Goal: Task Accomplishment & Management: Complete application form

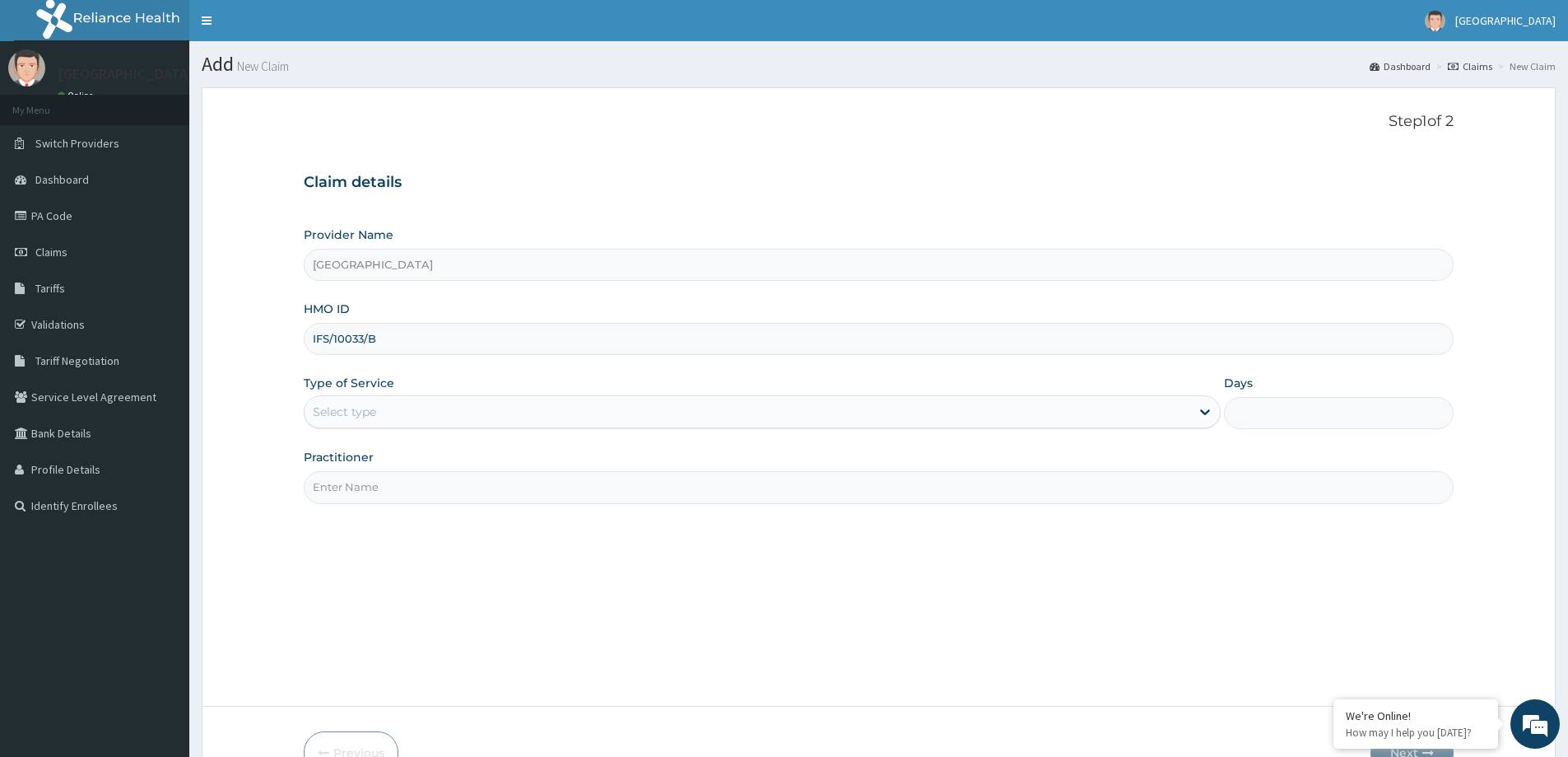
type input "IFS/10033/B"
drag, startPoint x: 763, startPoint y: 410, endPoint x: 756, endPoint y: 419, distance: 11.4
click at [763, 410] on div "Select type" at bounding box center [747, 412] width 886 height 26
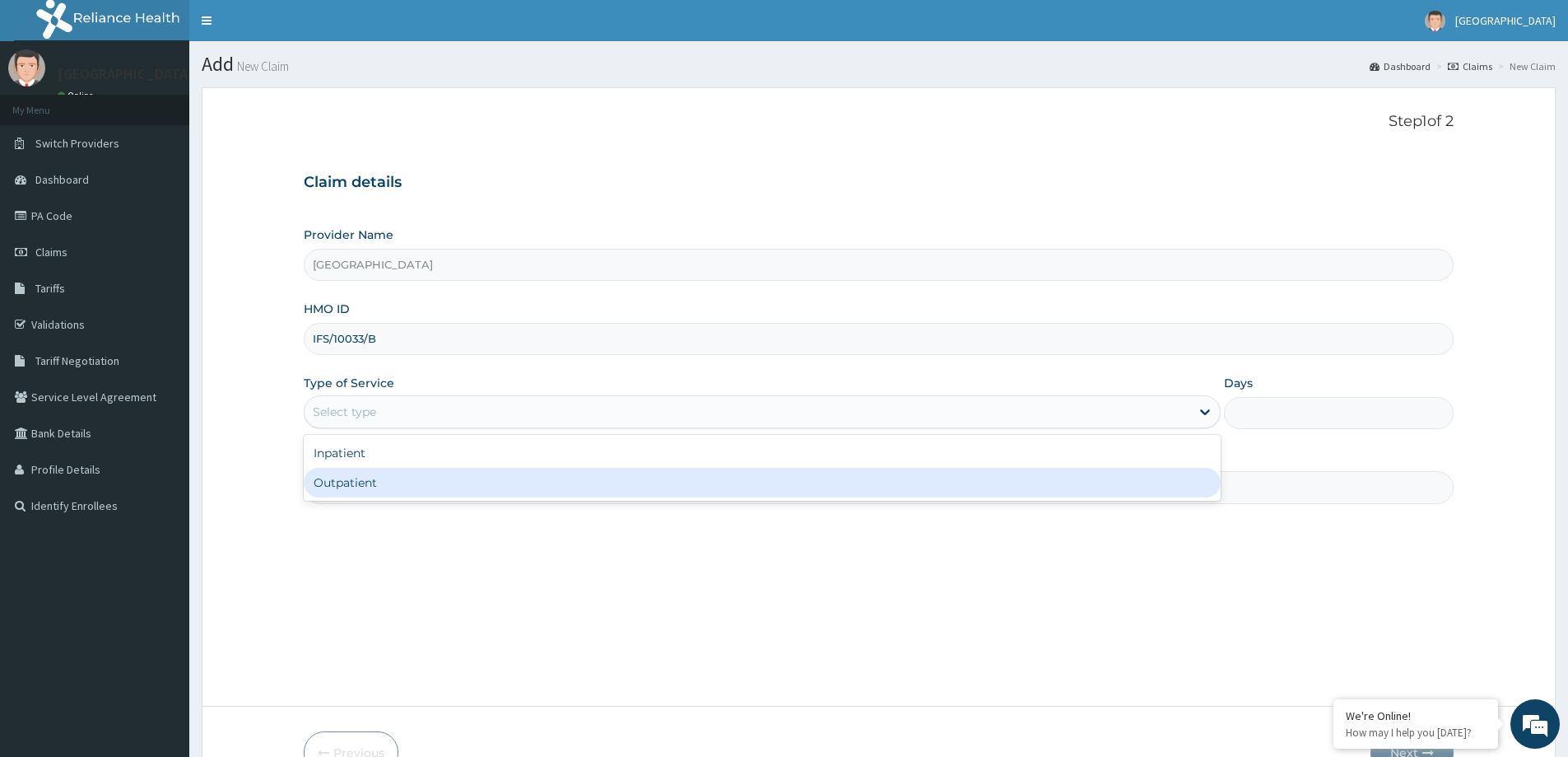
click at [667, 472] on div "Outpatient" at bounding box center [762, 483] width 917 height 30
type input "1"
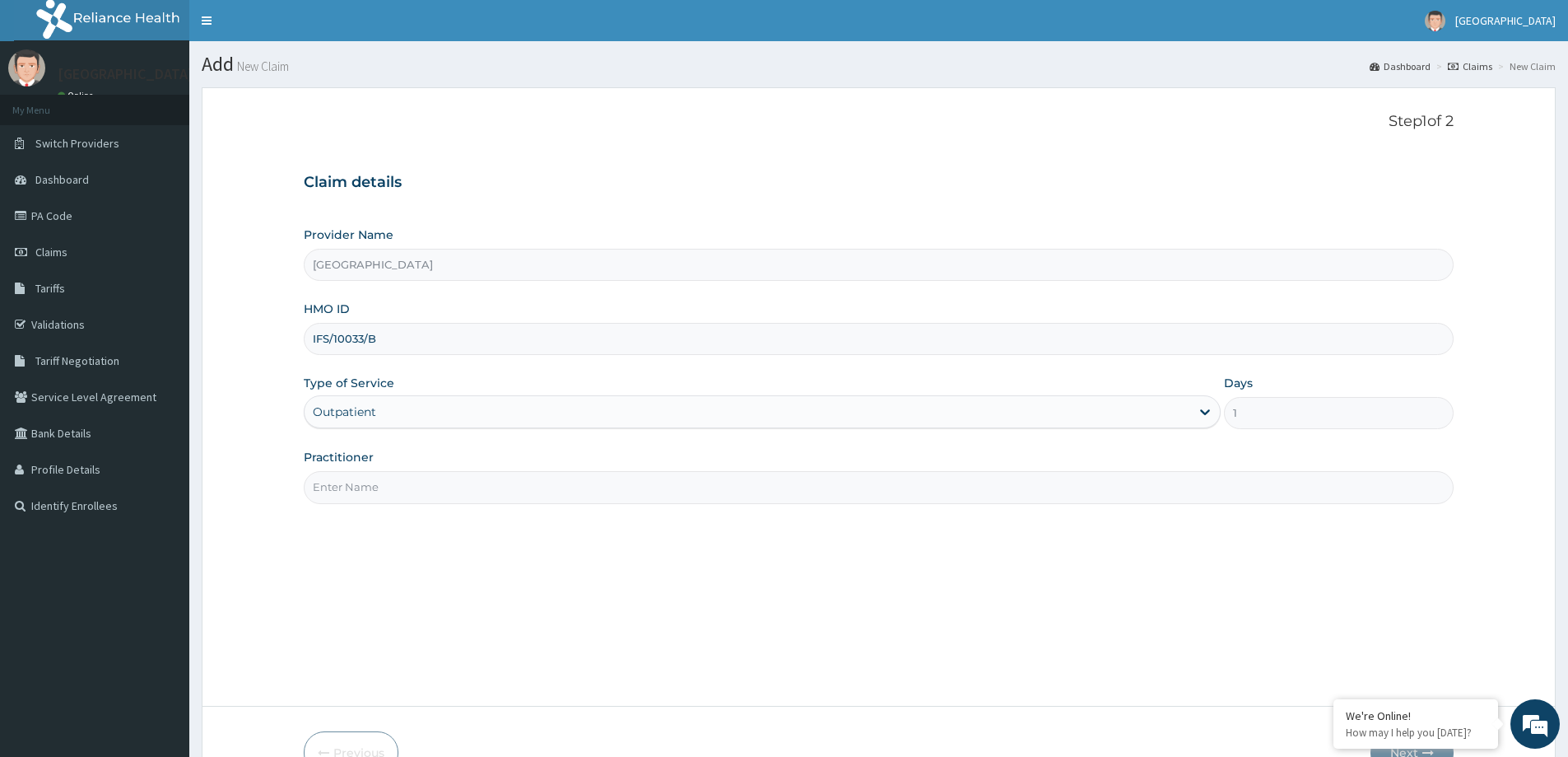
click at [662, 479] on input "Practitioner" at bounding box center [879, 487] width 1150 height 32
type input "DR JONATHAN"
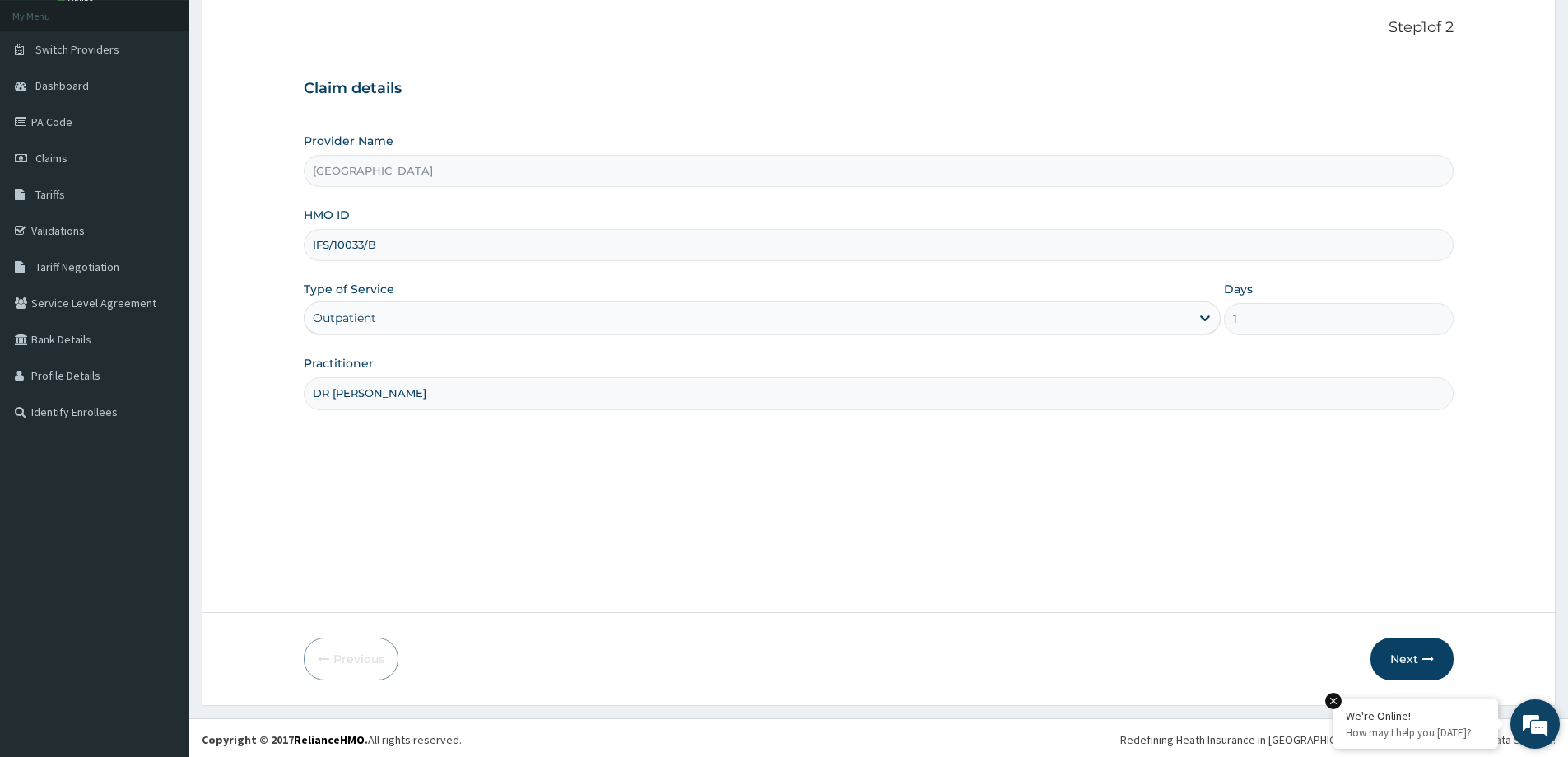
scroll to position [97, 0]
click at [1395, 645] on button "Next" at bounding box center [1412, 655] width 83 height 43
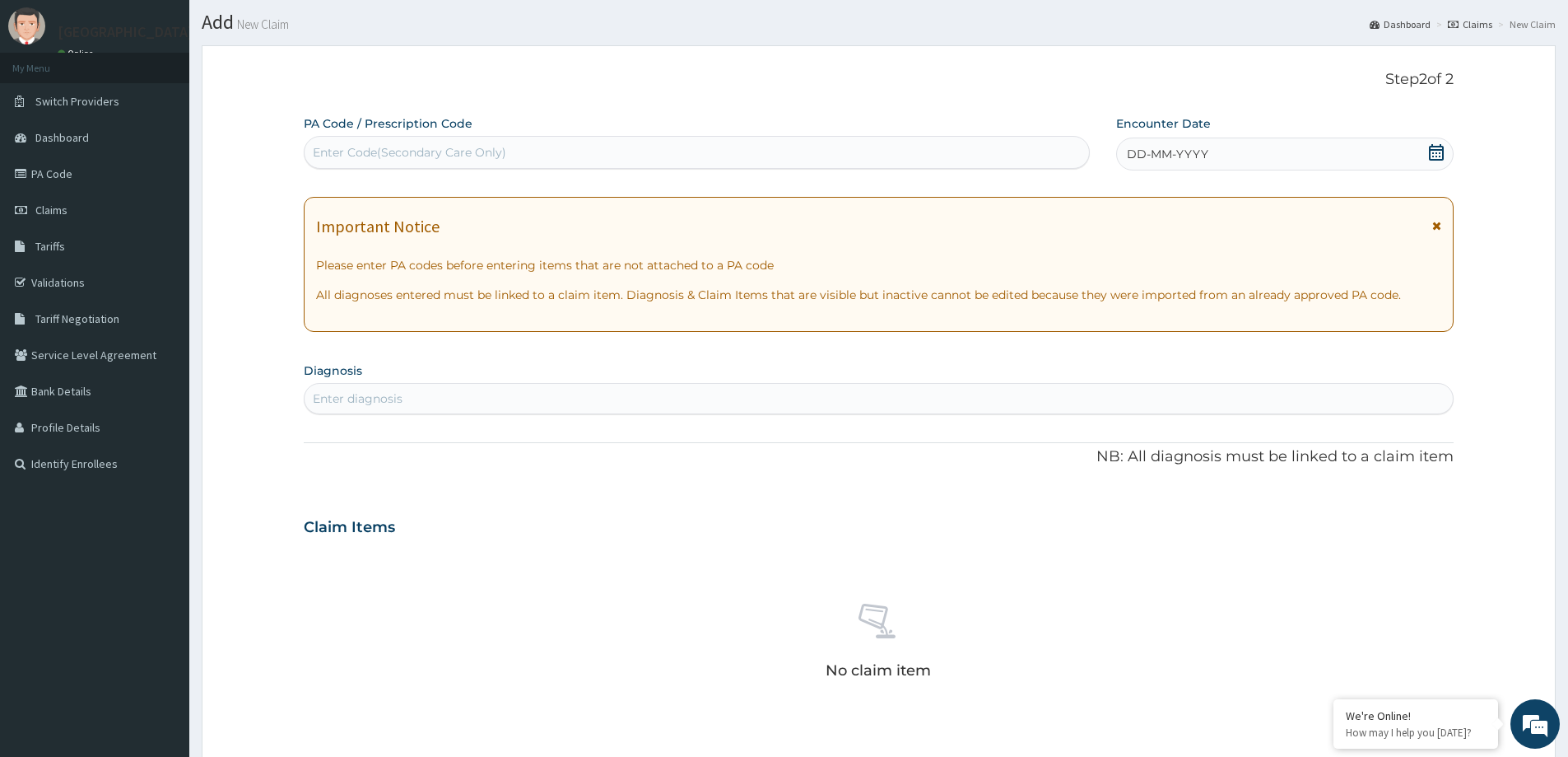
scroll to position [15, 0]
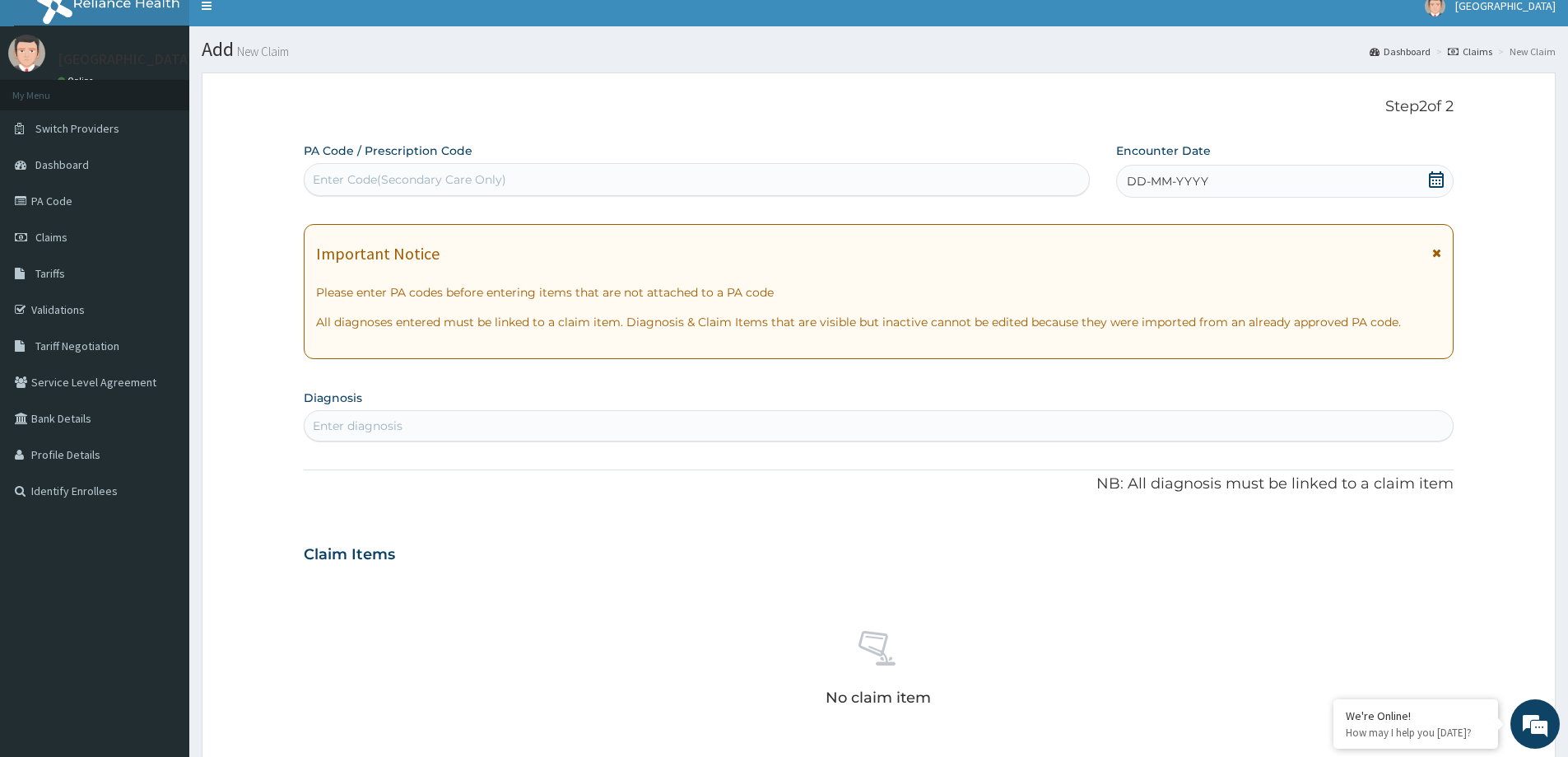
click at [1182, 168] on div "DD-MM-YYYY" at bounding box center [1284, 182] width 337 height 33
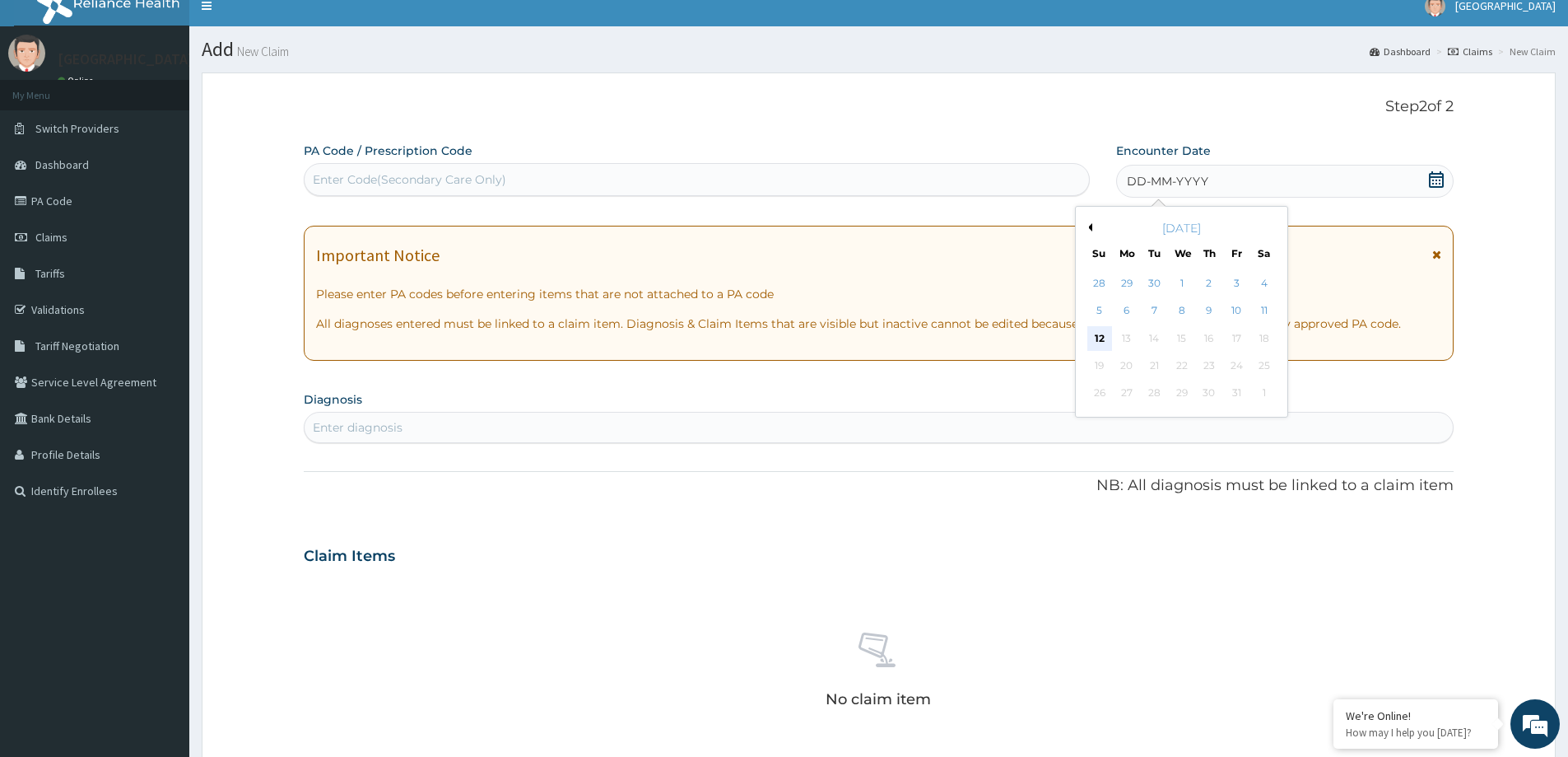
click at [1094, 338] on div "12" at bounding box center [1099, 339] width 24 height 24
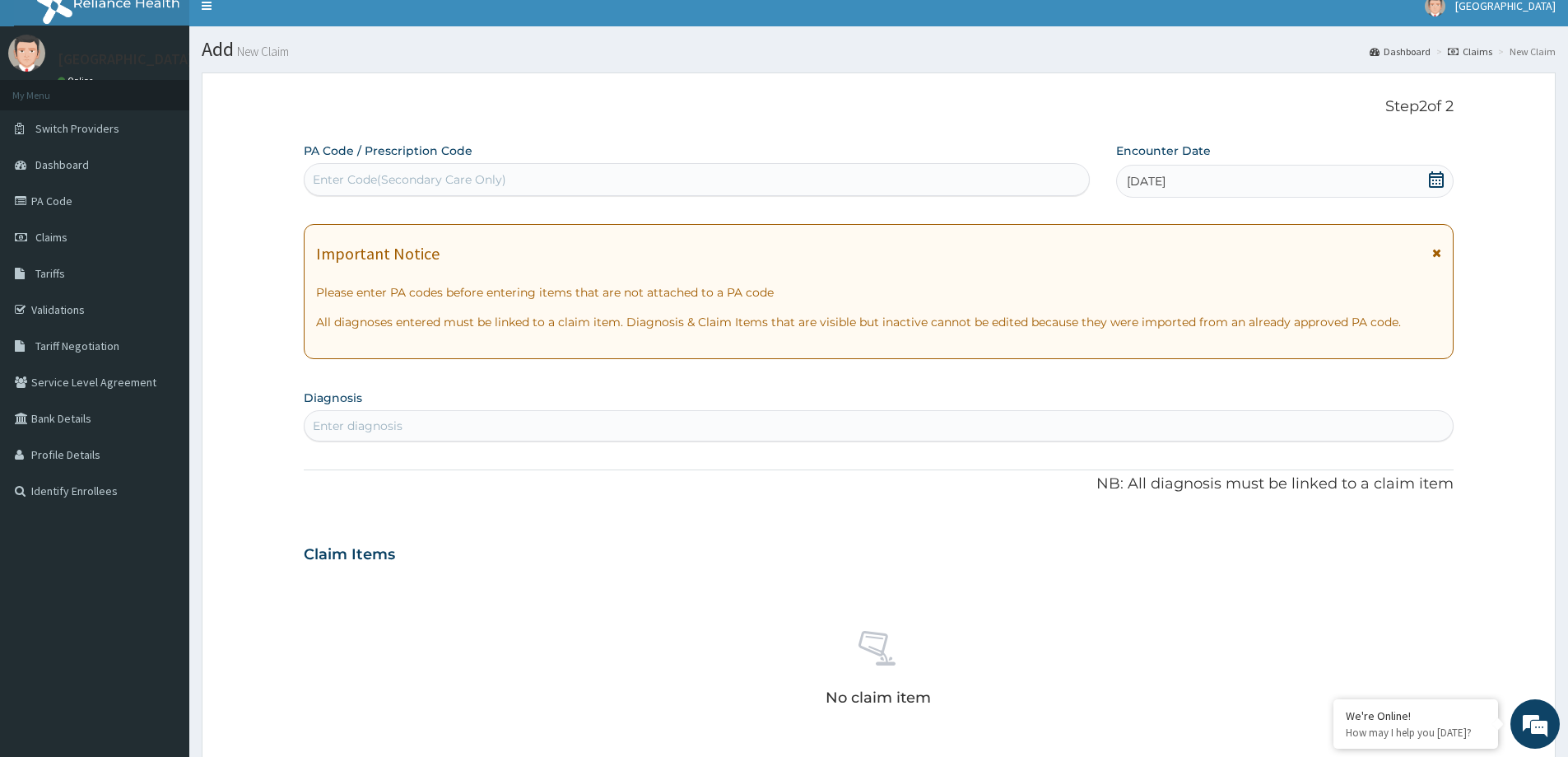
click at [500, 430] on div "Enter diagnosis" at bounding box center [879, 426] width 1148 height 26
click at [409, 421] on div "Enter diagnosis" at bounding box center [879, 426] width 1148 height 26
type input "PUD"
click at [394, 482] on p "DA61" at bounding box center [414, 480] width 202 height 11
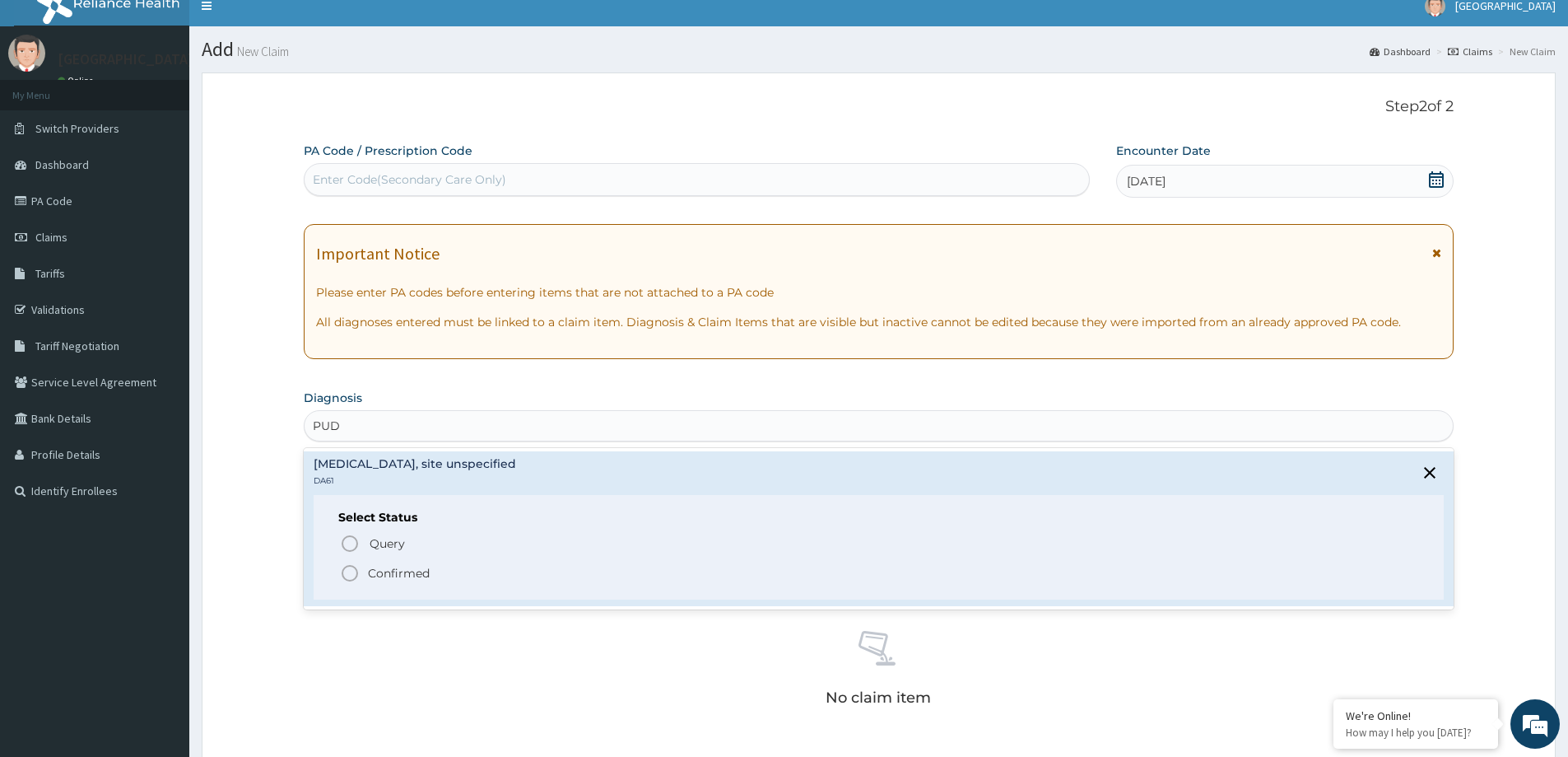
click at [339, 572] on div "Query Query covers suspected (?), Keep in view (kiv), Ruled out (r/o) Confirmed" at bounding box center [879, 557] width 1081 height 51
click at [379, 575] on p "Confirmed" at bounding box center [399, 573] width 62 height 17
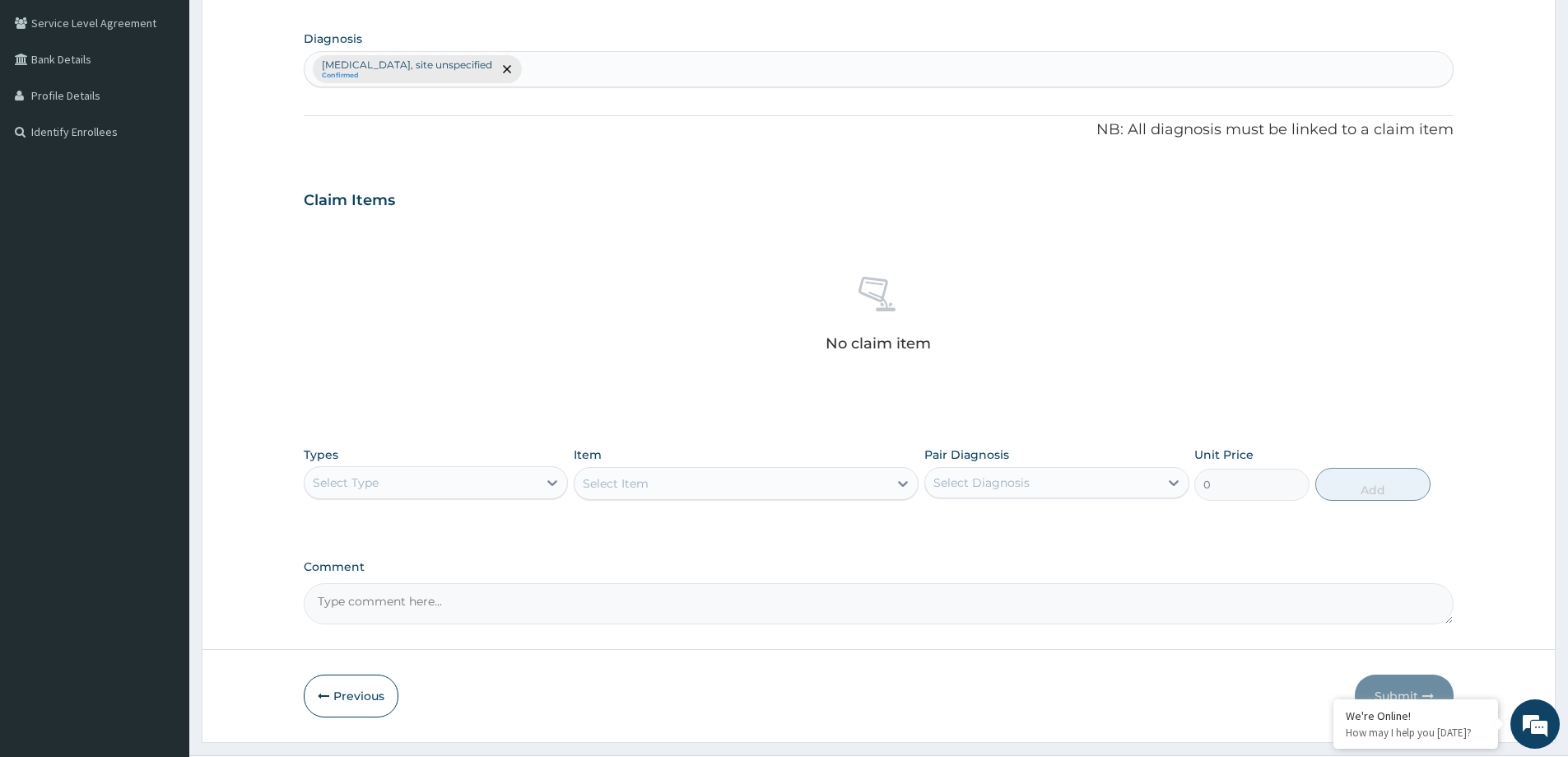
scroll to position [415, 0]
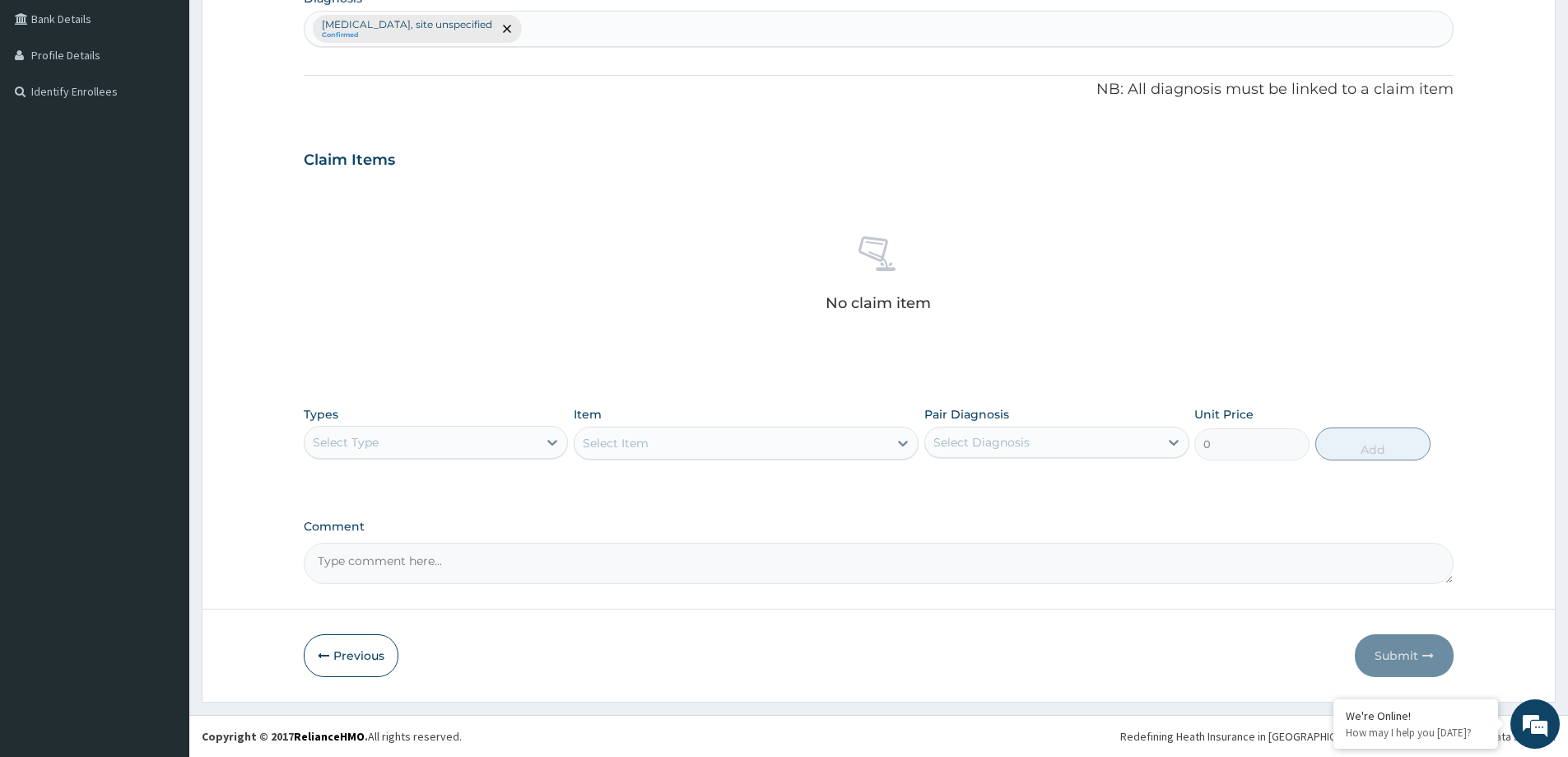
click at [424, 440] on div "Select Type" at bounding box center [421, 443] width 233 height 26
drag, startPoint x: 397, startPoint y: 552, endPoint x: 431, endPoint y: 543, distance: 35.2
click at [397, 550] on div "Procedures" at bounding box center [435, 543] width 264 height 30
drag, startPoint x: 987, startPoint y: 439, endPoint x: 982, endPoint y: 463, distance: 24.5
click at [987, 444] on div "Select Diagnosis" at bounding box center [982, 442] width 96 height 17
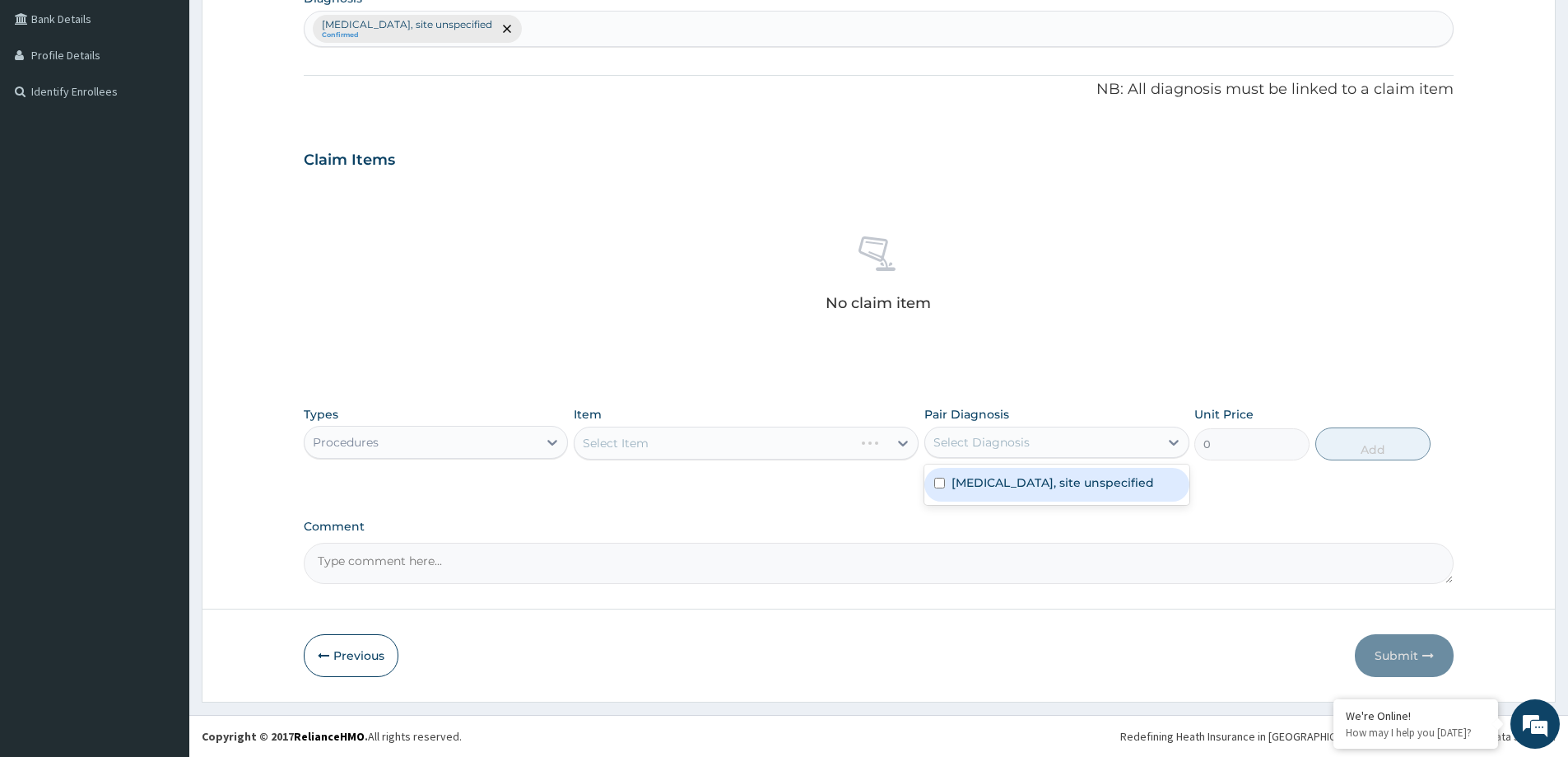
drag, startPoint x: 971, startPoint y: 492, endPoint x: 852, endPoint y: 484, distance: 119.3
click at [962, 492] on div "Peptic ulcer, site unspecified" at bounding box center [1057, 485] width 264 height 34
checkbox input "true"
click at [779, 466] on div "Types Procedures Item Select Item Pair Diagnosis Peptic ulcer, site unspecified…" at bounding box center [879, 433] width 1150 height 71
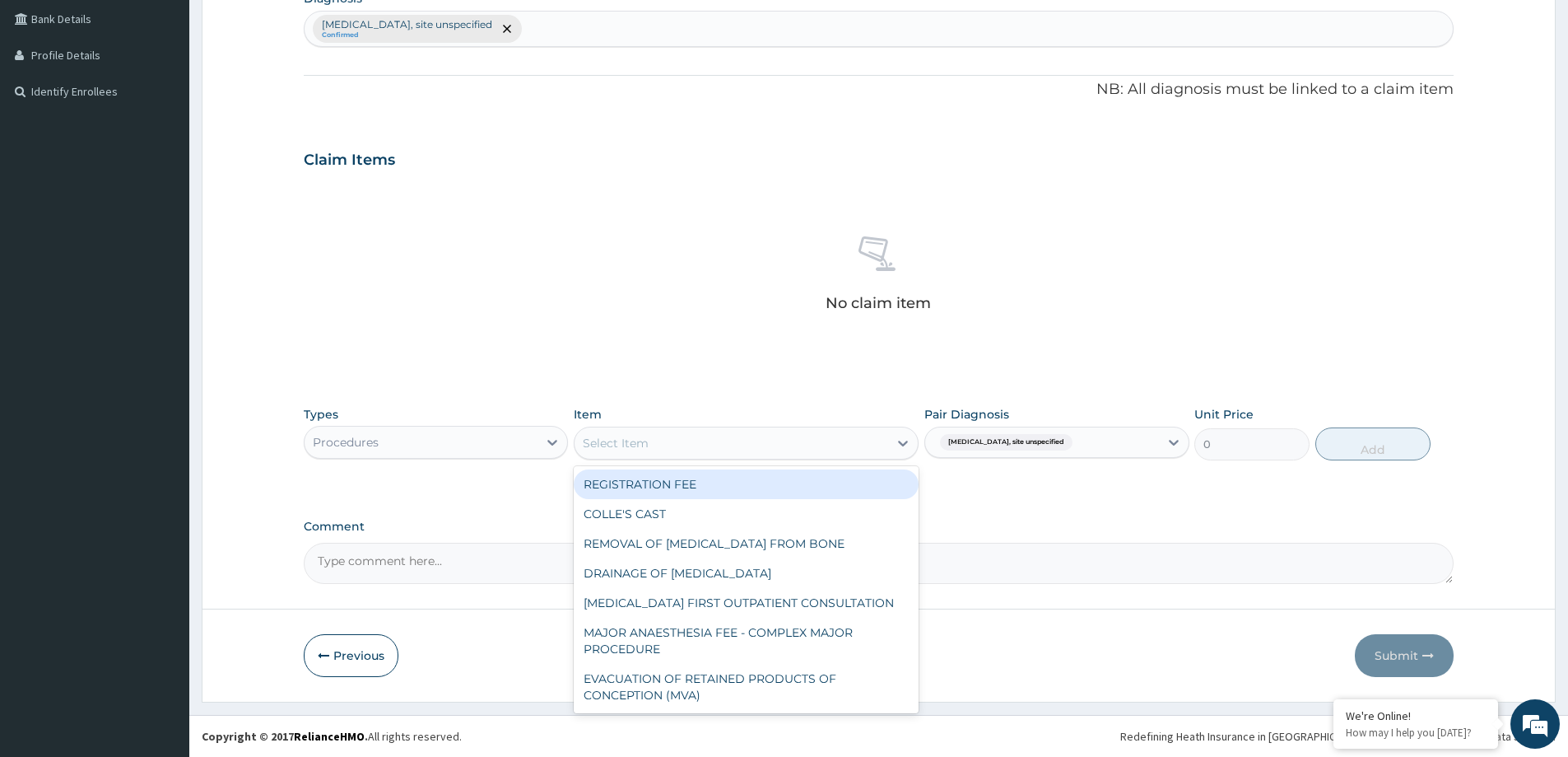
click at [633, 449] on div "Select Item" at bounding box center [615, 443] width 65 height 17
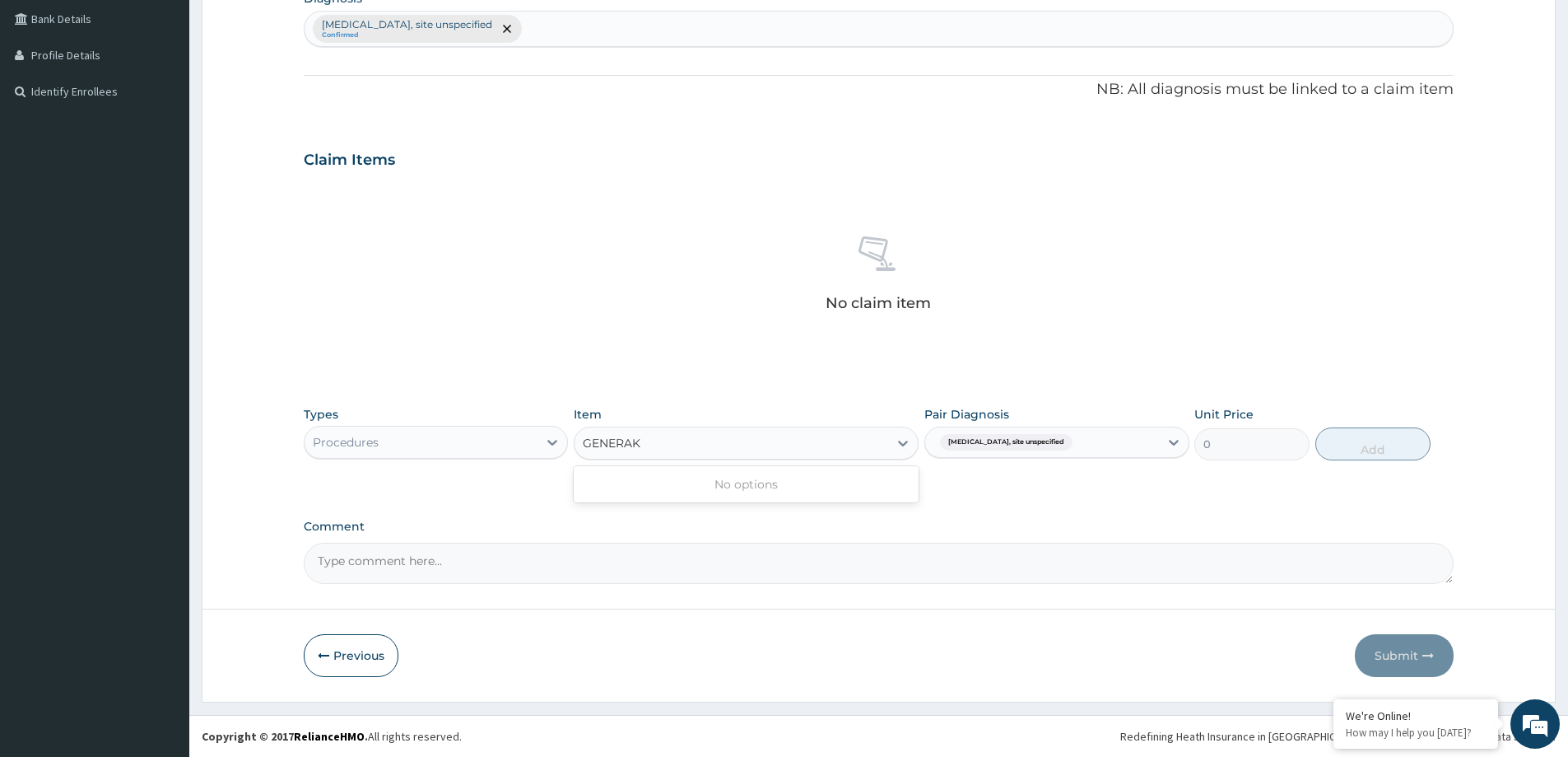
type input "GENERA"
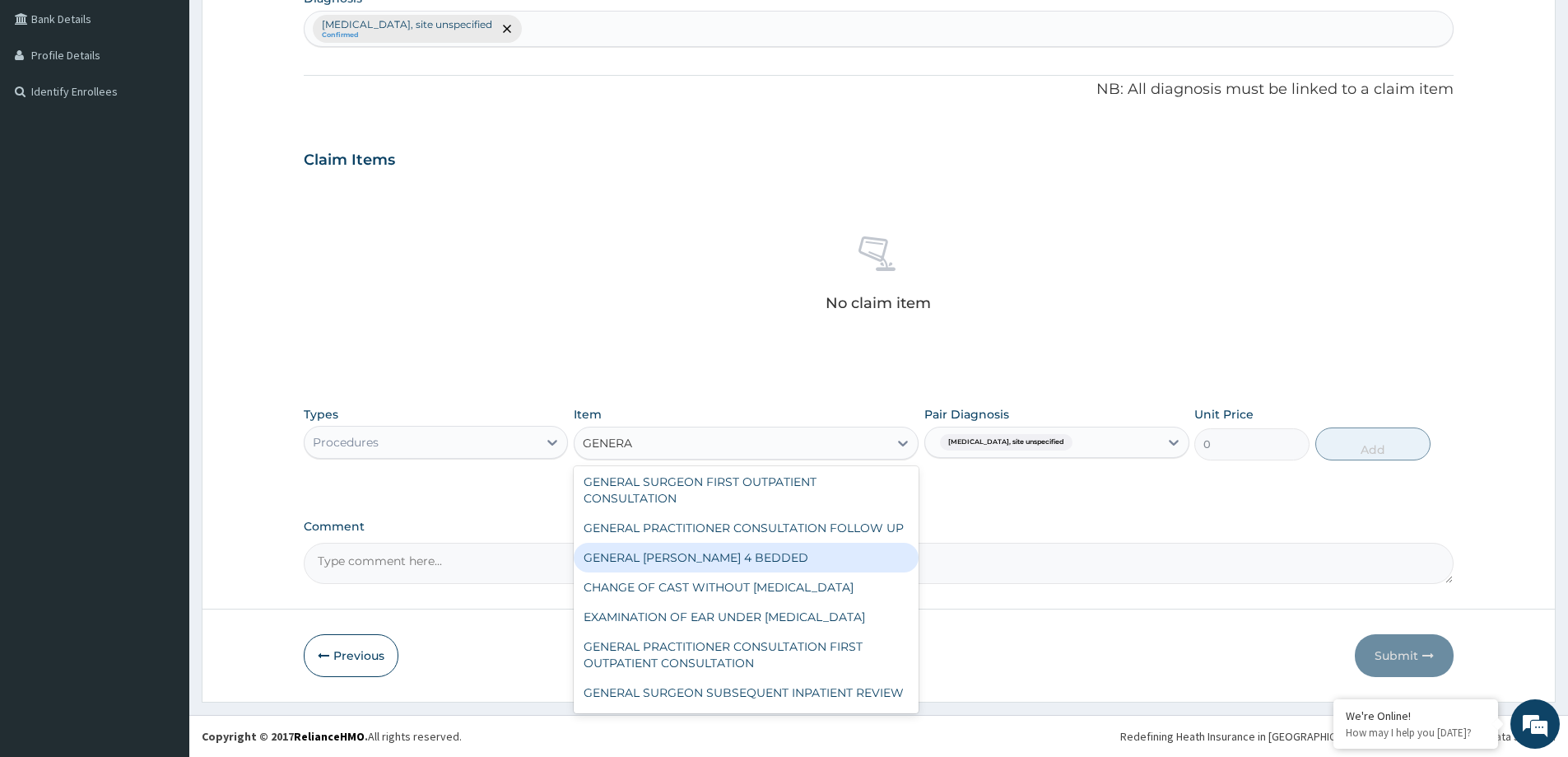
scroll to position [201, 0]
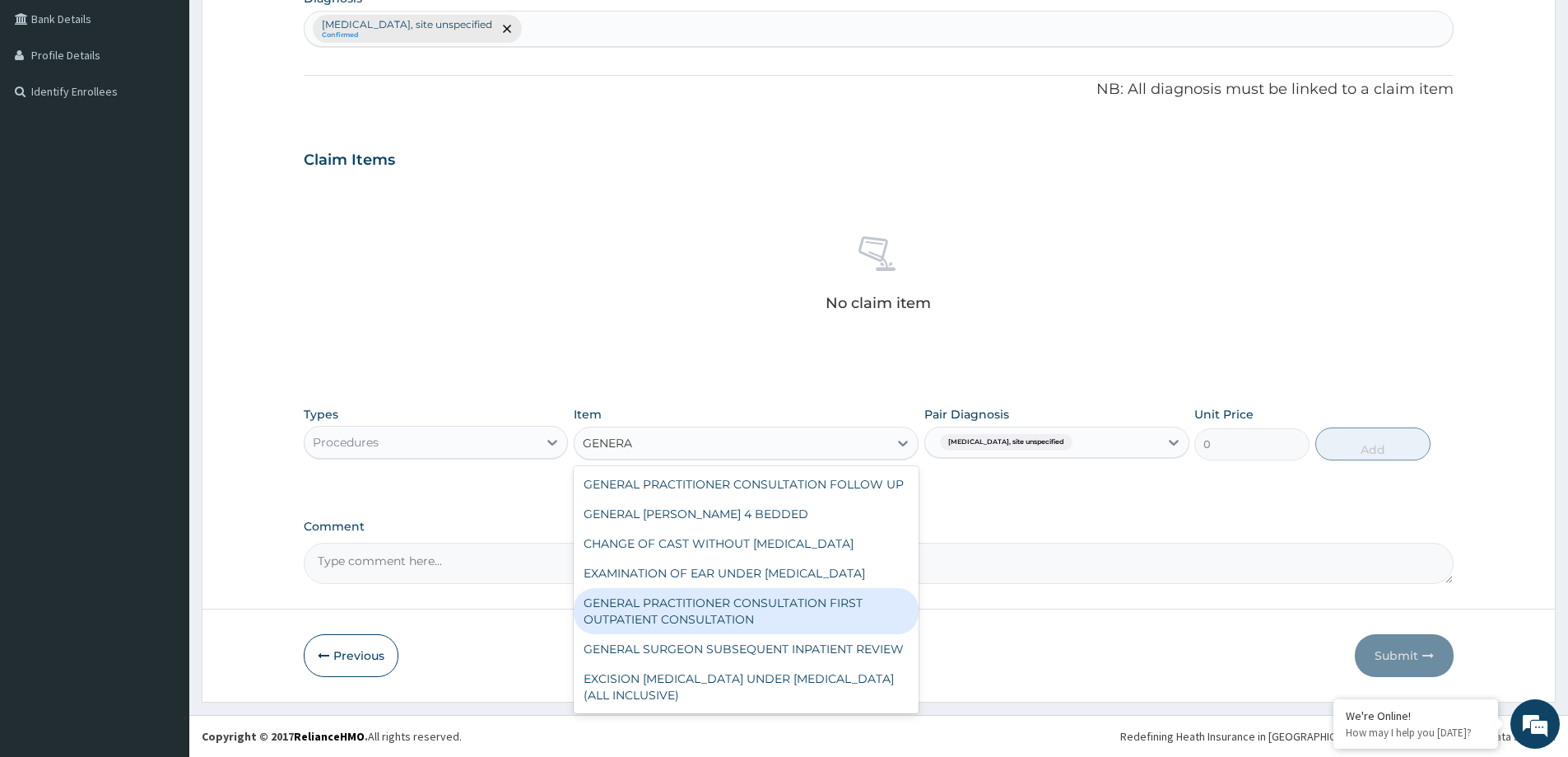
drag, startPoint x: 861, startPoint y: 597, endPoint x: 894, endPoint y: 561, distance: 48.8
click at [880, 588] on div "GENERAL PRACTITIONER CONSULTATION FIRST OUTPATIENT CONSULTATION" at bounding box center [746, 611] width 345 height 46
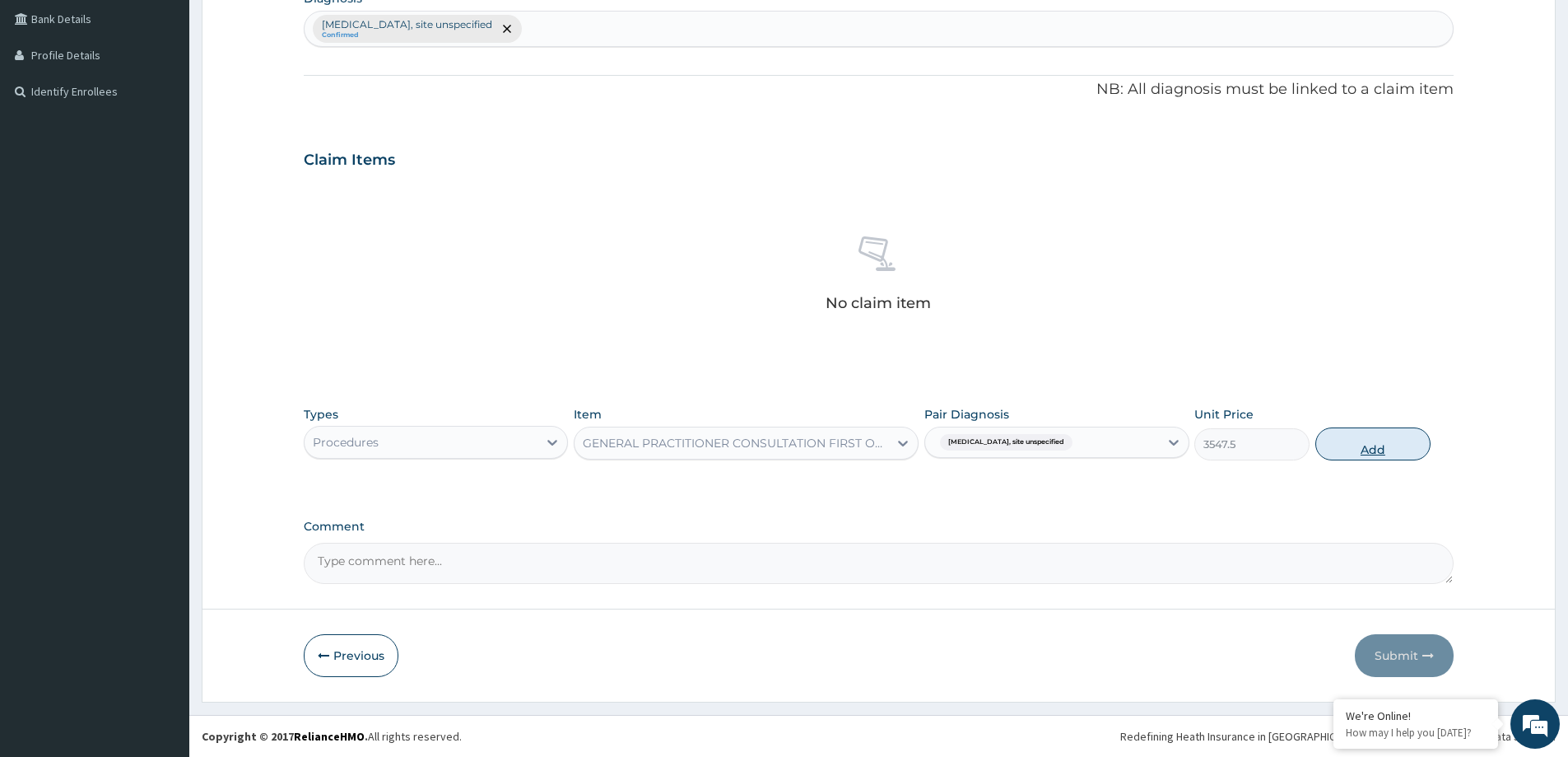
drag, startPoint x: 1415, startPoint y: 439, endPoint x: 1383, endPoint y: 448, distance: 33.2
click at [1409, 441] on button "Add" at bounding box center [1373, 444] width 115 height 33
type input "0"
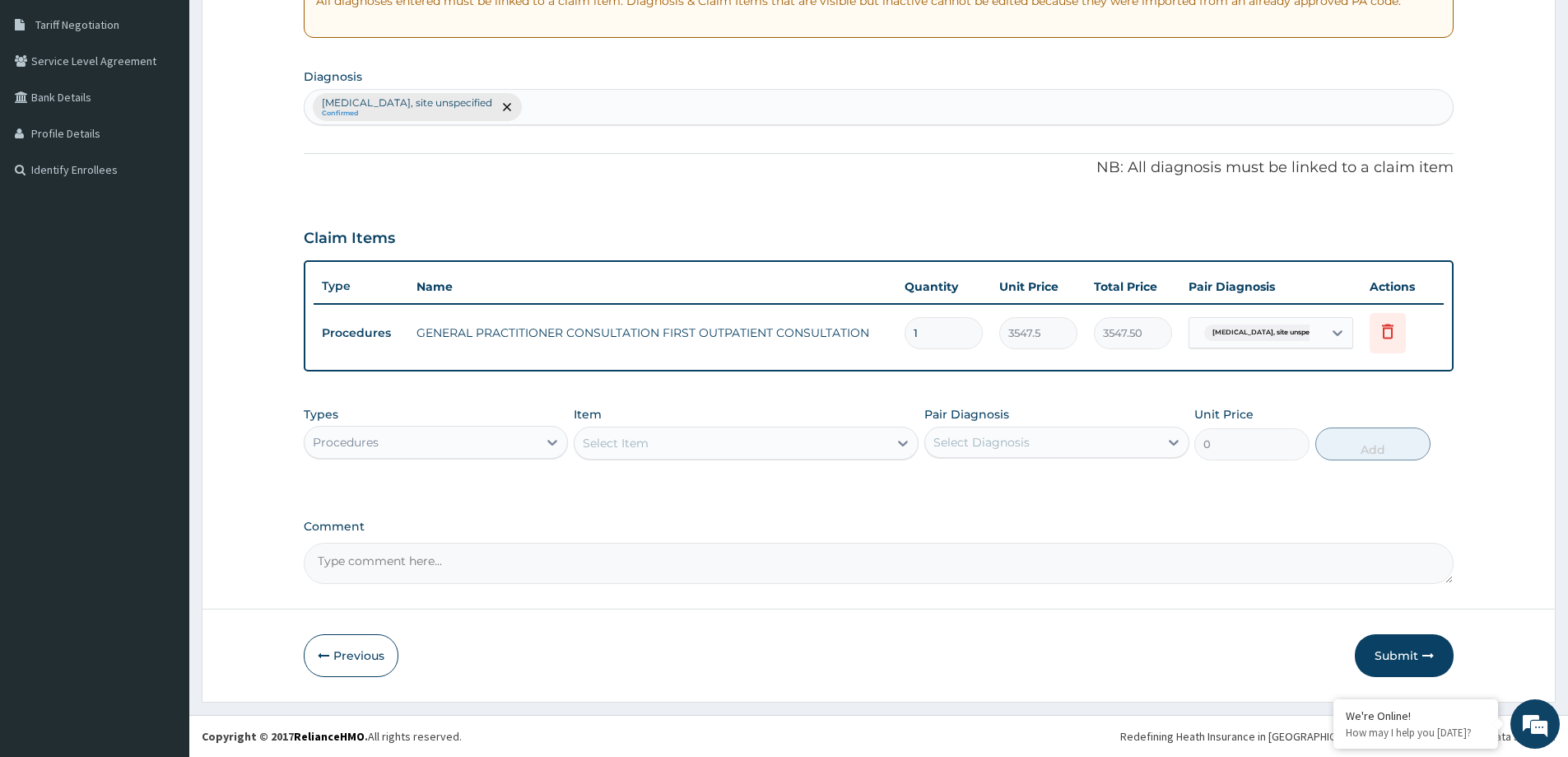
click at [633, 442] on div "Select Item" at bounding box center [615, 443] width 65 height 17
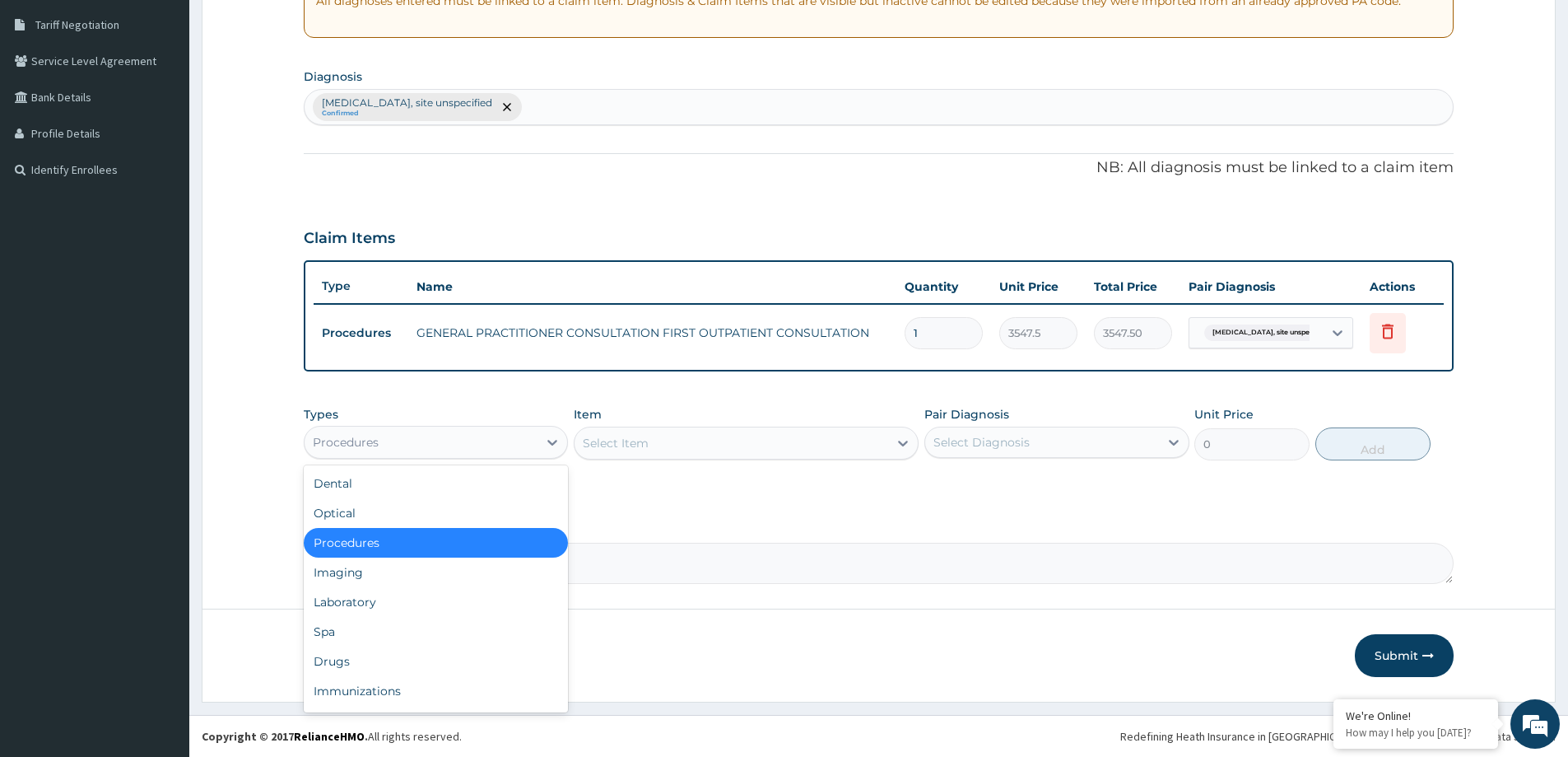
click at [460, 444] on div "Procedures" at bounding box center [421, 443] width 233 height 26
click at [462, 660] on div "Drugs" at bounding box center [435, 662] width 264 height 30
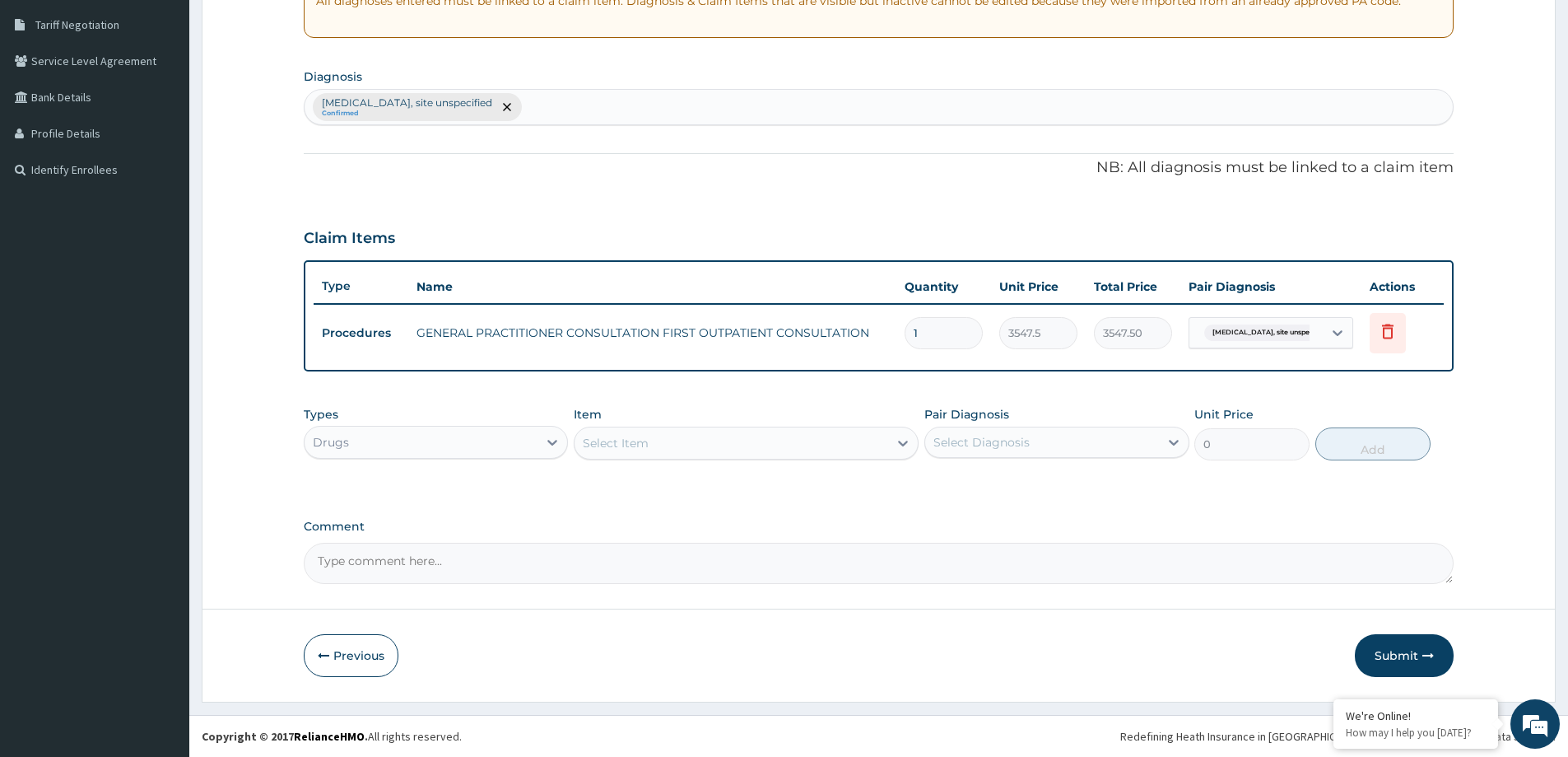
click at [717, 416] on div "Item Select Item" at bounding box center [746, 433] width 345 height 54
click at [701, 438] on div "Select Item" at bounding box center [731, 443] width 313 height 26
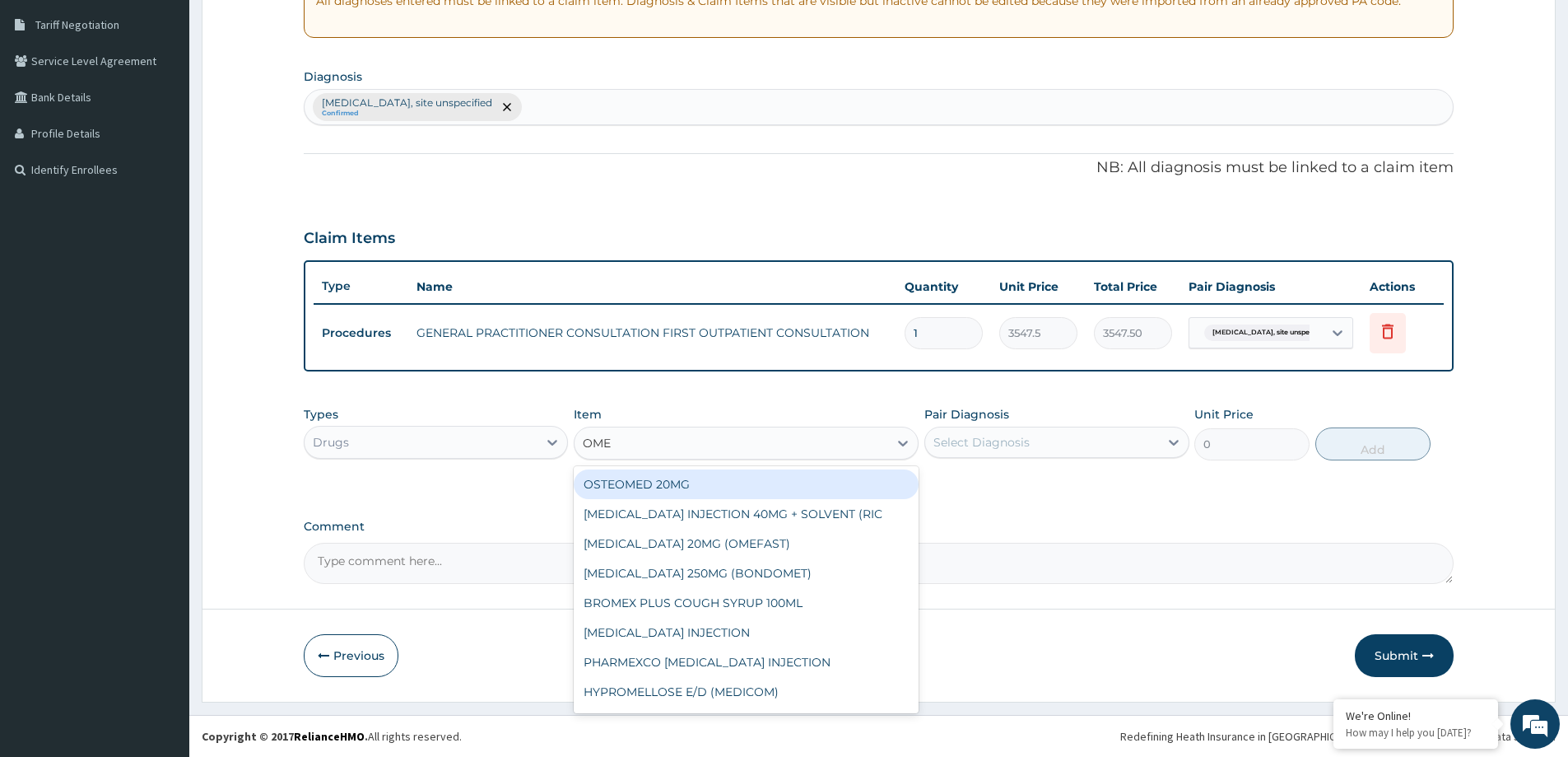
type input "OMEP"
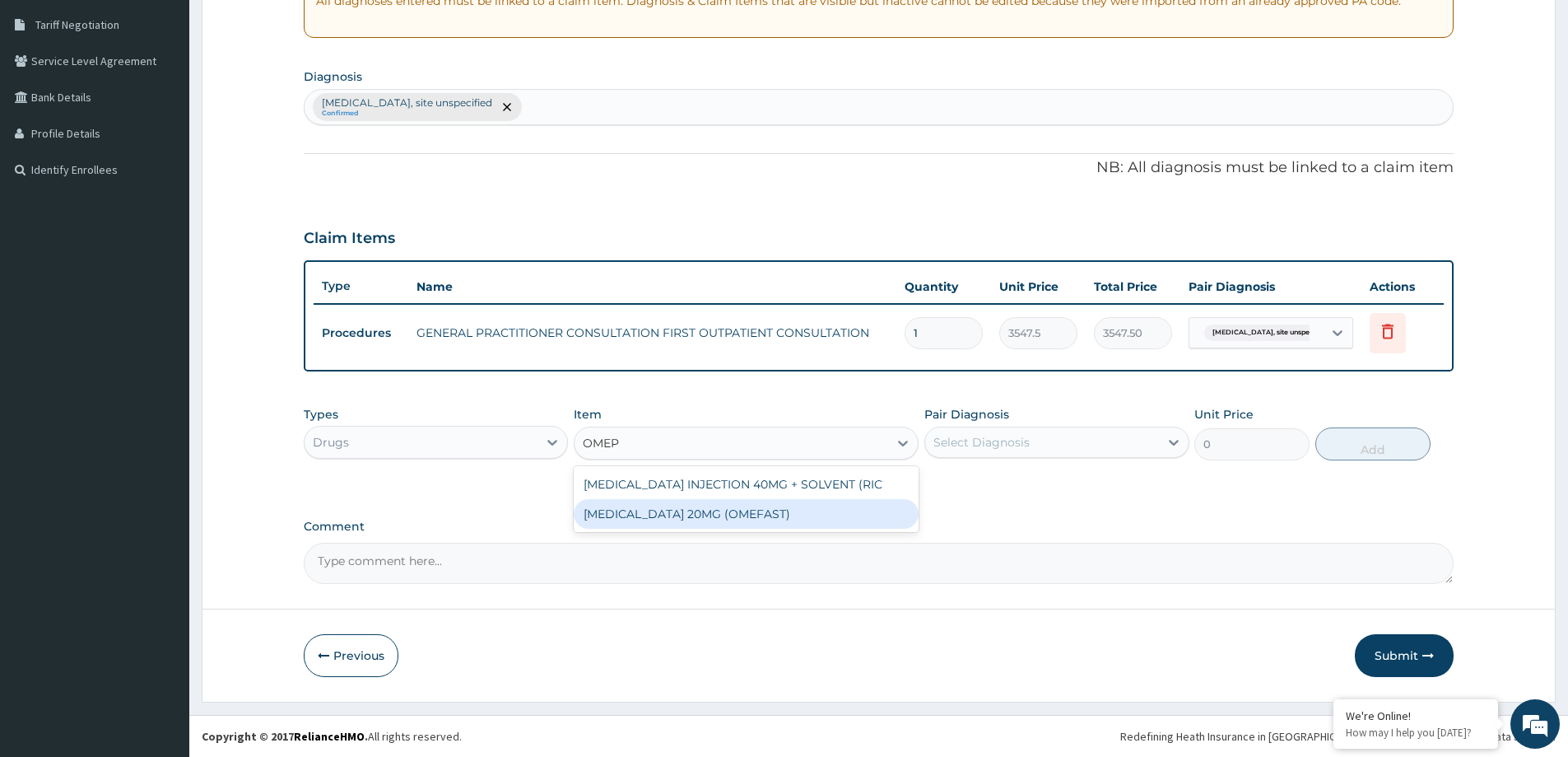
click at [823, 520] on div "[MEDICAL_DATA] 20MG (OMEFAST)" at bounding box center [746, 514] width 345 height 30
type input "82.7750015258789"
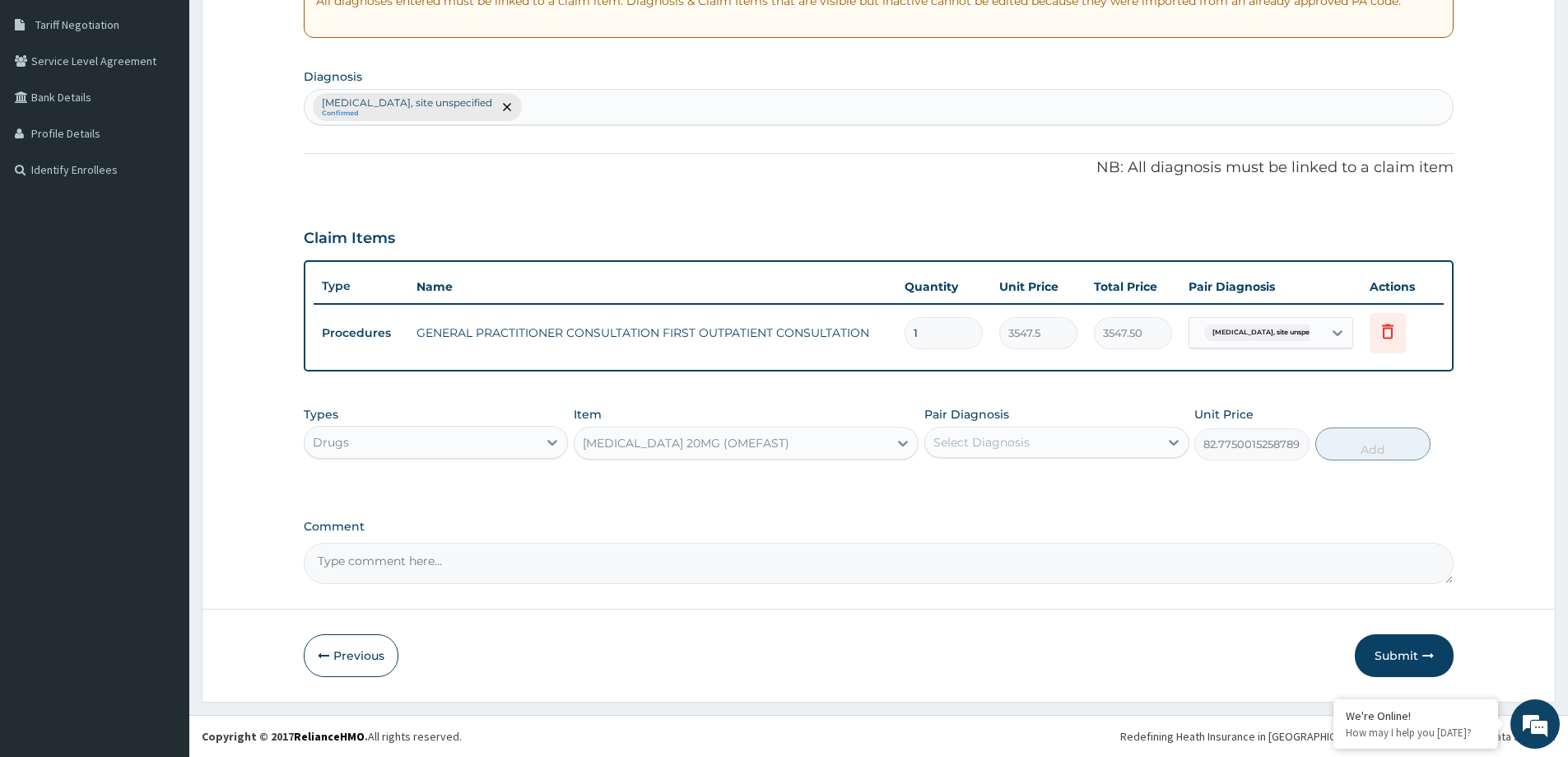
drag, startPoint x: 1042, startPoint y: 423, endPoint x: 1033, endPoint y: 438, distance: 17.5
click at [1041, 428] on div "Pair Diagnosis Select Diagnosis" at bounding box center [1057, 433] width 264 height 54
drag, startPoint x: 1099, startPoint y: 427, endPoint x: 1085, endPoint y: 437, distance: 17.2
click at [1095, 429] on div "Select Diagnosis" at bounding box center [1057, 443] width 264 height 31
click at [1055, 486] on label "Peptic ulcer, site unspecified" at bounding box center [1053, 482] width 202 height 17
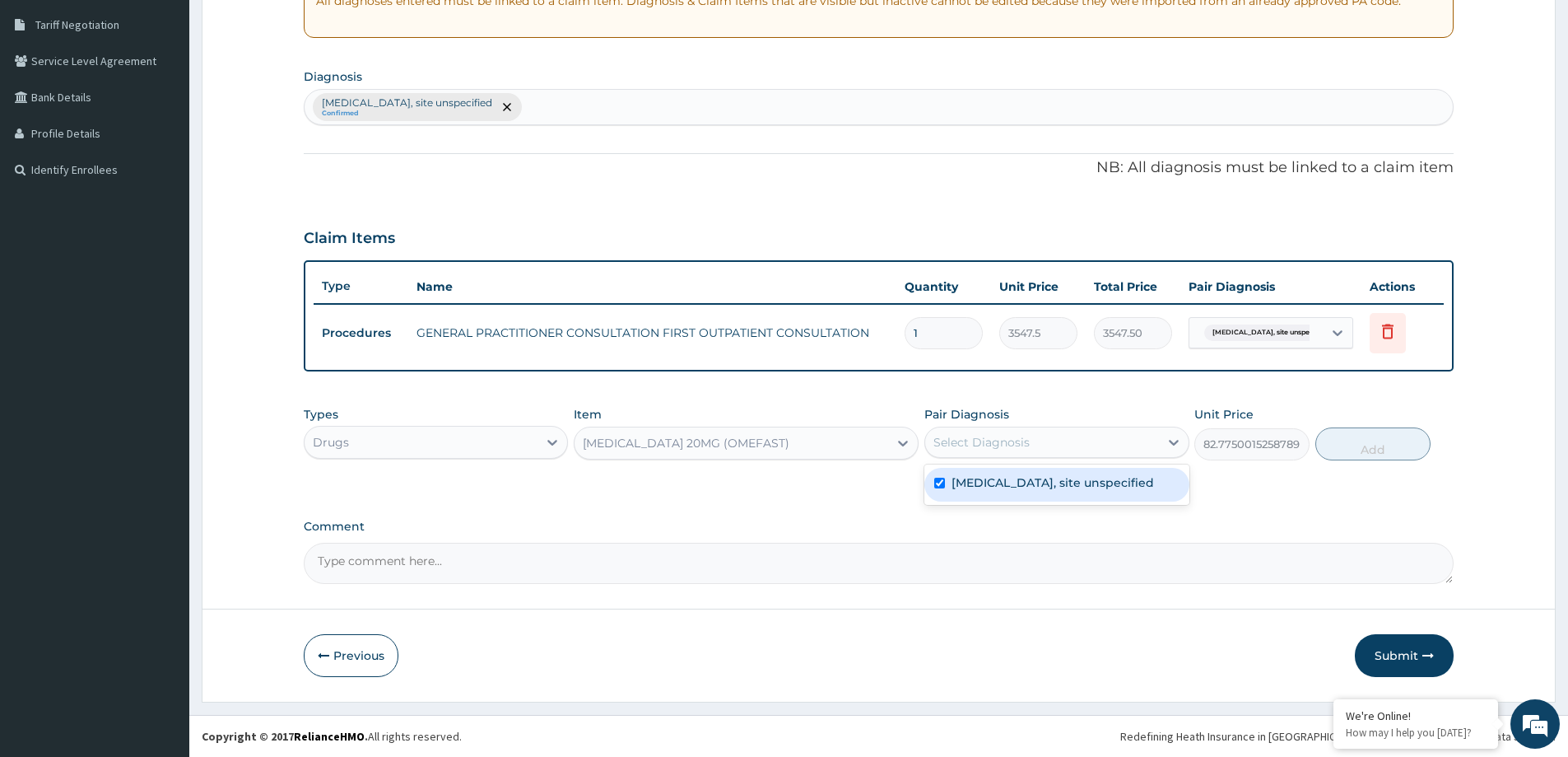
checkbox input "true"
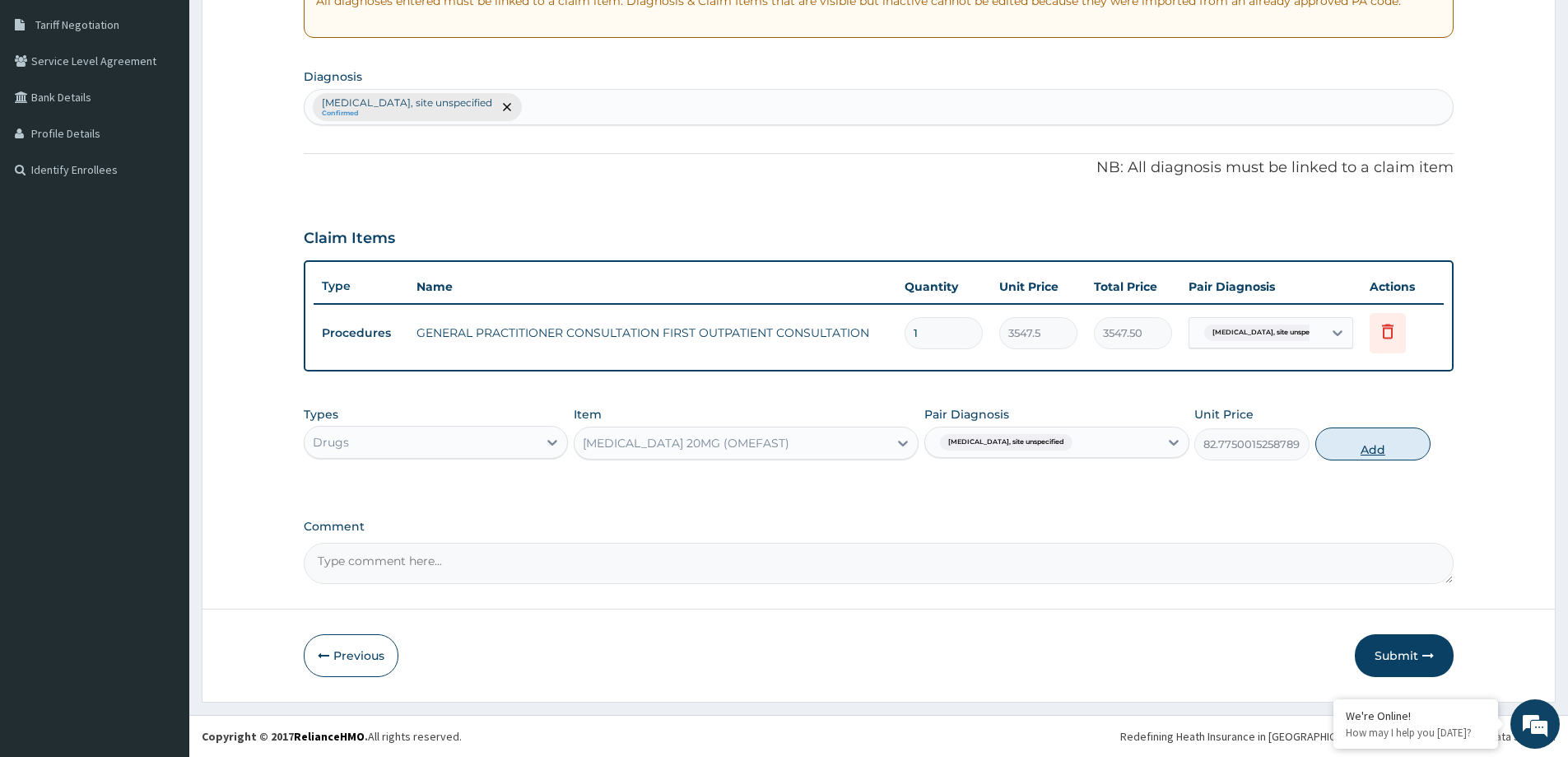
click at [1363, 445] on button "Add" at bounding box center [1373, 444] width 115 height 33
type input "0"
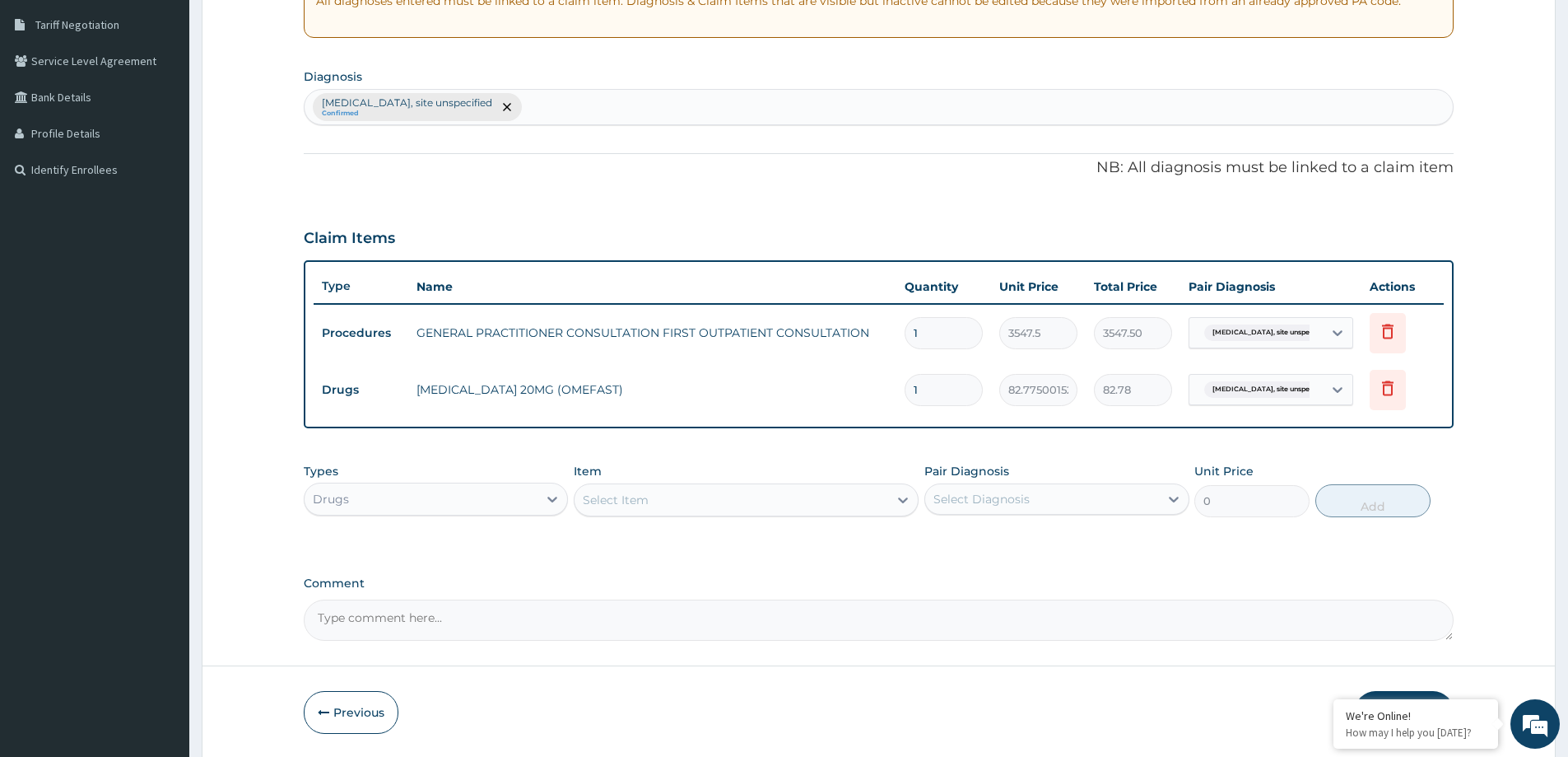
type input "10"
type input "827.75"
type input "10"
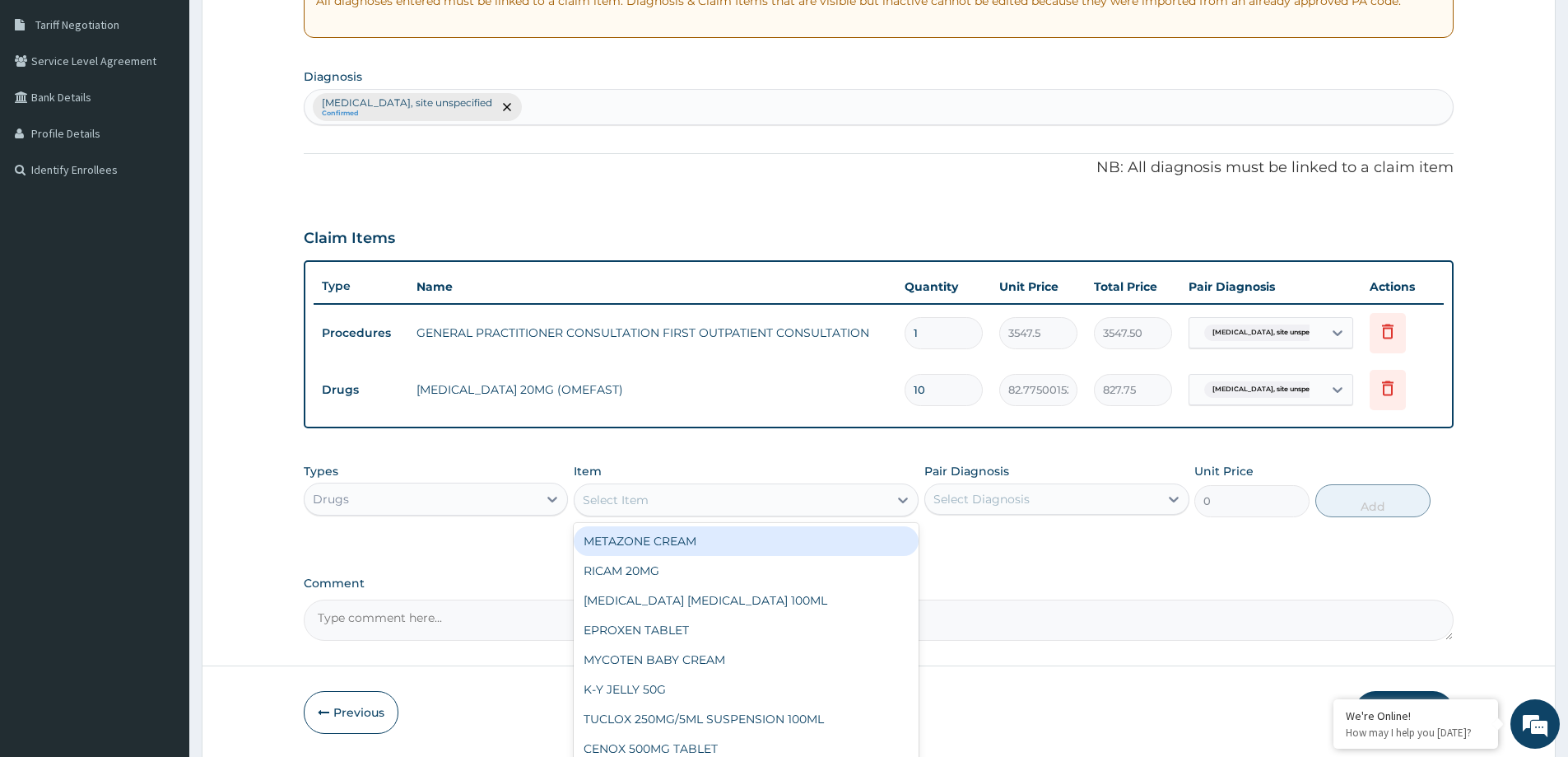
click at [692, 506] on div "Select Item" at bounding box center [731, 500] width 313 height 26
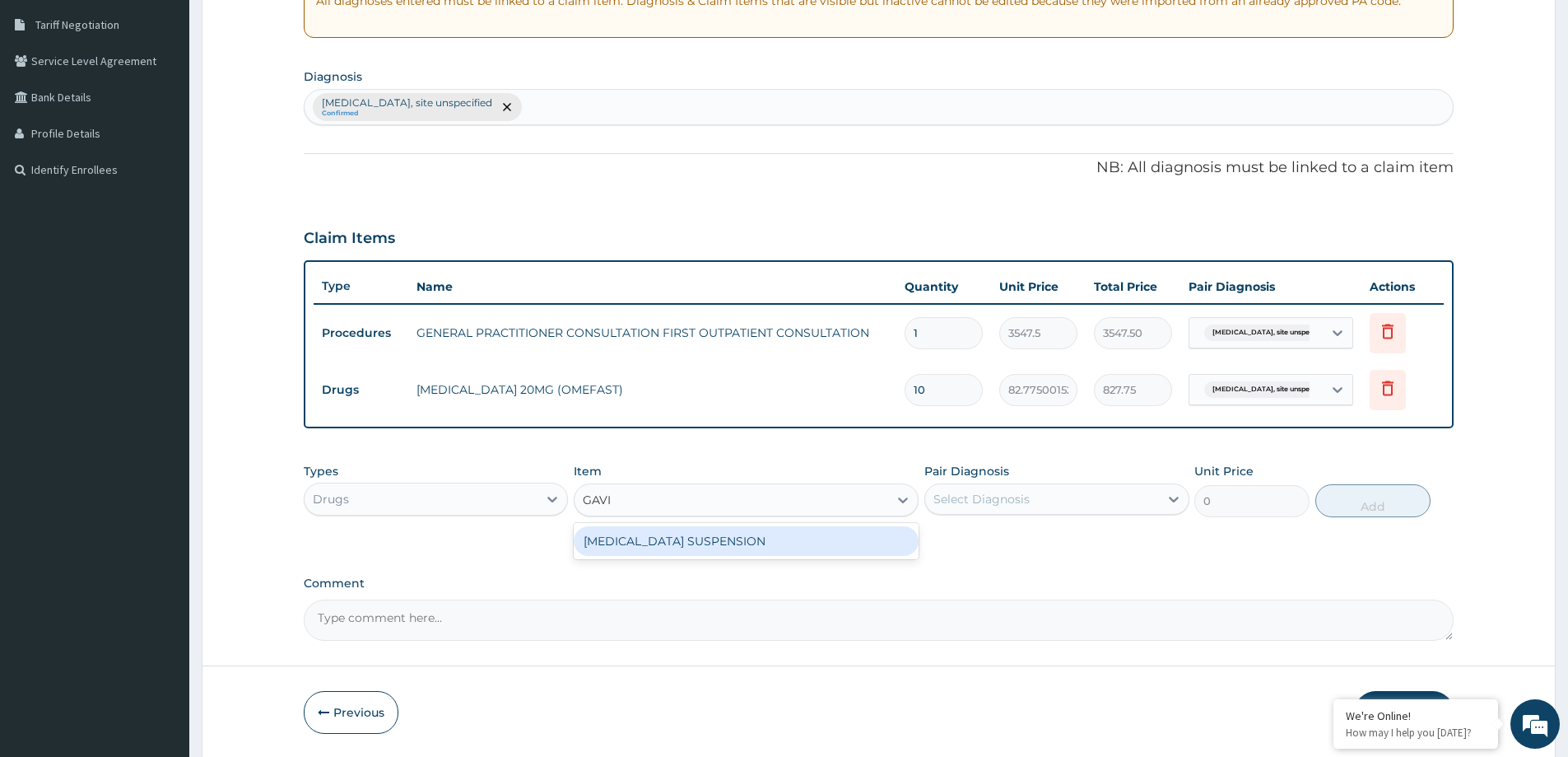
type input "GAVIS"
click at [791, 547] on div "[MEDICAL_DATA] SUSPENSION" at bounding box center [746, 541] width 345 height 30
type input "8514"
click at [1113, 490] on div "Select Diagnosis" at bounding box center [1041, 499] width 233 height 26
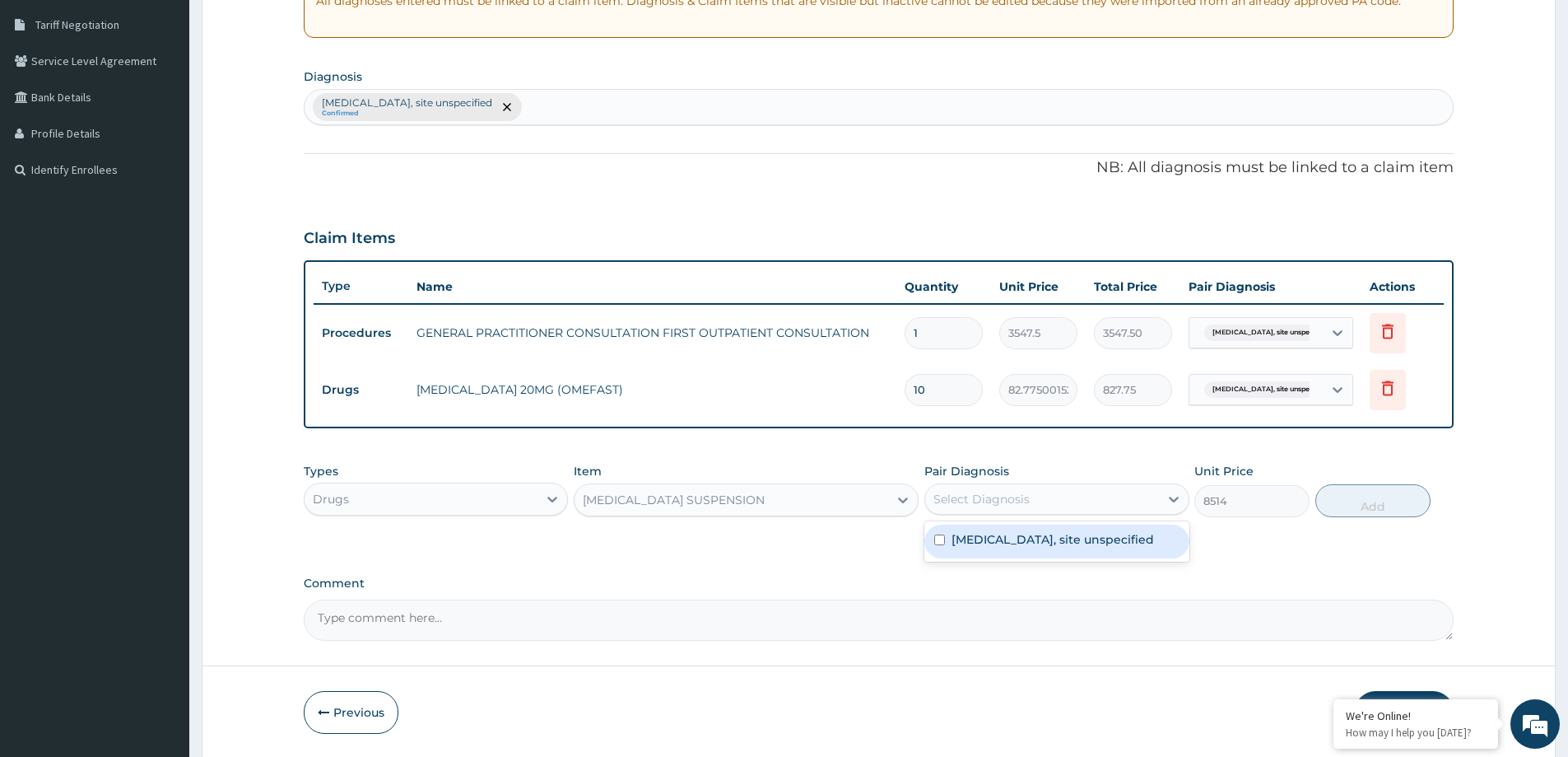
click at [1076, 541] on label "Peptic ulcer, site unspecified" at bounding box center [1053, 540] width 202 height 17
checkbox input "true"
click at [1361, 501] on button "Add" at bounding box center [1373, 501] width 115 height 33
type input "0"
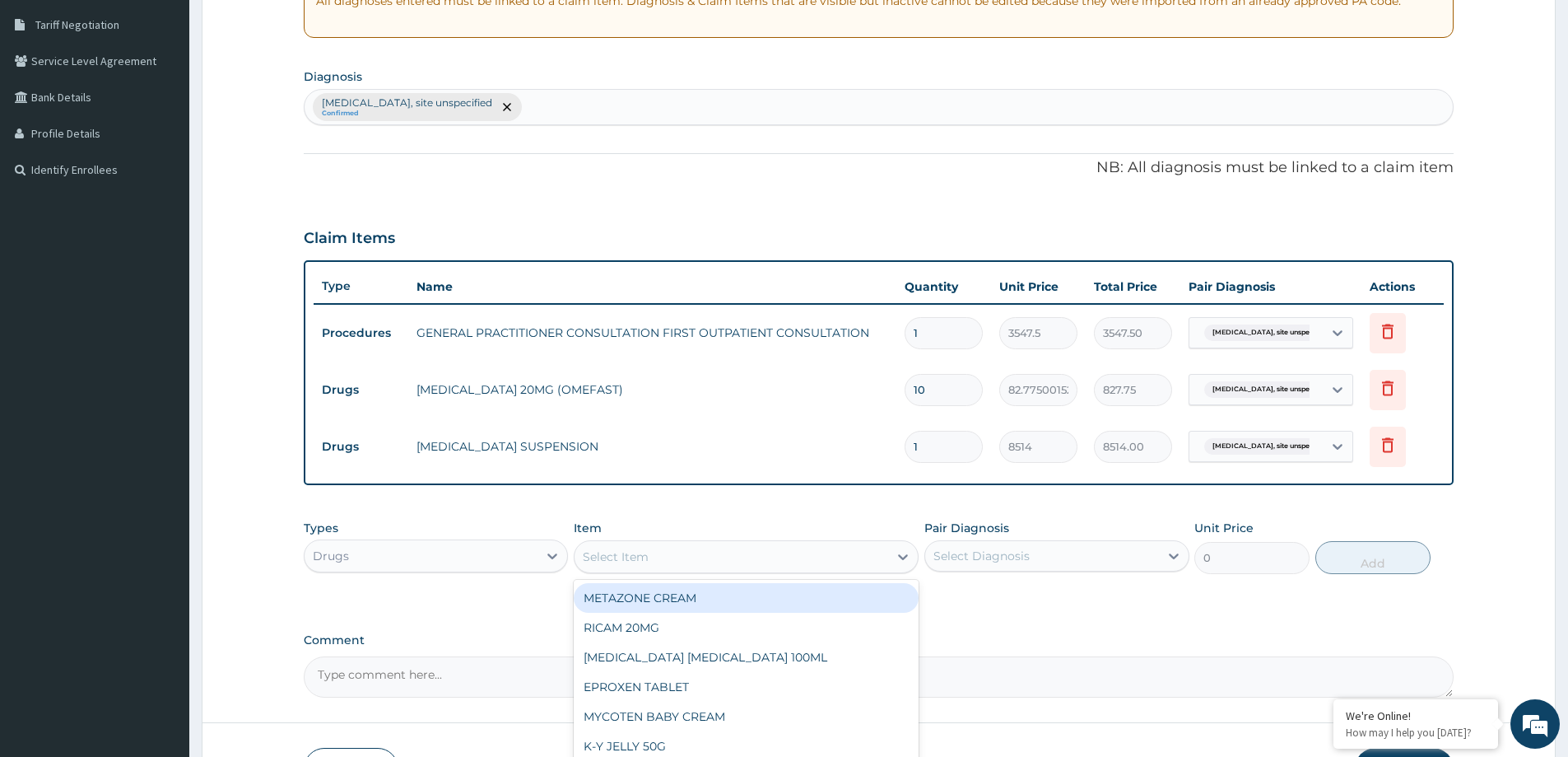
click at [666, 559] on div "Select Item" at bounding box center [731, 557] width 313 height 26
type input "PARACE"
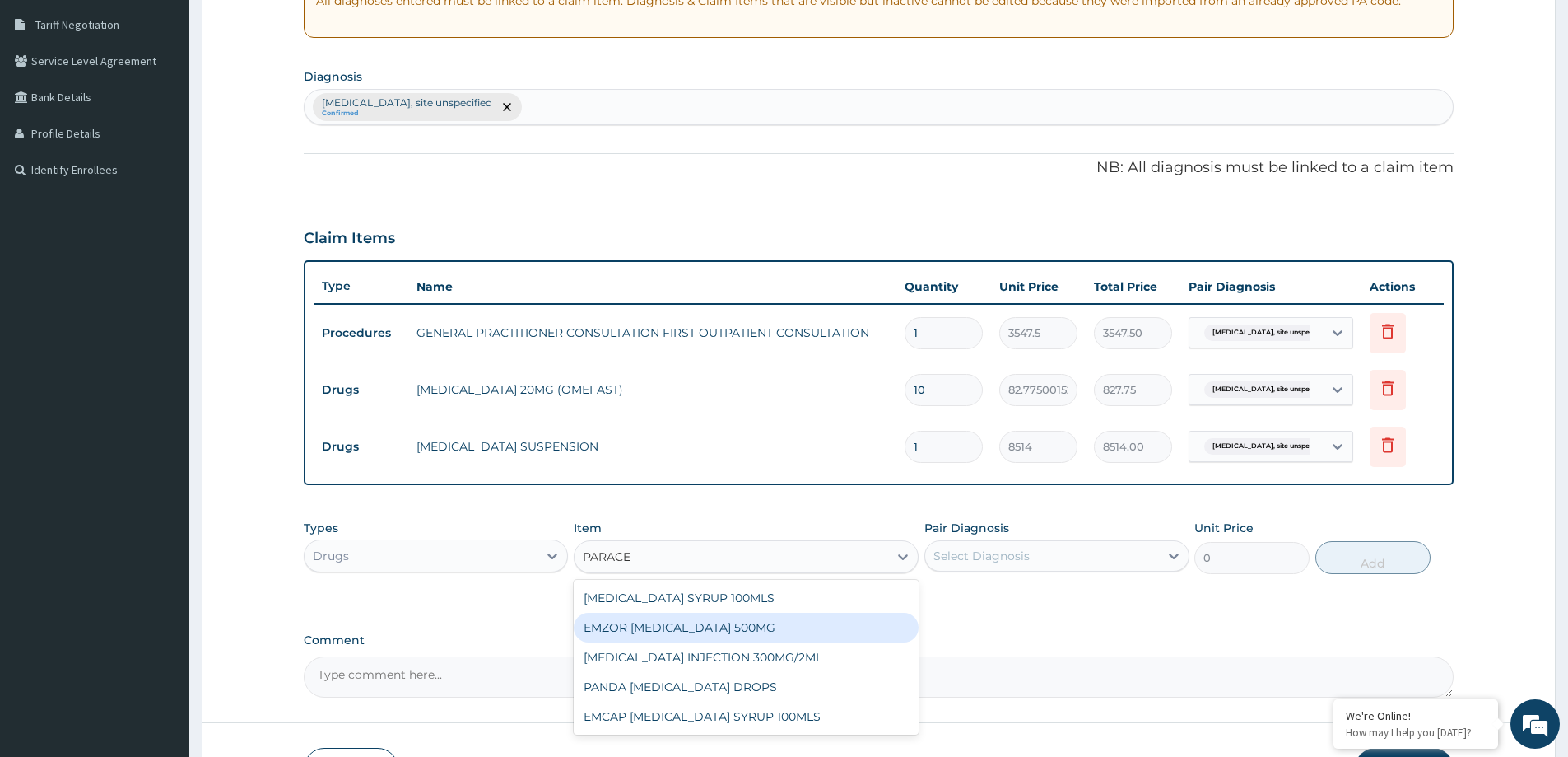
drag, startPoint x: 738, startPoint y: 634, endPoint x: 738, endPoint y: 624, distance: 10.0
click at [738, 627] on div "EMZOR [MEDICAL_DATA] 500MG" at bounding box center [746, 628] width 345 height 30
type input "23.64999961853027"
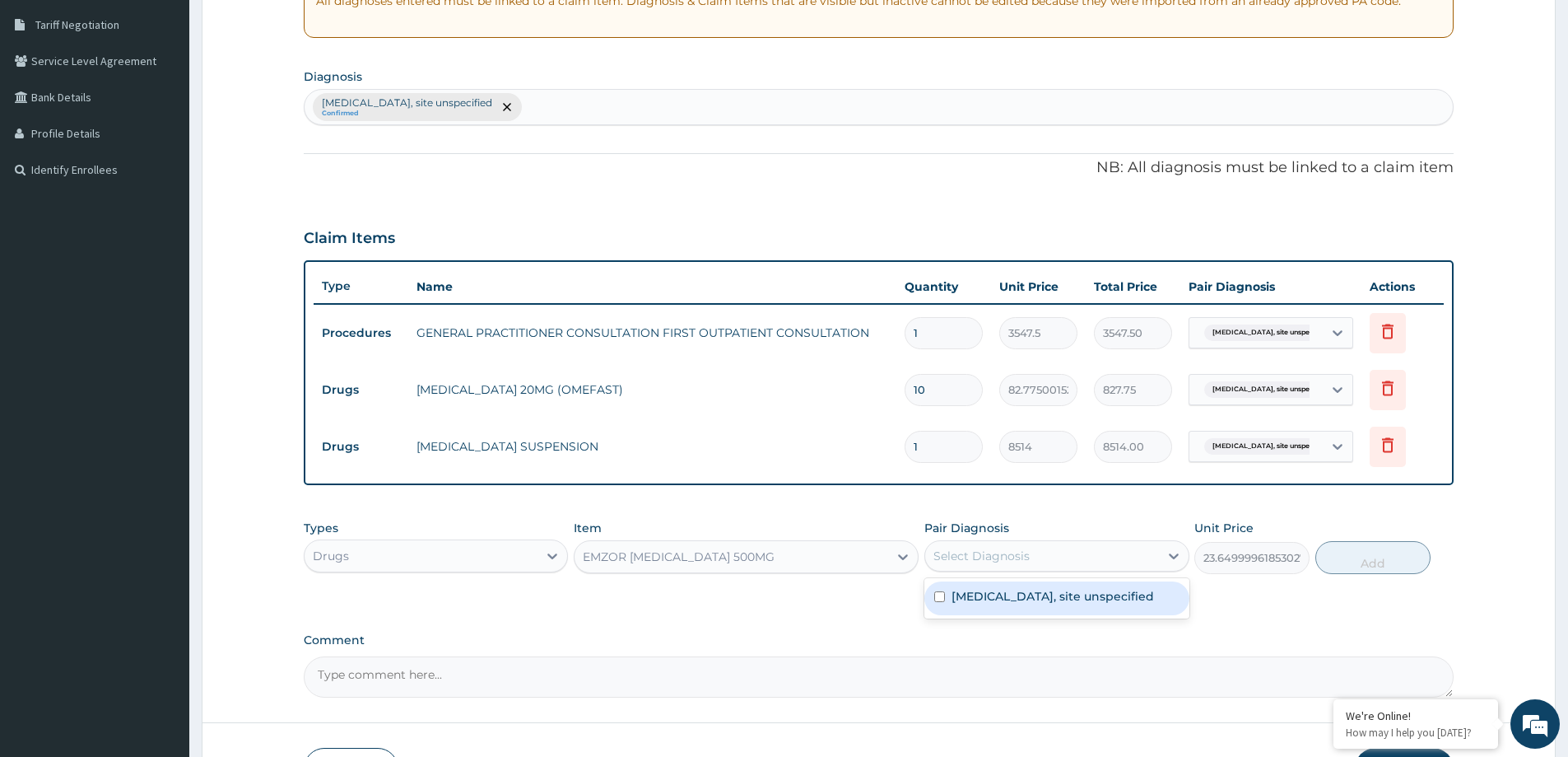
drag, startPoint x: 1028, startPoint y: 561, endPoint x: 1004, endPoint y: 575, distance: 27.8
click at [1027, 561] on div "Select Diagnosis" at bounding box center [1041, 556] width 233 height 26
click at [983, 595] on label "Peptic ulcer, site unspecified" at bounding box center [1053, 596] width 202 height 17
checkbox input "true"
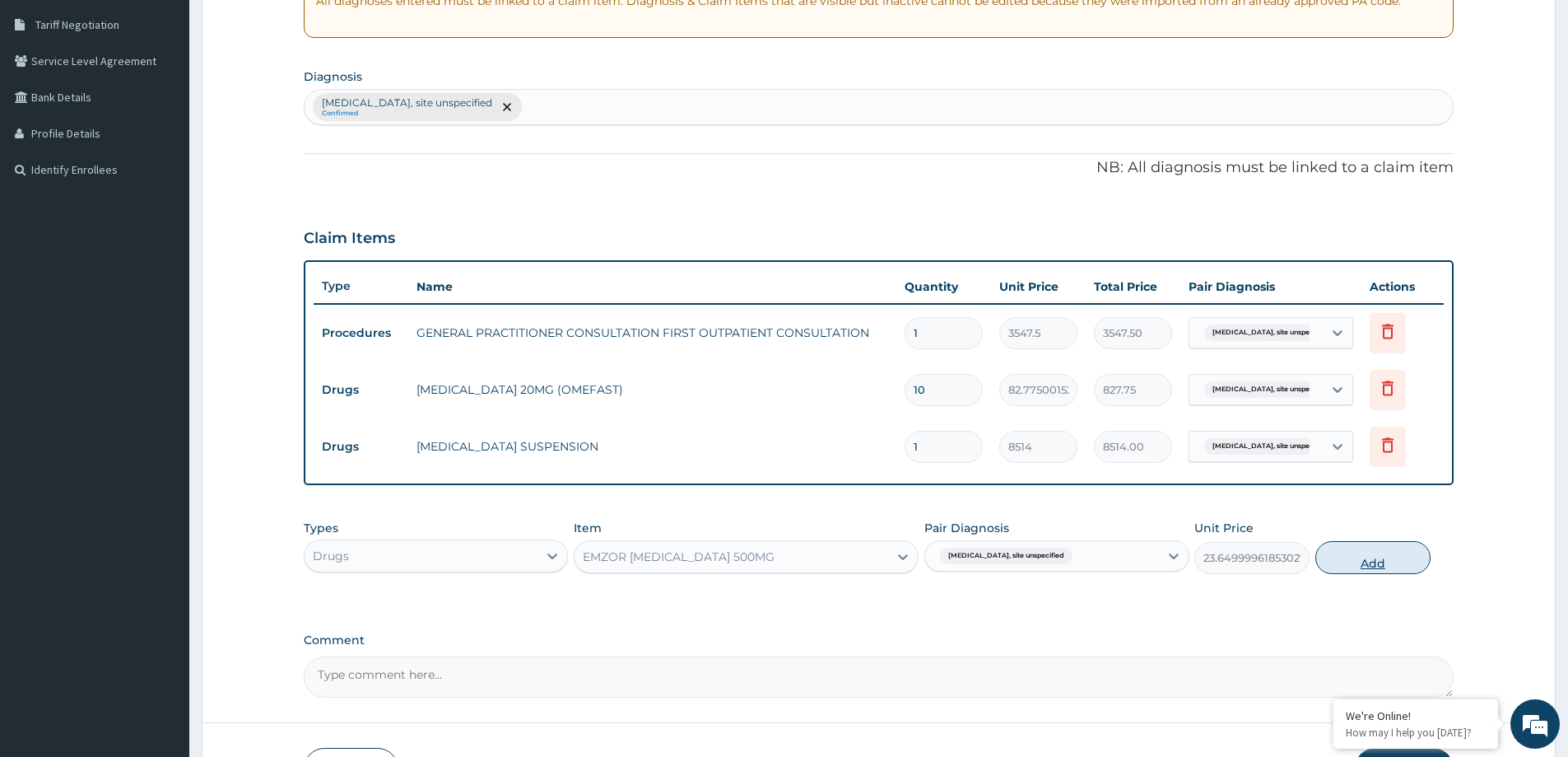
click at [1359, 559] on button "Add" at bounding box center [1373, 558] width 115 height 33
type input "0"
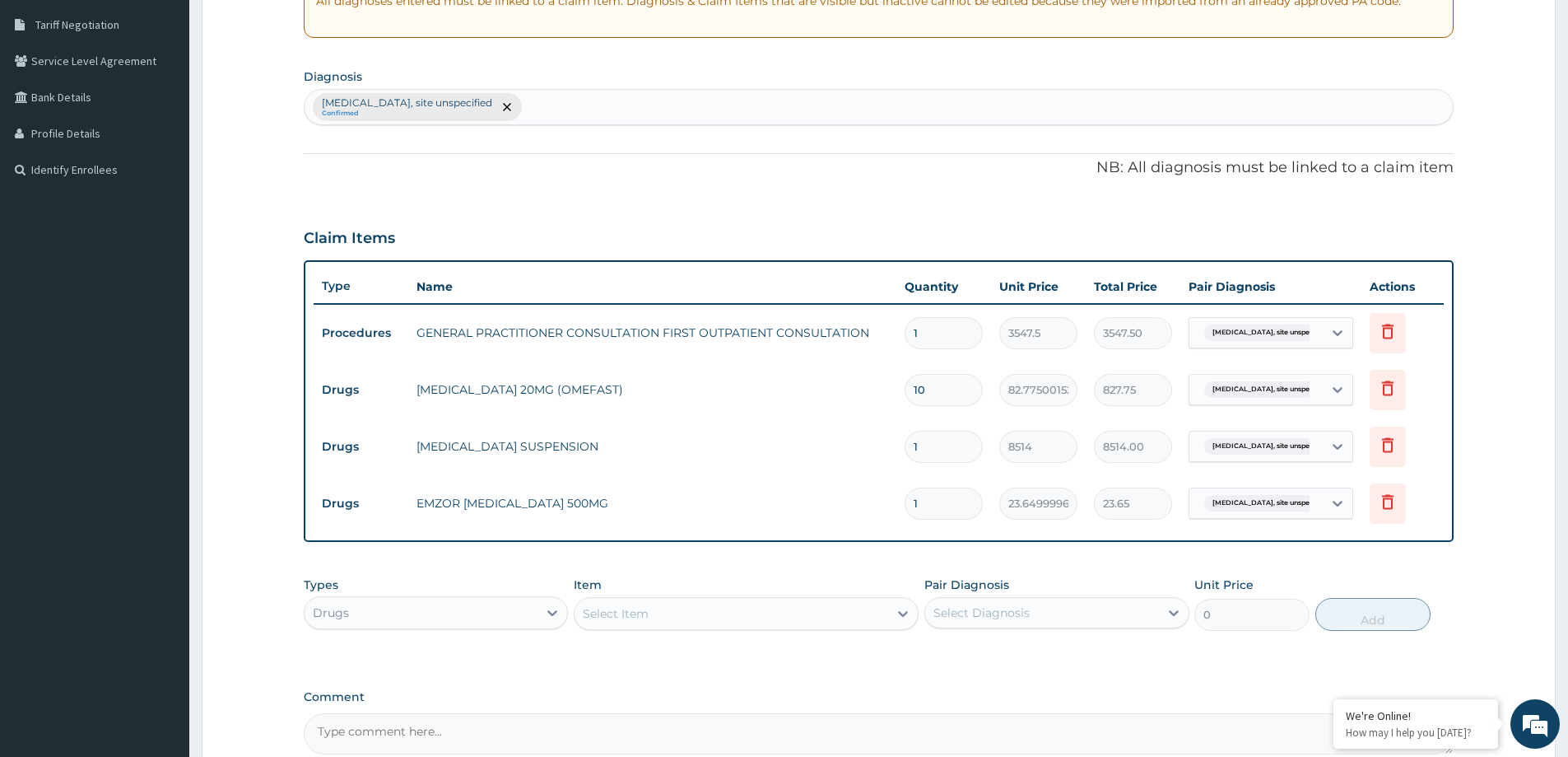
type input "18"
type input "425.70"
type input "18"
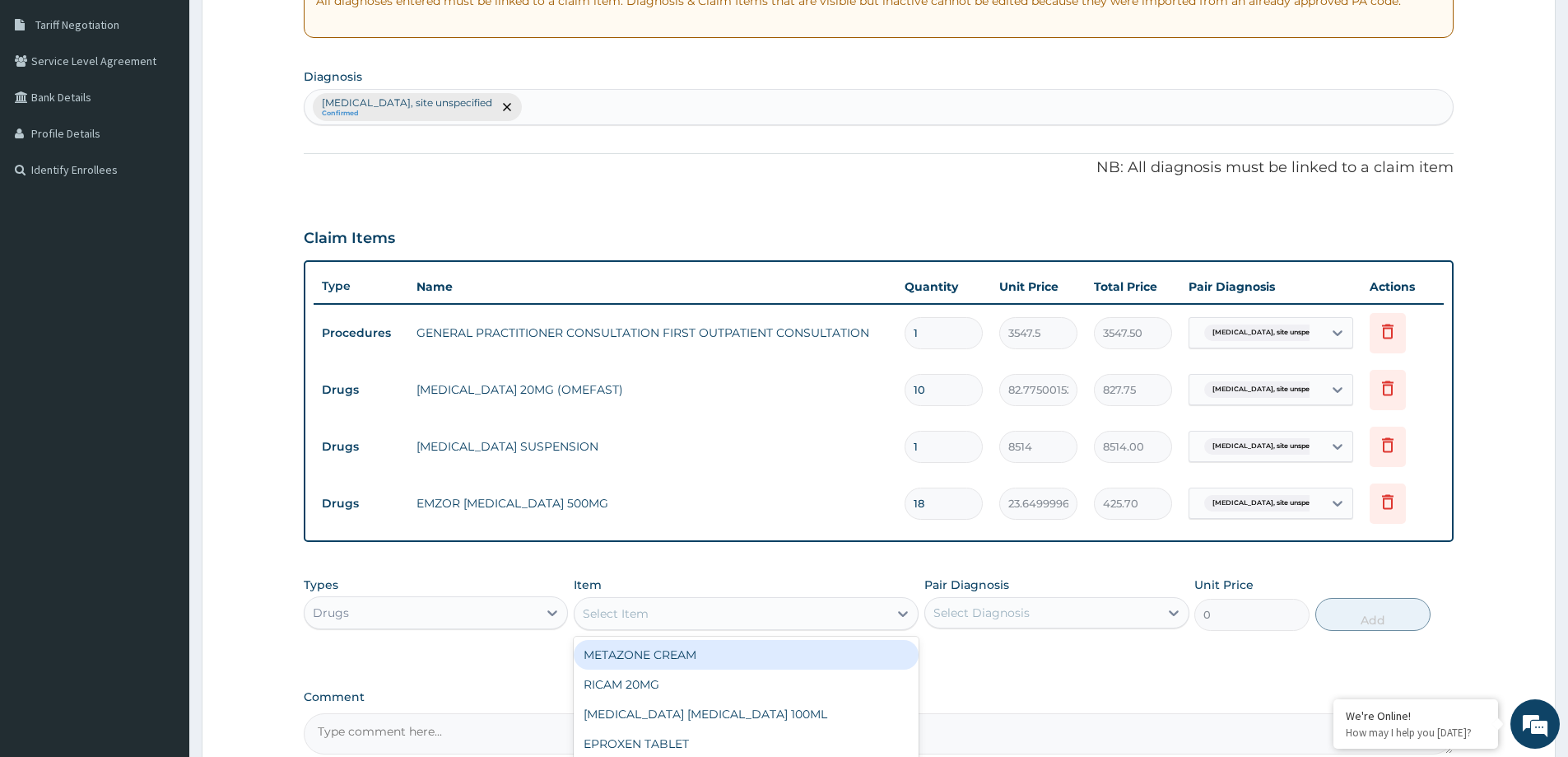
click at [711, 610] on div "Select Item" at bounding box center [731, 614] width 313 height 26
type input "AMOXIL"
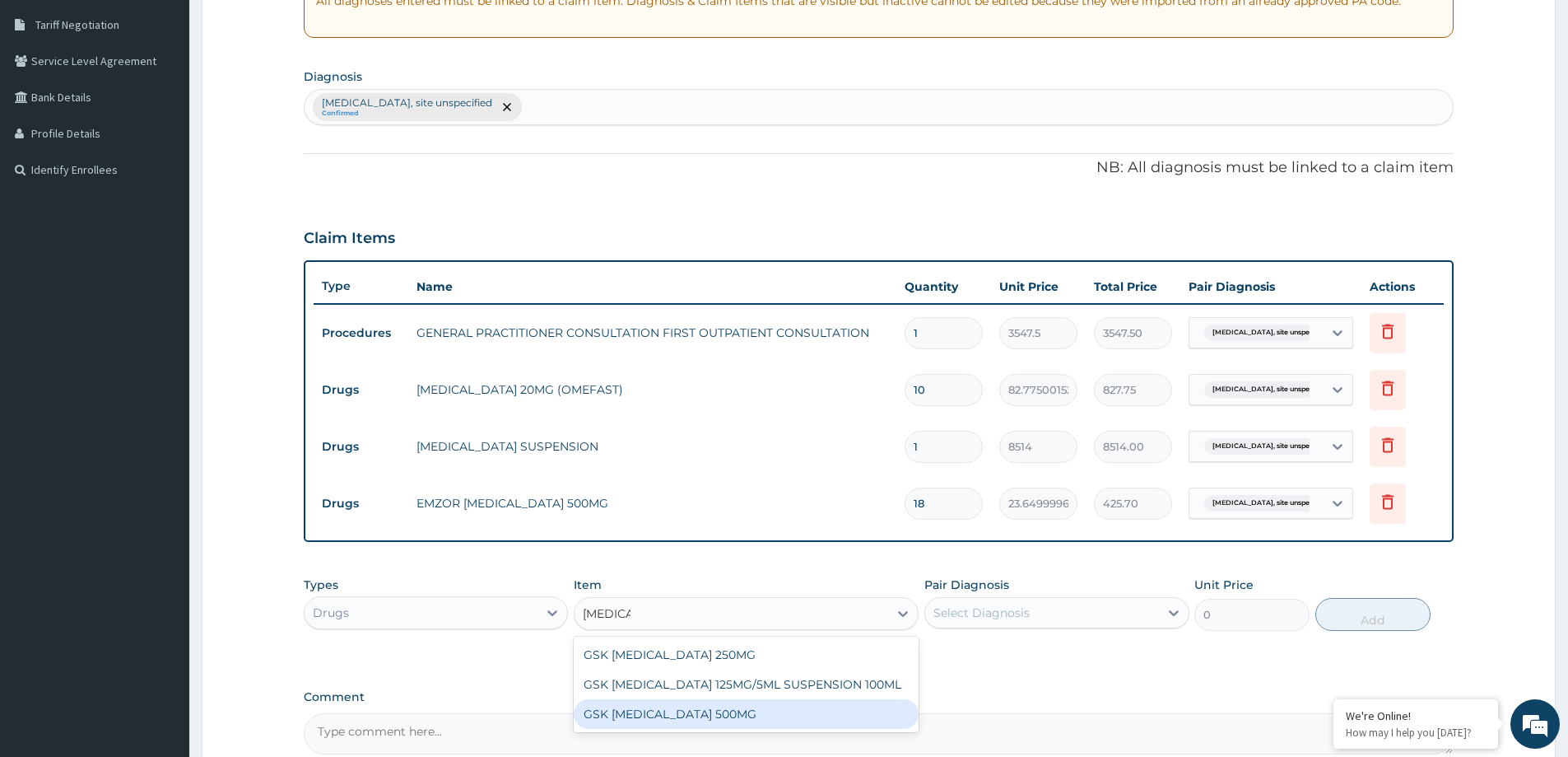
click at [669, 714] on div "GSK AMOXIL 500MG" at bounding box center [746, 714] width 345 height 30
type input "59.125"
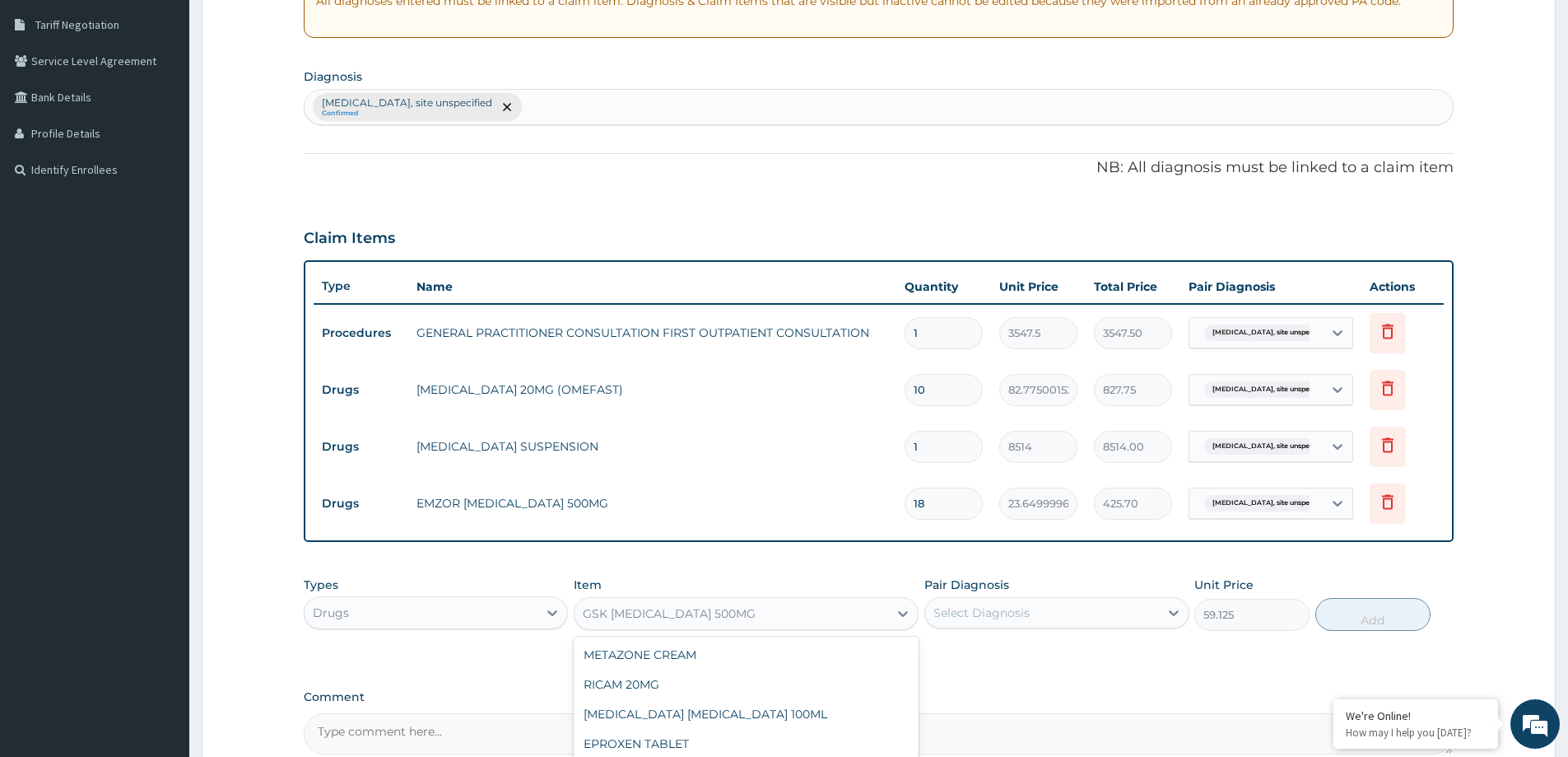
click at [754, 624] on div "GSK AMOXIL 500MG" at bounding box center [731, 614] width 313 height 26
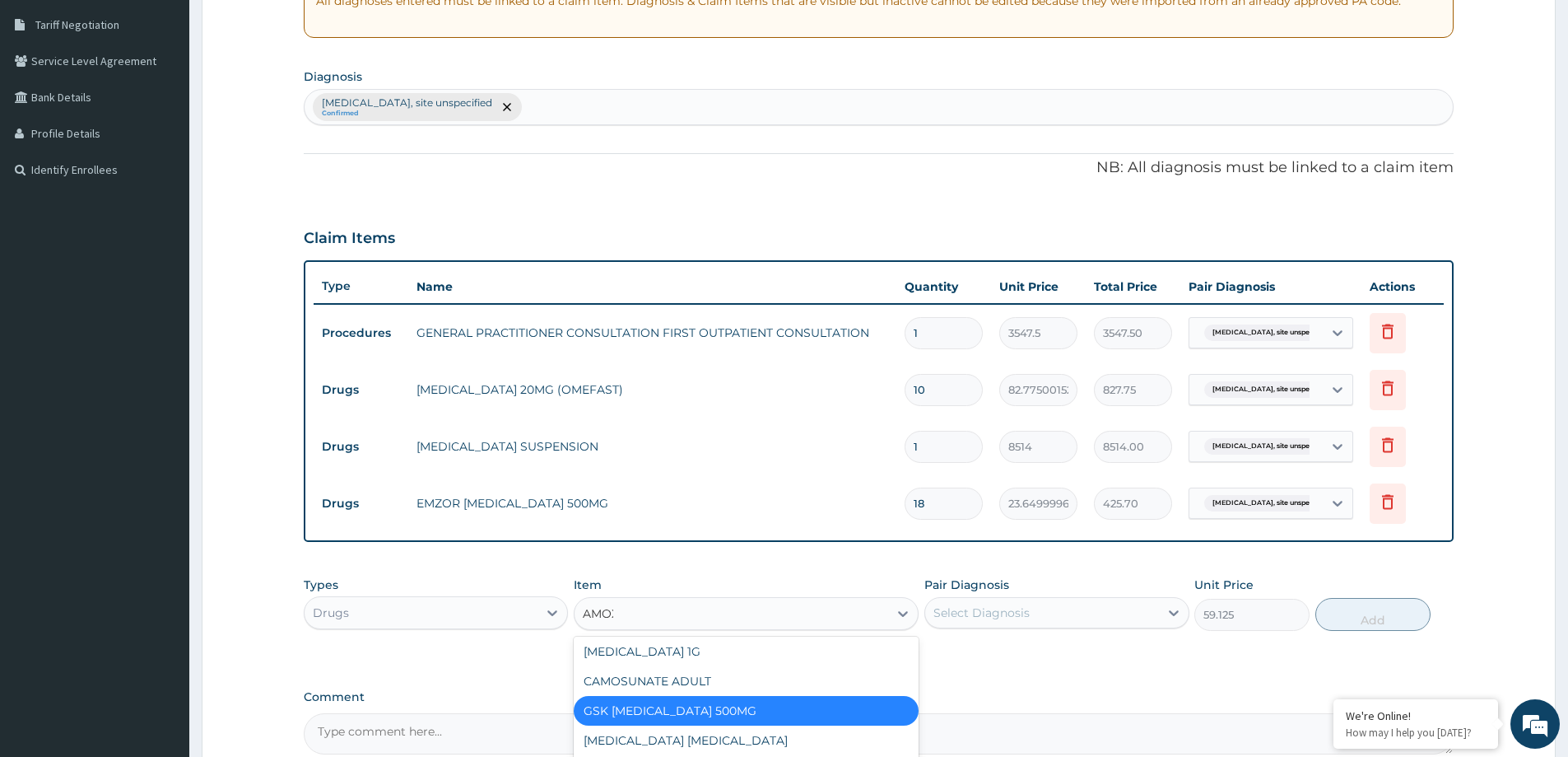
scroll to position [26, 0]
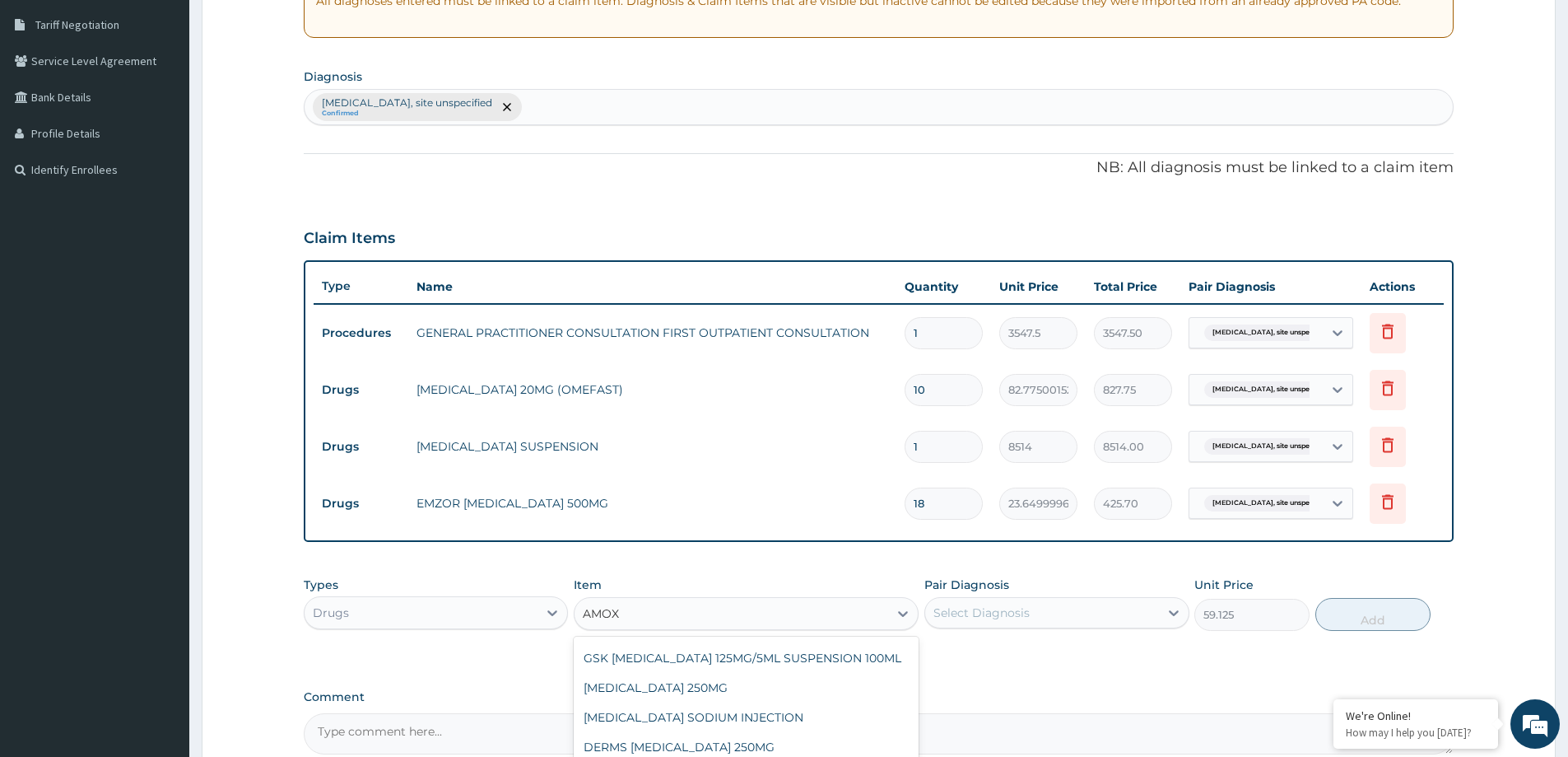
type input "AMOXI"
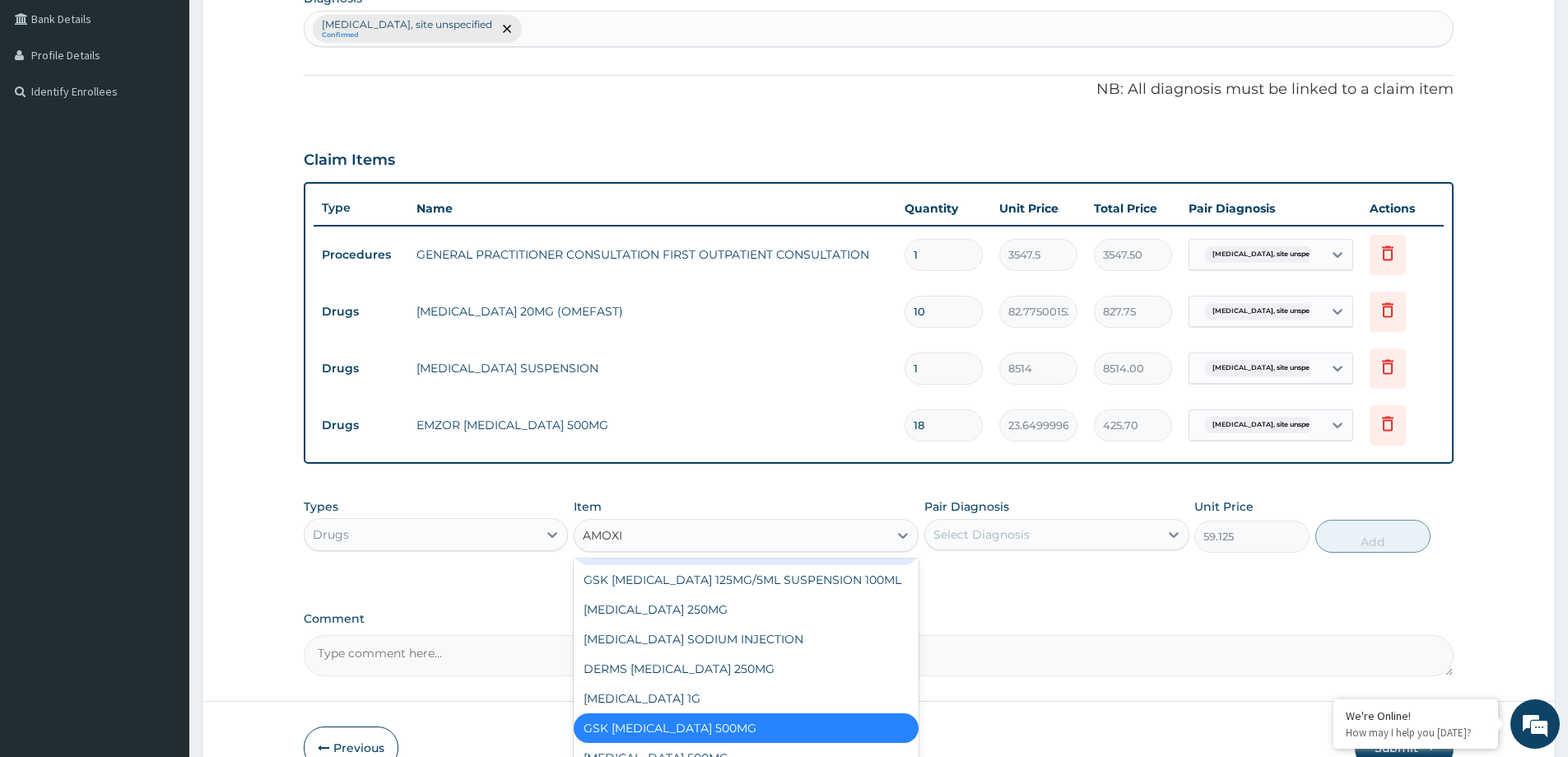
scroll to position [506, 0]
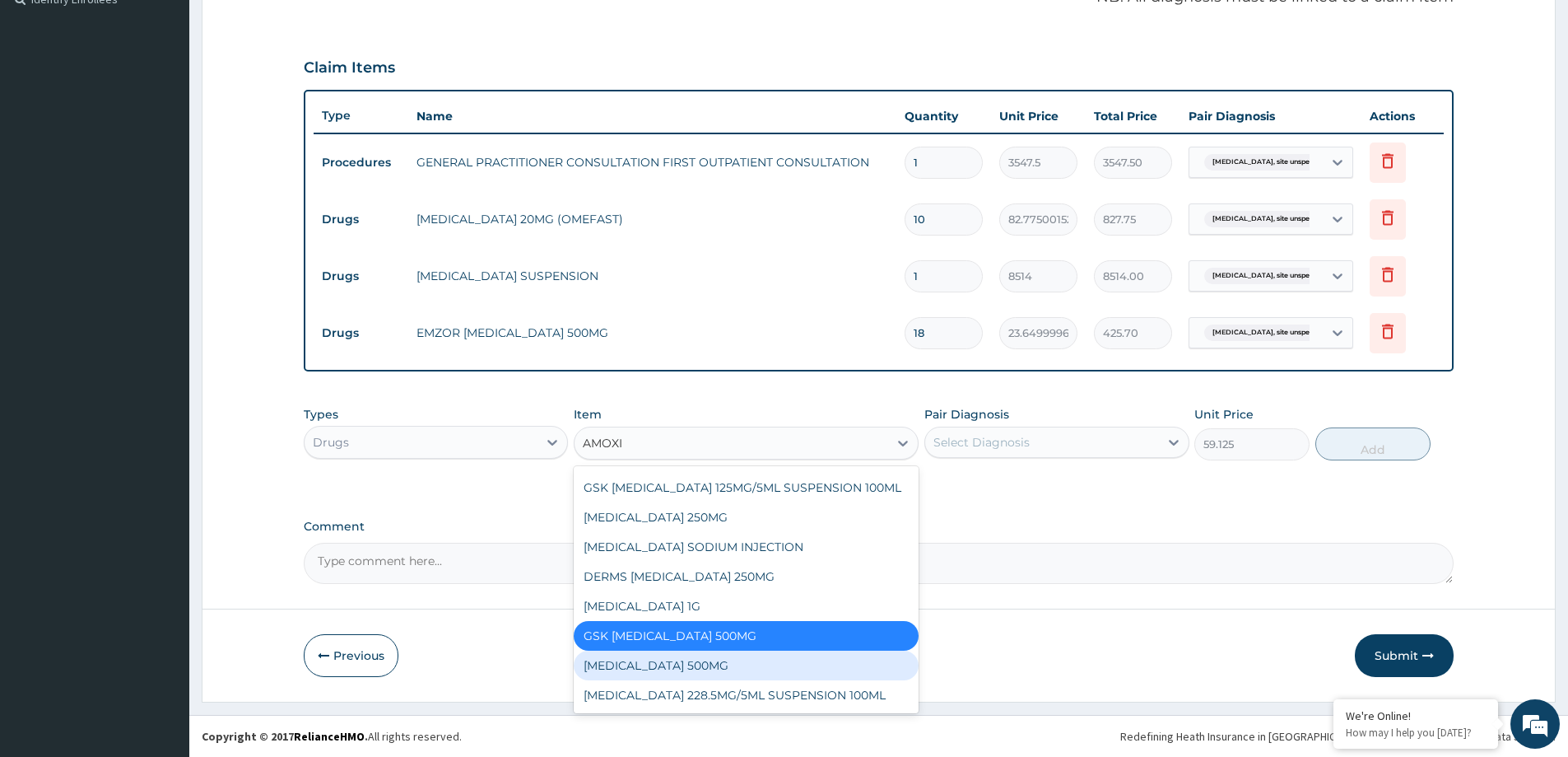
click at [640, 661] on div "AMOXICILLIN 500MG" at bounding box center [746, 665] width 345 height 30
type input "70.94999694824219"
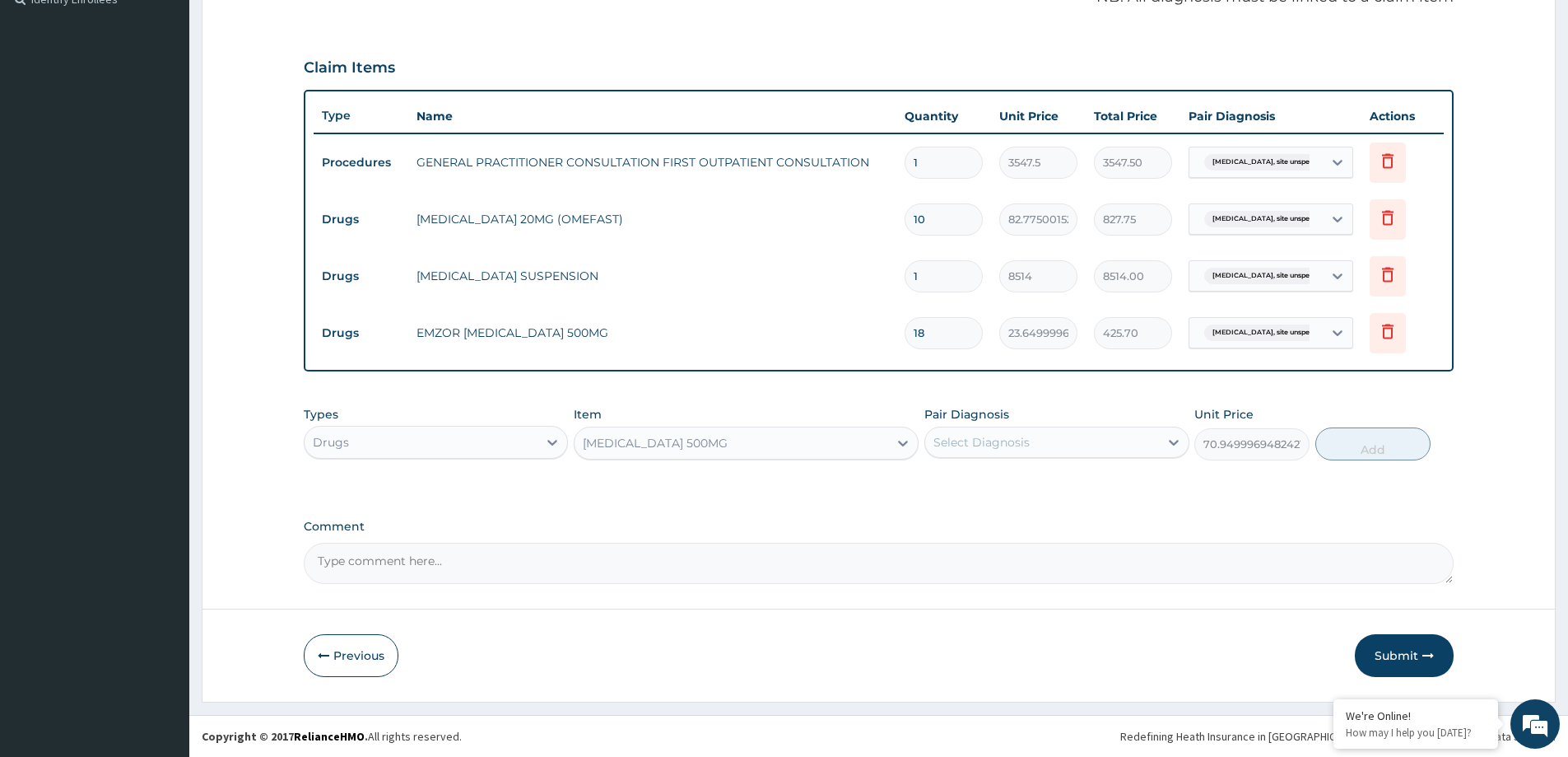
click at [1138, 440] on div "Select Diagnosis" at bounding box center [1041, 443] width 233 height 26
click at [1119, 476] on label "Peptic ulcer, site unspecified" at bounding box center [1053, 482] width 202 height 17
checkbox input "true"
drag, startPoint x: 1375, startPoint y: 419, endPoint x: 1355, endPoint y: 430, distance: 22.8
click at [1366, 423] on div "Types Drugs Item AMOXICILLIN 500MG Pair Diagnosis option Peptic ulcer, site uns…" at bounding box center [879, 433] width 1150 height 71
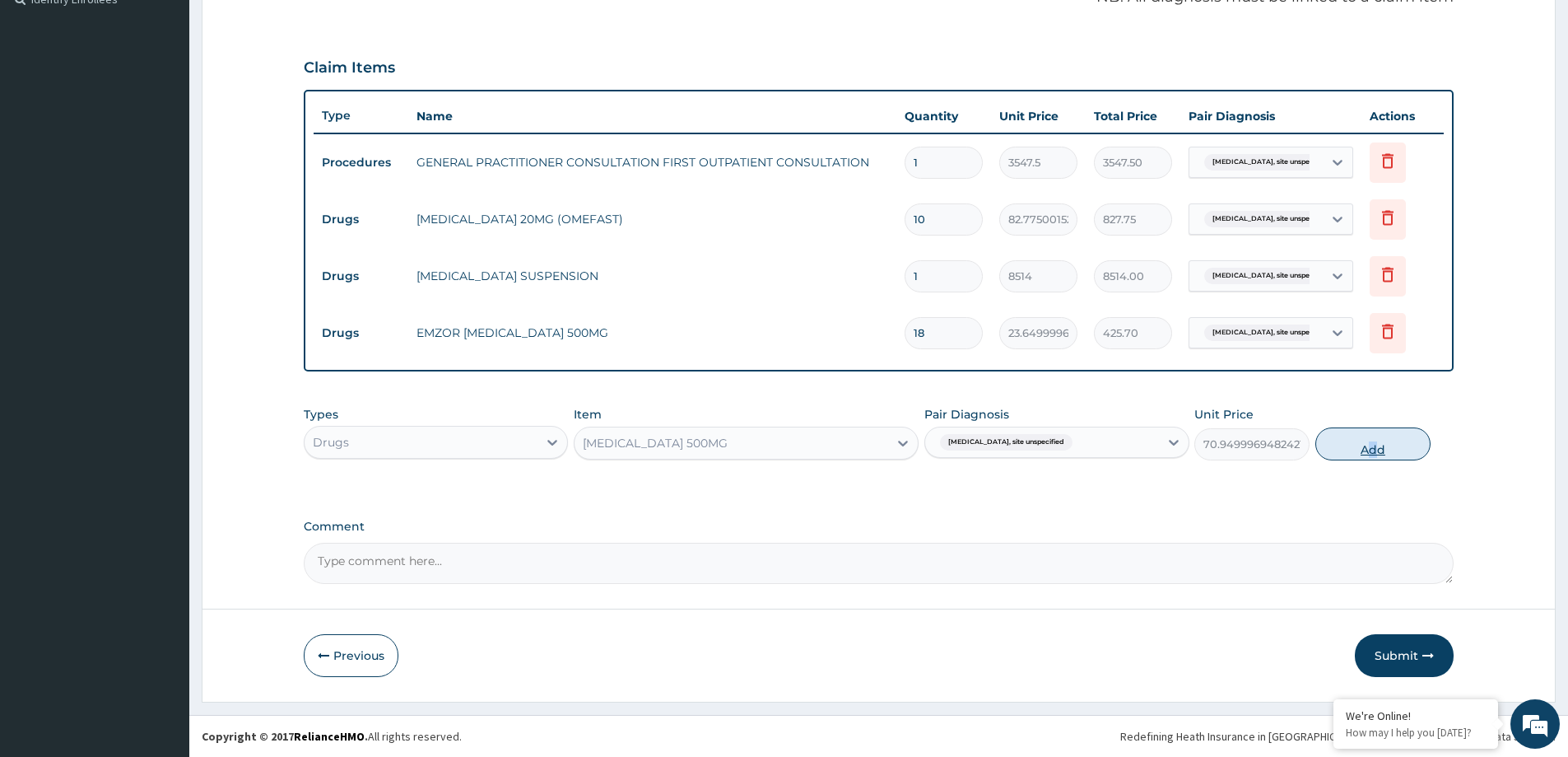
drag, startPoint x: 1347, startPoint y: 446, endPoint x: 1333, endPoint y: 444, distance: 14.1
click at [1346, 446] on button "Add" at bounding box center [1373, 444] width 115 height 33
type input "0"
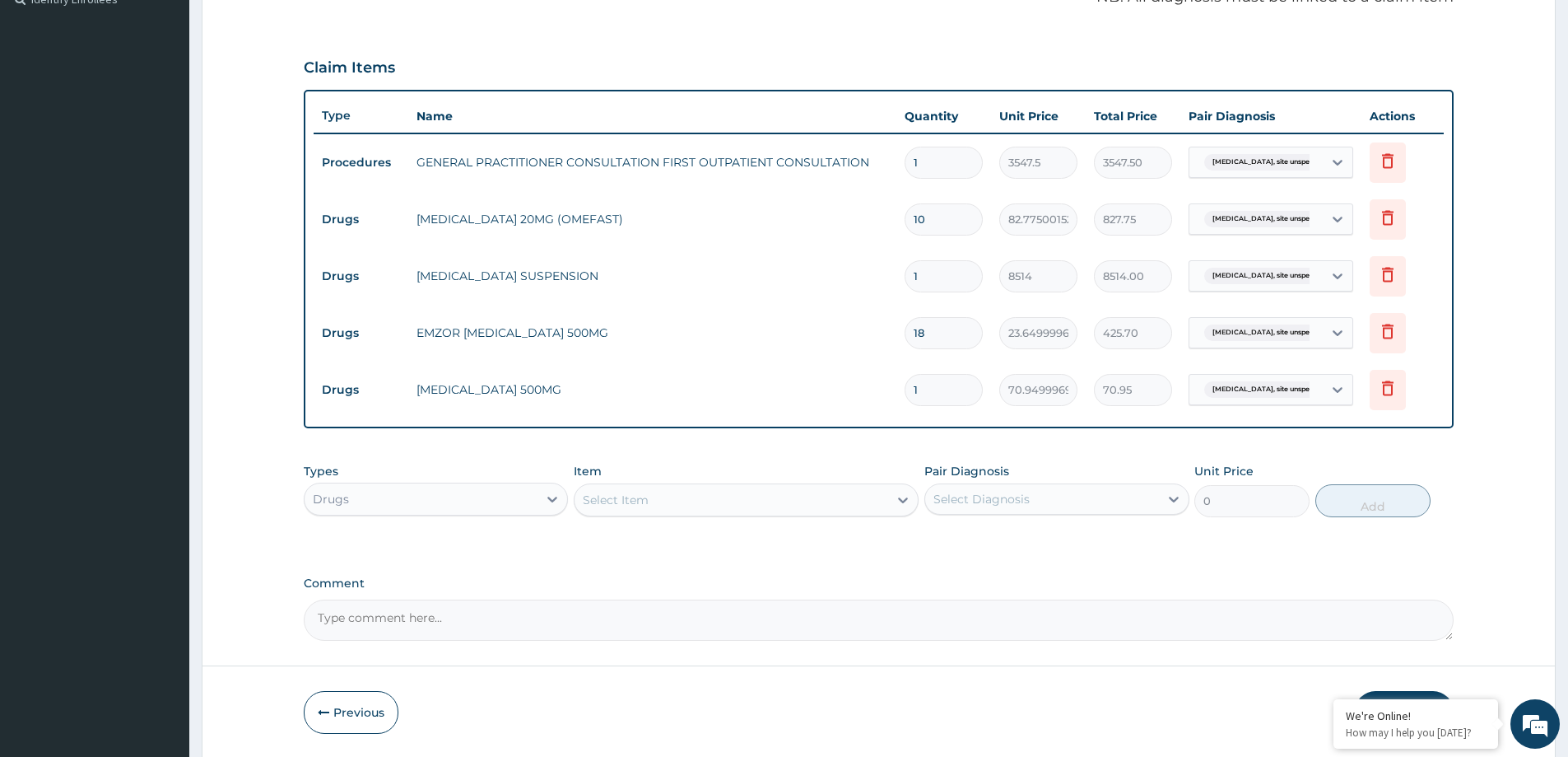
type input "15"
type input "1064.25"
type input "15"
click at [769, 498] on div "Select Item" at bounding box center [731, 500] width 313 height 26
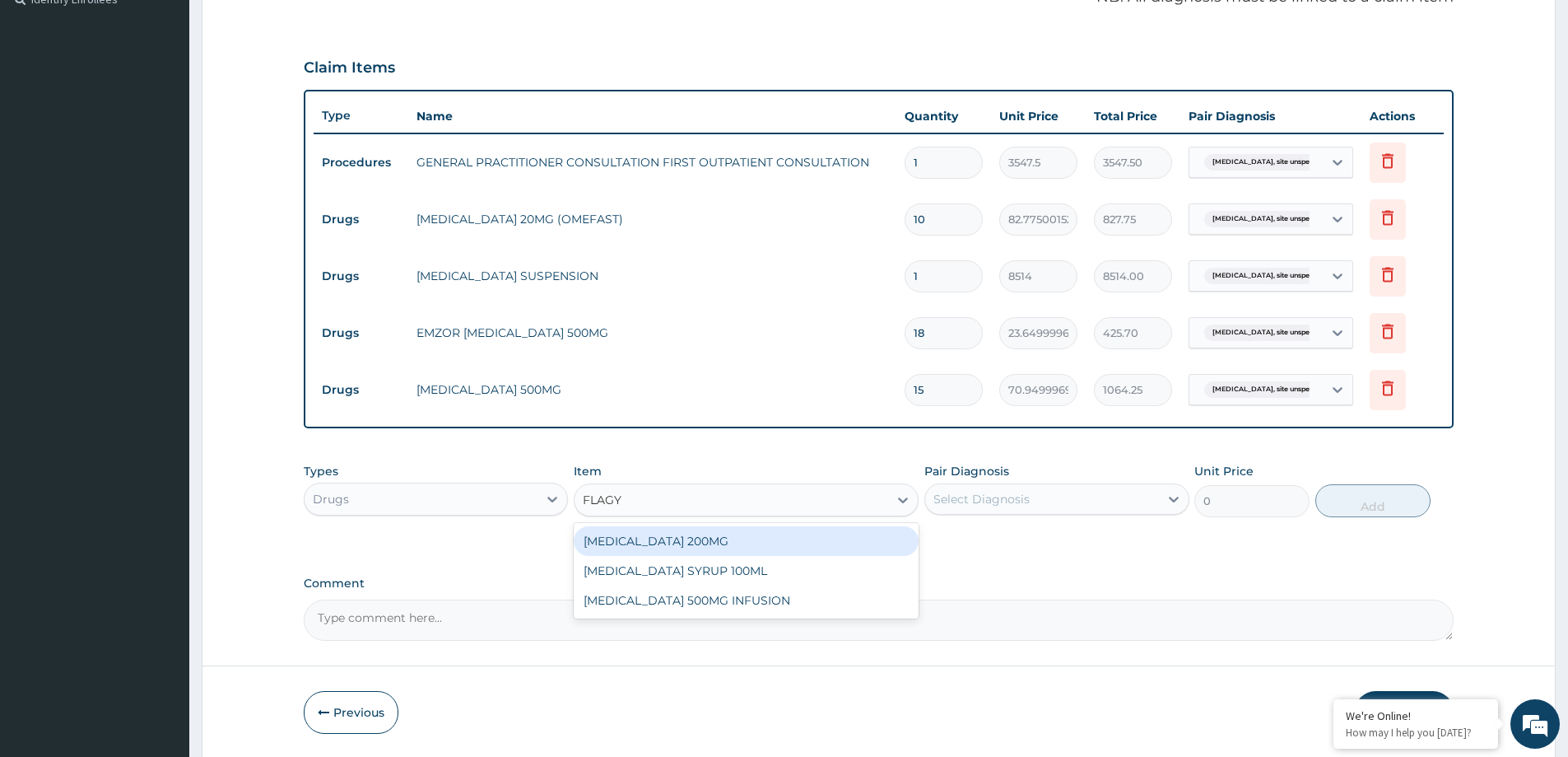
type input "FLAG"
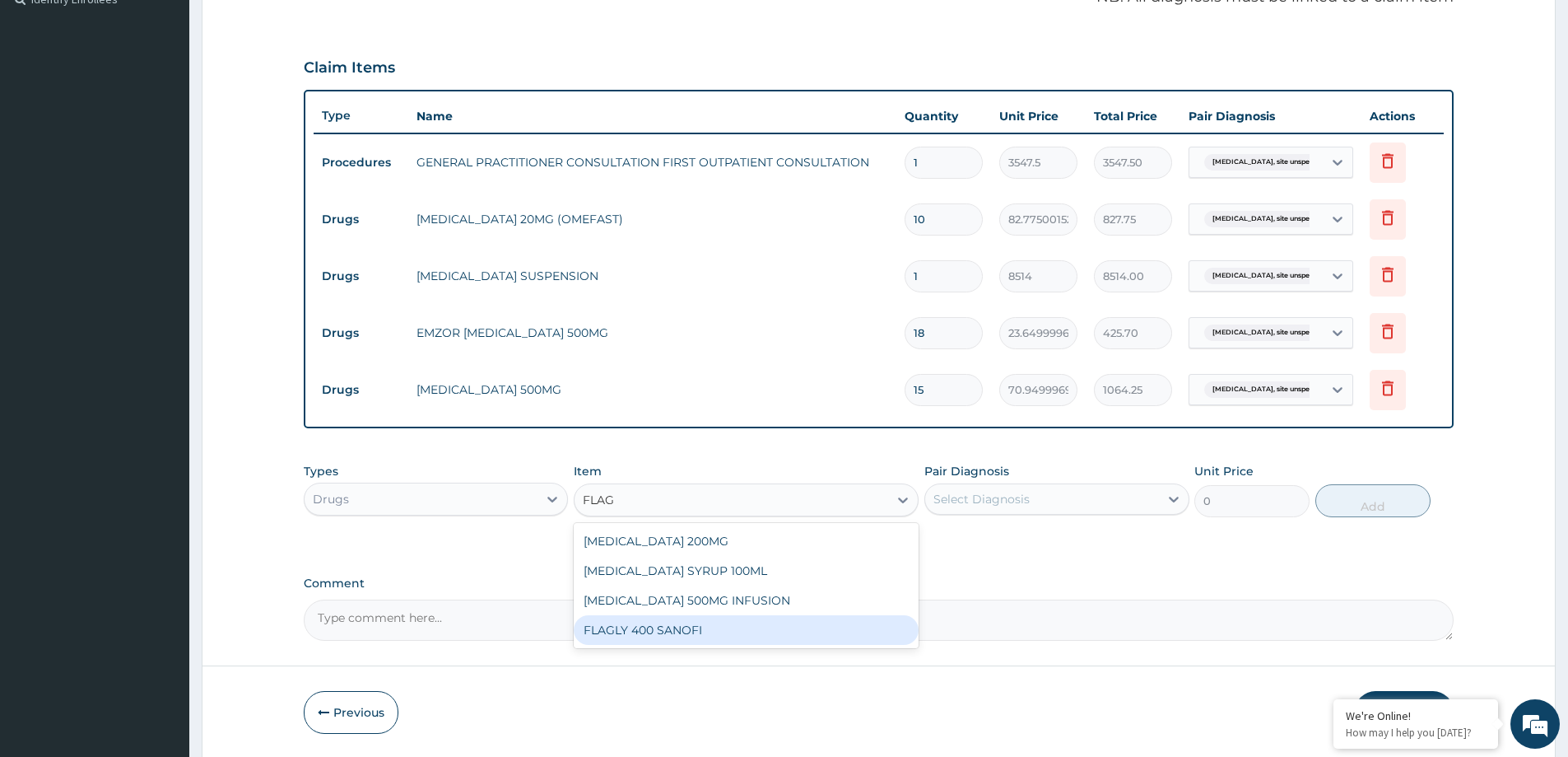
click at [675, 640] on div "FLAGLY 400 SANOFI" at bounding box center [746, 630] width 345 height 30
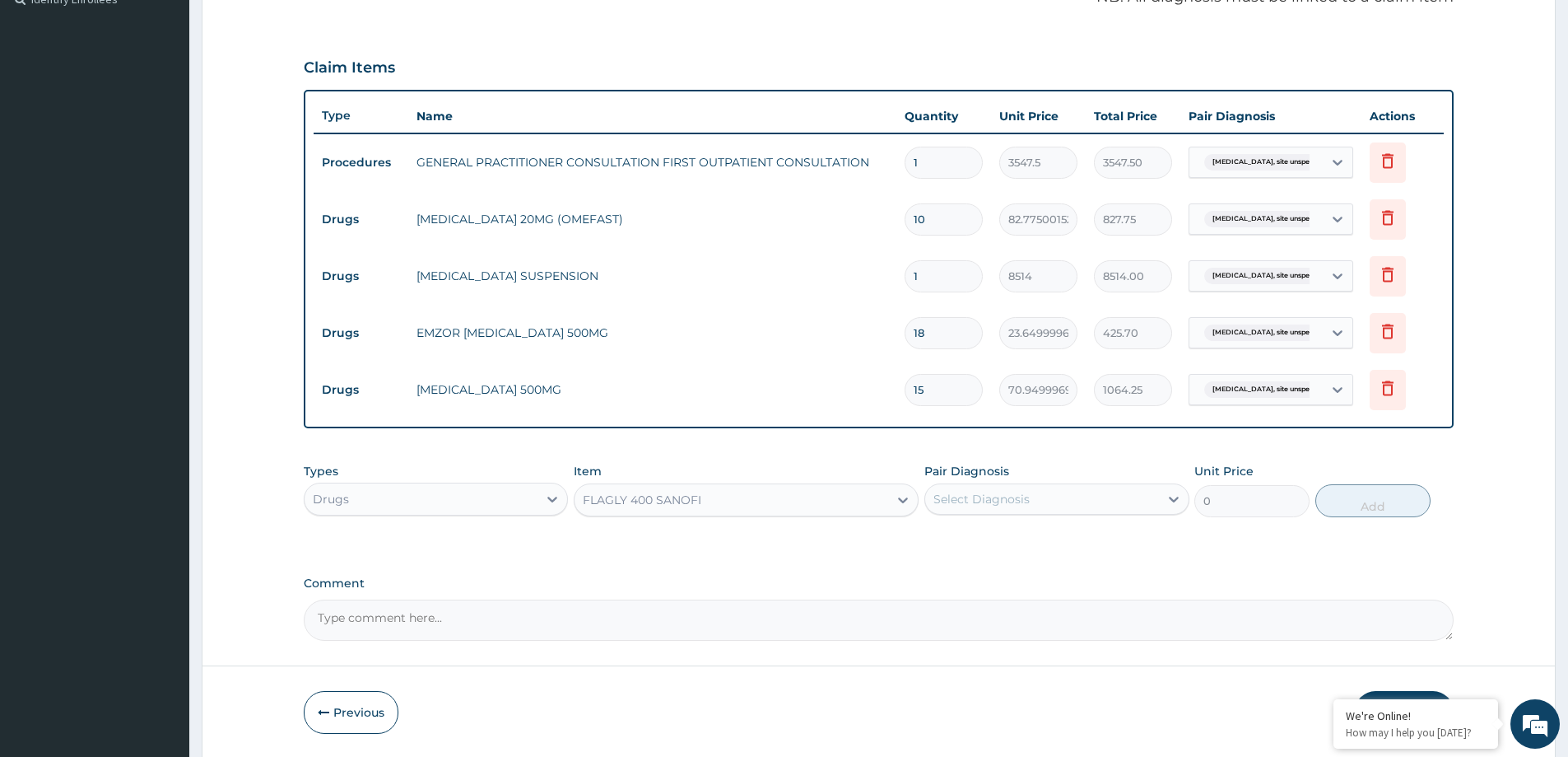
type input "70.94999694824219"
click at [1082, 497] on div "Select Diagnosis" at bounding box center [1041, 499] width 233 height 26
click at [1005, 543] on label "Peptic ulcer, site unspecified" at bounding box center [1053, 540] width 202 height 17
checkbox input "true"
drag, startPoint x: 1340, startPoint y: 503, endPoint x: 1299, endPoint y: 516, distance: 43.0
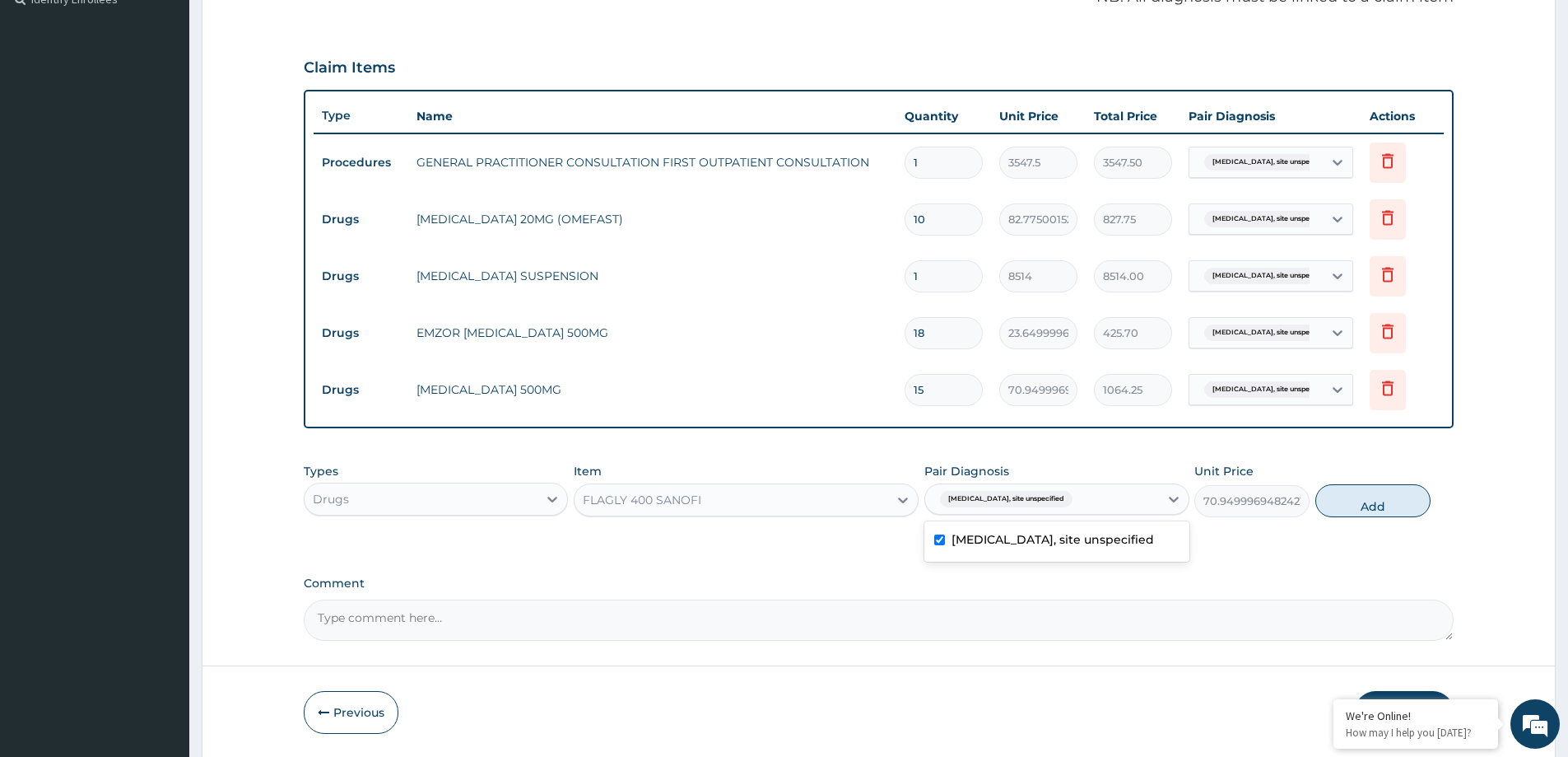
click at [1339, 504] on button "Add" at bounding box center [1373, 501] width 115 height 33
type input "0"
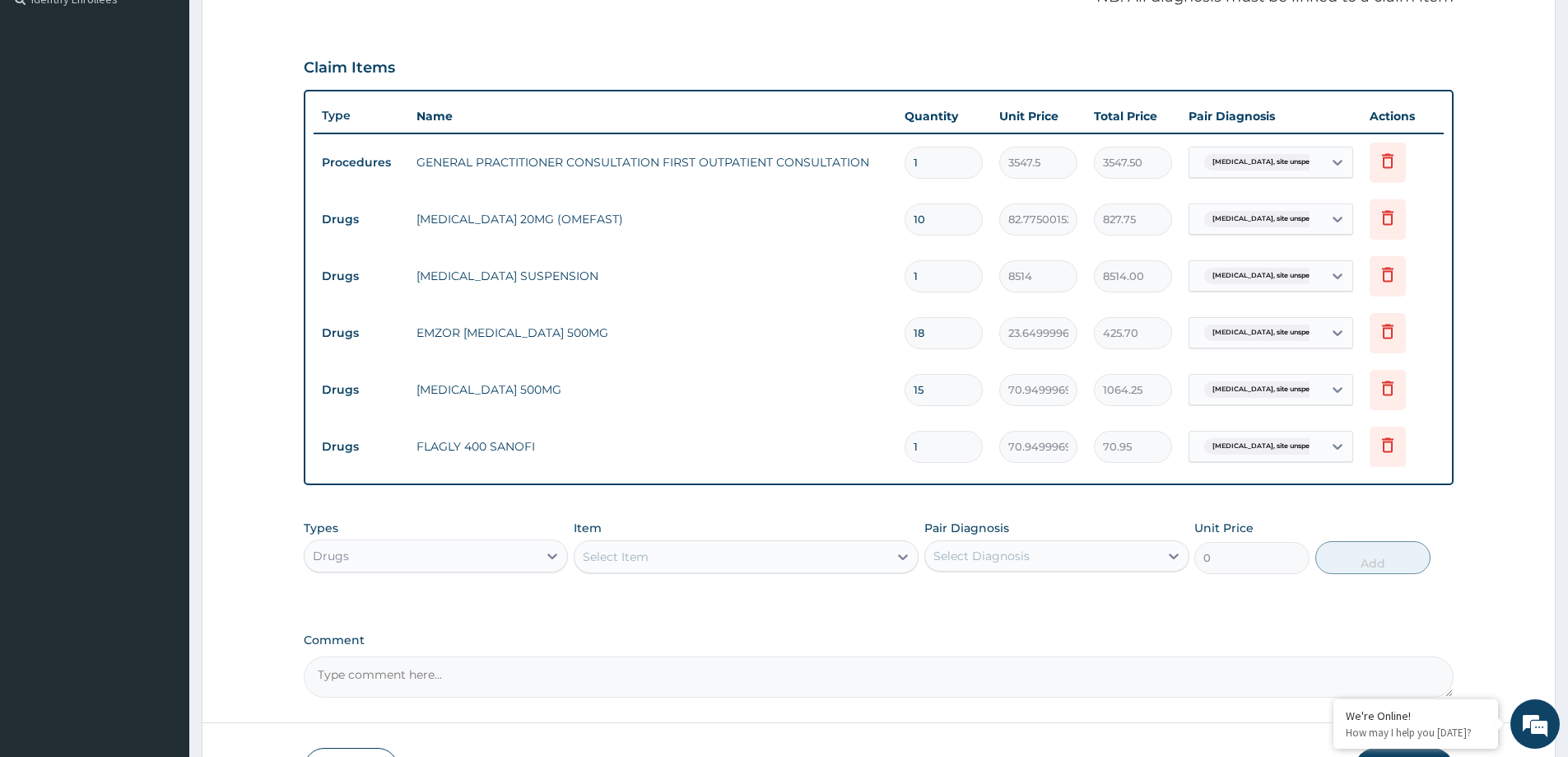
type input "15"
type input "1064.25"
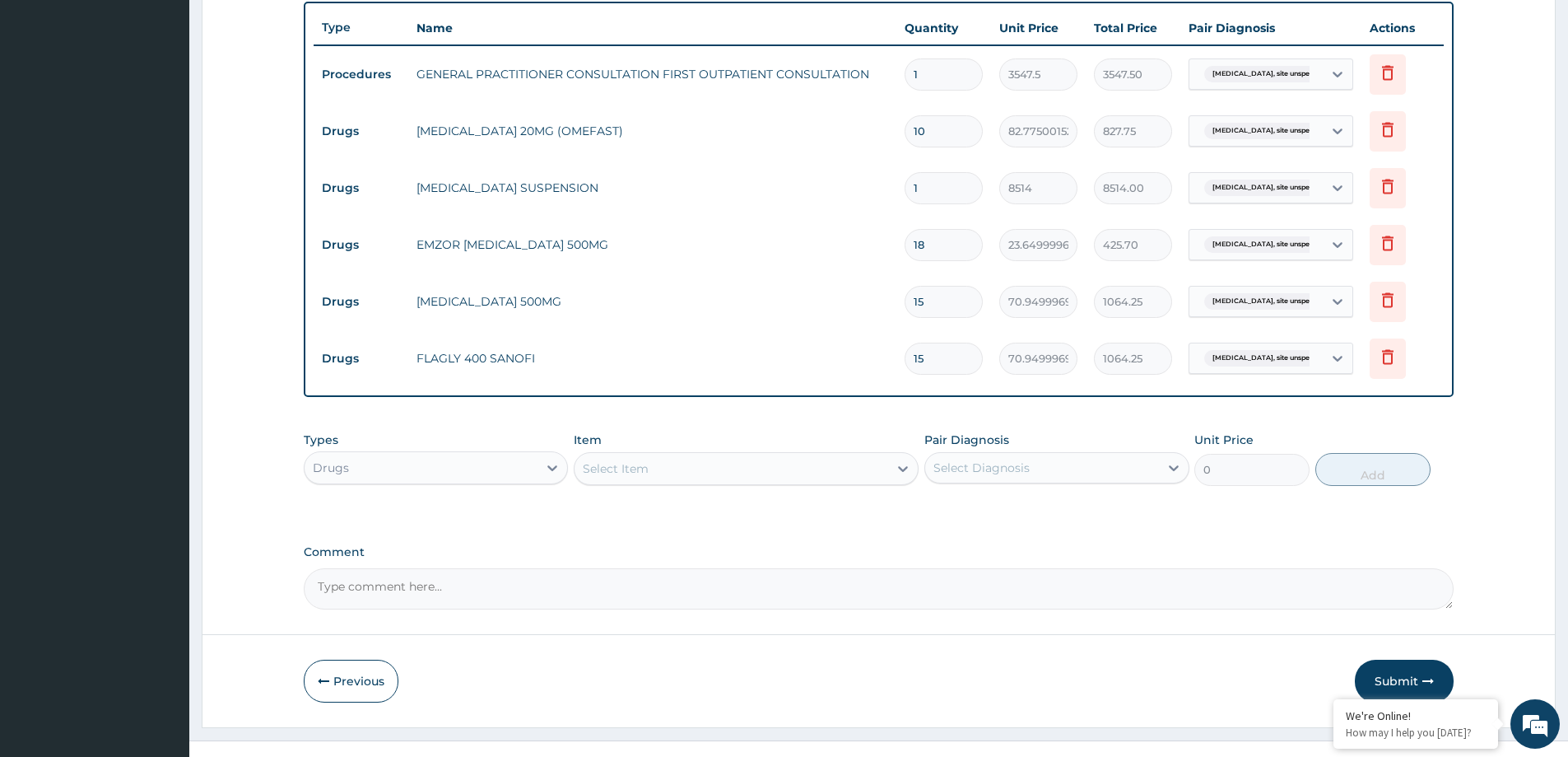
scroll to position [620, 0]
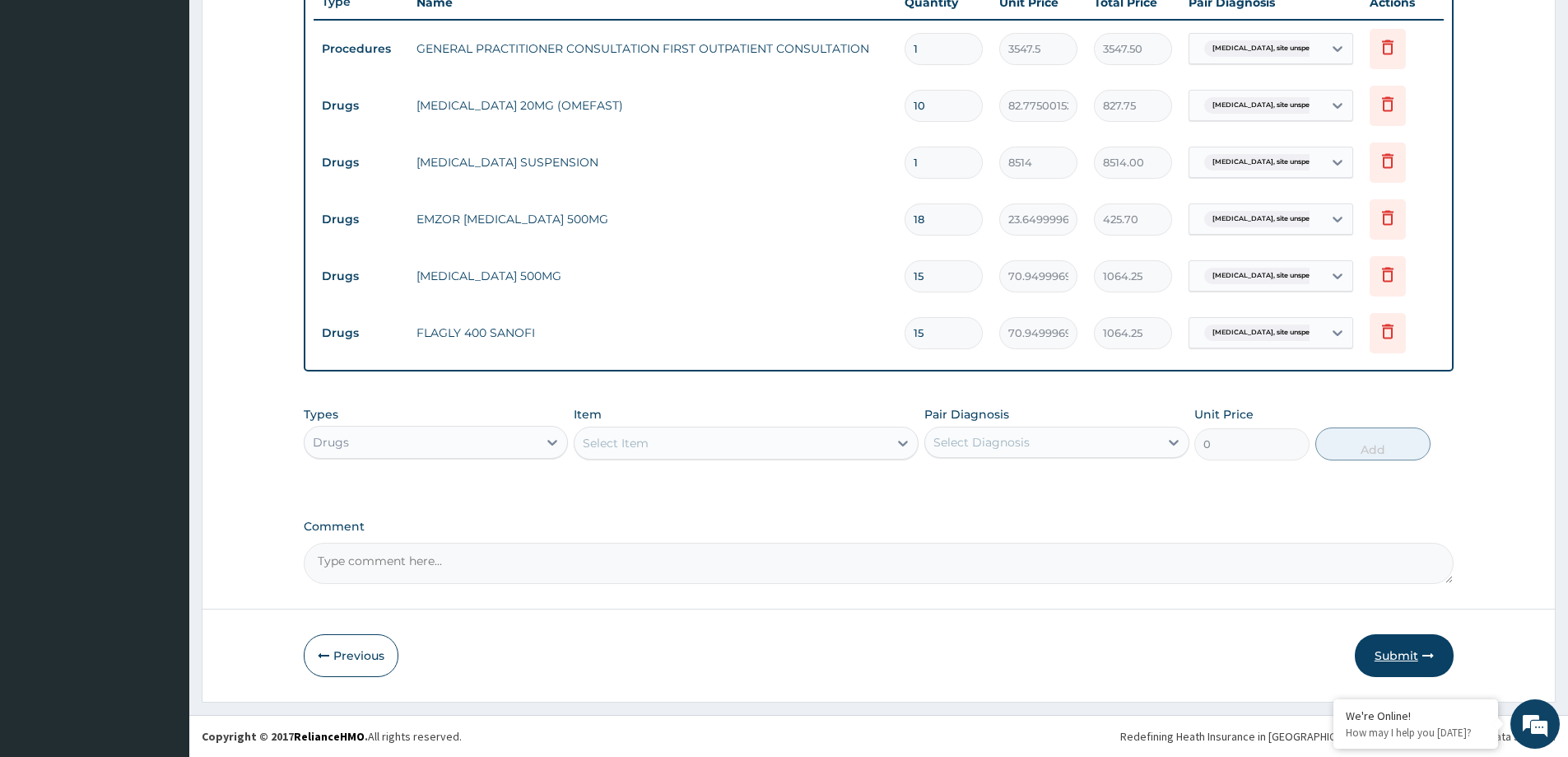
type input "15"
click at [1373, 657] on button "Submit" at bounding box center [1404, 655] width 99 height 43
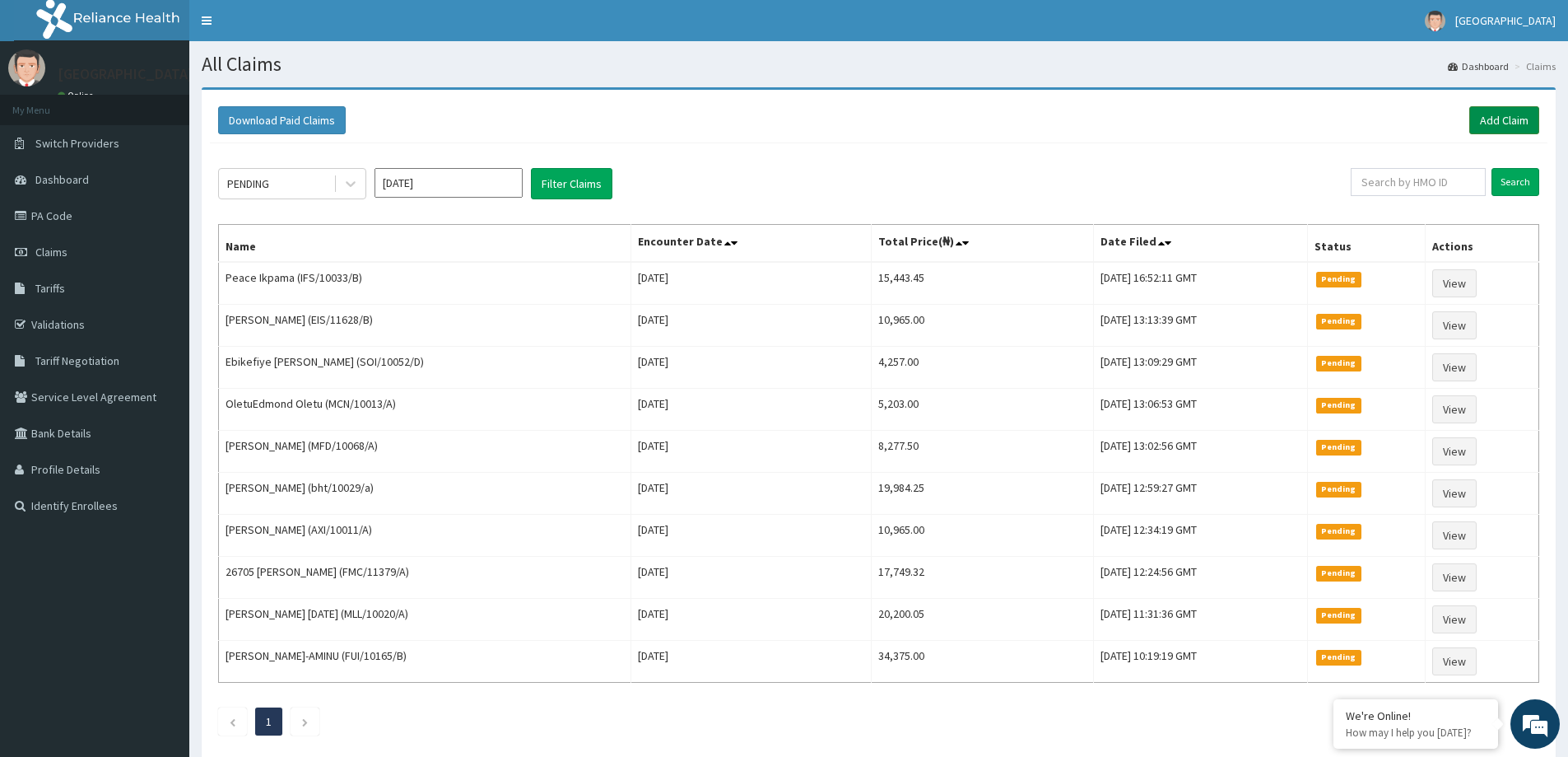
drag, startPoint x: 1513, startPoint y: 123, endPoint x: 1512, endPoint y: 131, distance: 8.1
click at [1513, 124] on link "Add Claim" at bounding box center [1504, 120] width 70 height 28
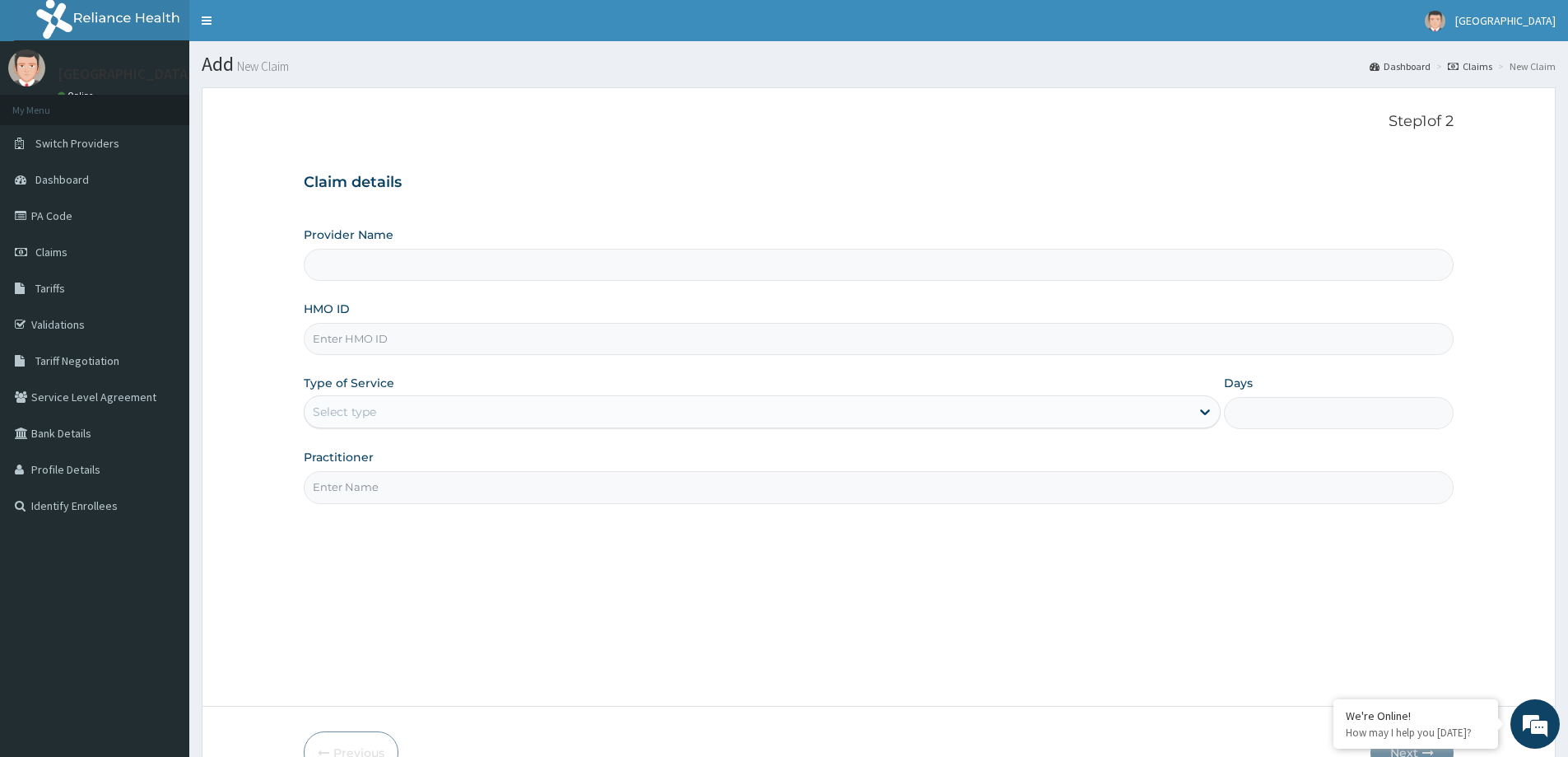
click at [476, 344] on input "HMO ID" at bounding box center [879, 339] width 1150 height 32
type input "[GEOGRAPHIC_DATA]"
type input "ENP/11580/A"
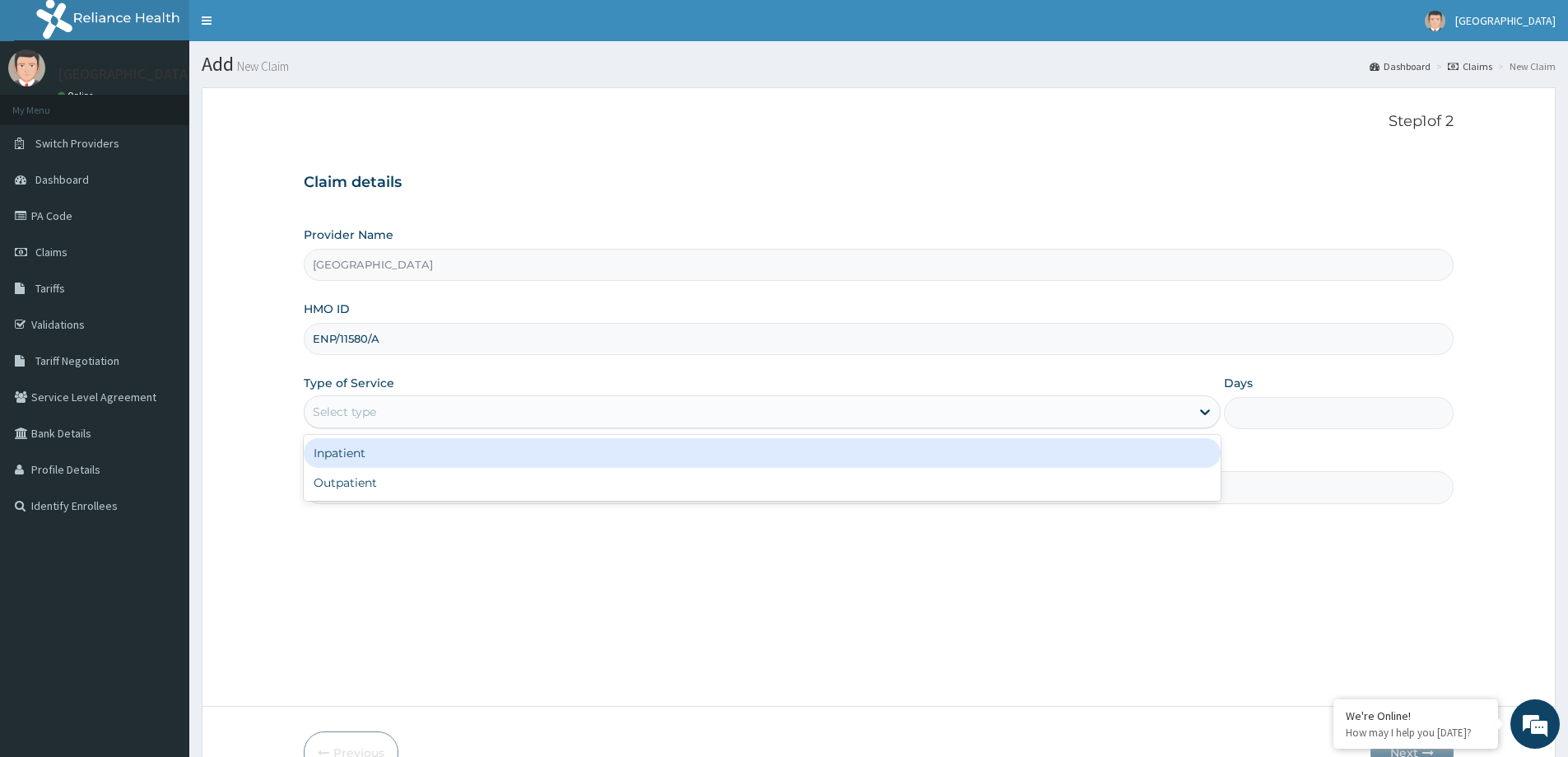
drag, startPoint x: 397, startPoint y: 409, endPoint x: 369, endPoint y: 490, distance: 85.7
click at [397, 415] on div "Select type" at bounding box center [747, 412] width 886 height 26
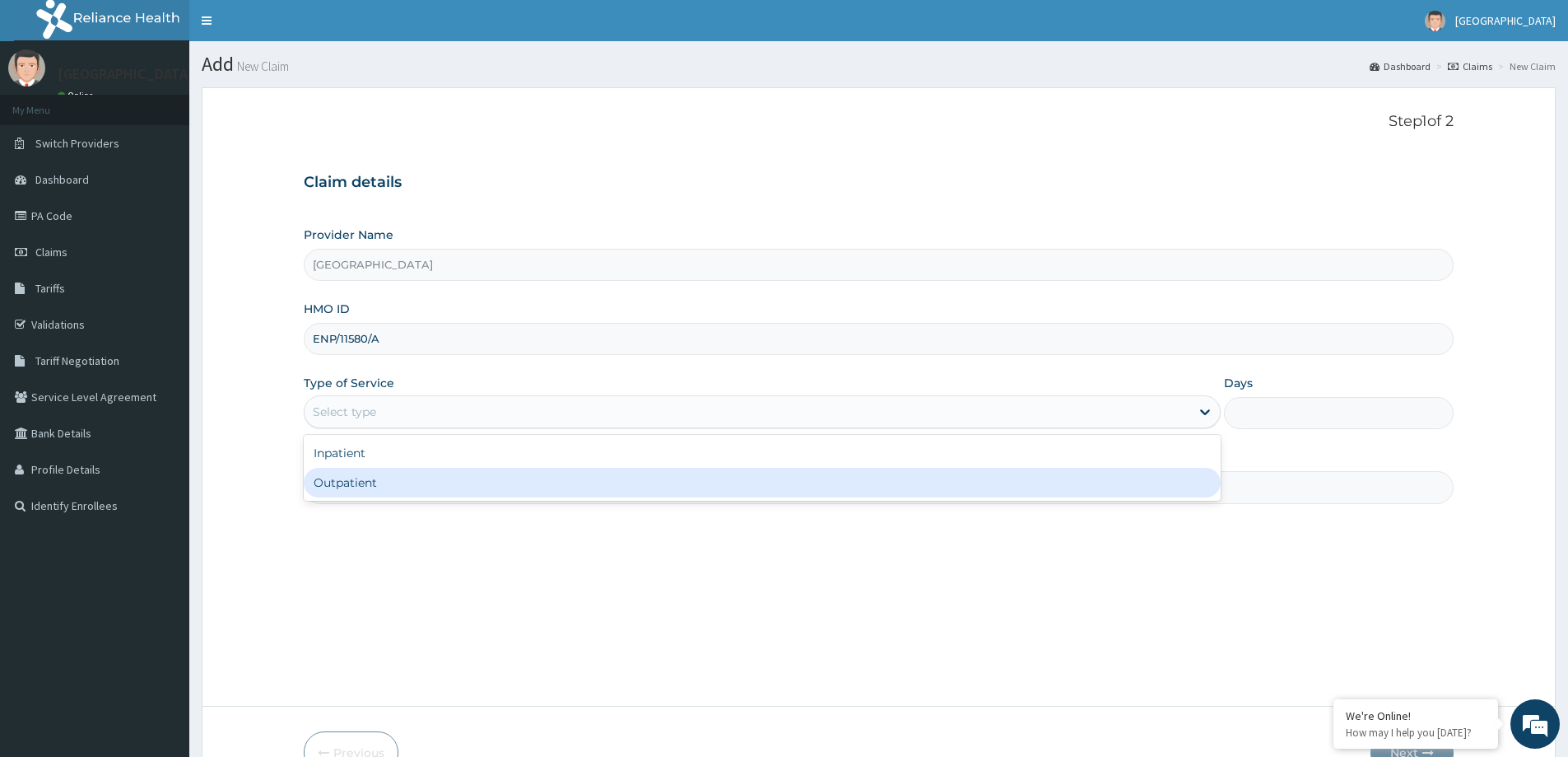
click at [379, 489] on div "Outpatient" at bounding box center [762, 483] width 917 height 30
type input "1"
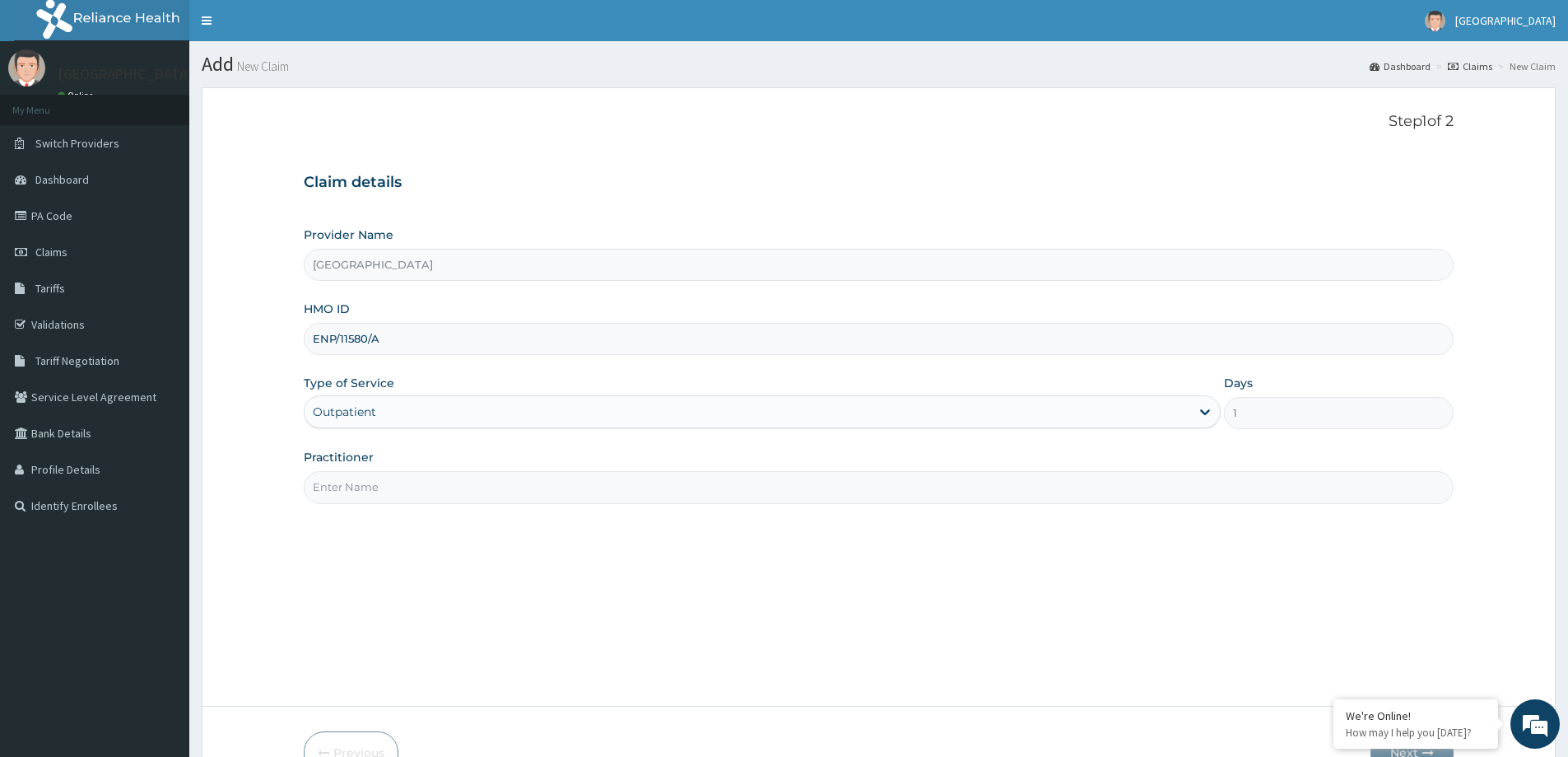
click at [375, 492] on input "Practitioner" at bounding box center [879, 487] width 1150 height 32
type input "DR [PERSON_NAME]"
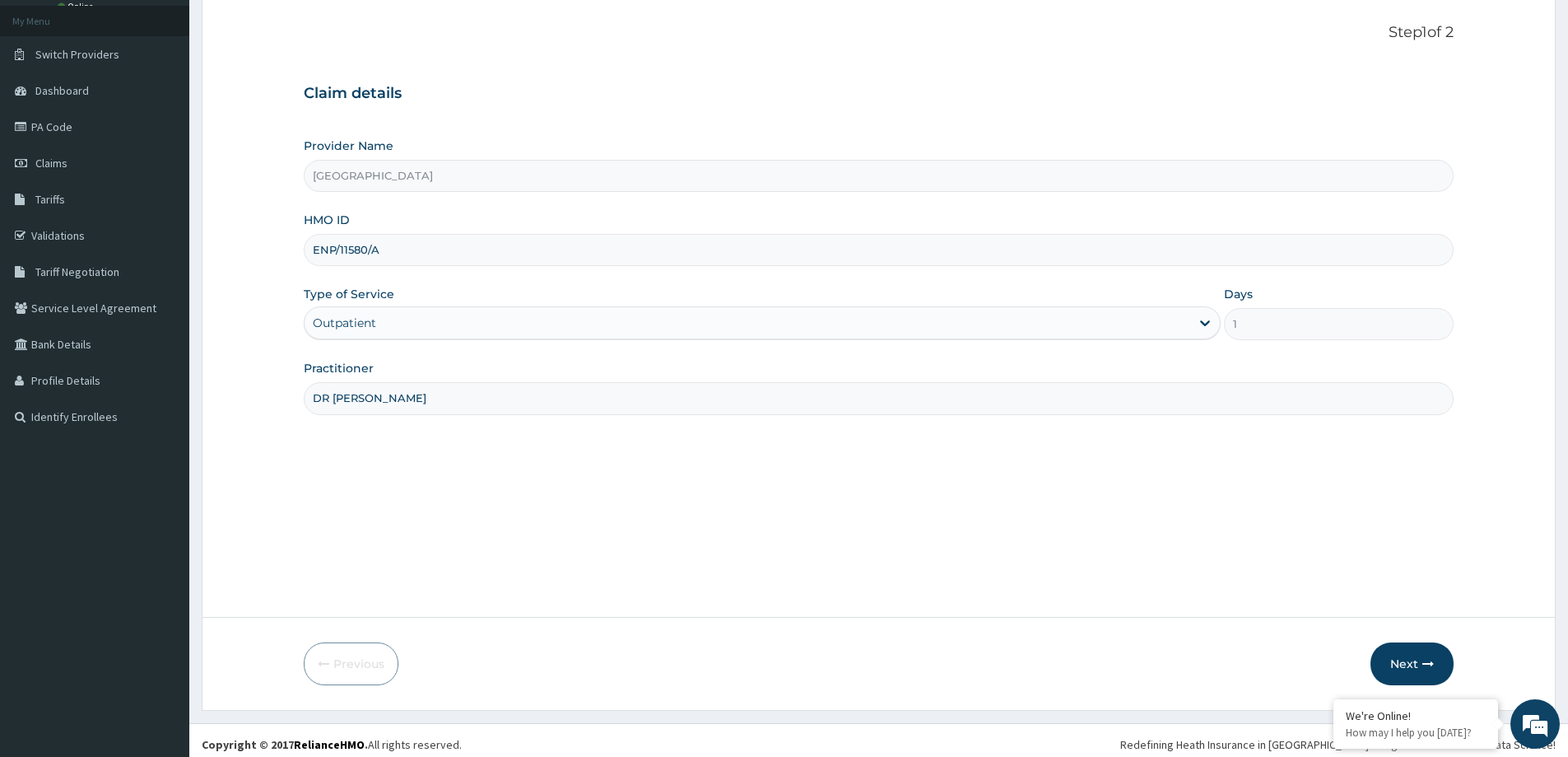
scroll to position [97, 0]
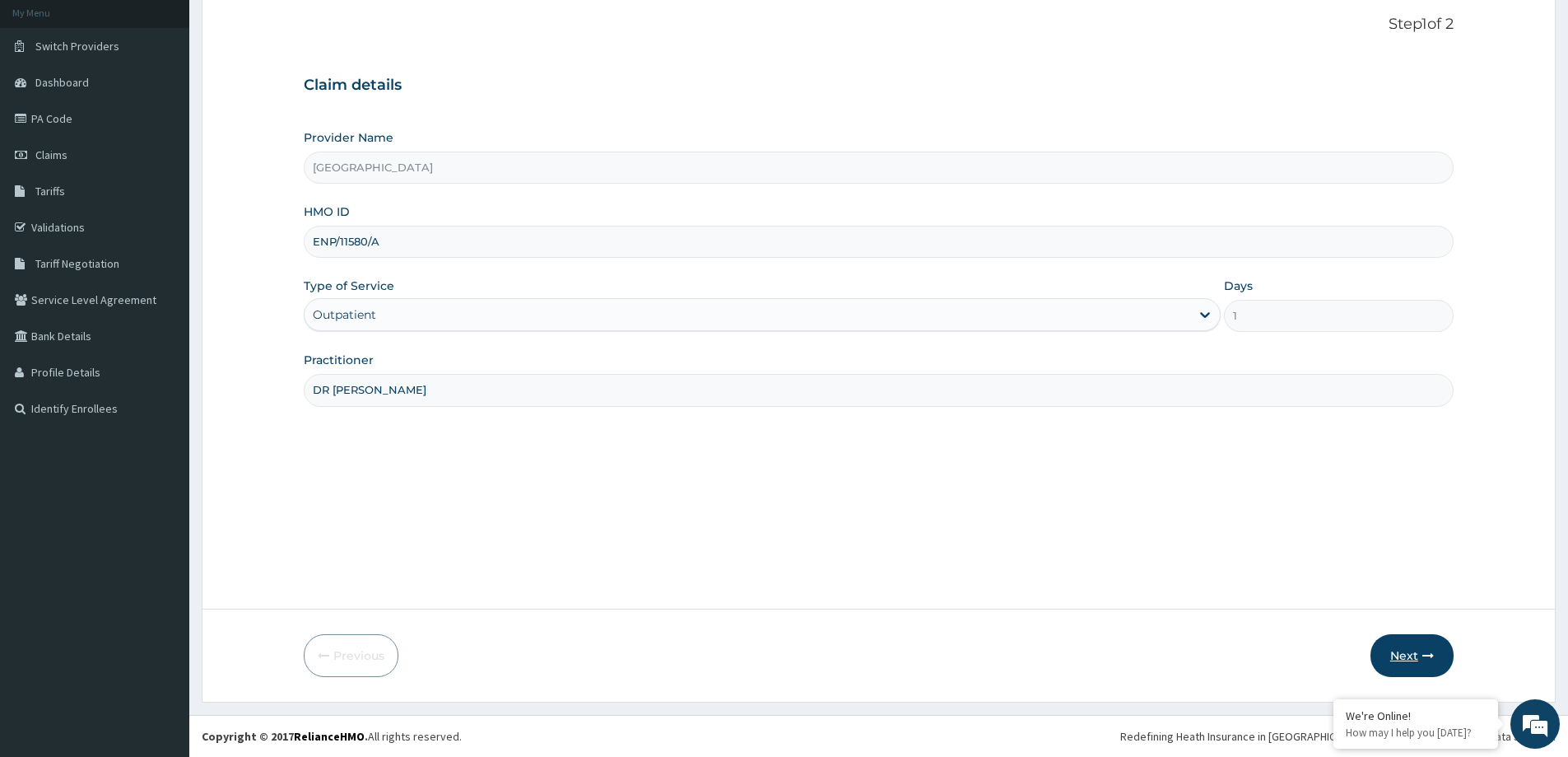
click at [1420, 648] on button "Next" at bounding box center [1412, 655] width 83 height 43
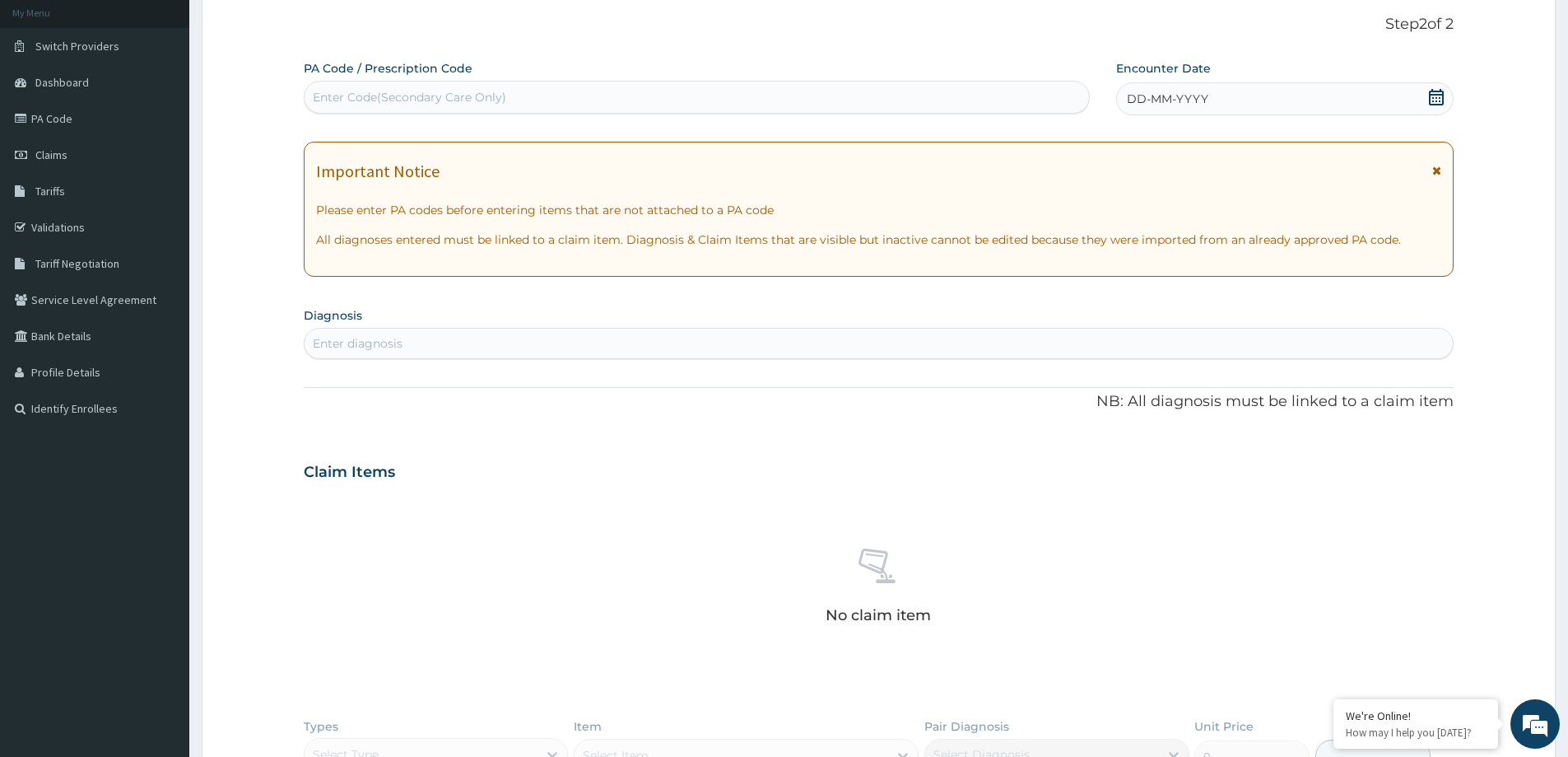
drag, startPoint x: 1194, startPoint y: 103, endPoint x: 1167, endPoint y: 121, distance: 32.4
click at [1186, 108] on div "DD-MM-YYYY" at bounding box center [1284, 99] width 337 height 33
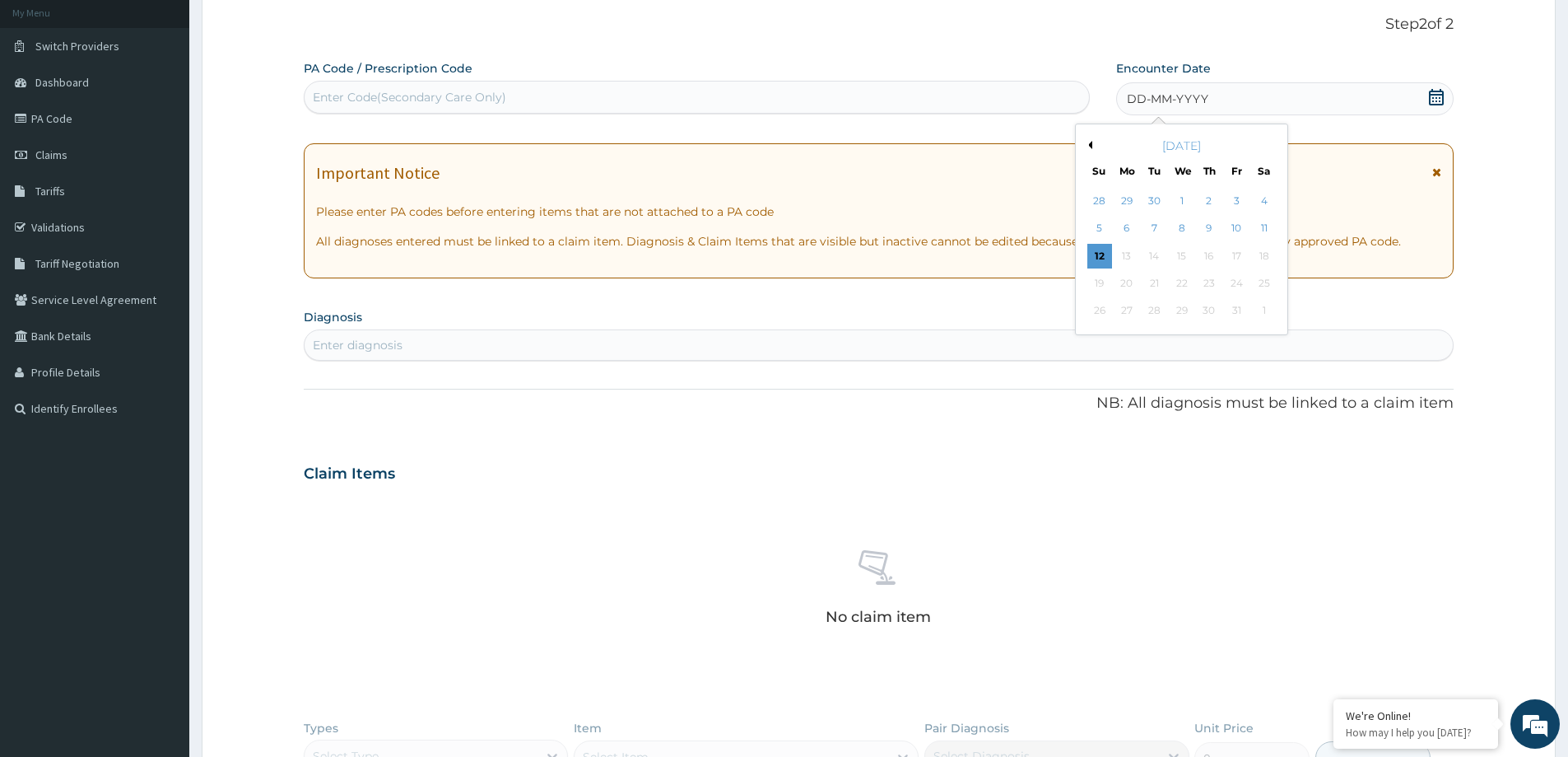
click at [1105, 258] on div "12" at bounding box center [1099, 256] width 24 height 24
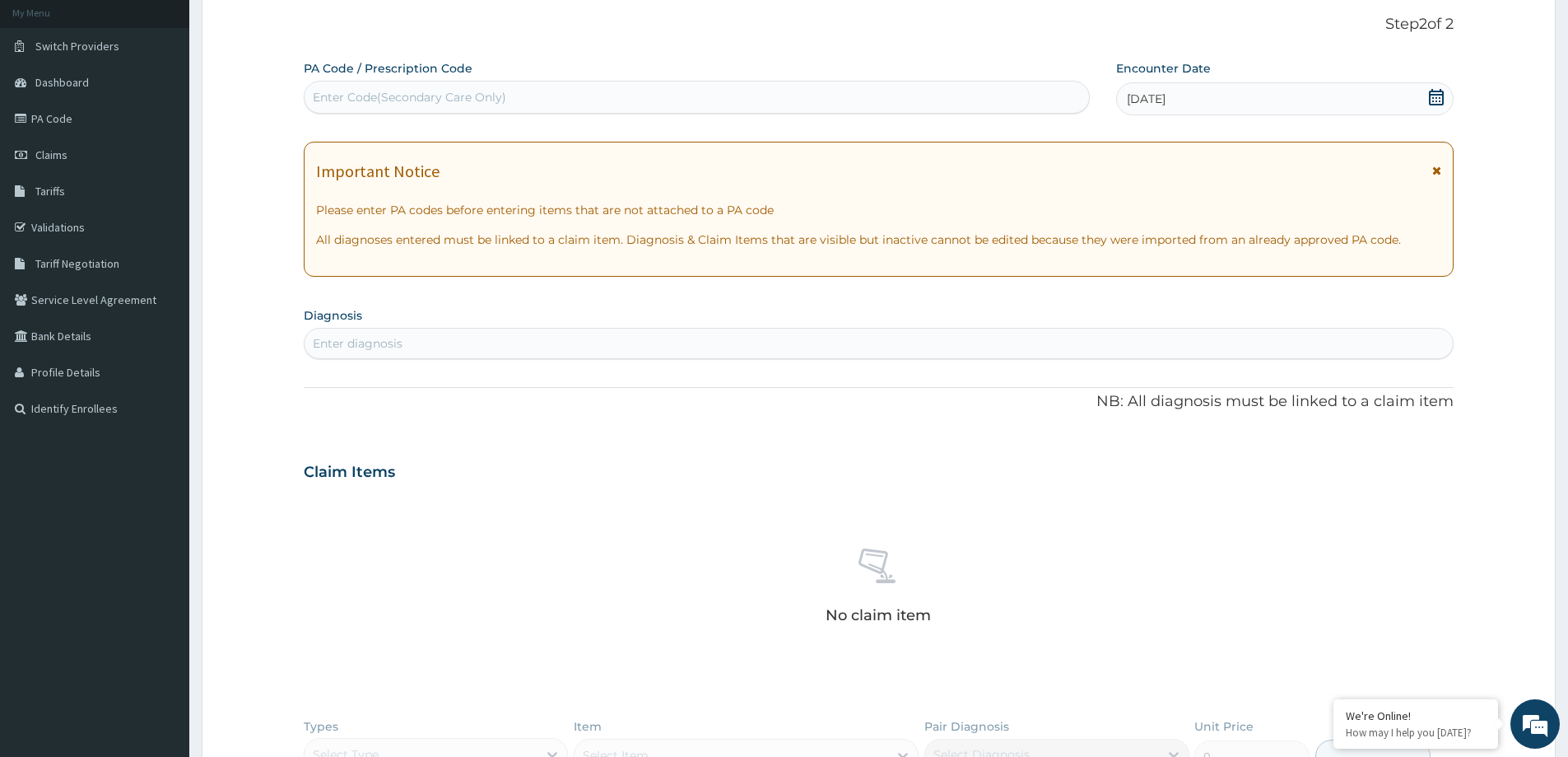
click at [623, 354] on div "Enter diagnosis" at bounding box center [879, 343] width 1148 height 26
type input "MALARIA"
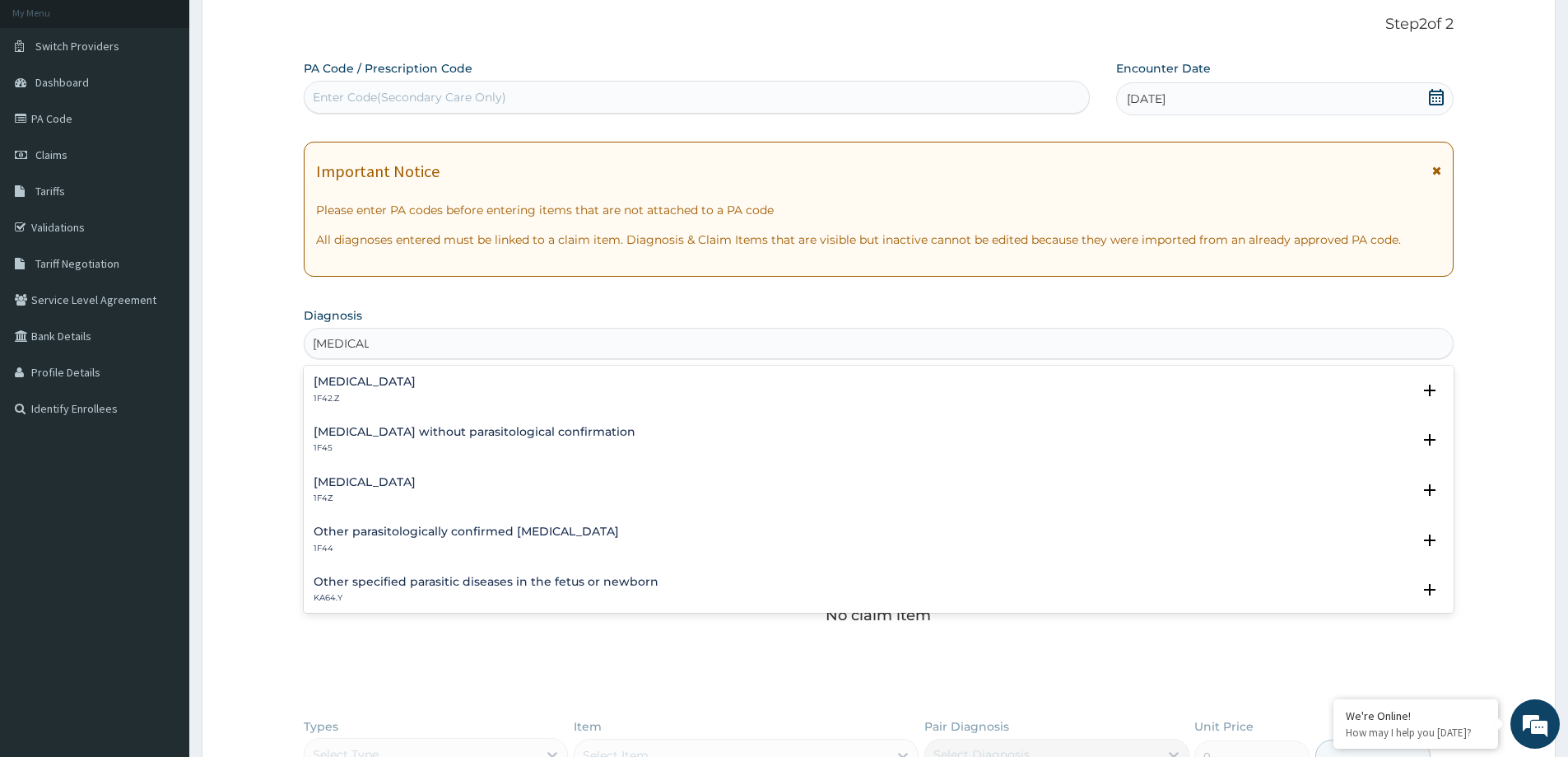
click at [401, 393] on p "1F42.Z" at bounding box center [364, 398] width 102 height 11
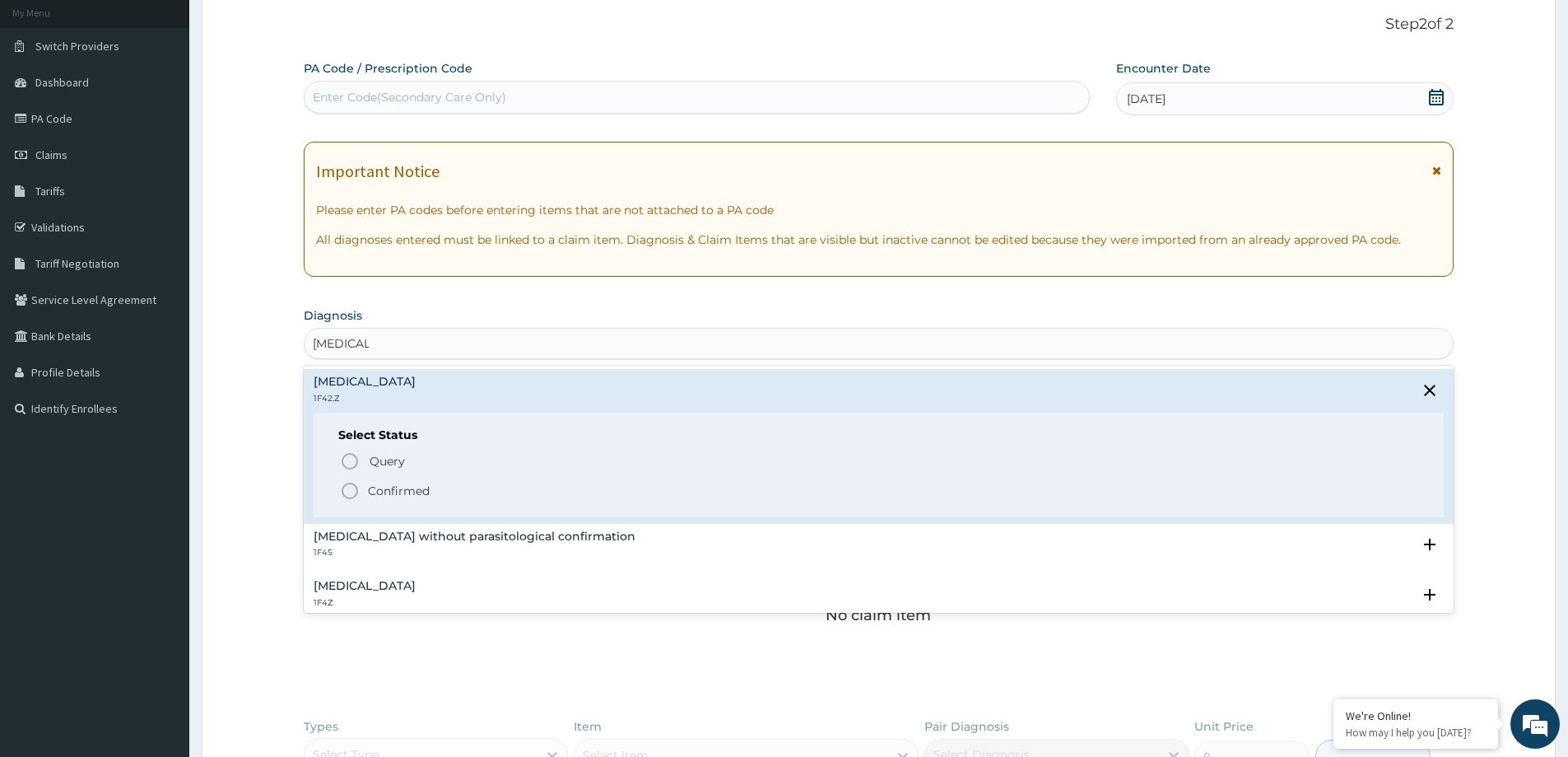
click at [353, 491] on icon "status option filled" at bounding box center [350, 491] width 20 height 20
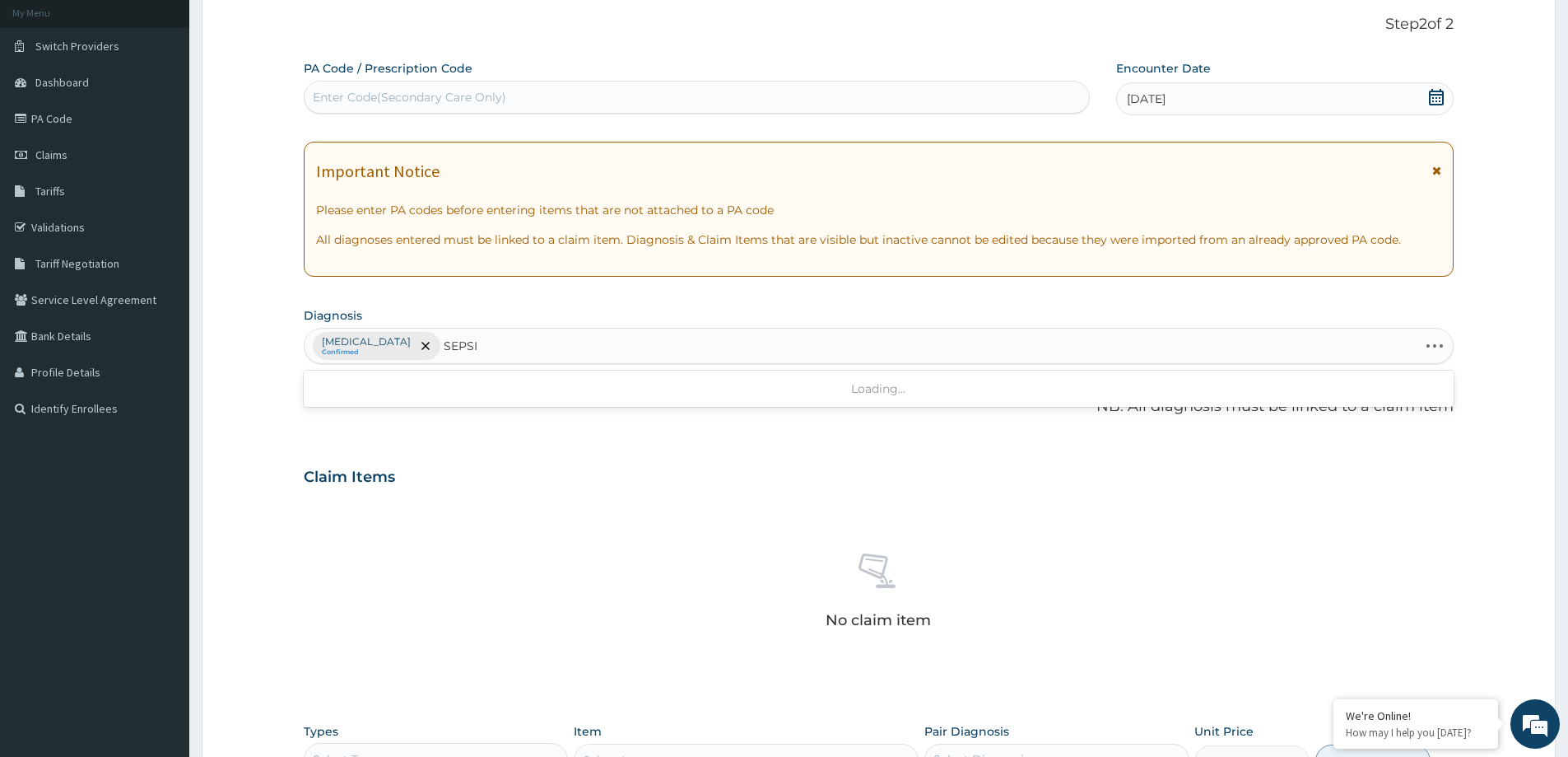
type input "SEPSIS"
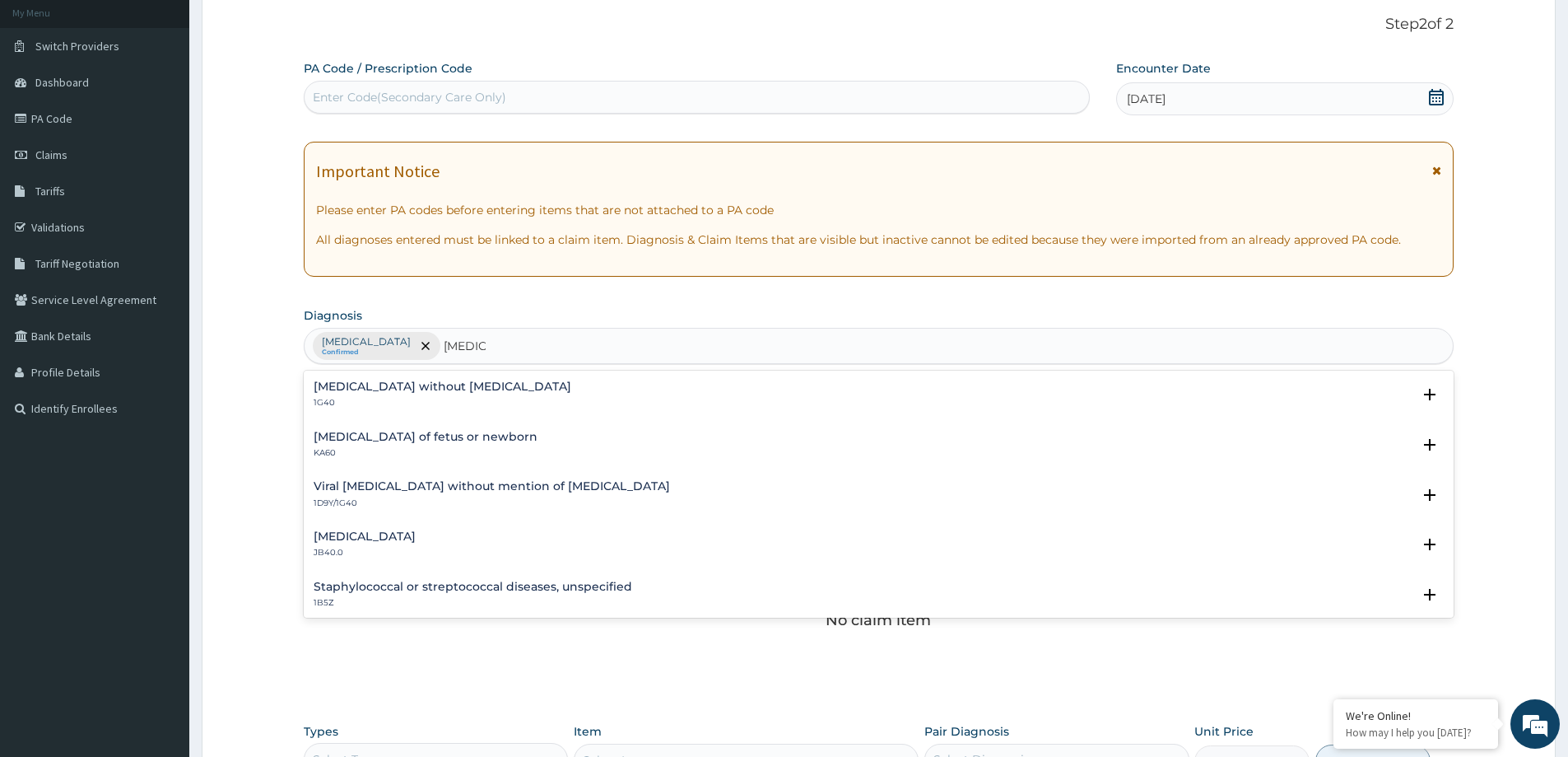
click at [394, 547] on div "Puerperal sepsis JB40.0" at bounding box center [364, 545] width 102 height 29
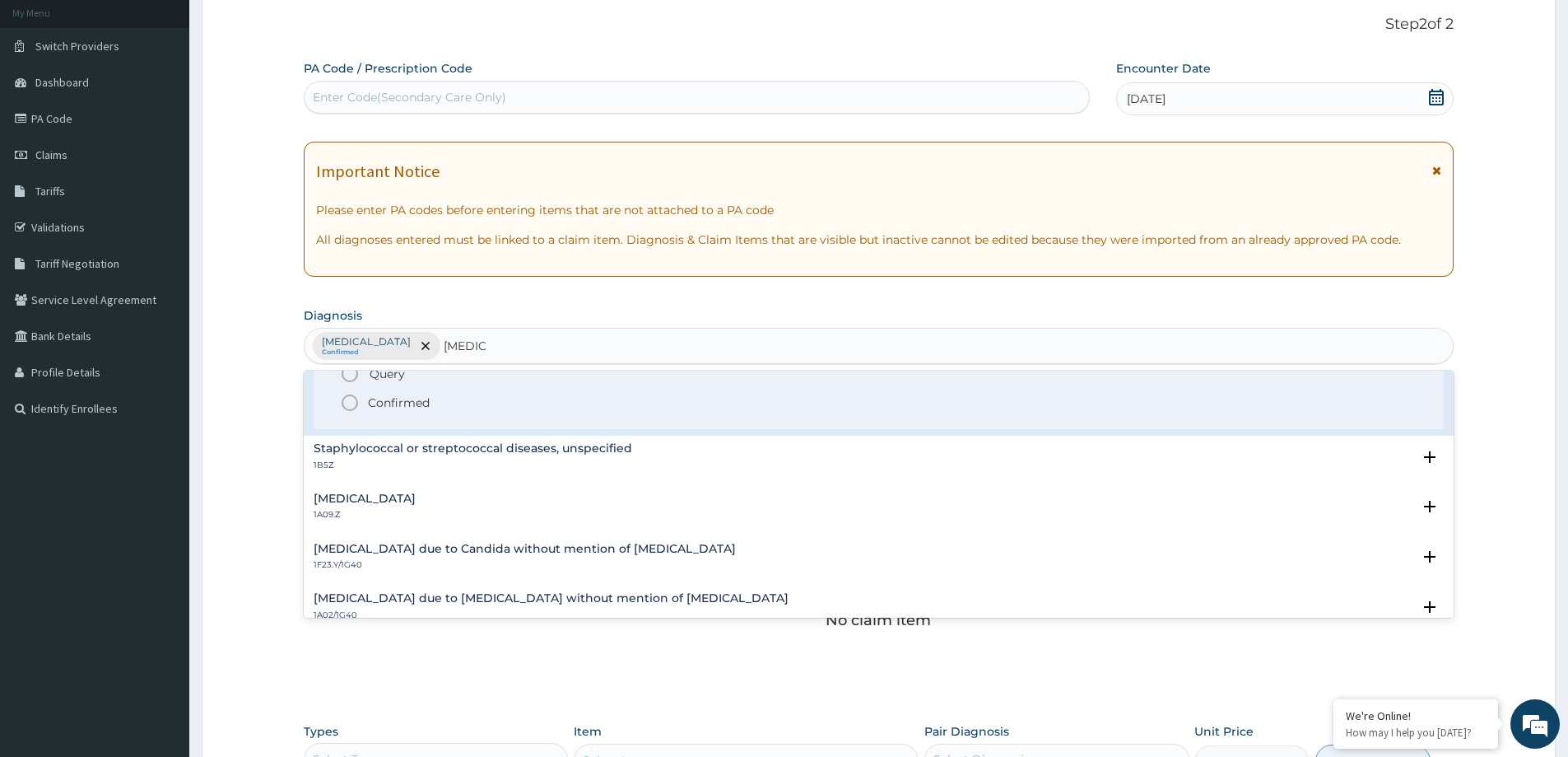
scroll to position [247, 0]
click at [352, 399] on icon "status option filled" at bounding box center [350, 397] width 20 height 20
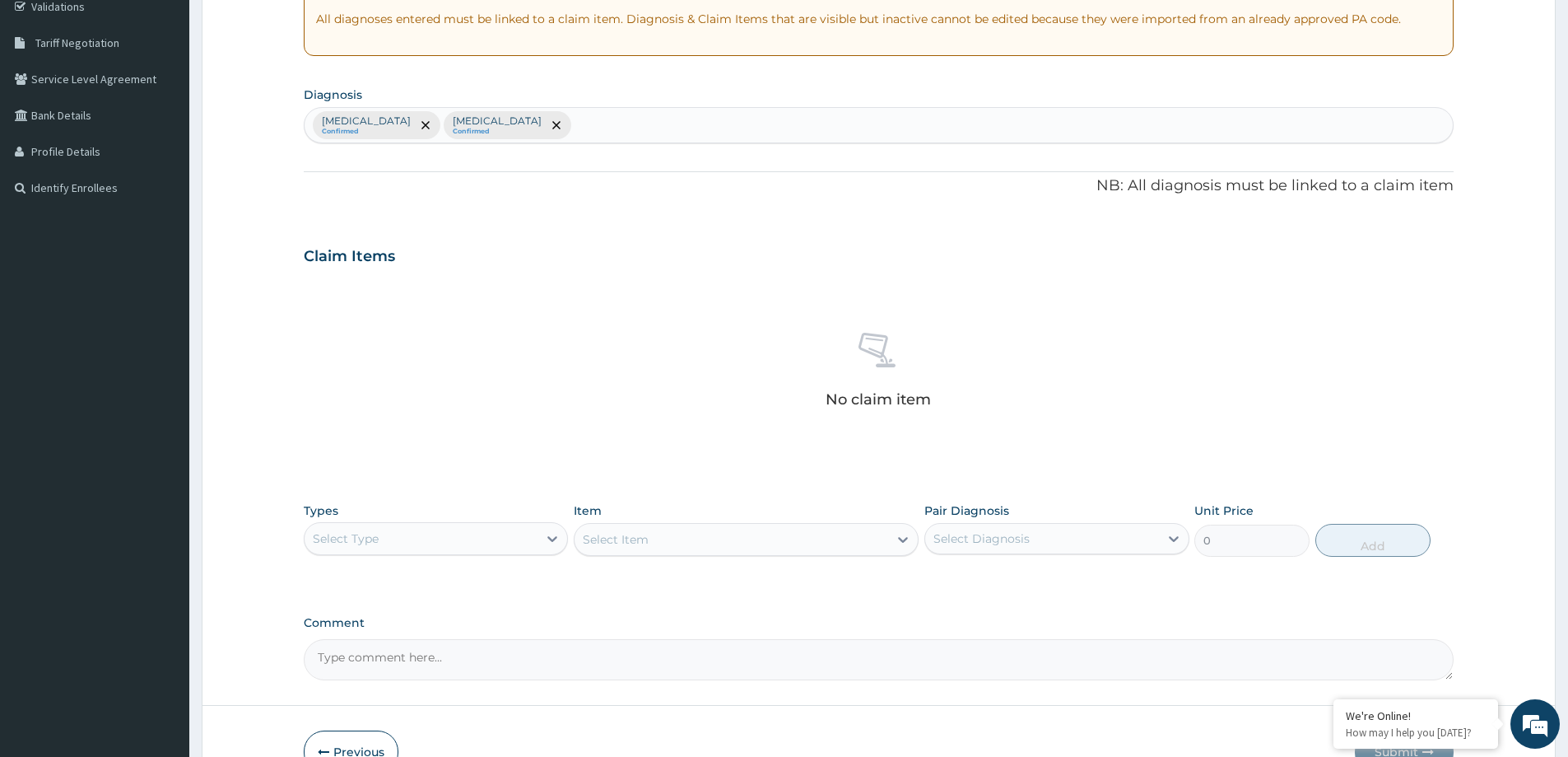
scroll to position [415, 0]
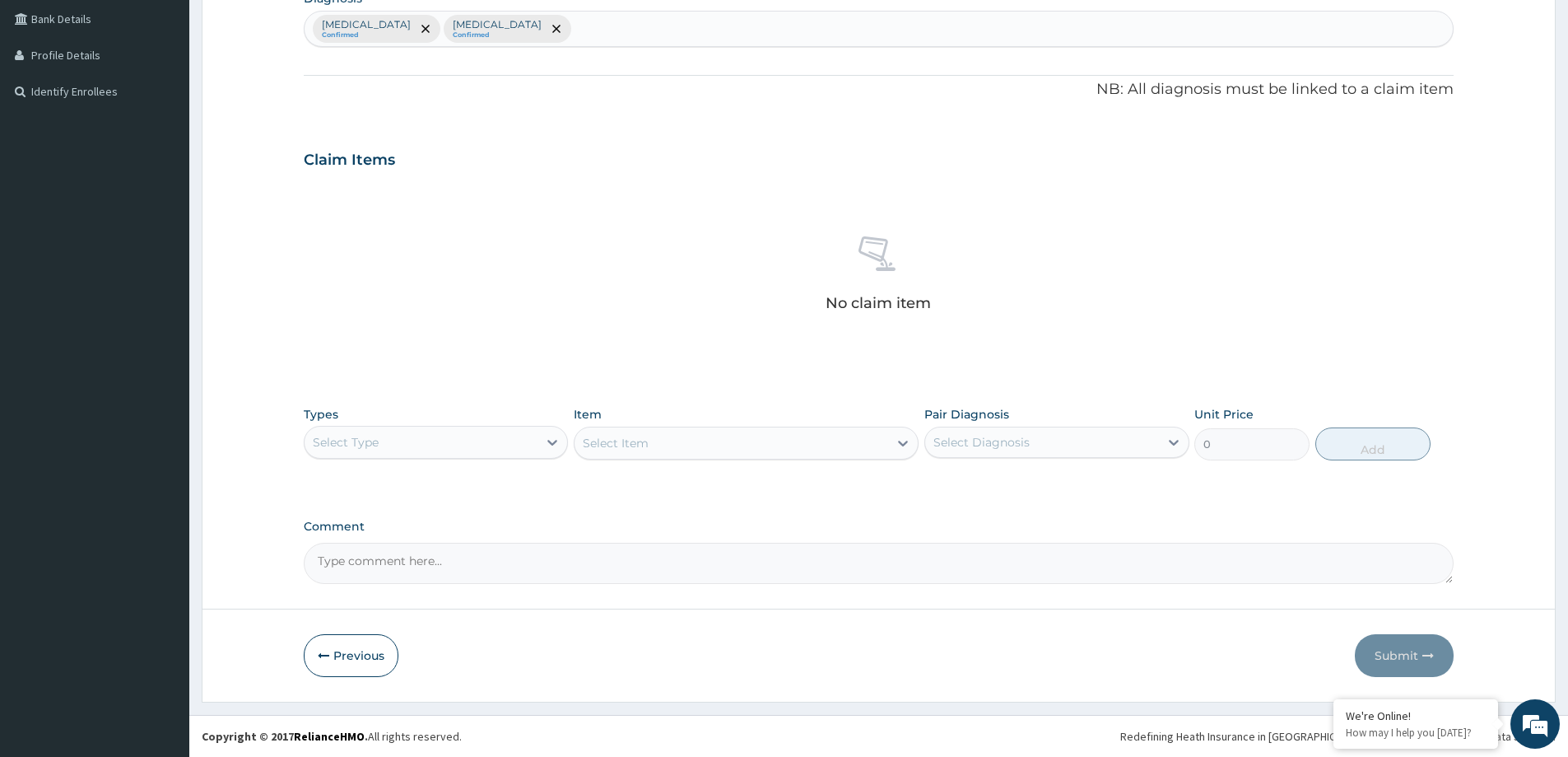
click at [408, 451] on div "Select Type" at bounding box center [421, 443] width 233 height 26
drag, startPoint x: 400, startPoint y: 546, endPoint x: 456, endPoint y: 547, distance: 56.0
click at [419, 545] on div "Procedures" at bounding box center [435, 543] width 264 height 30
click at [996, 444] on div "Select Diagnosis" at bounding box center [982, 442] width 96 height 17
drag, startPoint x: 973, startPoint y: 476, endPoint x: 944, endPoint y: 539, distance: 69.4
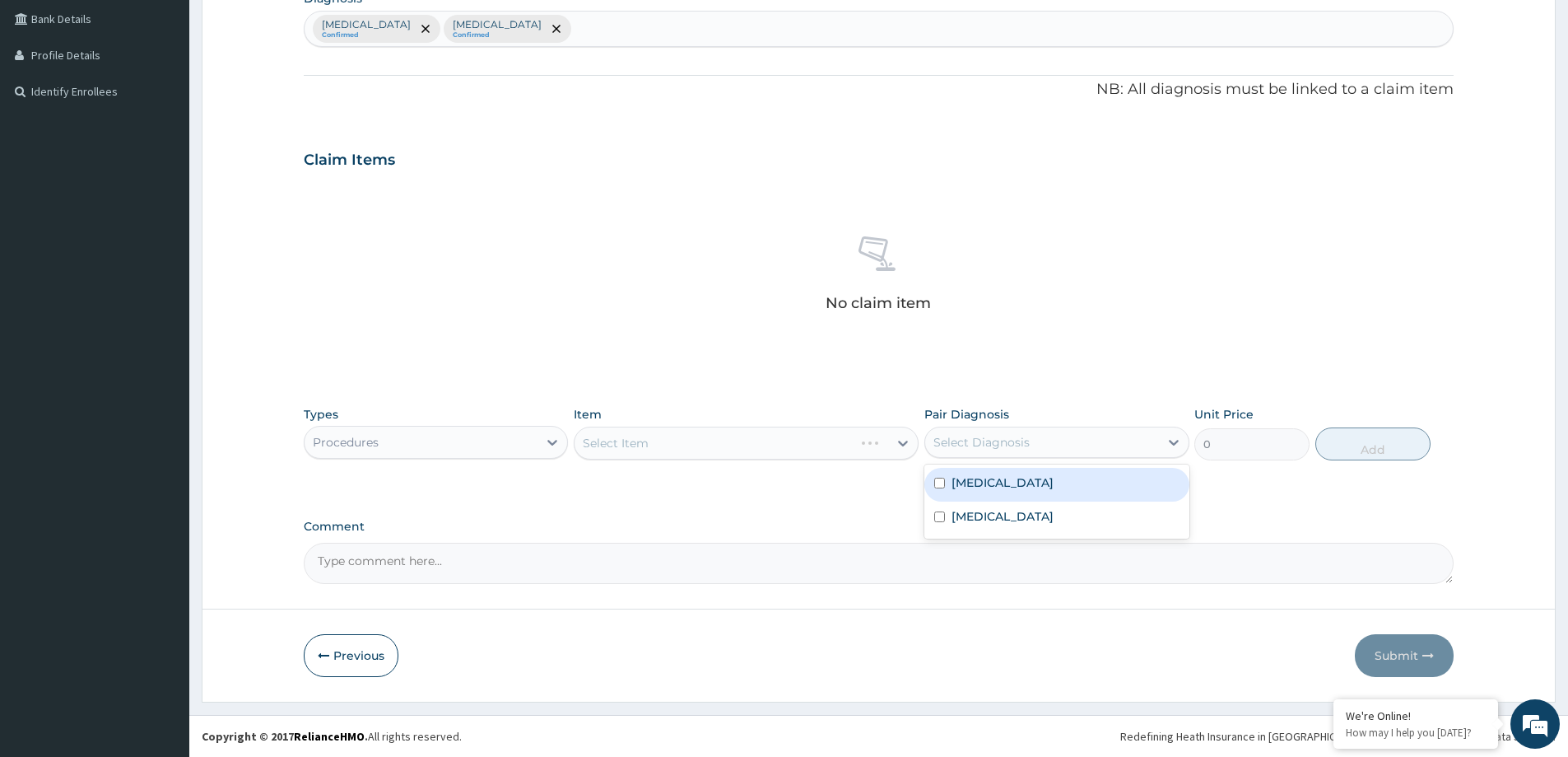
click at [972, 475] on label "[MEDICAL_DATA]" at bounding box center [1003, 482] width 102 height 17
checkbox input "true"
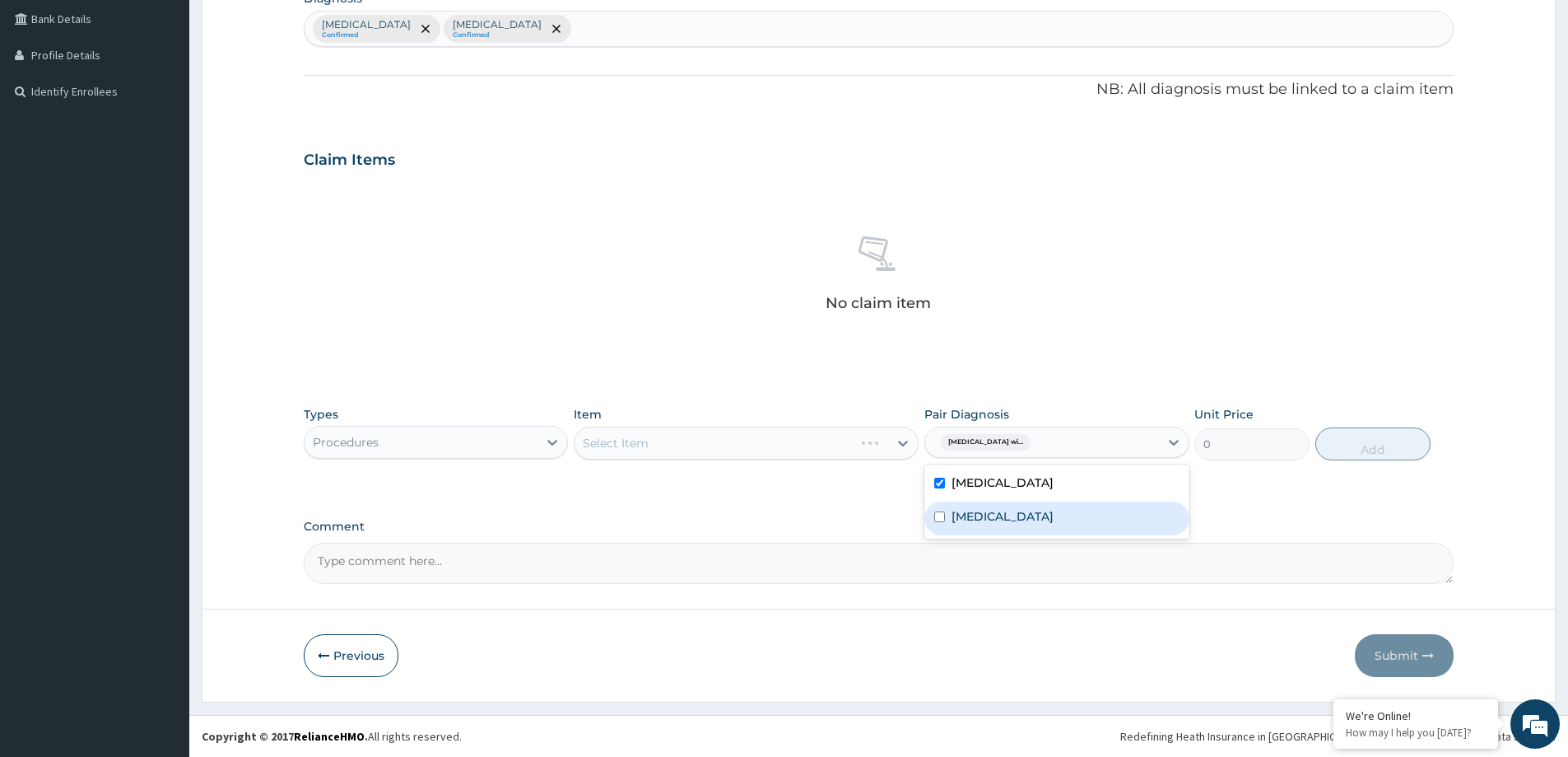
click at [939, 522] on input "checkbox" at bounding box center [940, 517] width 10 height 10
checkbox input "true"
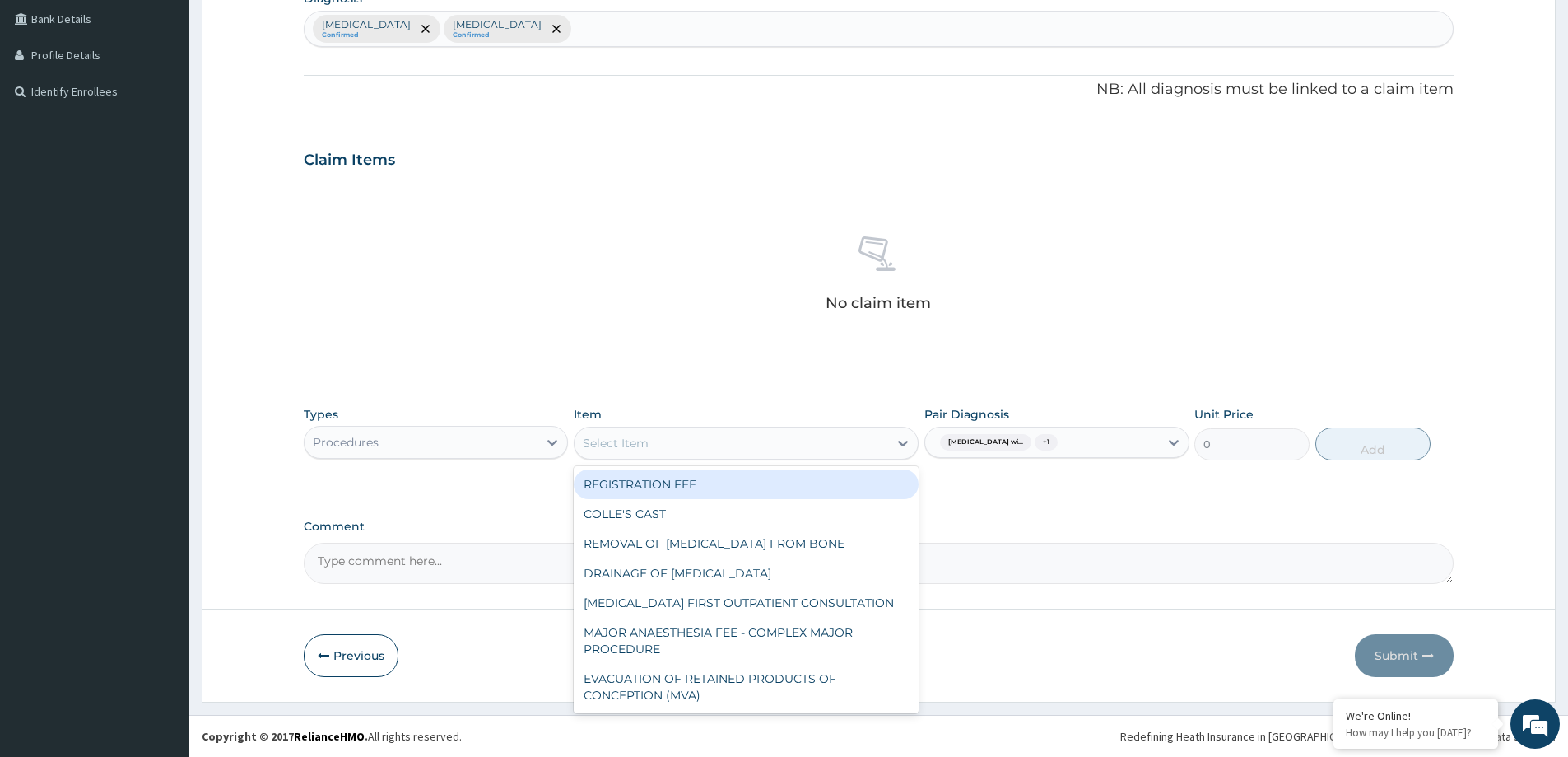
click at [642, 455] on div "Select Item" at bounding box center [731, 443] width 313 height 26
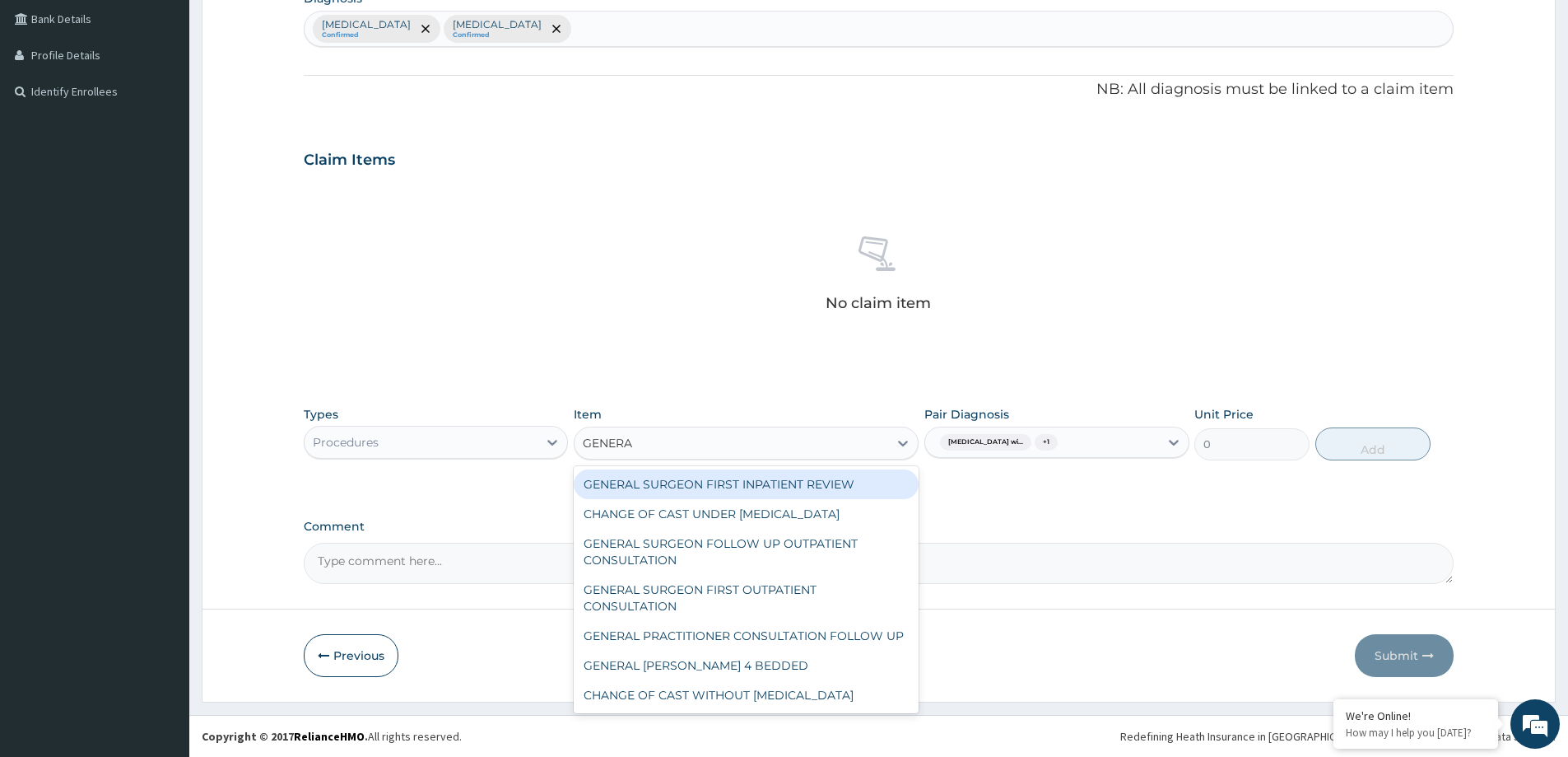
type input "GENERAL"
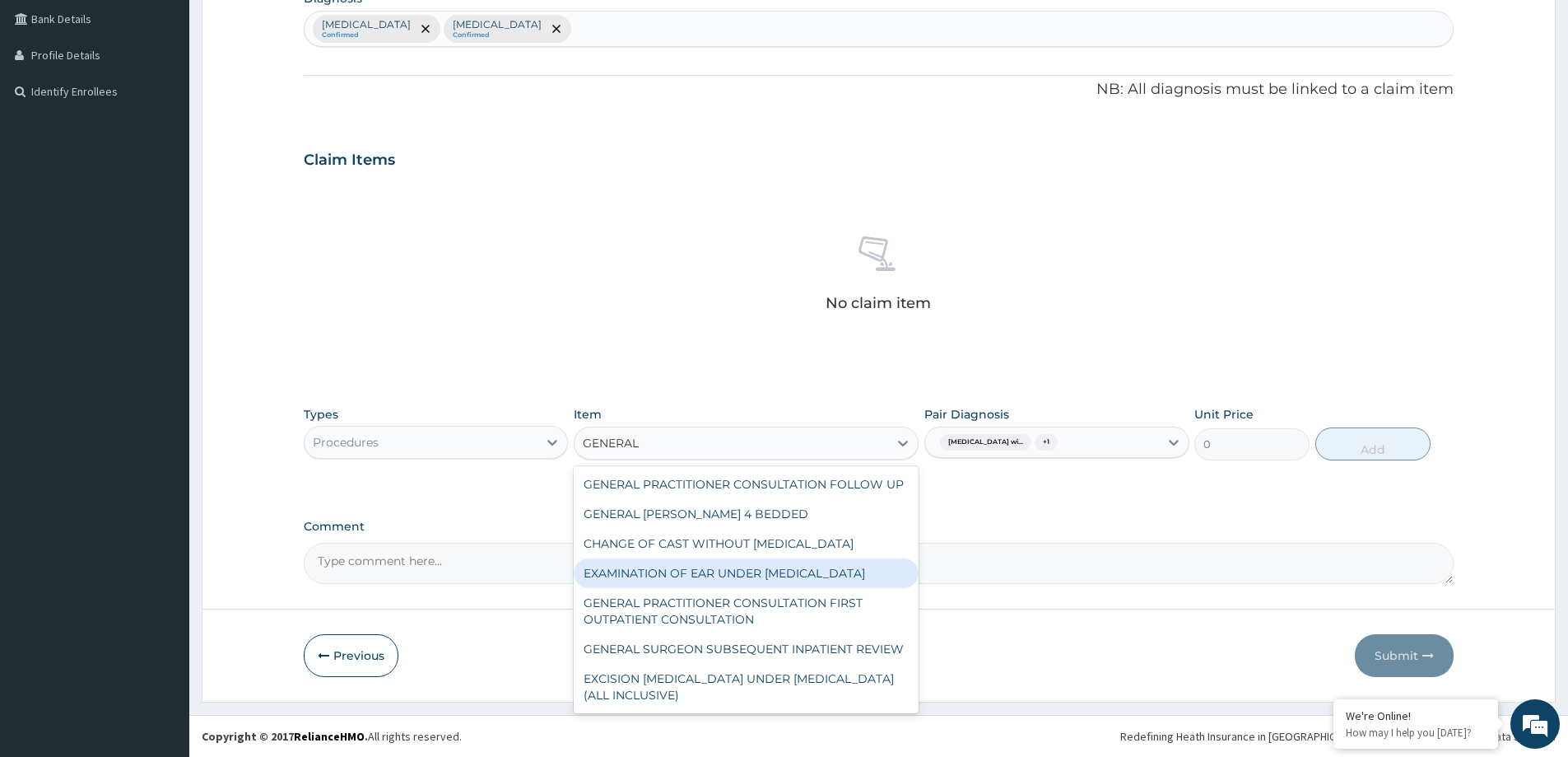
scroll to position [201, 0]
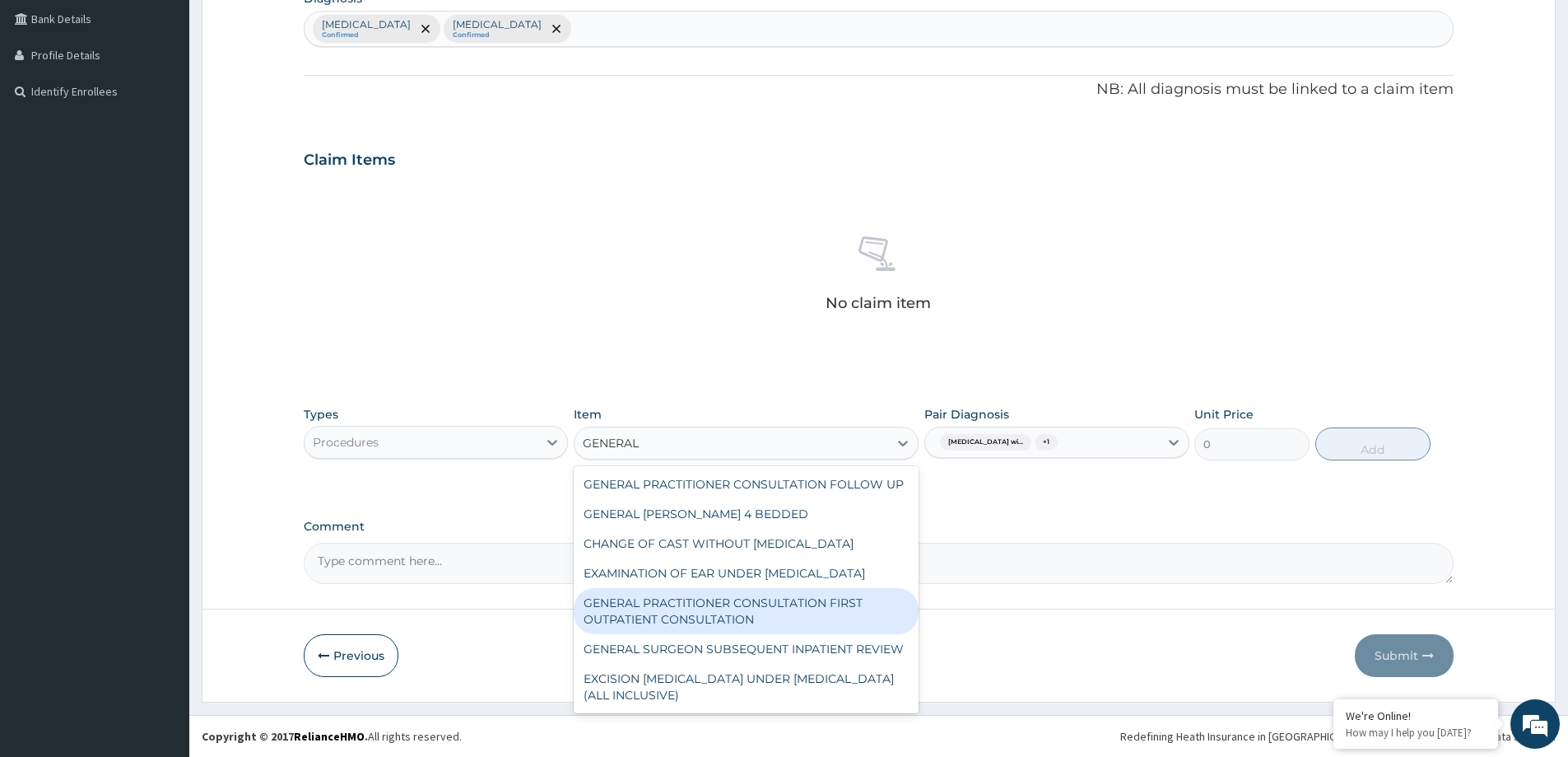
drag, startPoint x: 740, startPoint y: 592, endPoint x: 740, endPoint y: 581, distance: 11.0
click at [741, 588] on div "GENERAL PRACTITIONER CONSULTATION FIRST OUTPATIENT CONSULTATION" at bounding box center [746, 611] width 345 height 46
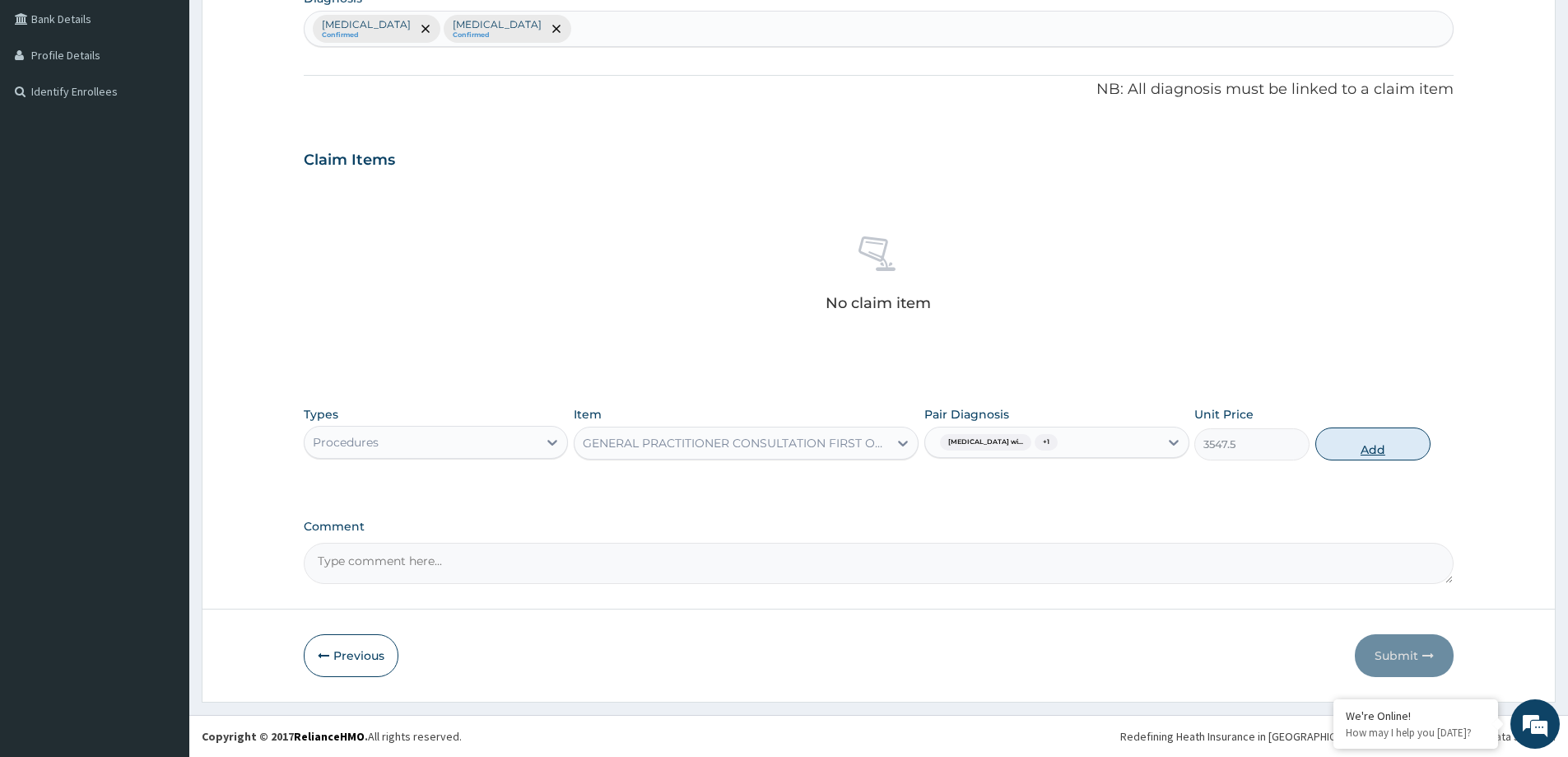
drag, startPoint x: 1402, startPoint y: 455, endPoint x: 1105, endPoint y: 478, distance: 297.9
click at [1400, 456] on button "Add" at bounding box center [1373, 444] width 115 height 33
type input "0"
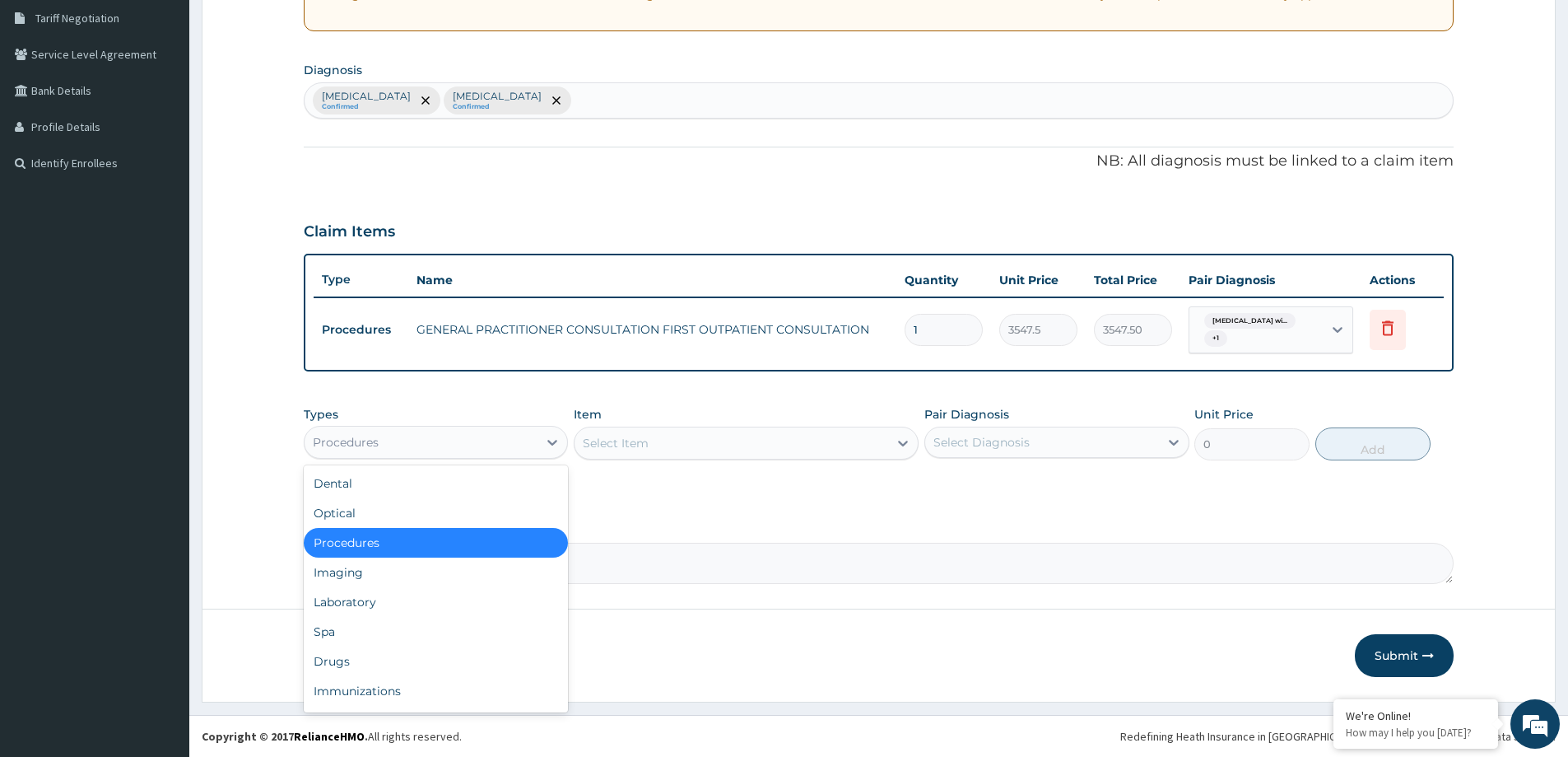
drag, startPoint x: 325, startPoint y: 437, endPoint x: 338, endPoint y: 533, distance: 96.9
click at [327, 442] on div "Procedures" at bounding box center [346, 442] width 65 height 17
click at [367, 609] on div "Laboratory" at bounding box center [435, 602] width 264 height 30
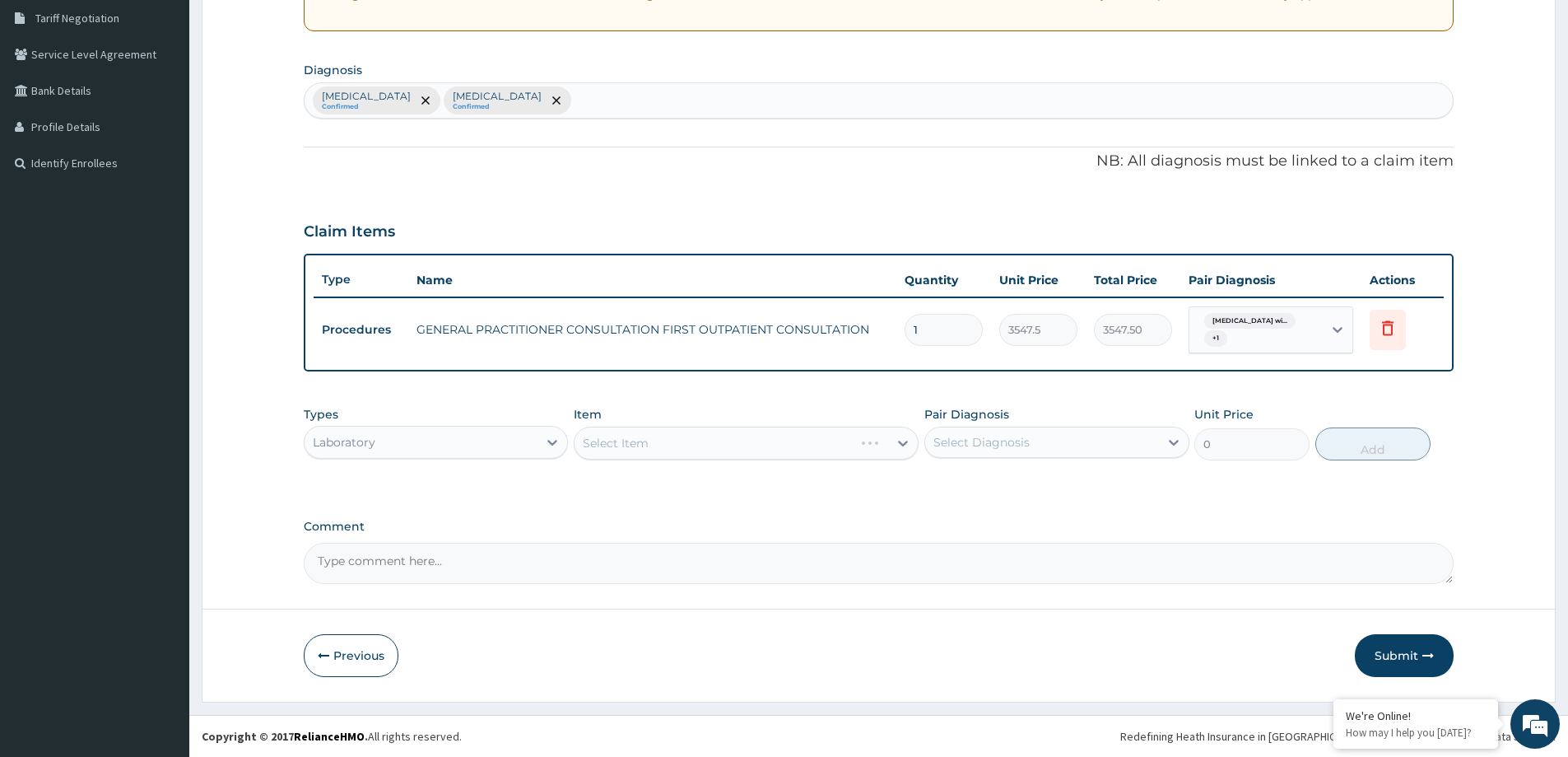
drag, startPoint x: 1030, startPoint y: 441, endPoint x: 1005, endPoint y: 464, distance: 34.0
click at [1027, 449] on div "Select Diagnosis" at bounding box center [1041, 443] width 233 height 26
drag, startPoint x: 961, startPoint y: 493, endPoint x: 838, endPoint y: 481, distance: 123.6
click at [957, 491] on label "Plasmodium malariae malaria without complication" at bounding box center [1003, 482] width 102 height 17
checkbox input "true"
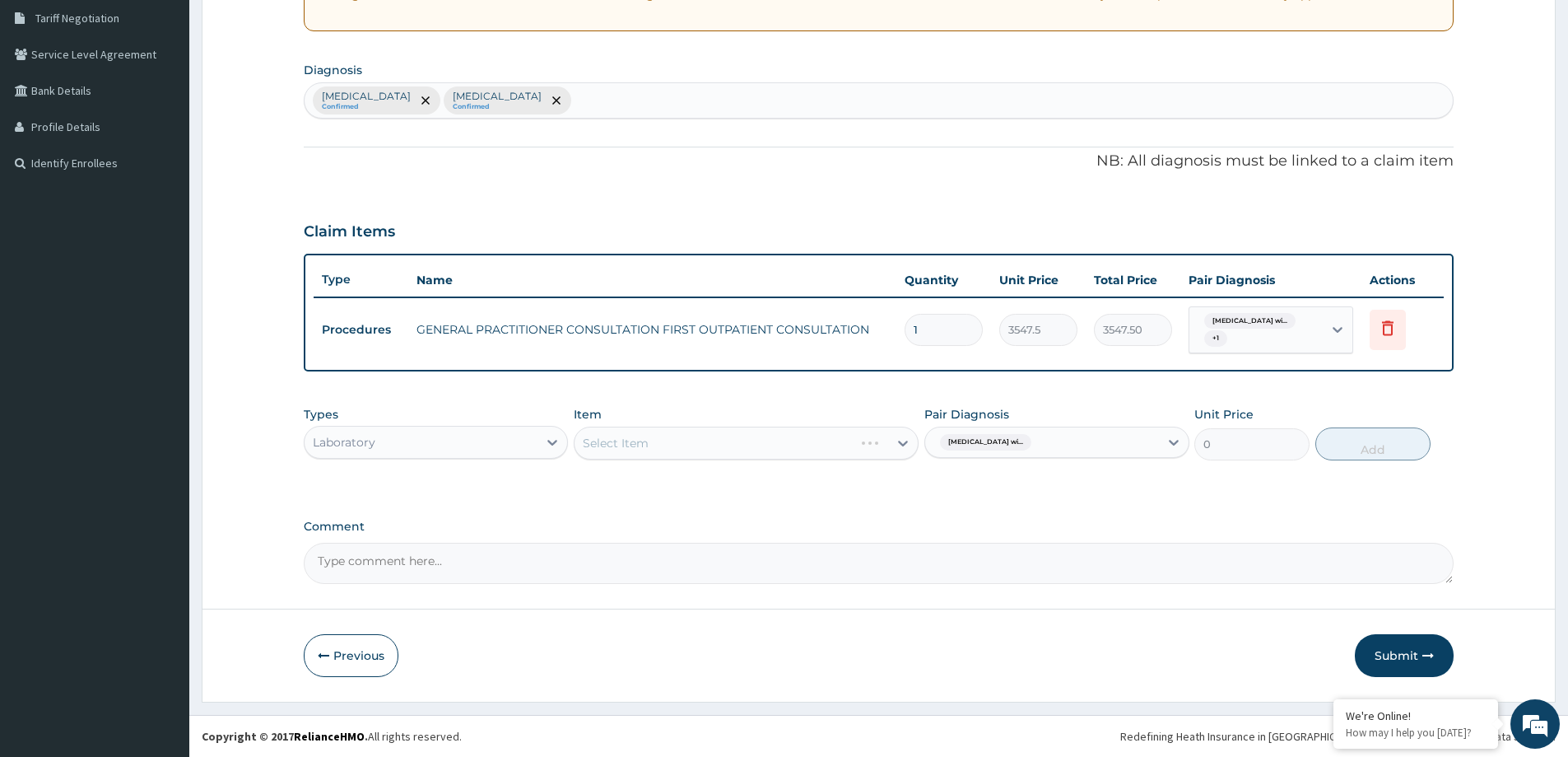
click at [680, 444] on div "Select Item" at bounding box center [746, 444] width 345 height 33
click at [679, 443] on div "Select Item" at bounding box center [746, 444] width 345 height 33
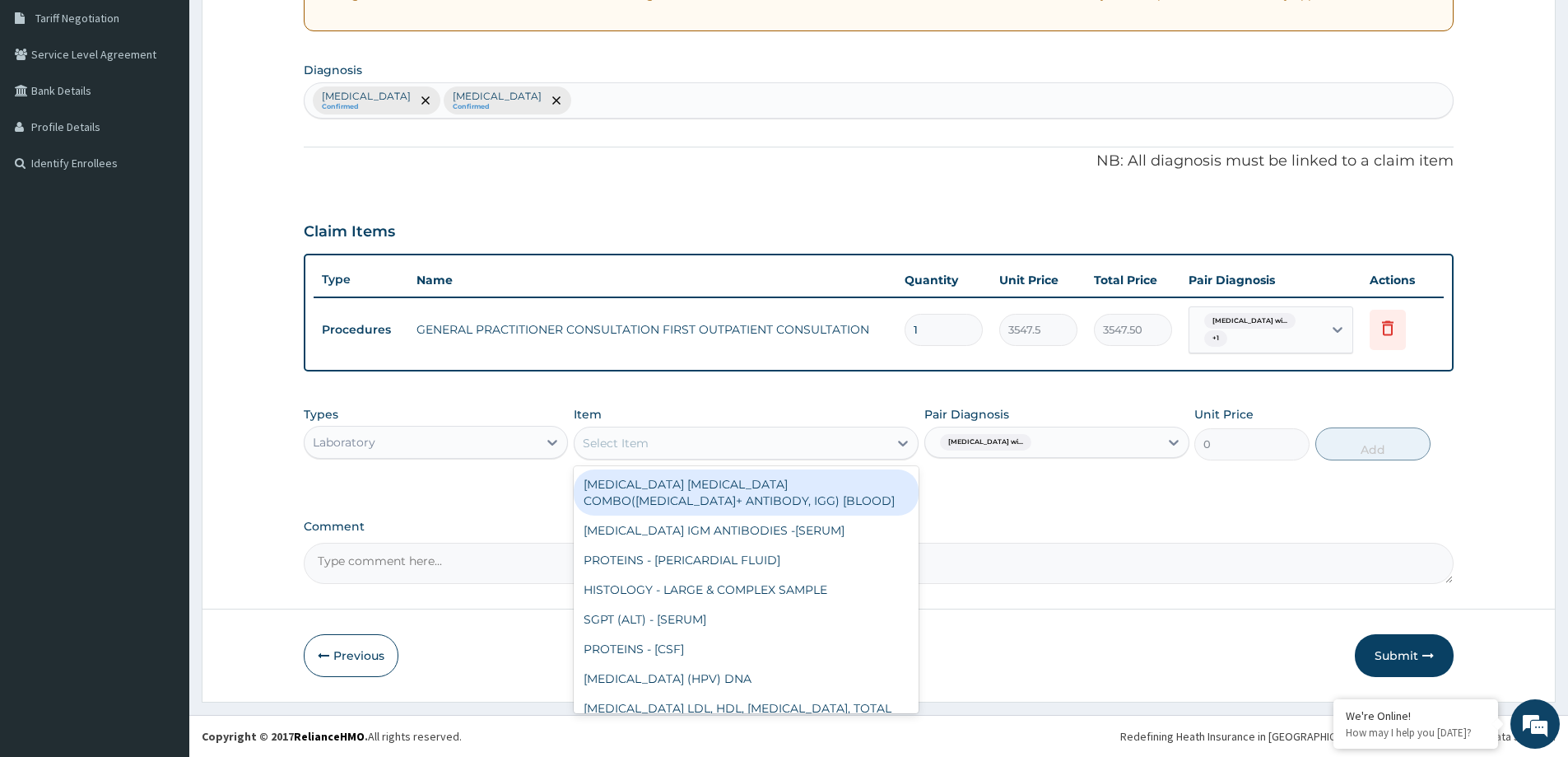
click at [691, 441] on div "Select Item" at bounding box center [731, 443] width 313 height 26
drag, startPoint x: 695, startPoint y: 489, endPoint x: 706, endPoint y: 483, distance: 12.5
click at [695, 488] on div "MALARIA PARASITE COMBO(BLOOD FILM+ ANTIBODY, IGG) [BLOOD]" at bounding box center [746, 492] width 345 height 46
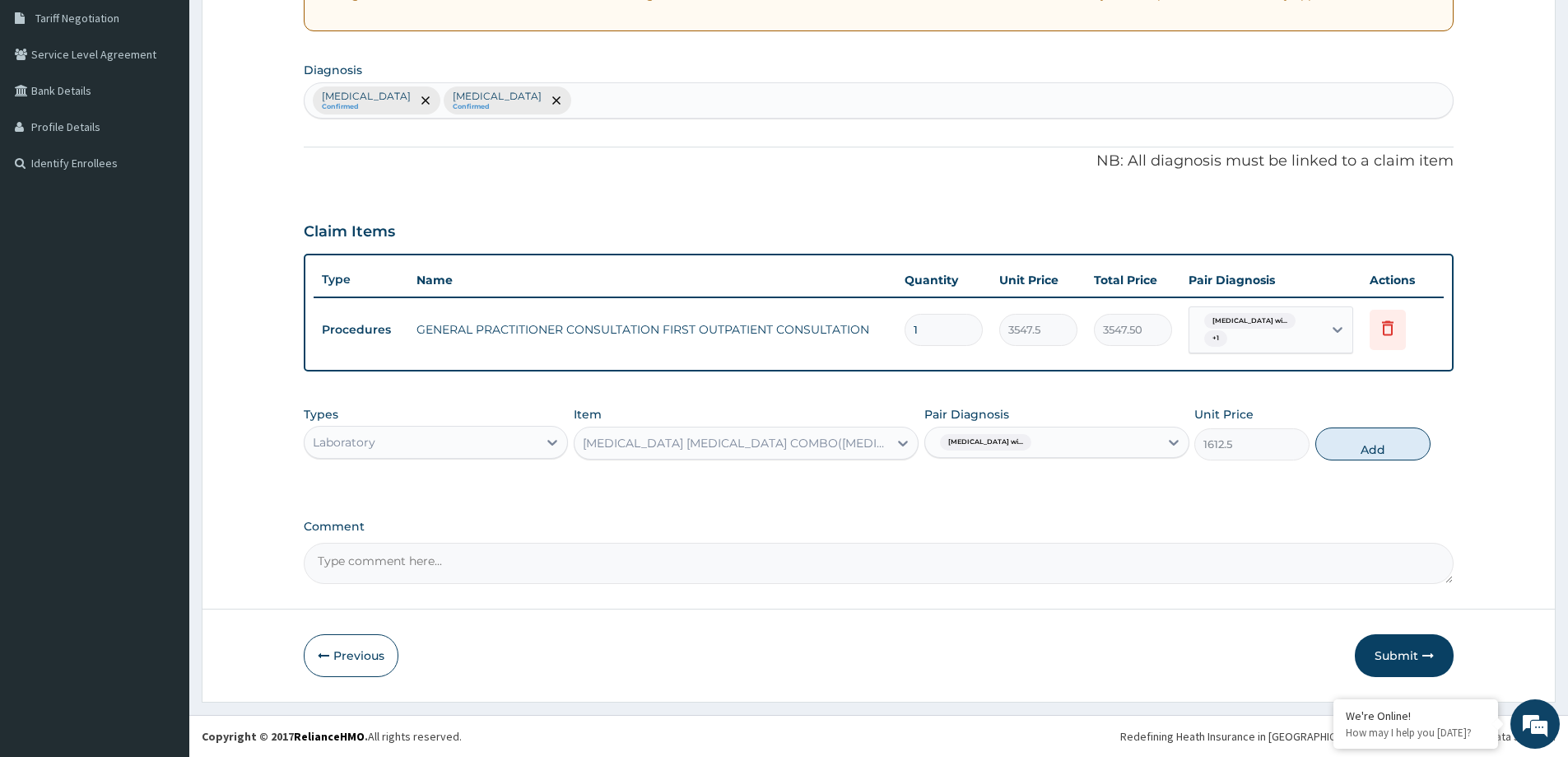
drag, startPoint x: 1374, startPoint y: 444, endPoint x: 1296, endPoint y: 458, distance: 79.2
click at [1358, 443] on button "Add" at bounding box center [1373, 444] width 115 height 33
type input "0"
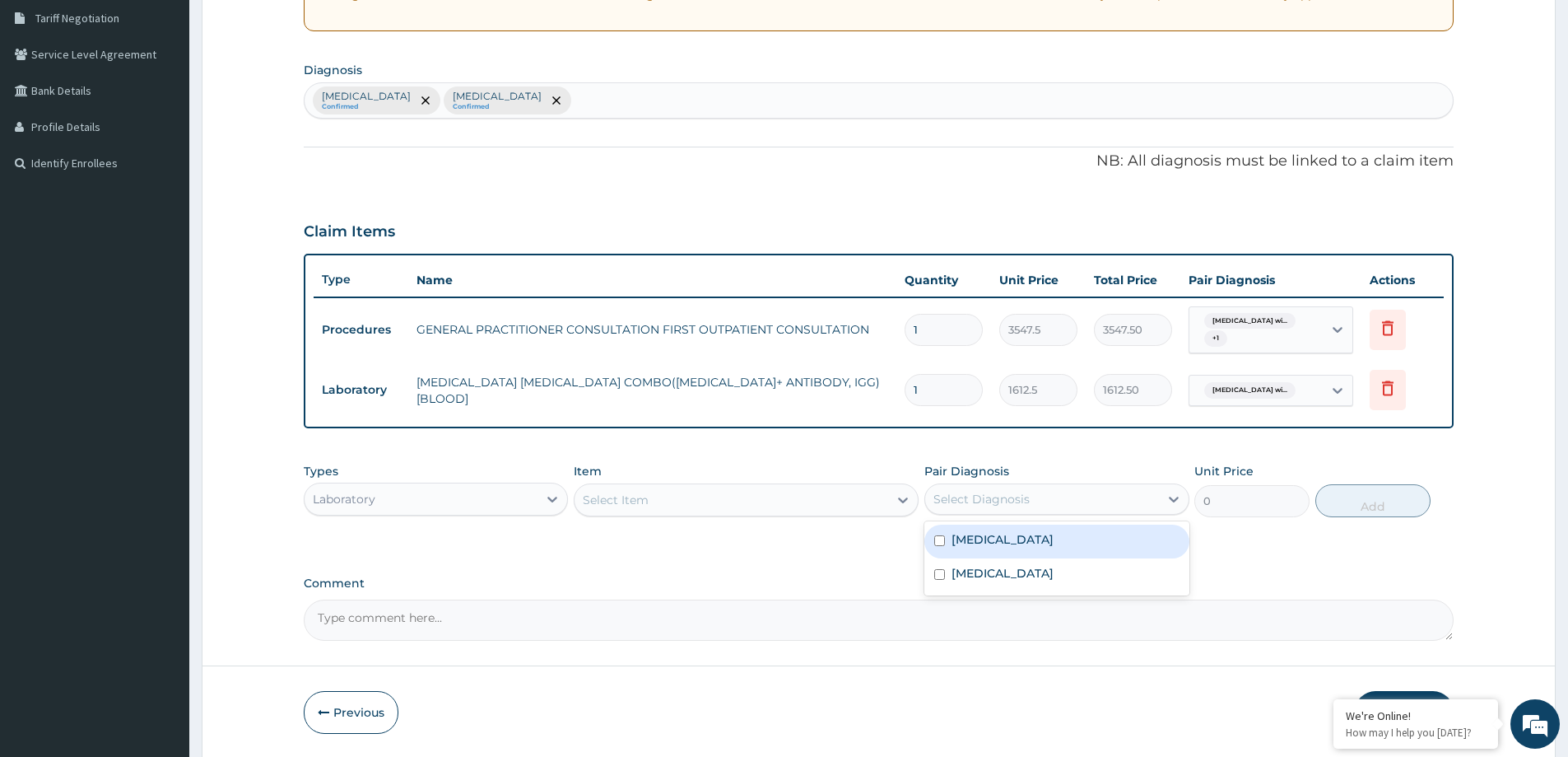
click at [984, 494] on div "Select Diagnosis" at bounding box center [982, 499] width 96 height 17
drag, startPoint x: 1009, startPoint y: 604, endPoint x: 988, endPoint y: 601, distance: 21.2
click at [1002, 592] on div "[MEDICAL_DATA]" at bounding box center [1057, 575] width 264 height 34
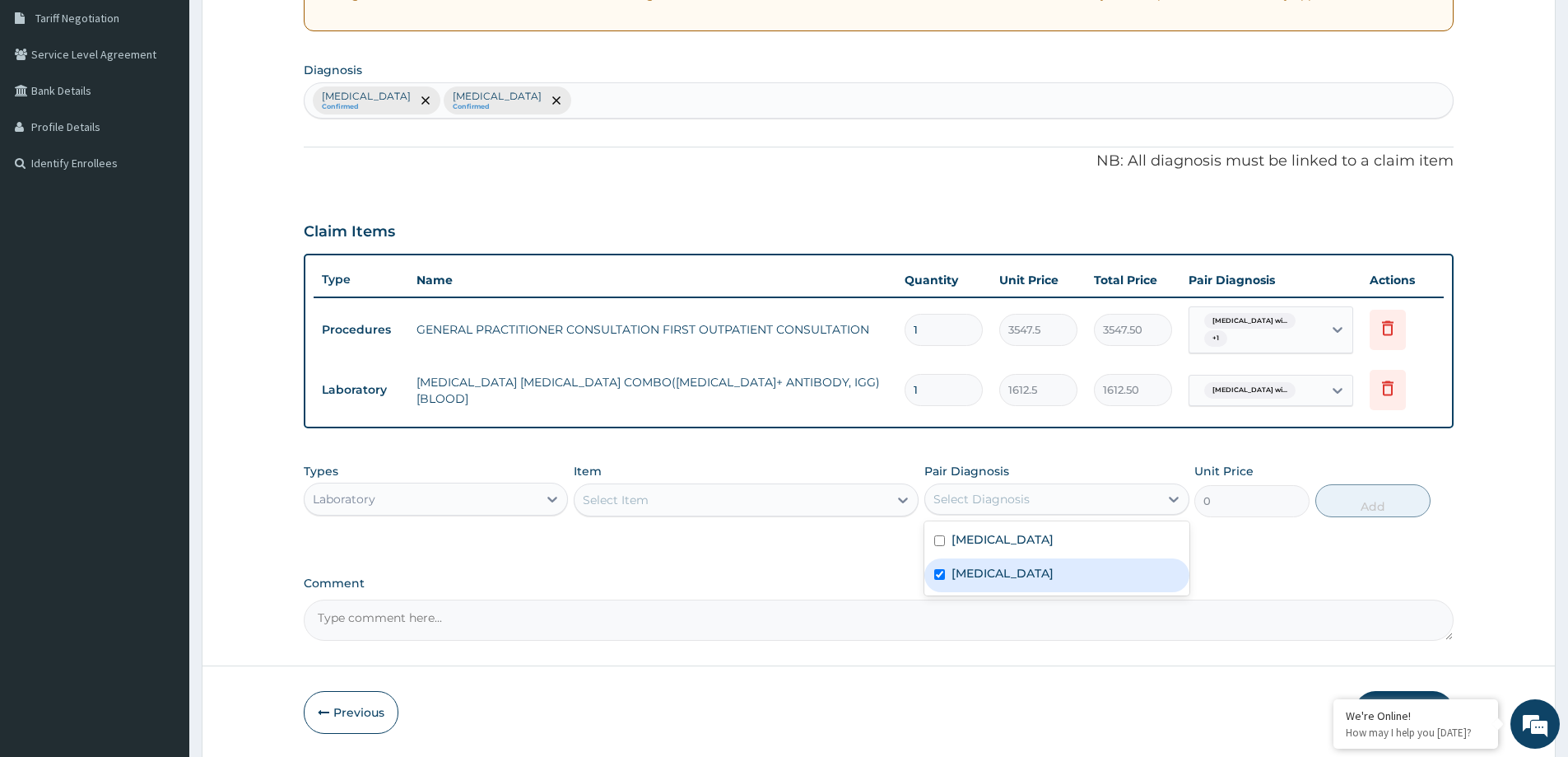
checkbox input "true"
click at [703, 505] on div "Select Item" at bounding box center [731, 500] width 313 height 26
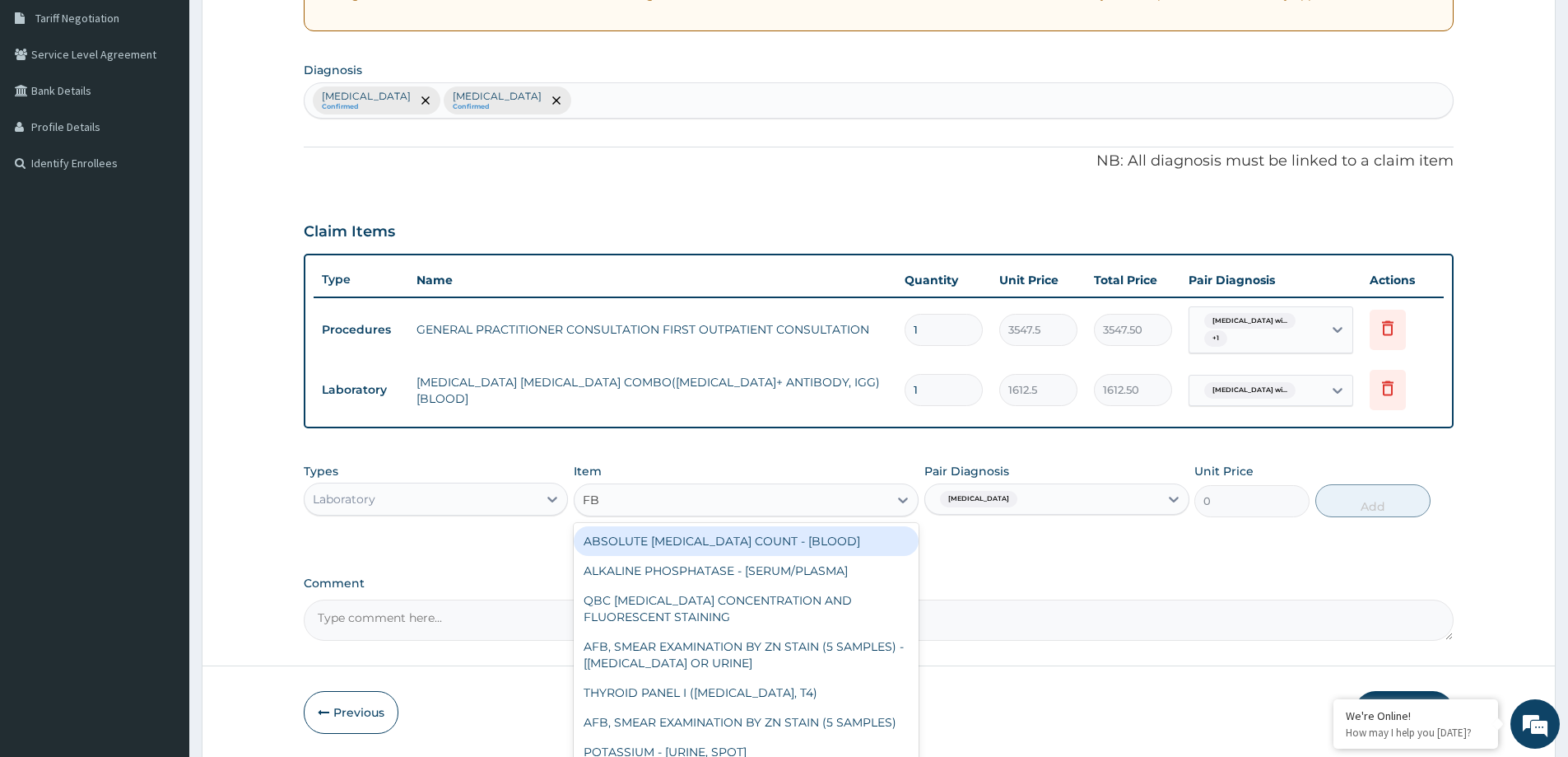
type input "FBC"
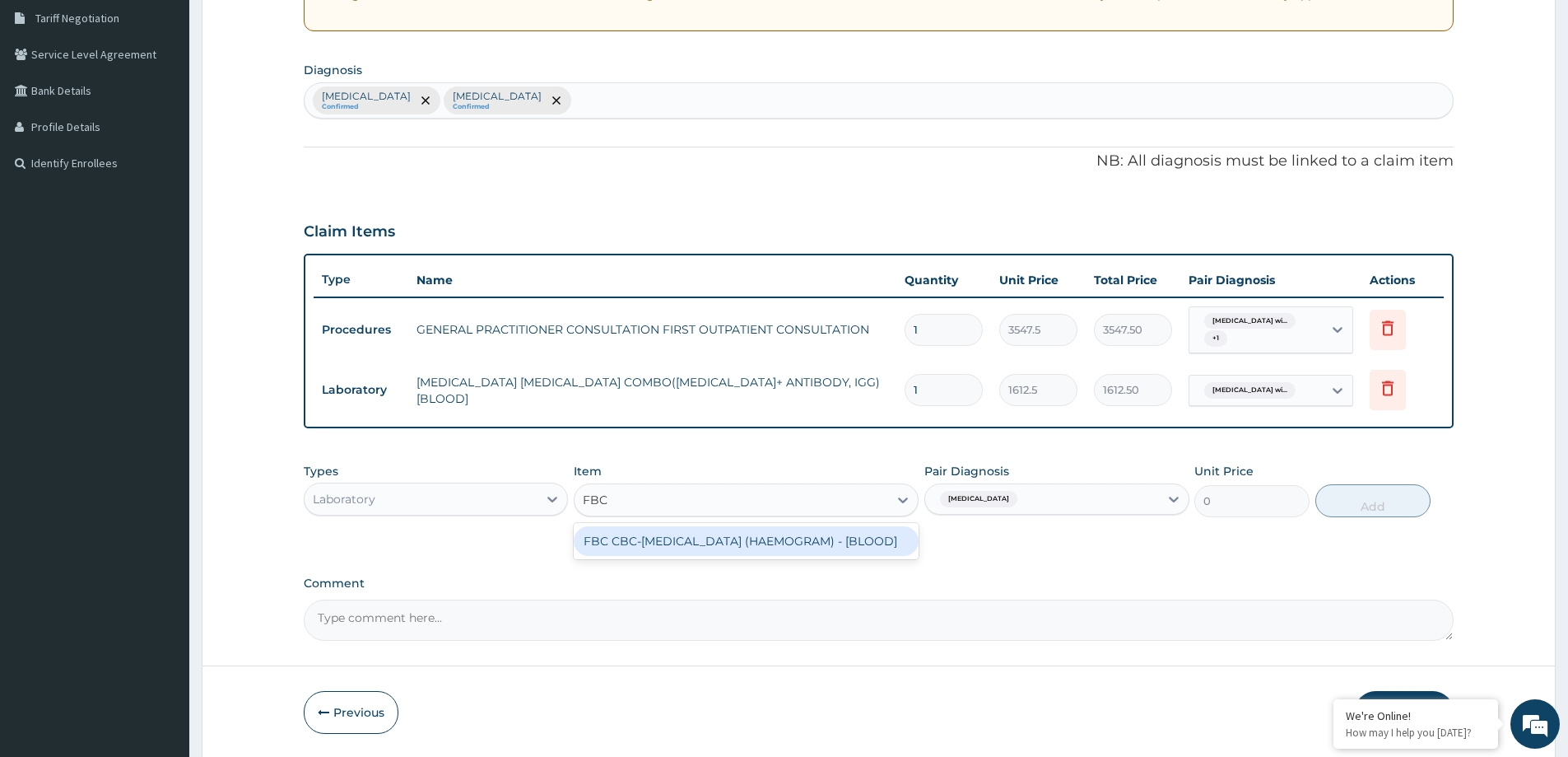
drag, startPoint x: 663, startPoint y: 561, endPoint x: 899, endPoint y: 503, distance: 243.0
click at [663, 556] on div "FBC CBC-[MEDICAL_DATA] (HAEMOGRAM) - [BLOOD]" at bounding box center [746, 541] width 345 height 30
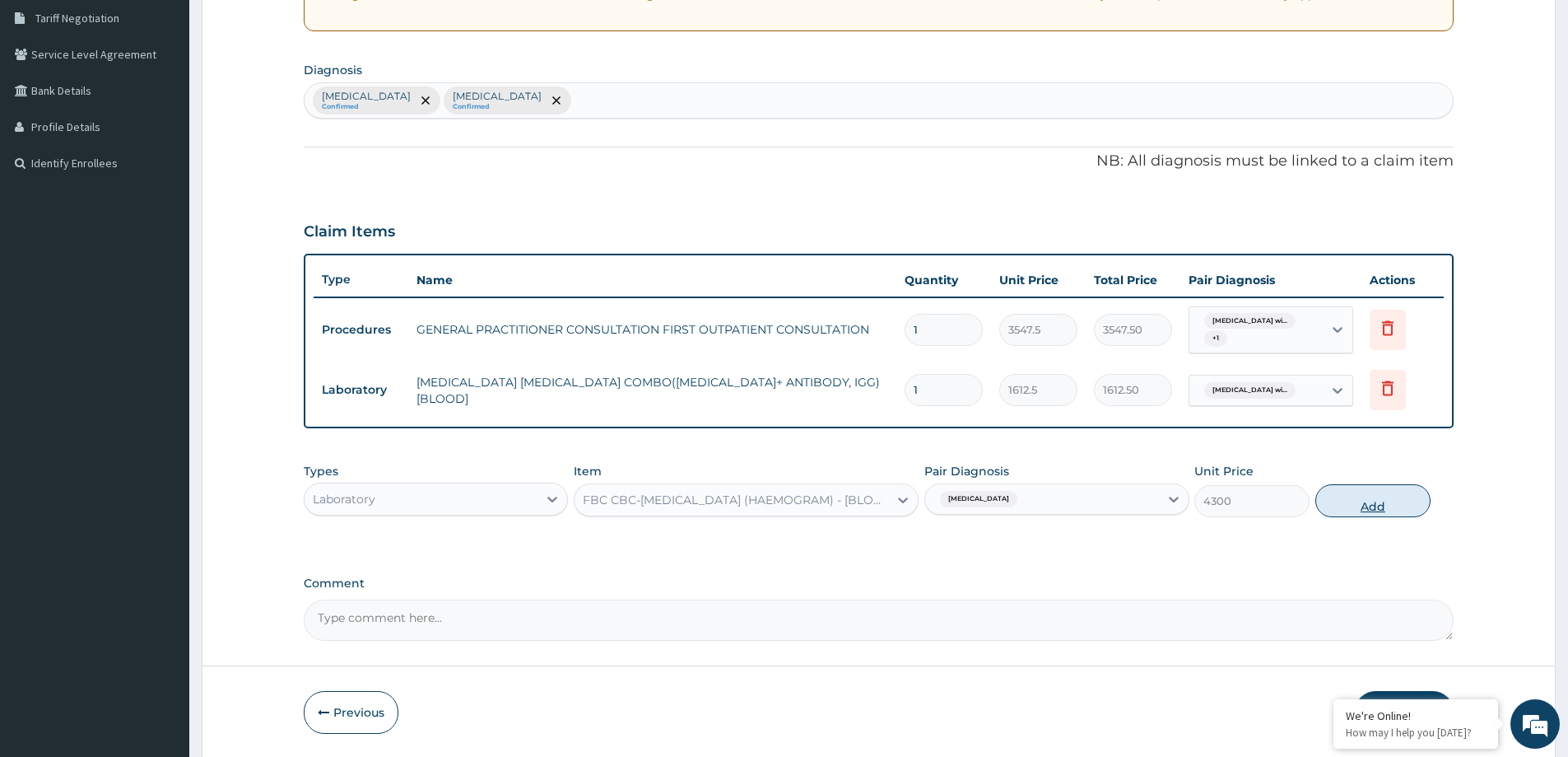
click at [1358, 508] on button "Add" at bounding box center [1373, 501] width 115 height 33
type input "0"
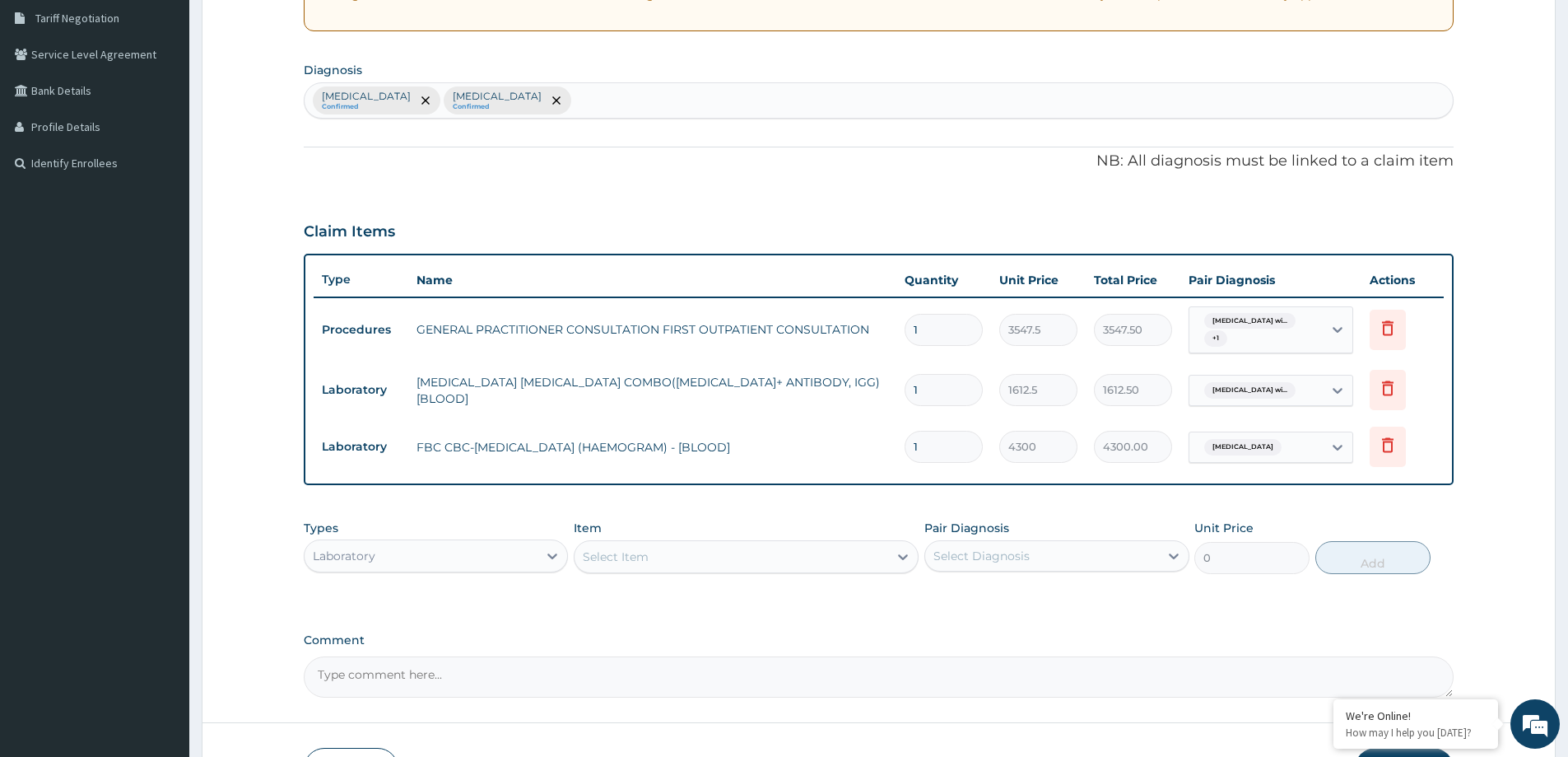
click at [633, 557] on div "Select Item" at bounding box center [615, 556] width 65 height 17
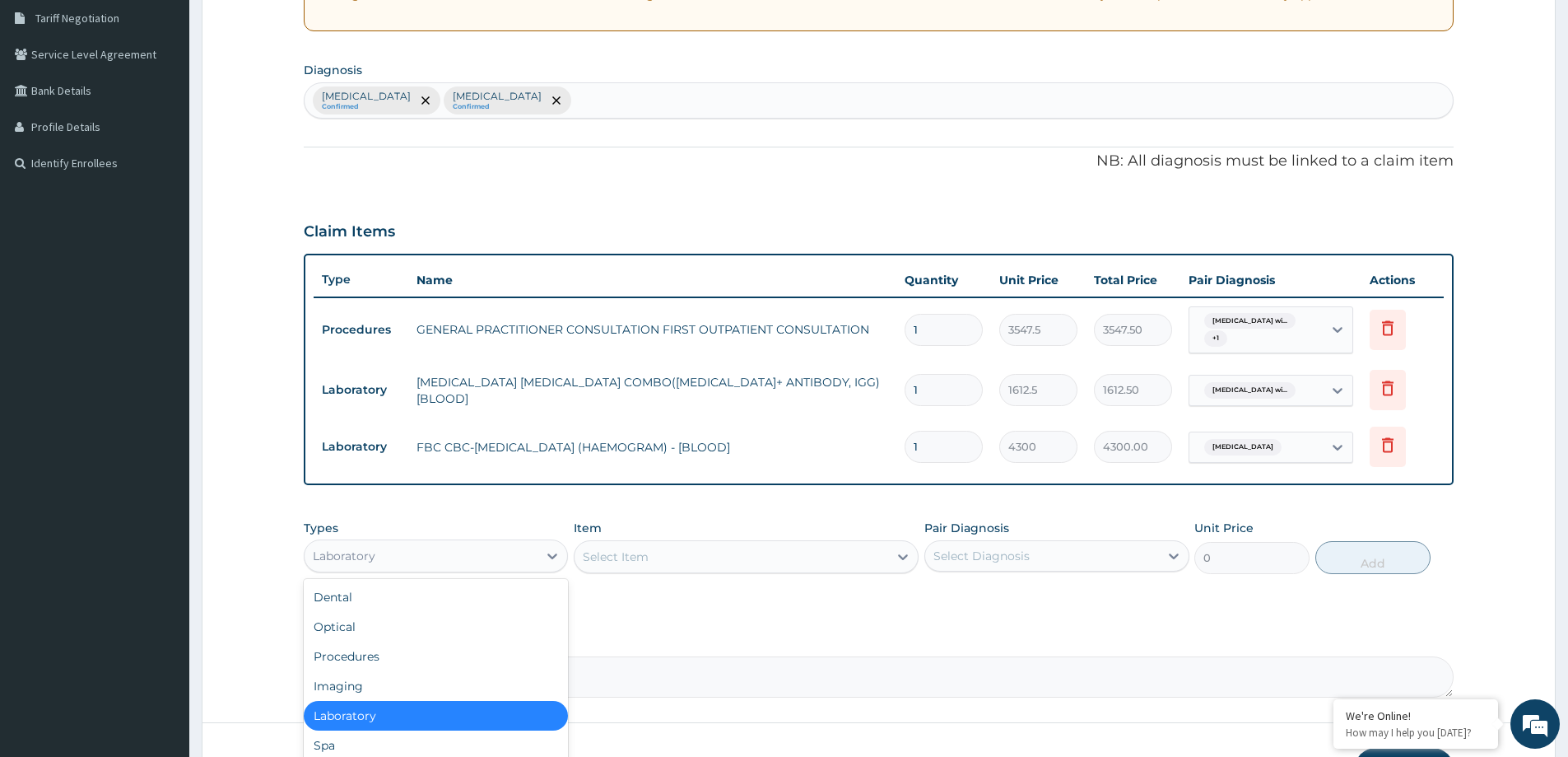
click at [388, 555] on div "Laboratory" at bounding box center [421, 556] width 233 height 26
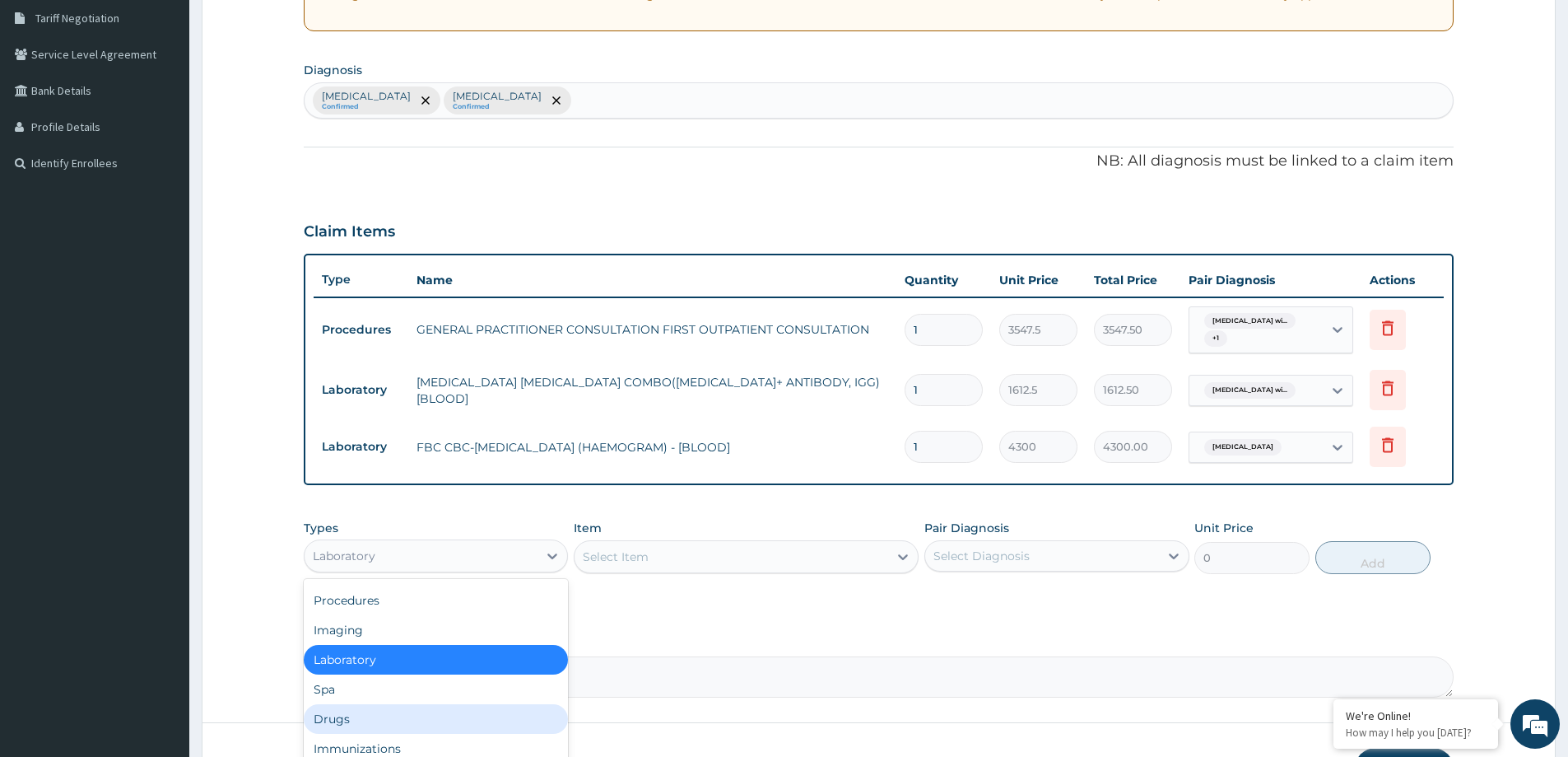
click at [356, 719] on div "Drugs" at bounding box center [435, 719] width 264 height 30
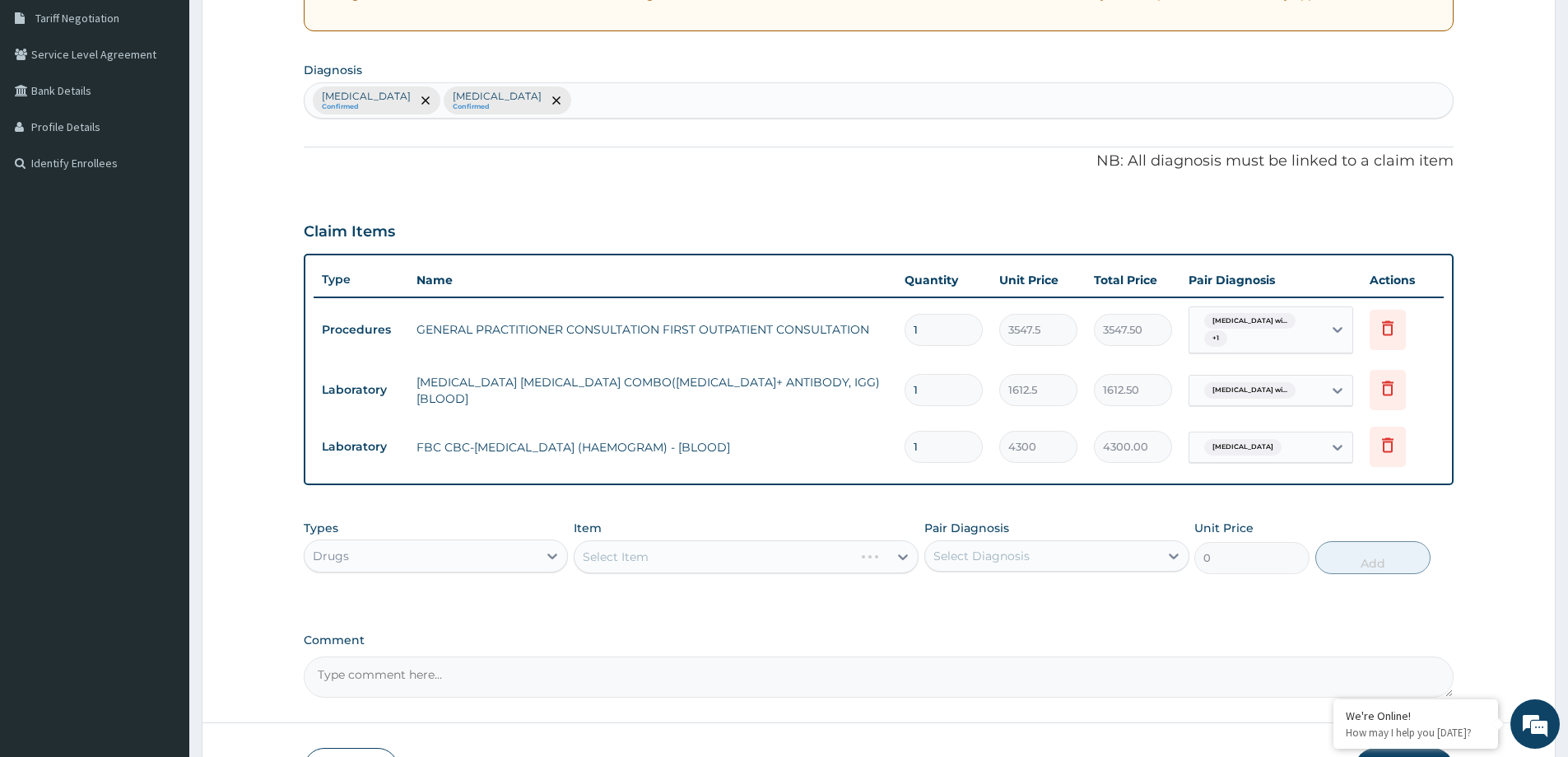
click at [676, 556] on div "Select Item" at bounding box center [746, 557] width 345 height 33
click at [1026, 550] on div "Select Diagnosis" at bounding box center [982, 555] width 96 height 17
drag, startPoint x: 1015, startPoint y: 605, endPoint x: 1012, endPoint y: 634, distance: 29.2
click at [1015, 605] on label "Plasmodium malariae malaria without complication" at bounding box center [1003, 596] width 102 height 17
checkbox input "true"
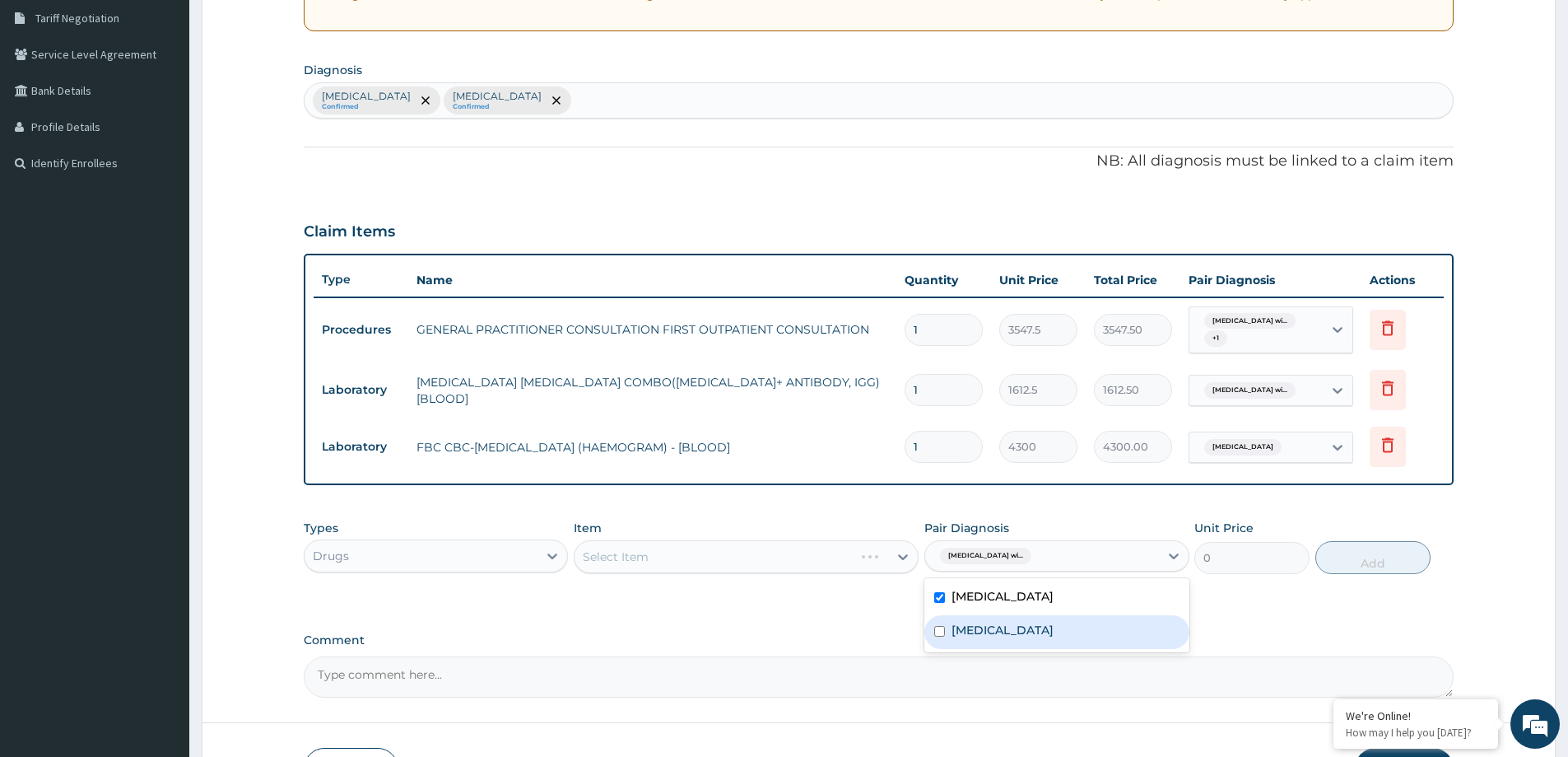
click at [995, 638] on label "Puerperal sepsis" at bounding box center [1003, 630] width 102 height 17
checkbox input "true"
click at [723, 563] on div "Select Item" at bounding box center [731, 557] width 313 height 26
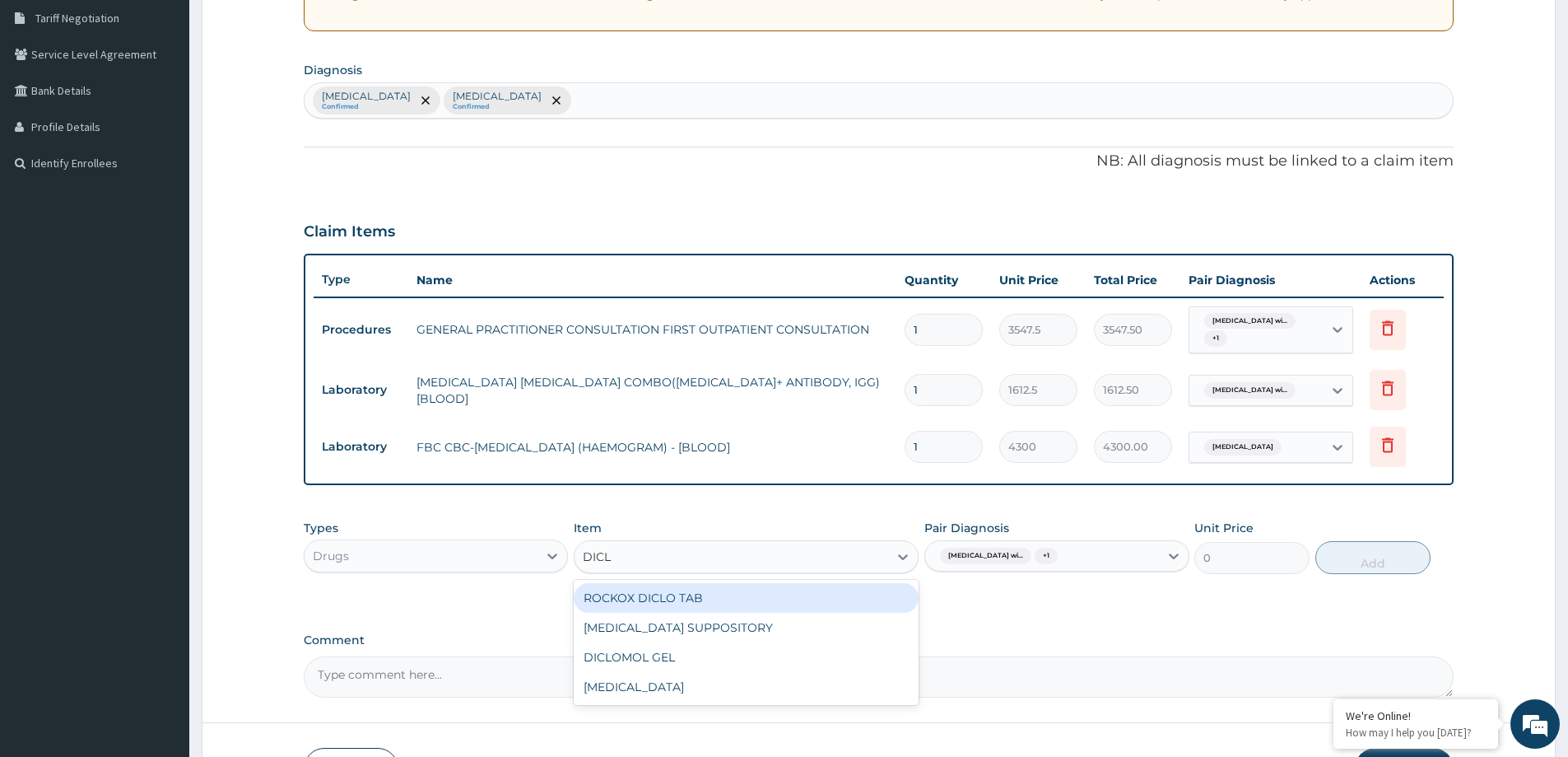
type input "DICLO"
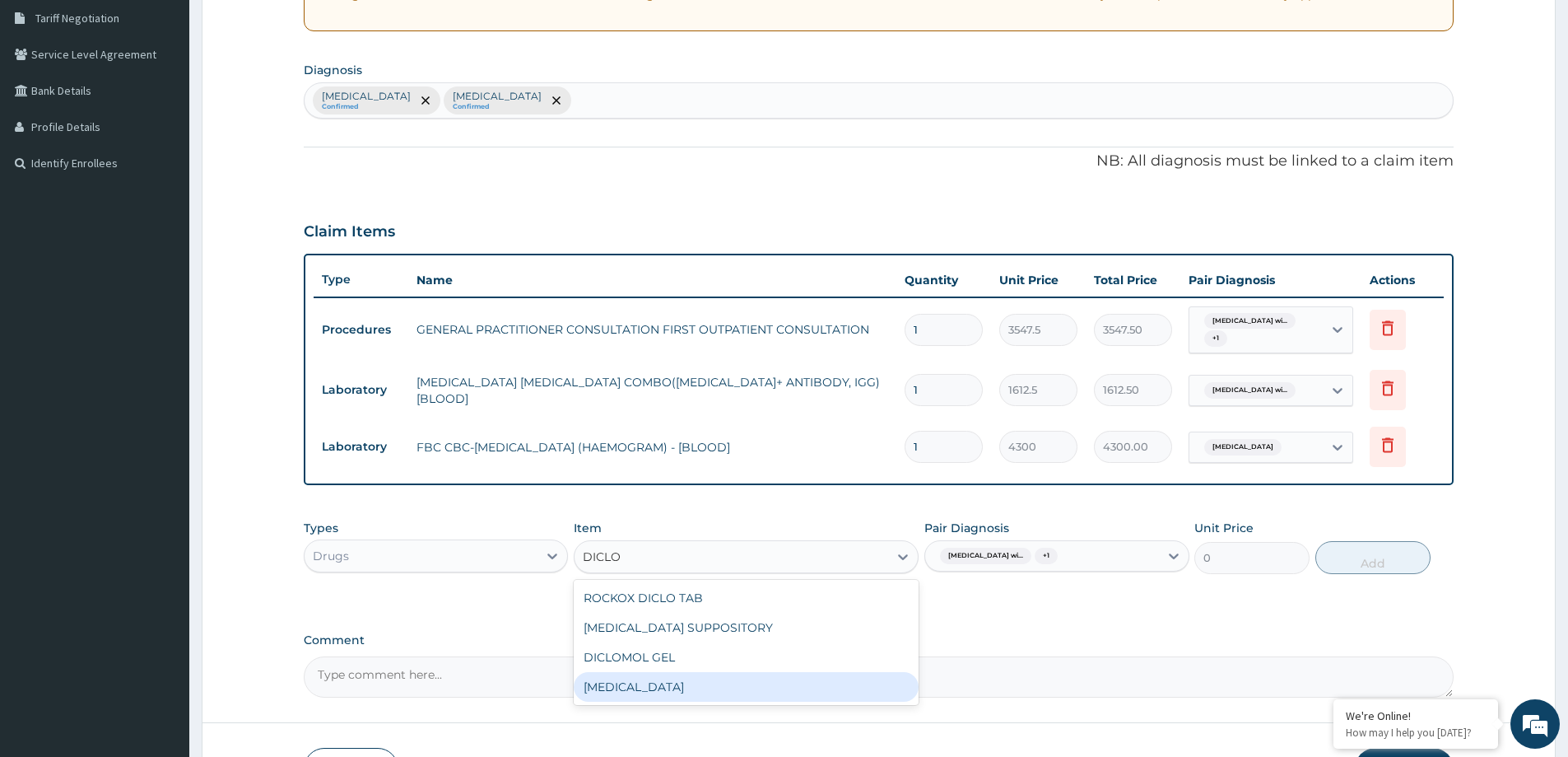
click at [707, 674] on div "DICLOFENAC" at bounding box center [746, 687] width 345 height 30
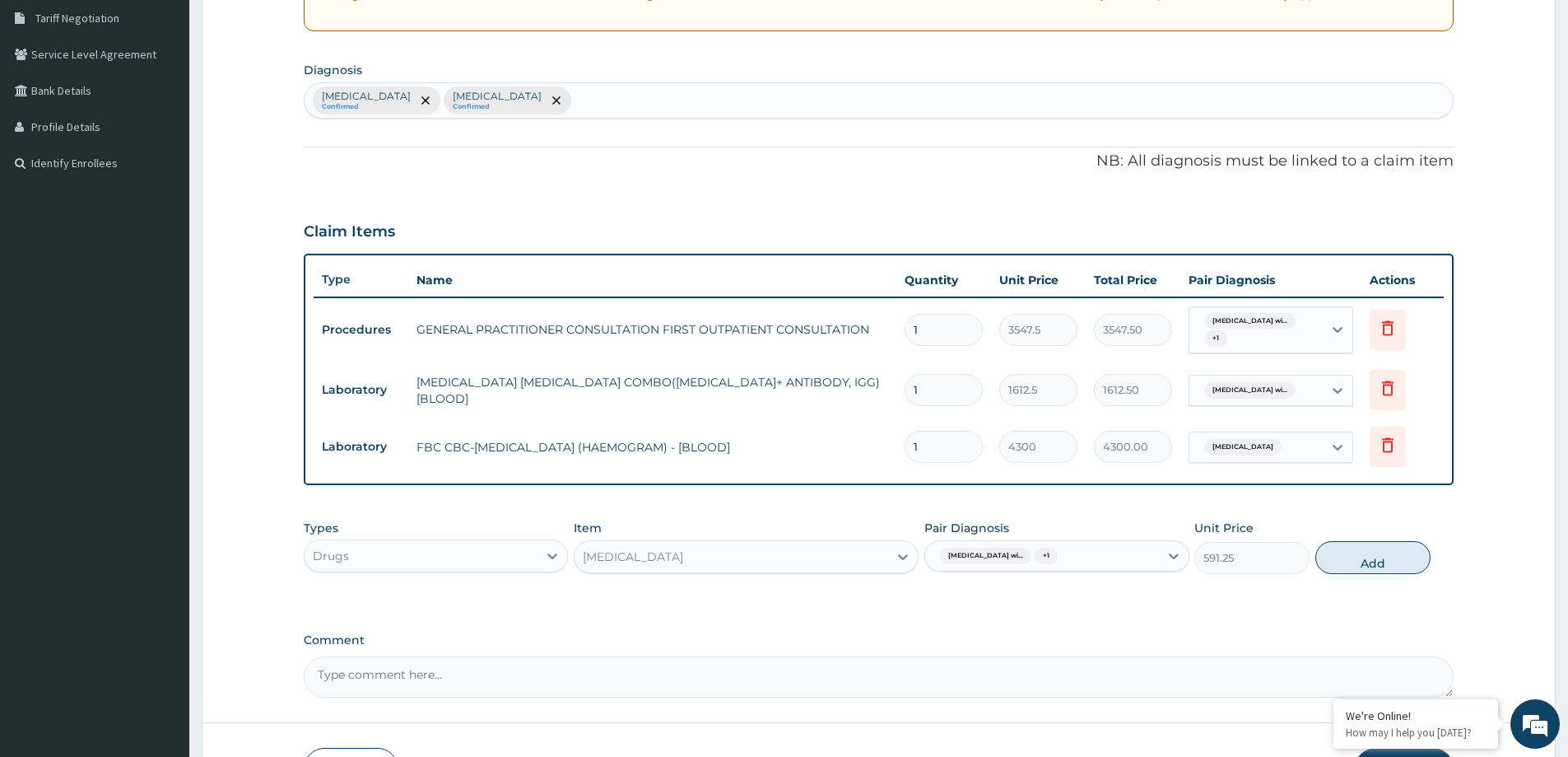
click at [1386, 562] on button "Add" at bounding box center [1373, 558] width 115 height 33
type input "0"
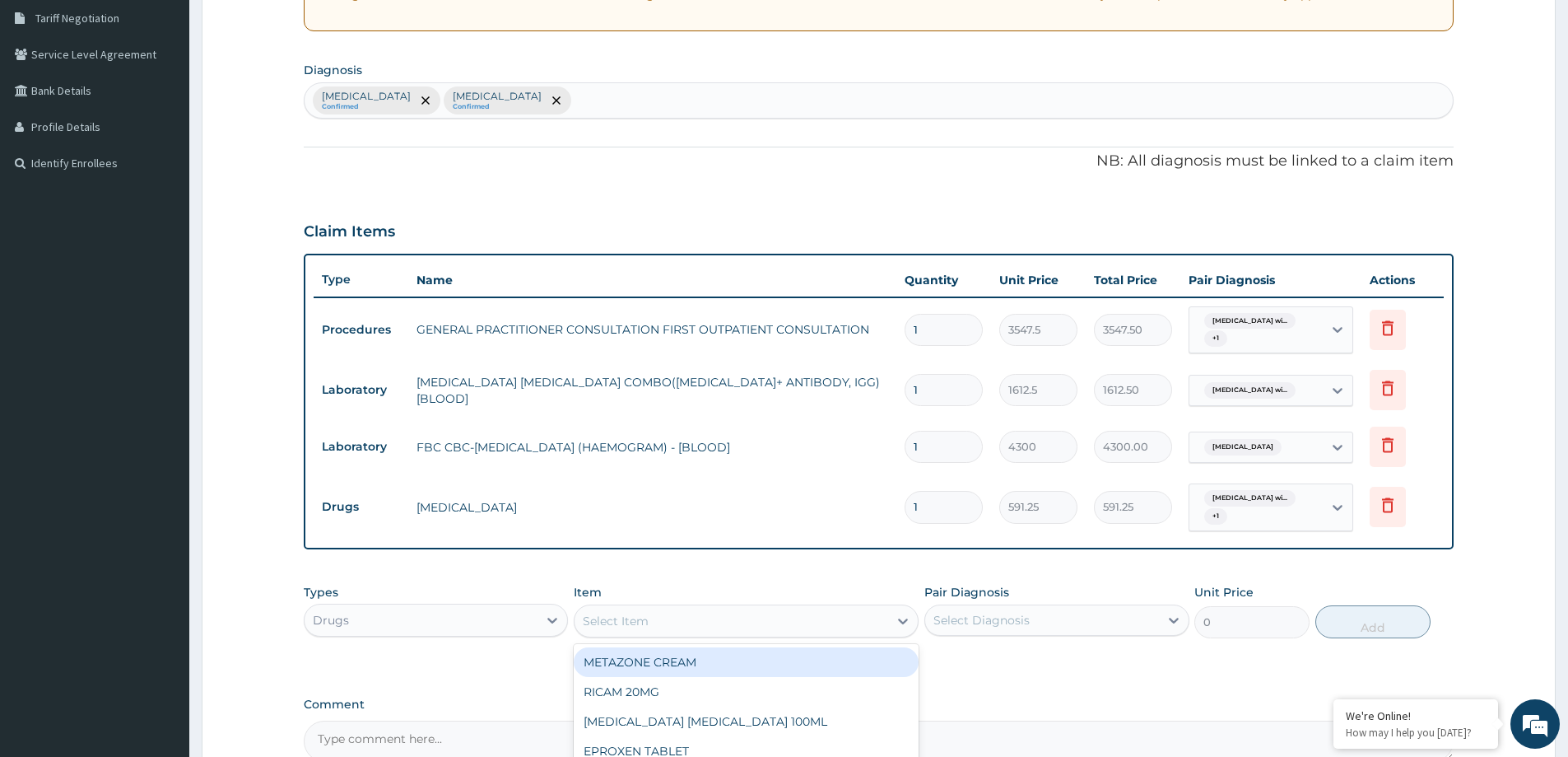
click at [663, 619] on div "Select Item" at bounding box center [731, 621] width 313 height 26
type input "ARTEM"
click at [743, 661] on div "ARTEMETER INJECTION" at bounding box center [746, 663] width 345 height 30
type input "946"
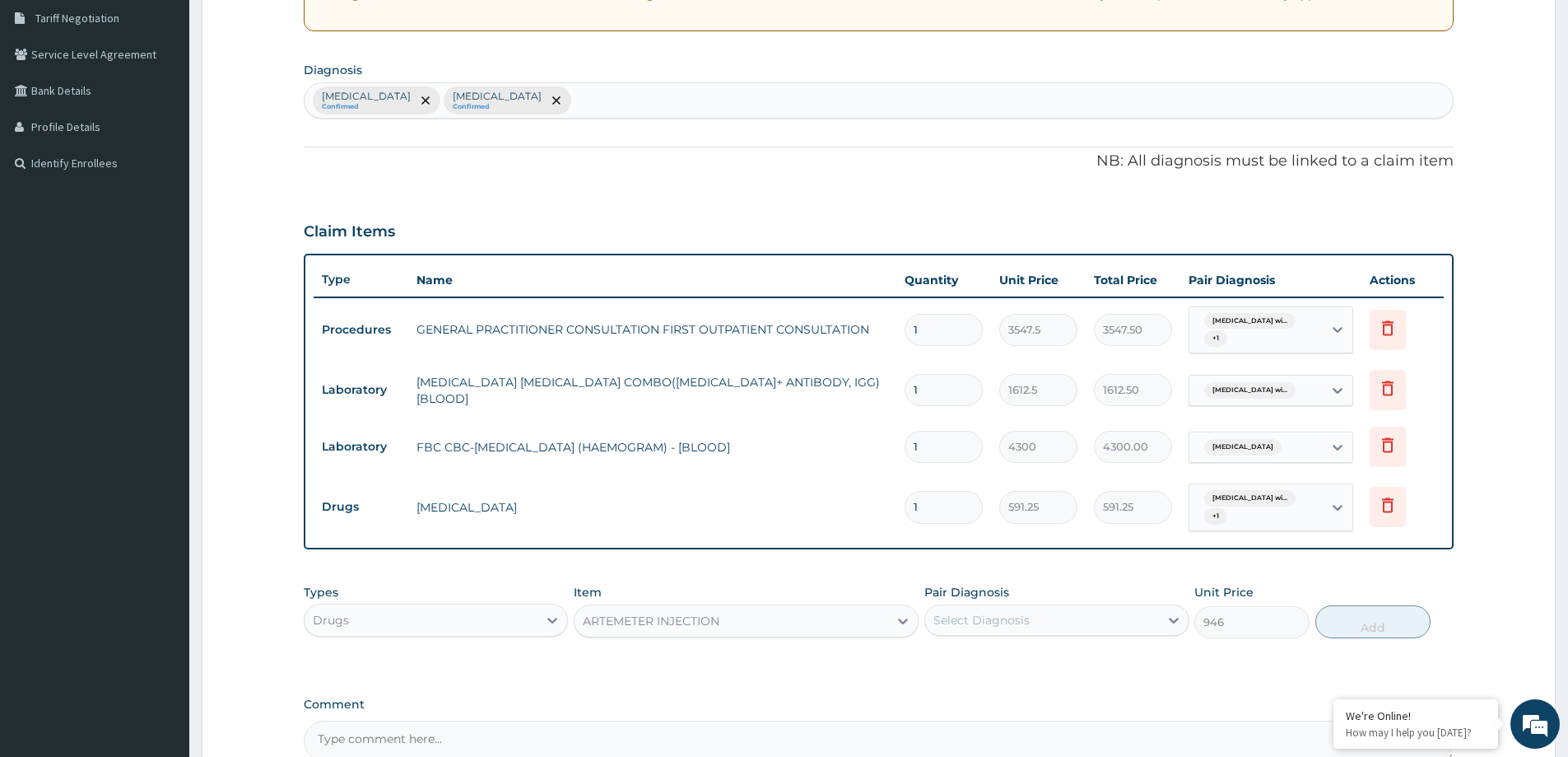
drag, startPoint x: 969, startPoint y: 611, endPoint x: 964, endPoint y: 630, distance: 19.6
click at [969, 614] on div "Select Diagnosis" at bounding box center [982, 620] width 96 height 17
click at [948, 667] on div "Plasmodium malariae malaria without complication" at bounding box center [1057, 663] width 264 height 34
checkbox input "true"
click at [1352, 620] on button "Add" at bounding box center [1373, 622] width 115 height 33
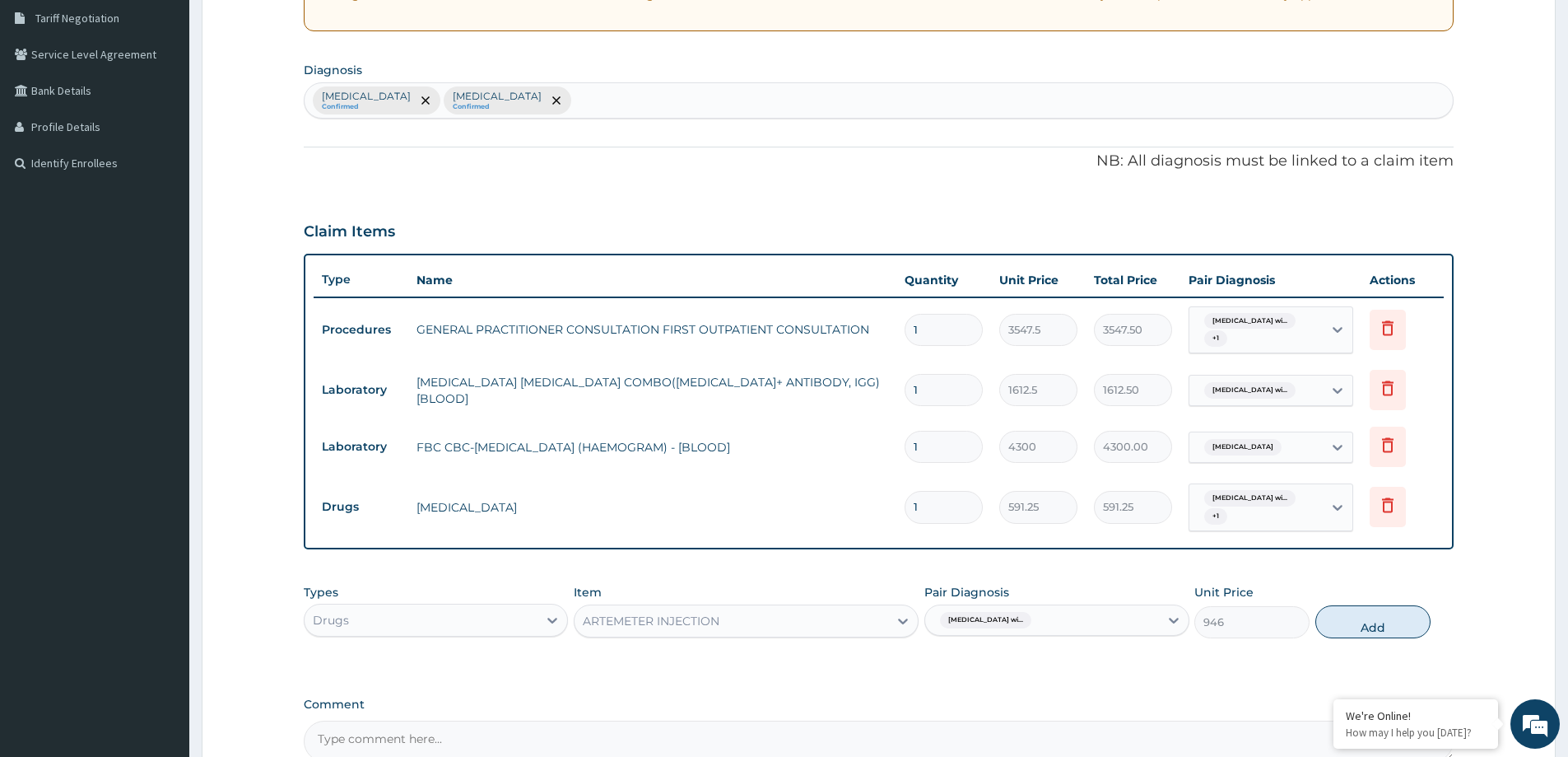
type input "0"
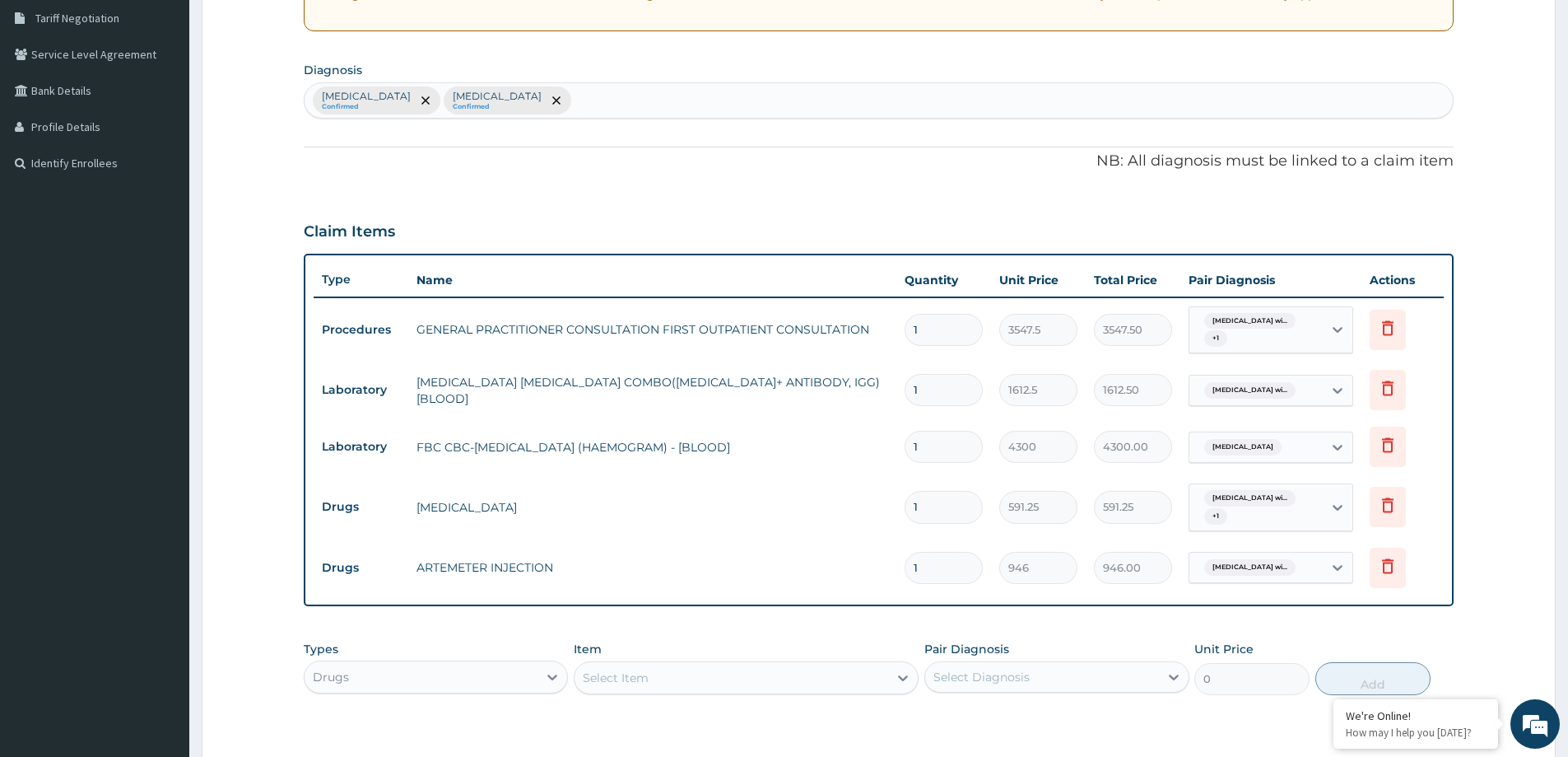
type input "0.00"
type input "6"
type input "5676.00"
type input "6"
click at [752, 666] on div "Select Item" at bounding box center [731, 678] width 313 height 26
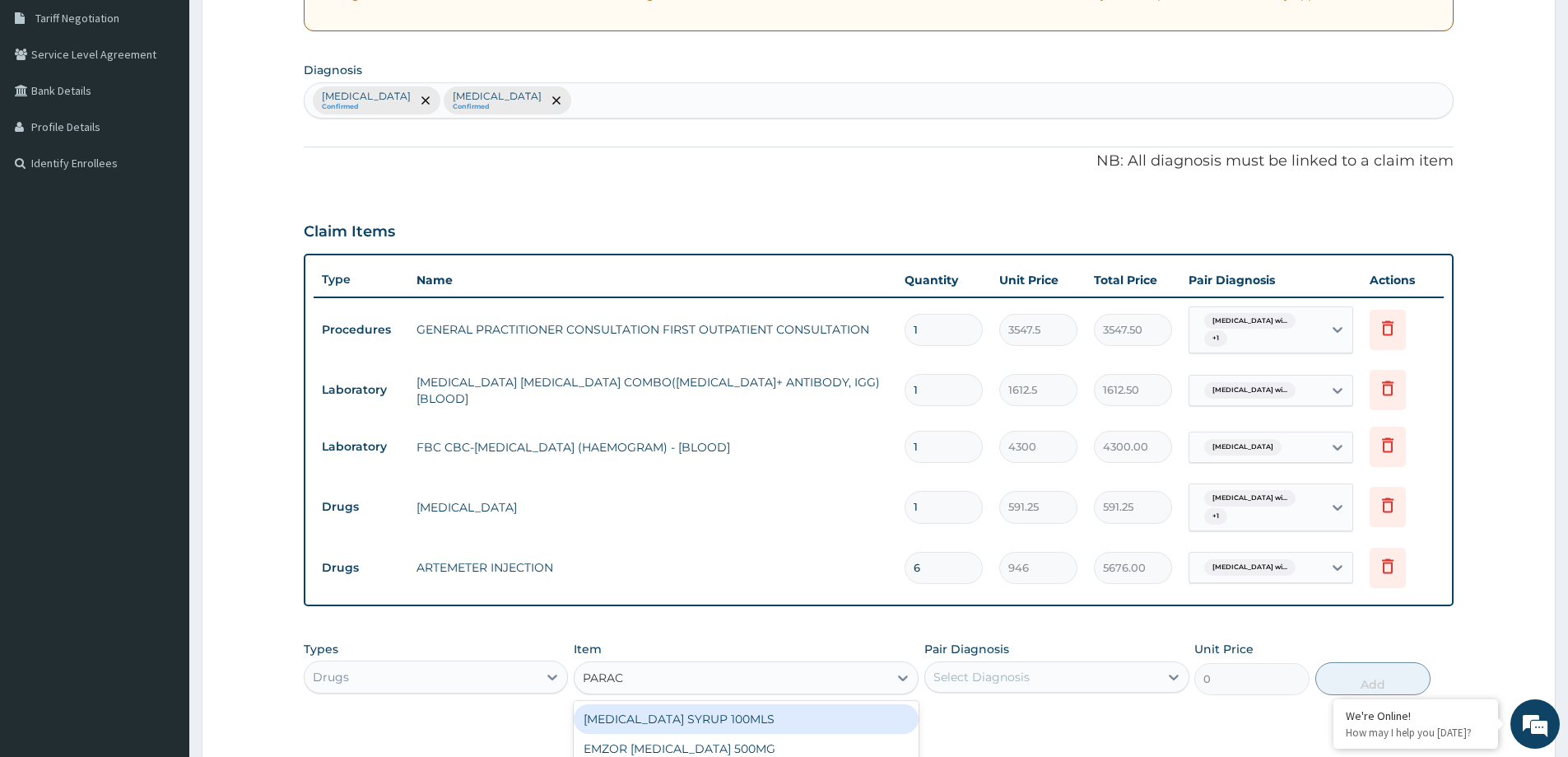
type input "PARACE"
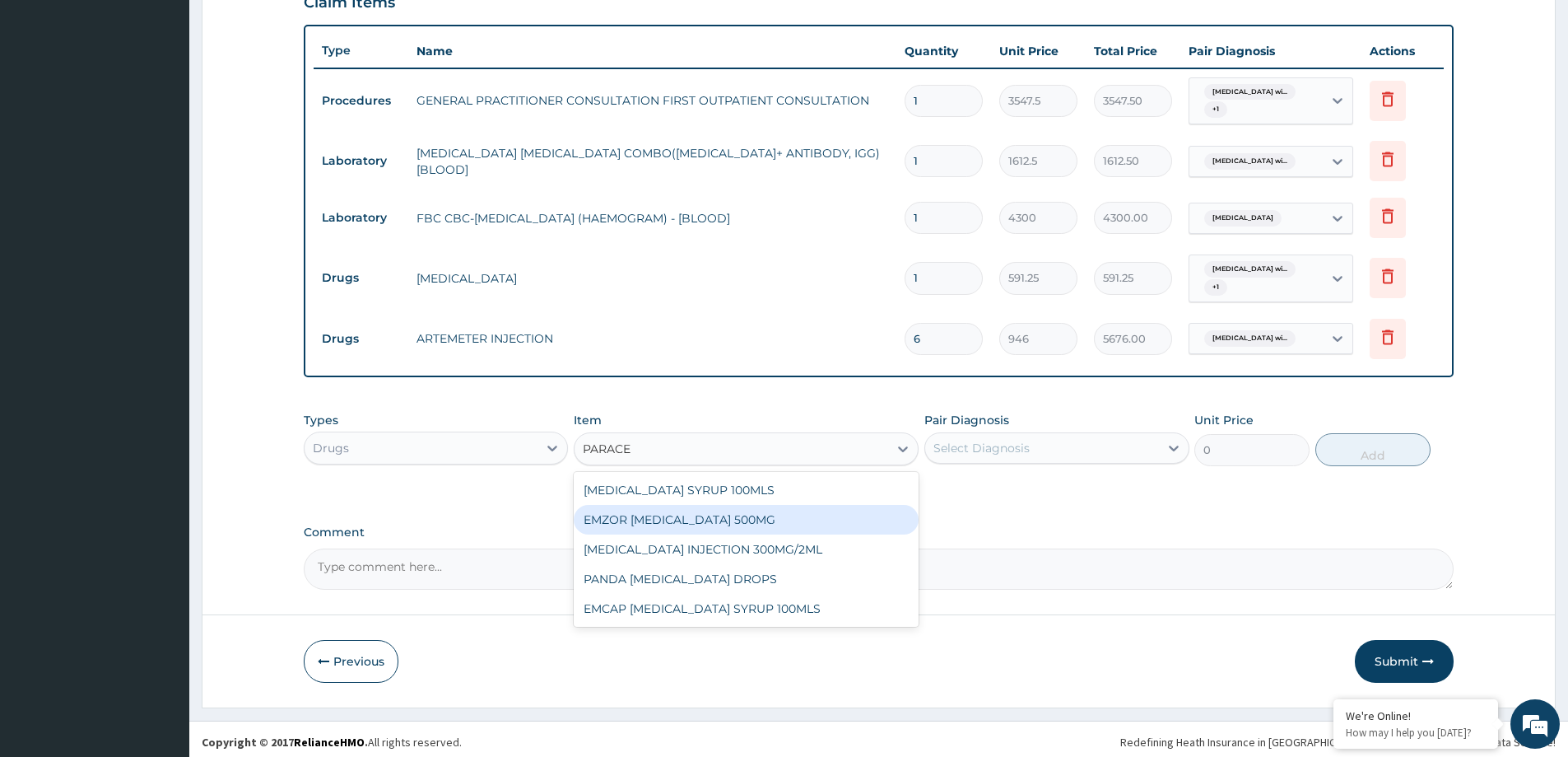
scroll to position [577, 0]
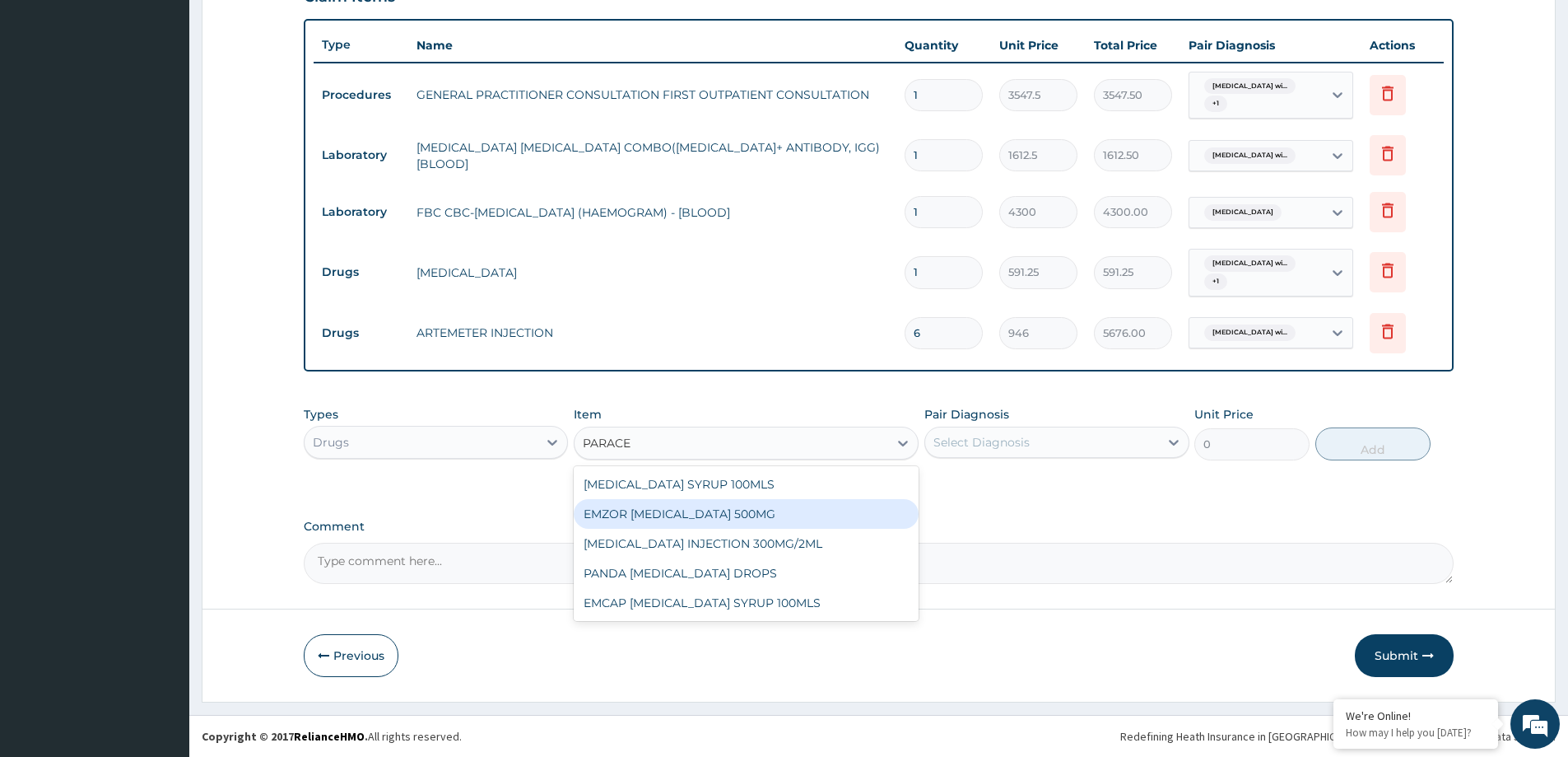
click at [751, 508] on div "EMZOR PARACETAMOL 500MG" at bounding box center [746, 514] width 345 height 30
type input "23.64999961853027"
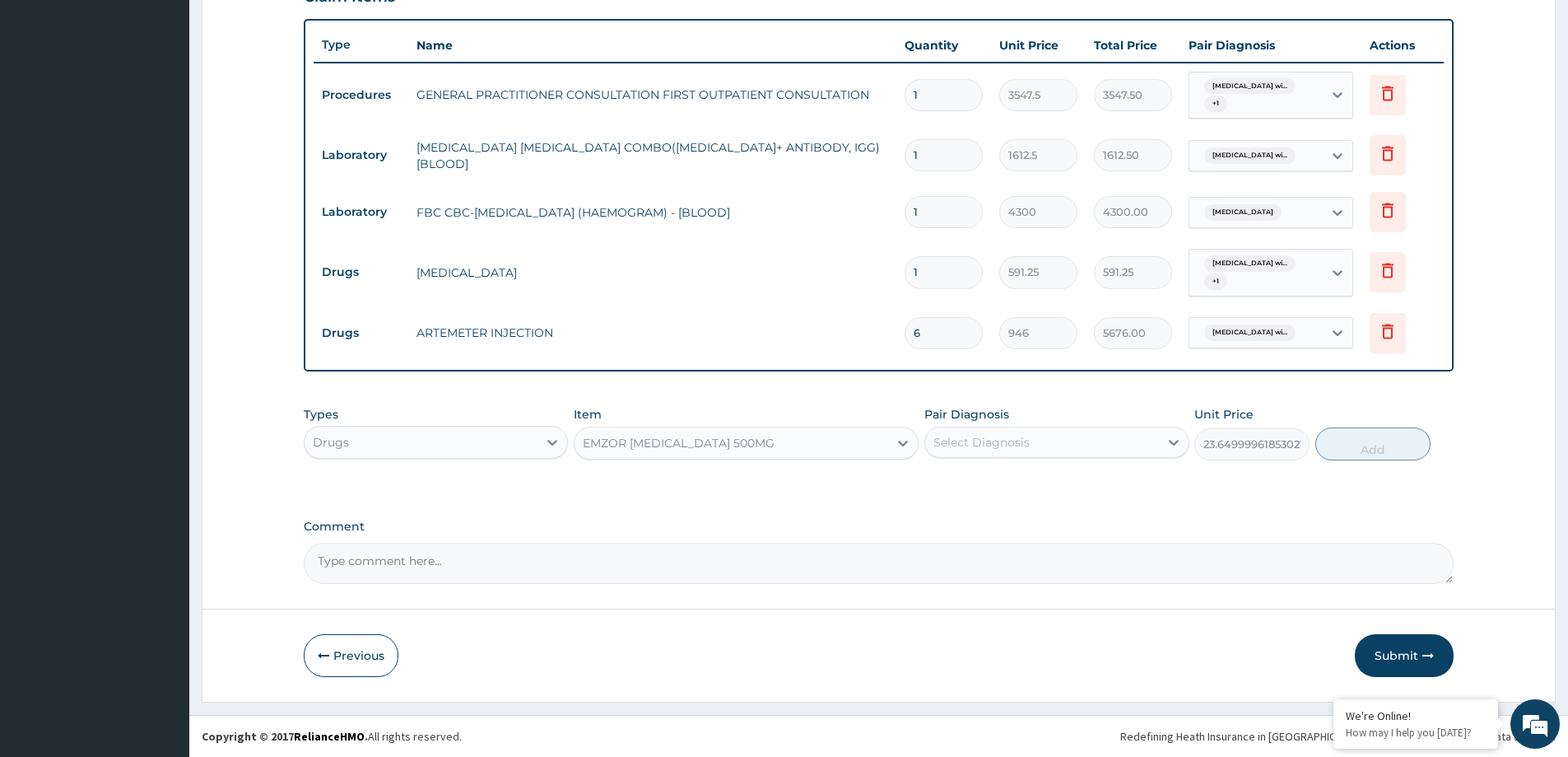
click at [1030, 444] on div "Select Diagnosis" at bounding box center [1041, 443] width 233 height 26
click at [977, 488] on label "Plasmodium malariae malaria without complication" at bounding box center [1003, 482] width 102 height 17
checkbox input "true"
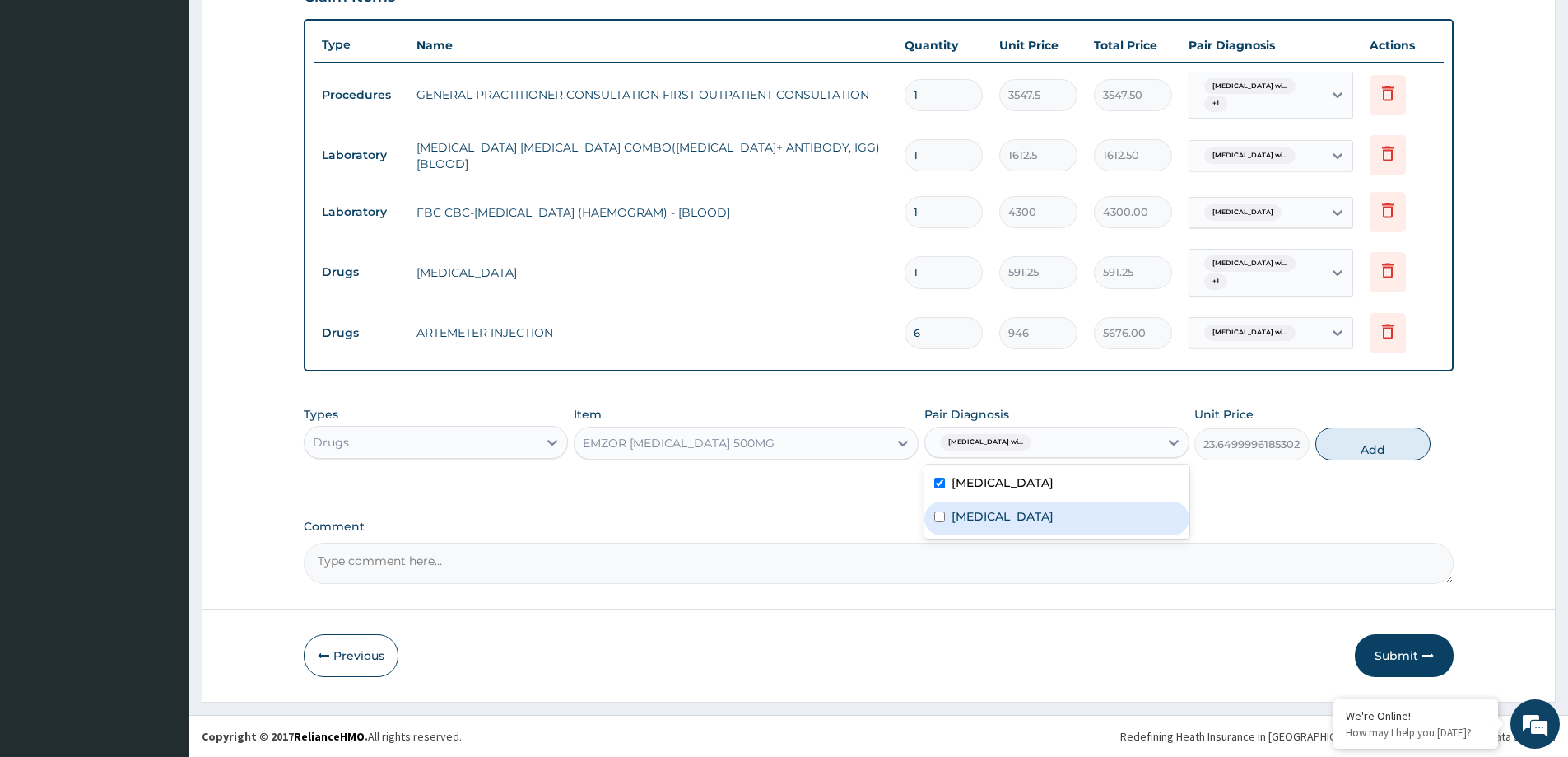
drag, startPoint x: 975, startPoint y: 525, endPoint x: 1088, endPoint y: 485, distance: 119.9
click at [1010, 523] on div "Puerperal sepsis" at bounding box center [1057, 519] width 264 height 34
checkbox input "true"
click at [1347, 437] on button "Add" at bounding box center [1373, 444] width 115 height 33
type input "0"
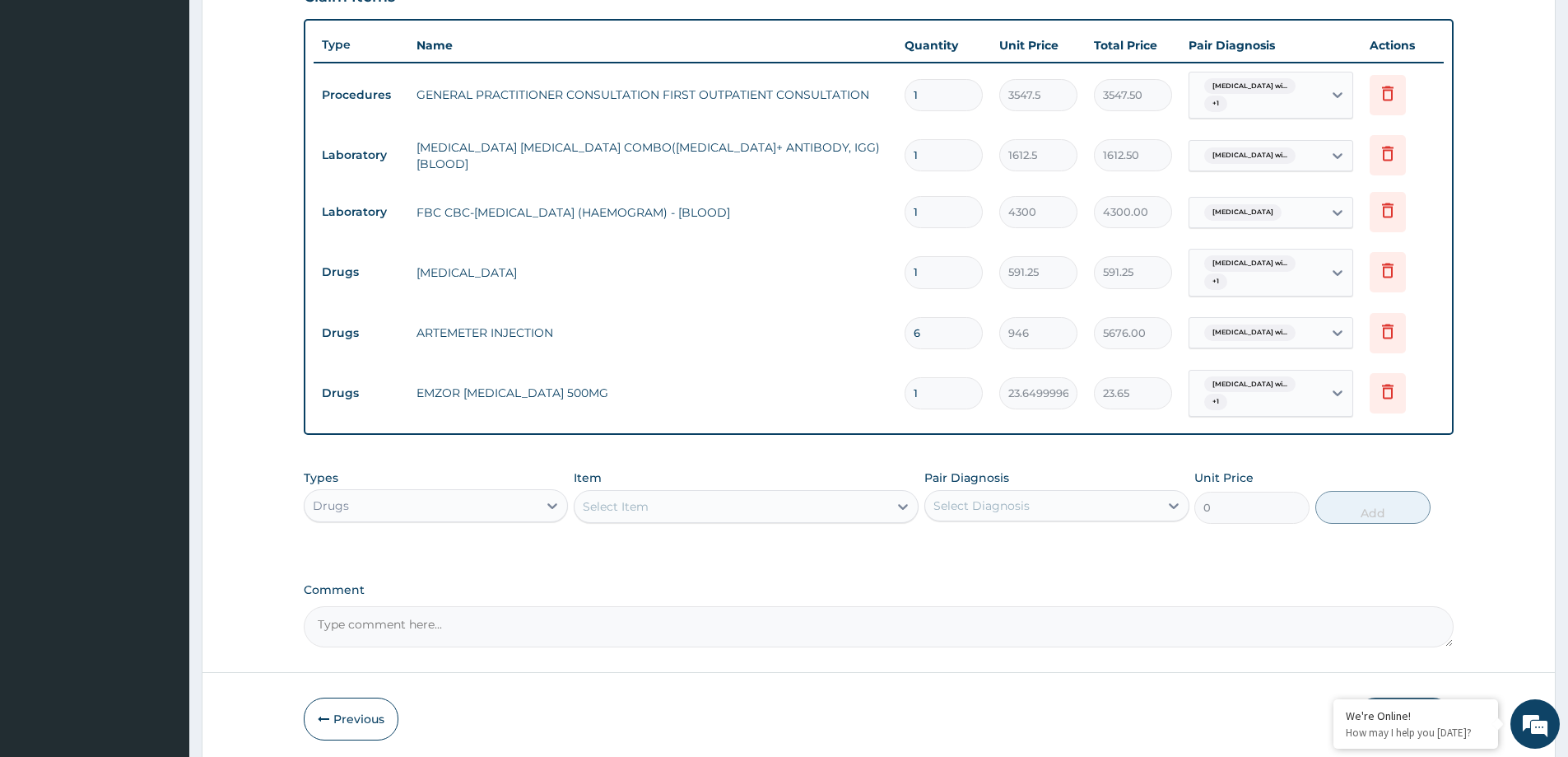
type input "18"
type input "425.70"
type input "18"
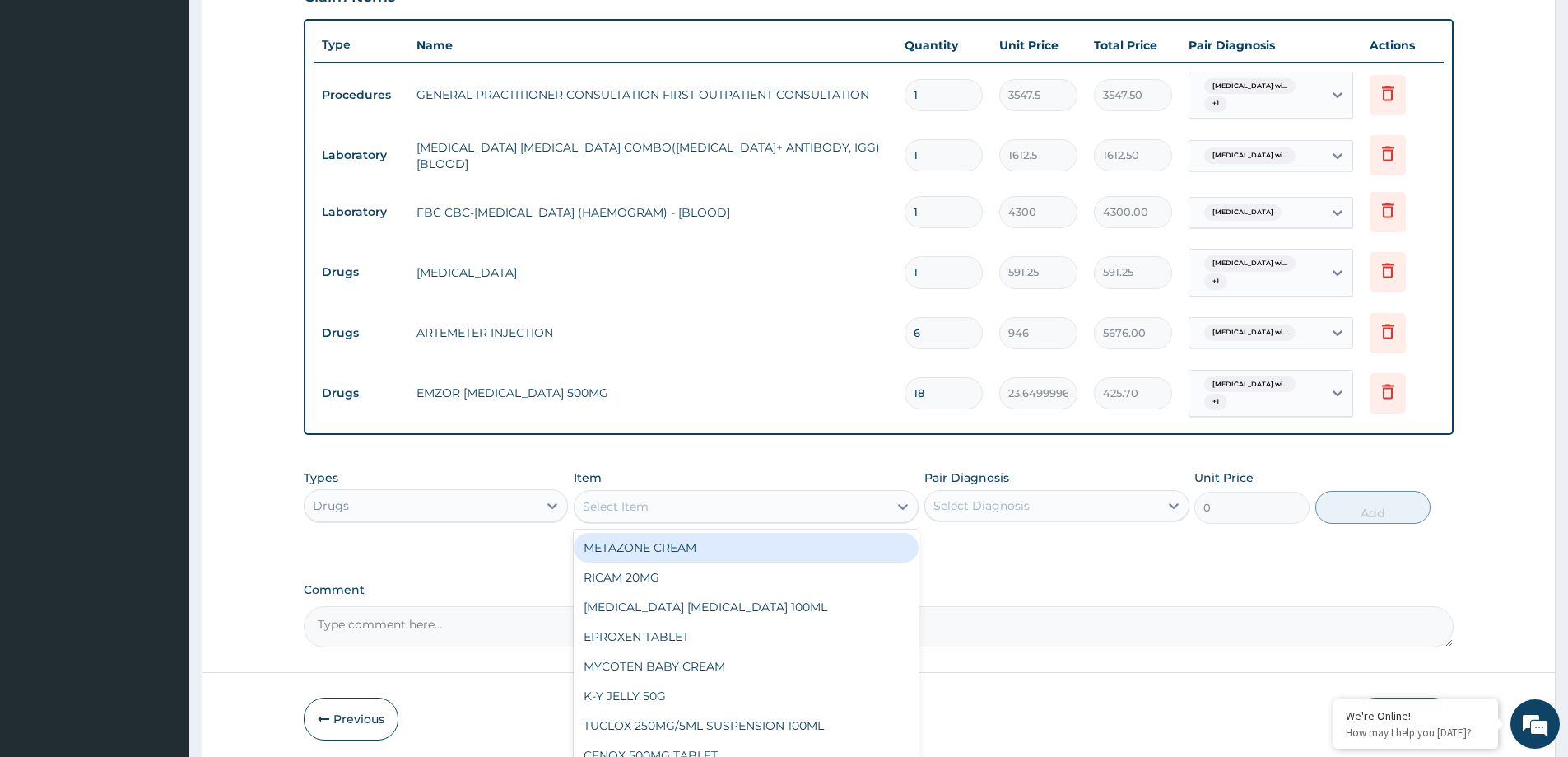
click at [770, 500] on div "Select Item" at bounding box center [731, 506] width 313 height 26
type input "P"
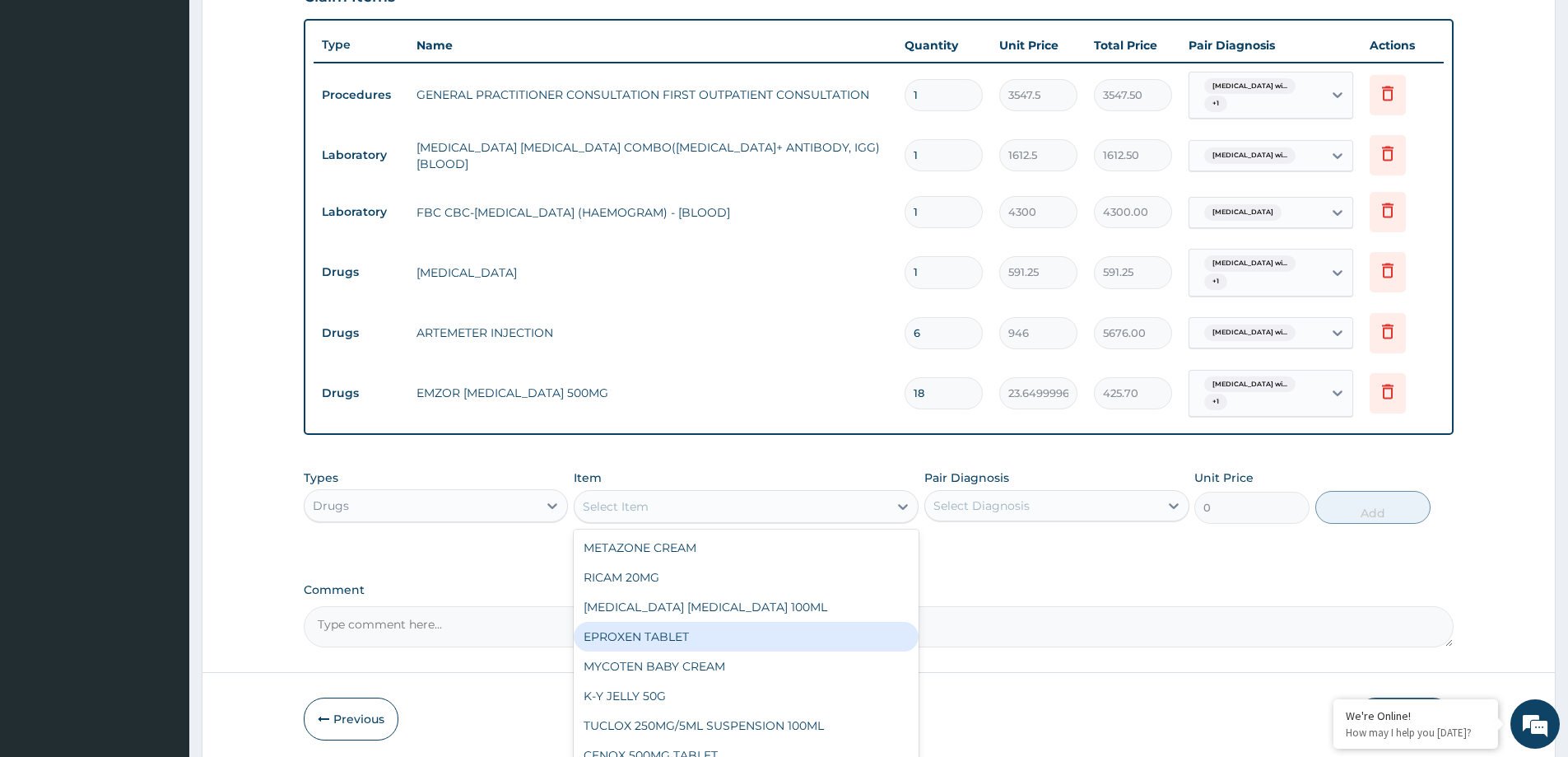
type input "O"
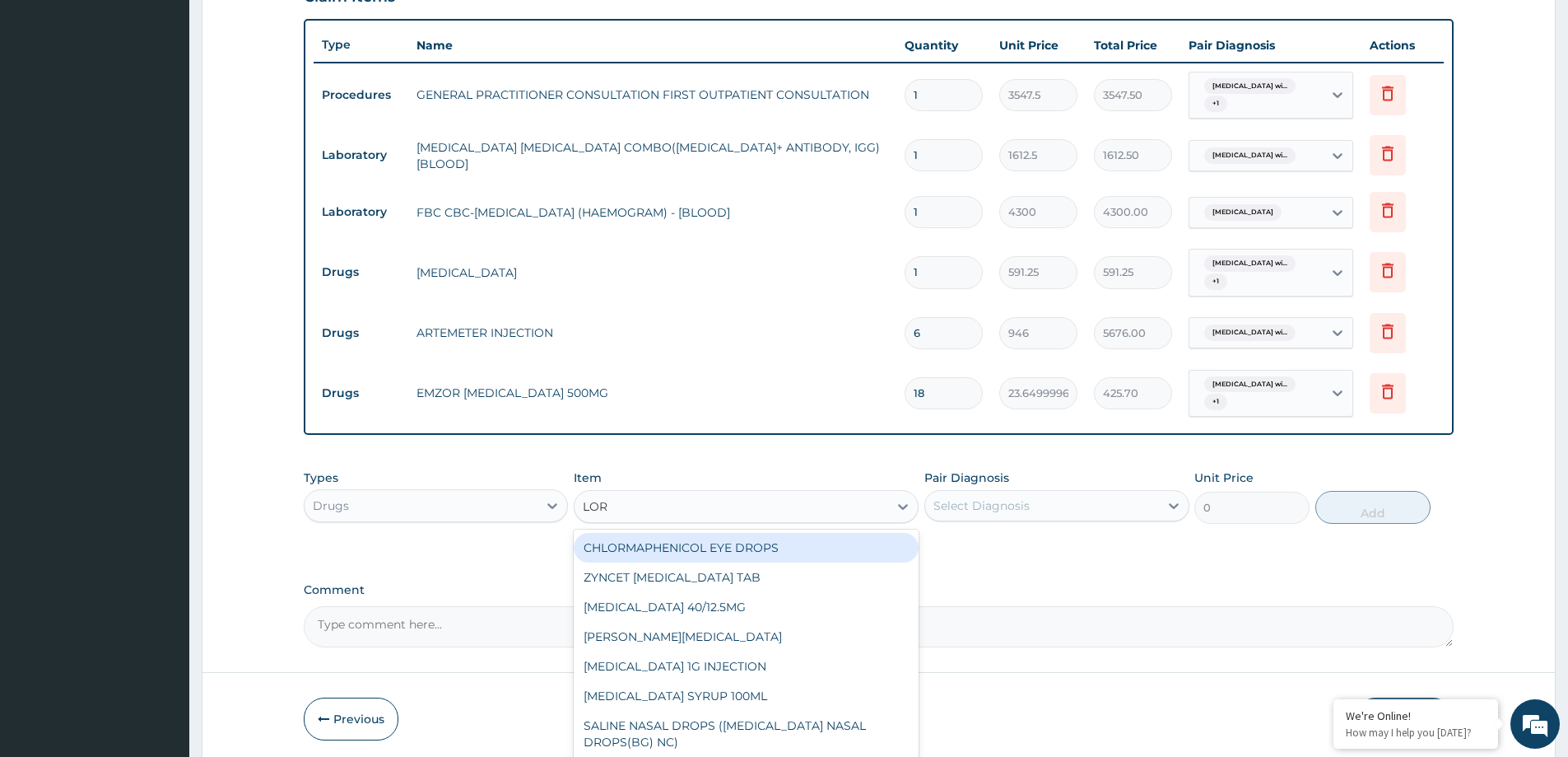
type input "LORA"
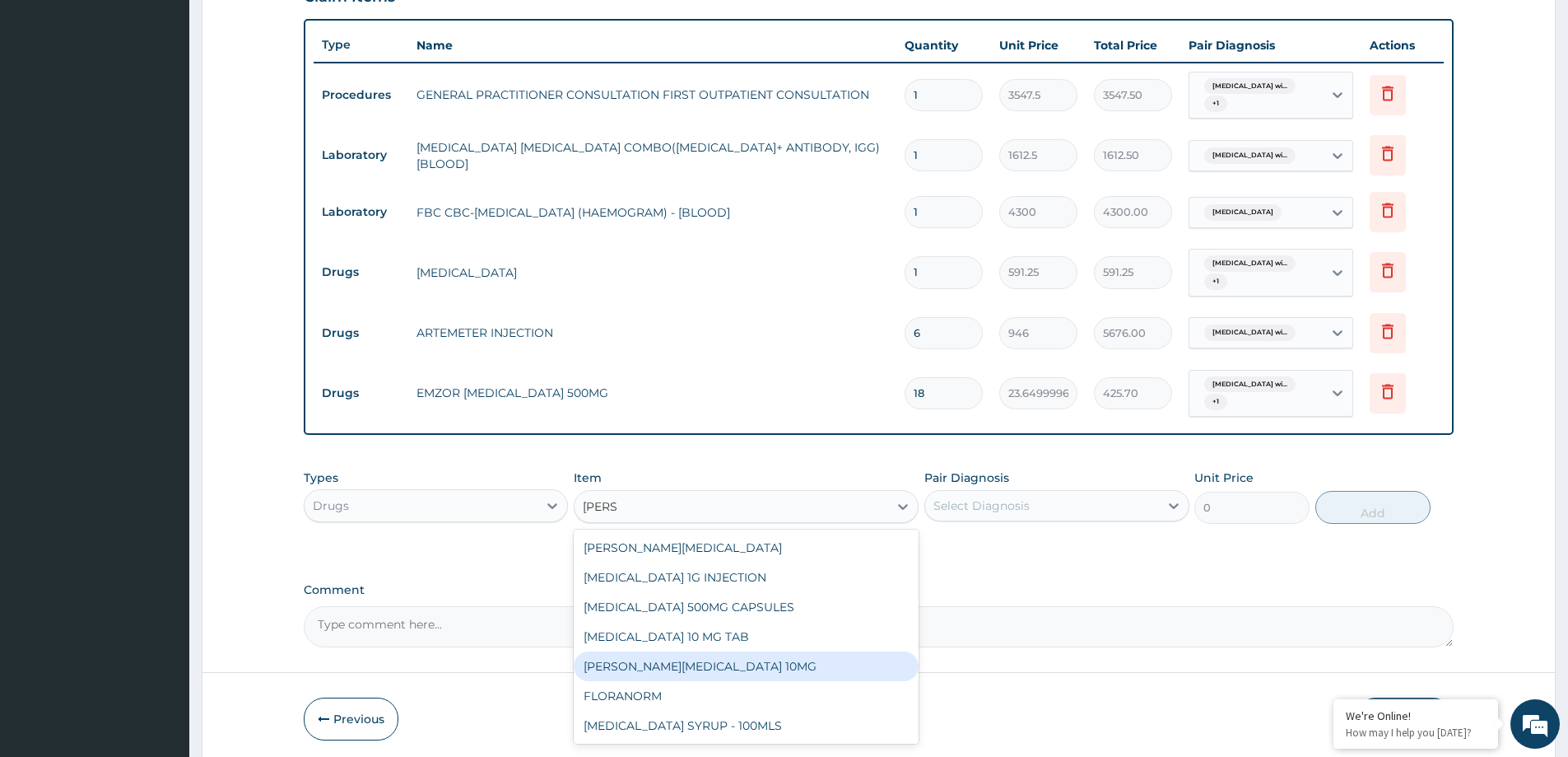
click at [782, 674] on div "LORATYN LORATADINE 10MG" at bounding box center [746, 666] width 345 height 30
type input "88.6875"
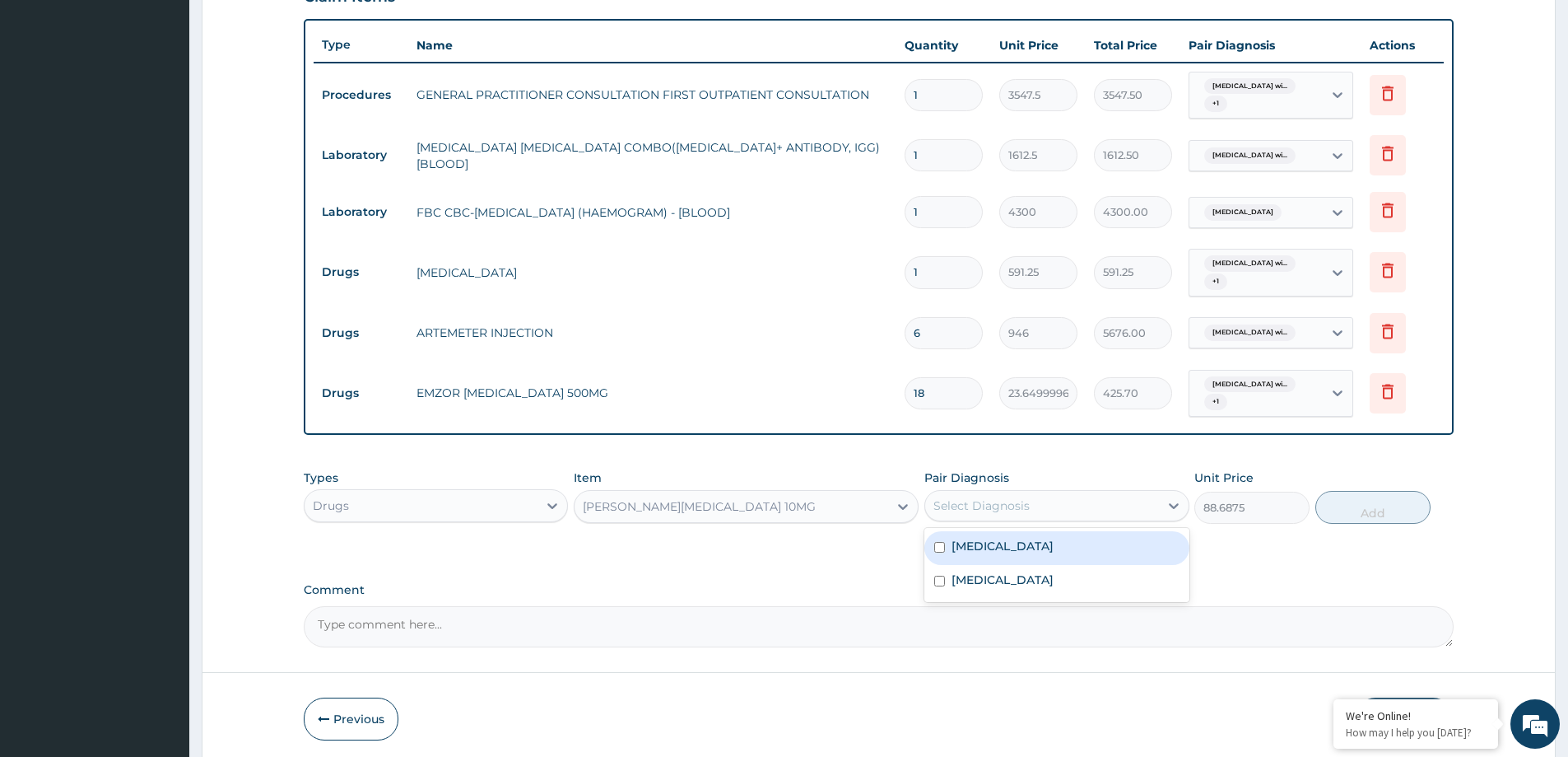
click at [1140, 500] on div "Select Diagnosis" at bounding box center [1041, 506] width 233 height 26
click at [1051, 549] on label "Plasmodium malariae malaria without complication" at bounding box center [1003, 546] width 102 height 17
click at [1018, 542] on label "Plasmodium malariae malaria without complication" at bounding box center [1003, 546] width 102 height 17
checkbox input "false"
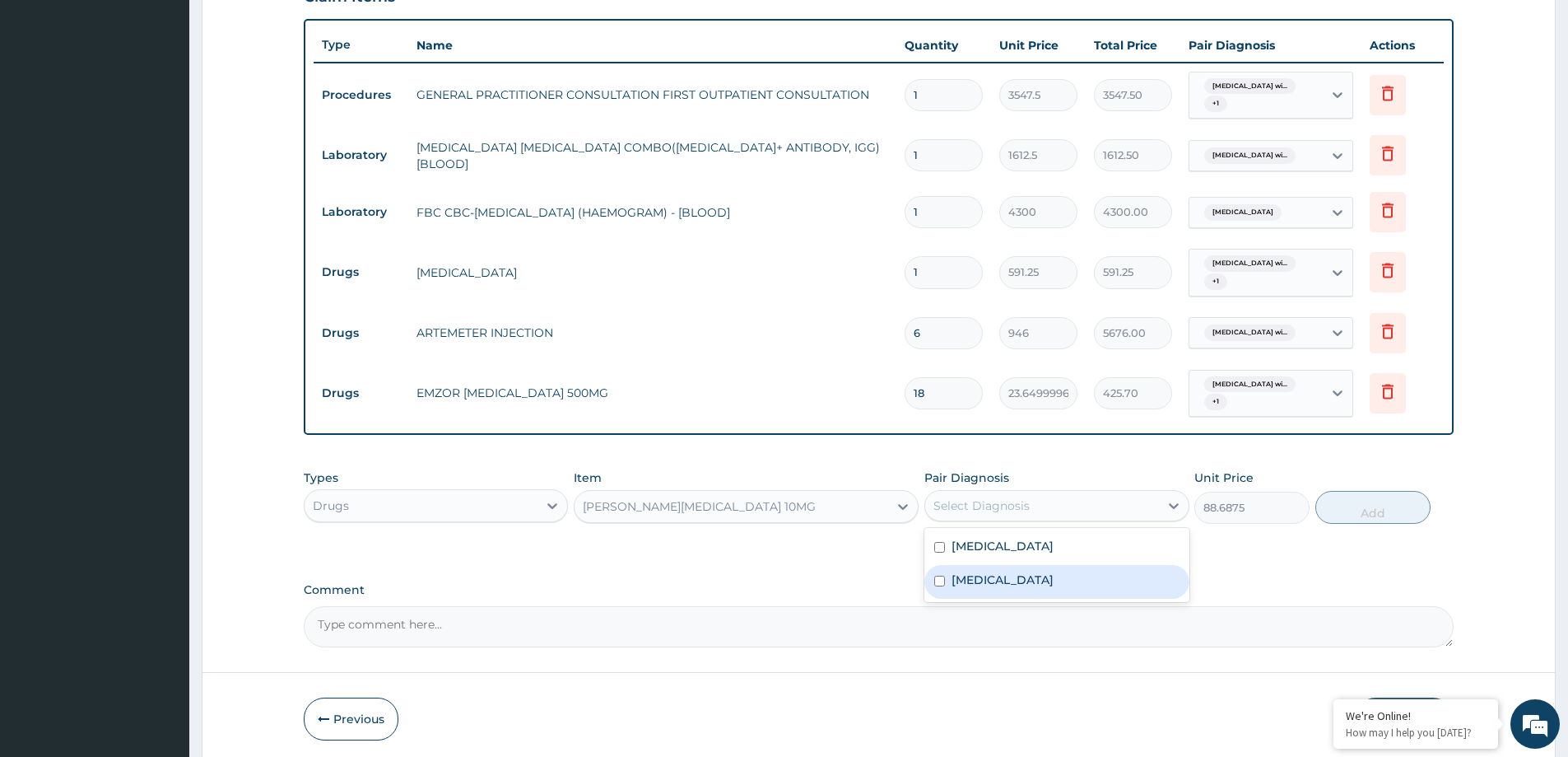
drag, startPoint x: 1023, startPoint y: 604, endPoint x: 1023, endPoint y: 533, distance: 71.0
click at [1023, 588] on label "Puerperal sepsis" at bounding box center [1003, 580] width 102 height 17
checkbox input "true"
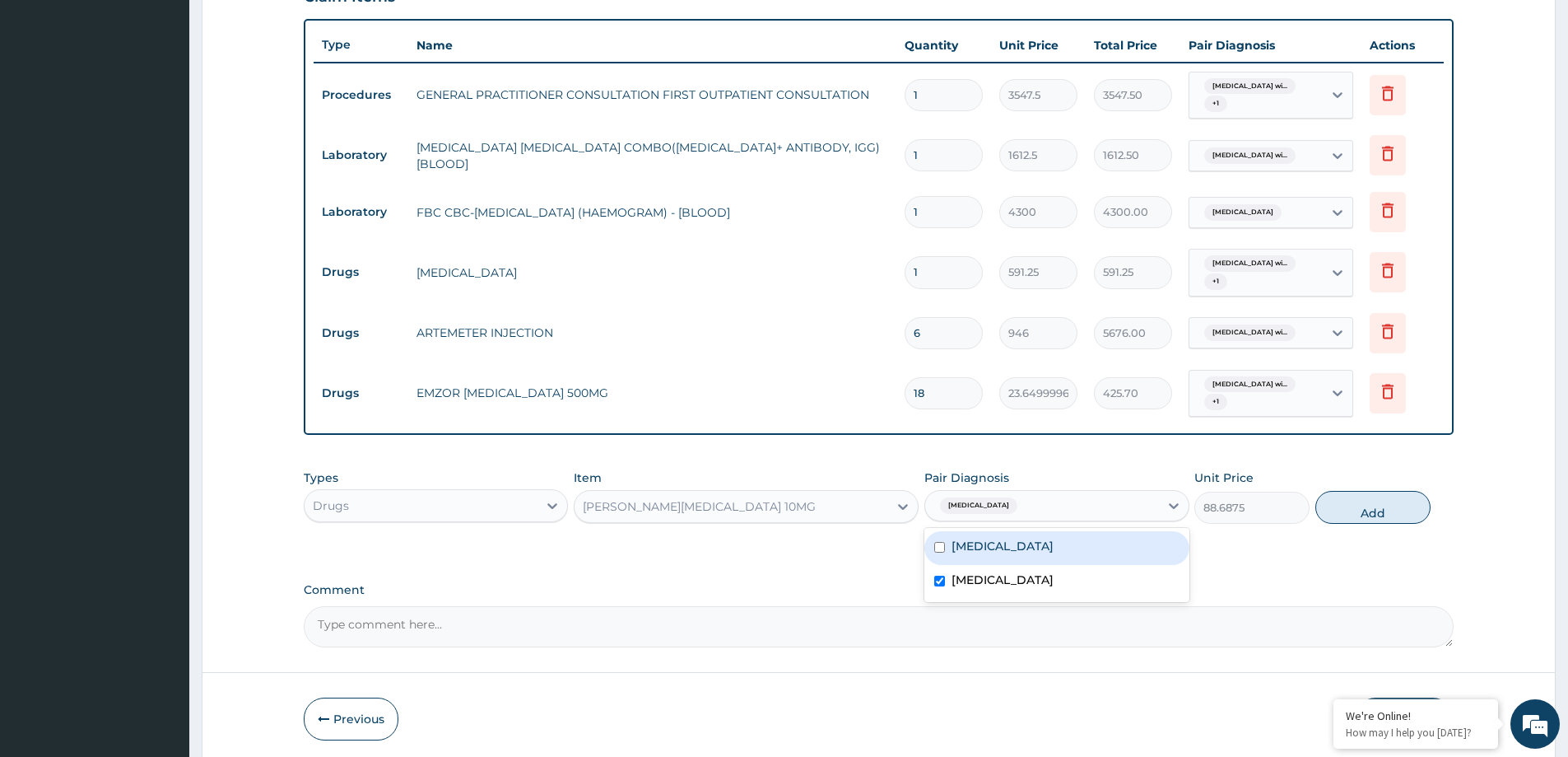
drag, startPoint x: 1023, startPoint y: 533, endPoint x: 1058, endPoint y: 540, distance: 35.7
click at [1023, 532] on div "Plasmodium malariae malaria without complication" at bounding box center [1057, 548] width 264 height 34
checkbox input "true"
click at [1344, 508] on button "Add" at bounding box center [1373, 507] width 115 height 33
type input "0"
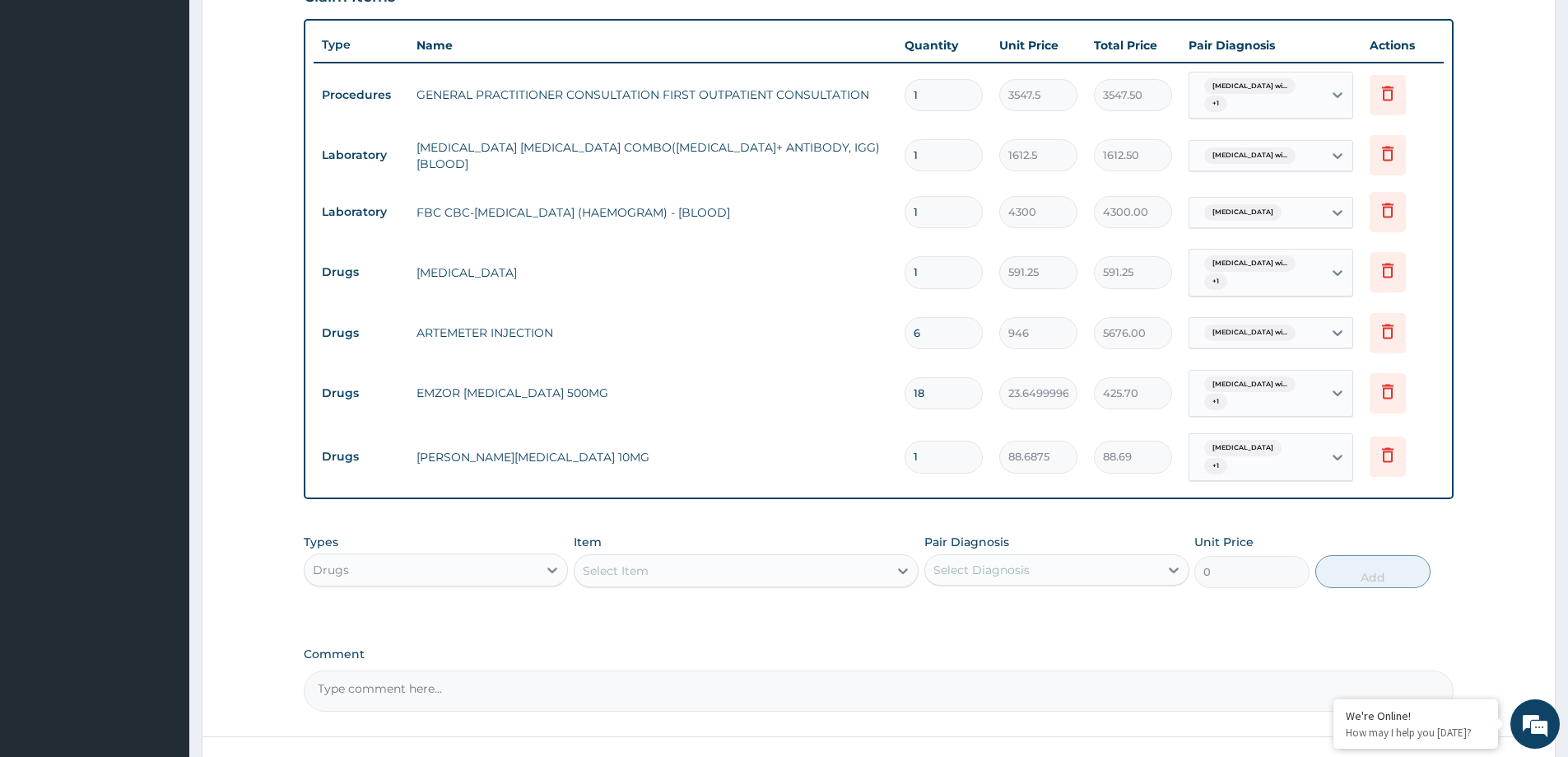
type input "10"
type input "886.88"
type input "10"
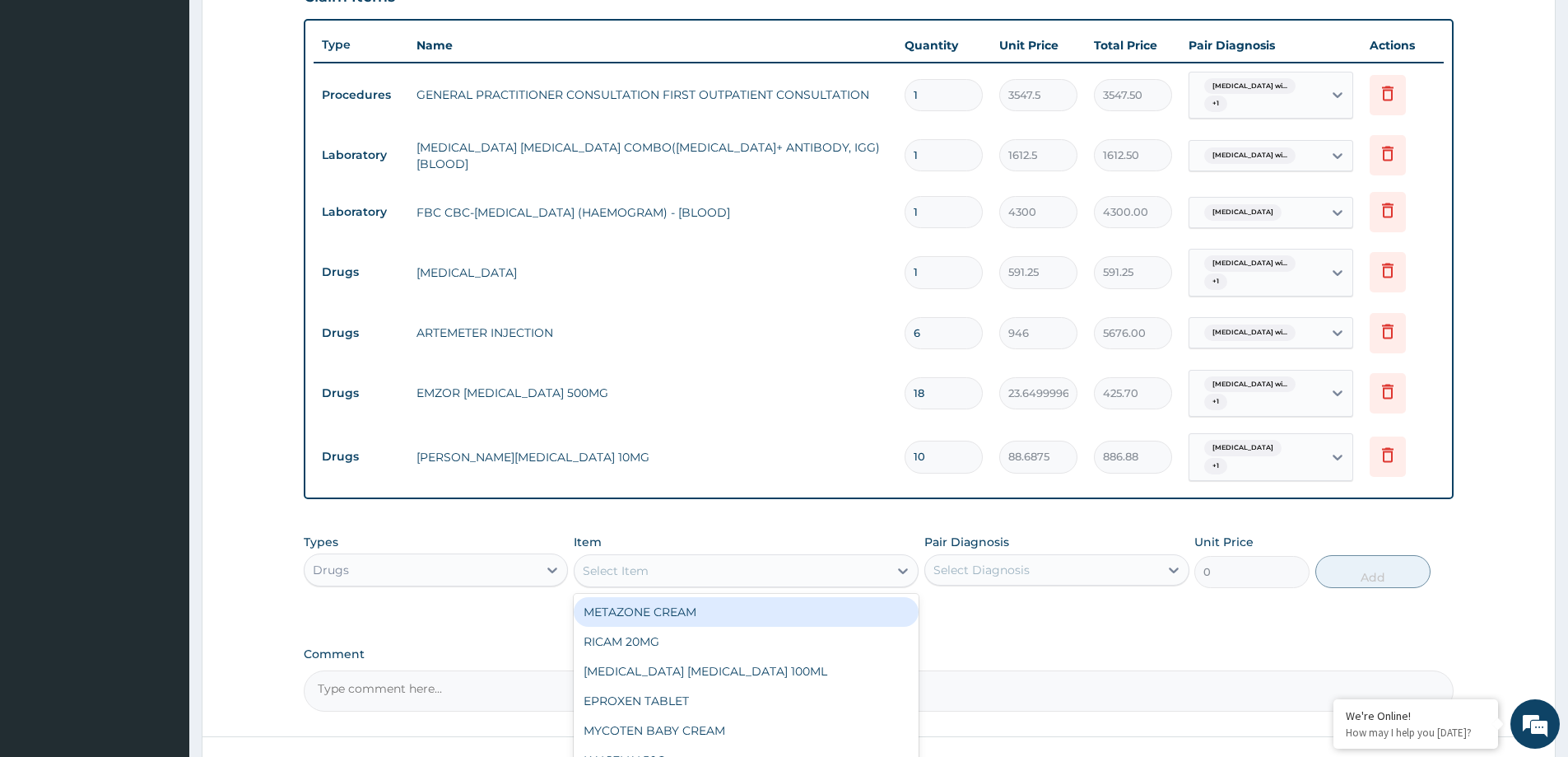
click at [633, 562] on div "Select Item" at bounding box center [615, 570] width 65 height 17
type input "CIPR"
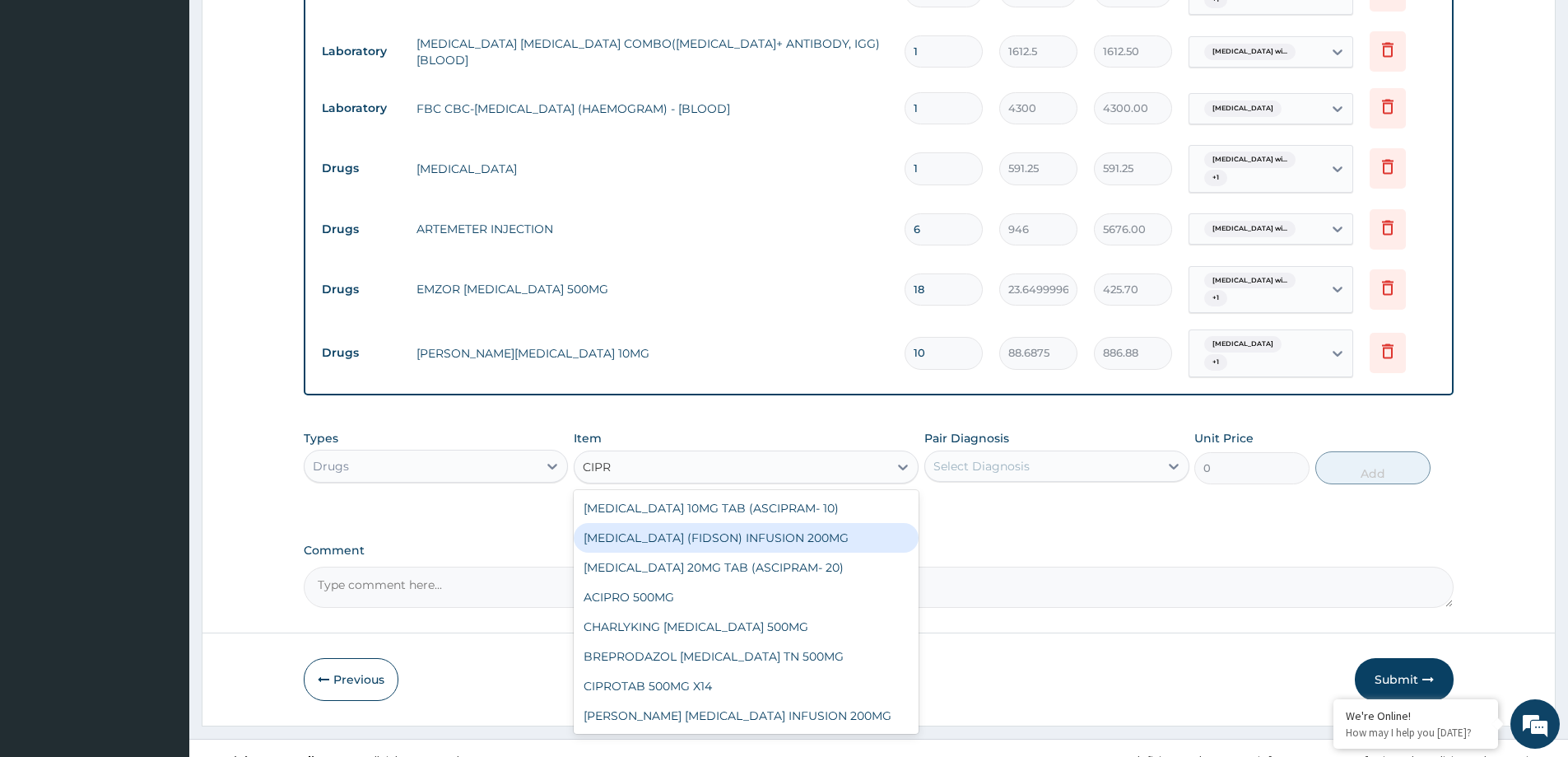
scroll to position [698, 0]
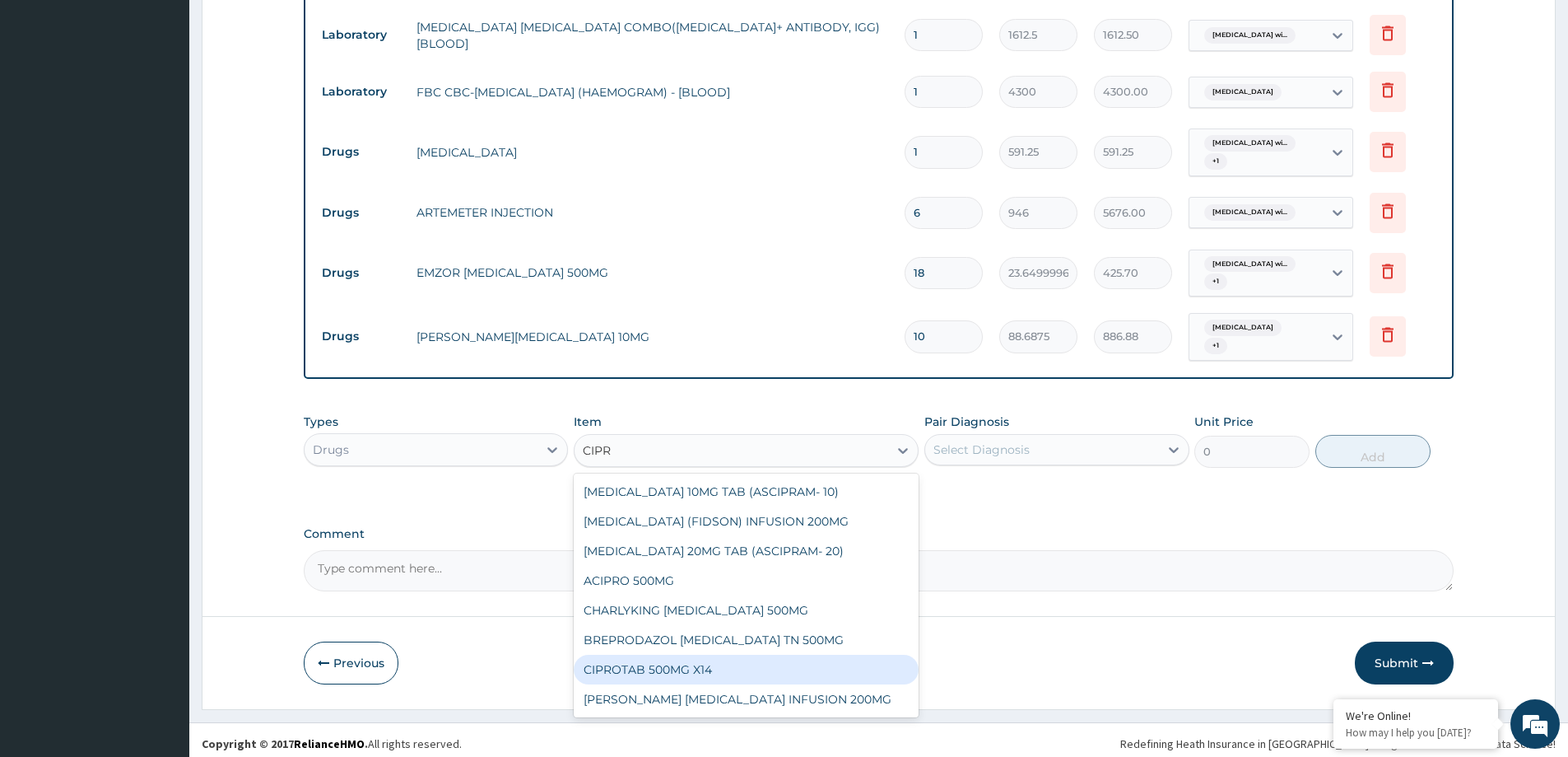
click at [736, 672] on div "CIPROTAB 500MG X14" at bounding box center [746, 670] width 345 height 30
type input "319.2749938964844"
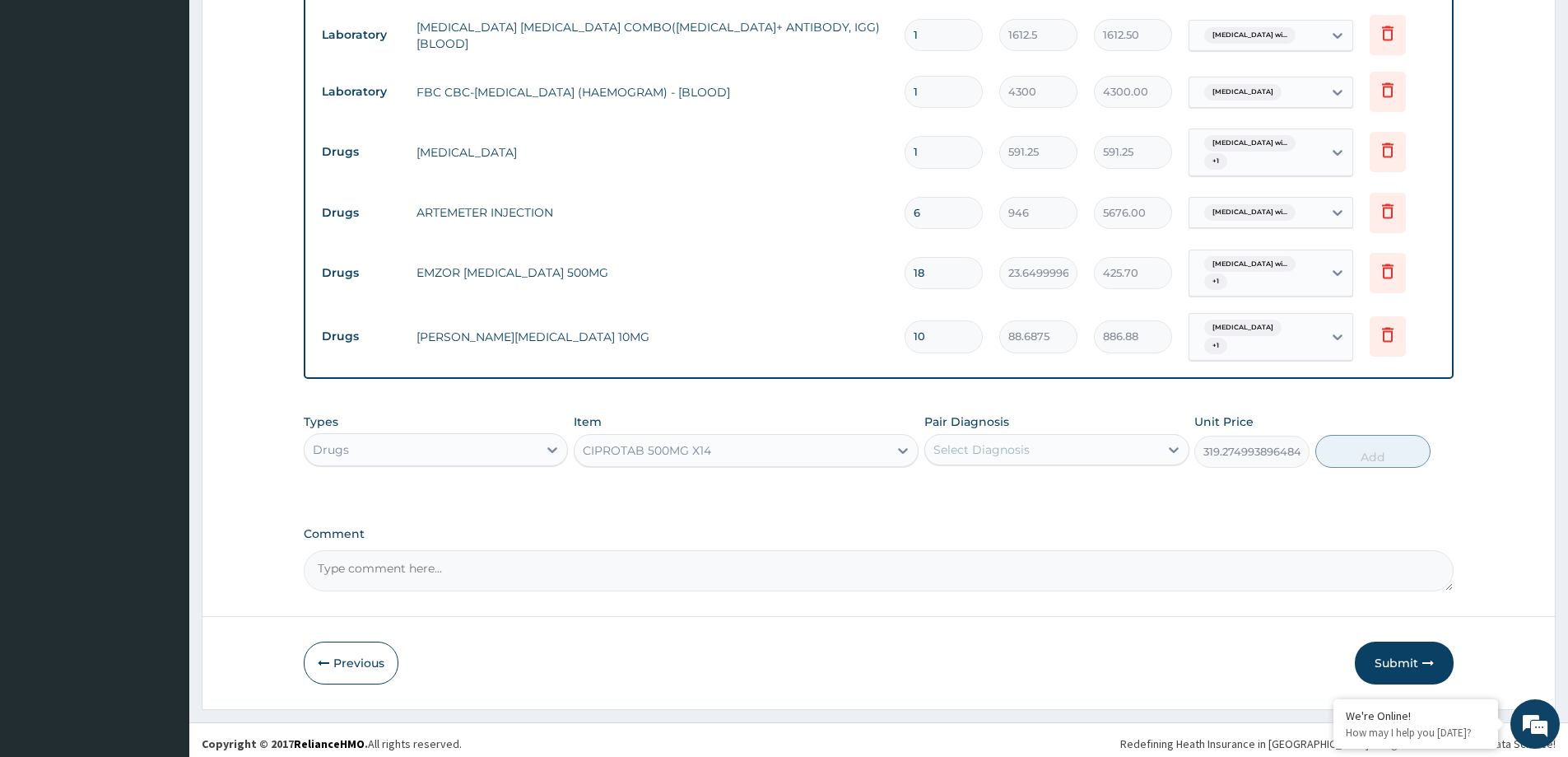
click at [976, 434] on div "Select Diagnosis" at bounding box center [1057, 450] width 264 height 31
click at [950, 498] on div "Plasmodium malariae malaria without complication" at bounding box center [1057, 492] width 264 height 34
checkbox input "true"
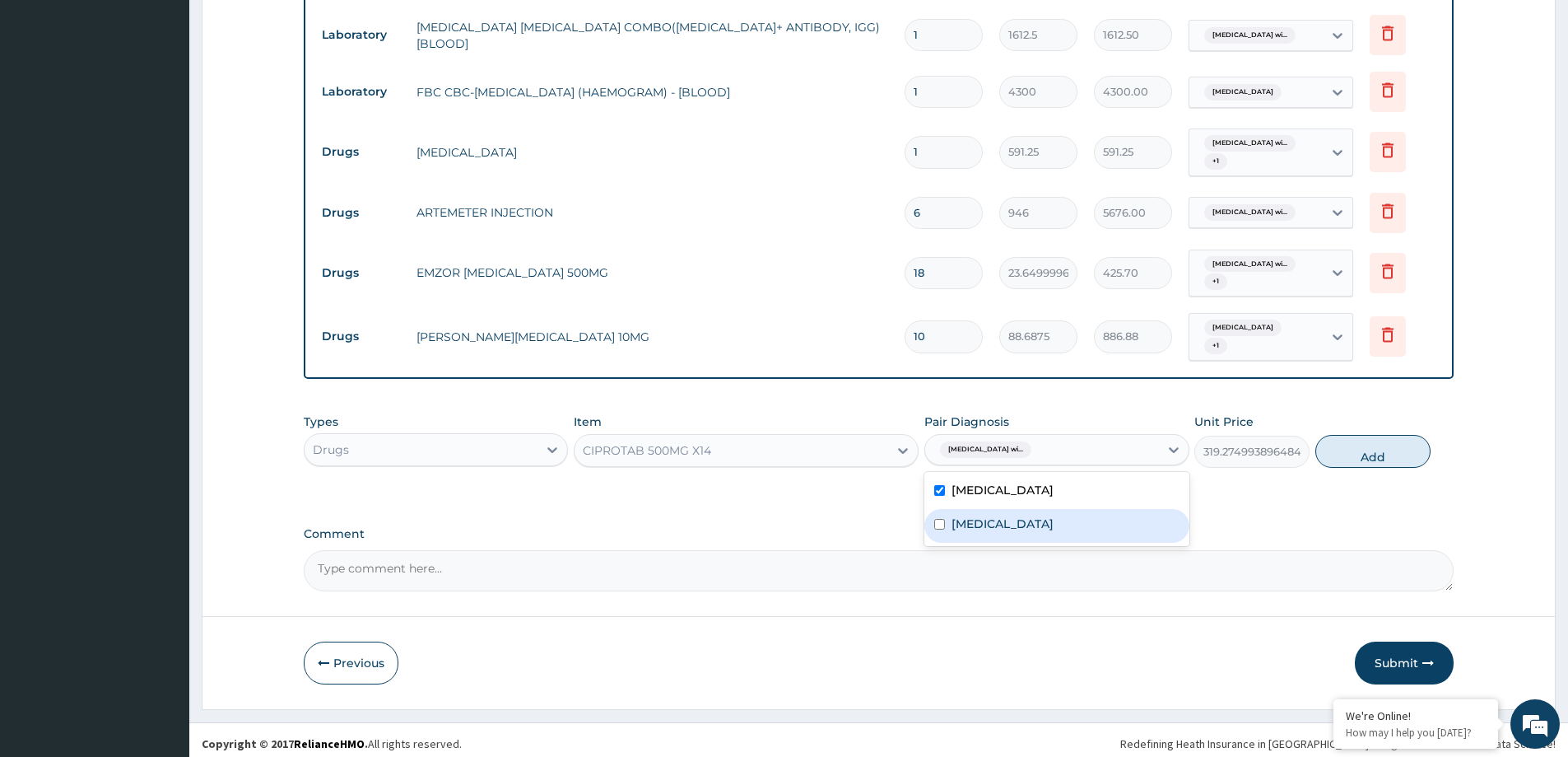
drag, startPoint x: 943, startPoint y: 534, endPoint x: 995, endPoint y: 520, distance: 53.9
click at [941, 530] on input "checkbox" at bounding box center [940, 524] width 10 height 10
checkbox input "true"
click at [1359, 450] on button "Add" at bounding box center [1373, 451] width 115 height 33
type input "0"
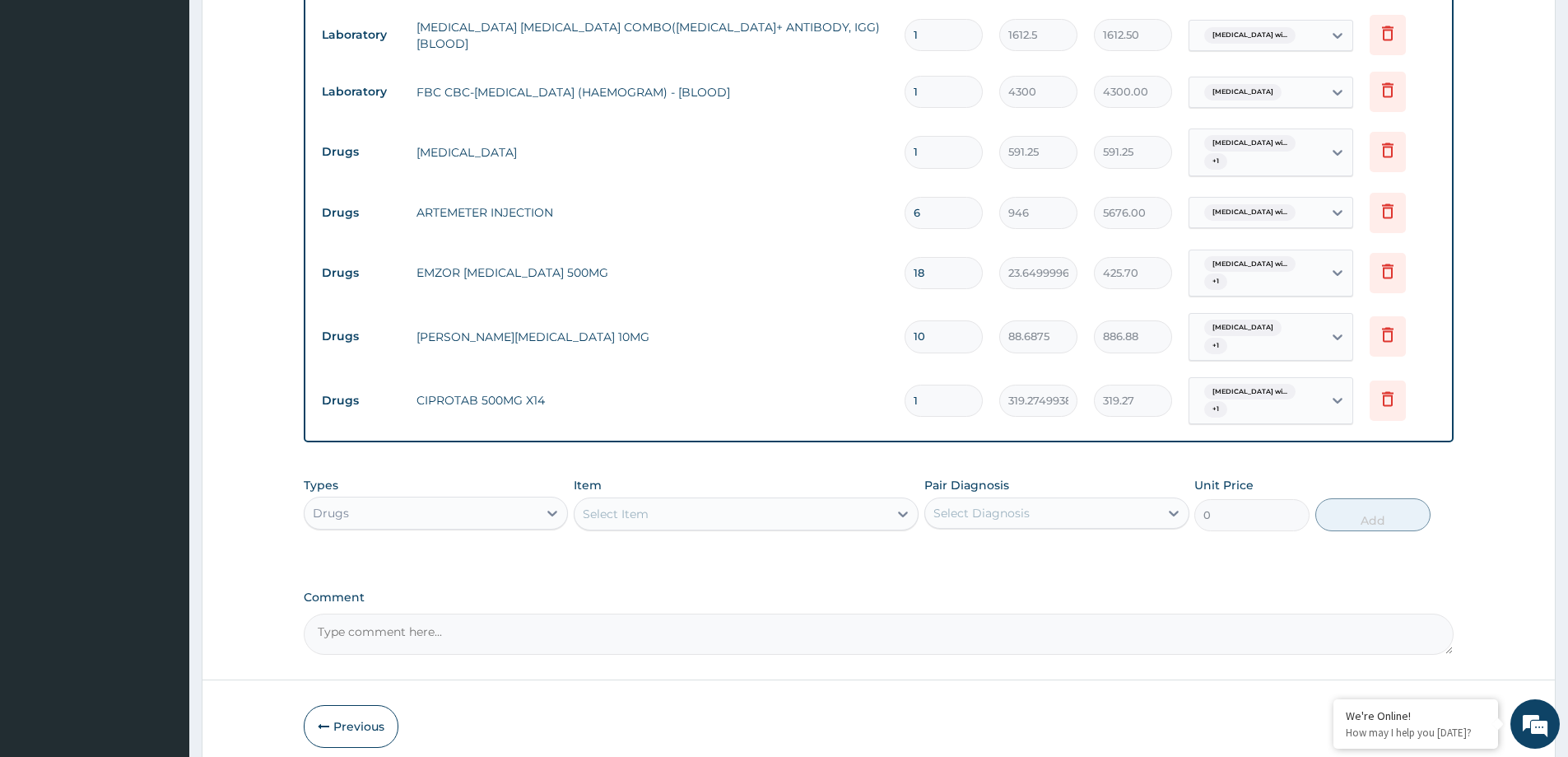
type input "14"
type input "4469.85"
type input "14"
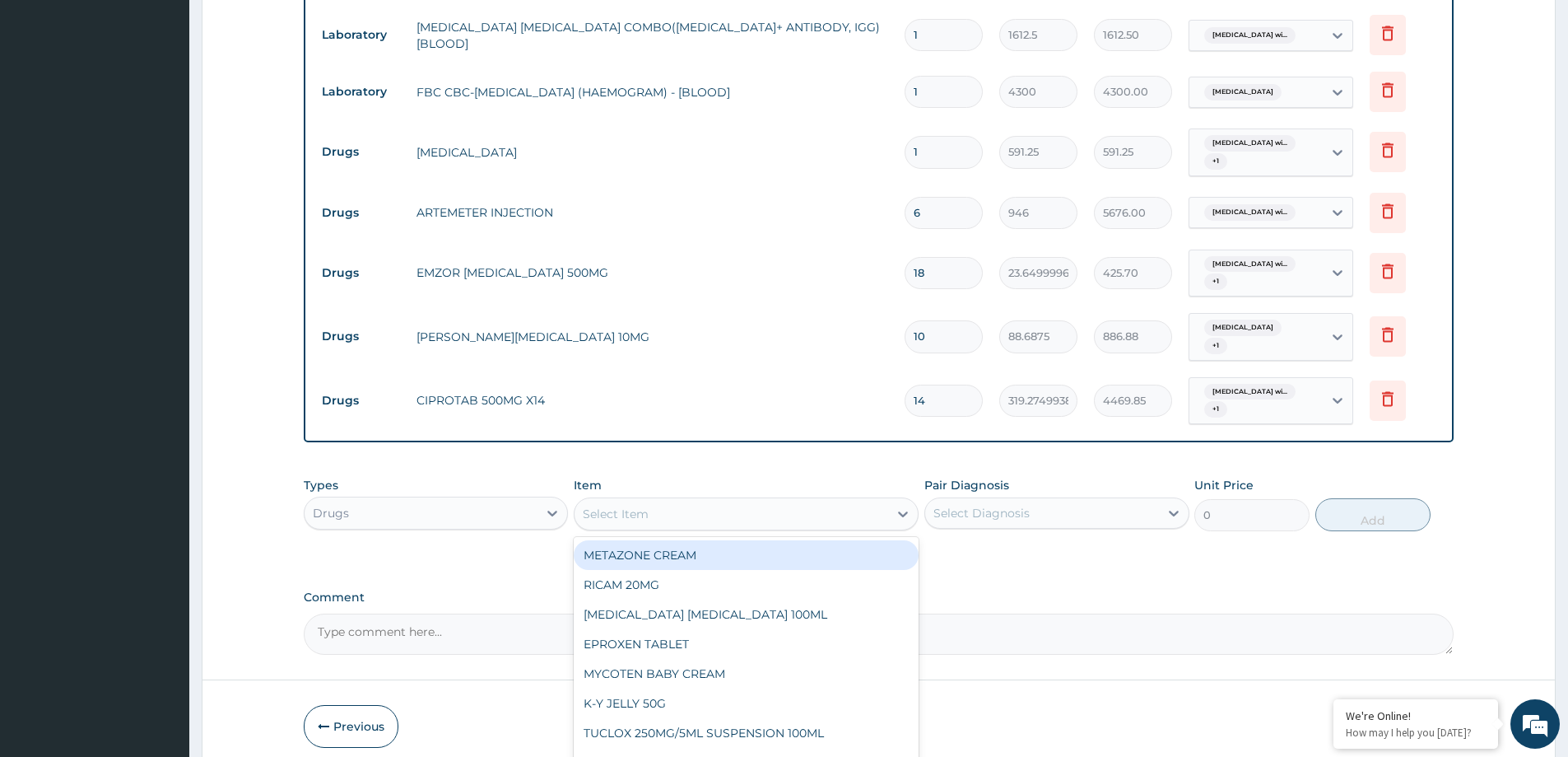
click at [711, 501] on div "Select Item" at bounding box center [731, 514] width 313 height 26
type input "COUGH"
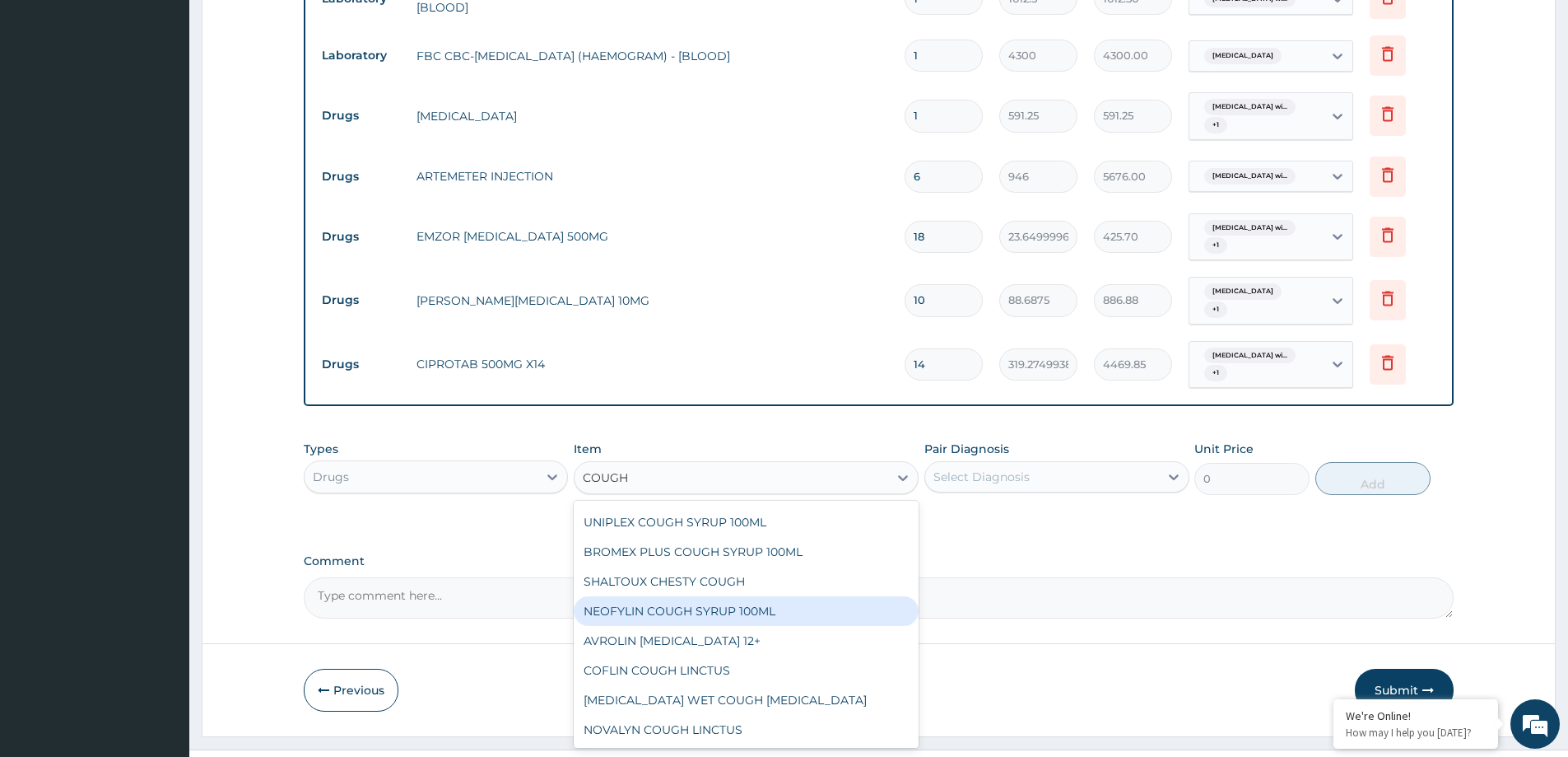
scroll to position [762, 0]
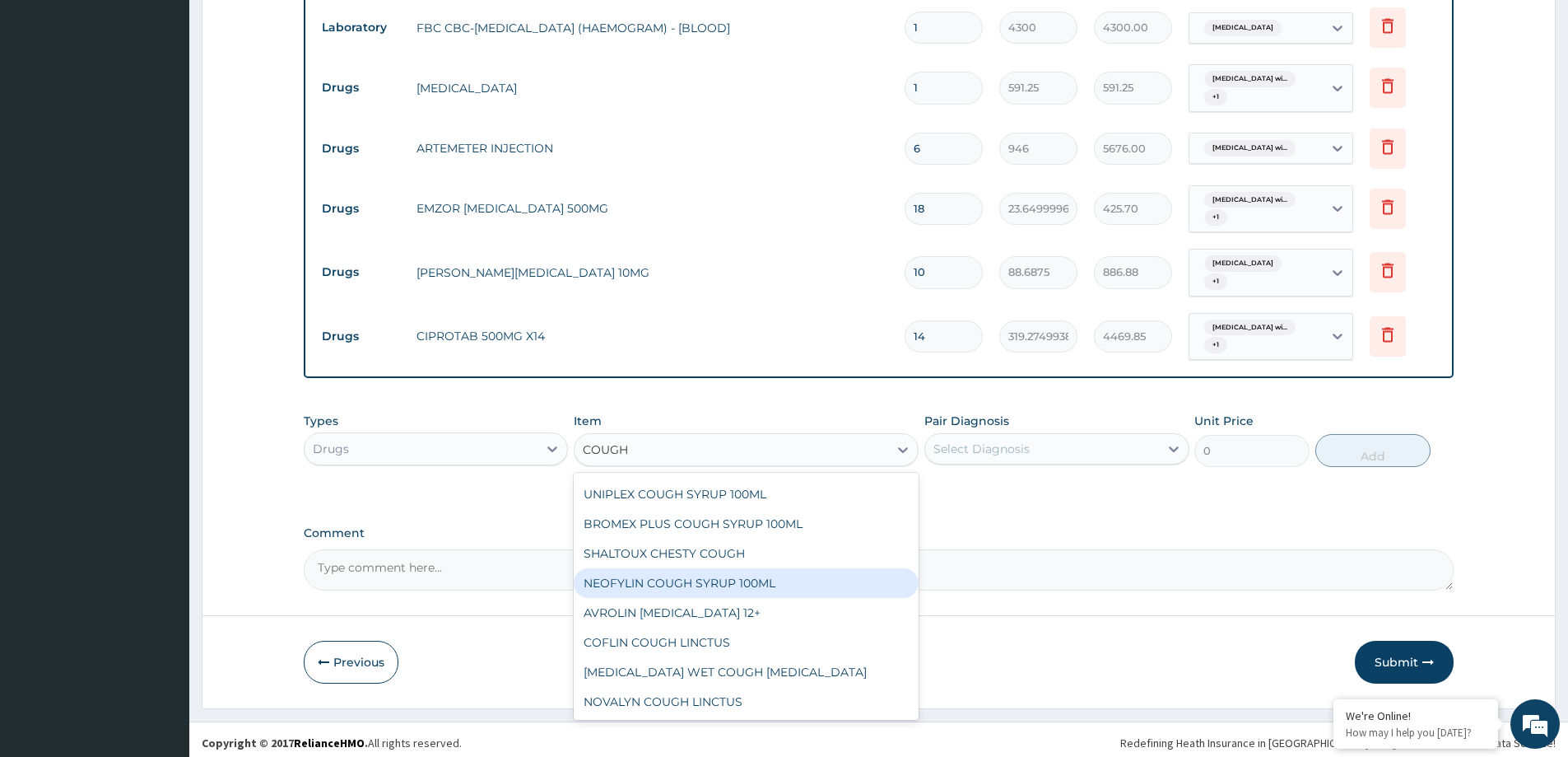
click at [756, 570] on div "NEOFYLIN COUGH SYRUP 100ML" at bounding box center [746, 583] width 345 height 30
type input "1419"
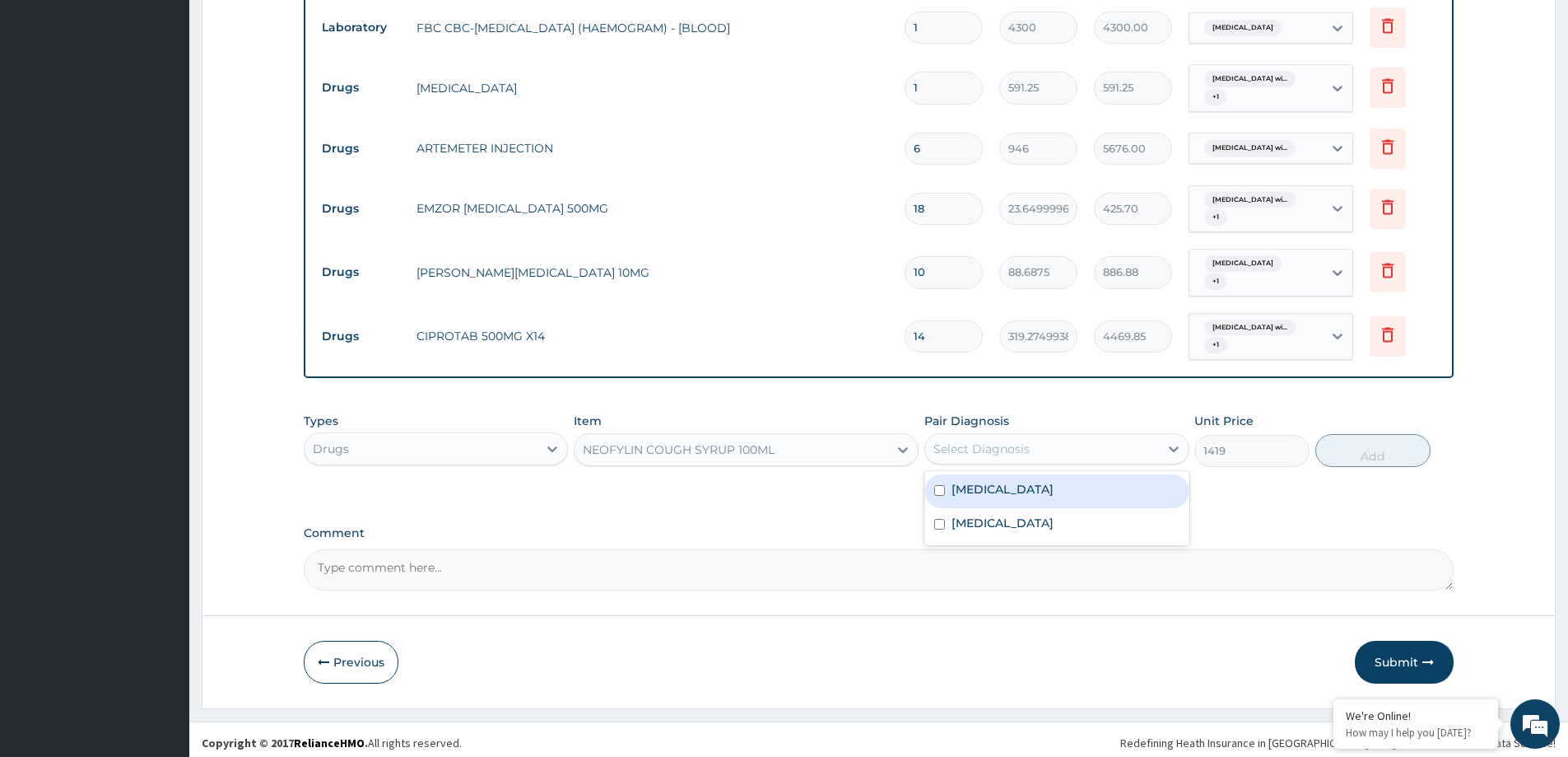
click at [1057, 440] on div "Select Diagnosis" at bounding box center [1041, 449] width 233 height 26
drag, startPoint x: 1025, startPoint y: 494, endPoint x: 997, endPoint y: 534, distance: 48.8
click at [1024, 493] on label "Plasmodium malariae malaria without complication" at bounding box center [1003, 489] width 102 height 17
checkbox input "true"
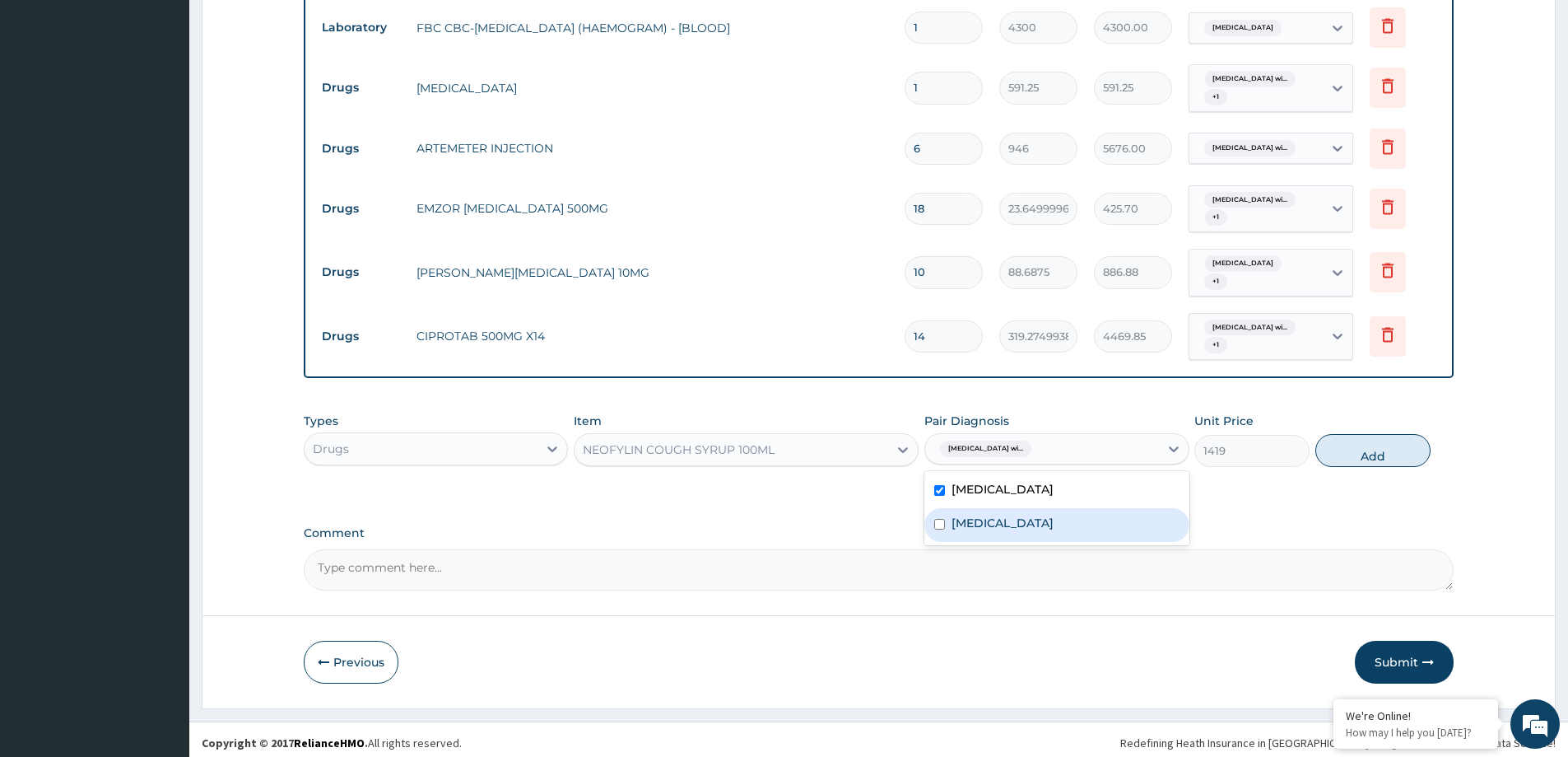
drag, startPoint x: 995, startPoint y: 533, endPoint x: 996, endPoint y: 522, distance: 11.0
click at [995, 528] on label "Puerperal sepsis" at bounding box center [1003, 523] width 102 height 17
checkbox input "true"
click at [1333, 458] on button "Add" at bounding box center [1373, 451] width 115 height 33
type input "0"
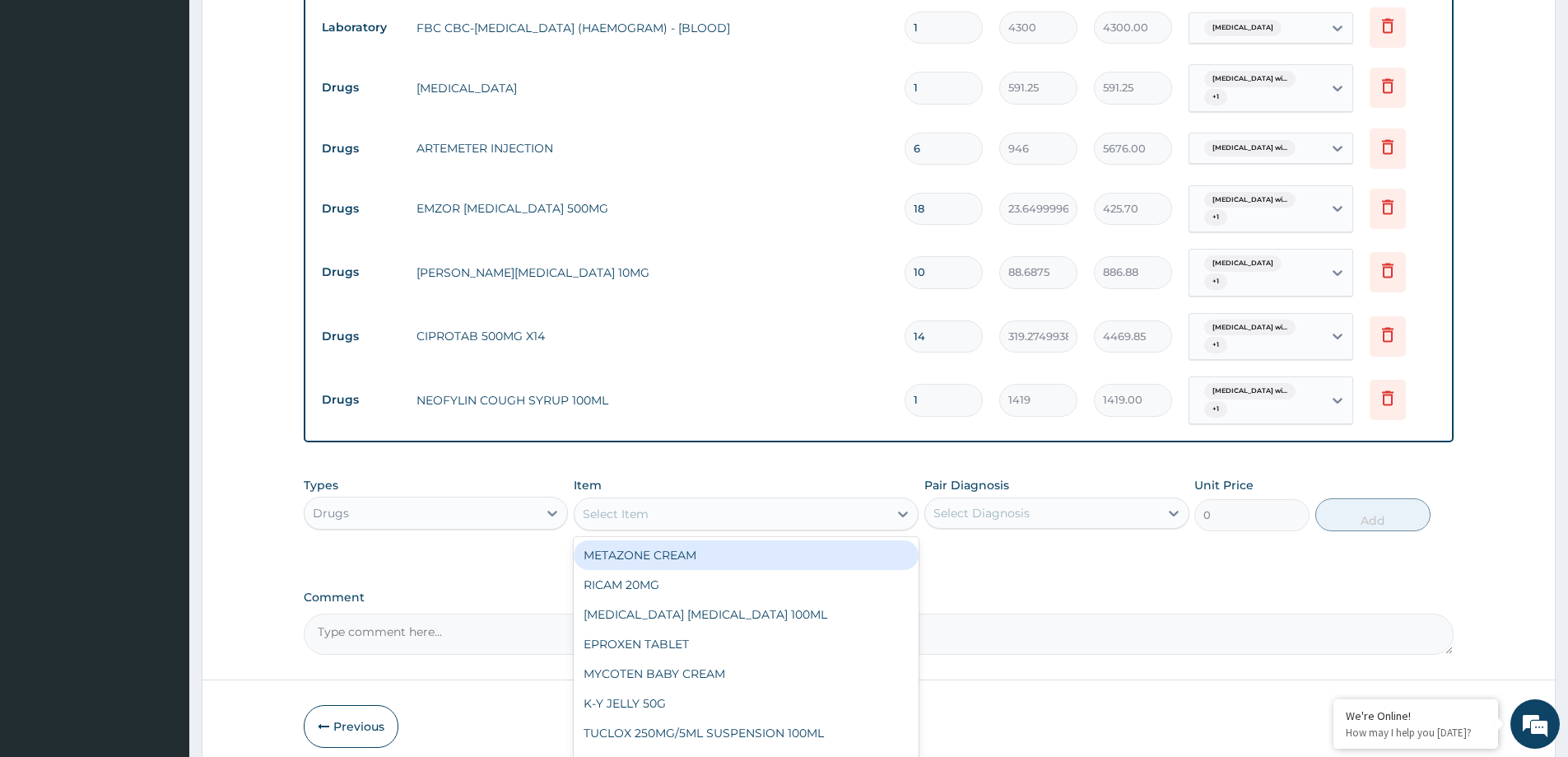
click at [654, 513] on div "Select Item" at bounding box center [731, 514] width 313 height 26
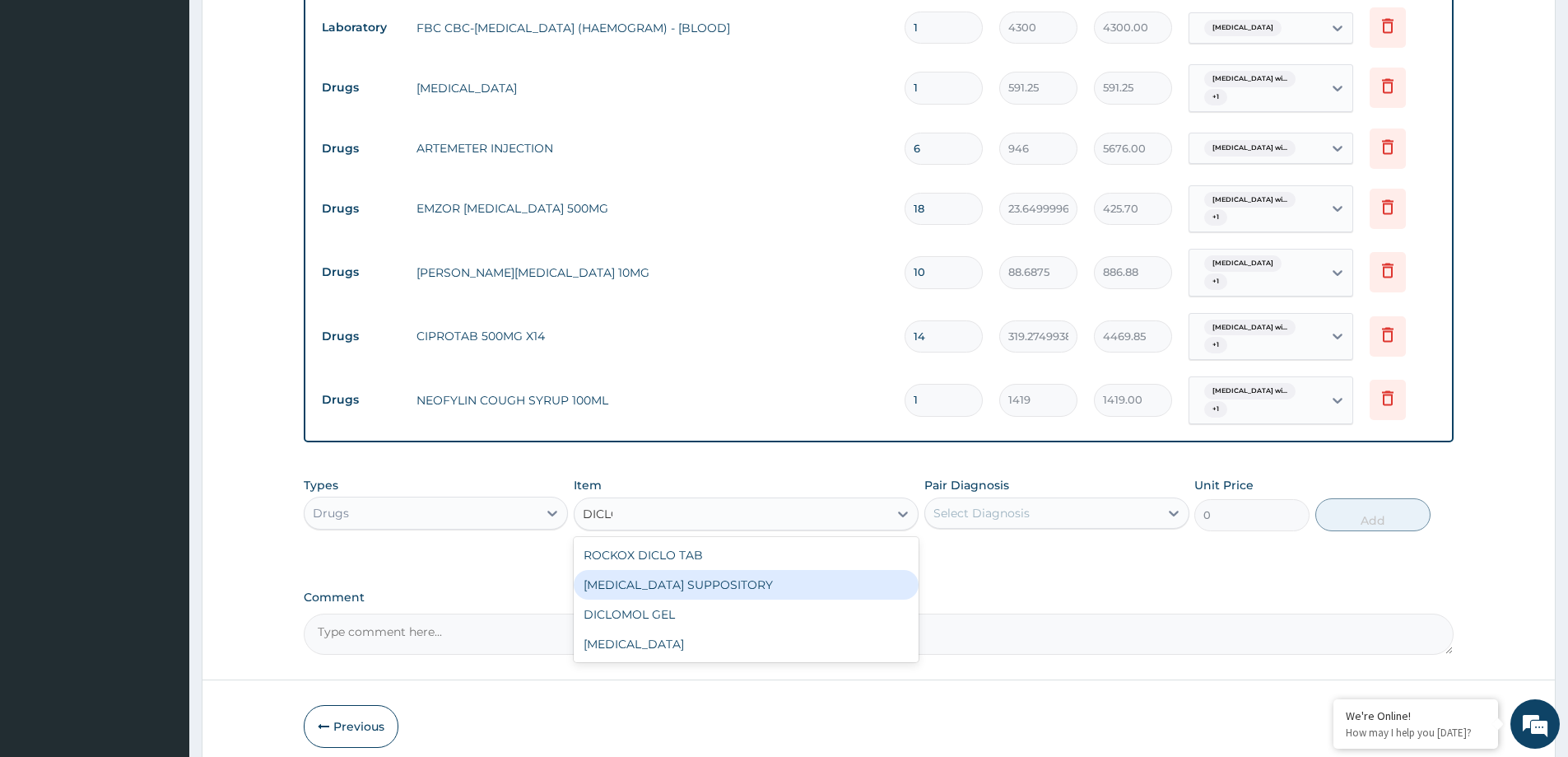
type input "DICL"
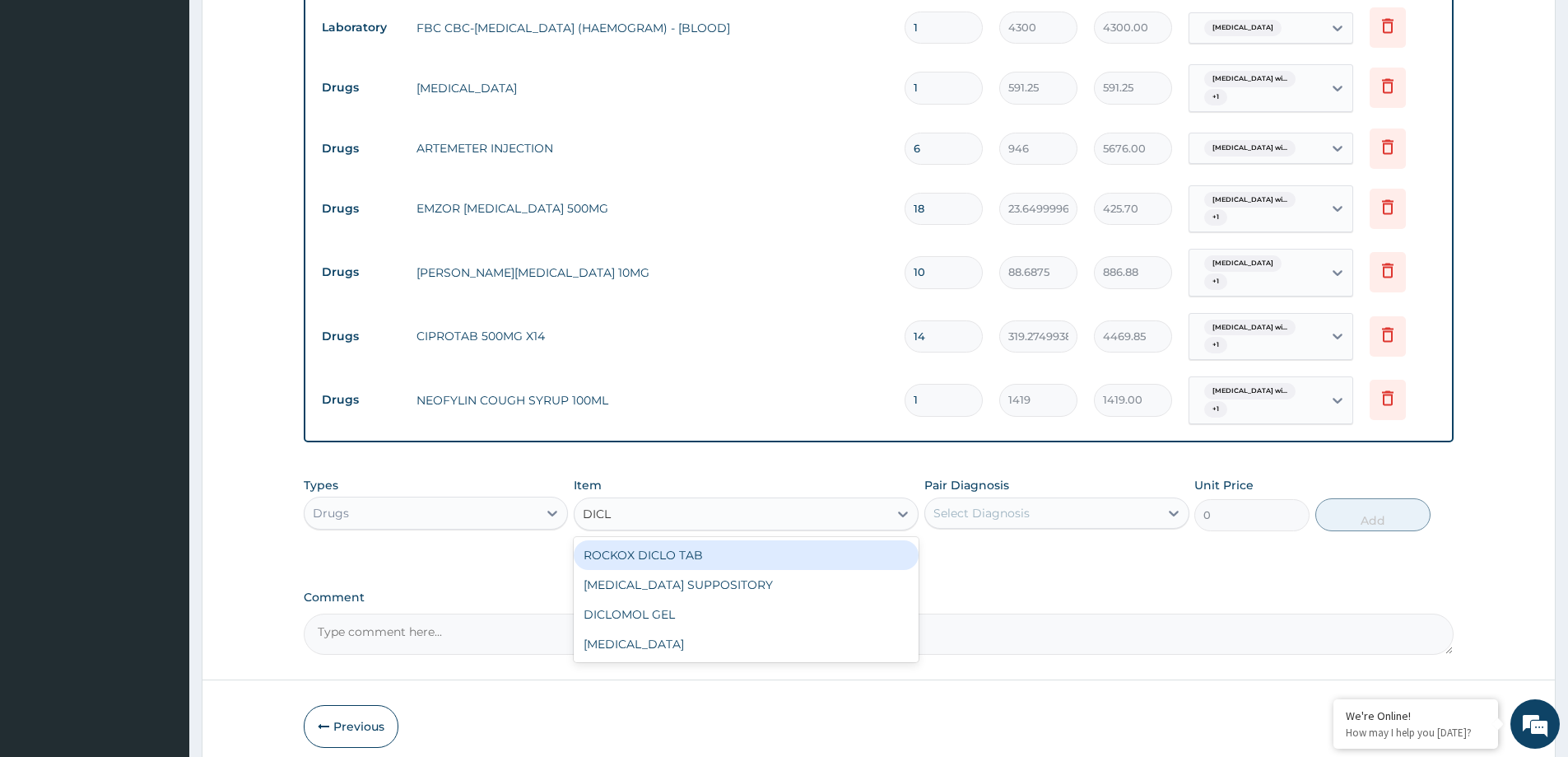
click at [722, 552] on div "ROCKOX DICLO TAB" at bounding box center [746, 555] width 345 height 30
type input "82.7750015258789"
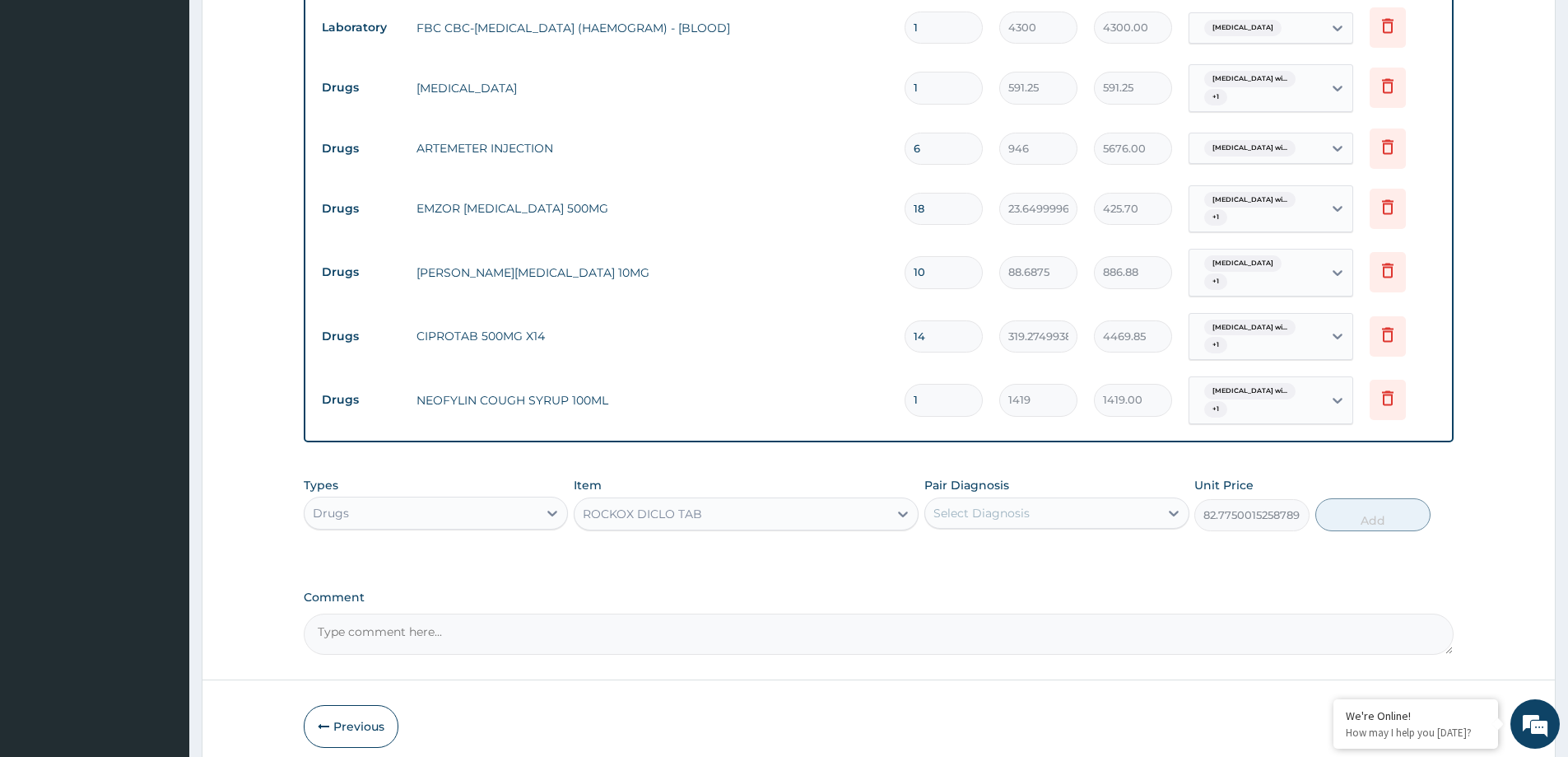
drag, startPoint x: 1143, startPoint y: 492, endPoint x: 1122, endPoint y: 513, distance: 29.7
click at [1139, 500] on div "Select Diagnosis" at bounding box center [1041, 513] width 233 height 26
drag, startPoint x: 1056, startPoint y: 557, endPoint x: 1053, endPoint y: 566, distance: 9.5
click at [1054, 559] on label "Plasmodium malariae malaria without complication" at bounding box center [1003, 554] width 102 height 17
checkbox input "true"
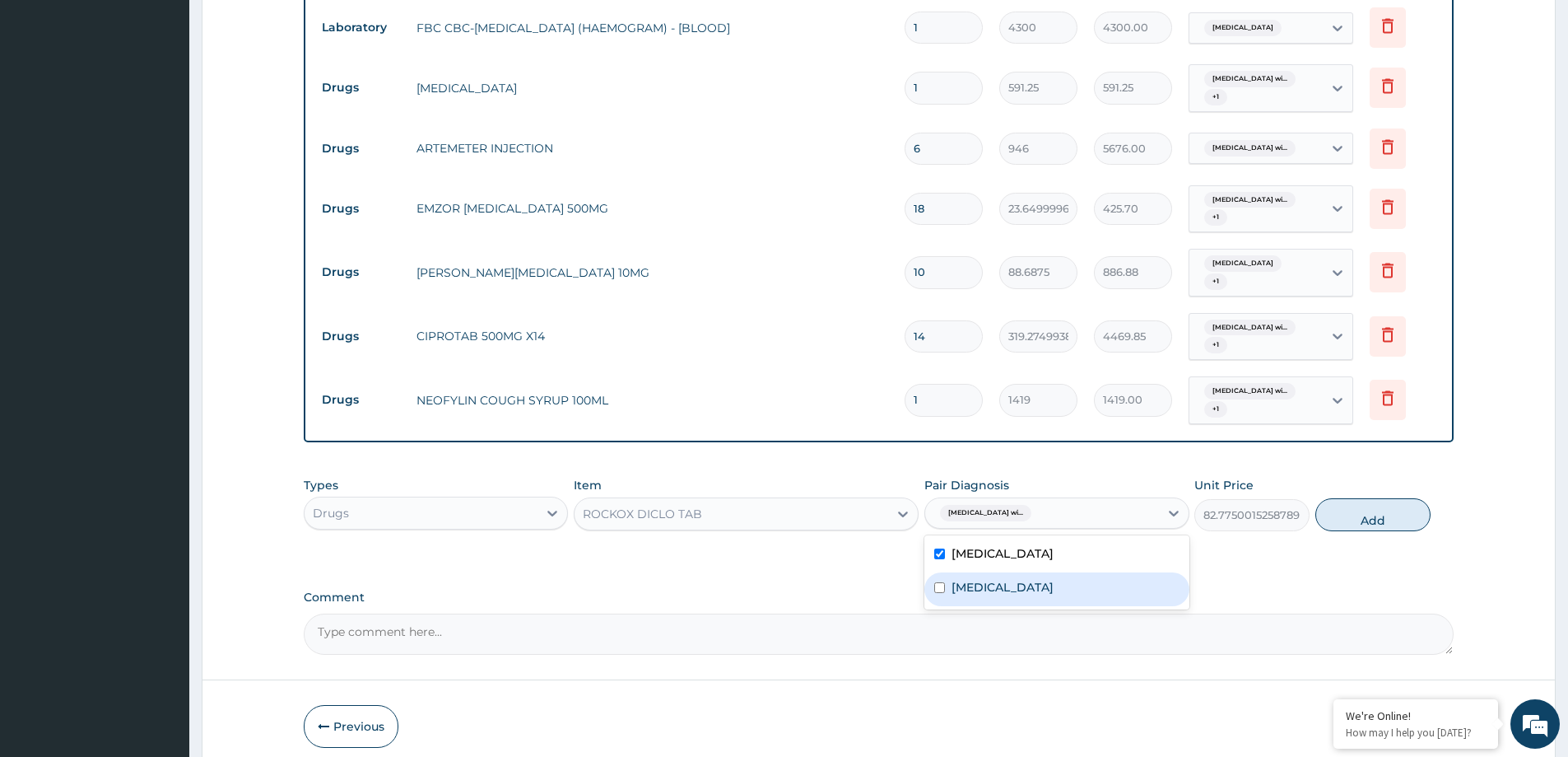
click at [1027, 605] on div "Puerperal sepsis" at bounding box center [1057, 589] width 264 height 34
checkbox input "true"
click at [1387, 490] on div "Types Drugs Item ROCKOX DICLO TAB Pair Diagnosis Plasmodium malariae malaria wi…" at bounding box center [879, 504] width 1150 height 71
drag, startPoint x: 1385, startPoint y: 493, endPoint x: 1361, endPoint y: 509, distance: 28.8
click at [1374, 506] on button "Add" at bounding box center [1373, 515] width 115 height 33
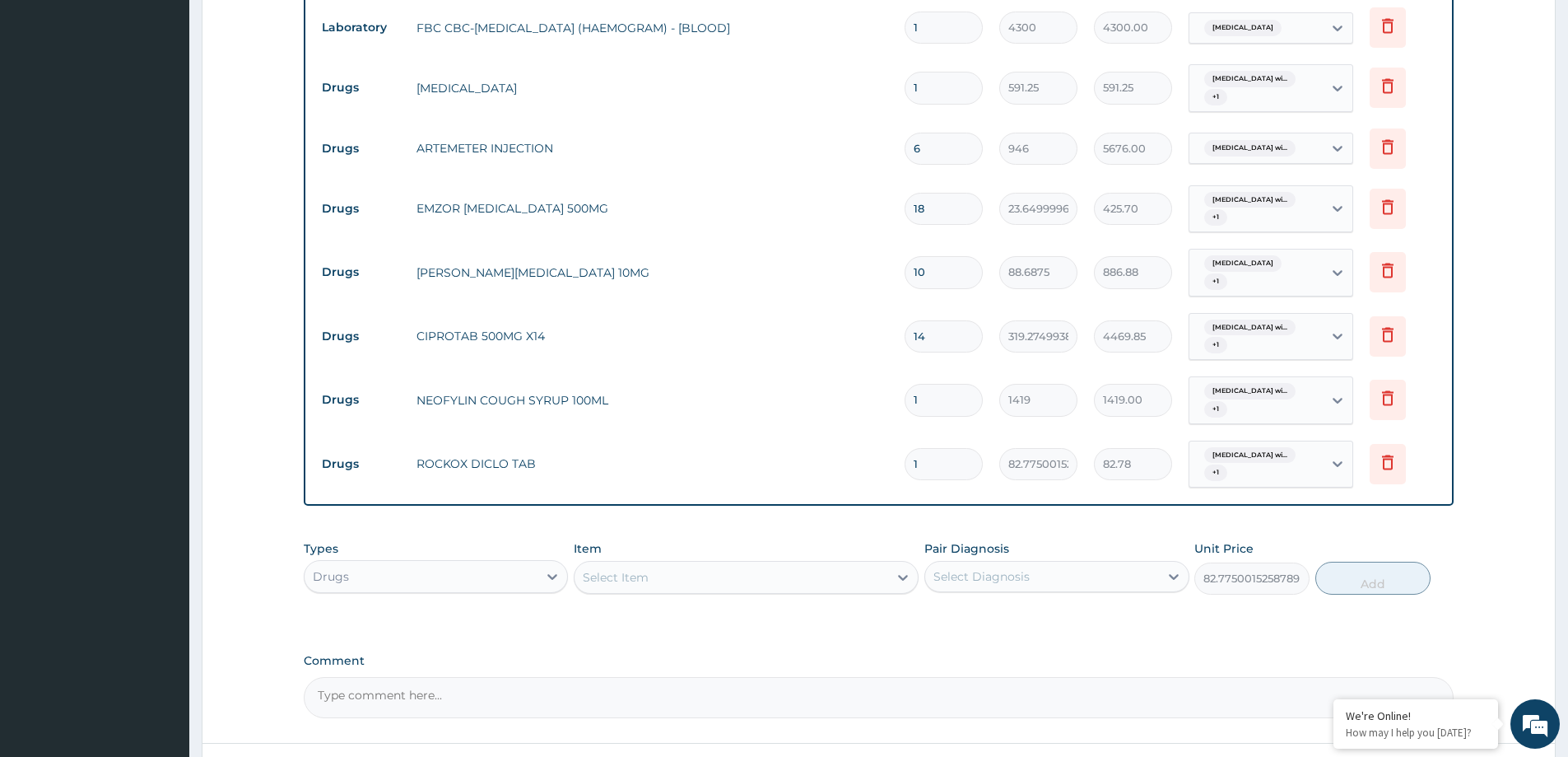
type input "0"
type input "10"
type input "827.75"
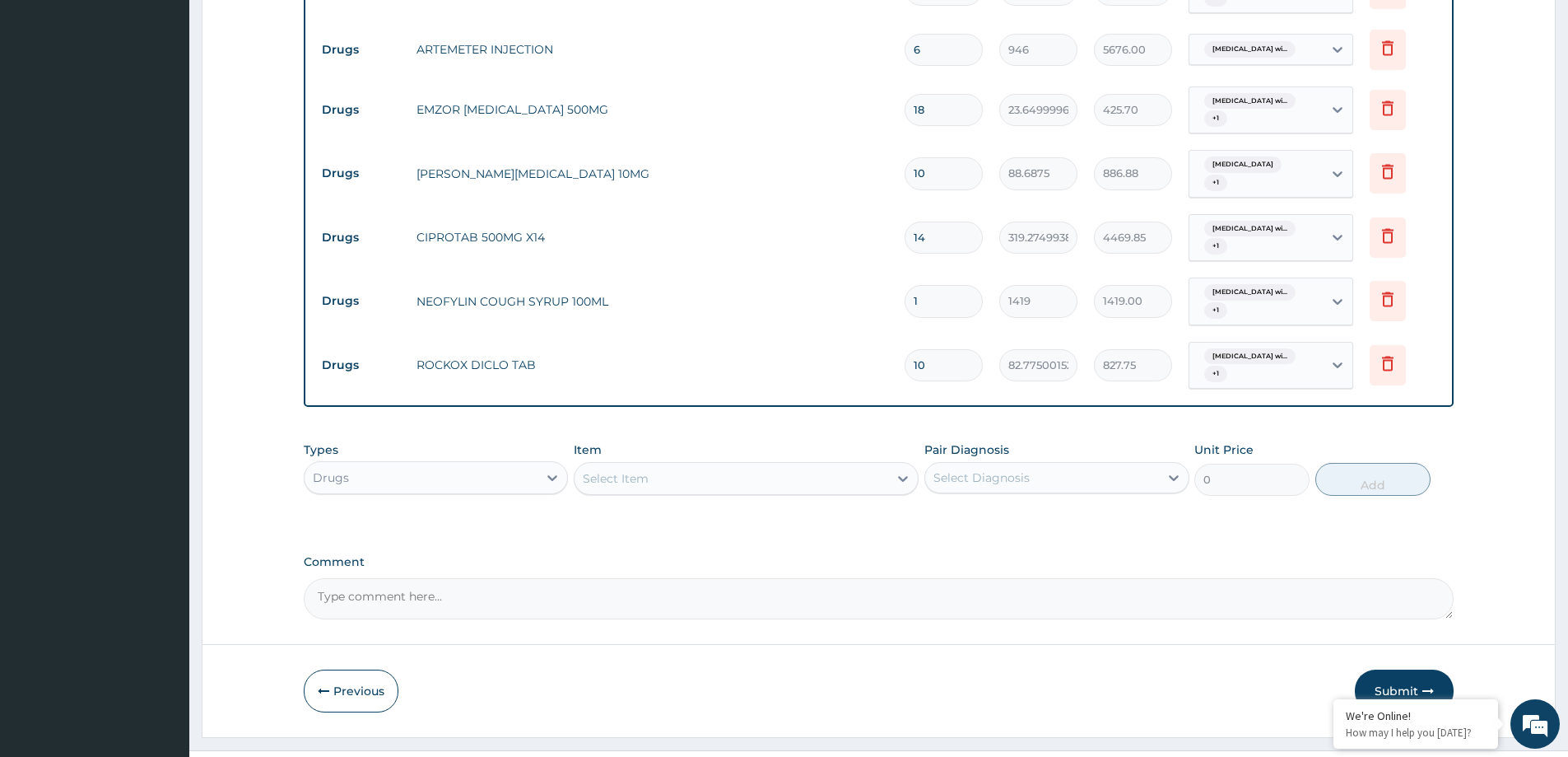
scroll to position [890, 0]
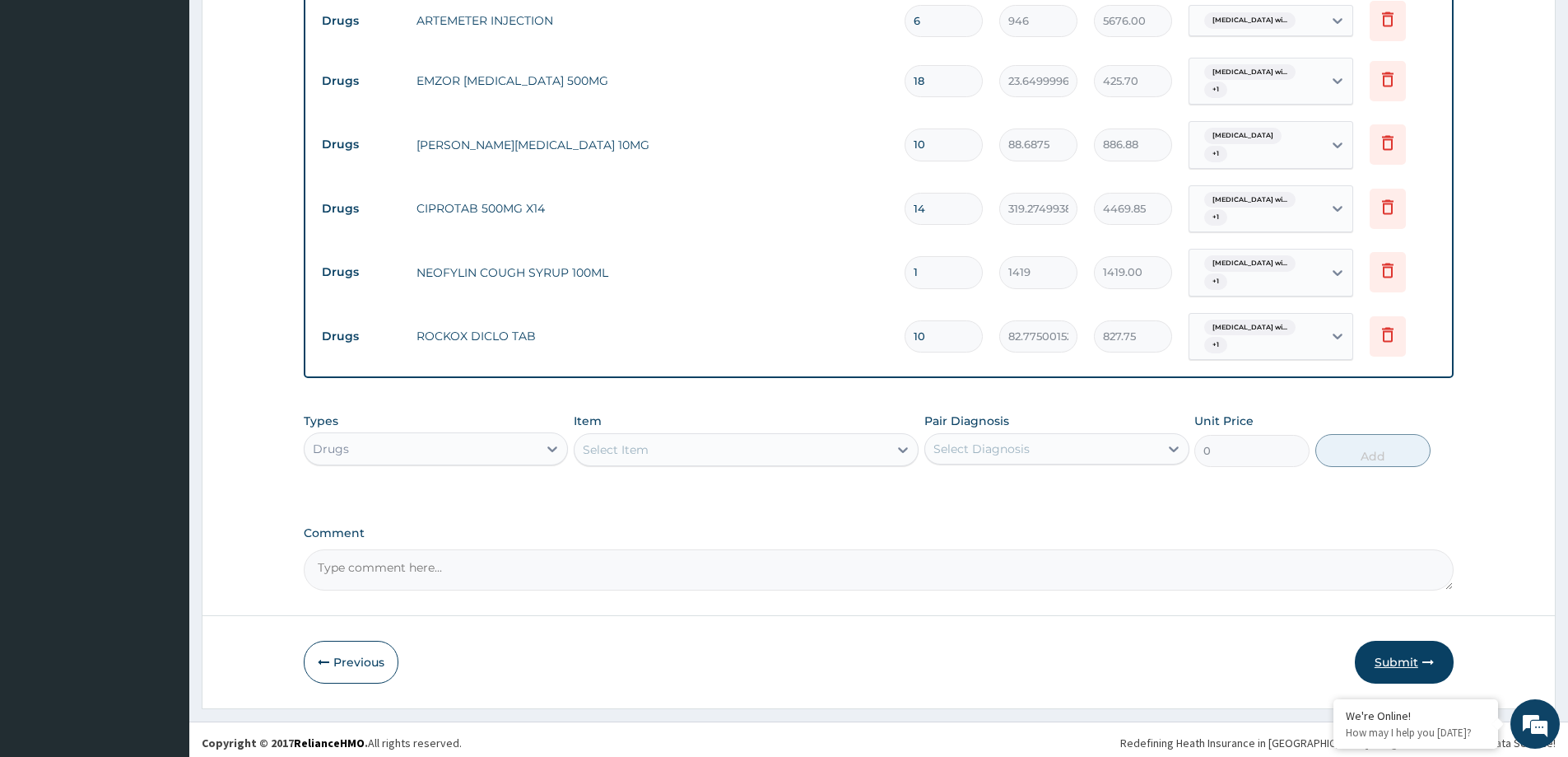
type input "10"
click at [1373, 651] on button "Submit" at bounding box center [1404, 662] width 99 height 43
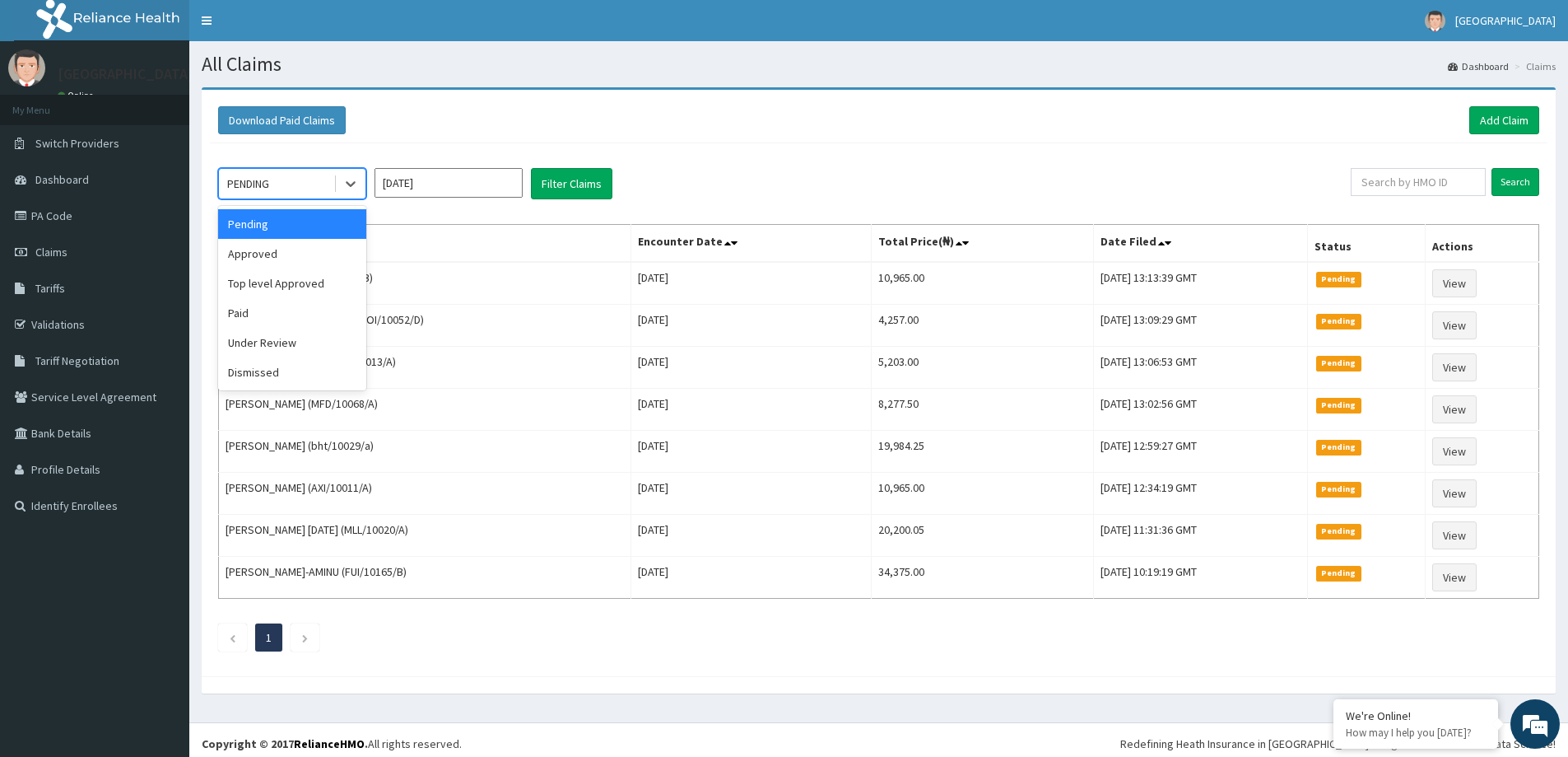
drag, startPoint x: 360, startPoint y: 181, endPoint x: 337, endPoint y: 231, distance: 55.0
click at [346, 188] on div at bounding box center [351, 183] width 30 height 30
drag, startPoint x: 318, startPoint y: 267, endPoint x: 418, endPoint y: 235, distance: 105.0
click at [323, 265] on div "Approved" at bounding box center [292, 254] width 148 height 30
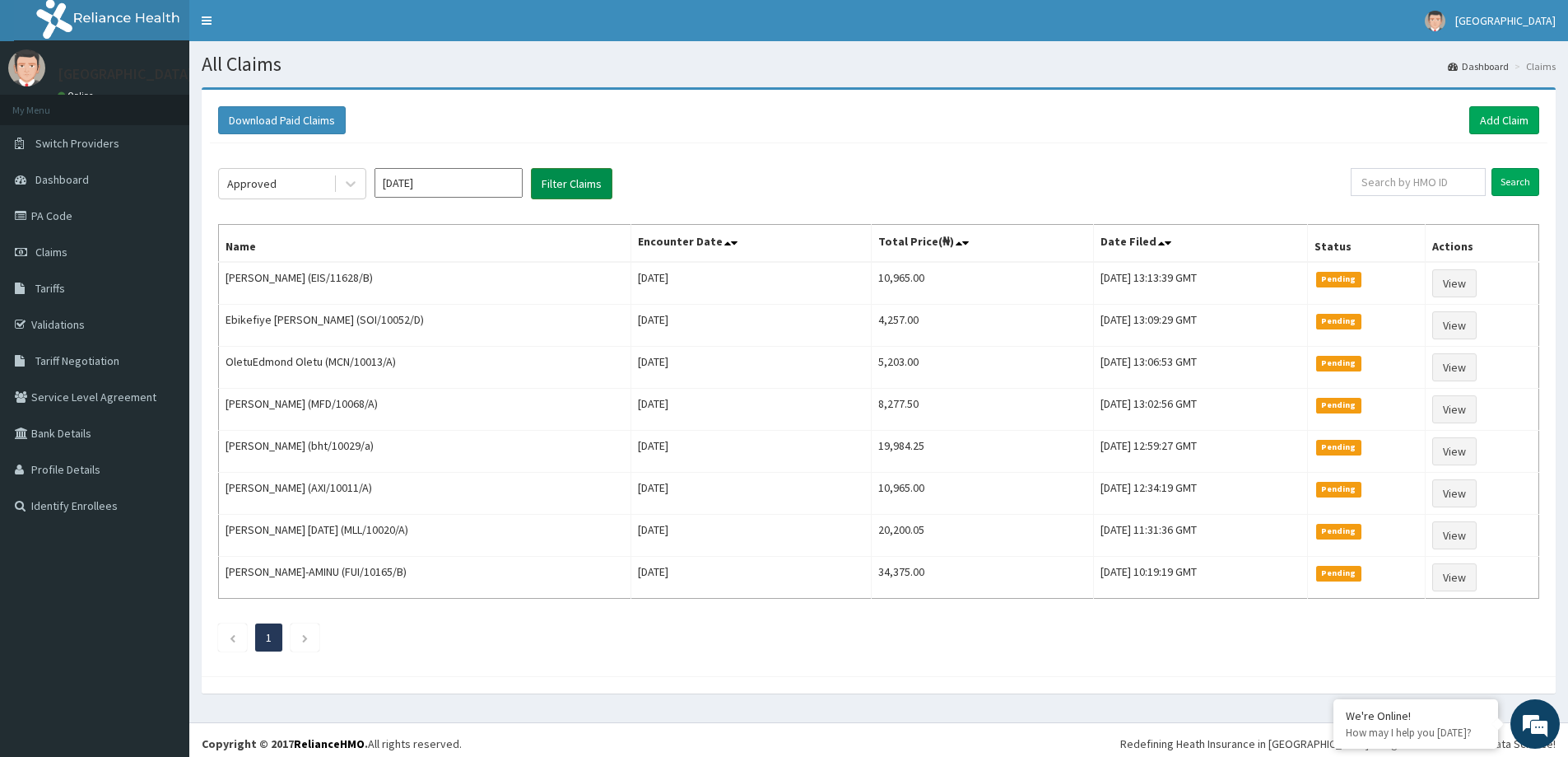
click at [595, 171] on button "Filter Claims" at bounding box center [572, 183] width 81 height 31
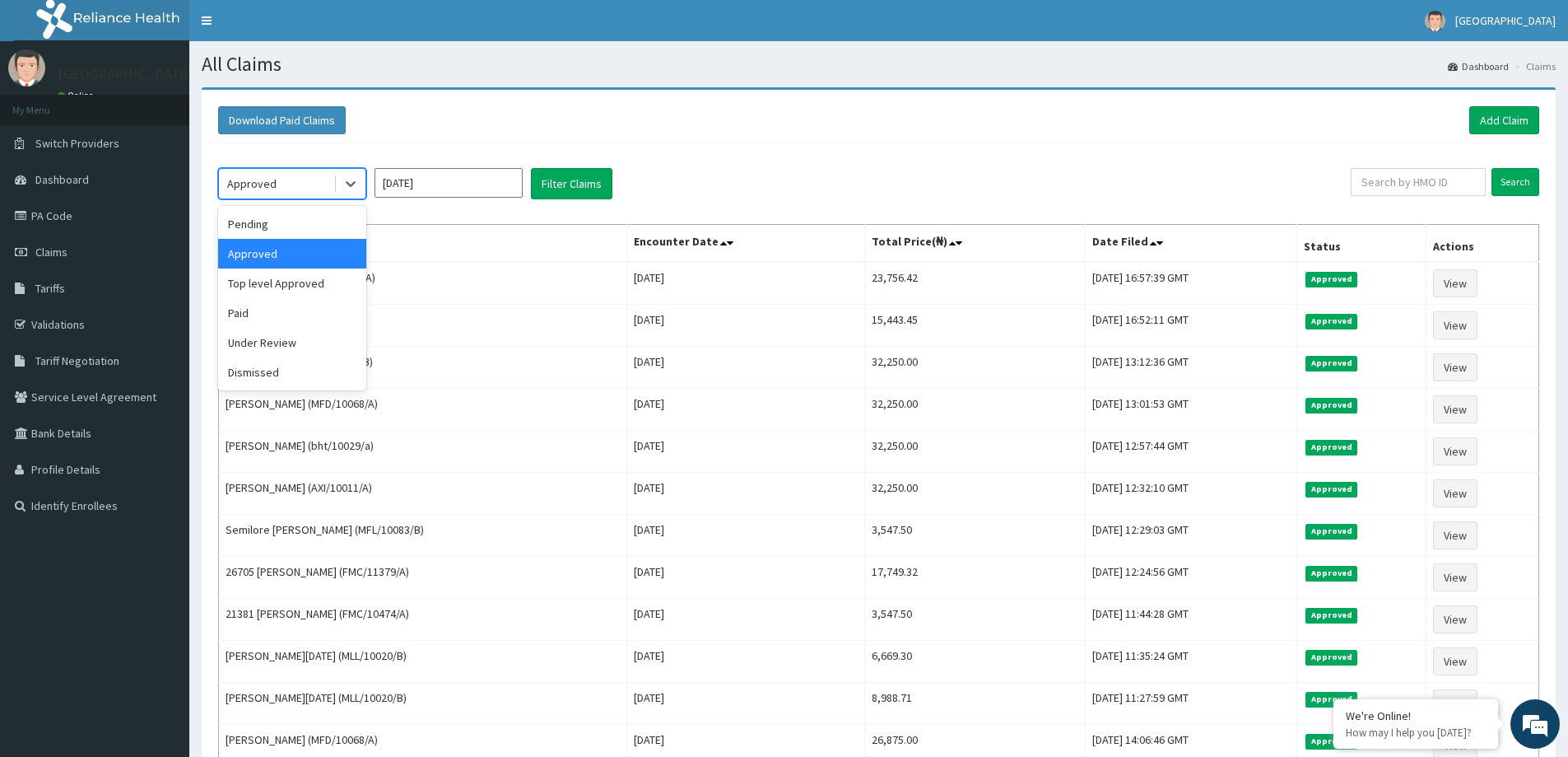
click at [366, 179] on div "Approved" at bounding box center [292, 183] width 148 height 31
drag, startPoint x: 271, startPoint y: 231, endPoint x: 286, endPoint y: 231, distance: 15.0
click at [277, 231] on div "Pending" at bounding box center [292, 224] width 148 height 30
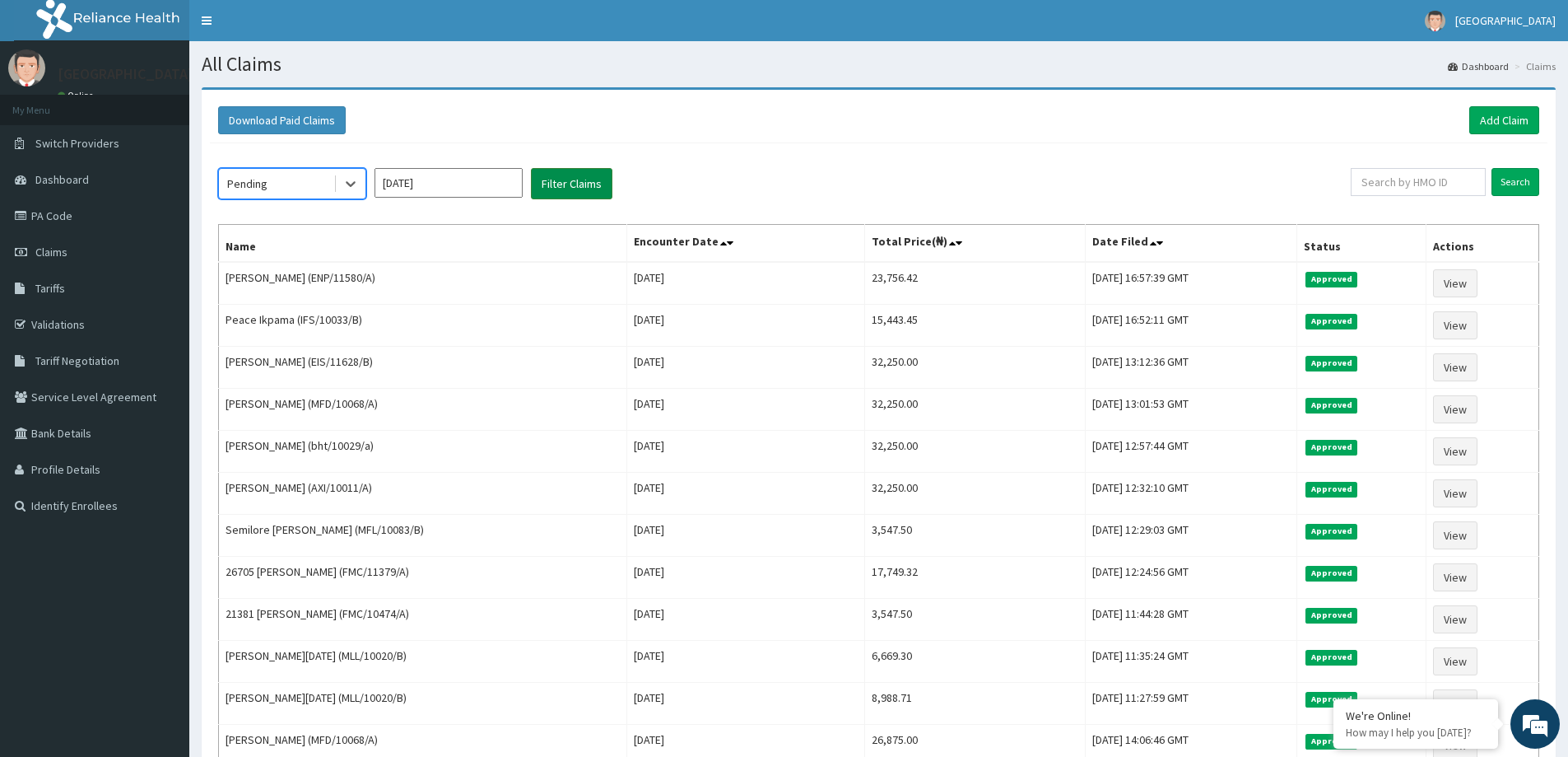
click at [550, 186] on button "Filter Claims" at bounding box center [572, 183] width 81 height 31
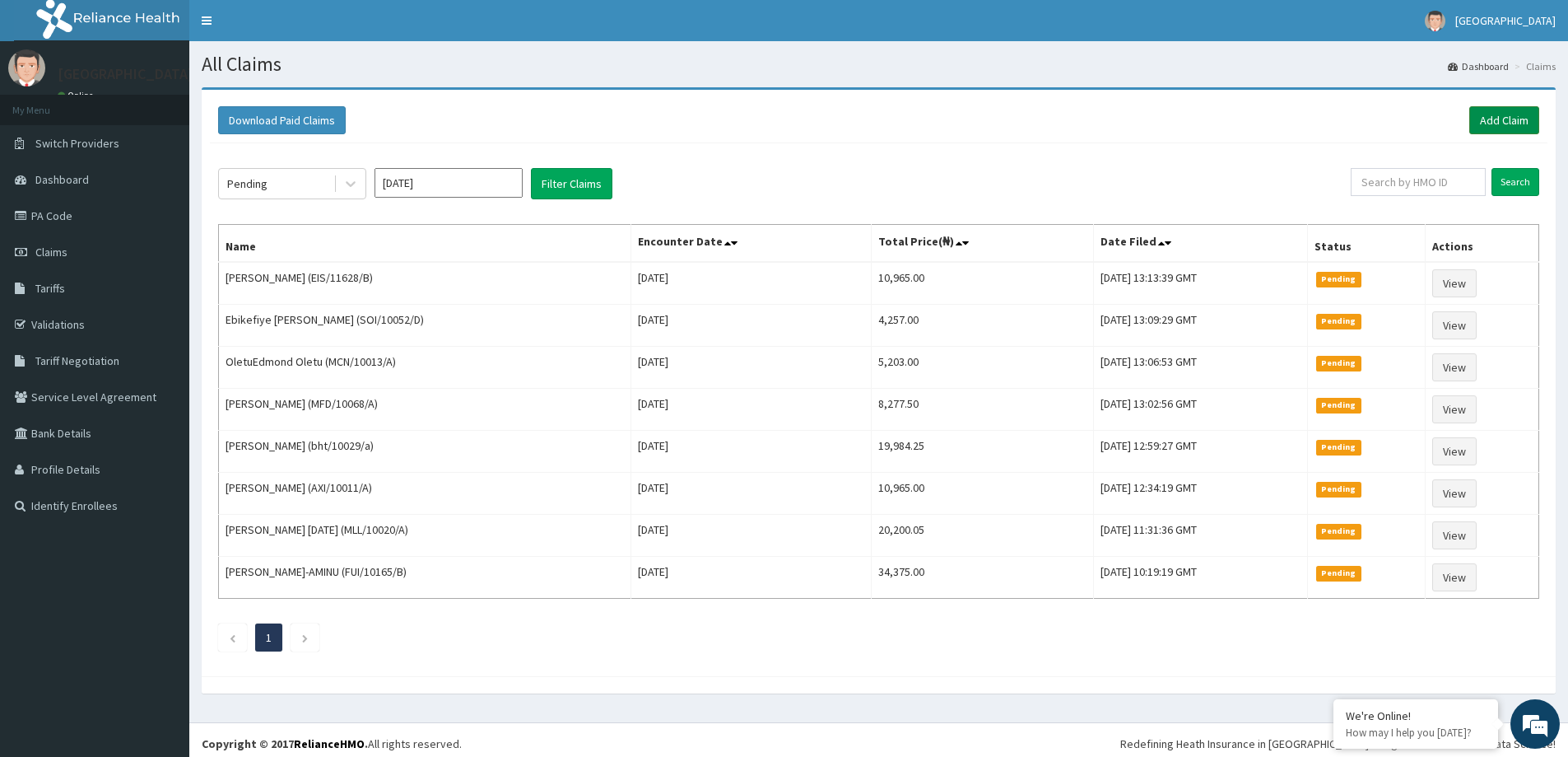
click at [1481, 124] on link "Add Claim" at bounding box center [1504, 120] width 70 height 28
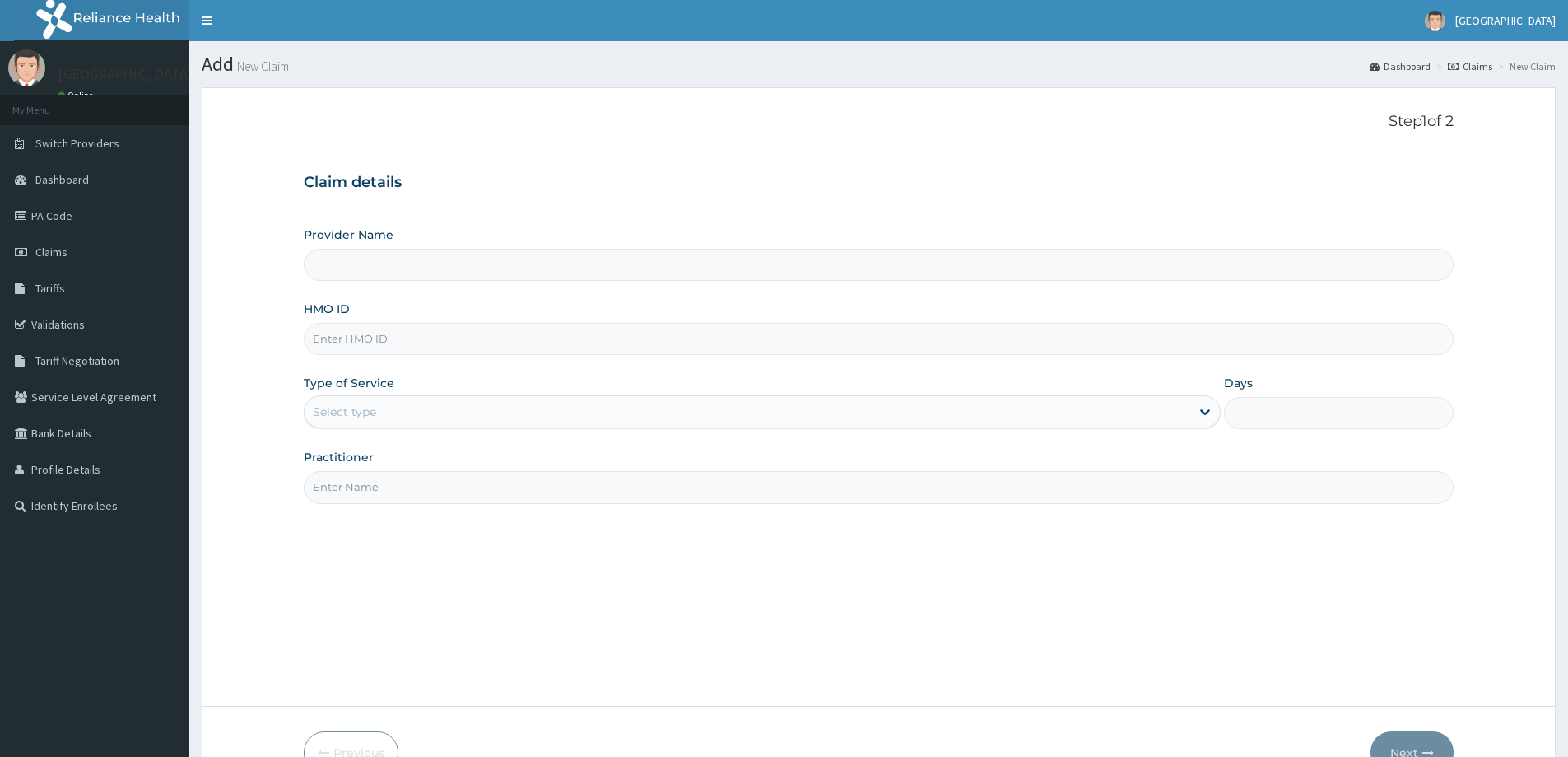
click at [359, 341] on input "HMO ID" at bounding box center [879, 339] width 1150 height 32
type input "A"
type input "[GEOGRAPHIC_DATA]"
type input "AIV/10032/A"
drag, startPoint x: 429, startPoint y: 416, endPoint x: 424, endPoint y: 429, distance: 13.9
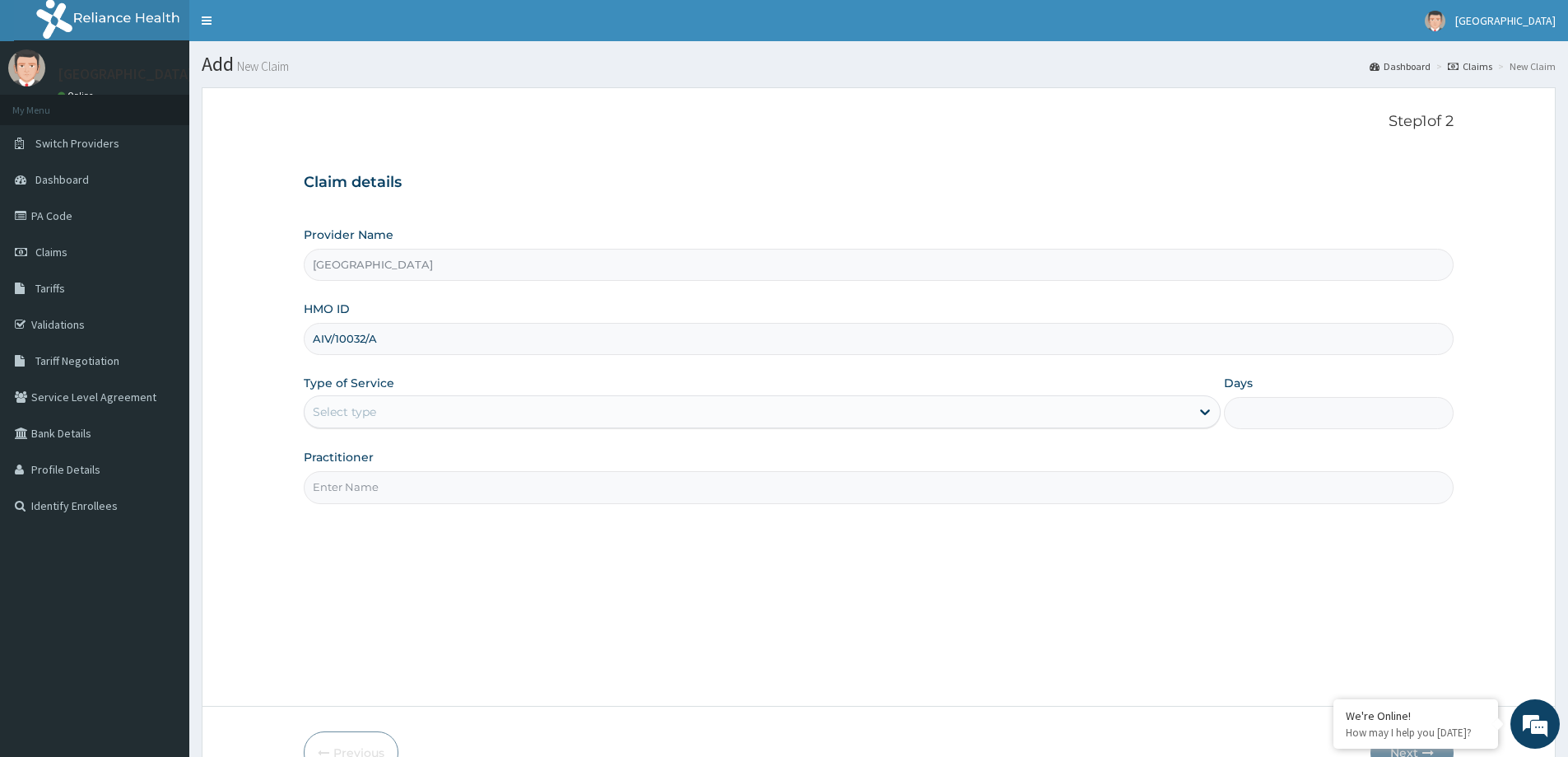
click at [426, 423] on div "Select type" at bounding box center [747, 412] width 886 height 26
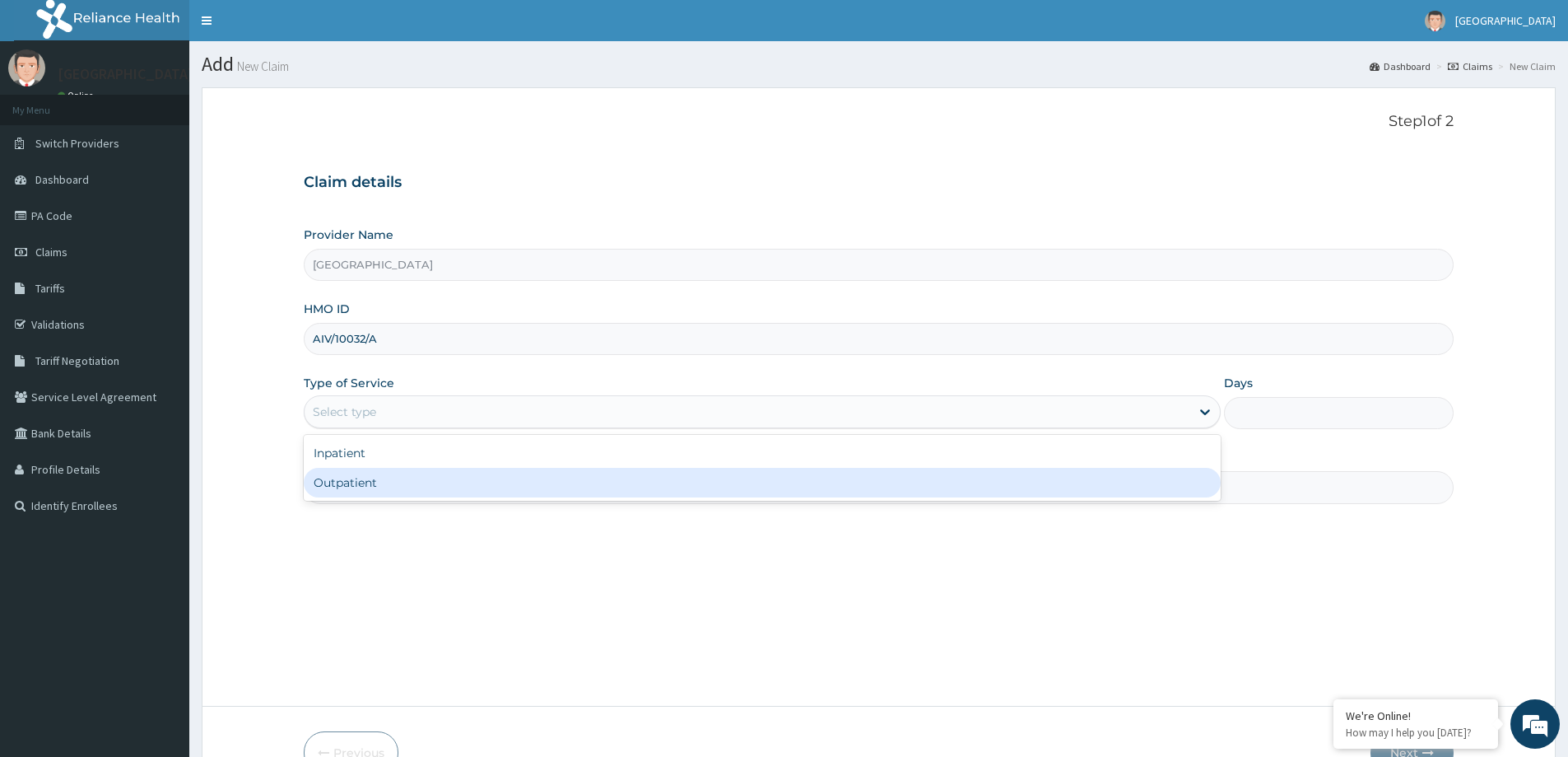
click at [383, 493] on div "Outpatient" at bounding box center [762, 483] width 917 height 30
type input "1"
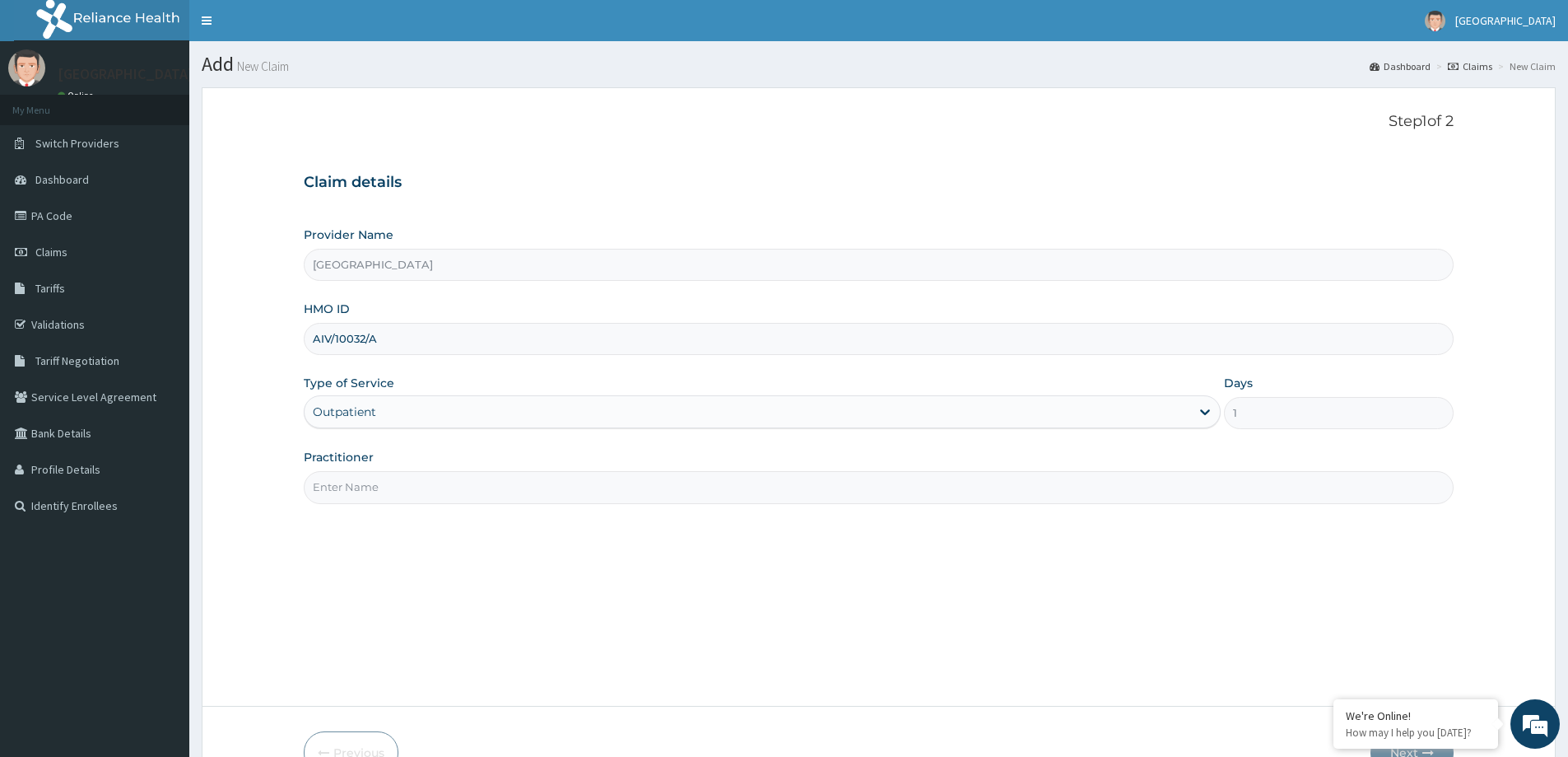
click at [384, 493] on input "Practitioner" at bounding box center [879, 487] width 1150 height 32
type input "[PERSON_NAME]"
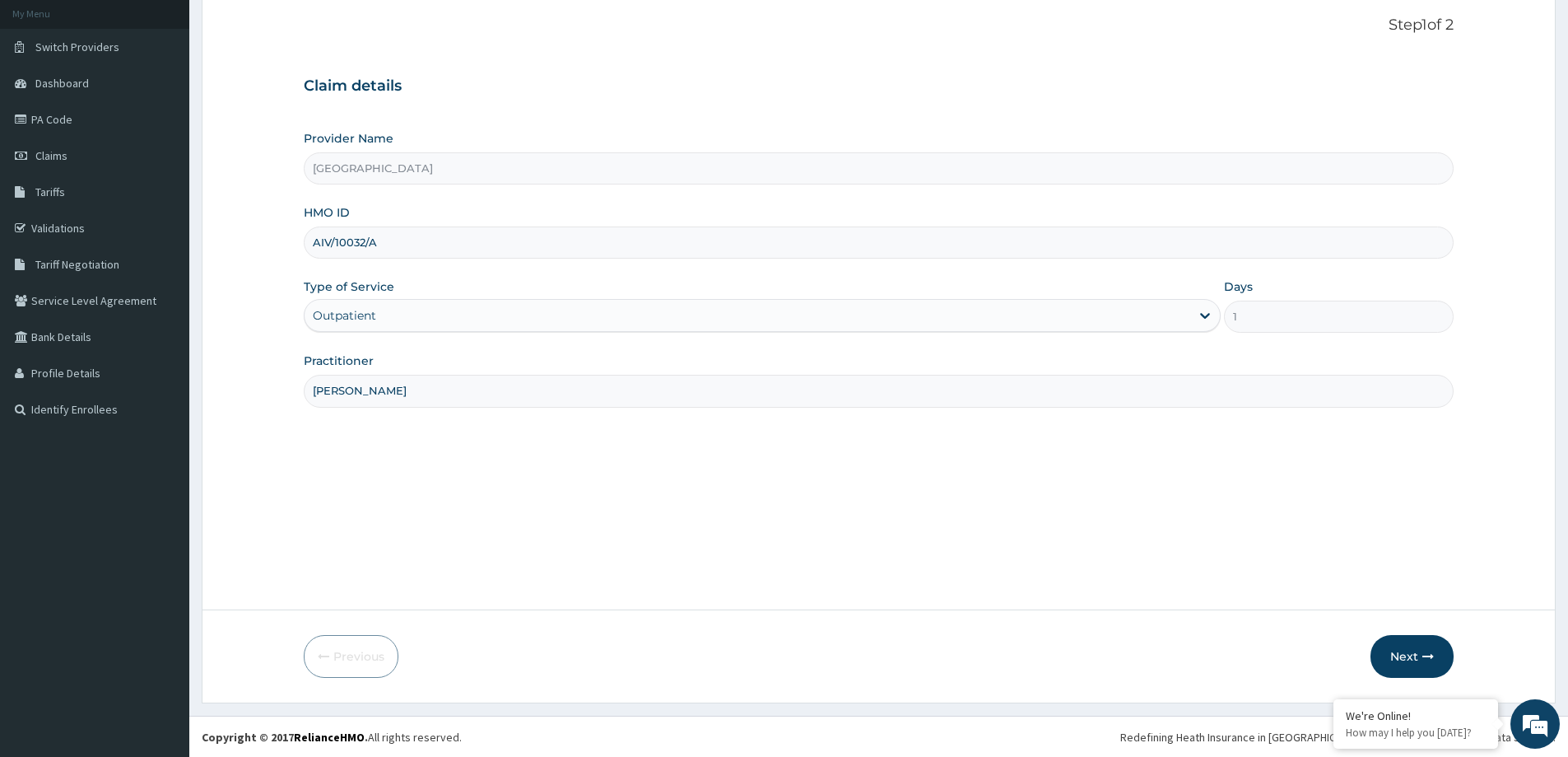
scroll to position [97, 0]
click at [1411, 661] on button "Next" at bounding box center [1412, 655] width 83 height 43
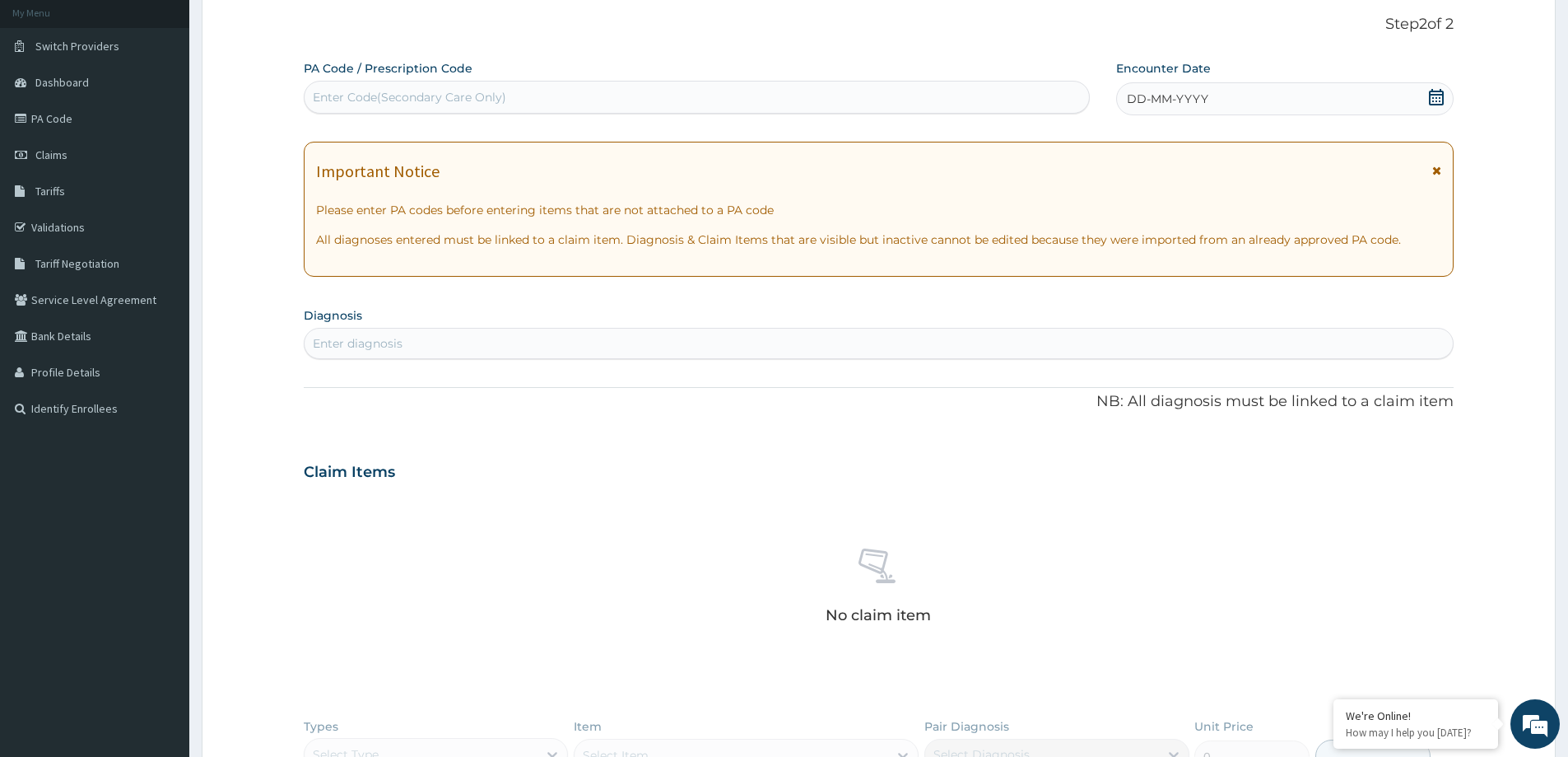
drag, startPoint x: 1202, startPoint y: 100, endPoint x: 1109, endPoint y: 122, distance: 95.6
click at [1180, 107] on span "DD-MM-YYYY" at bounding box center [1167, 99] width 81 height 17
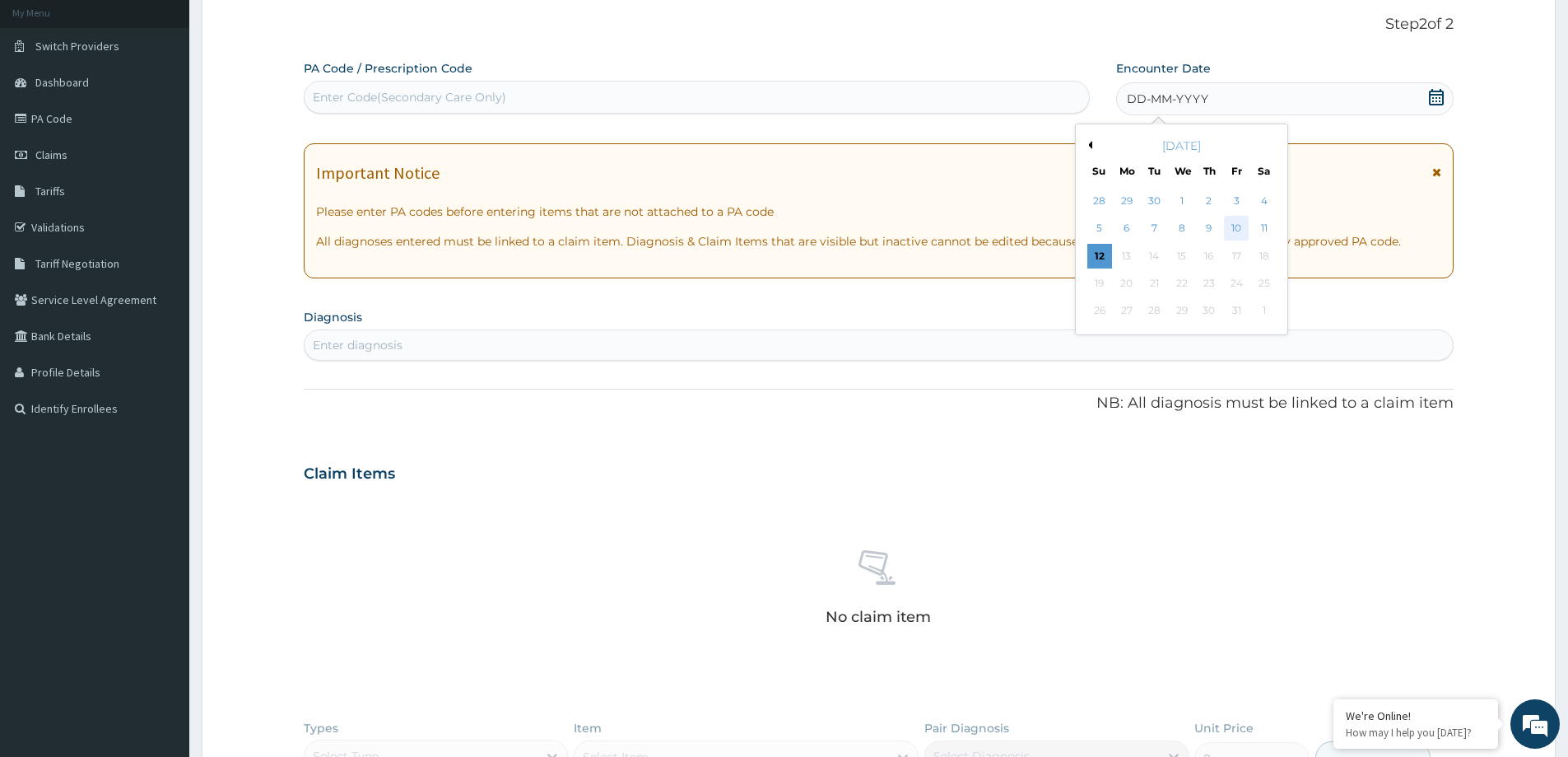
click at [1235, 231] on div "10" at bounding box center [1237, 229] width 24 height 24
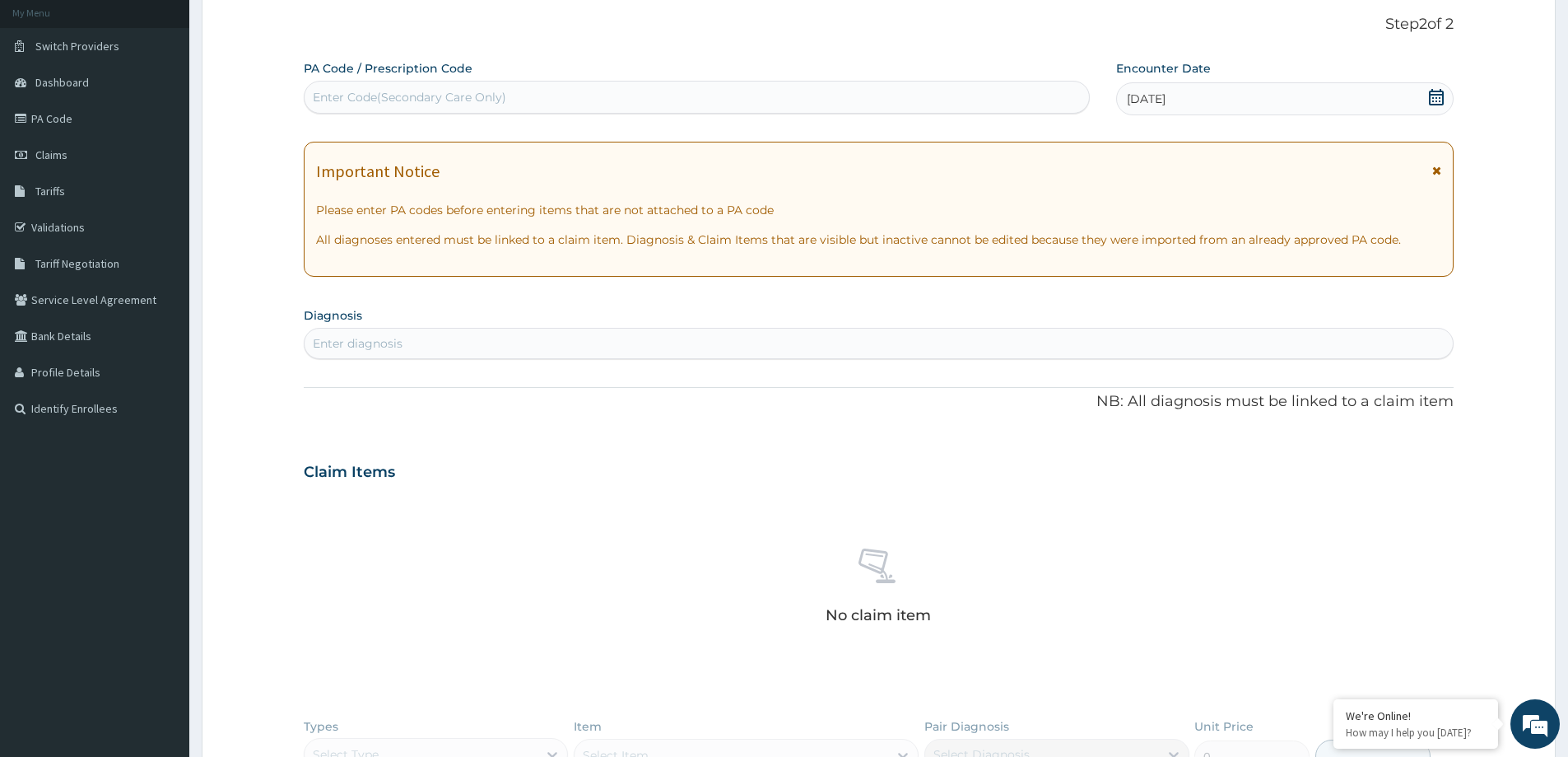
click at [436, 347] on div "Enter diagnosis" at bounding box center [879, 343] width 1148 height 26
type input "[MEDICAL_DATA]"
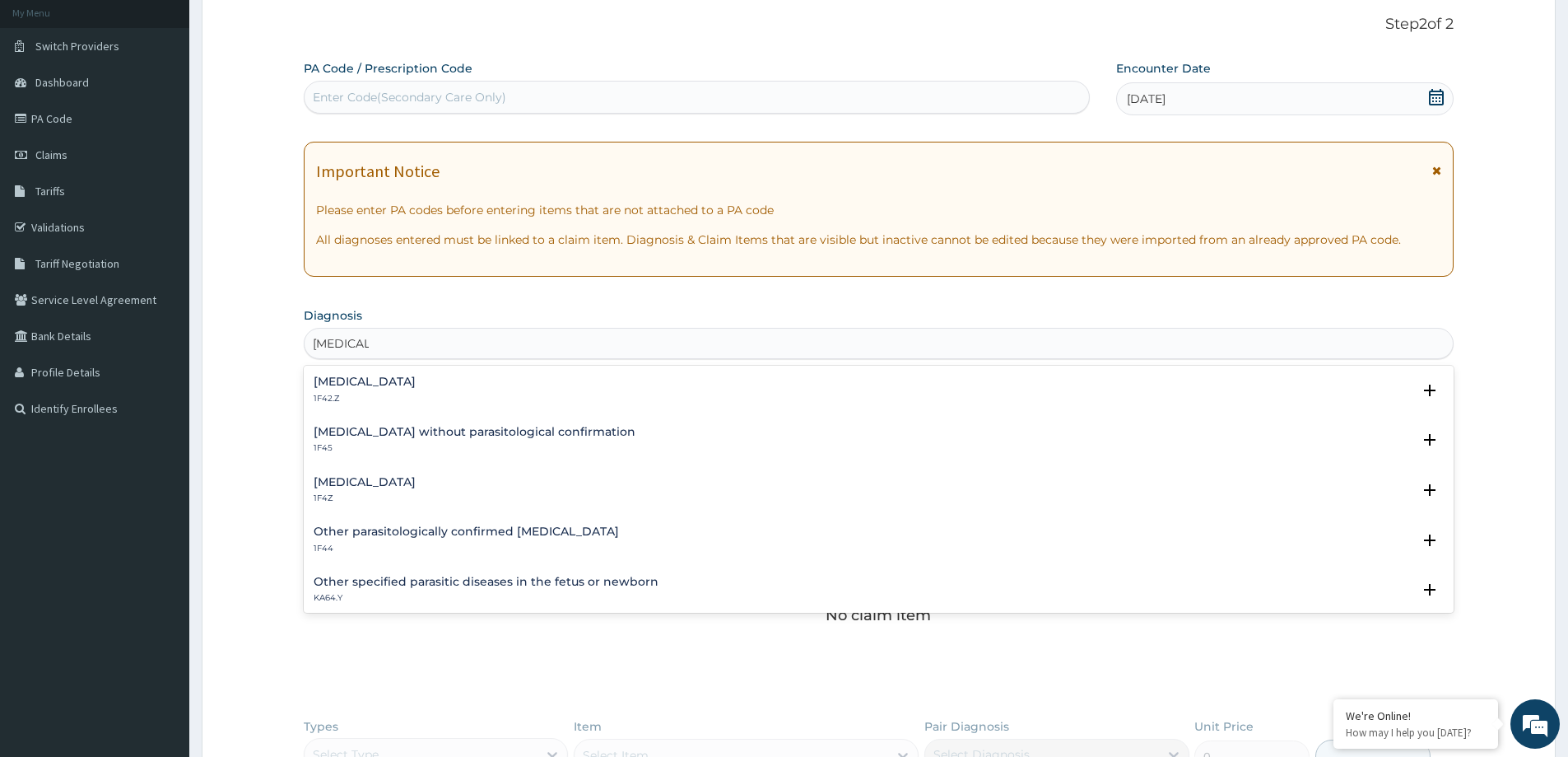
click at [415, 385] on h4 "[MEDICAL_DATA]" at bounding box center [364, 382] width 102 height 12
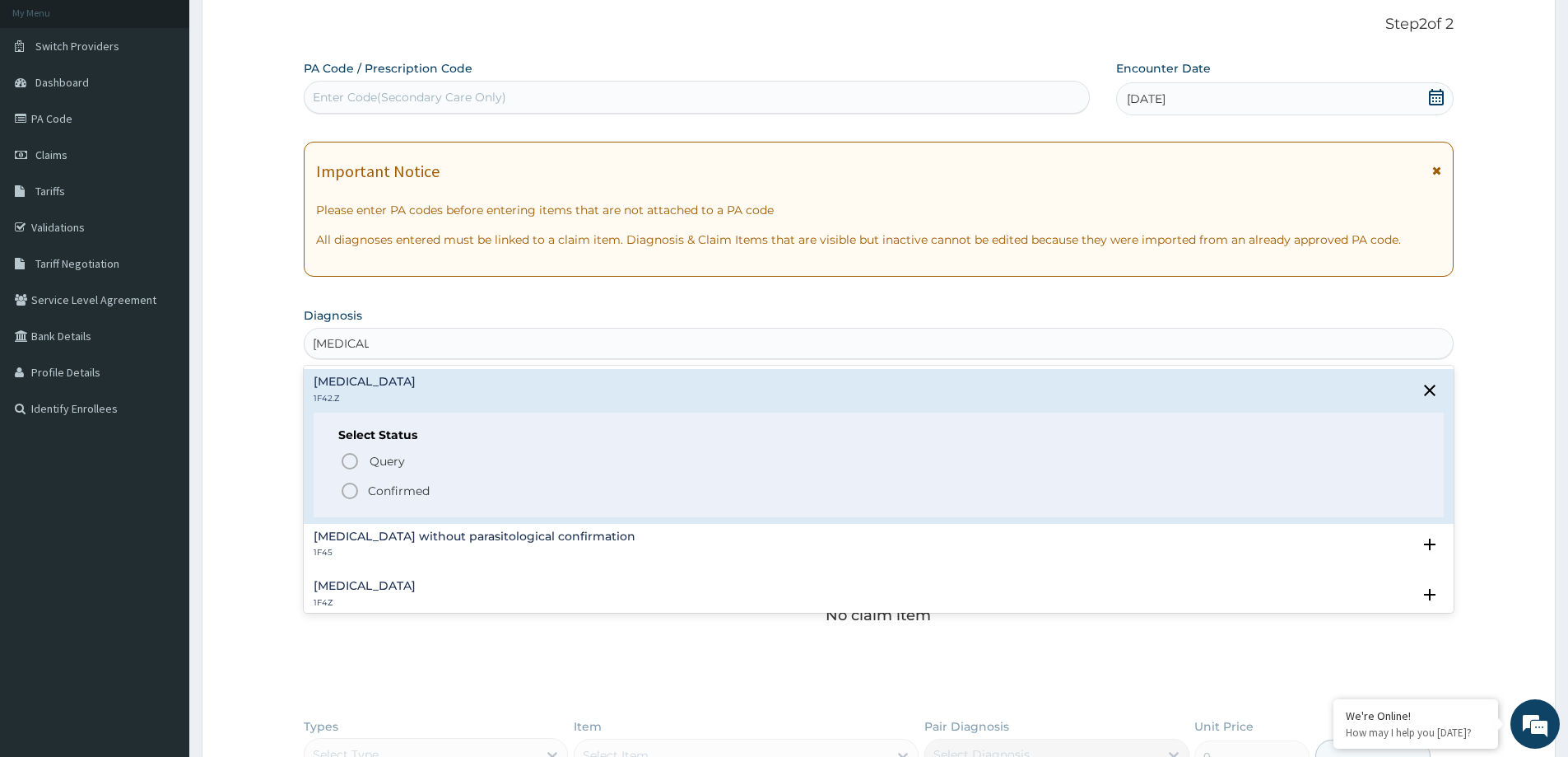
click at [351, 493] on icon "status option filled" at bounding box center [350, 491] width 20 height 20
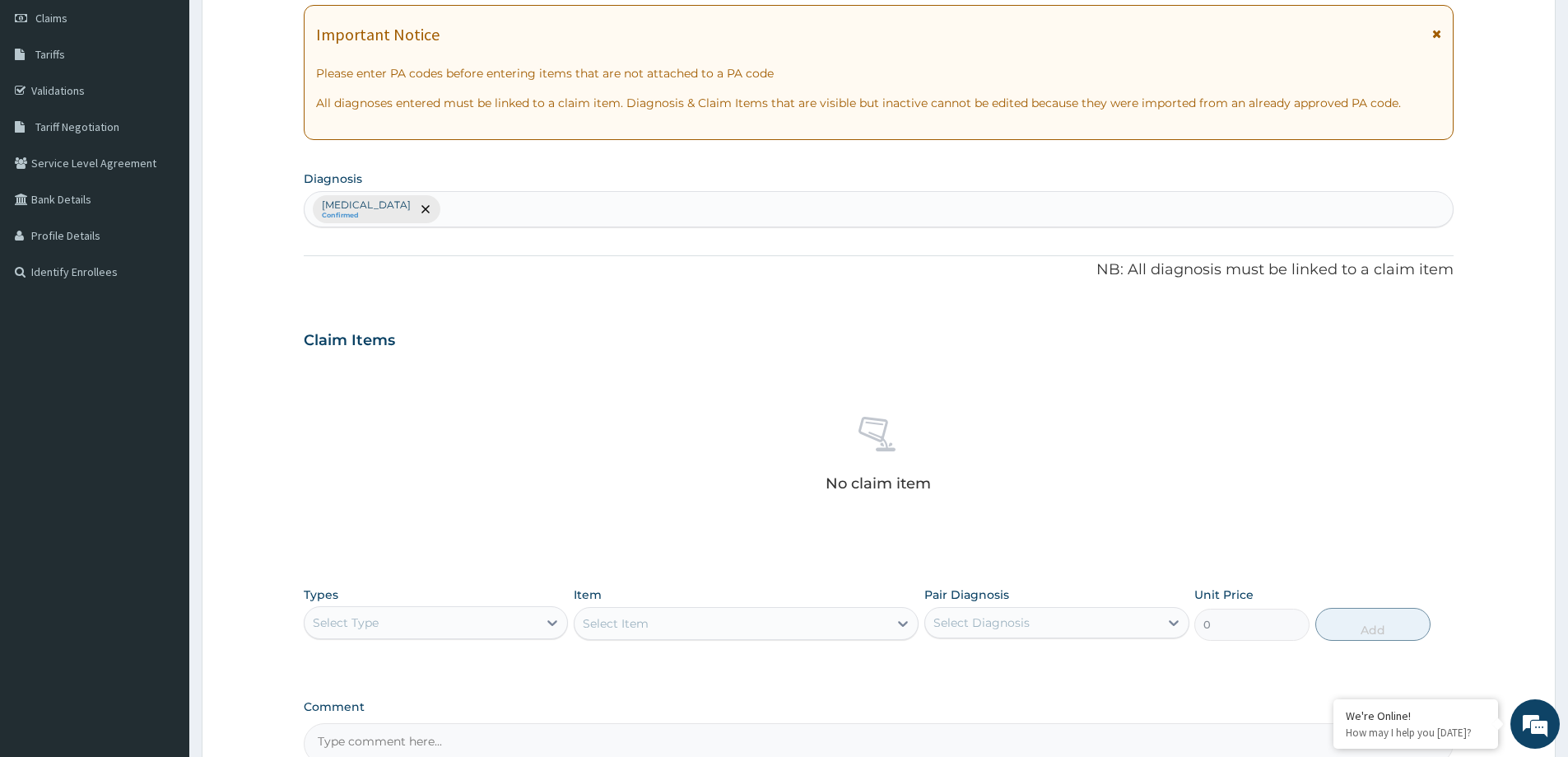
scroll to position [415, 0]
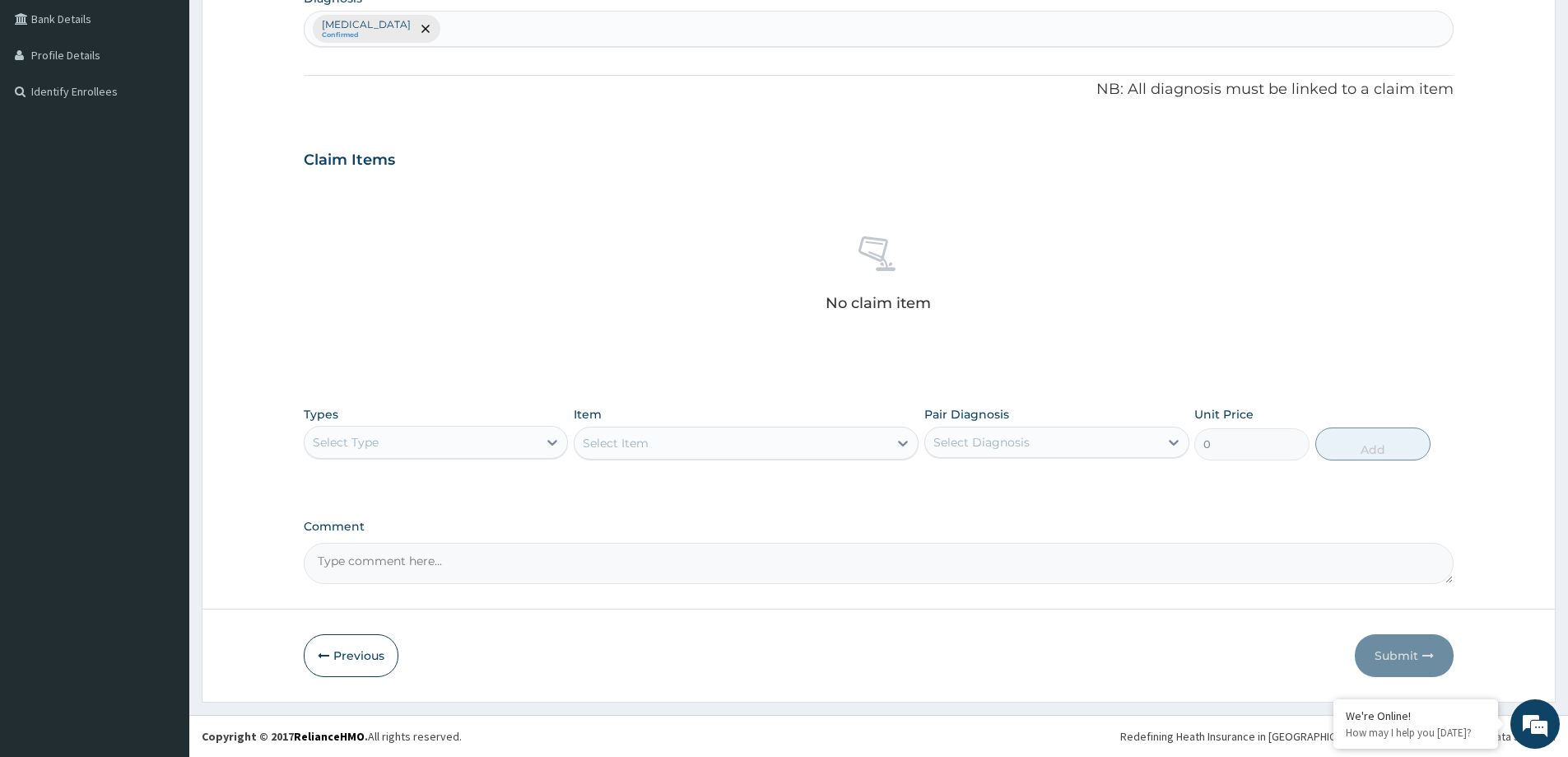
click at [423, 438] on div "Select Type" at bounding box center [421, 443] width 233 height 26
drag, startPoint x: 395, startPoint y: 539, endPoint x: 459, endPoint y: 522, distance: 66.2
click at [396, 538] on div "Procedures" at bounding box center [435, 543] width 264 height 30
drag, startPoint x: 1027, startPoint y: 437, endPoint x: 1013, endPoint y: 445, distance: 16.1
click at [1015, 444] on div "Select Diagnosis" at bounding box center [1041, 443] width 233 height 26
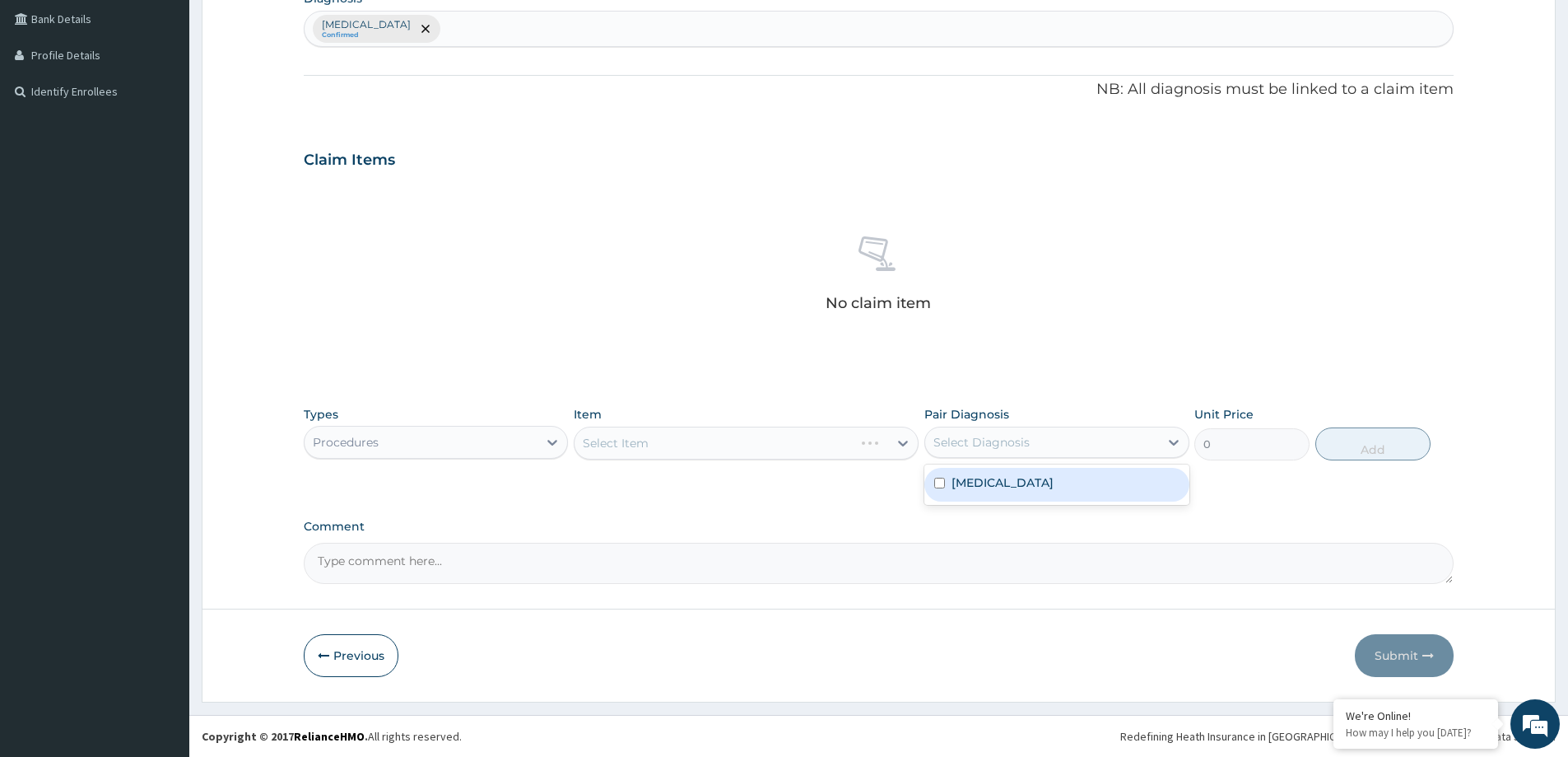
click at [971, 488] on label "[MEDICAL_DATA]" at bounding box center [1003, 482] width 102 height 17
checkbox input "true"
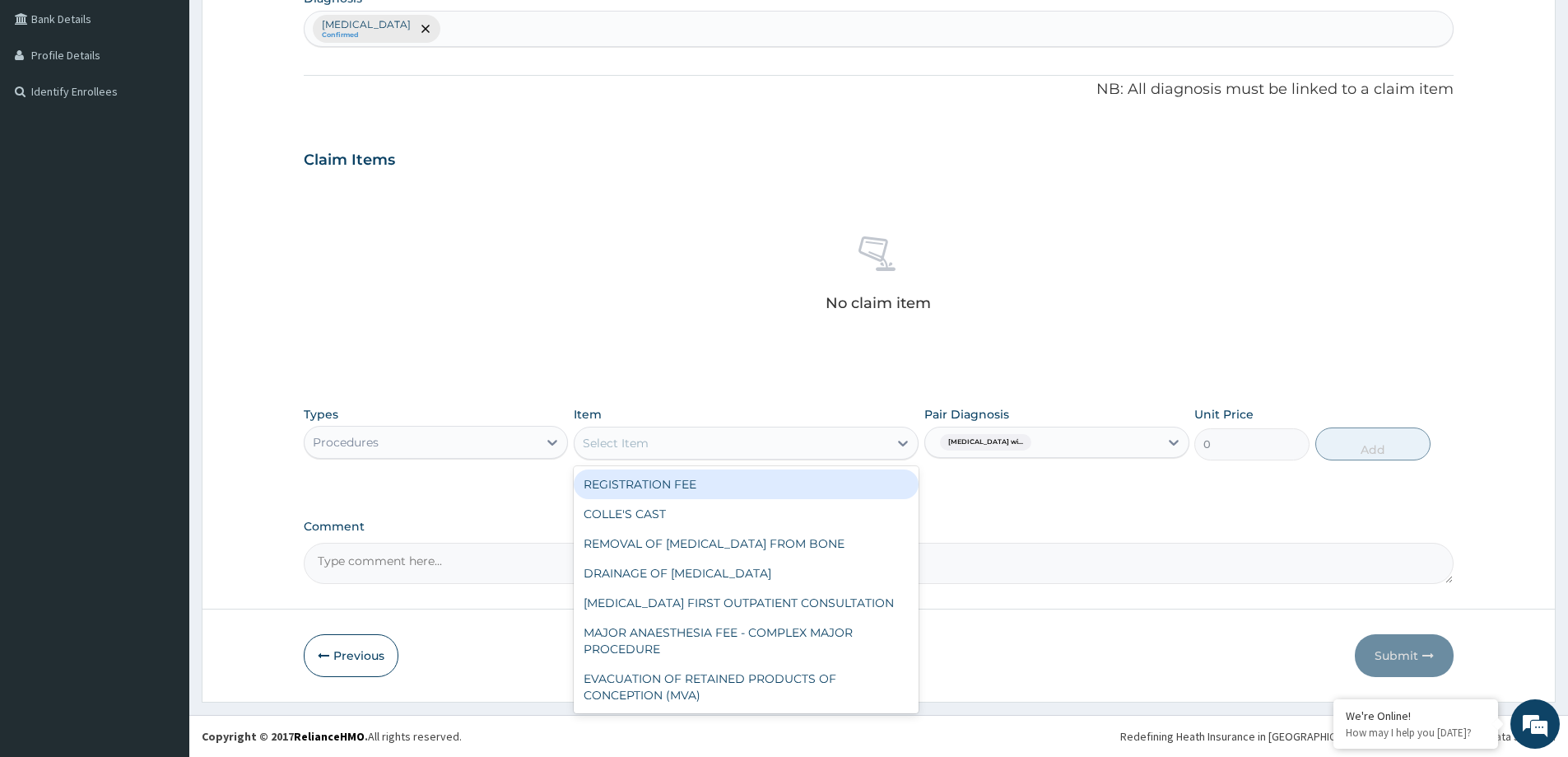
click at [651, 443] on div "Select Item" at bounding box center [731, 443] width 313 height 26
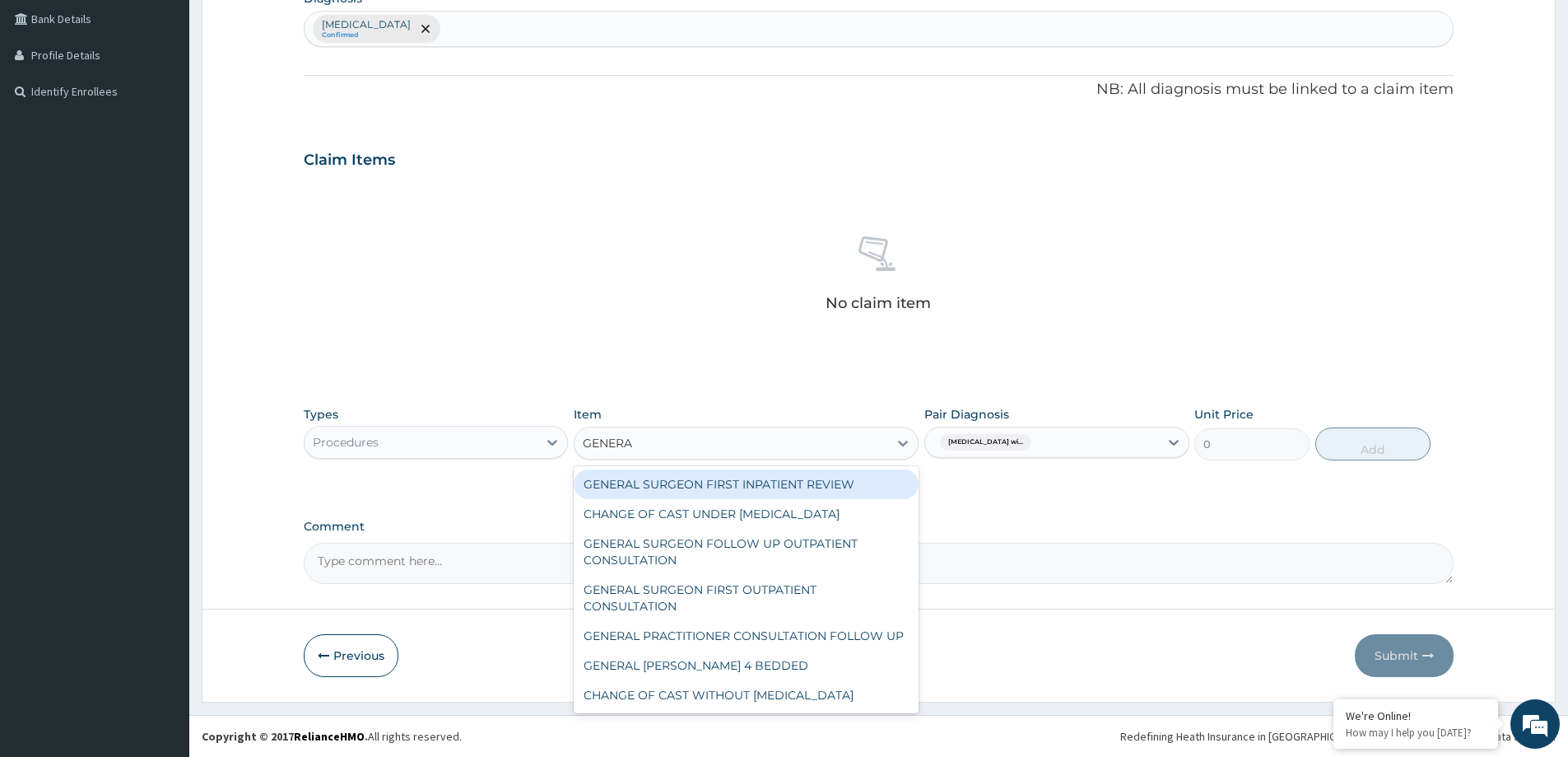
type input "GENERAL"
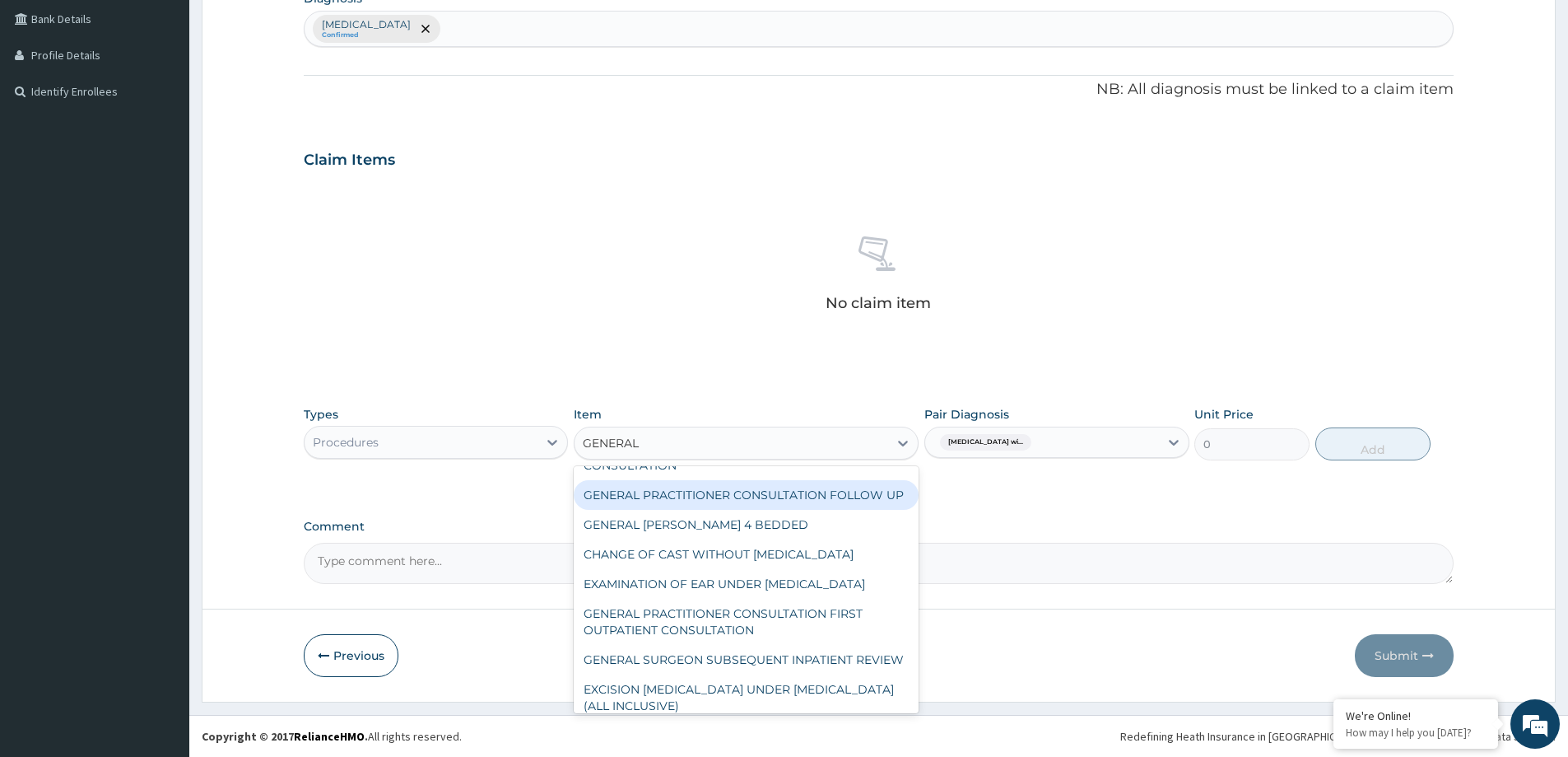
scroll to position [201, 0]
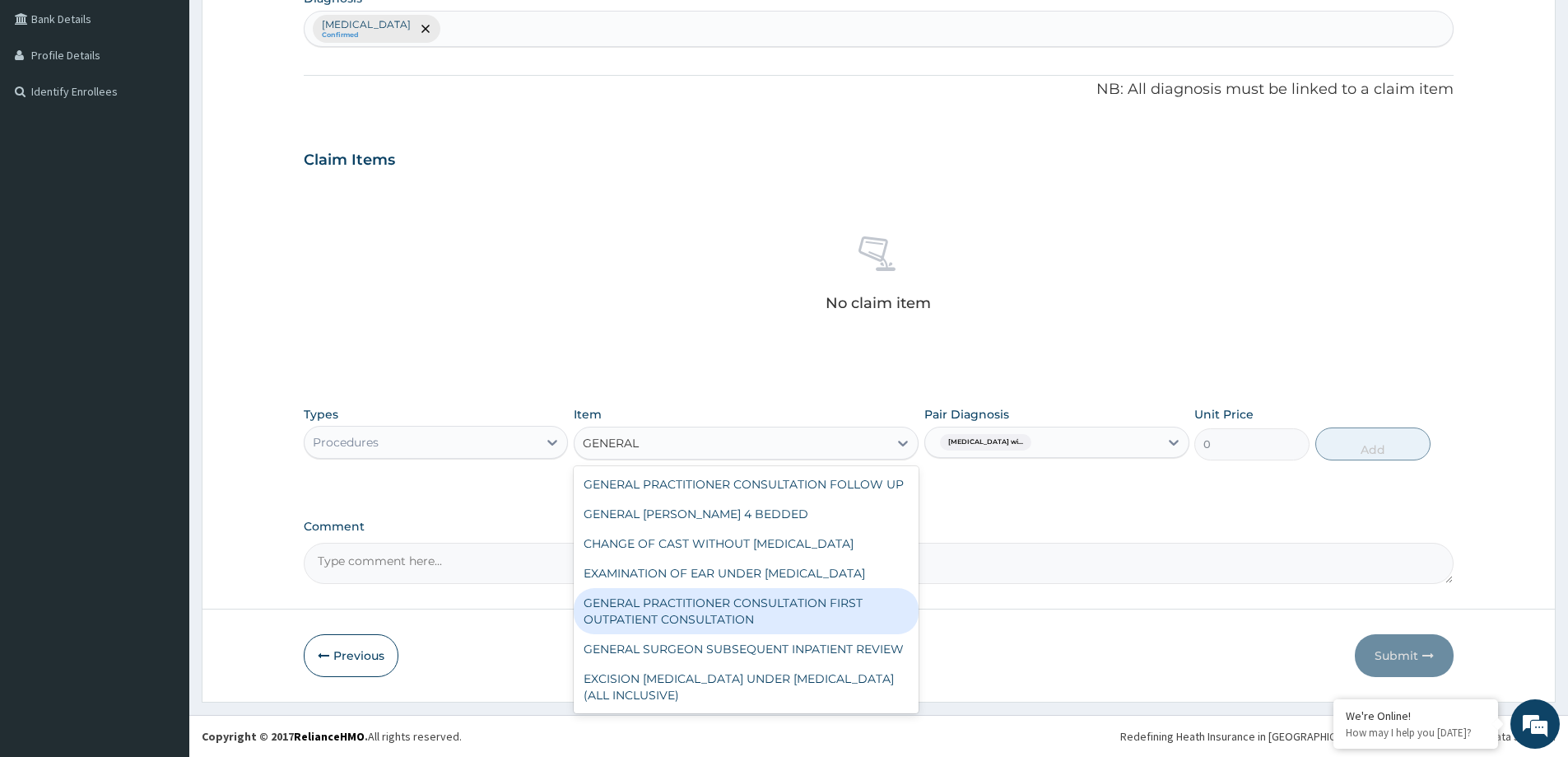
click at [801, 596] on div "GENERAL PRACTITIONER CONSULTATION FIRST OUTPATIENT CONSULTATION" at bounding box center [746, 611] width 345 height 46
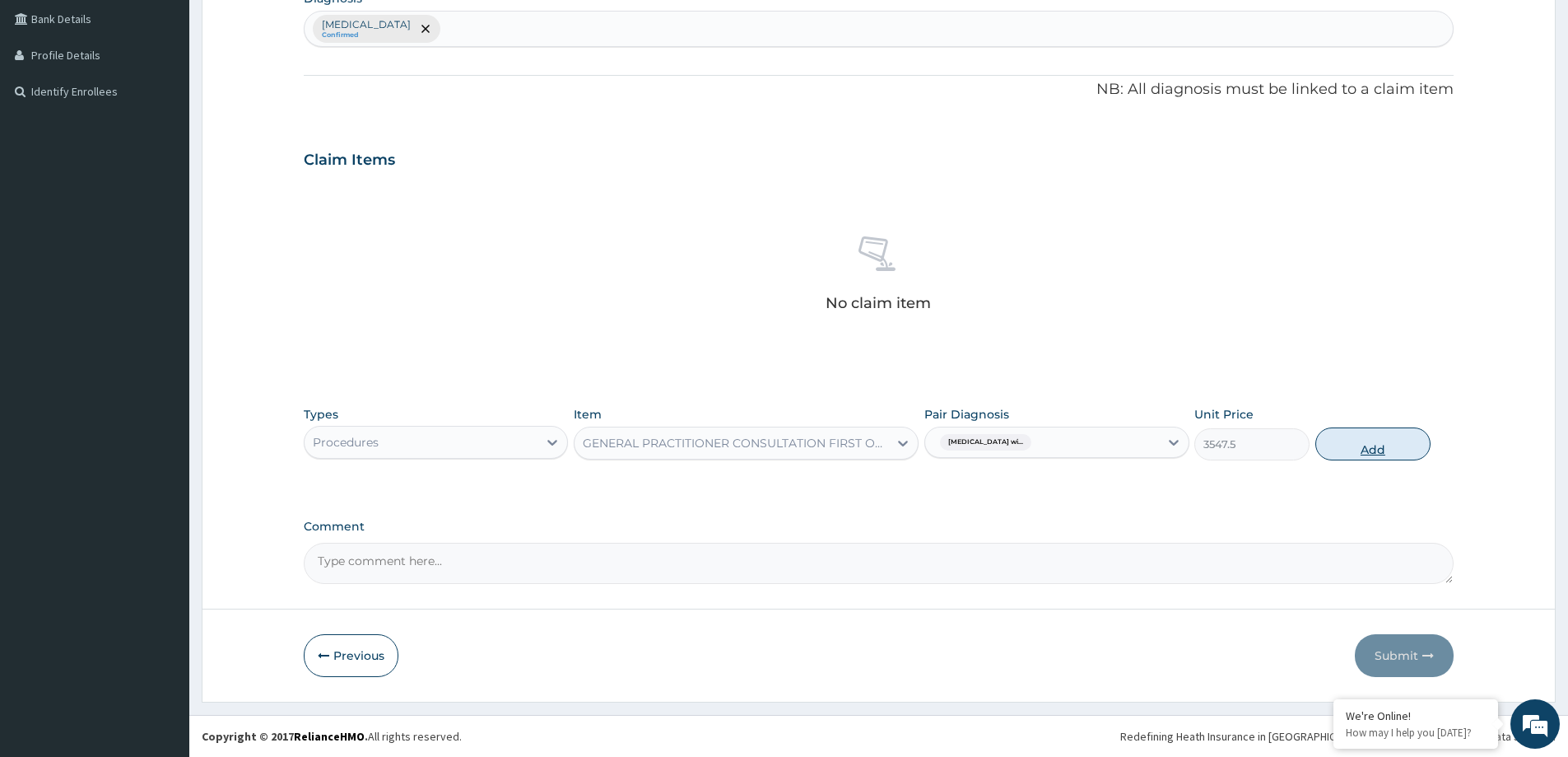
click at [1322, 437] on button "Add" at bounding box center [1373, 444] width 115 height 33
type input "0"
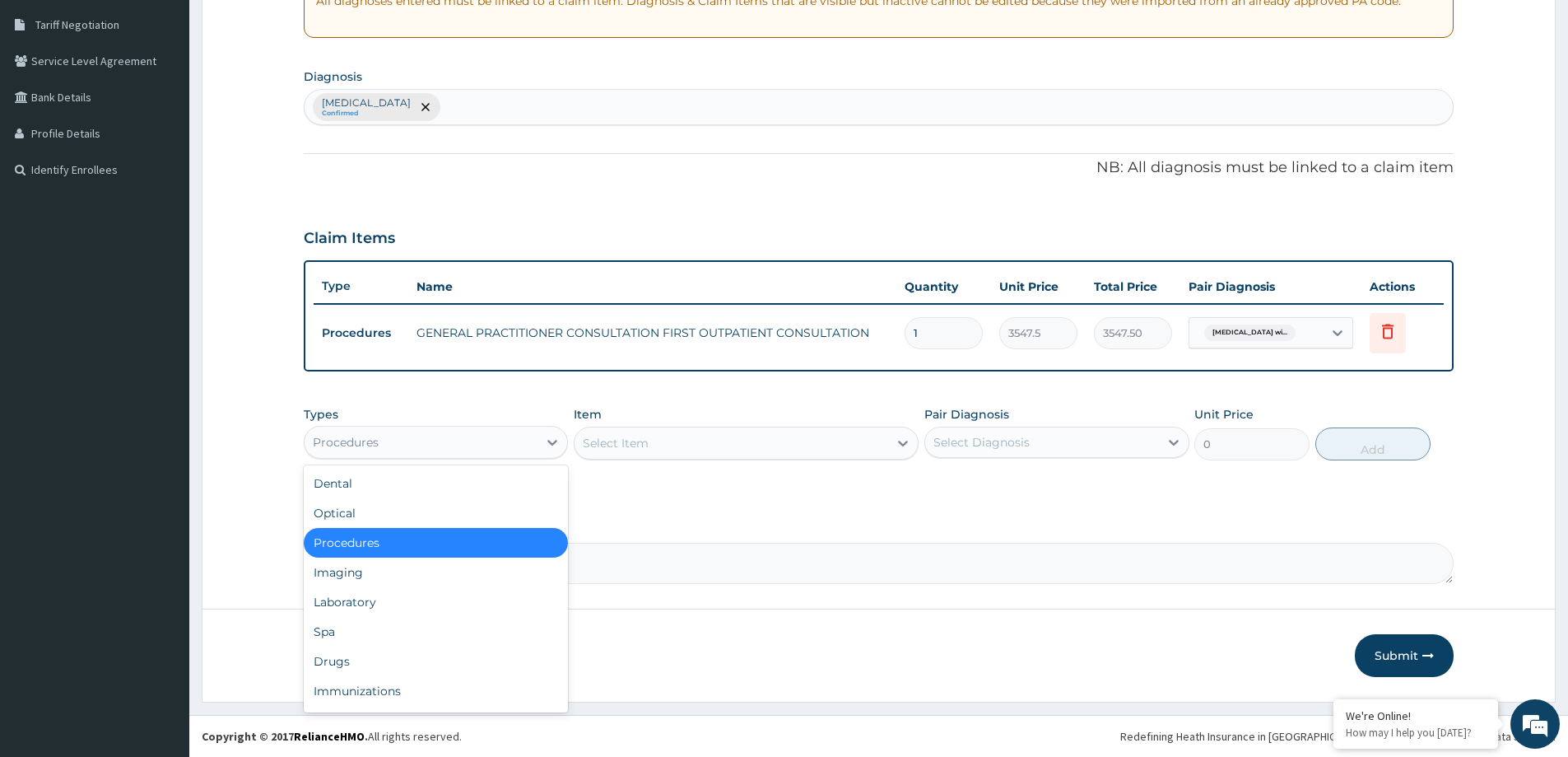
click at [340, 430] on div "Procedures" at bounding box center [421, 443] width 233 height 26
click at [318, 667] on div "Drugs" at bounding box center [435, 662] width 264 height 30
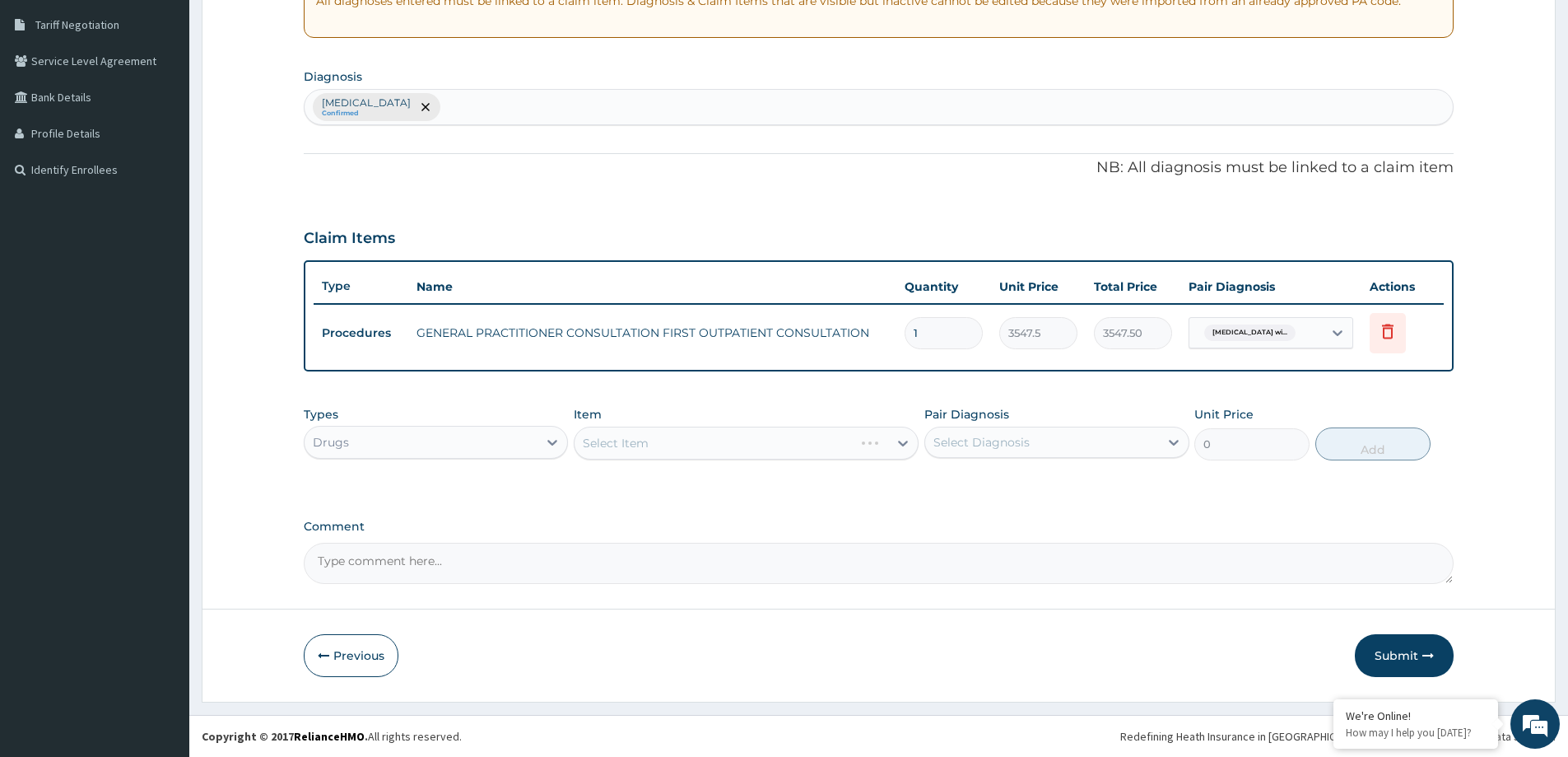
drag, startPoint x: 1066, startPoint y: 438, endPoint x: 1041, endPoint y: 462, distance: 34.7
click at [1060, 442] on div "Select Diagnosis" at bounding box center [1041, 443] width 233 height 26
click at [976, 491] on label "[MEDICAL_DATA]" at bounding box center [1003, 482] width 102 height 17
checkbox input "true"
click at [643, 434] on div "Select Item" at bounding box center [746, 444] width 345 height 33
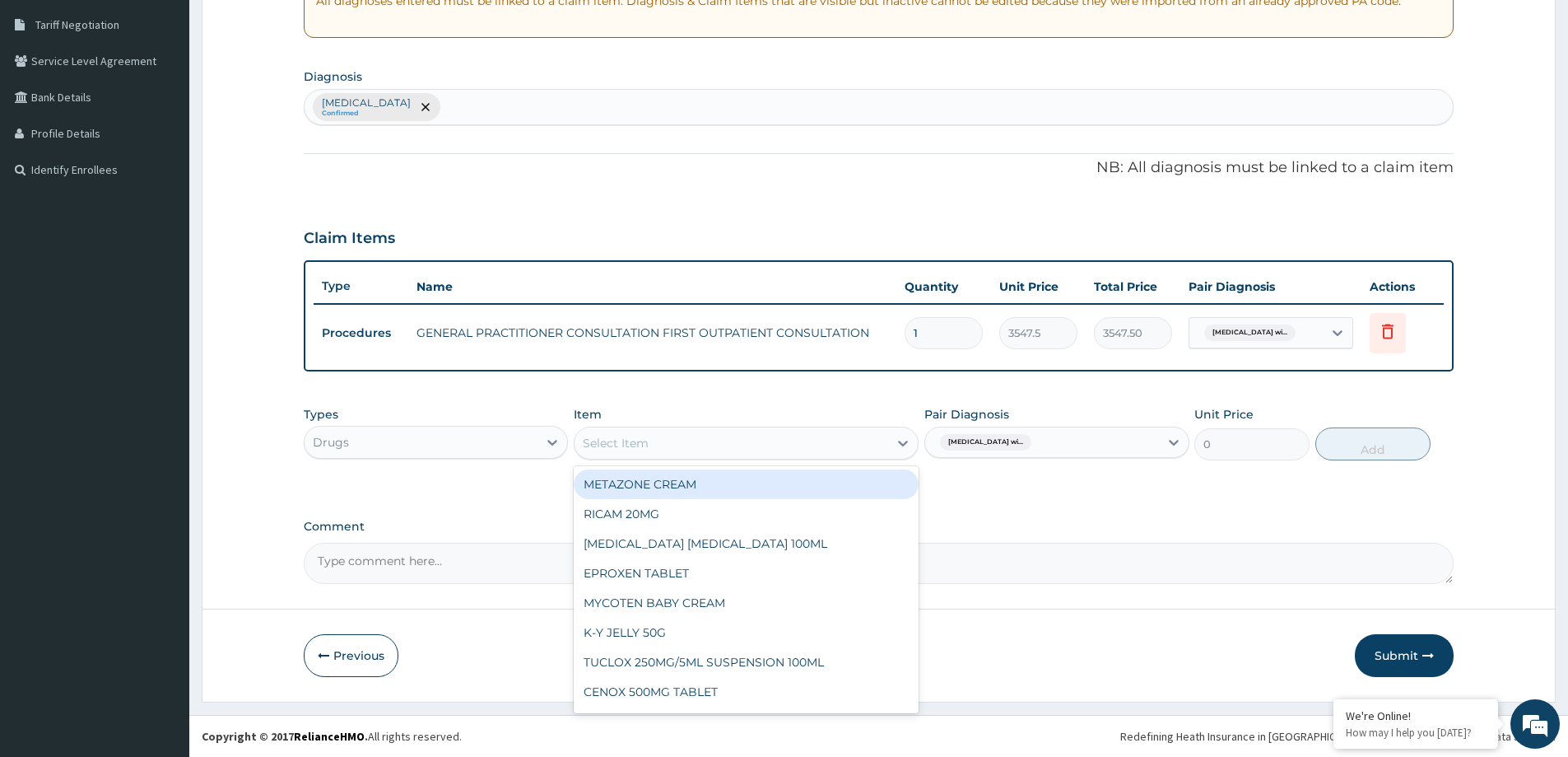
click at [647, 437] on div "Select Item" at bounding box center [615, 443] width 65 height 17
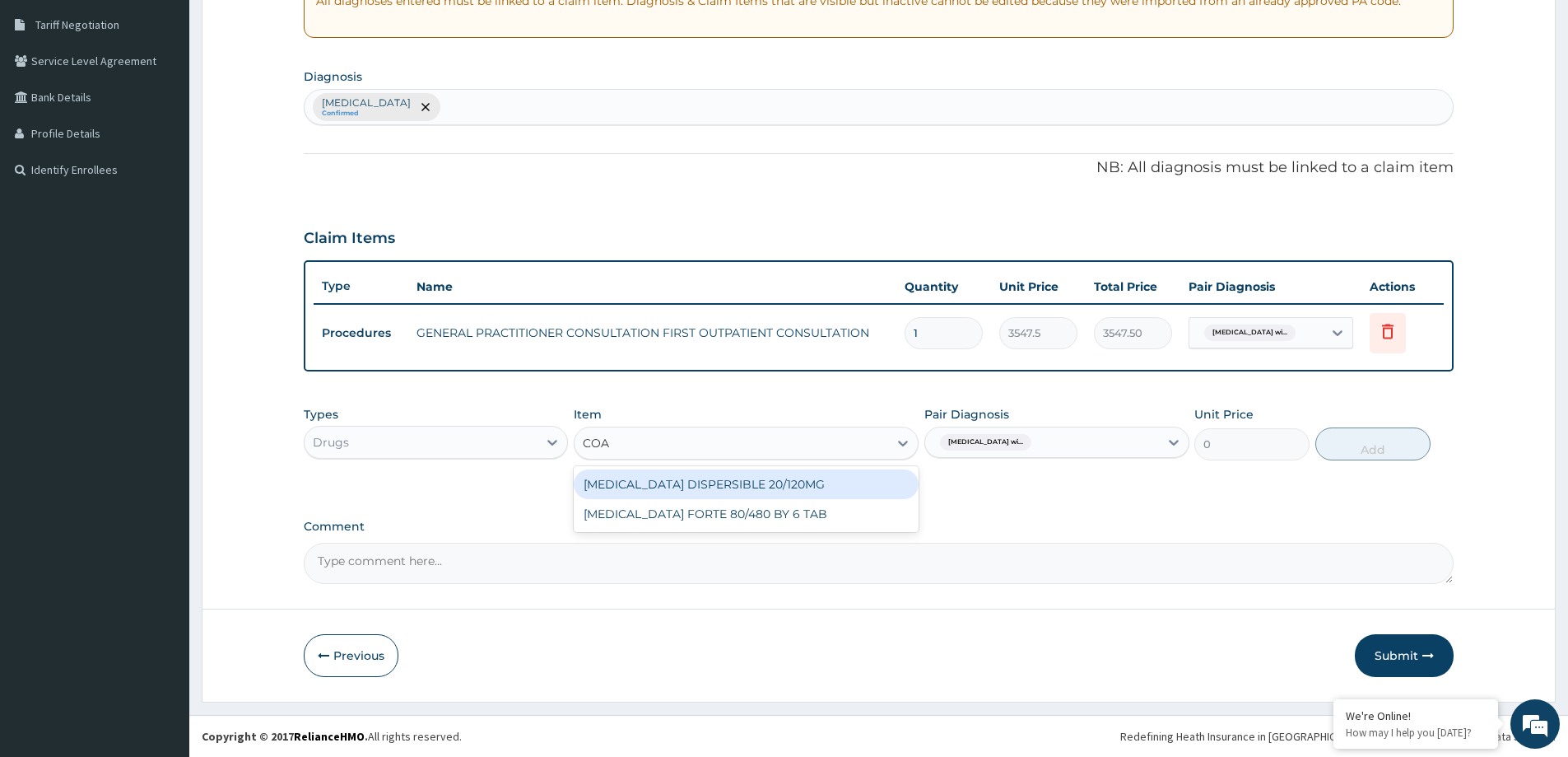
type input "[PERSON_NAME]"
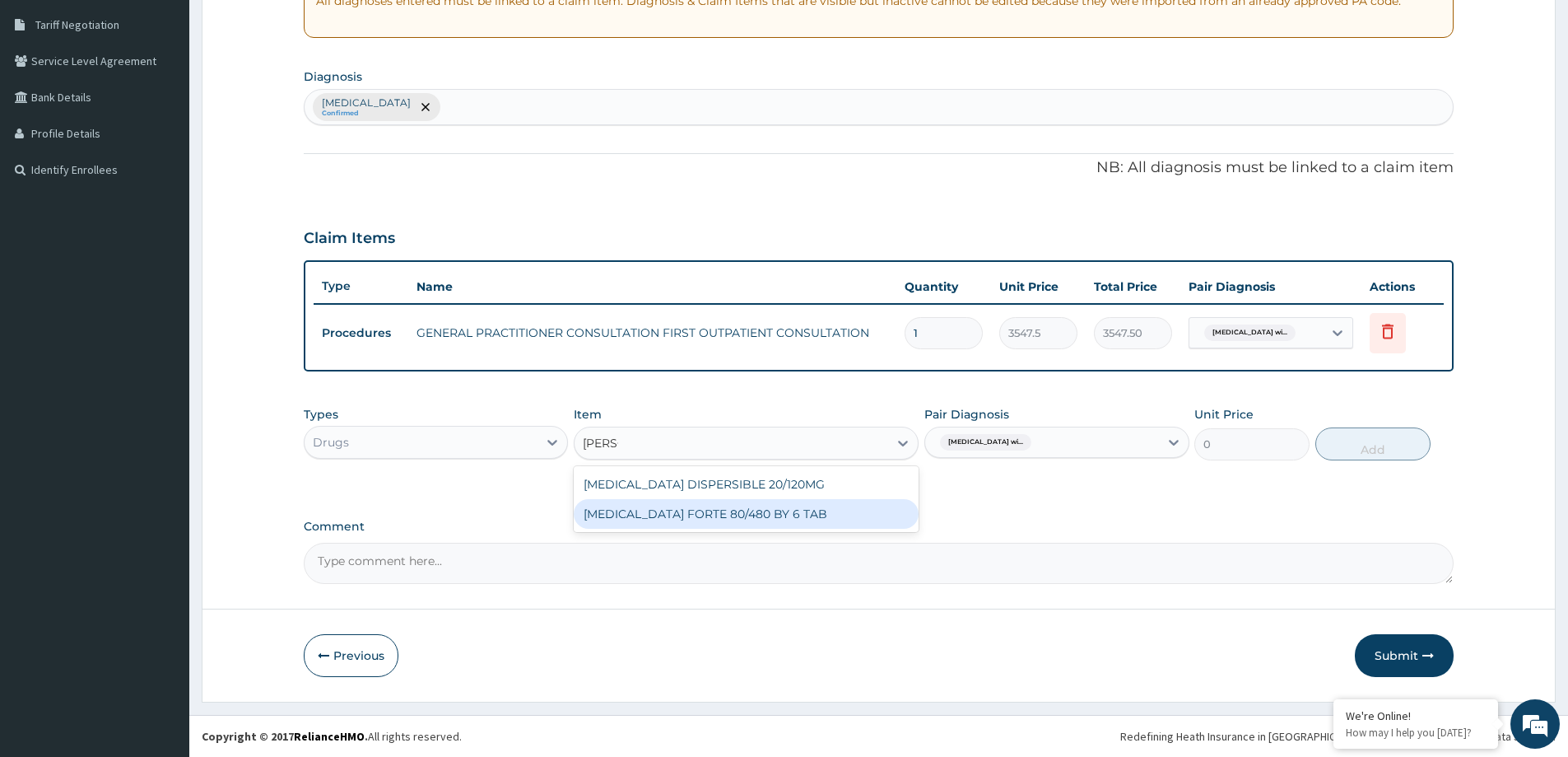
drag, startPoint x: 743, startPoint y: 513, endPoint x: 859, endPoint y: 504, distance: 116.3
click at [746, 512] on div "[MEDICAL_DATA] FORTE 80/480 BY 6 TAB" at bounding box center [746, 514] width 345 height 30
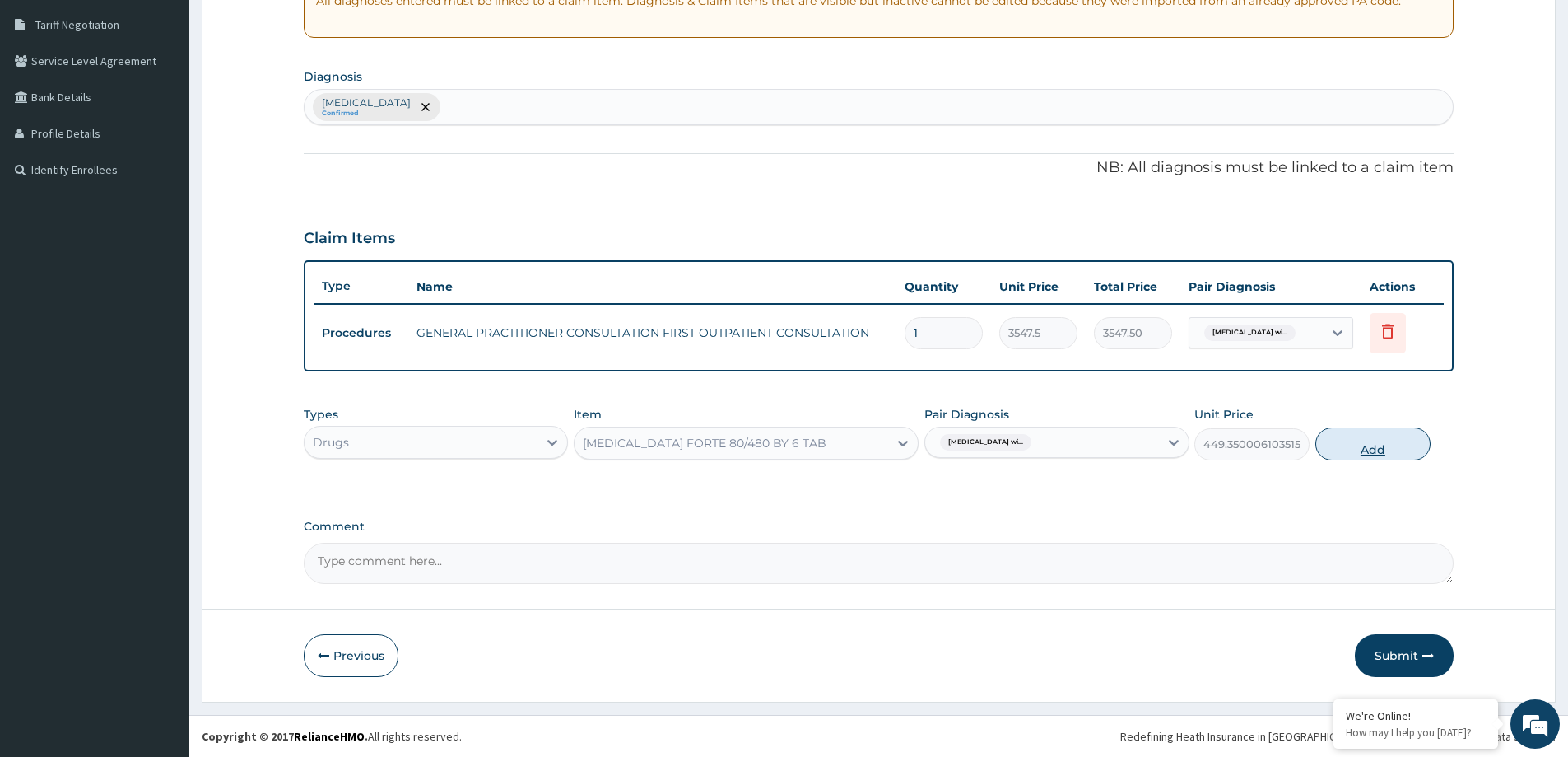
drag, startPoint x: 1412, startPoint y: 441, endPoint x: 1403, endPoint y: 437, distance: 9.8
click at [1411, 441] on button "Add" at bounding box center [1373, 444] width 115 height 33
type input "0"
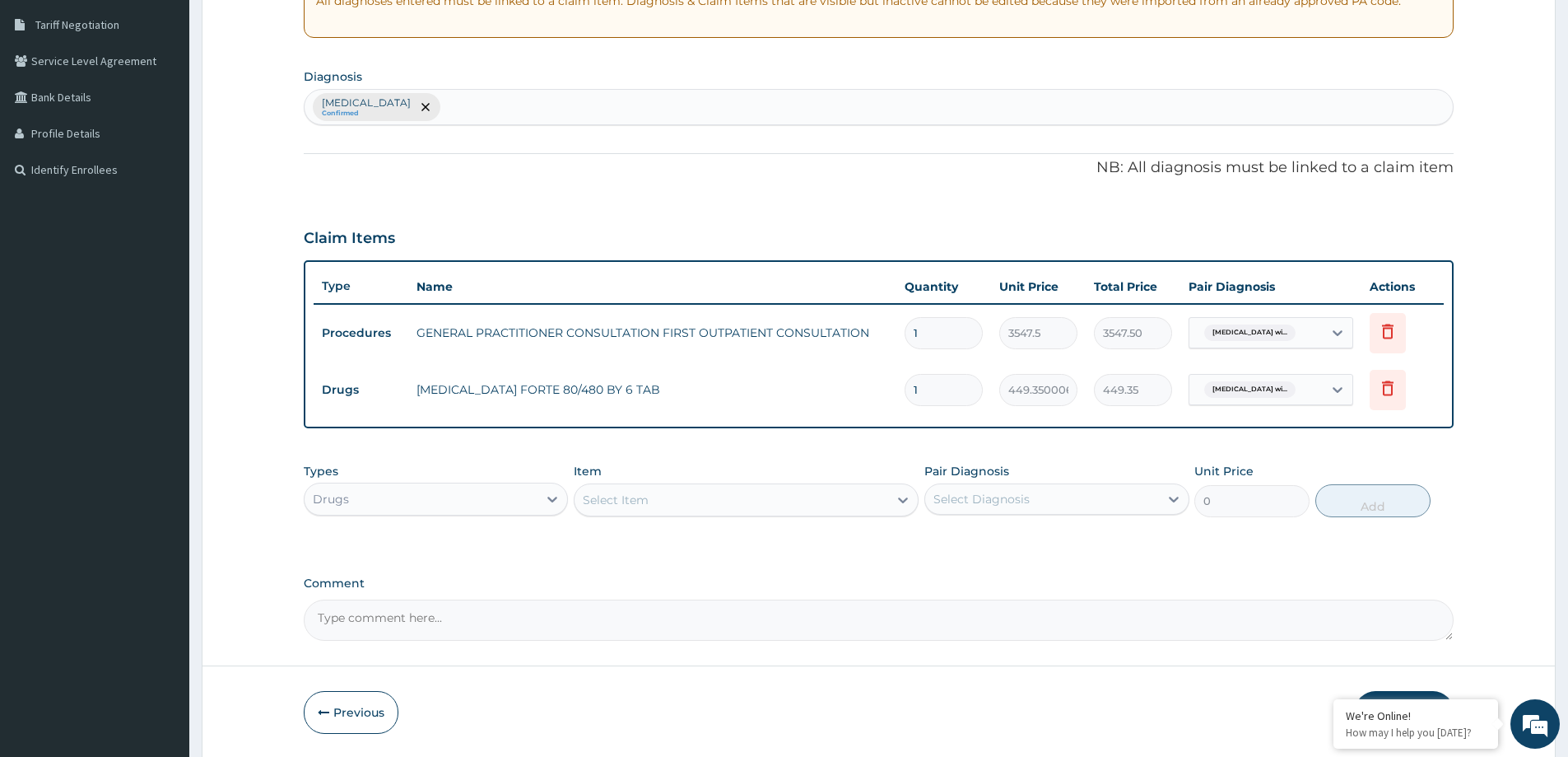
type input "0.00"
type input "6"
type input "2696.10"
type input "6"
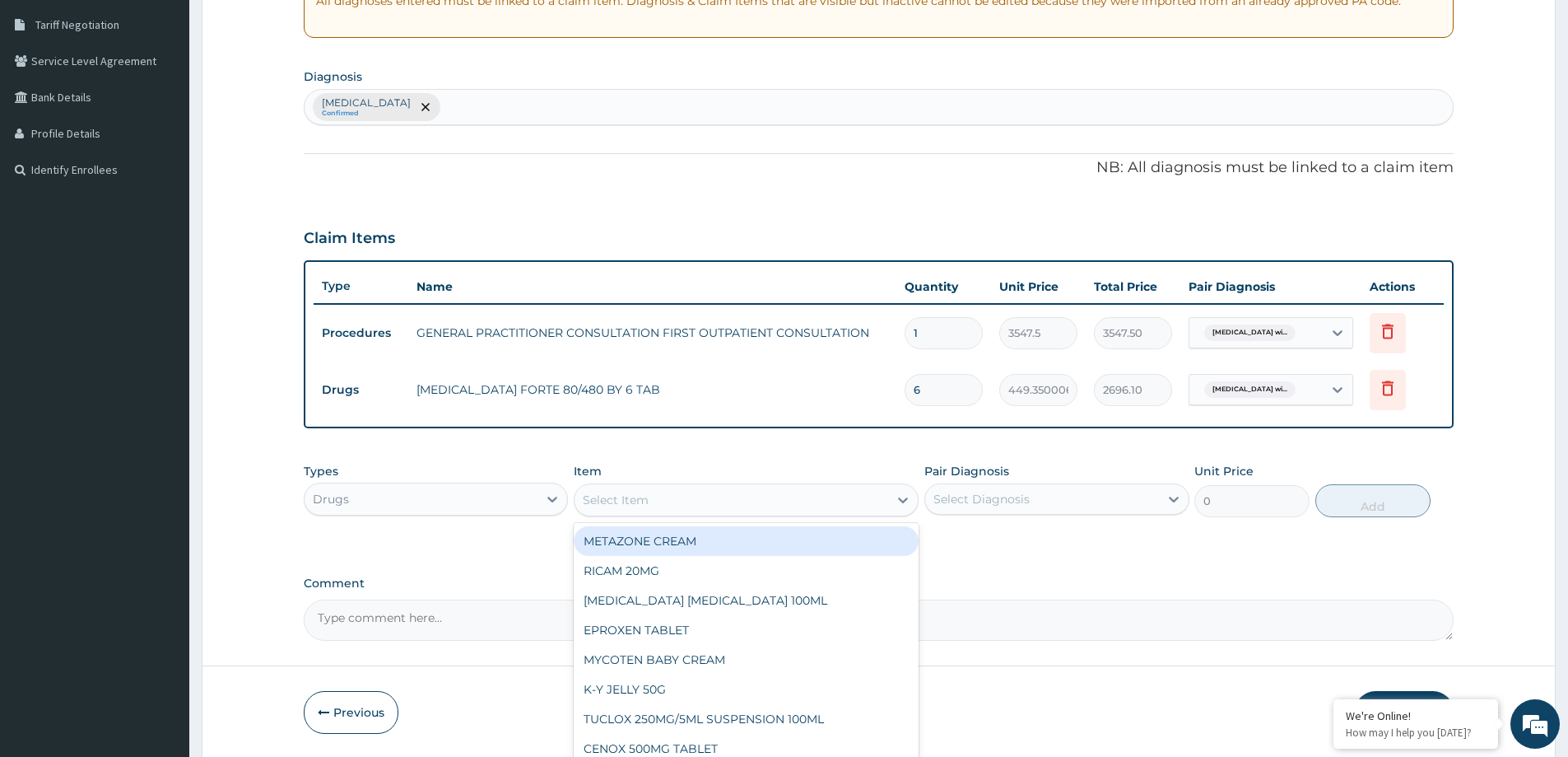
click at [830, 512] on div "Select Item" at bounding box center [731, 500] width 313 height 26
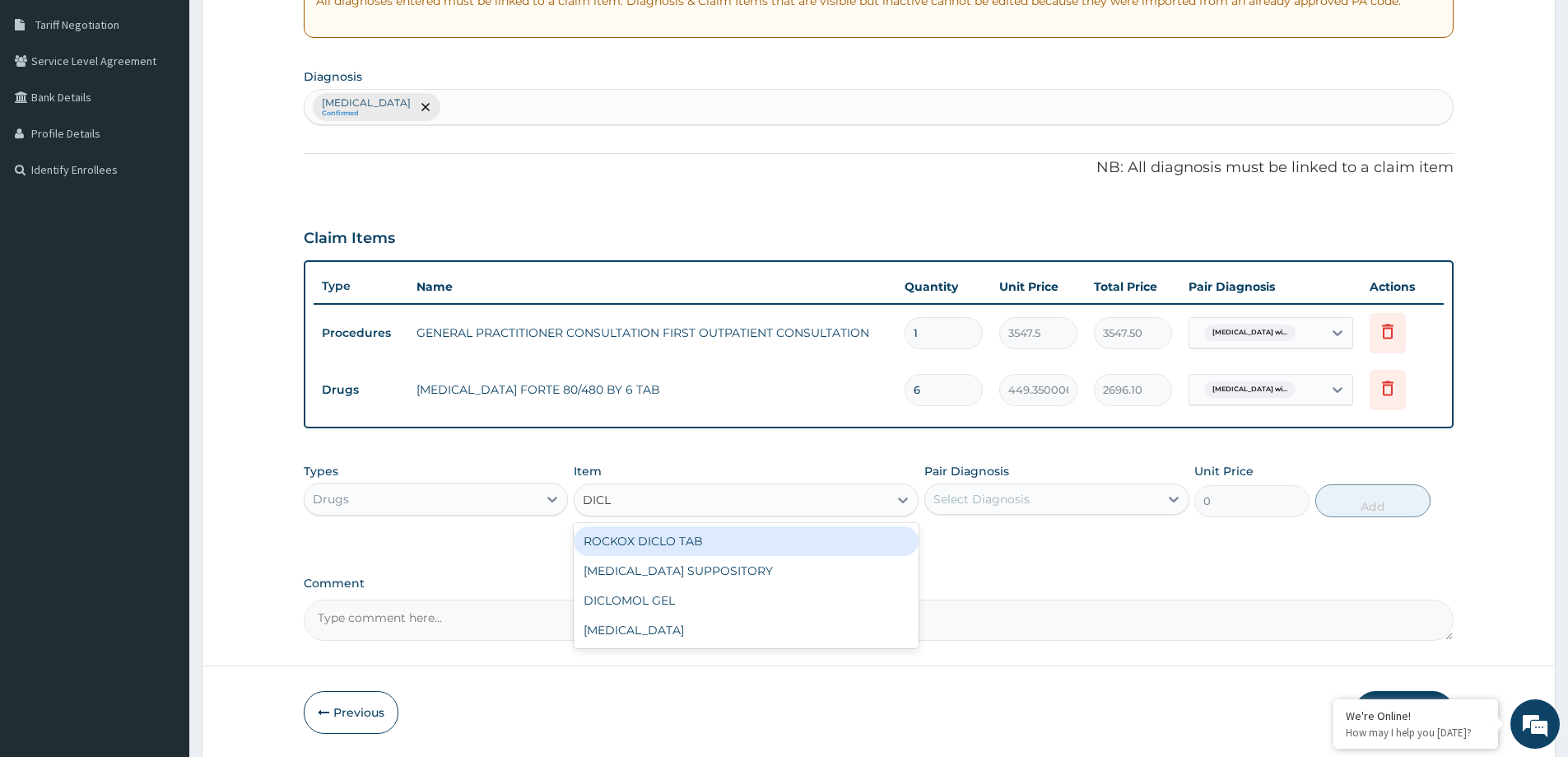
type input "DICLO"
click at [674, 548] on div "ROCKOX DICLO TAB" at bounding box center [746, 541] width 345 height 30
type input "82.7750015258789"
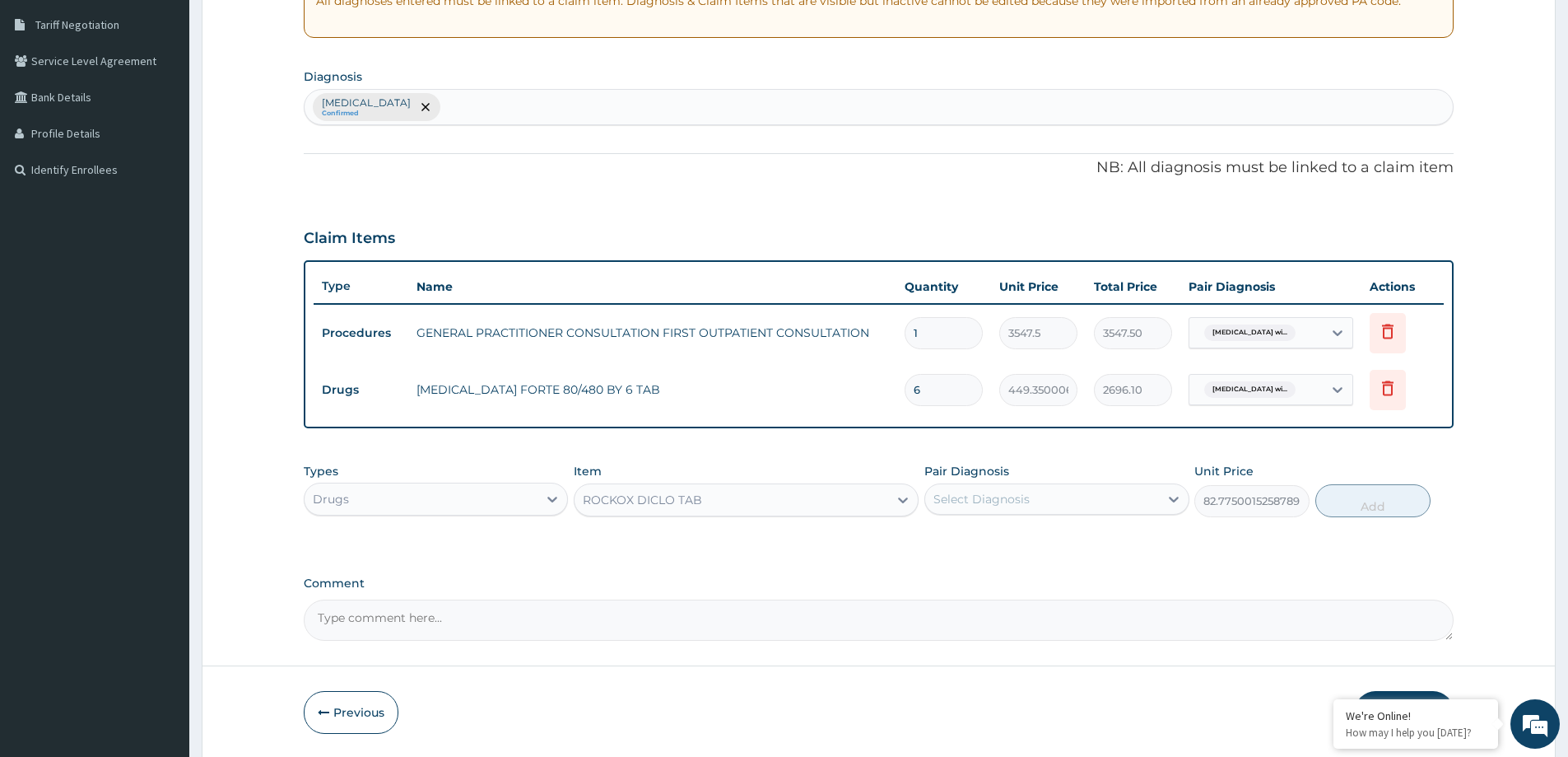
drag, startPoint x: 1028, startPoint y: 503, endPoint x: 1025, endPoint y: 516, distance: 13.3
click at [1028, 506] on div "Select Diagnosis" at bounding box center [982, 499] width 96 height 17
click at [1009, 540] on label "Plasmodium malariae malaria without complication" at bounding box center [1003, 540] width 102 height 17
checkbox input "true"
drag, startPoint x: 1367, startPoint y: 504, endPoint x: 1245, endPoint y: 520, distance: 123.0
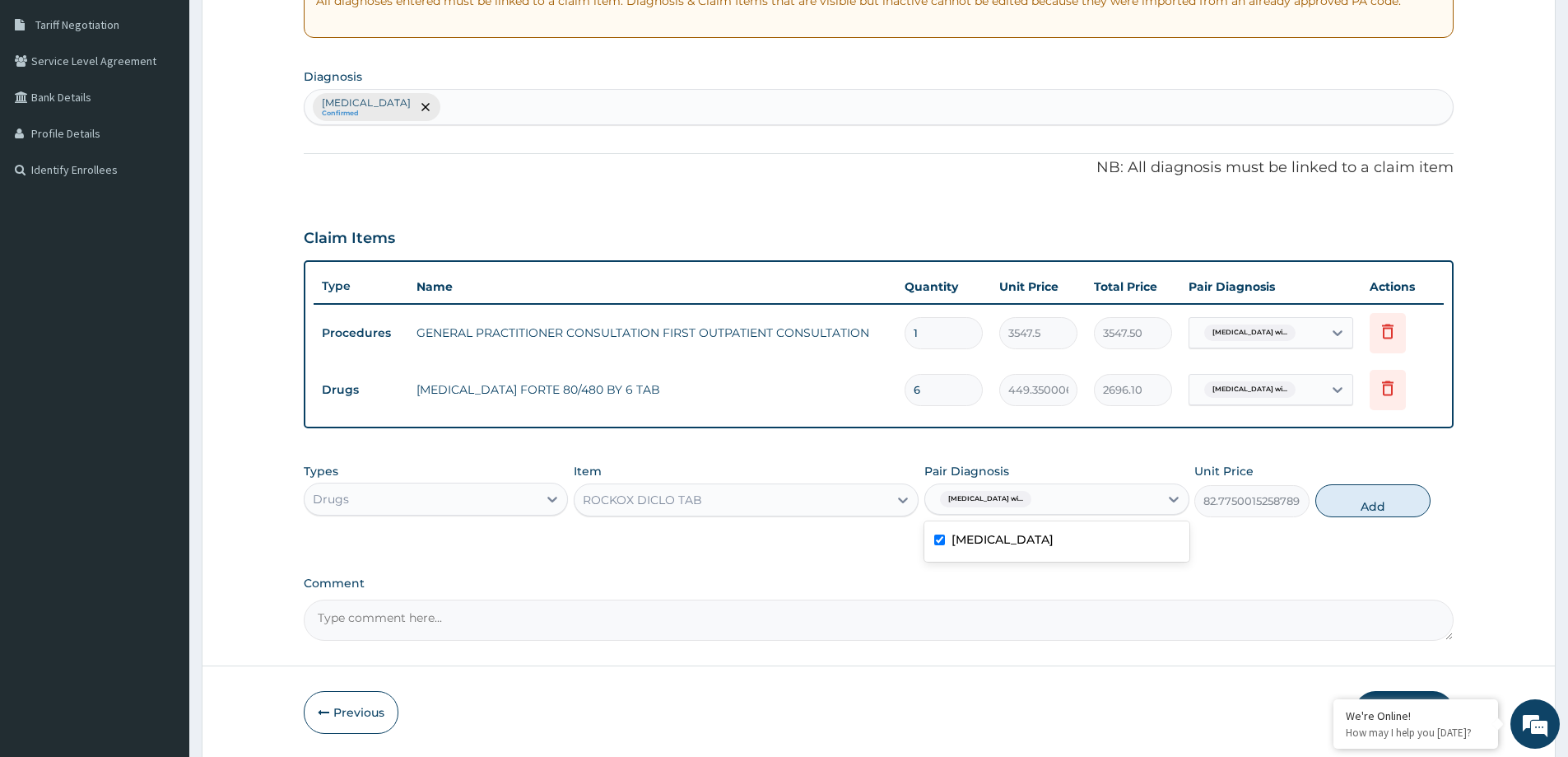
click at [1366, 504] on button "Add" at bounding box center [1373, 501] width 115 height 33
type input "0"
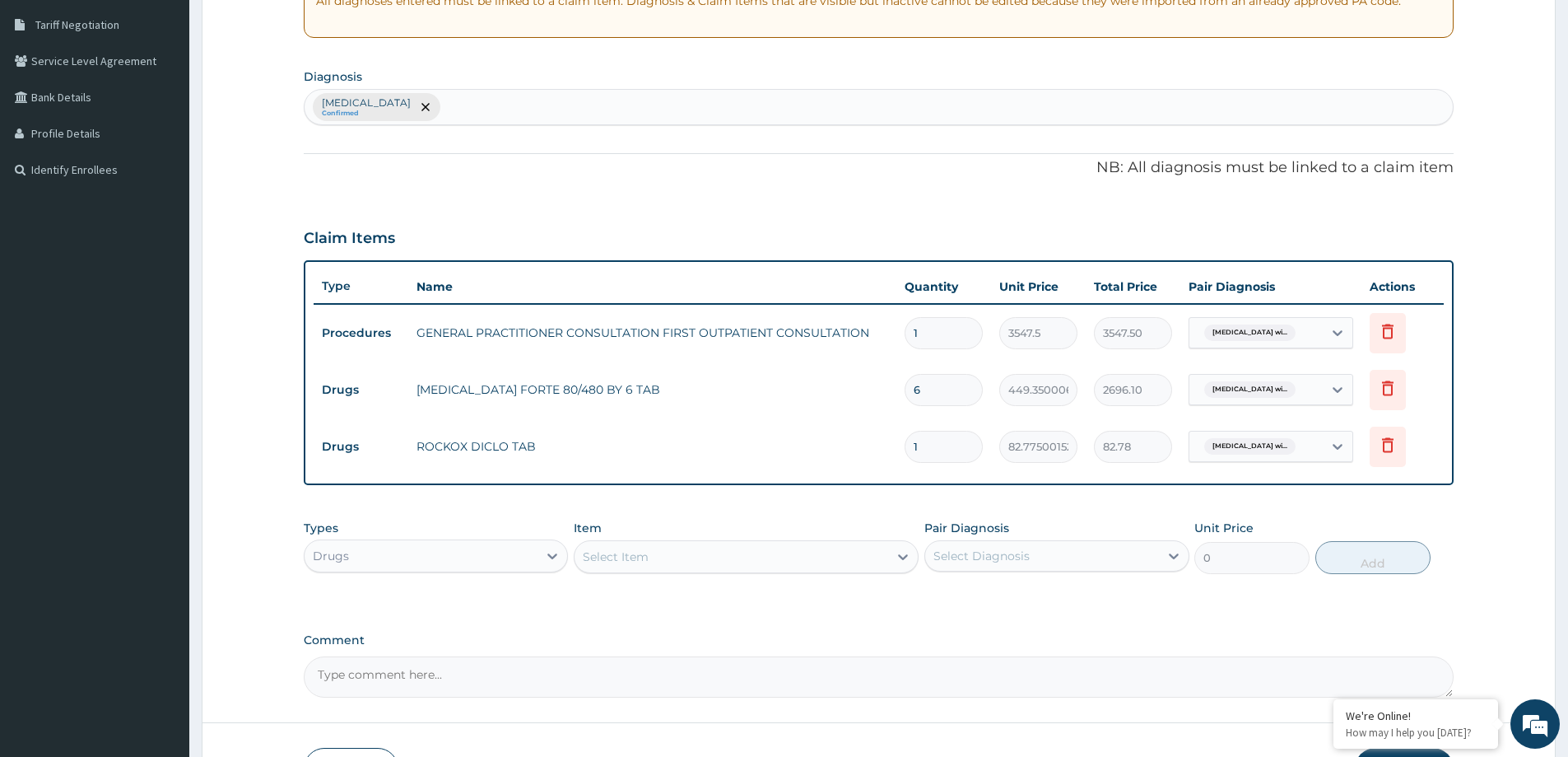
type input "10"
type input "827.75"
type input "10"
click at [394, 559] on div "Drugs" at bounding box center [421, 556] width 233 height 26
drag, startPoint x: 443, startPoint y: 719, endPoint x: 518, endPoint y: 673, distance: 88.0
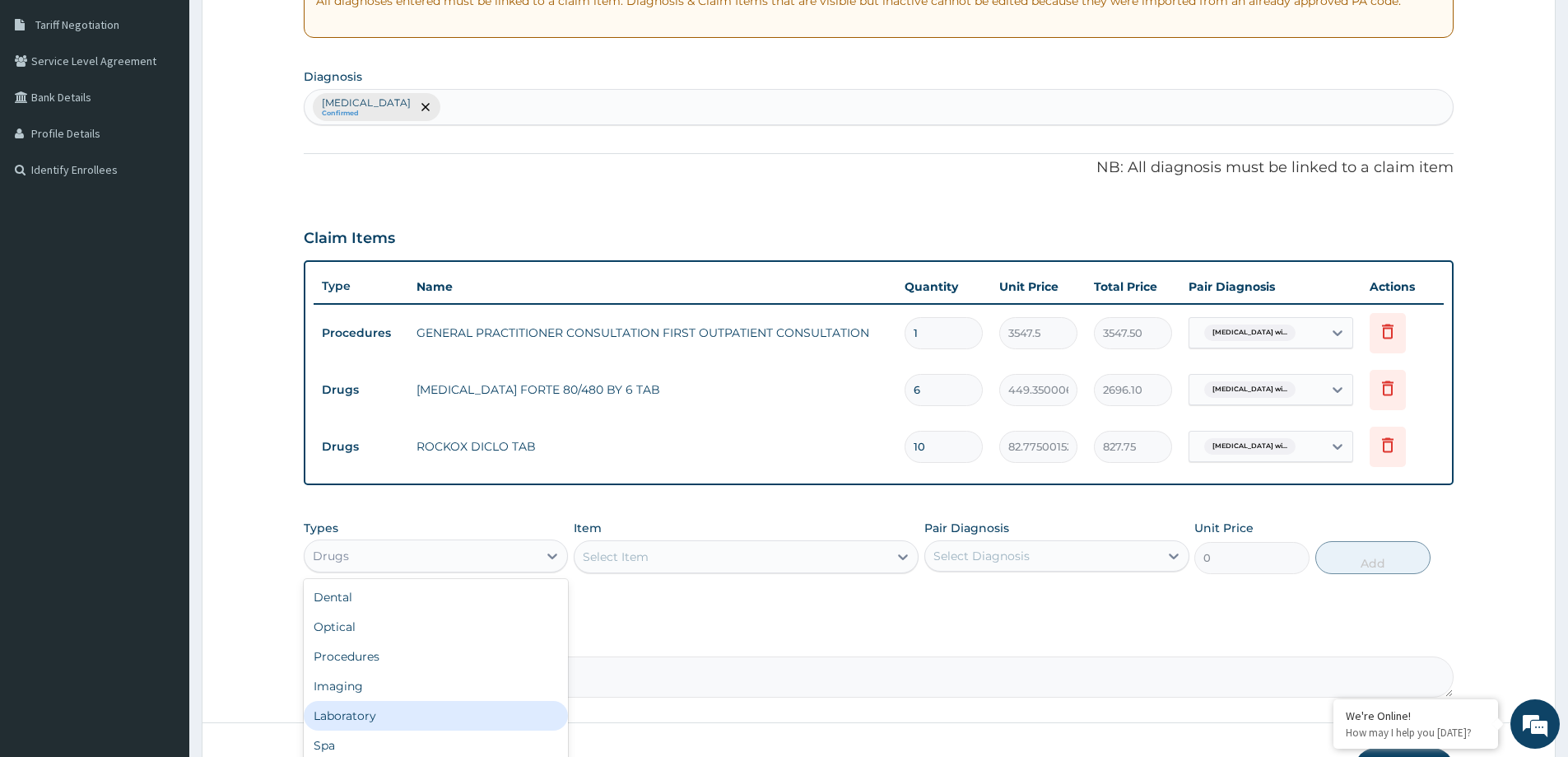
click at [443, 717] on div "Laboratory" at bounding box center [435, 716] width 264 height 30
click at [969, 560] on div "Select Diagnosis" at bounding box center [982, 555] width 96 height 17
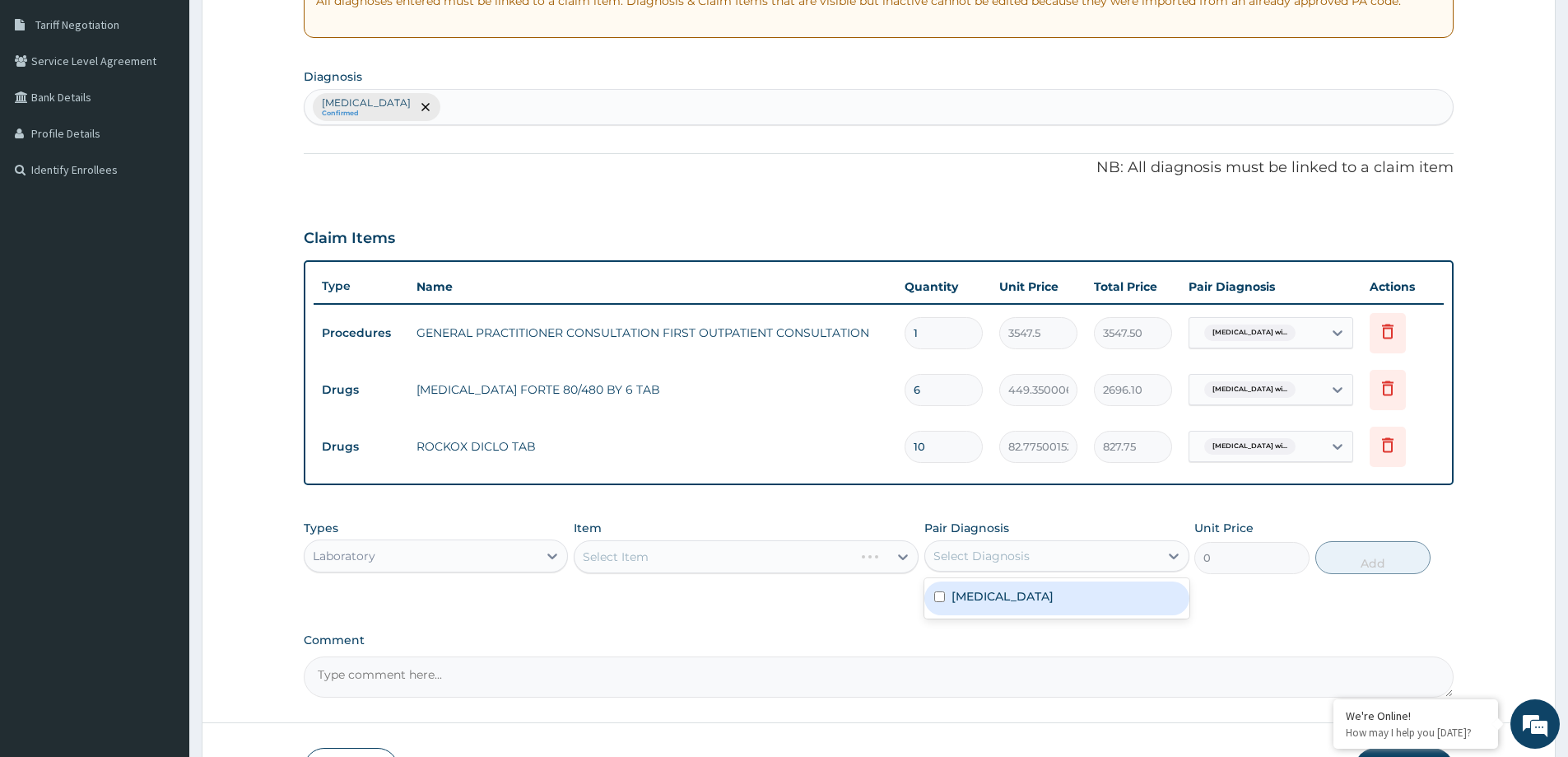
drag, startPoint x: 969, startPoint y: 609, endPoint x: 849, endPoint y: 604, distance: 120.1
click at [965, 605] on label "Plasmodium malariae malaria without complication" at bounding box center [1003, 596] width 102 height 17
checkbox input "true"
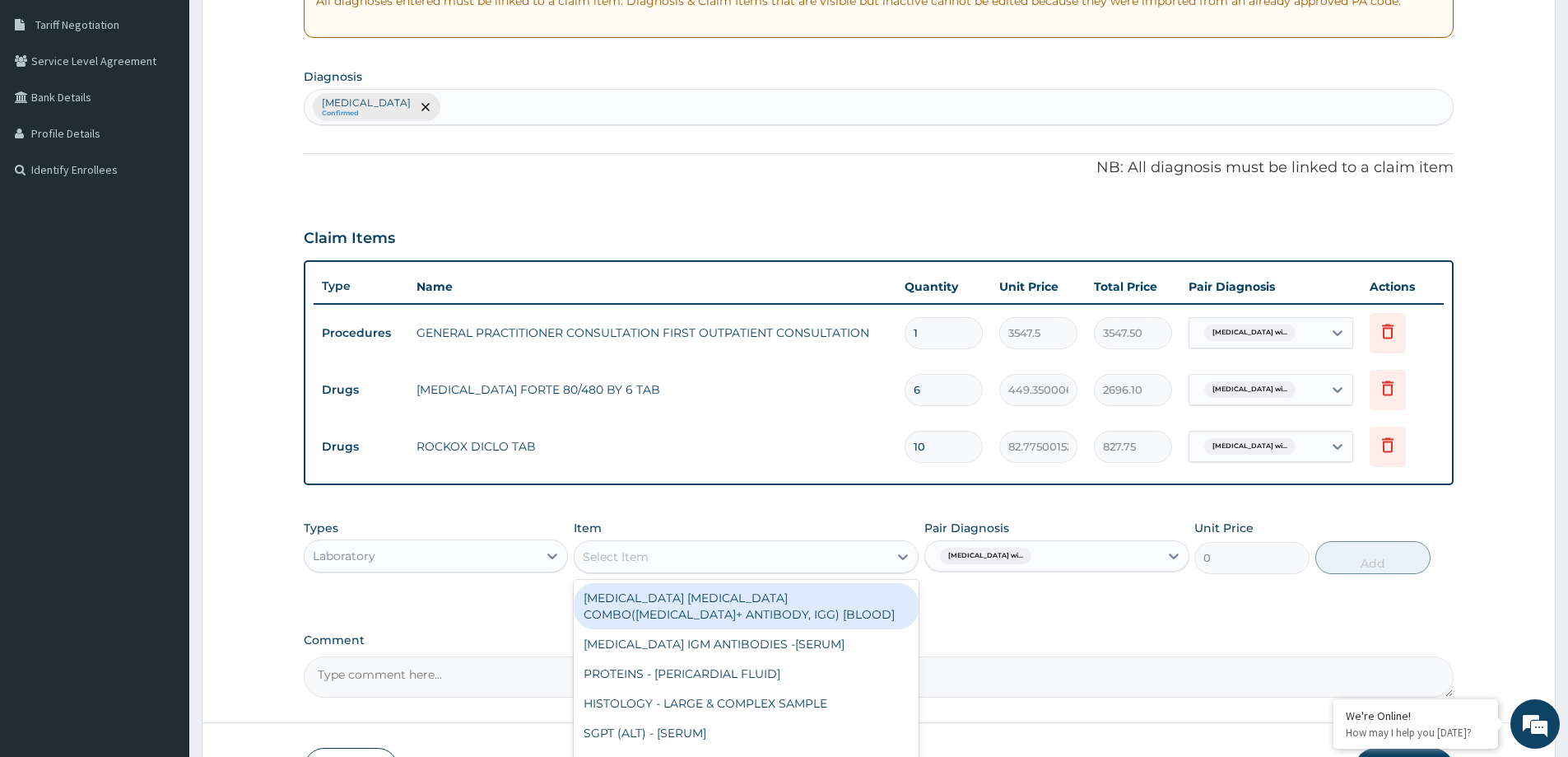
click at [637, 567] on div "Select Item" at bounding box center [731, 557] width 313 height 26
click at [644, 595] on div "MALARIA PARASITE COMBO(BLOOD FILM+ ANTIBODY, IGG) [BLOOD]" at bounding box center [746, 606] width 345 height 46
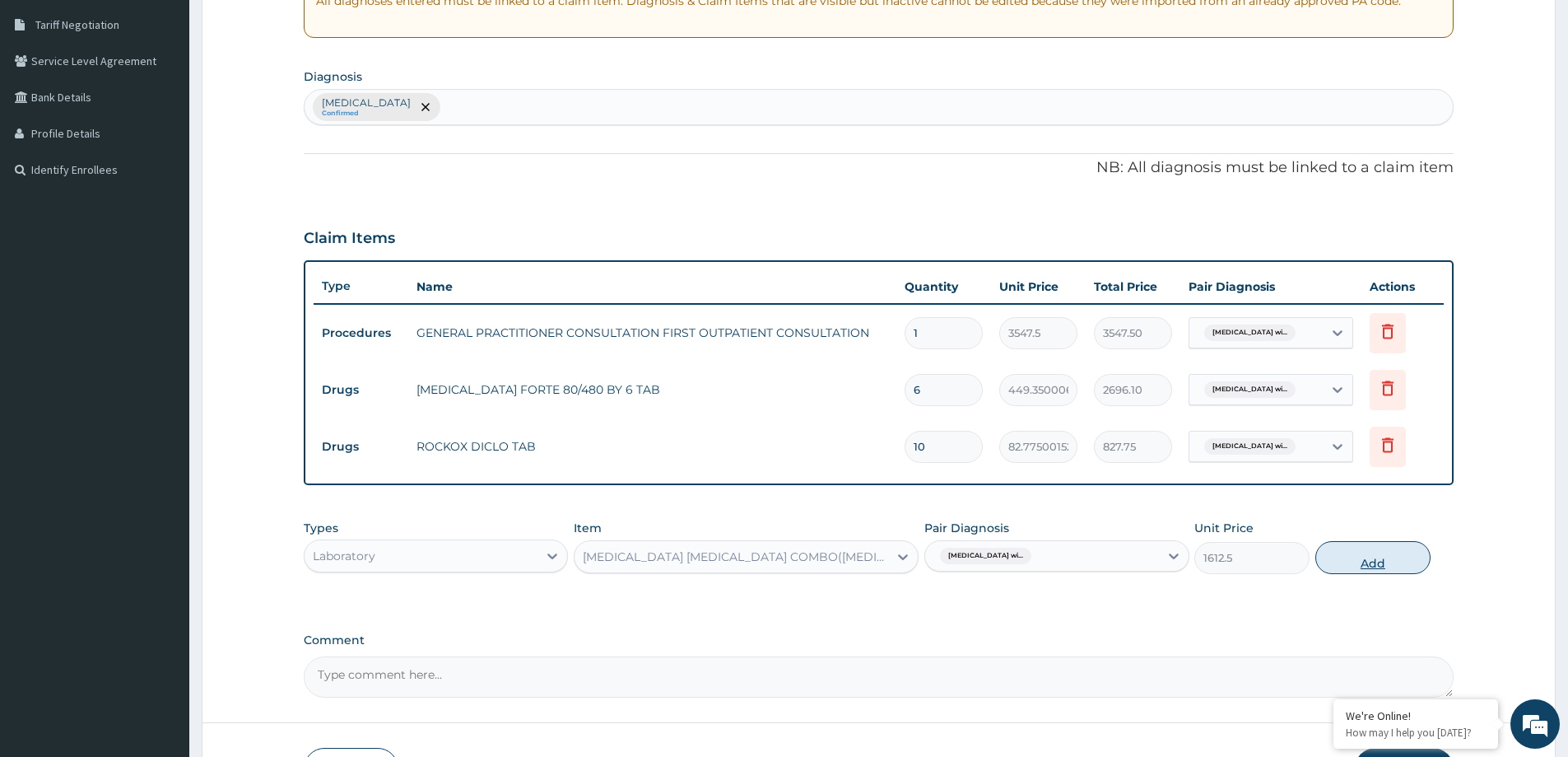
click at [1407, 554] on button "Add" at bounding box center [1373, 558] width 115 height 33
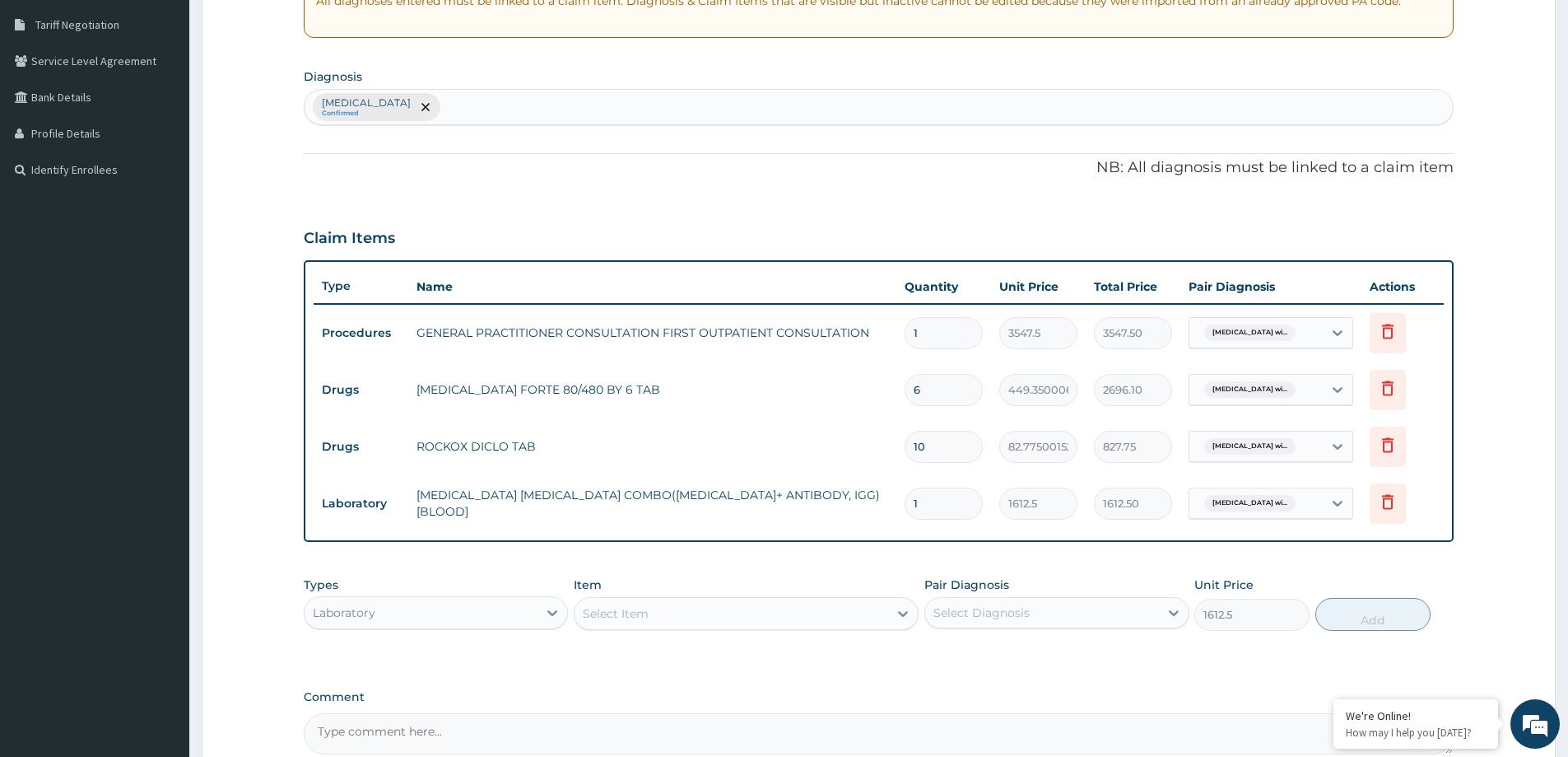
type input "0"
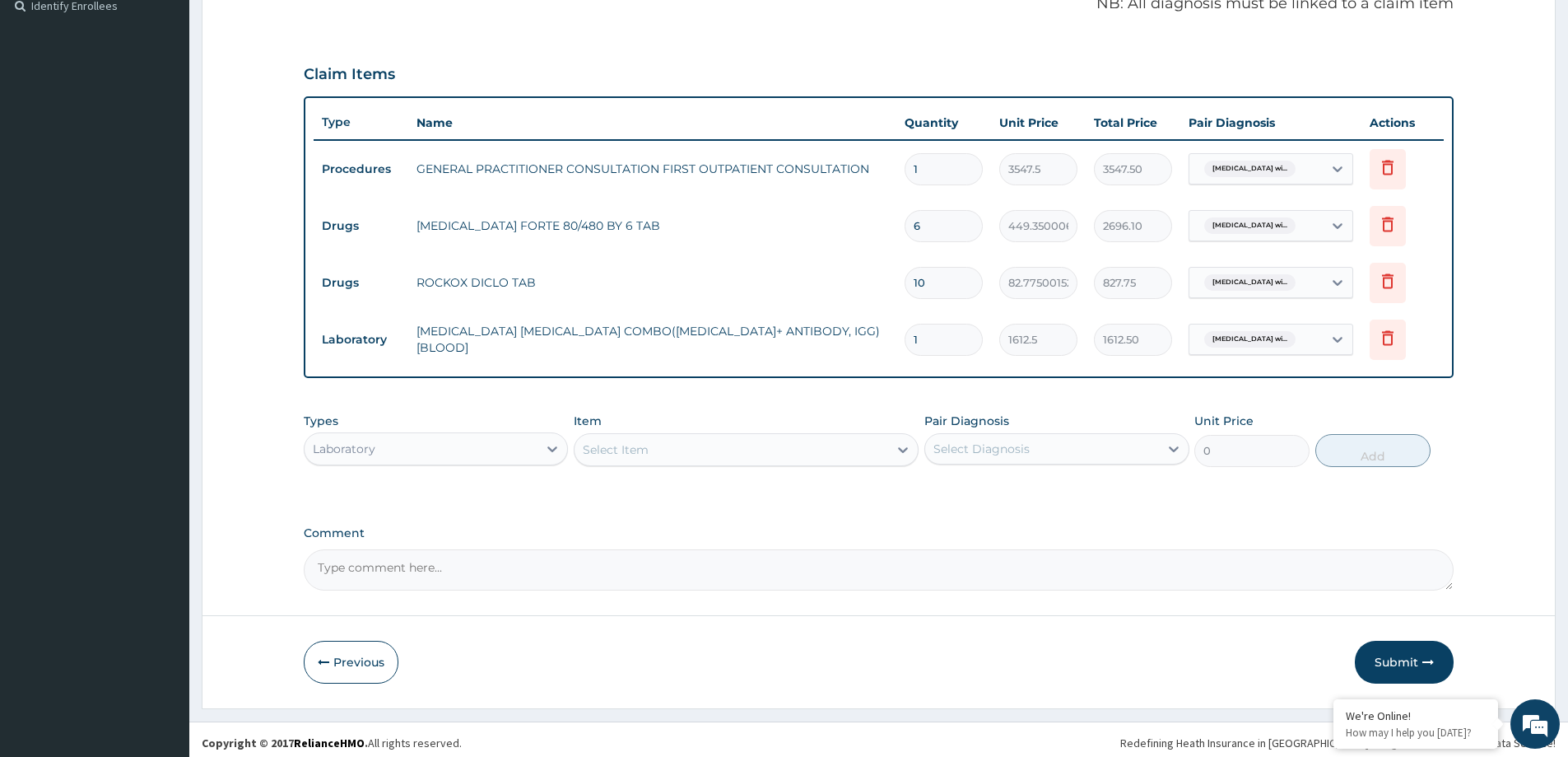
scroll to position [501, 0]
click at [1391, 660] on button "Submit" at bounding box center [1404, 661] width 99 height 43
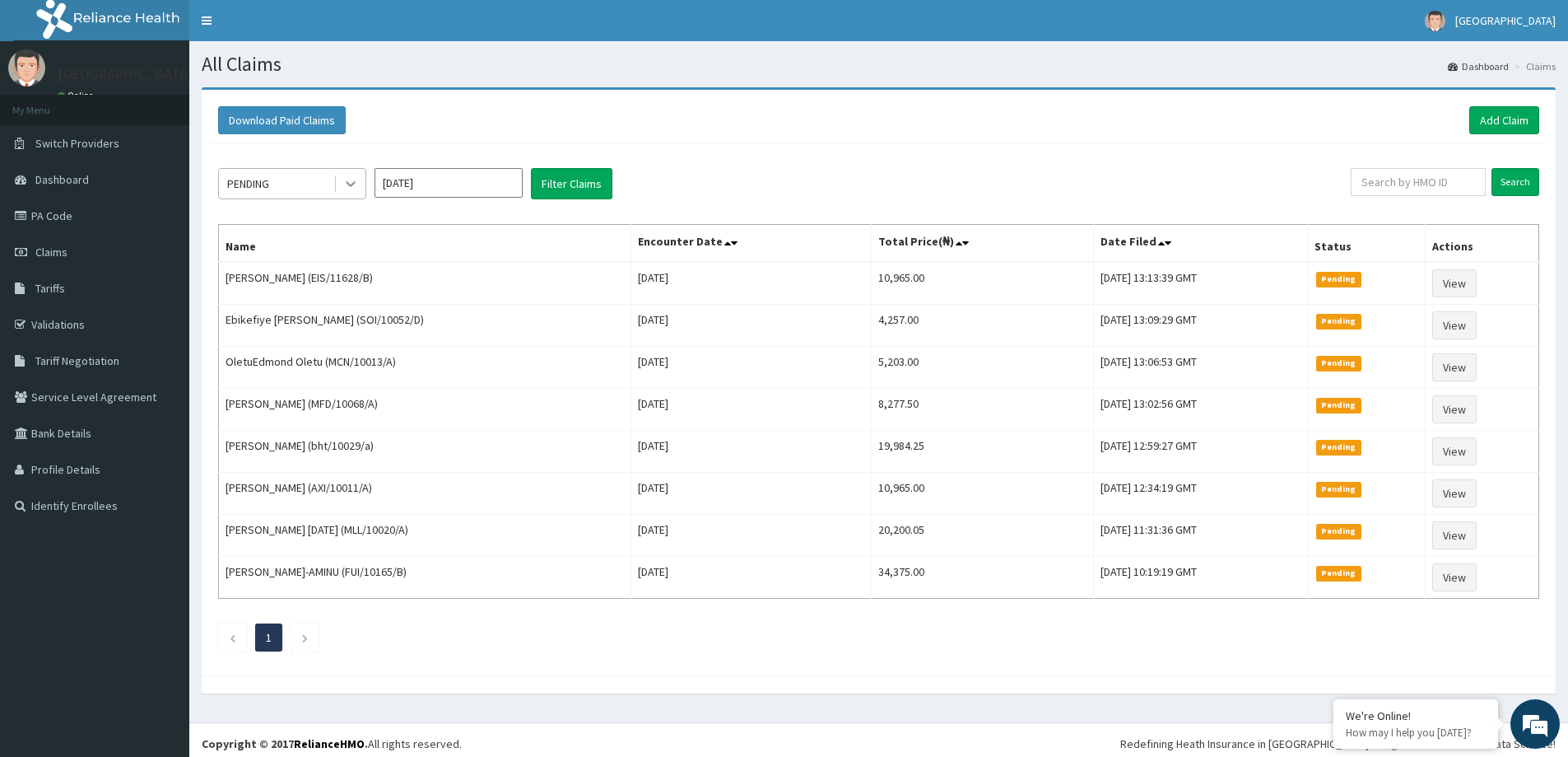
drag, startPoint x: 354, startPoint y: 182, endPoint x: 346, endPoint y: 186, distance: 8.9
click at [354, 182] on icon at bounding box center [350, 185] width 10 height 6
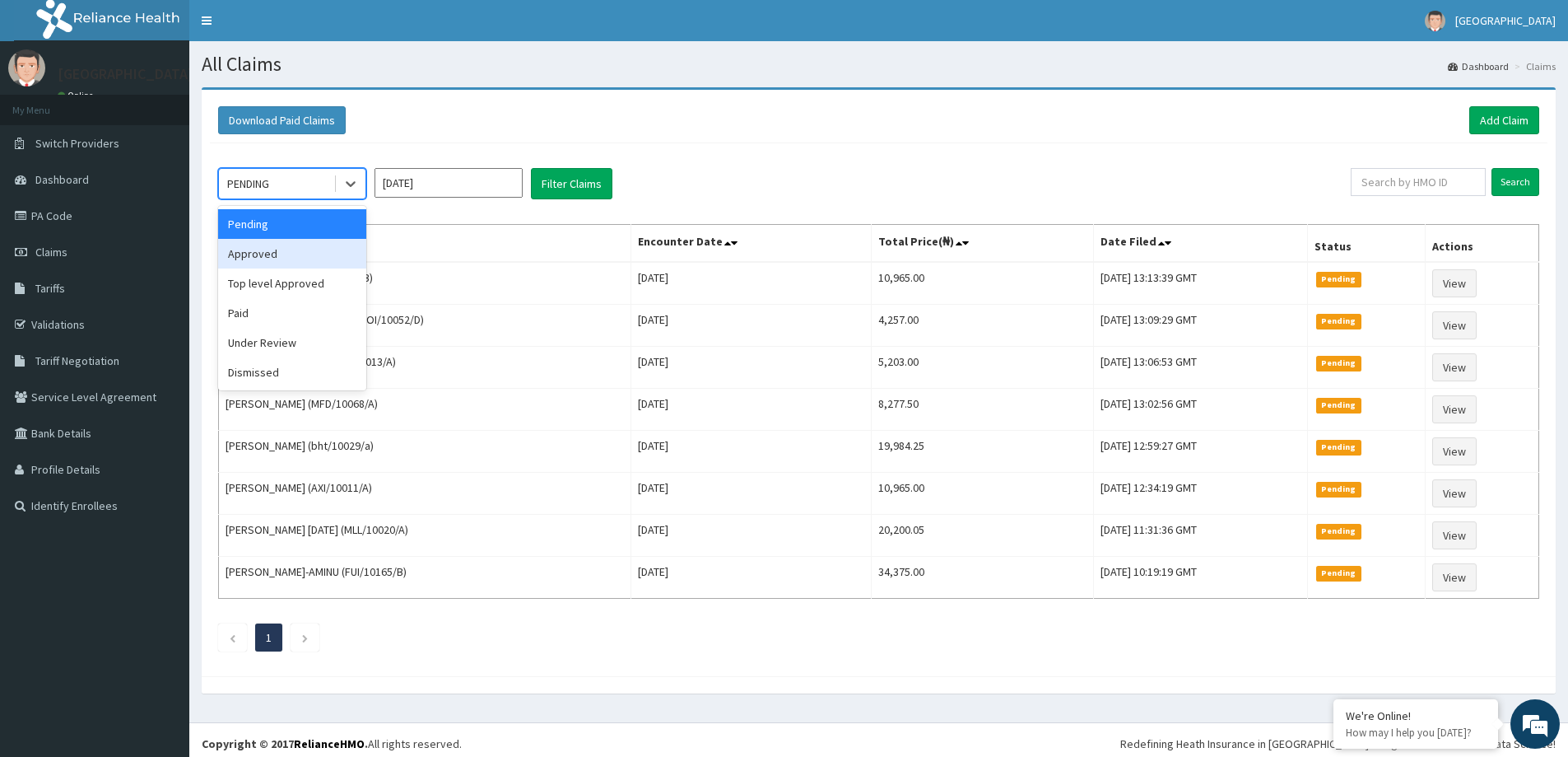
click at [311, 251] on div "Approved" at bounding box center [292, 254] width 148 height 30
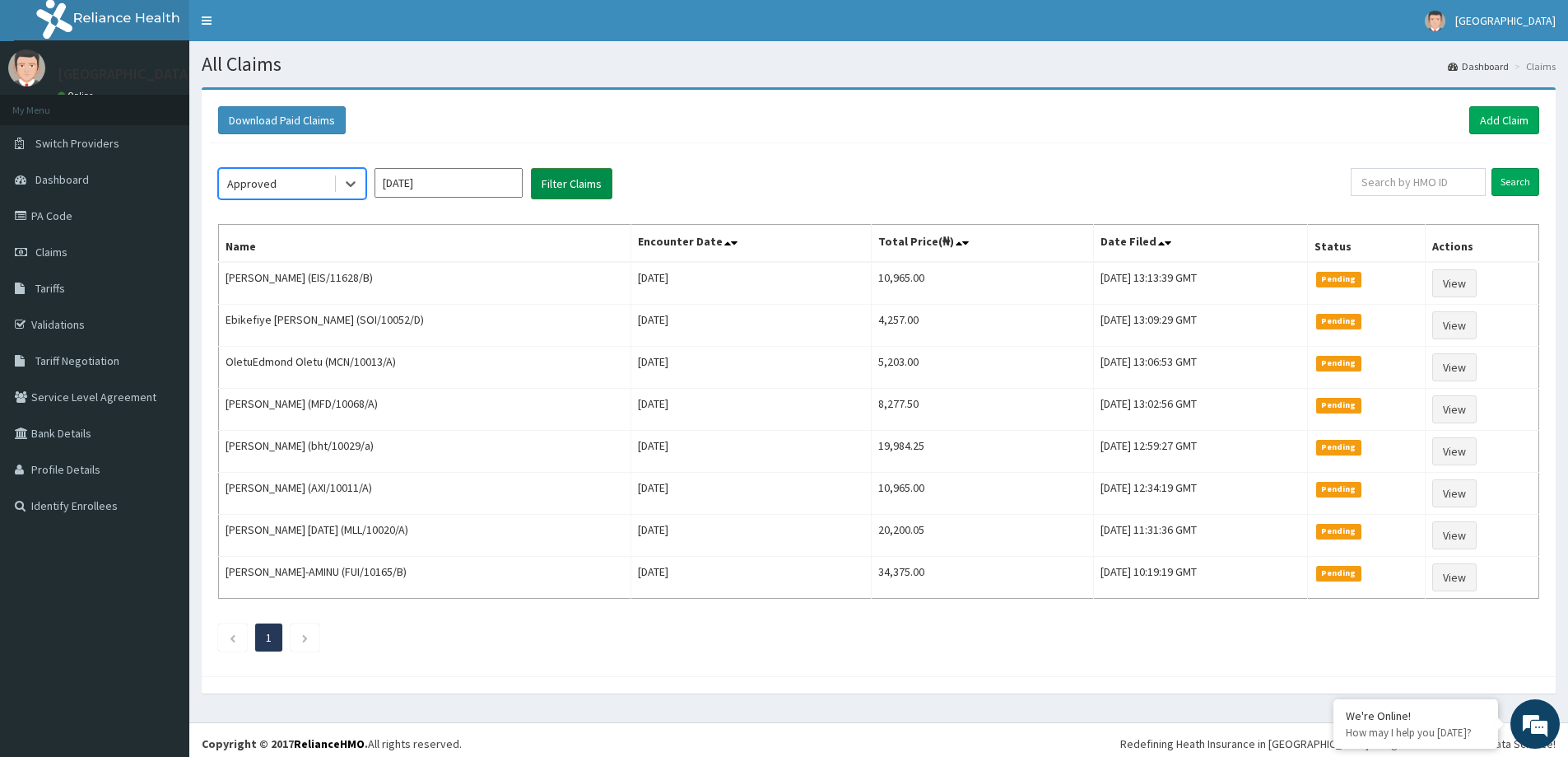
click at [577, 178] on button "Filter Claims" at bounding box center [572, 183] width 81 height 31
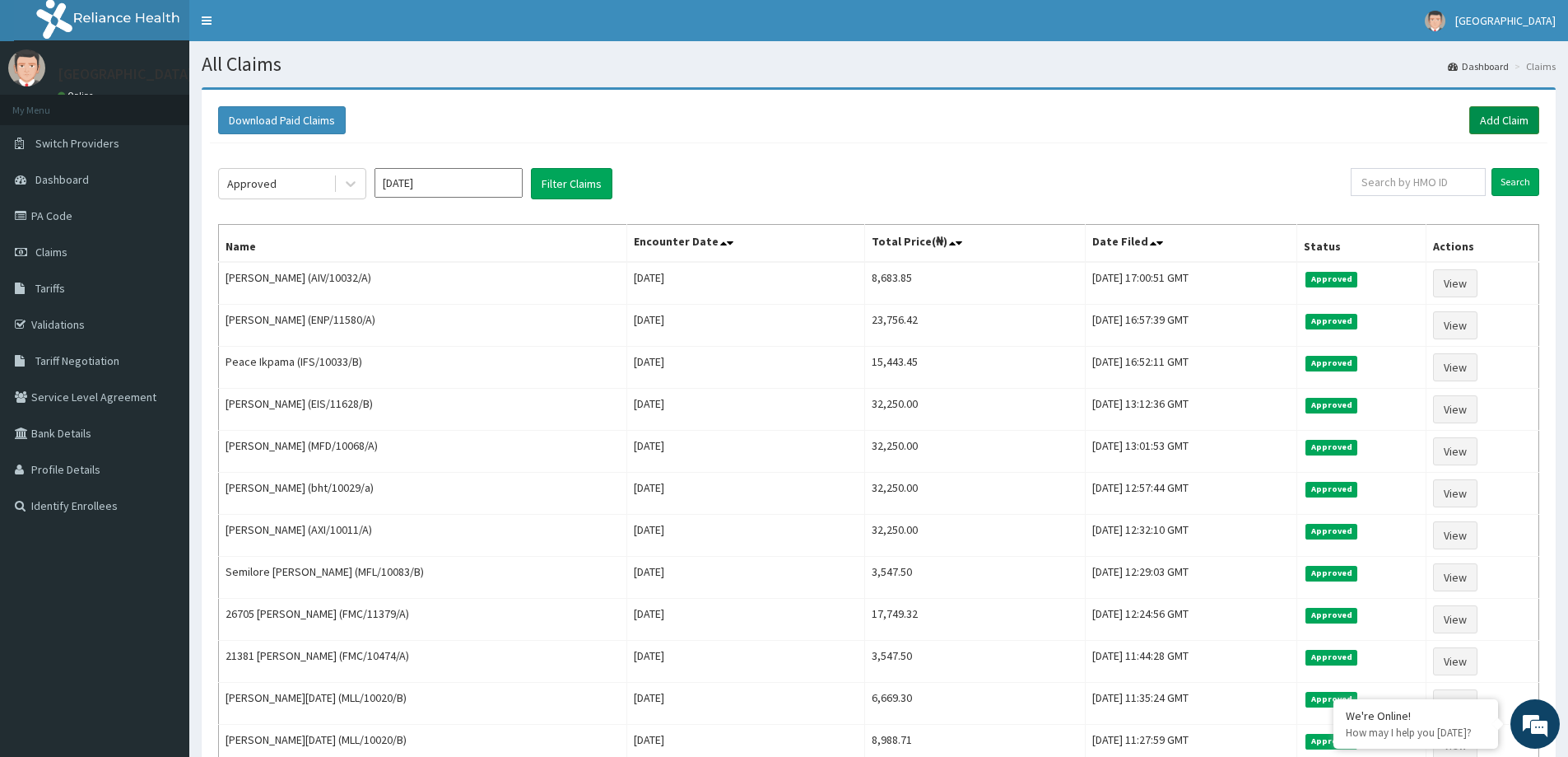
click at [1510, 117] on link "Add Claim" at bounding box center [1504, 120] width 70 height 28
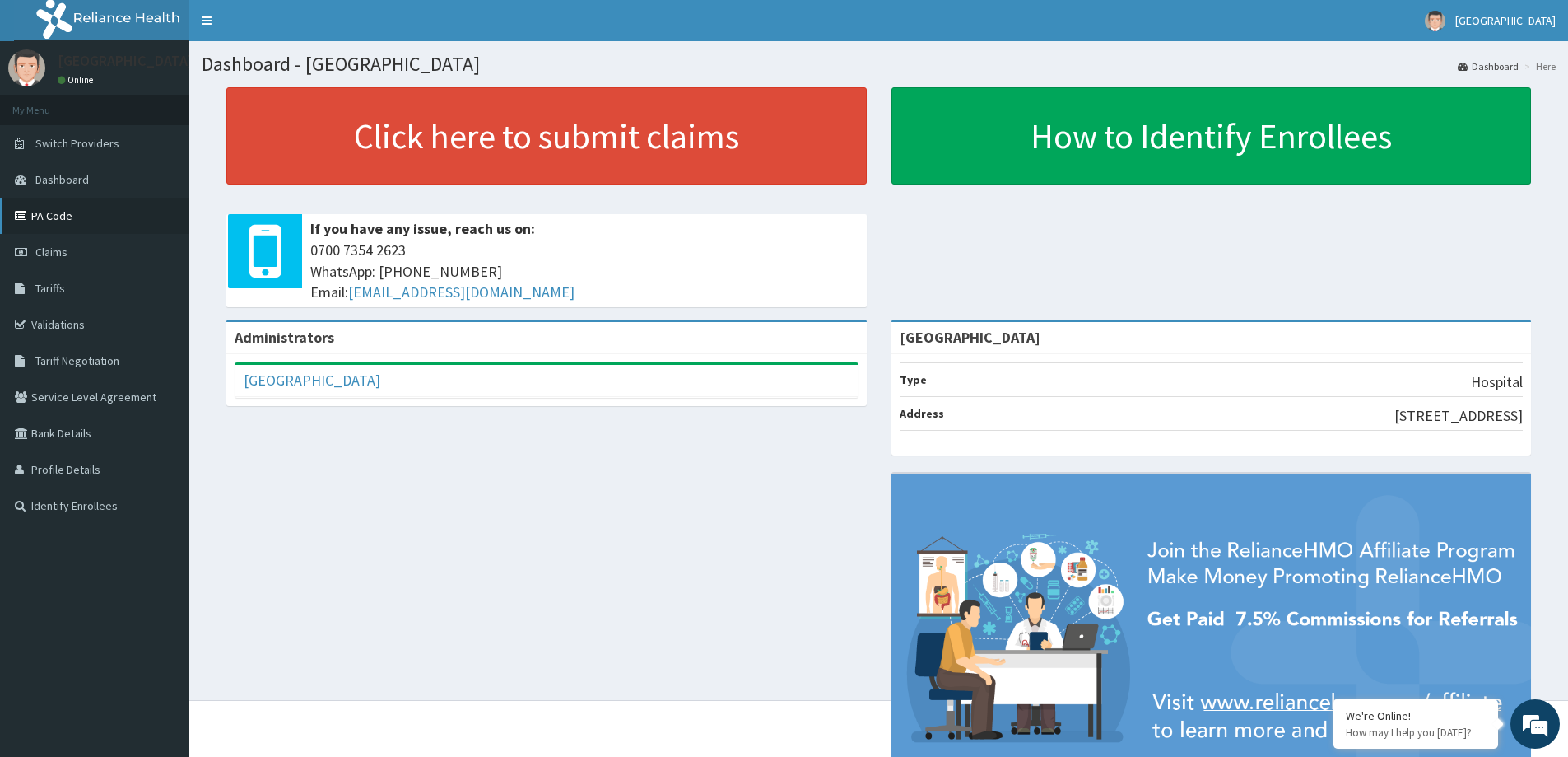
click at [80, 217] on link "PA Code" at bounding box center [94, 216] width 189 height 37
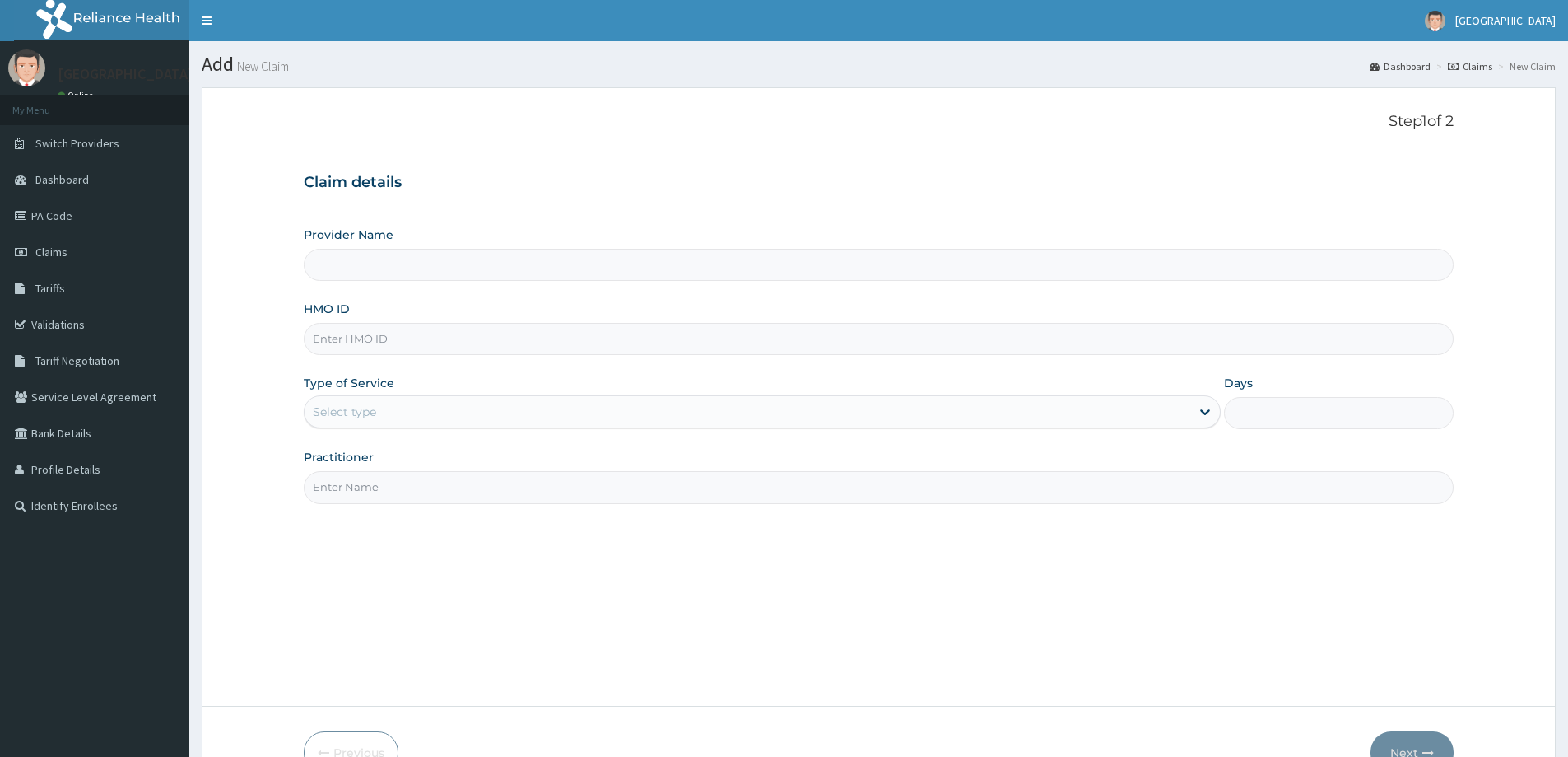
drag, startPoint x: 412, startPoint y: 334, endPoint x: 415, endPoint y: 304, distance: 30.1
click at [413, 334] on input "HMO ID" at bounding box center [879, 339] width 1150 height 32
type input "[GEOGRAPHIC_DATA]"
paste input "bee/10018/a"
click at [335, 334] on input "bee/10018/a" at bounding box center [879, 339] width 1150 height 32
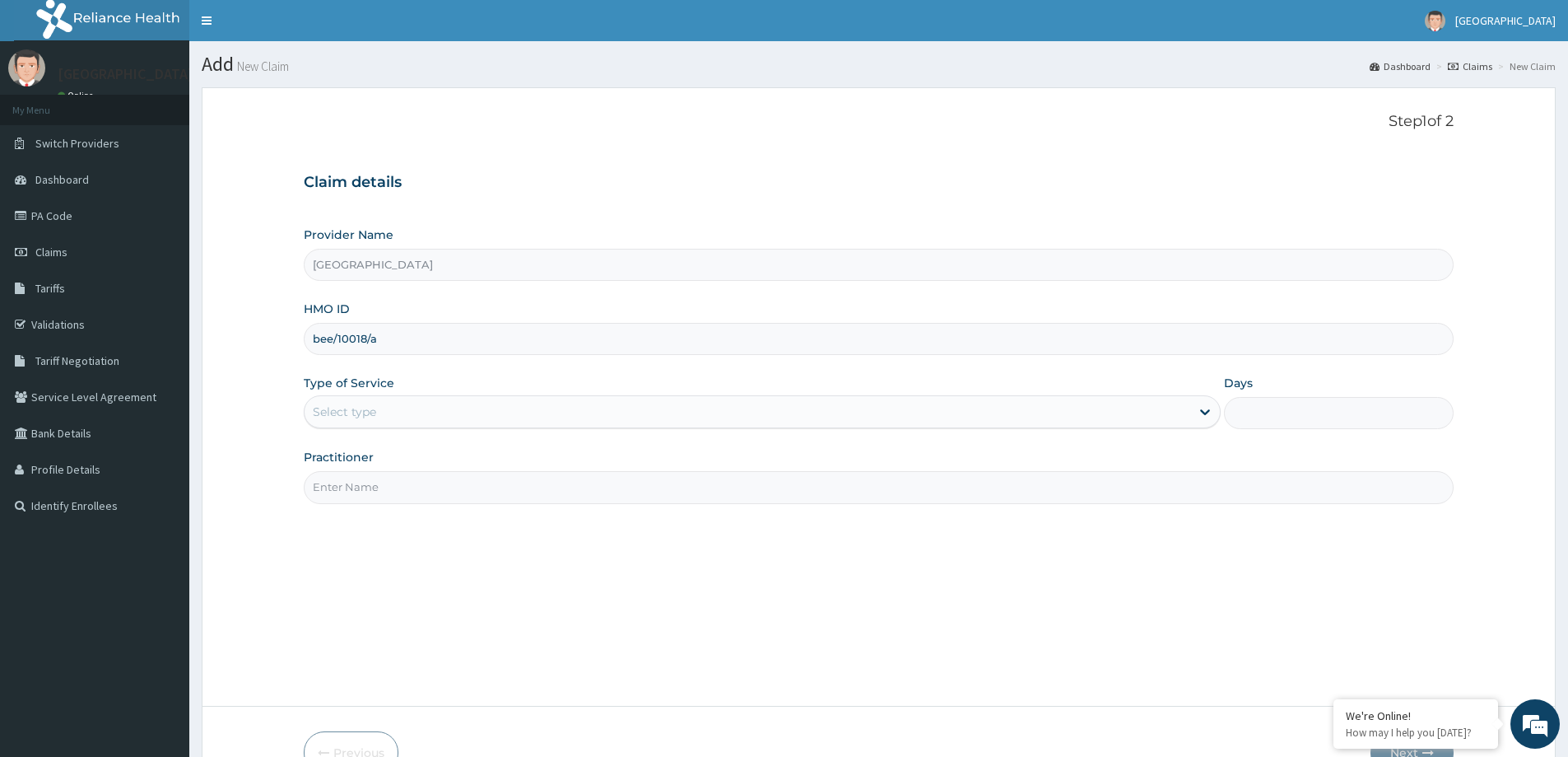
type input "bee/10018/a"
drag, startPoint x: 528, startPoint y: 388, endPoint x: 517, endPoint y: 399, distance: 15.6
click at [525, 387] on div "Type of Service Select type" at bounding box center [762, 402] width 917 height 54
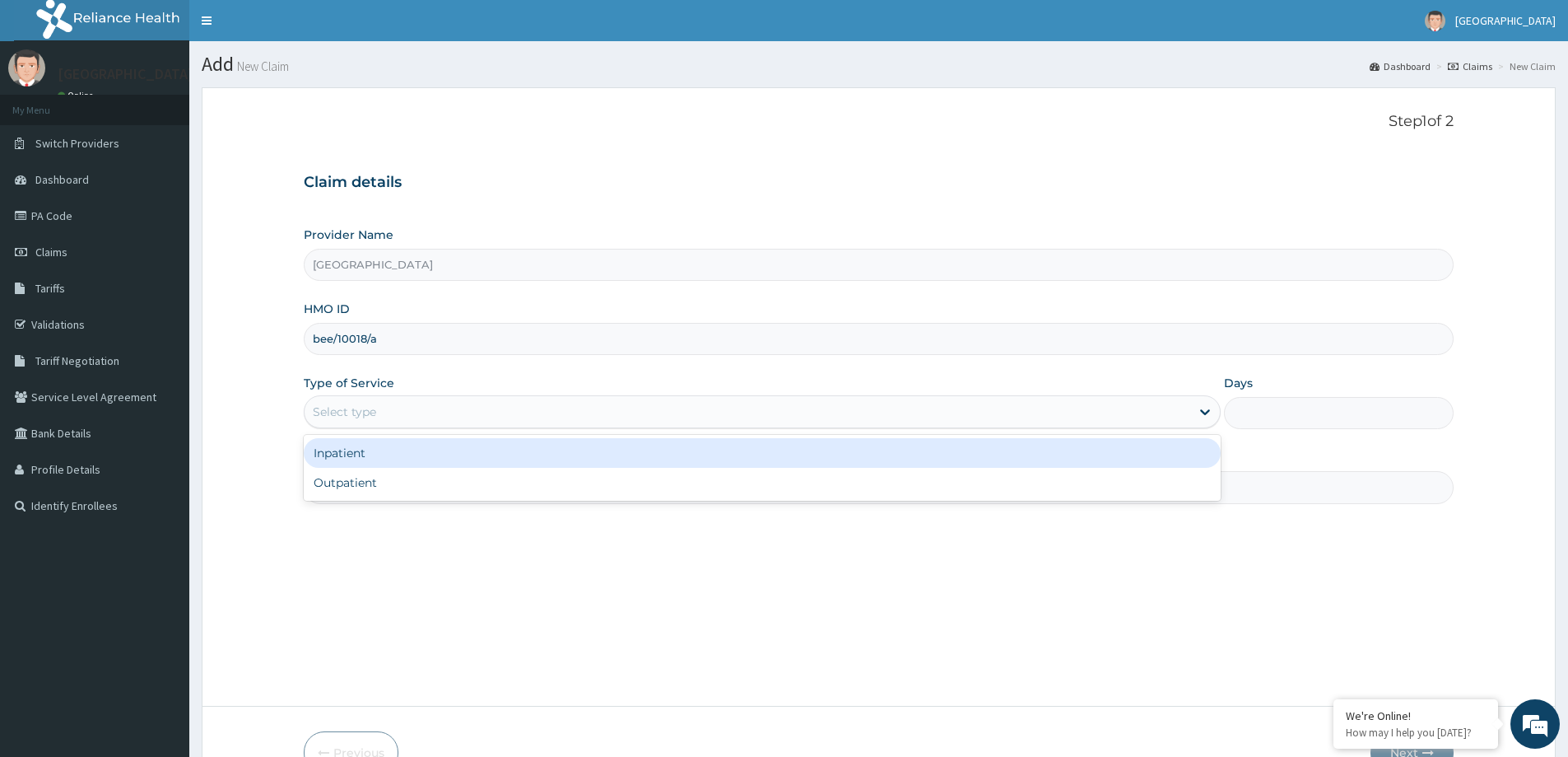
drag, startPoint x: 506, startPoint y: 414, endPoint x: 472, endPoint y: 423, distance: 35.2
click at [501, 413] on div "Select type" at bounding box center [747, 412] width 886 height 26
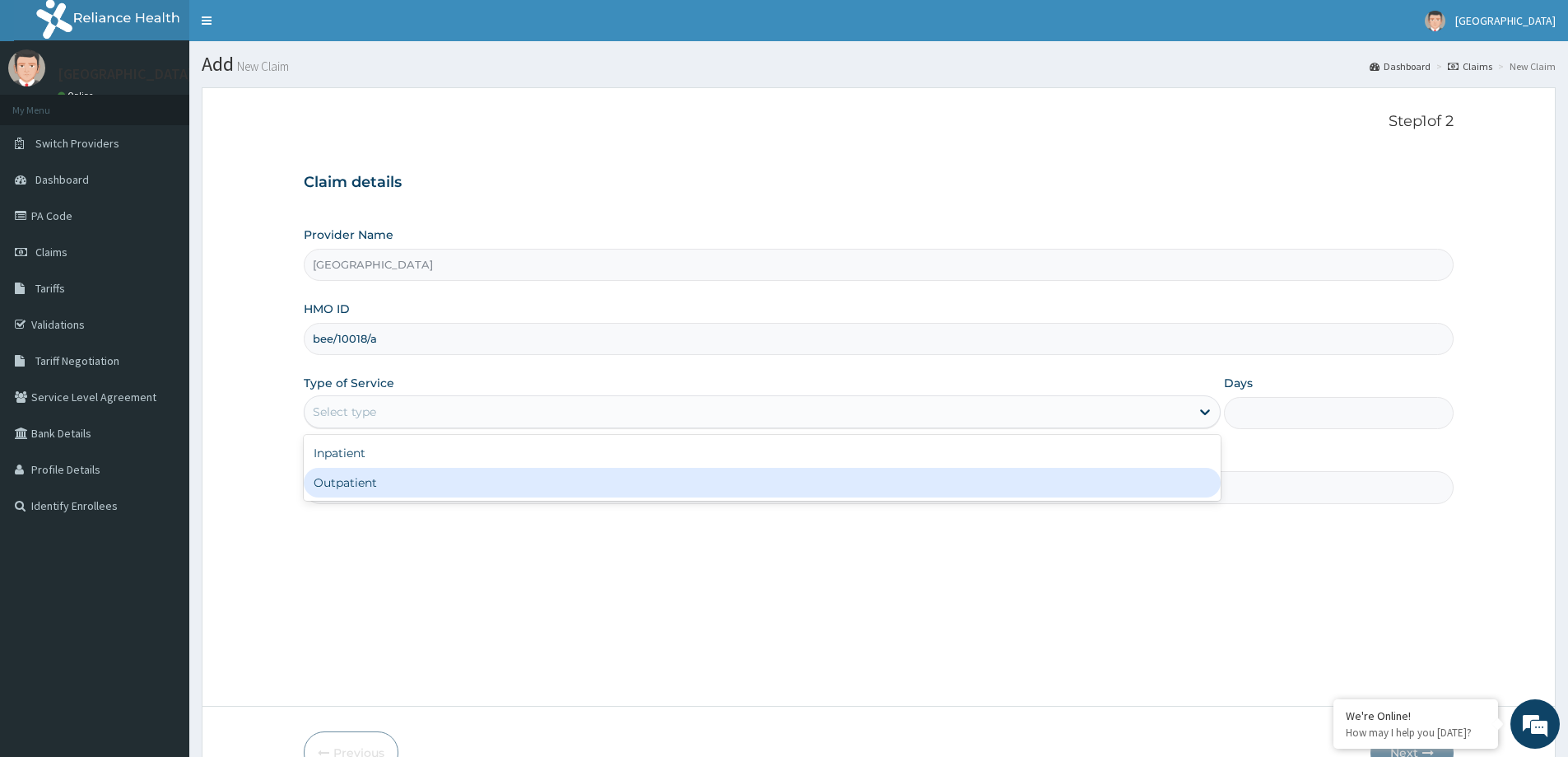
click at [405, 484] on div "Outpatient" at bounding box center [762, 483] width 917 height 30
type input "1"
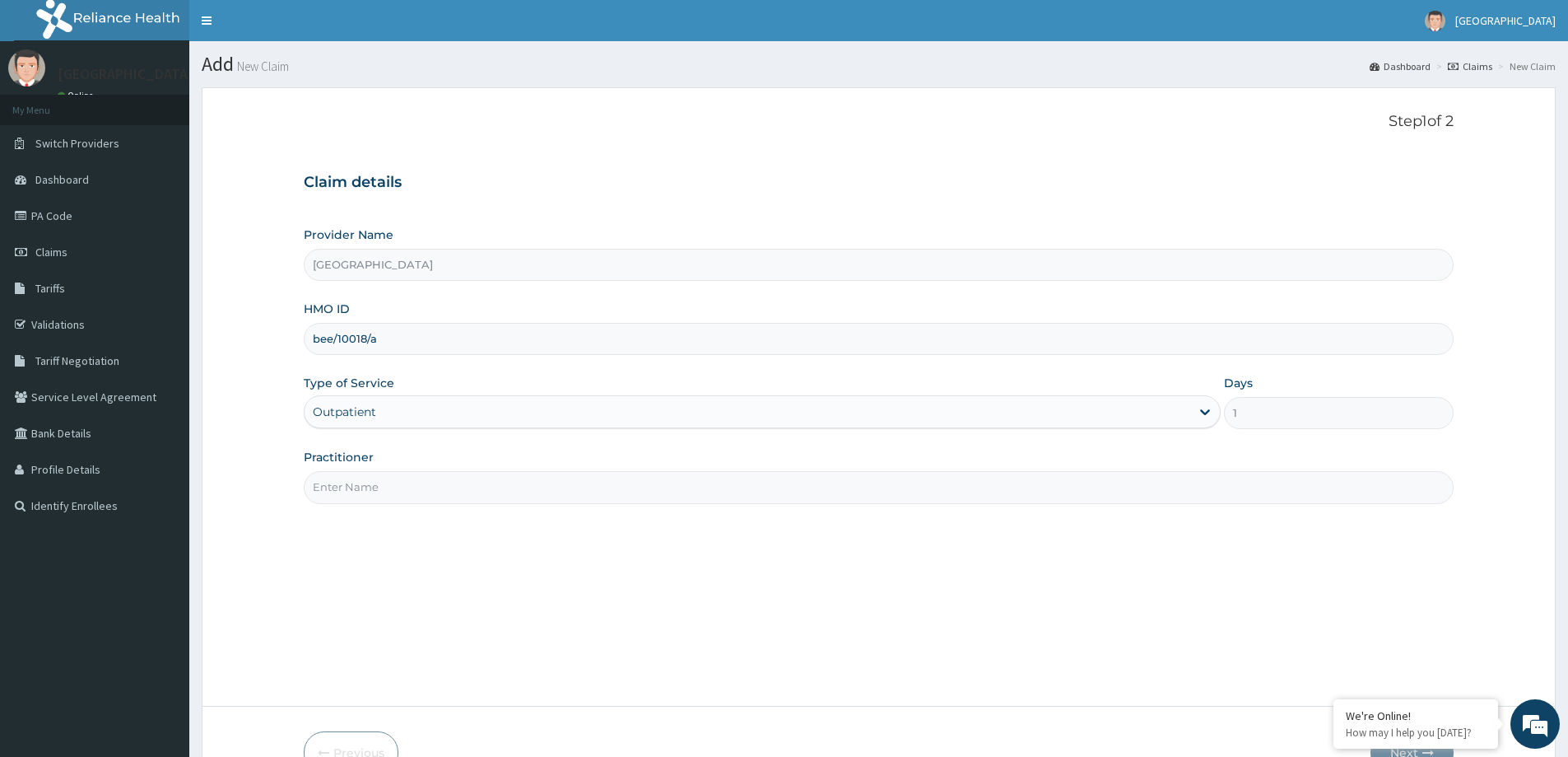
drag, startPoint x: 404, startPoint y: 488, endPoint x: 398, endPoint y: 502, distance: 15.2
click at [401, 498] on input "Practitioner" at bounding box center [879, 487] width 1150 height 32
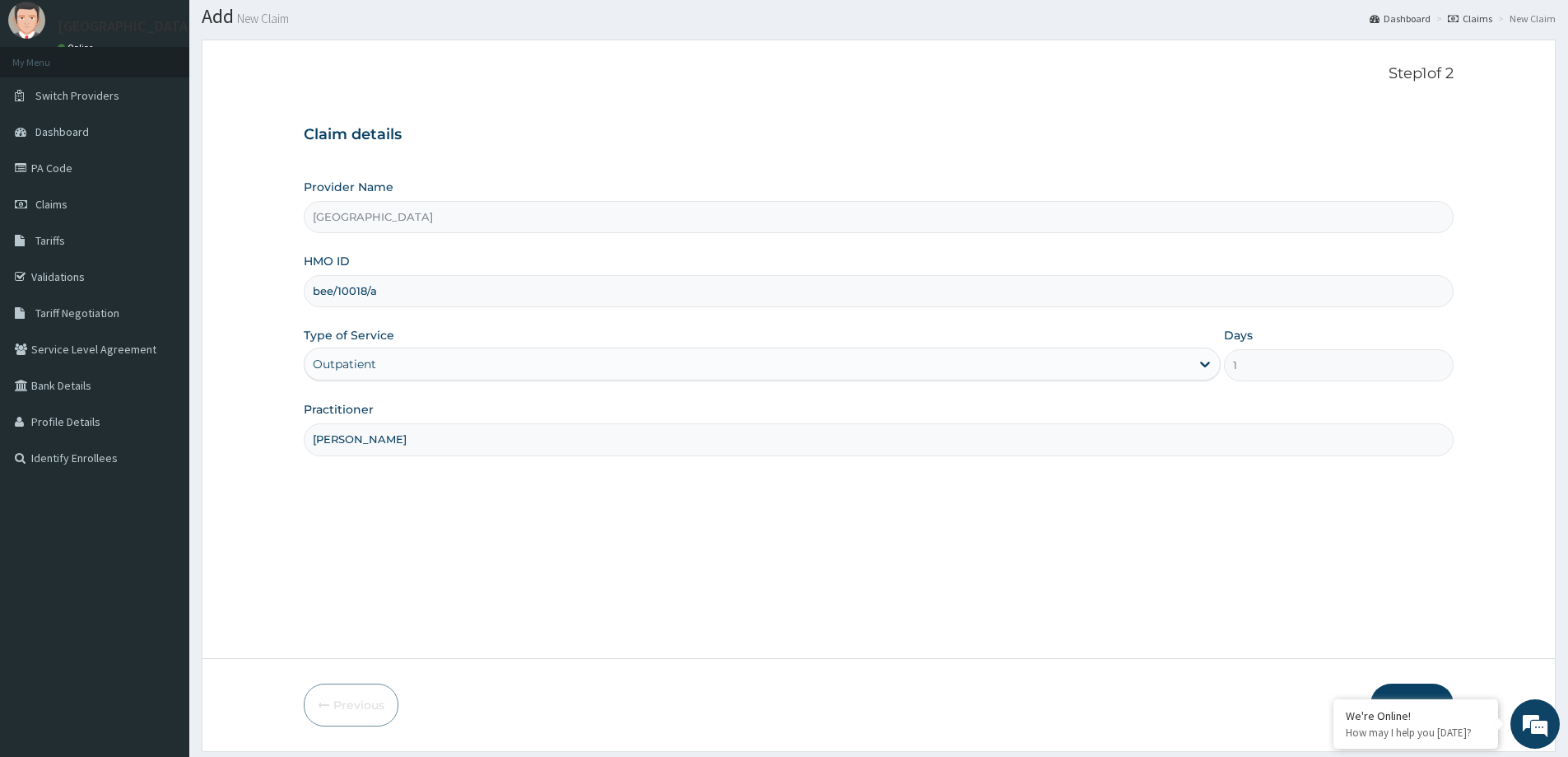
scroll to position [97, 0]
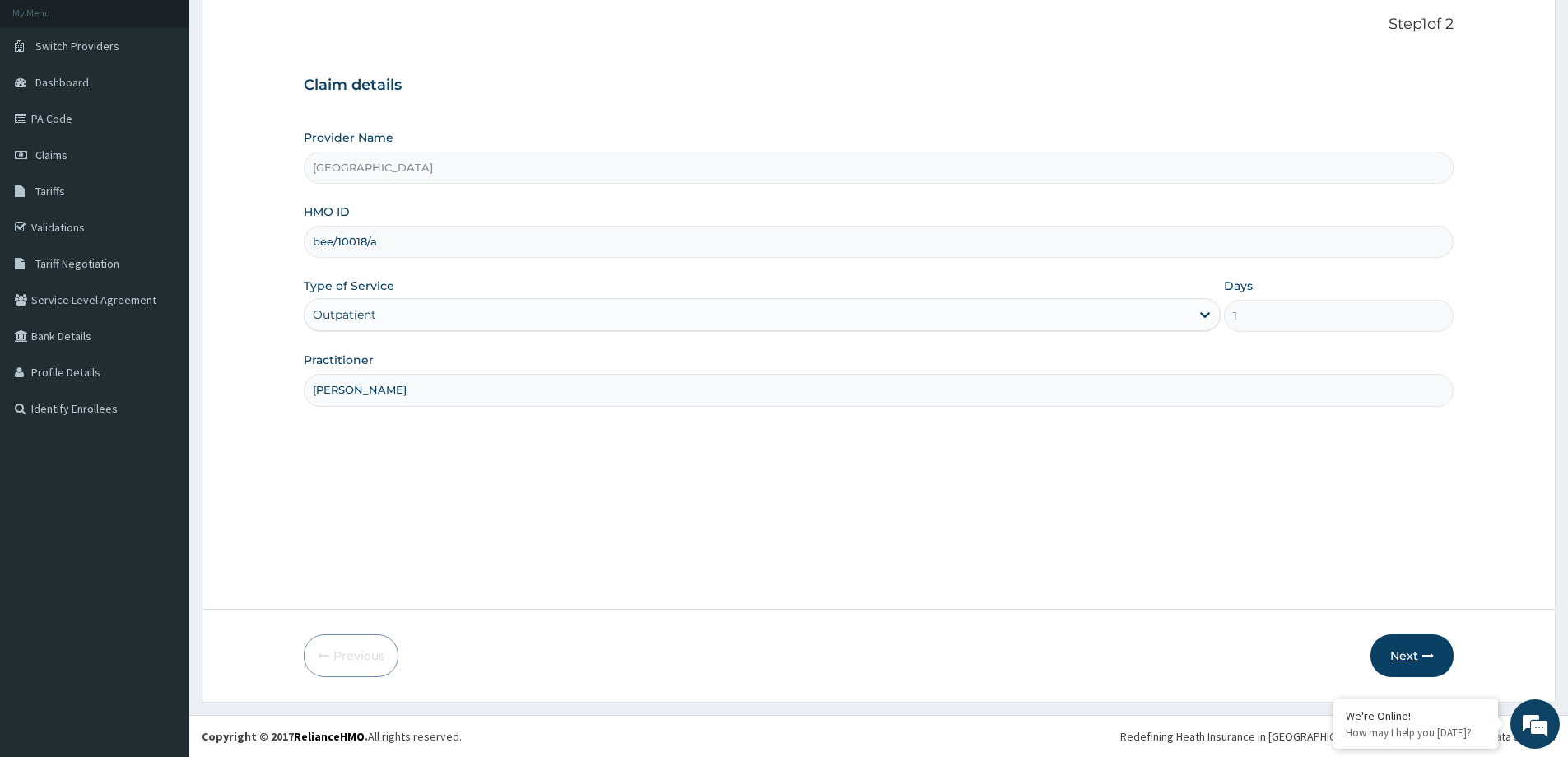
type input "[PERSON_NAME]"
click at [1434, 648] on button "Next" at bounding box center [1412, 655] width 83 height 43
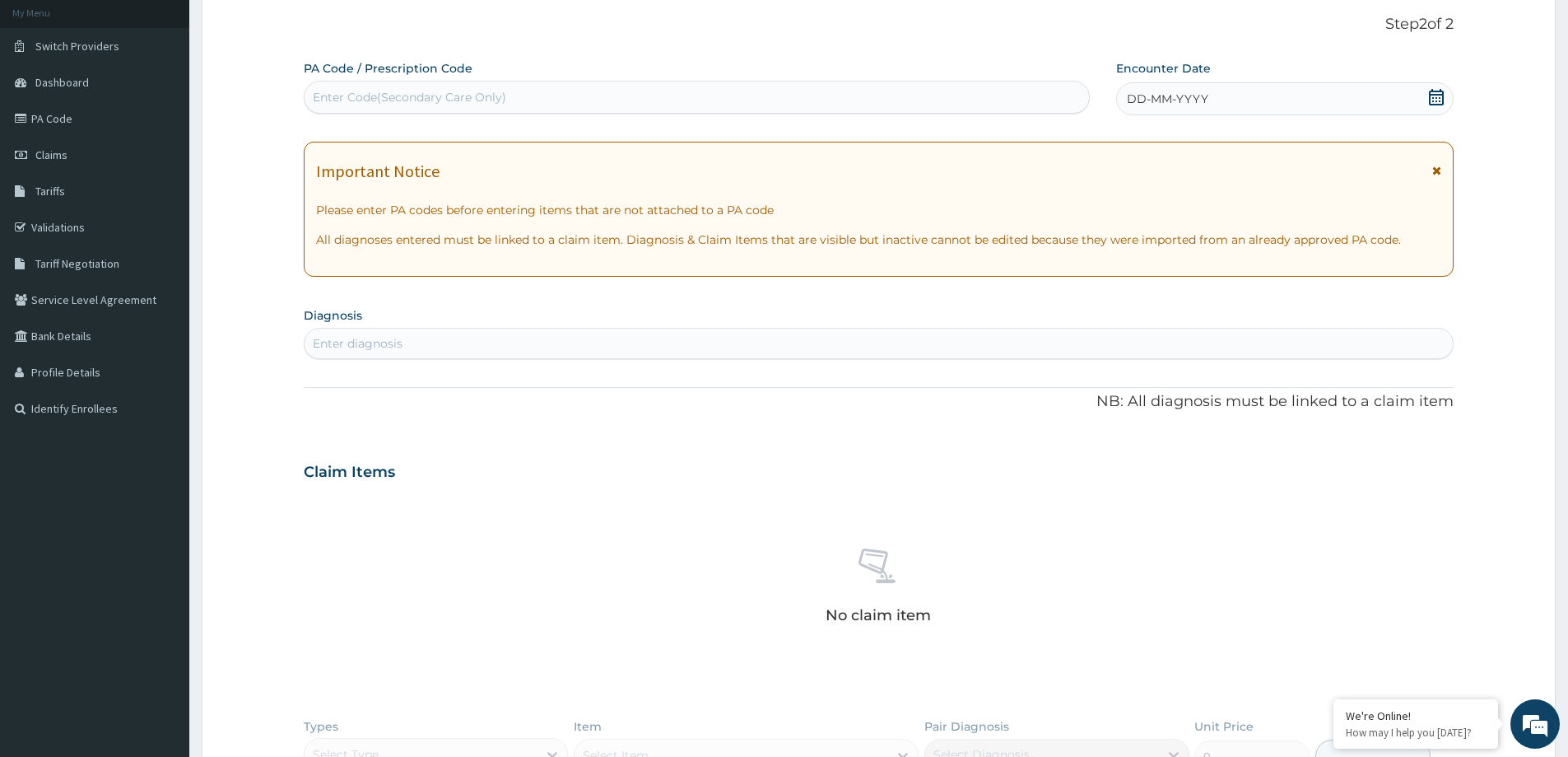
click at [1297, 87] on div "DD-MM-YYYY" at bounding box center [1284, 99] width 337 height 33
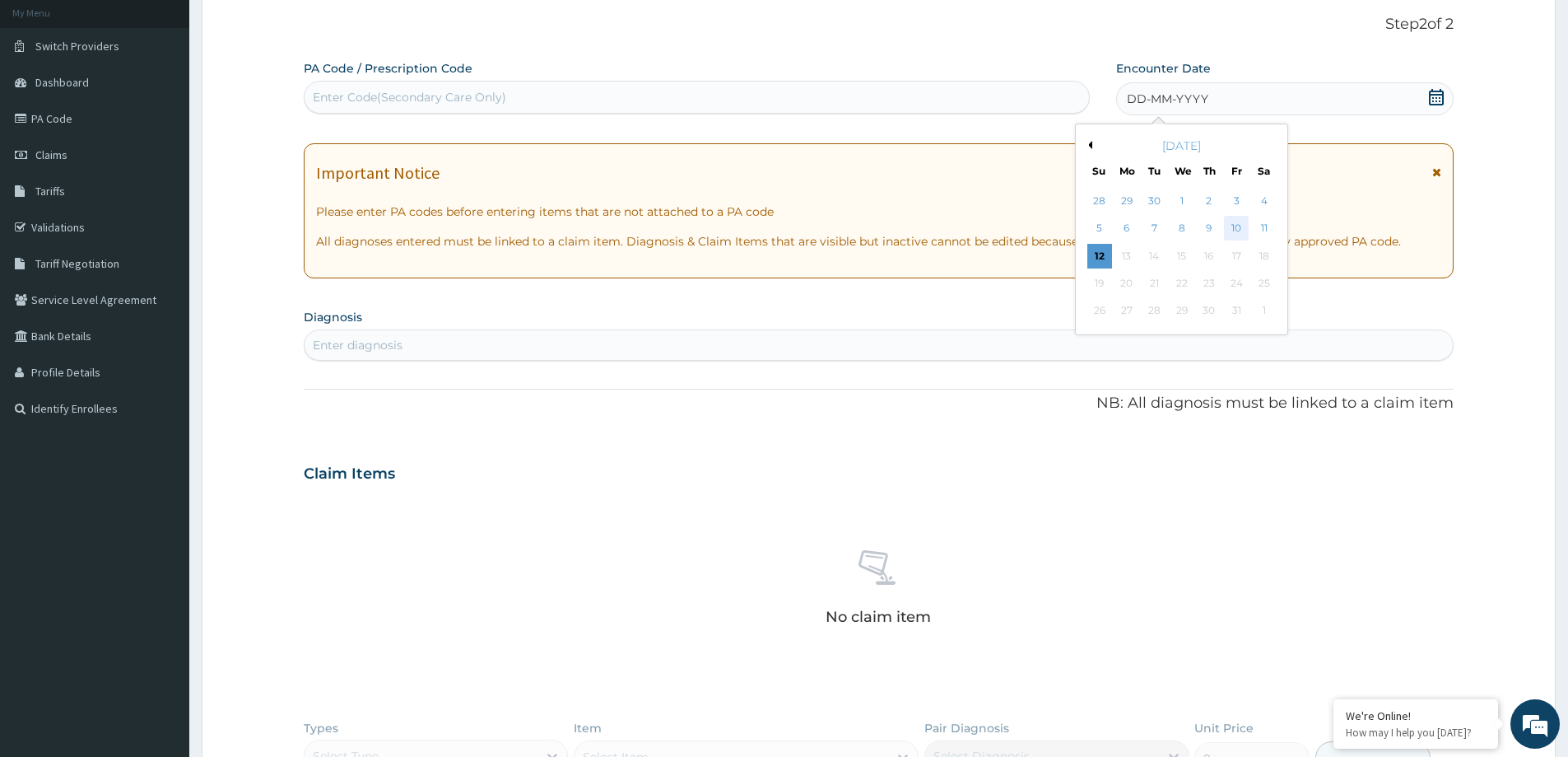
click at [1234, 226] on div "10" at bounding box center [1237, 229] width 24 height 24
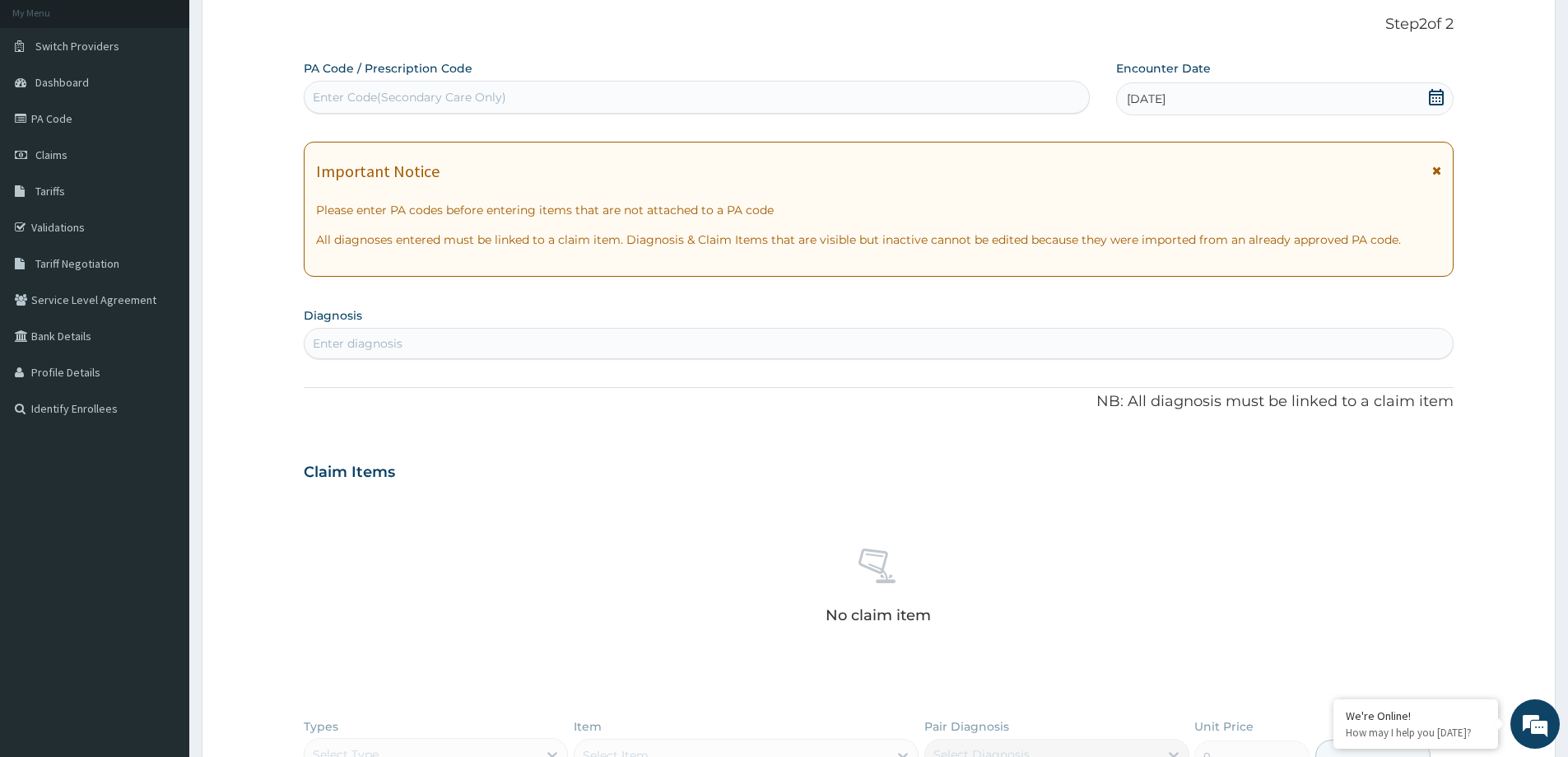
drag, startPoint x: 437, startPoint y: 104, endPoint x: 479, endPoint y: 93, distance: 43.4
click at [437, 101] on div "Enter Code(Secondary Care Only)" at bounding box center [410, 97] width 194 height 17
paste input "PA/9277C5"
type input "PA/9277C5"
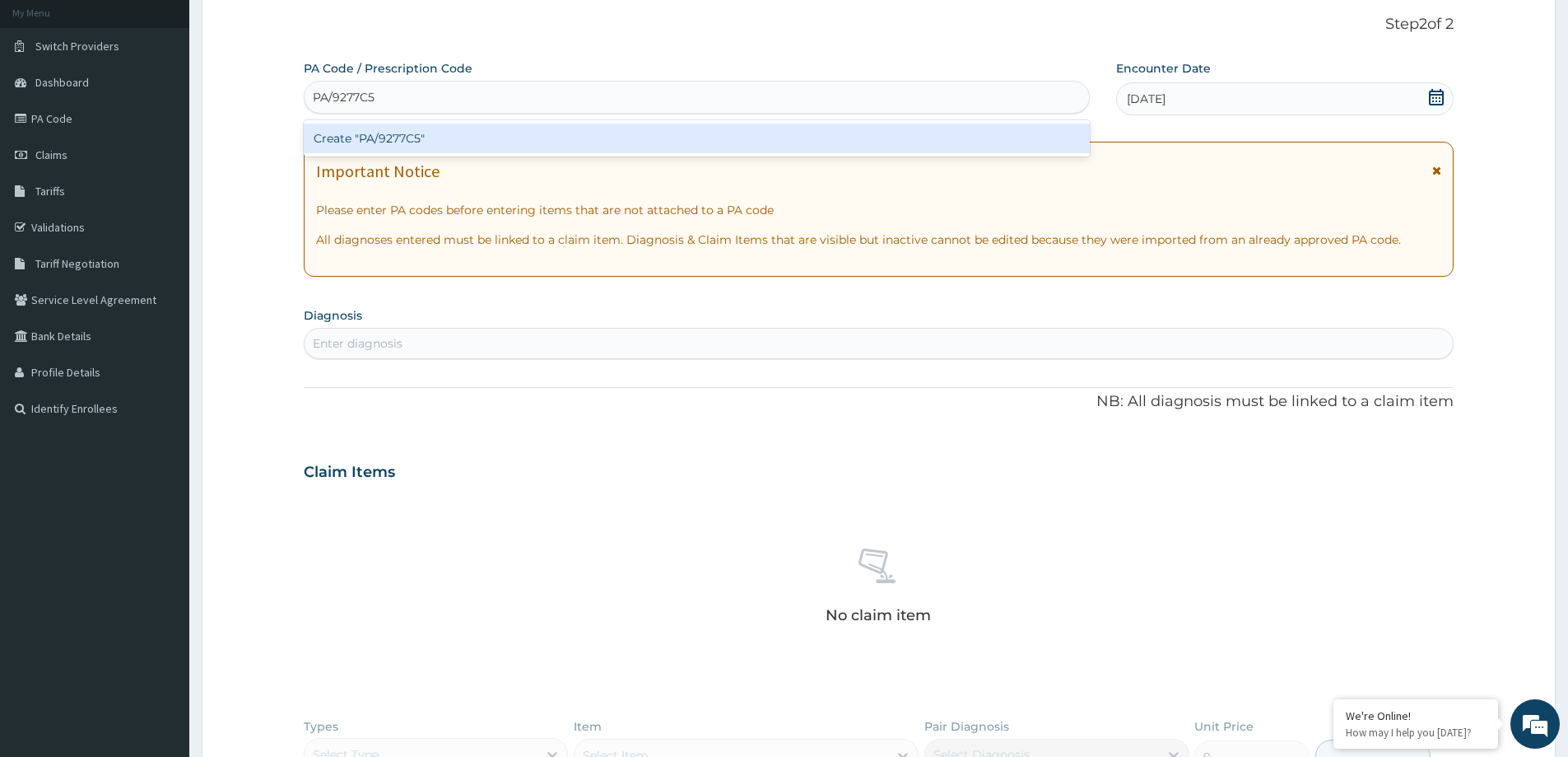
click at [530, 148] on div "Create "PA/9277C5"" at bounding box center [696, 139] width 786 height 30
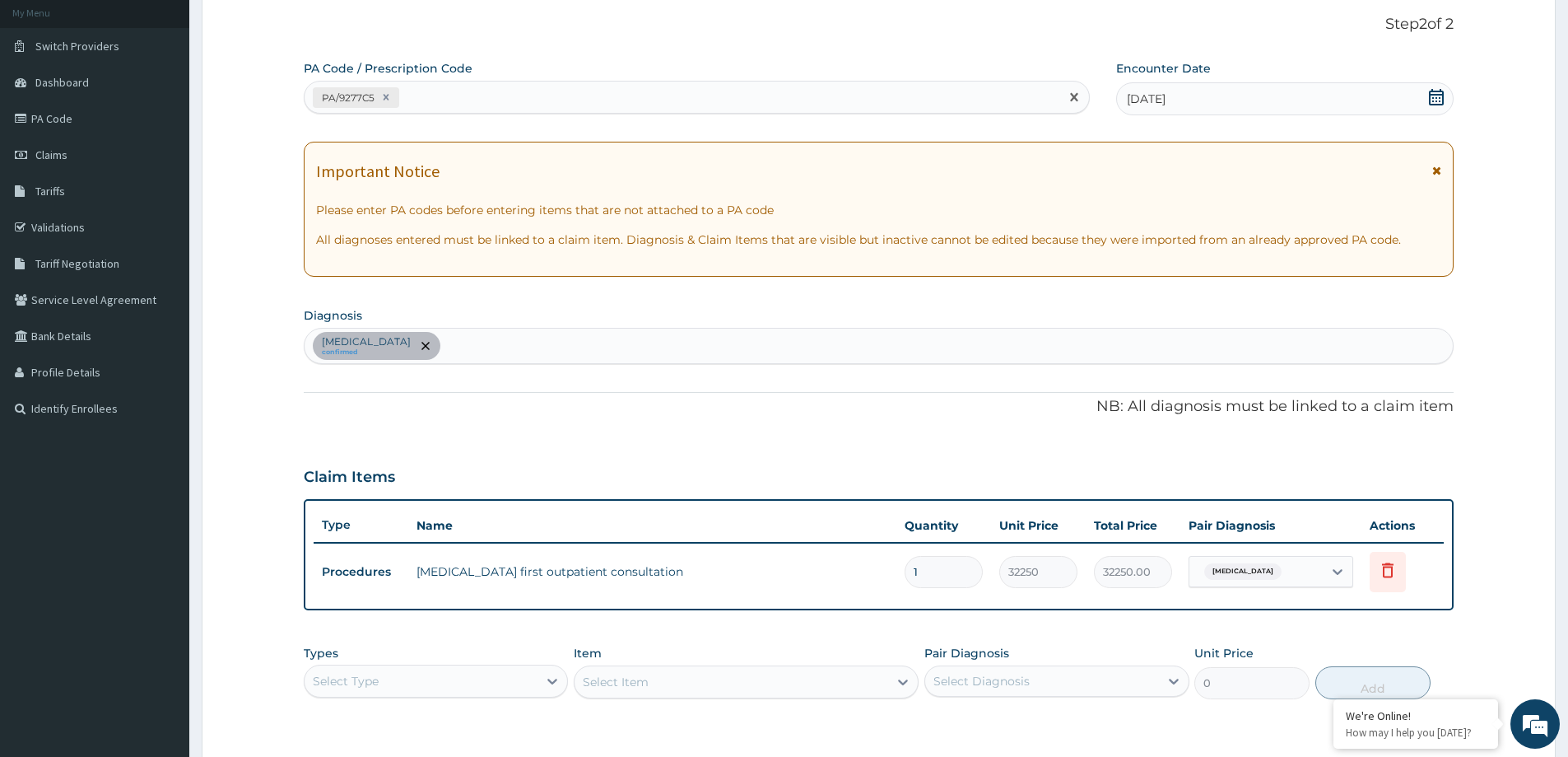
click at [577, 112] on div "PA/9277C5" at bounding box center [696, 97] width 786 height 33
paste input "PA/DCA9D7"
type input "PA/DCA9D7"
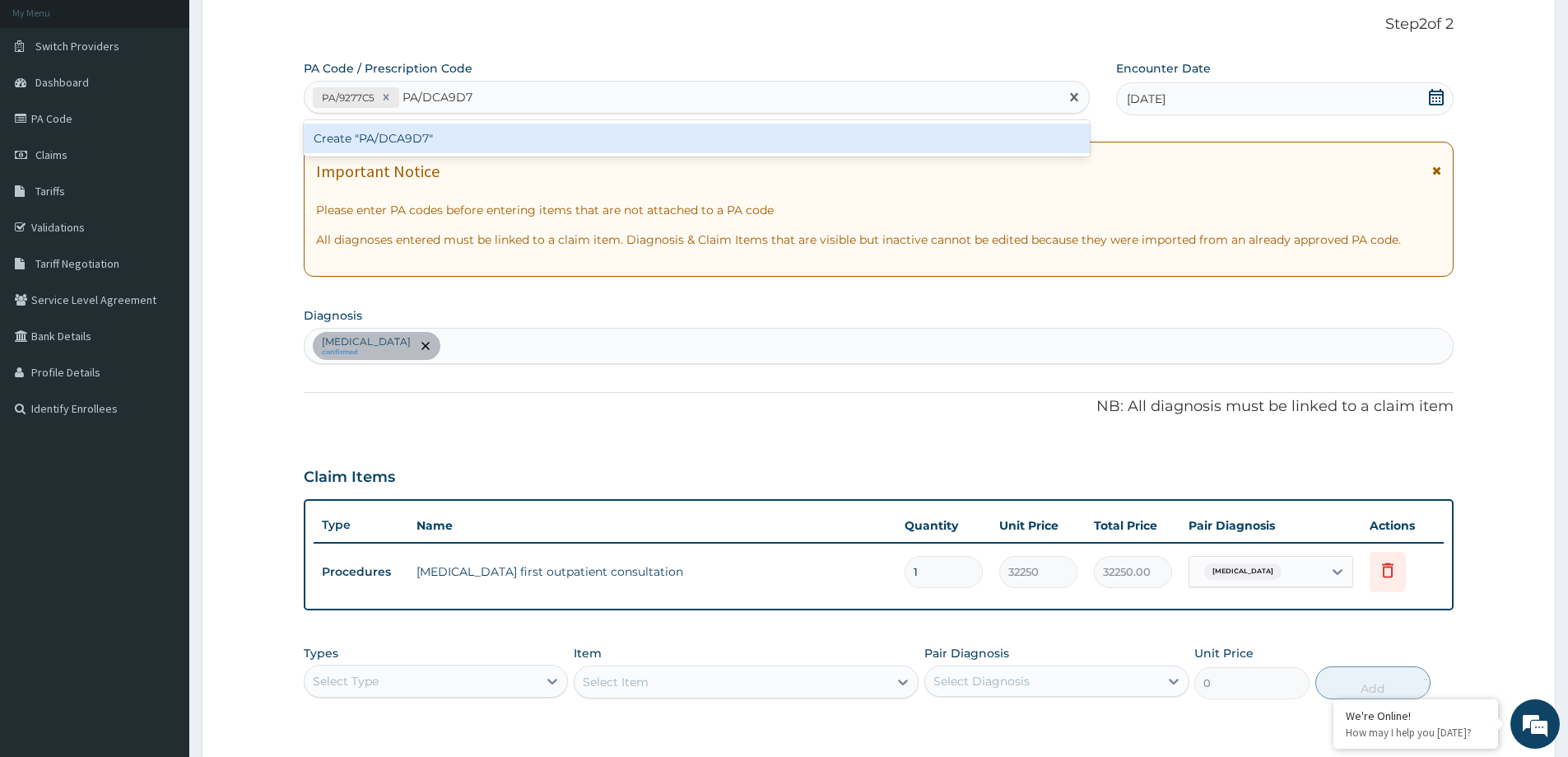
click at [476, 139] on div "Create "PA/DCA9D7"" at bounding box center [696, 139] width 786 height 30
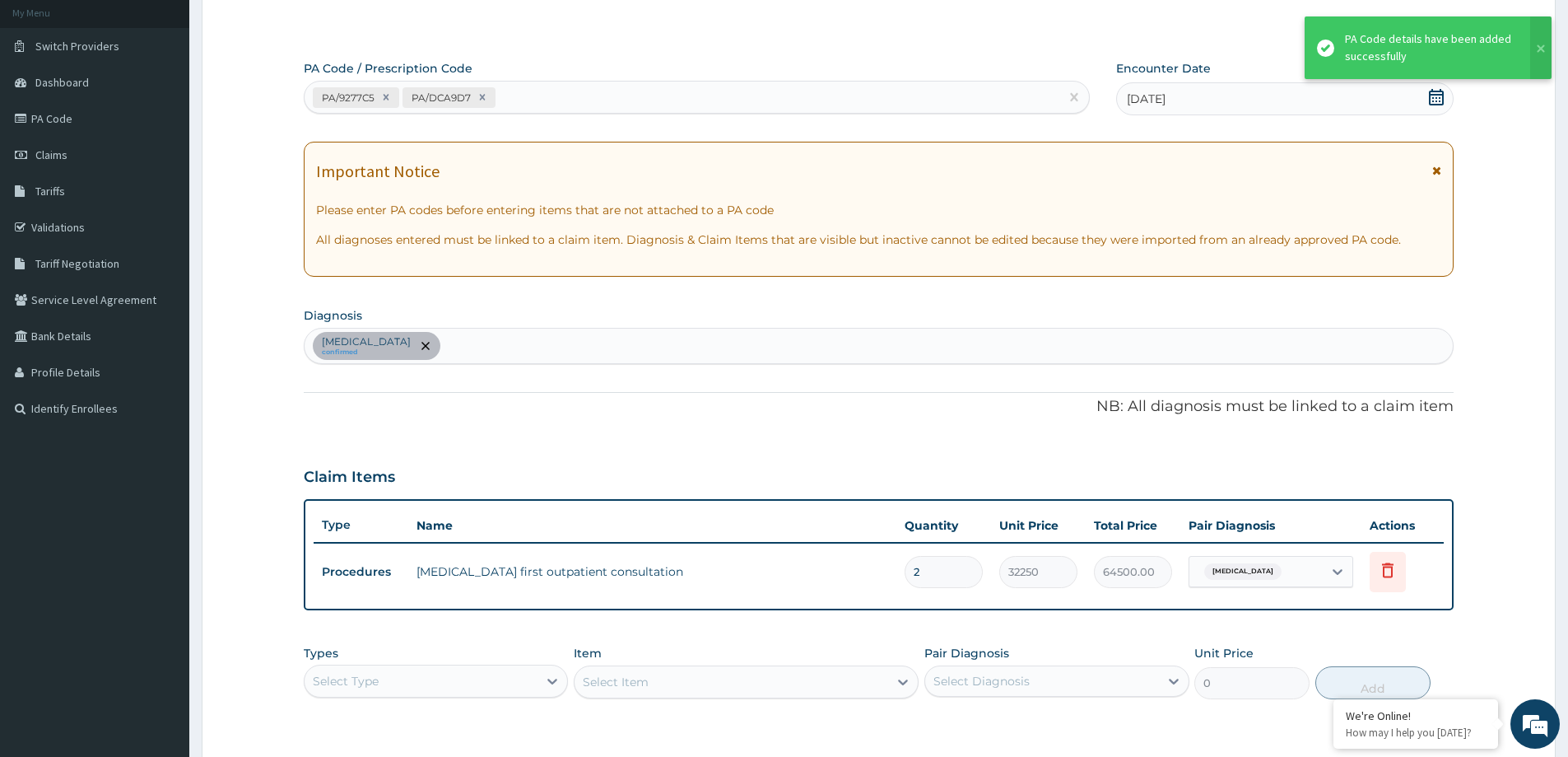
type input "0.00"
type input "1"
type input "32250.00"
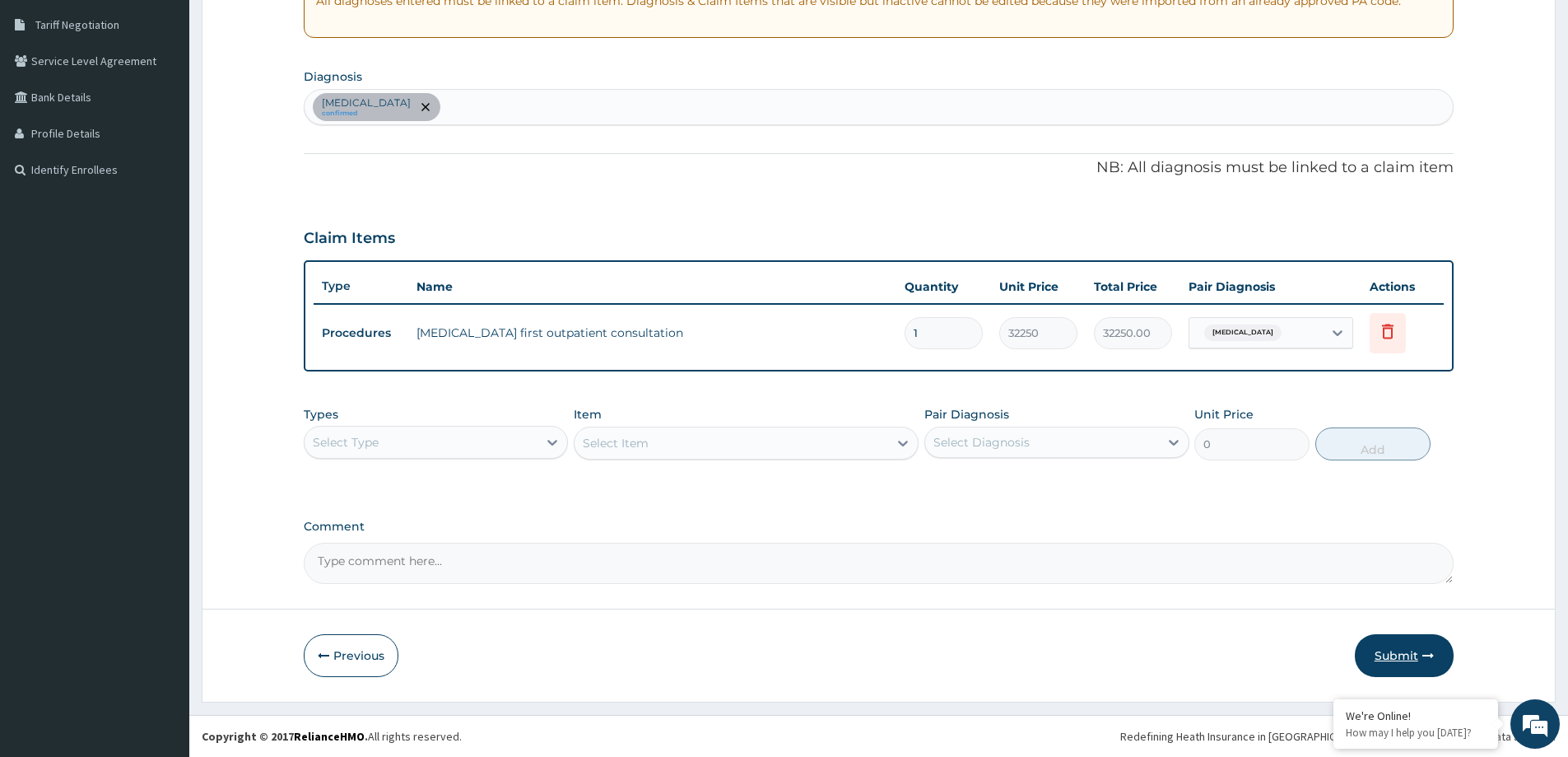
type input "1"
click at [1396, 636] on button "Submit" at bounding box center [1404, 655] width 99 height 43
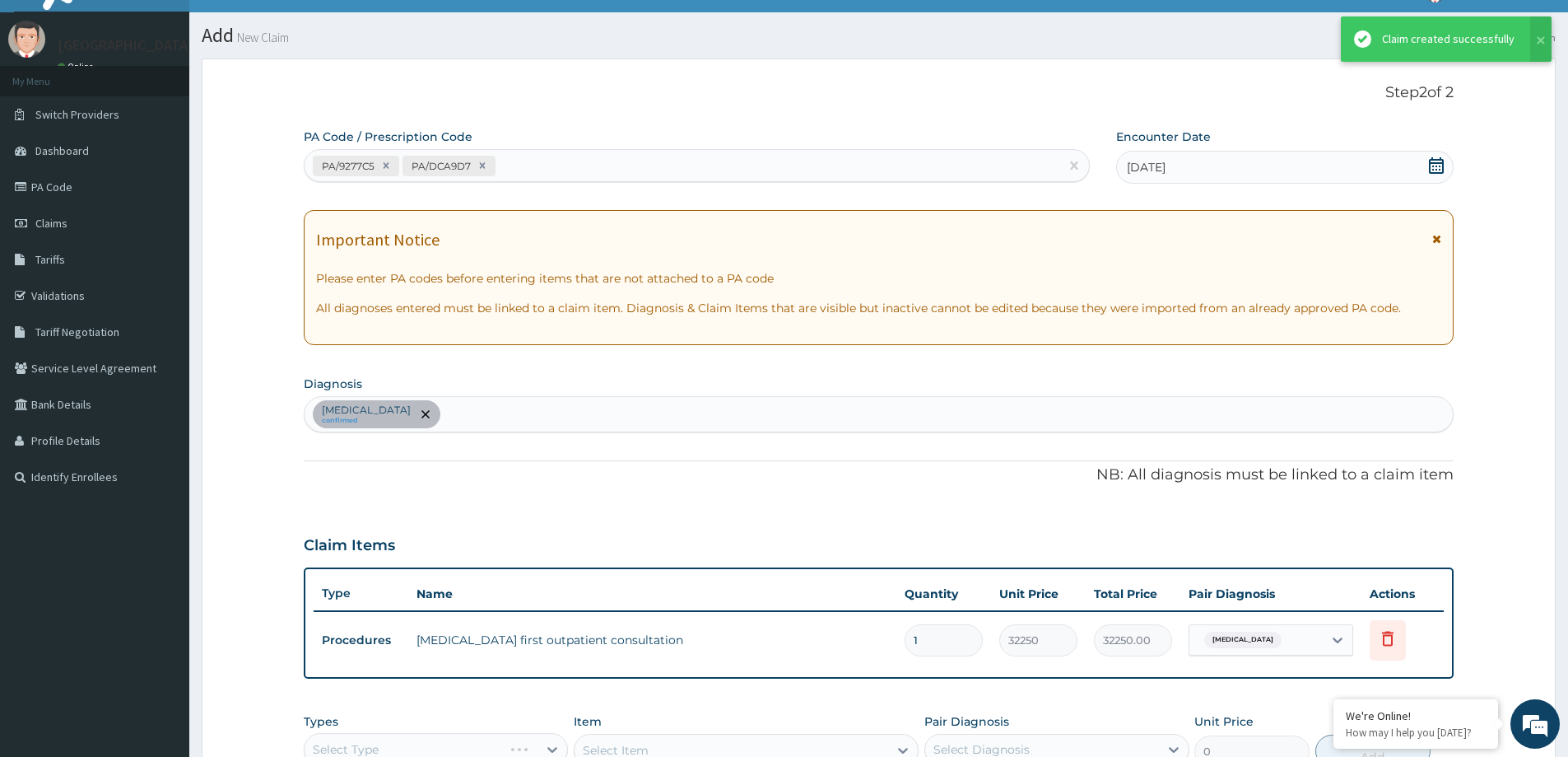
scroll to position [336, 0]
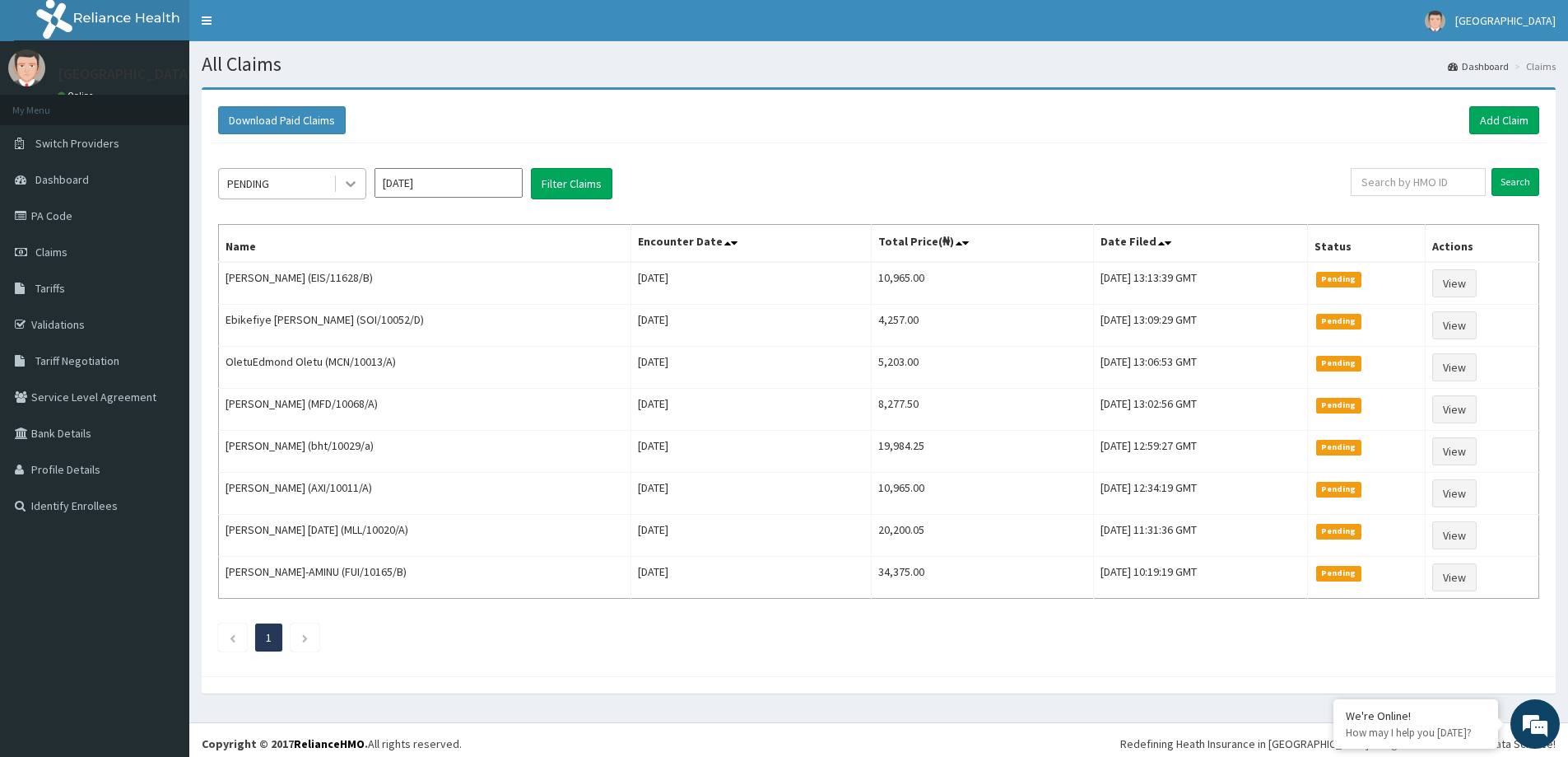
drag, startPoint x: 358, startPoint y: 175, endPoint x: 353, endPoint y: 182, distance: 8.6
click at [358, 176] on icon at bounding box center [350, 183] width 17 height 17
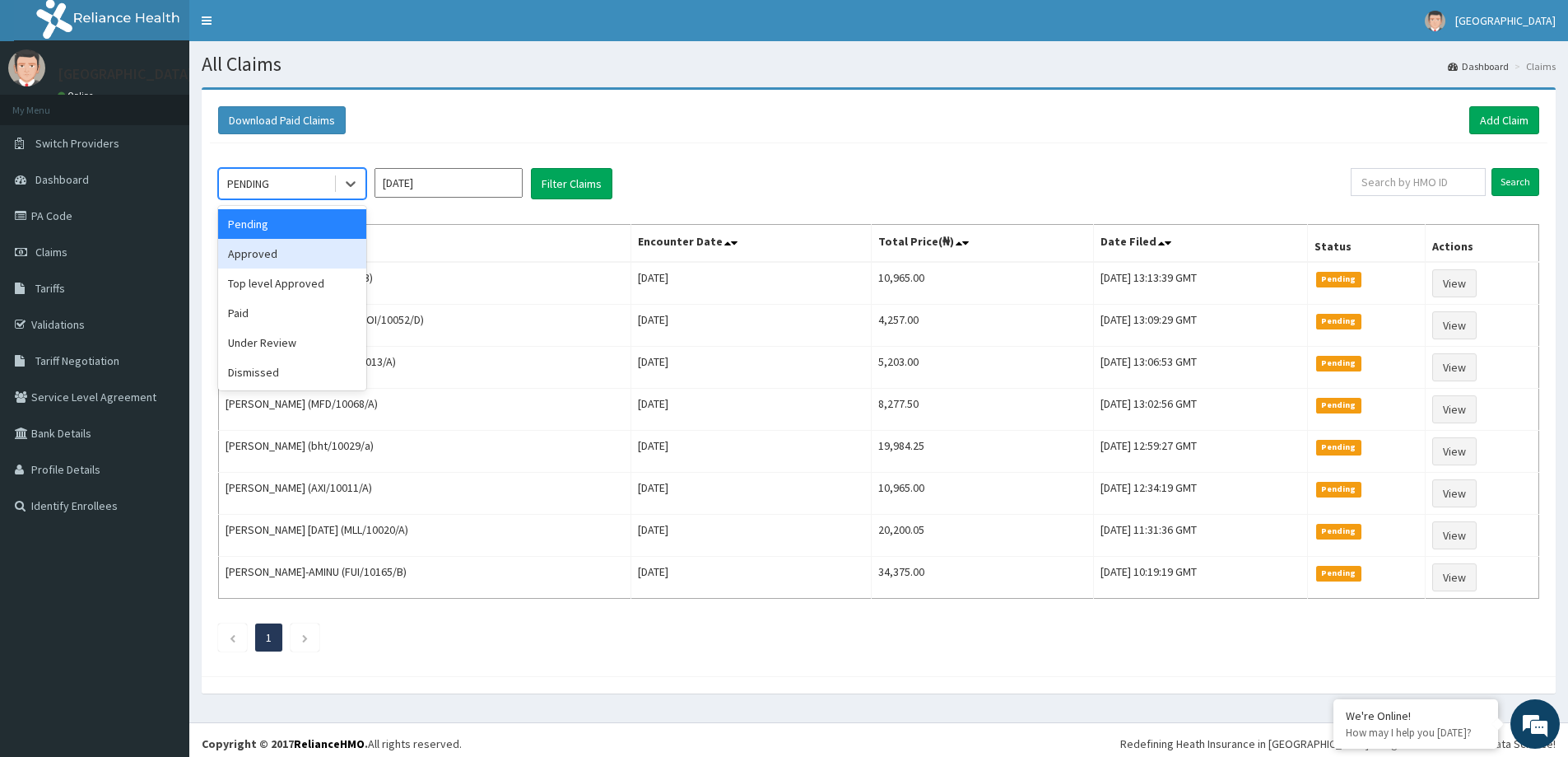
click at [305, 251] on div "Approved" at bounding box center [292, 254] width 148 height 30
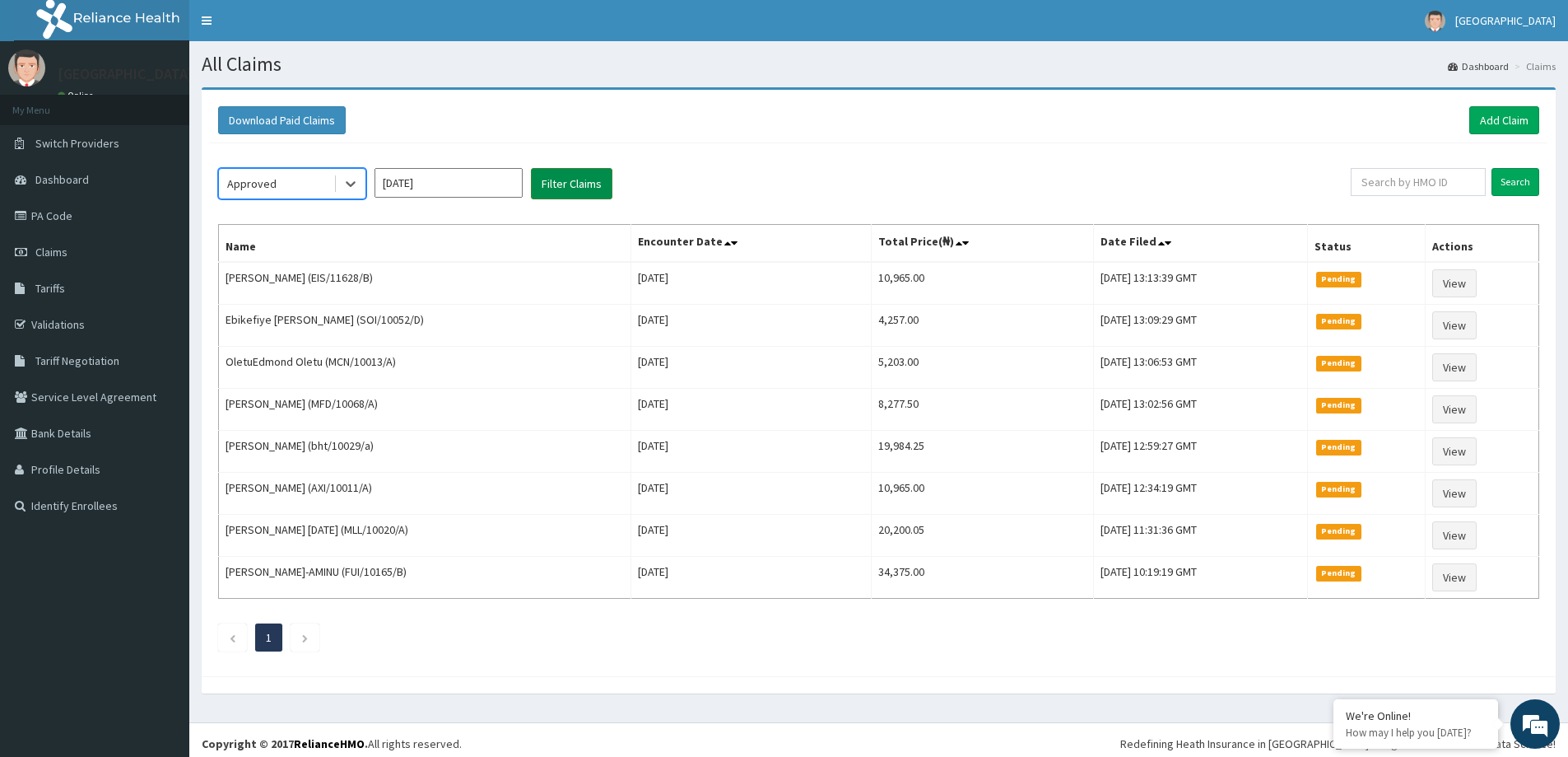
click at [567, 188] on button "Filter Claims" at bounding box center [572, 183] width 81 height 31
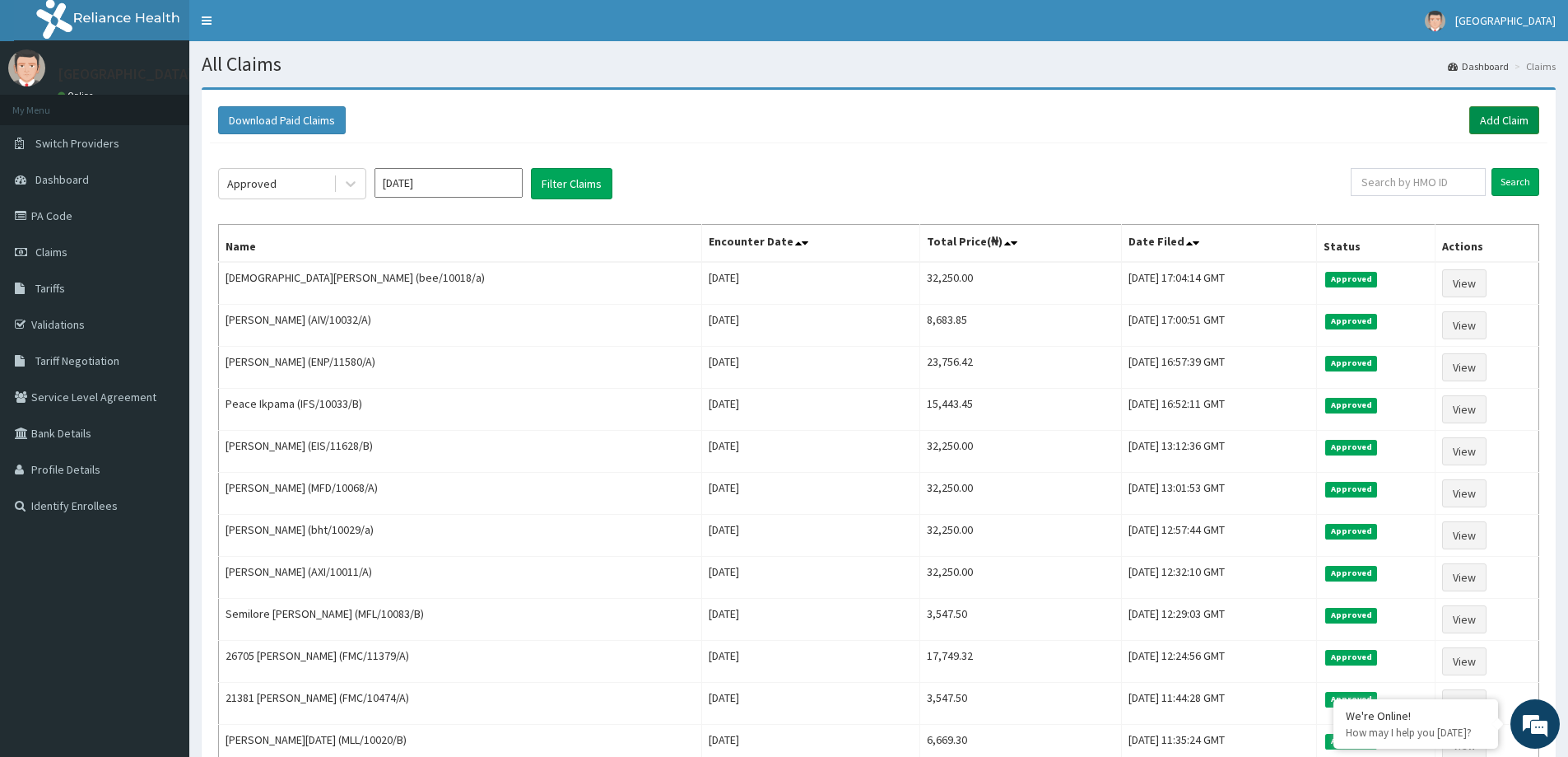
click at [1482, 128] on link "Add Claim" at bounding box center [1504, 120] width 70 height 28
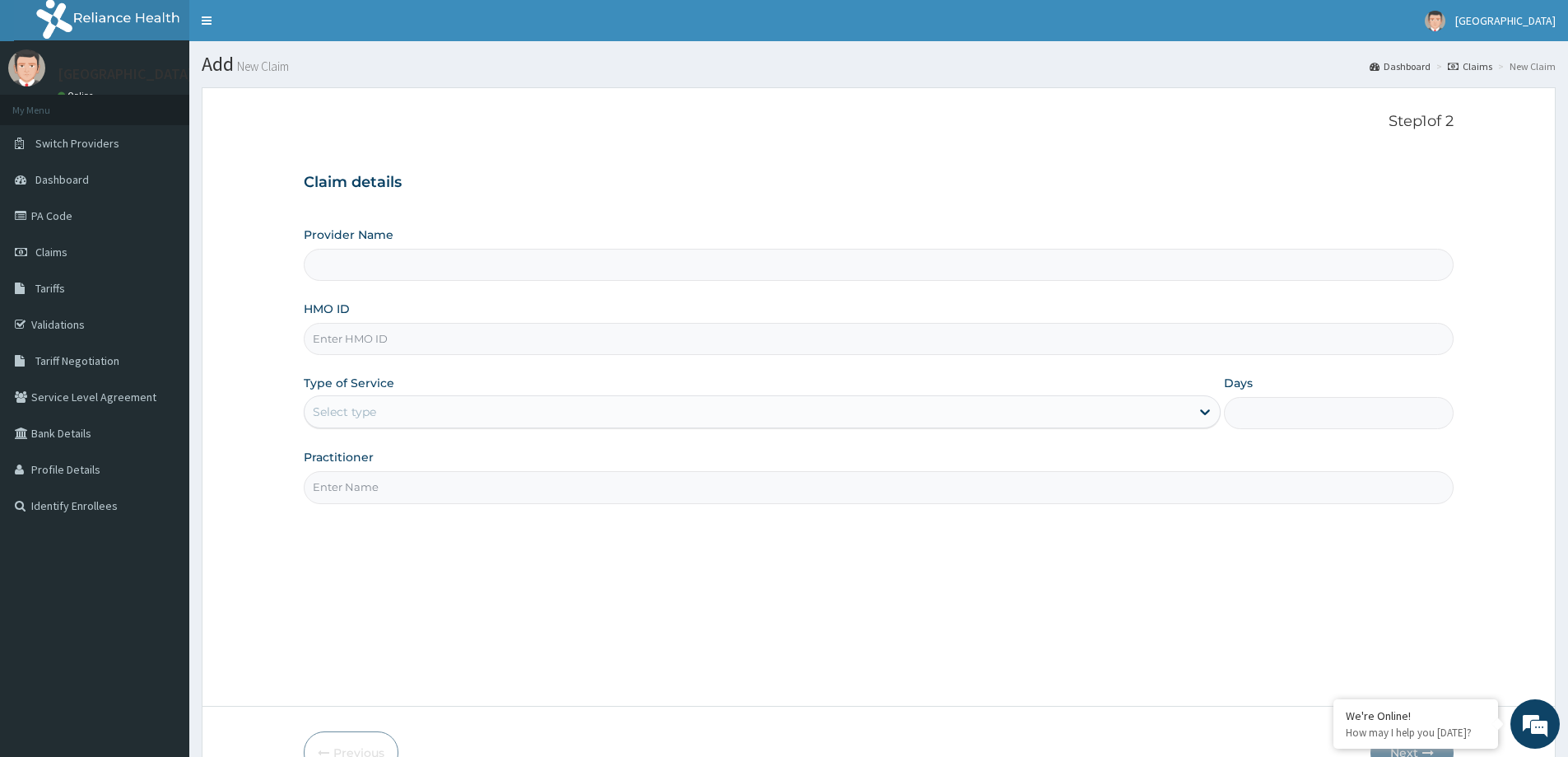
type input "[GEOGRAPHIC_DATA]"
click at [428, 348] on input "HMO ID" at bounding box center [879, 339] width 1150 height 32
paste input "bee/10018/a"
click at [337, 334] on input "bee/10018/a" at bounding box center [879, 339] width 1150 height 32
type input "bee/10018/a"
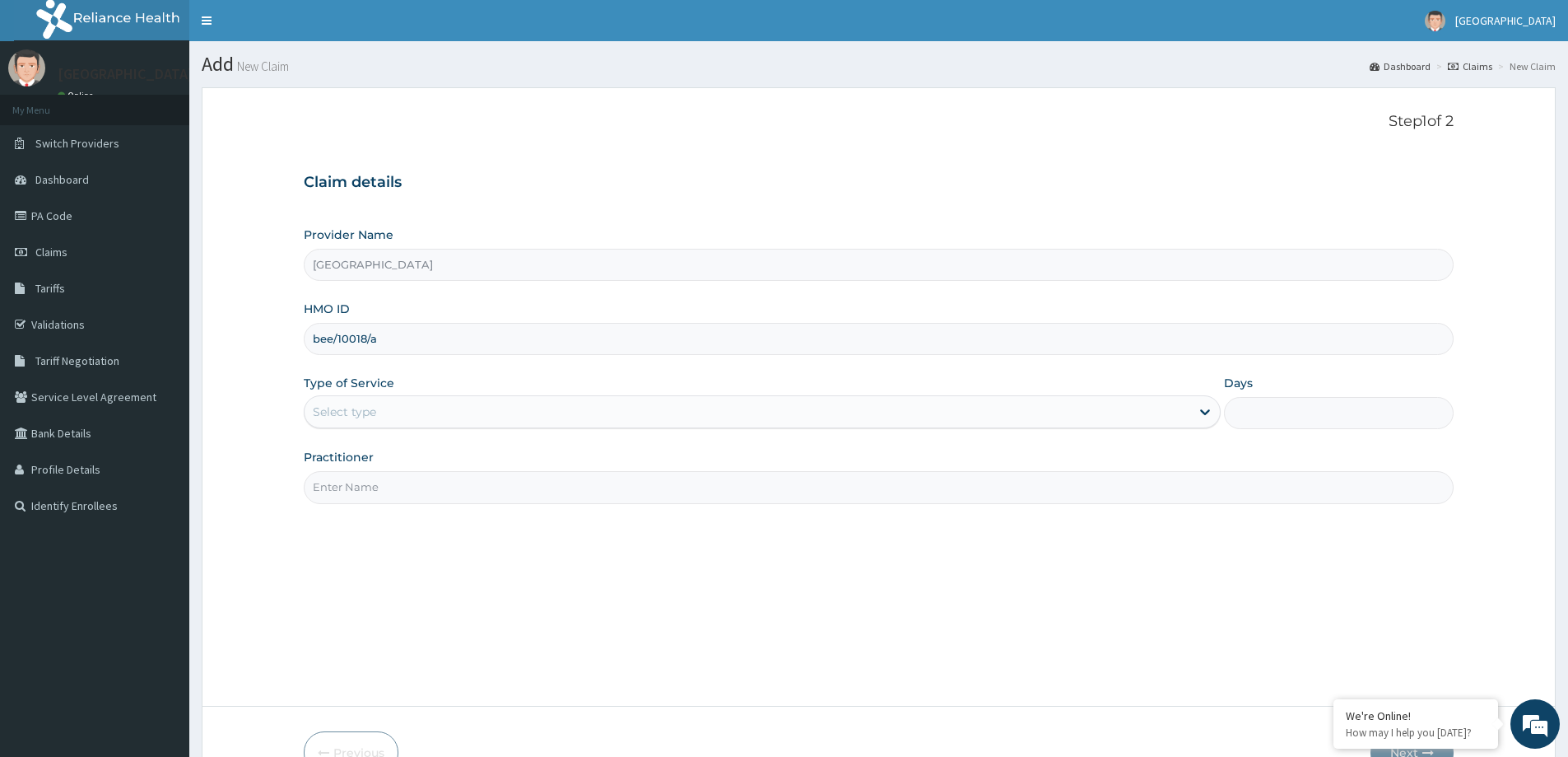
drag, startPoint x: 454, startPoint y: 403, endPoint x: 418, endPoint y: 414, distance: 37.6
click at [437, 405] on div "Select type" at bounding box center [747, 412] width 886 height 26
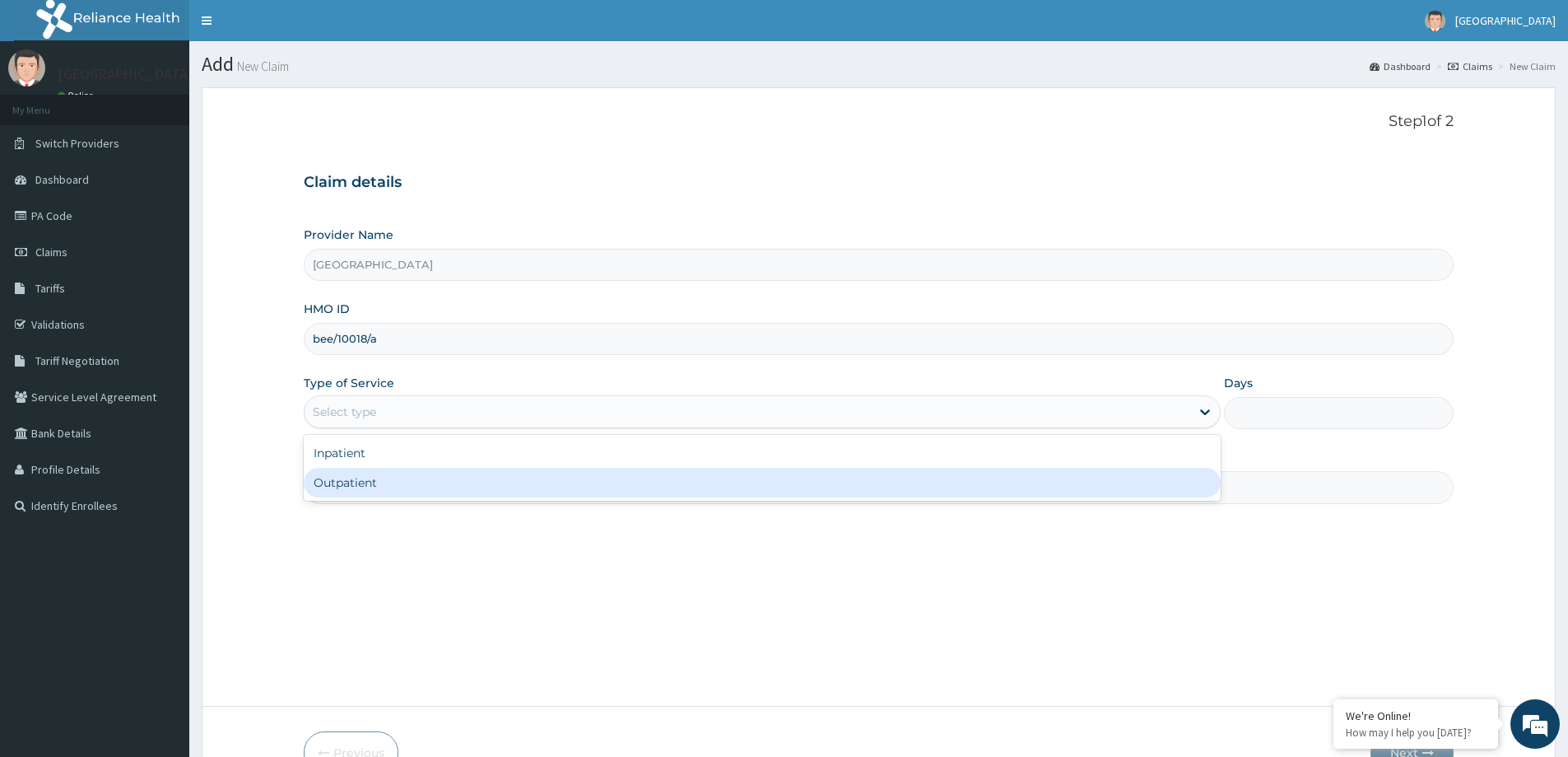
click at [358, 486] on div "Outpatient" at bounding box center [762, 483] width 917 height 30
type input "1"
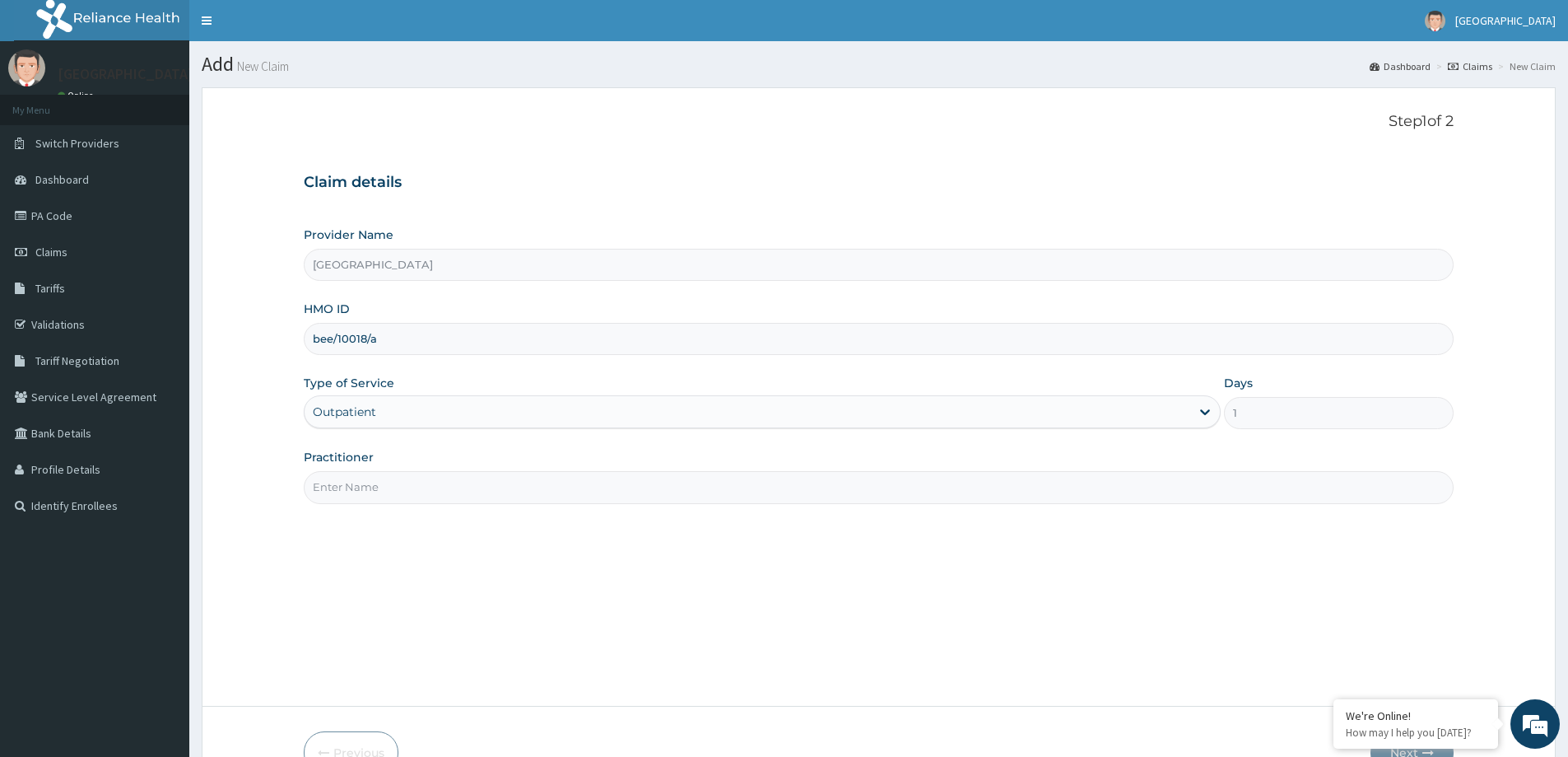
drag, startPoint x: 507, startPoint y: 490, endPoint x: 467, endPoint y: 504, distance: 42.4
click at [504, 490] on input "Practitioner" at bounding box center [879, 487] width 1150 height 32
click at [488, 488] on input "Practitioner" at bounding box center [879, 487] width 1150 height 32
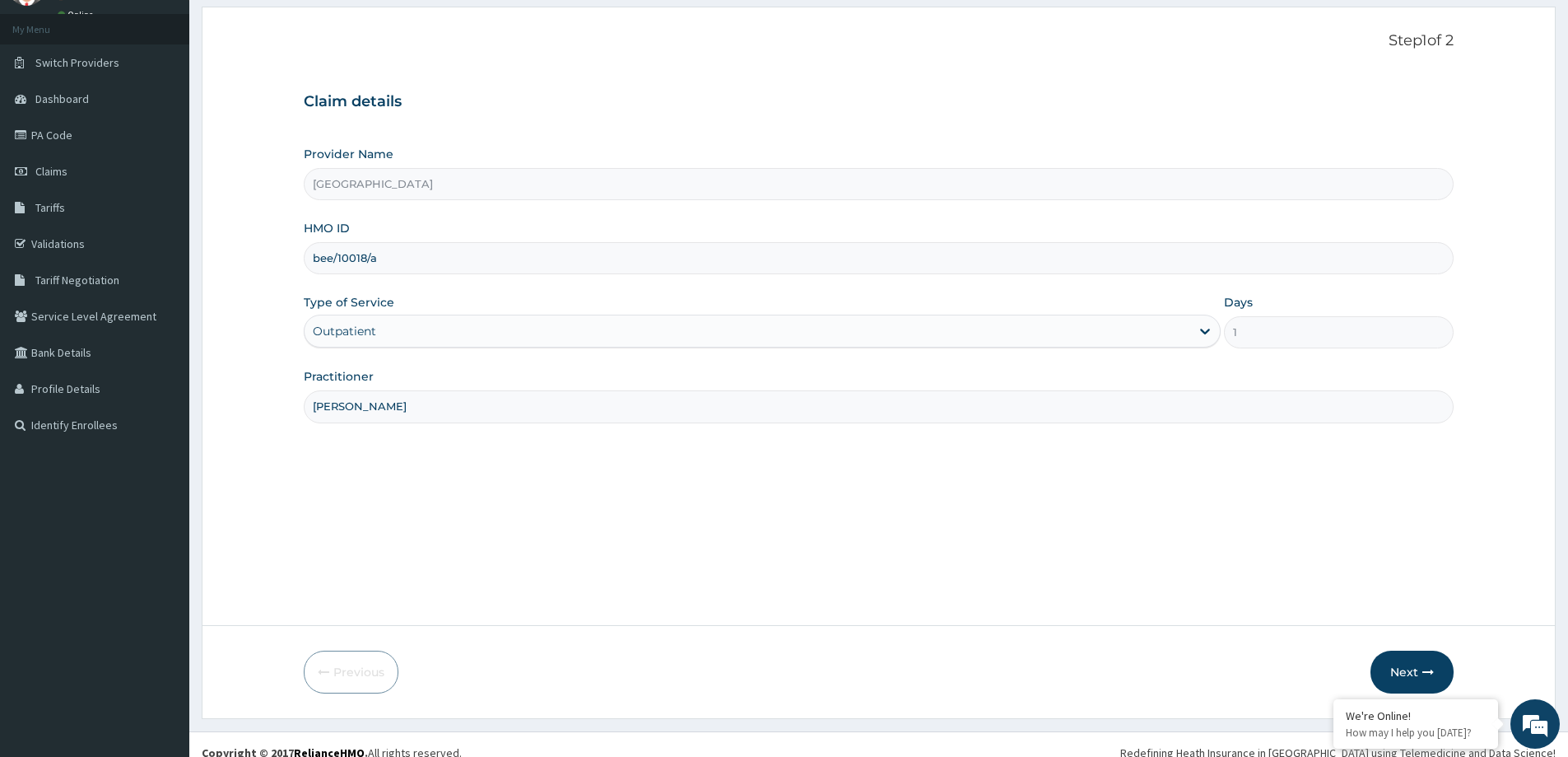
scroll to position [97, 0]
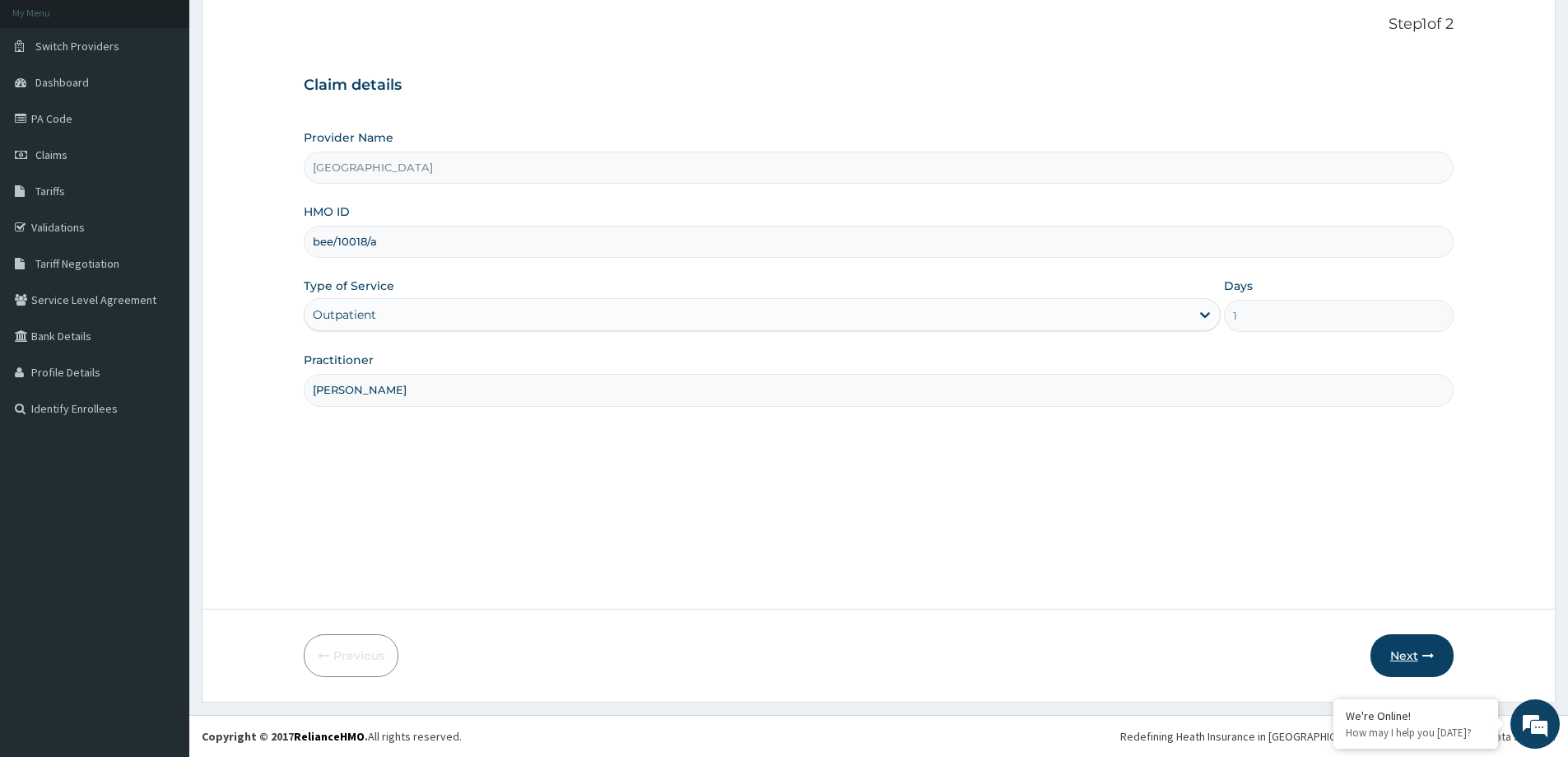
type input "[PERSON_NAME]"
click at [1407, 647] on button "Next" at bounding box center [1412, 655] width 83 height 43
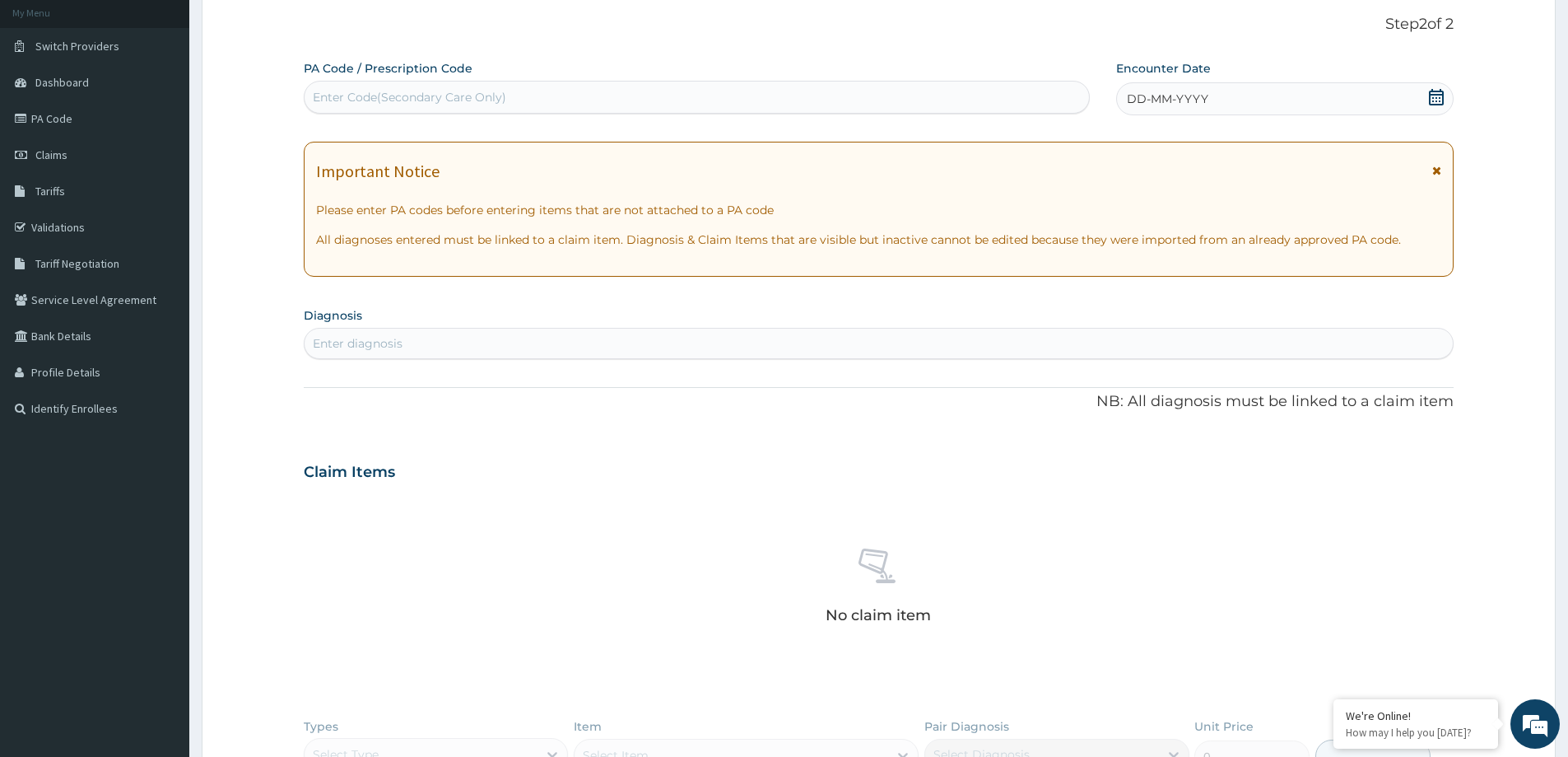
drag, startPoint x: 694, startPoint y: 100, endPoint x: 783, endPoint y: 106, distance: 89.2
click at [705, 98] on div "Enter Code(Secondary Care Only)" at bounding box center [696, 97] width 784 height 26
paste input "PA/4388E3"
type input "PA/4388E3"
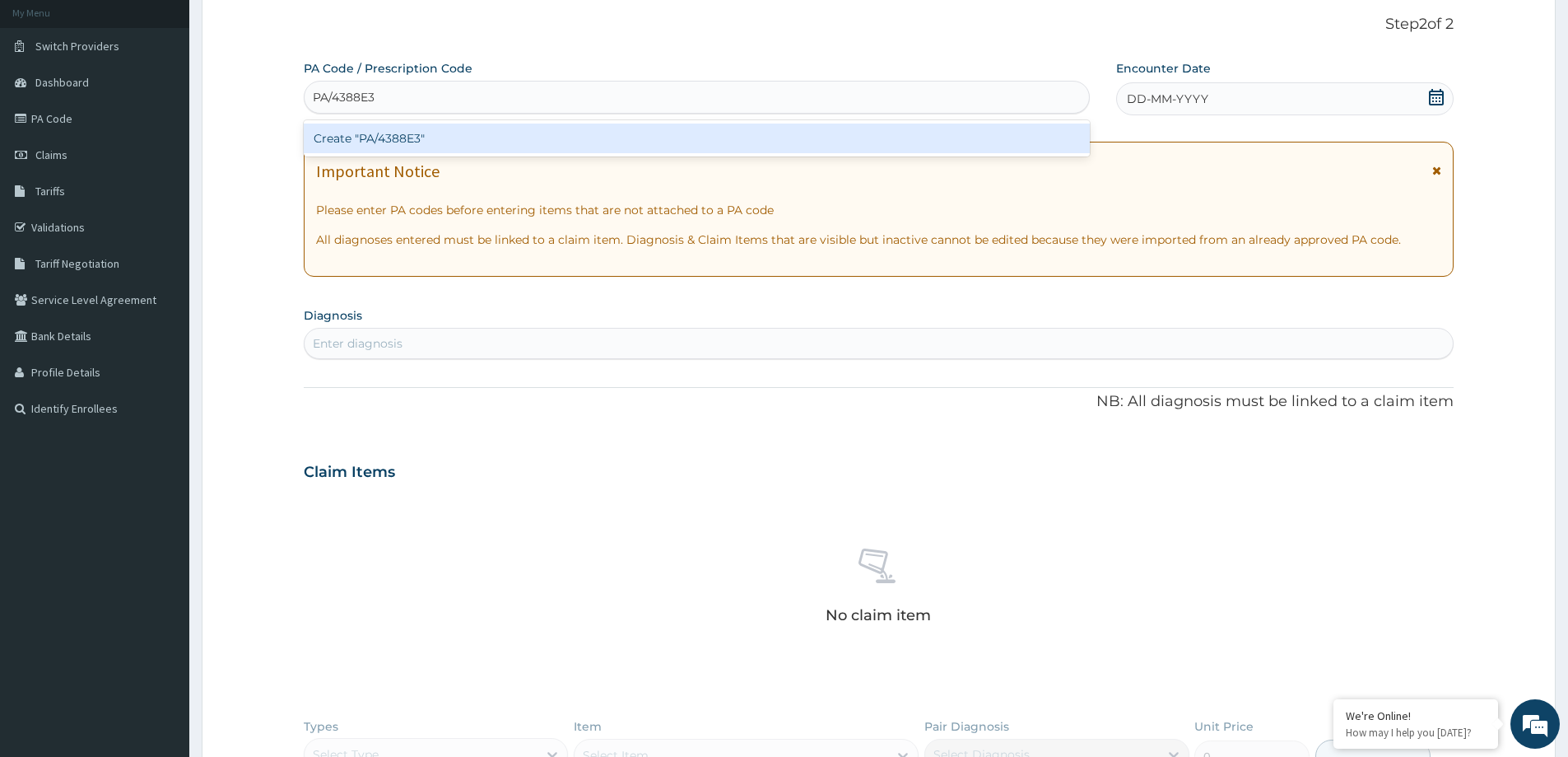
click at [585, 131] on div "Create "PA/4388E3"" at bounding box center [696, 139] width 786 height 30
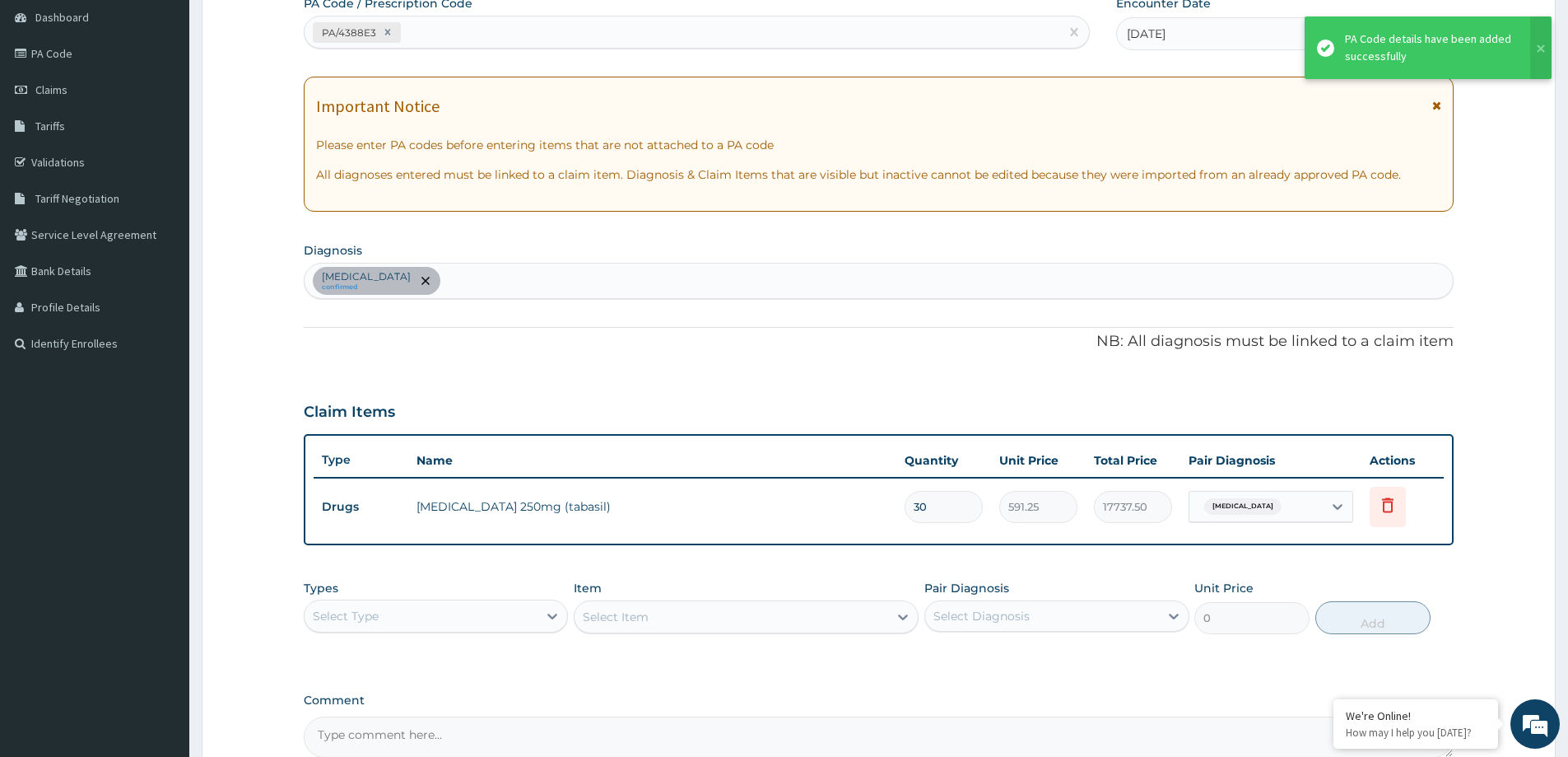
scroll to position [262, 0]
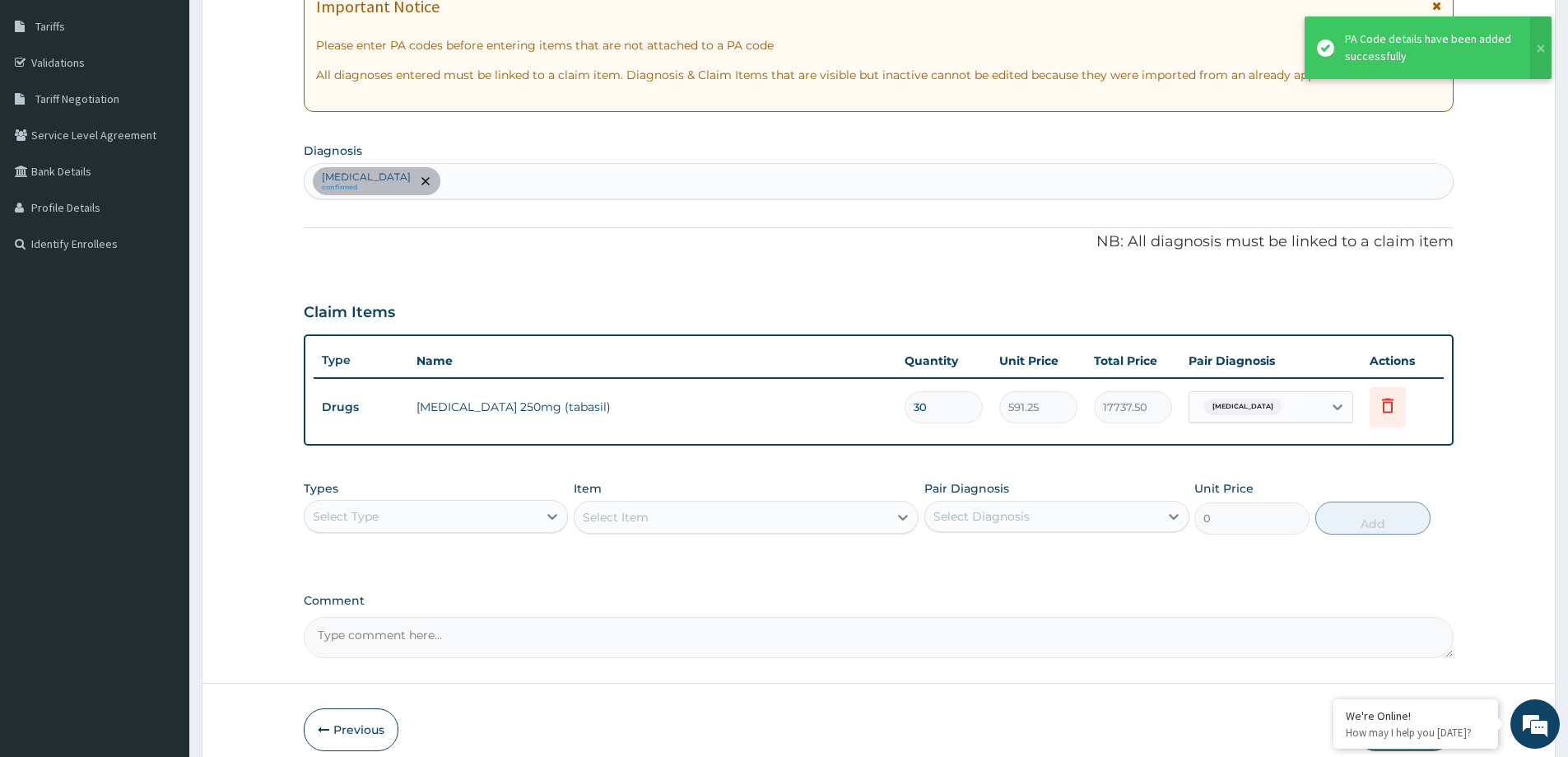
click at [424, 515] on div "Select Type" at bounding box center [421, 516] width 233 height 26
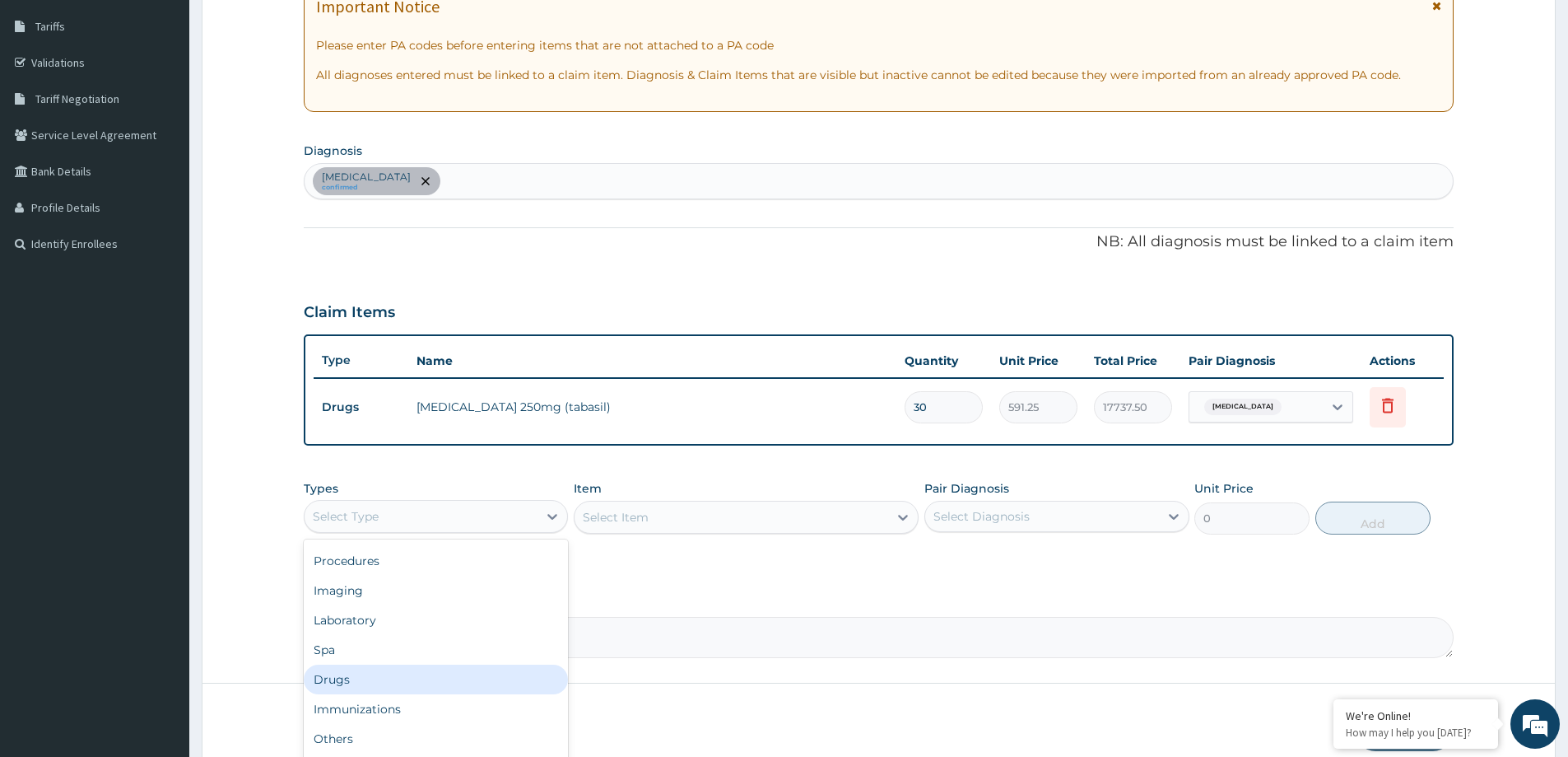
click at [377, 689] on div "Drugs" at bounding box center [435, 679] width 264 height 30
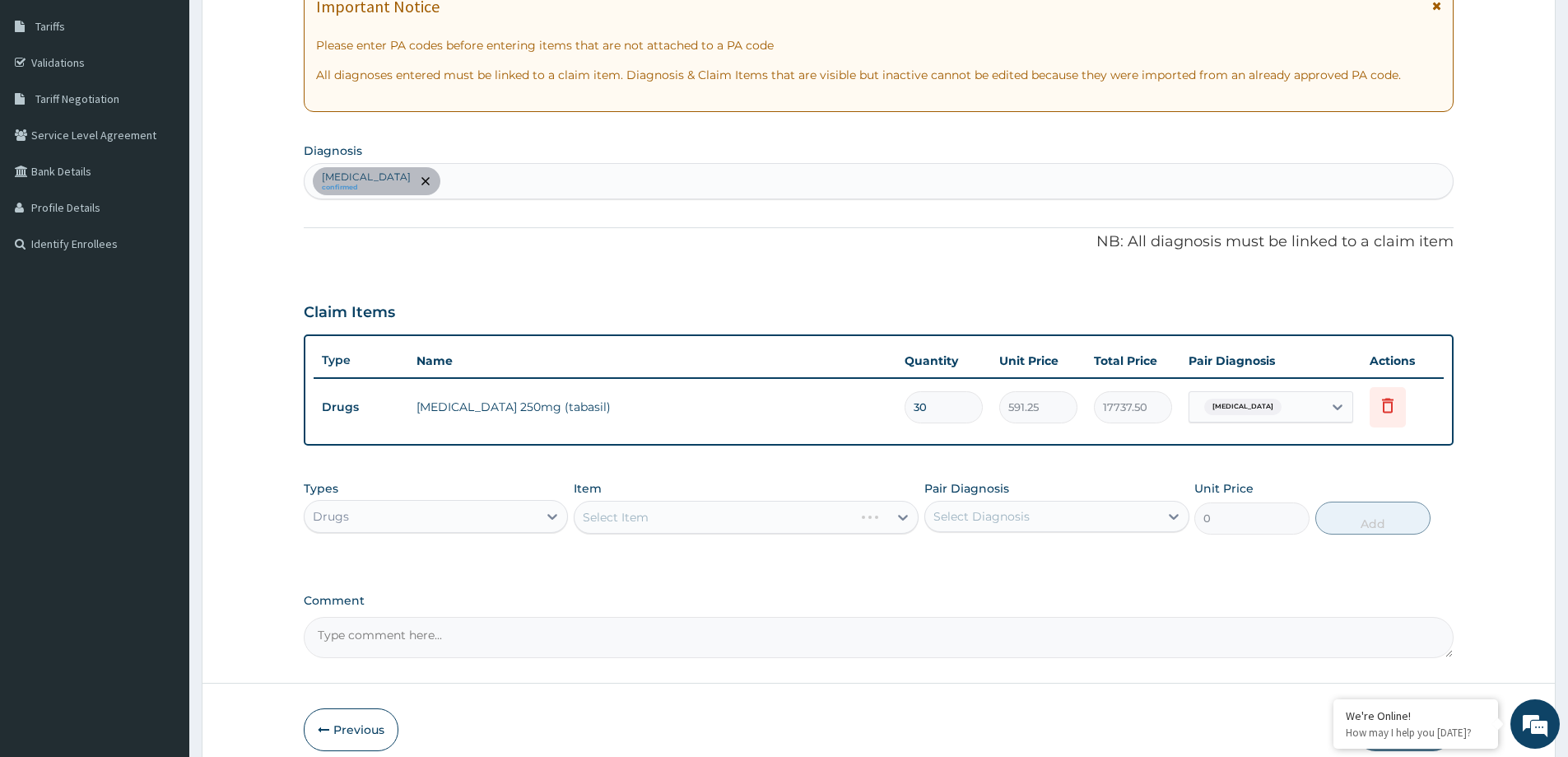
click at [510, 183] on div "Pityriasis versicolor confirmed" at bounding box center [879, 182] width 1148 height 35
drag, startPoint x: 1011, startPoint y: 520, endPoint x: 1005, endPoint y: 543, distance: 23.8
click at [1012, 528] on div "Select Diagnosis" at bounding box center [1041, 516] width 233 height 26
drag, startPoint x: 1004, startPoint y: 545, endPoint x: 990, endPoint y: 548, distance: 14.3
click at [1004, 546] on div "Pityriasis versicolor" at bounding box center [1057, 559] width 264 height 34
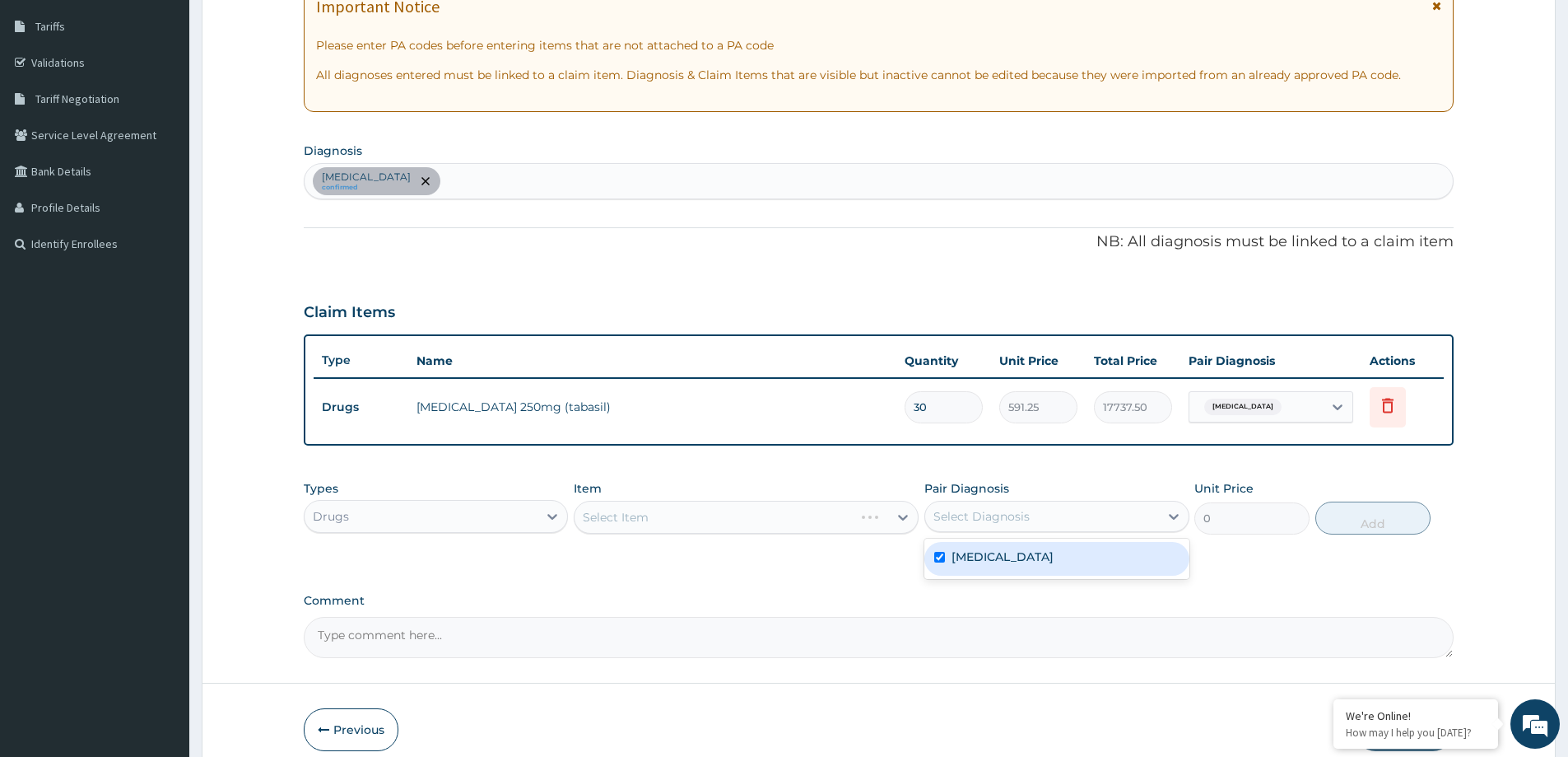
checkbox input "true"
drag, startPoint x: 776, startPoint y: 470, endPoint x: 766, endPoint y: 492, distance: 24.2
click at [774, 469] on div "PA Code / Prescription Code PA/4388E3 Encounter Date 12-10-2025 Important Notic…" at bounding box center [879, 277] width 1150 height 763
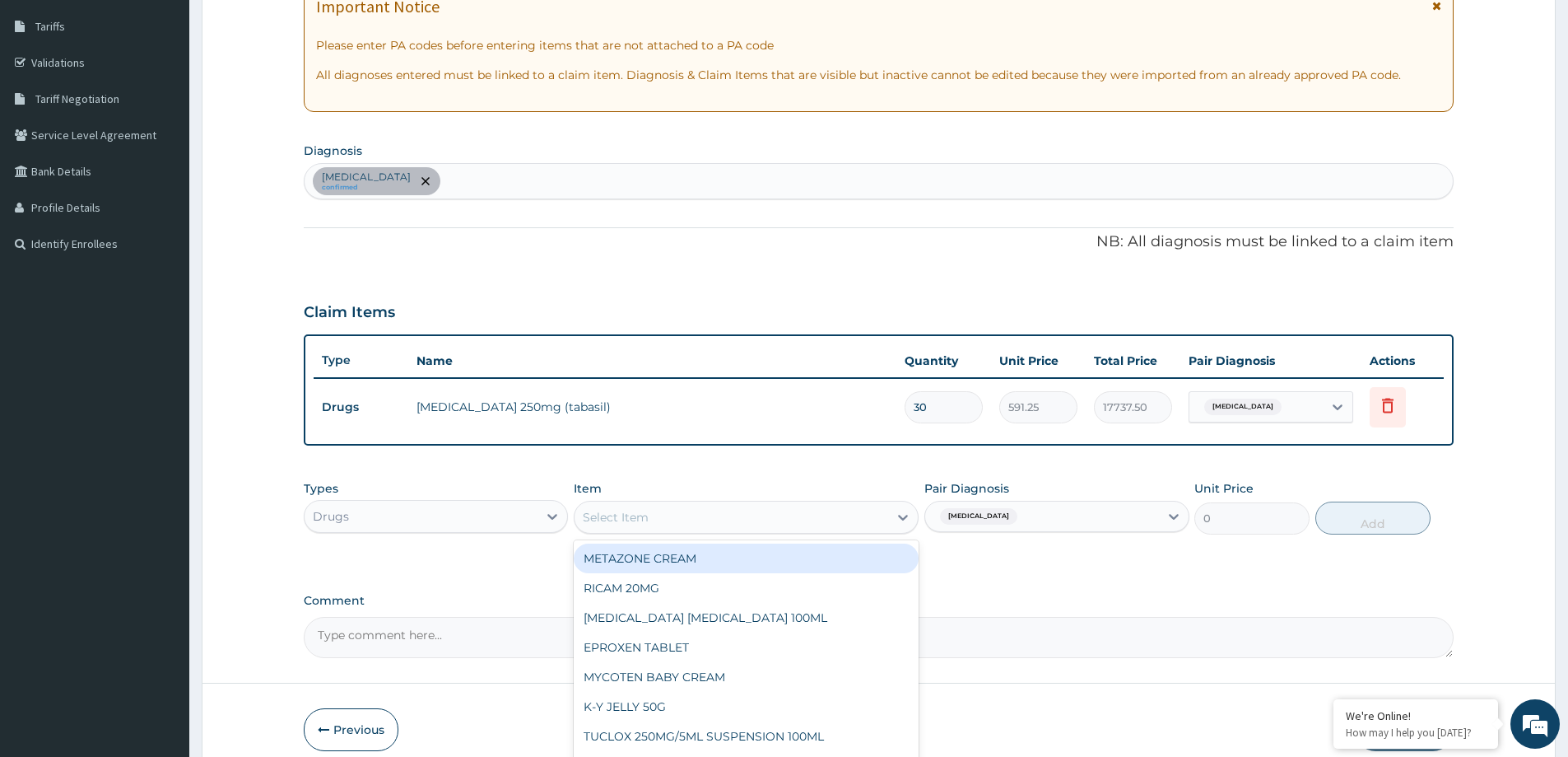
click at [715, 519] on div "Select Item" at bounding box center [731, 517] width 313 height 26
type input "WH"
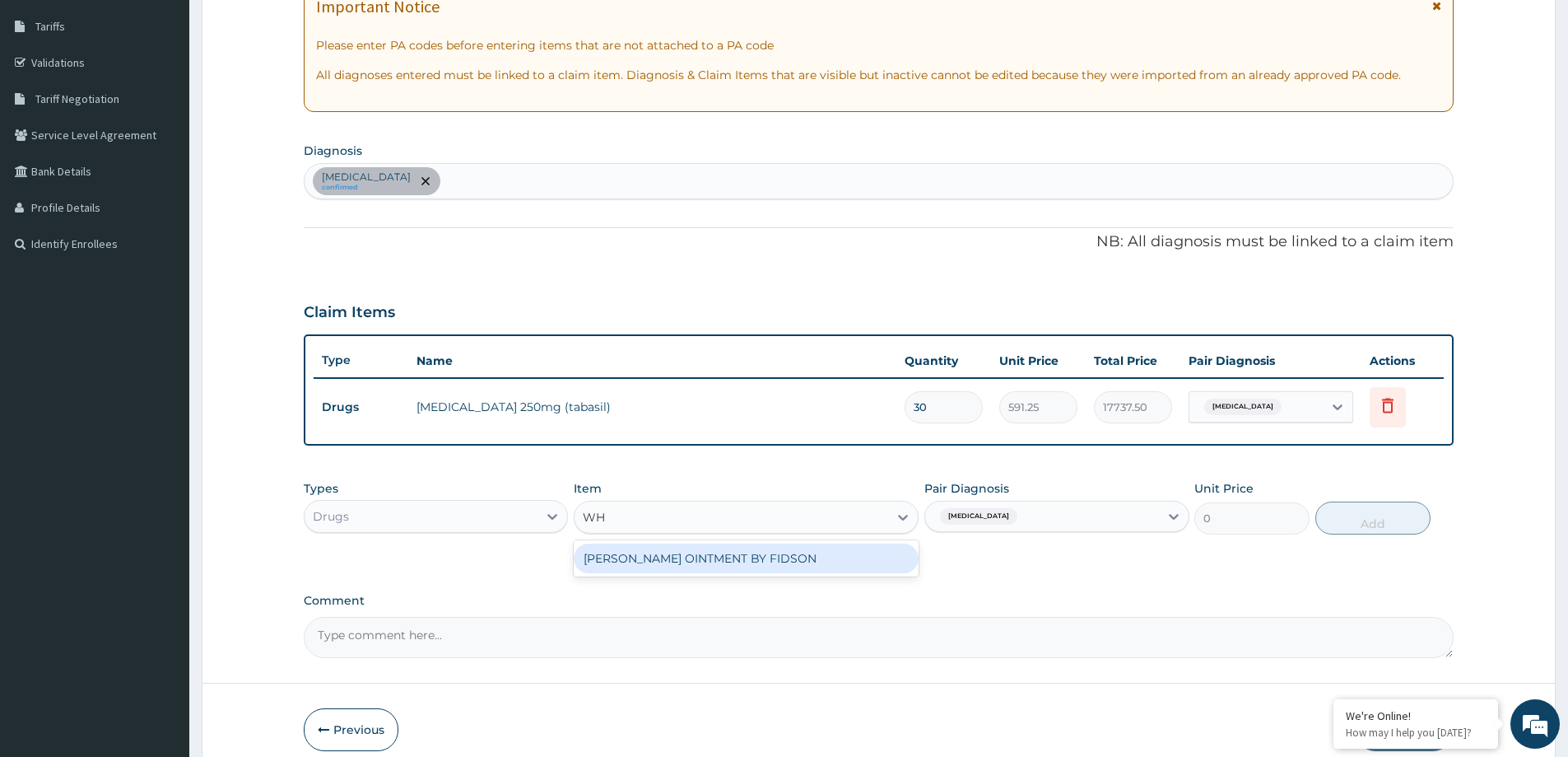
click at [868, 550] on div "WHITFIELD OINTMENT BY FIDSON" at bounding box center [746, 559] width 345 height 30
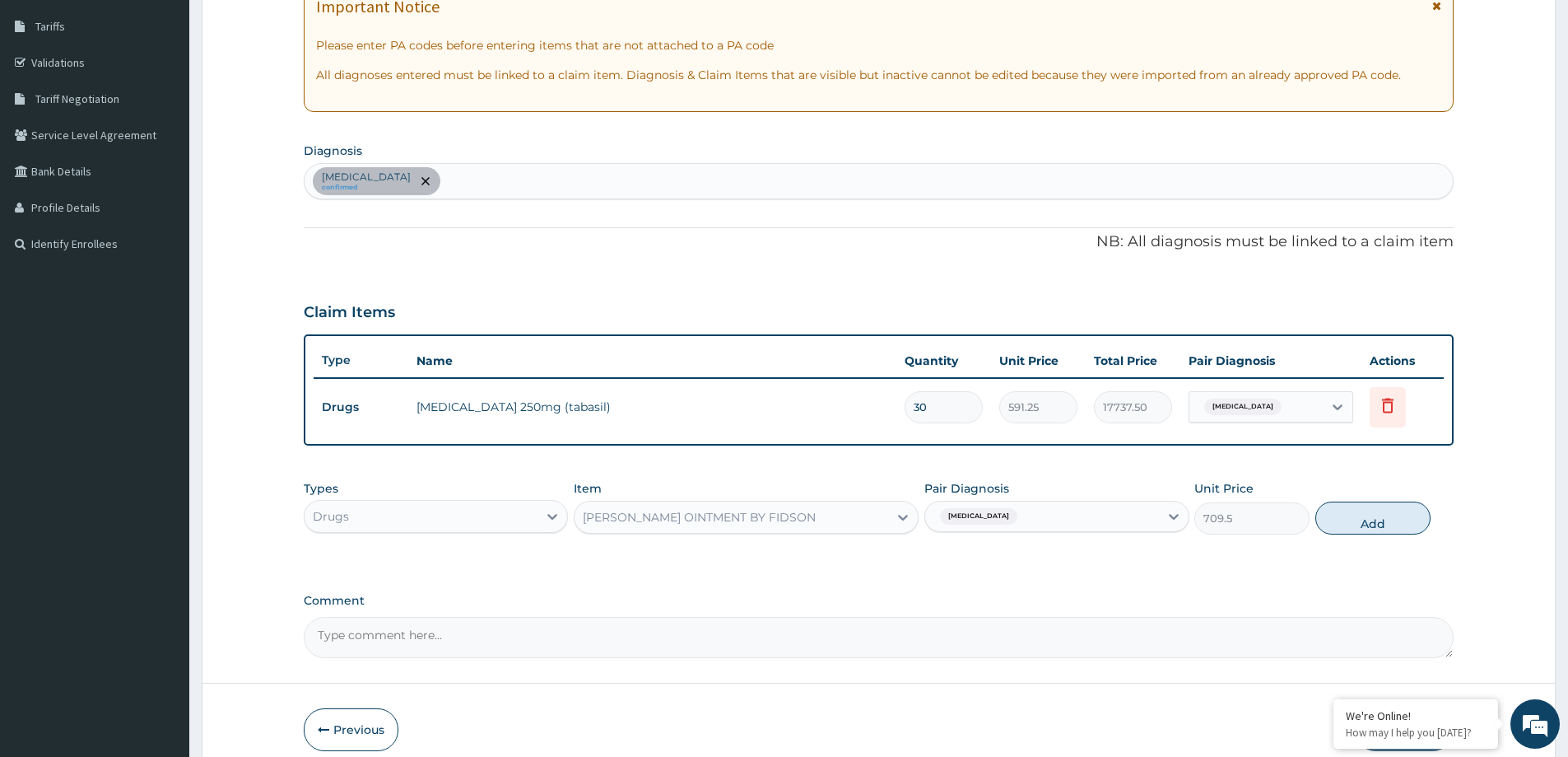
drag, startPoint x: 1370, startPoint y: 506, endPoint x: 1361, endPoint y: 511, distance: 10.3
click at [1369, 507] on button "Add" at bounding box center [1373, 519] width 115 height 33
type input "0"
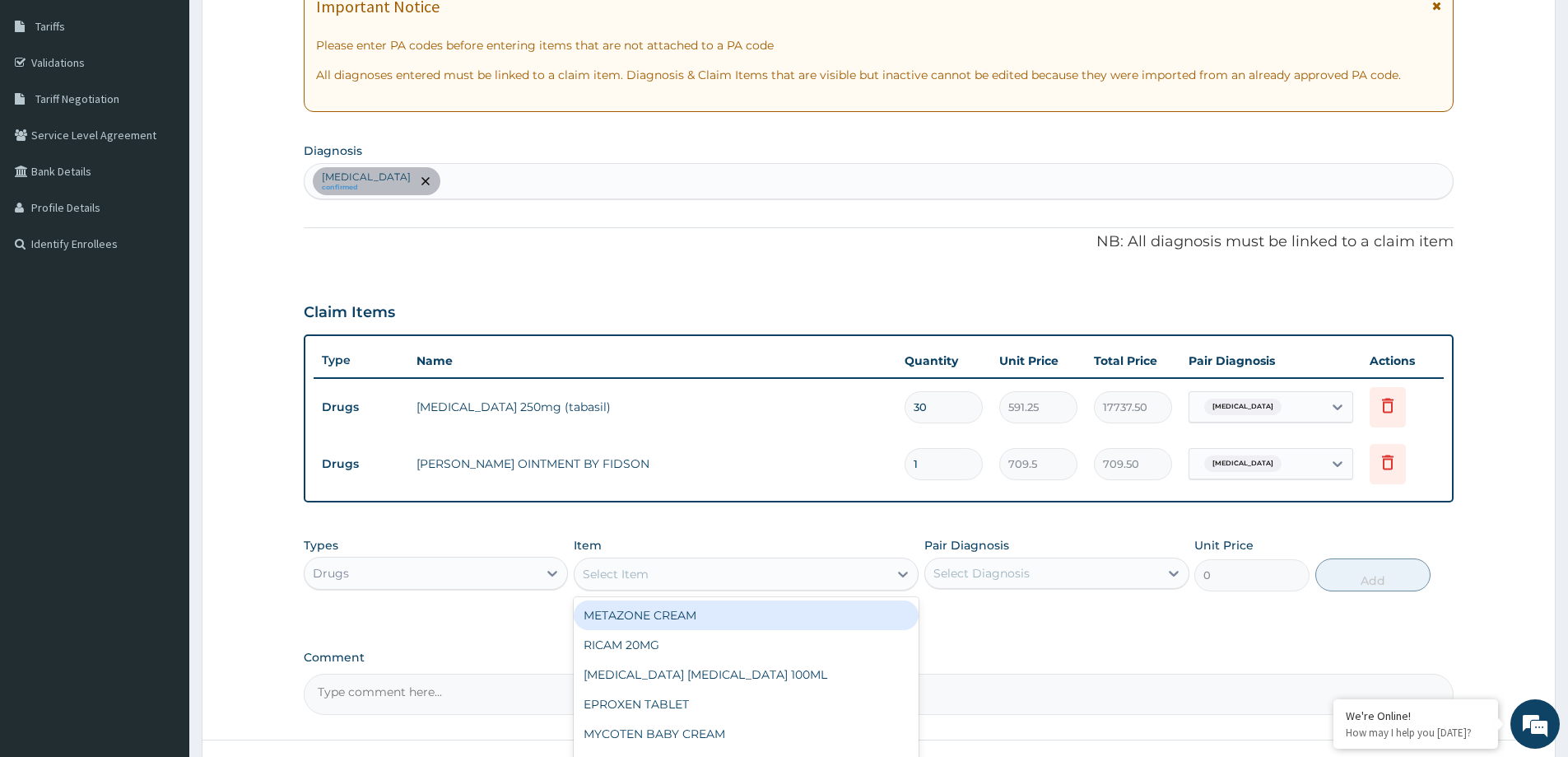
click at [701, 569] on div "Select Item" at bounding box center [731, 575] width 313 height 26
type input "NIZORA"
drag, startPoint x: 808, startPoint y: 625, endPoint x: 823, endPoint y: 620, distance: 15.8
click at [808, 624] on div "NIZORAL CREAM" at bounding box center [746, 616] width 345 height 30
type input "4730"
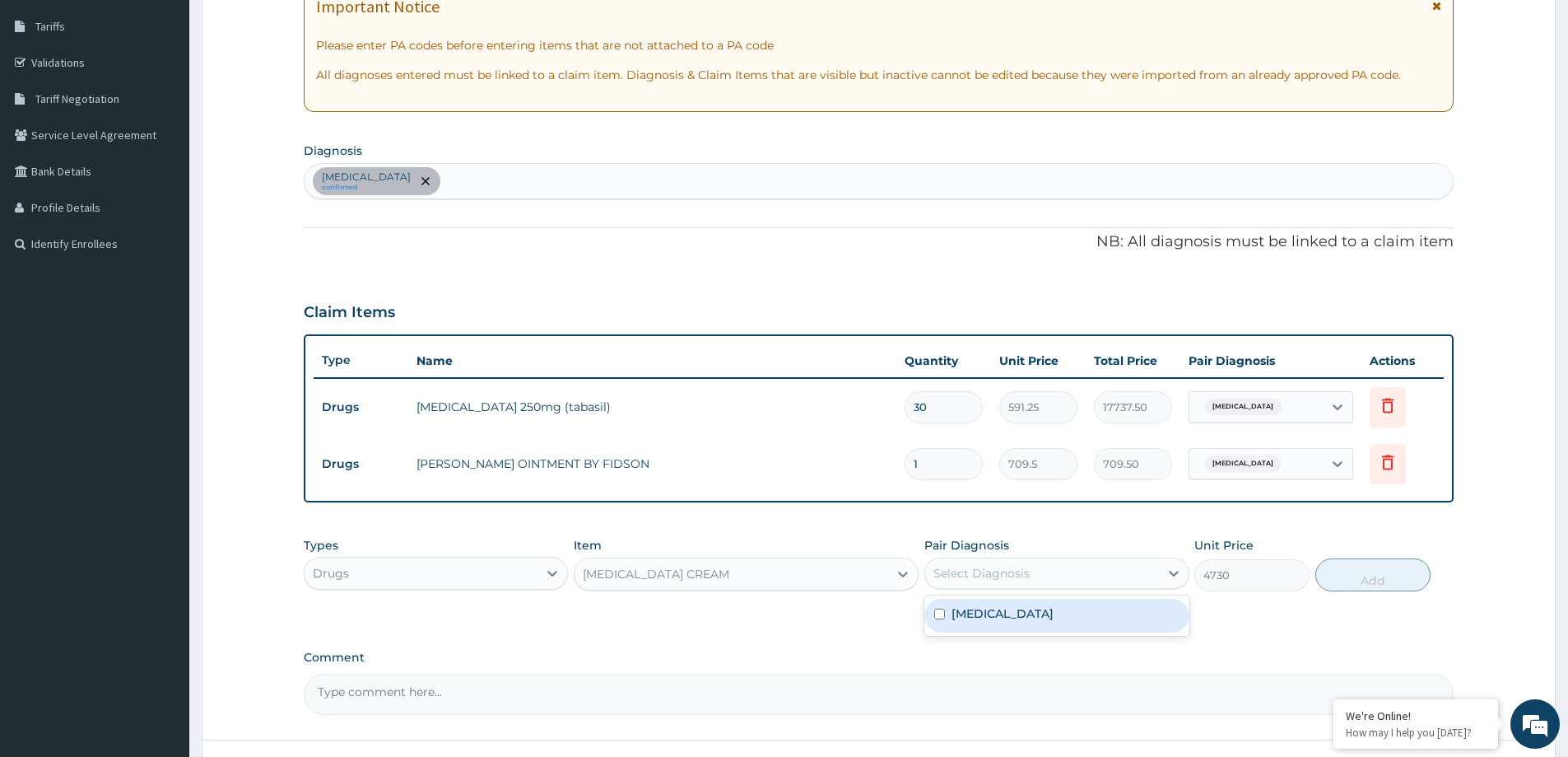
drag, startPoint x: 1051, startPoint y: 569, endPoint x: 1026, endPoint y: 605, distance: 43.8
click at [1051, 569] on div "Select Diagnosis" at bounding box center [1041, 574] width 233 height 26
click at [1026, 621] on label "Pityriasis versicolor" at bounding box center [1003, 613] width 102 height 17
checkbox input "true"
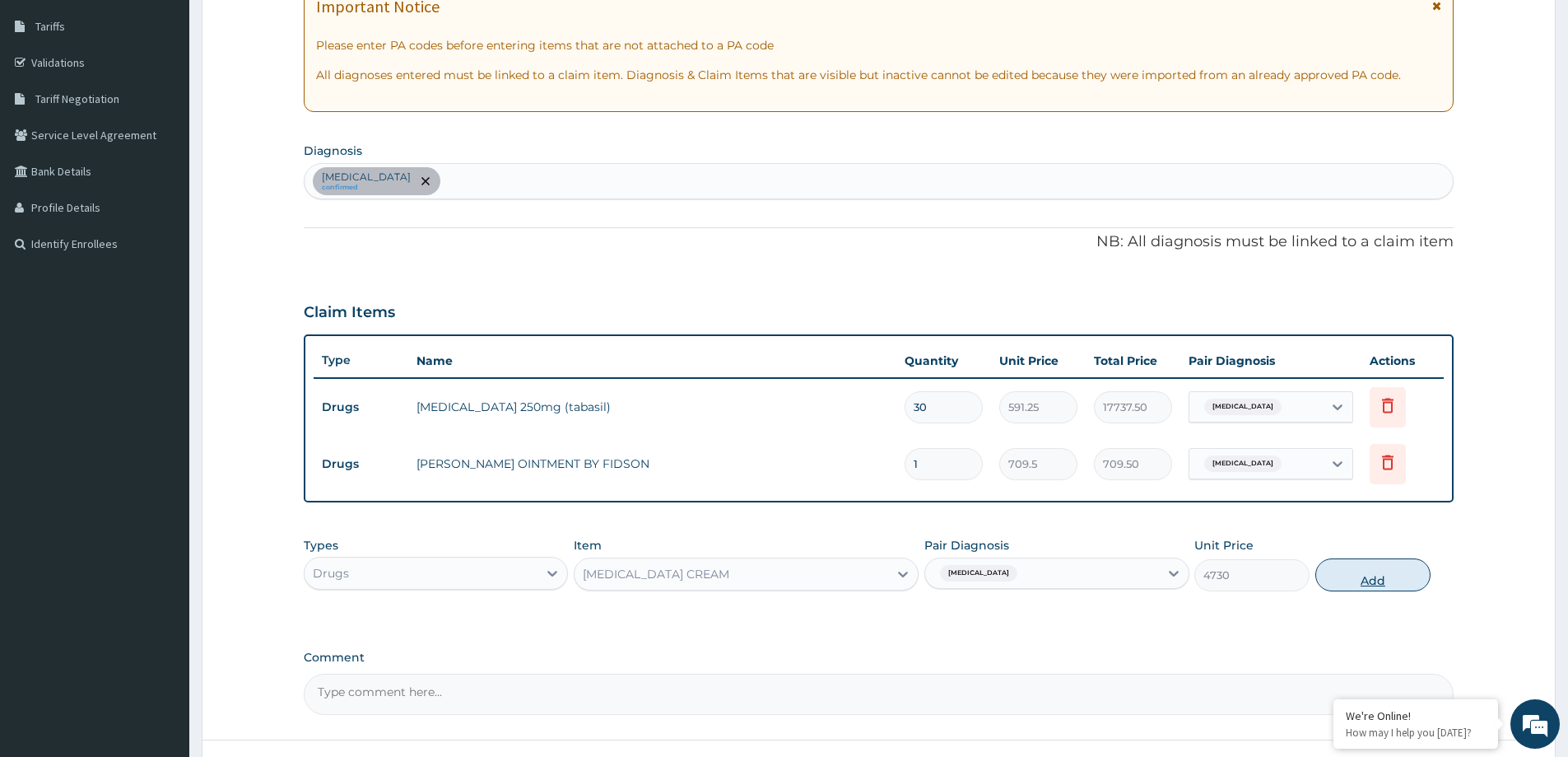
click at [1331, 579] on button "Add" at bounding box center [1373, 575] width 115 height 33
type input "0"
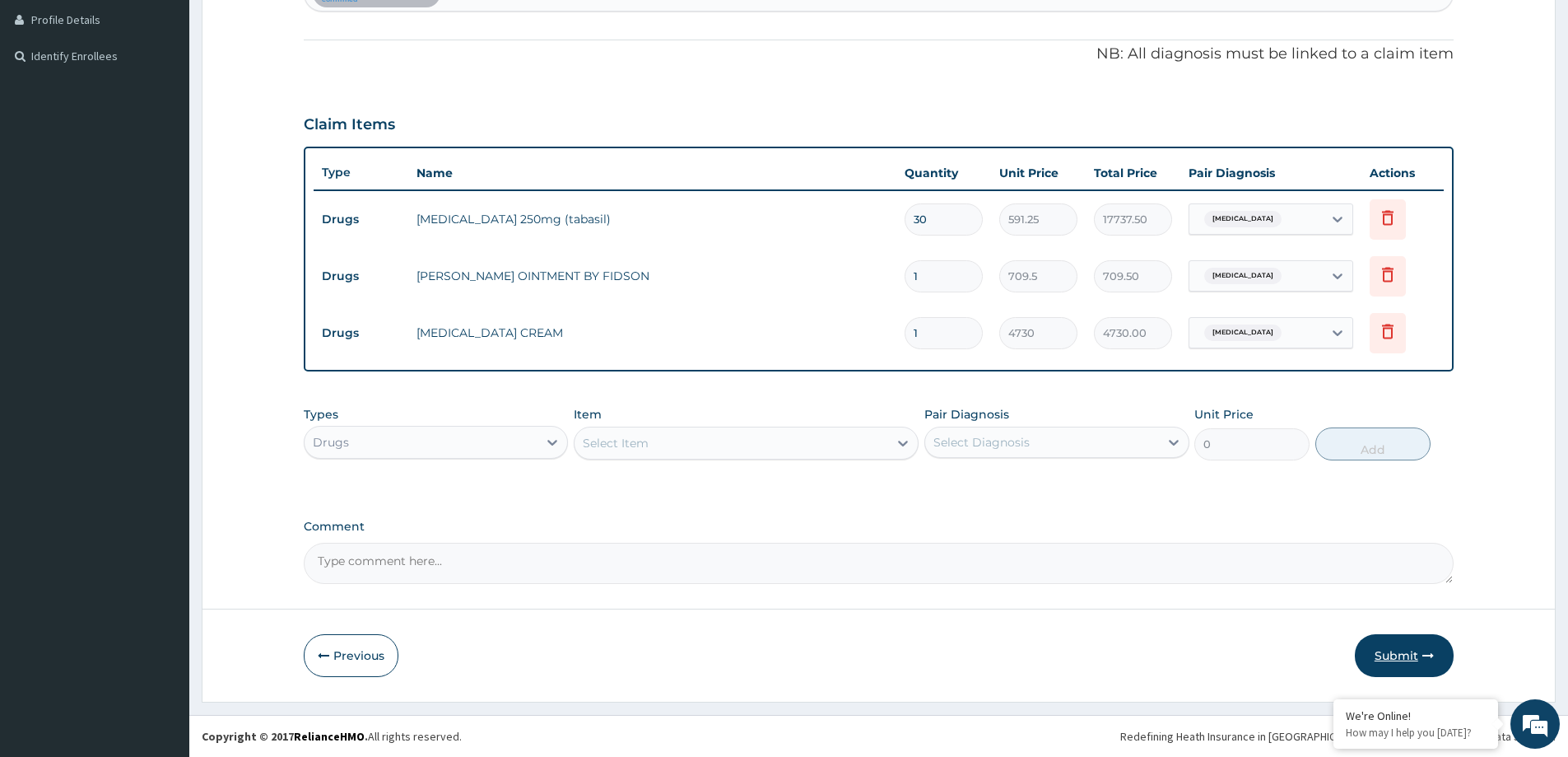
click at [1400, 661] on button "Submit" at bounding box center [1404, 655] width 99 height 43
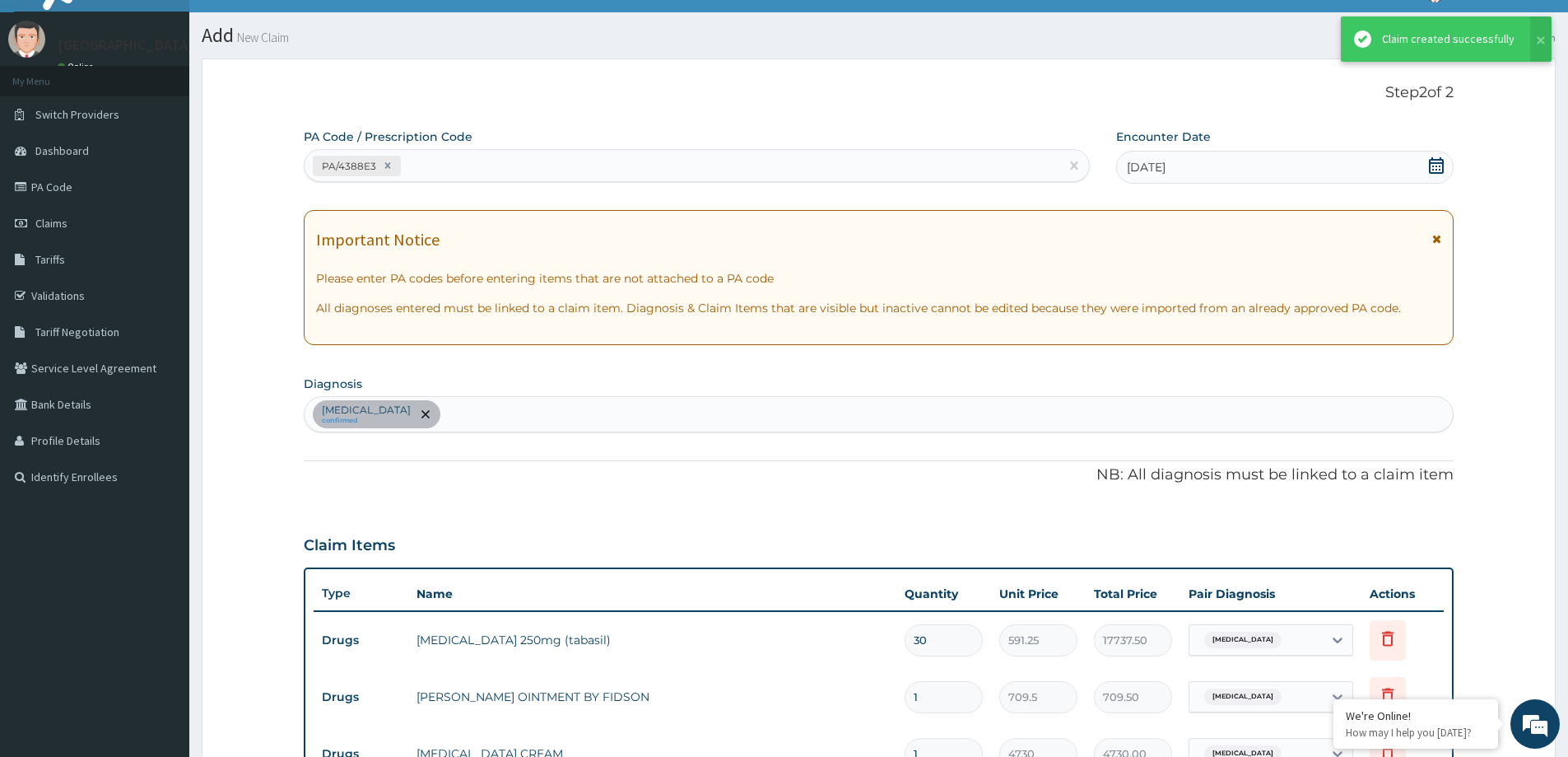
scroll to position [450, 0]
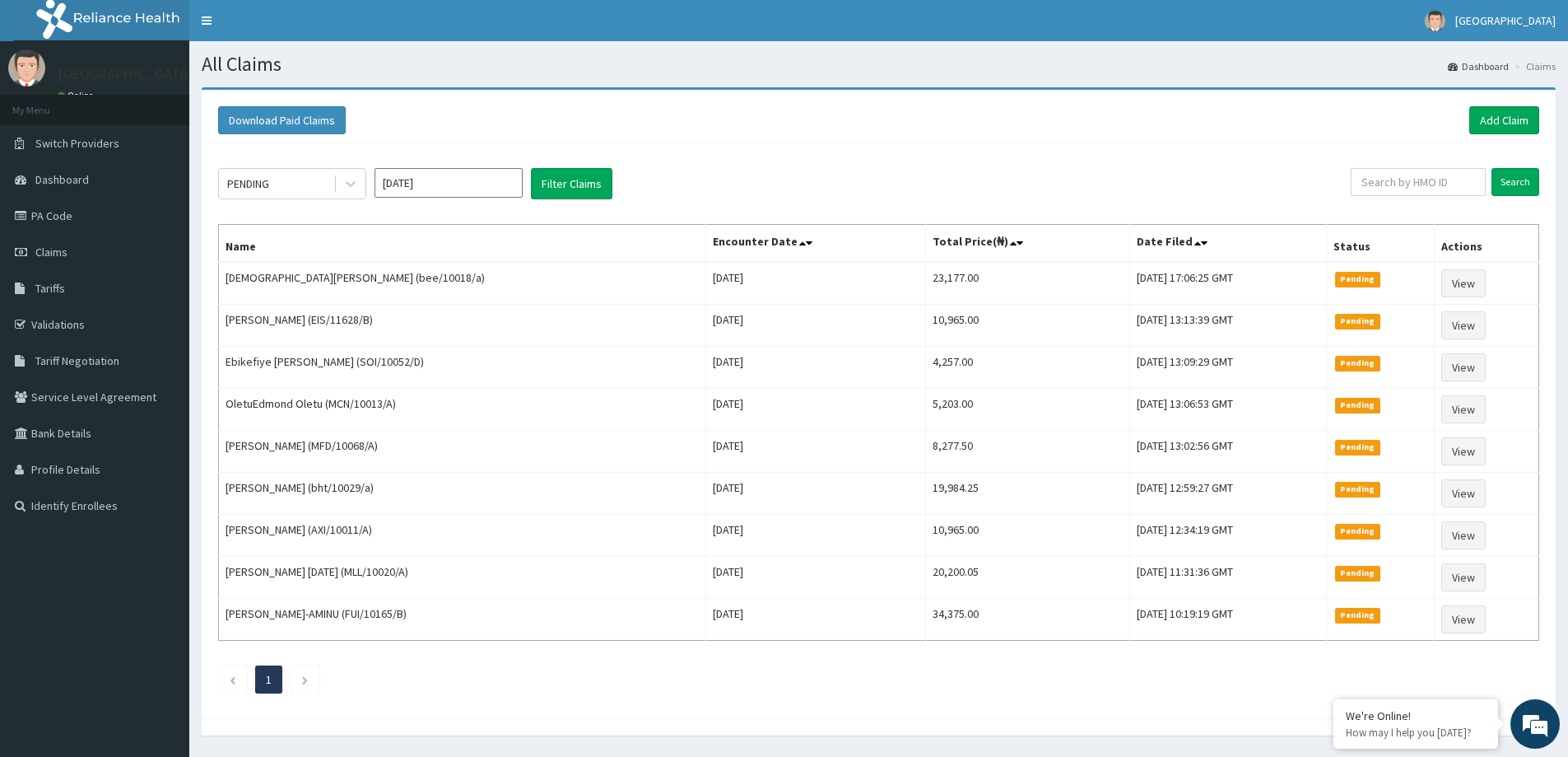
click at [1485, 136] on div "Download Paid Claims Add Claim" at bounding box center [879, 120] width 1338 height 45
click at [1498, 110] on link "Add Claim" at bounding box center [1504, 120] width 70 height 28
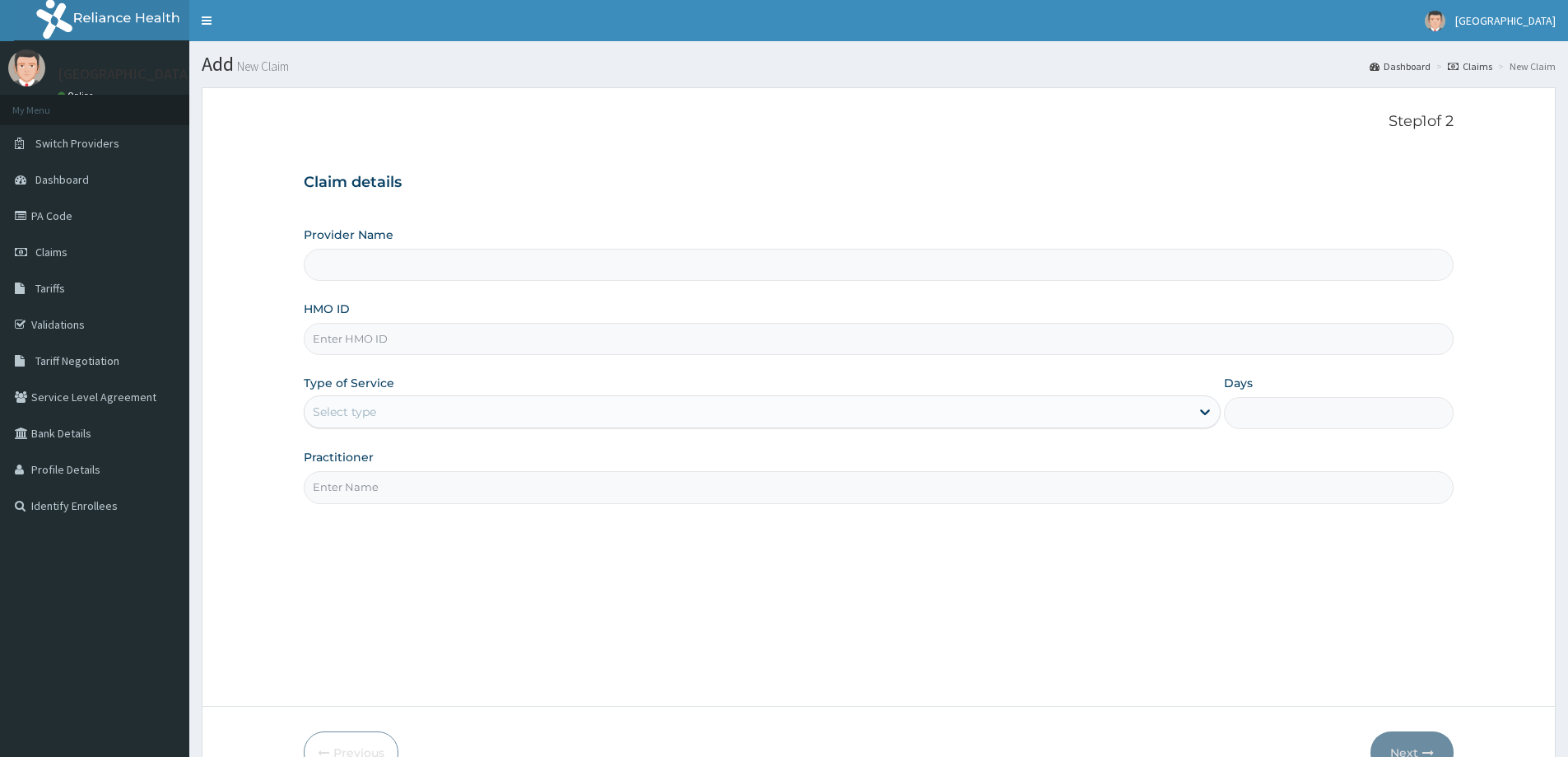
drag, startPoint x: 428, startPoint y: 343, endPoint x: 424, endPoint y: 335, distance: 8.9
click at [424, 339] on input "HMO ID" at bounding box center [879, 339] width 1150 height 32
type input "EN"
type input "[GEOGRAPHIC_DATA]"
drag, startPoint x: 381, startPoint y: 336, endPoint x: 310, endPoint y: 342, distance: 71.3
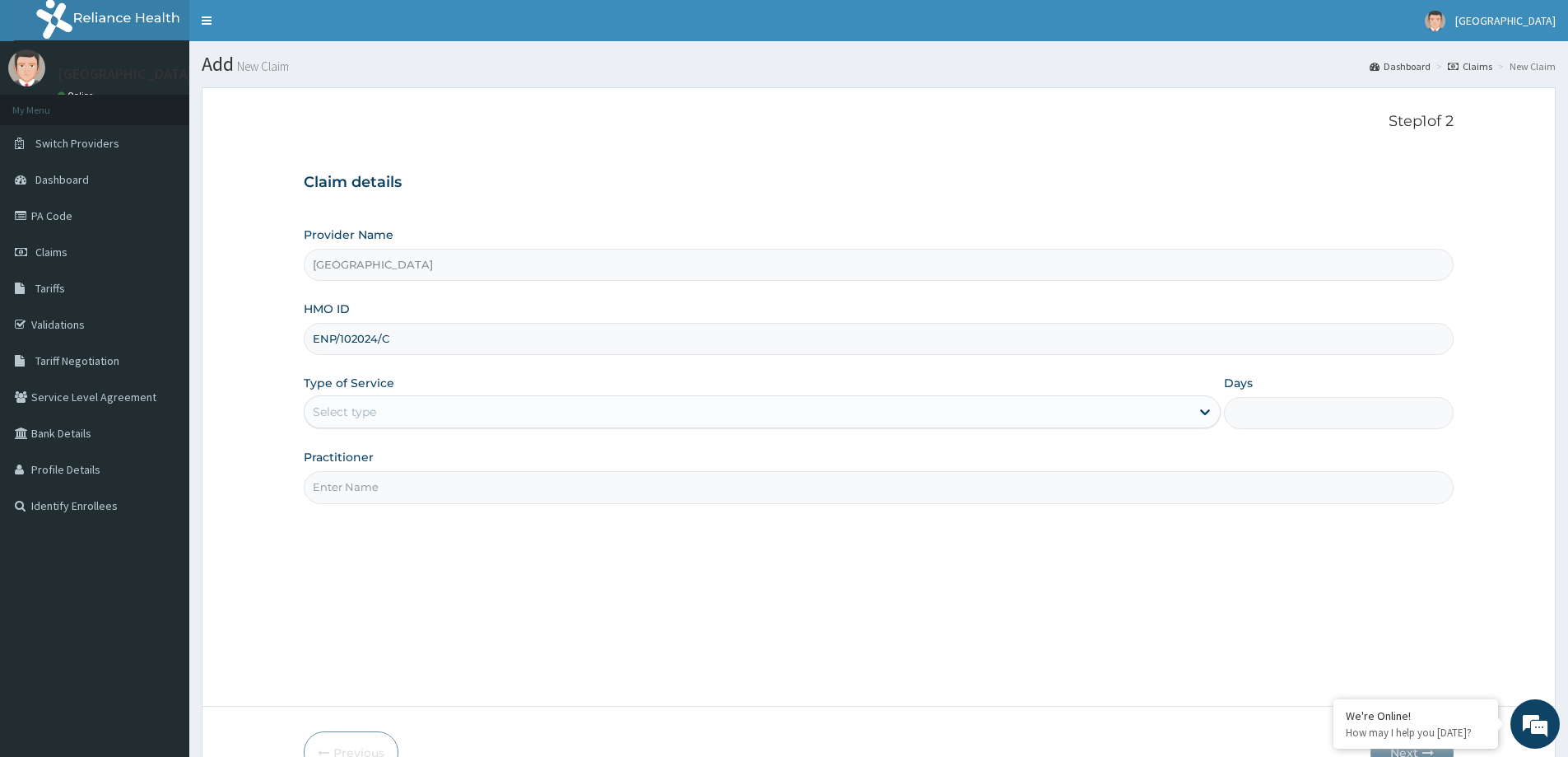
click at [310, 342] on input "ENP/102024/C" at bounding box center [879, 339] width 1150 height 32
type input "ENP/102024/C"
drag, startPoint x: 474, startPoint y: 333, endPoint x: 466, endPoint y: 335, distance: 8.2
click at [473, 335] on input "ENP/102024/C" at bounding box center [879, 339] width 1150 height 32
paste input "ENP/12024/C"
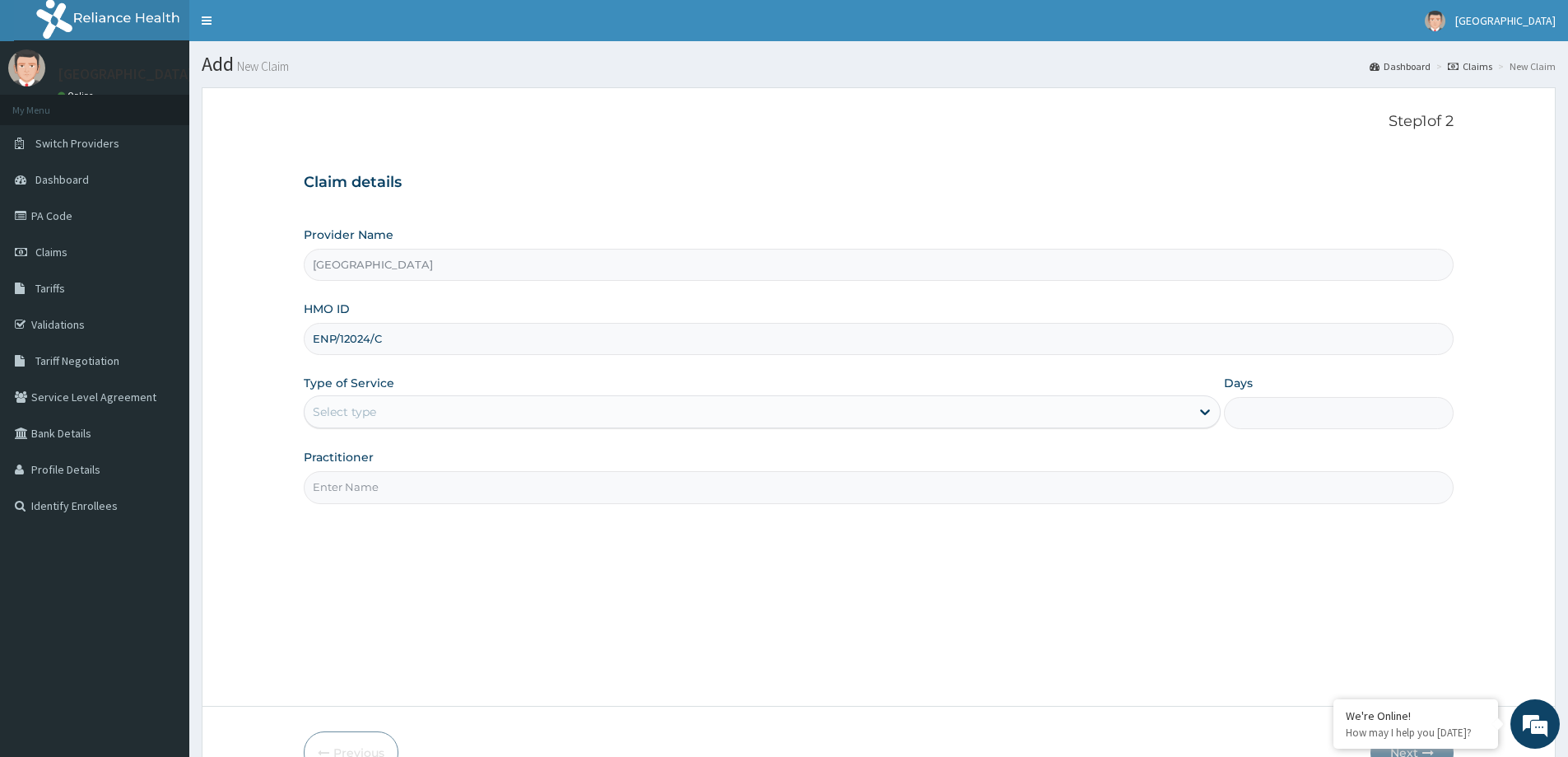
type input "ENP/12024/C"
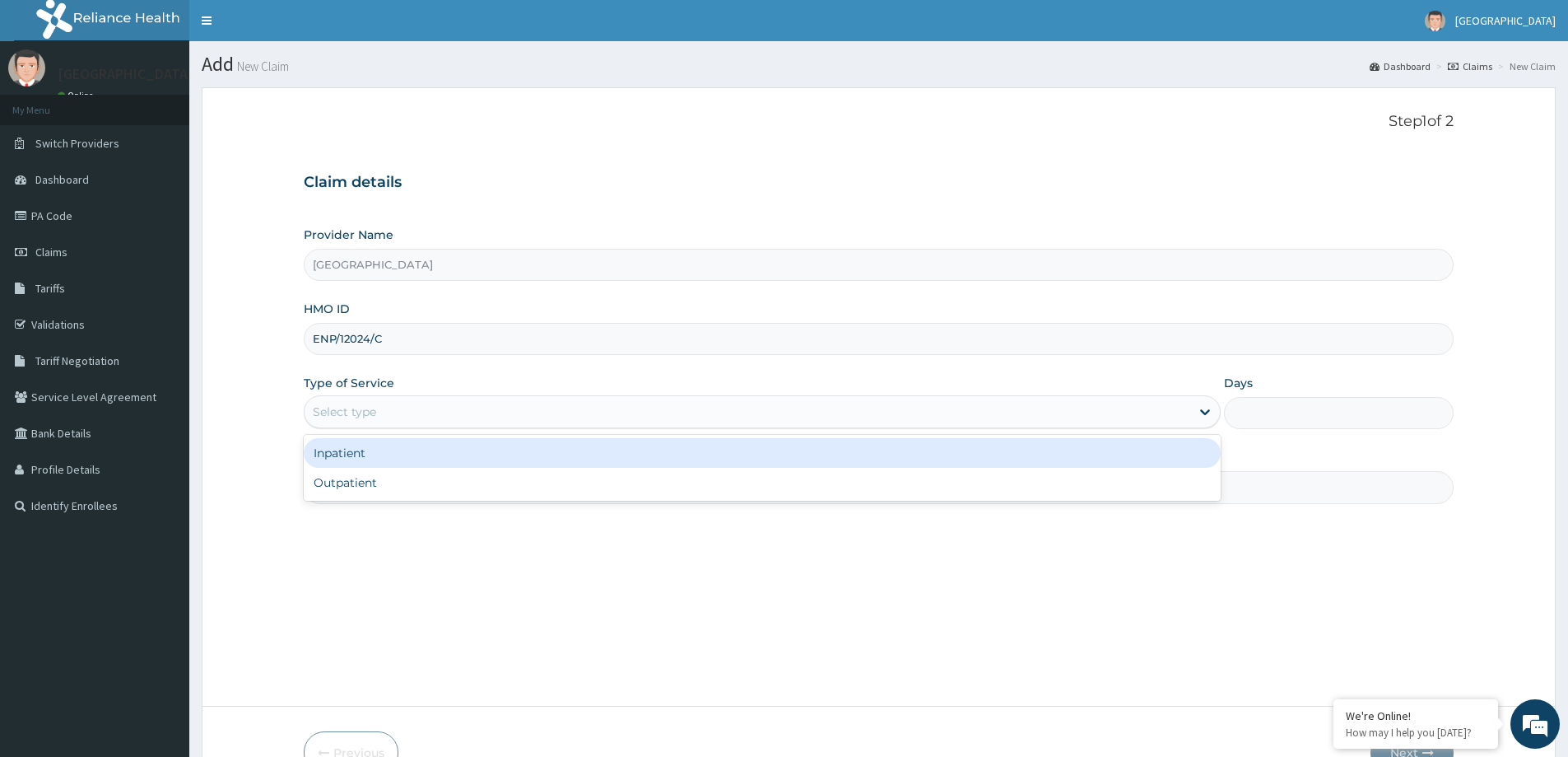
drag, startPoint x: 374, startPoint y: 427, endPoint x: 378, endPoint y: 412, distance: 15.5
click at [374, 426] on div "Select type" at bounding box center [762, 412] width 917 height 33
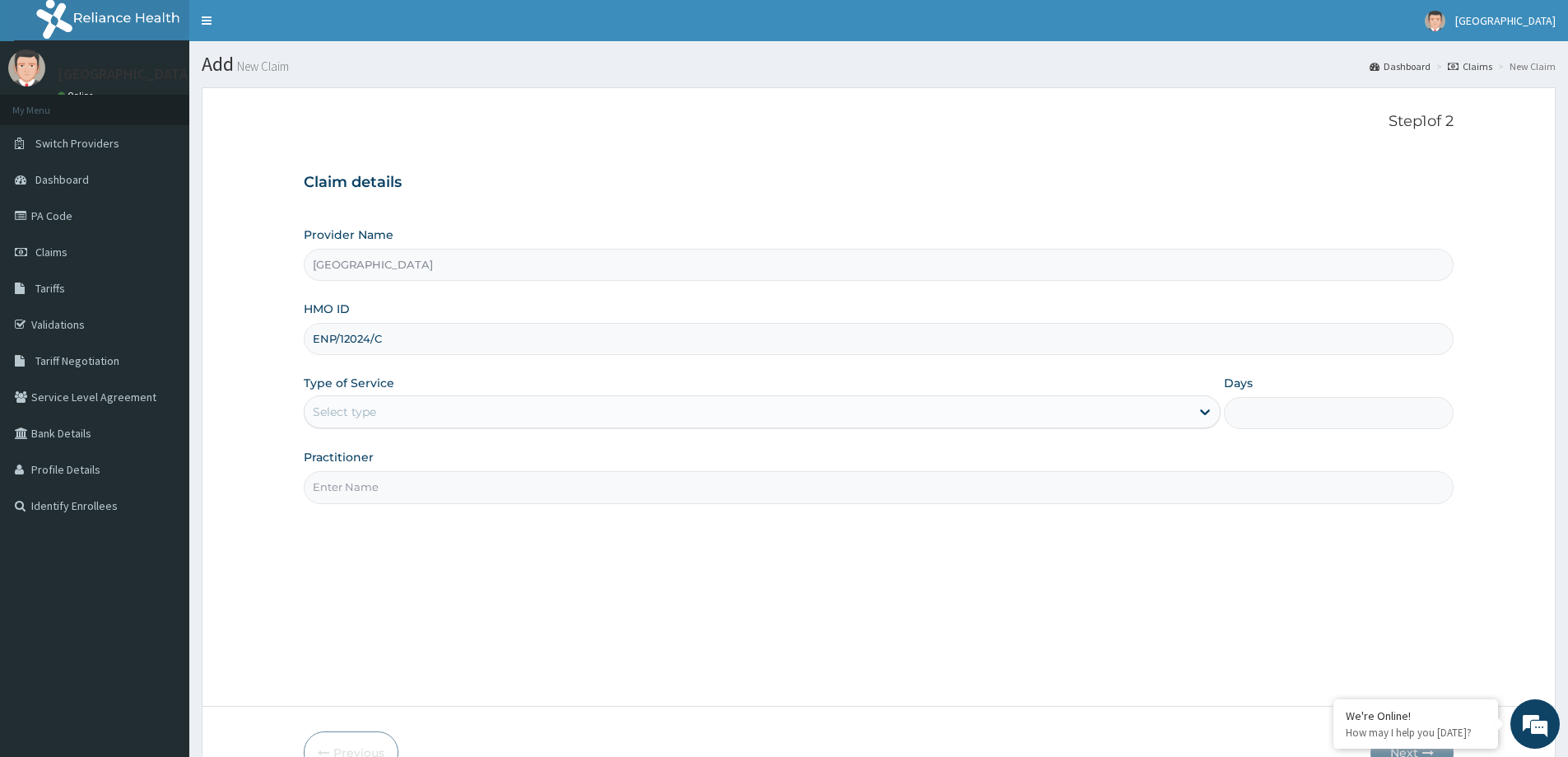
click at [379, 412] on div "Select type" at bounding box center [747, 412] width 886 height 26
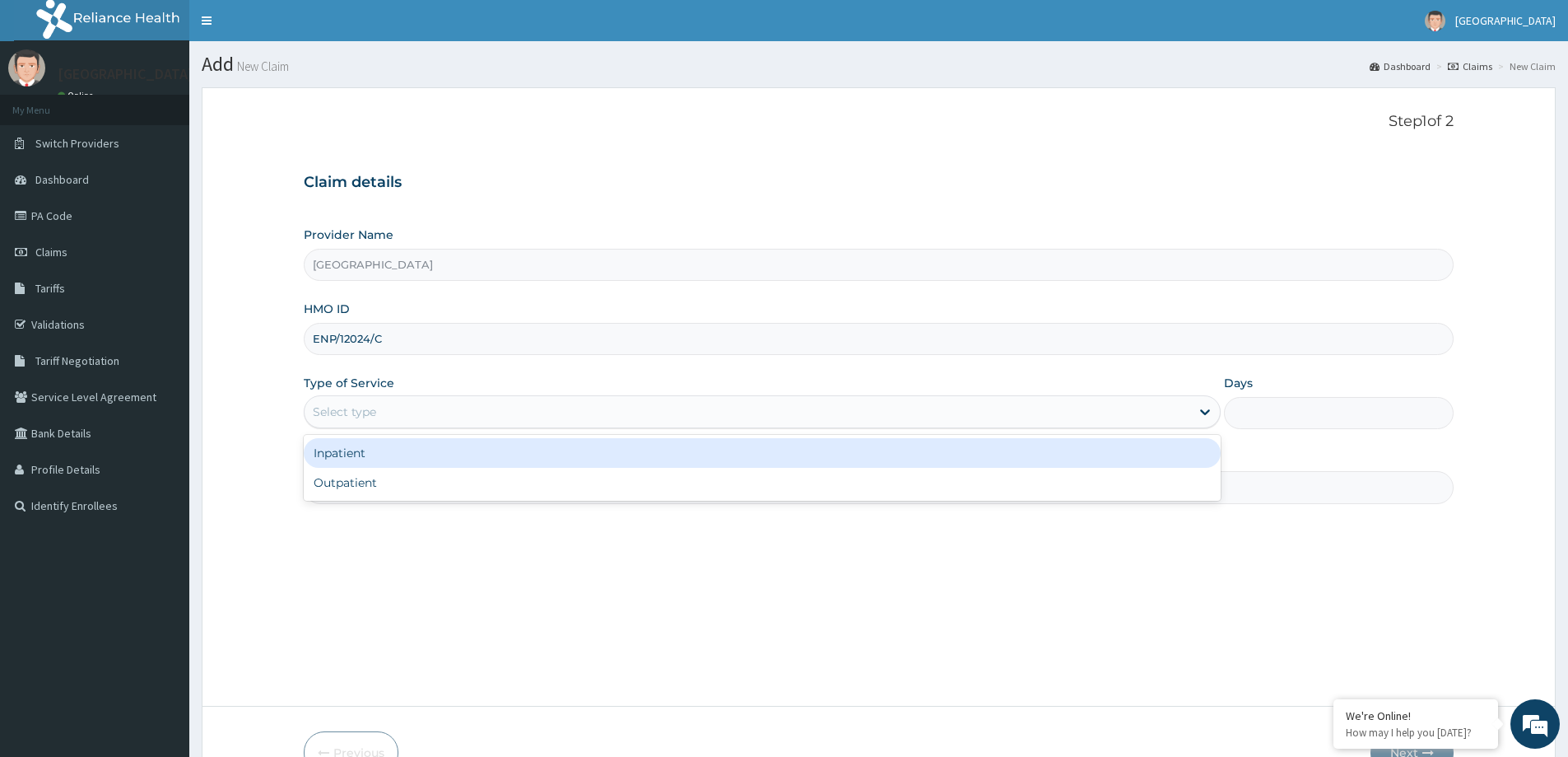
drag, startPoint x: 390, startPoint y: 409, endPoint x: 368, endPoint y: 467, distance: 62.0
click at [390, 418] on div "Select type" at bounding box center [747, 412] width 886 height 26
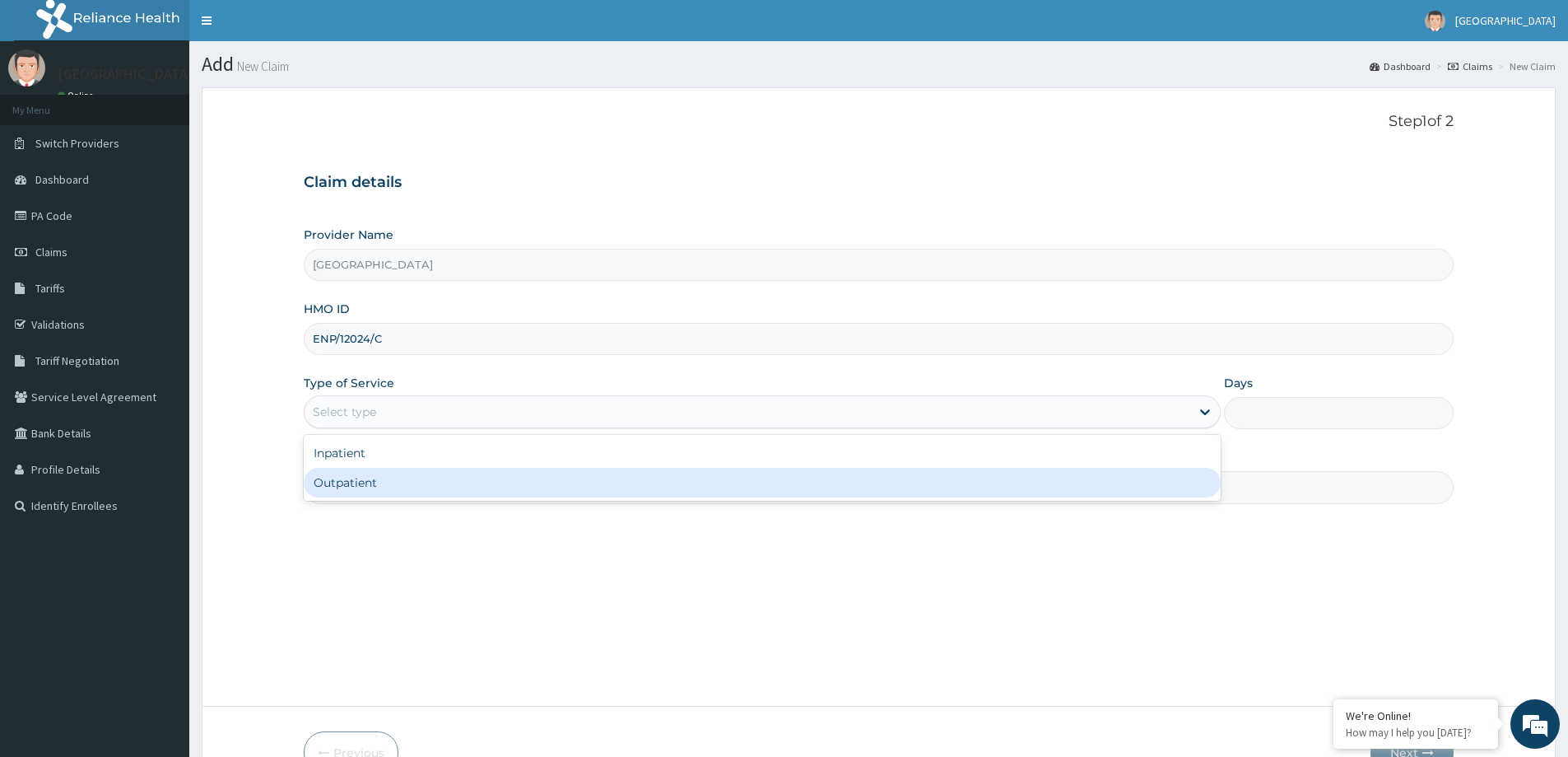
drag, startPoint x: 358, startPoint y: 487, endPoint x: 388, endPoint y: 487, distance: 30.0
click at [364, 487] on div "Outpatient" at bounding box center [762, 483] width 917 height 30
type input "1"
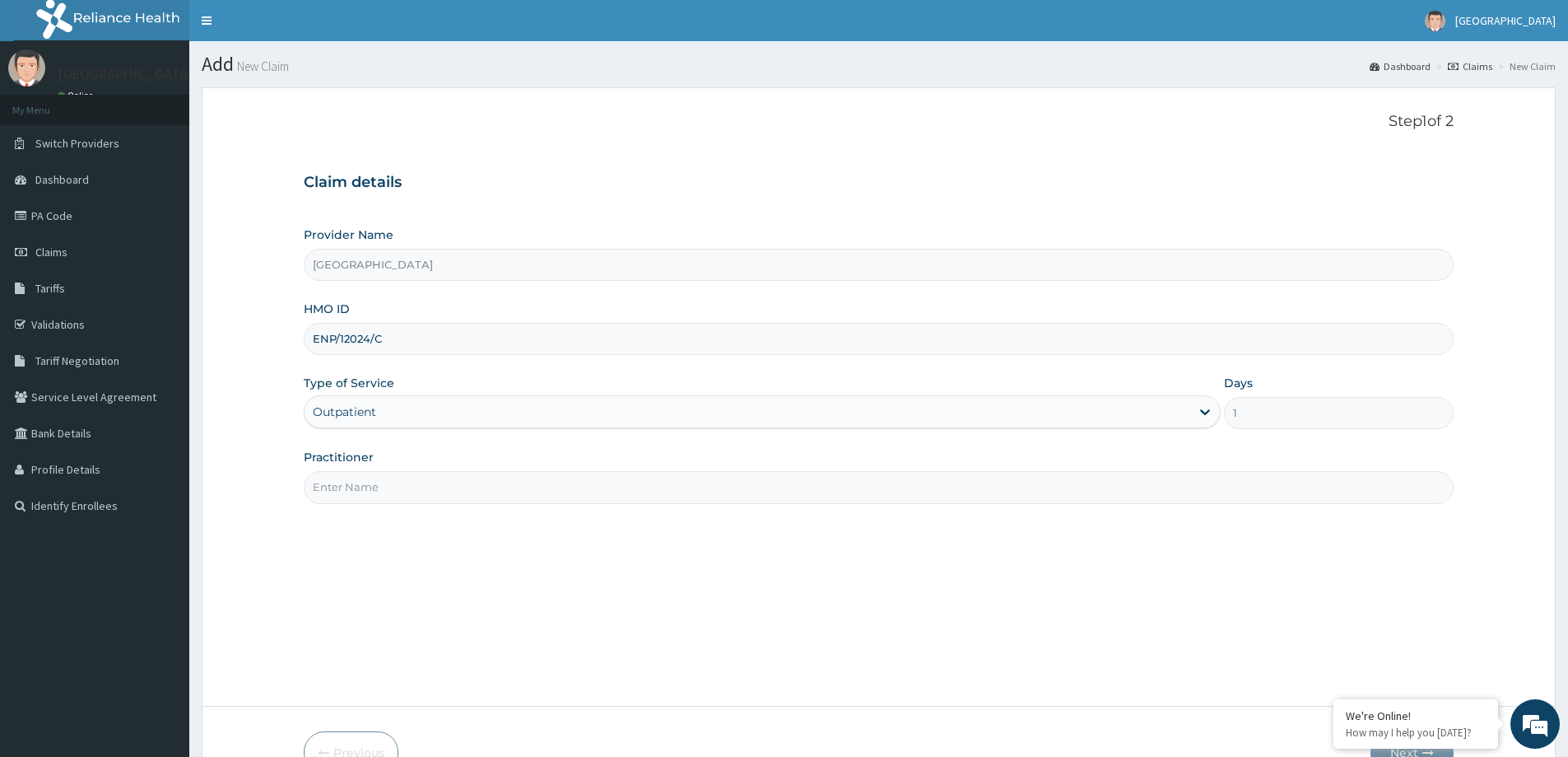
drag, startPoint x: 393, startPoint y: 486, endPoint x: 327, endPoint y: 508, distance: 69.6
click at [390, 485] on input "Practitioner" at bounding box center [879, 487] width 1150 height 32
type input "[PERSON_NAME]"
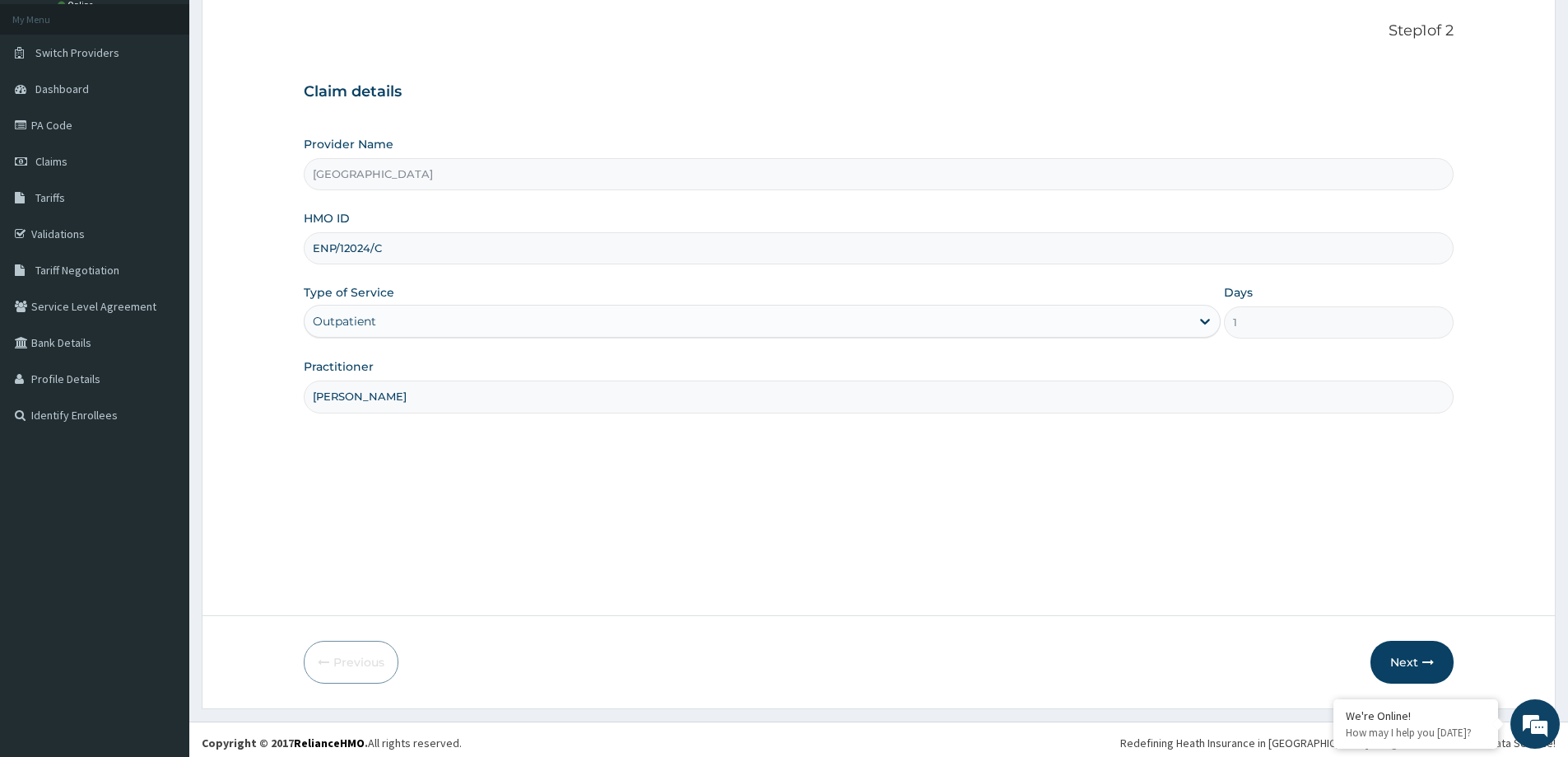
scroll to position [97, 0]
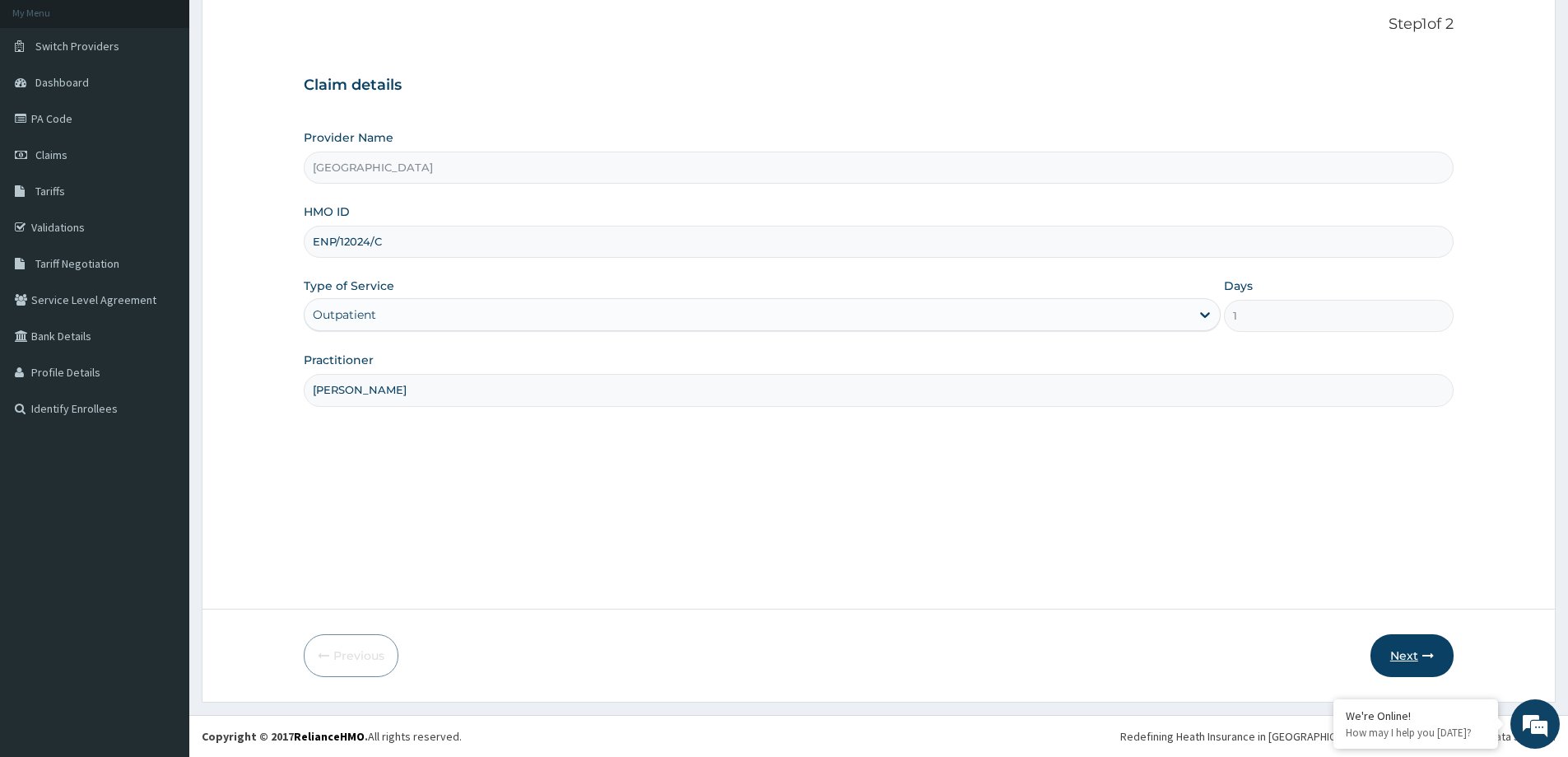
click at [1416, 652] on button "Next" at bounding box center [1412, 655] width 83 height 43
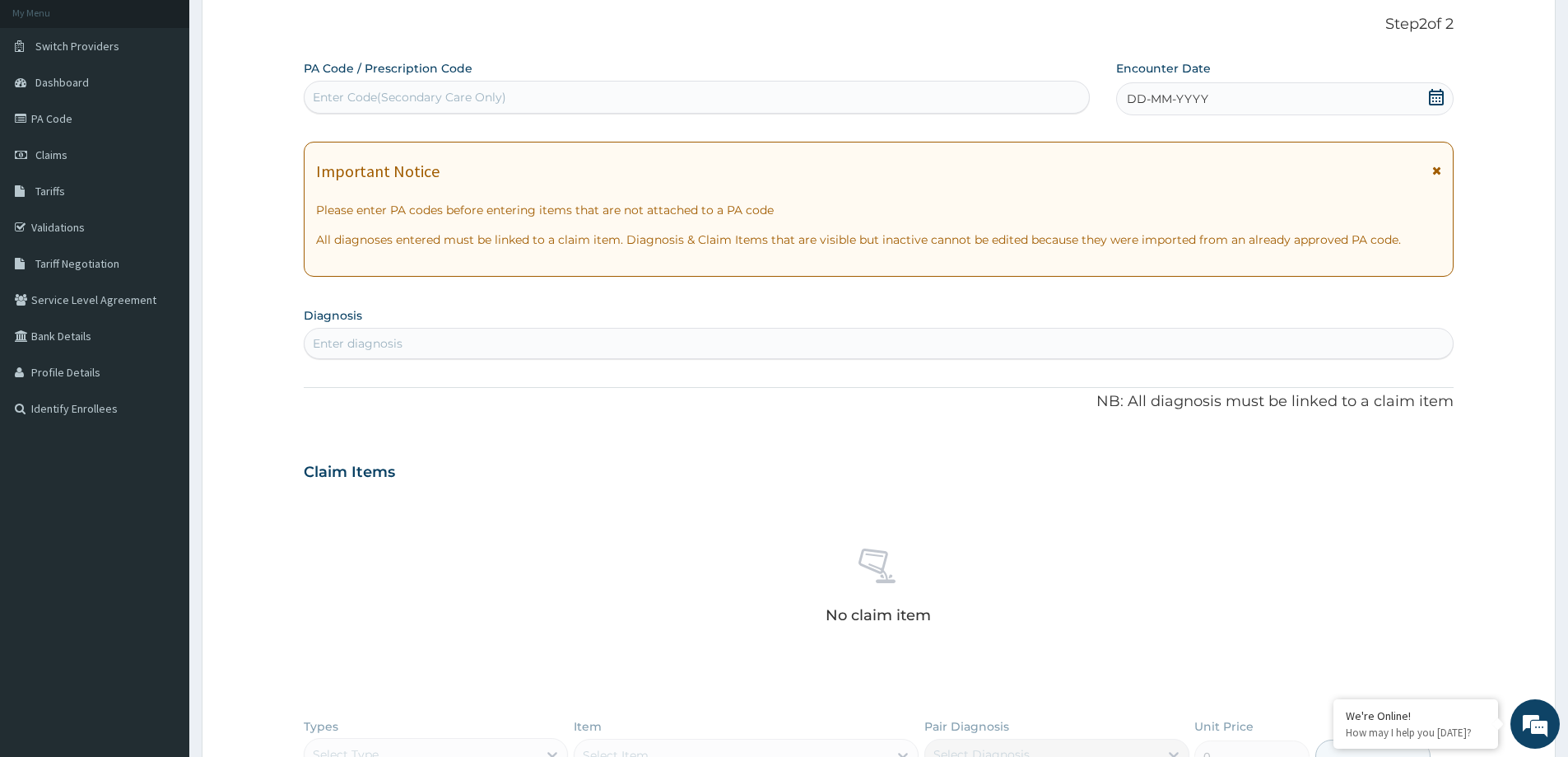
drag, startPoint x: 1215, startPoint y: 96, endPoint x: 1185, endPoint y: 109, distance: 32.7
click at [1215, 96] on div "DD-MM-YYYY" at bounding box center [1284, 99] width 337 height 33
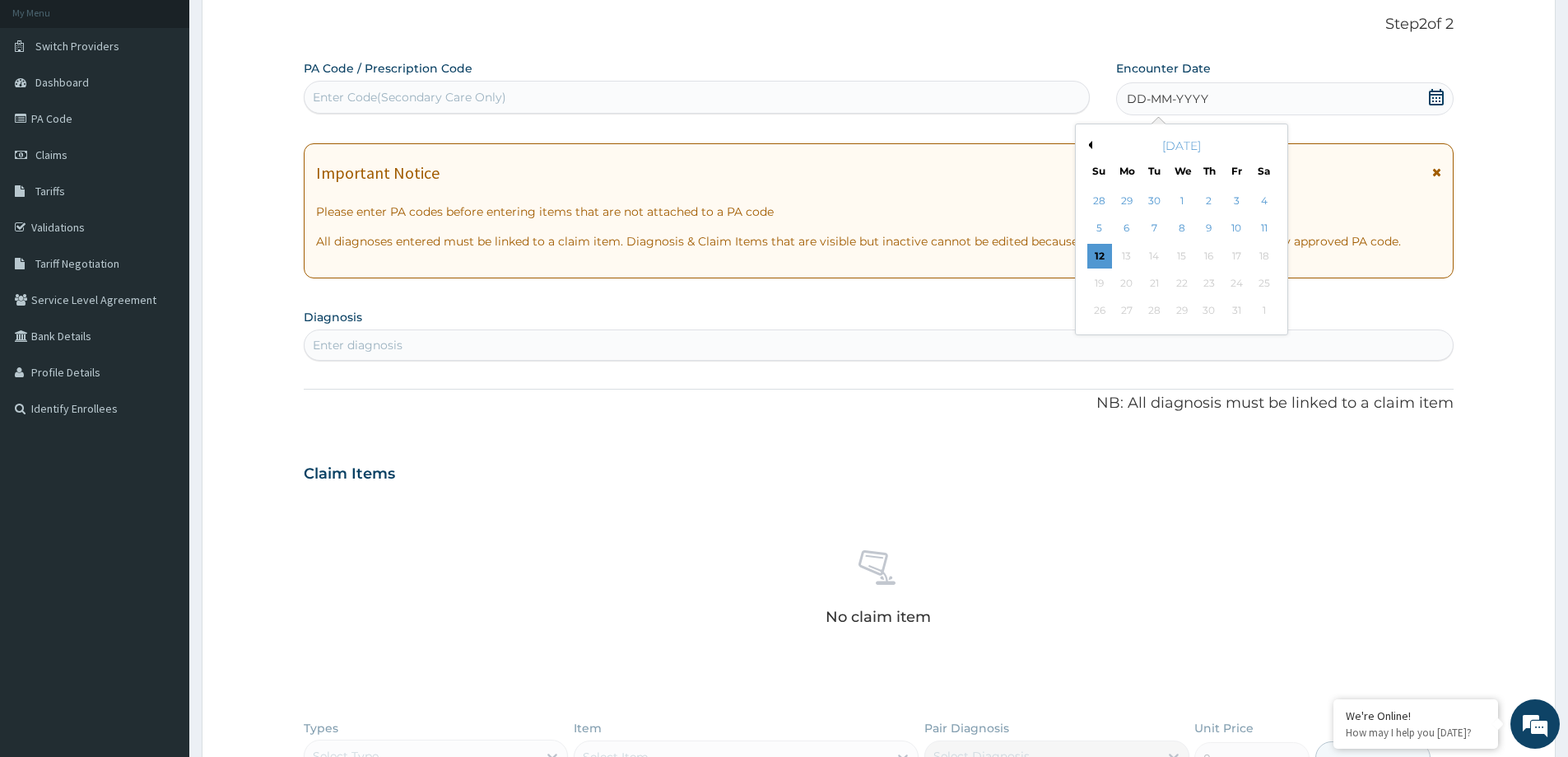
drag, startPoint x: 1238, startPoint y: 230, endPoint x: 1027, endPoint y: 286, distance: 218.3
click at [1236, 229] on div "10" at bounding box center [1237, 229] width 24 height 24
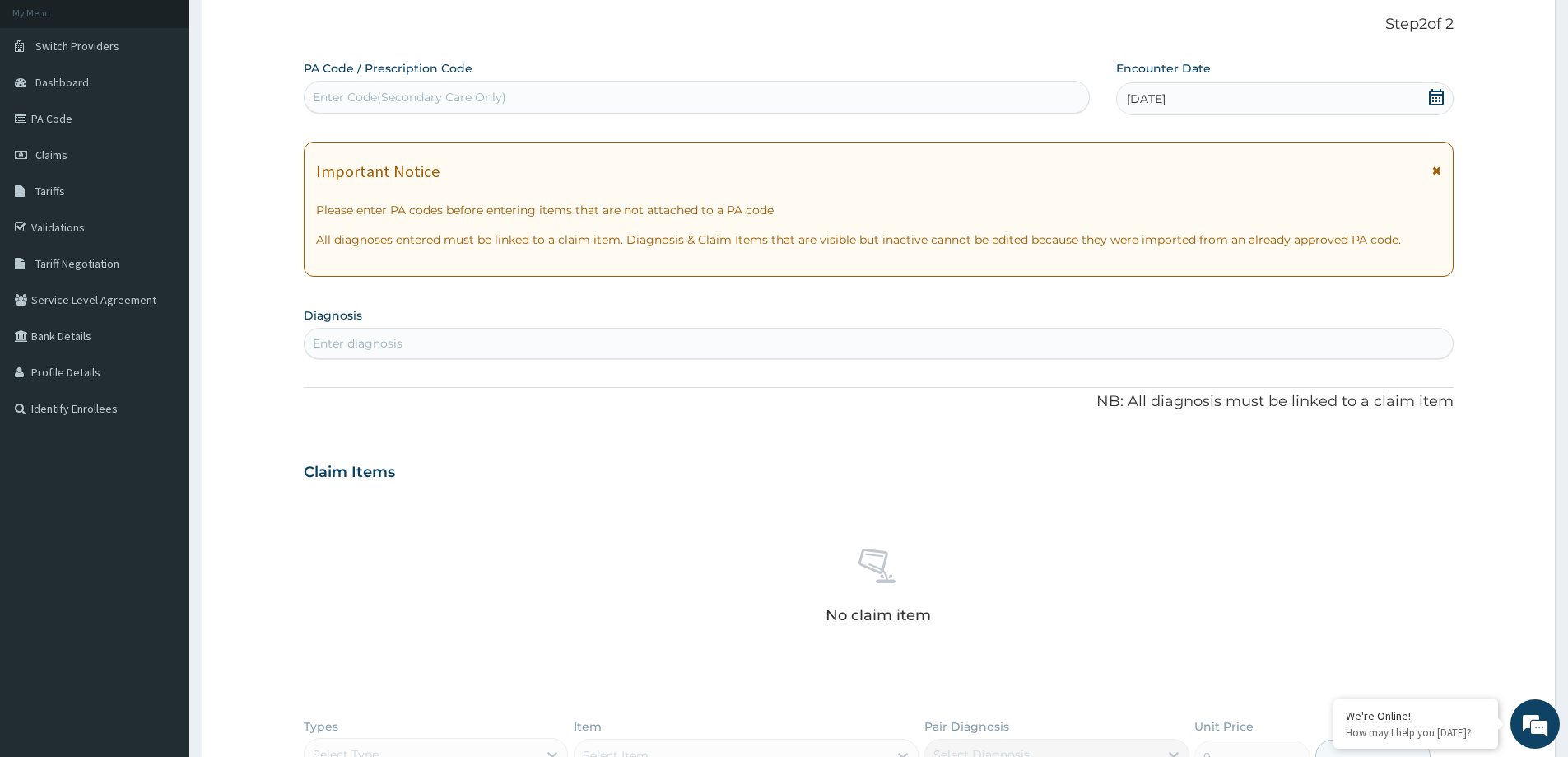
click at [417, 345] on div "Enter diagnosis" at bounding box center [879, 343] width 1148 height 26
drag, startPoint x: 388, startPoint y: 343, endPoint x: 390, endPoint y: 330, distance: 13.2
click at [390, 335] on div "Enter diagnosis" at bounding box center [358, 343] width 90 height 17
type input "FEVER"
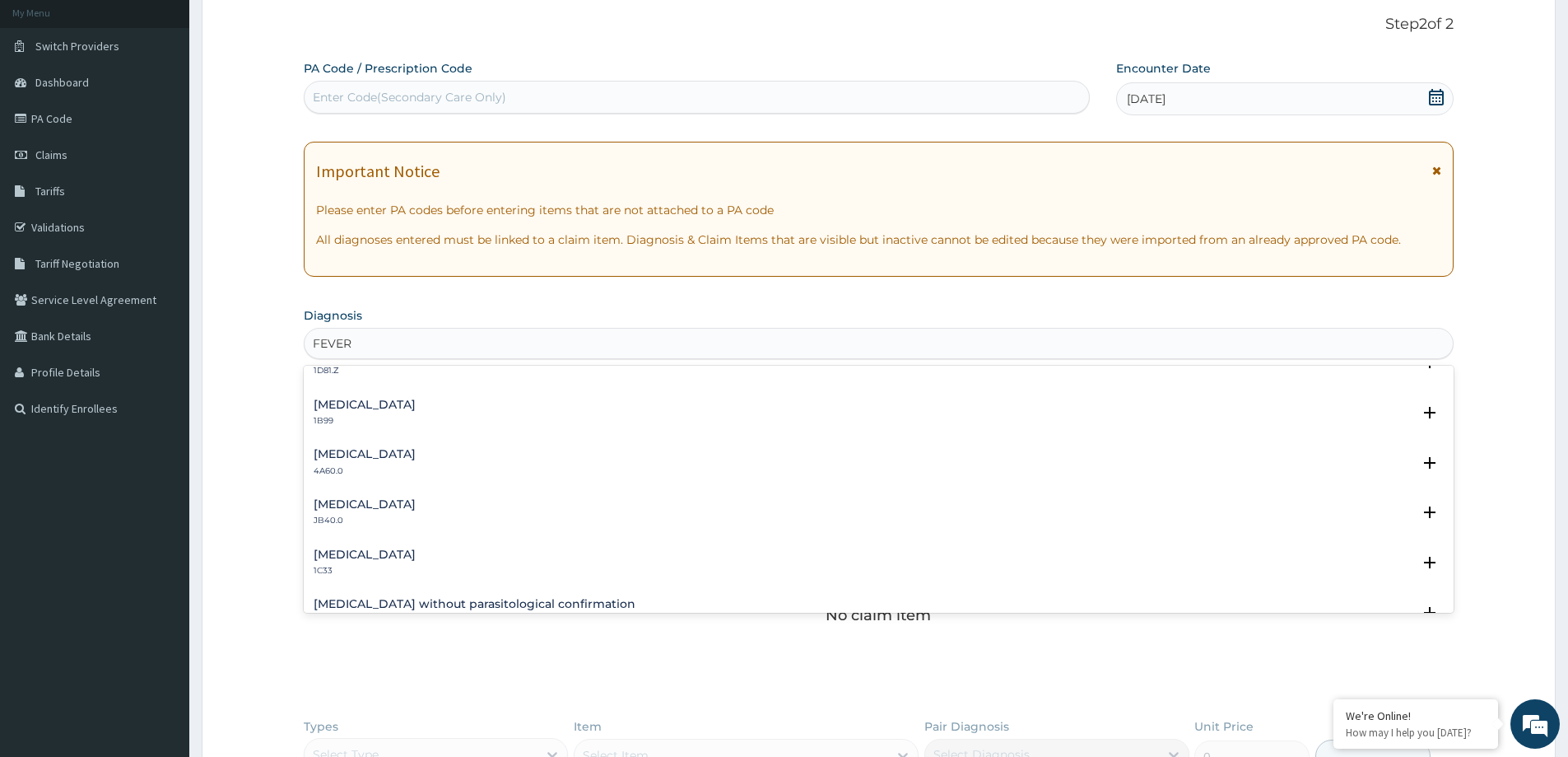
scroll to position [165, 0]
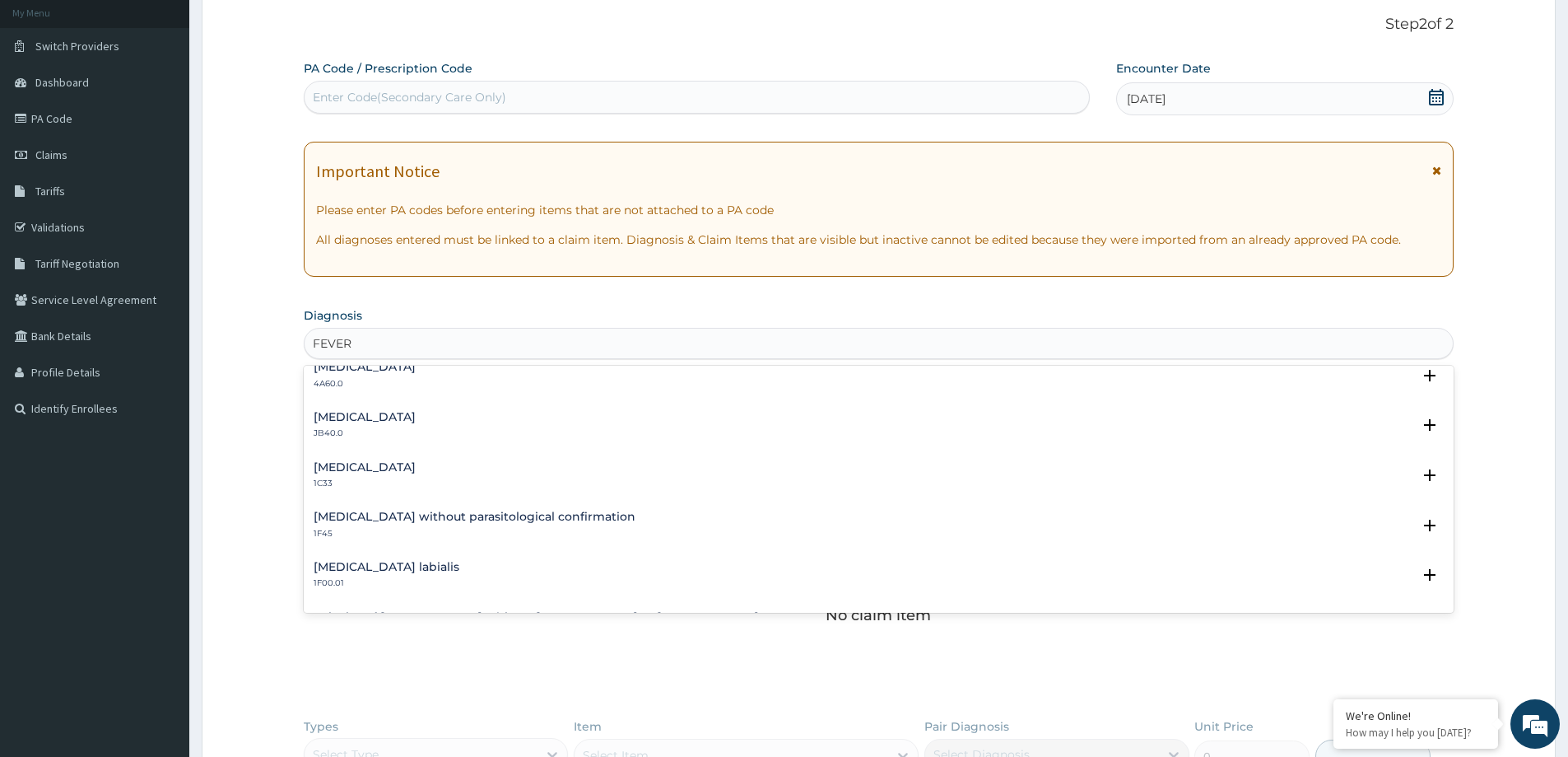
click at [371, 473] on div "[MEDICAL_DATA] 1C33" at bounding box center [878, 475] width 1130 height 29
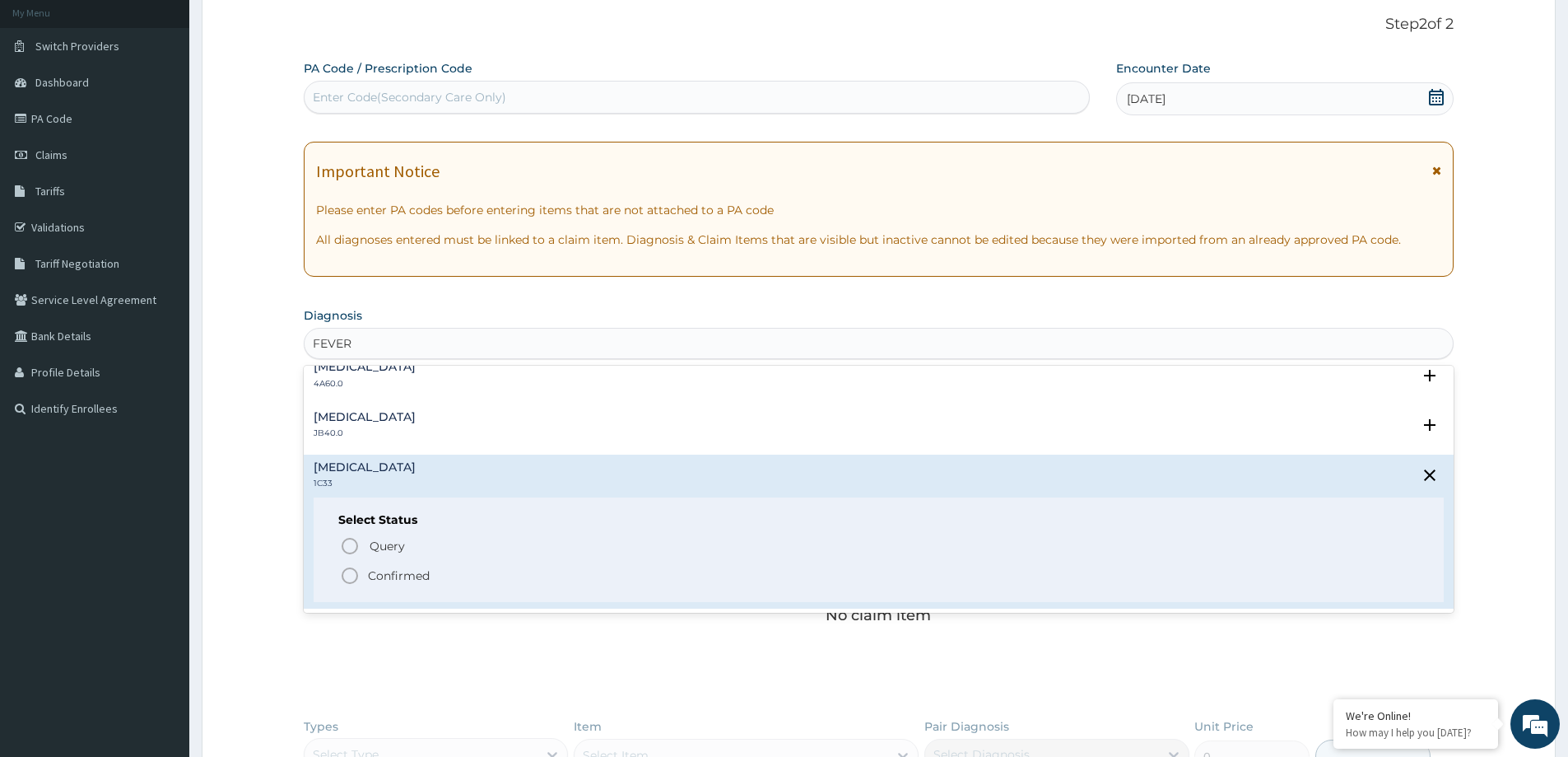
click at [363, 570] on span "Confirmed" at bounding box center [880, 575] width 1079 height 20
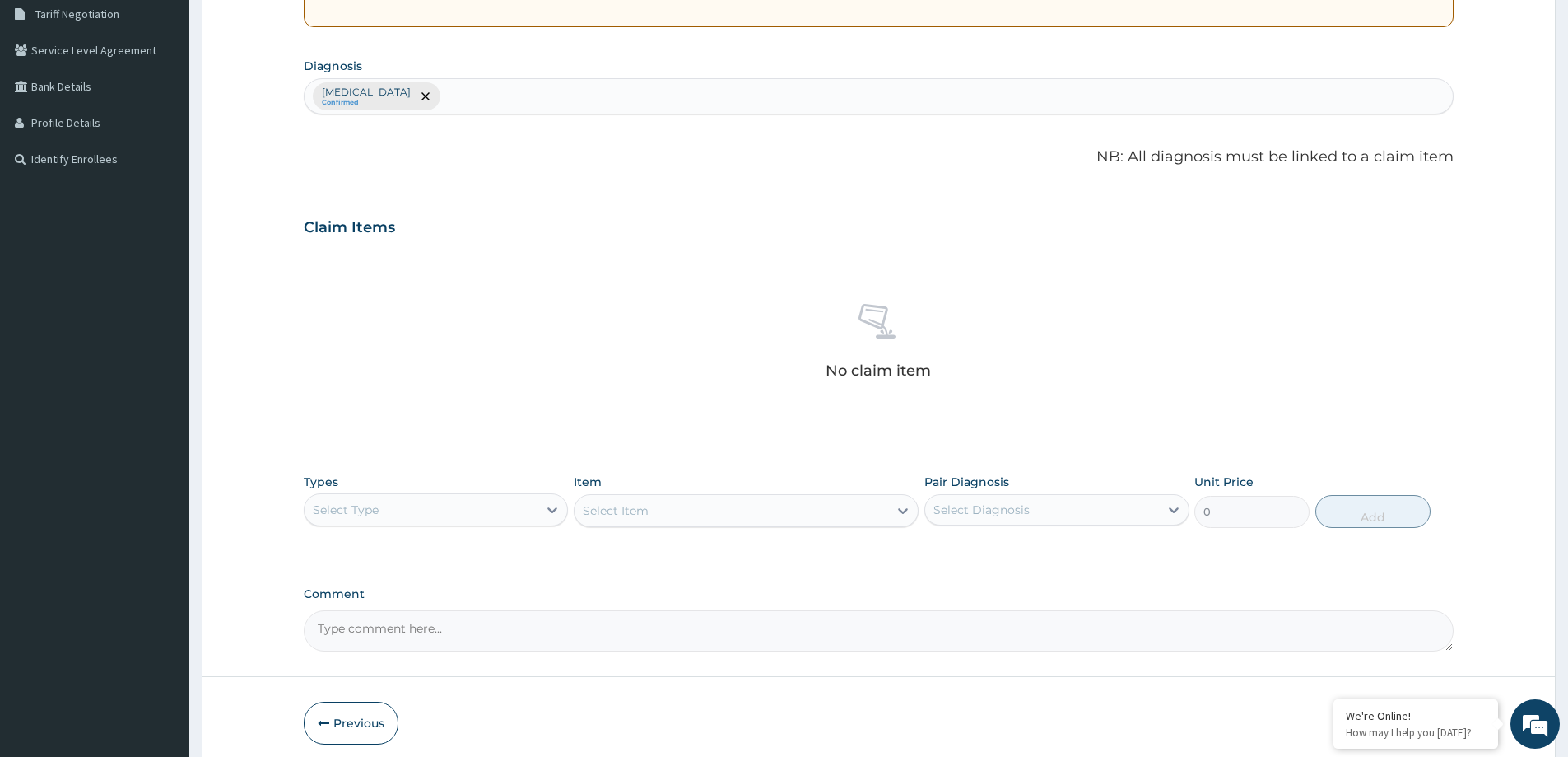
scroll to position [415, 0]
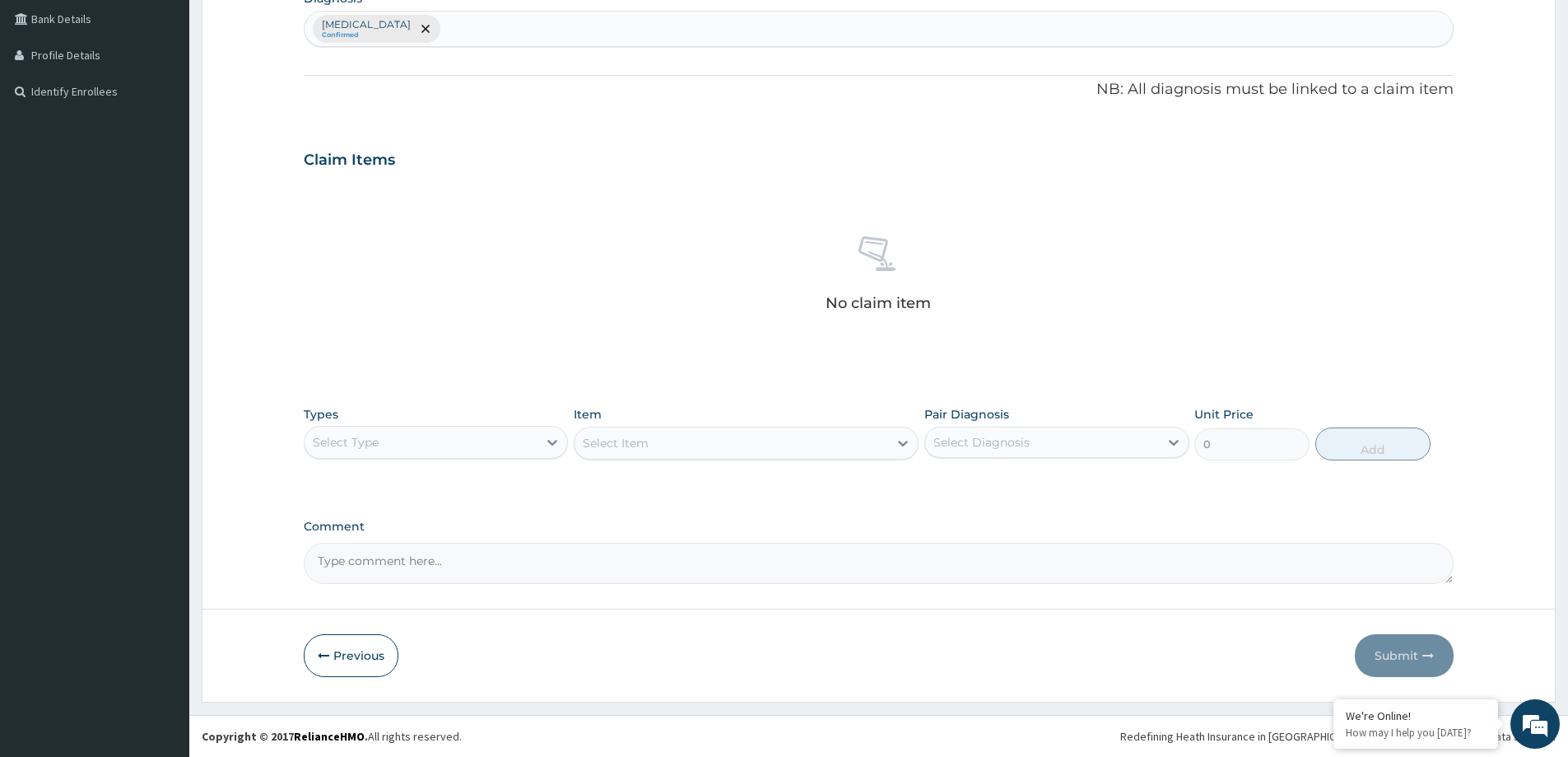
click at [403, 444] on div "Select Type" at bounding box center [421, 443] width 233 height 26
drag, startPoint x: 391, startPoint y: 536, endPoint x: 466, endPoint y: 541, distance: 75.2
click at [392, 536] on div "Procedures" at bounding box center [435, 543] width 264 height 30
click at [1040, 453] on div "Select Diagnosis" at bounding box center [1041, 443] width 233 height 26
drag, startPoint x: 989, startPoint y: 492, endPoint x: 977, endPoint y: 492, distance: 12.0
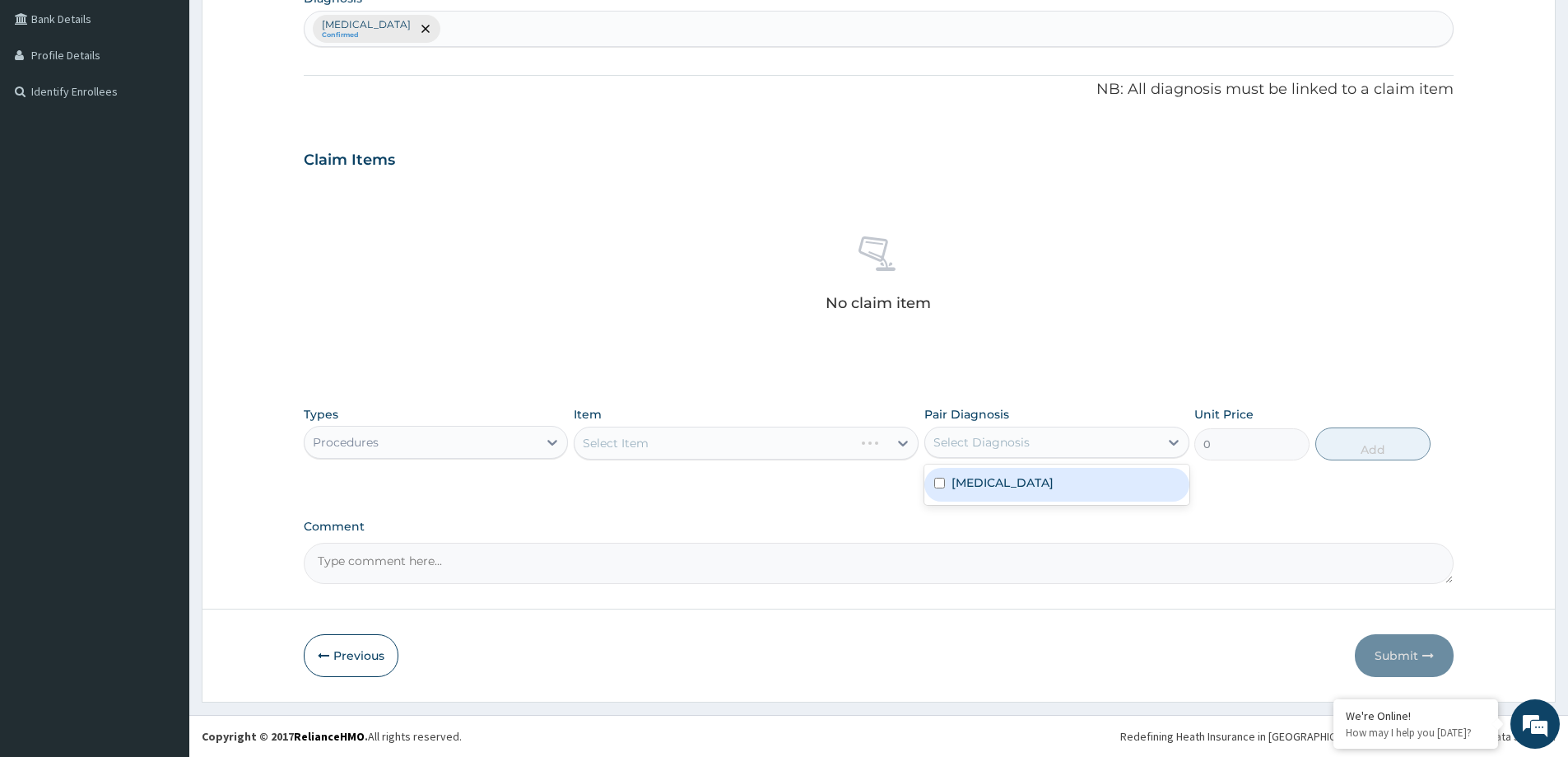
click at [988, 492] on div "[MEDICAL_DATA]" at bounding box center [1057, 485] width 264 height 34
checkbox input "true"
click at [672, 433] on div "Select Item" at bounding box center [746, 444] width 345 height 33
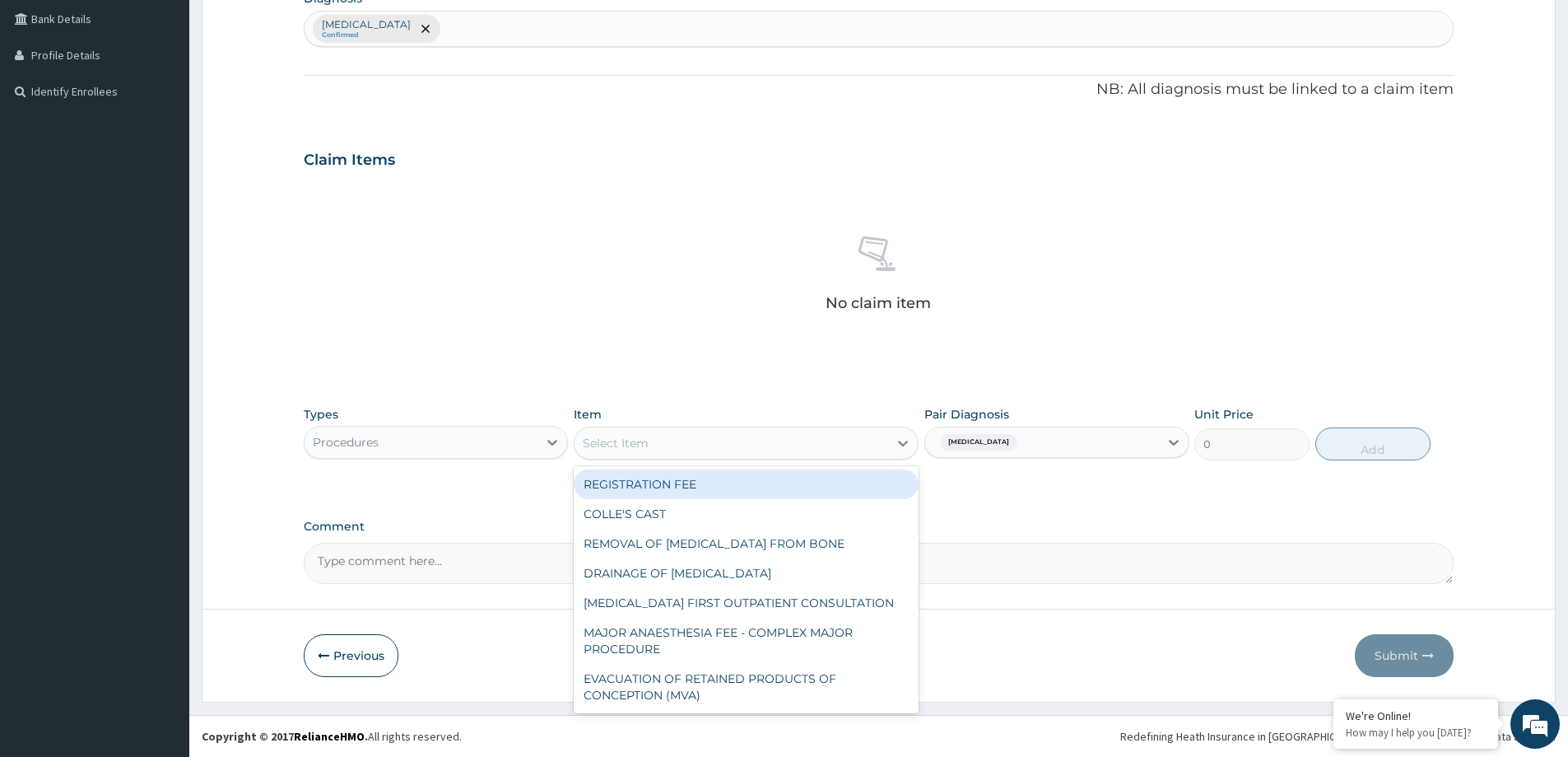
click at [771, 438] on div "Select Item" at bounding box center [731, 443] width 313 height 26
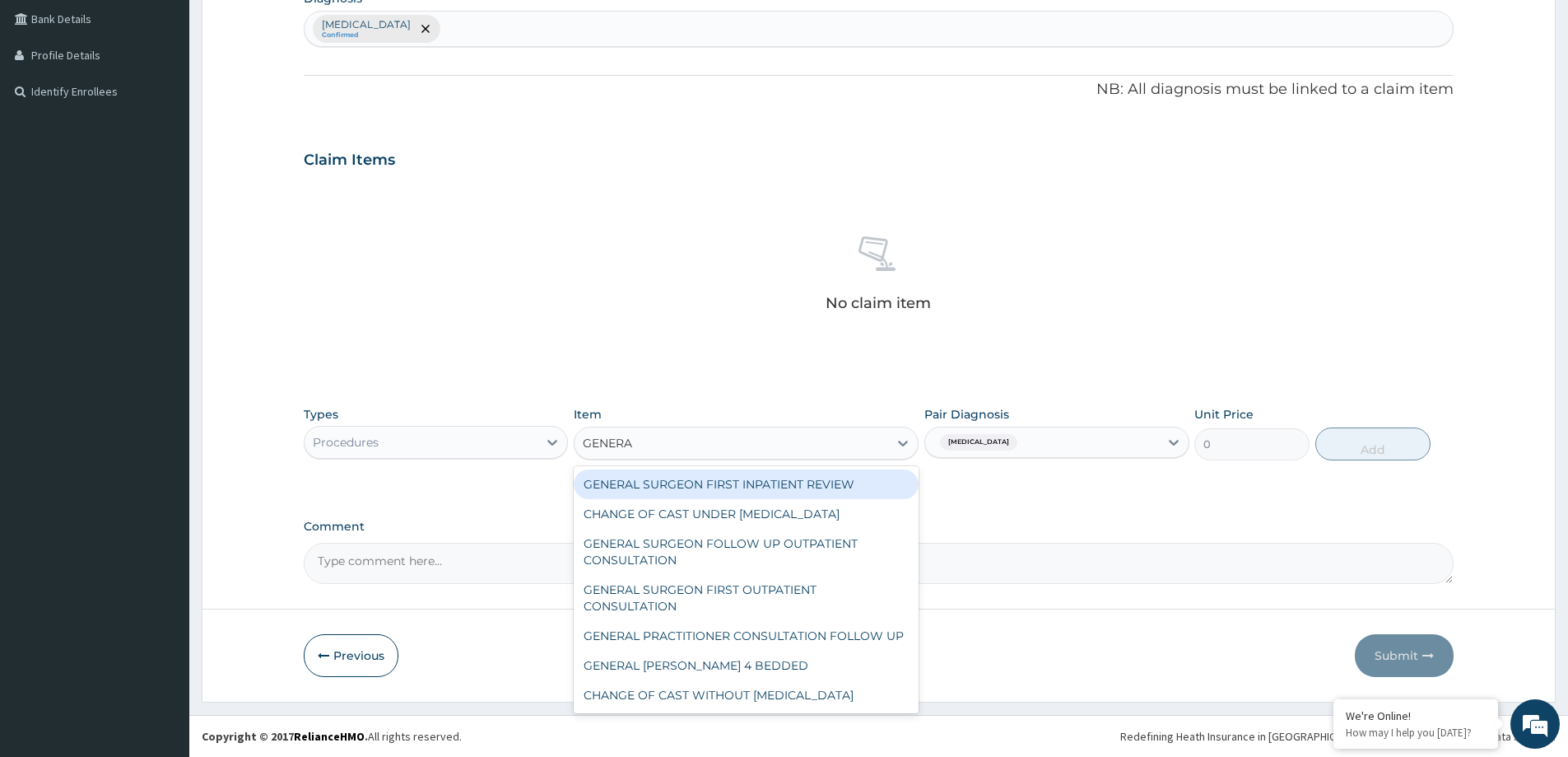
type input "GENERAL"
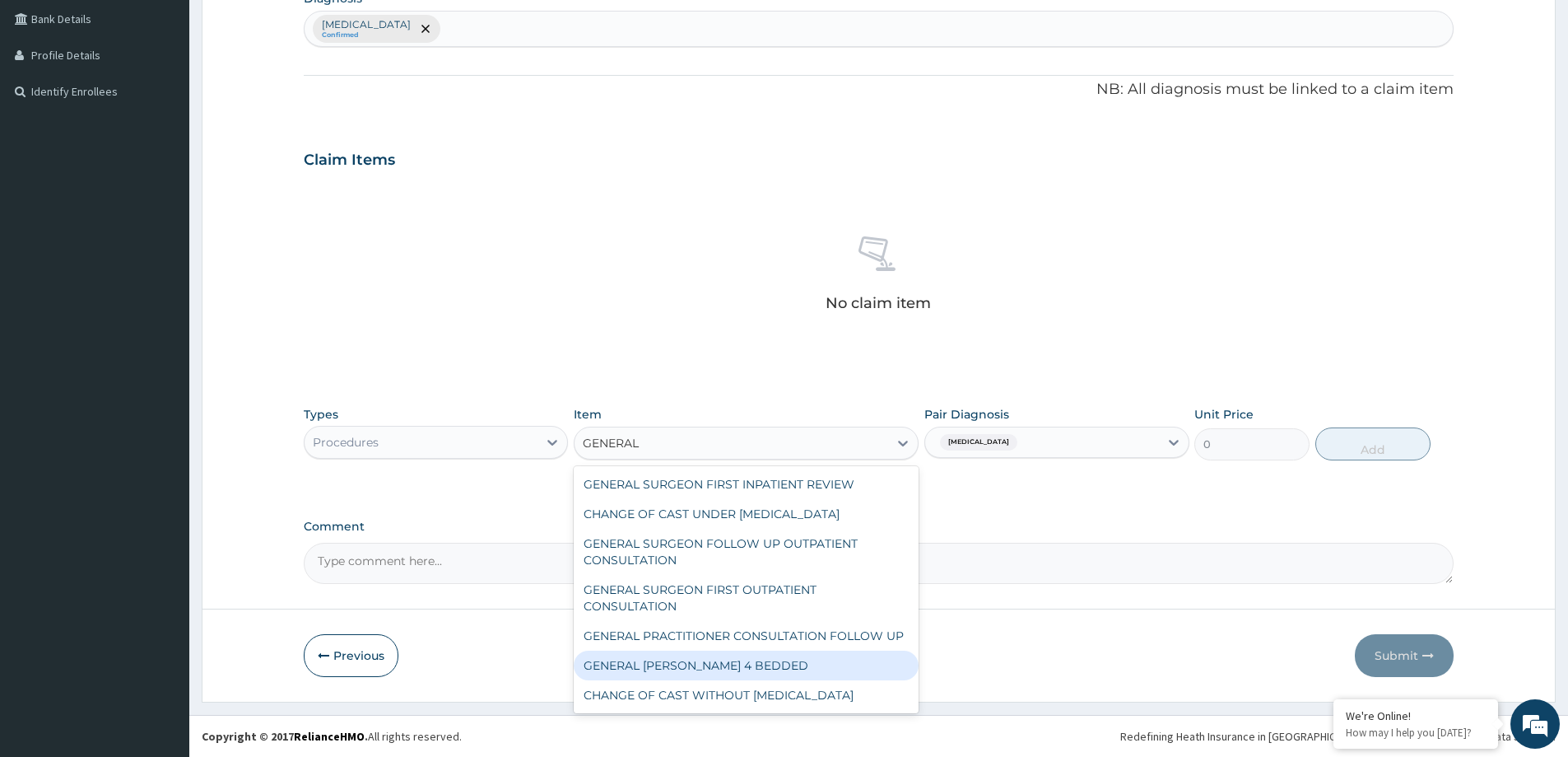
scroll to position [201, 0]
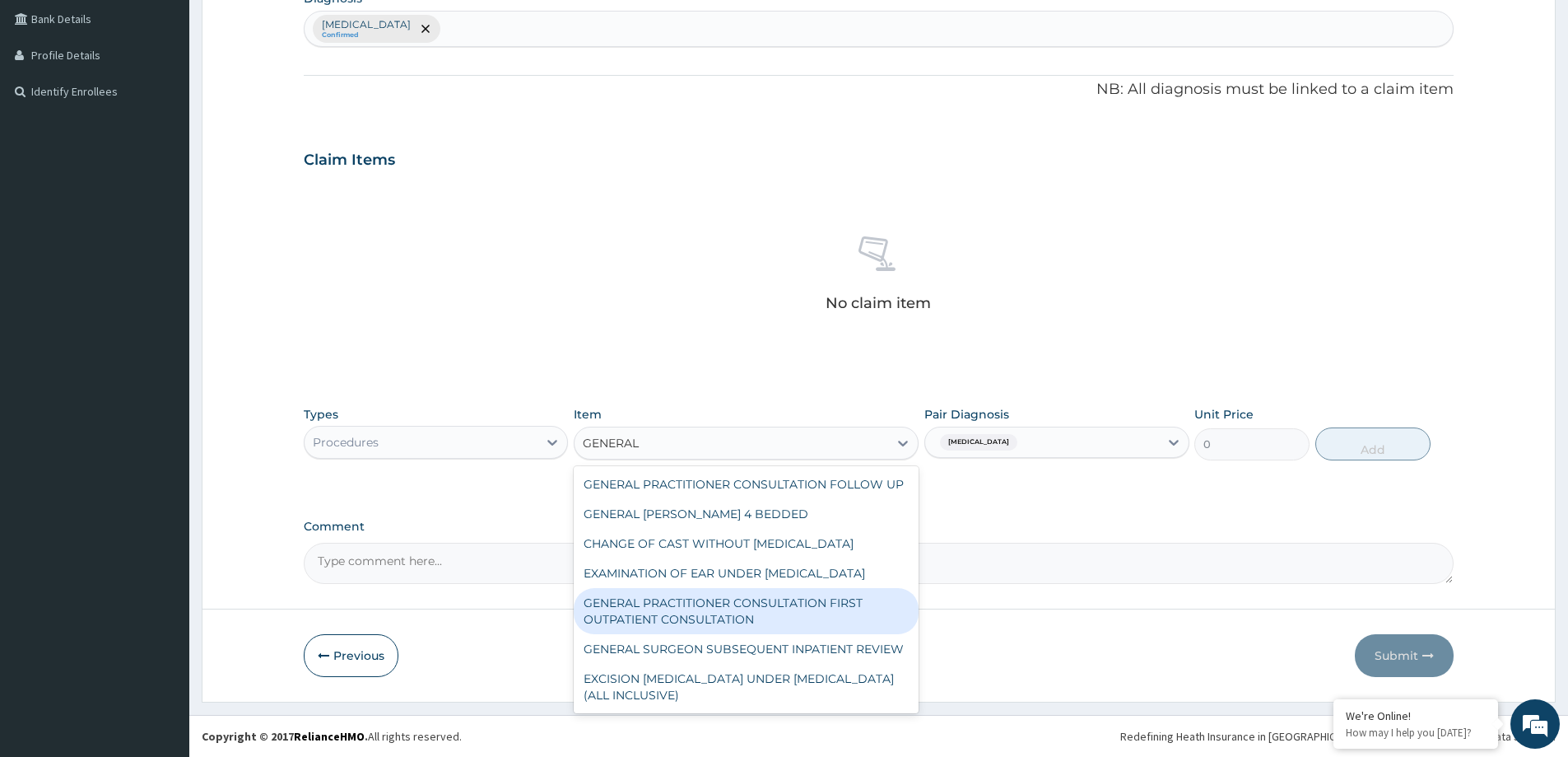
click at [846, 589] on div "GENERAL PRACTITIONER CONSULTATION FIRST OUTPATIENT CONSULTATION" at bounding box center [746, 611] width 345 height 46
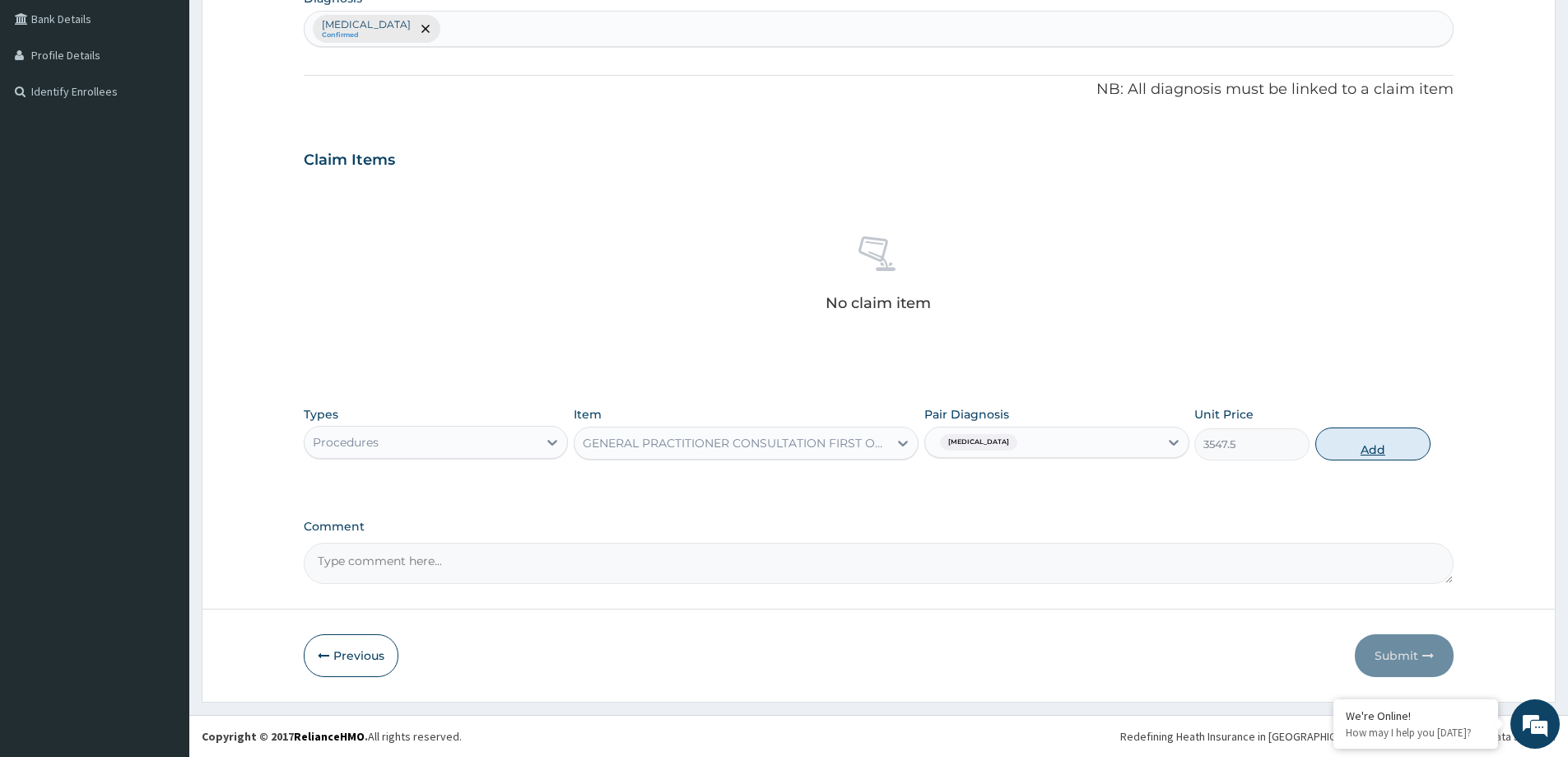
drag, startPoint x: 1411, startPoint y: 442, endPoint x: 1400, endPoint y: 451, distance: 14.2
click at [1410, 444] on button "Add" at bounding box center [1373, 444] width 115 height 33
type input "0"
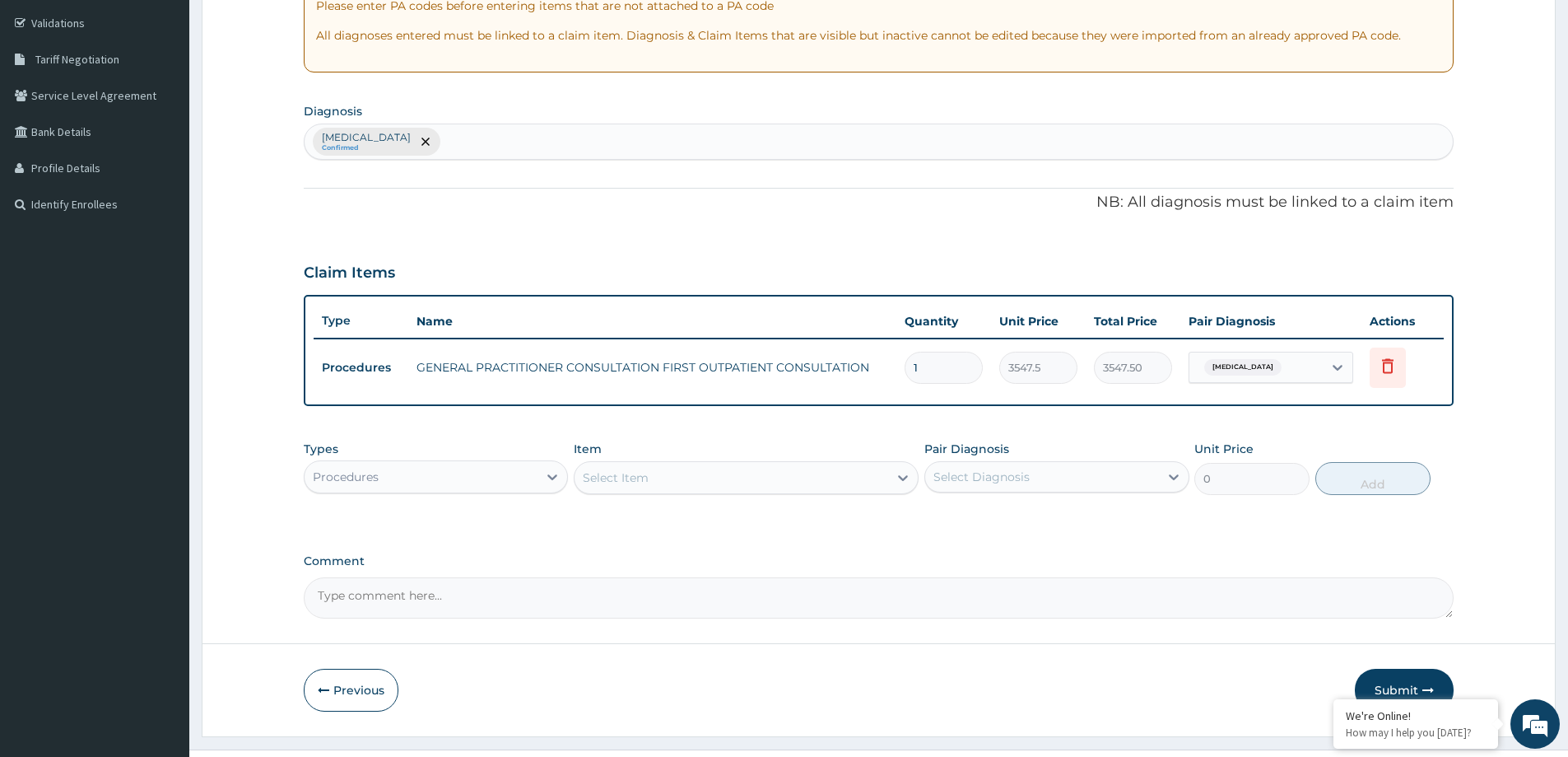
scroll to position [336, 0]
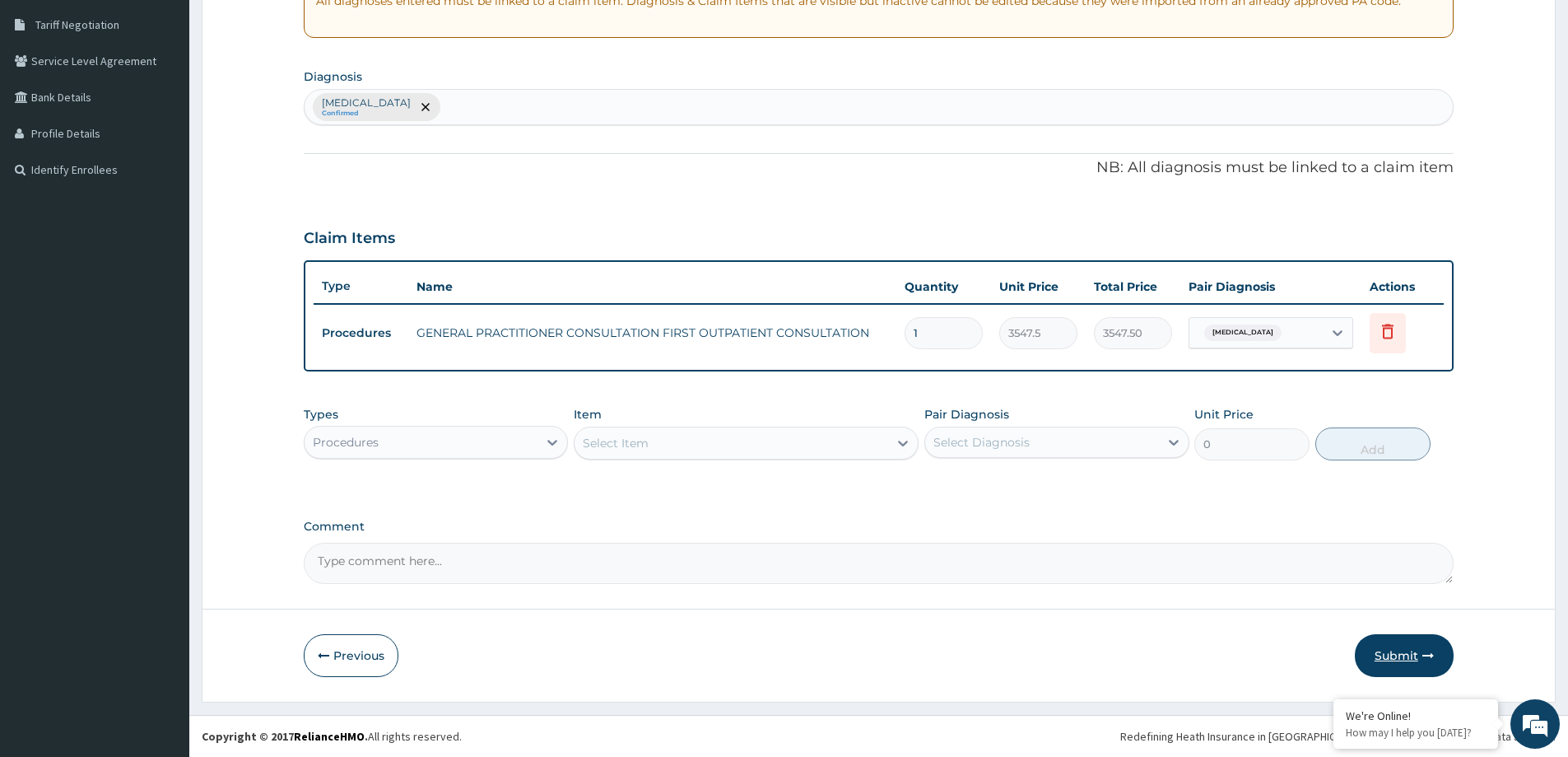
click at [1404, 655] on button "Submit" at bounding box center [1404, 655] width 99 height 43
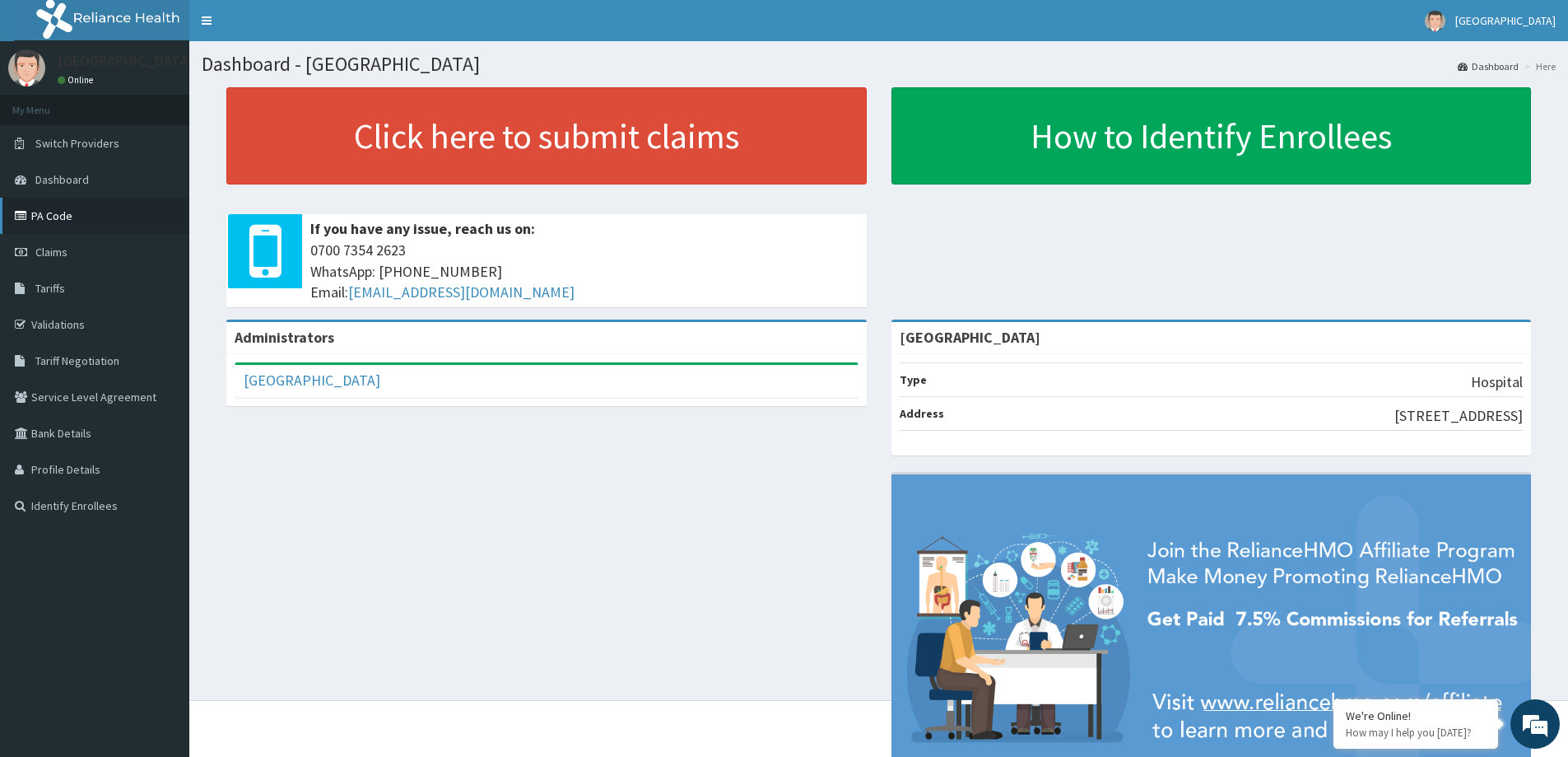
click at [67, 203] on link "PA Code" at bounding box center [94, 216] width 189 height 37
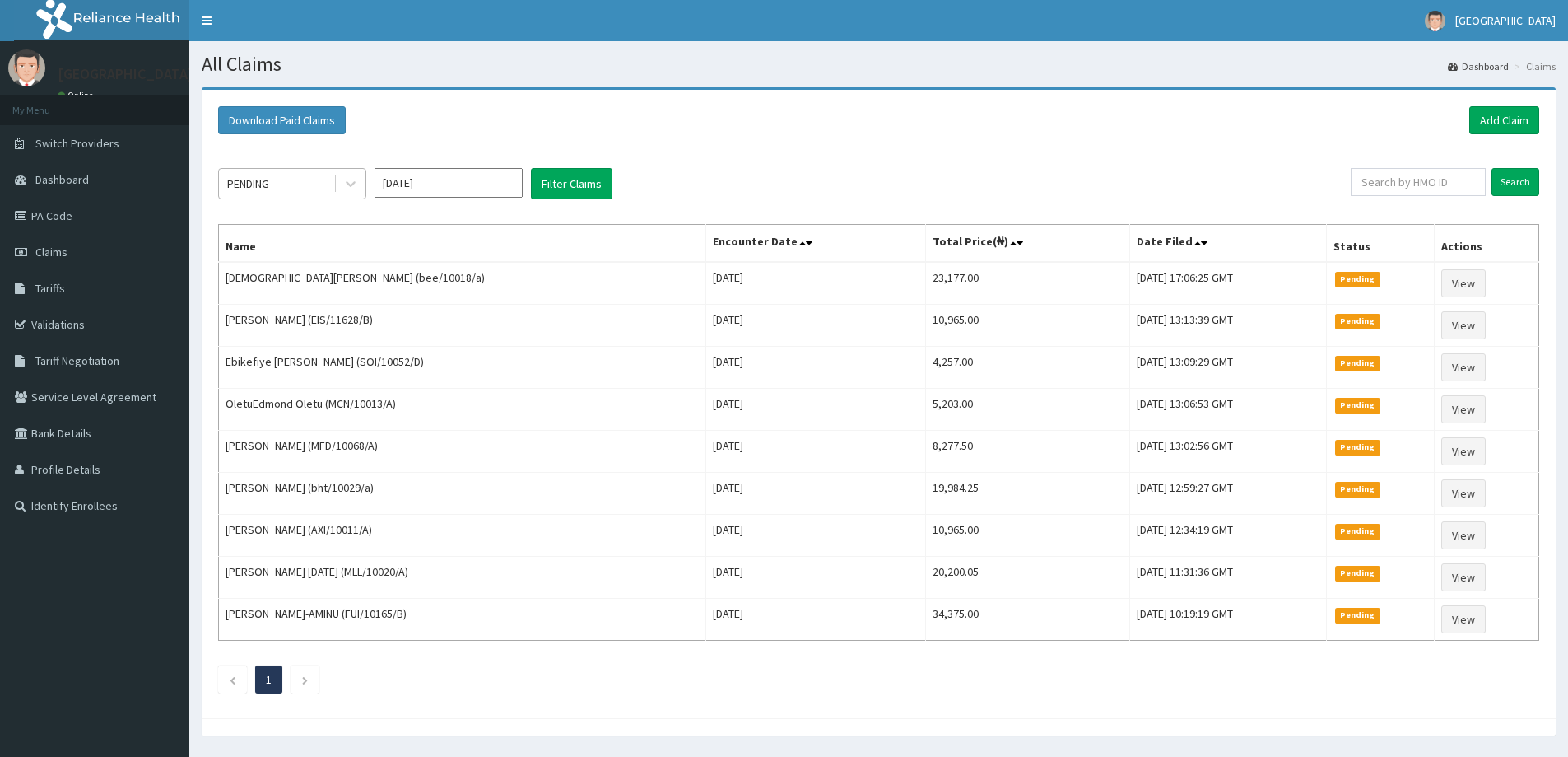
drag, startPoint x: 338, startPoint y: 180, endPoint x: 322, endPoint y: 186, distance: 17.1
click at [336, 180] on div at bounding box center [351, 183] width 30 height 30
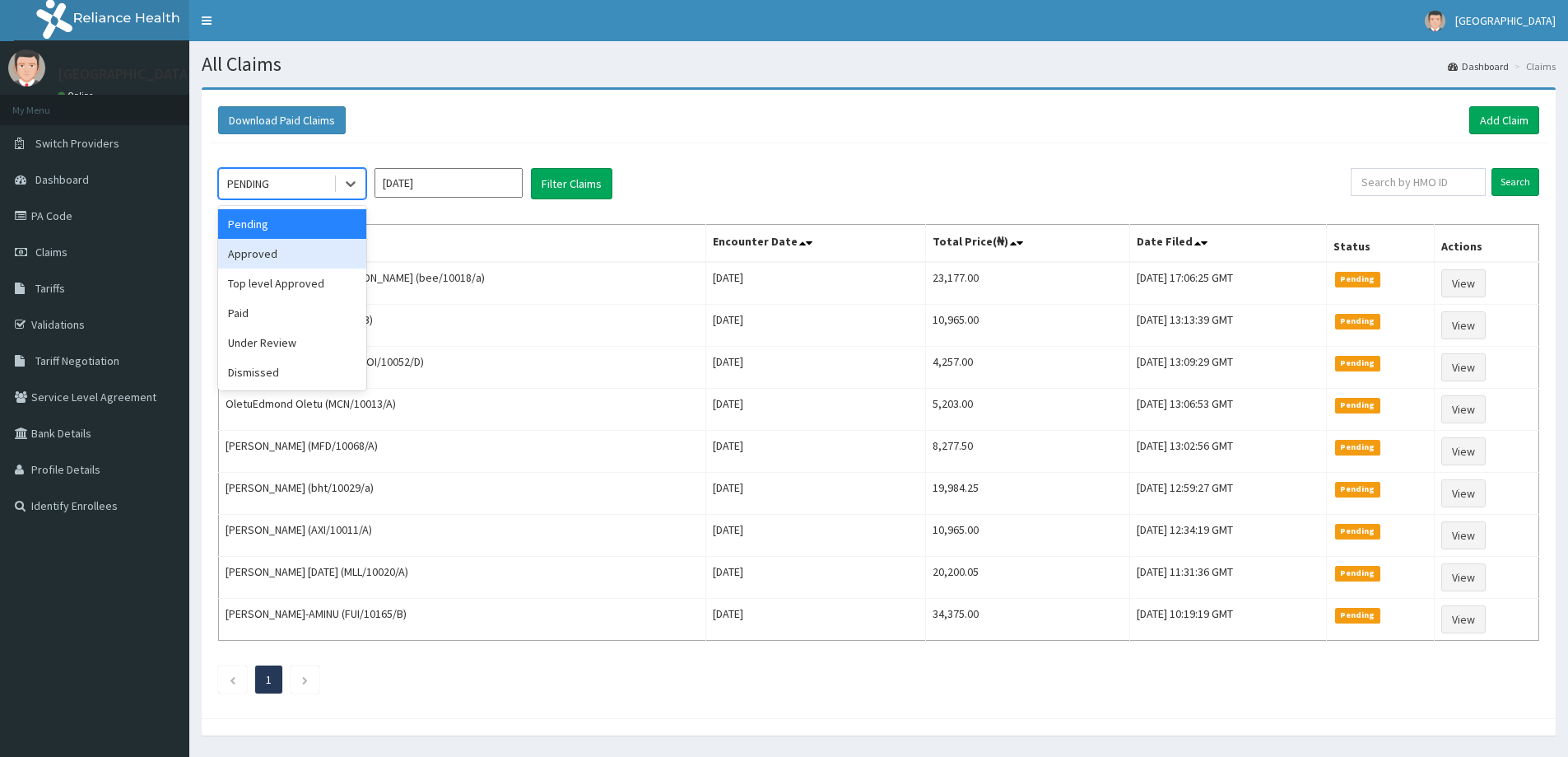
drag, startPoint x: 241, startPoint y: 256, endPoint x: 415, endPoint y: 240, distance: 174.7
click at [240, 256] on div "Approved" at bounding box center [292, 254] width 148 height 30
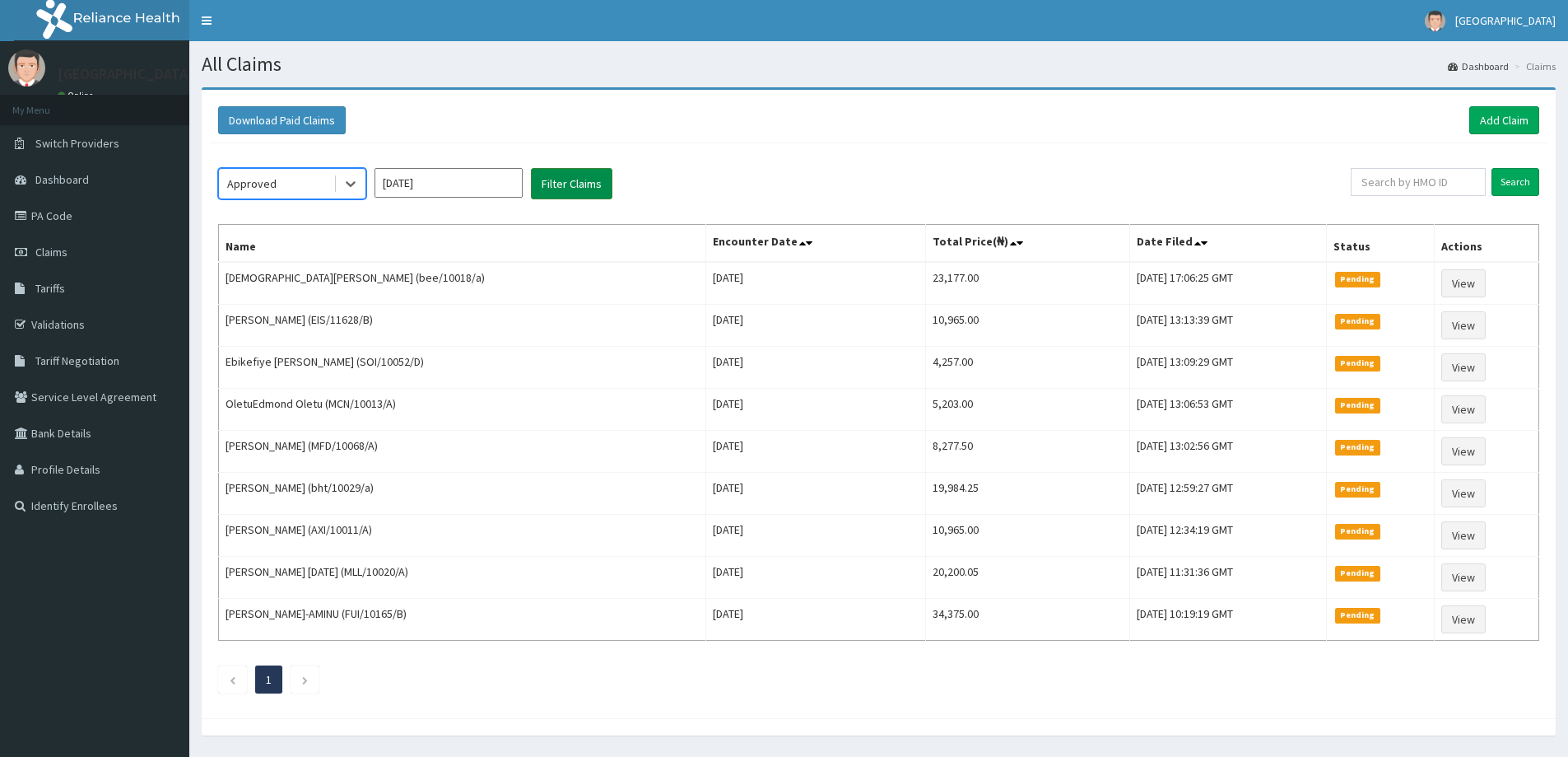
click at [541, 182] on button "Filter Claims" at bounding box center [572, 183] width 81 height 31
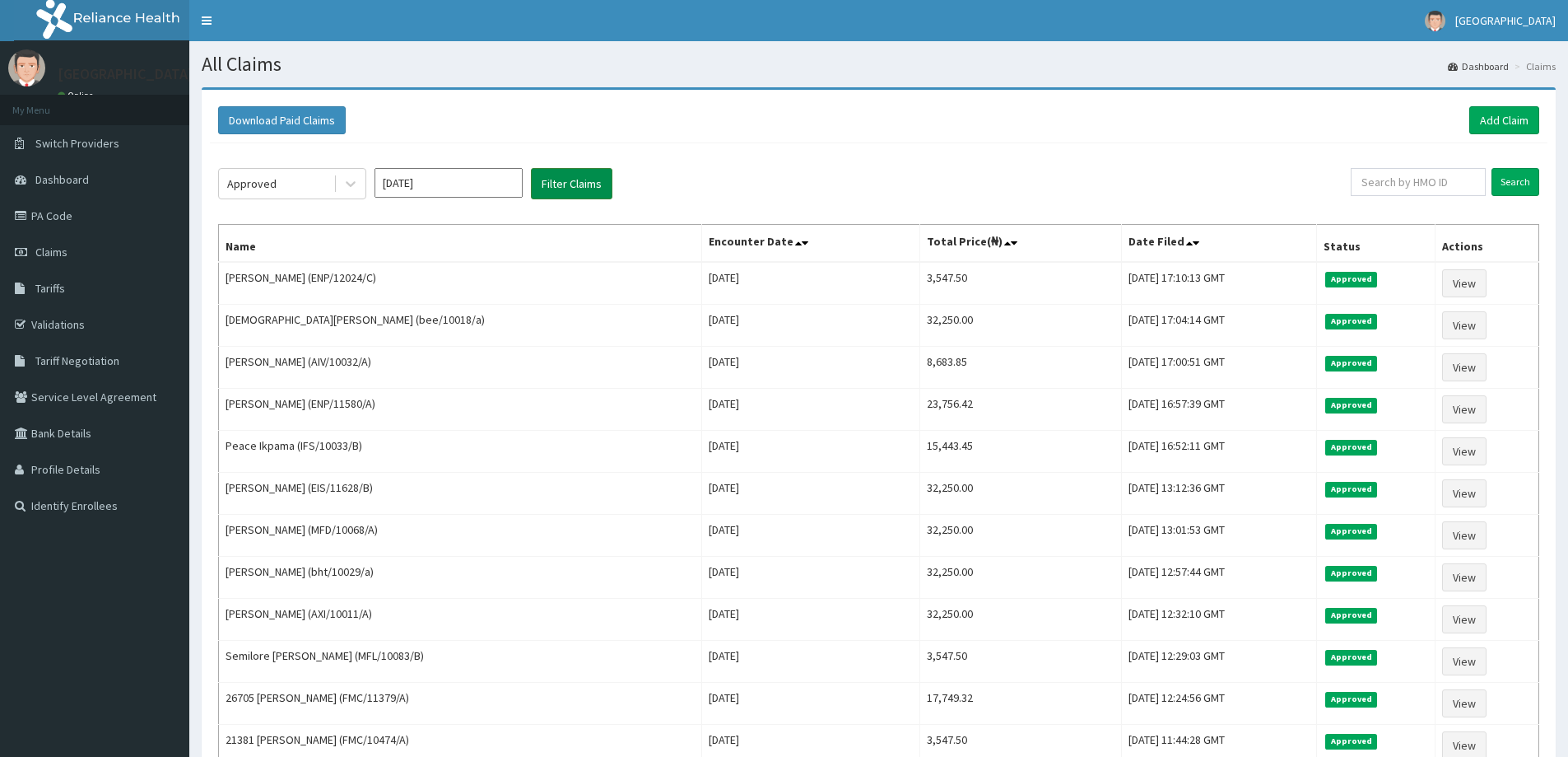
click at [574, 191] on button "Filter Claims" at bounding box center [572, 183] width 81 height 31
click at [1493, 124] on link "Add Claim" at bounding box center [1504, 120] width 70 height 28
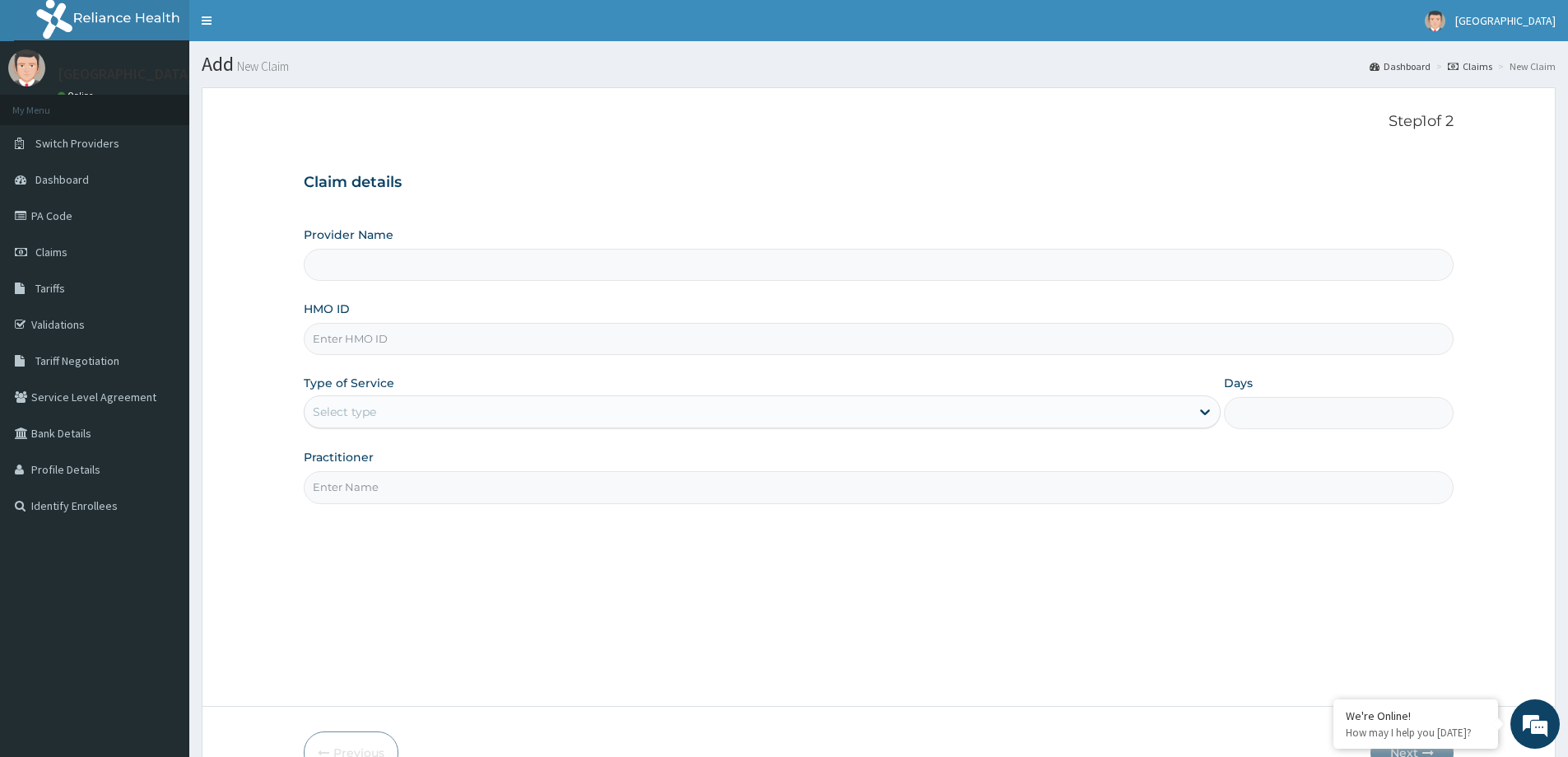
click at [435, 412] on div "Select type" at bounding box center [747, 412] width 886 height 26
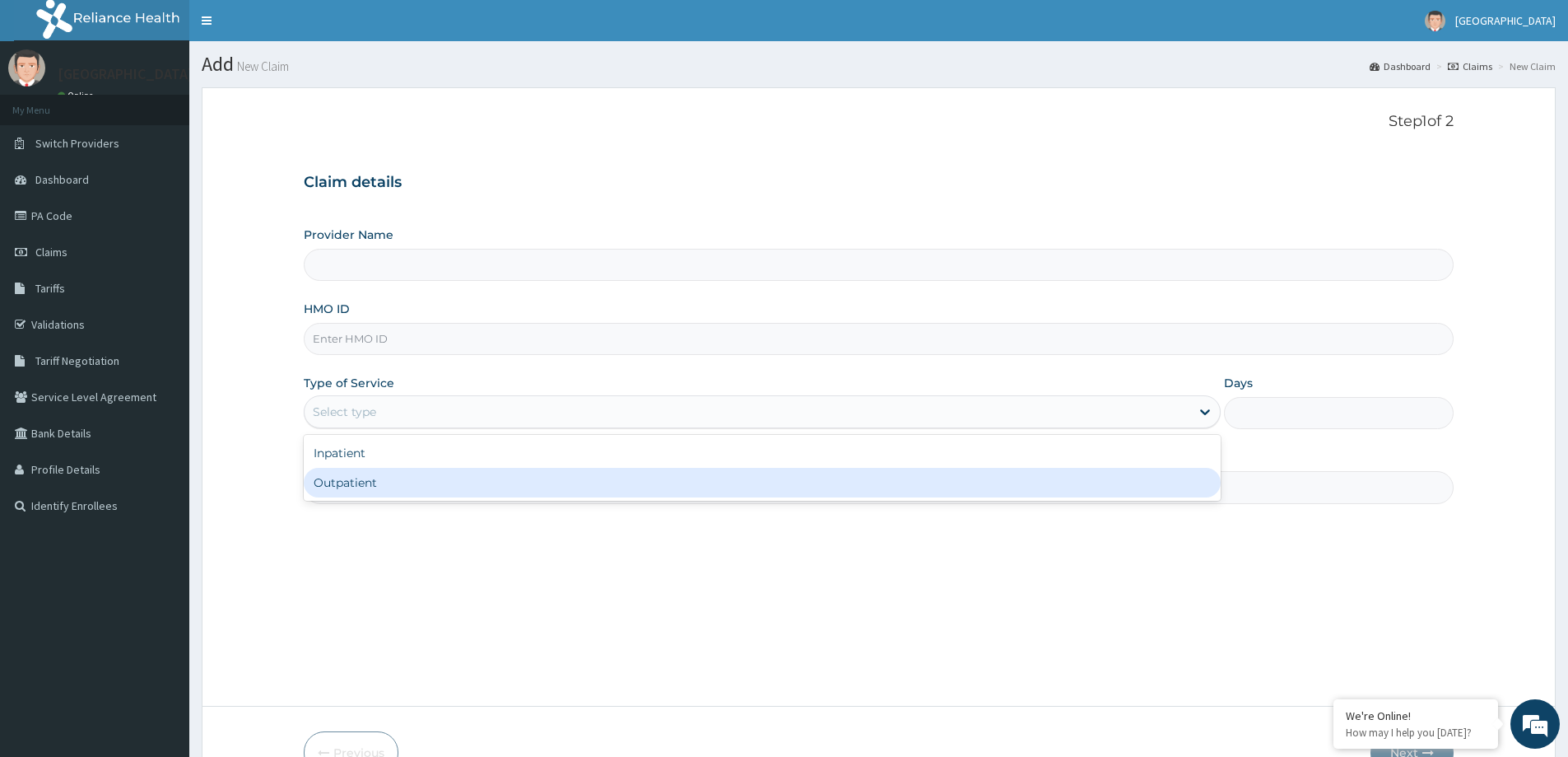
drag, startPoint x: 389, startPoint y: 485, endPoint x: 380, endPoint y: 490, distance: 10.3
click at [386, 485] on div "Outpatient" at bounding box center [762, 483] width 917 height 30
type input "1"
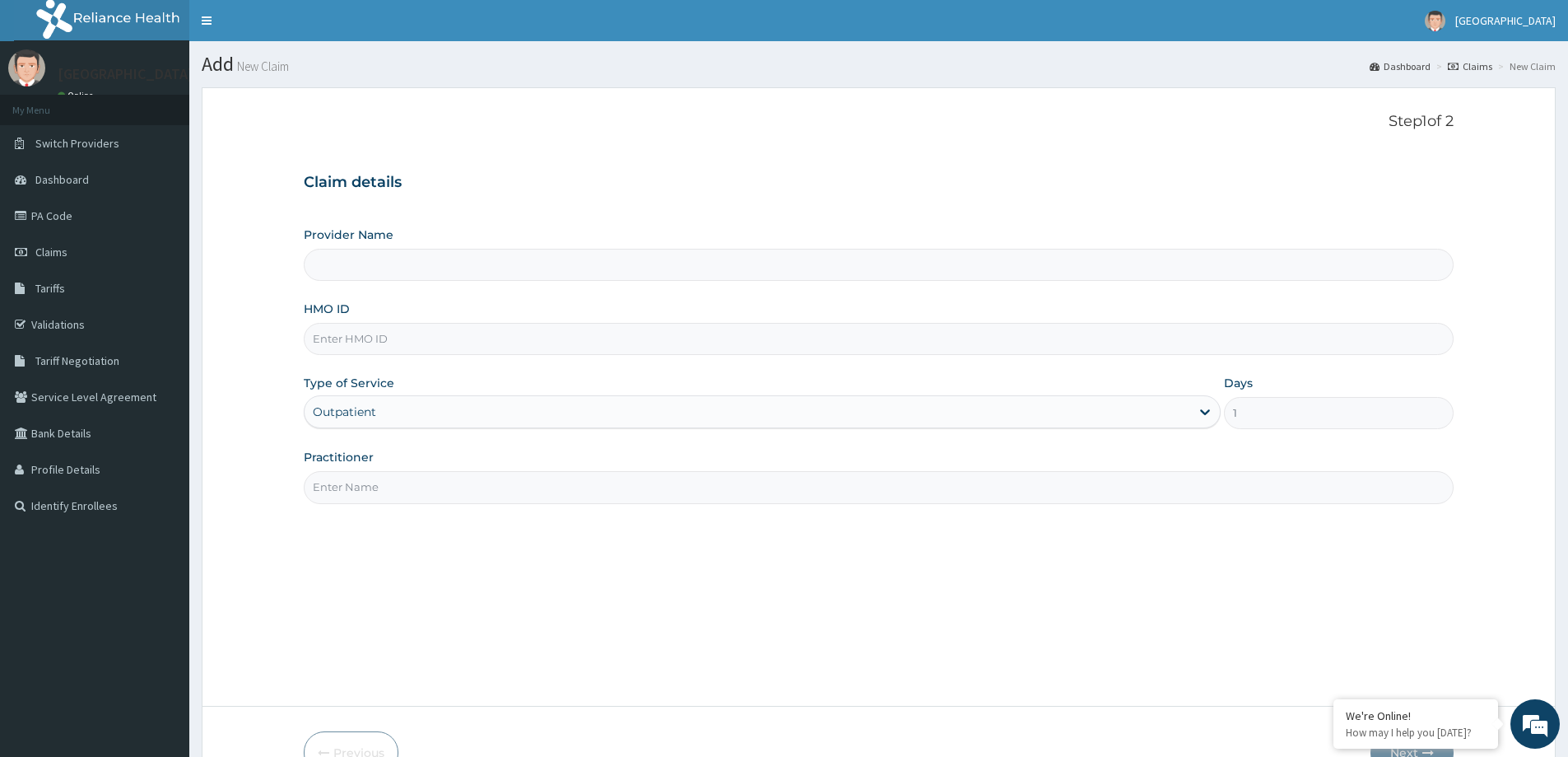
click at [380, 490] on input "Practitioner" at bounding box center [879, 487] width 1150 height 32
type input "DR JONATHAN"
click at [464, 348] on input "HMO ID" at bounding box center [879, 339] width 1150 height 32
type input "[GEOGRAPHIC_DATA]"
paste input "BZN/10011/A"
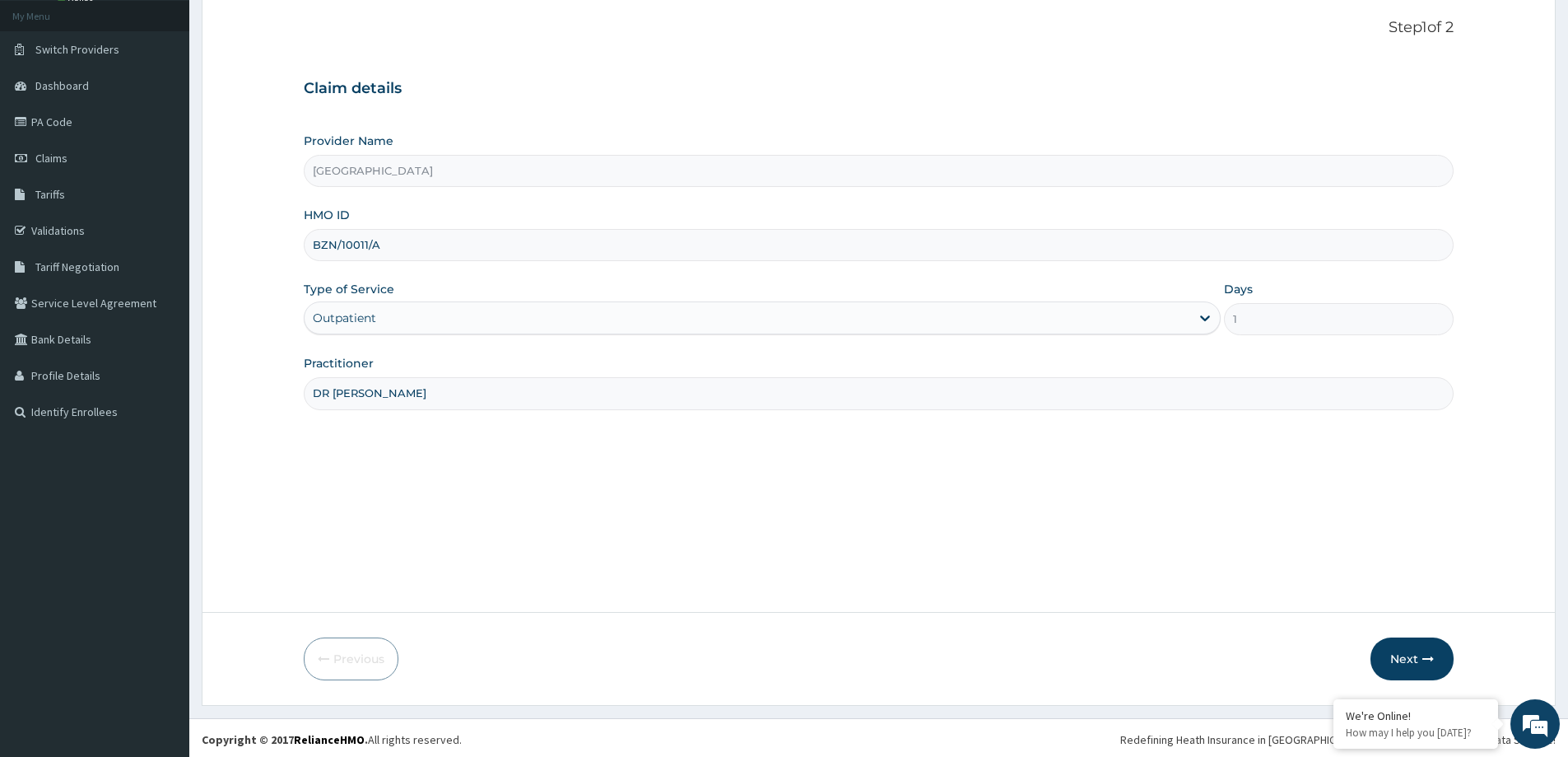
scroll to position [97, 0]
type input "BZN/10011/A"
click at [1440, 663] on button "Next" at bounding box center [1412, 655] width 83 height 43
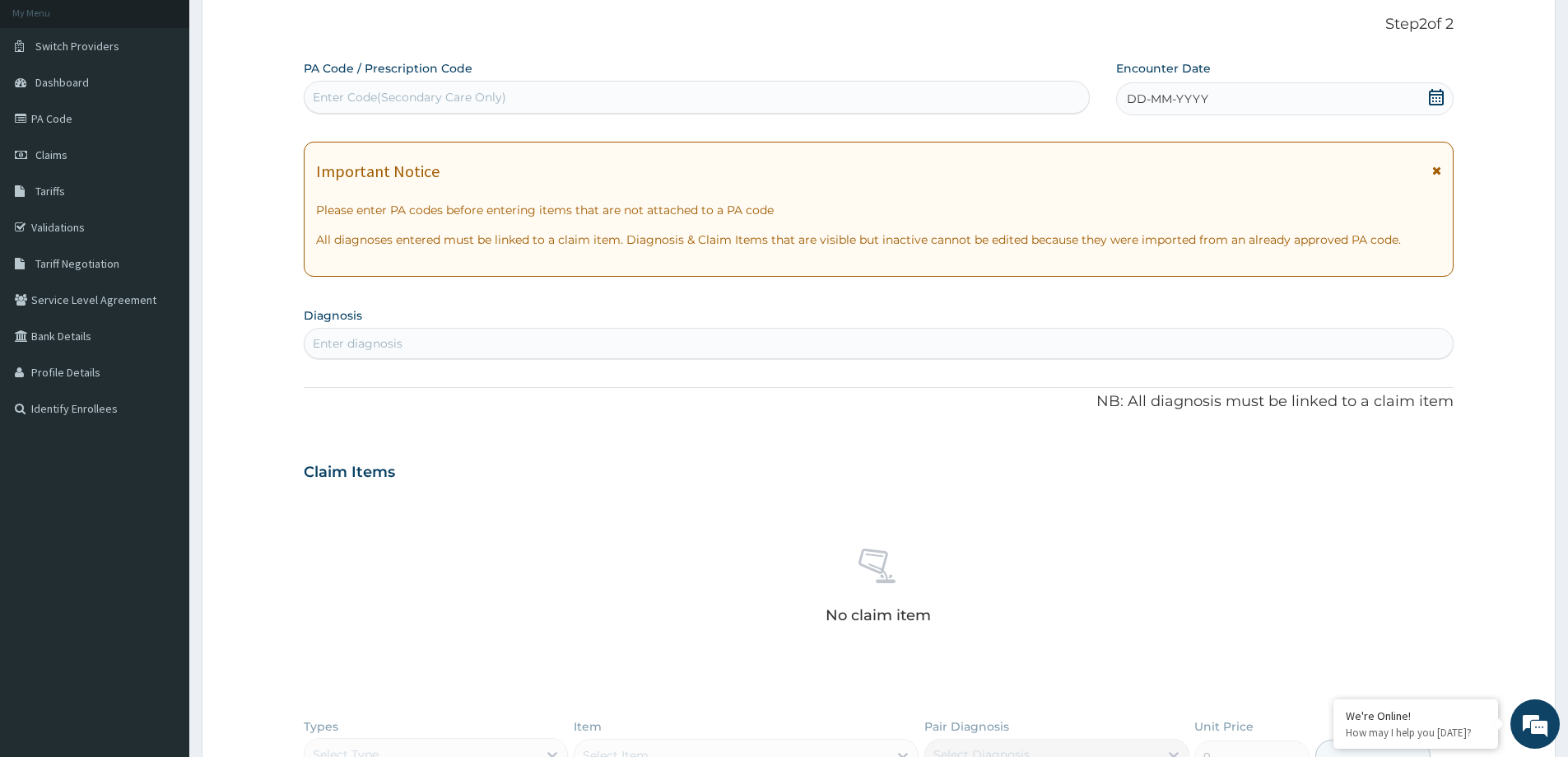
click at [1213, 100] on div "DD-MM-YYYY" at bounding box center [1284, 99] width 337 height 33
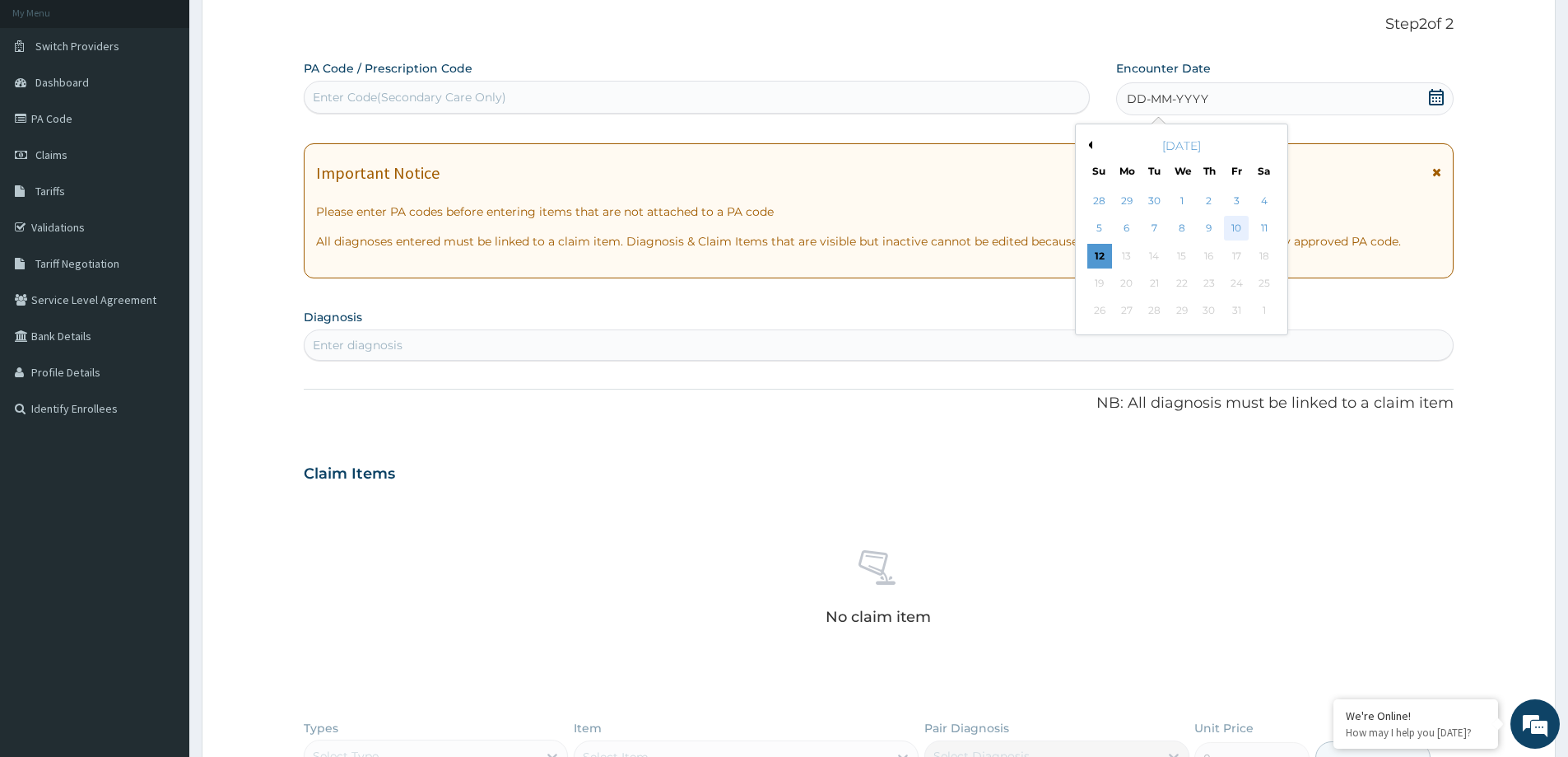
click at [1241, 224] on div "10" at bounding box center [1237, 229] width 24 height 24
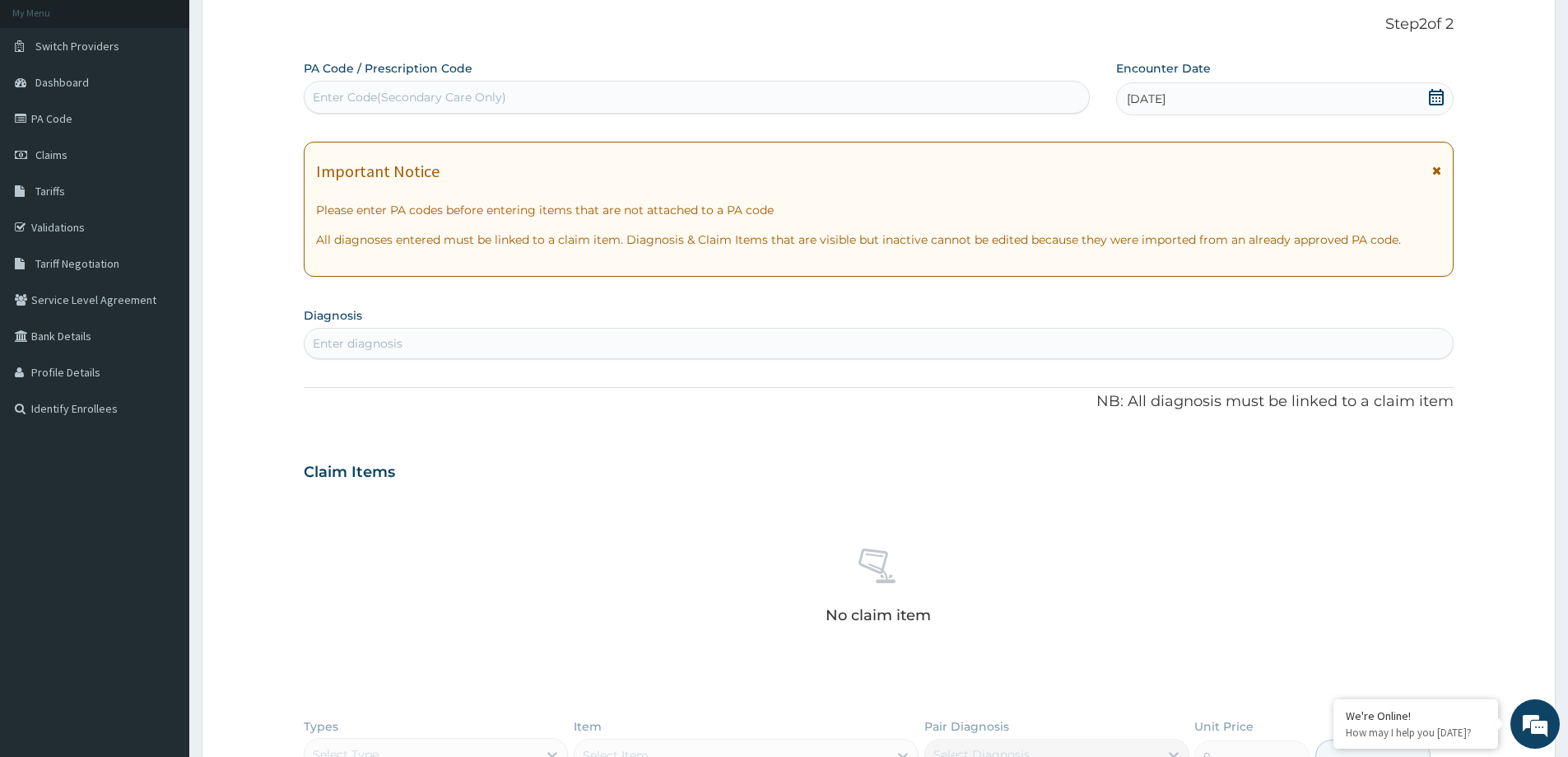
click at [961, 338] on div "Enter diagnosis" at bounding box center [879, 343] width 1148 height 26
type input "PSYCHOSOMATIC"
click at [472, 339] on div "Enter diagnosis" at bounding box center [879, 343] width 1148 height 26
type input "SLEEP"
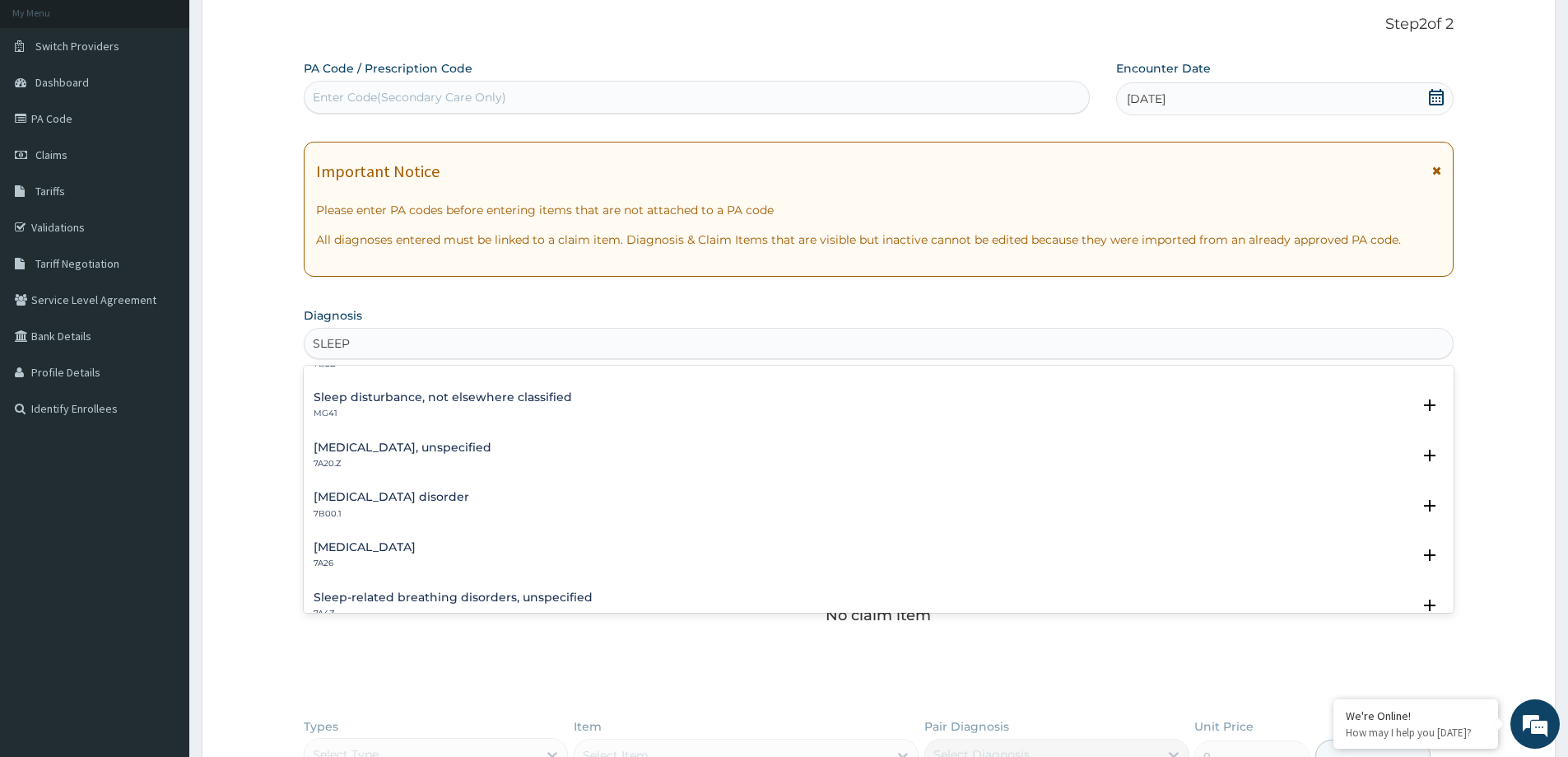
scroll to position [0, 0]
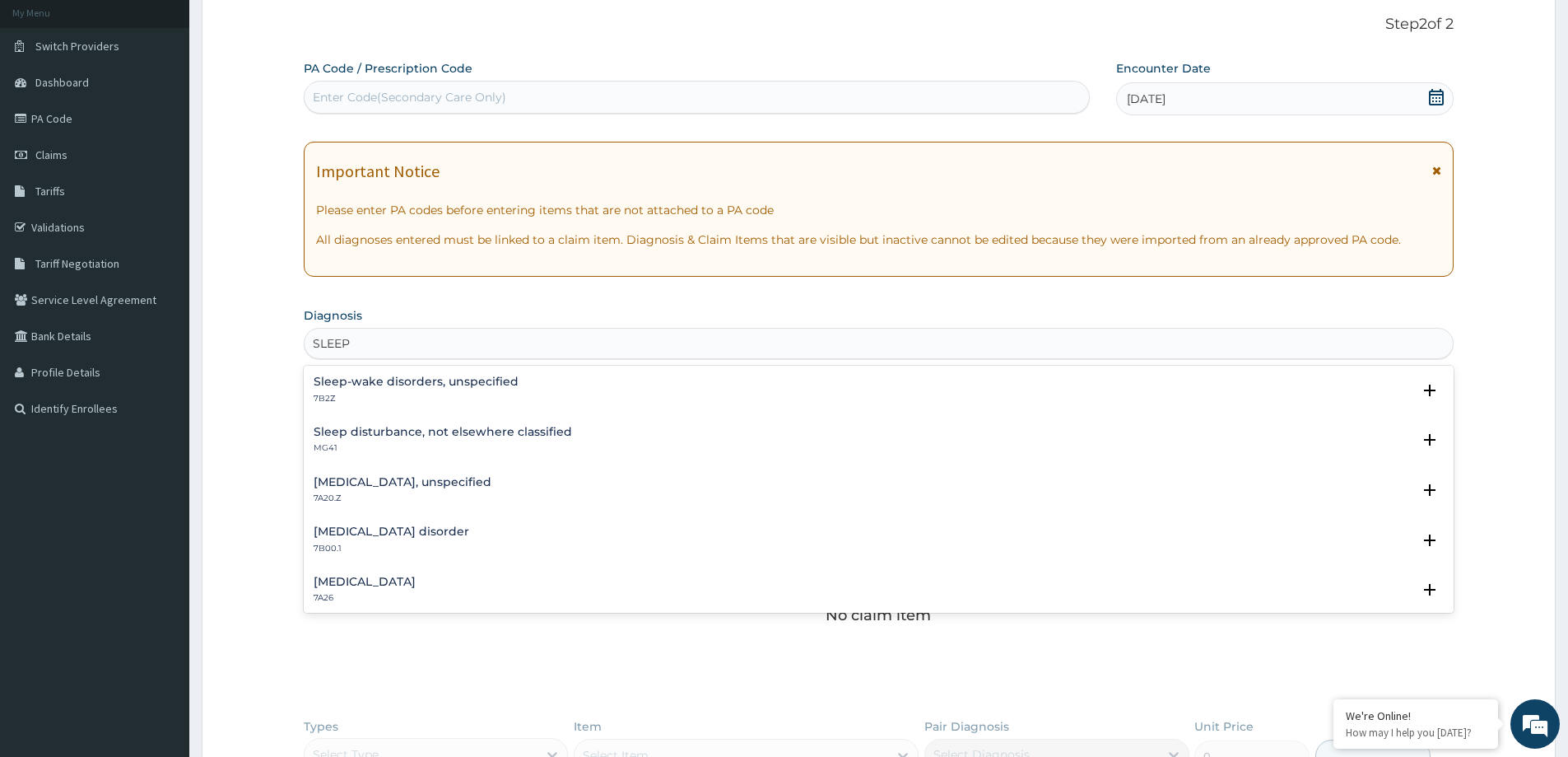
click at [420, 379] on h4 "Sleep-wake disorders, unspecified" at bounding box center [415, 382] width 205 height 12
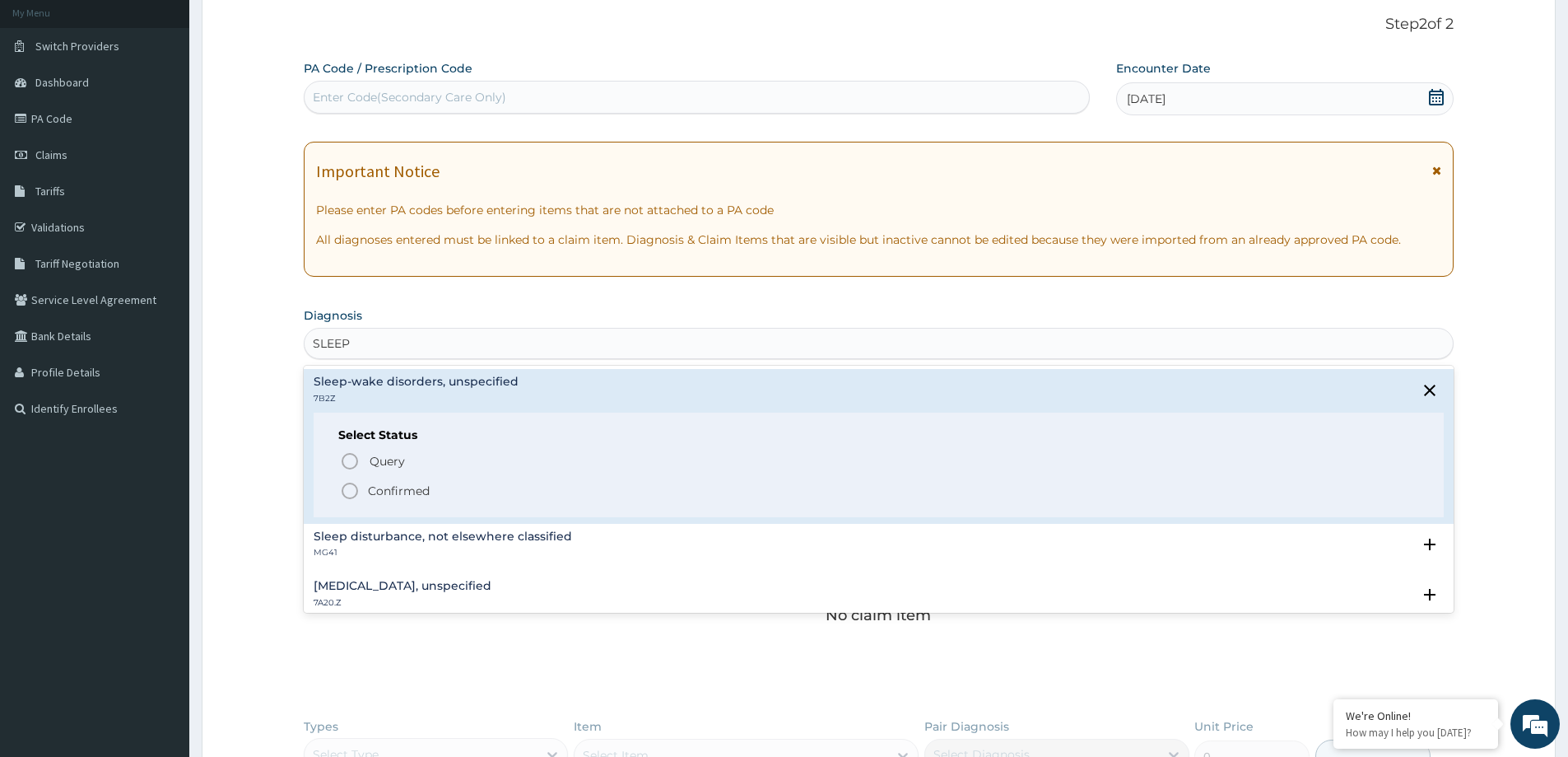
click at [392, 481] on span "Confirmed" at bounding box center [880, 491] width 1079 height 20
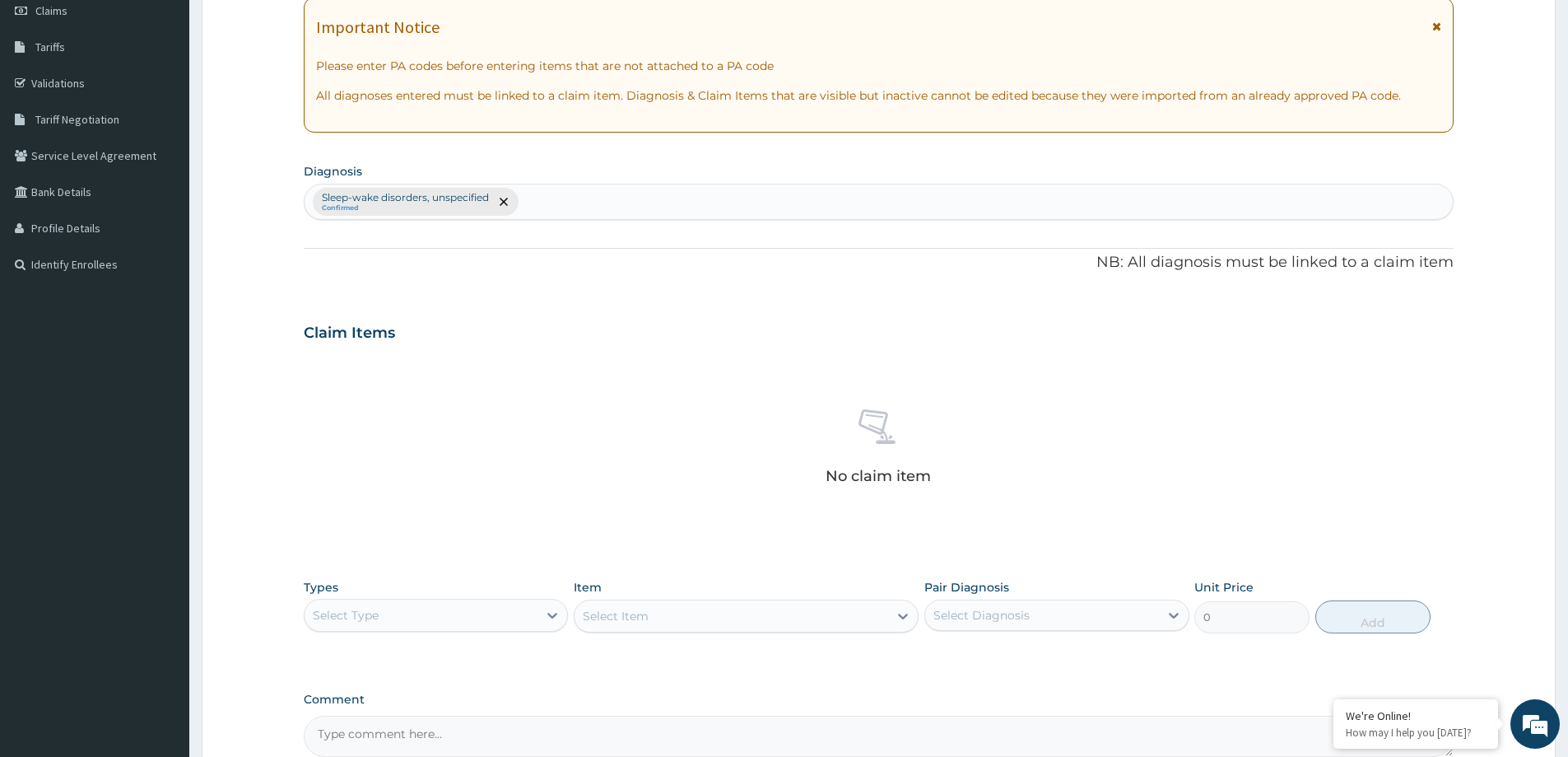
scroll to position [415, 0]
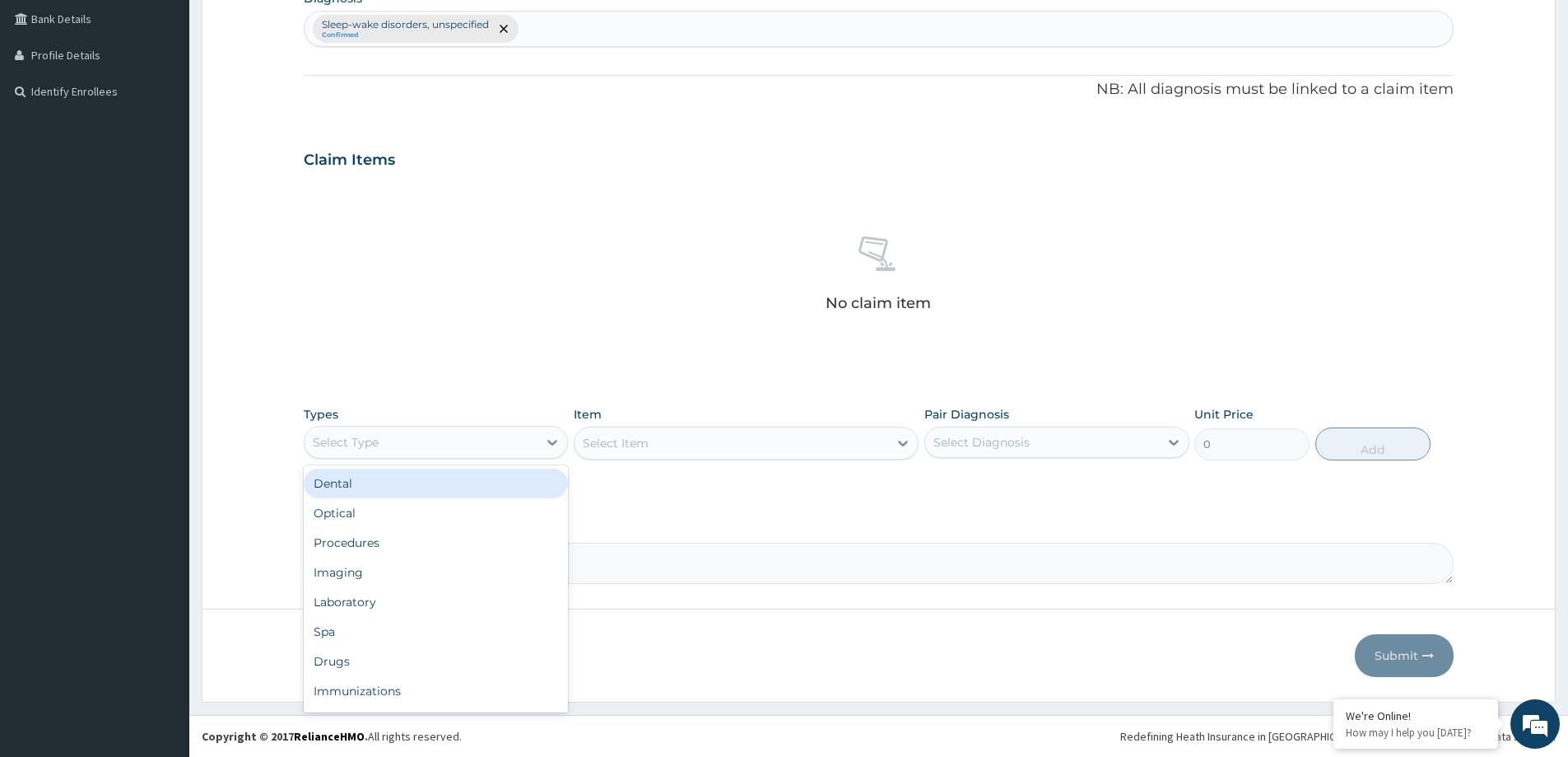
click at [429, 438] on div "Select Type" at bounding box center [421, 443] width 233 height 26
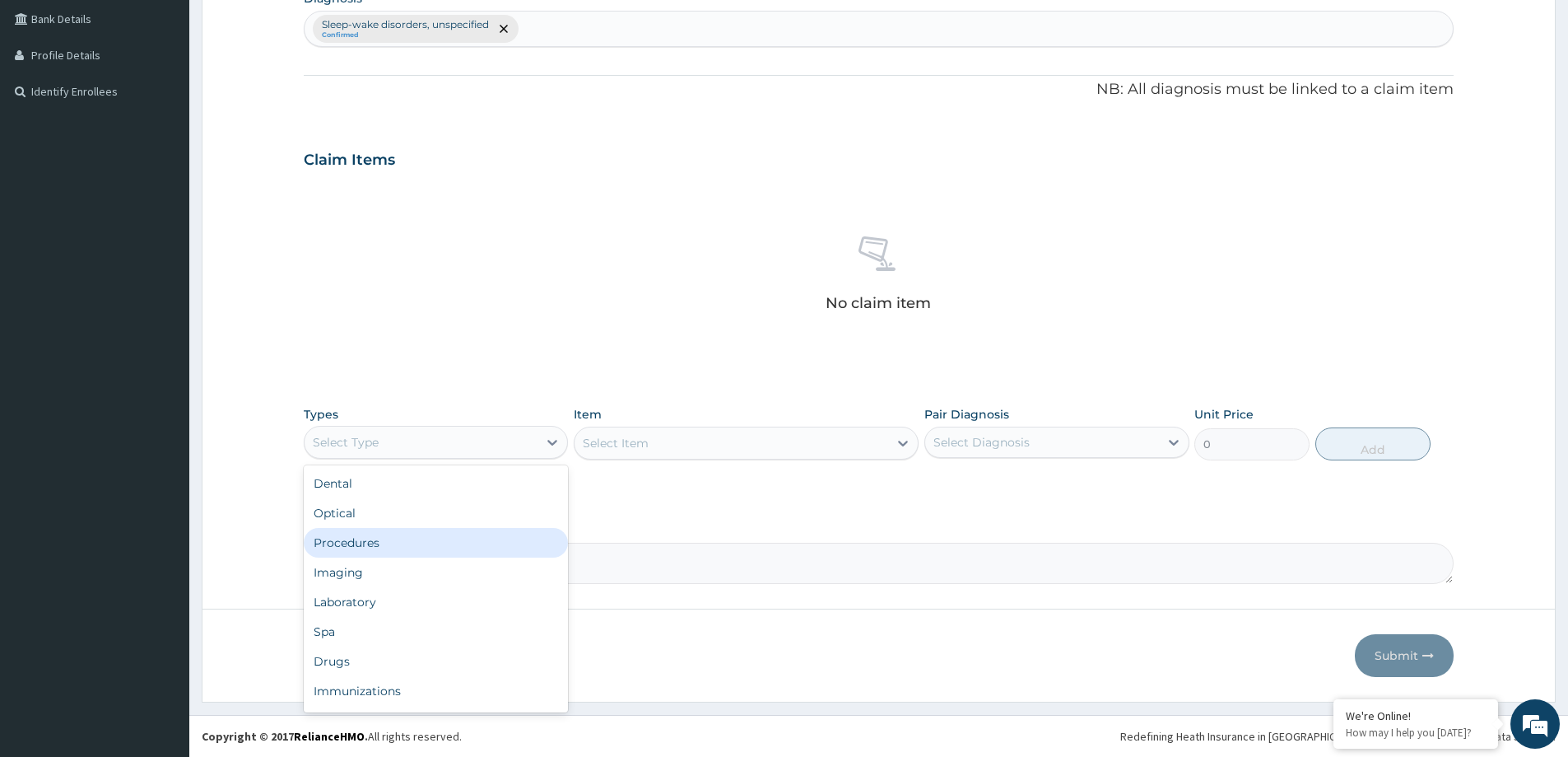
drag, startPoint x: 391, startPoint y: 544, endPoint x: 1049, endPoint y: 520, distance: 658.4
click at [407, 539] on div "Procedures" at bounding box center [435, 543] width 264 height 30
drag, startPoint x: 1071, startPoint y: 443, endPoint x: 1037, endPoint y: 462, distance: 38.9
click at [1062, 444] on div "Select Diagnosis" at bounding box center [1041, 443] width 233 height 26
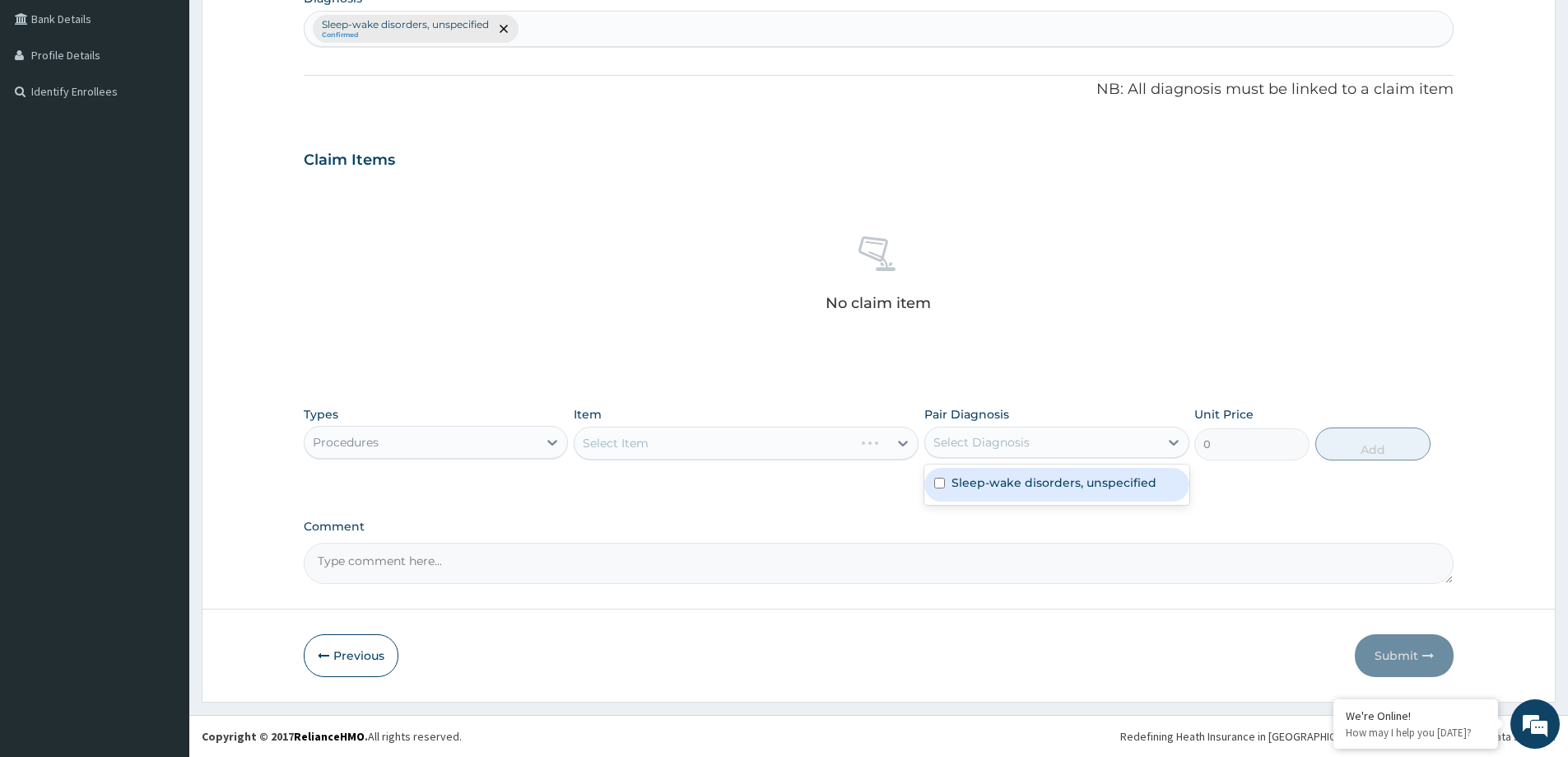
click at [1000, 493] on div "Sleep-wake disorders, unspecified" at bounding box center [1057, 485] width 264 height 34
checkbox input "true"
click at [627, 38] on div "Sleep-wake disorders, unspecified Confirmed" at bounding box center [879, 29] width 1148 height 35
type input "INSOMNIA"
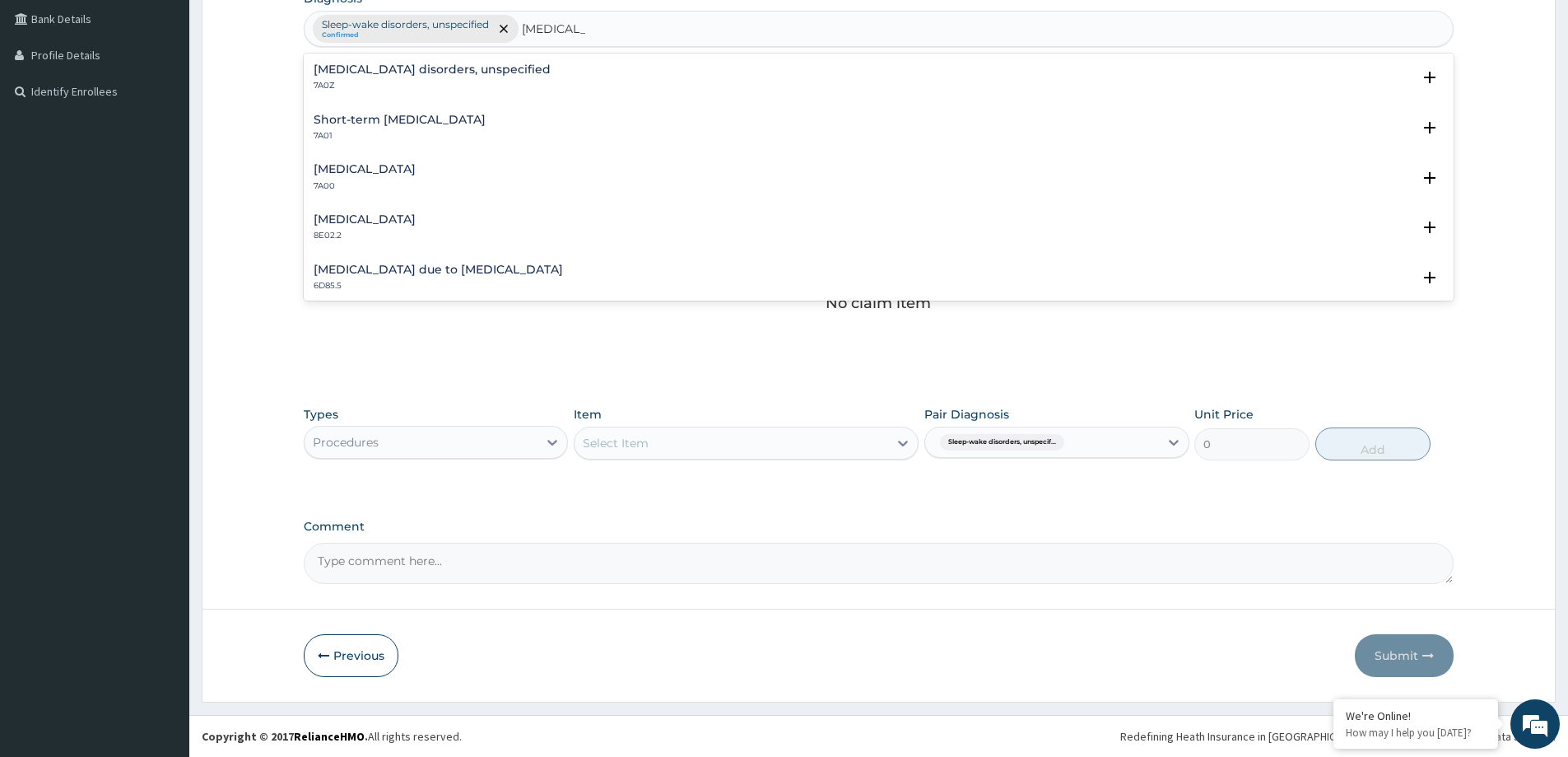
click at [401, 71] on h4 "Insomnia disorders, unspecified" at bounding box center [432, 70] width 237 height 12
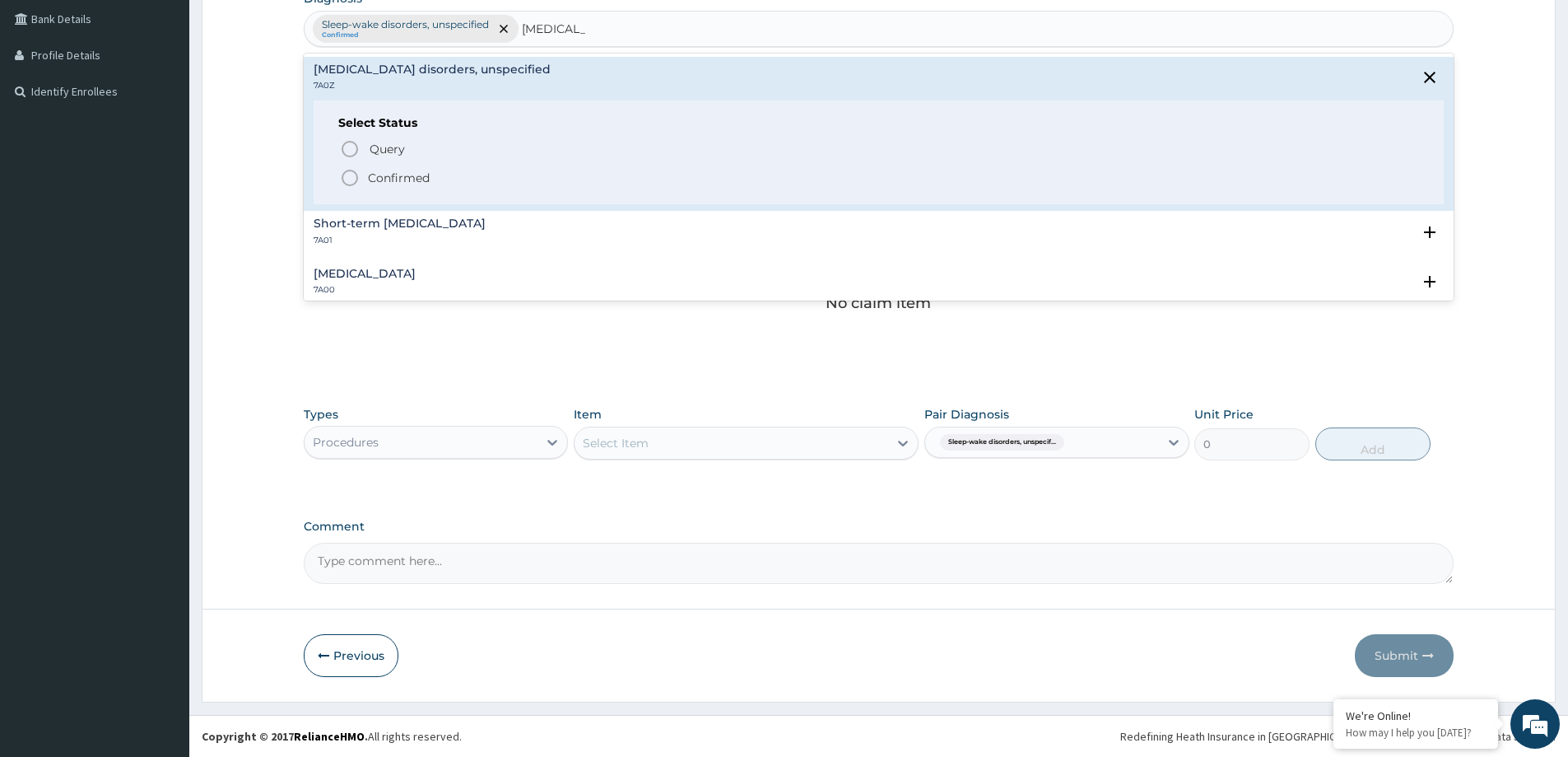
click at [357, 173] on icon "status option filled" at bounding box center [350, 177] width 20 height 20
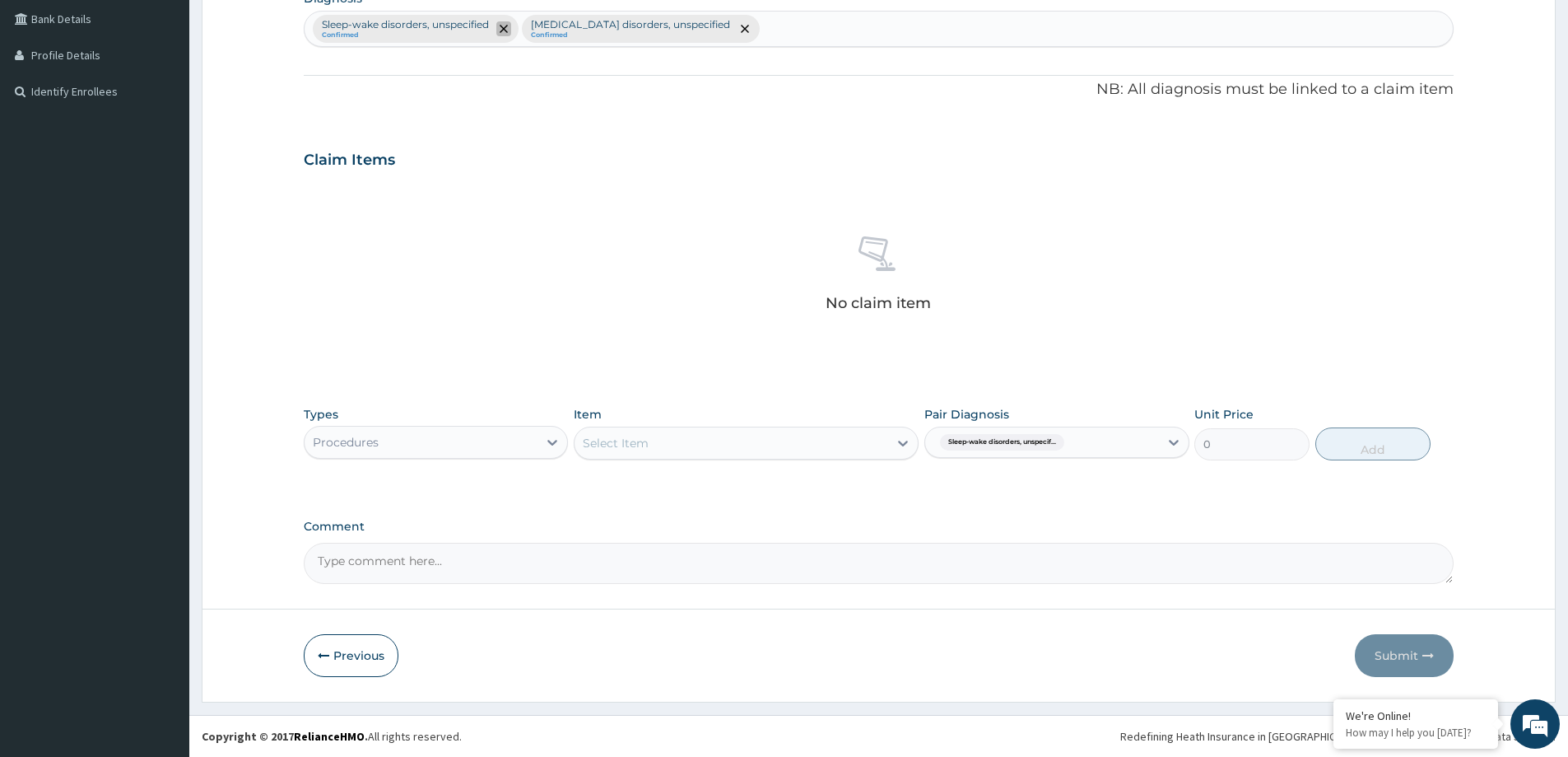
click at [506, 30] on icon "remove selection option" at bounding box center [503, 28] width 8 height 8
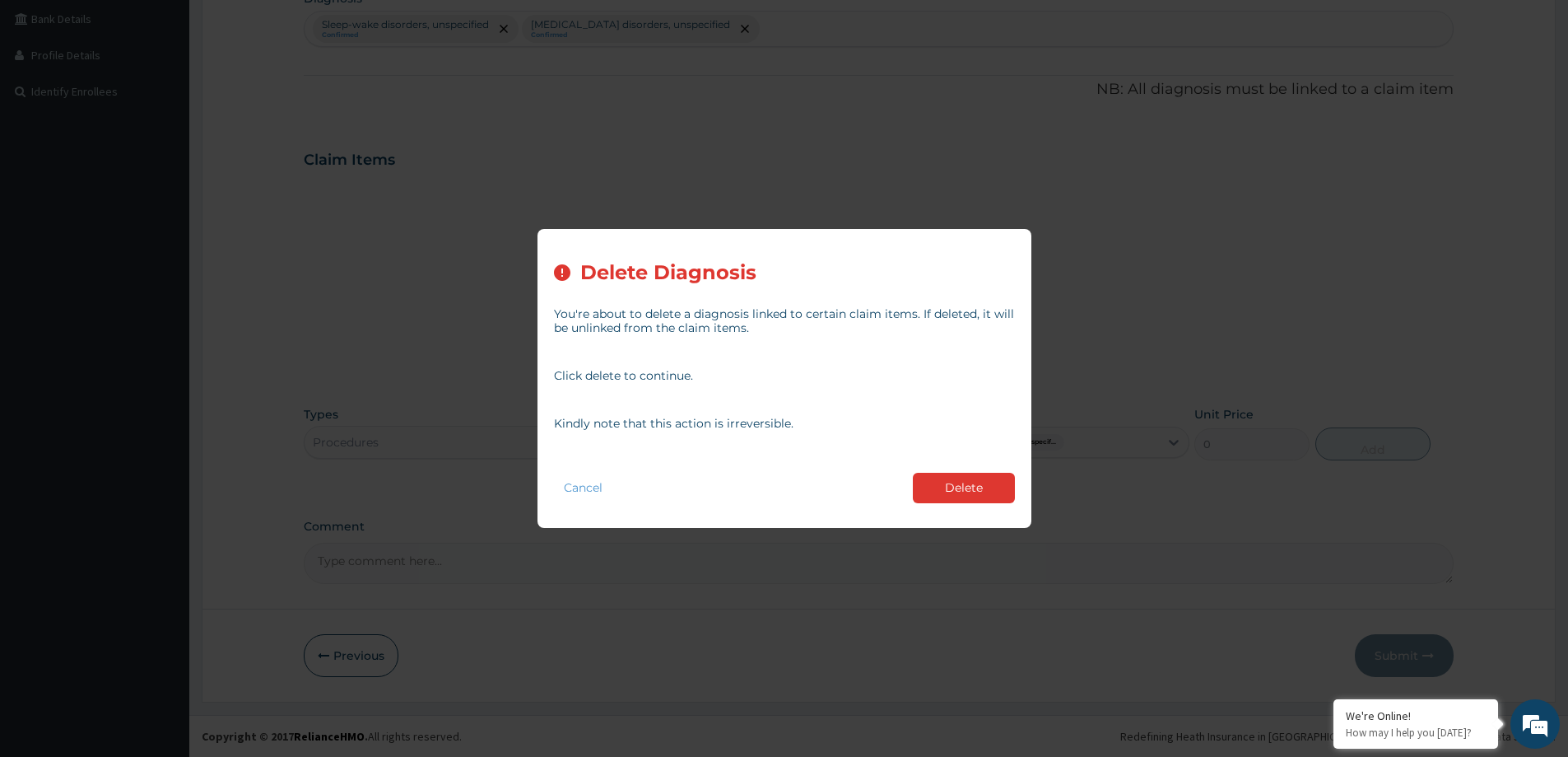
click at [986, 488] on button "Delete" at bounding box center [963, 488] width 102 height 31
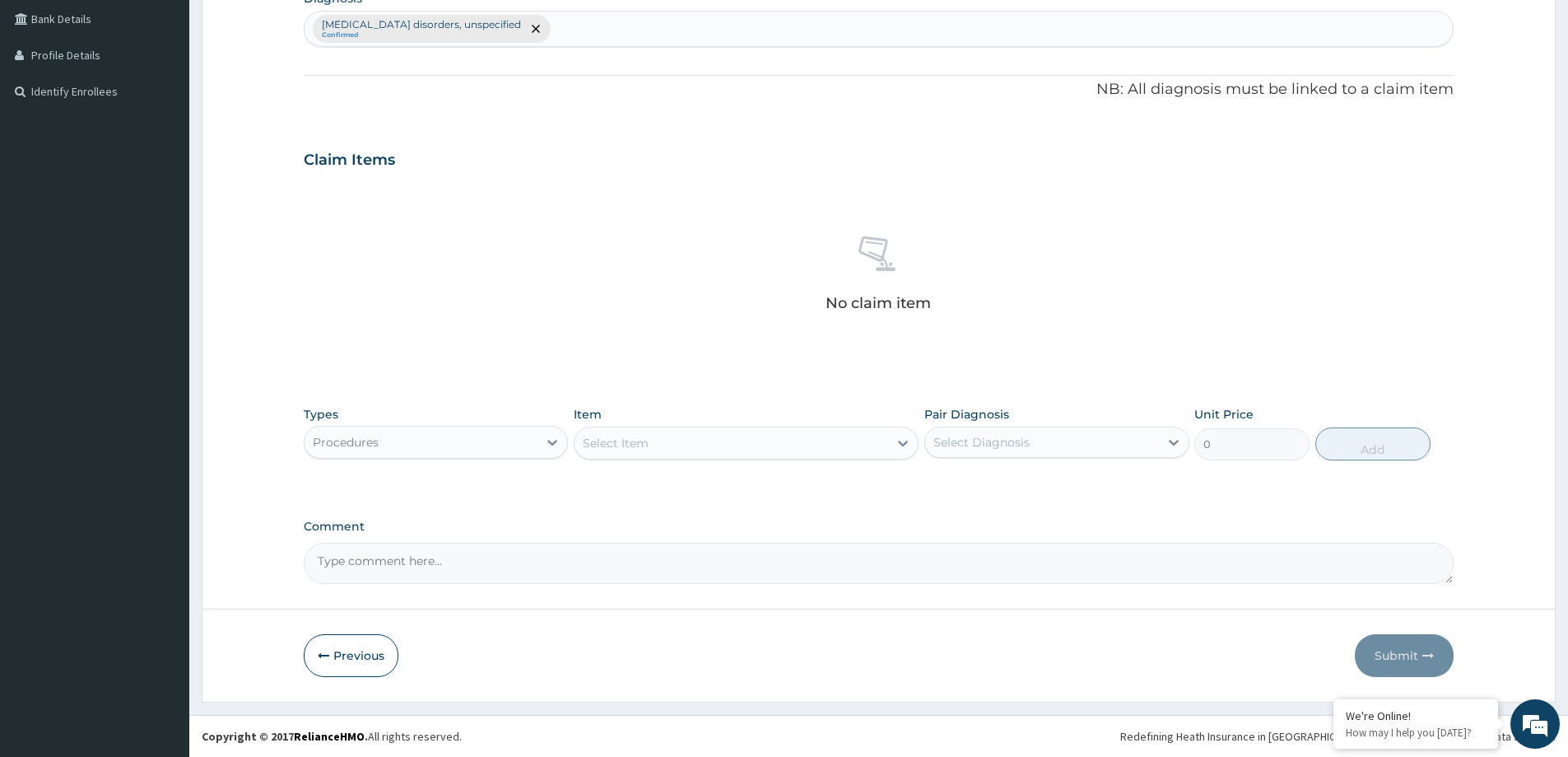
click at [825, 444] on div "Select Item" at bounding box center [731, 443] width 313 height 26
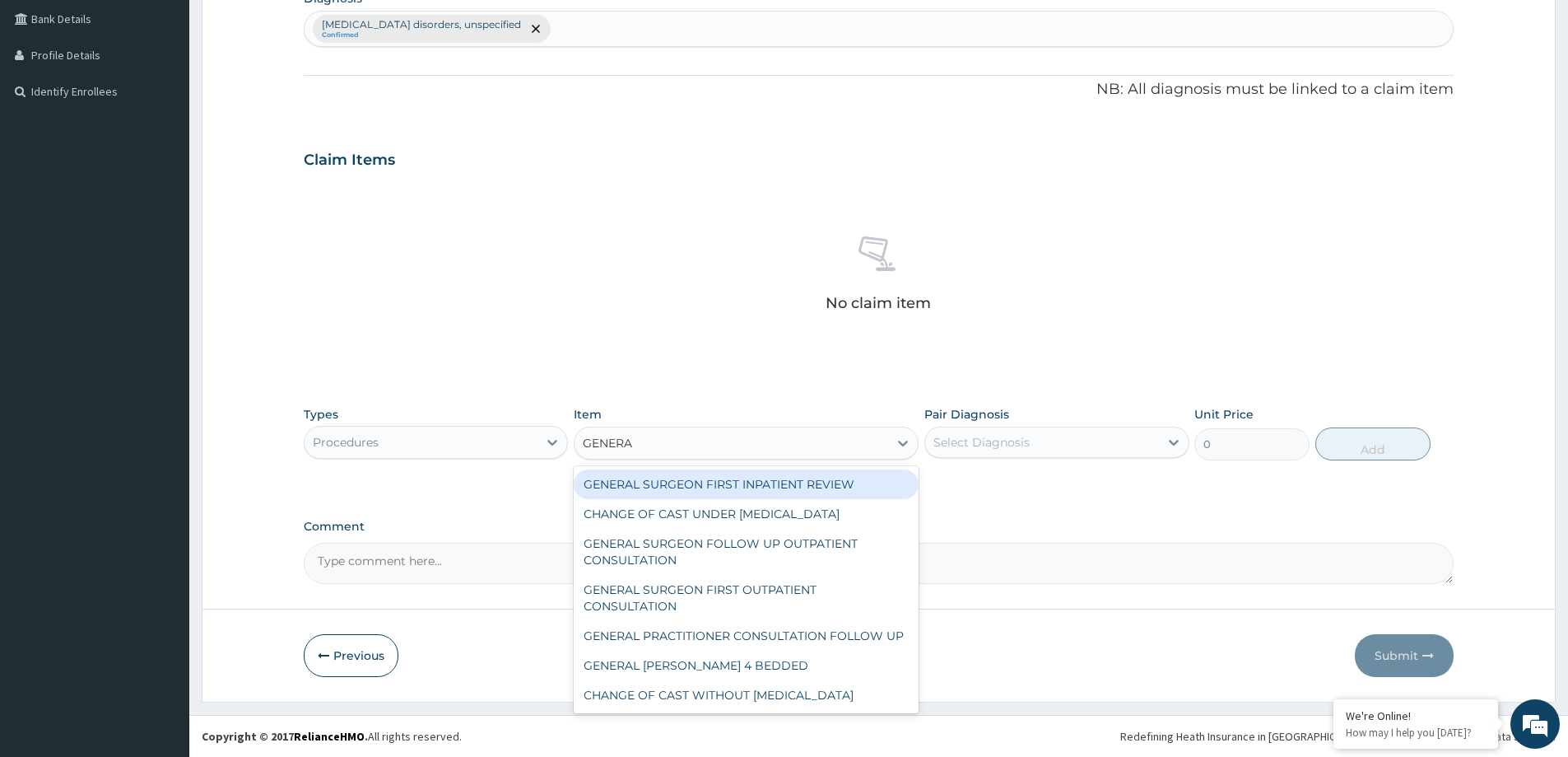
type input "GENERAL"
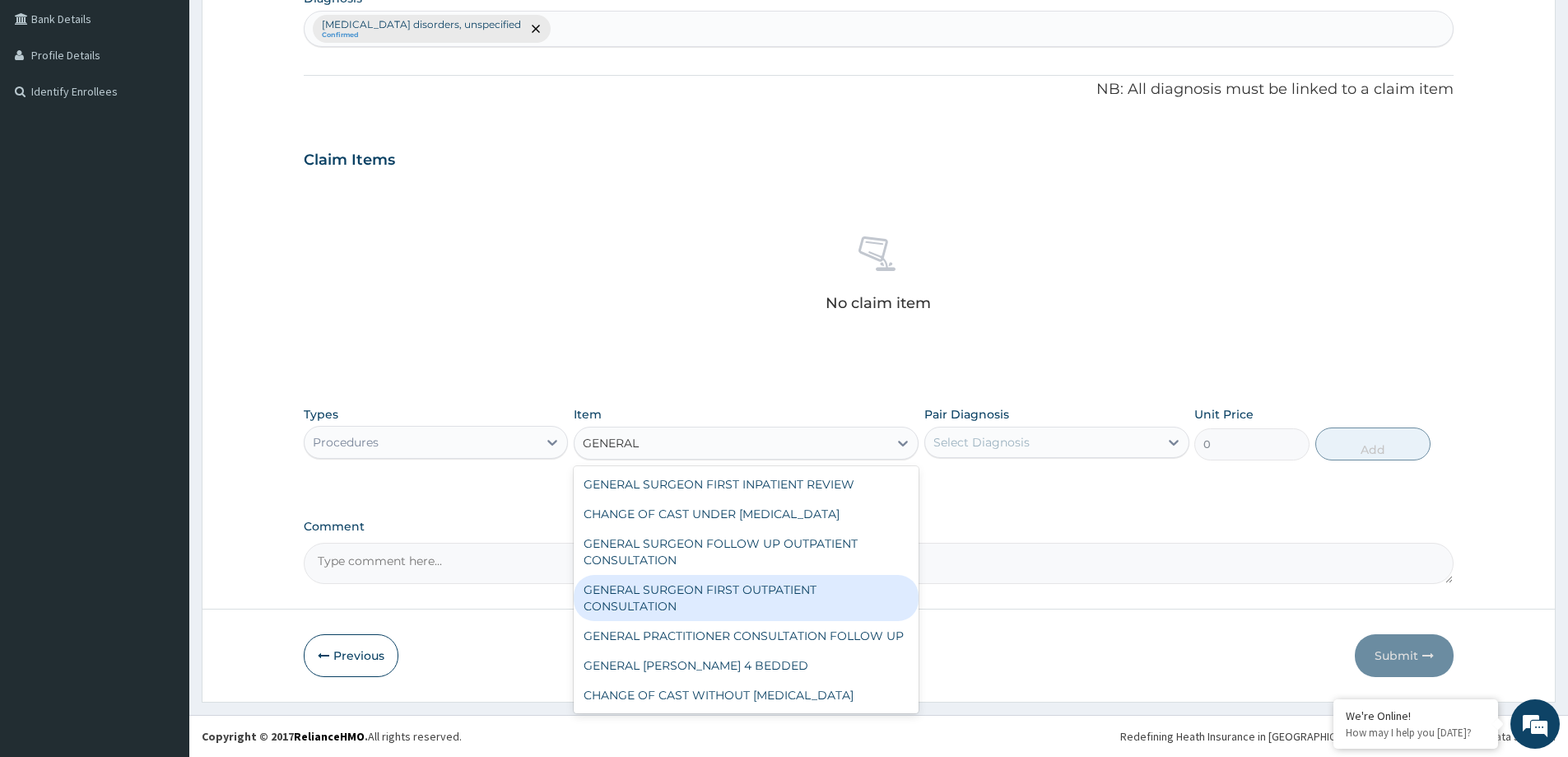
scroll to position [201, 0]
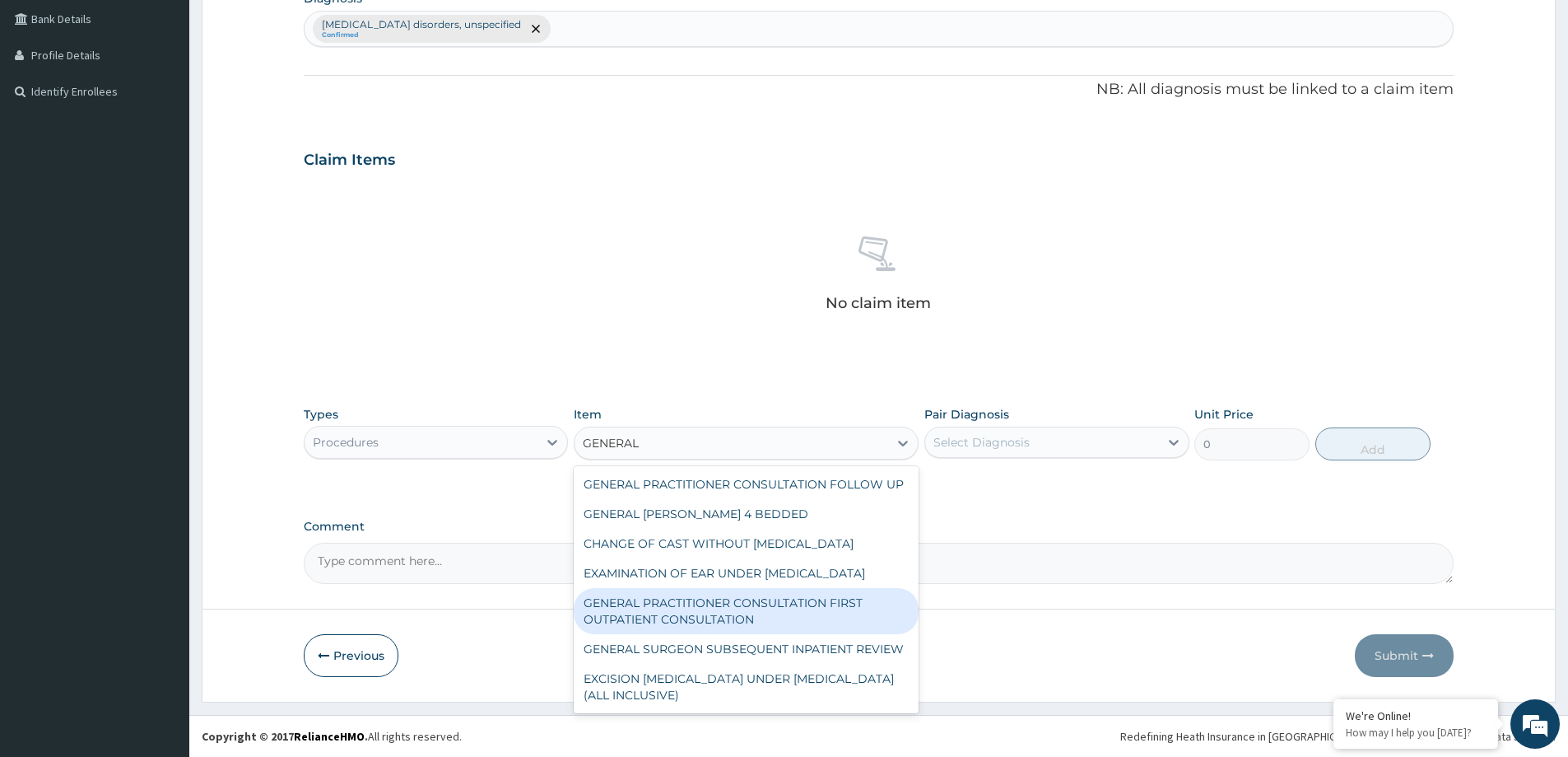
drag, startPoint x: 814, startPoint y: 605, endPoint x: 864, endPoint y: 588, distance: 52.8
click at [816, 604] on div "GENERAL PRACTITIONER CONSULTATION FIRST OUTPATIENT CONSULTATION" at bounding box center [746, 611] width 345 height 46
type input "3547.5"
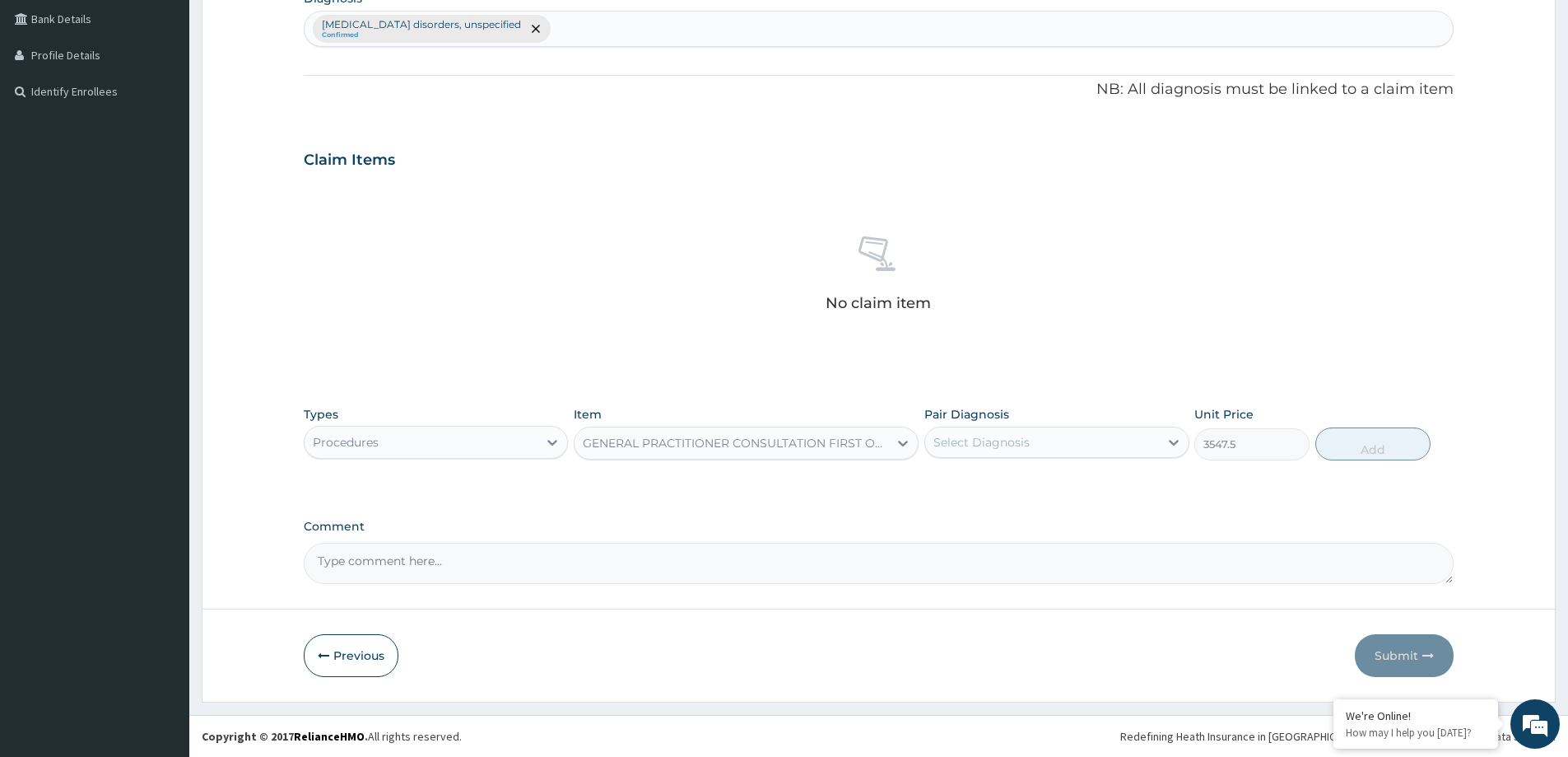
click at [1022, 408] on div "Pair Diagnosis Select Diagnosis" at bounding box center [1057, 433] width 264 height 54
drag, startPoint x: 1010, startPoint y: 443, endPoint x: 1001, endPoint y: 450, distance: 11.4
click at [1010, 444] on div "Select Diagnosis" at bounding box center [982, 442] width 96 height 17
drag, startPoint x: 981, startPoint y: 484, endPoint x: 1221, endPoint y: 489, distance: 240.1
click at [989, 488] on label "Insomnia disorders, unspecified" at bounding box center [1065, 491] width 227 height 33
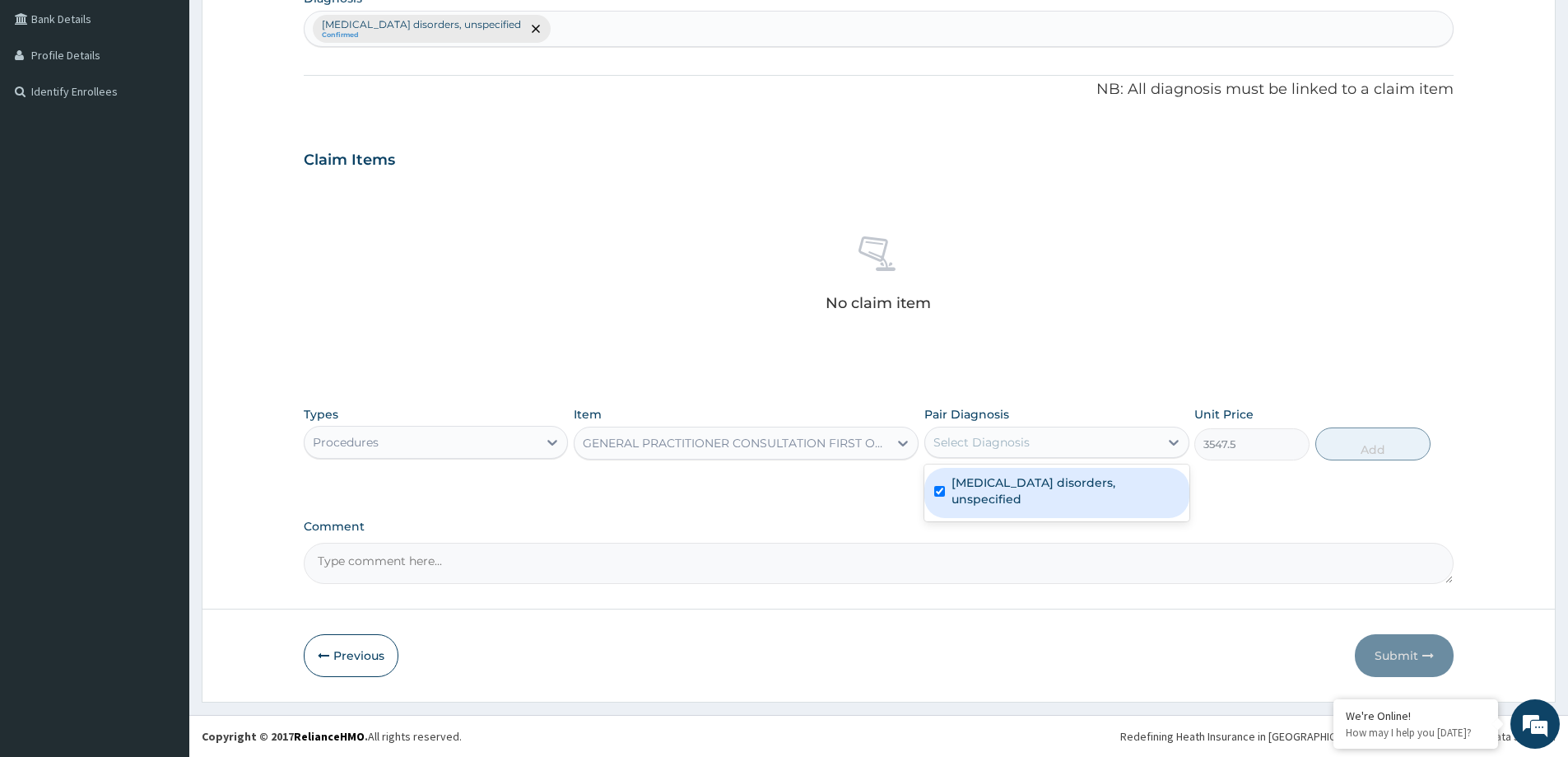
checkbox input "true"
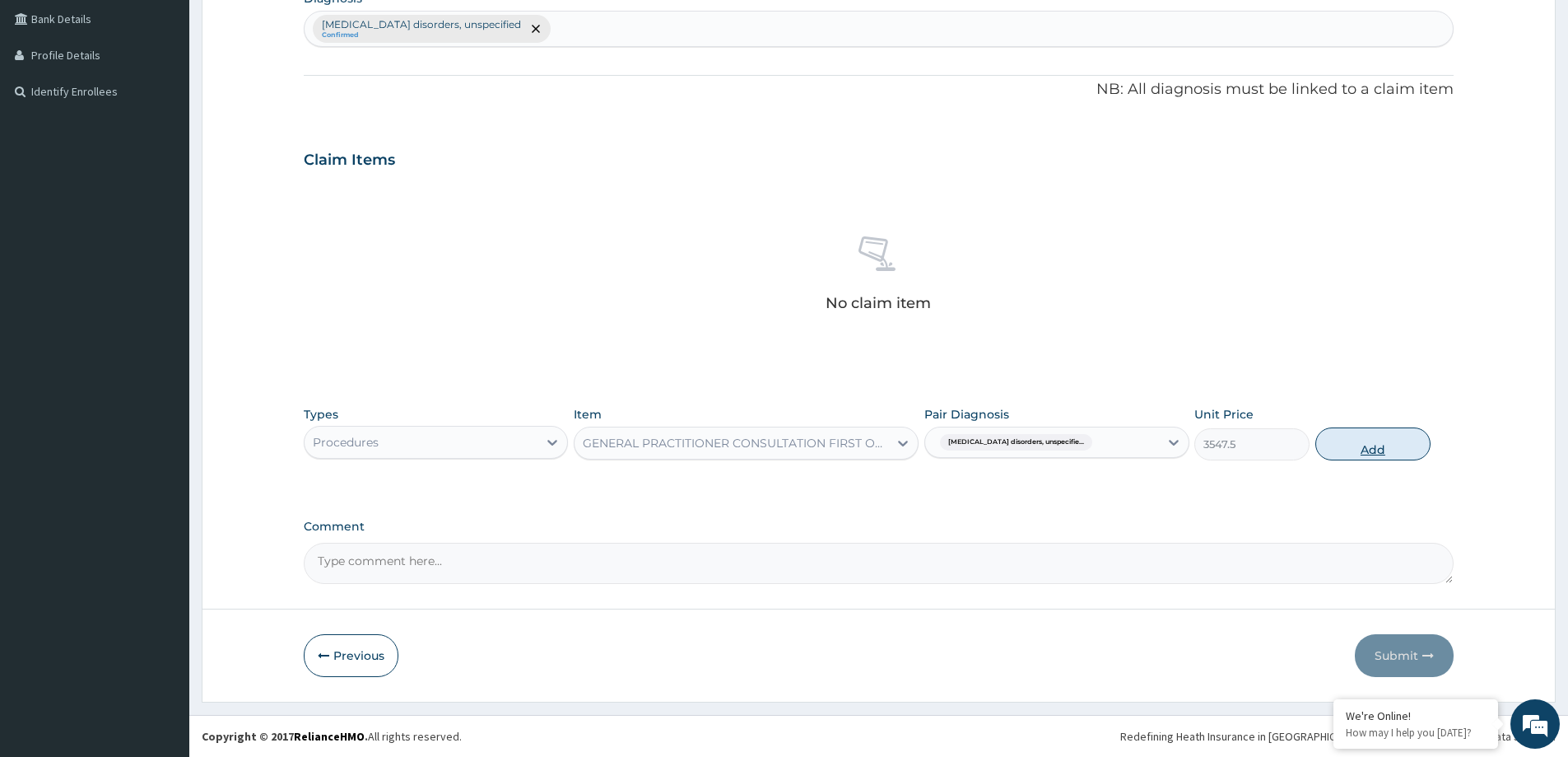
click at [1413, 440] on button "Add" at bounding box center [1373, 444] width 115 height 33
type input "0"
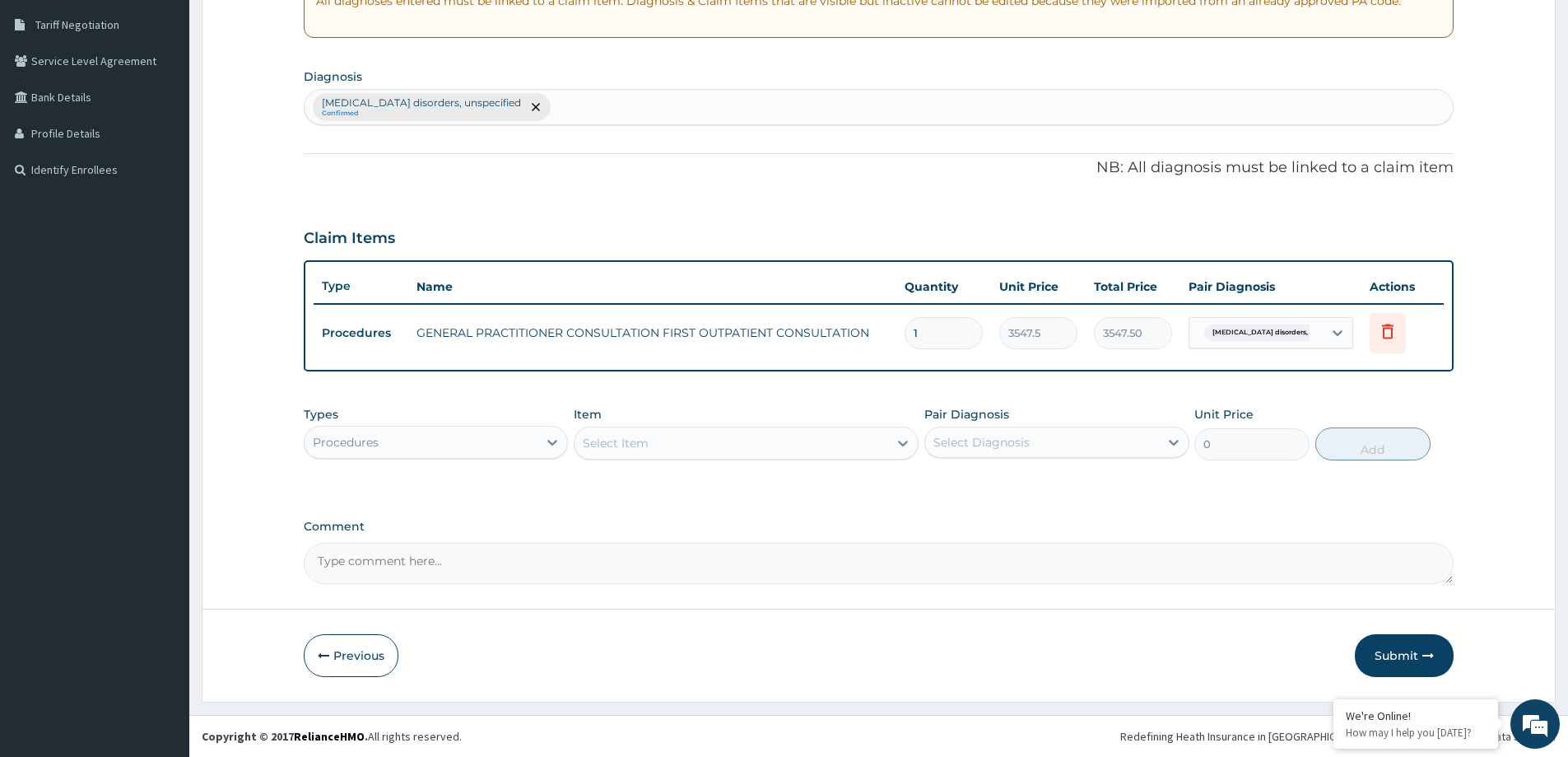
scroll to position [336, 0]
drag, startPoint x: 404, startPoint y: 444, endPoint x: 389, endPoint y: 459, distance: 21.2
click at [404, 447] on div "Procedures" at bounding box center [421, 443] width 233 height 26
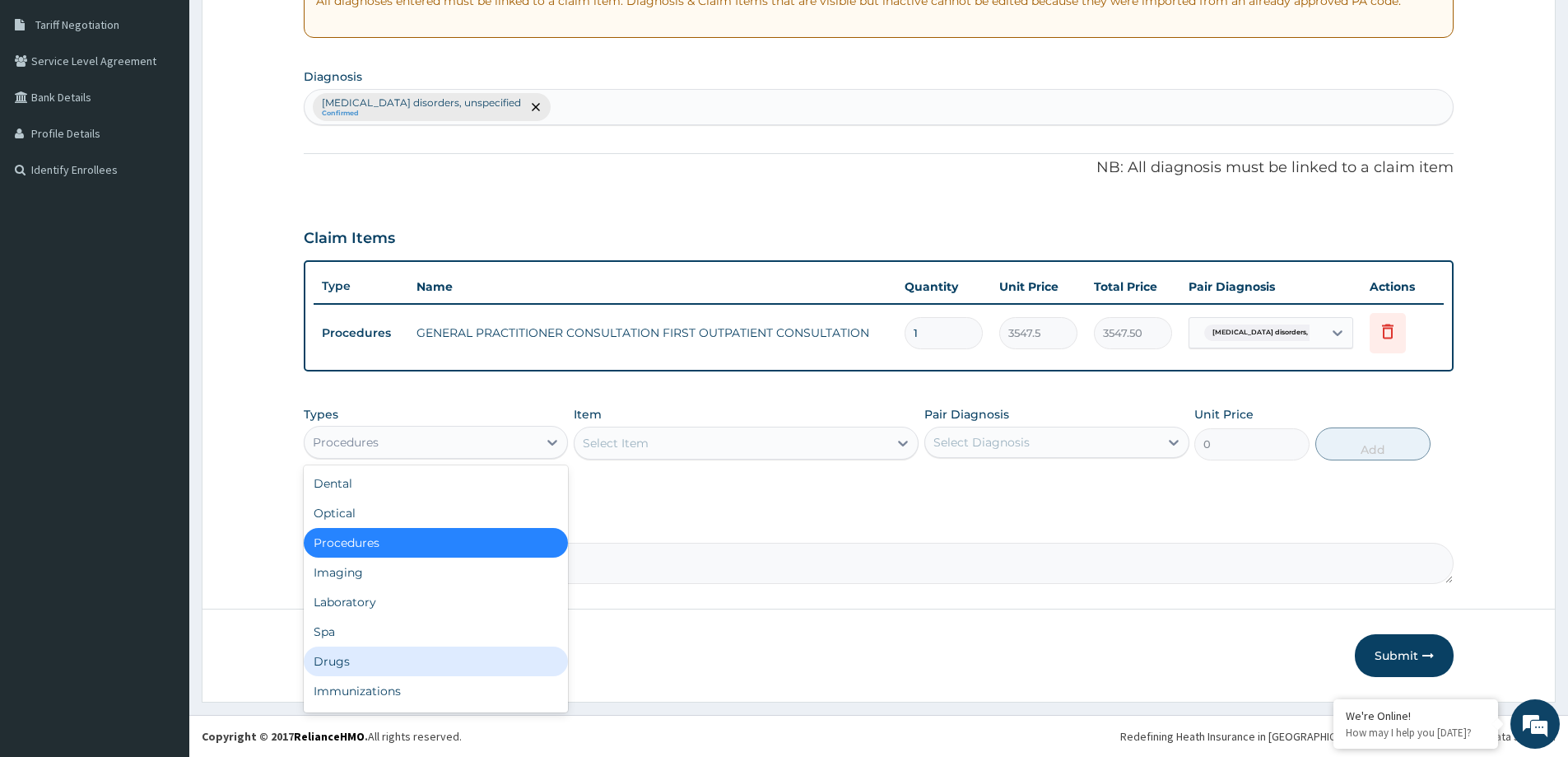
drag, startPoint x: 388, startPoint y: 657, endPoint x: 602, endPoint y: 647, distance: 214.2
click at [389, 656] on div "Drugs" at bounding box center [435, 662] width 264 height 30
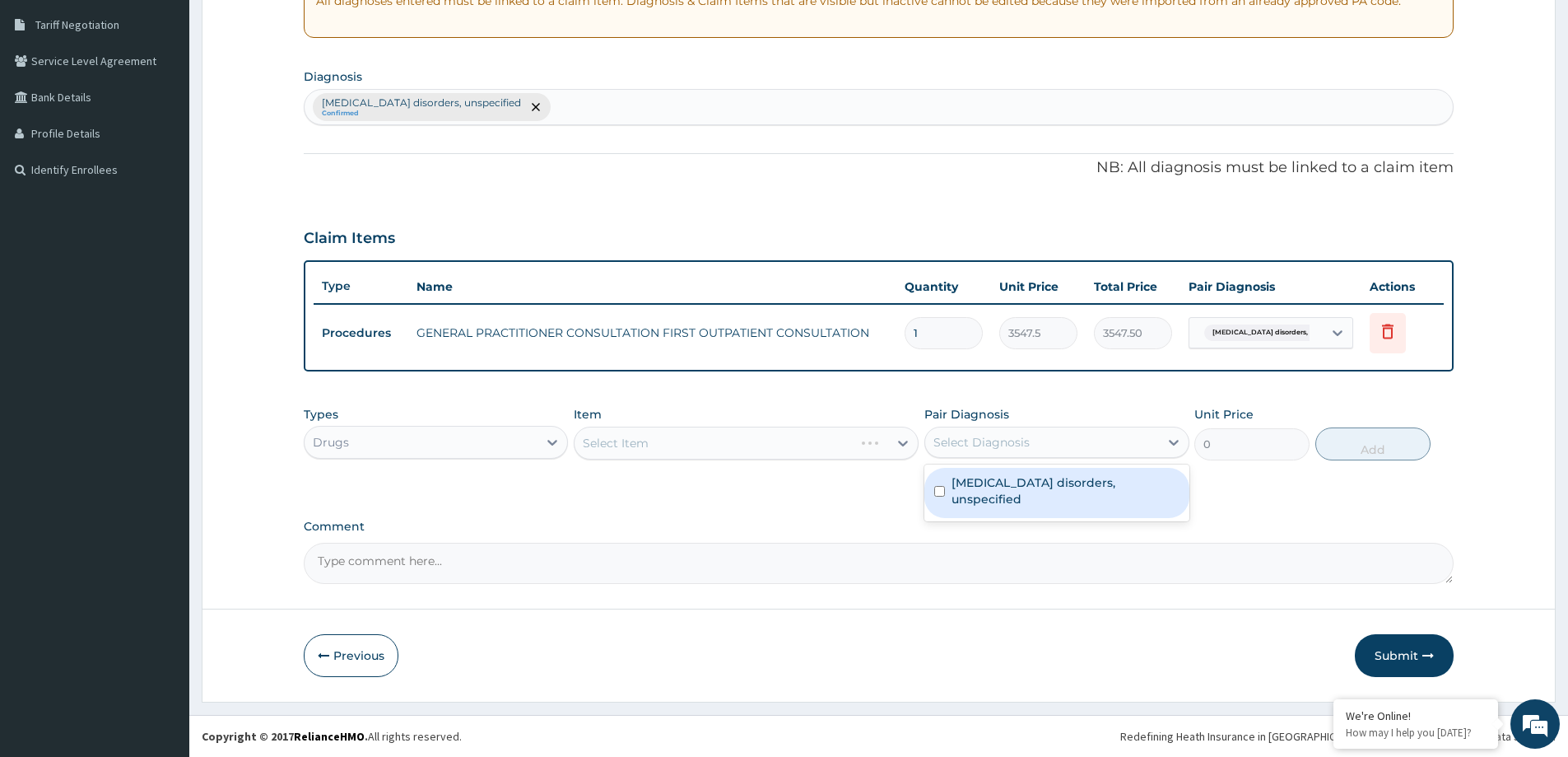
drag, startPoint x: 995, startPoint y: 444, endPoint x: 983, endPoint y: 491, distance: 48.5
click at [996, 447] on div "Select Diagnosis" at bounding box center [982, 442] width 96 height 17
drag, startPoint x: 982, startPoint y: 496, endPoint x: 954, endPoint y: 506, distance: 29.7
click at [981, 496] on div "Insomnia disorders, unspecified" at bounding box center [1057, 493] width 264 height 51
checkbox input "true"
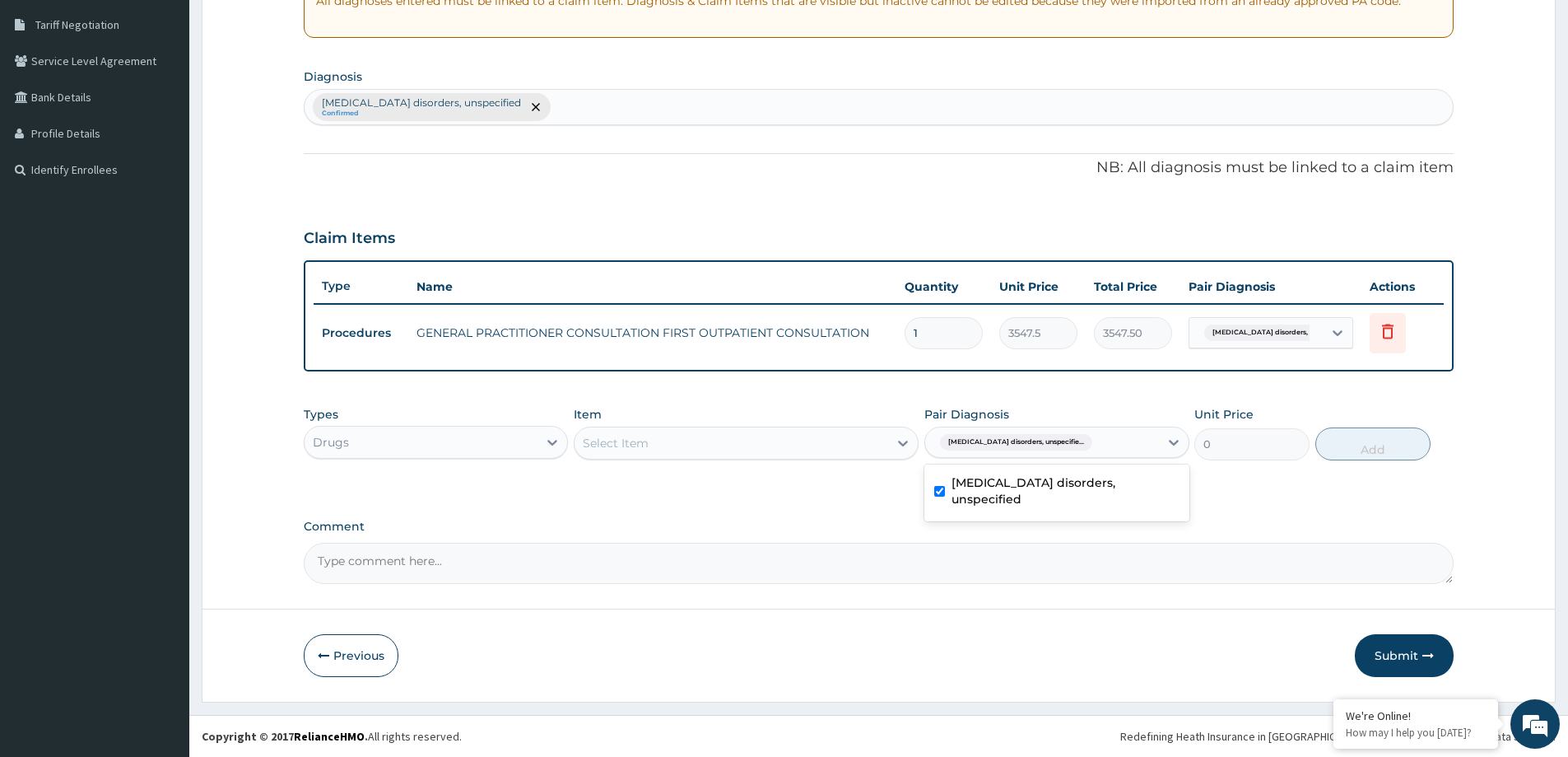
click at [853, 444] on div "Select Item" at bounding box center [731, 443] width 313 height 26
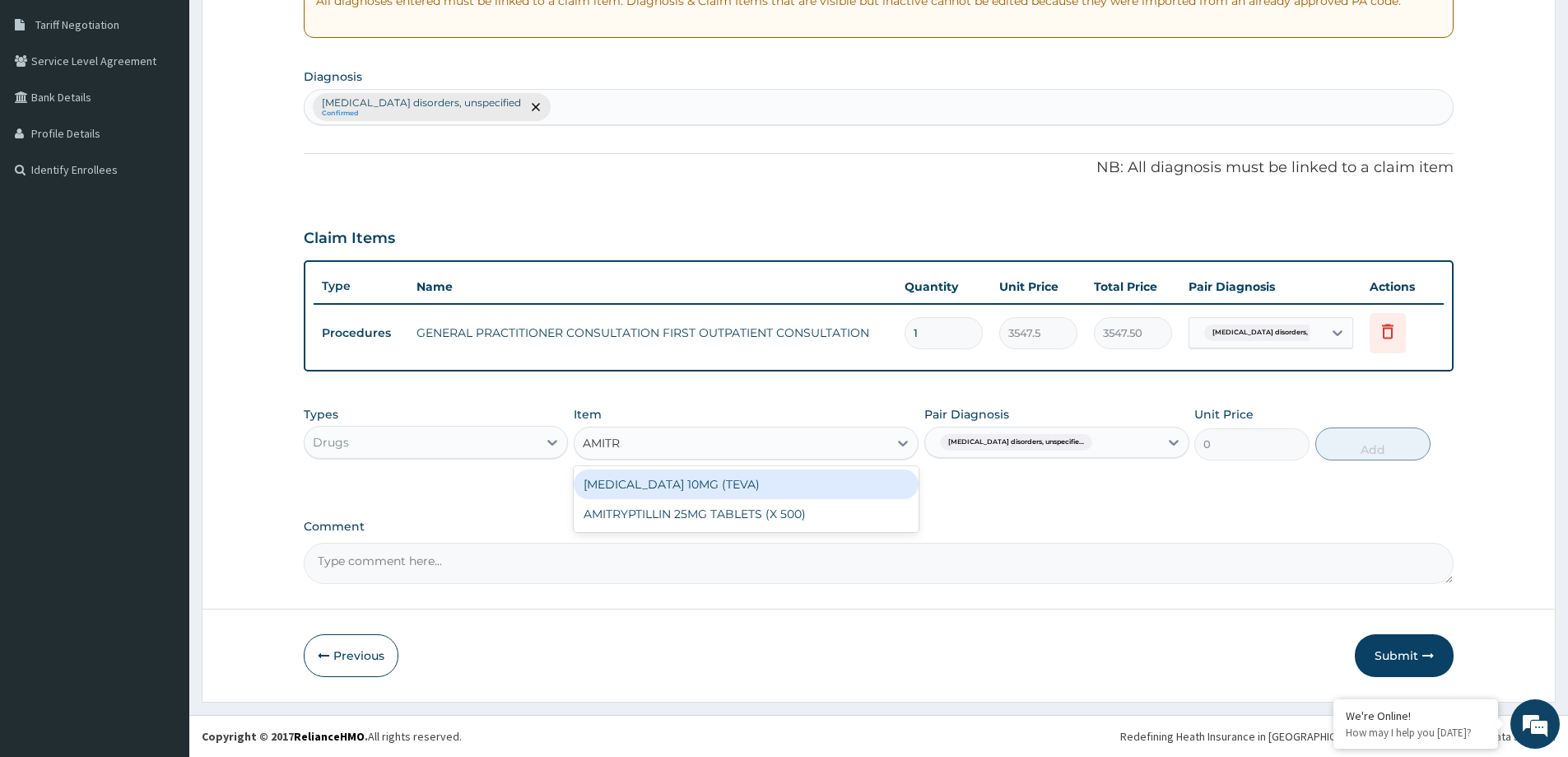
type input "AMITRY"
click at [854, 484] on div "AMITRYPTILLIN 25MG TABLETS (X 500)" at bounding box center [746, 485] width 345 height 30
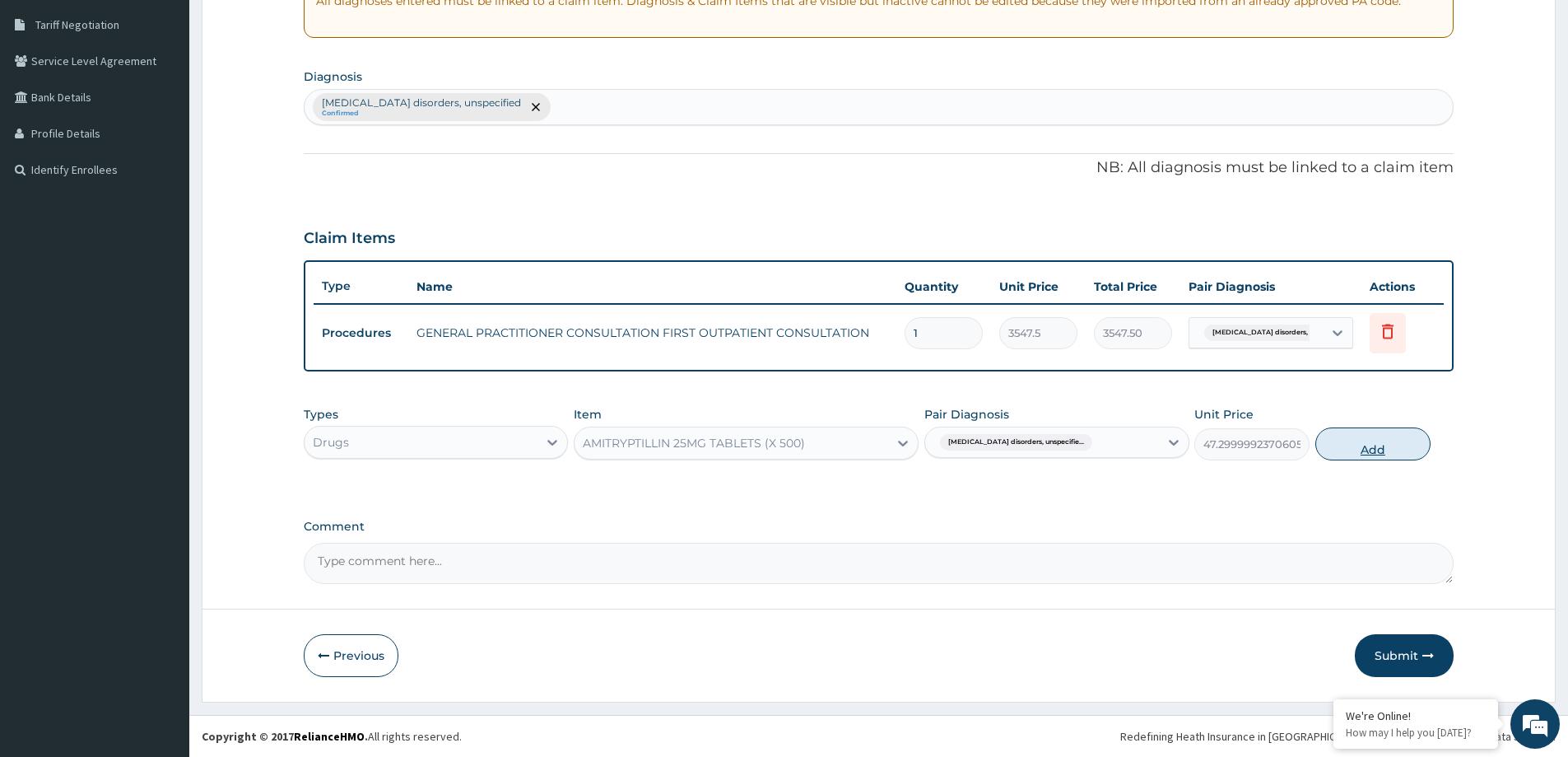
click at [1345, 439] on button "Add" at bounding box center [1373, 444] width 115 height 33
type input "0"
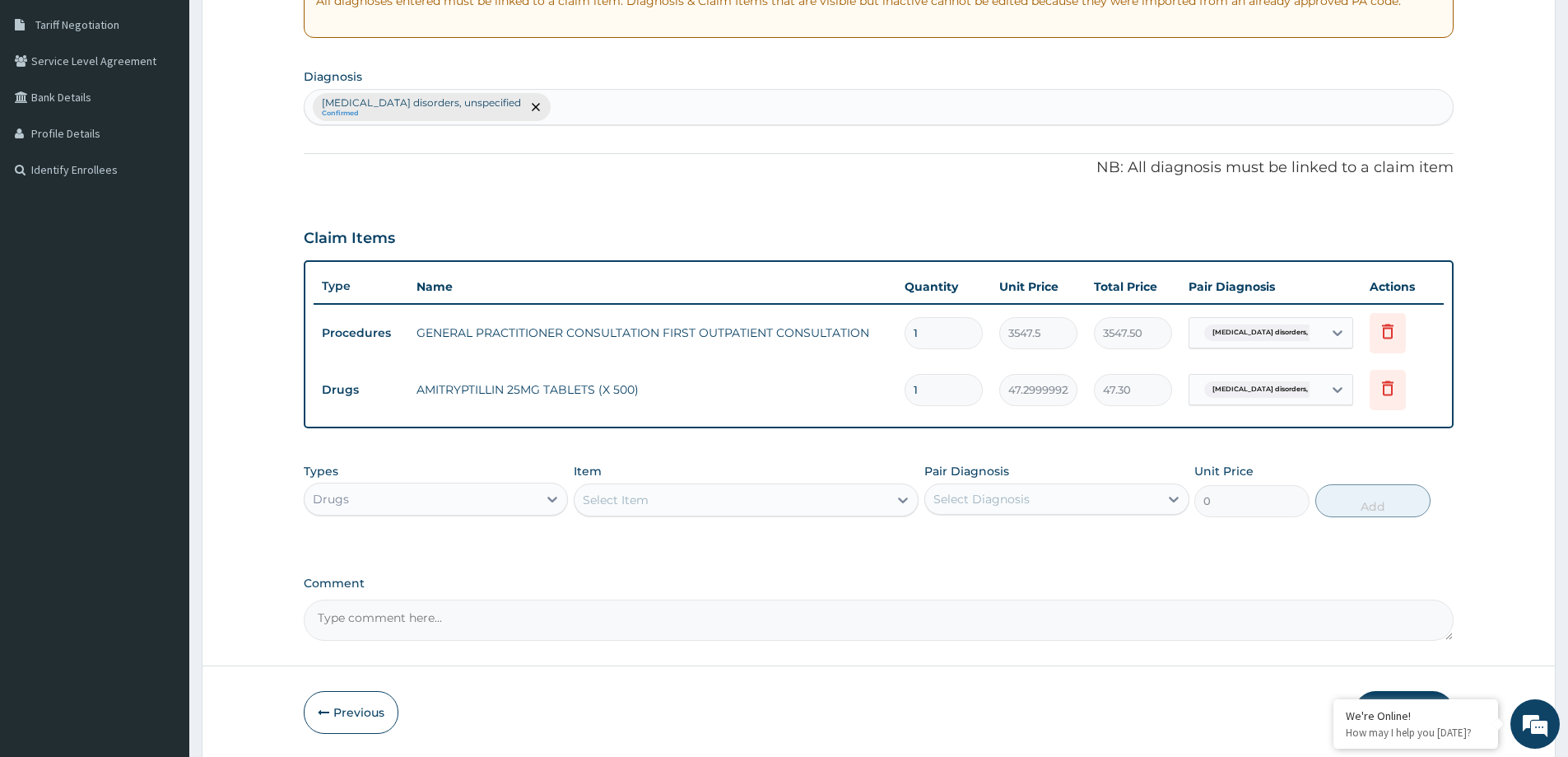
type input "12"
type input "567.60"
type input "1"
type input "47.30"
type input "0.00"
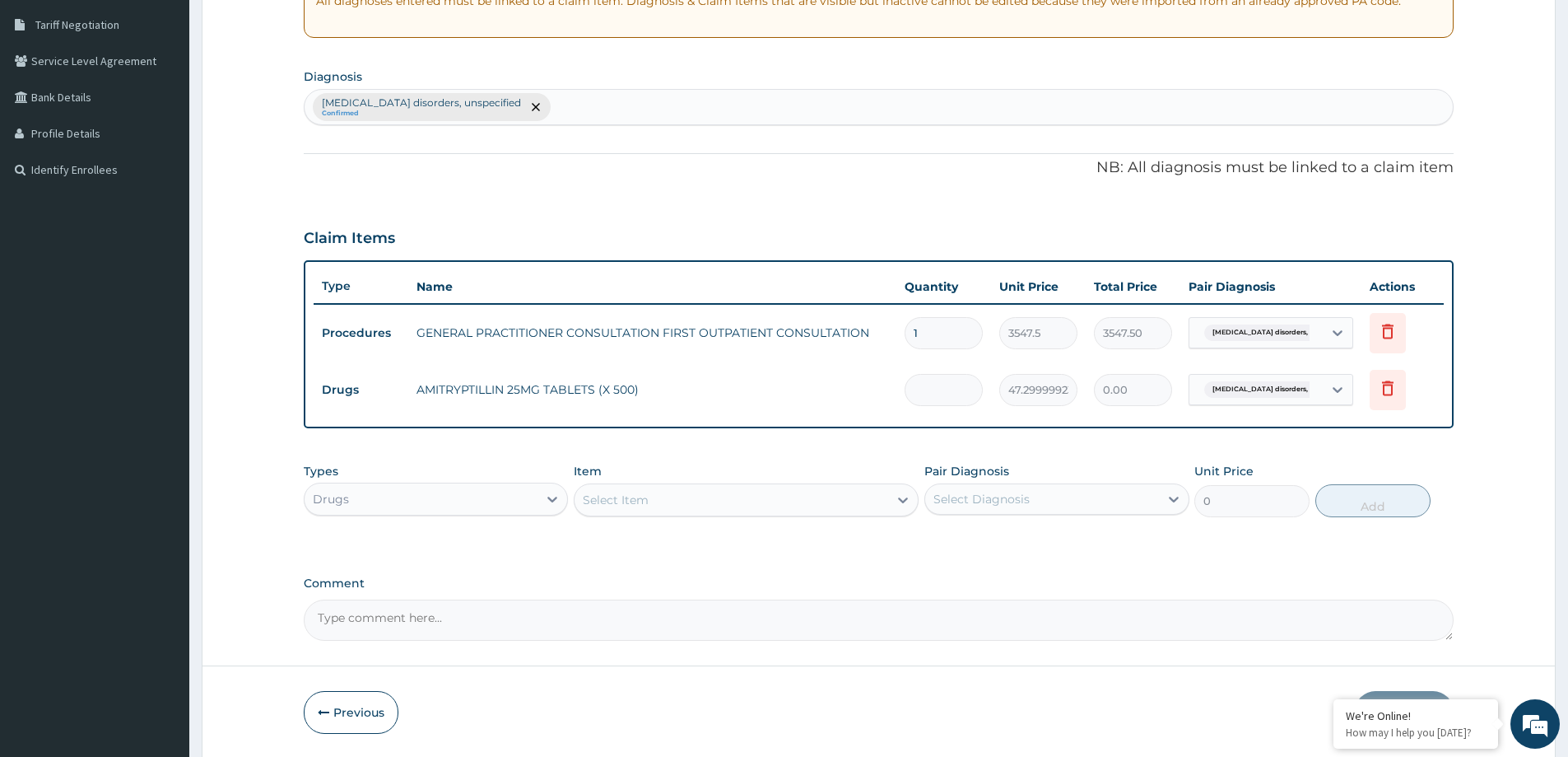
type input "2"
type input "94.60"
type input "20"
type input "946.00"
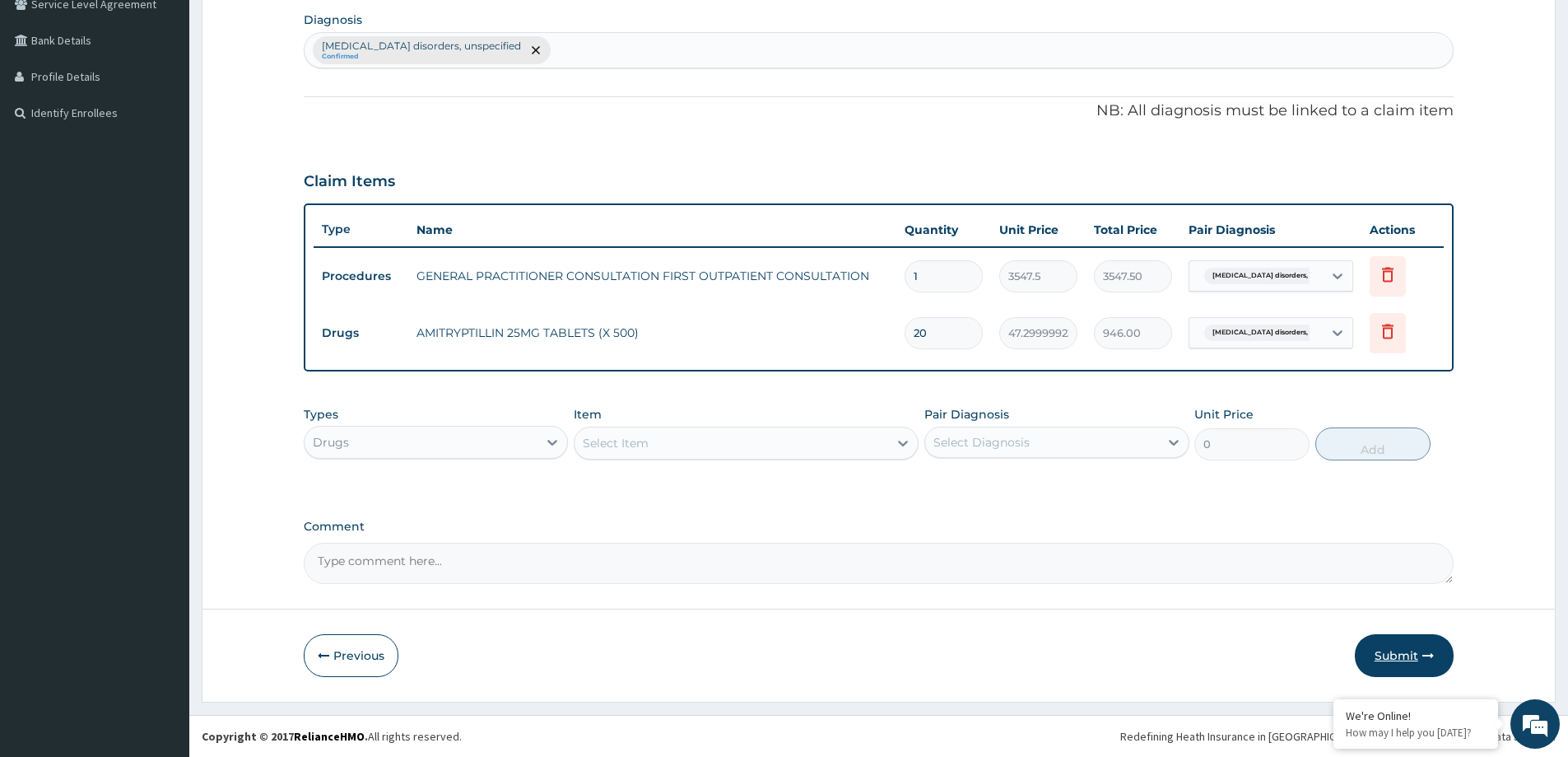
type input "20"
click at [1410, 654] on button "Submit" at bounding box center [1404, 655] width 99 height 43
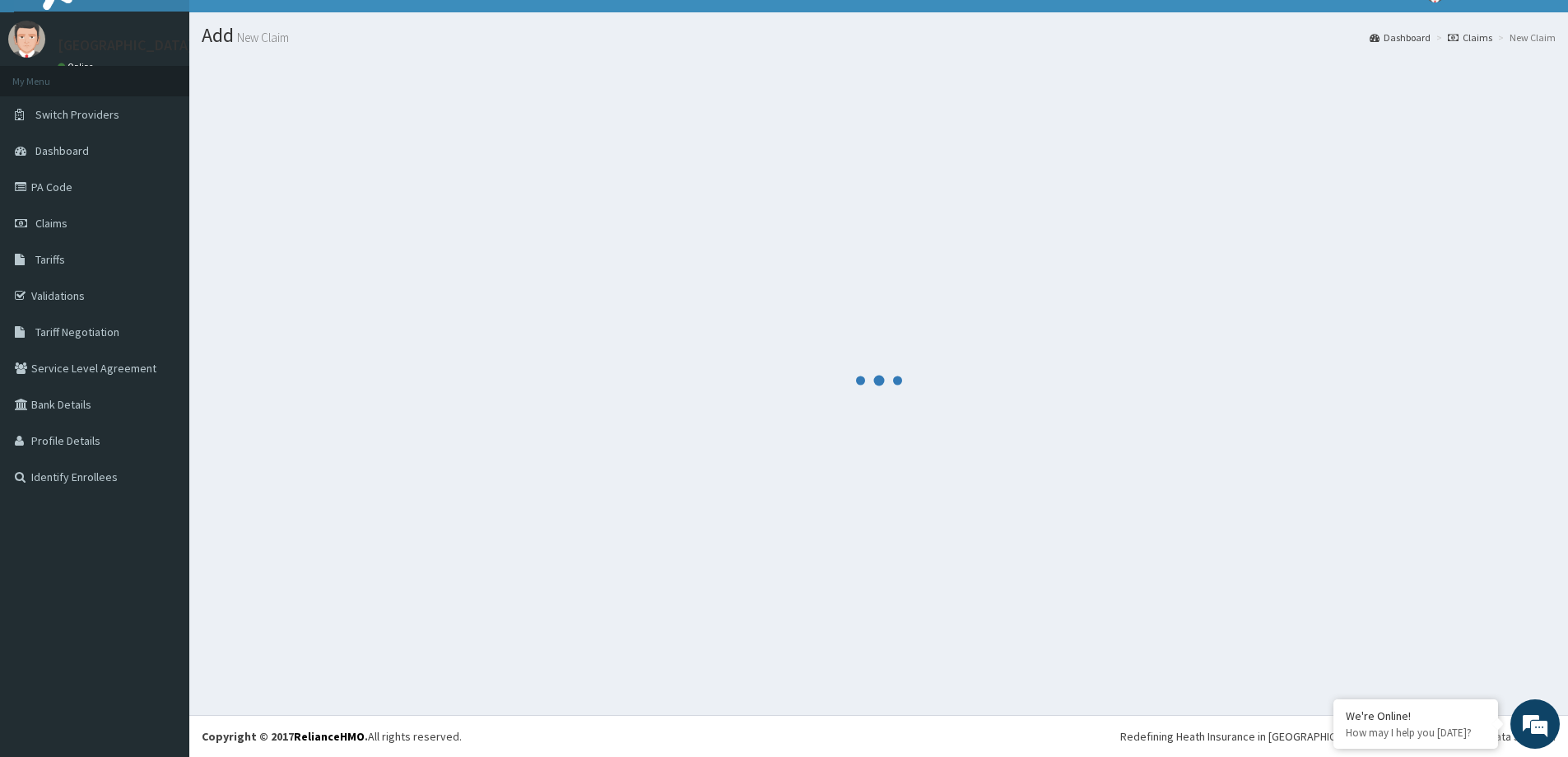
scroll to position [393, 0]
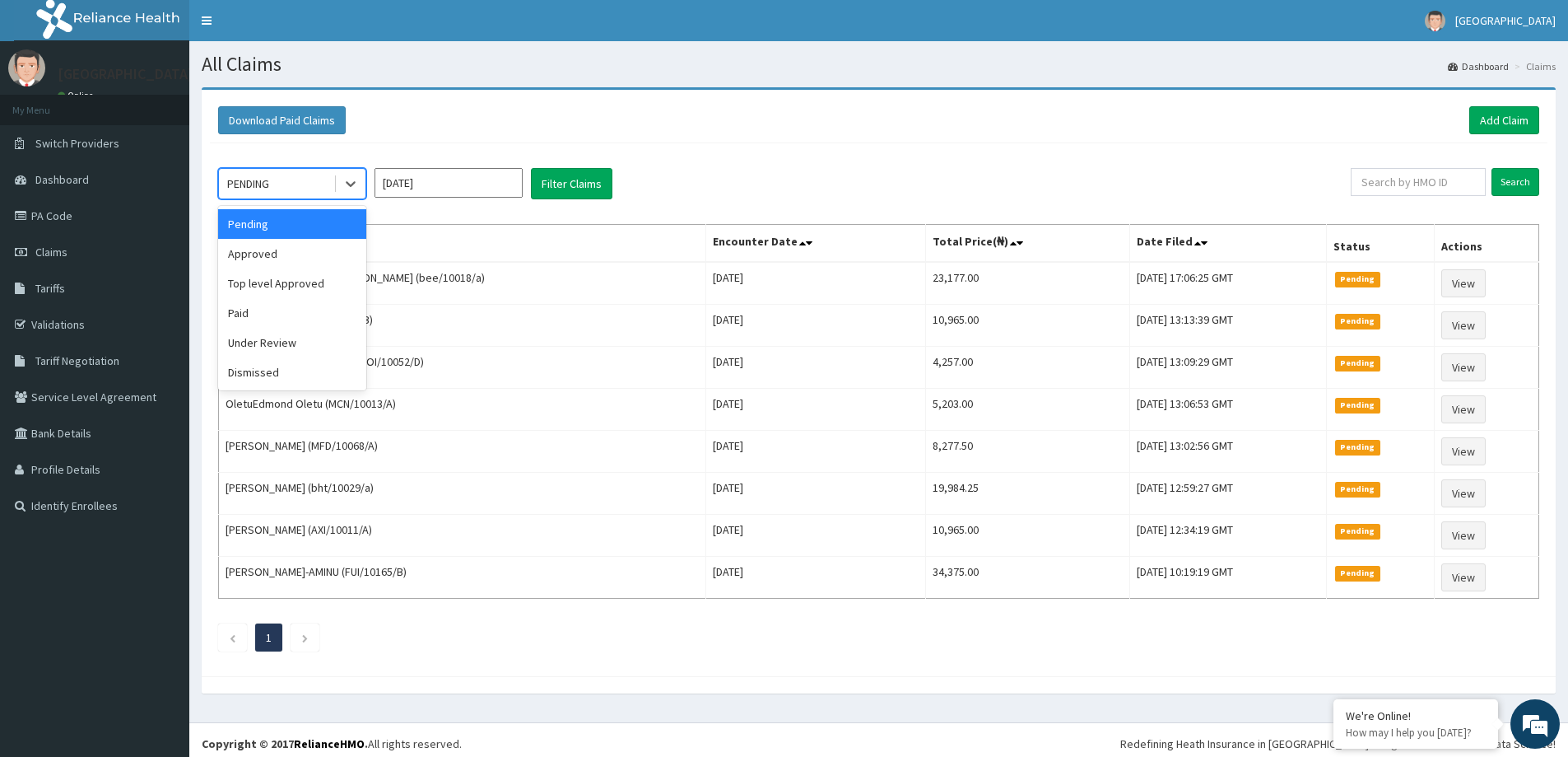
drag, startPoint x: 349, startPoint y: 188, endPoint x: 312, endPoint y: 225, distance: 52.3
click at [348, 189] on icon at bounding box center [350, 183] width 17 height 17
drag, startPoint x: 280, startPoint y: 262, endPoint x: 271, endPoint y: 257, distance: 10.3
click at [280, 261] on div "Approved" at bounding box center [292, 254] width 148 height 30
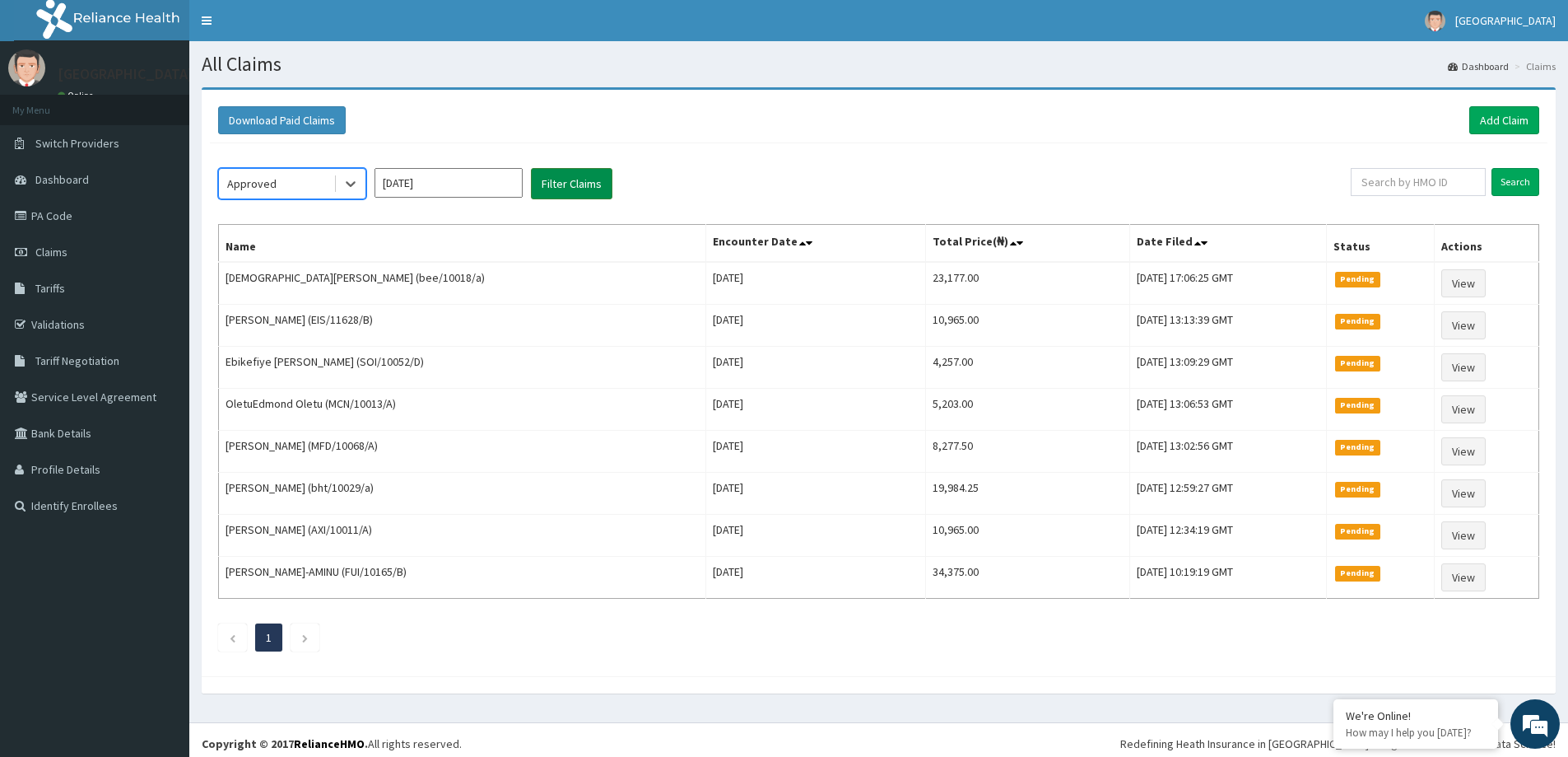
click at [574, 189] on button "Filter Claims" at bounding box center [572, 183] width 81 height 31
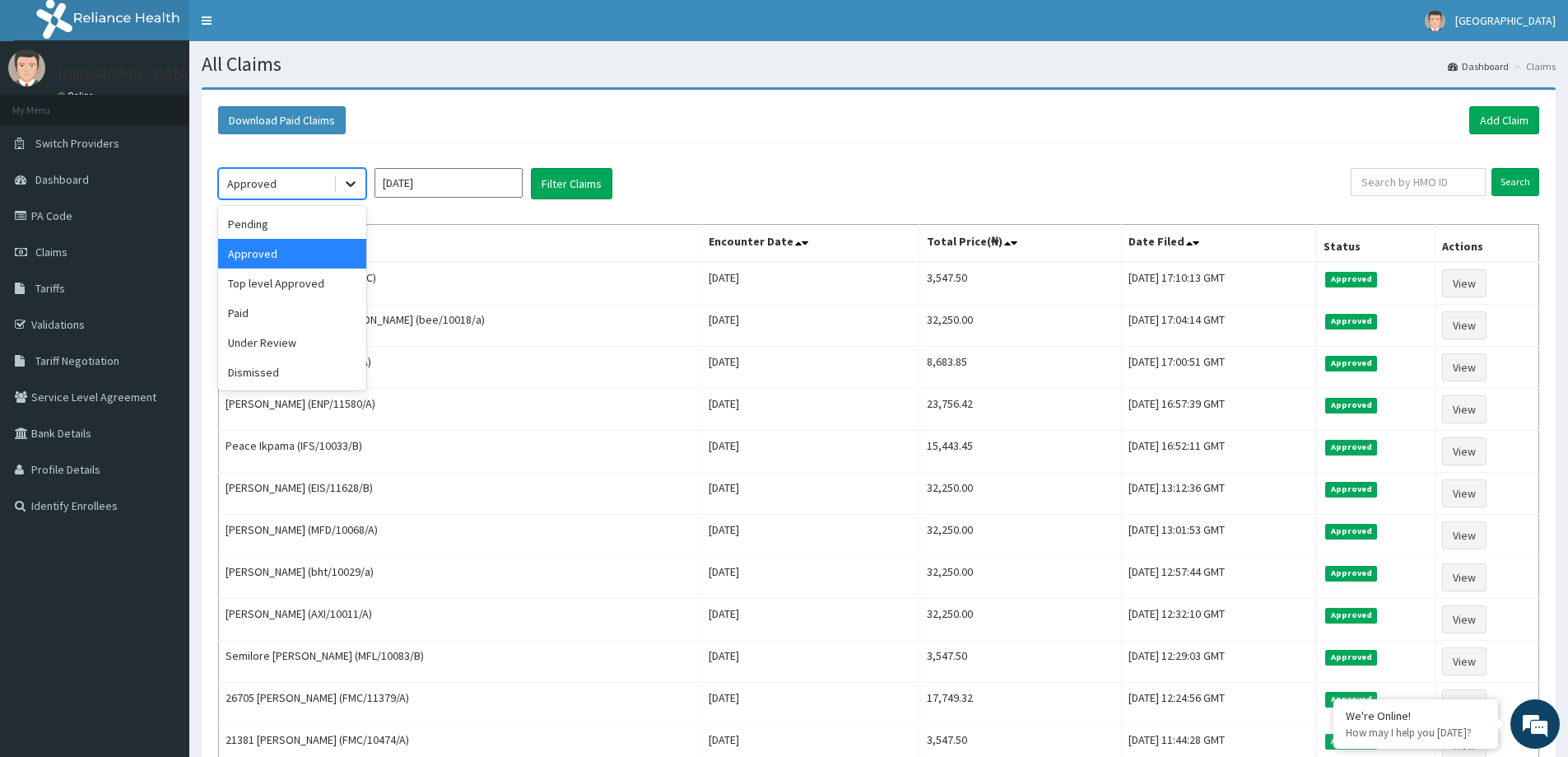
click at [342, 182] on icon at bounding box center [350, 183] width 17 height 17
click at [309, 339] on div "Under Review" at bounding box center [292, 342] width 148 height 30
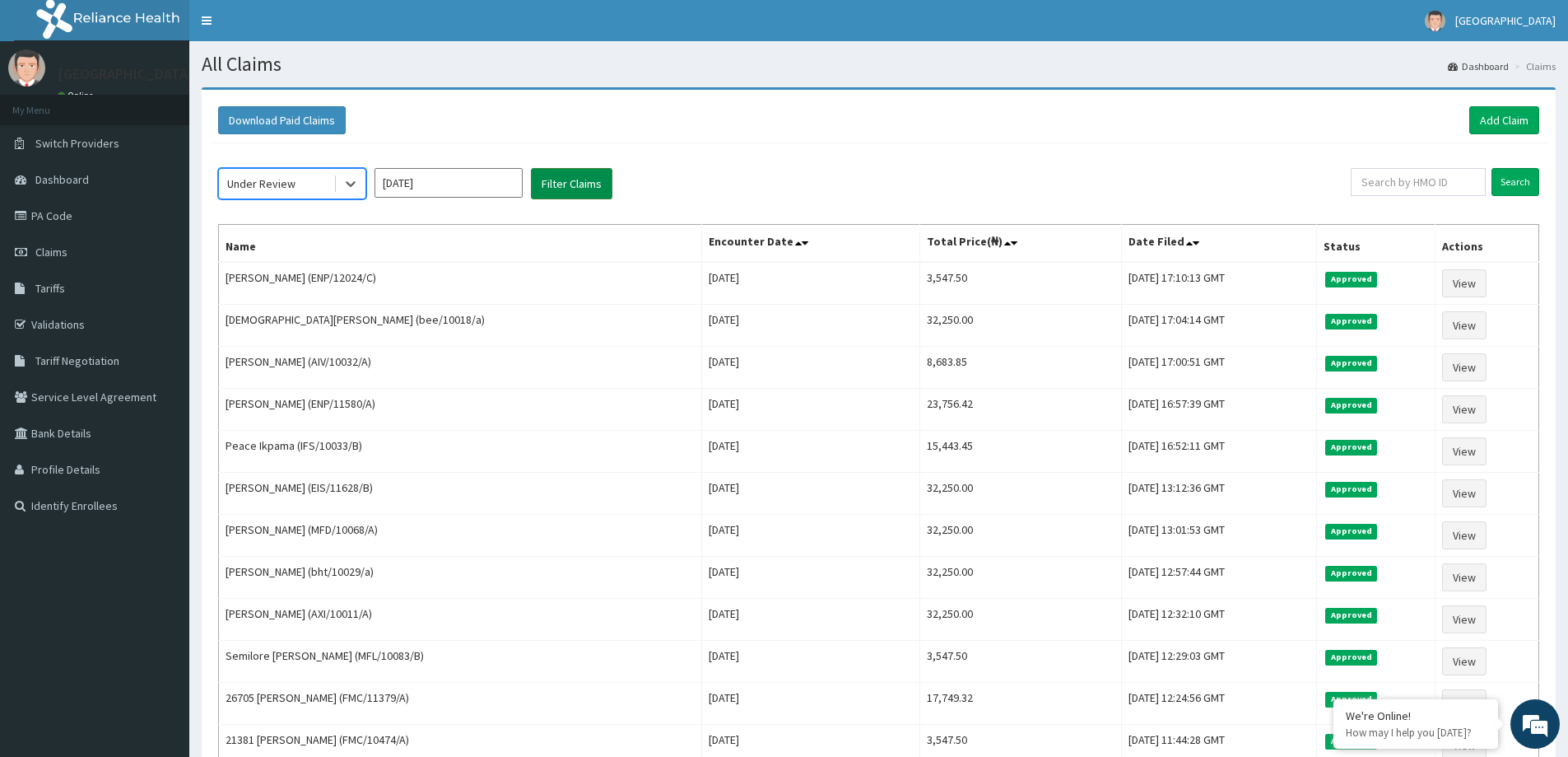
click at [558, 178] on button "Filter Claims" at bounding box center [572, 183] width 81 height 31
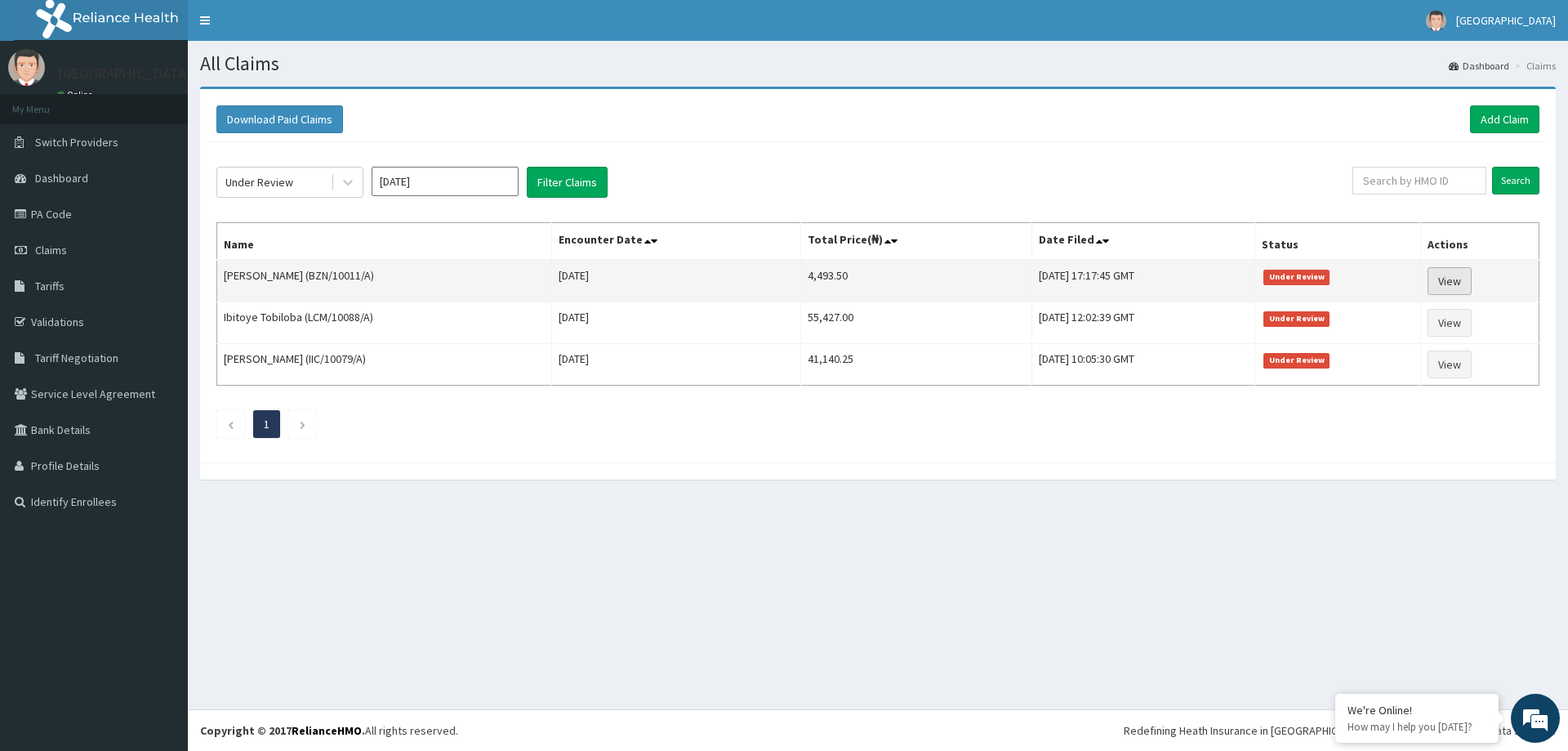
click at [1472, 272] on link "View" at bounding box center [1449, 282] width 44 height 28
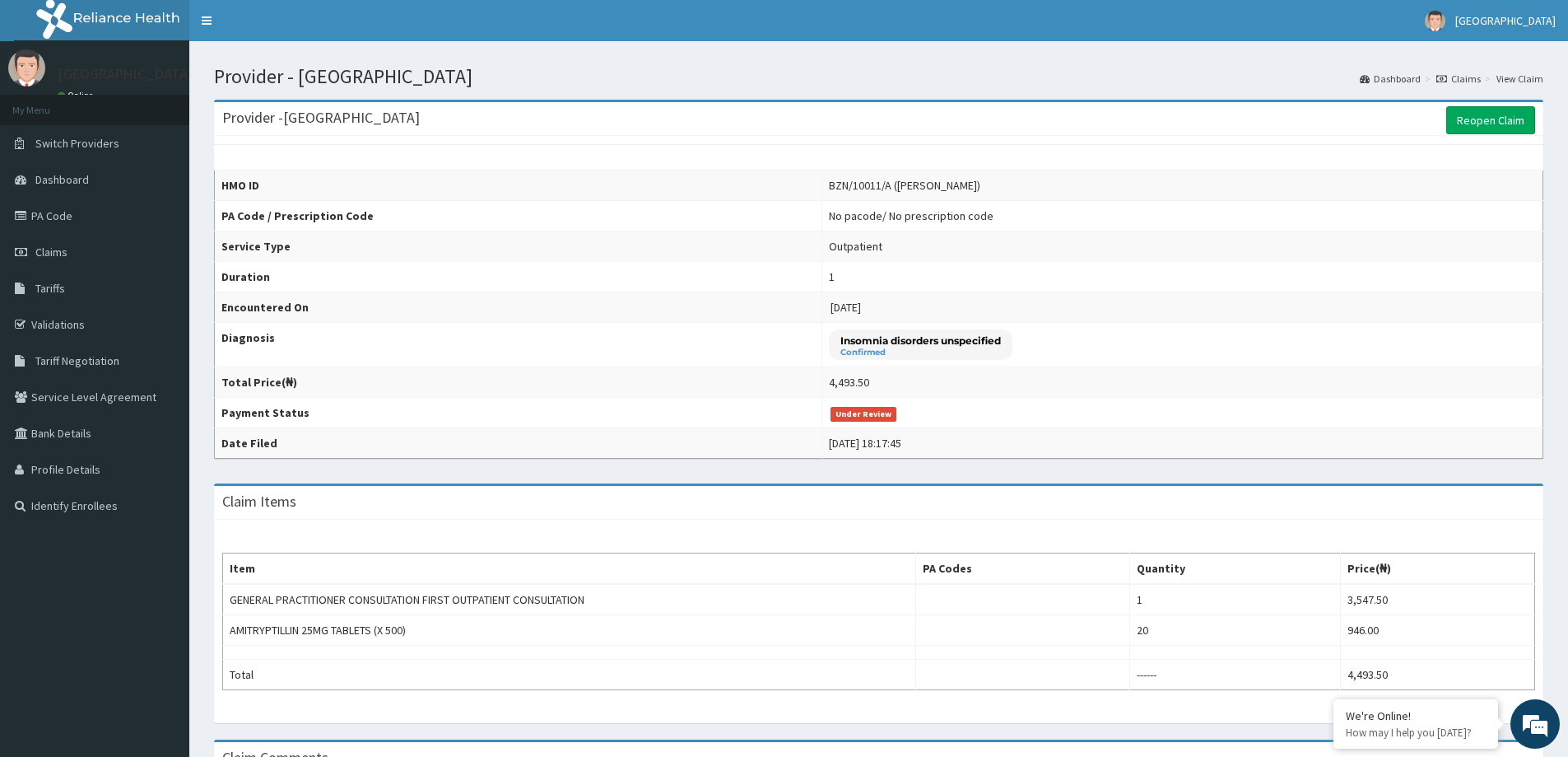
click at [1463, 82] on link "Claims" at bounding box center [1458, 79] width 45 height 14
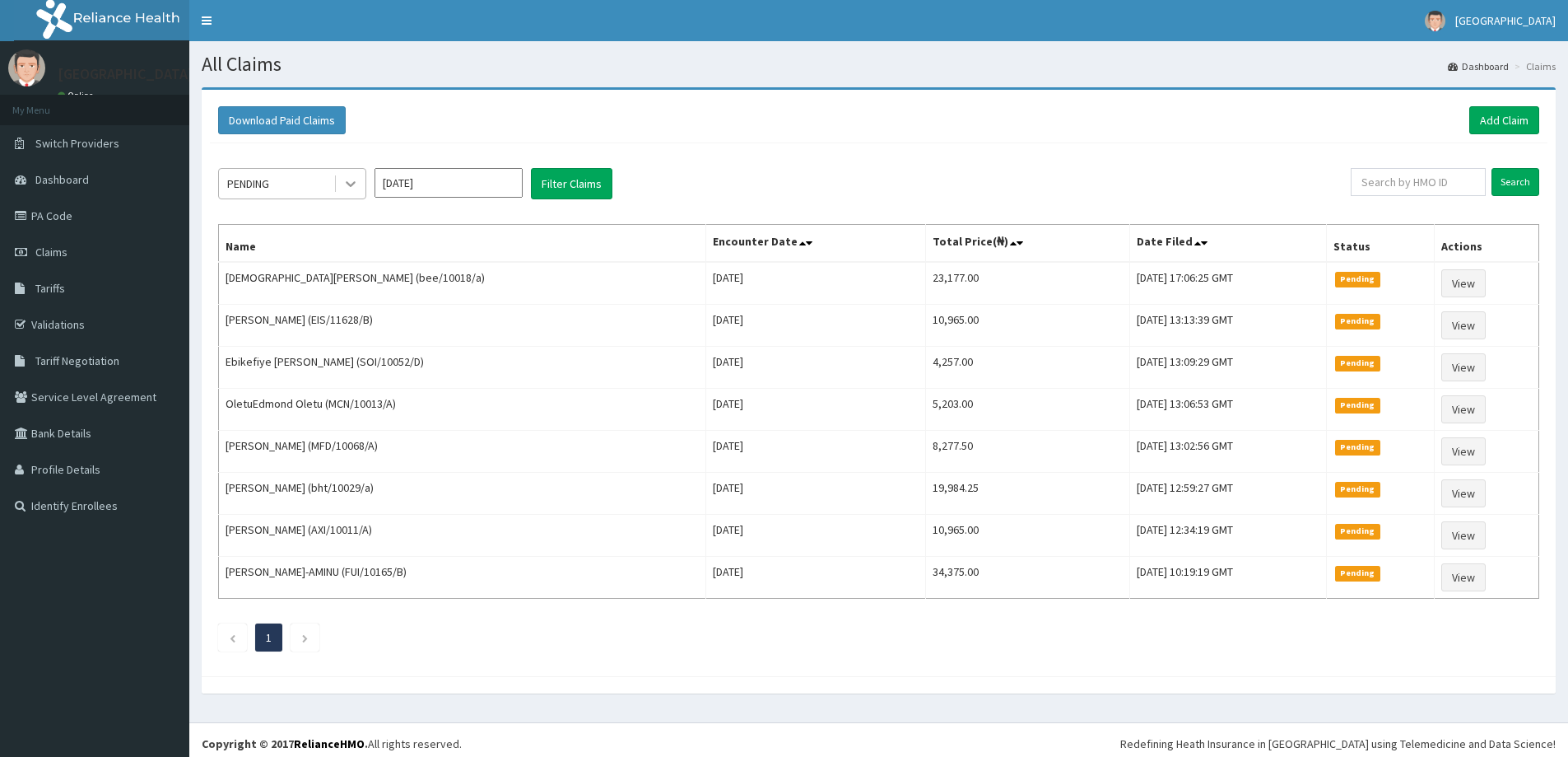
drag, startPoint x: 352, startPoint y: 181, endPoint x: 342, endPoint y: 194, distance: 16.4
click at [352, 182] on icon at bounding box center [350, 183] width 17 height 17
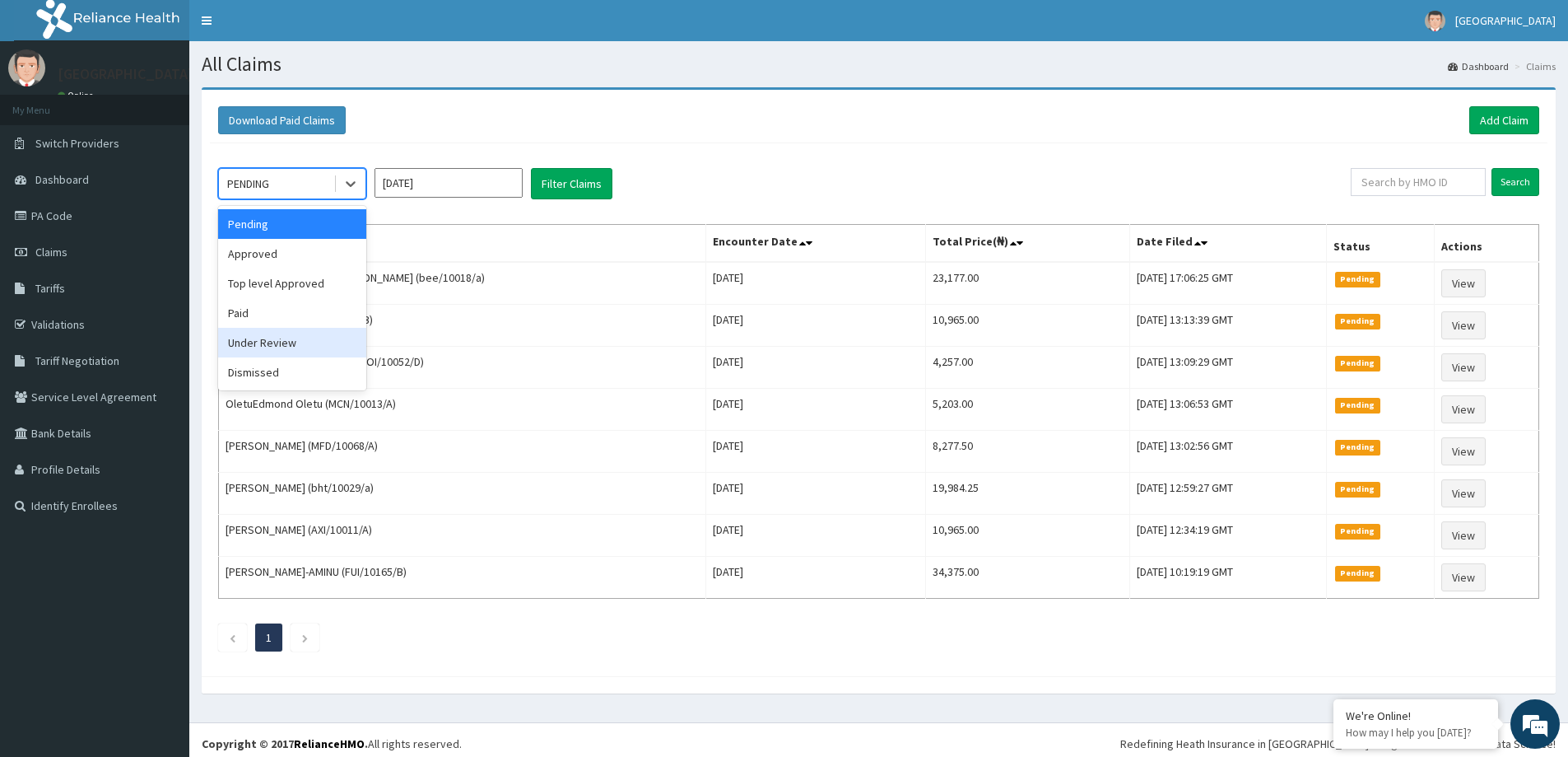
drag, startPoint x: 309, startPoint y: 338, endPoint x: 399, endPoint y: 265, distance: 115.9
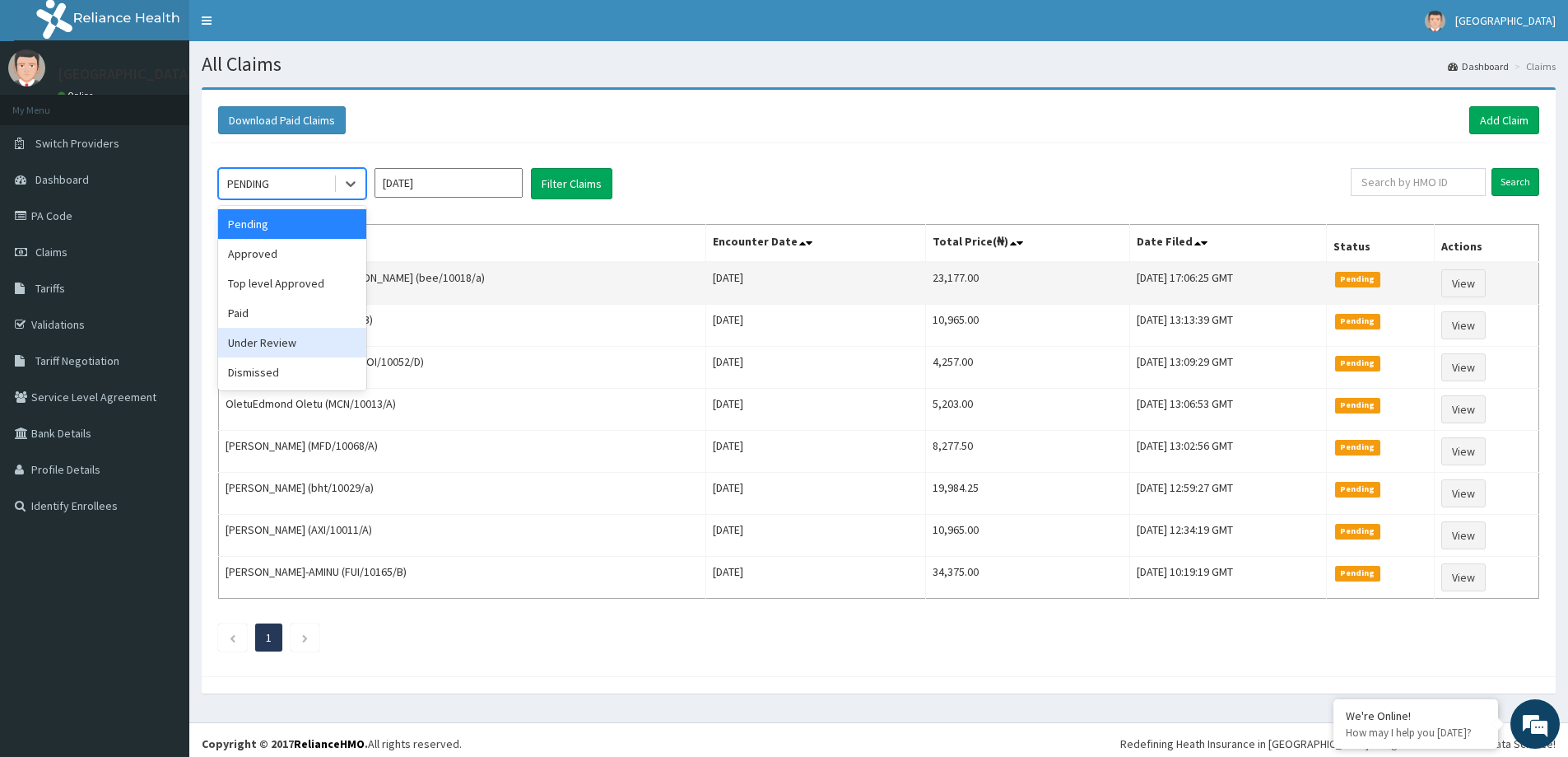
click at [313, 334] on div "Under Review" at bounding box center [292, 342] width 148 height 30
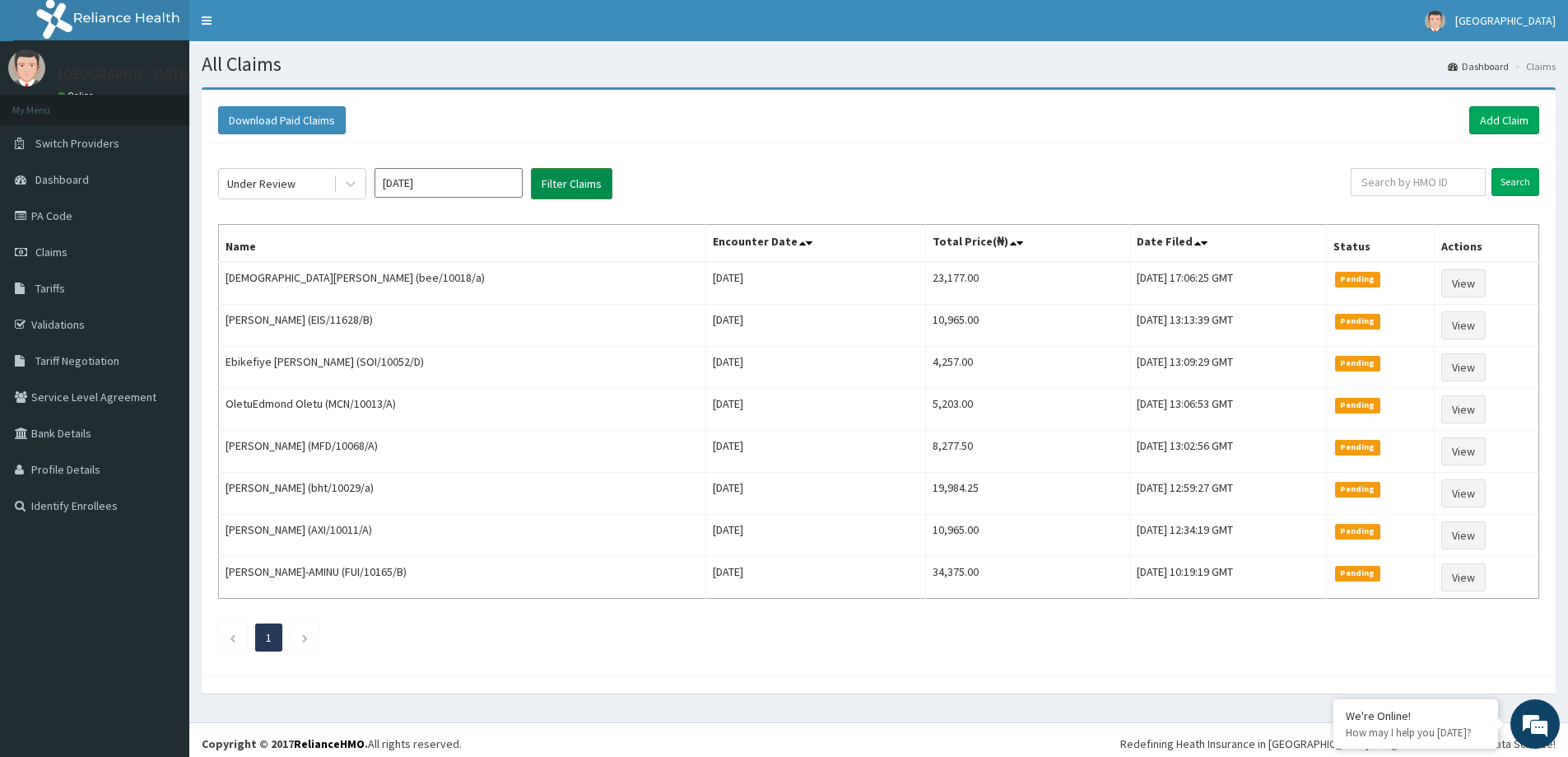
click at [570, 182] on button "Filter Claims" at bounding box center [572, 183] width 81 height 31
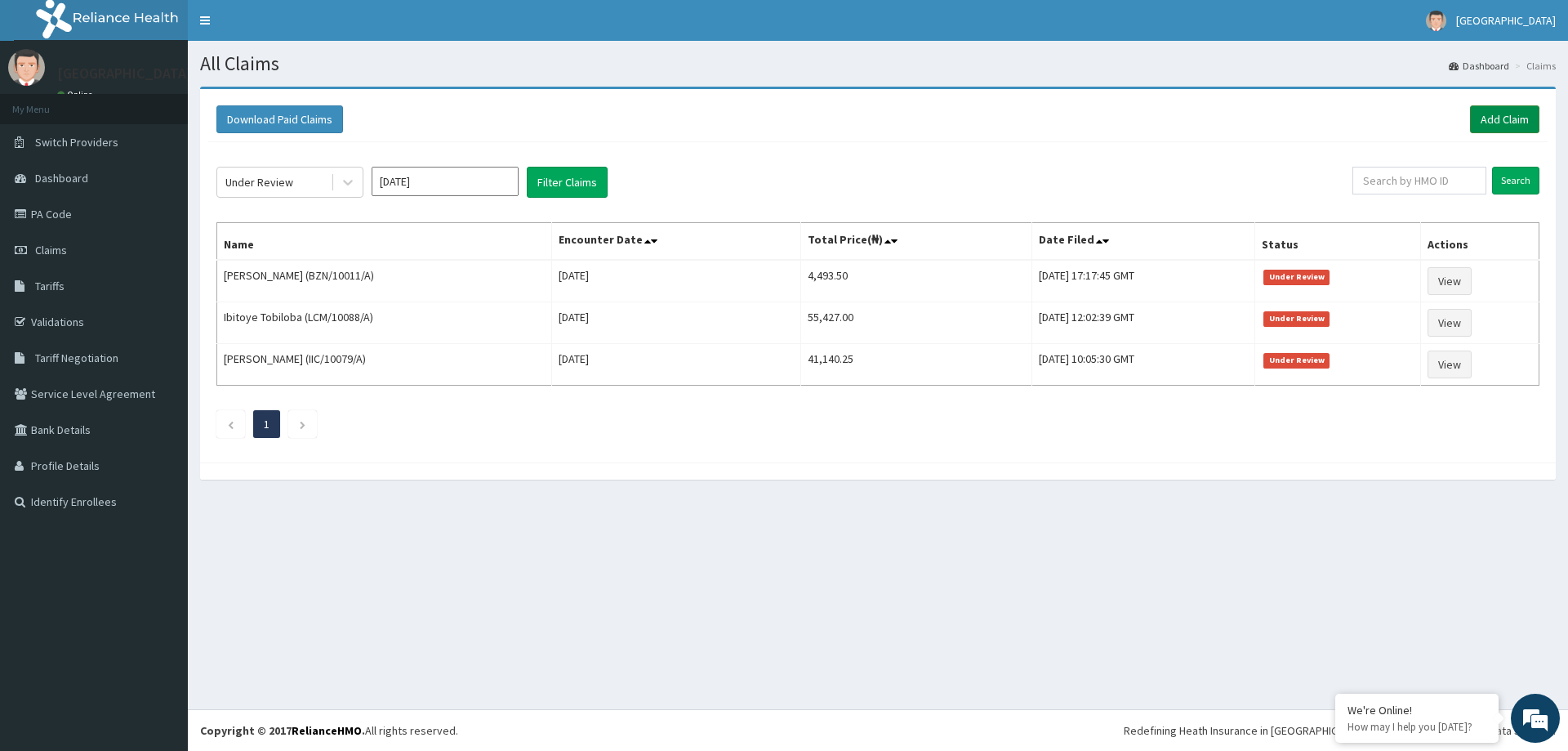
click at [1506, 113] on link "Add Claim" at bounding box center [1505, 120] width 69 height 28
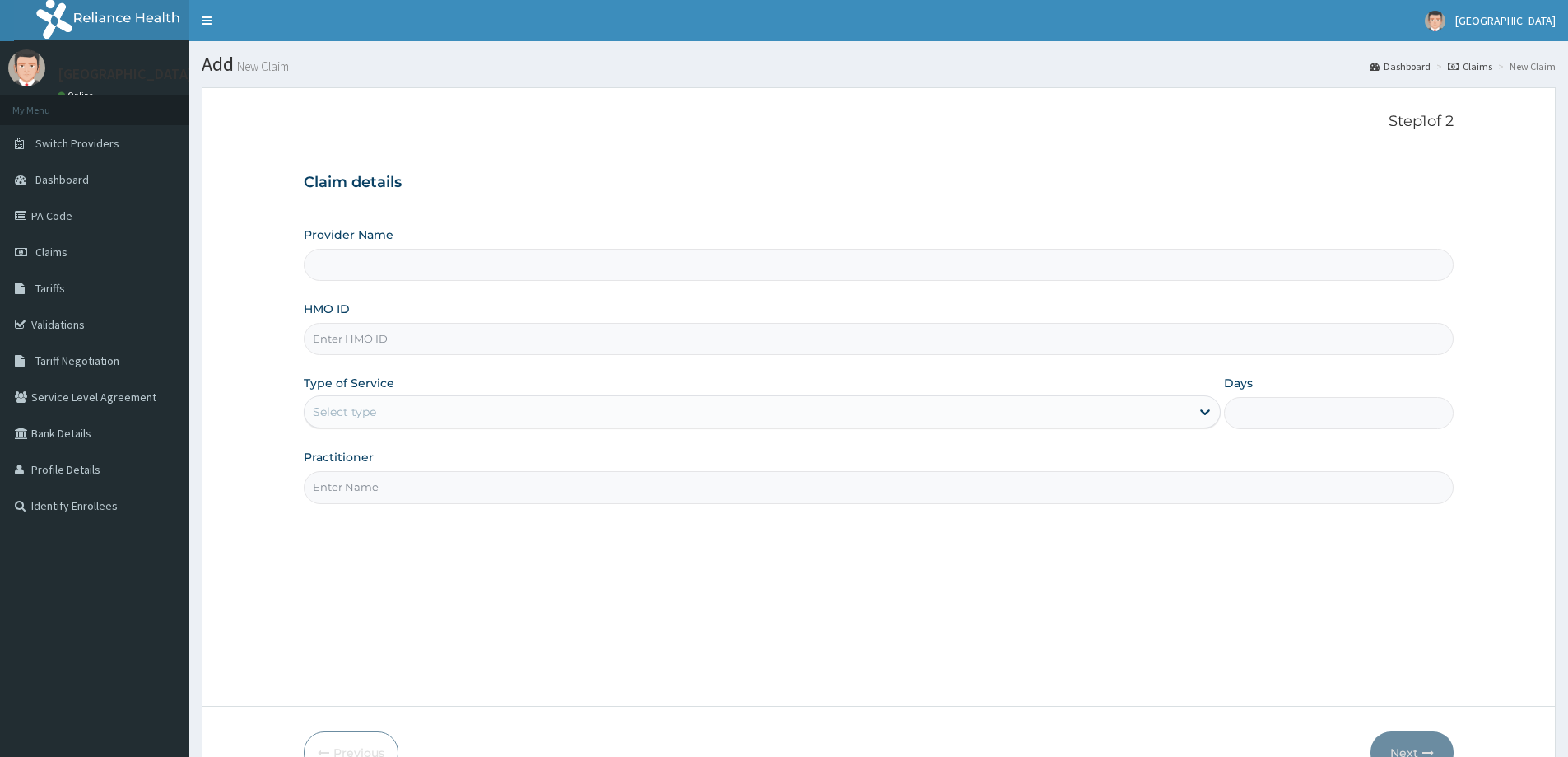
drag, startPoint x: 535, startPoint y: 350, endPoint x: 661, endPoint y: 326, distance: 128.3
click at [535, 348] on input "HMO ID" at bounding box center [879, 339] width 1150 height 32
type input "[GEOGRAPHIC_DATA]"
paste input "ion/10014/a"
type input "ion/10014/a"
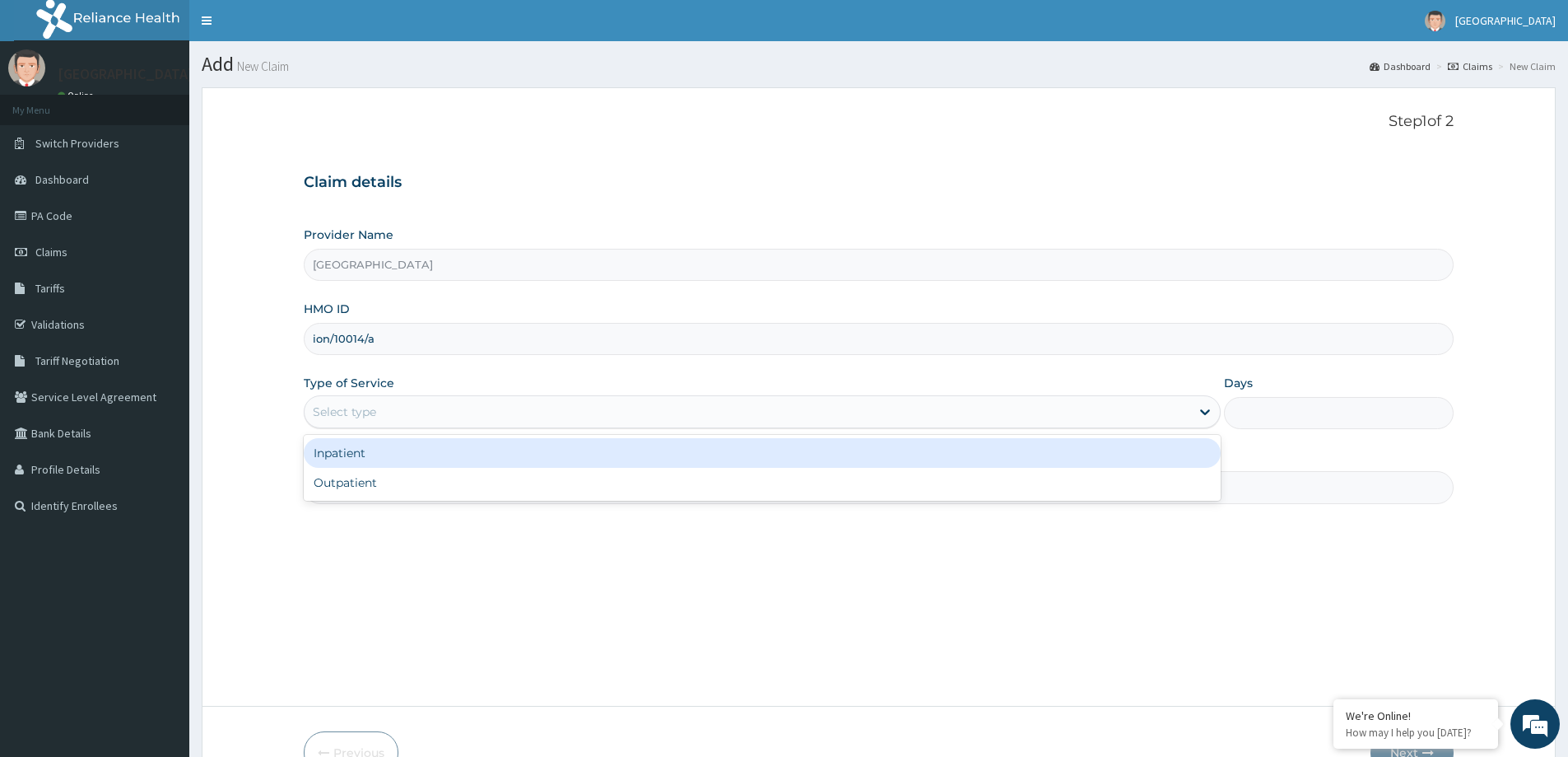
drag, startPoint x: 721, startPoint y: 412, endPoint x: 697, endPoint y: 467, distance: 60.0
click at [721, 414] on div "Select type" at bounding box center [747, 412] width 886 height 26
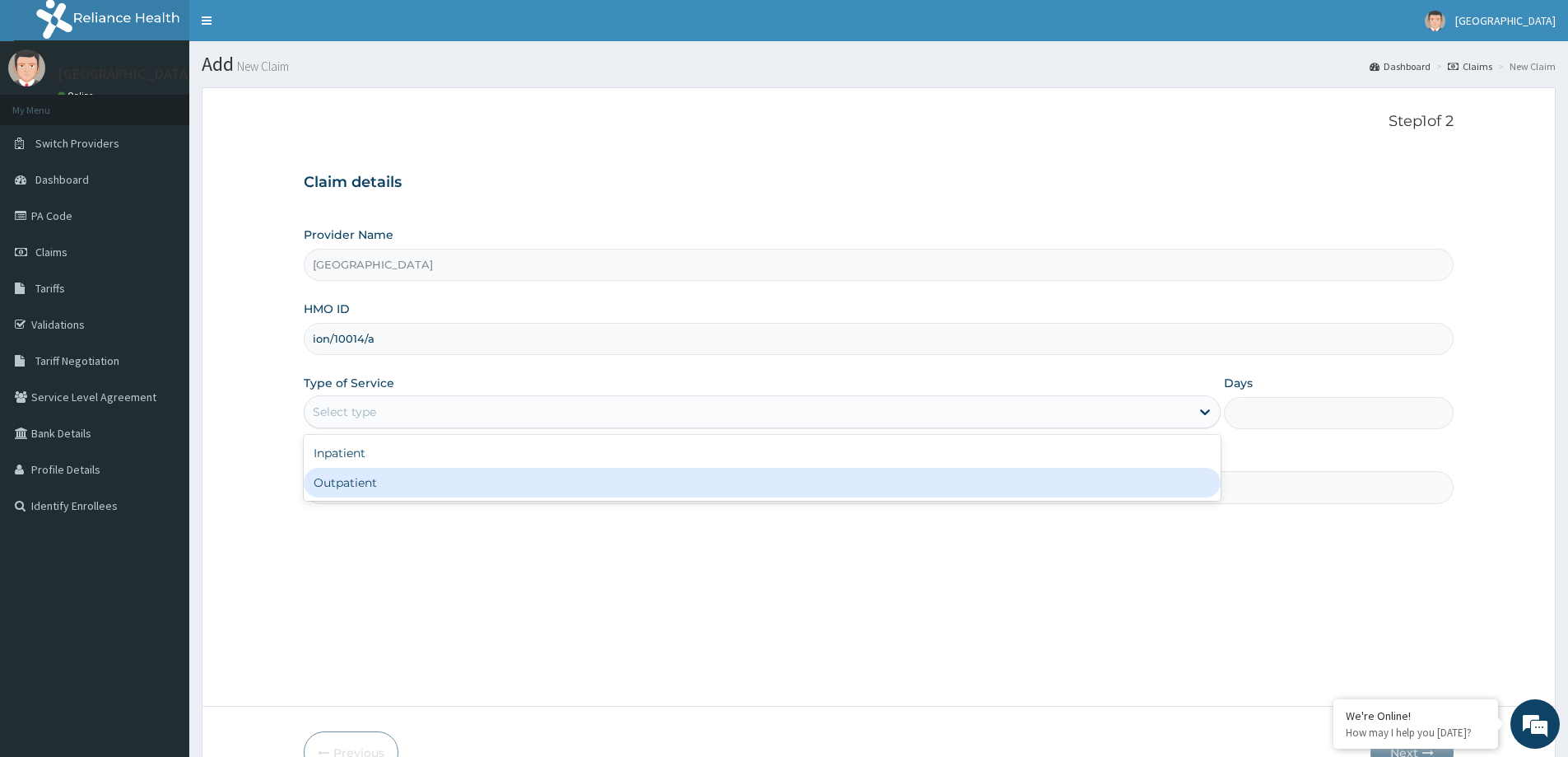
click at [692, 485] on div "Outpatient" at bounding box center [762, 483] width 917 height 30
type input "1"
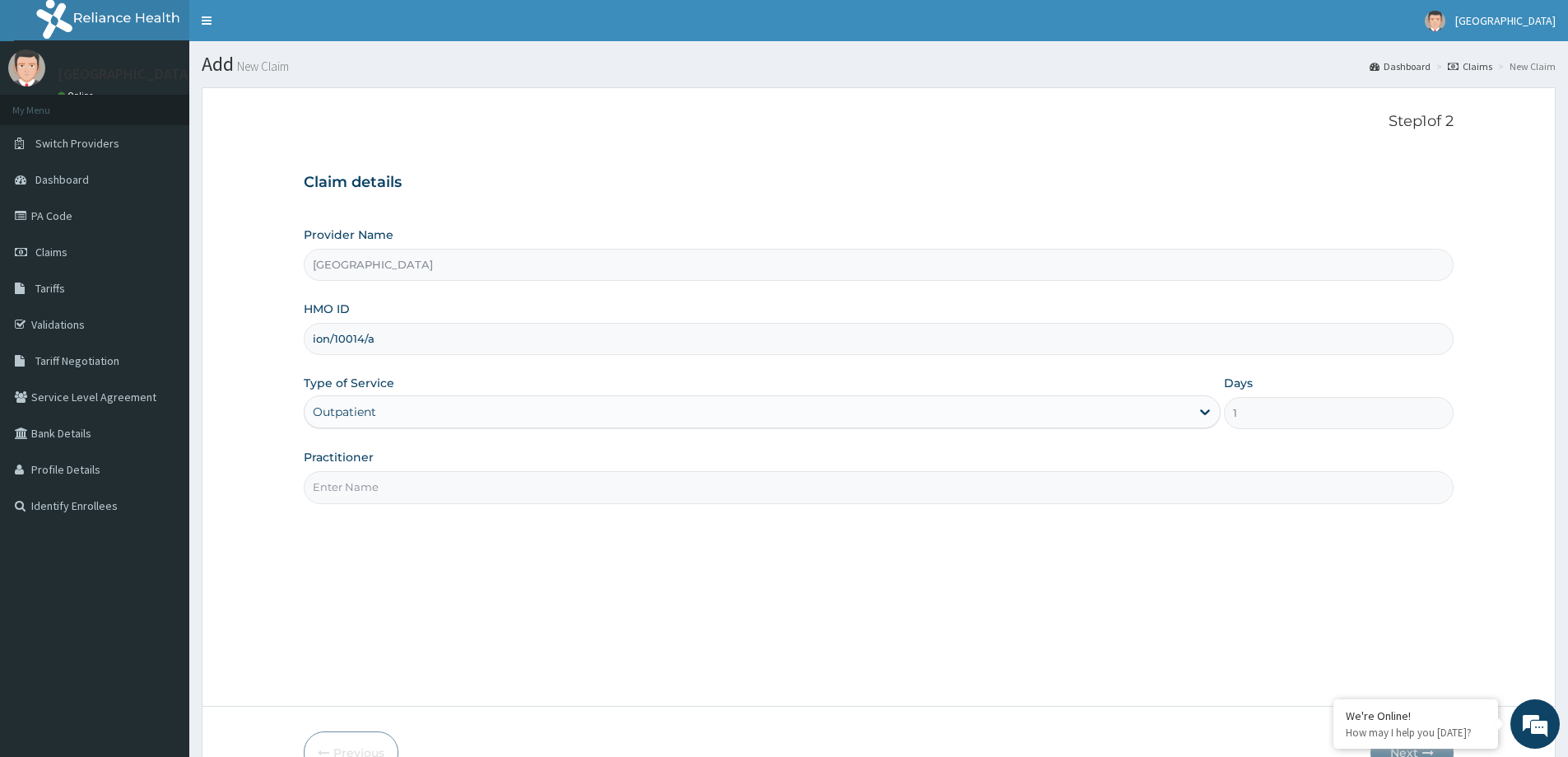
drag, startPoint x: 642, startPoint y: 487, endPoint x: 586, endPoint y: 505, distance: 58.8
click at [637, 492] on input "Practitioner" at bounding box center [879, 487] width 1150 height 32
type input "DR [PERSON_NAME]"
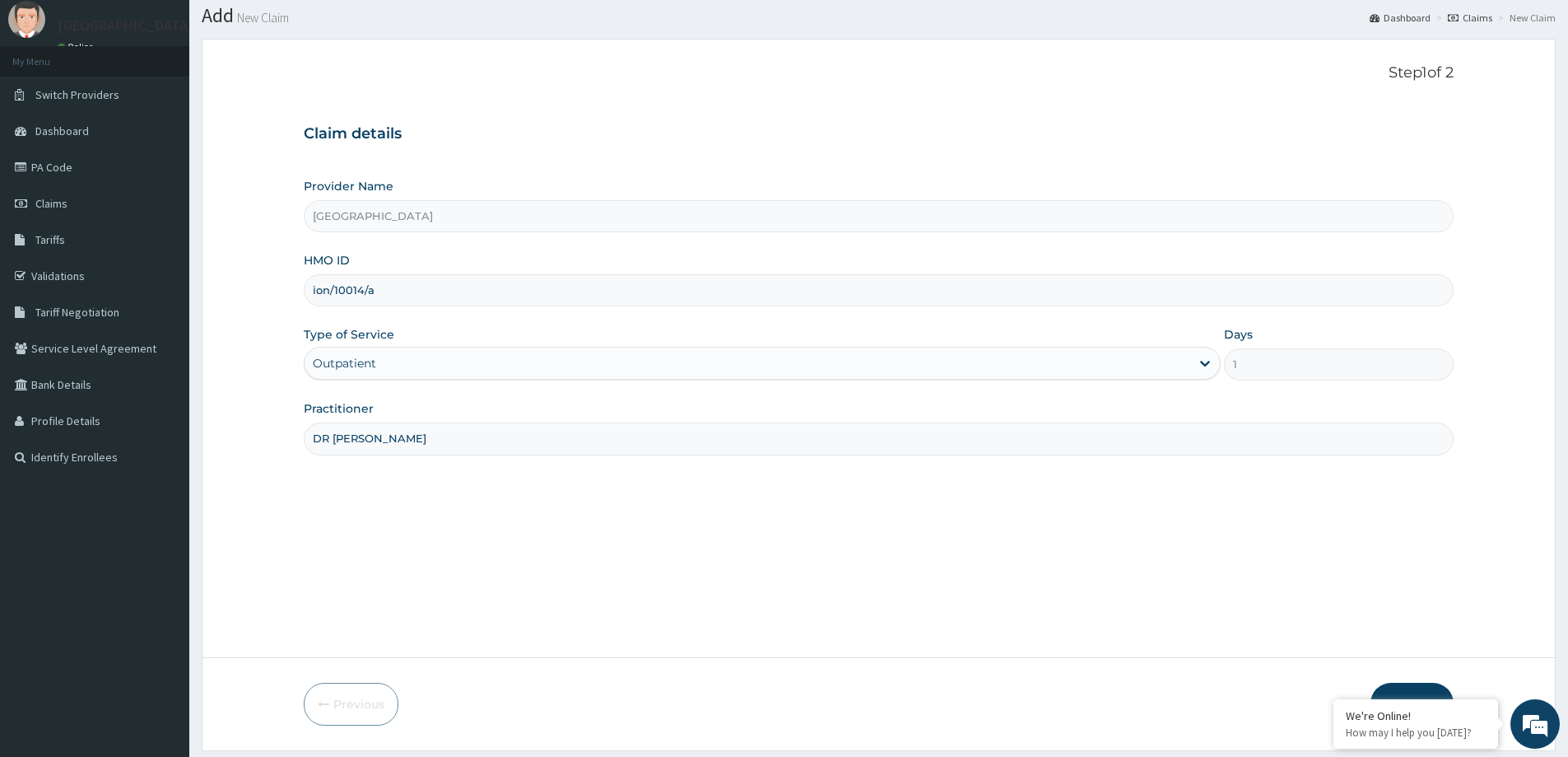
scroll to position [97, 0]
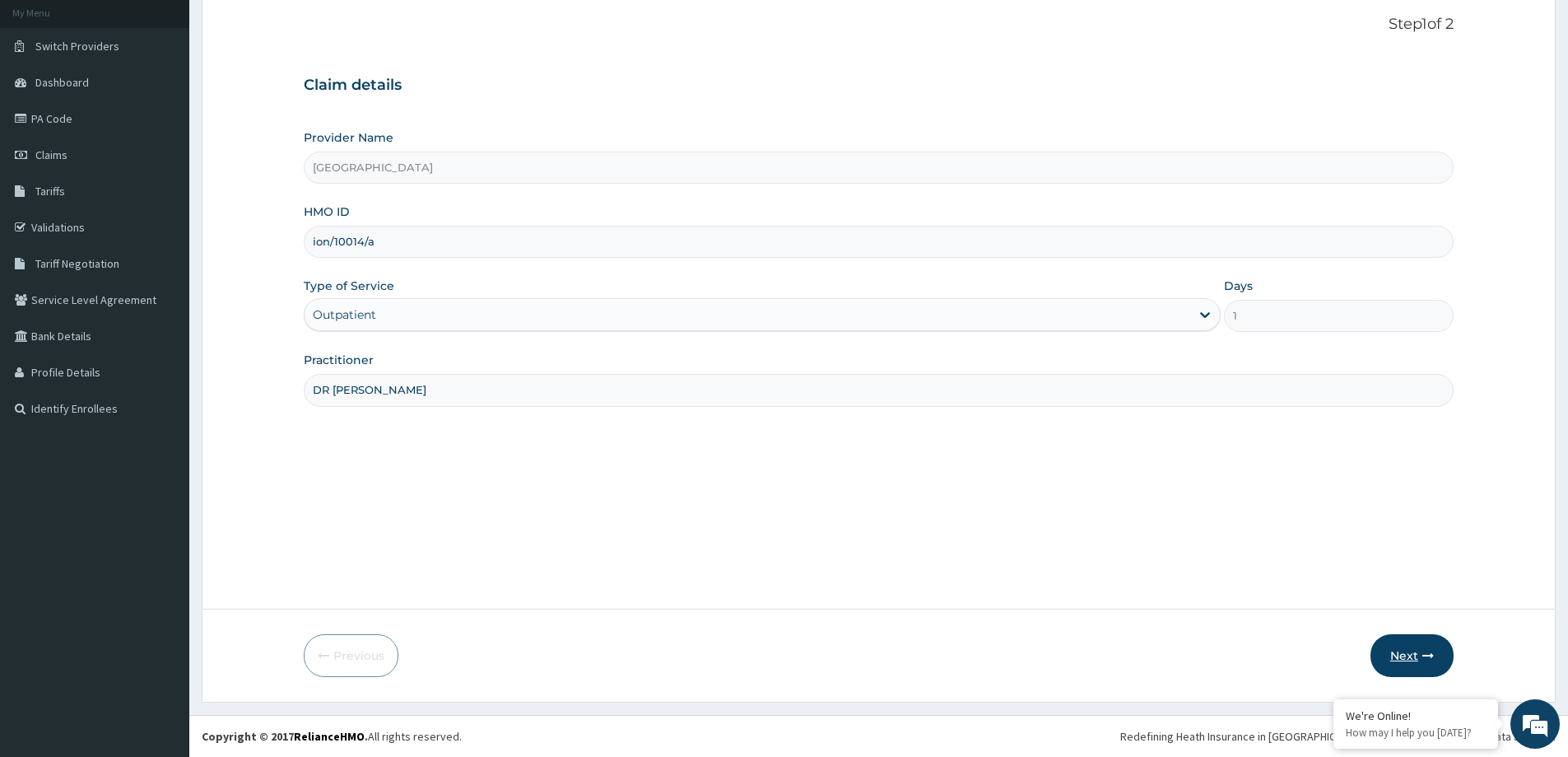
click at [1413, 654] on button "Next" at bounding box center [1412, 655] width 83 height 43
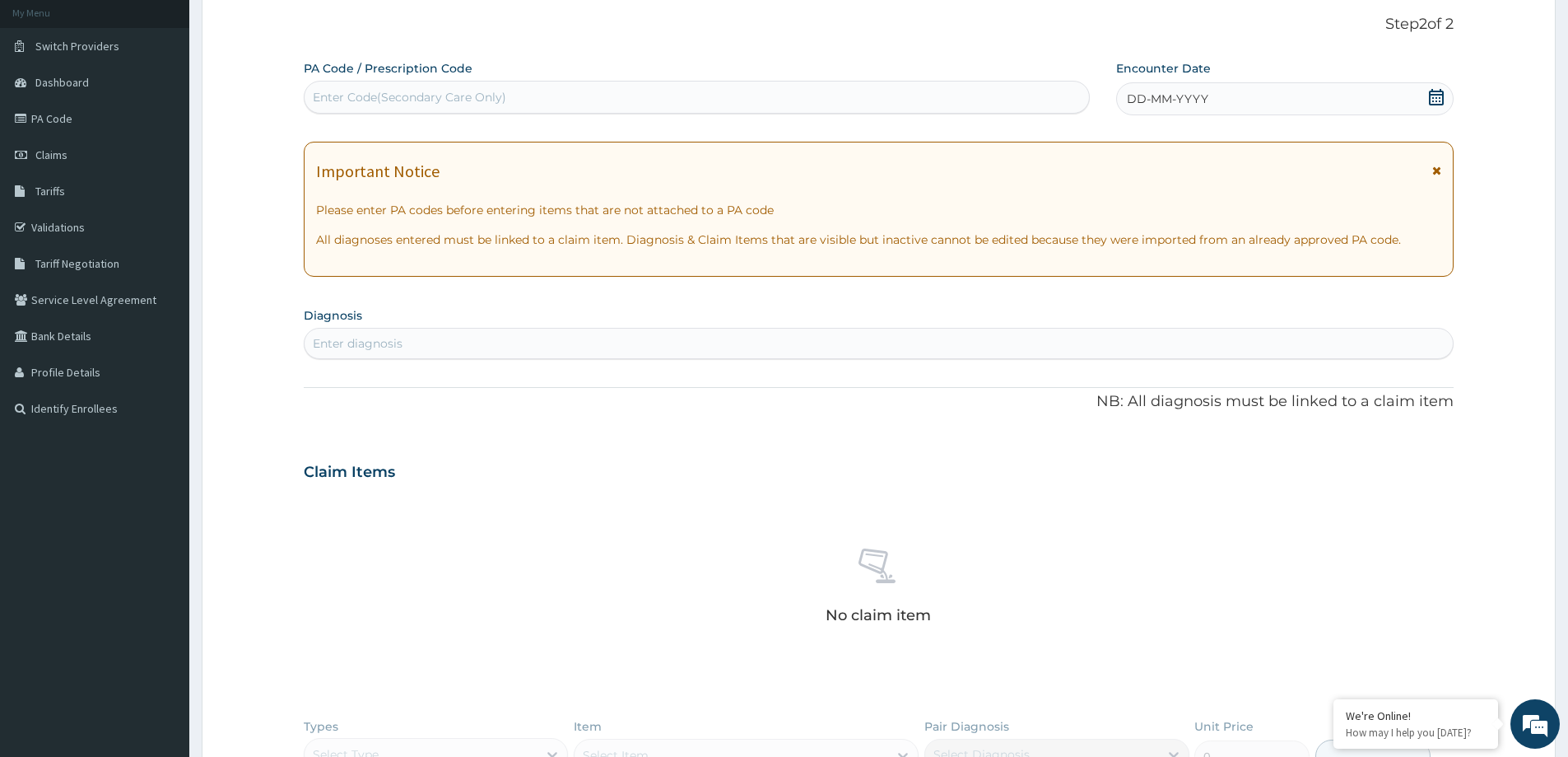
click at [1222, 91] on div "DD-MM-YYYY" at bounding box center [1284, 99] width 337 height 33
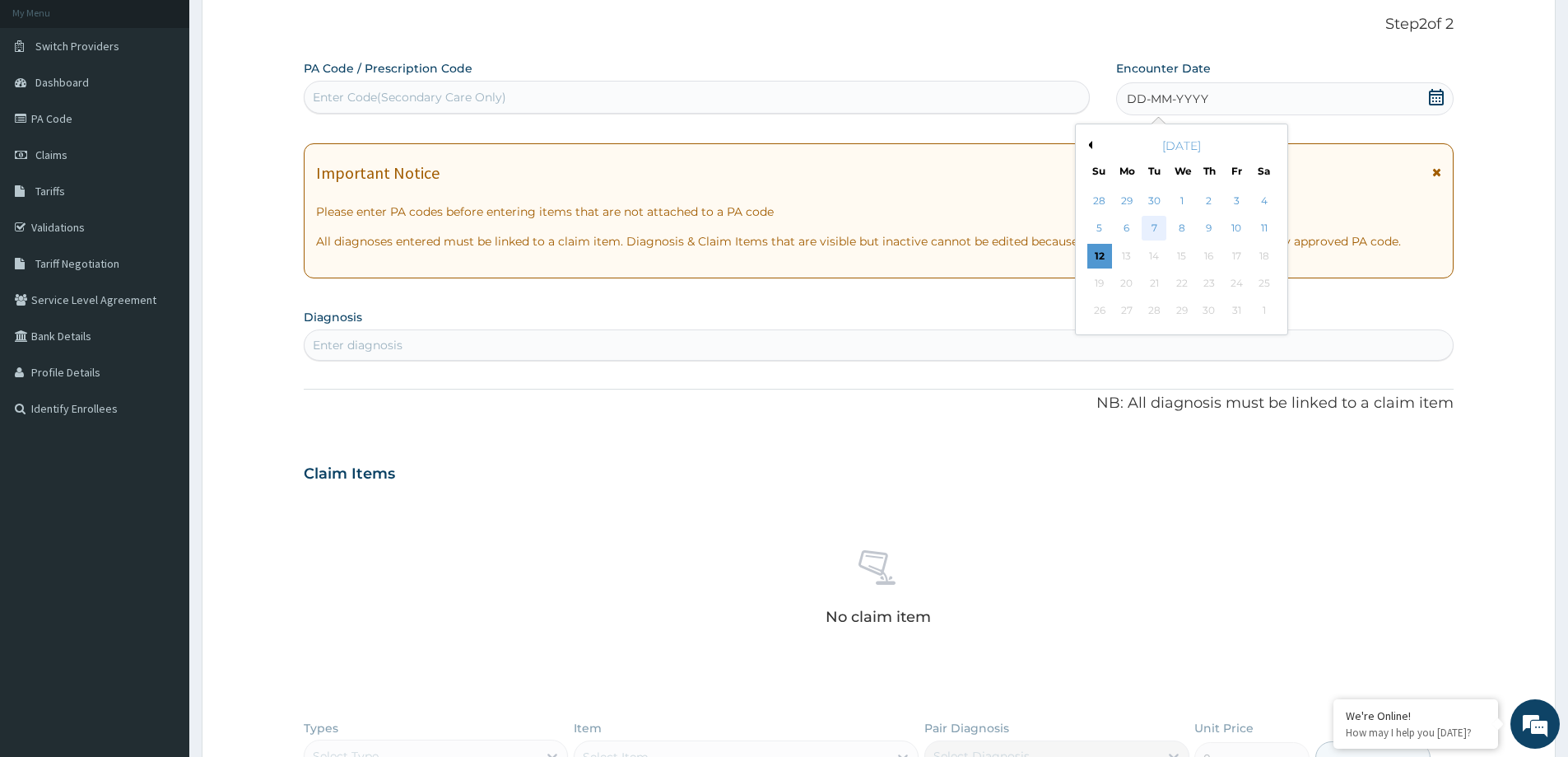
scroll to position [0, 0]
drag, startPoint x: 1277, startPoint y: 231, endPoint x: 1268, endPoint y: 231, distance: 9.0
click at [1277, 230] on div "5 6 7 8 9 10 11" at bounding box center [1181, 228] width 192 height 27
click at [1270, 224] on div "11" at bounding box center [1264, 229] width 24 height 24
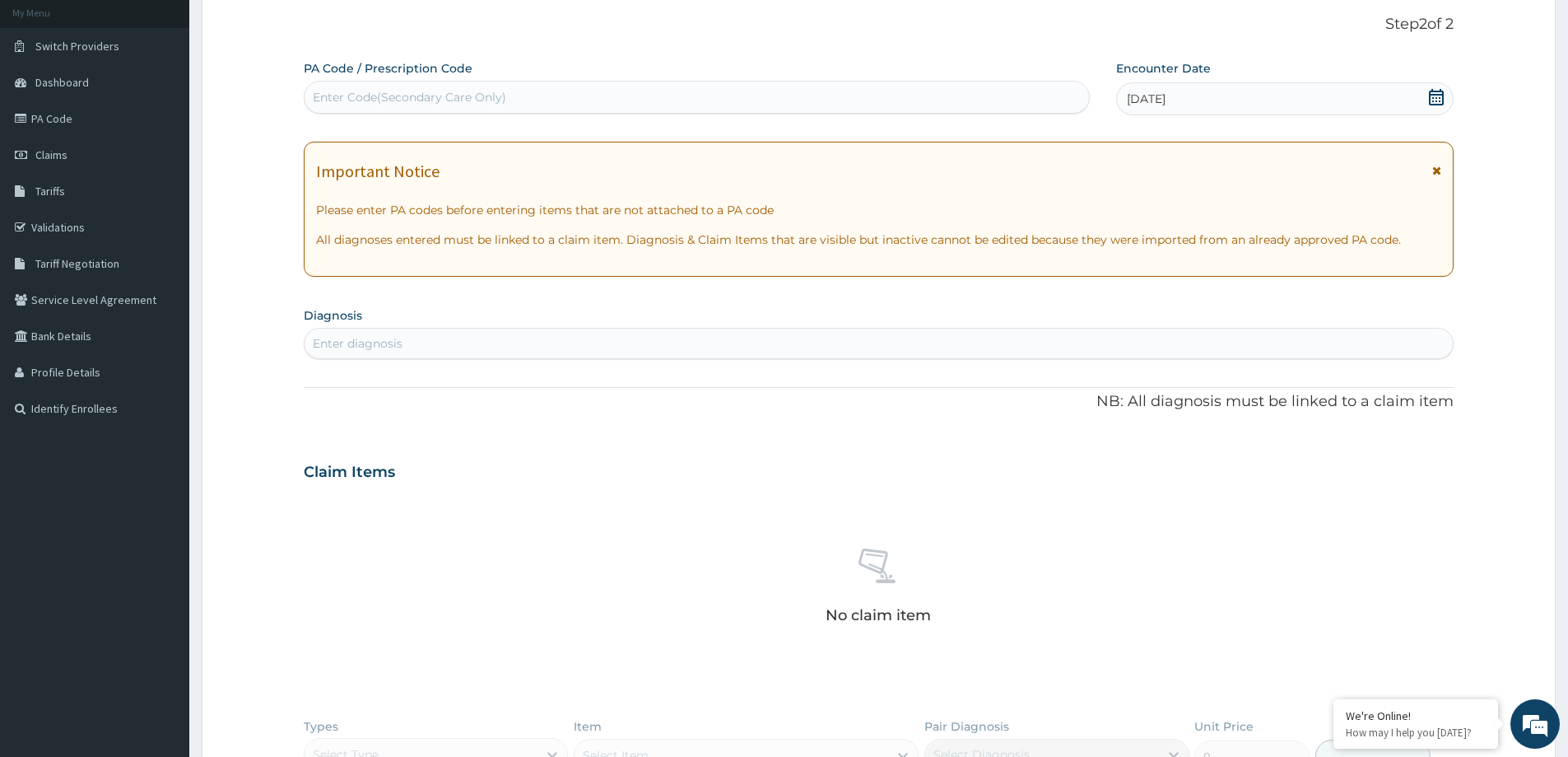
click at [549, 350] on div "Enter diagnosis" at bounding box center [879, 343] width 1148 height 26
type input "[MEDICAL_DATA]"
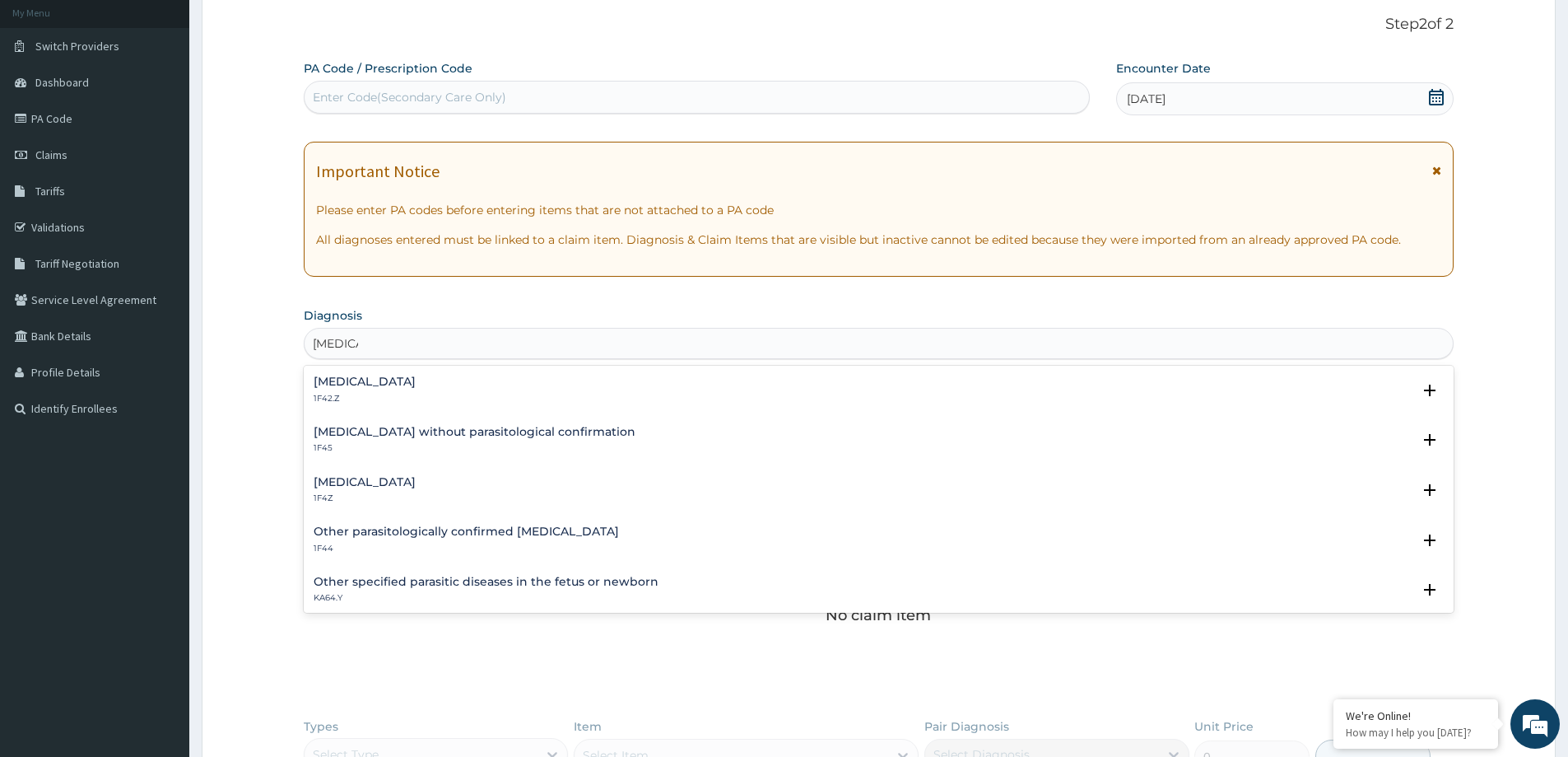
click at [415, 386] on h4 "[MEDICAL_DATA]" at bounding box center [364, 382] width 102 height 12
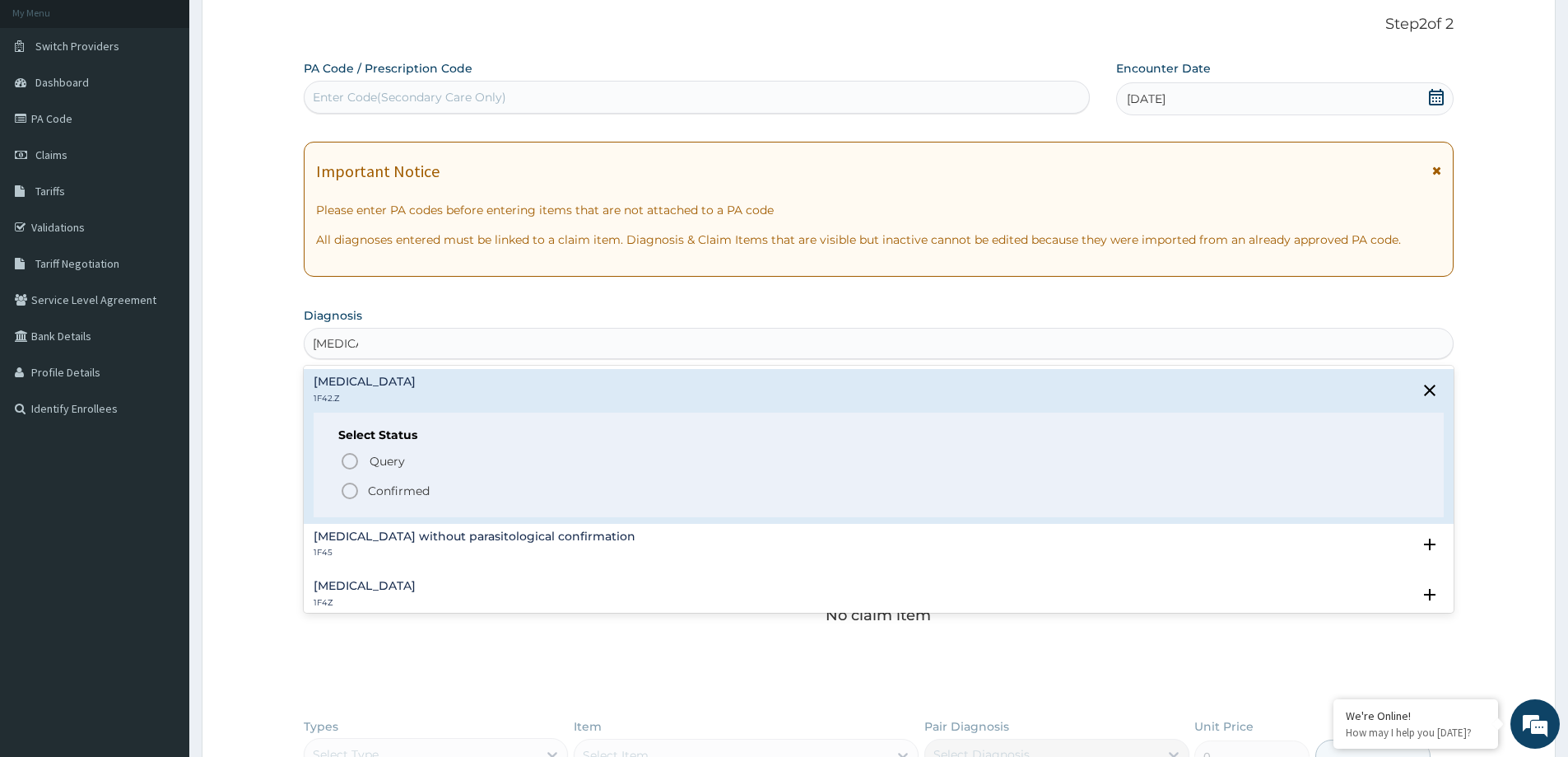
click at [387, 483] on p "Confirmed" at bounding box center [399, 491] width 62 height 17
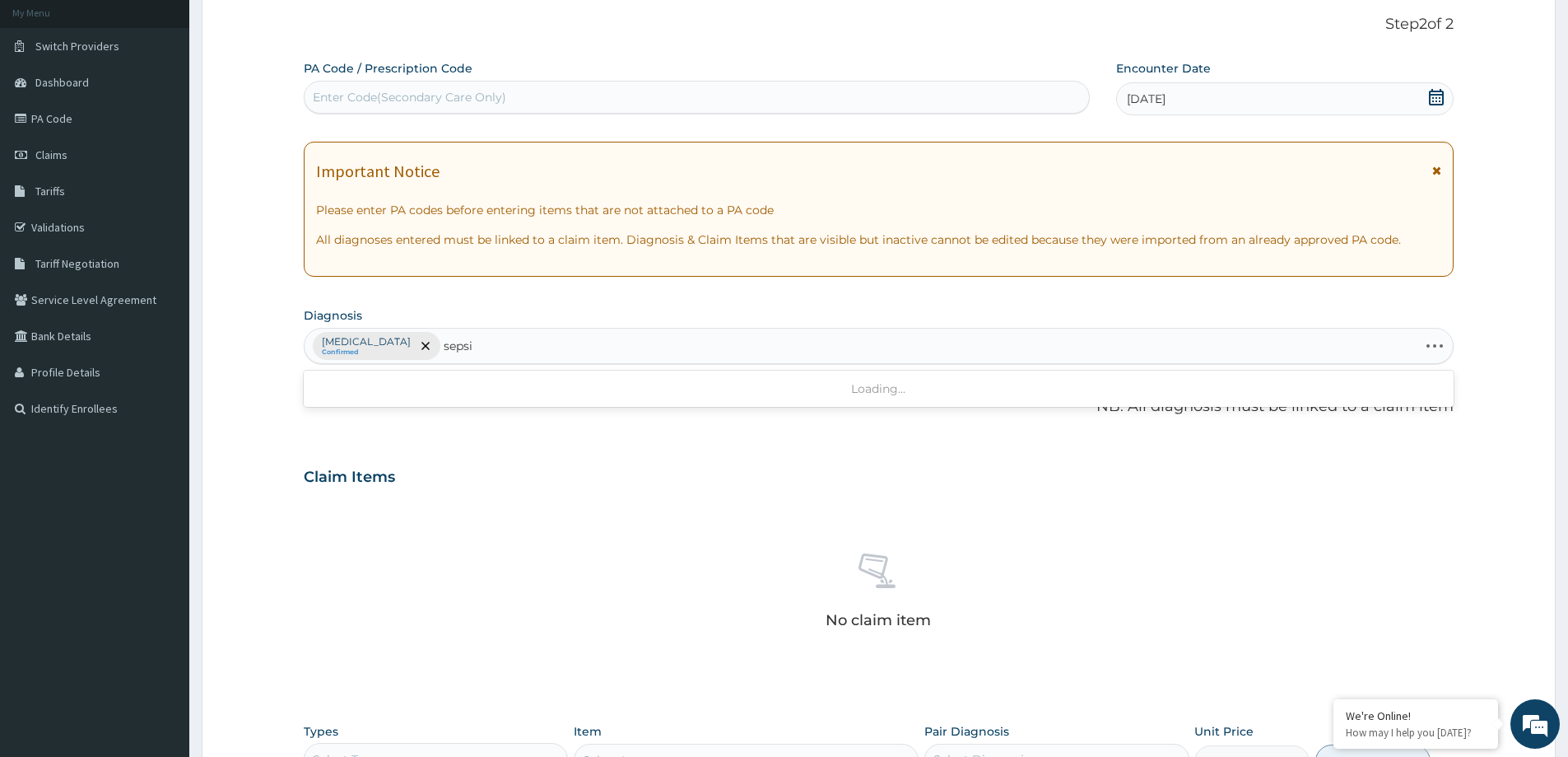
type input "[MEDICAL_DATA]"
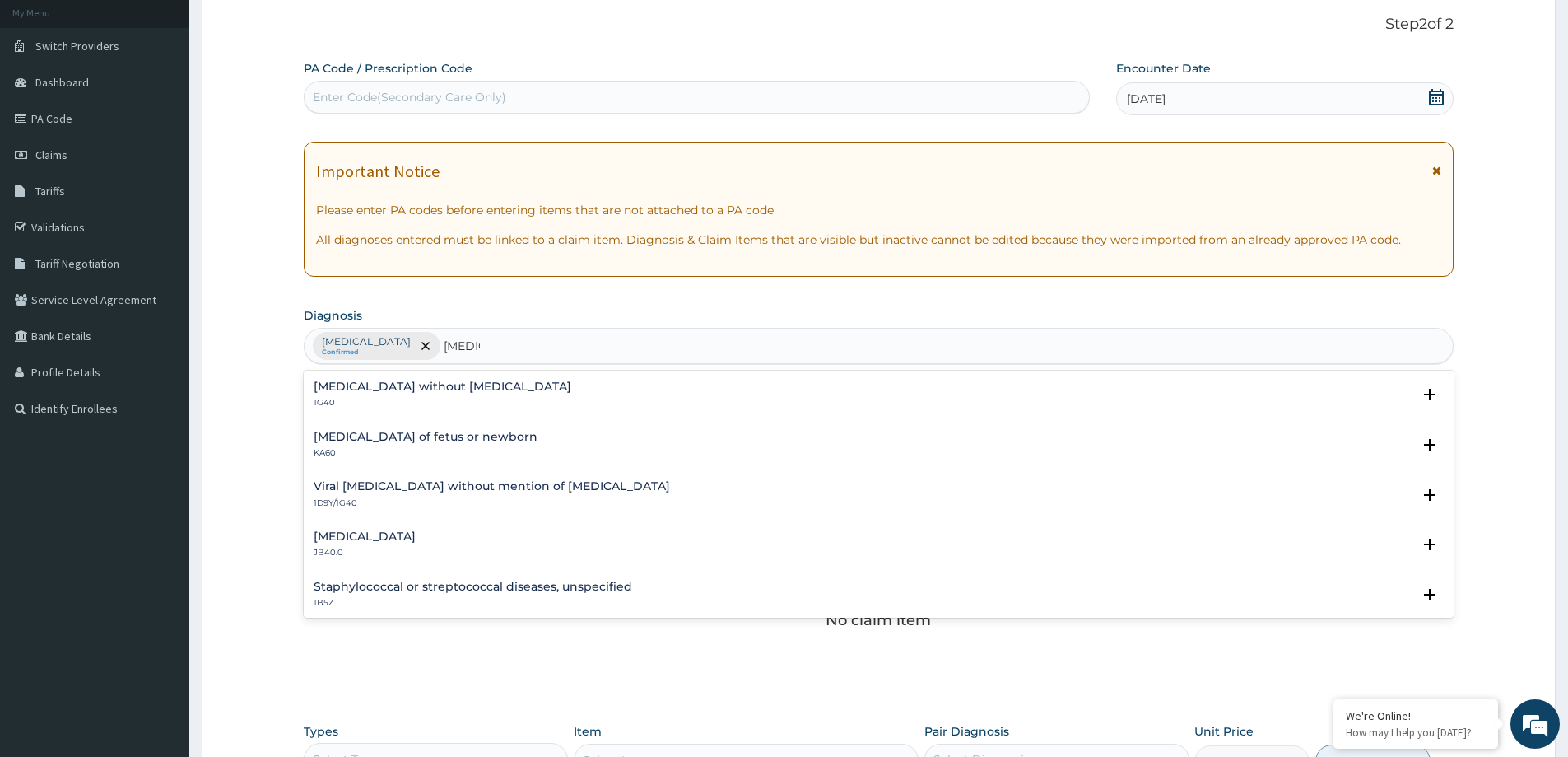
click at [379, 550] on p "JB40.0" at bounding box center [364, 552] width 102 height 11
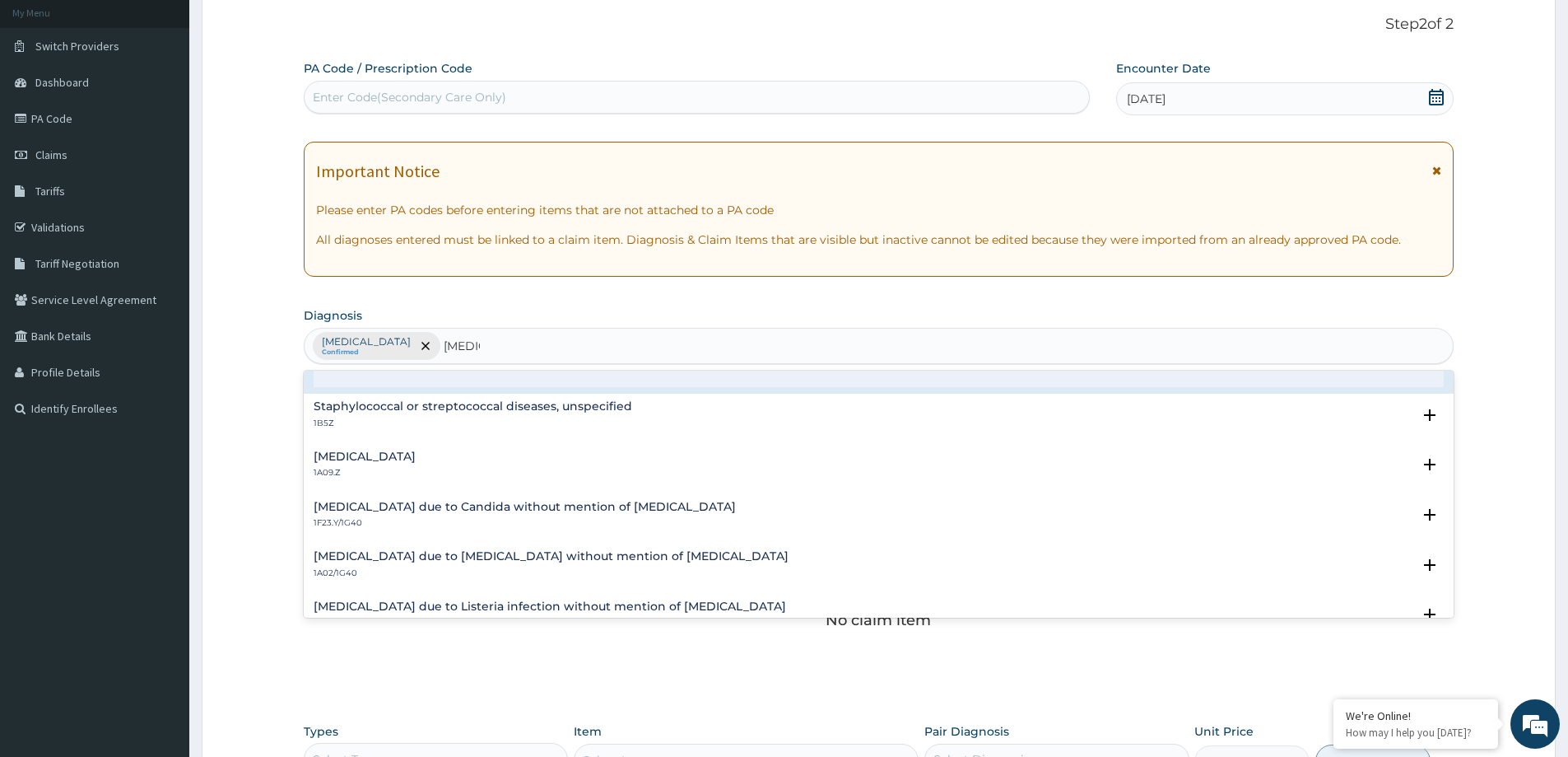
scroll to position [247, 0]
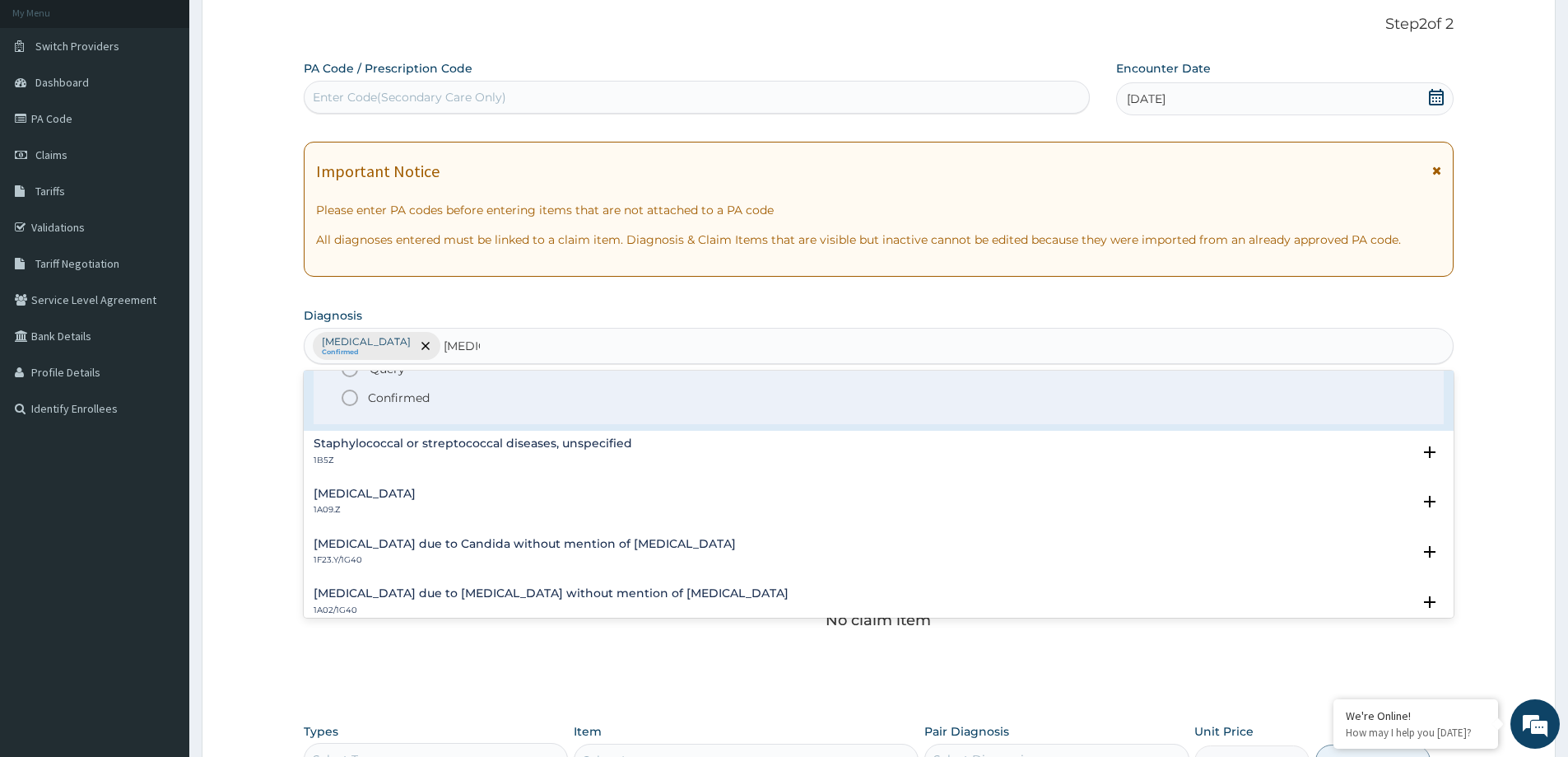
click at [354, 403] on circle "status option filled" at bounding box center [349, 397] width 15 height 15
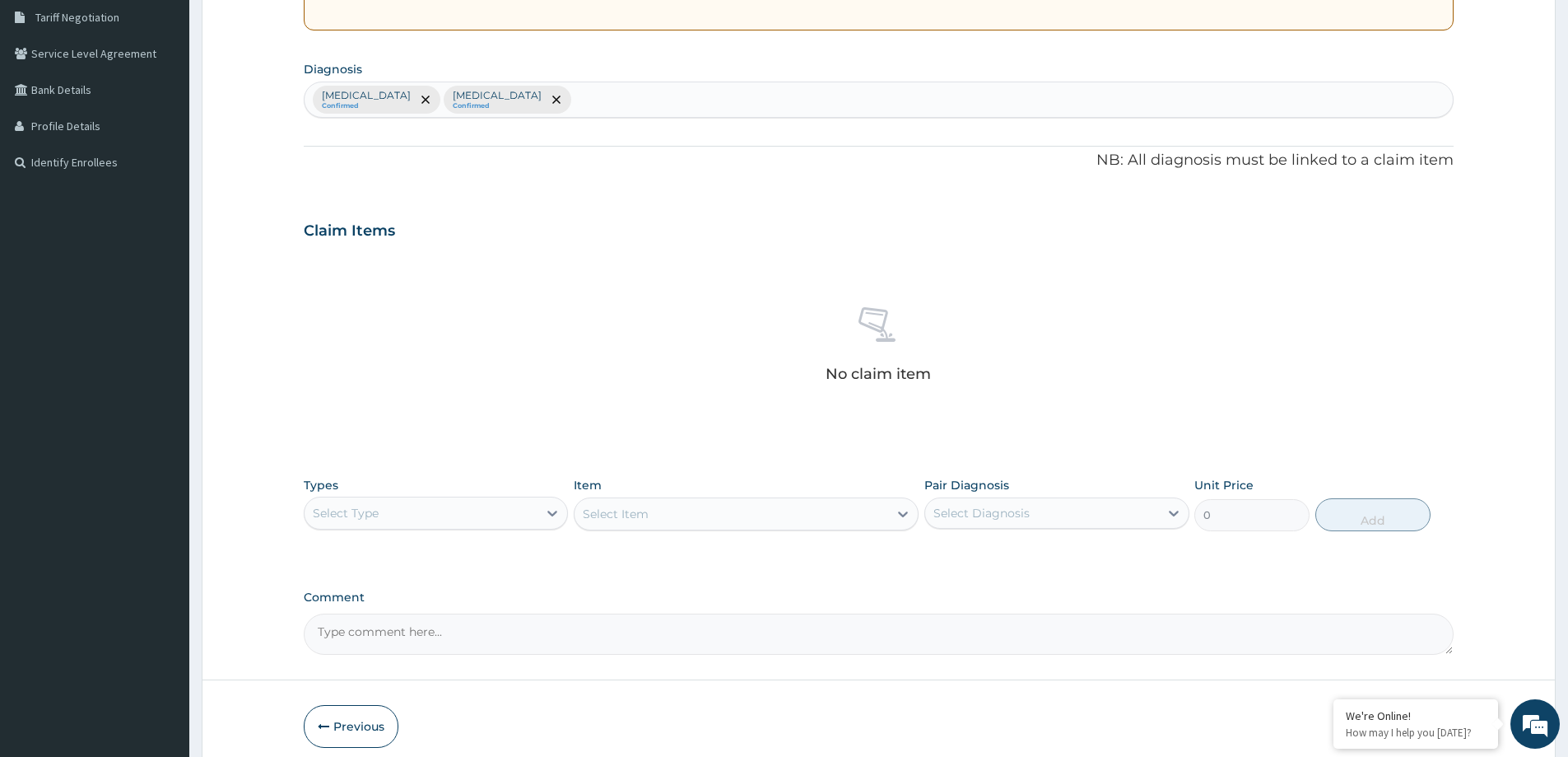
scroll to position [344, 0]
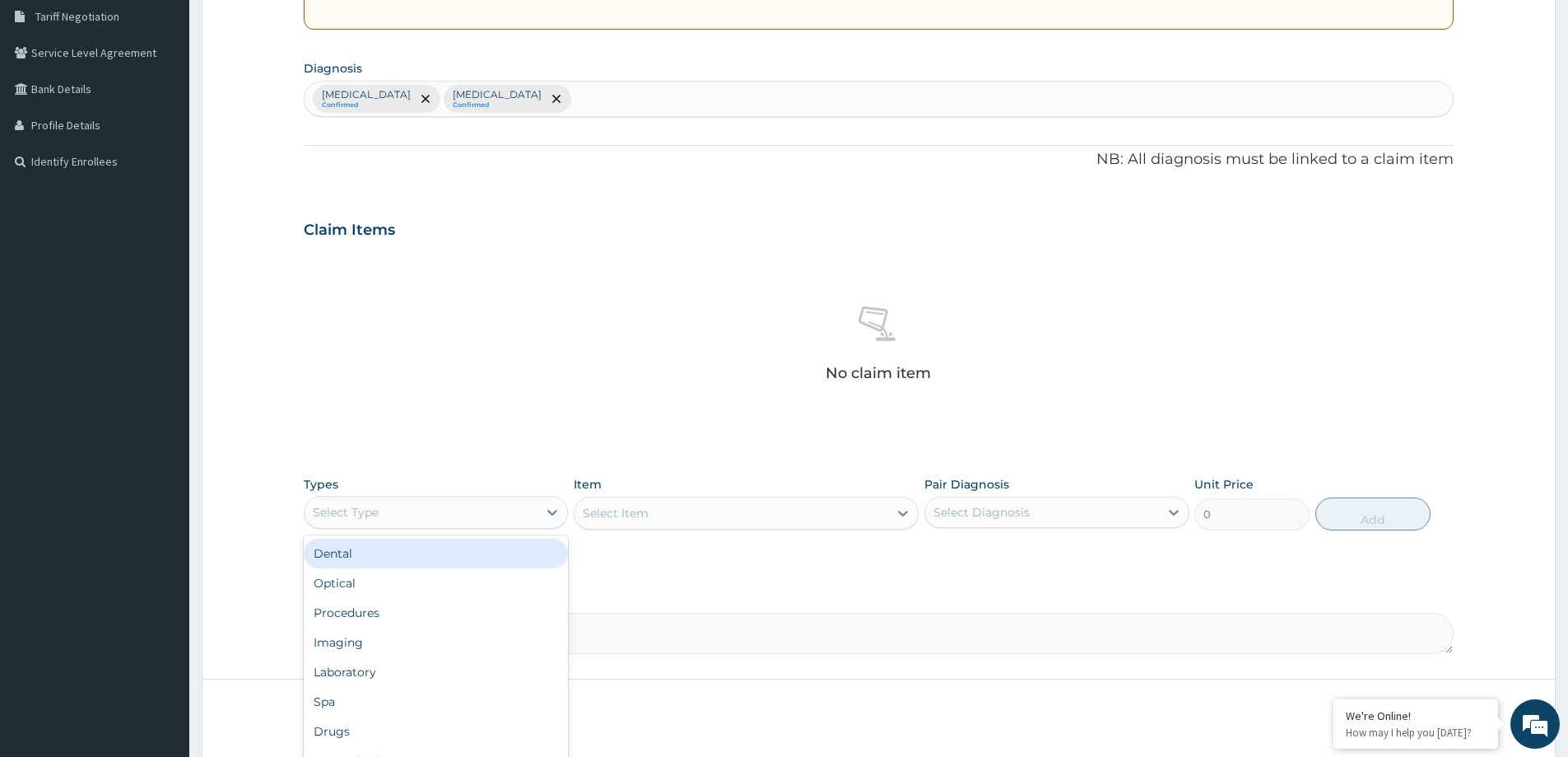
click at [355, 521] on div "Select Type" at bounding box center [421, 513] width 233 height 26
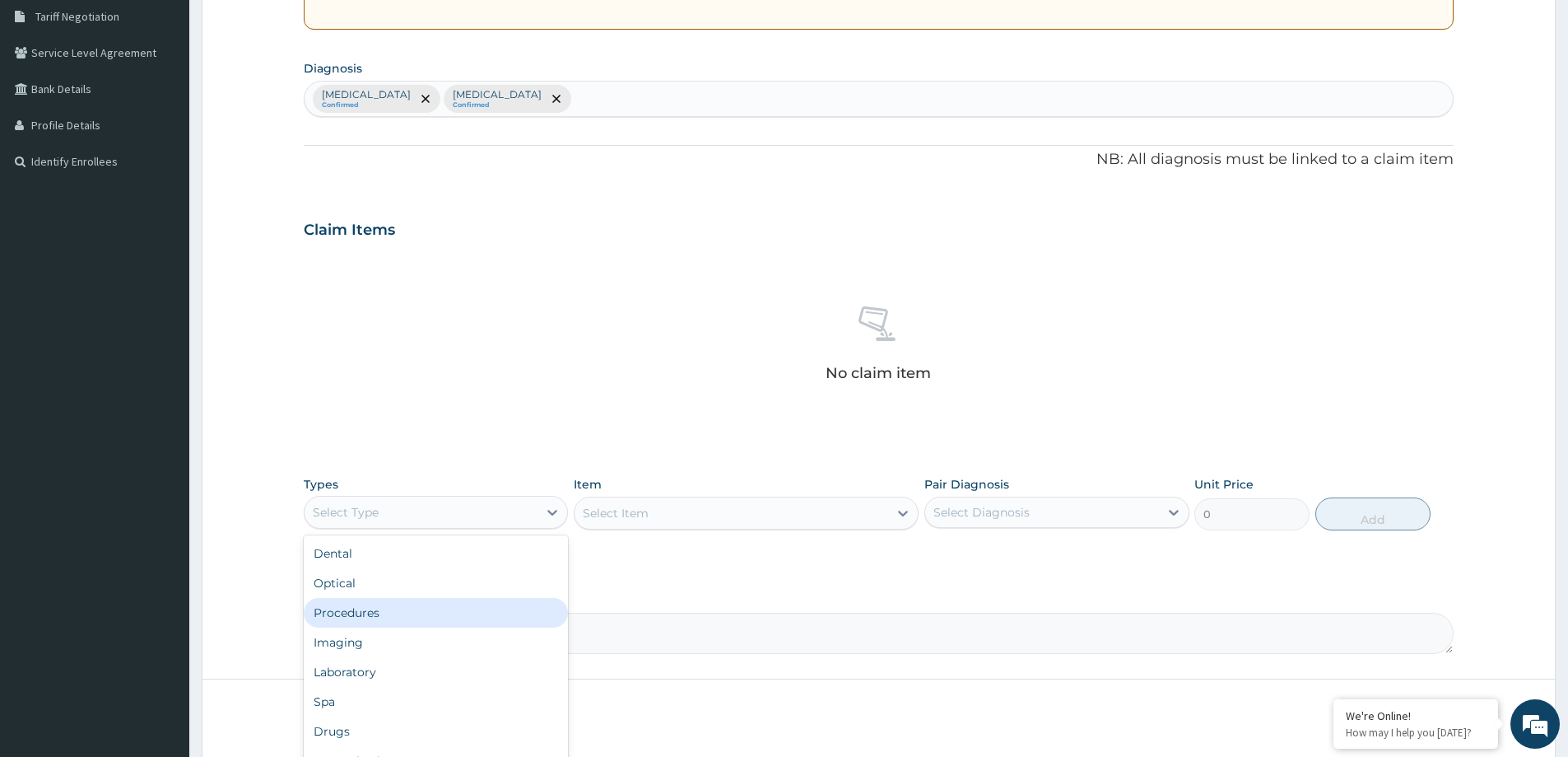
drag, startPoint x: 342, startPoint y: 616, endPoint x: 373, endPoint y: 605, distance: 32.9
click at [345, 615] on div "Procedures" at bounding box center [435, 613] width 264 height 30
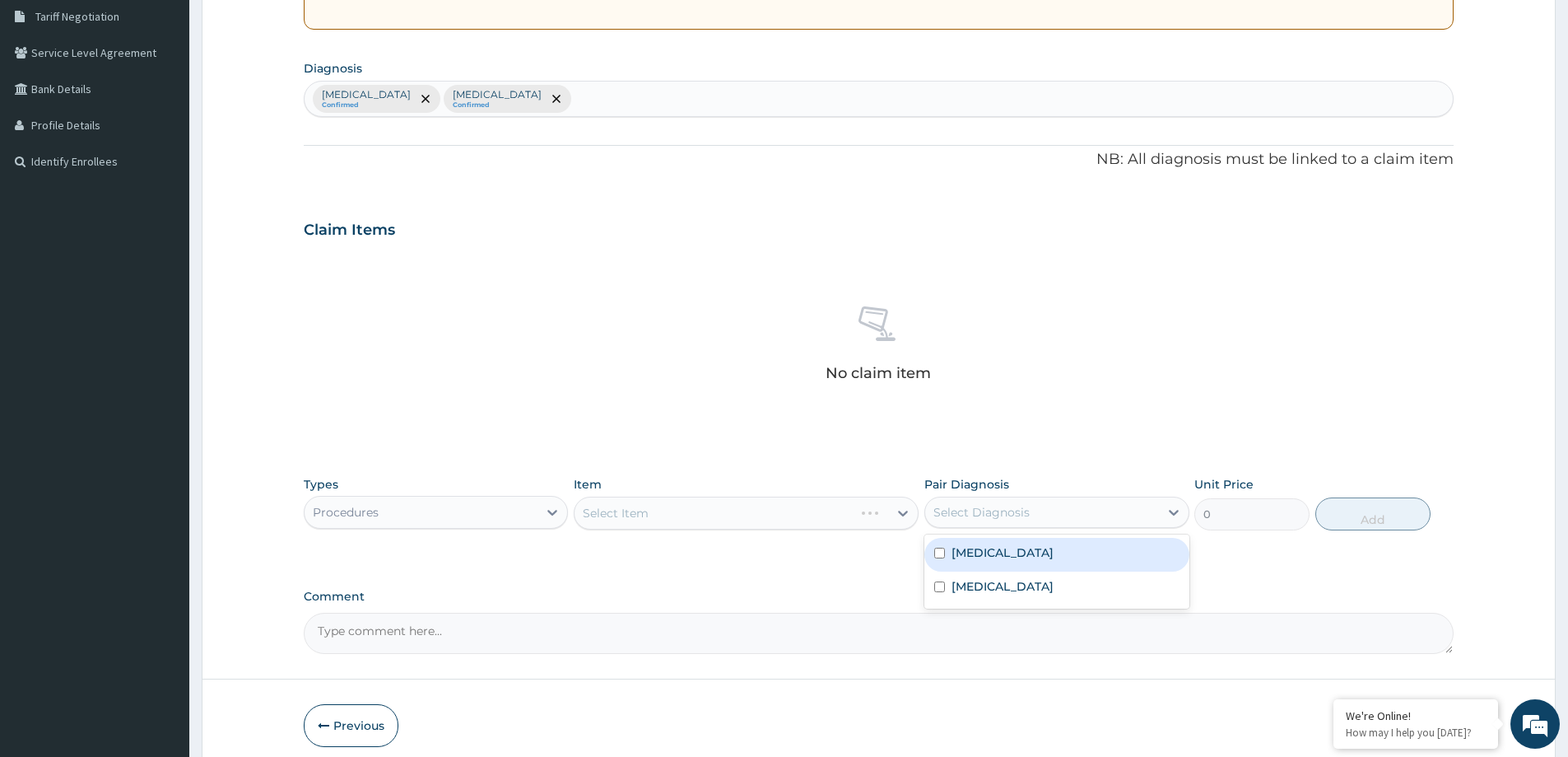
drag, startPoint x: 950, startPoint y: 517, endPoint x: 965, endPoint y: 526, distance: 17.5
click at [954, 518] on div "Select Diagnosis" at bounding box center [982, 512] width 96 height 17
click at [976, 554] on label "[MEDICAL_DATA]" at bounding box center [1003, 553] width 102 height 17
checkbox input "true"
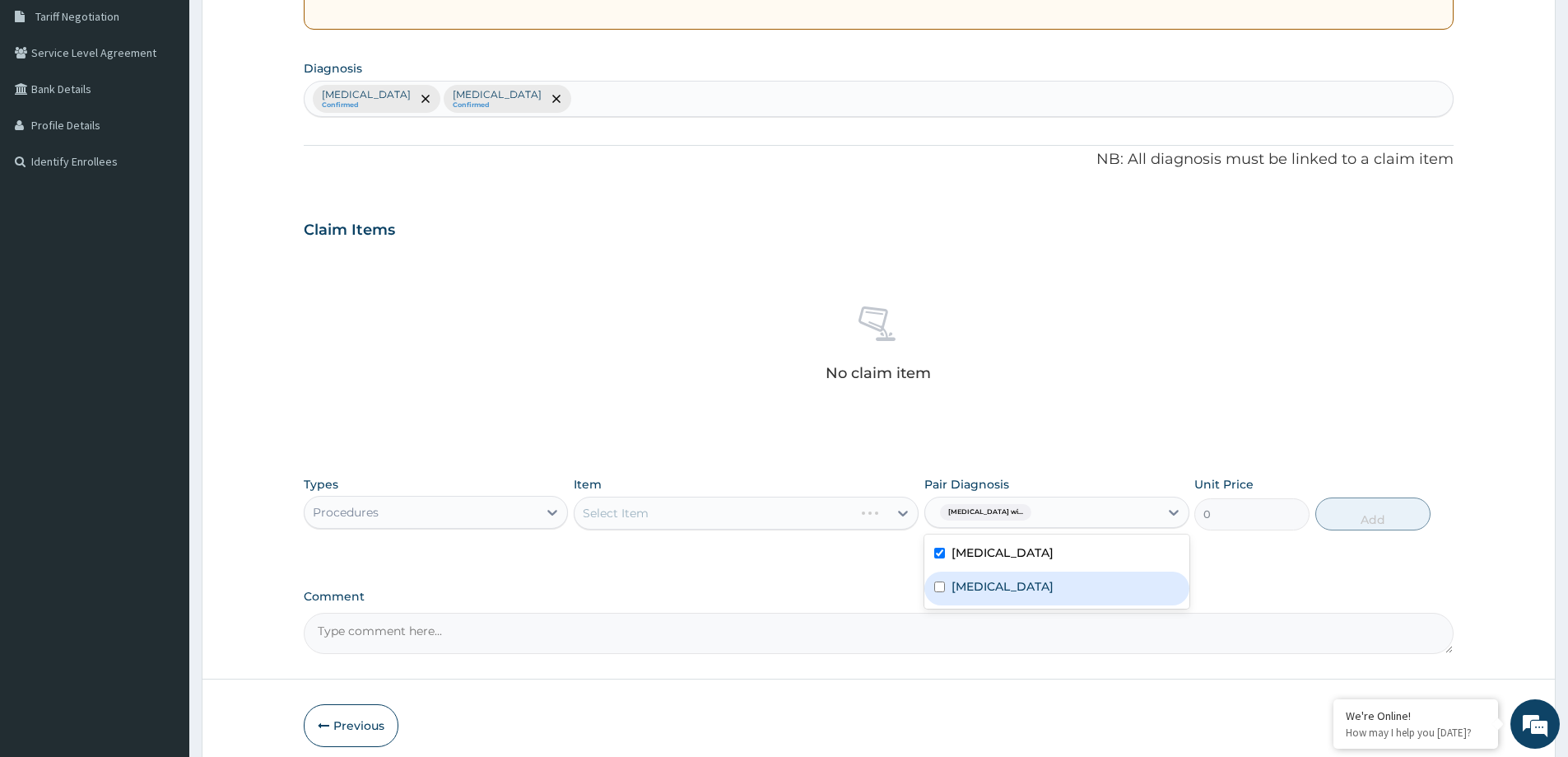
click at [950, 605] on div "[MEDICAL_DATA]" at bounding box center [1057, 588] width 264 height 34
checkbox input "true"
click at [648, 513] on div "Select Item" at bounding box center [615, 513] width 65 height 17
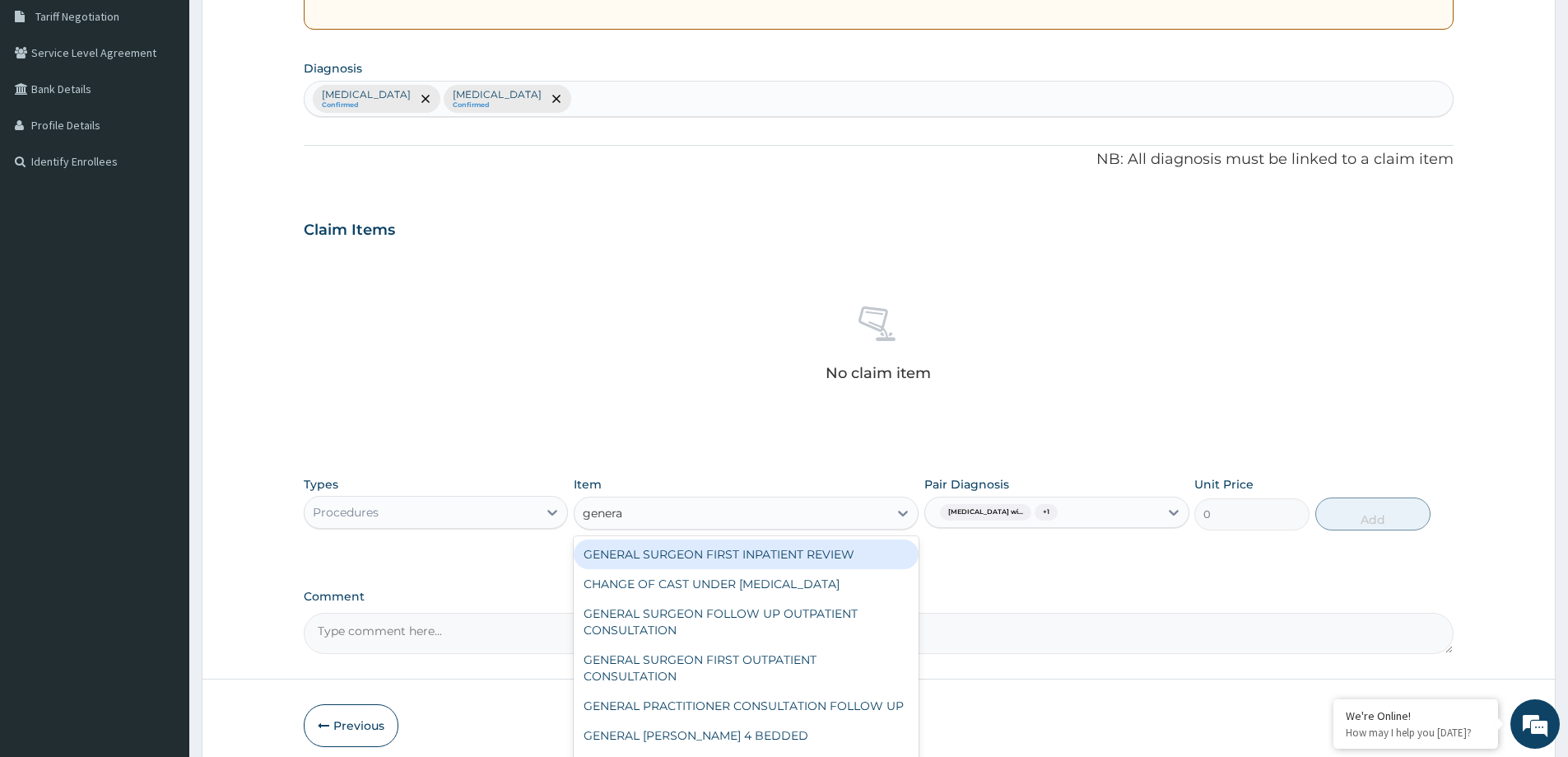
type input "general"
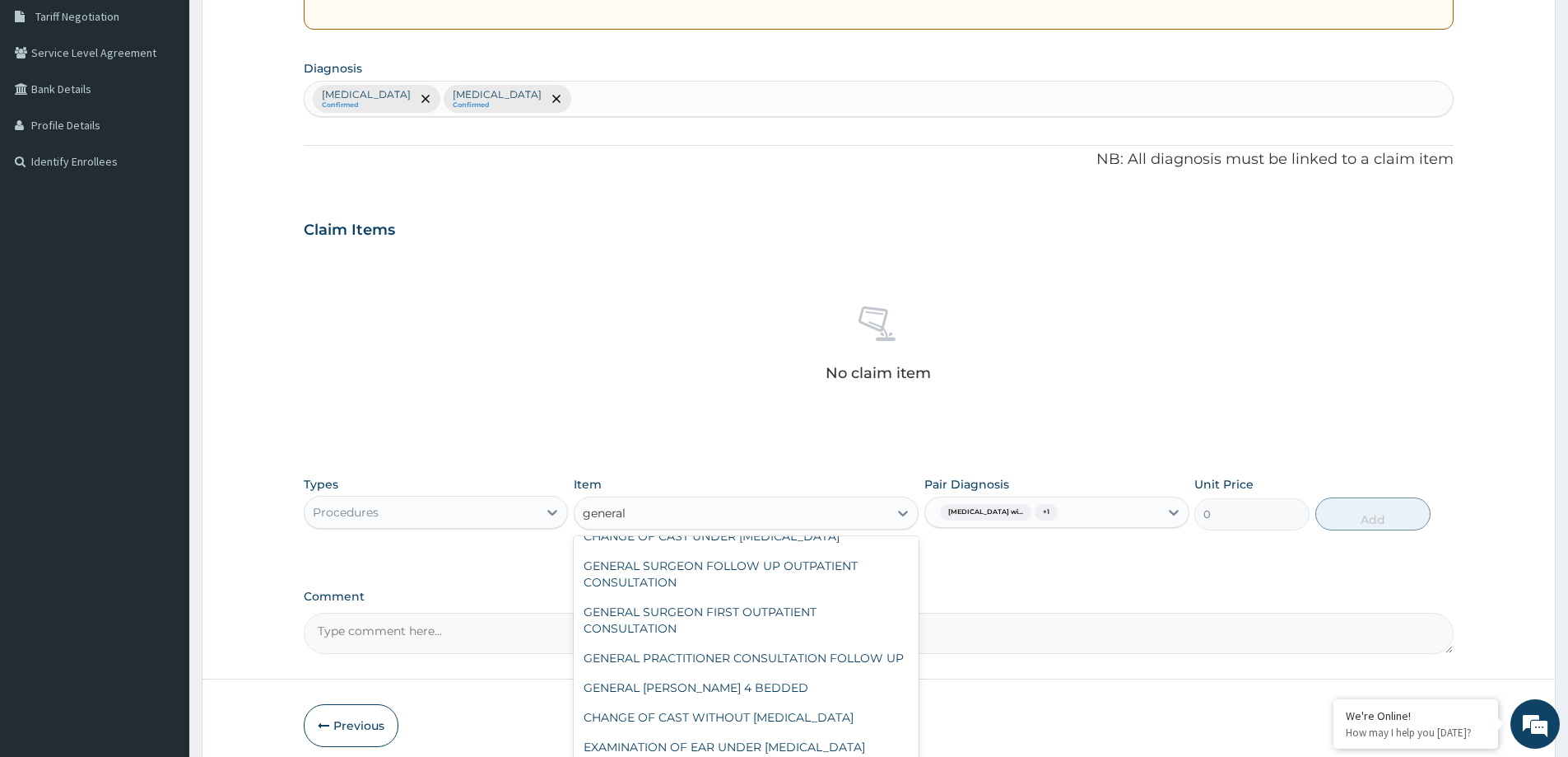
scroll to position [201, 0]
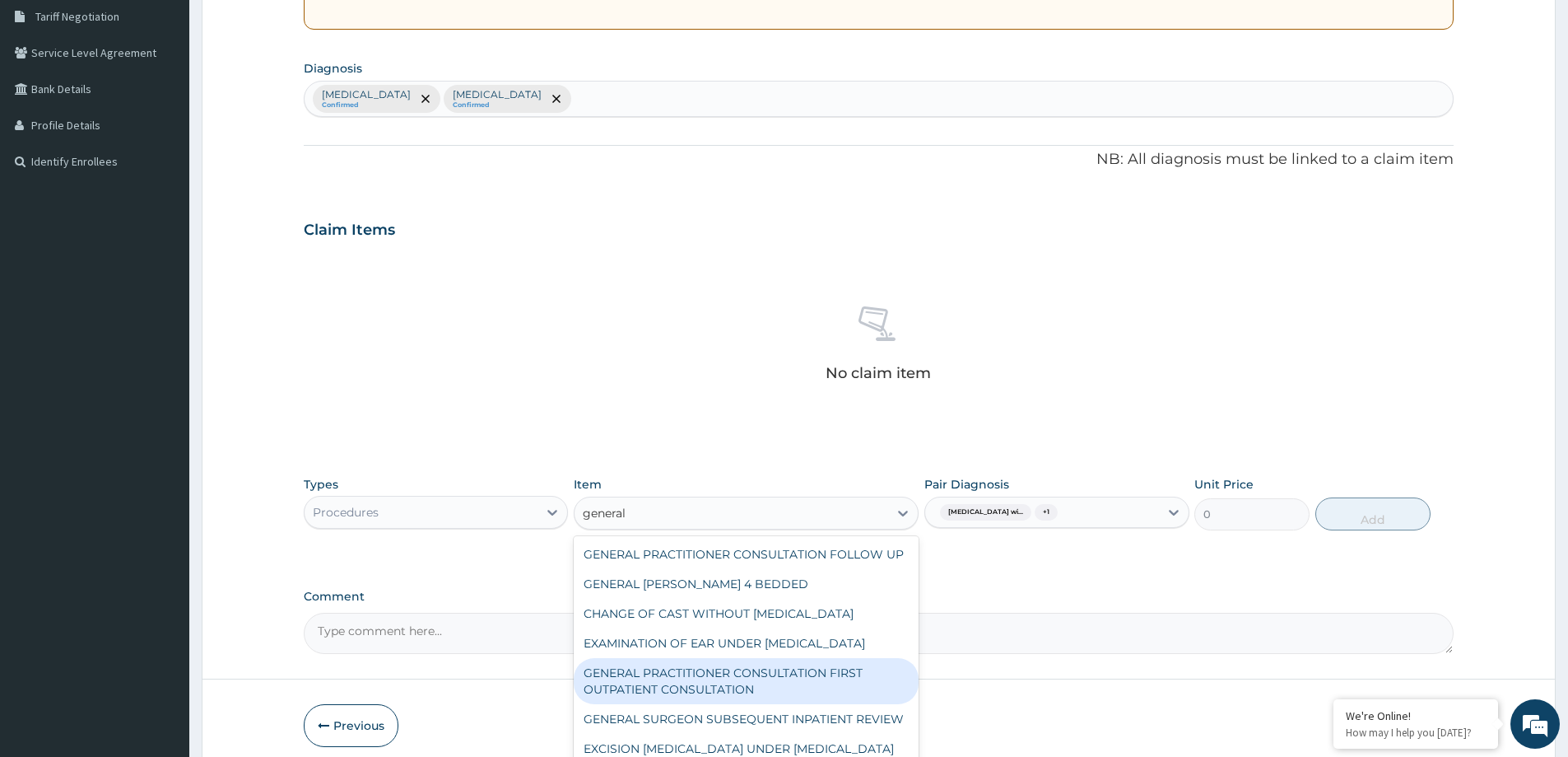
drag, startPoint x: 793, startPoint y: 672, endPoint x: 787, endPoint y: 662, distance: 11.7
click at [791, 668] on div "GENERAL PRACTITIONER CONSULTATION FIRST OUTPATIENT CONSULTATION" at bounding box center [746, 681] width 345 height 46
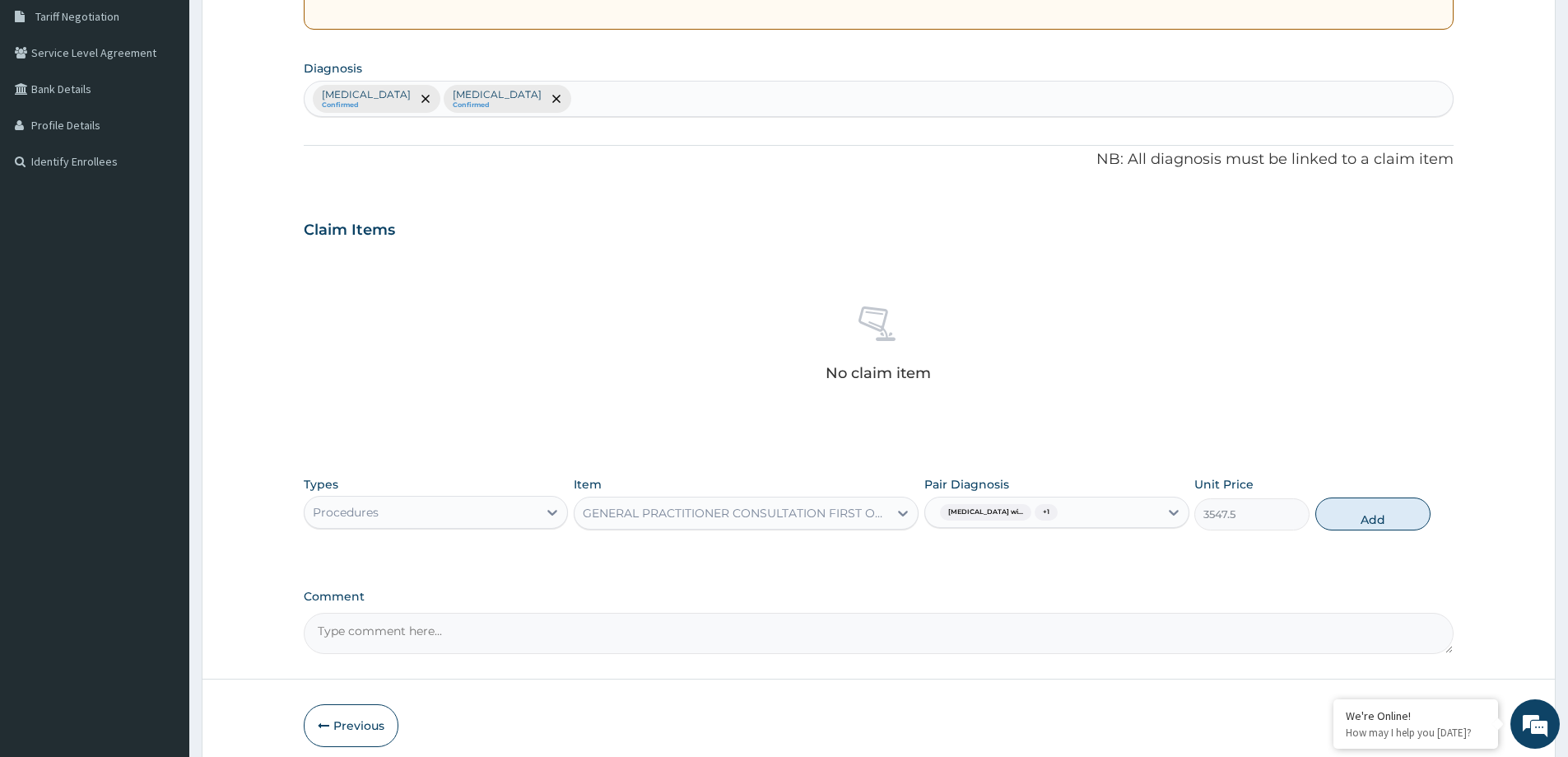
drag, startPoint x: 1347, startPoint y: 502, endPoint x: 1317, endPoint y: 511, distance: 31.3
click at [1345, 505] on button "Add" at bounding box center [1373, 514] width 115 height 33
type input "0"
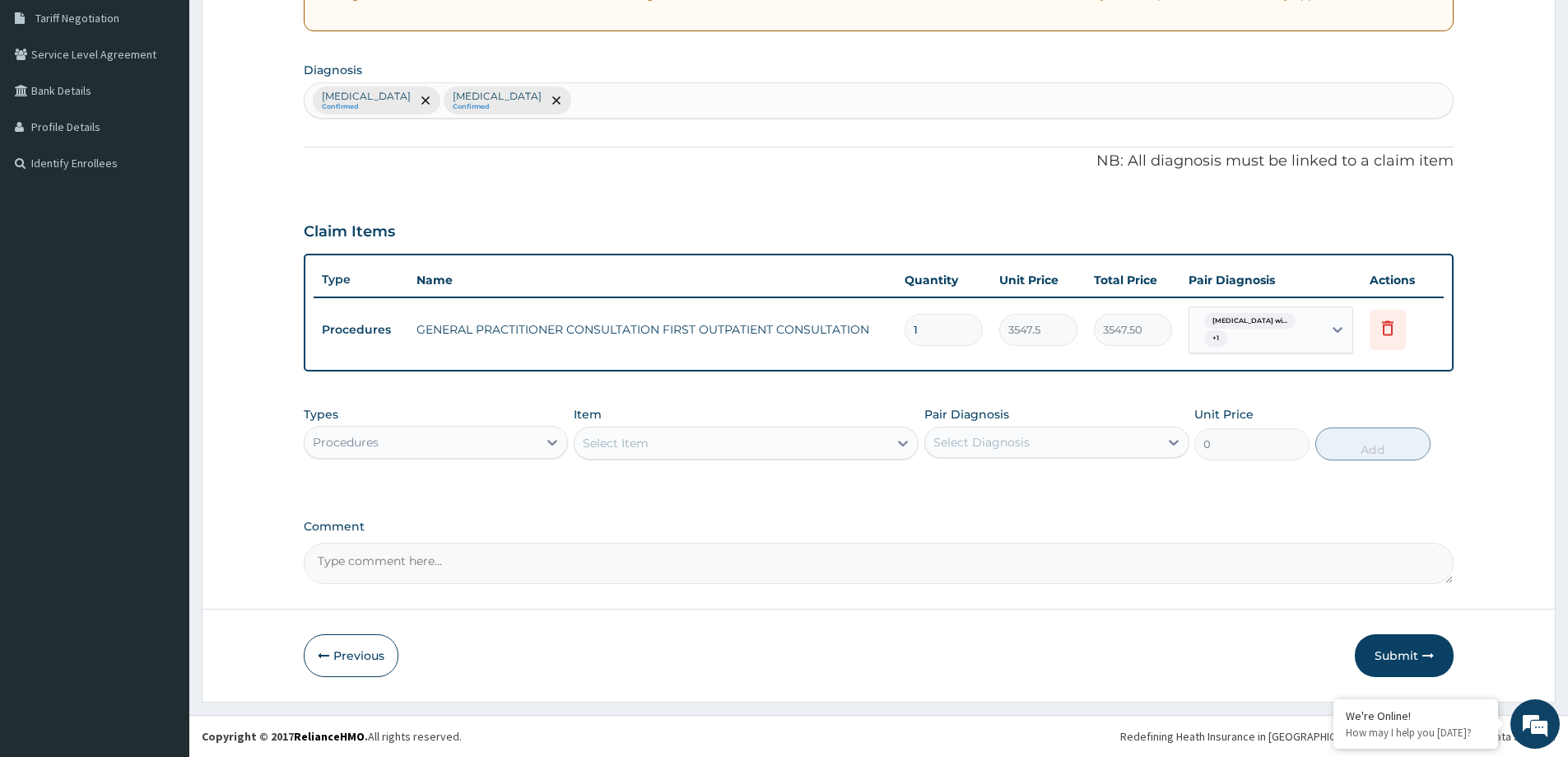
scroll to position [342, 0]
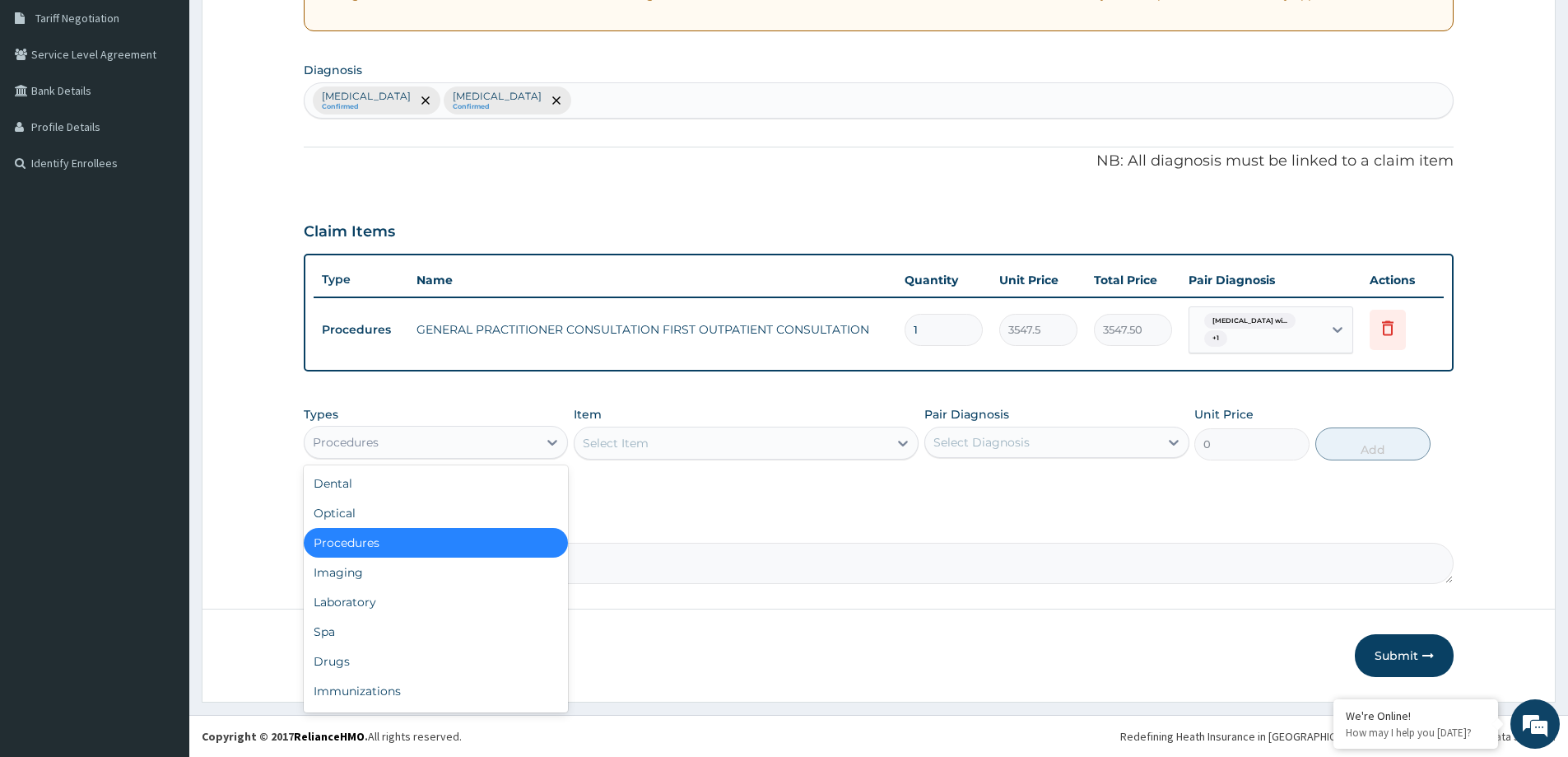
drag, startPoint x: 403, startPoint y: 437, endPoint x: 397, endPoint y: 465, distance: 28.6
click at [402, 439] on div "Procedures" at bounding box center [421, 443] width 233 height 26
drag, startPoint x: 349, startPoint y: 659, endPoint x: 522, endPoint y: 570, distance: 194.6
click at [386, 633] on div "Dental Optical Procedures Imaging Laboratory Spa Drugs Immunizations Others Gym" at bounding box center [435, 588] width 264 height 247
click at [328, 664] on div "Drugs" at bounding box center [435, 662] width 264 height 30
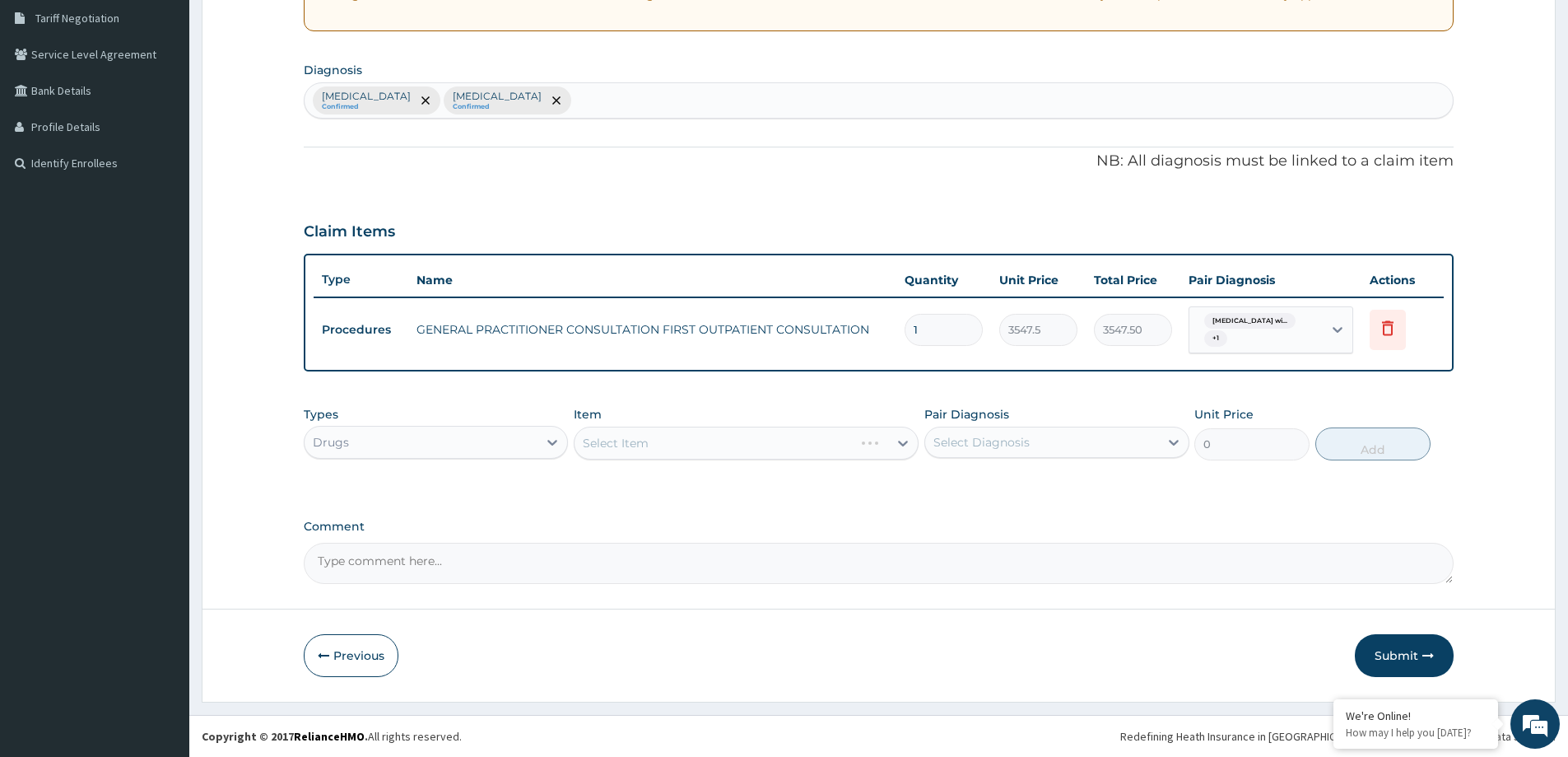
drag, startPoint x: 1085, startPoint y: 444, endPoint x: 1073, endPoint y: 459, distance: 19.2
click at [1080, 451] on div "Select Diagnosis" at bounding box center [1041, 443] width 233 height 26
drag, startPoint x: 1026, startPoint y: 499, endPoint x: 1029, endPoint y: 537, distance: 38.1
click at [1028, 502] on div "[MEDICAL_DATA]" at bounding box center [1057, 485] width 264 height 34
checkbox input "true"
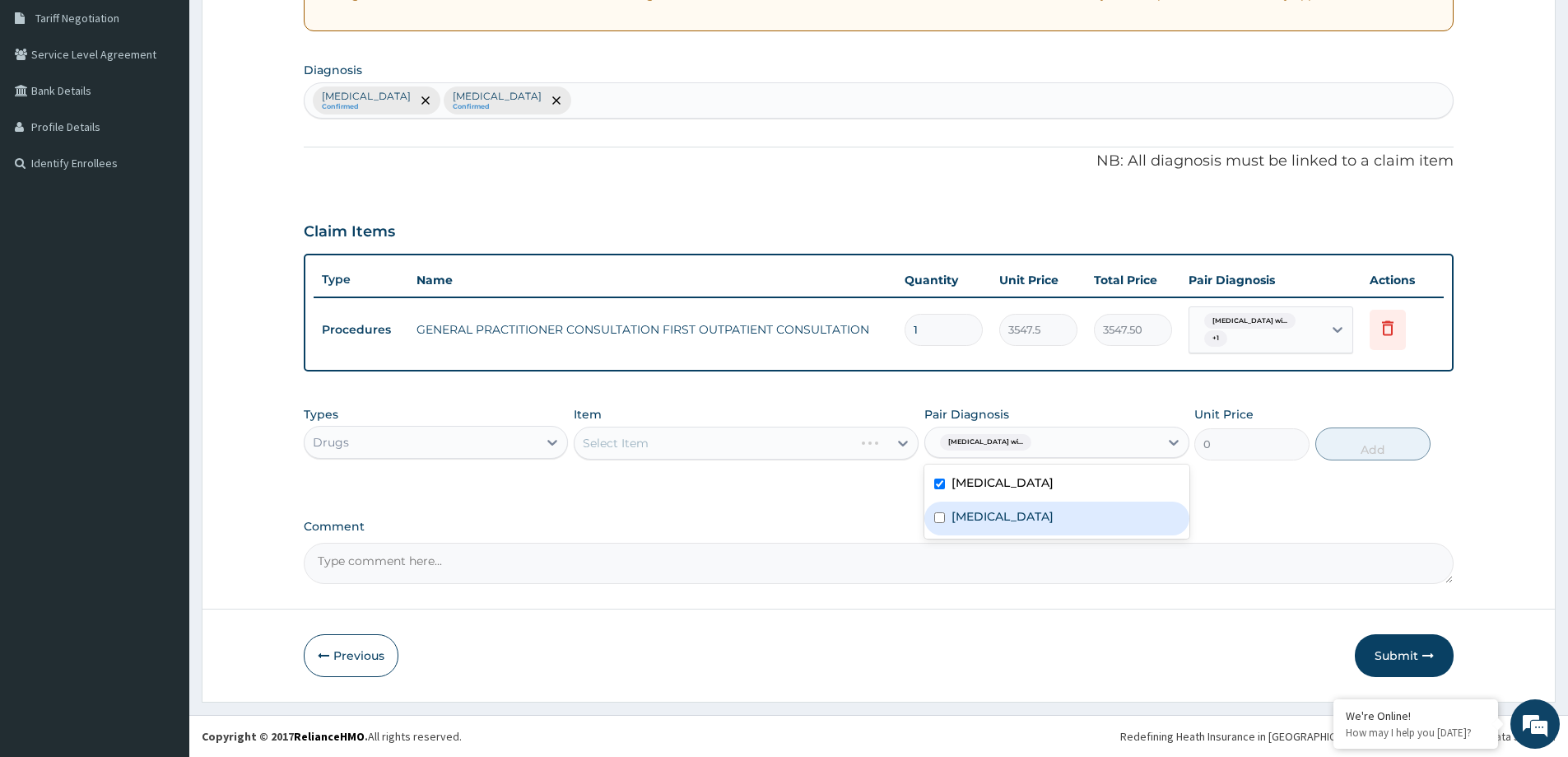
click at [1027, 535] on div "[MEDICAL_DATA]" at bounding box center [1057, 519] width 264 height 34
checkbox input "true"
click at [444, 417] on div "Types Drugs" at bounding box center [435, 433] width 264 height 54
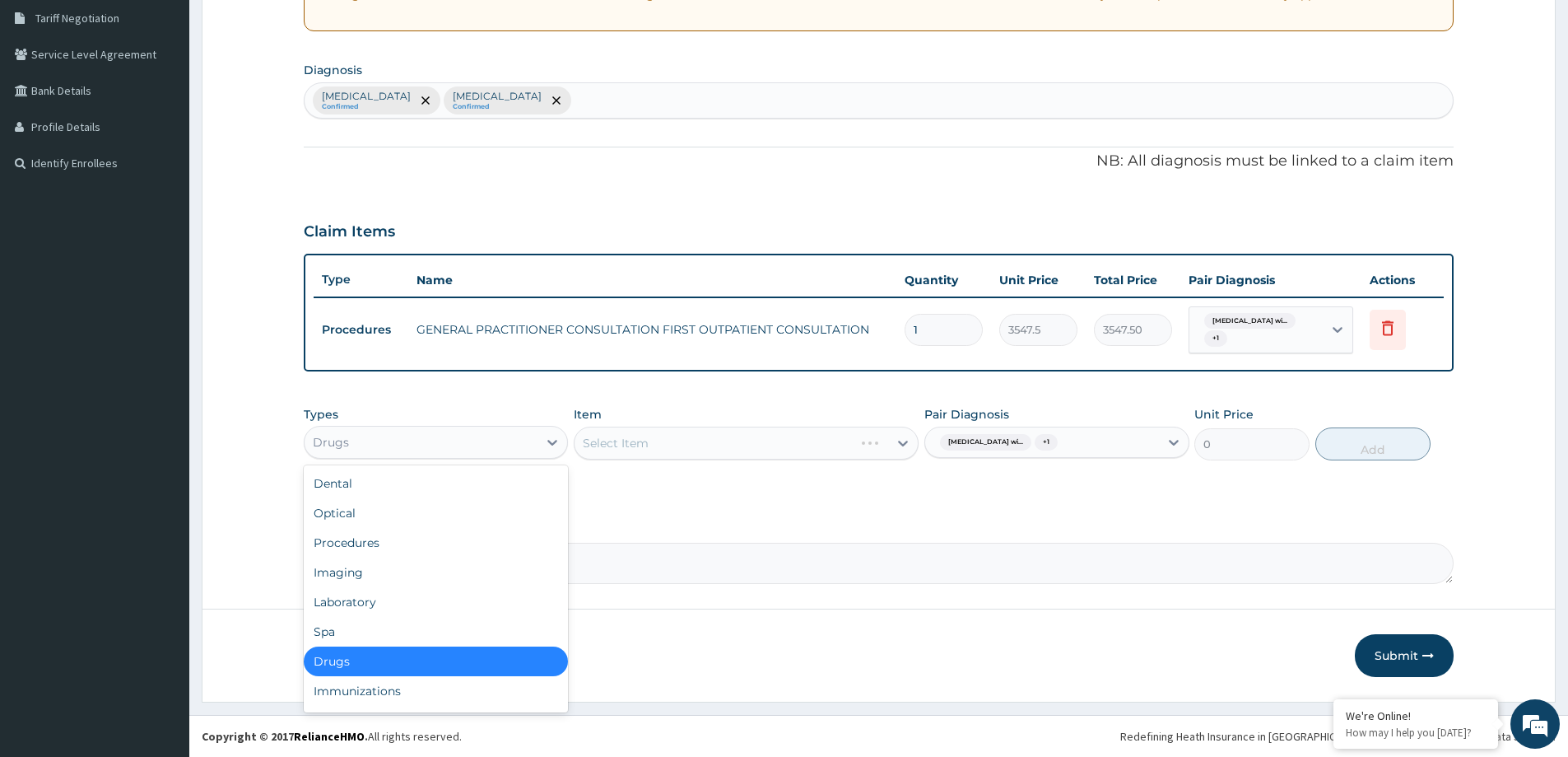
click at [450, 443] on div "Drugs" at bounding box center [421, 443] width 233 height 26
drag, startPoint x: 380, startPoint y: 602, endPoint x: 447, endPoint y: 517, distance: 108.2
click at [381, 595] on div "Laboratory" at bounding box center [435, 602] width 264 height 30
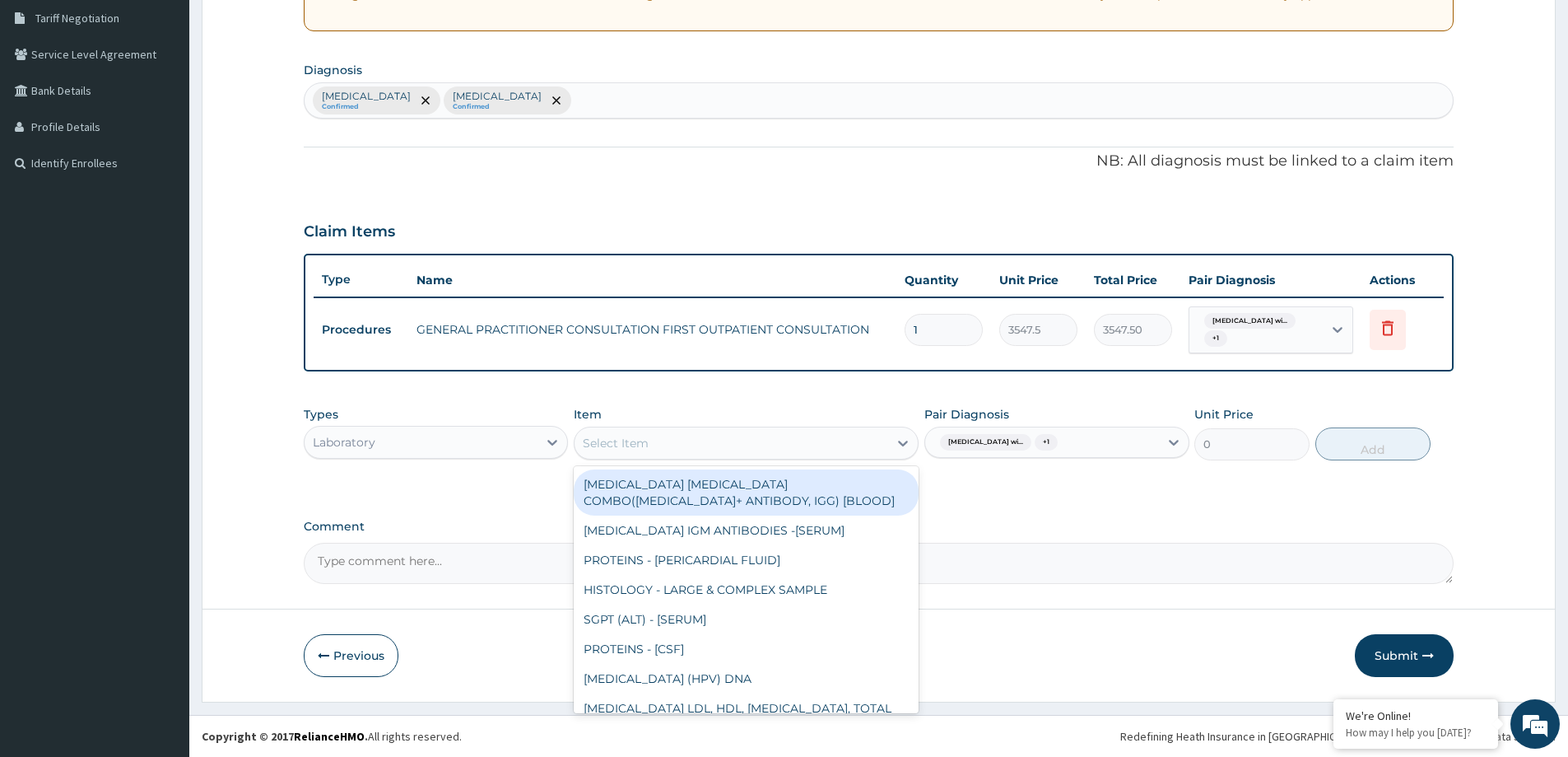
click at [834, 436] on div "Select Item" at bounding box center [731, 443] width 313 height 26
click at [787, 494] on div "[MEDICAL_DATA] [MEDICAL_DATA] COMBO([MEDICAL_DATA]+ ANTIBODY, IGG) [BLOOD]" at bounding box center [746, 492] width 345 height 46
type input "1612.5"
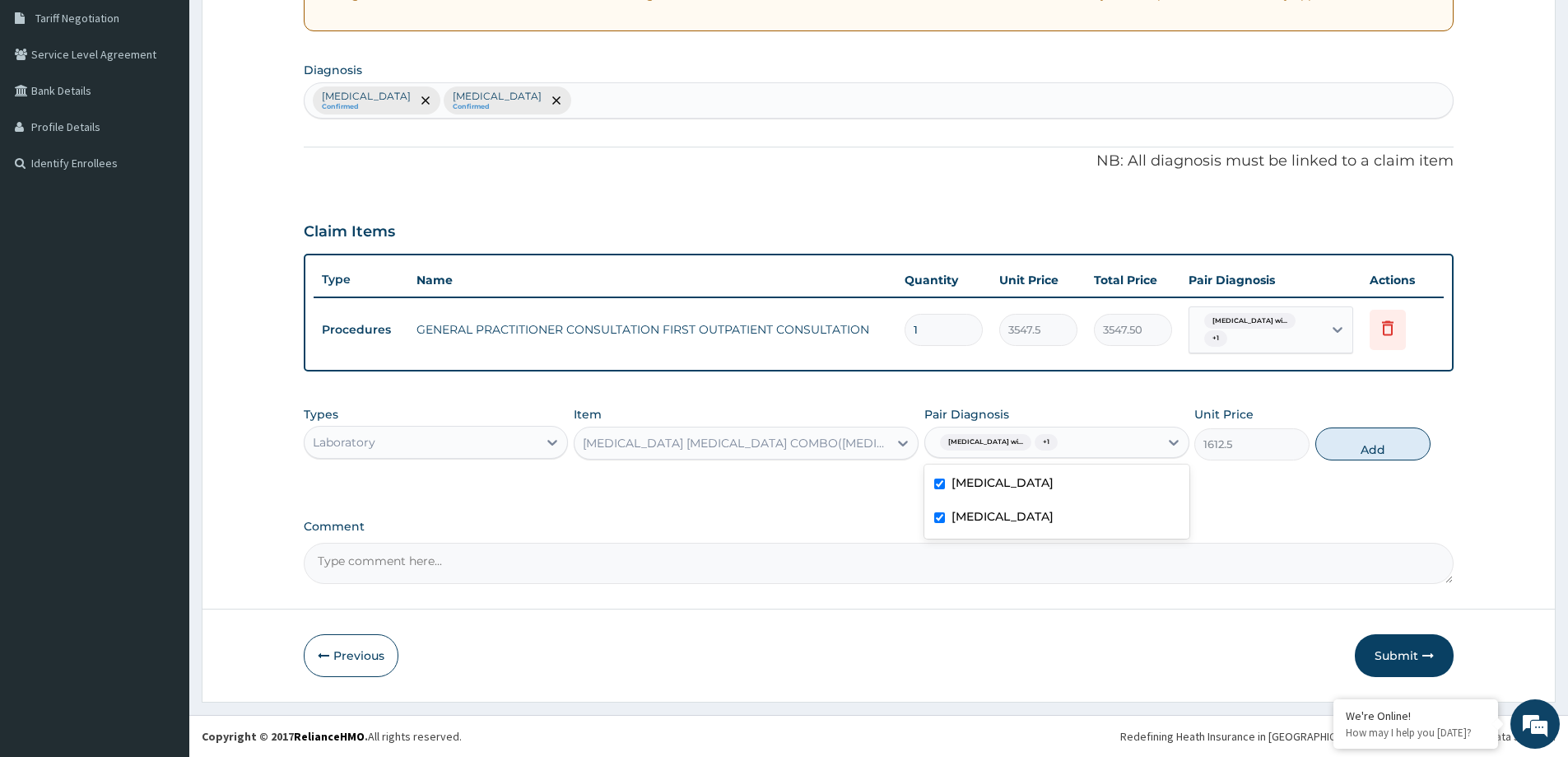
click at [1119, 438] on div "[MEDICAL_DATA] wi... + 1" at bounding box center [1041, 443] width 233 height 28
drag, startPoint x: 1009, startPoint y: 532, endPoint x: 1193, endPoint y: 503, distance: 186.3
click at [1019, 525] on label "[MEDICAL_DATA]" at bounding box center [1003, 516] width 102 height 17
checkbox input "false"
click at [1373, 444] on button "Add" at bounding box center [1373, 444] width 115 height 33
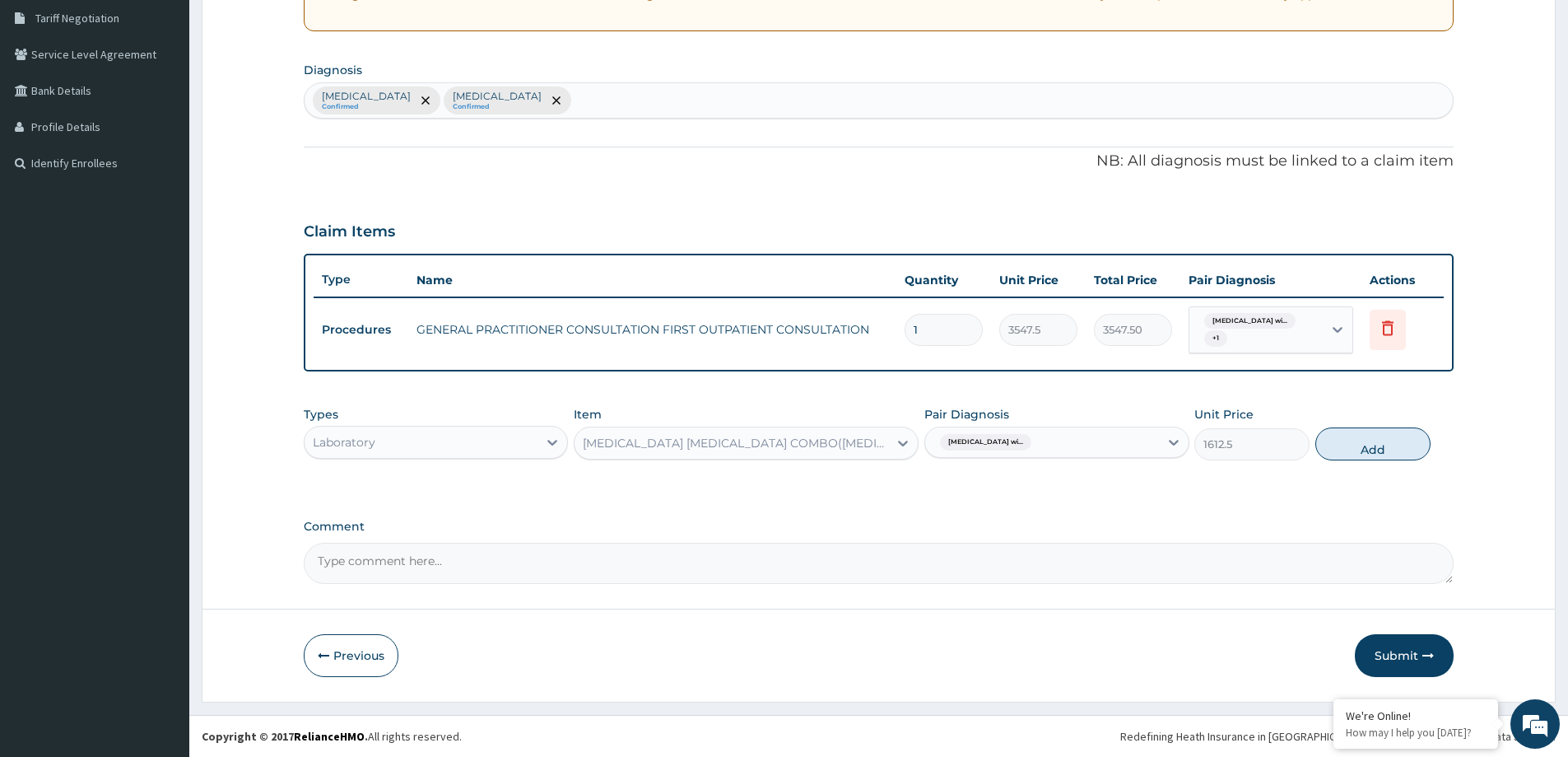
type input "0"
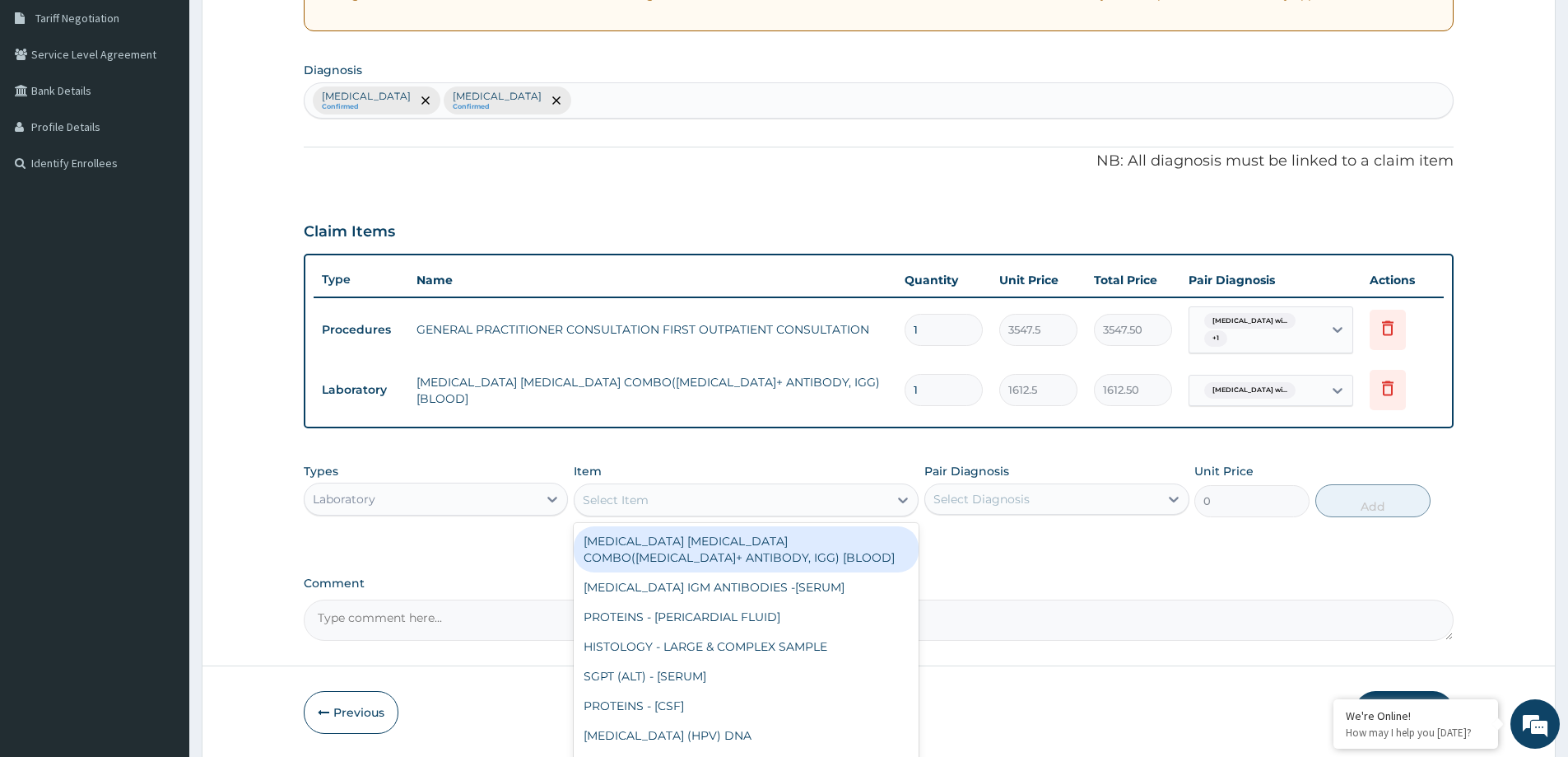
click at [634, 499] on div "Select Item" at bounding box center [615, 499] width 65 height 17
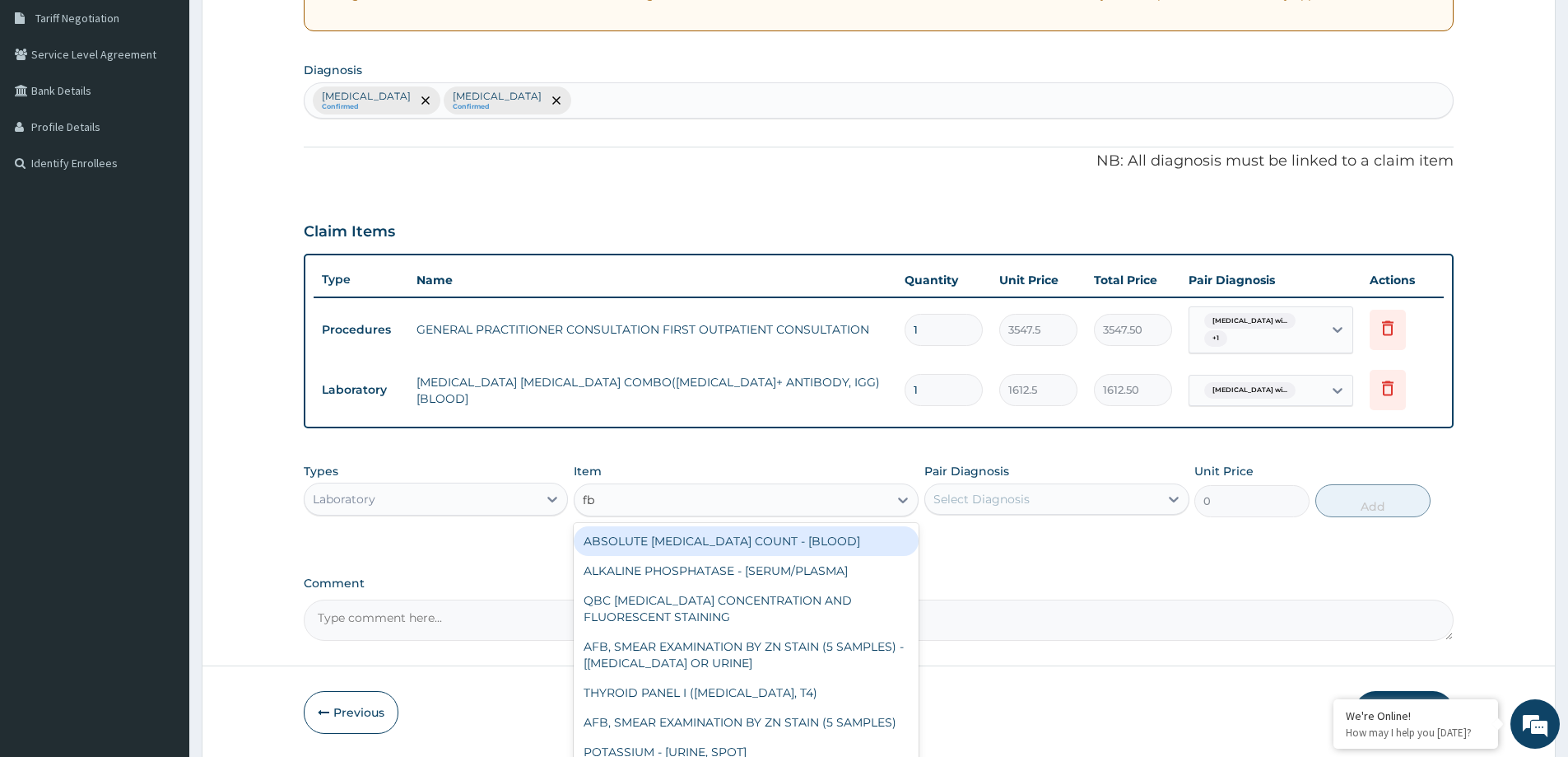
type input "fbc"
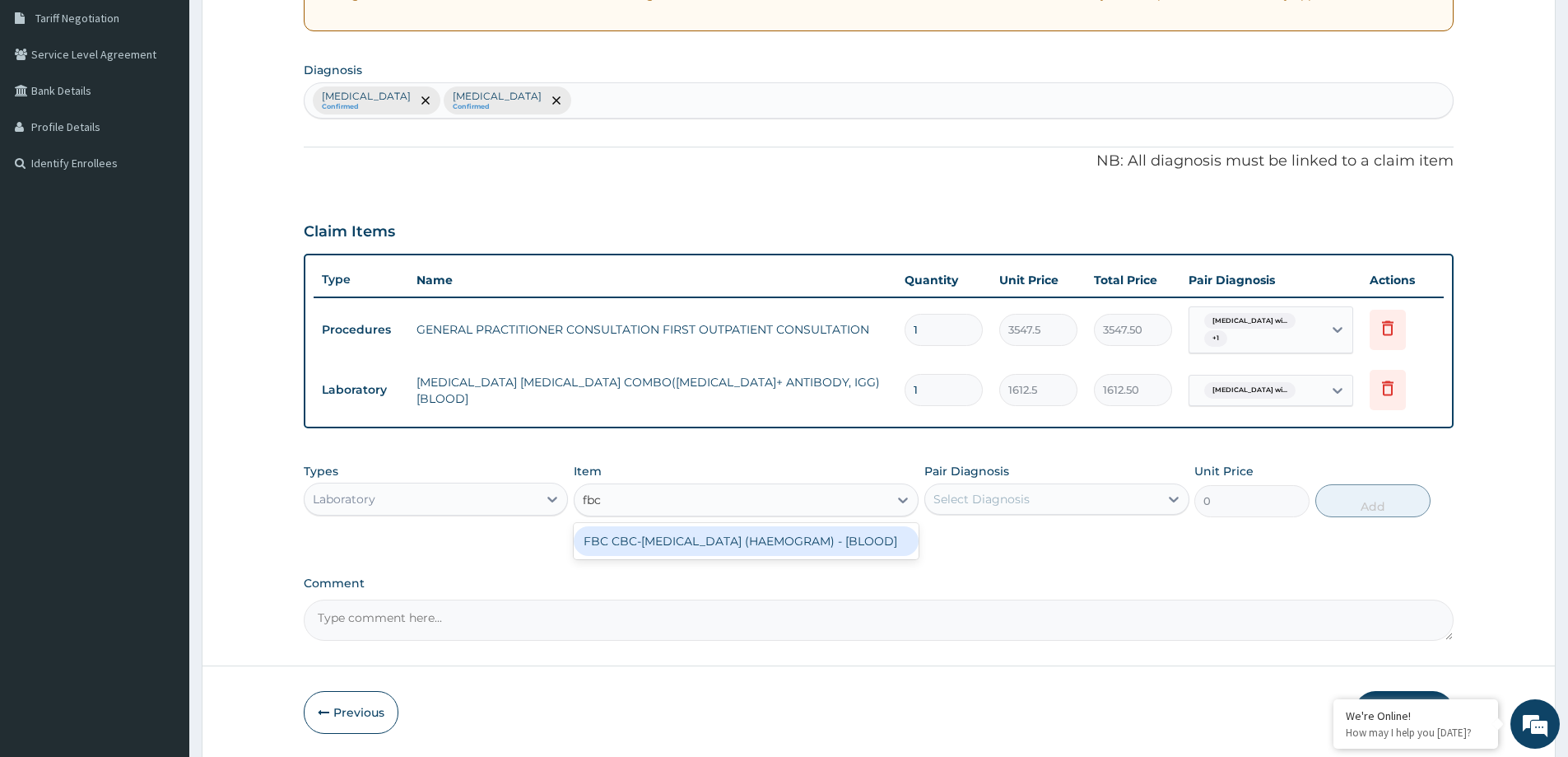
drag, startPoint x: 705, startPoint y: 532, endPoint x: 704, endPoint y: 545, distance: 13.0
click at [704, 544] on div "FBC CBC-[MEDICAL_DATA] (HAEMOGRAM) - [BLOOD]" at bounding box center [746, 541] width 345 height 30
type input "4300"
drag, startPoint x: 985, startPoint y: 502, endPoint x: 986, endPoint y: 517, distance: 15.0
click at [986, 501] on div "Select Diagnosis" at bounding box center [982, 499] width 96 height 17
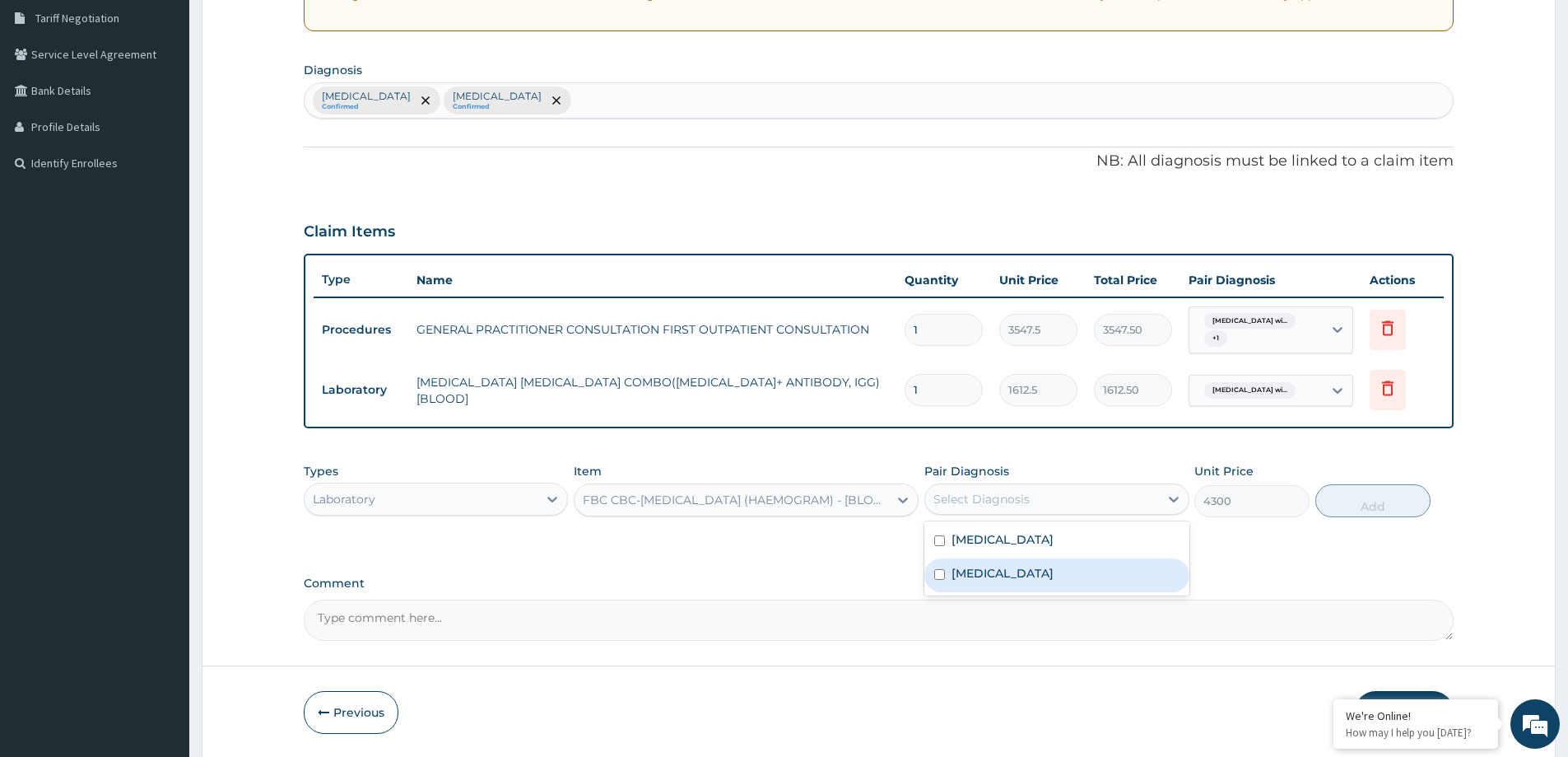
drag, startPoint x: 985, startPoint y: 592, endPoint x: 1025, endPoint y: 587, distance: 40.3
click at [1006, 582] on label "[MEDICAL_DATA]" at bounding box center [1003, 573] width 102 height 17
checkbox input "true"
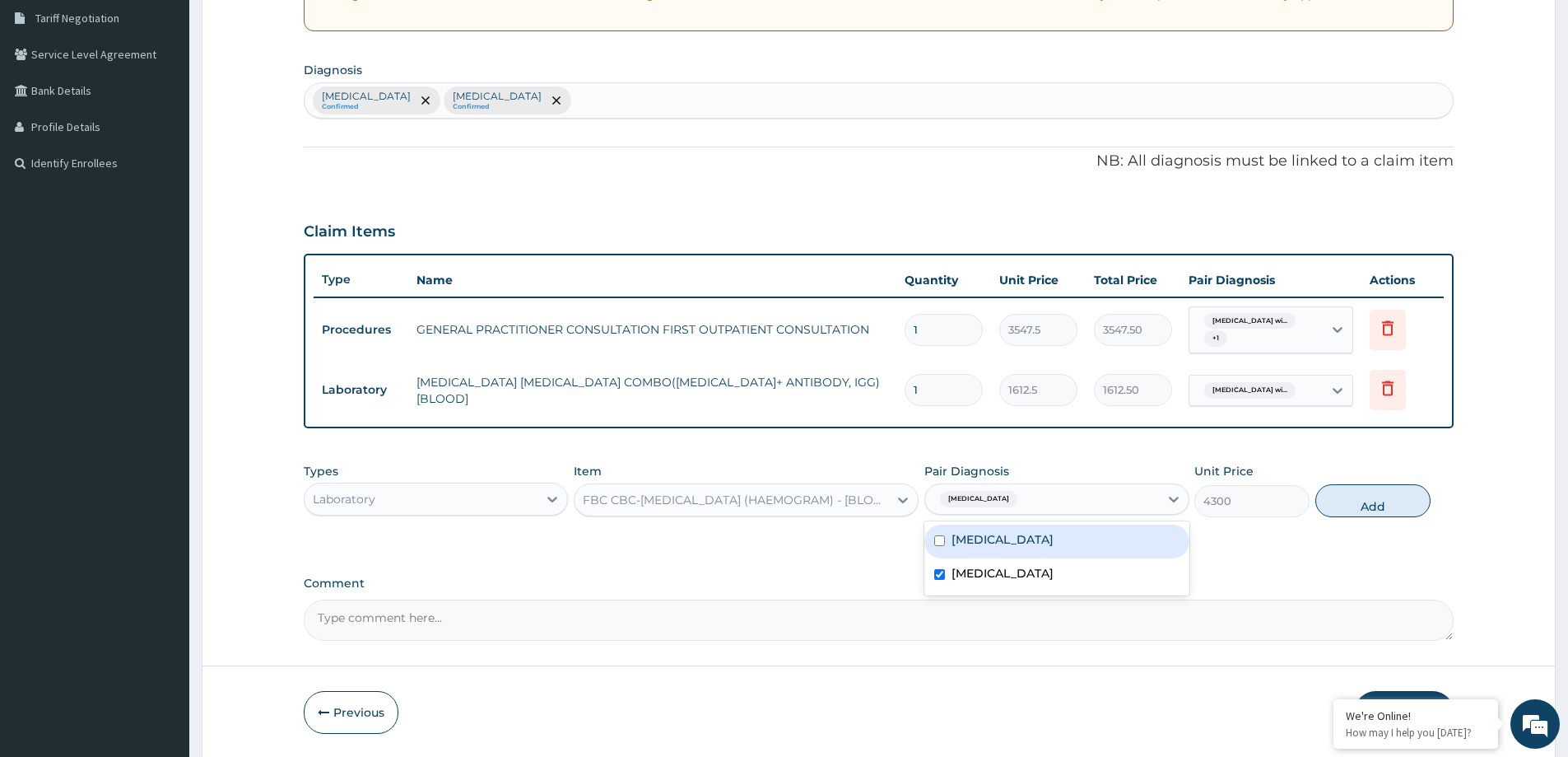
drag, startPoint x: 1354, startPoint y: 500, endPoint x: 1325, endPoint y: 501, distance: 29.0
click at [1350, 500] on button "Add" at bounding box center [1373, 501] width 115 height 33
type input "0"
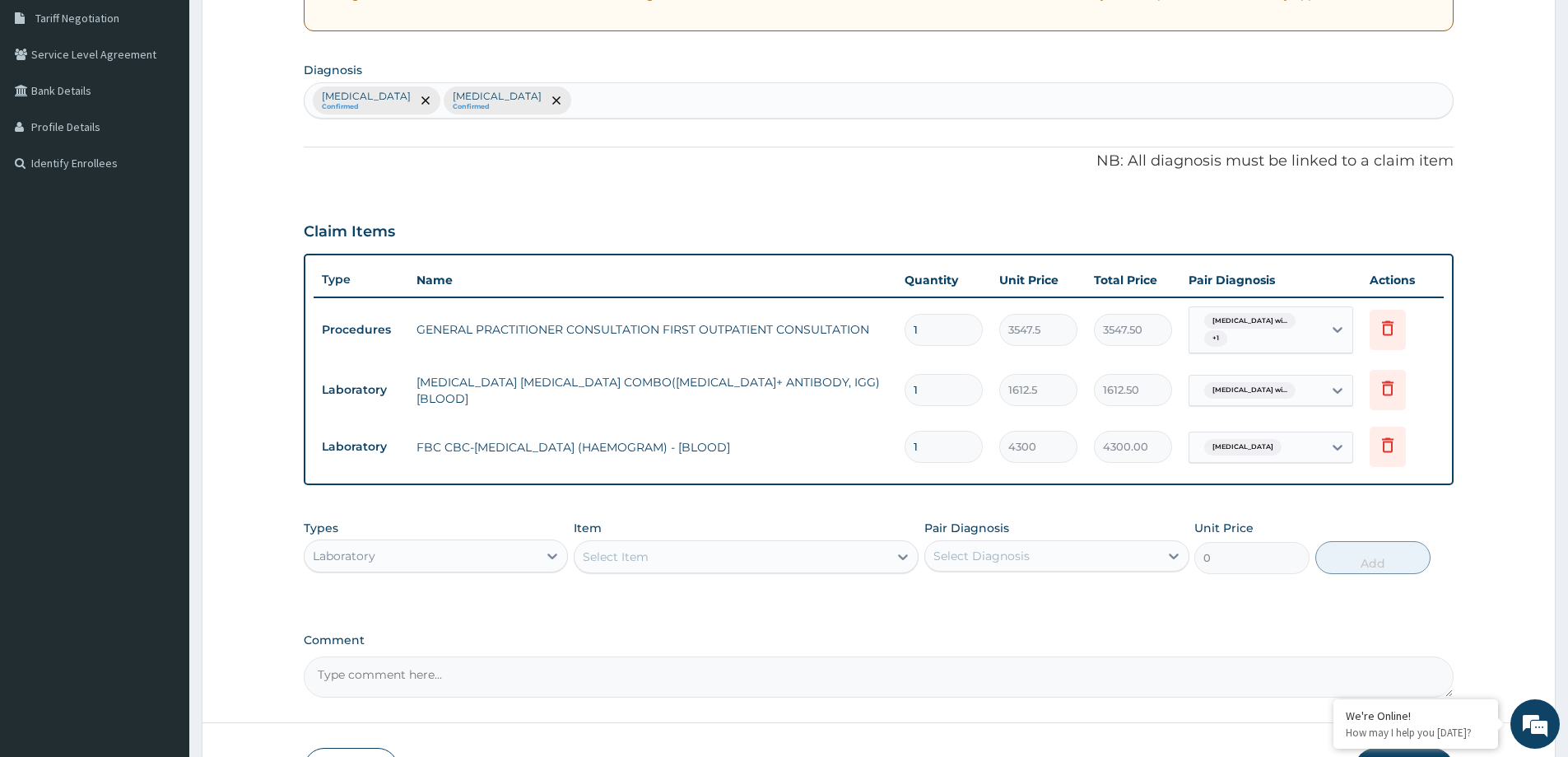
drag, startPoint x: 400, startPoint y: 547, endPoint x: 387, endPoint y: 558, distance: 17.0
click at [392, 553] on div "Laboratory" at bounding box center [421, 556] width 233 height 26
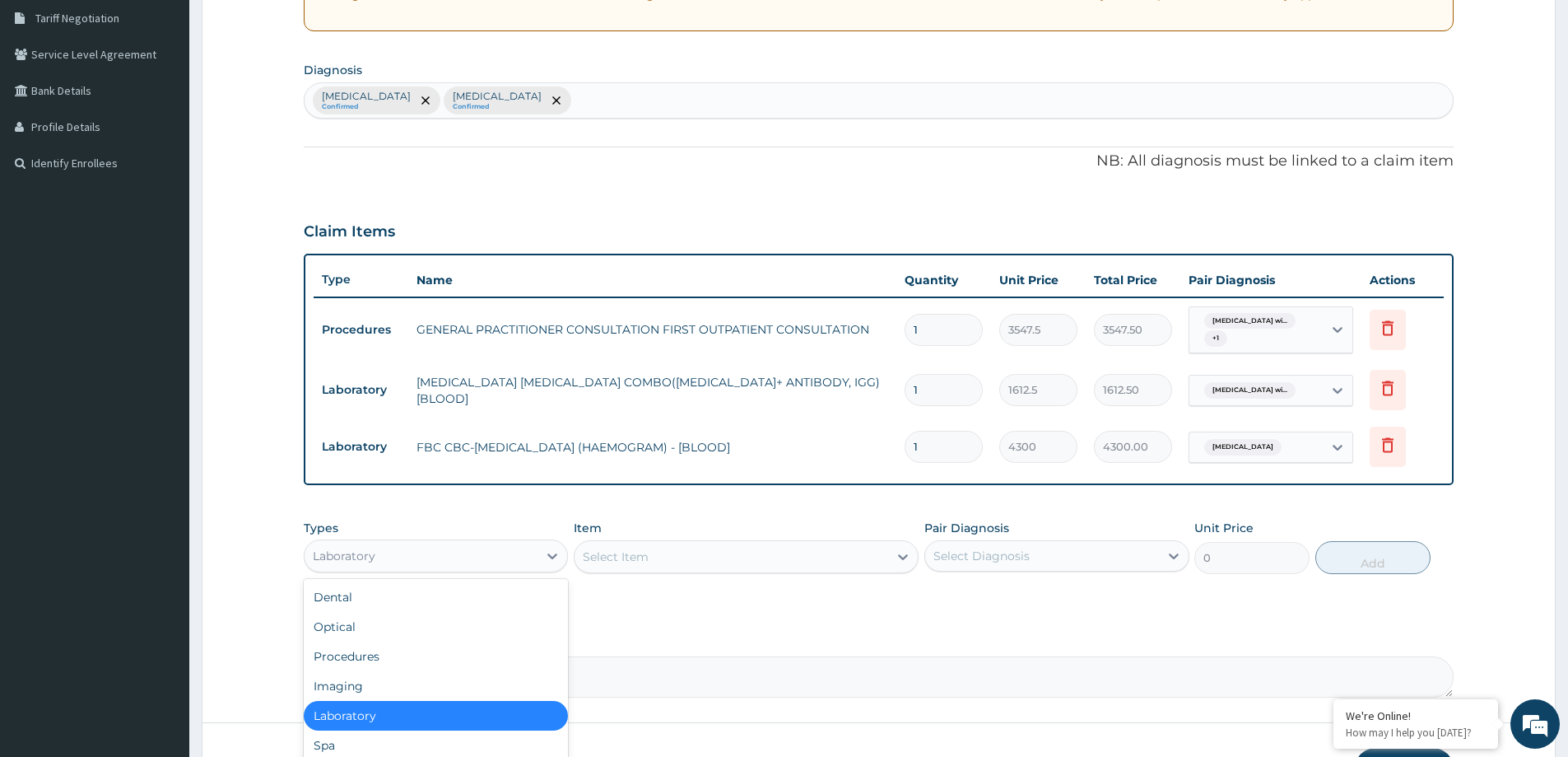
scroll to position [56, 0]
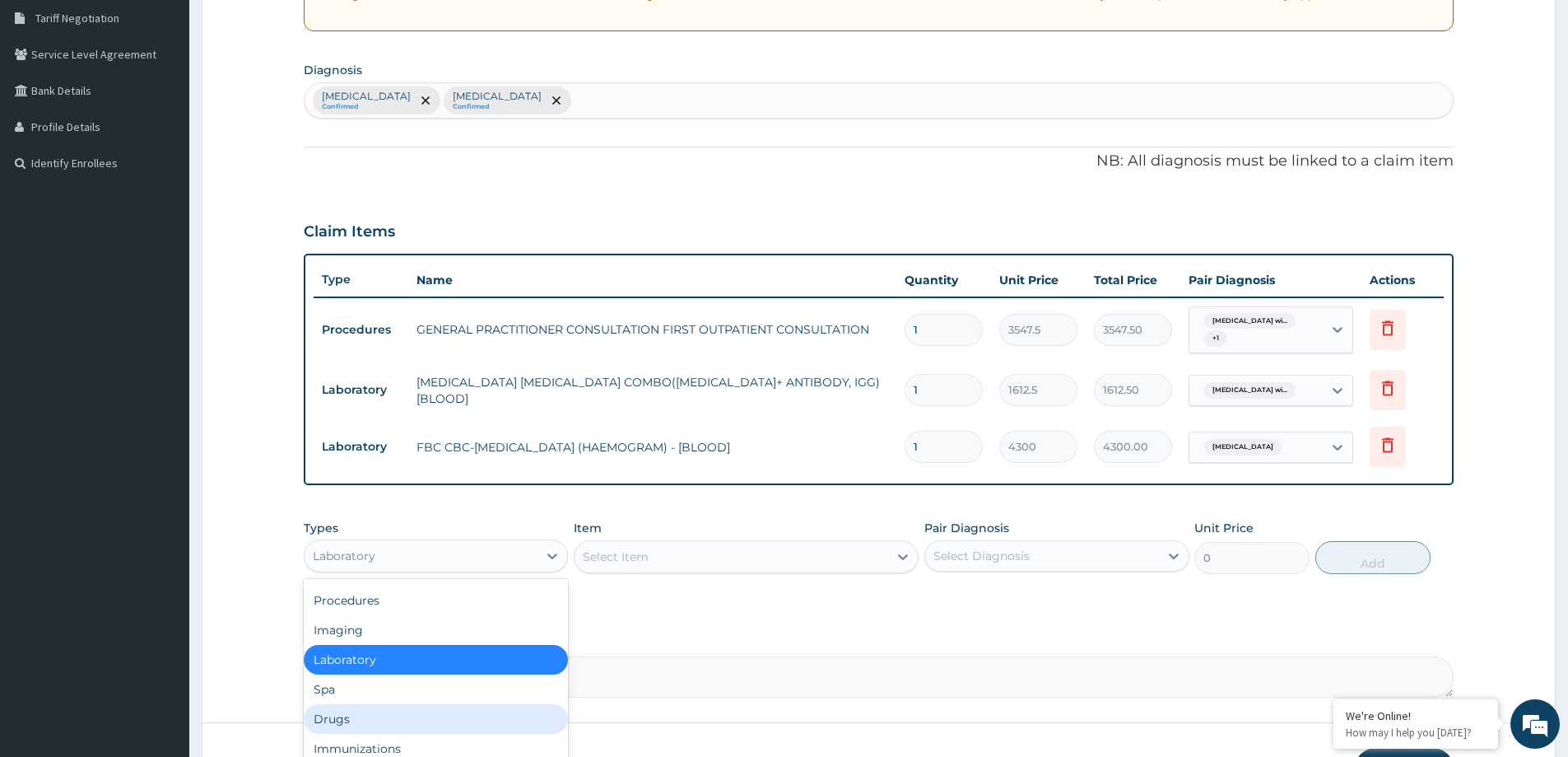
drag, startPoint x: 369, startPoint y: 717, endPoint x: 482, endPoint y: 588, distance: 171.5
click at [380, 713] on div "Drugs" at bounding box center [435, 719] width 264 height 30
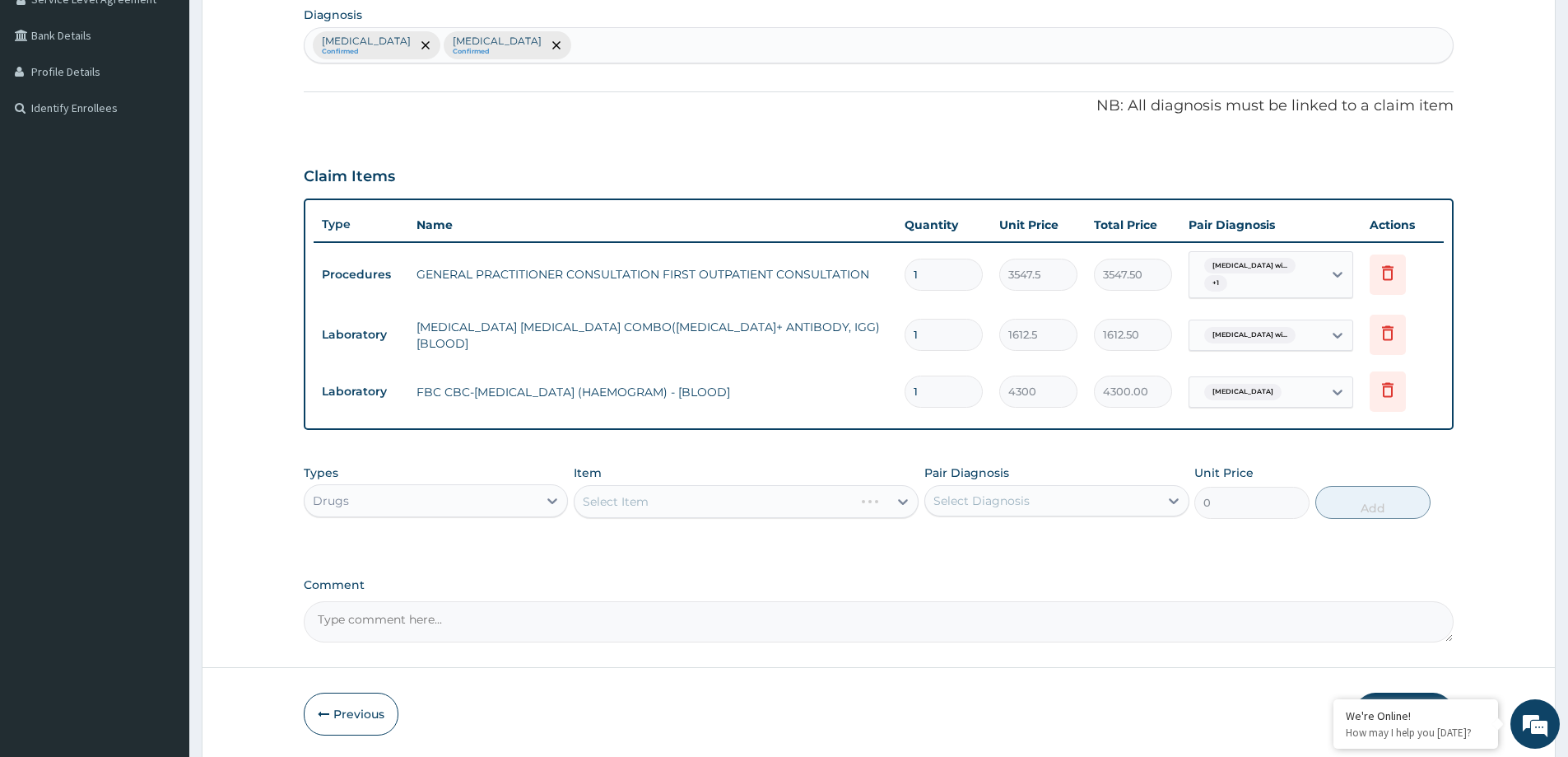
scroll to position [457, 0]
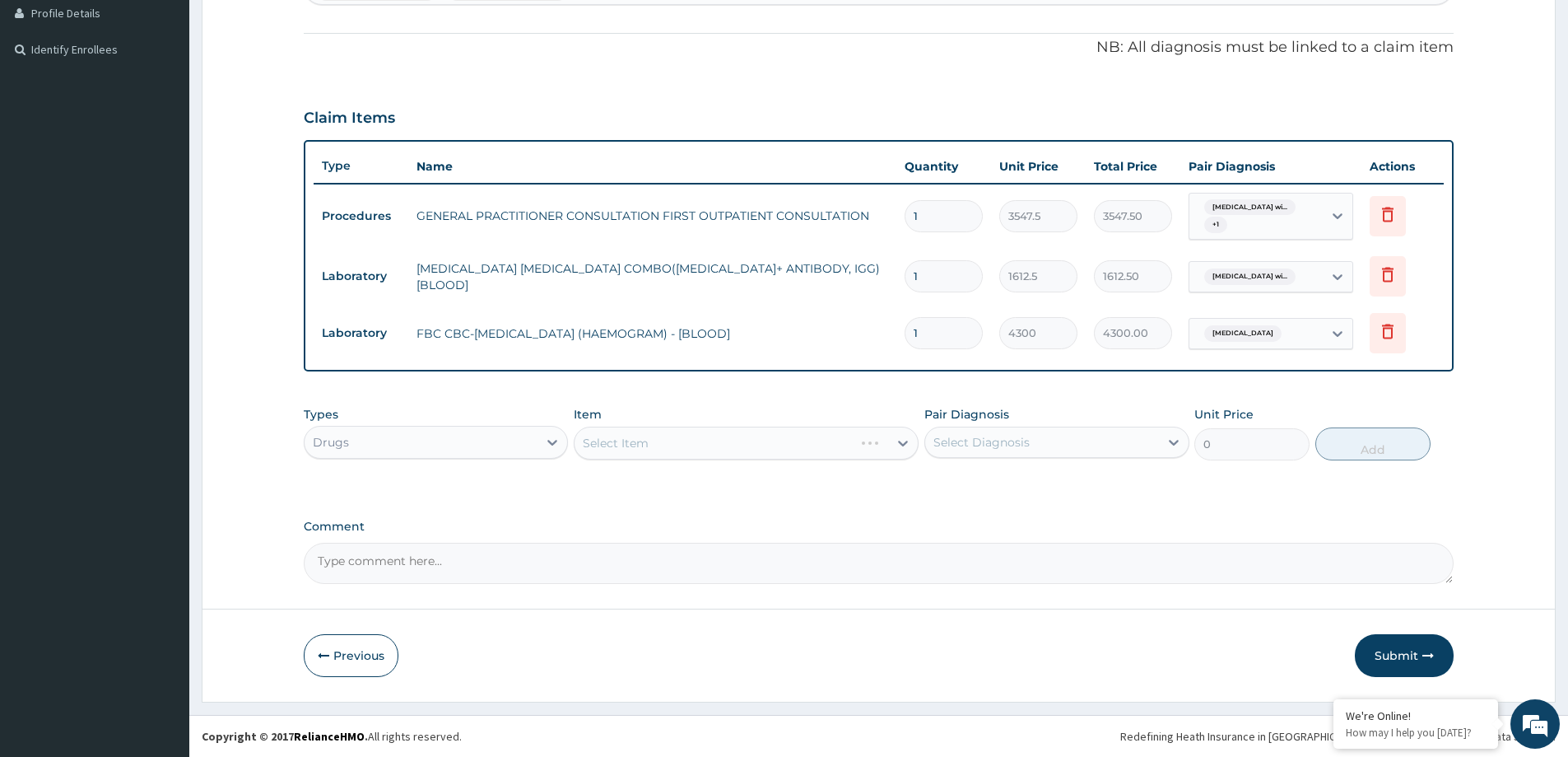
drag, startPoint x: 965, startPoint y: 444, endPoint x: 964, endPoint y: 457, distance: 13.0
click at [964, 448] on div "Select Diagnosis" at bounding box center [982, 442] width 96 height 17
drag, startPoint x: 966, startPoint y: 484, endPoint x: 910, endPoint y: 479, distance: 56.2
click at [965, 486] on label "[MEDICAL_DATA]" at bounding box center [1003, 482] width 102 height 17
checkbox input "true"
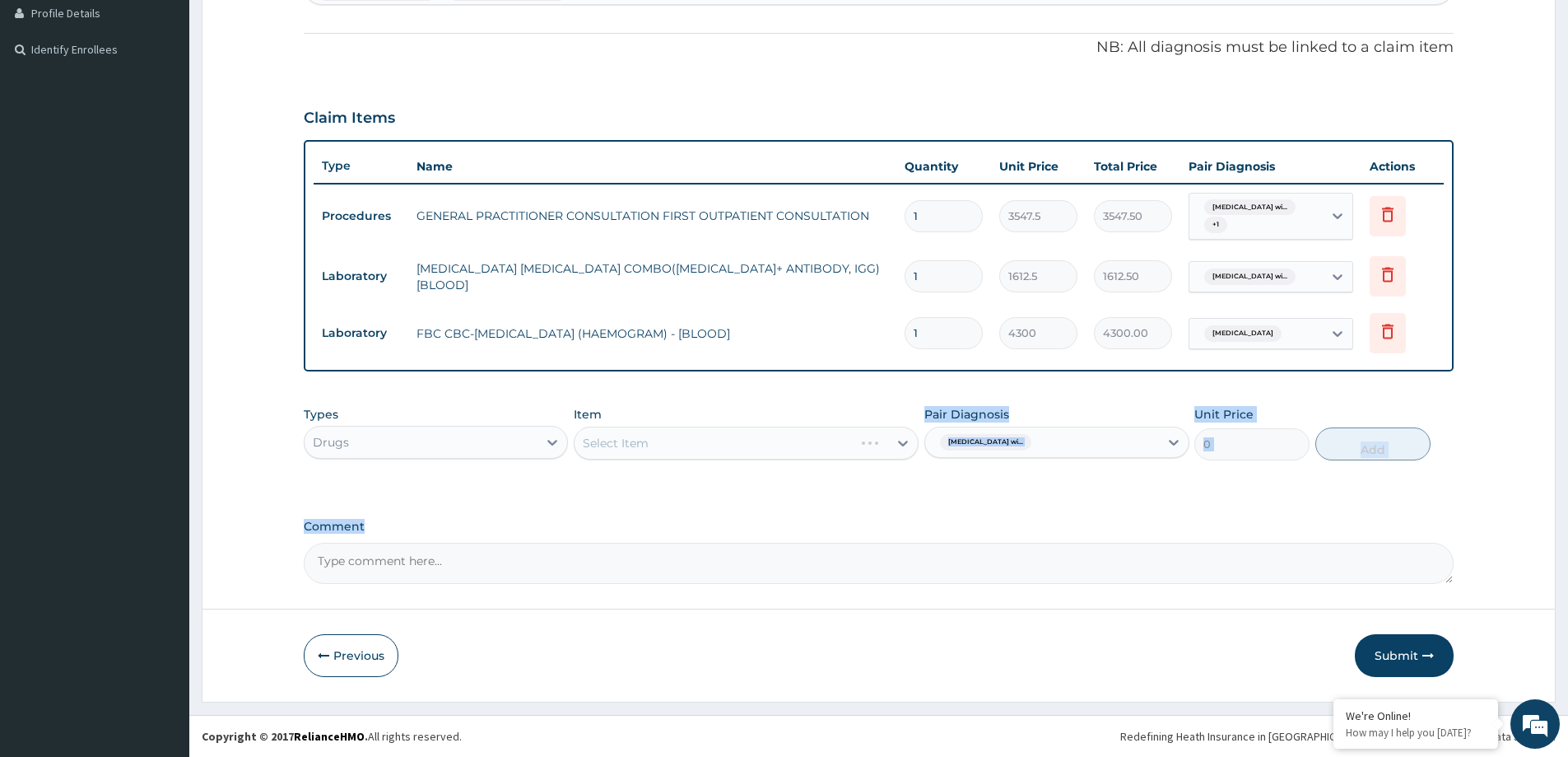
click at [648, 503] on div "PA Code / Prescription Code Enter Code(Secondary Care Only) Encounter Date [DAT…" at bounding box center [879, 142] width 1150 height 883
click at [744, 410] on div "Item Select Item" at bounding box center [746, 433] width 345 height 54
click at [714, 457] on div "Select Item" at bounding box center [731, 443] width 313 height 26
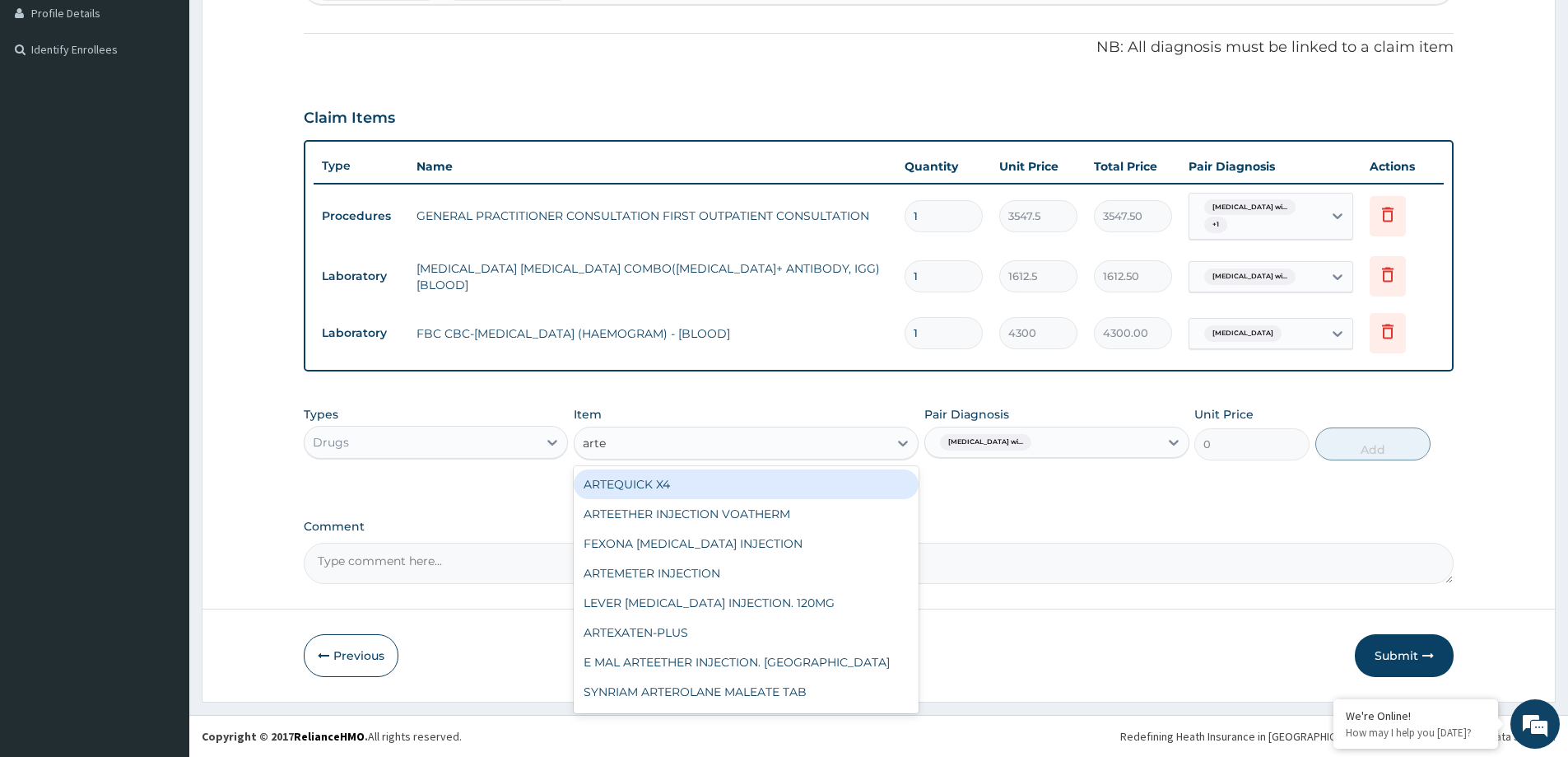
type input "artem"
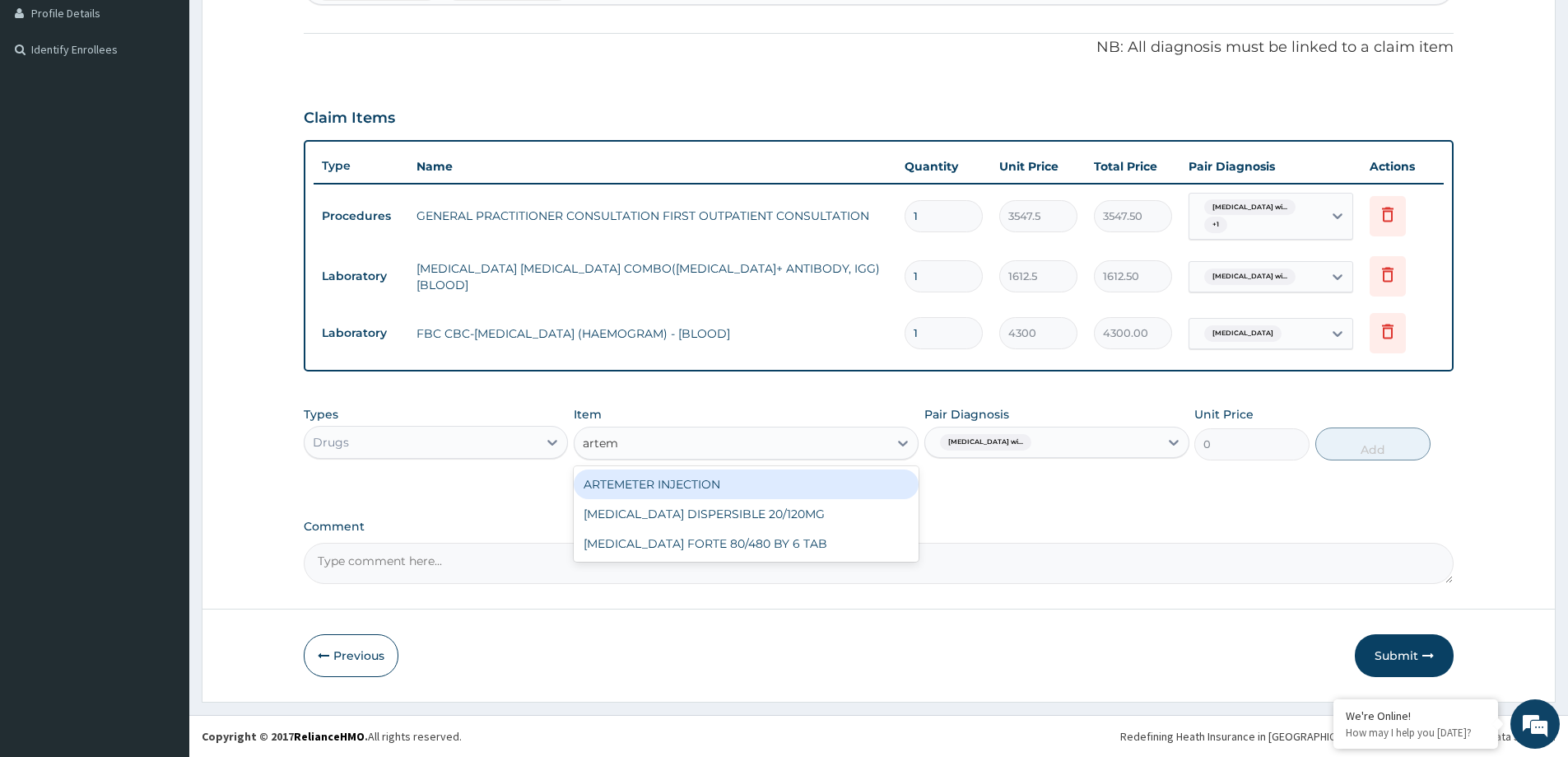
drag, startPoint x: 718, startPoint y: 489, endPoint x: 990, endPoint y: 464, distance: 273.1
click at [721, 485] on div "ARTEMETER INJECTION" at bounding box center [746, 485] width 345 height 30
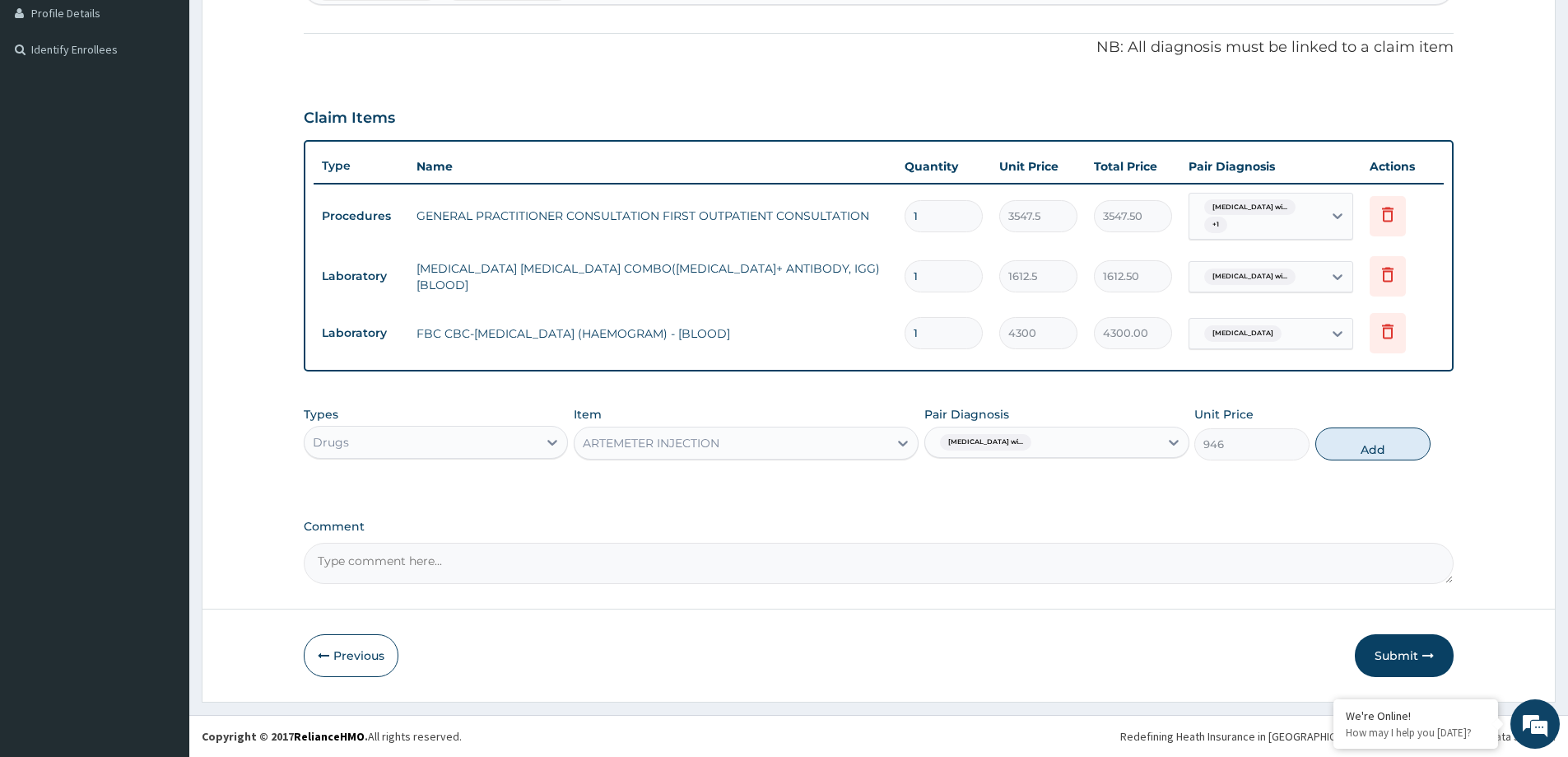
click at [1387, 438] on button "Add" at bounding box center [1373, 444] width 115 height 33
type input "0"
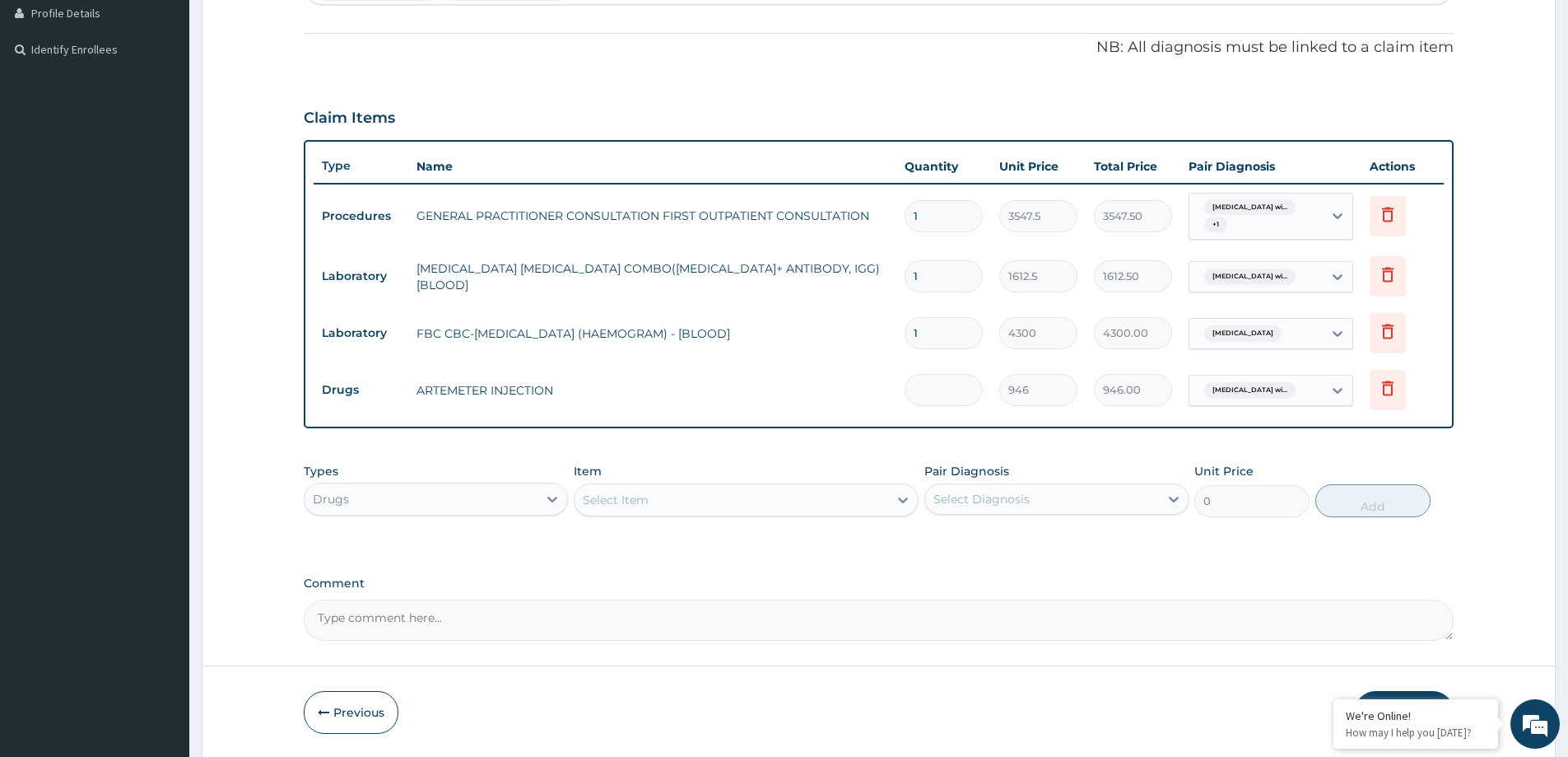
type input "0.00"
type input "6"
type input "5676.00"
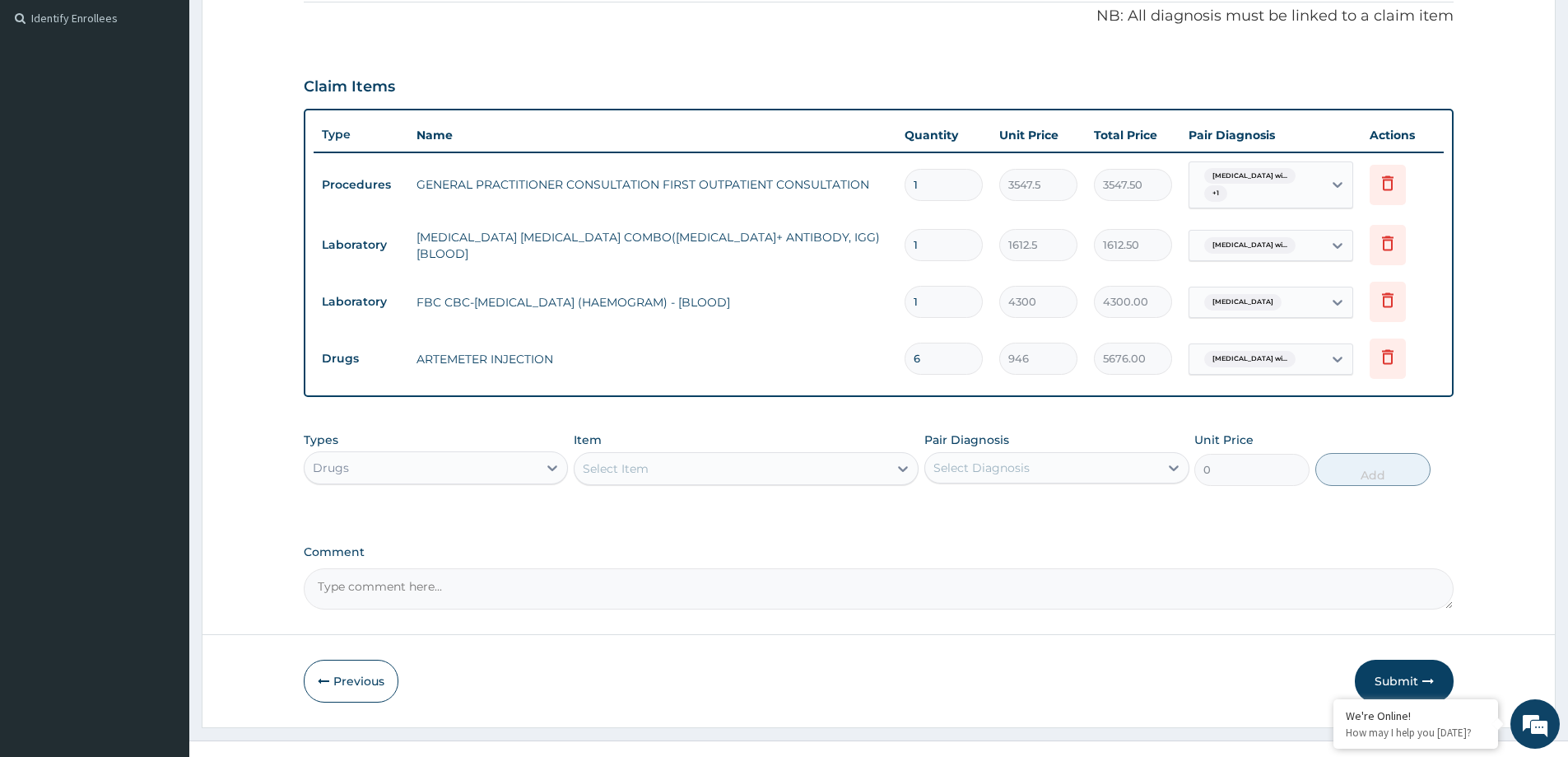
scroll to position [513, 0]
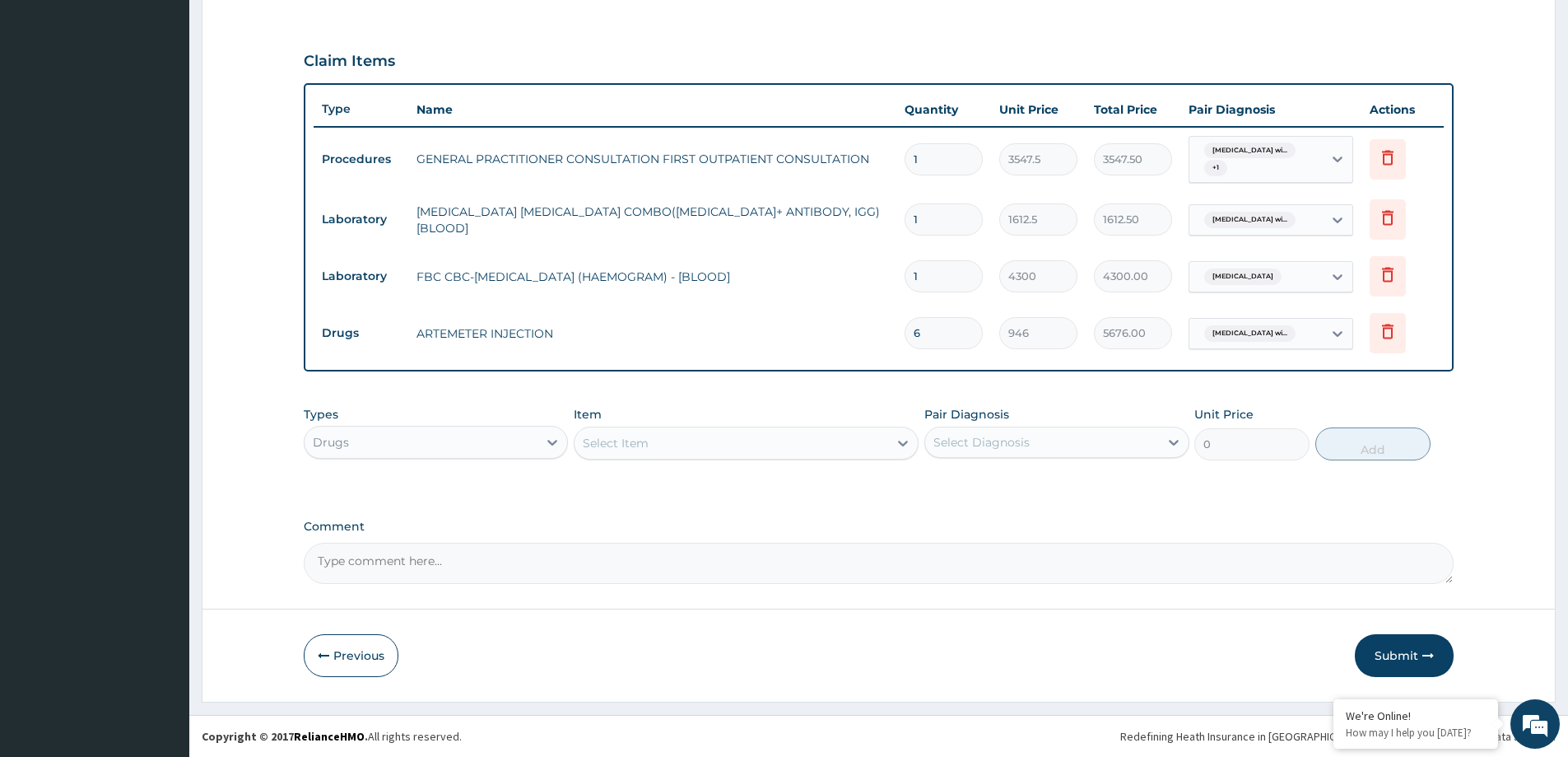
type input "6"
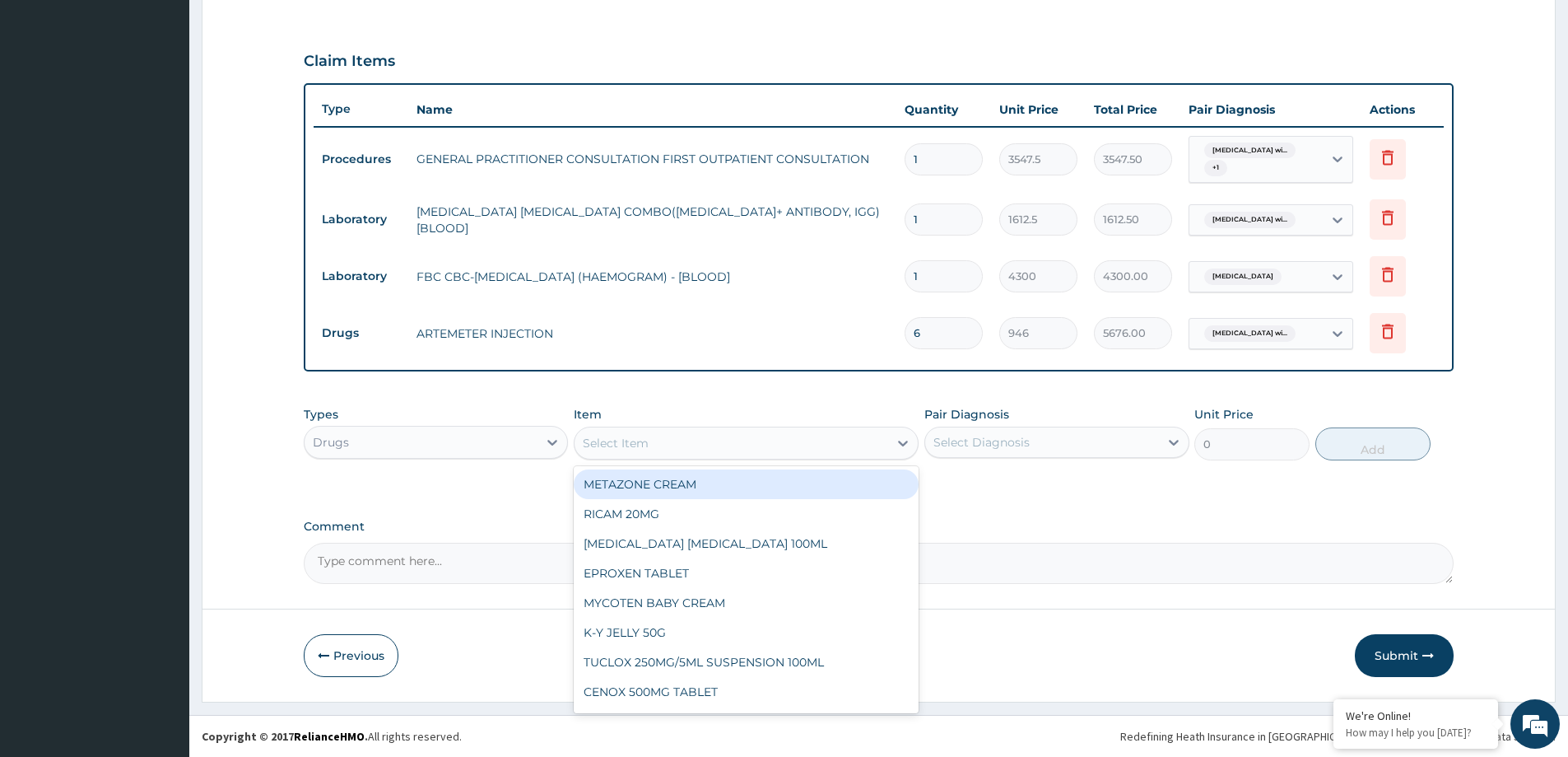
click at [643, 436] on div "Select Item" at bounding box center [615, 443] width 65 height 17
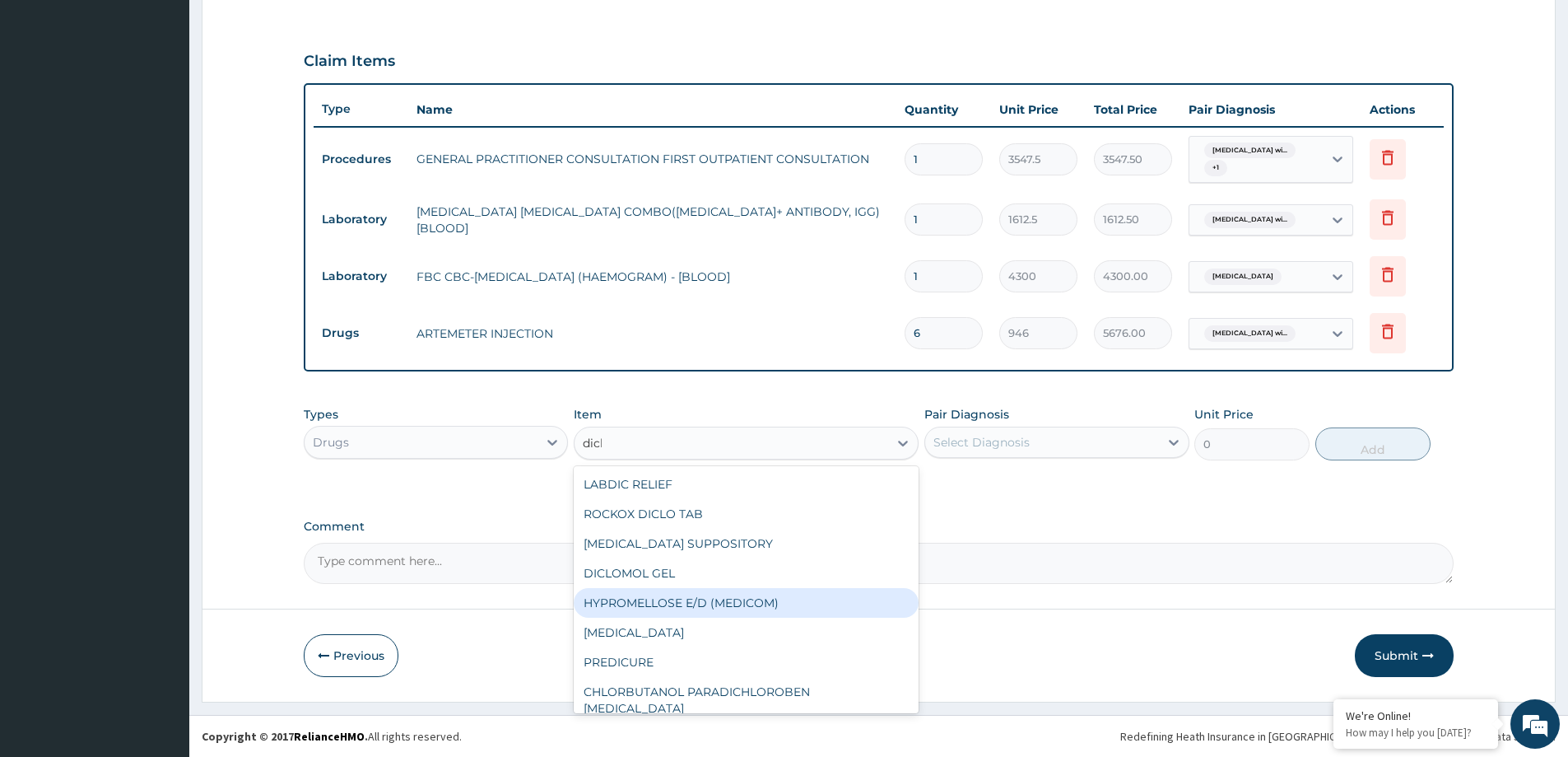
type input "diclo"
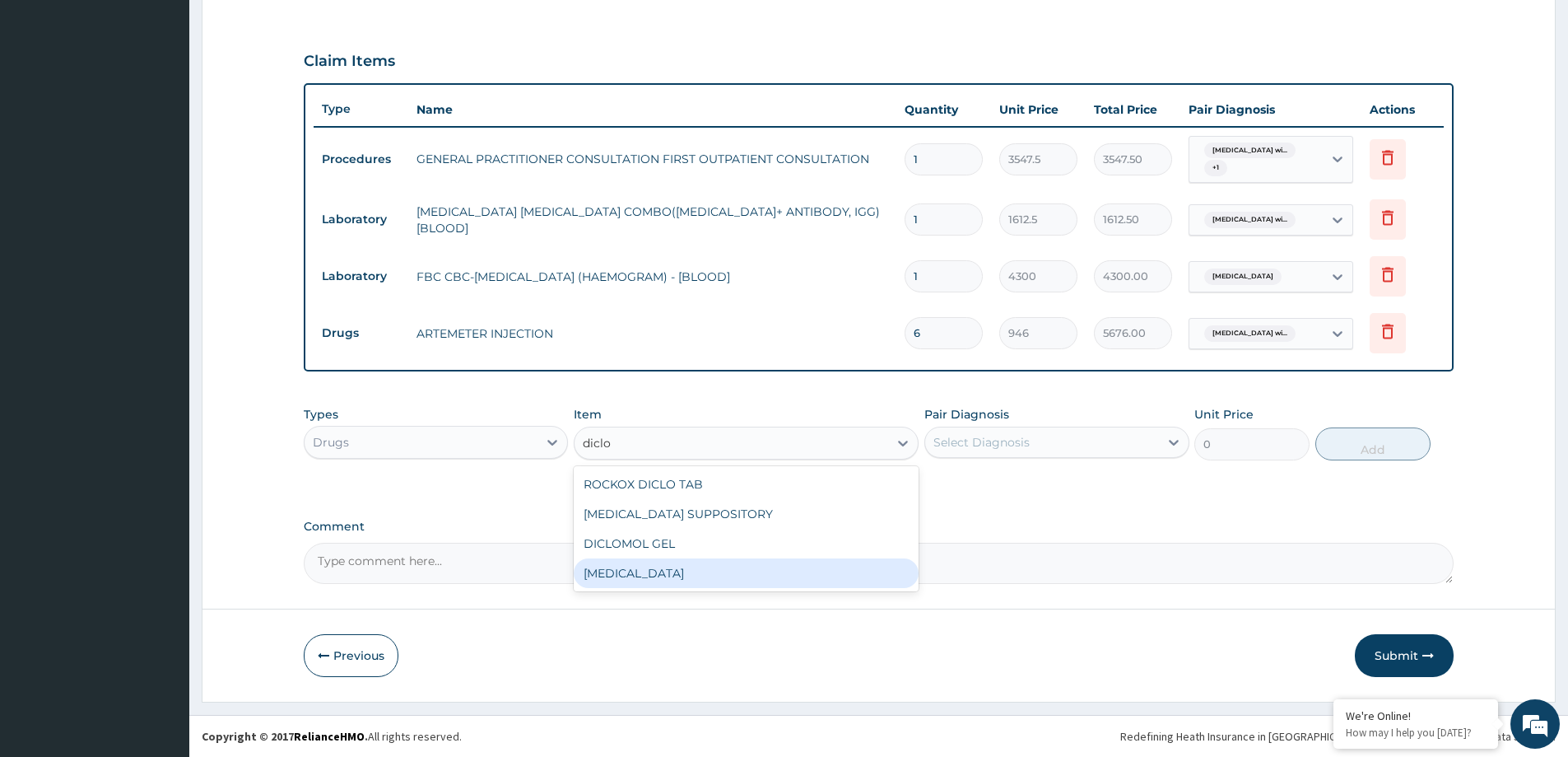
drag, startPoint x: 671, startPoint y: 582, endPoint x: 711, endPoint y: 578, distance: 40.2
click at [672, 581] on div "[MEDICAL_DATA]" at bounding box center [746, 574] width 345 height 30
type input "591.25"
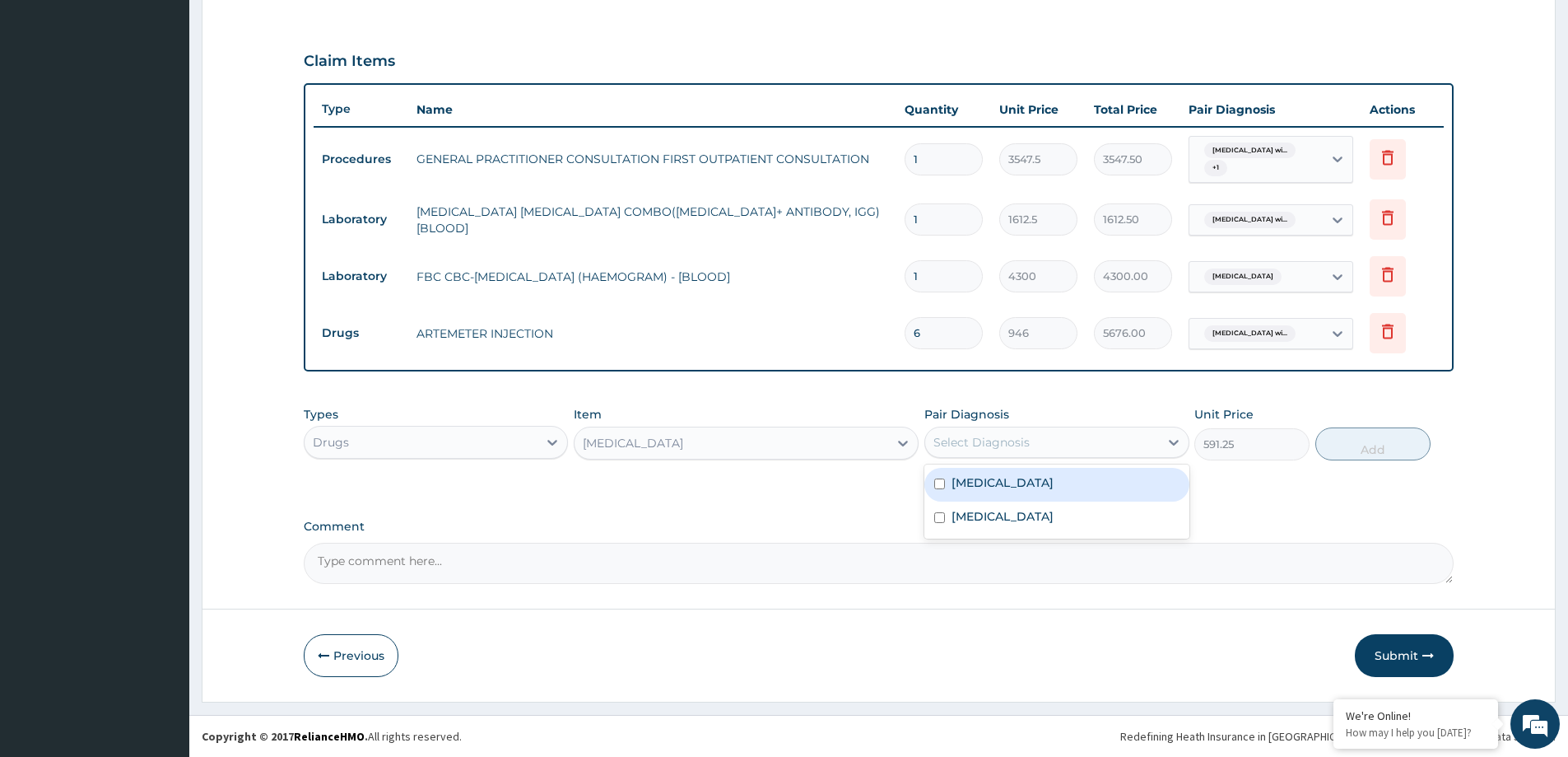
drag, startPoint x: 1047, startPoint y: 439, endPoint x: 1025, endPoint y: 471, distance: 38.8
click at [1041, 444] on div "Select Diagnosis" at bounding box center [1041, 443] width 233 height 26
drag, startPoint x: 1012, startPoint y: 483, endPoint x: 1007, endPoint y: 526, distance: 43.3
click at [1010, 489] on label "[MEDICAL_DATA]" at bounding box center [1003, 482] width 102 height 17
checkbox input "true"
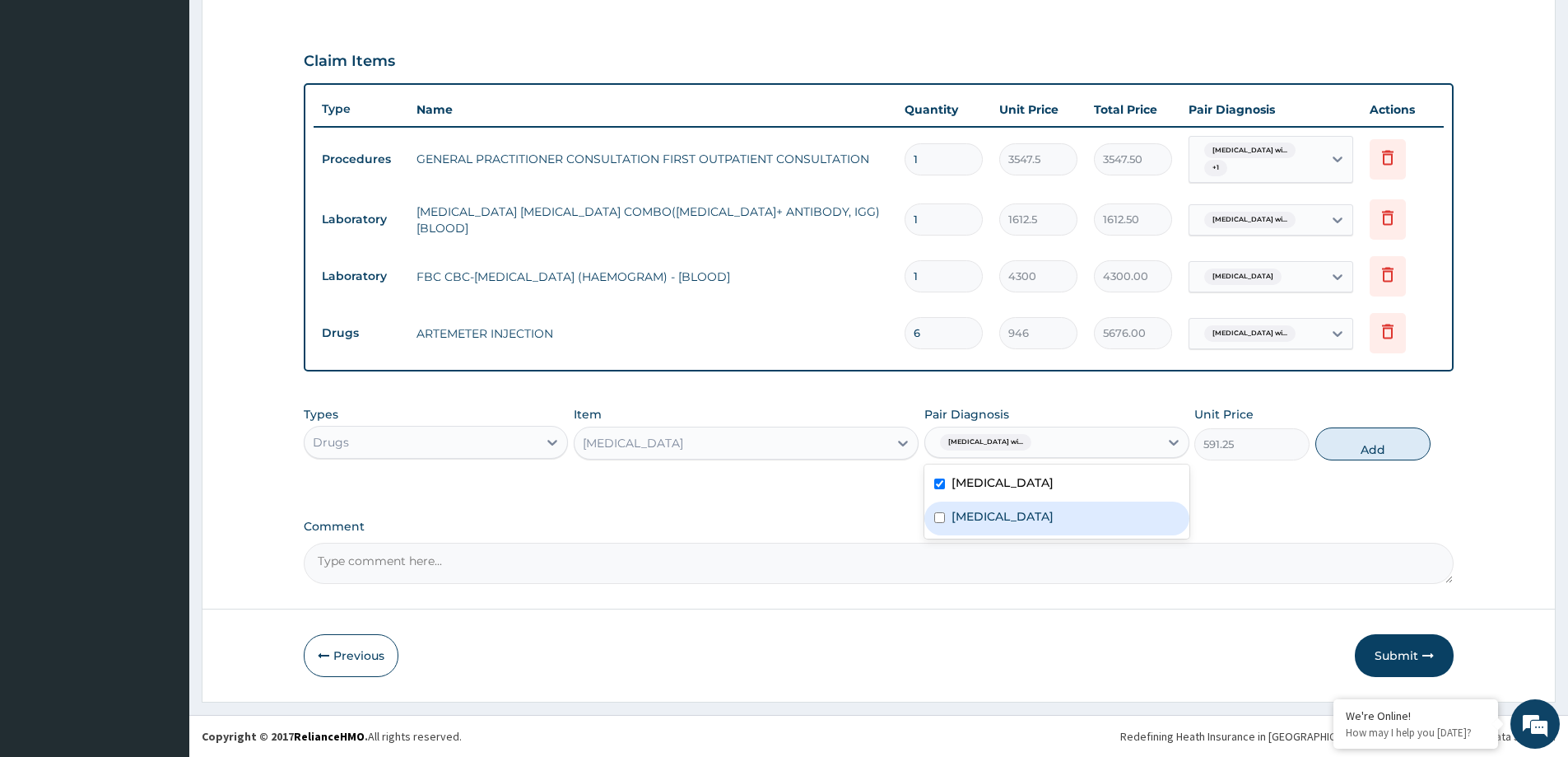
drag, startPoint x: 1003, startPoint y: 526, endPoint x: 1065, endPoint y: 523, distance: 62.1
click at [1037, 525] on label "[MEDICAL_DATA]" at bounding box center [1003, 516] width 102 height 17
checkbox input "true"
drag, startPoint x: 1361, startPoint y: 439, endPoint x: 1276, endPoint y: 450, distance: 85.7
click at [1358, 440] on button "Add" at bounding box center [1373, 444] width 115 height 33
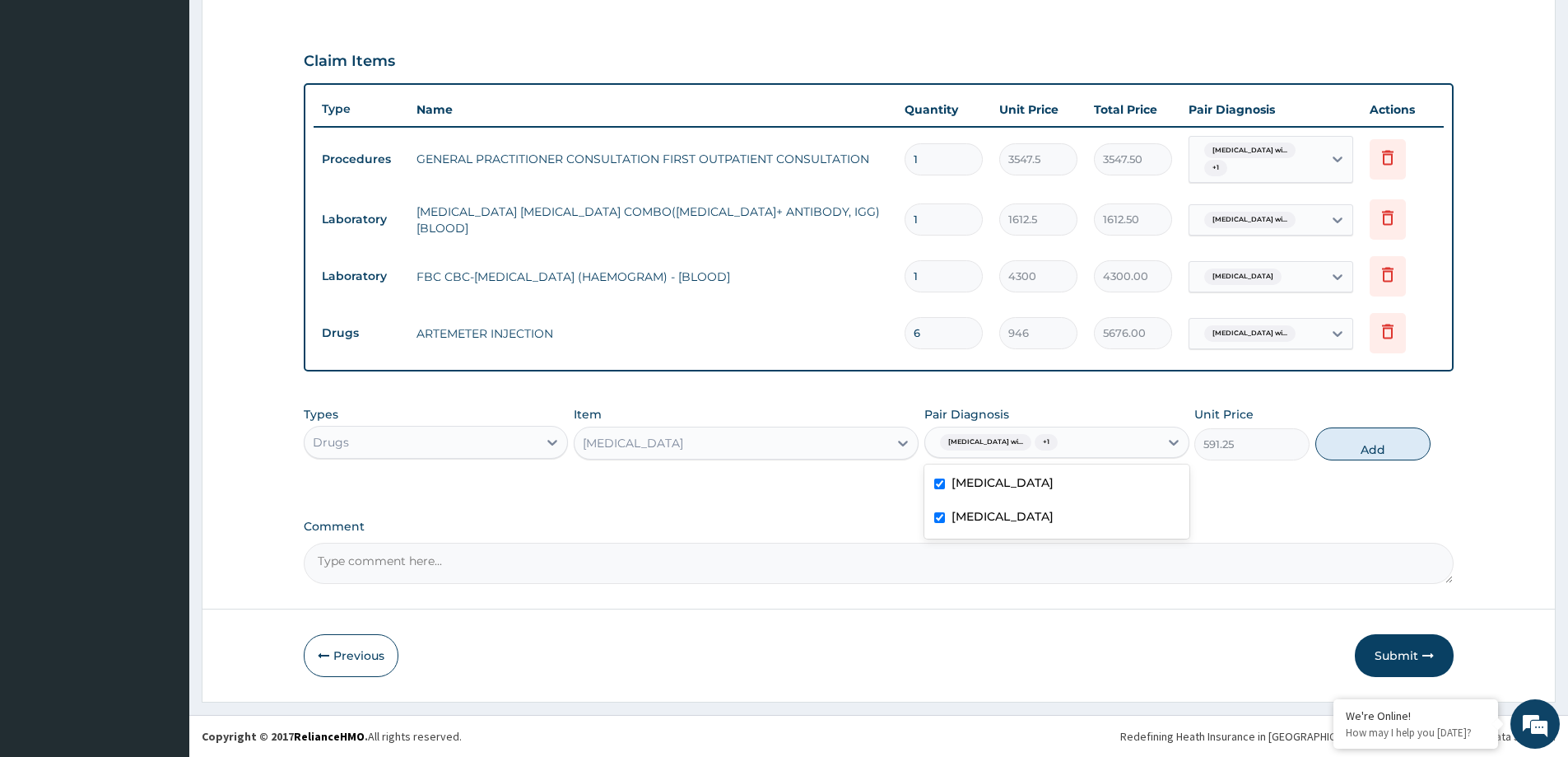
type input "0"
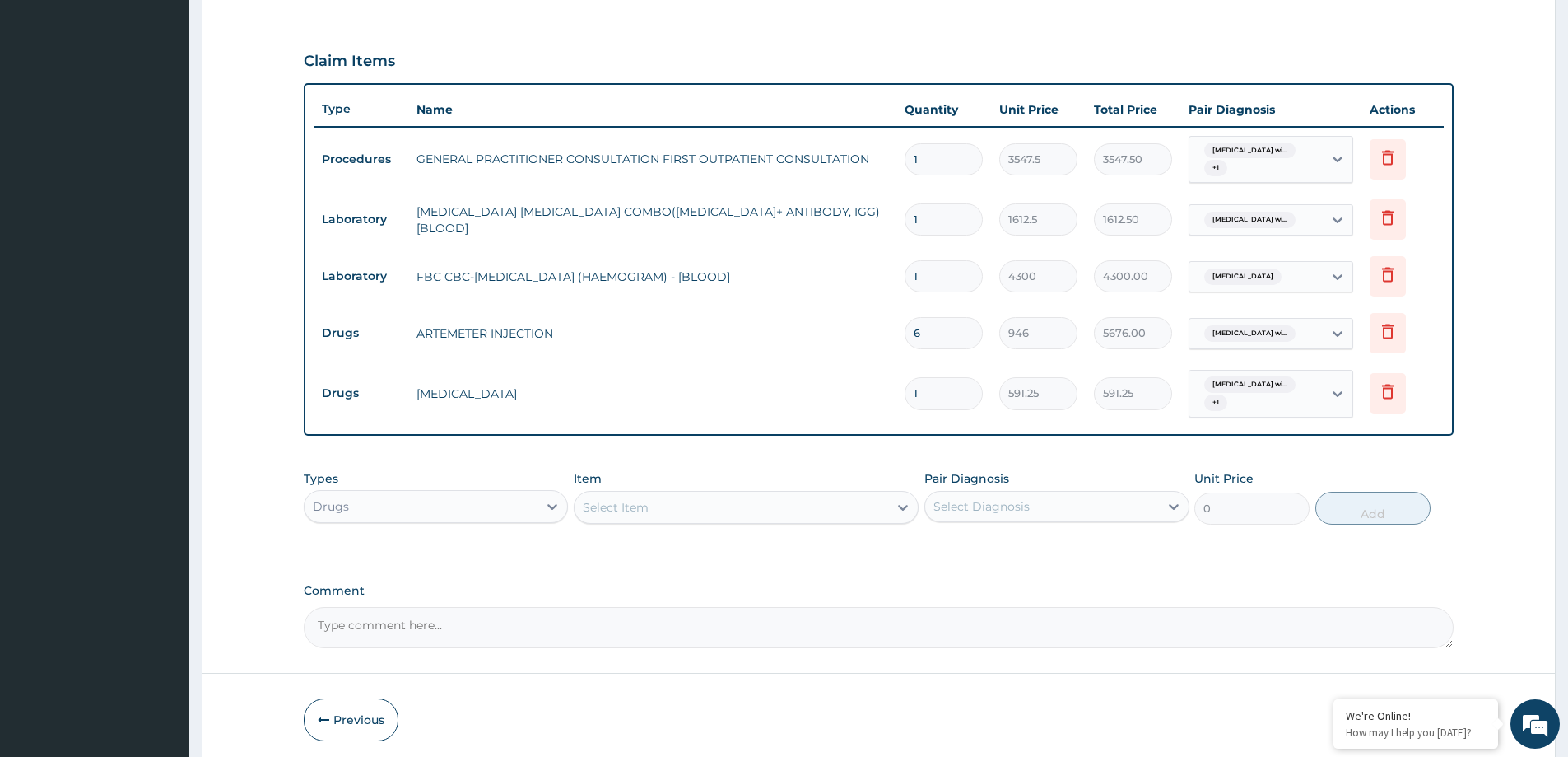
click at [619, 511] on div "Select Item" at bounding box center [615, 507] width 65 height 17
drag, startPoint x: 922, startPoint y: 392, endPoint x: 820, endPoint y: 394, distance: 102.0
click at [916, 394] on input "1" at bounding box center [944, 393] width 79 height 32
type input "0.00"
type input "2"
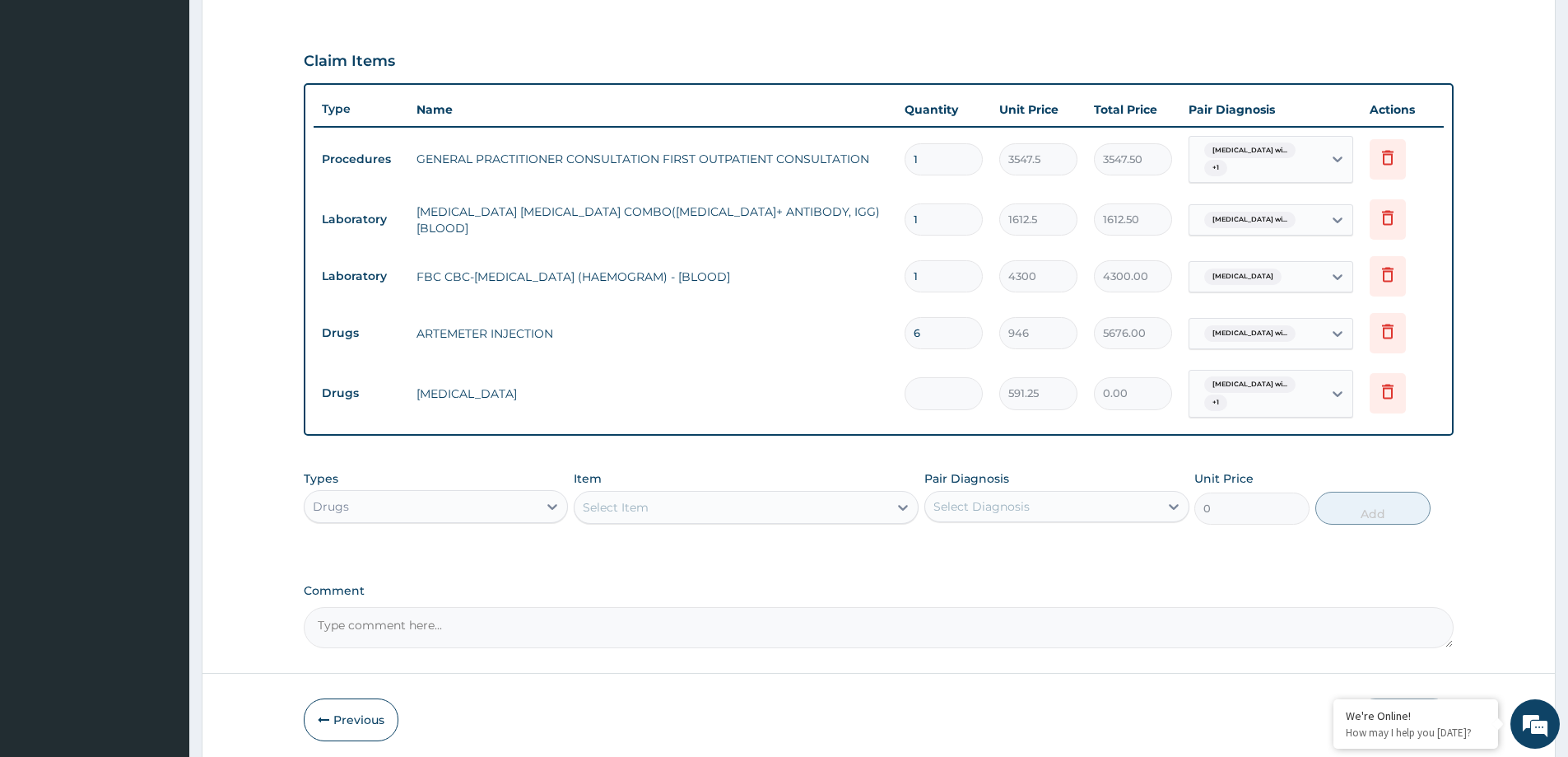
type input "1182.50"
type input "2"
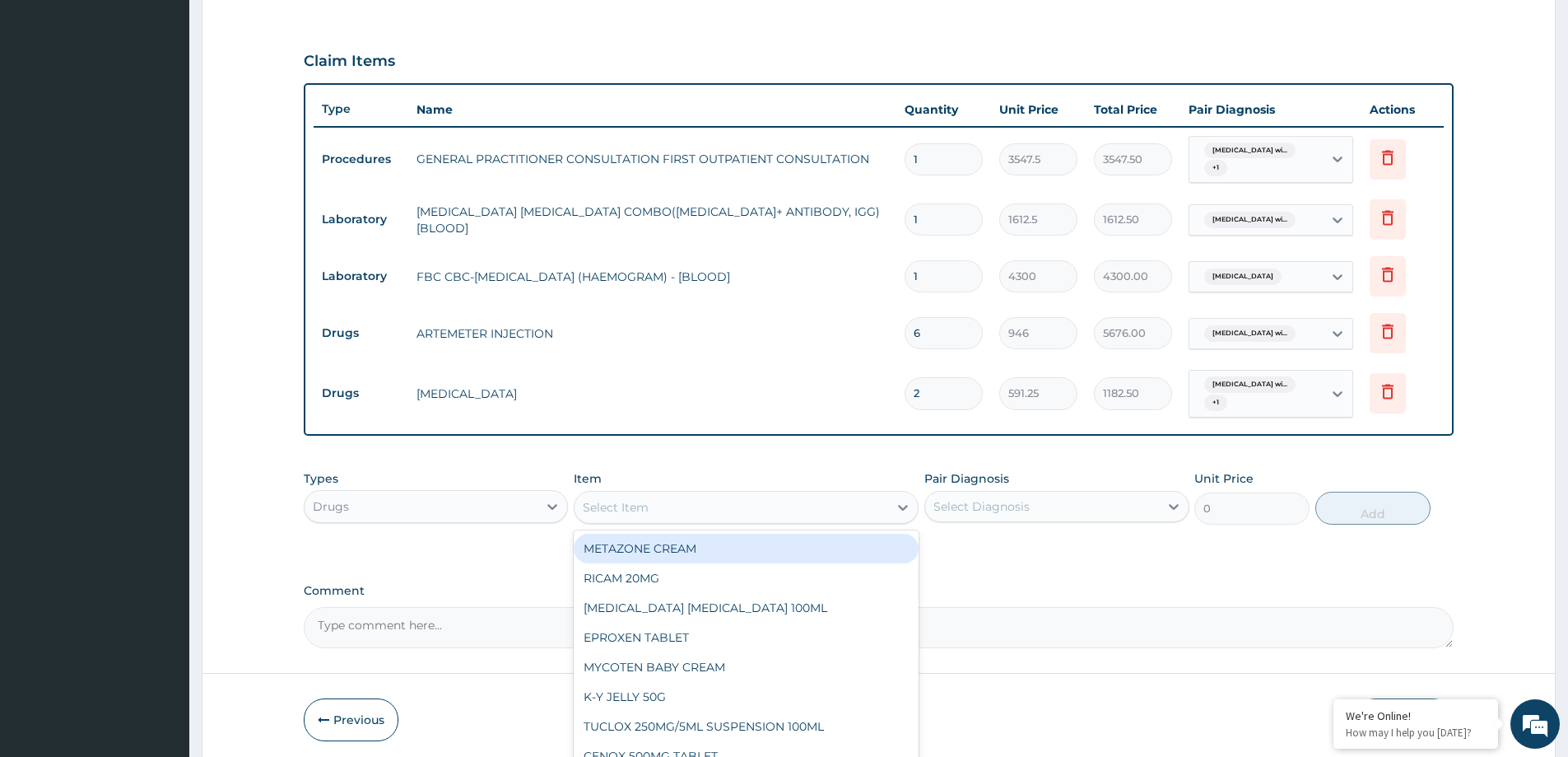
click at [612, 503] on div "Select Item" at bounding box center [615, 507] width 65 height 17
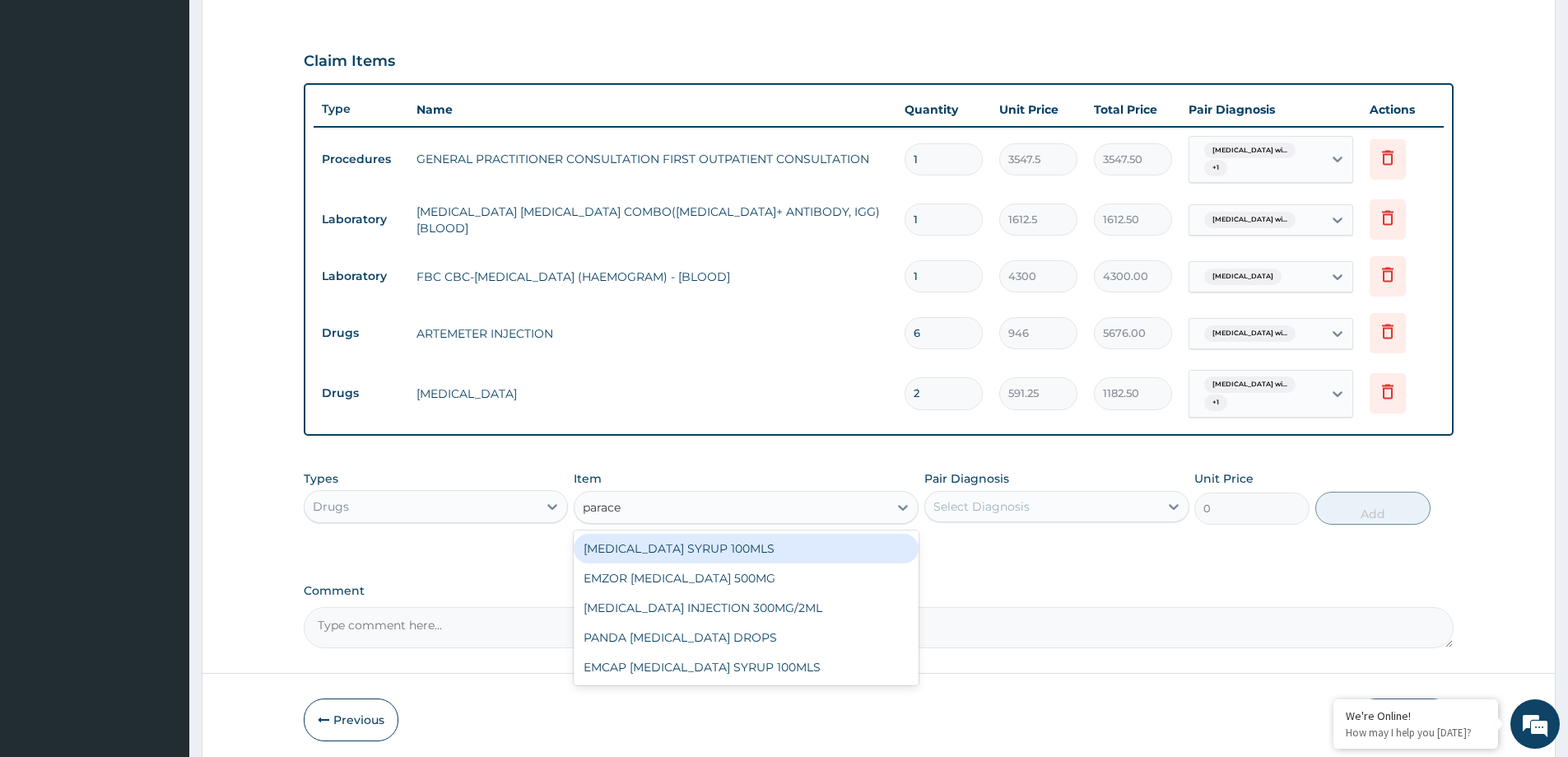
type input "paracet"
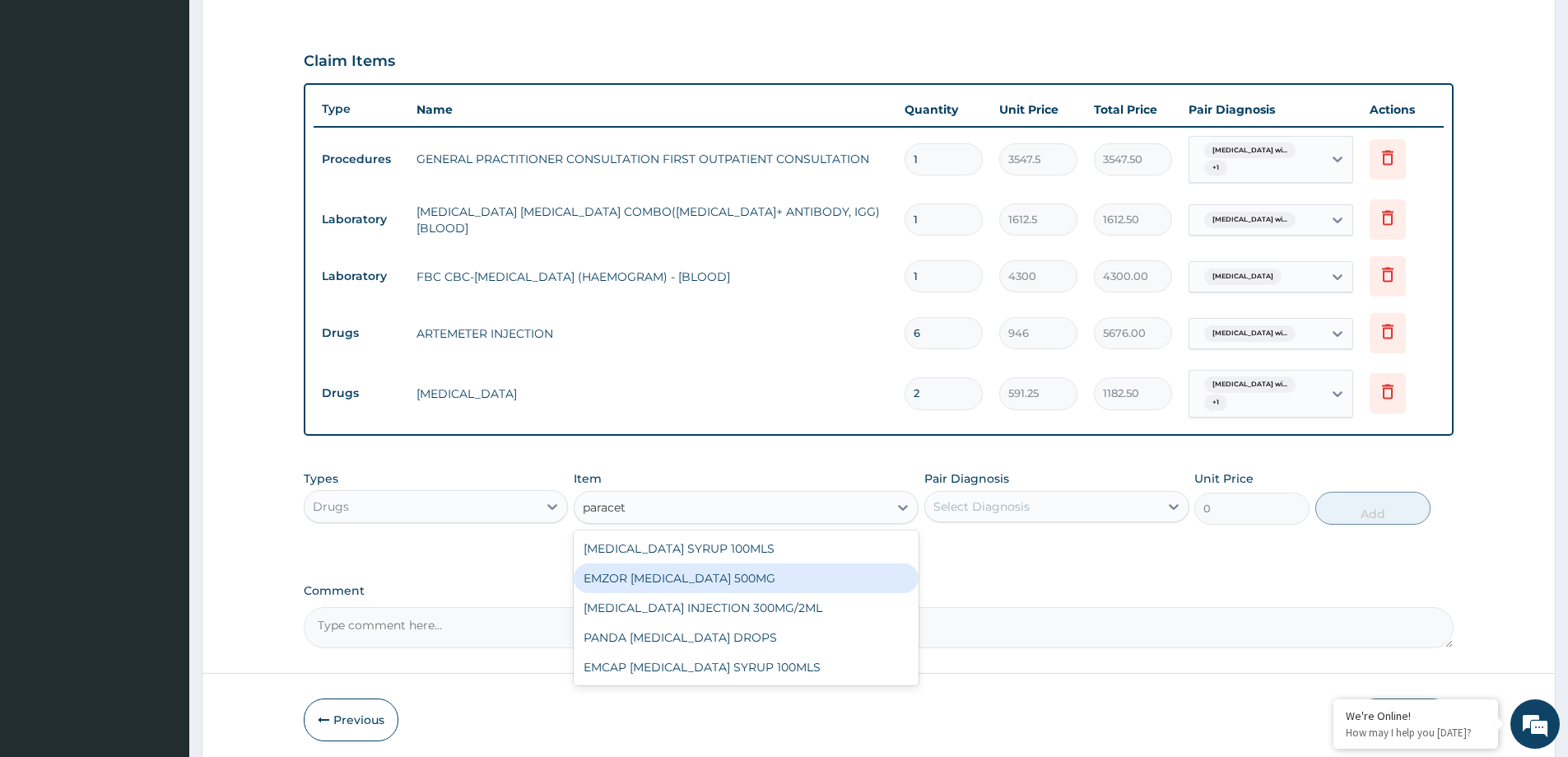
click at [703, 580] on div "EMZOR PARACETAMOL 500MG" at bounding box center [746, 578] width 345 height 30
type input "23.64999961853027"
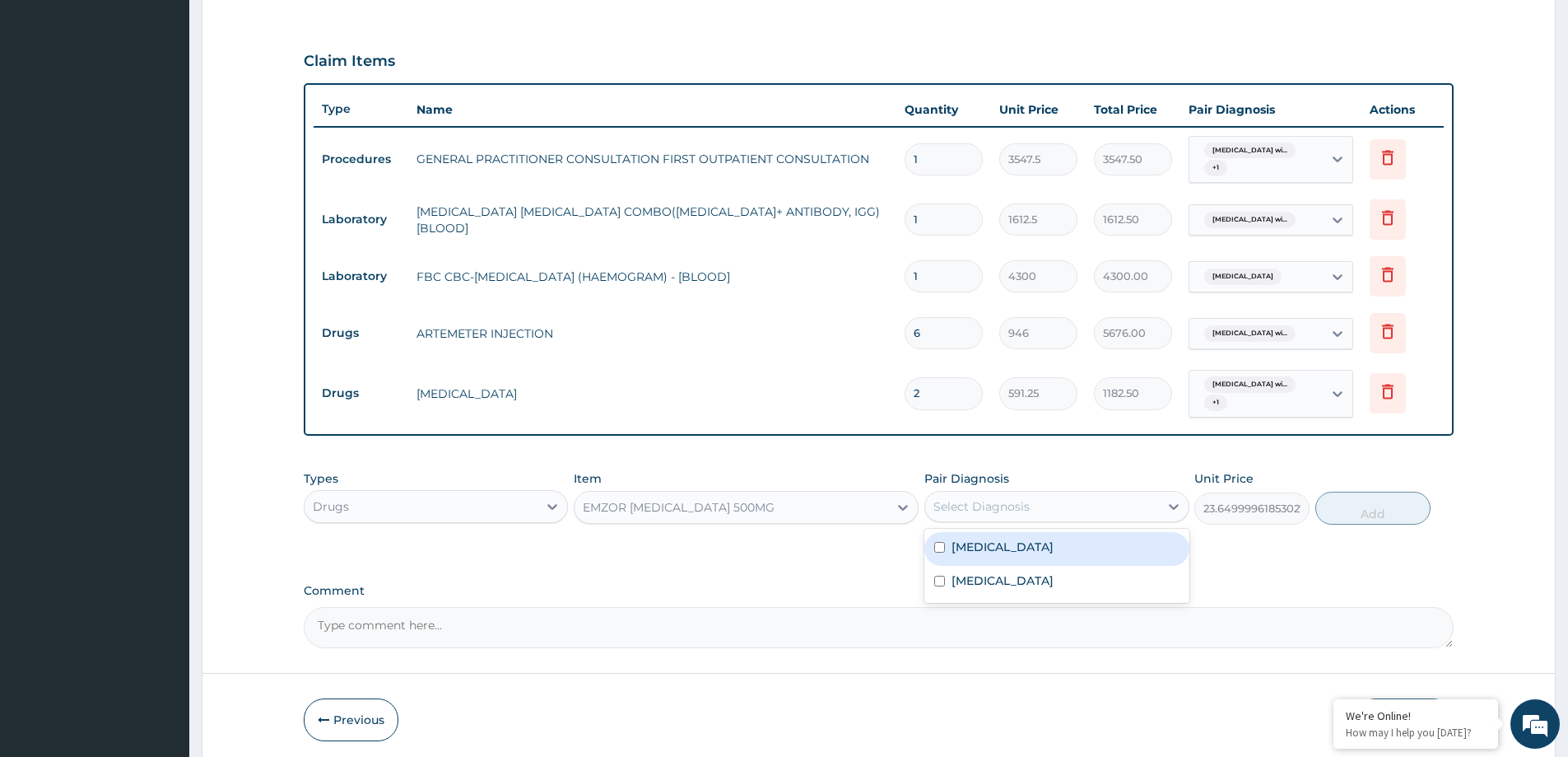
click at [1017, 496] on div "Select Diagnosis" at bounding box center [1041, 506] width 233 height 26
click at [1004, 548] on label "Plasmodium malariae malaria without complication" at bounding box center [1003, 547] width 102 height 17
checkbox input "true"
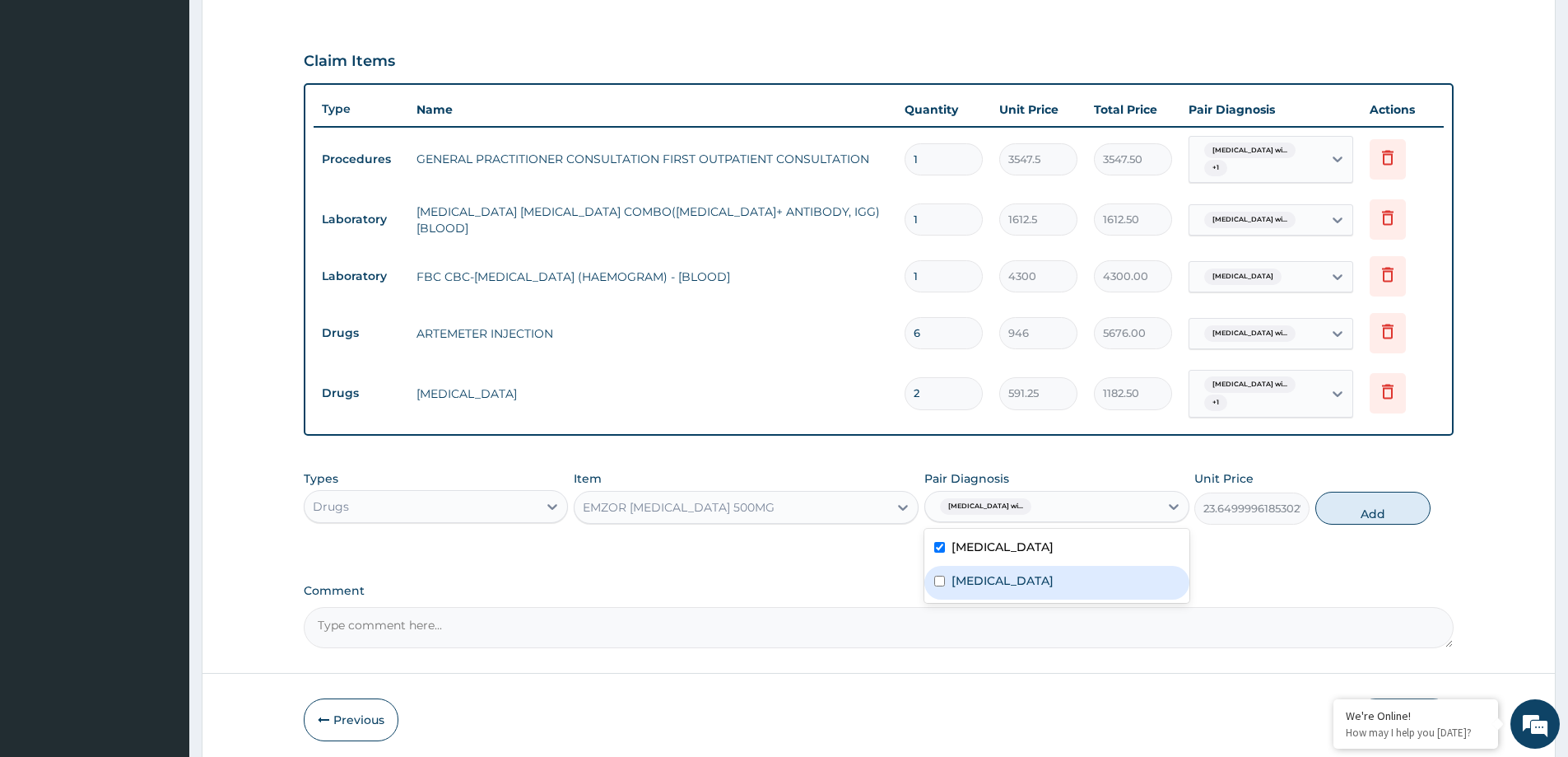
drag, startPoint x: 990, startPoint y: 598, endPoint x: 1085, endPoint y: 592, distance: 95.2
click at [1021, 589] on label "Puerperal sepsis" at bounding box center [1003, 581] width 102 height 17
checkbox input "true"
click at [1415, 508] on button "Add" at bounding box center [1373, 508] width 115 height 33
type input "0"
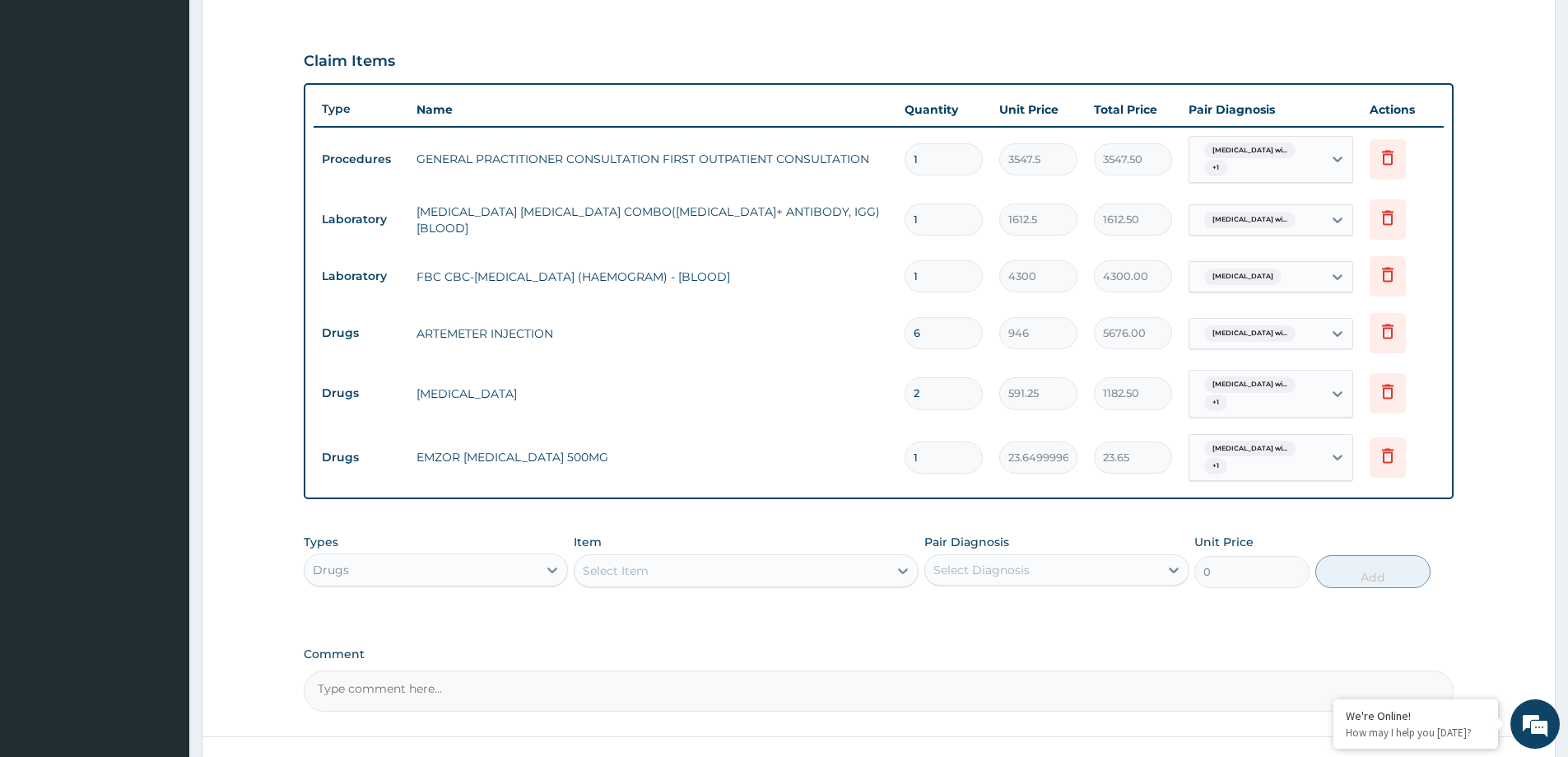
type input "18"
type input "425.70"
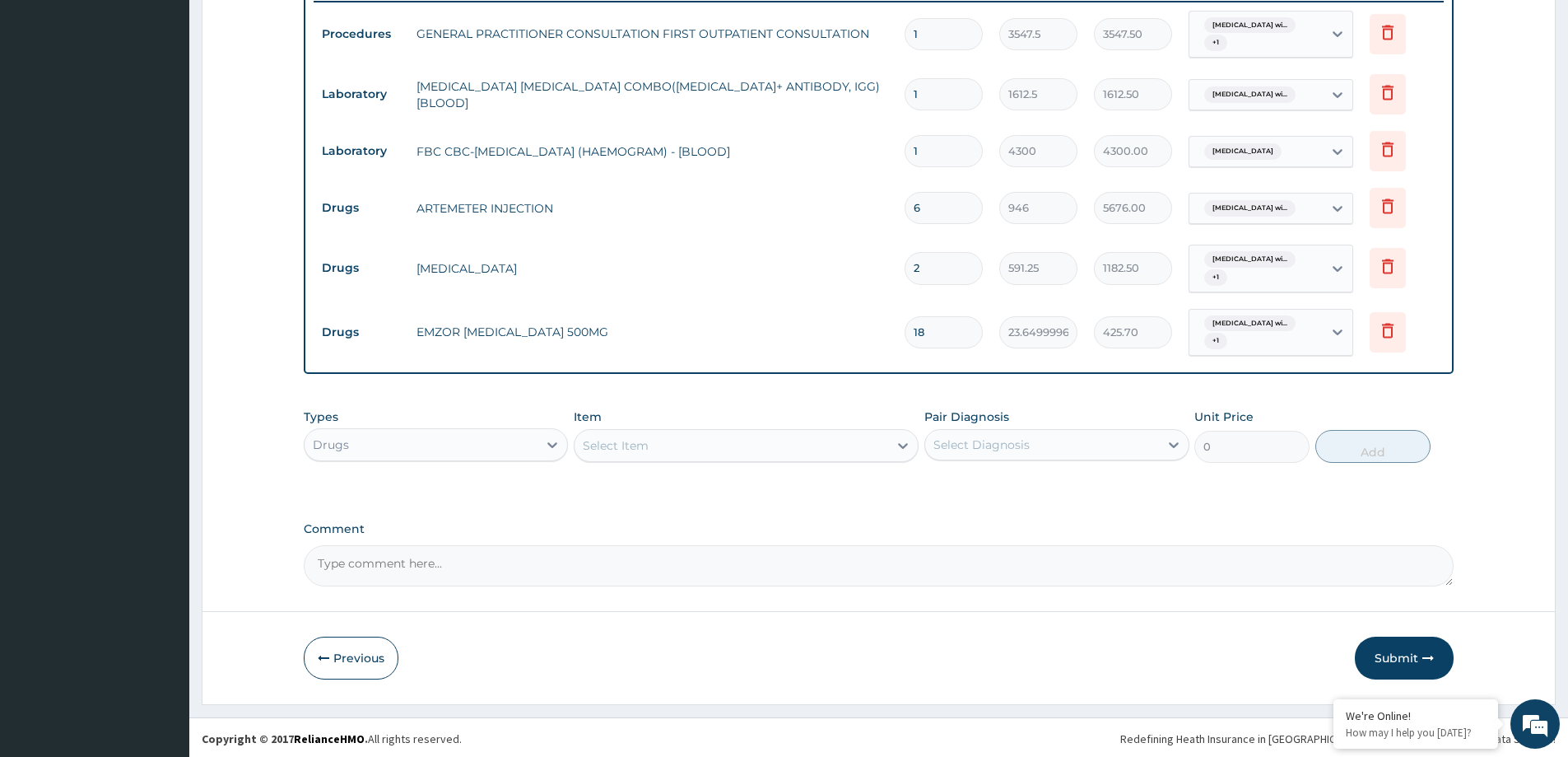
scroll to position [641, 0]
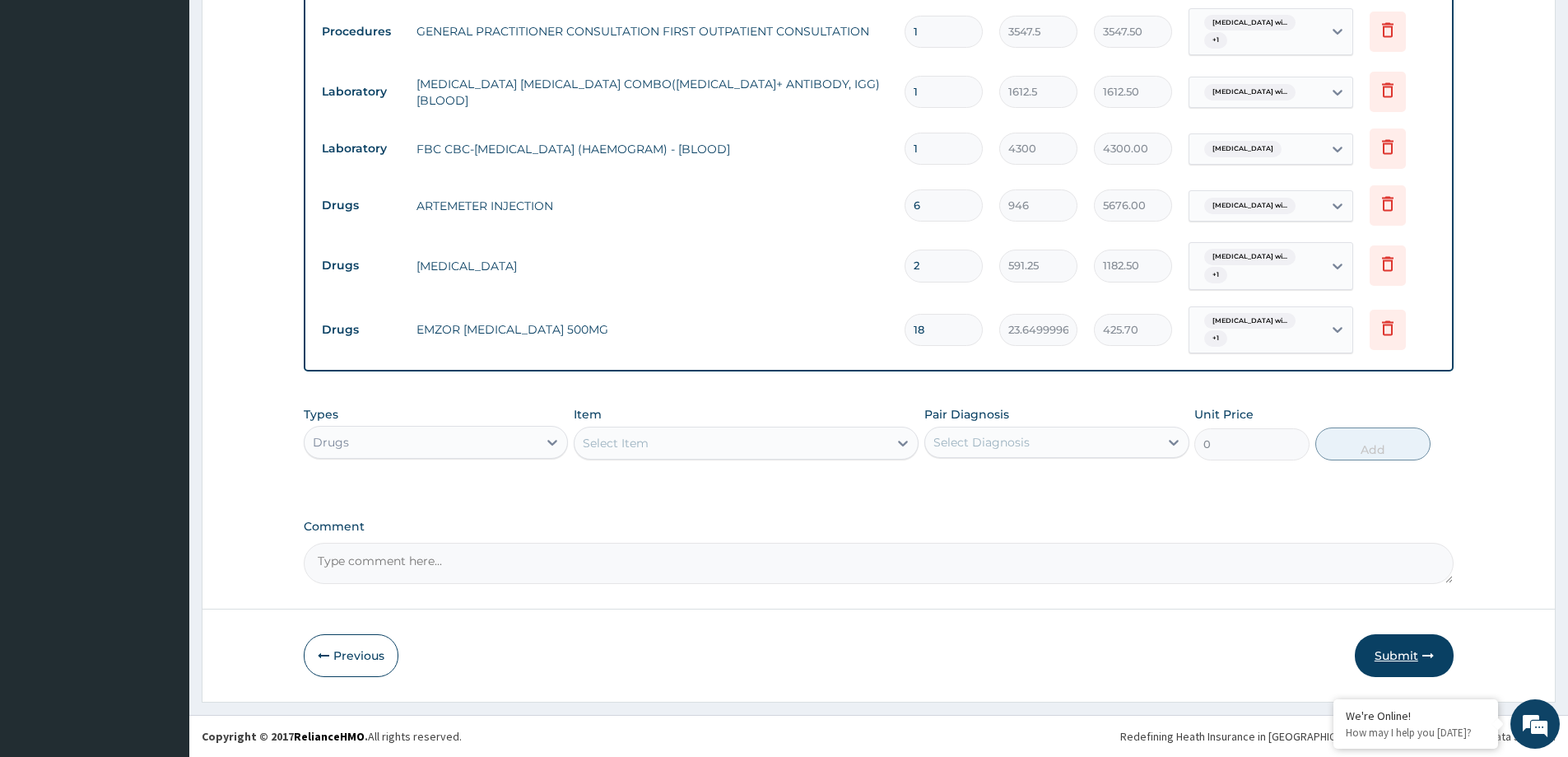
type input "18"
click at [1377, 662] on button "Submit" at bounding box center [1404, 655] width 99 height 43
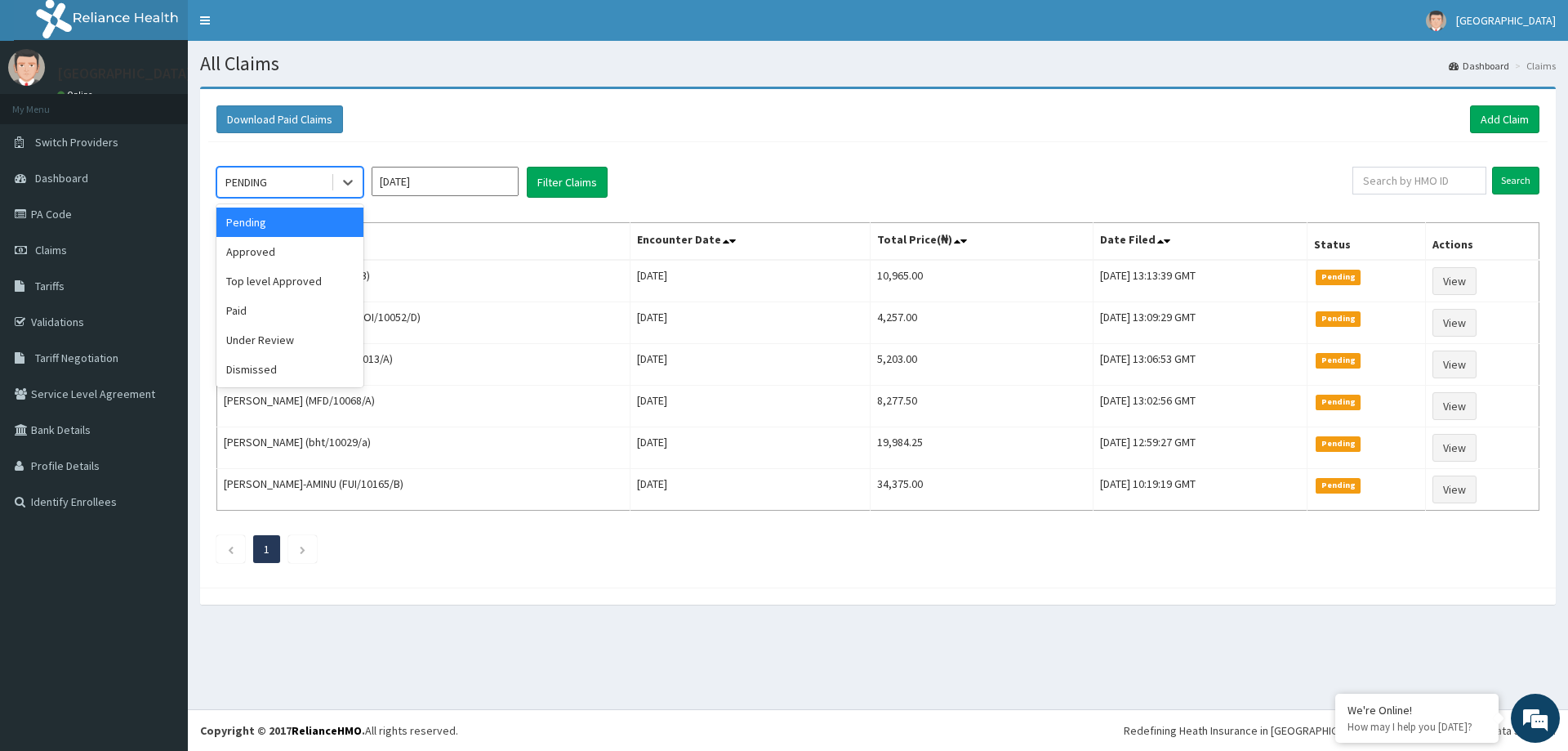
drag, startPoint x: 347, startPoint y: 189, endPoint x: 332, endPoint y: 223, distance: 37.2
click at [345, 189] on icon at bounding box center [347, 182] width 16 height 16
drag, startPoint x: 320, startPoint y: 259, endPoint x: 386, endPoint y: 243, distance: 67.9
click at [325, 257] on div "Approved" at bounding box center [290, 252] width 147 height 29
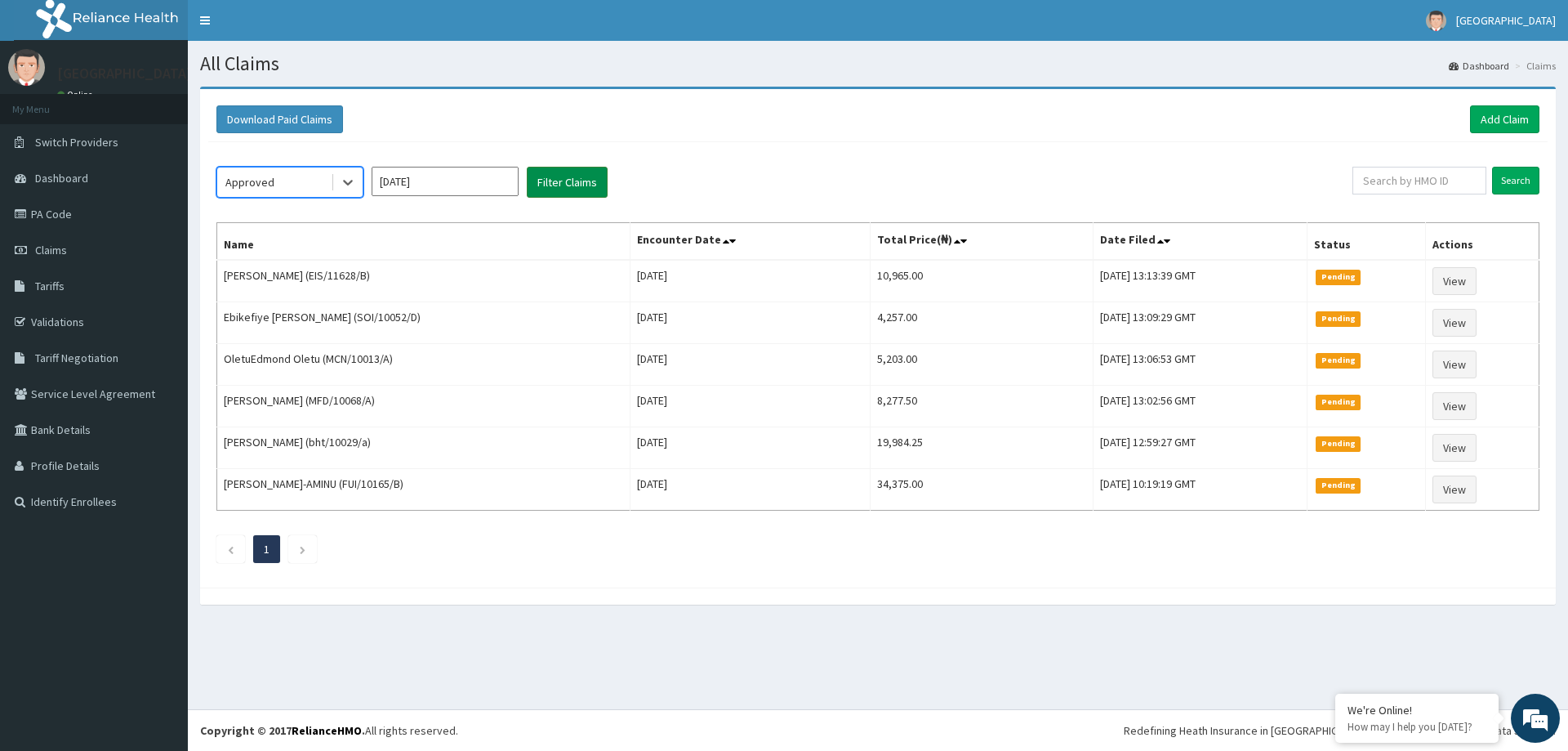
click at [562, 179] on button "Filter Claims" at bounding box center [567, 182] width 81 height 31
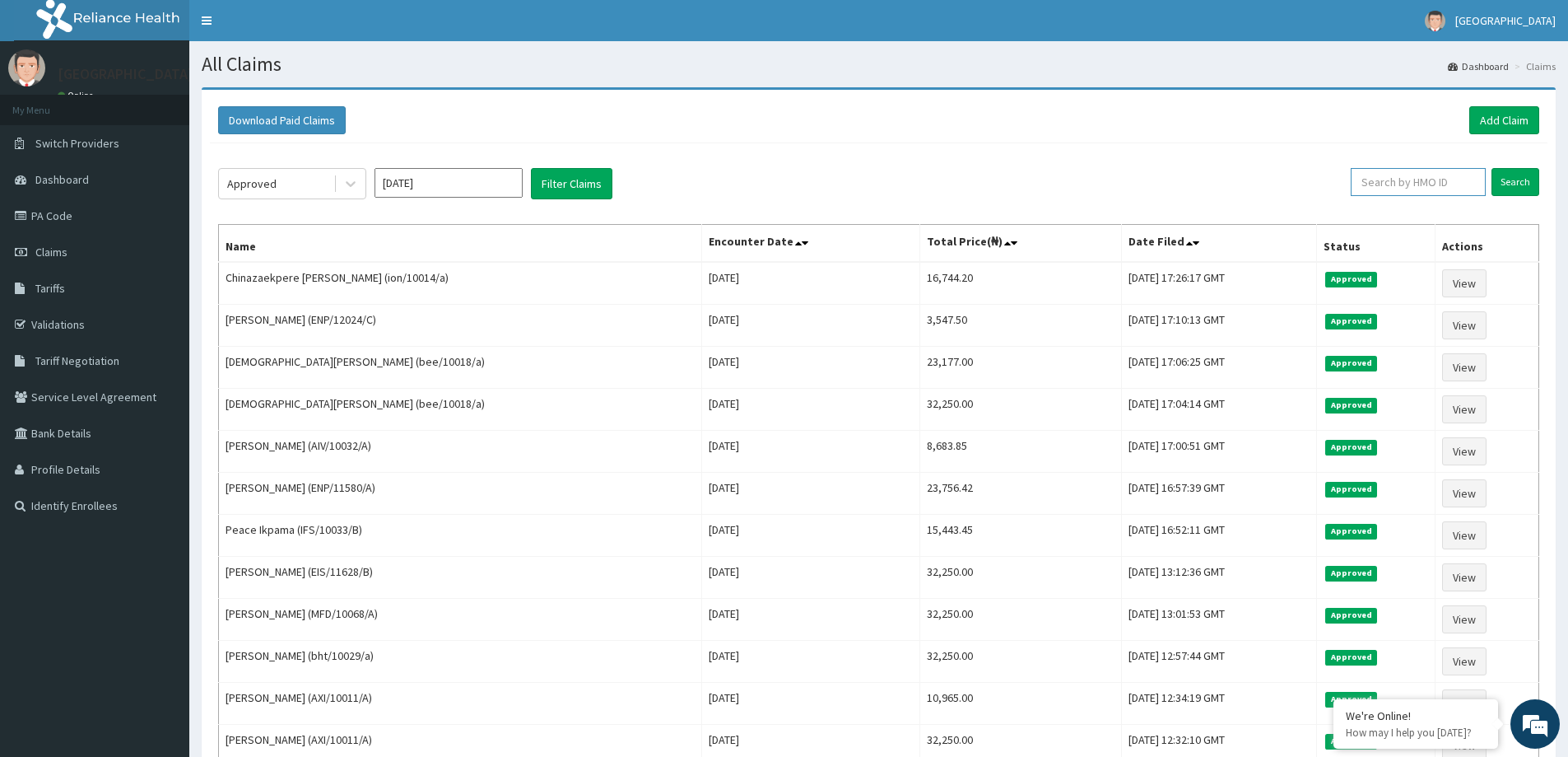
click at [1400, 182] on input "text" at bounding box center [1418, 182] width 135 height 28
type input "s"
drag, startPoint x: 1414, startPoint y: 180, endPoint x: 1358, endPoint y: 193, distance: 57.5
click at [1352, 196] on div "SLB/10447/A Search" at bounding box center [1434, 183] width 211 height 31
type input "SLB/10447/A"
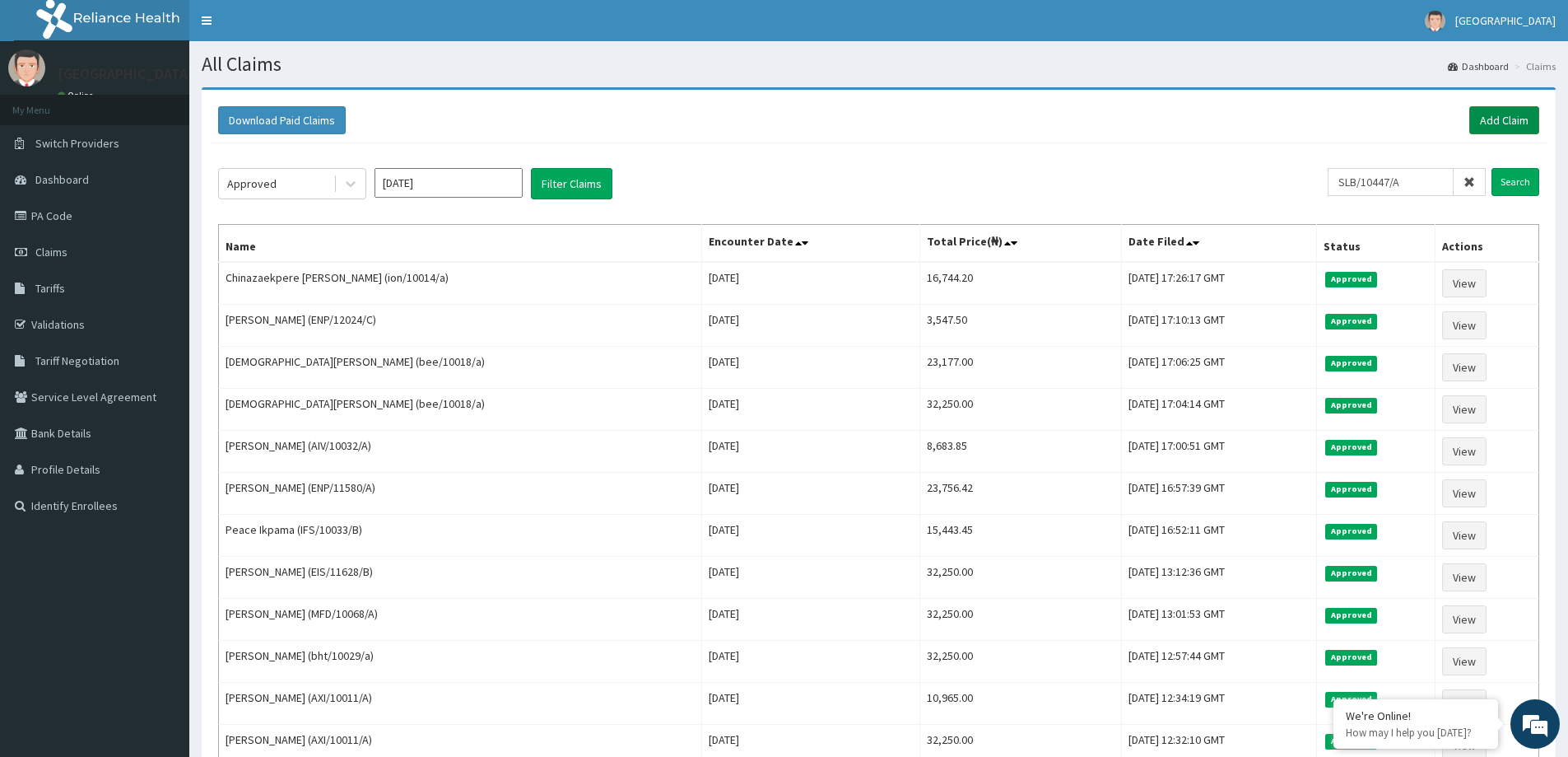
click at [1510, 117] on link "Add Claim" at bounding box center [1504, 120] width 70 height 28
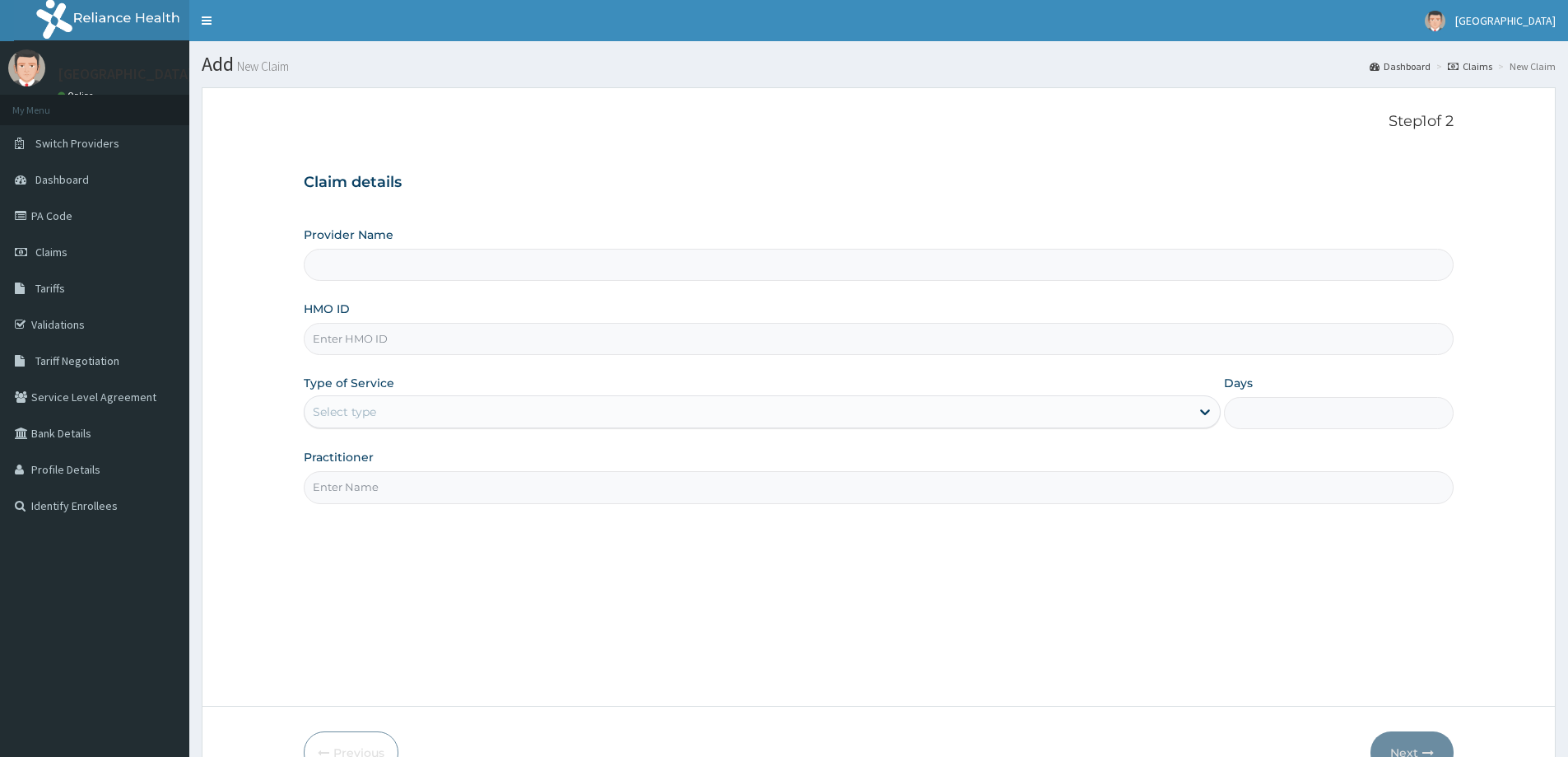
click at [478, 327] on input "HMO ID" at bounding box center [879, 339] width 1150 height 32
paste input "SLB/10447/A"
type input "SLB/10447/A"
type input "[GEOGRAPHIC_DATA]"
type input "SLB/10447/A"
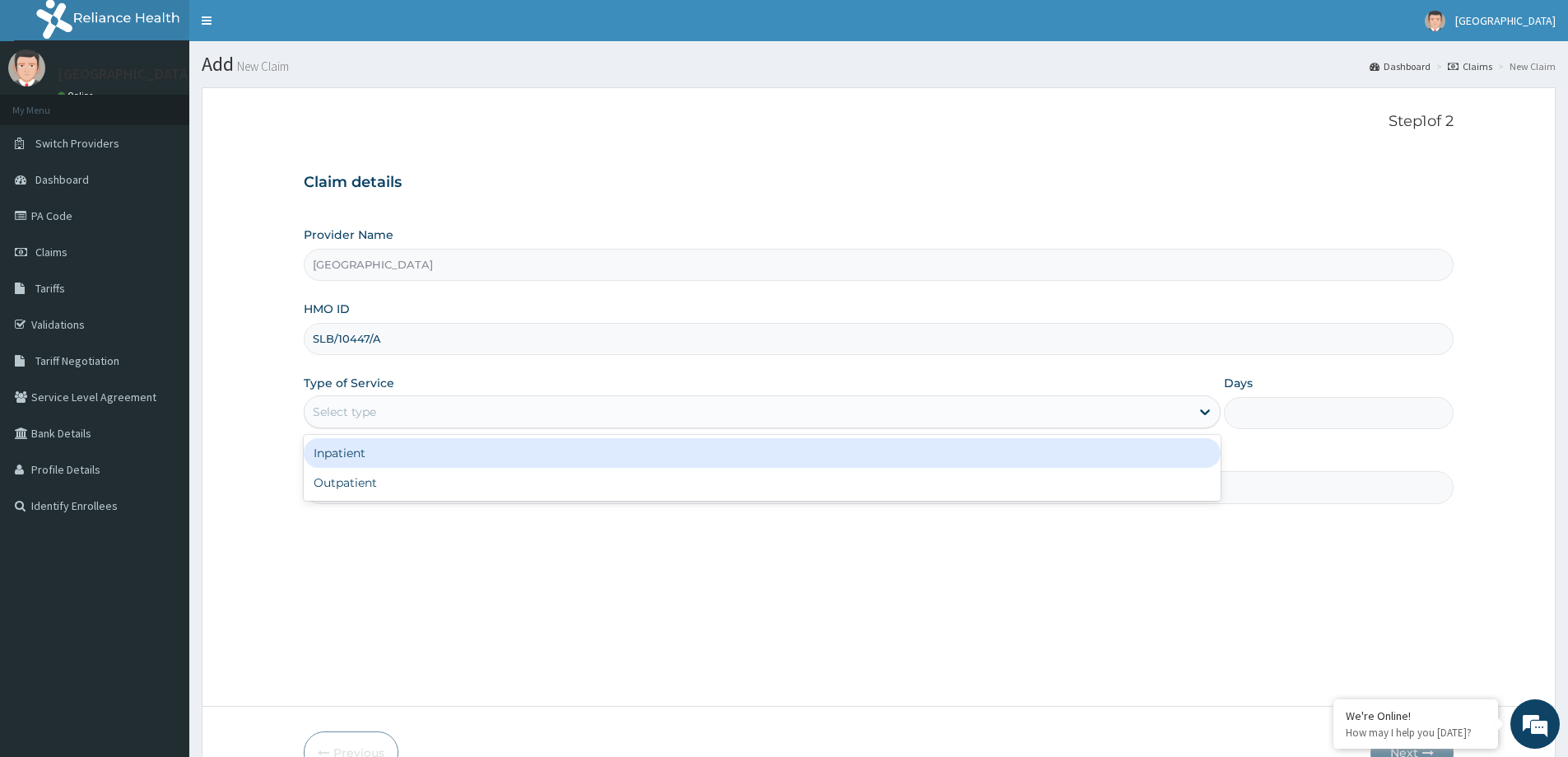
click at [609, 401] on div "Select type" at bounding box center [747, 412] width 886 height 26
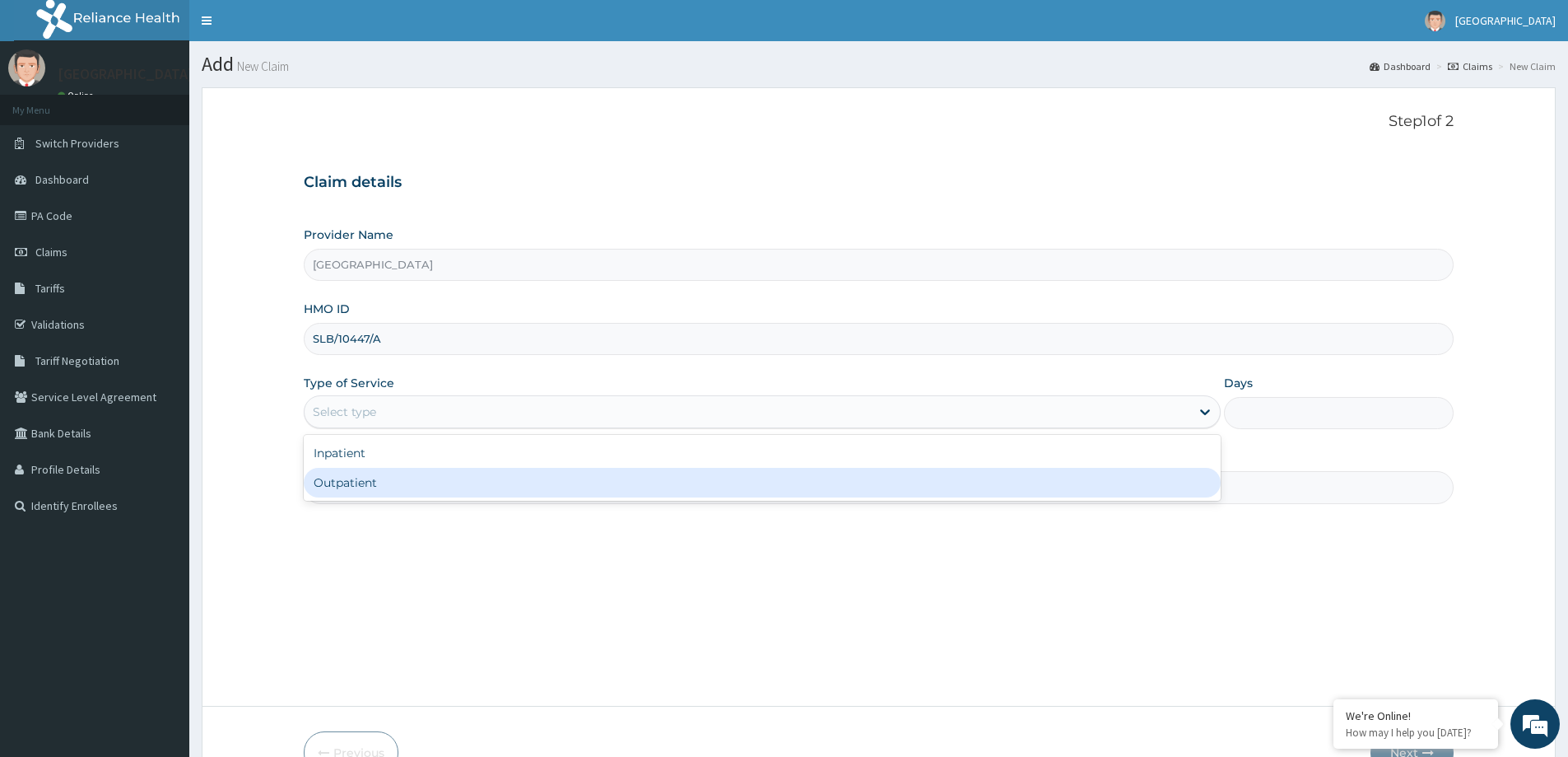
click at [544, 493] on div "Outpatient" at bounding box center [762, 483] width 917 height 30
type input "1"
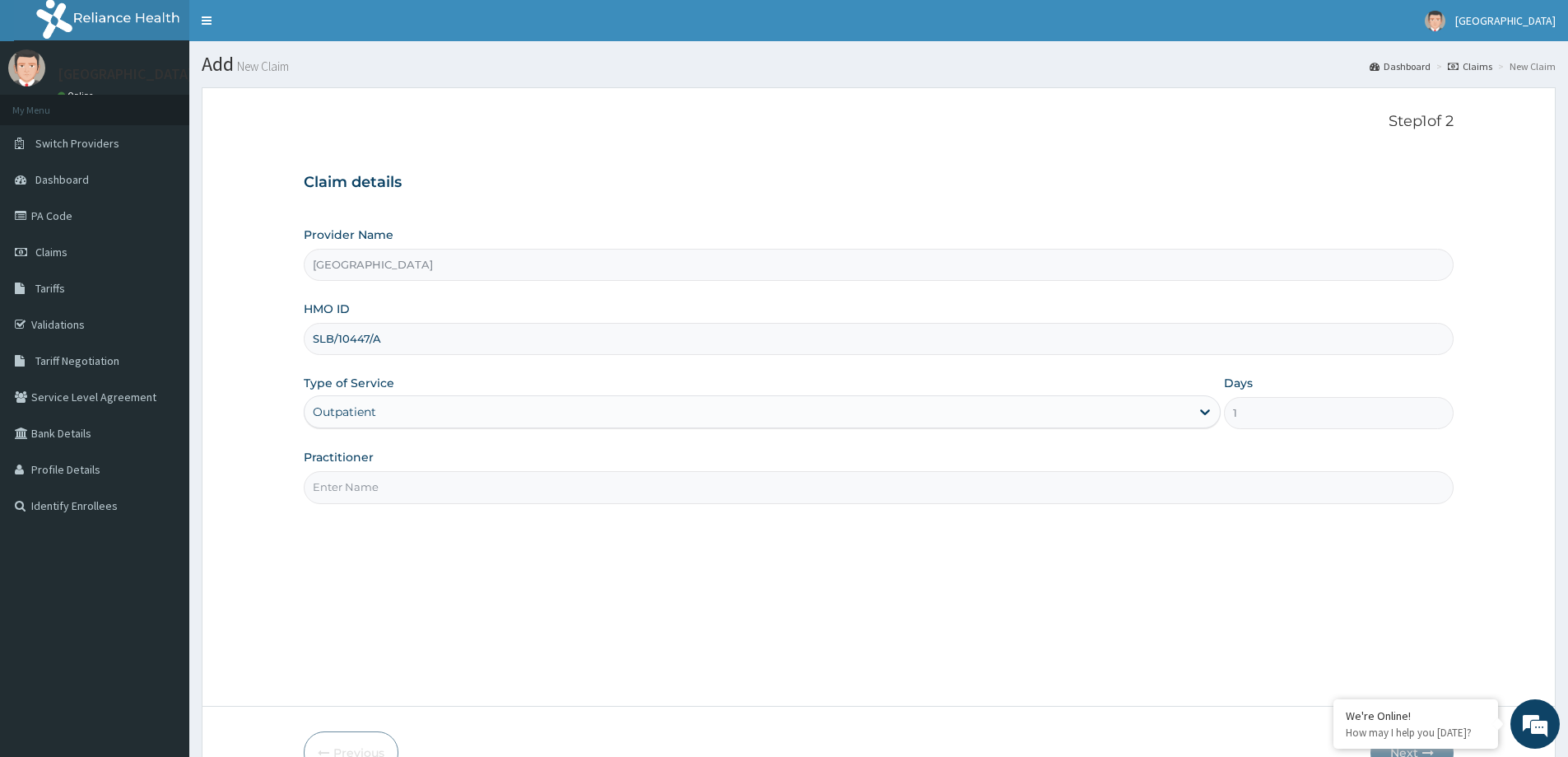
click at [487, 485] on input "Practitioner" at bounding box center [879, 487] width 1150 height 32
click at [438, 491] on input "Practitioner" at bounding box center [879, 487] width 1150 height 32
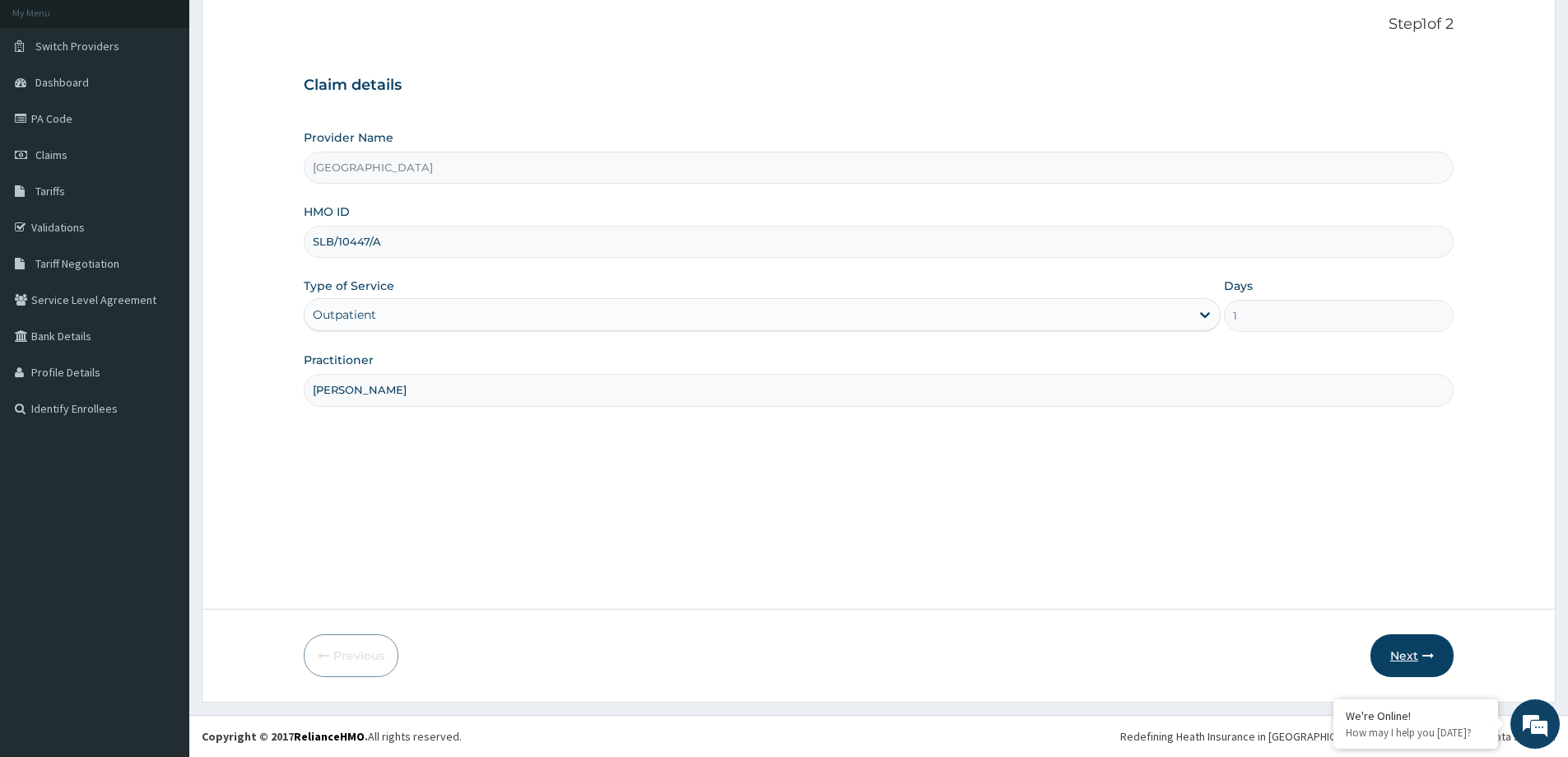
type input "DR OYEYEMI"
click at [1410, 672] on button "Next" at bounding box center [1412, 655] width 83 height 43
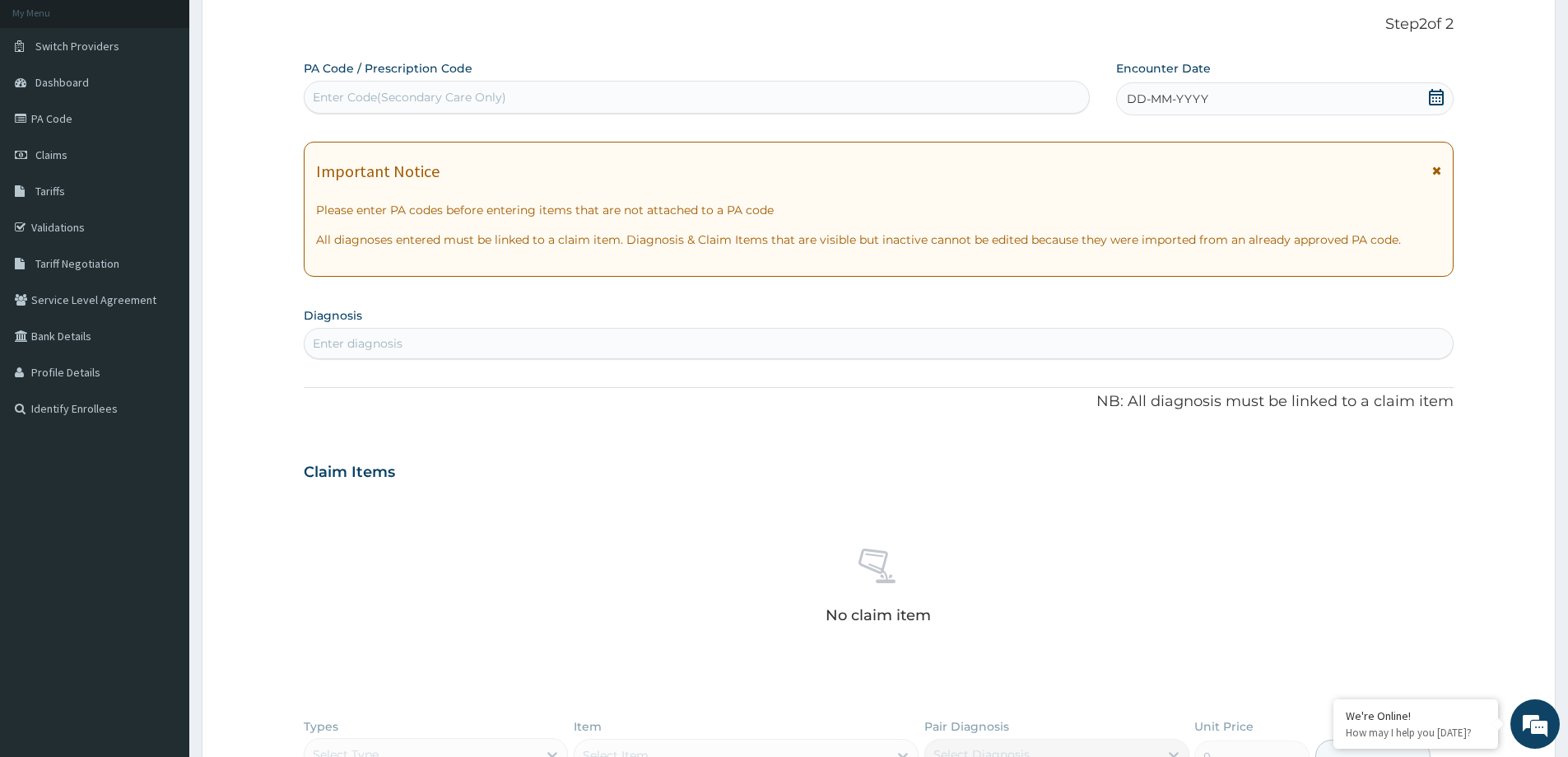
click at [462, 87] on div "Enter Code(Secondary Care Only)" at bounding box center [696, 97] width 784 height 26
paste input "PA/630356"
type input "PA/630356"
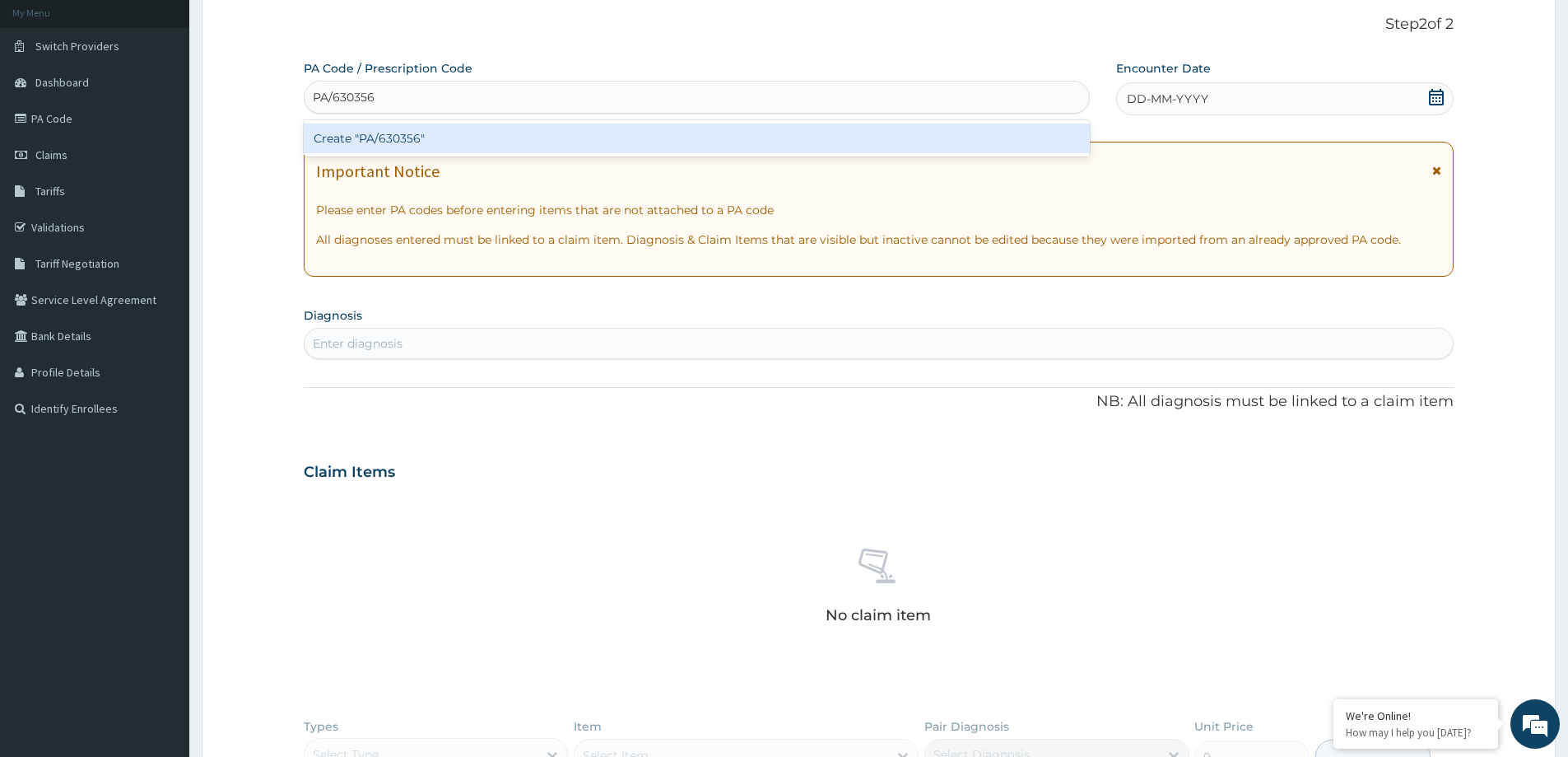
click at [487, 131] on div "Create "PA/630356"" at bounding box center [696, 139] width 786 height 30
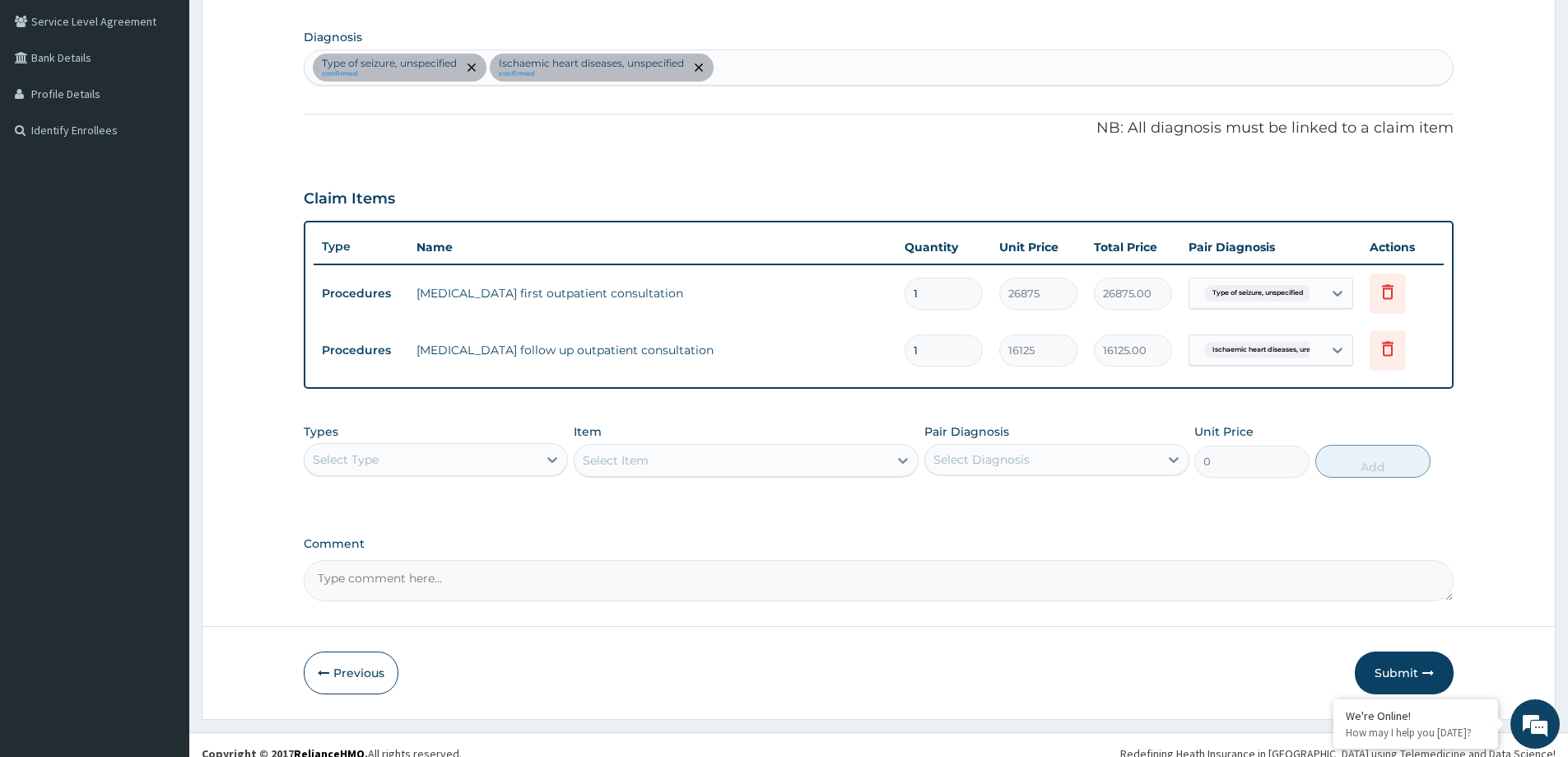
scroll to position [393, 0]
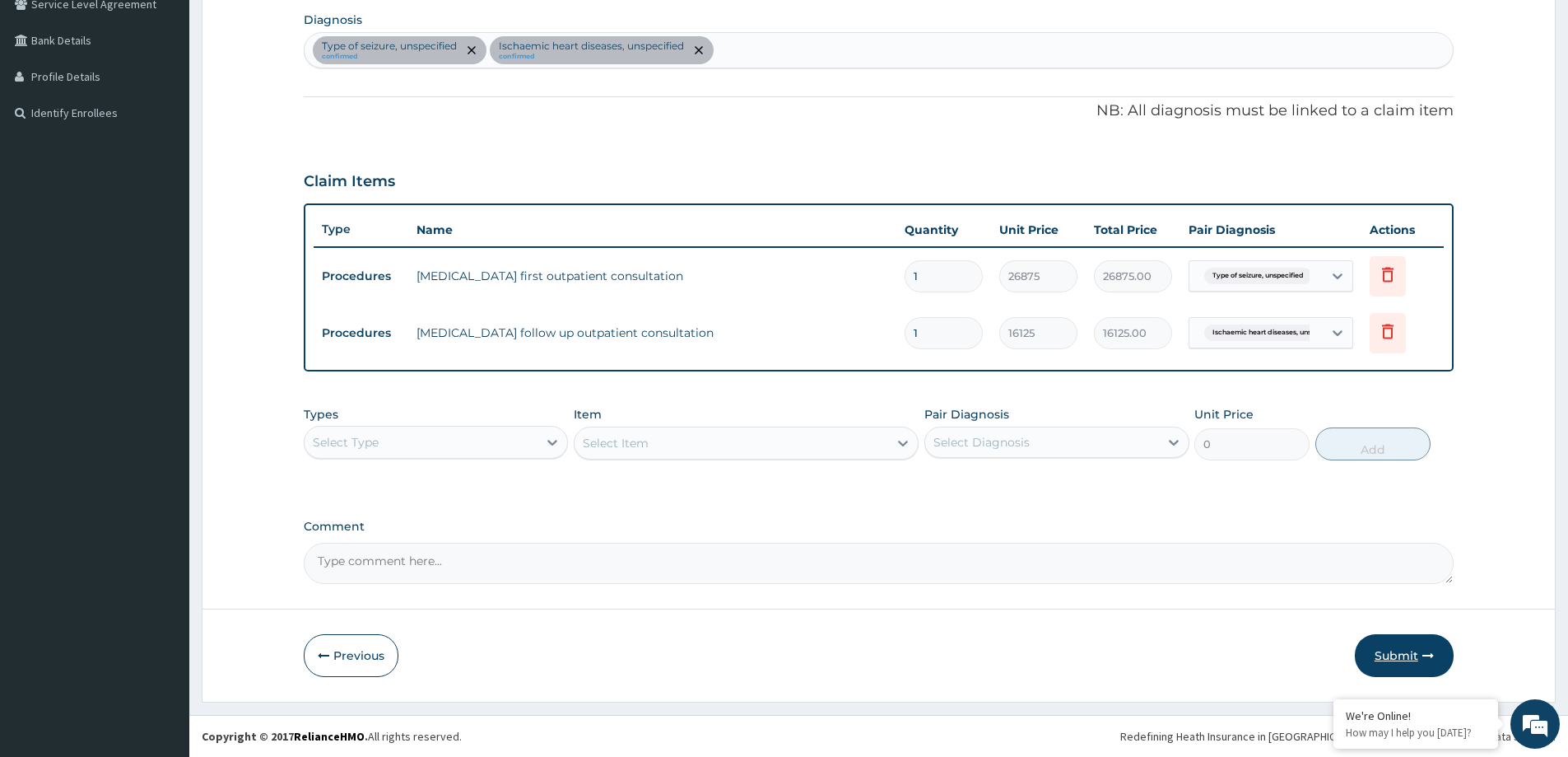
click at [1413, 664] on button "Submit" at bounding box center [1404, 655] width 99 height 43
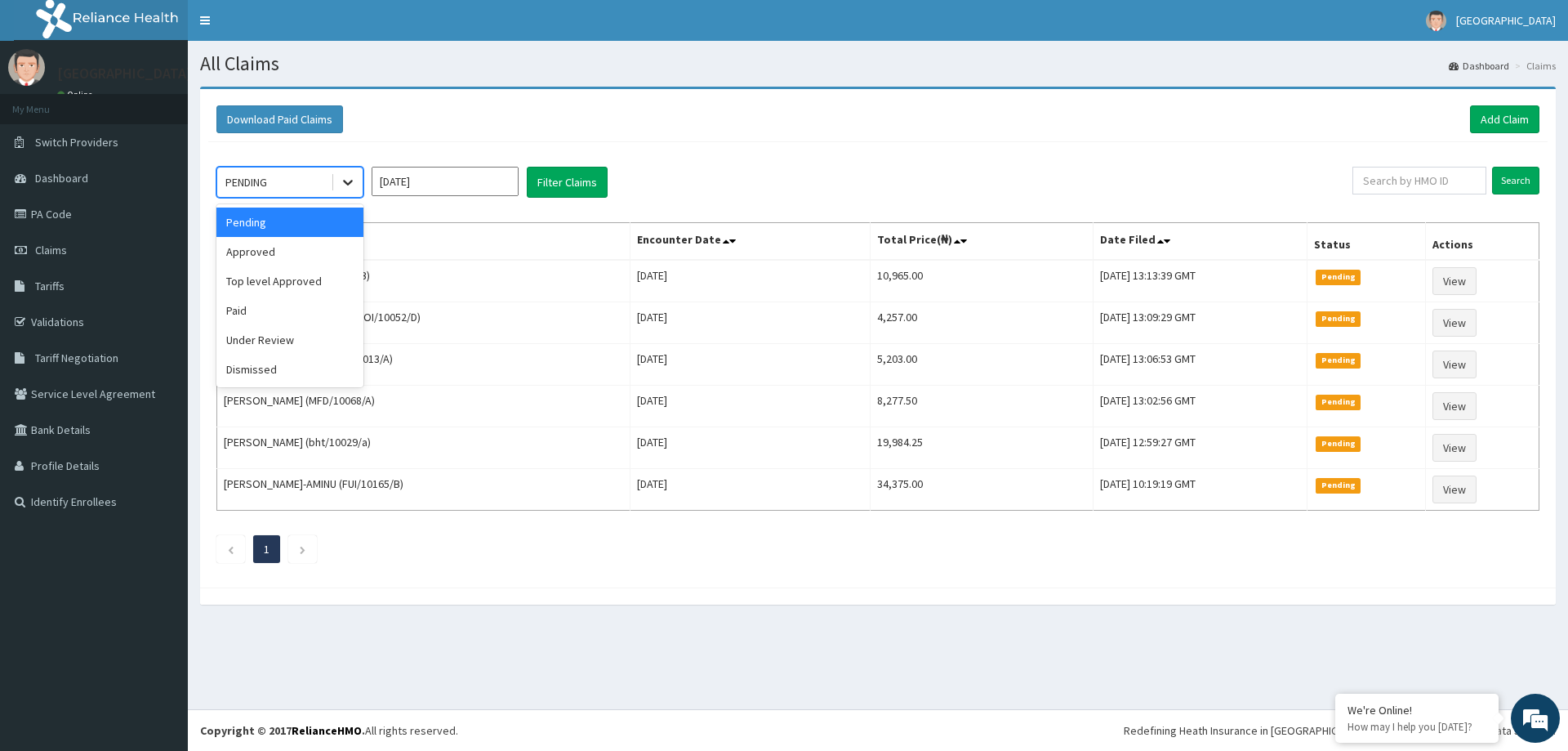
click at [359, 183] on div at bounding box center [348, 182] width 29 height 29
click at [255, 264] on div "Approved" at bounding box center [290, 252] width 147 height 29
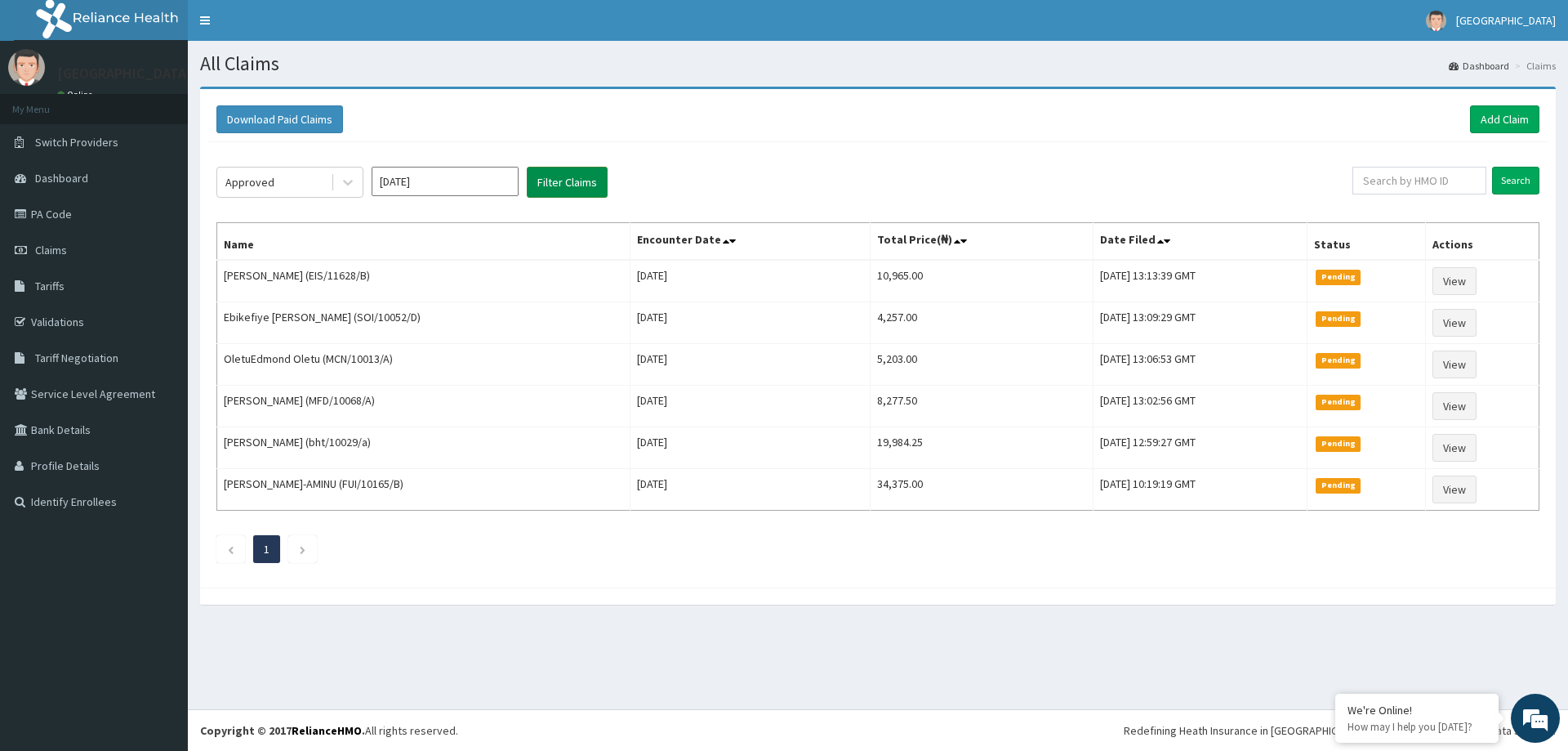
click at [597, 195] on button "Filter Claims" at bounding box center [567, 182] width 81 height 31
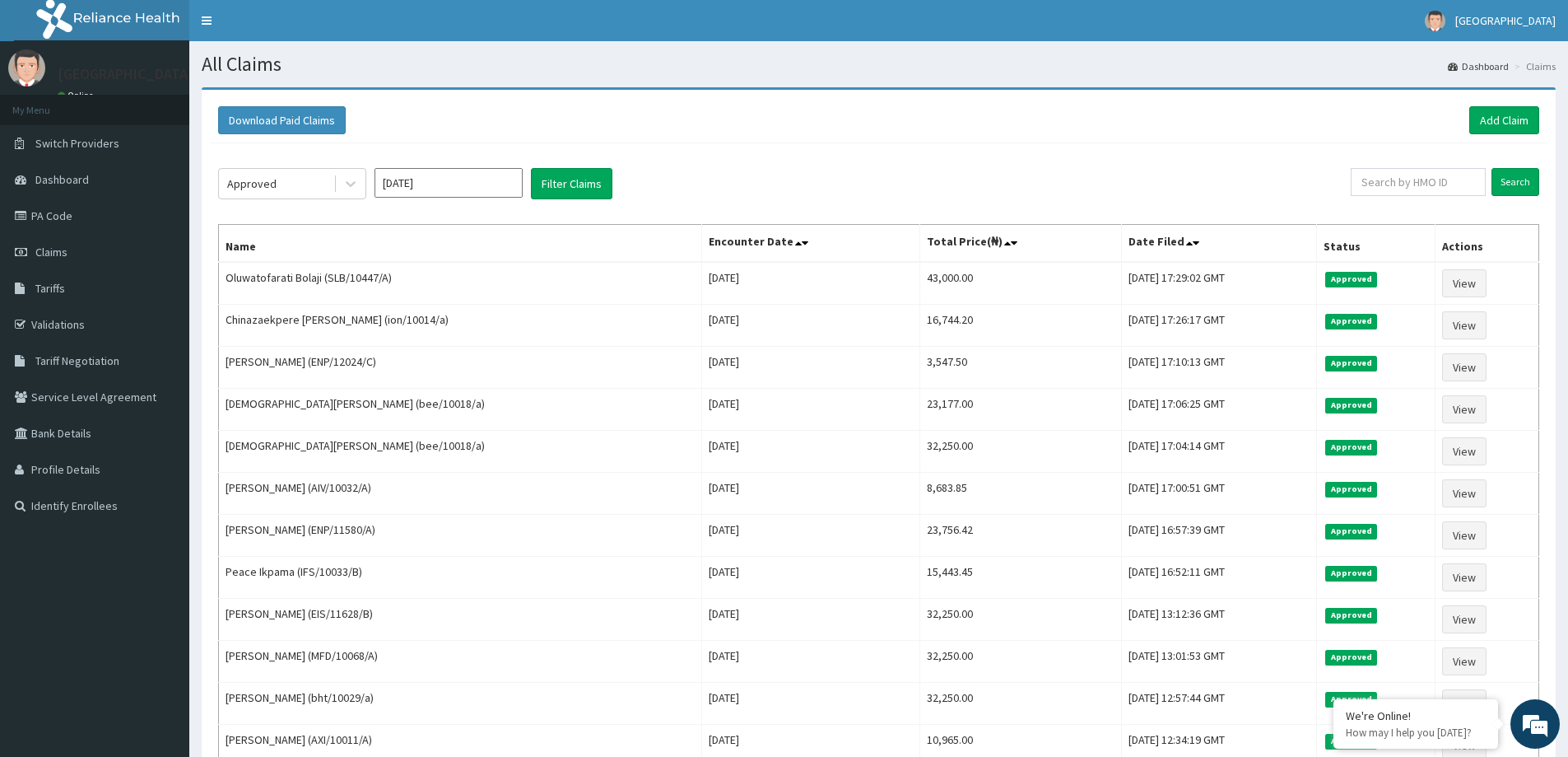
click at [1476, 136] on div "Download Paid Claims Add Claim" at bounding box center [879, 120] width 1338 height 45
click at [1487, 123] on link "Add Claim" at bounding box center [1504, 120] width 70 height 28
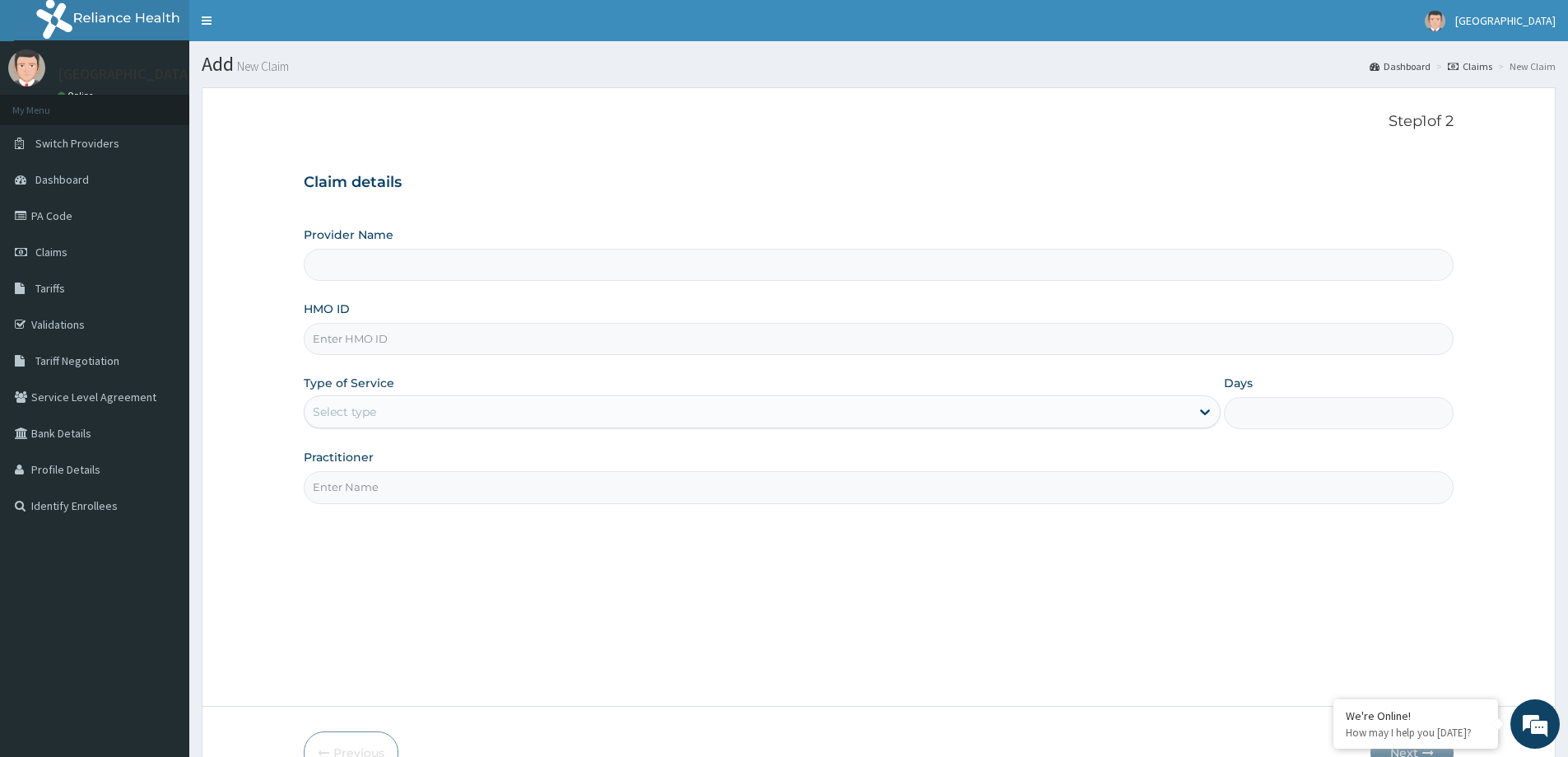
type input "[GEOGRAPHIC_DATA]"
click at [348, 328] on input "HMO ID" at bounding box center [879, 339] width 1150 height 32
paste input "IBL/10131/A"
type input "IBL/10131/A"
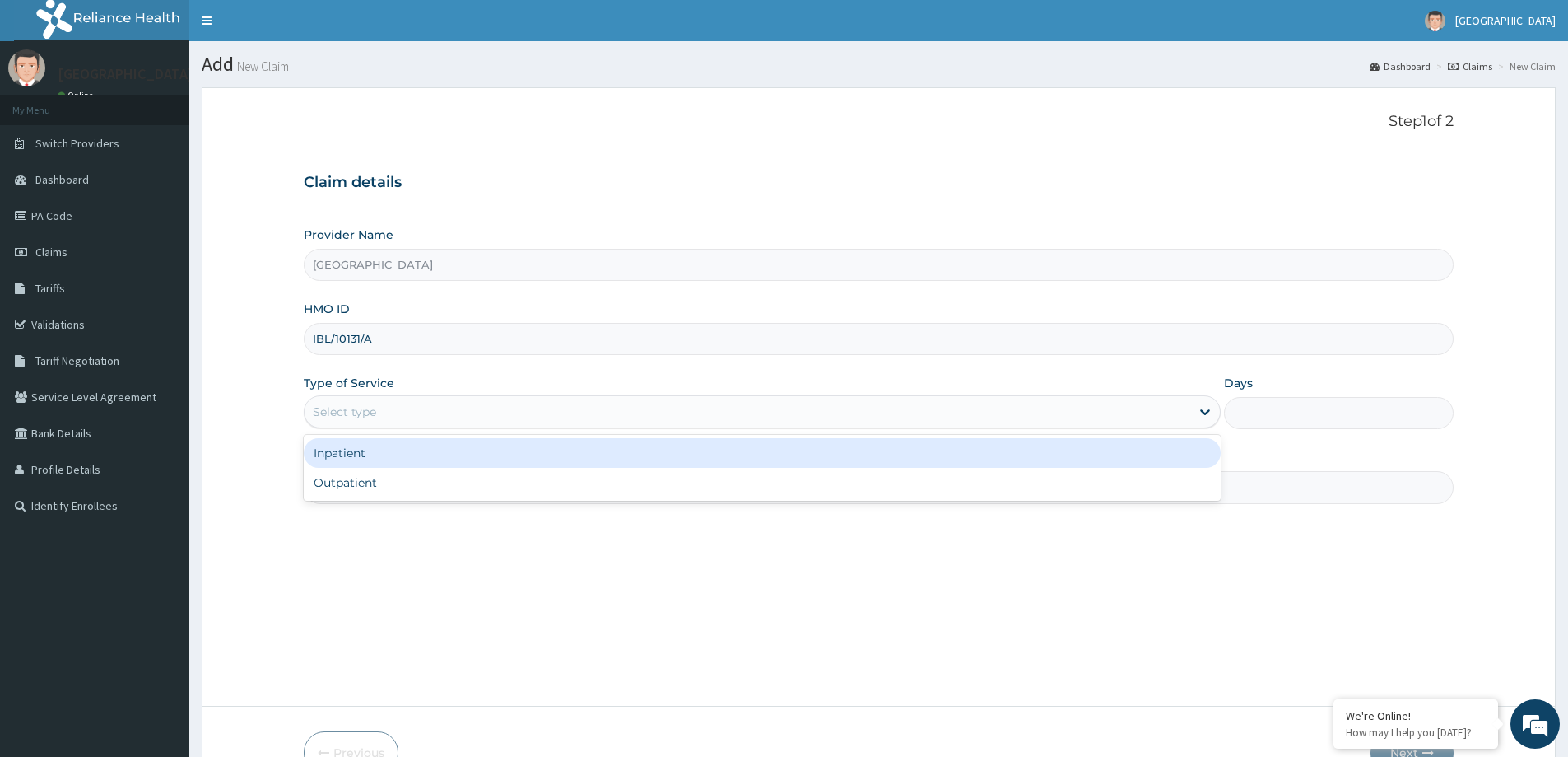
drag, startPoint x: 378, startPoint y: 397, endPoint x: 371, endPoint y: 417, distance: 21.2
click at [376, 401] on div "Select type" at bounding box center [762, 412] width 917 height 33
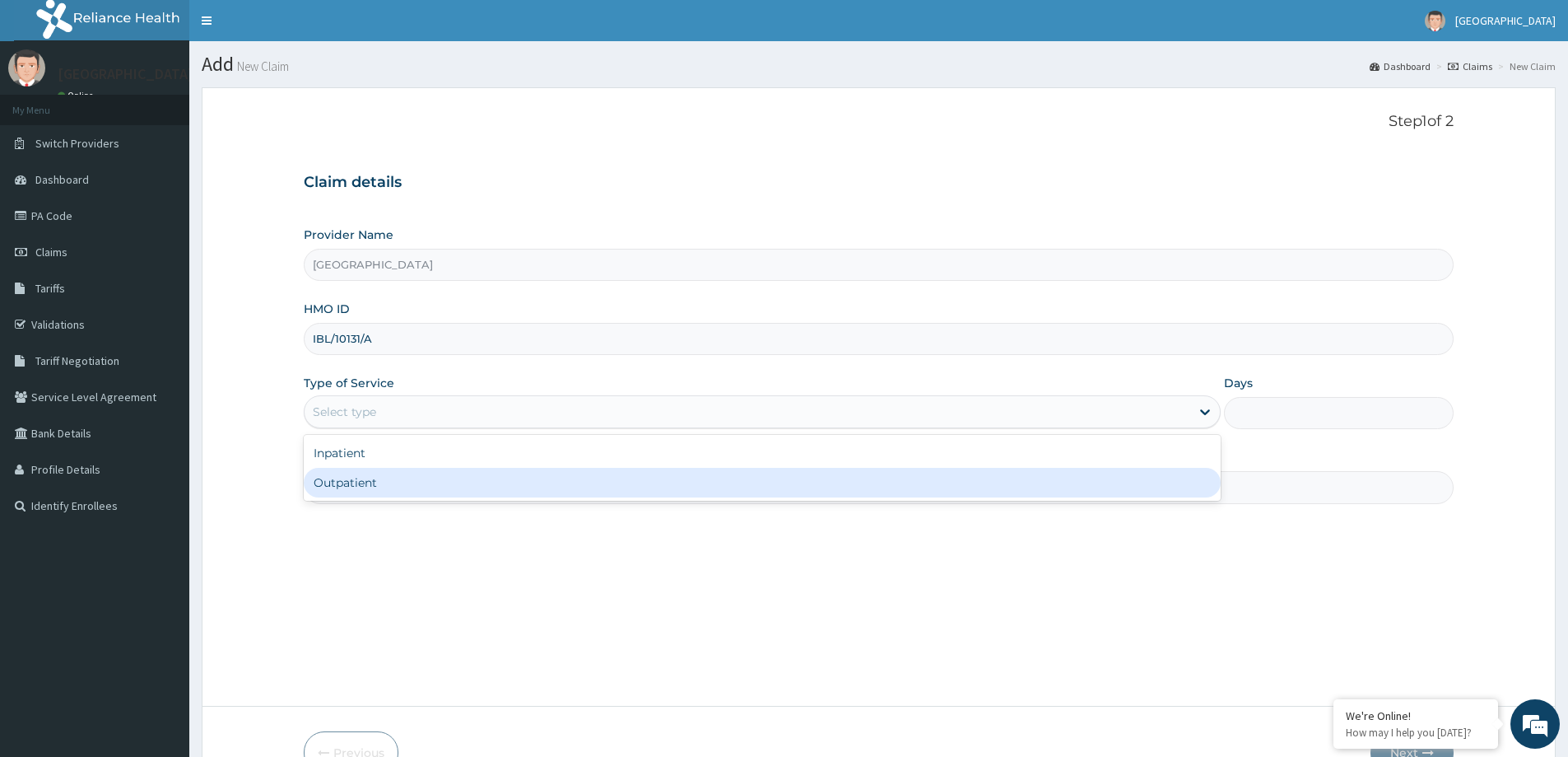
click at [359, 485] on div "Outpatient" at bounding box center [762, 483] width 917 height 30
type input "1"
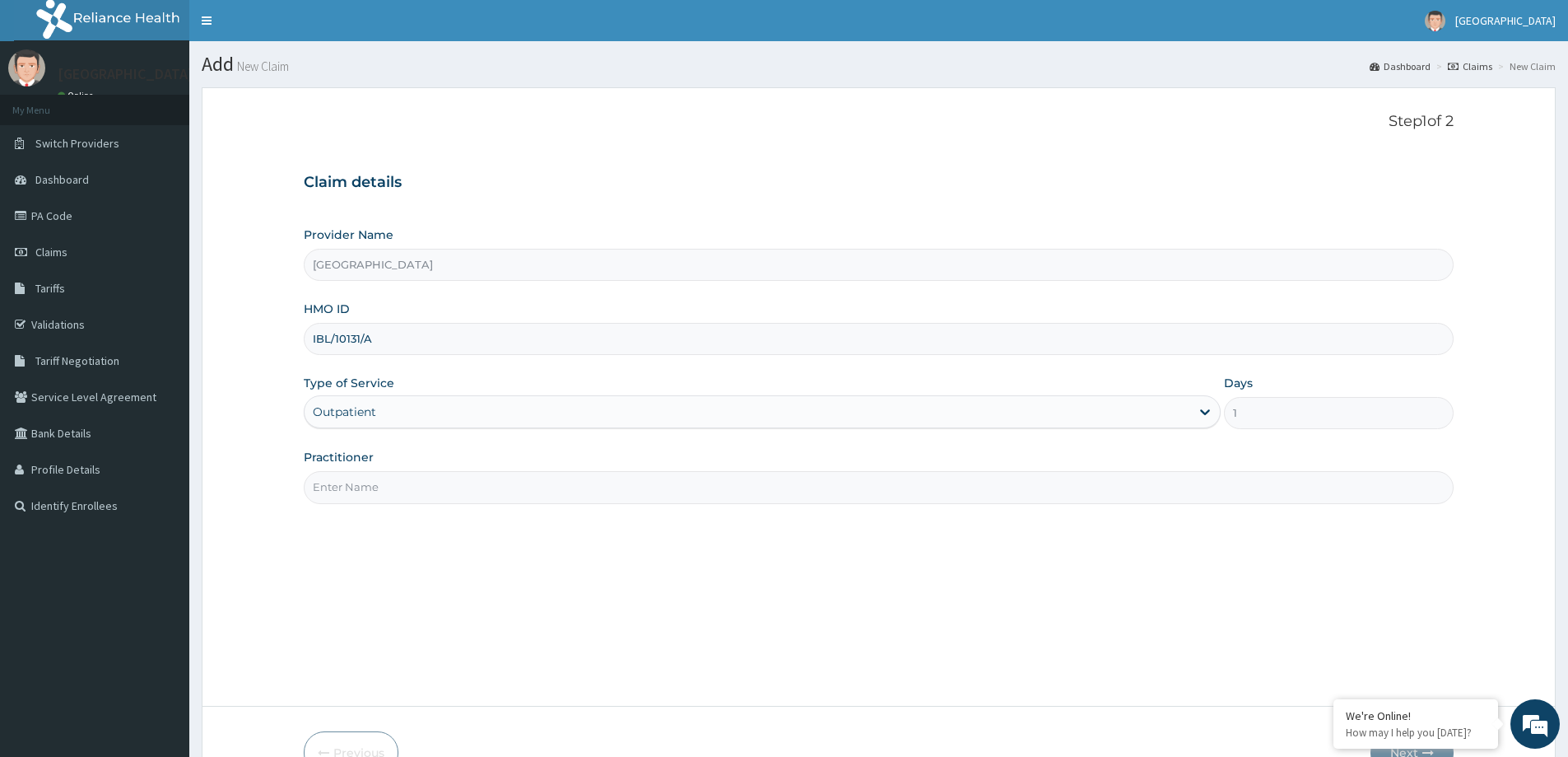
click at [360, 488] on input "Practitioner" at bounding box center [879, 487] width 1150 height 32
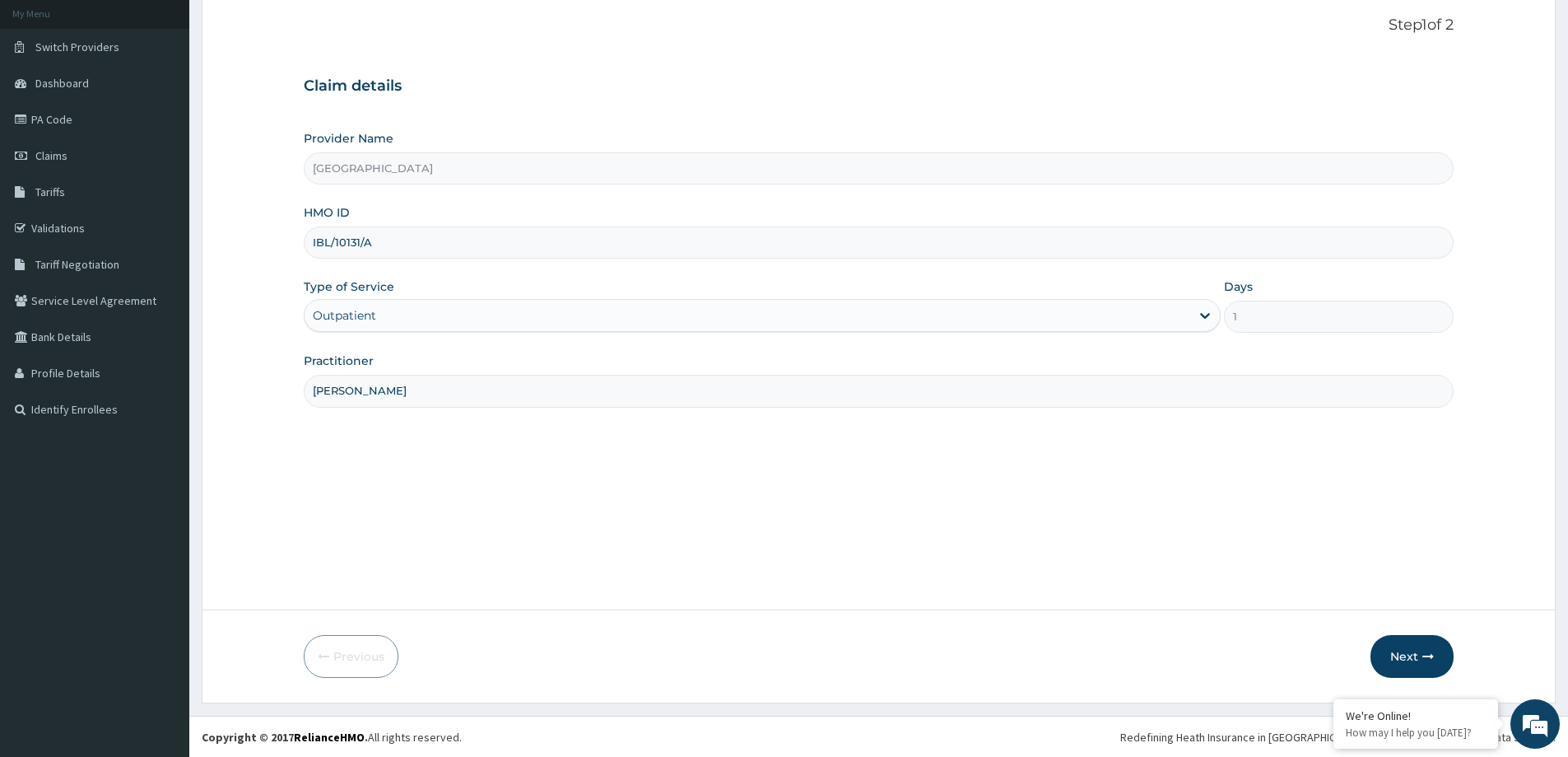
scroll to position [97, 0]
type input "DR OYEYEMI"
click at [1387, 657] on button "Next" at bounding box center [1412, 655] width 83 height 43
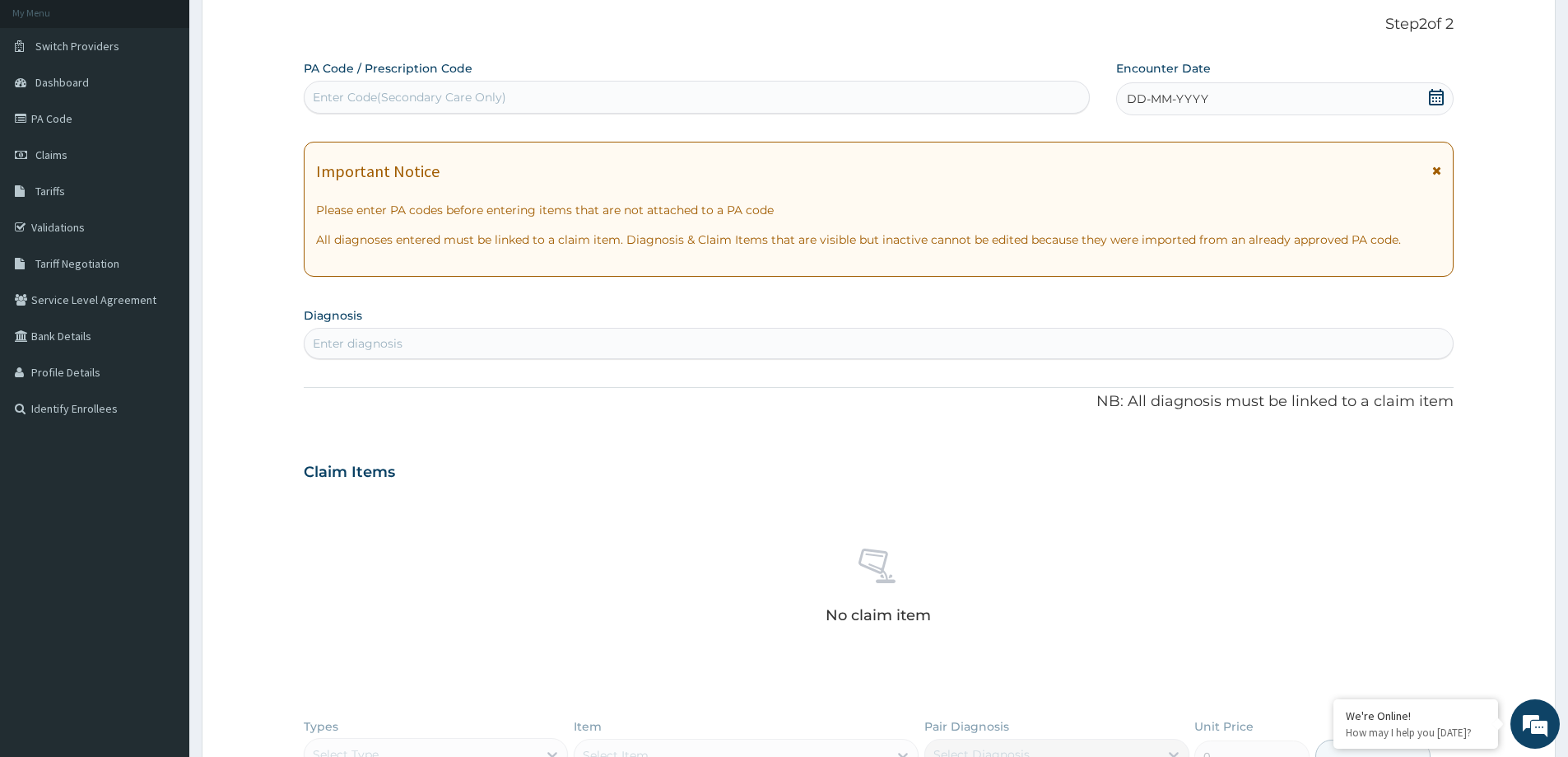
drag, startPoint x: 401, startPoint y: 89, endPoint x: 432, endPoint y: 91, distance: 31.1
click at [401, 88] on div "Enter Code(Secondary Care Only)" at bounding box center [696, 97] width 784 height 26
paste input "PA/45527E"
type input "PA/45527E"
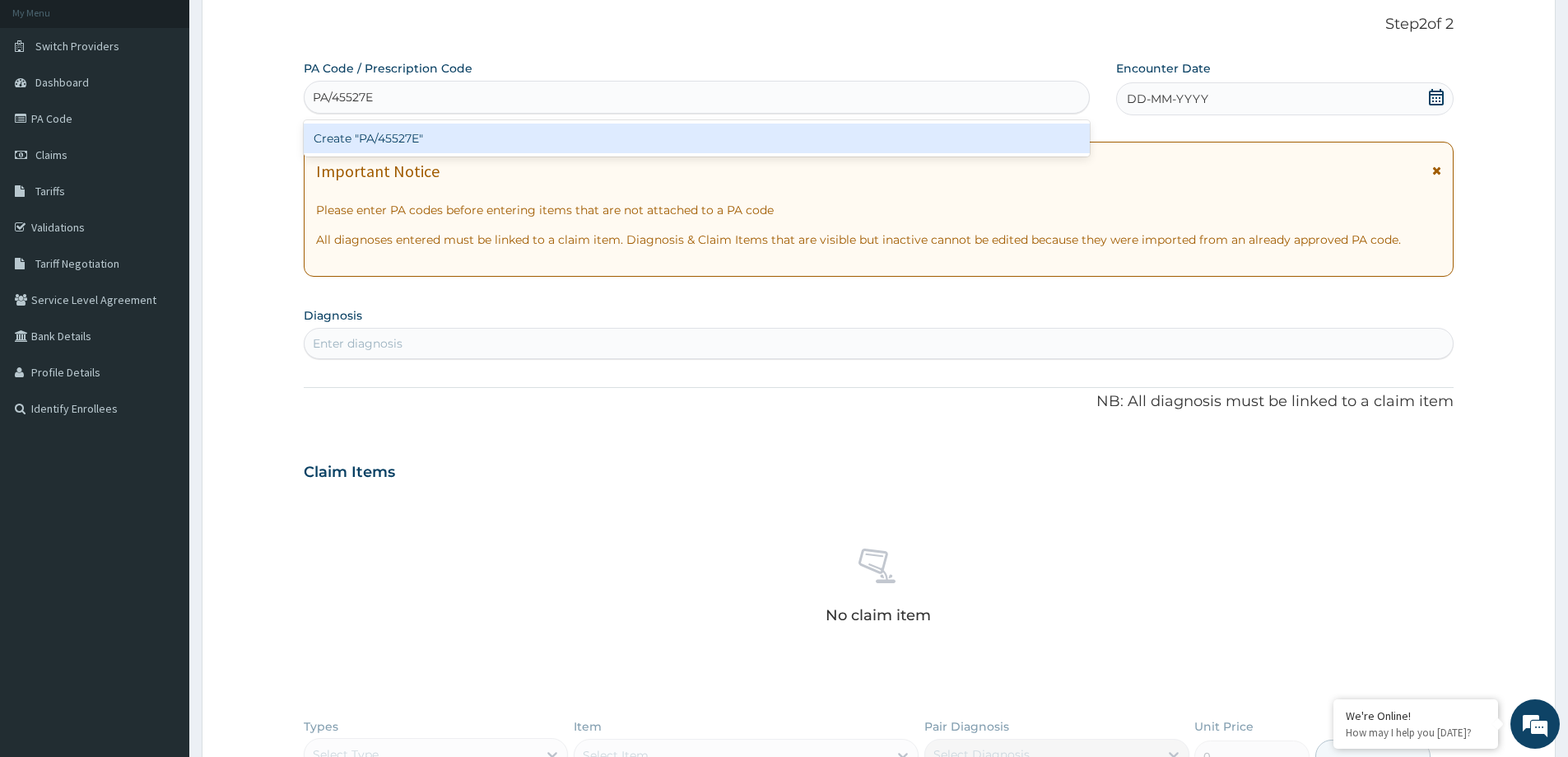
click at [709, 146] on div "Create "PA/45527E"" at bounding box center [696, 139] width 786 height 30
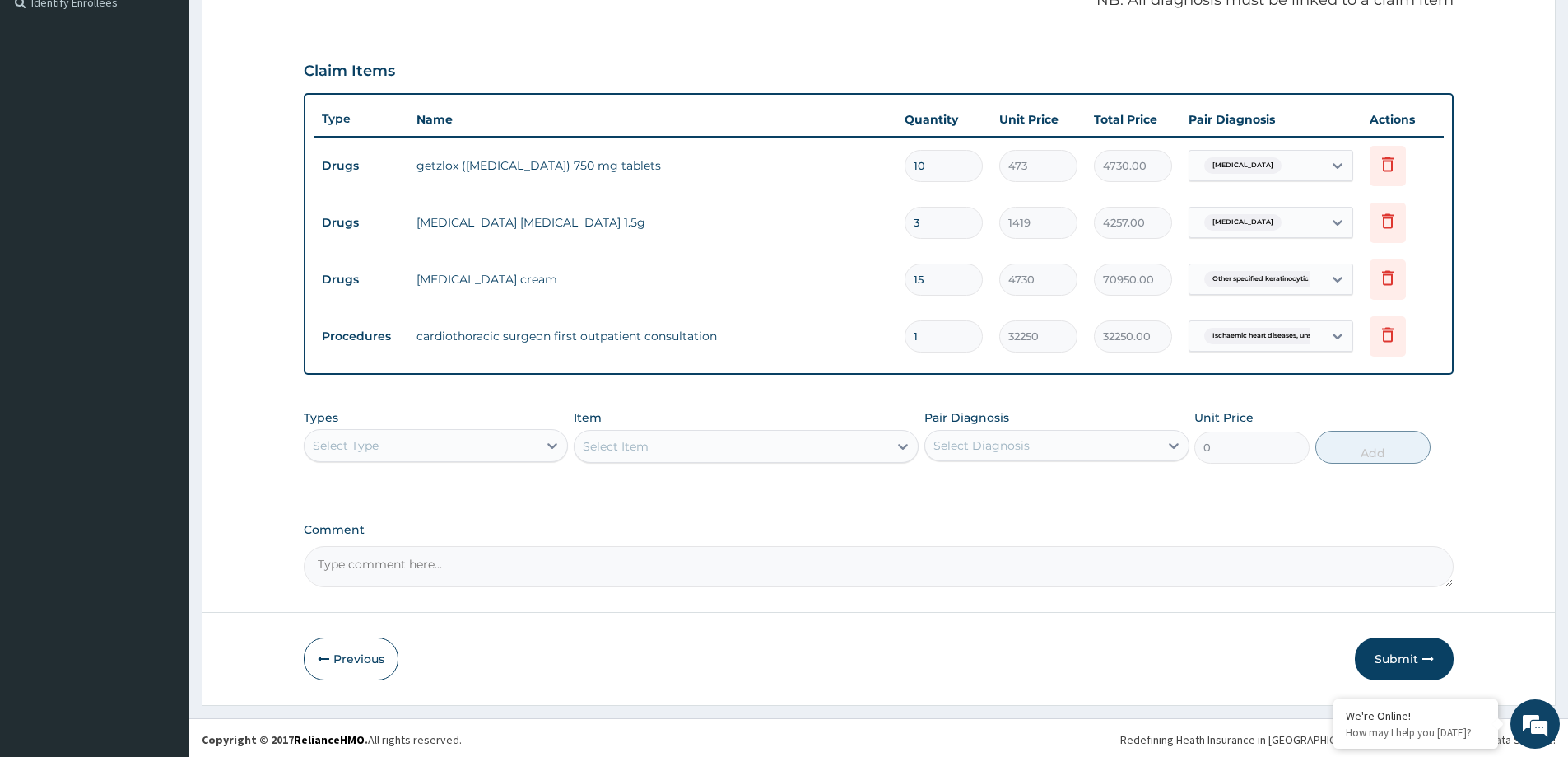
scroll to position [506, 0]
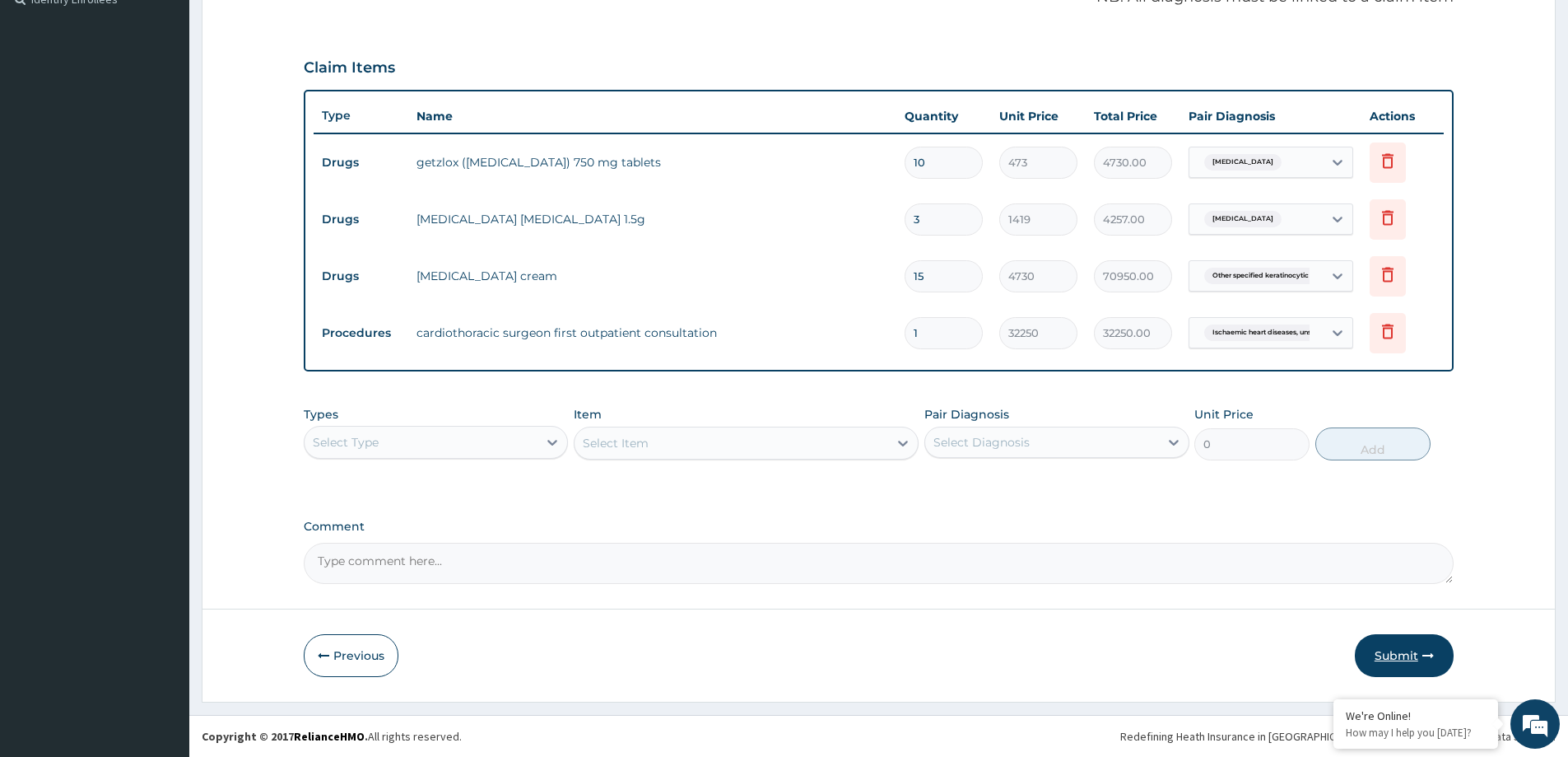
click at [1399, 649] on button "Submit" at bounding box center [1404, 655] width 99 height 43
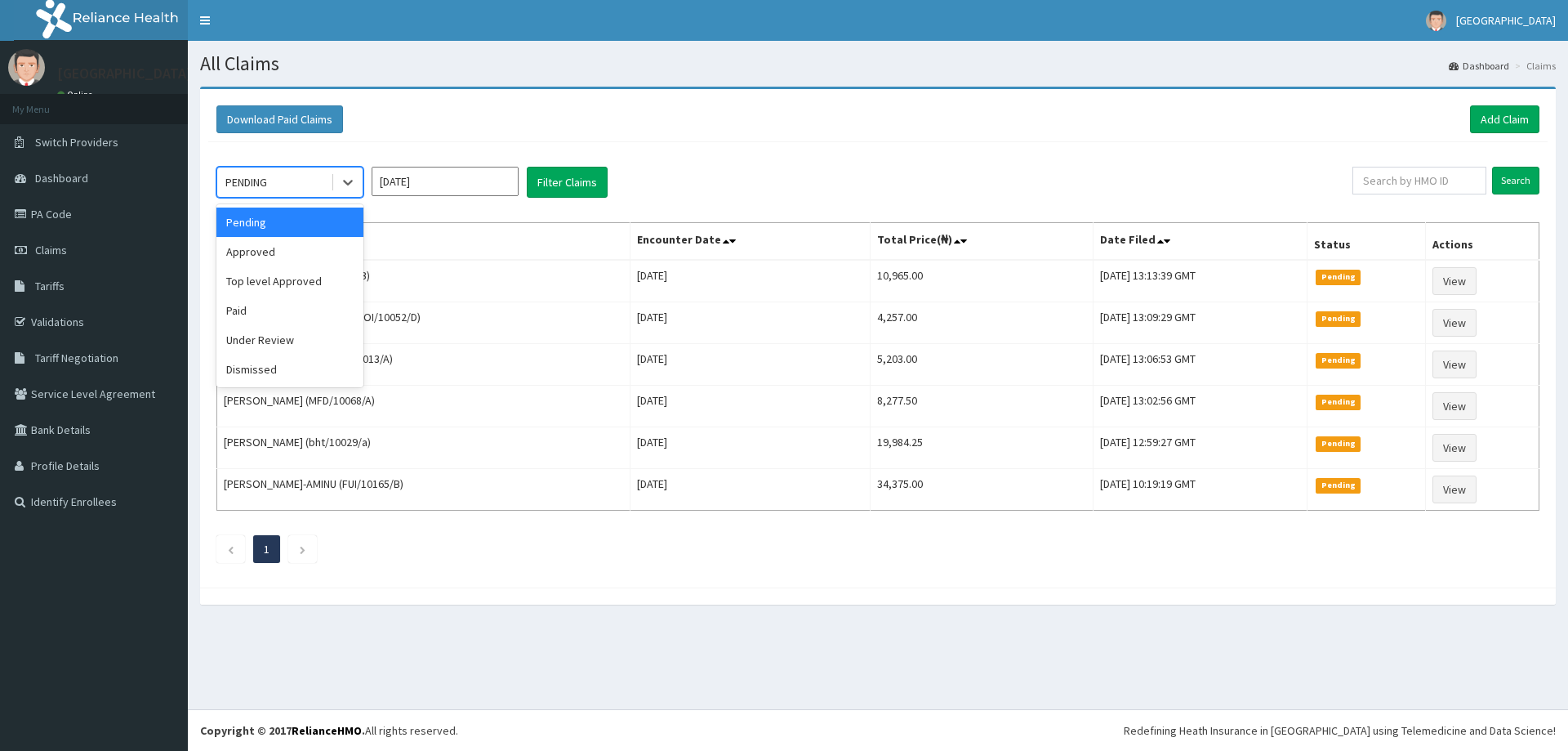
drag, startPoint x: 341, startPoint y: 181, endPoint x: 298, endPoint y: 225, distance: 61.5
click at [341, 184] on icon at bounding box center [347, 182] width 16 height 16
click at [281, 249] on div "Approved" at bounding box center [290, 252] width 147 height 29
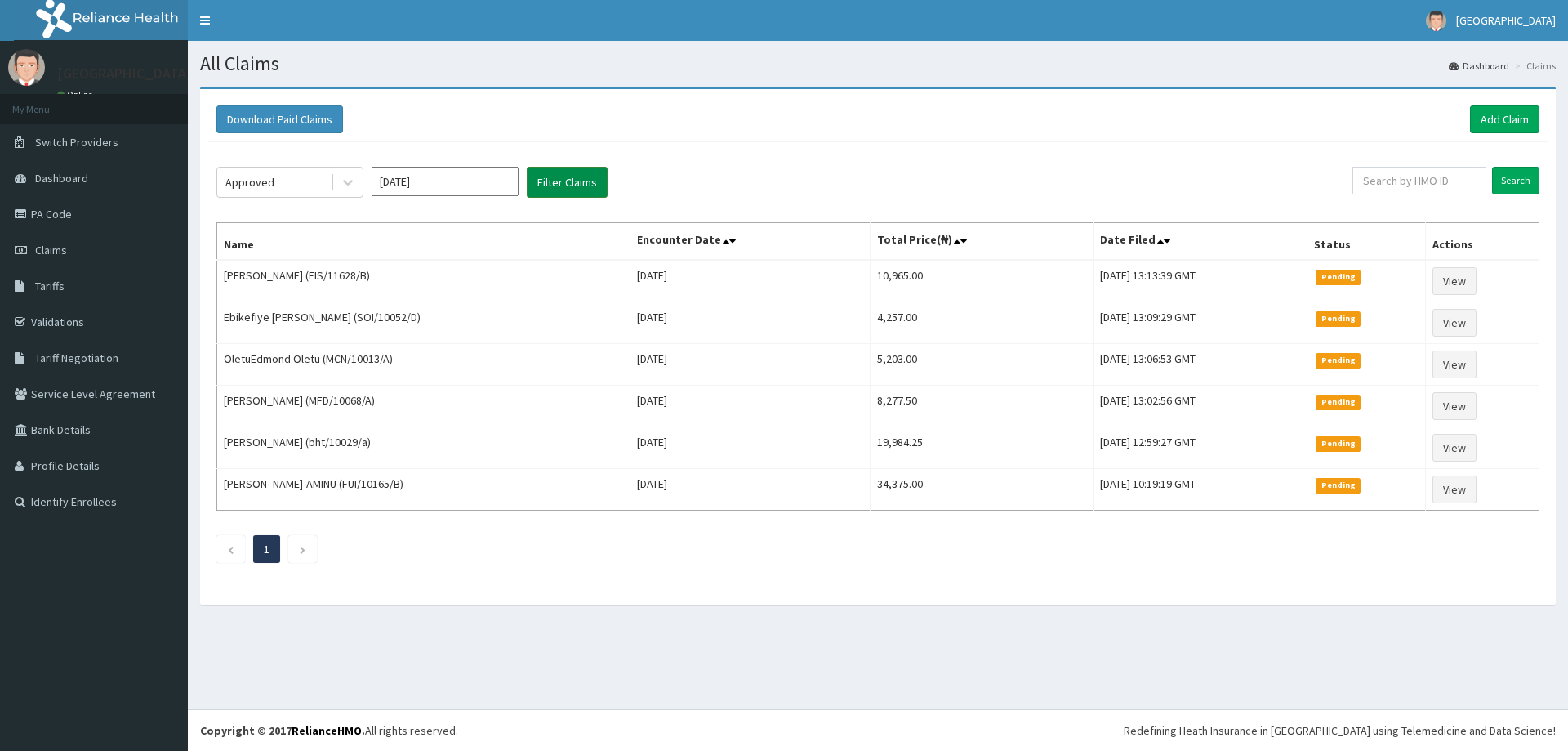
click at [590, 178] on button "Filter Claims" at bounding box center [567, 182] width 81 height 31
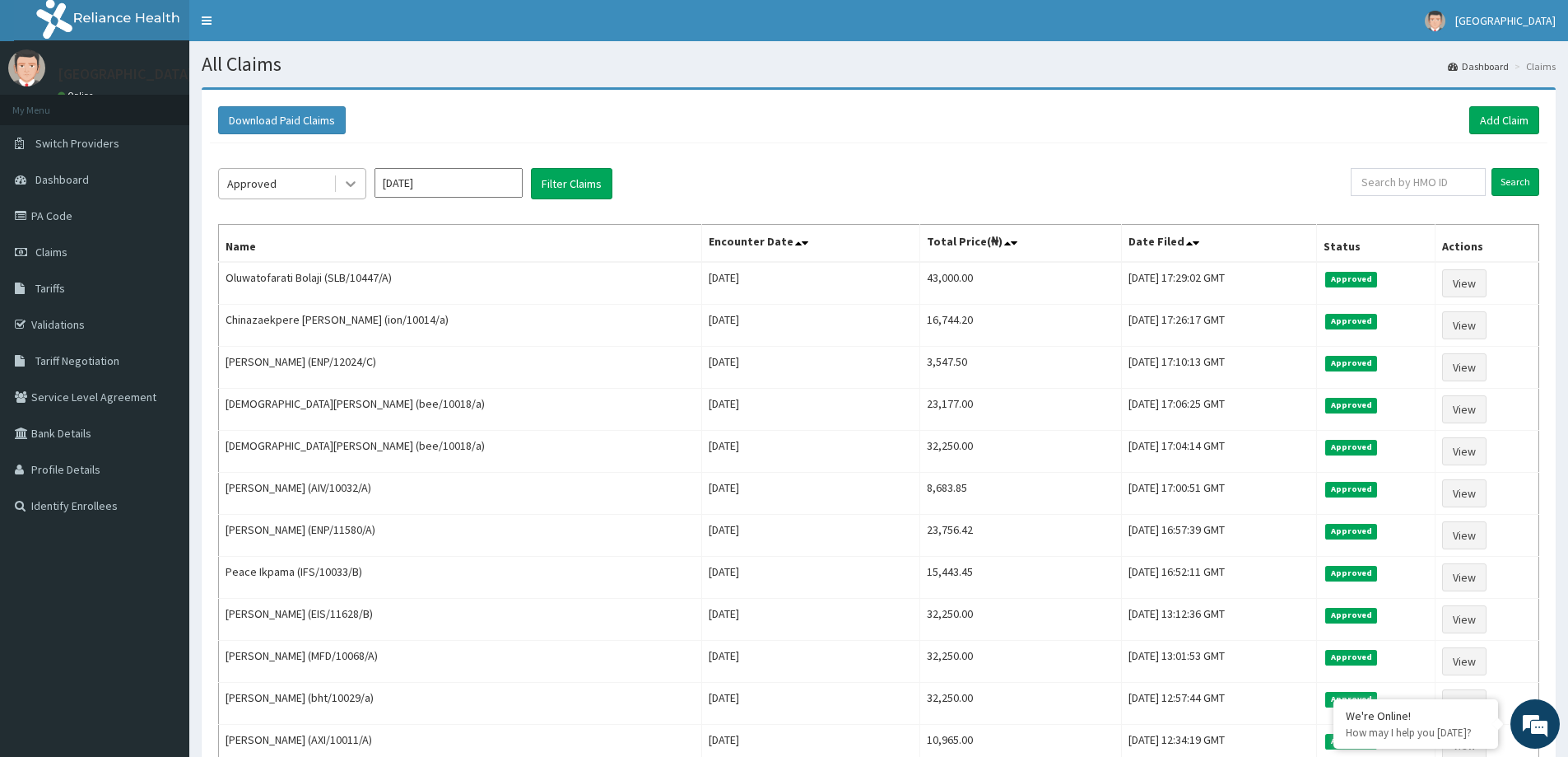
click at [353, 192] on icon at bounding box center [350, 183] width 17 height 17
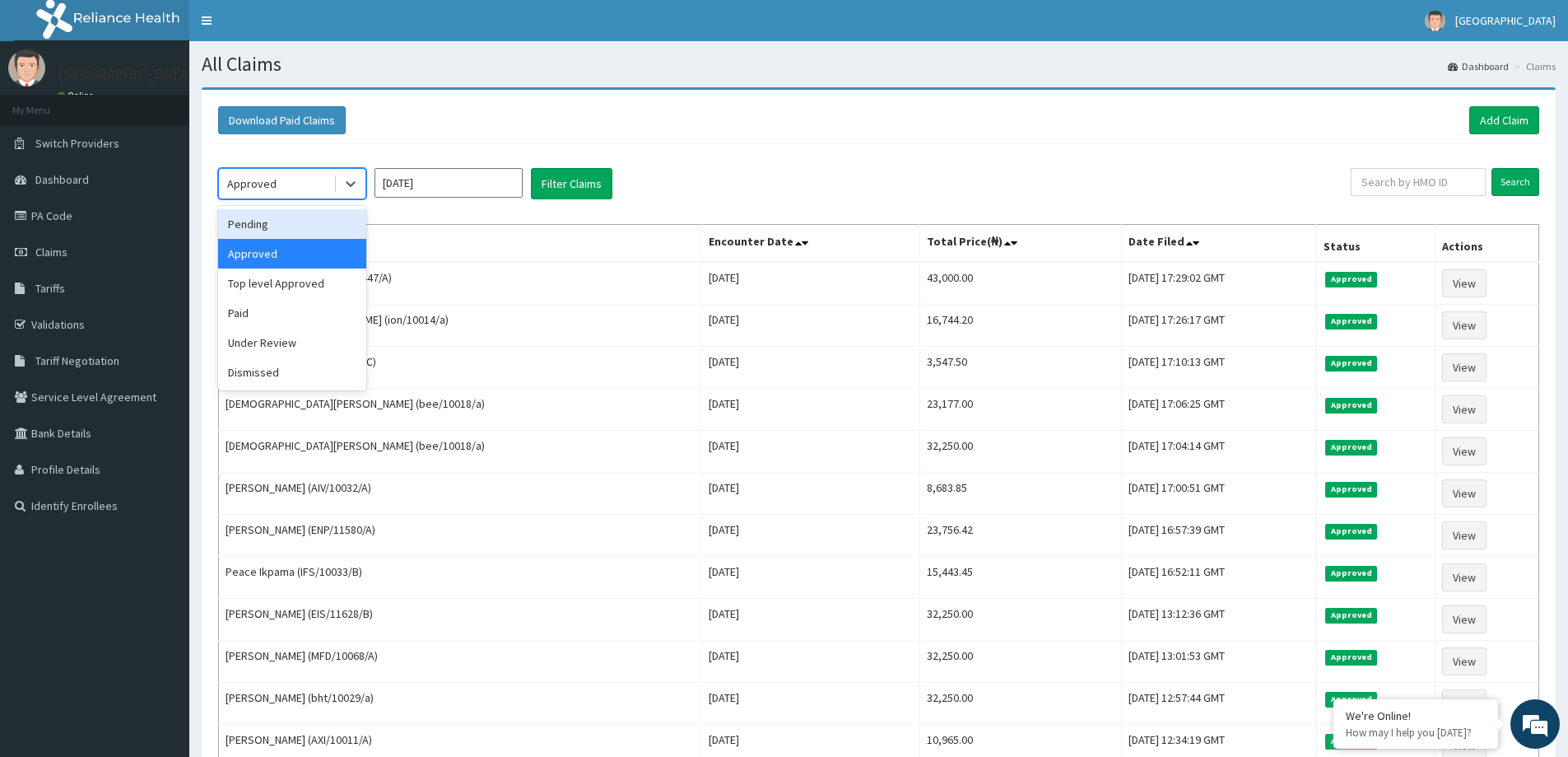
click at [296, 230] on div "Pending" at bounding box center [292, 224] width 148 height 30
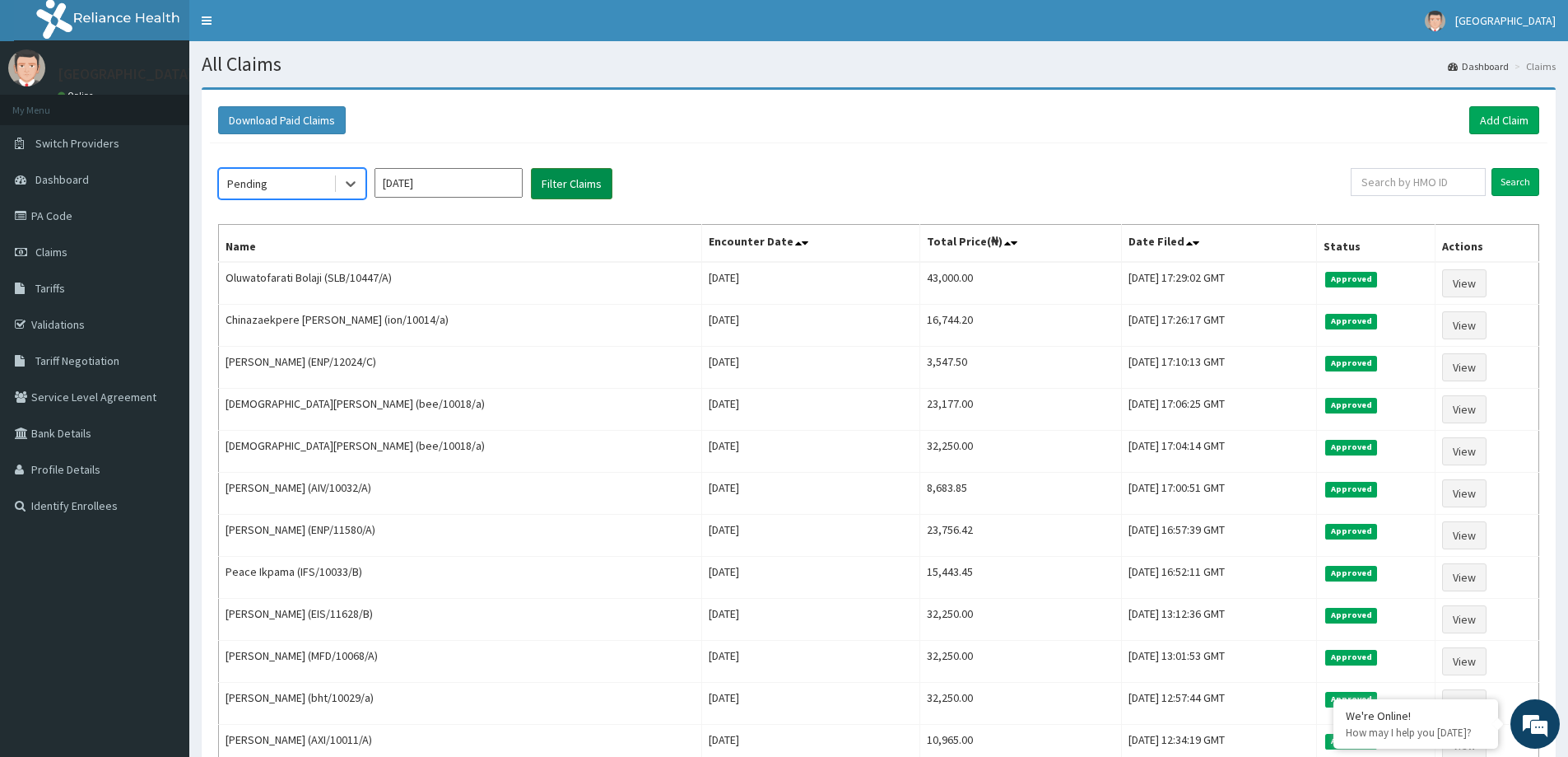
click at [558, 194] on button "Filter Claims" at bounding box center [572, 183] width 81 height 31
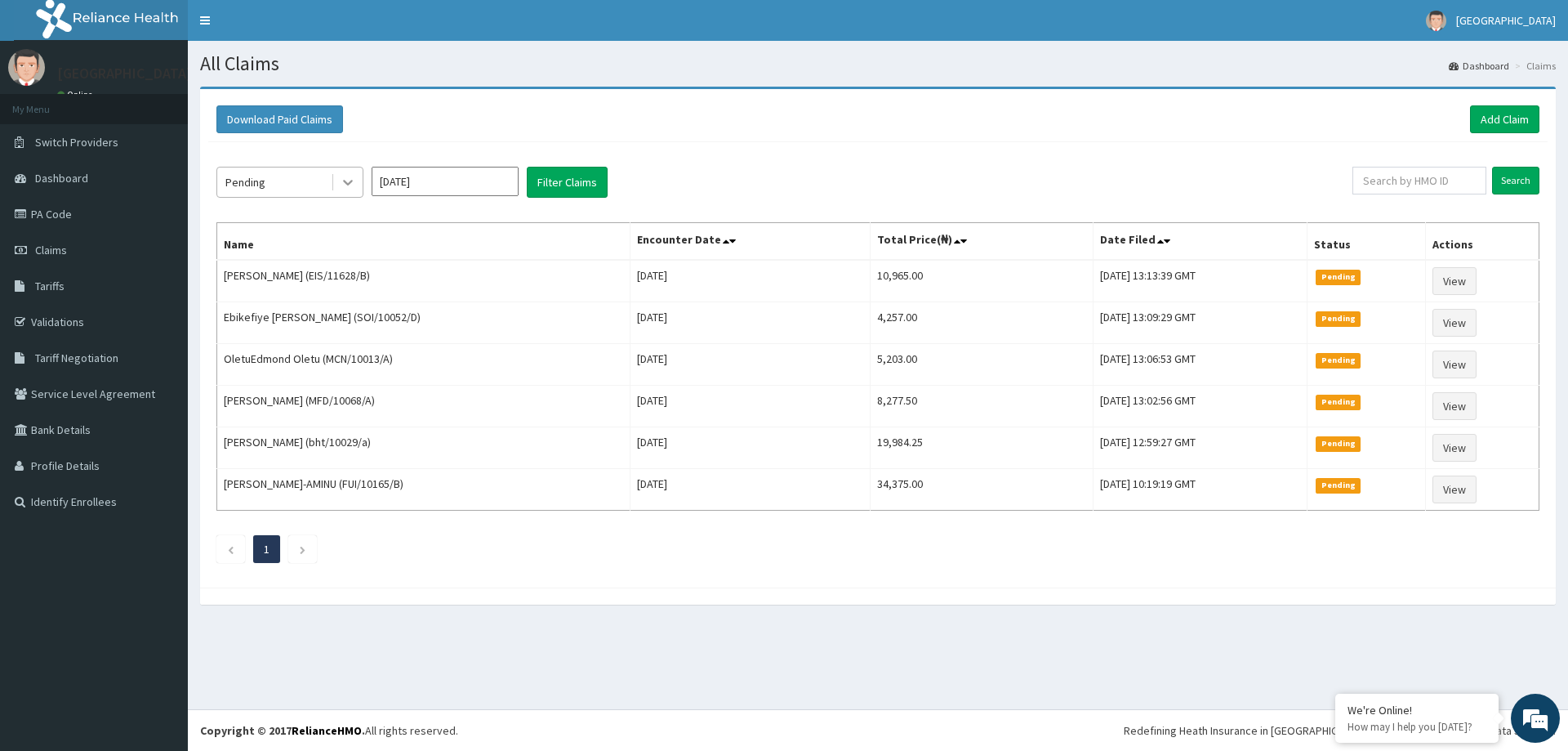
drag, startPoint x: 345, startPoint y: 181, endPoint x: 345, endPoint y: 197, distance: 16.0
click at [345, 182] on icon at bounding box center [347, 184] width 10 height 6
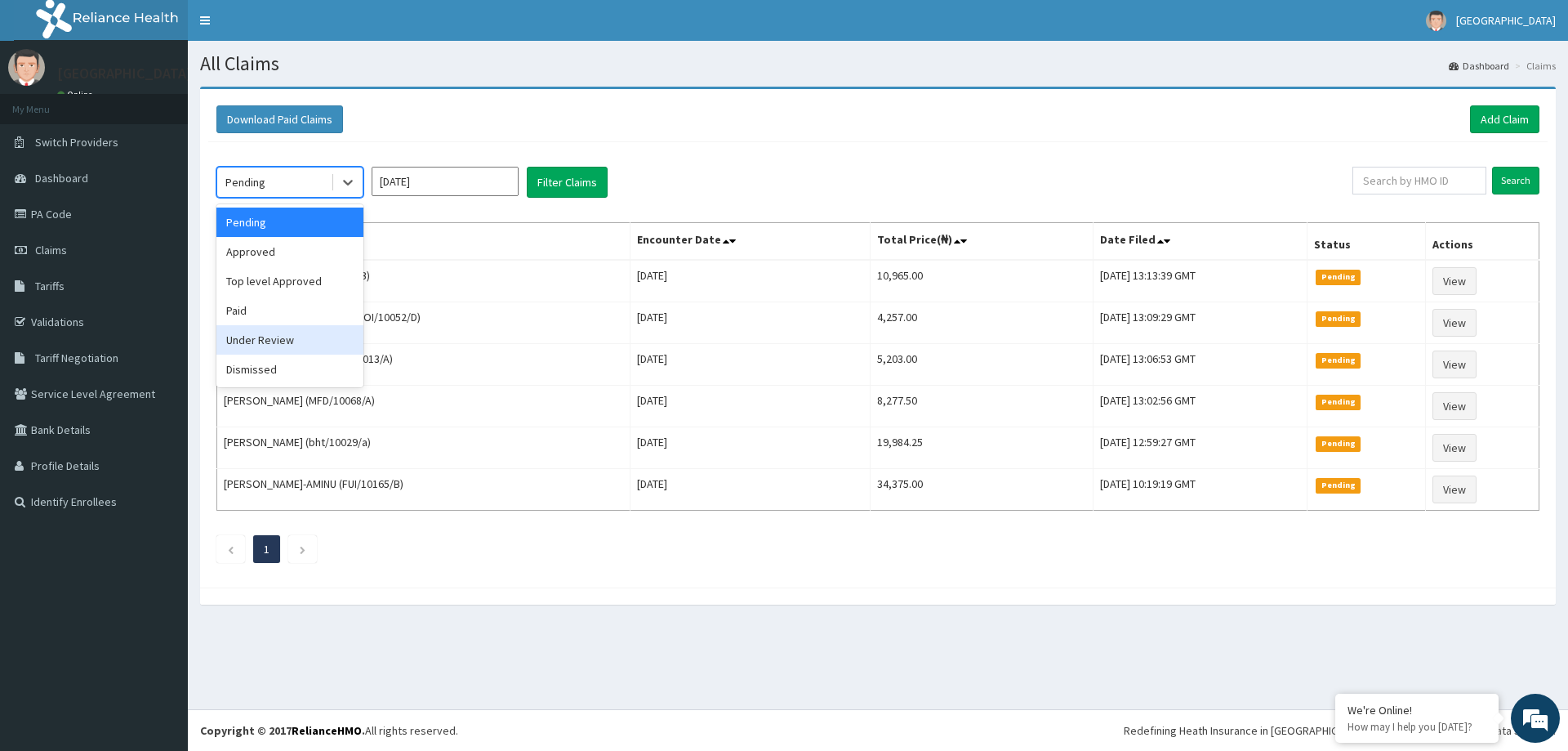
click at [289, 340] on div "Under Review" at bounding box center [290, 340] width 147 height 29
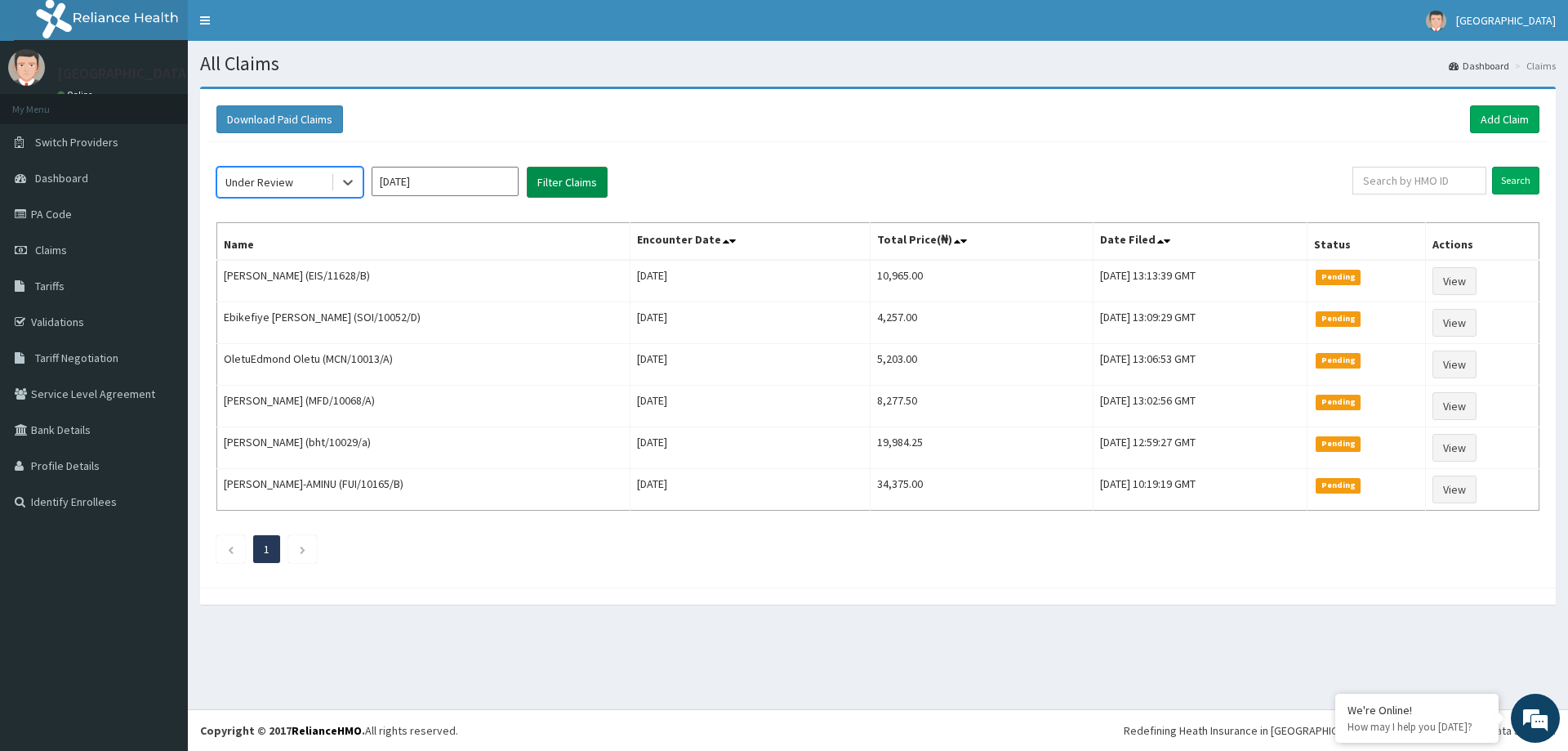
click at [567, 186] on button "Filter Claims" at bounding box center [567, 182] width 81 height 31
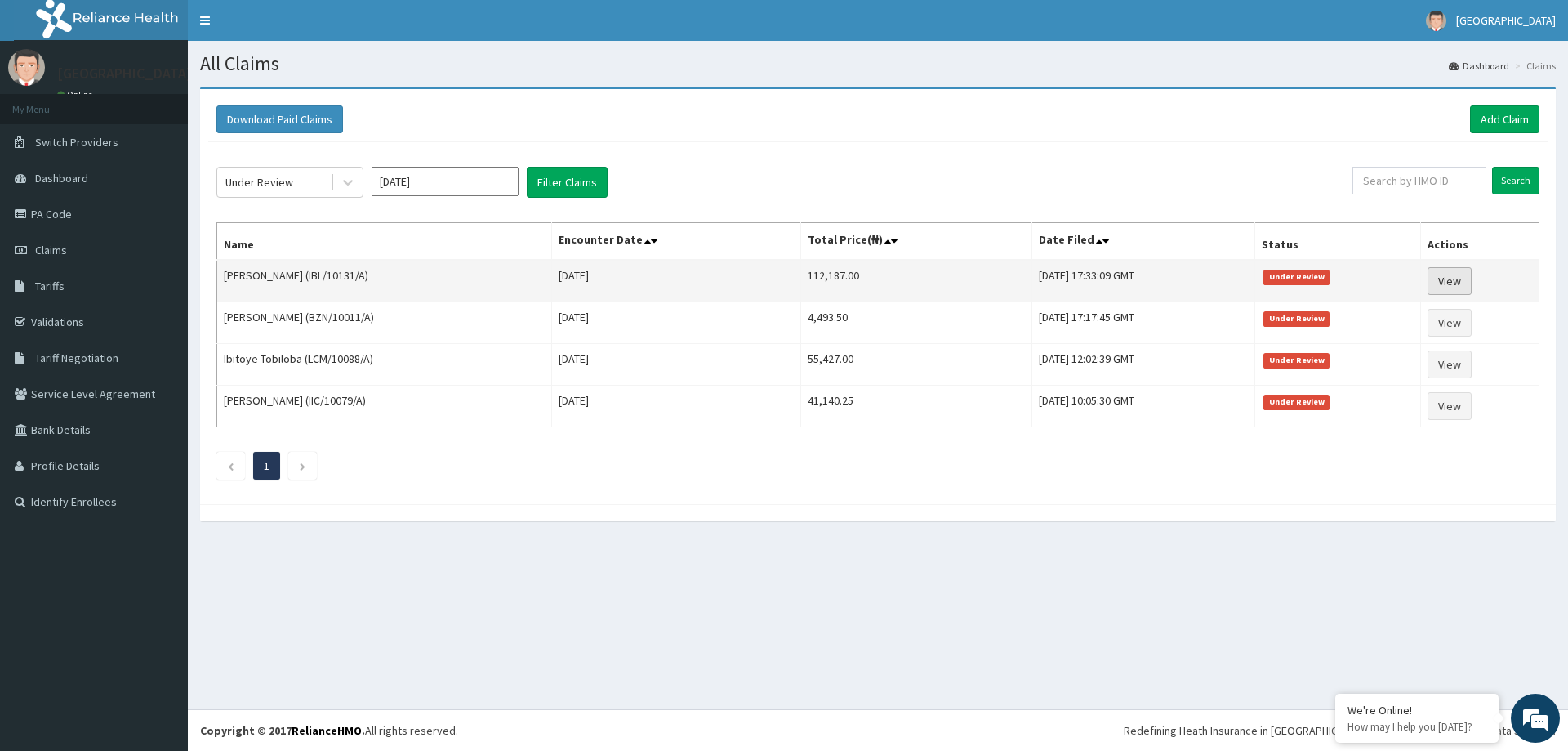
click at [1458, 282] on link "View" at bounding box center [1449, 282] width 44 height 28
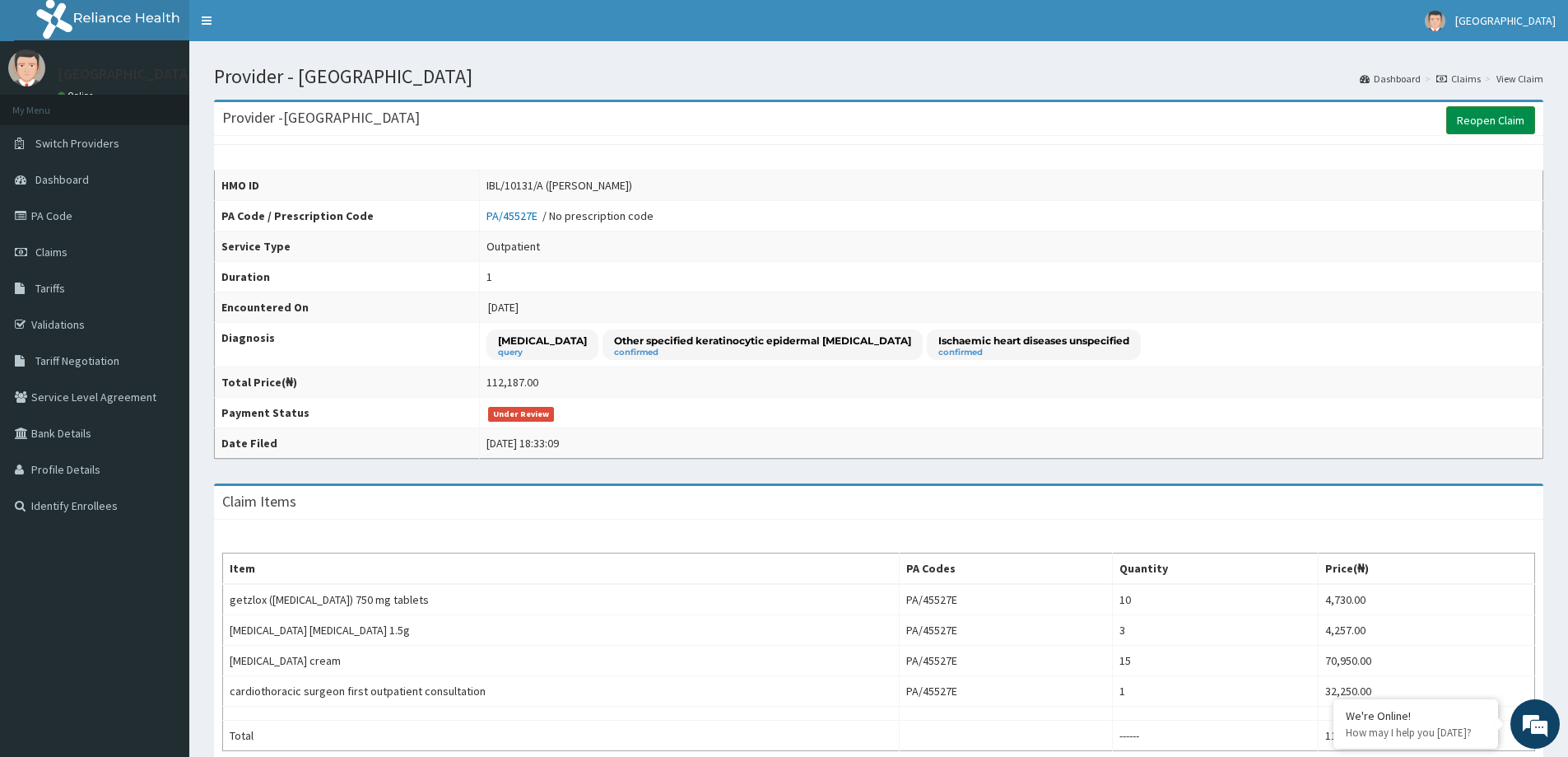
click at [1493, 116] on link "Reopen Claim" at bounding box center [1491, 120] width 89 height 28
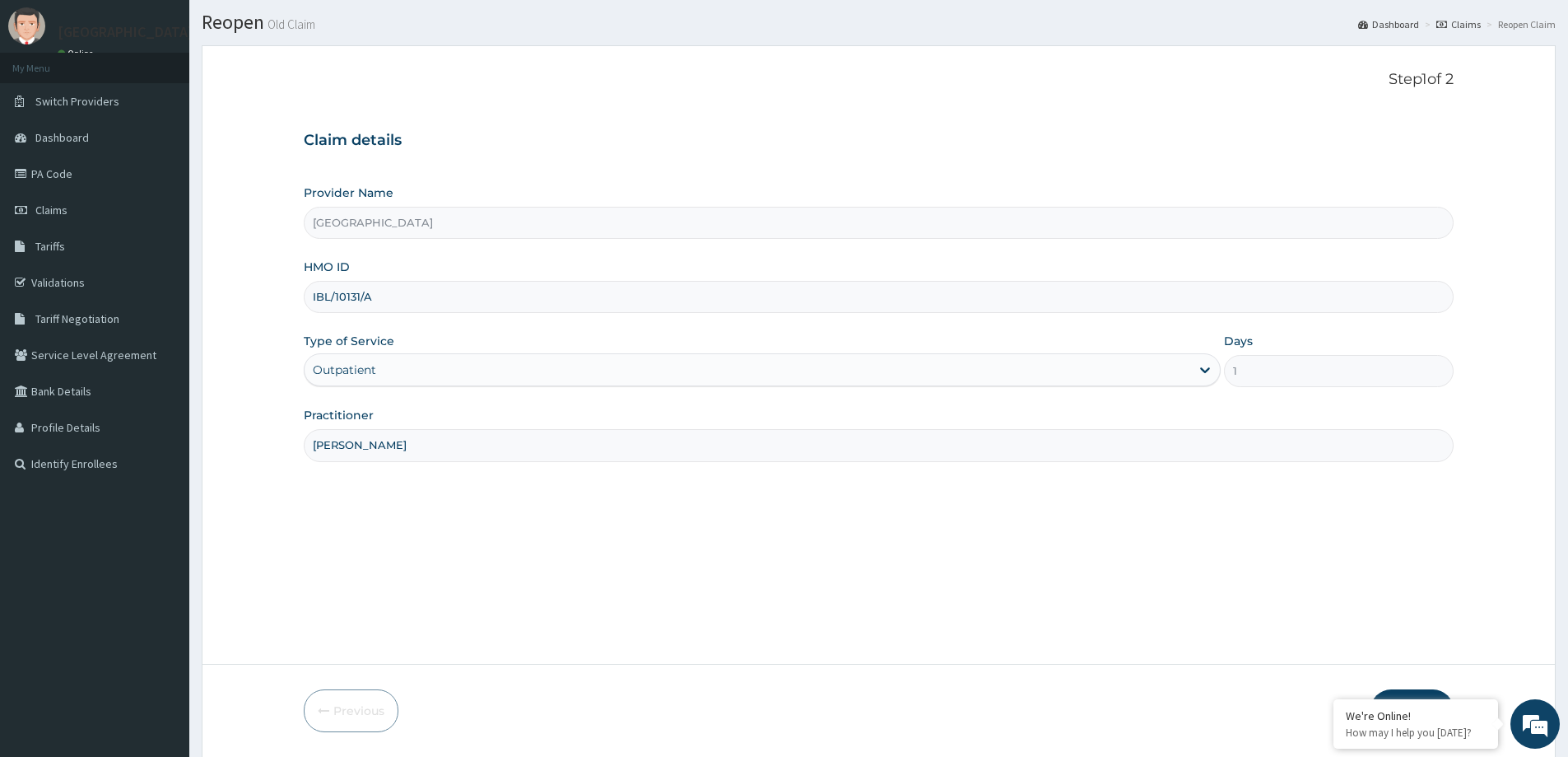
scroll to position [97, 0]
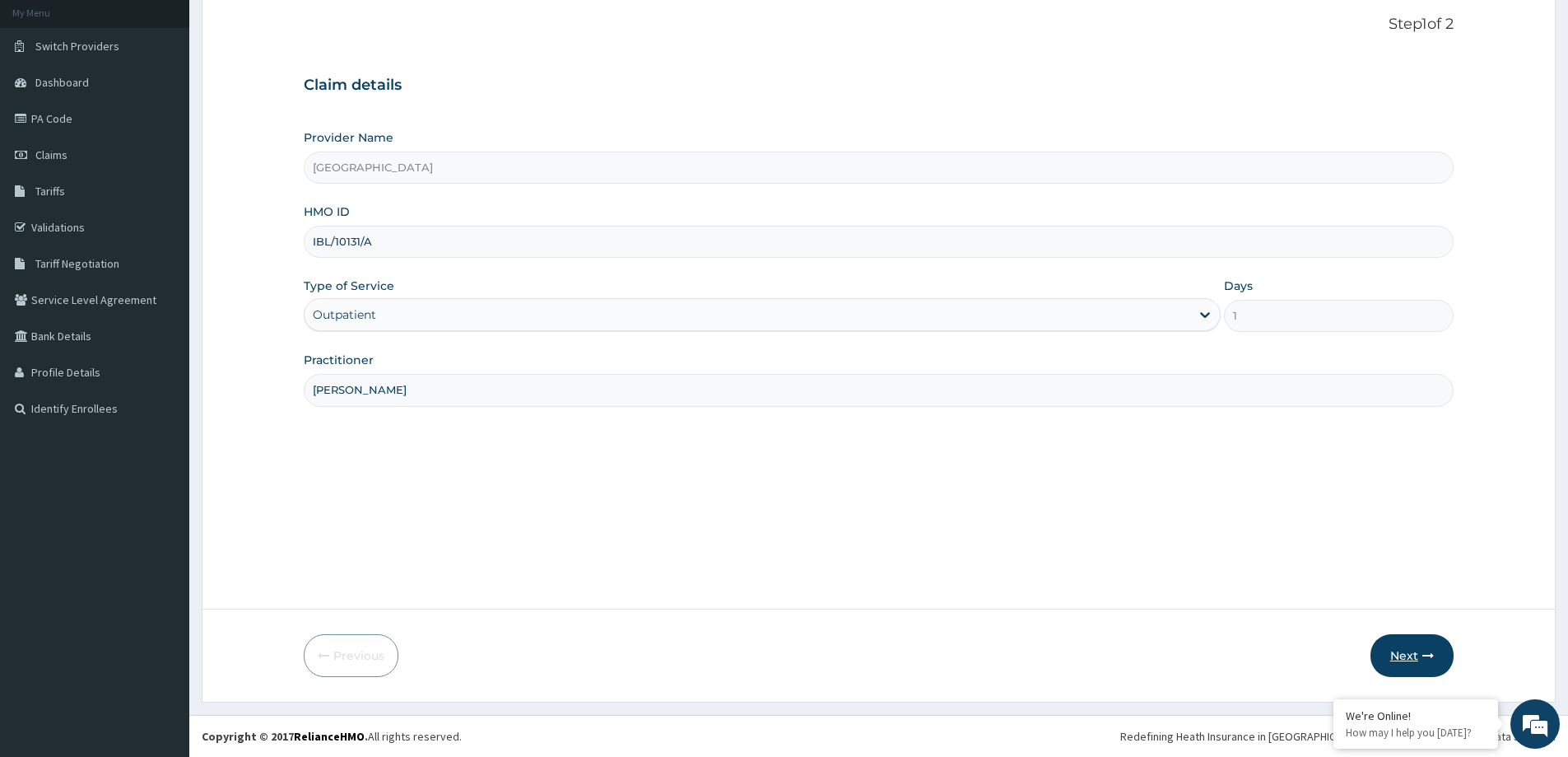
click at [1426, 663] on button "Next" at bounding box center [1412, 655] width 83 height 43
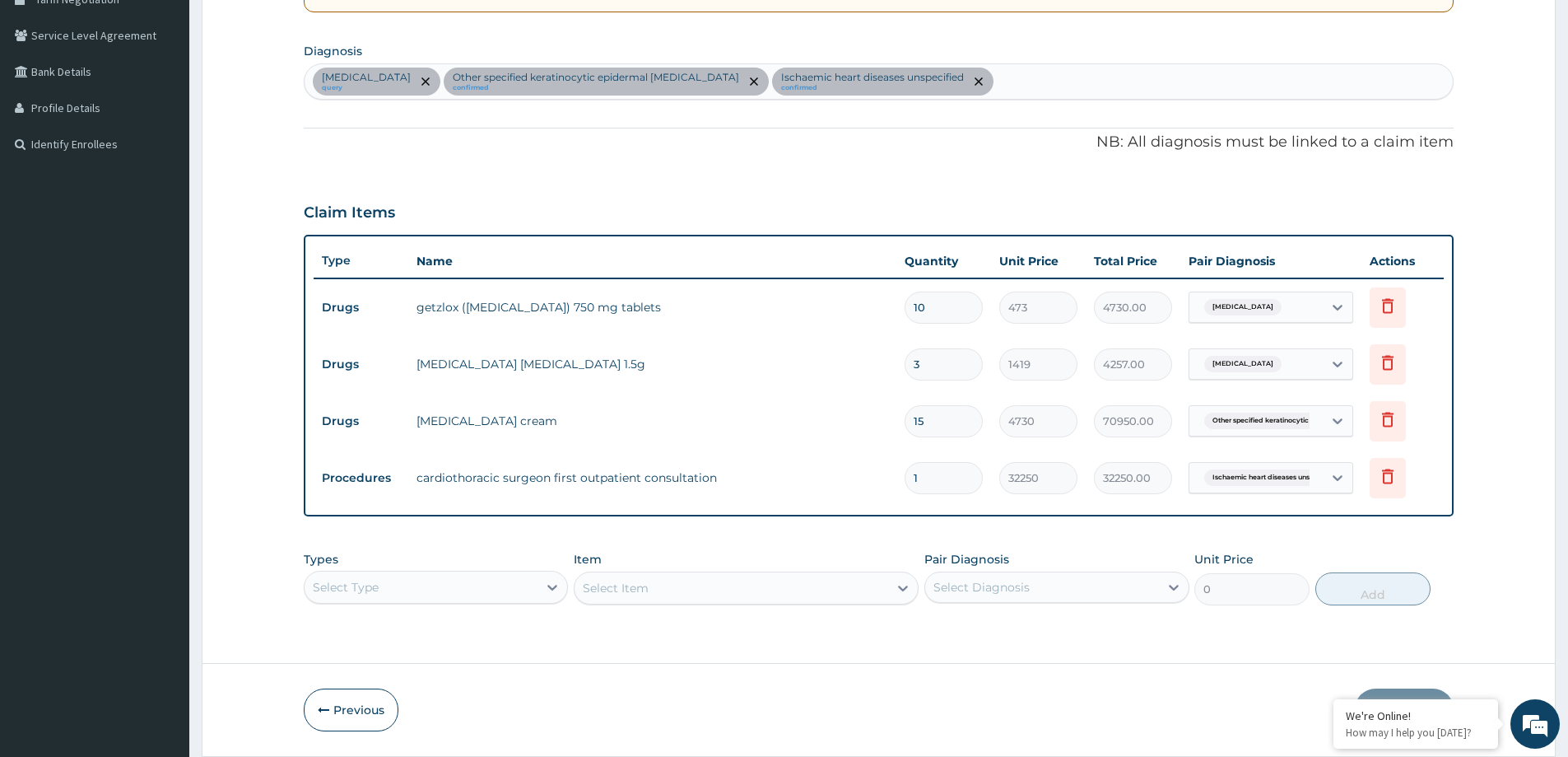
scroll to position [416, 0]
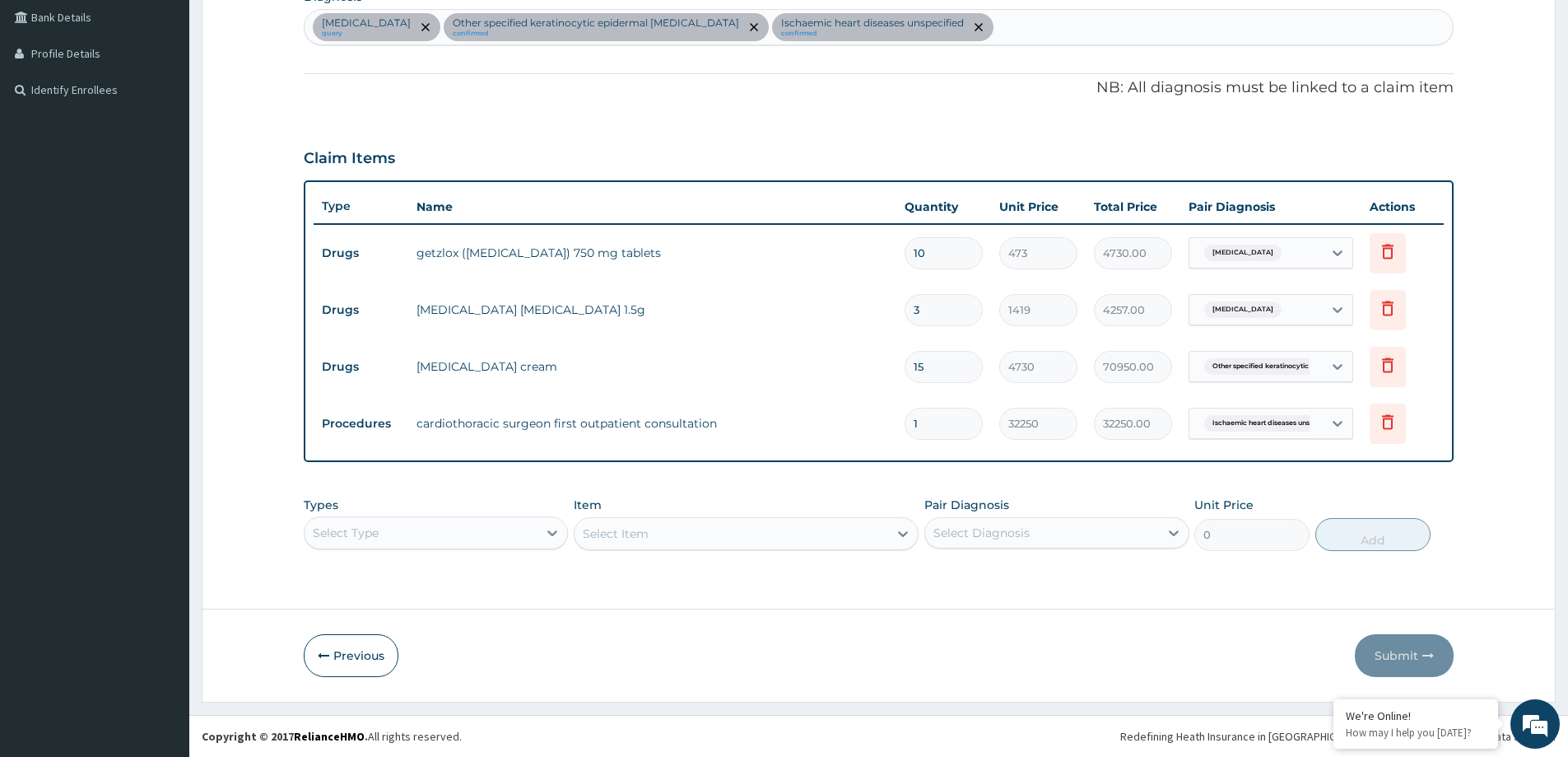
click at [945, 372] on input "15" at bounding box center [944, 367] width 79 height 32
type input "1"
type input "4730.00"
type input "1"
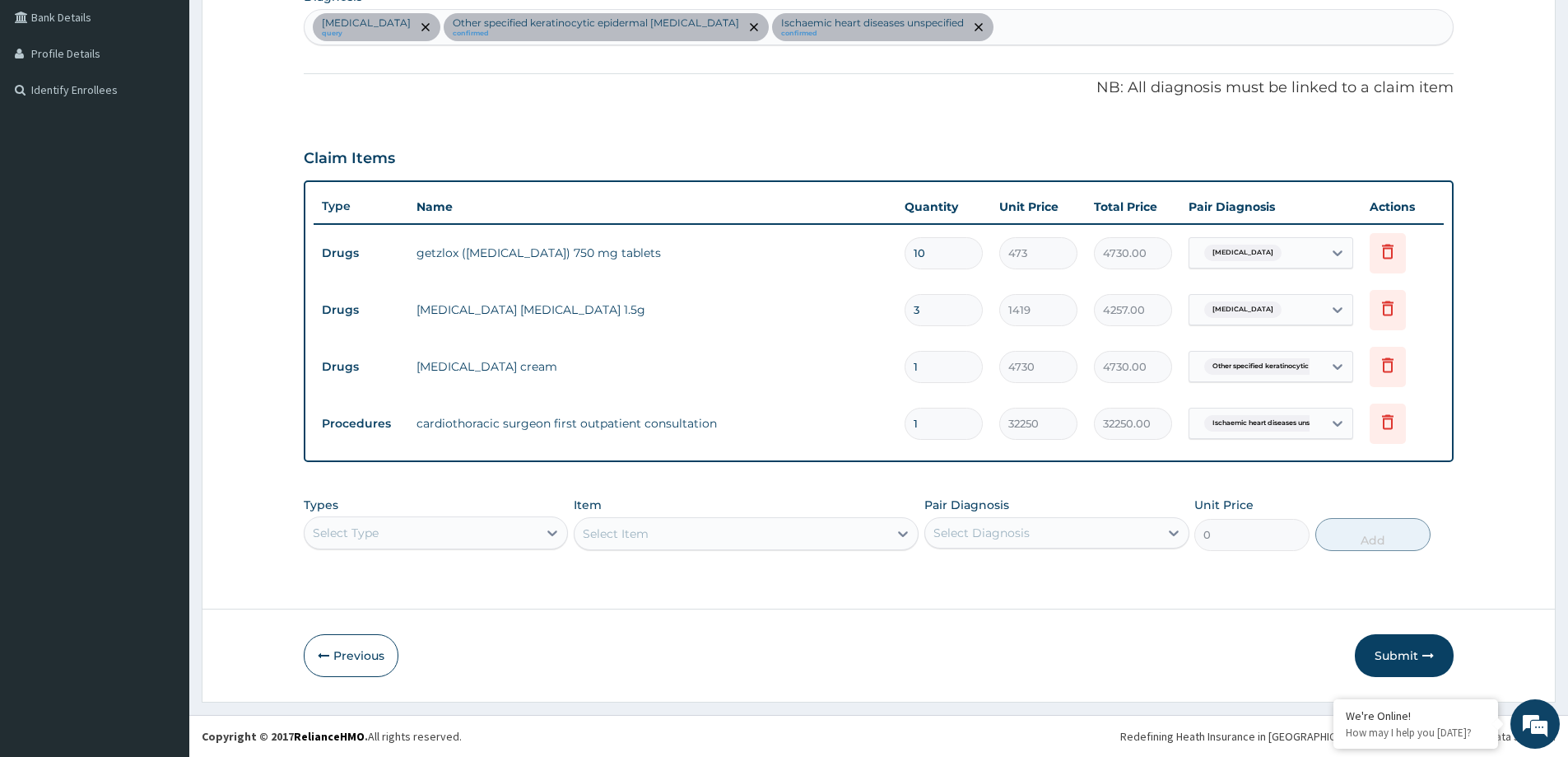
click at [1398, 657] on button "Submit" at bounding box center [1404, 655] width 99 height 43
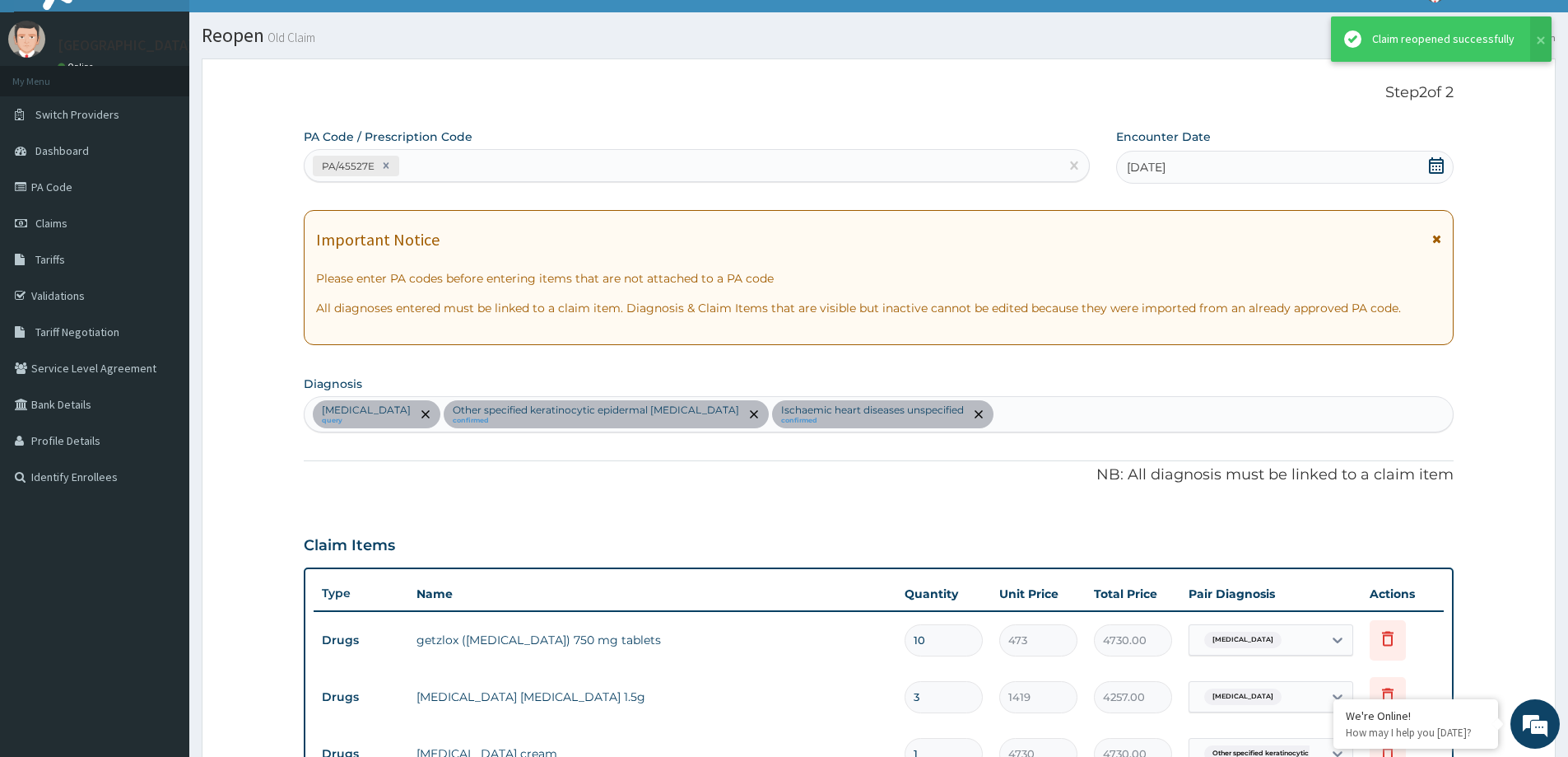
scroll to position [416, 0]
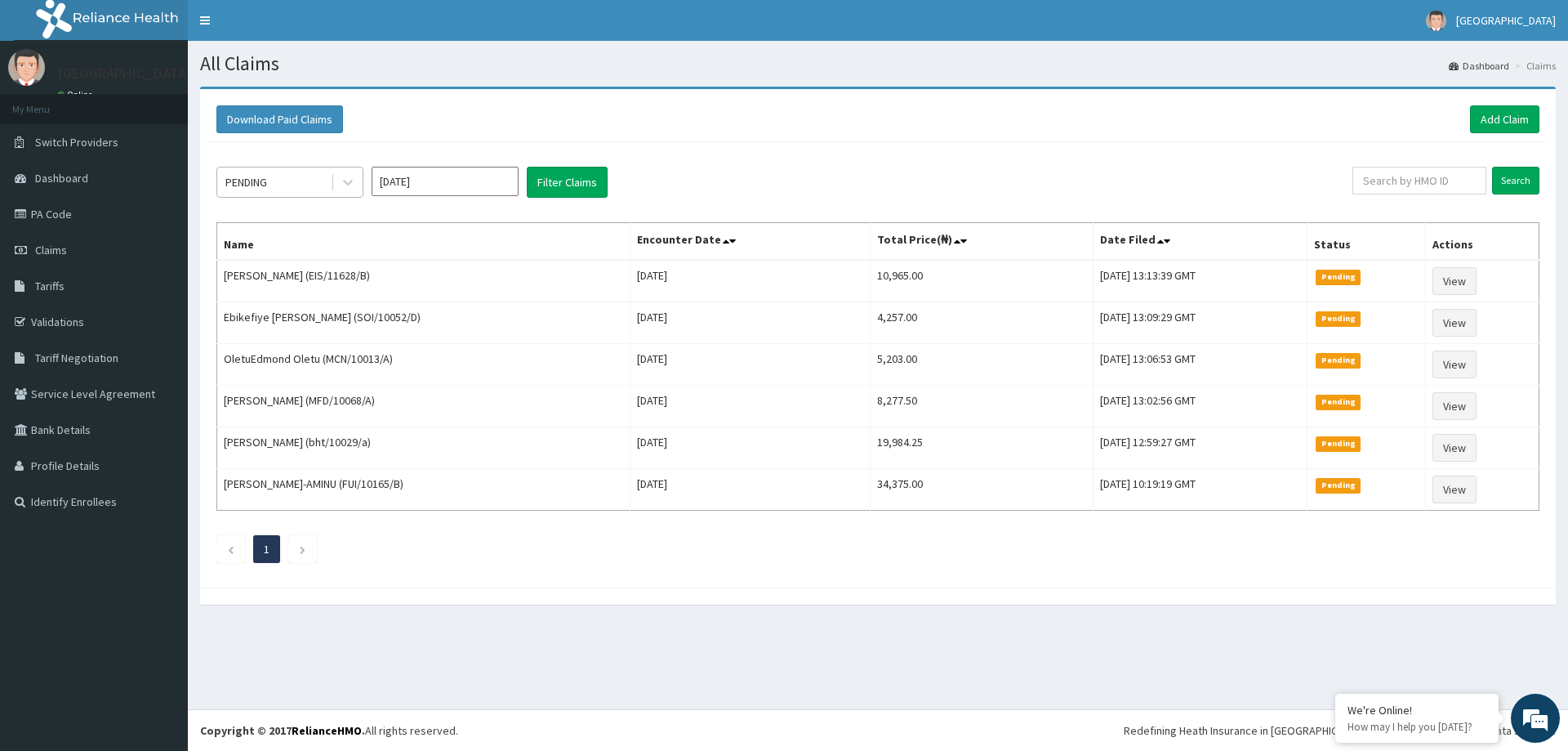
drag, startPoint x: 300, startPoint y: 181, endPoint x: 294, endPoint y: 189, distance: 10.0
click at [300, 181] on div "PENDING" at bounding box center [274, 182] width 113 height 26
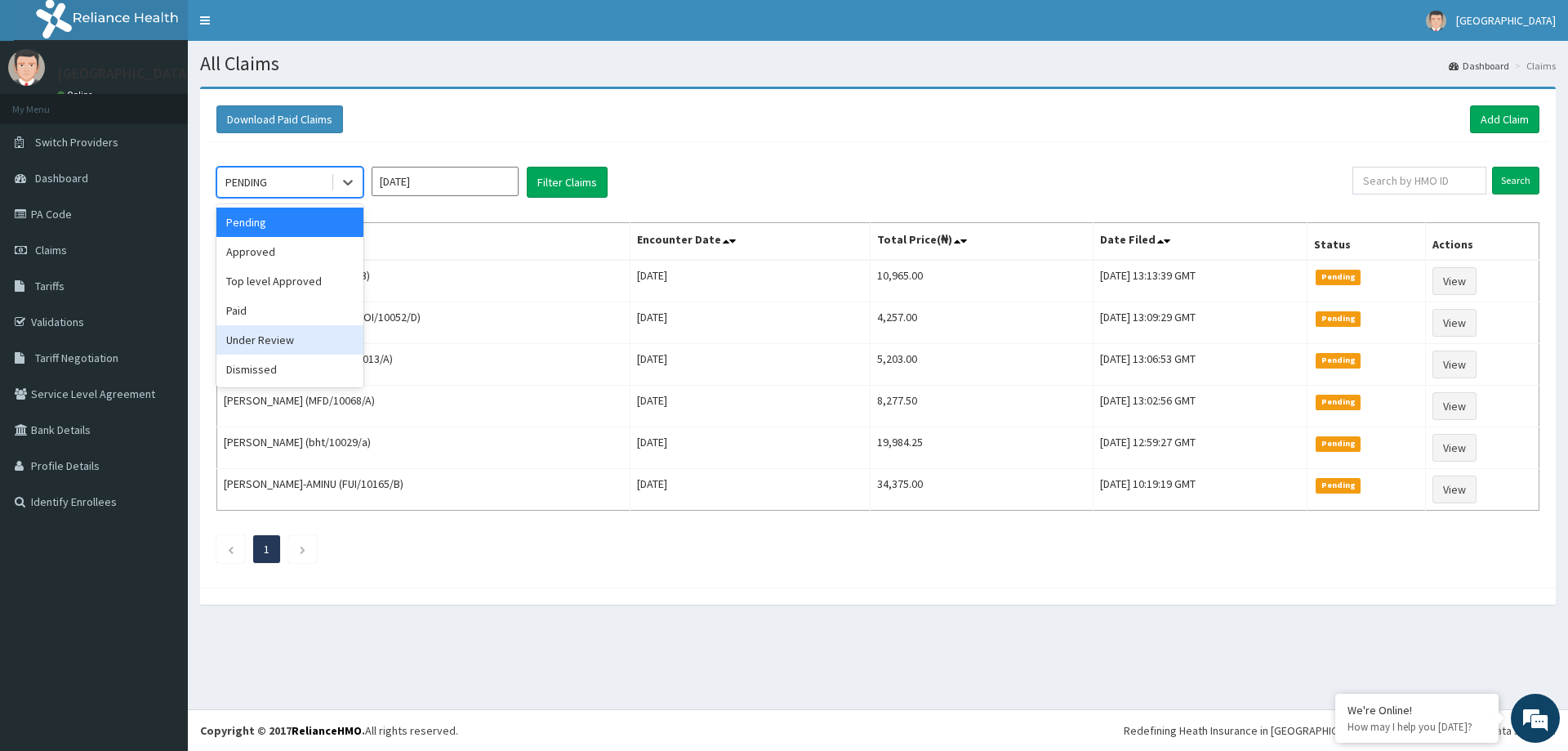
drag, startPoint x: 282, startPoint y: 337, endPoint x: 508, endPoint y: 202, distance: 263.3
click at [284, 335] on div "Under Review" at bounding box center [290, 340] width 147 height 29
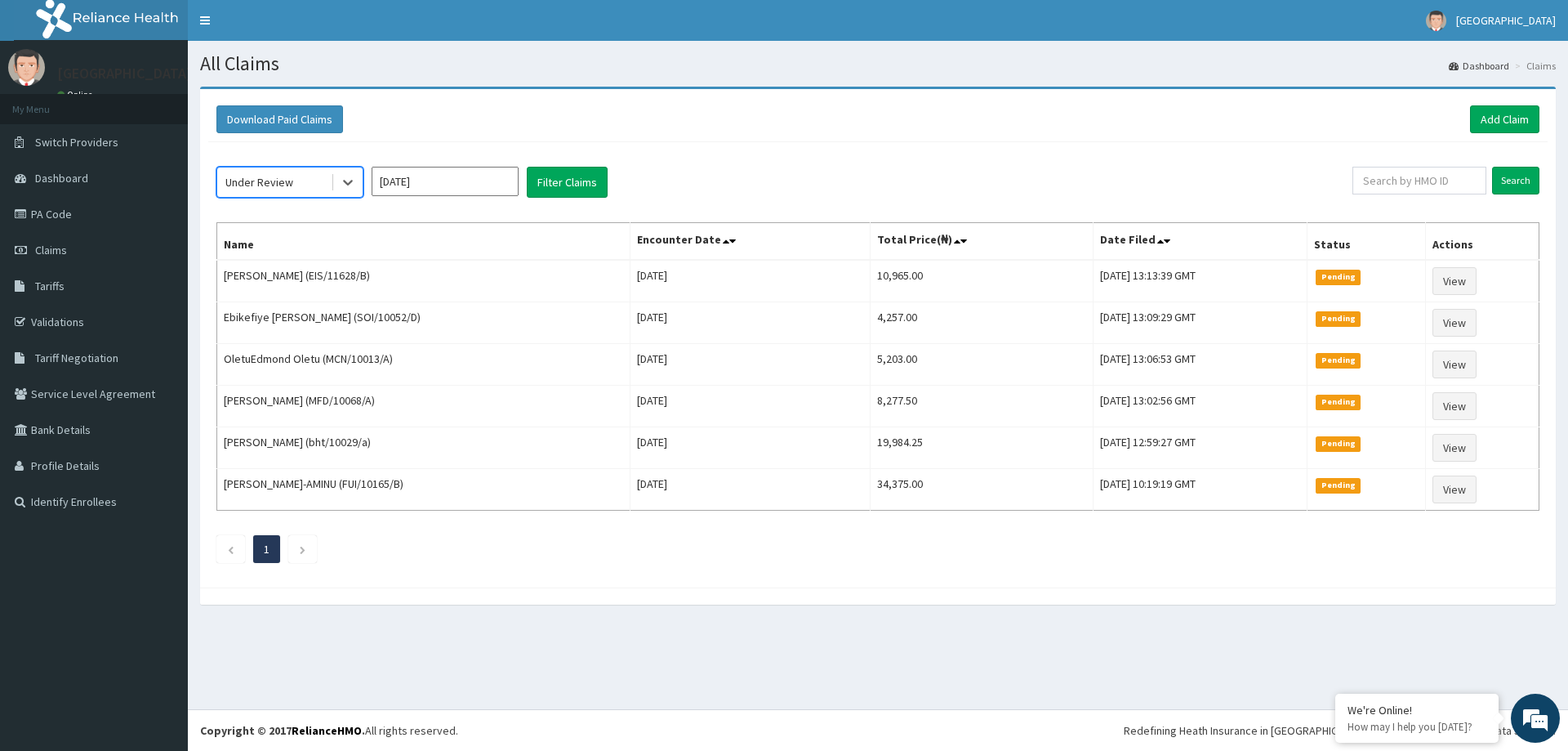
click at [524, 180] on div "option Under Review, selected. Select is focused ,type to refine list, press Do…" at bounding box center [784, 182] width 1136 height 31
click at [541, 181] on button "Filter Claims" at bounding box center [567, 182] width 81 height 31
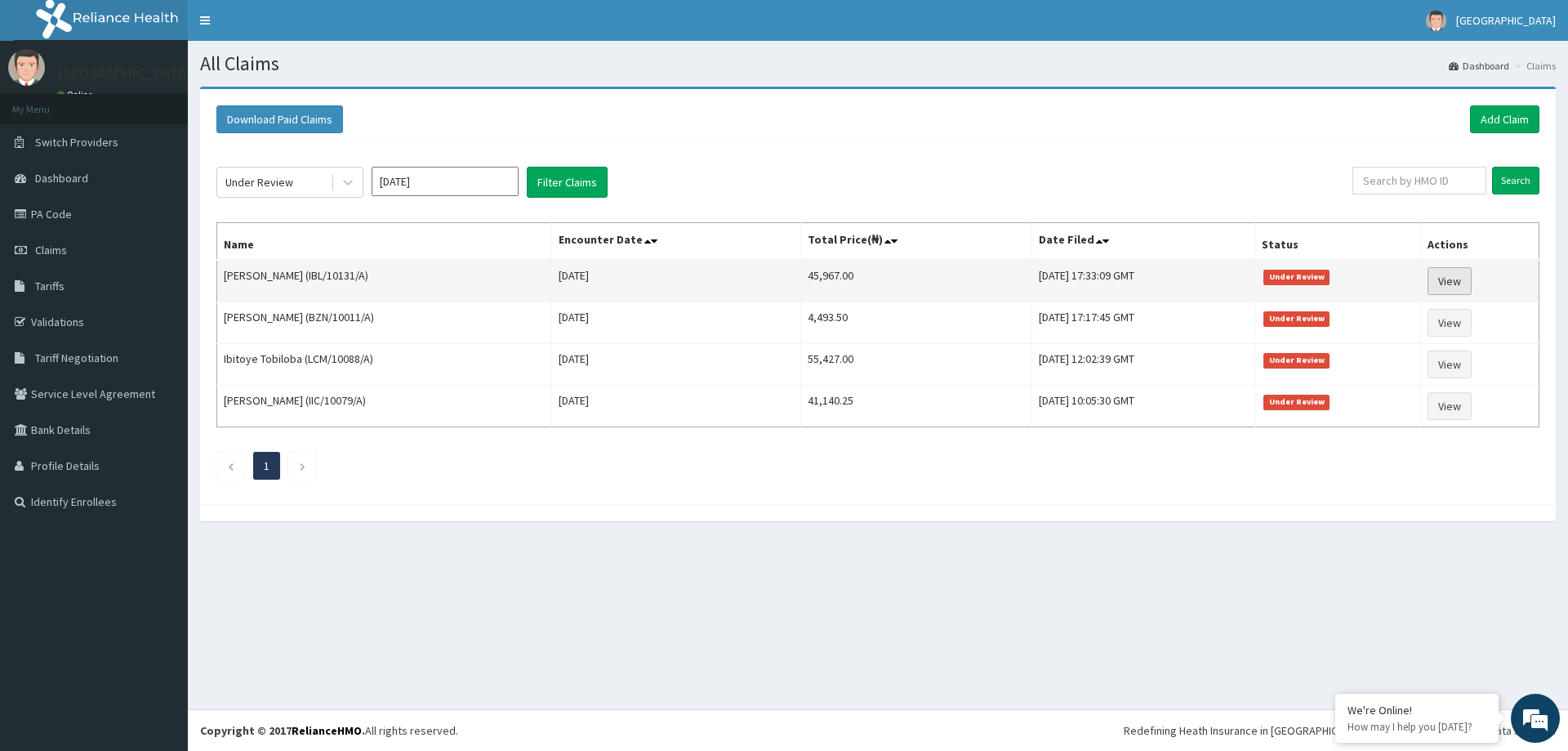
click at [1468, 281] on link "View" at bounding box center [1449, 282] width 44 height 28
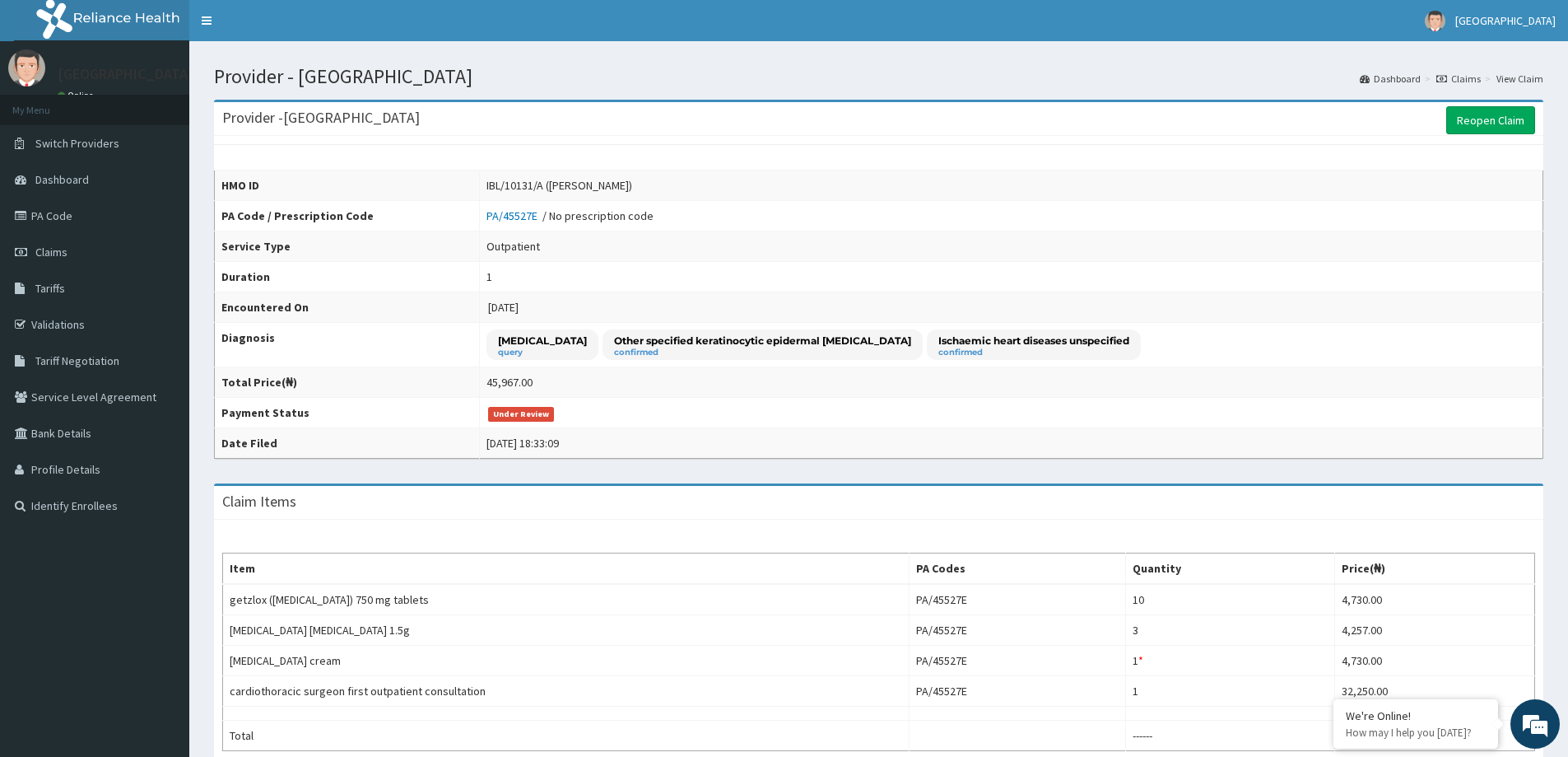
click at [1464, 82] on link "Claims" at bounding box center [1458, 79] width 45 height 14
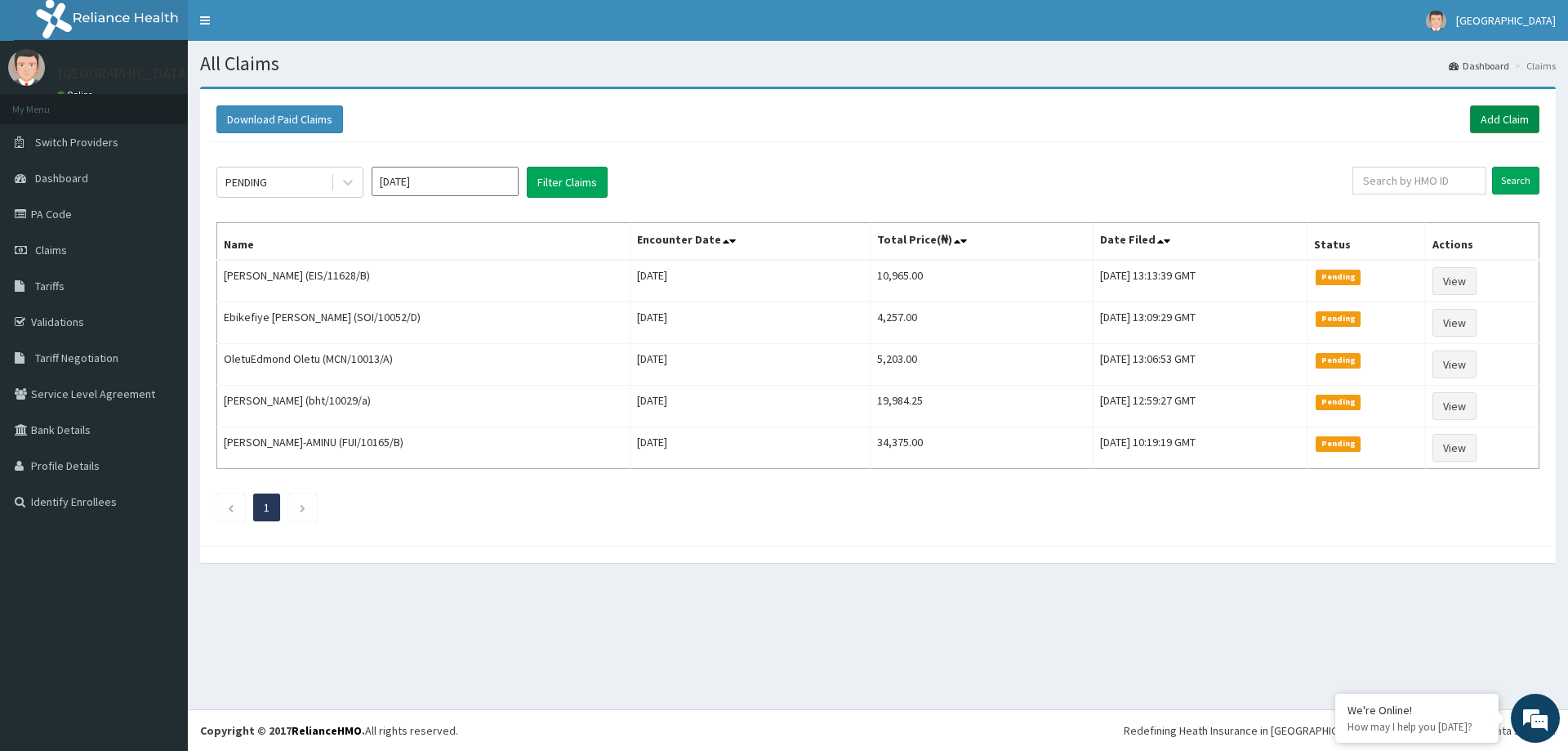
click at [1482, 117] on link "Add Claim" at bounding box center [1505, 120] width 69 height 28
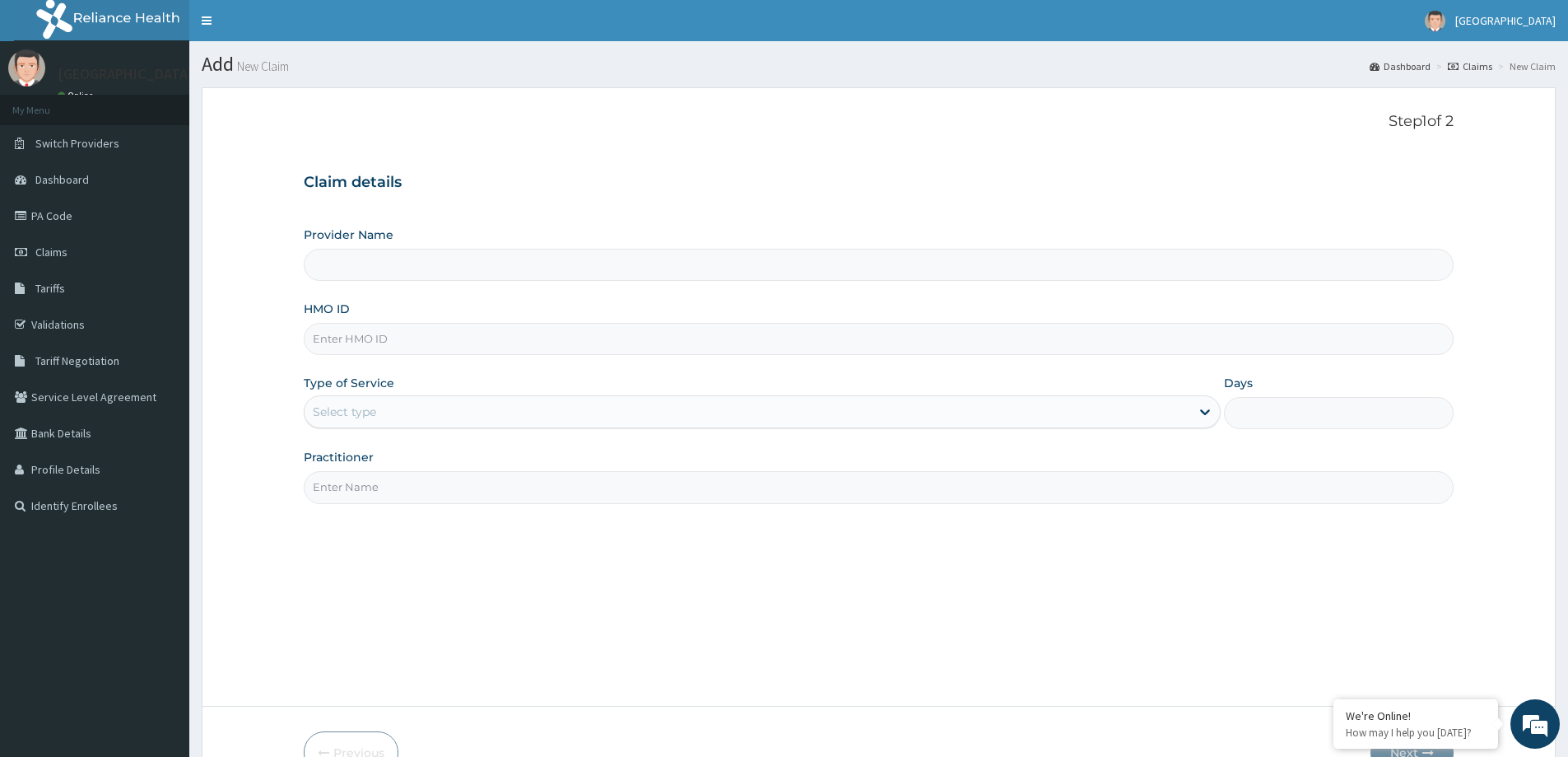
drag, startPoint x: 406, startPoint y: 342, endPoint x: 517, endPoint y: 330, distance: 111.6
click at [407, 342] on input "HMO ID" at bounding box center [879, 339] width 1150 height 32
type input "[GEOGRAPHIC_DATA]"
paste input "TVT/10102/A"
type input "TVT/10102/A"
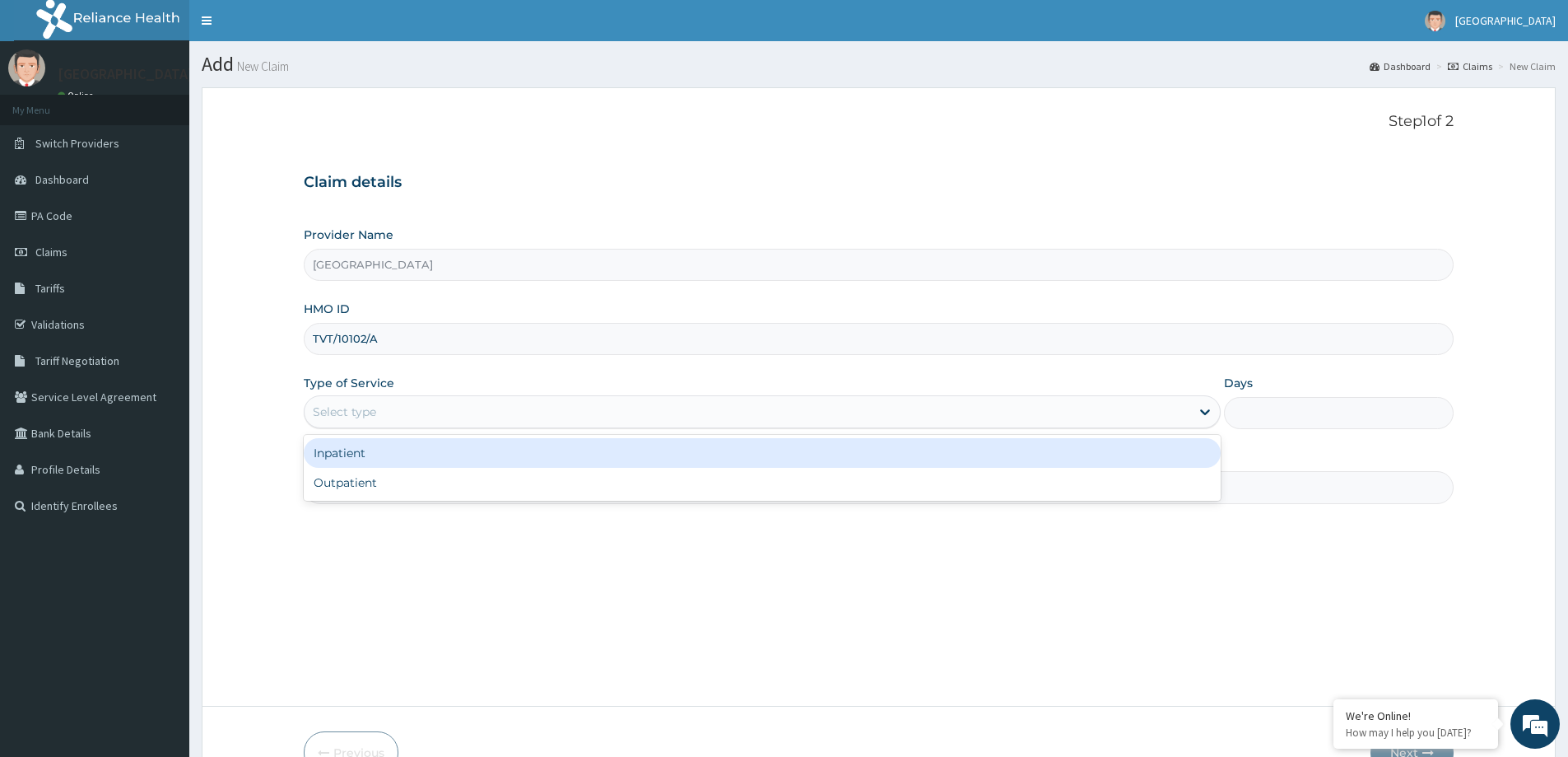
drag, startPoint x: 596, startPoint y: 412, endPoint x: 570, endPoint y: 437, distance: 36.1
click at [594, 412] on div "Select type" at bounding box center [747, 412] width 886 height 26
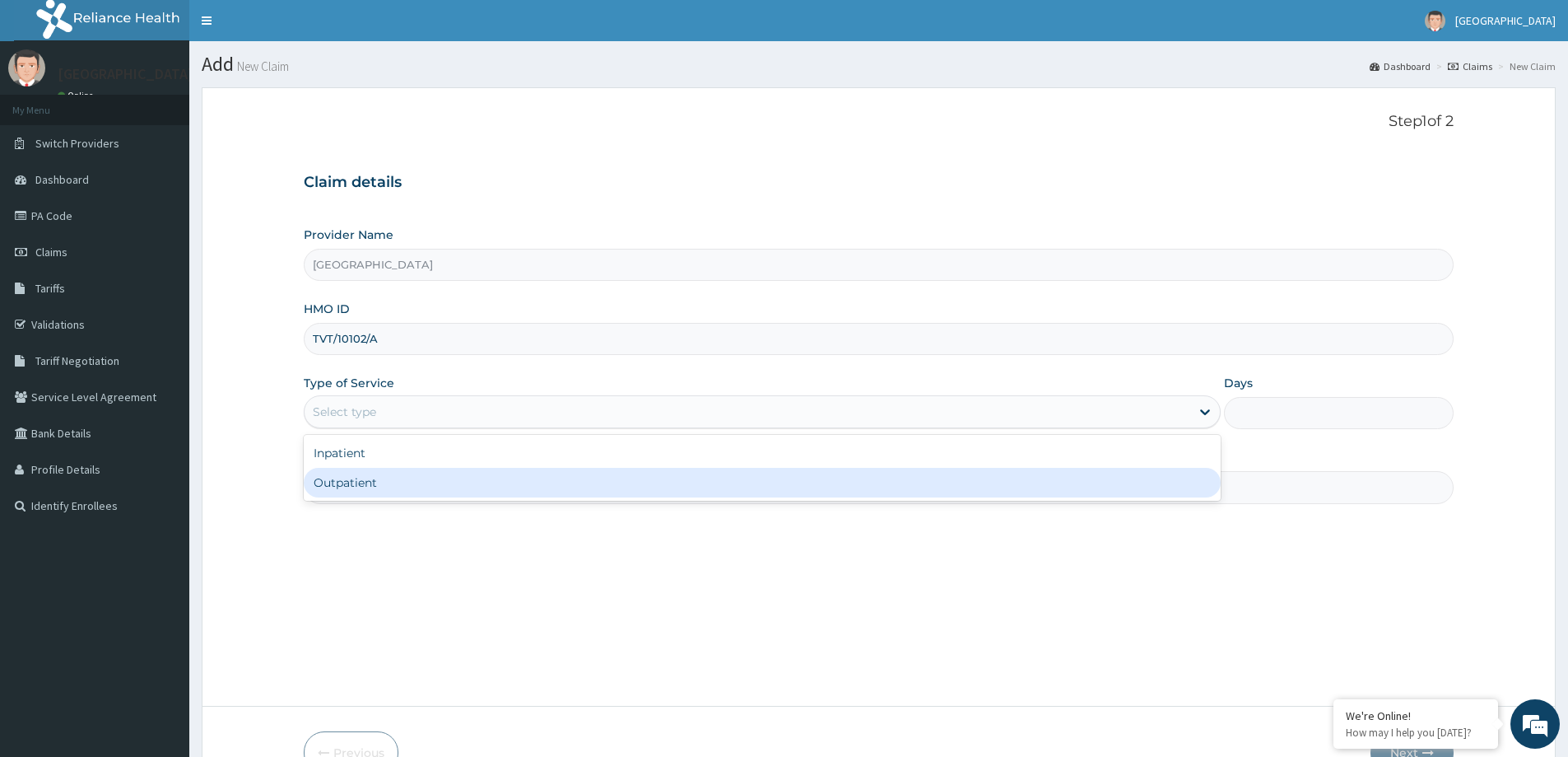
click at [553, 477] on div "Outpatient" at bounding box center [762, 483] width 917 height 30
type input "1"
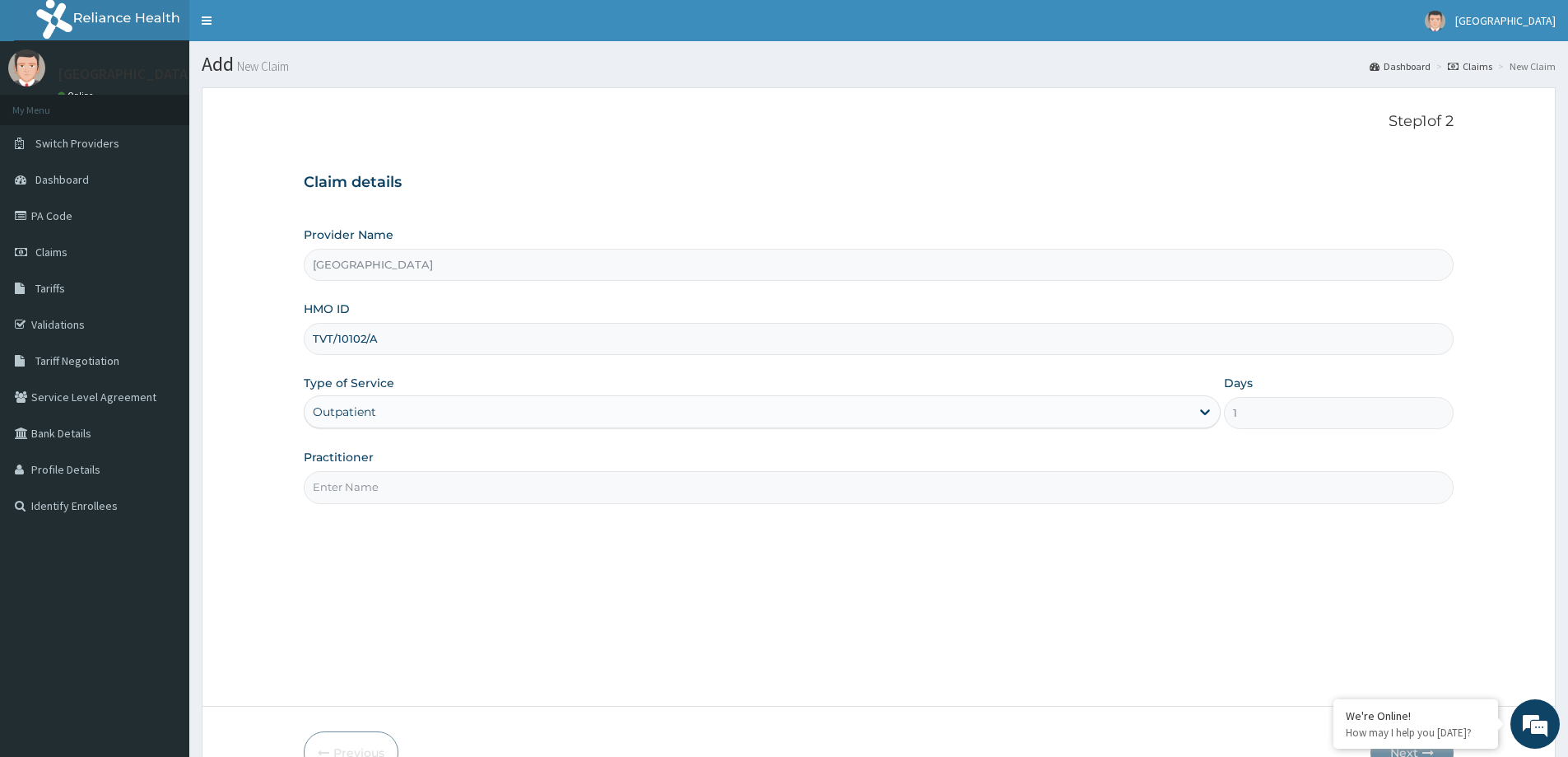
click at [462, 483] on input "Practitioner" at bounding box center [879, 487] width 1150 height 32
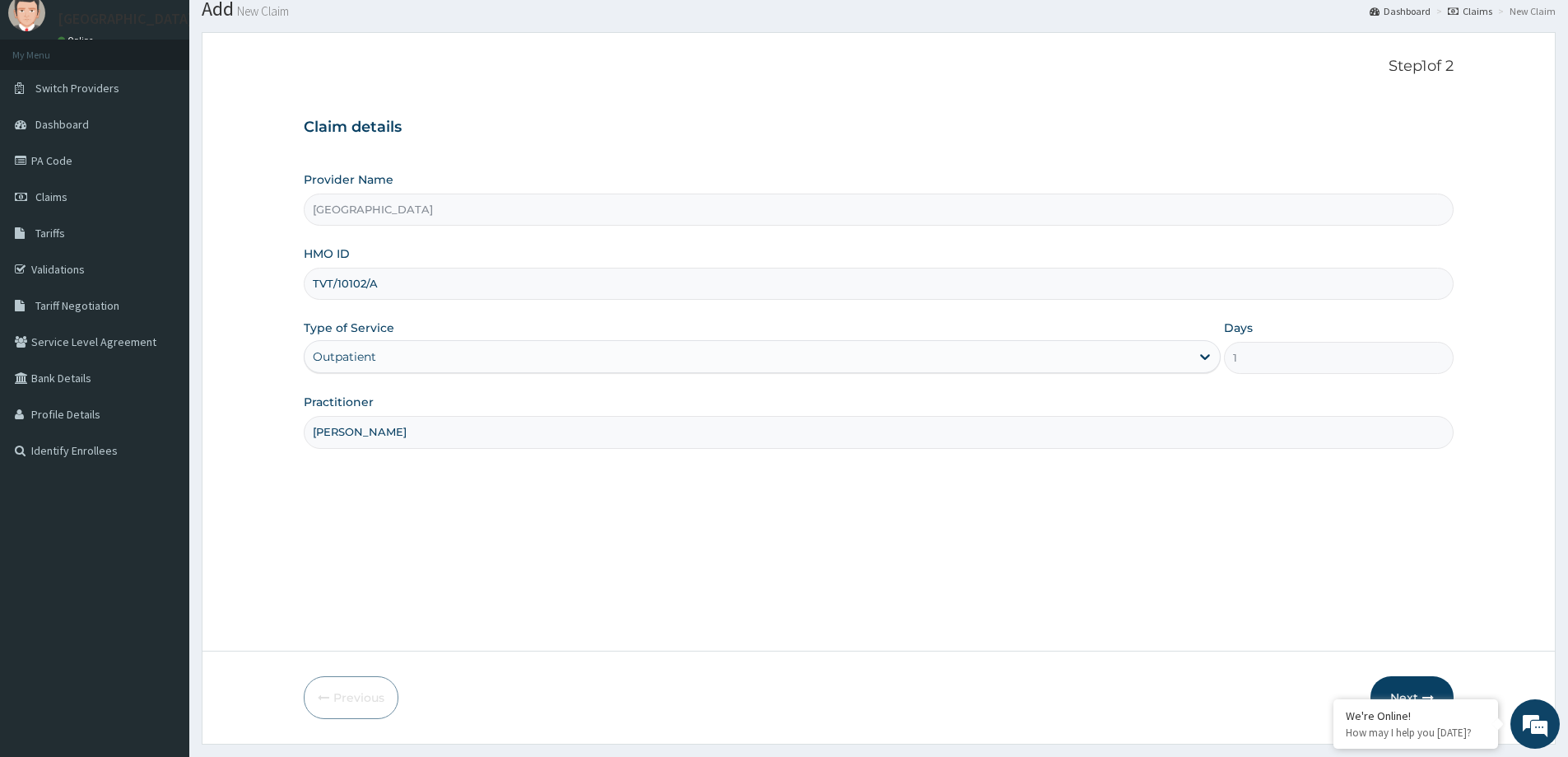
scroll to position [97, 0]
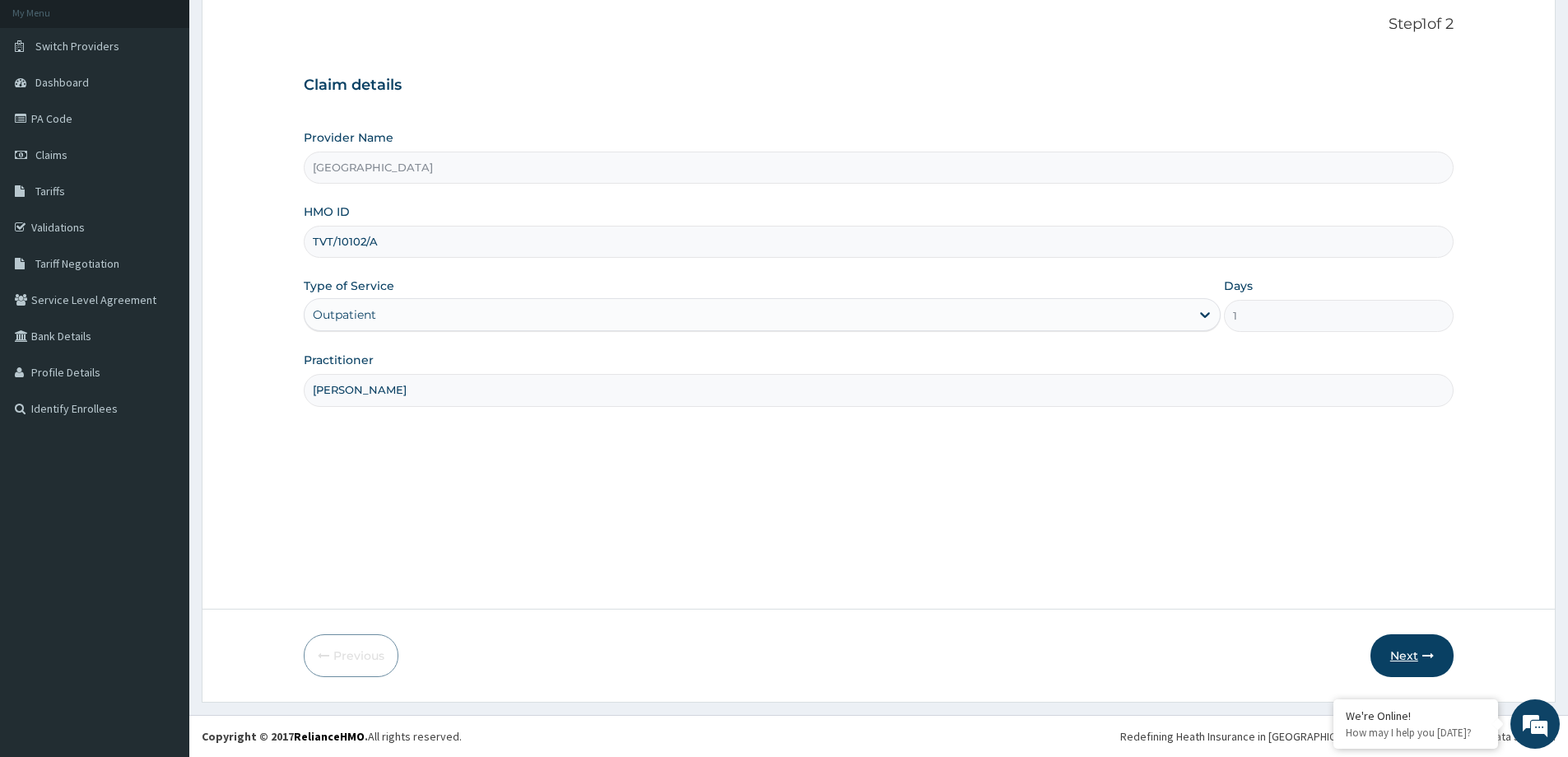
type input "DR OYEYEMI"
click at [1394, 655] on button "Next" at bounding box center [1412, 655] width 83 height 43
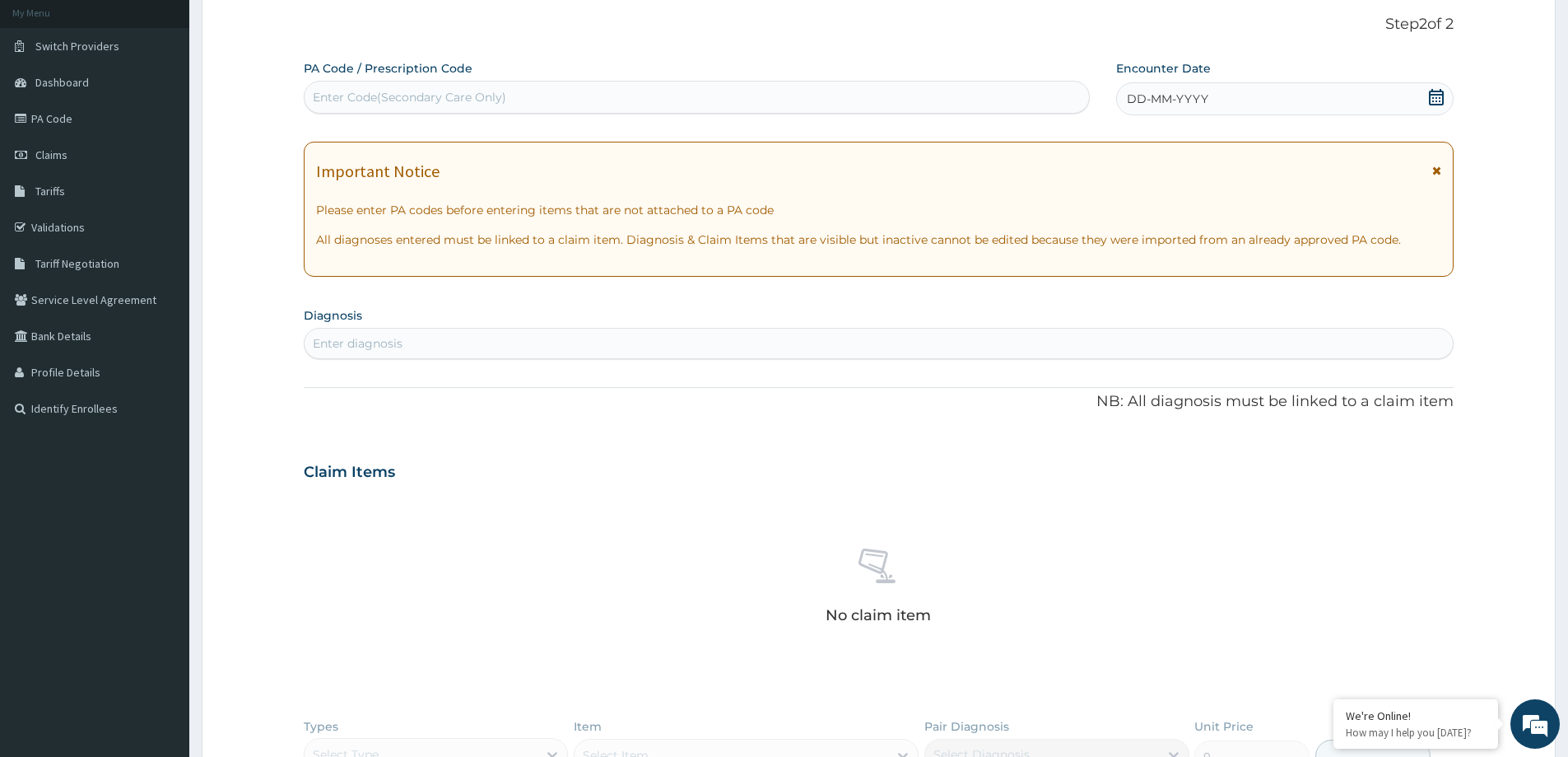
drag, startPoint x: 373, startPoint y: 105, endPoint x: 366, endPoint y: 93, distance: 13.9
click at [373, 103] on div "Enter Code(Secondary Care Only)" at bounding box center [410, 97] width 194 height 17
paste input "PA/597944"
type input "PA/597944"
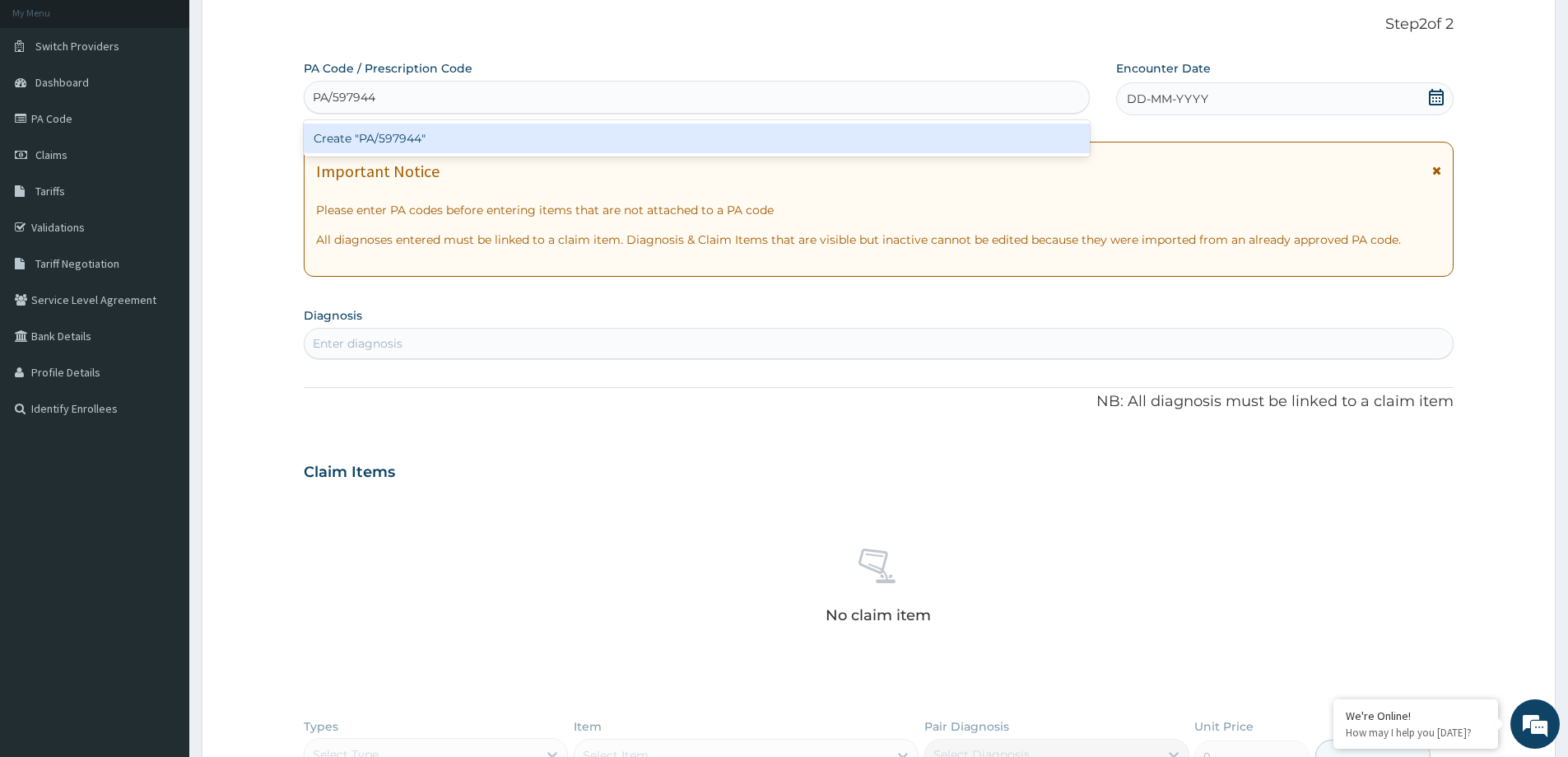
click at [921, 132] on div "Create "PA/597944"" at bounding box center [696, 139] width 786 height 30
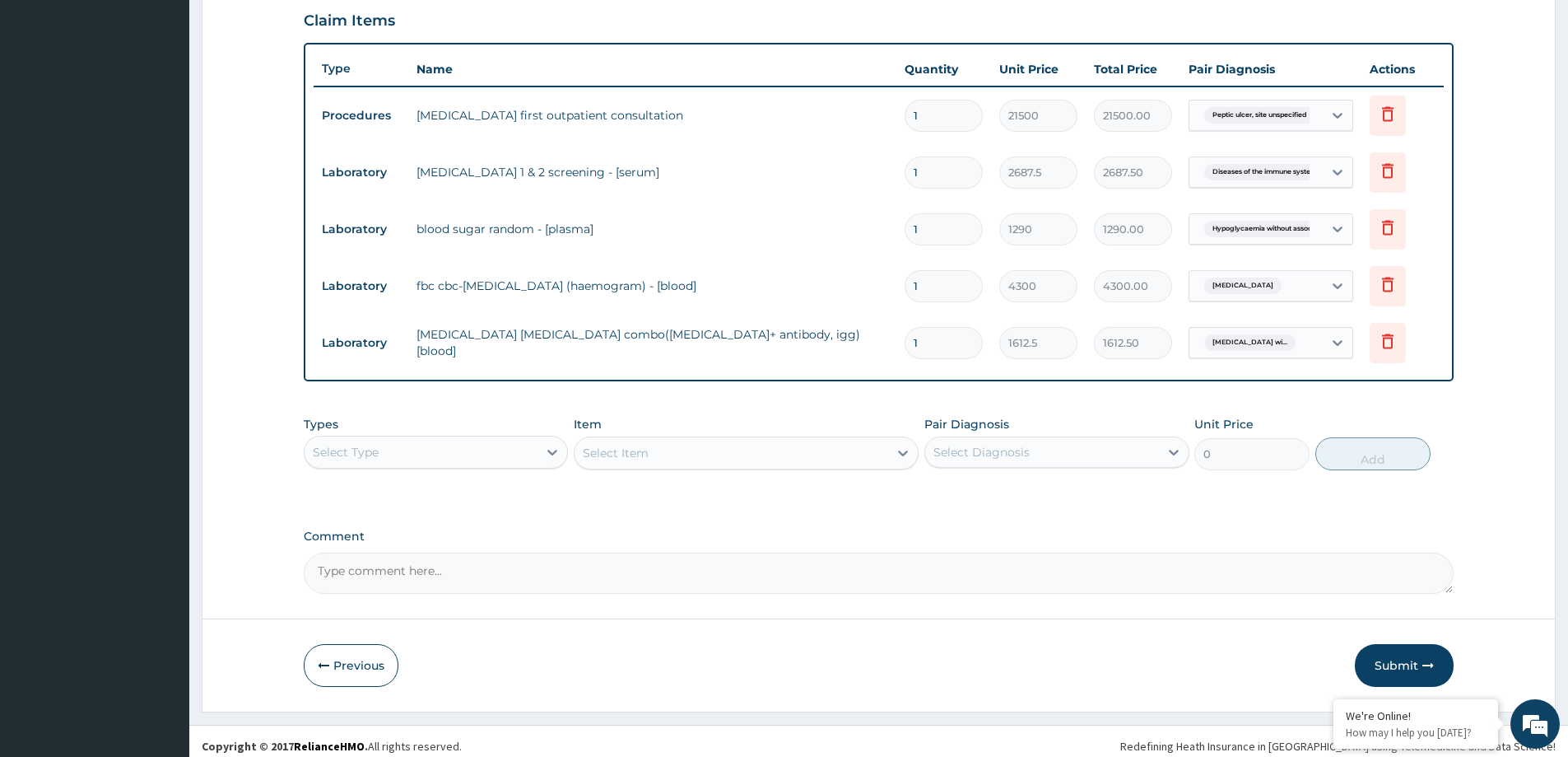
scroll to position [563, 0]
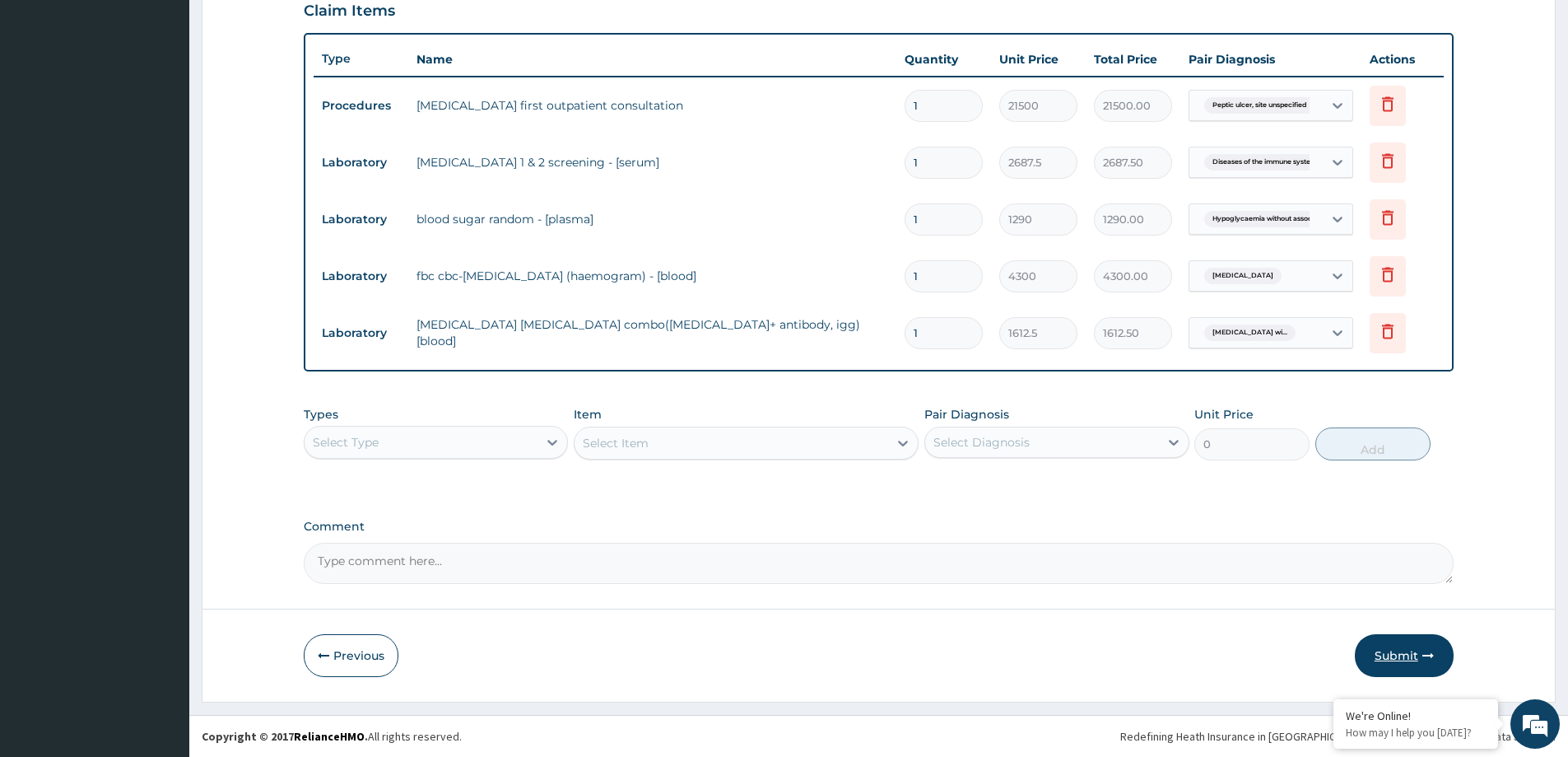
click at [1366, 664] on button "Submit" at bounding box center [1404, 655] width 99 height 43
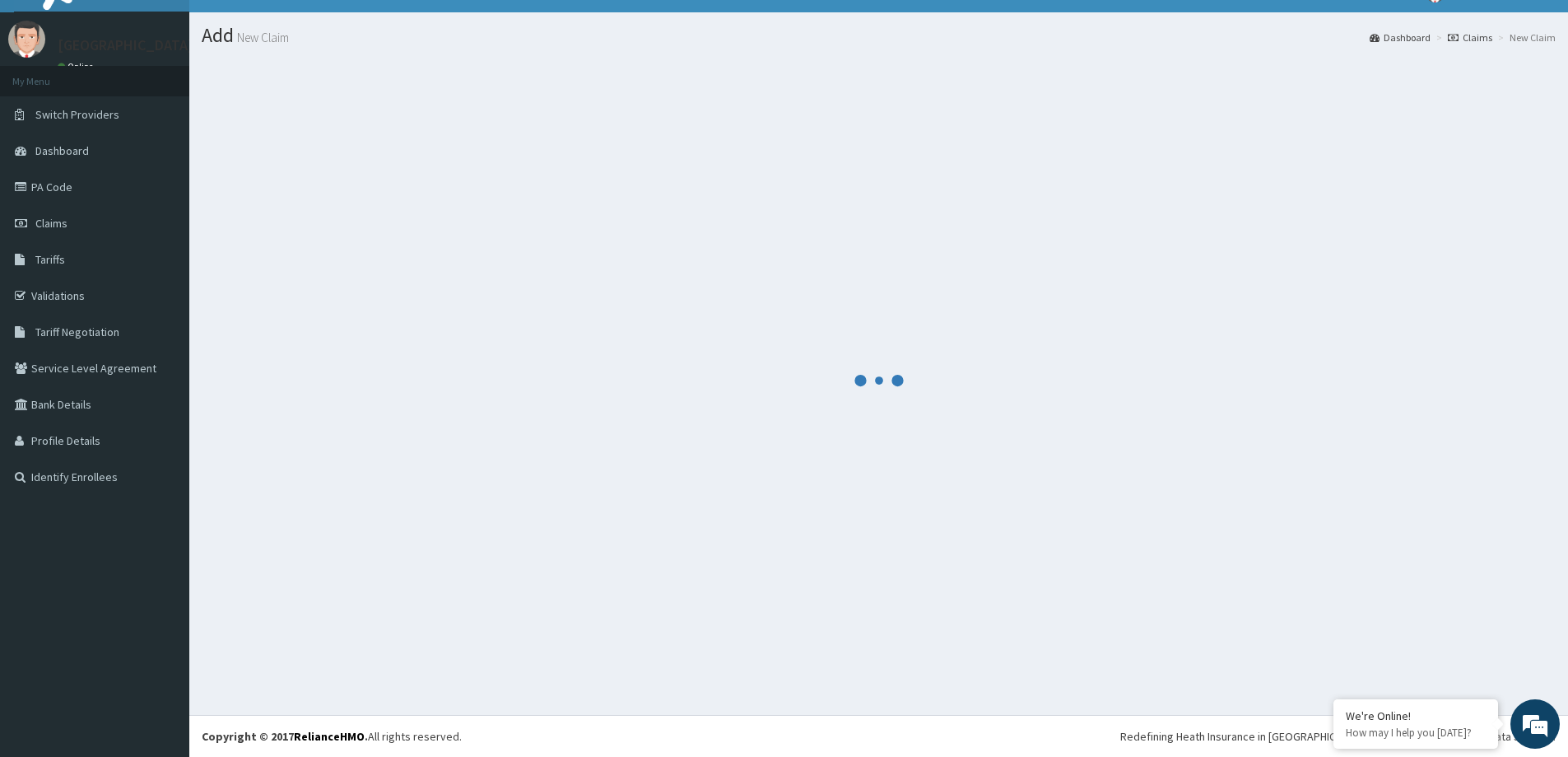
scroll to position [29, 0]
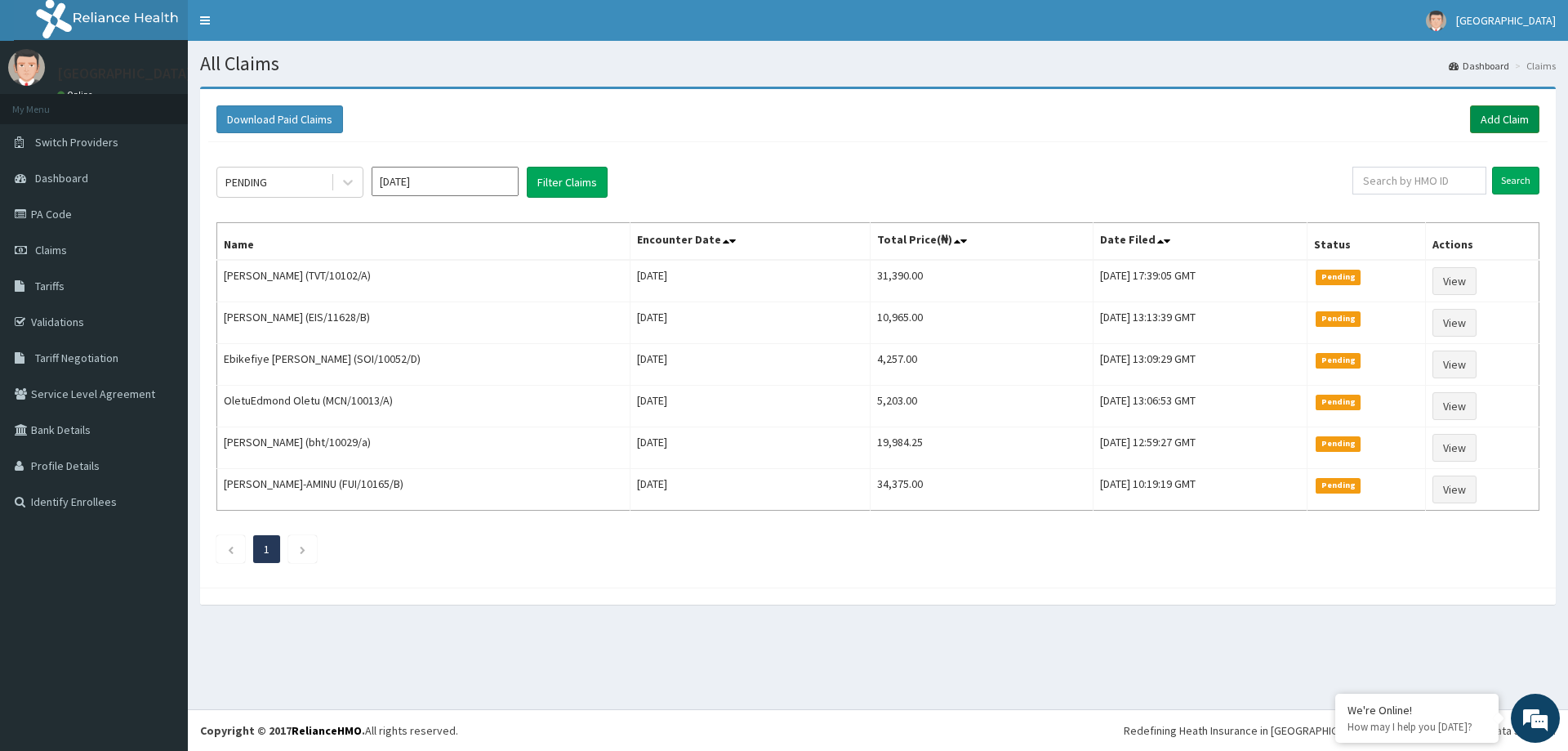
click at [1493, 120] on link "Add Claim" at bounding box center [1505, 120] width 69 height 28
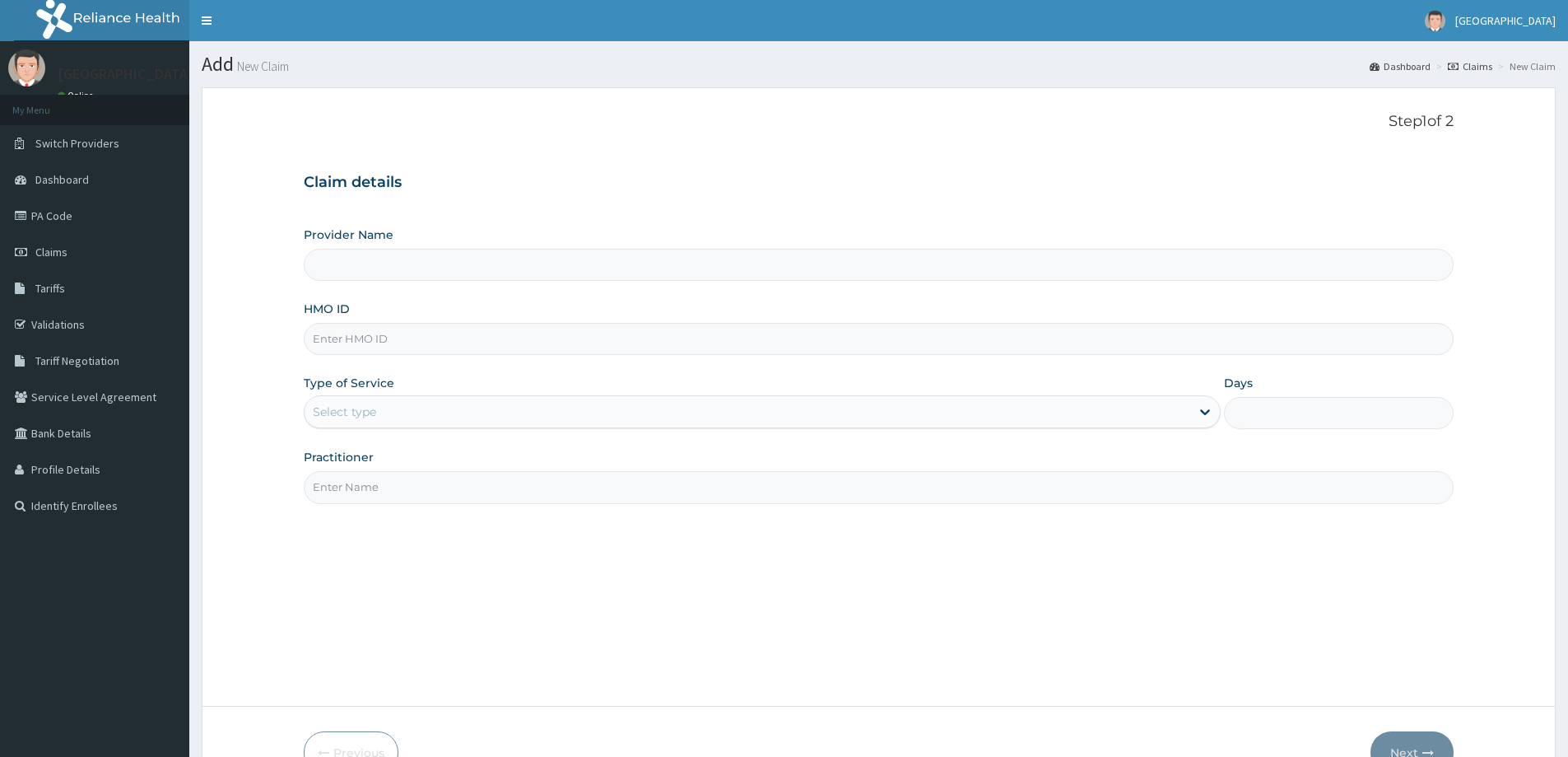
type input "[GEOGRAPHIC_DATA]"
click at [417, 344] on input "HMO ID" at bounding box center [879, 339] width 1150 height 32
type input "RET/19394/A"
drag, startPoint x: 713, startPoint y: 416, endPoint x: 706, endPoint y: 423, distance: 9.9
click at [708, 419] on div "Select type" at bounding box center [747, 412] width 886 height 26
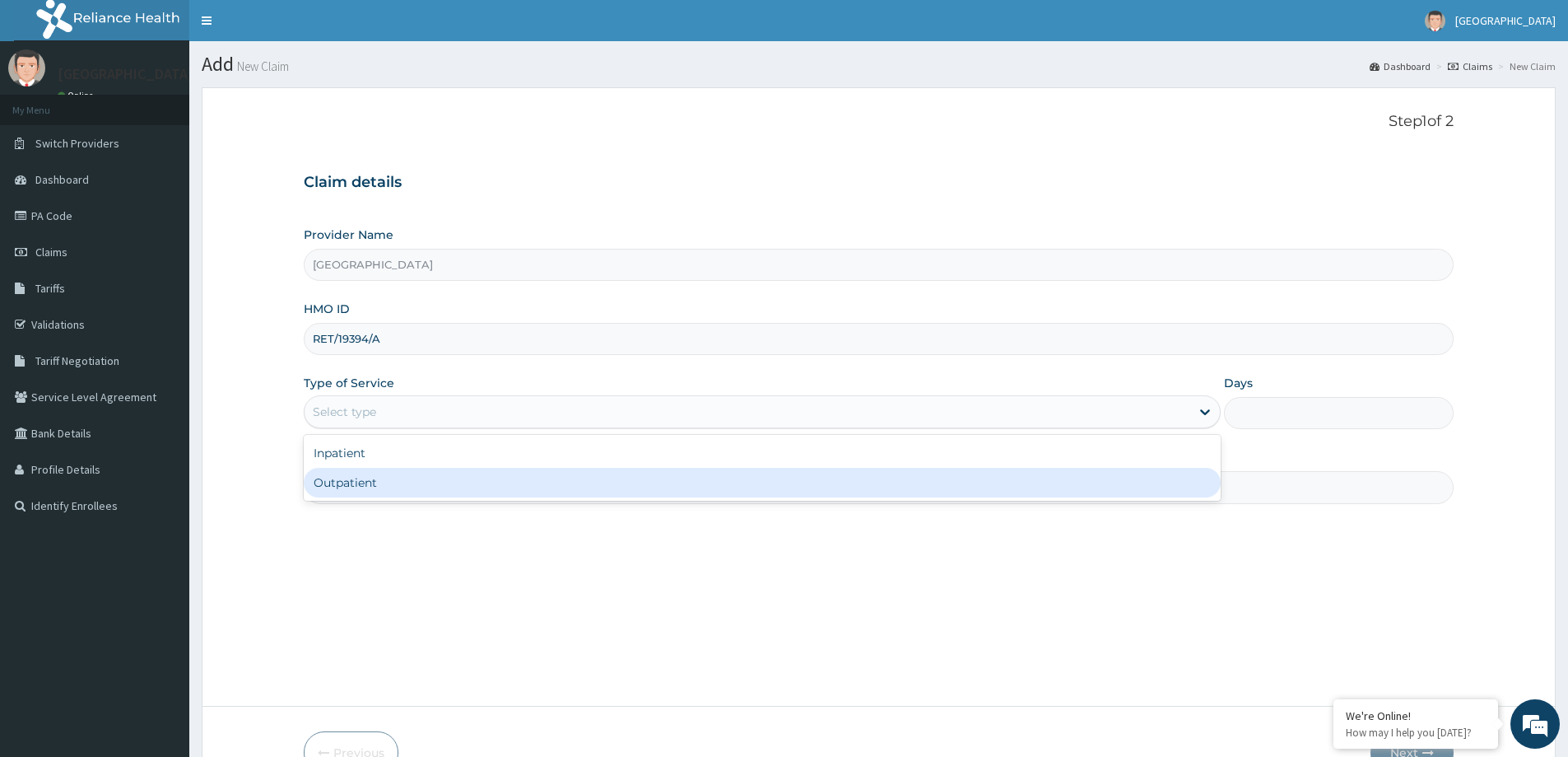
click at [587, 495] on div "Outpatient" at bounding box center [762, 483] width 917 height 30
type input "1"
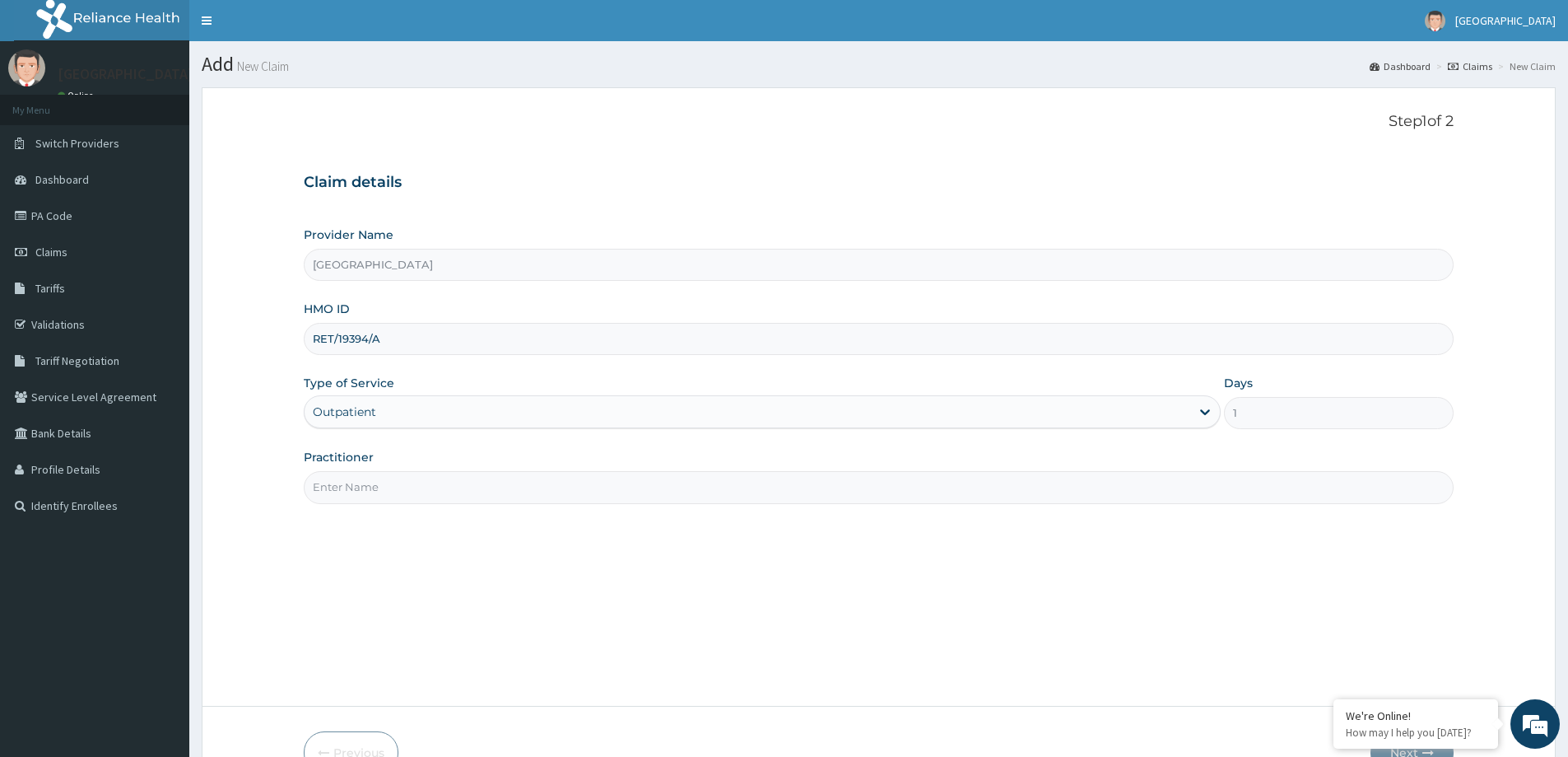
click at [473, 480] on input "Practitioner" at bounding box center [879, 487] width 1150 height 32
type input "DR JONATHAN"
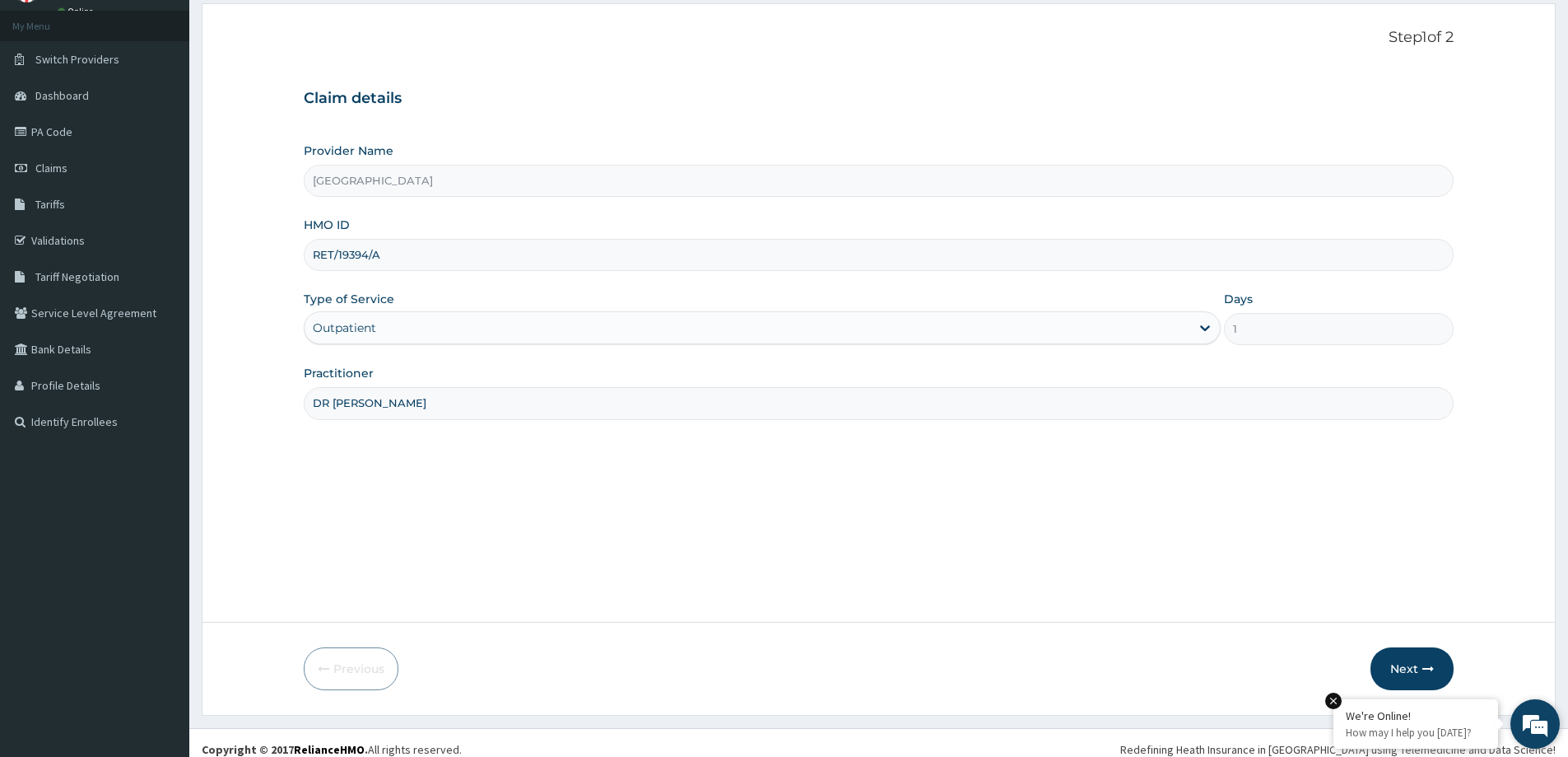
scroll to position [97, 0]
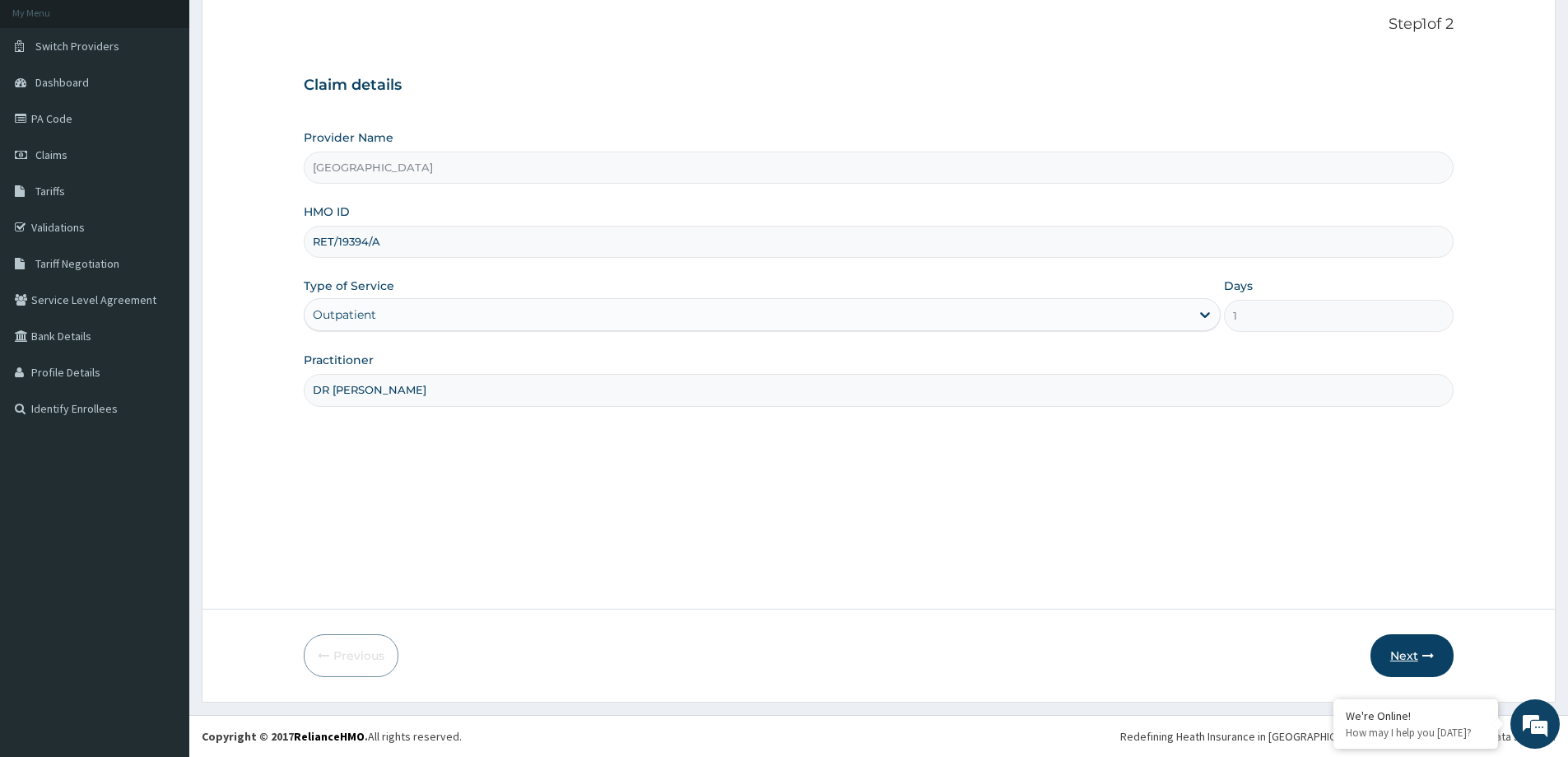
click at [1419, 667] on button "Next" at bounding box center [1412, 655] width 83 height 43
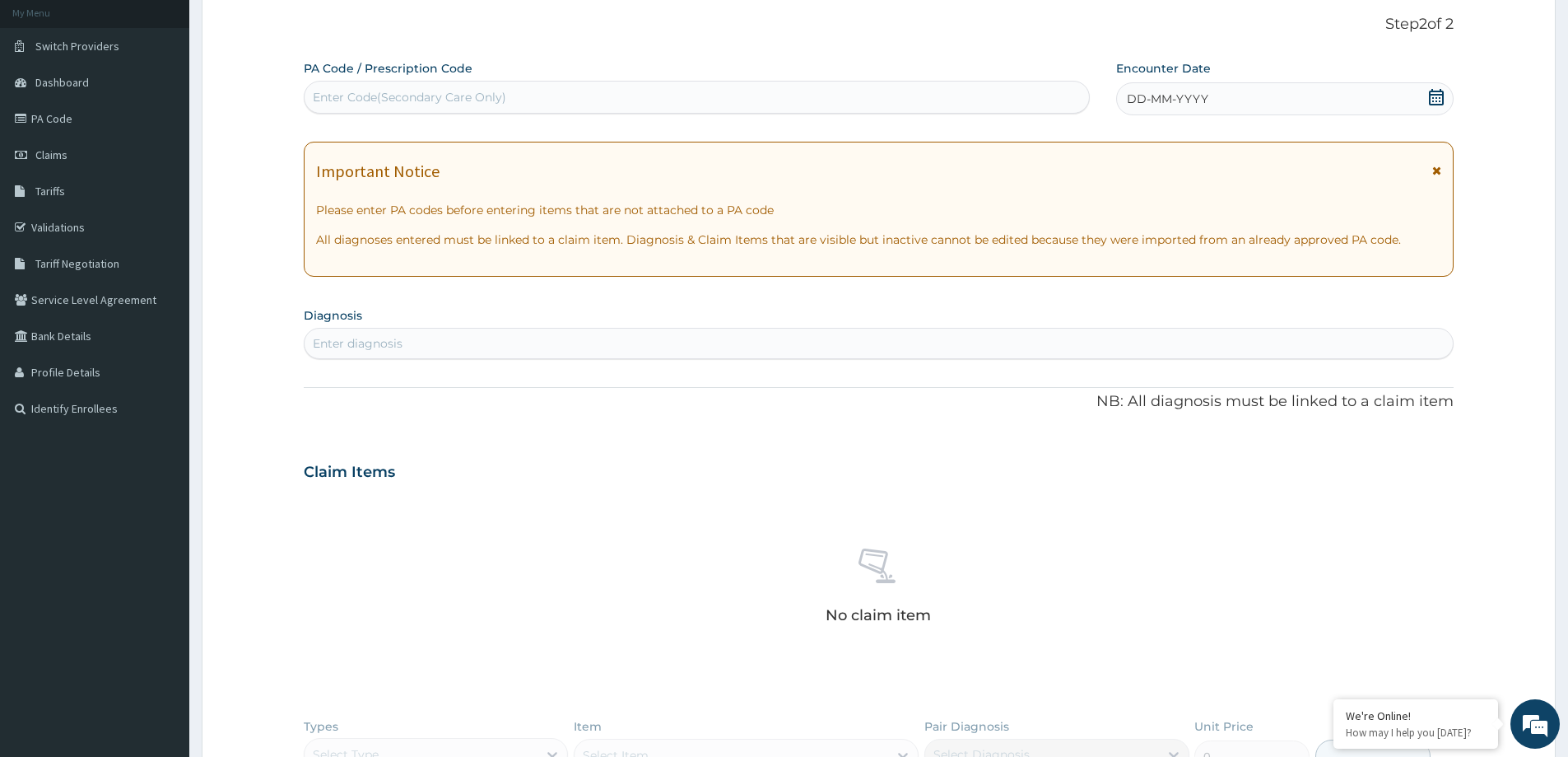
drag, startPoint x: 1217, startPoint y: 103, endPoint x: 1195, endPoint y: 106, distance: 22.2
click at [1215, 102] on div "DD-MM-YYYY" at bounding box center [1284, 99] width 337 height 33
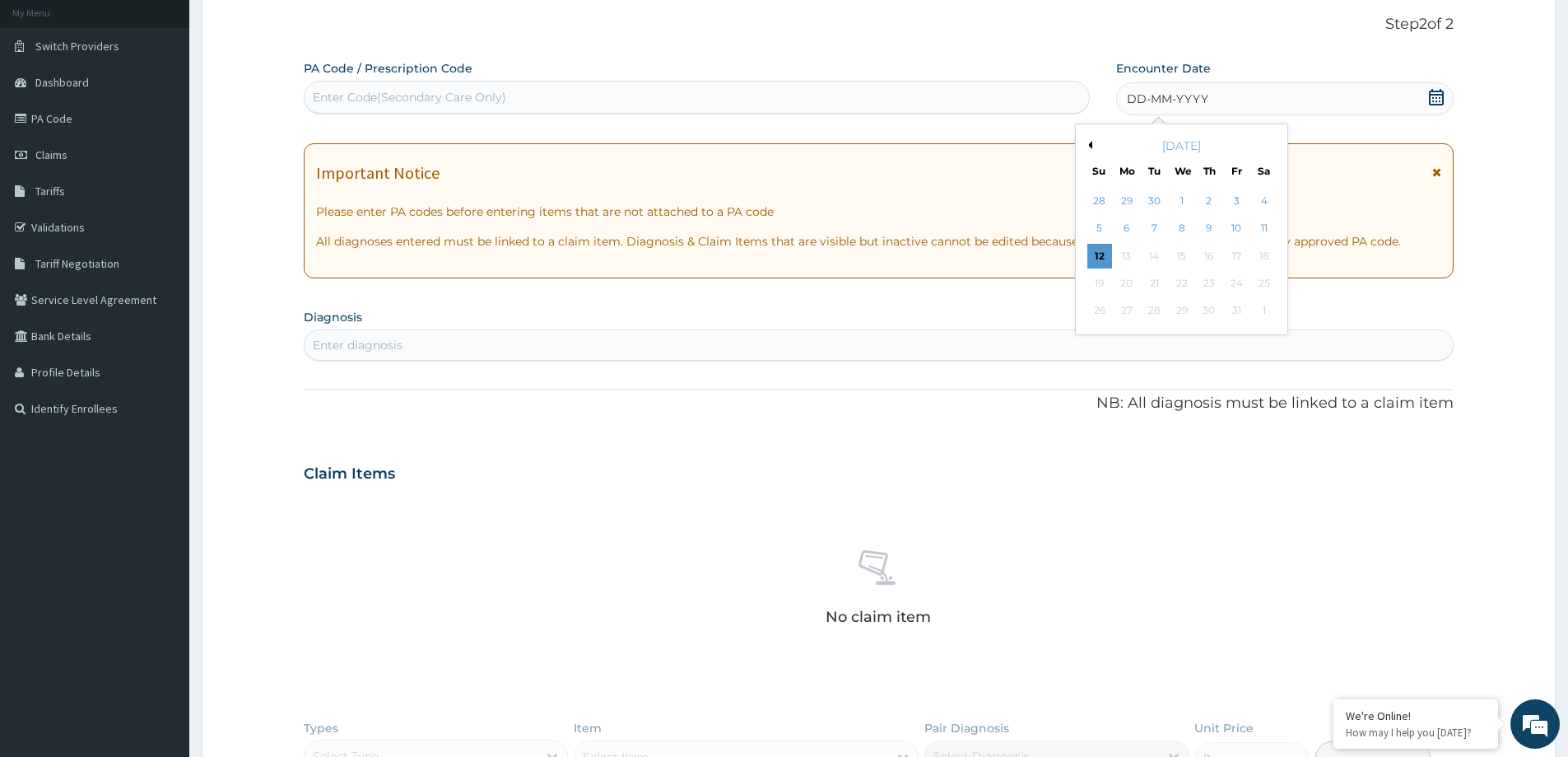
drag, startPoint x: 1270, startPoint y: 226, endPoint x: 1158, endPoint y: 240, distance: 112.9
click at [1260, 226] on div "11" at bounding box center [1264, 229] width 24 height 24
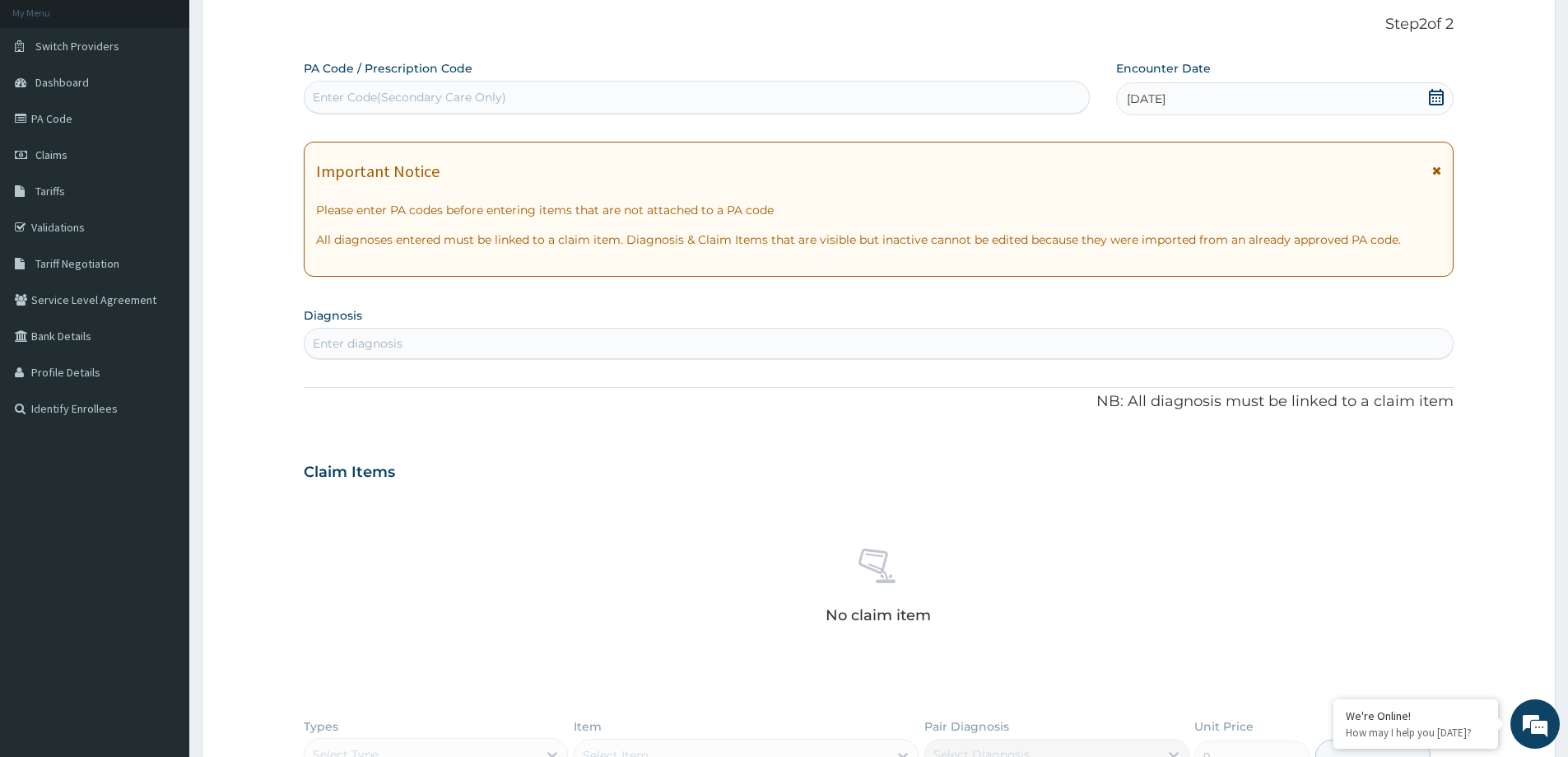
click at [767, 342] on div "Enter diagnosis" at bounding box center [879, 343] width 1148 height 26
type input "URTI"
drag, startPoint x: 485, startPoint y: 372, endPoint x: 463, endPoint y: 392, distance: 29.7
click at [463, 392] on div "Acute upper respiratory infection, site unspecified CA07.0 Select Status Query …" at bounding box center [879, 395] width 1150 height 51
click at [461, 393] on div "Acute upper respiratory infection, site unspecified CA07.0" at bounding box center [433, 389] width 240 height 29
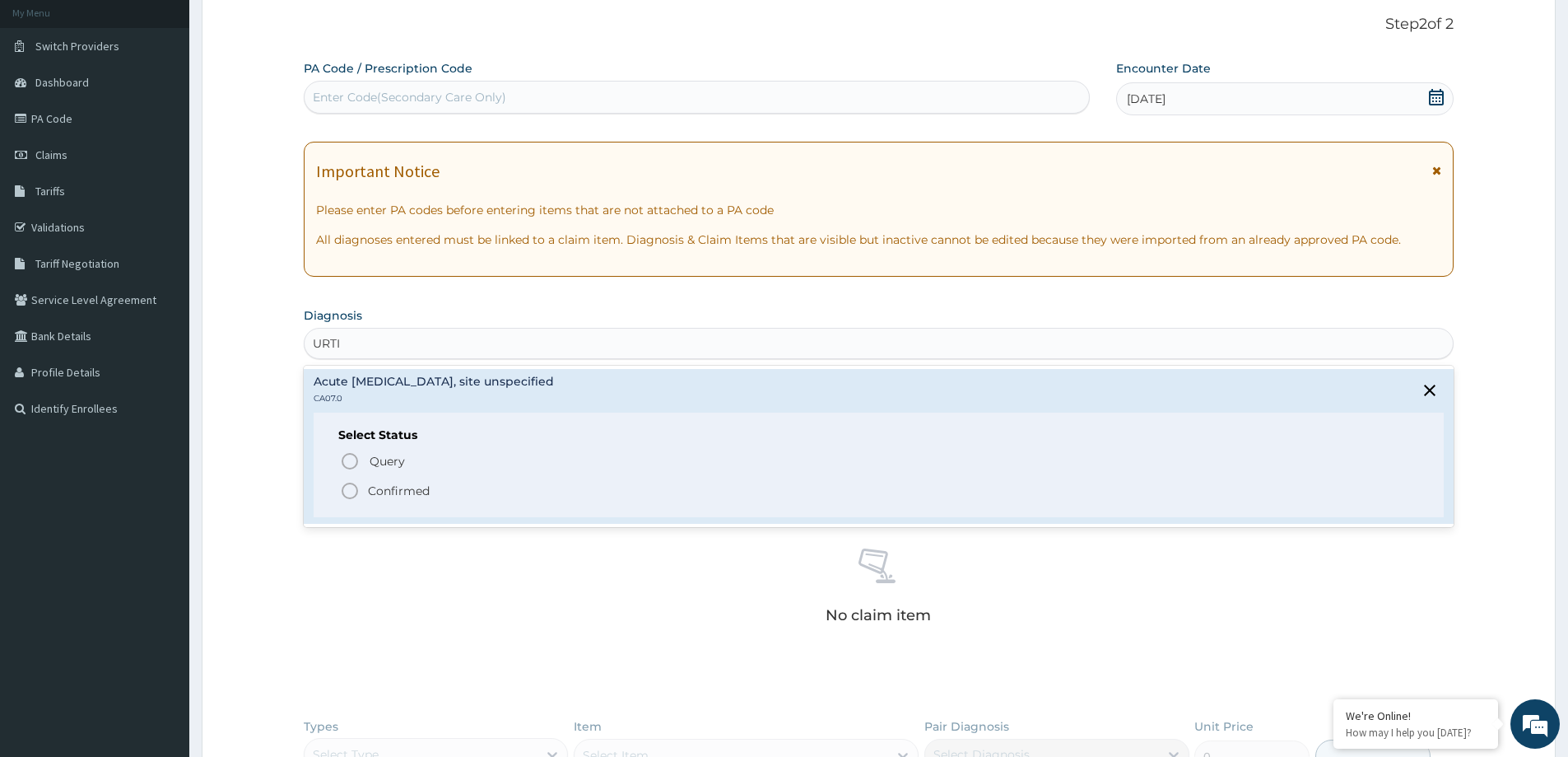
drag, startPoint x: 365, startPoint y: 488, endPoint x: 373, endPoint y: 480, distance: 11.3
click at [367, 488] on span "Confirmed" at bounding box center [880, 491] width 1079 height 20
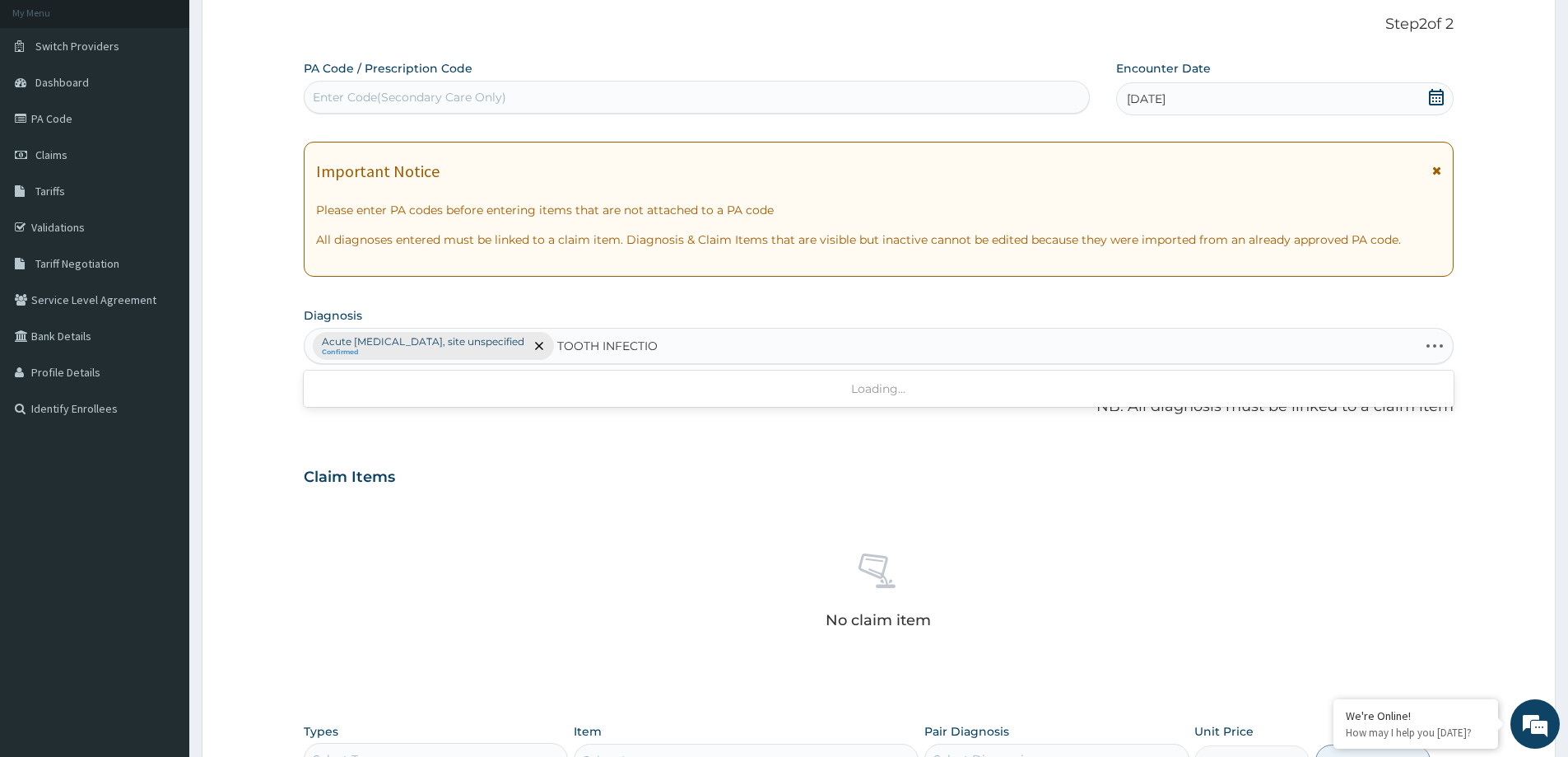
type input "TOOTH INFECTION"
click at [386, 381] on h4 "Periapical abscess without sinus" at bounding box center [364, 387] width 102 height 12
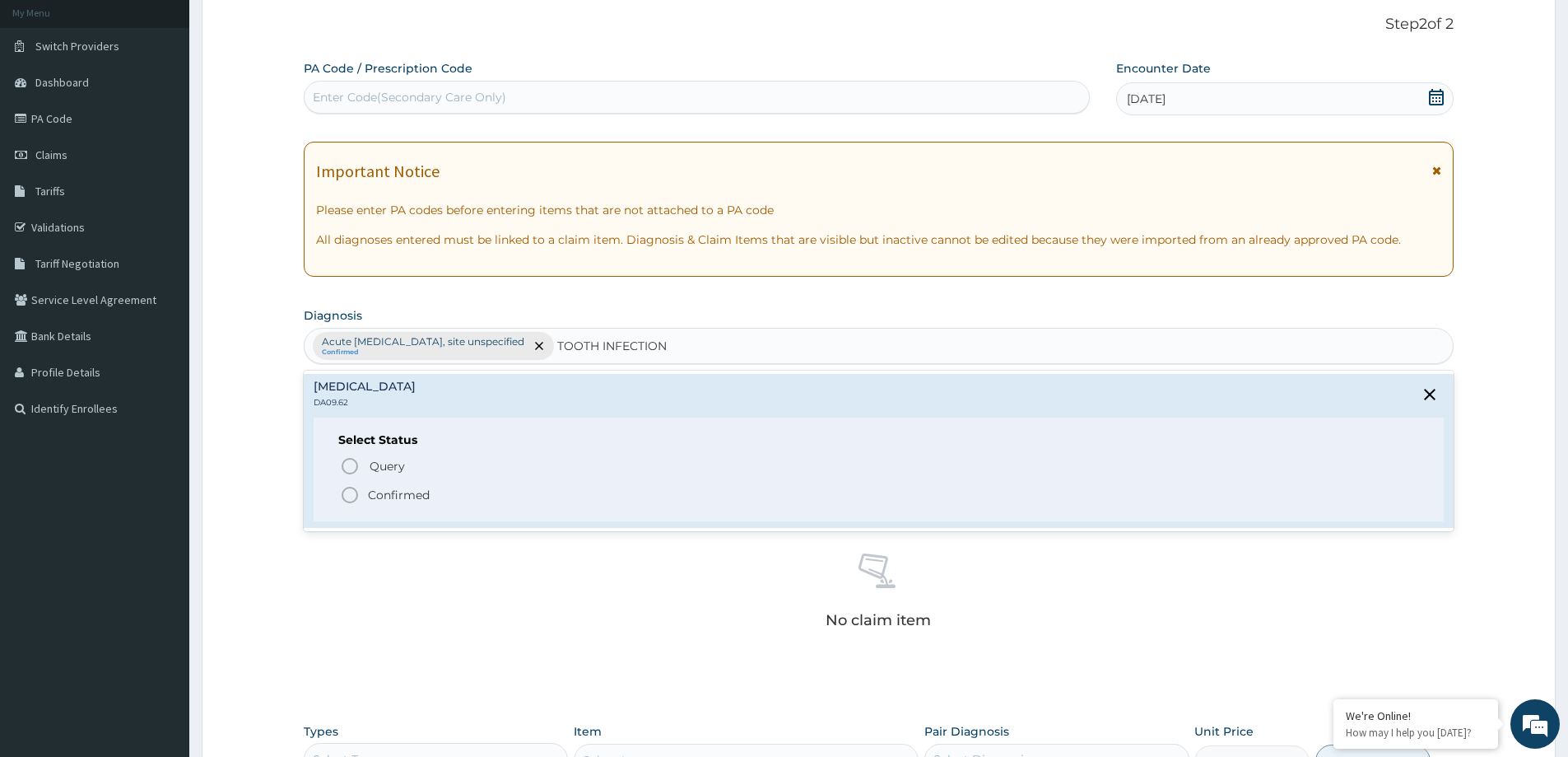
click at [351, 492] on icon "status option filled" at bounding box center [350, 495] width 20 height 20
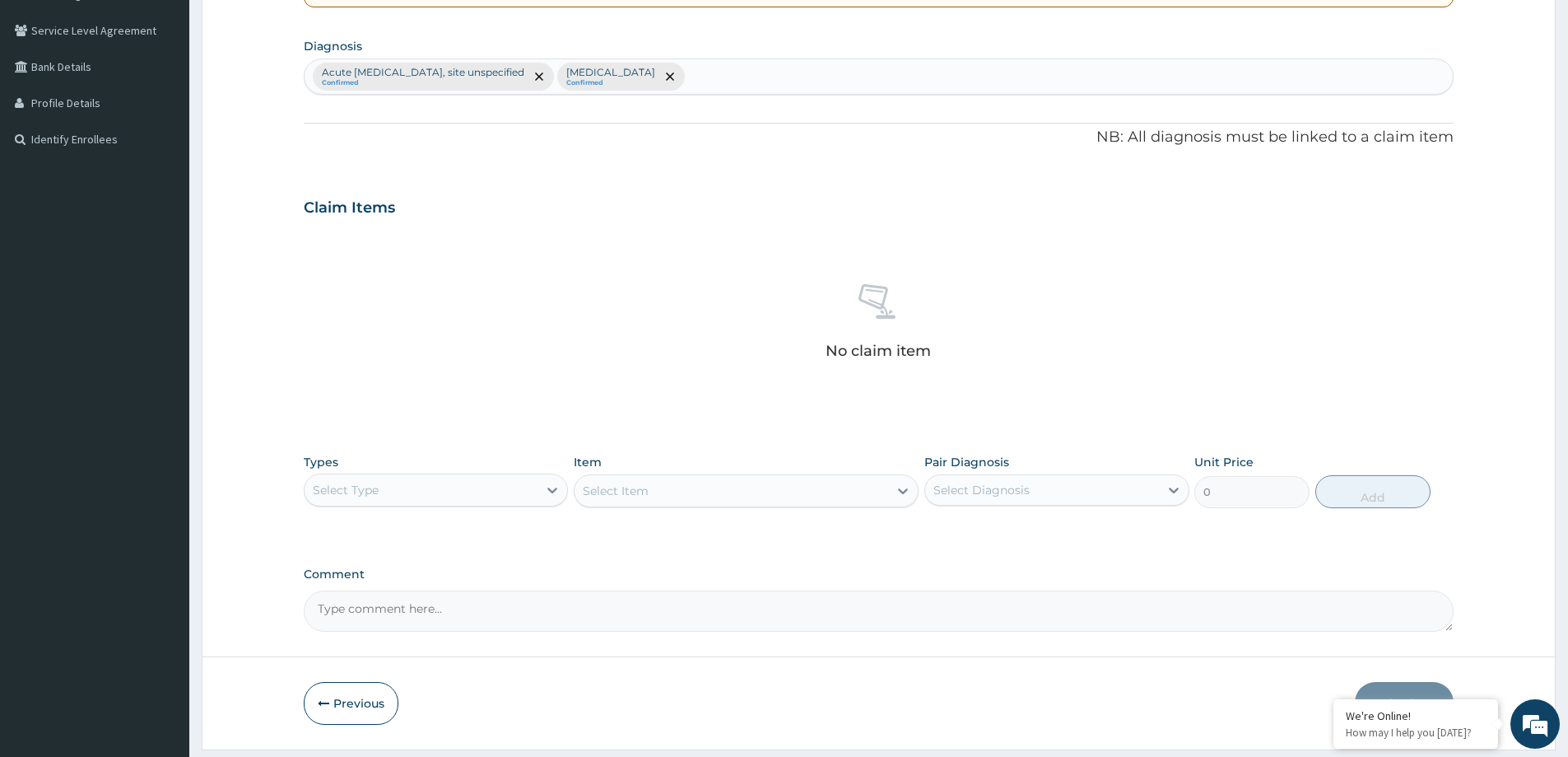
scroll to position [415, 0]
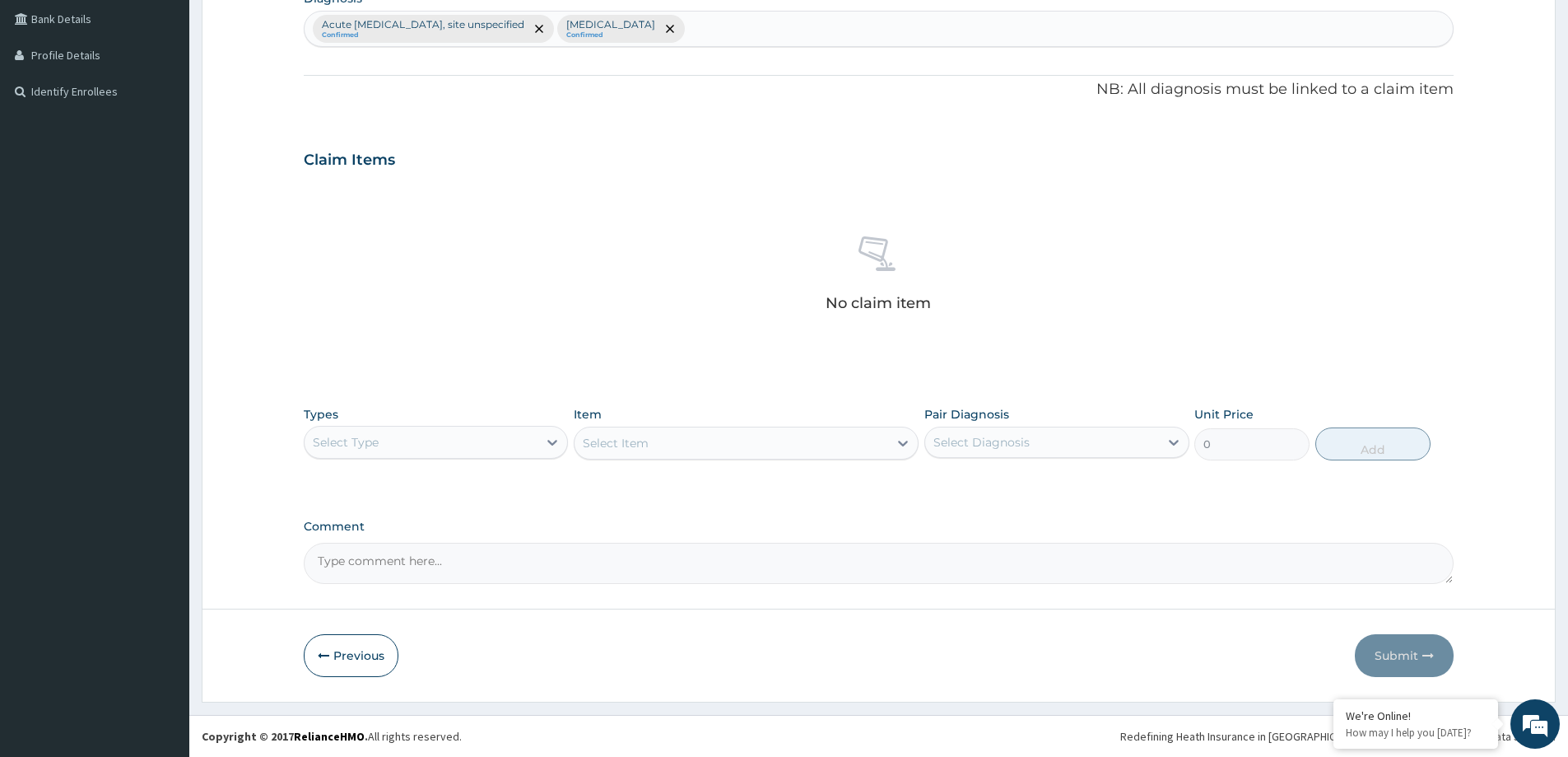
click at [448, 441] on div "Select Type" at bounding box center [421, 443] width 233 height 26
drag, startPoint x: 421, startPoint y: 543, endPoint x: 590, endPoint y: 533, distance: 169.3
click at [421, 543] on div "Procedures" at bounding box center [435, 543] width 264 height 30
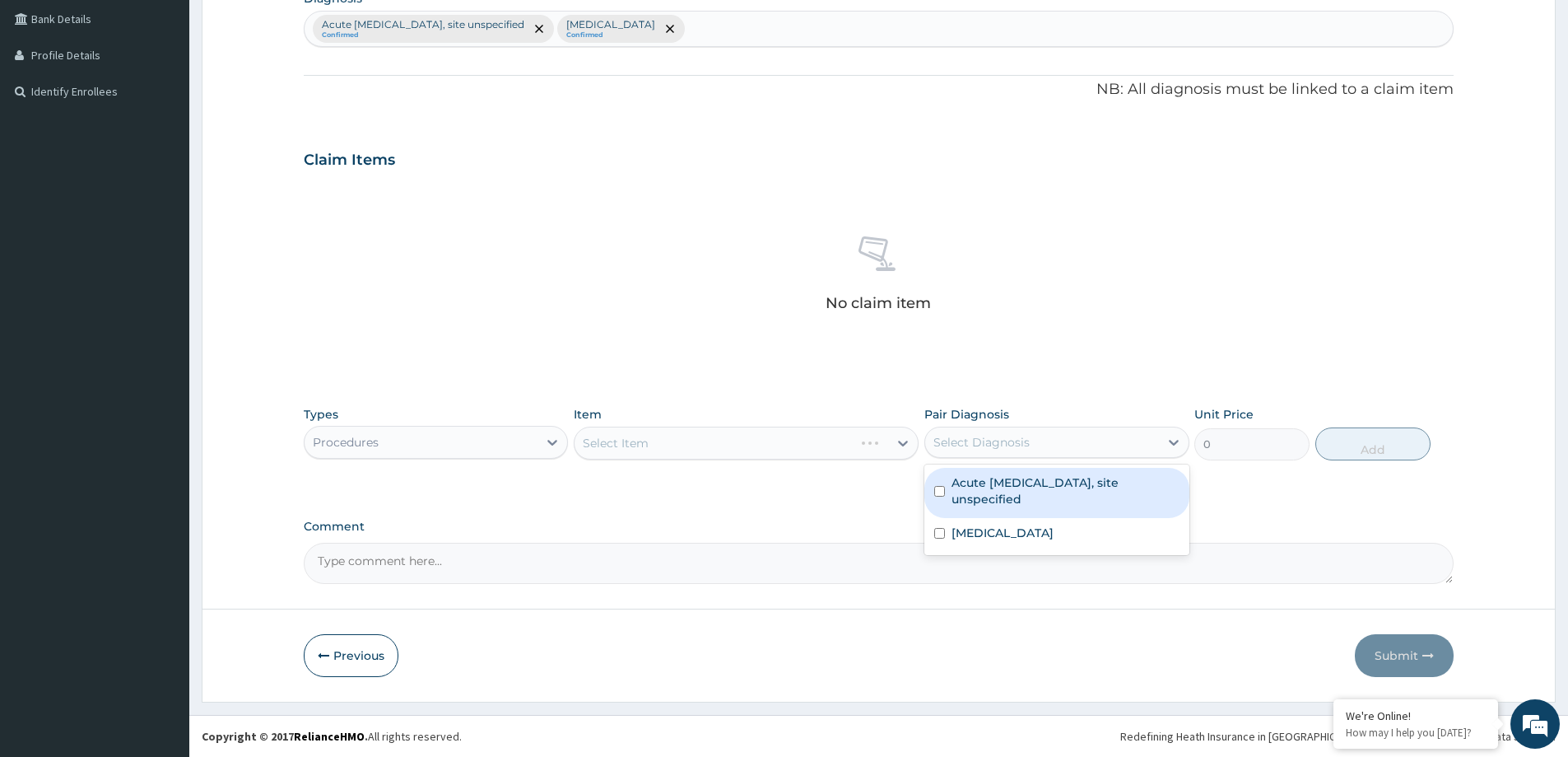
drag, startPoint x: 1047, startPoint y: 436, endPoint x: 1034, endPoint y: 466, distance: 32.7
click at [1047, 444] on div "Select Diagnosis" at bounding box center [1041, 443] width 233 height 26
drag, startPoint x: 993, startPoint y: 487, endPoint x: 964, endPoint y: 533, distance: 54.4
click at [989, 492] on label "Acute upper respiratory infection, site unspecified" at bounding box center [1065, 491] width 227 height 33
checkbox input "true"
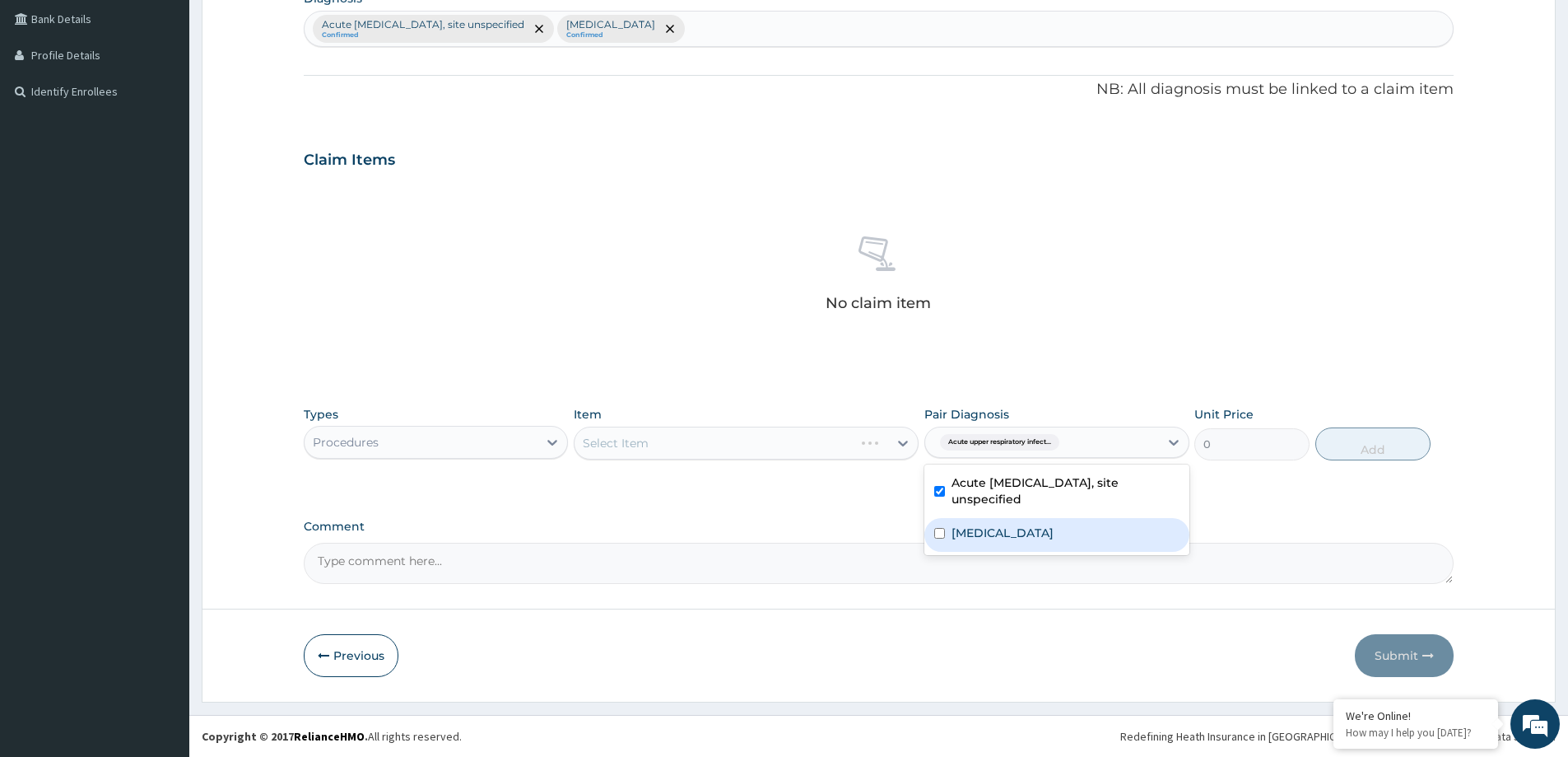
drag, startPoint x: 964, startPoint y: 533, endPoint x: 948, endPoint y: 513, distance: 25.6
click at [963, 533] on label "Periapical abscess without sinus" at bounding box center [1003, 533] width 102 height 17
checkbox input "true"
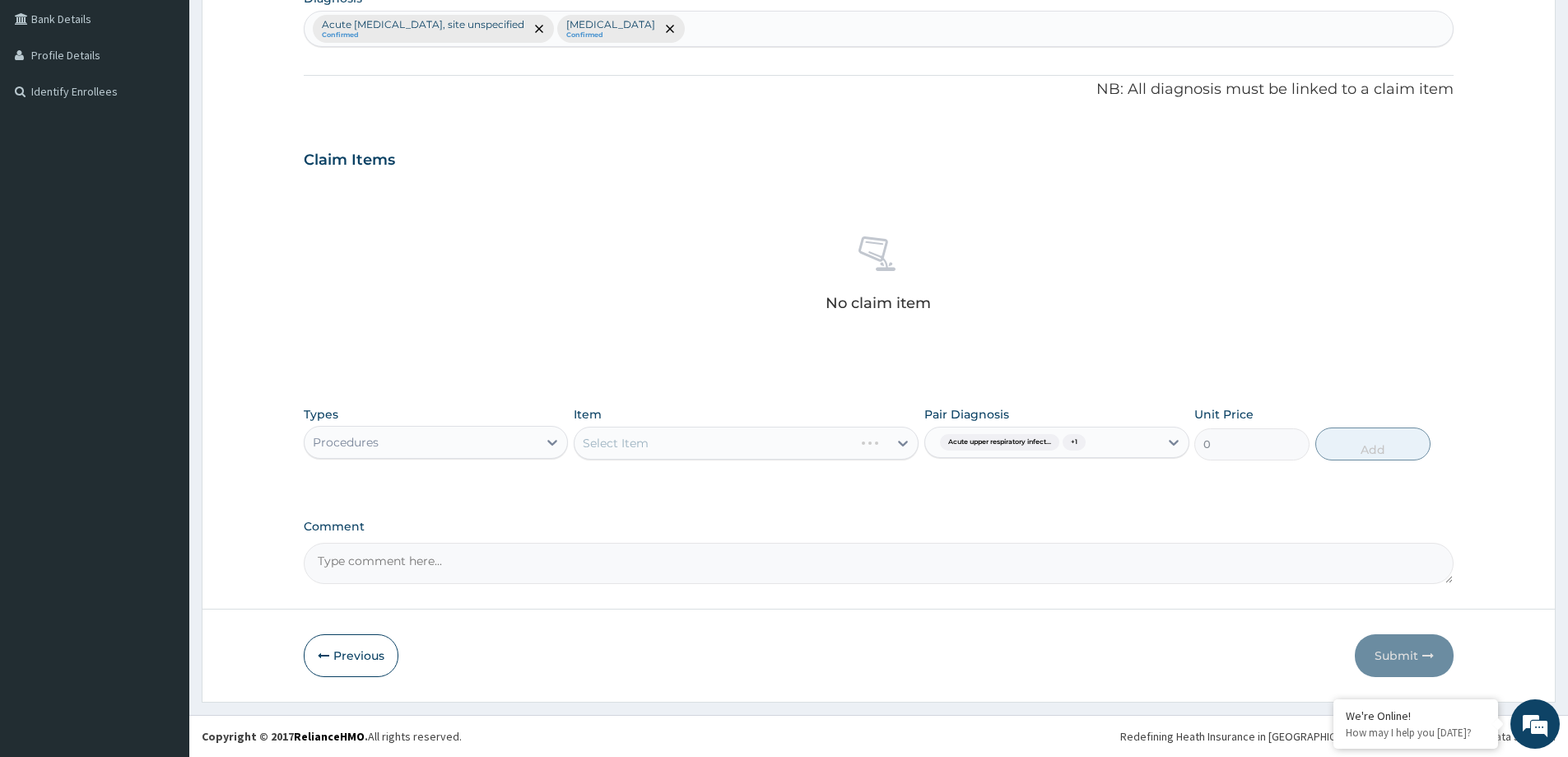
click at [811, 299] on div "No claim item" at bounding box center [879, 277] width 1150 height 189
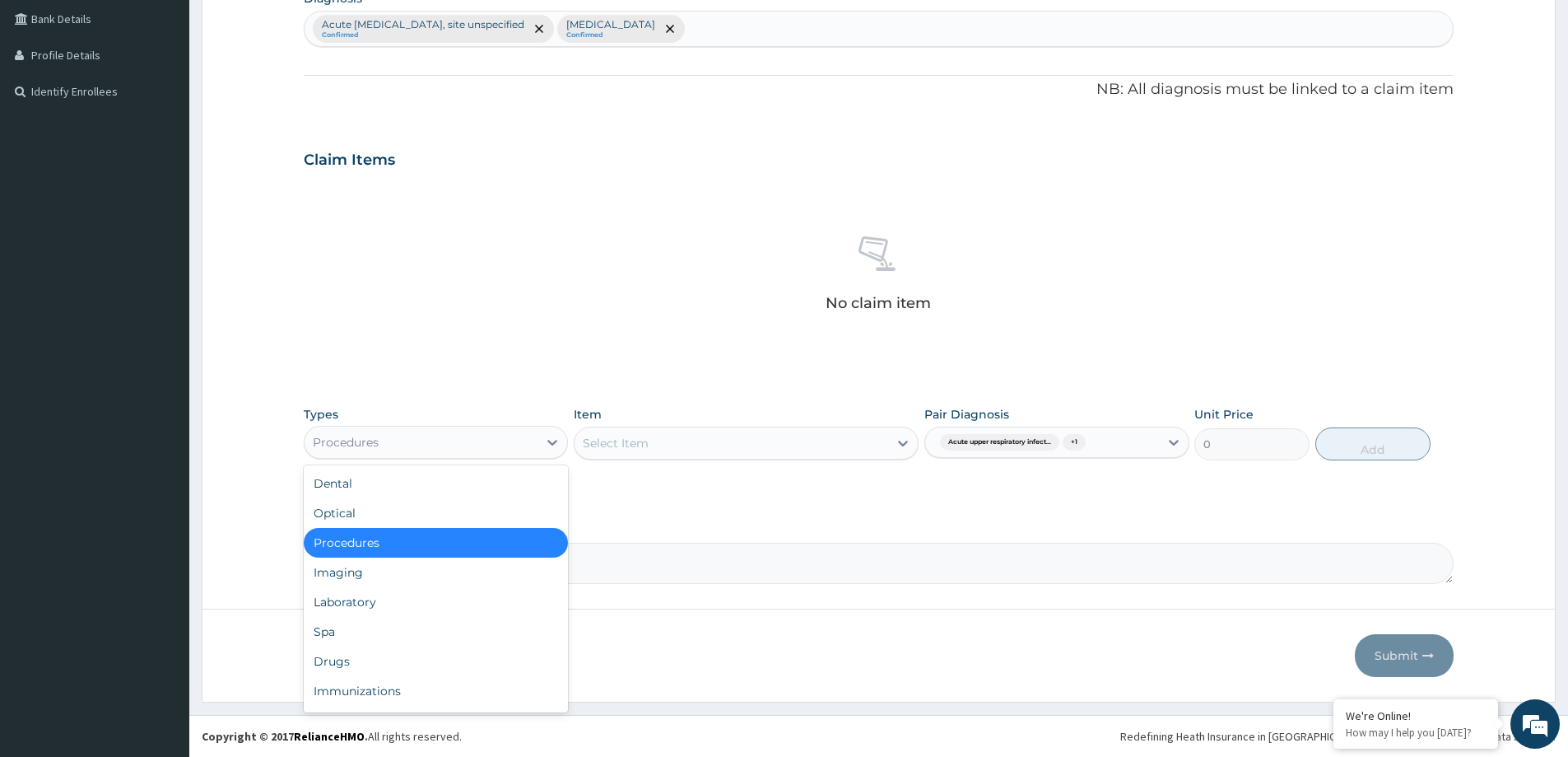
click at [458, 444] on div "Procedures" at bounding box center [421, 443] width 233 height 26
click at [748, 434] on div "Select Item" at bounding box center [731, 443] width 313 height 26
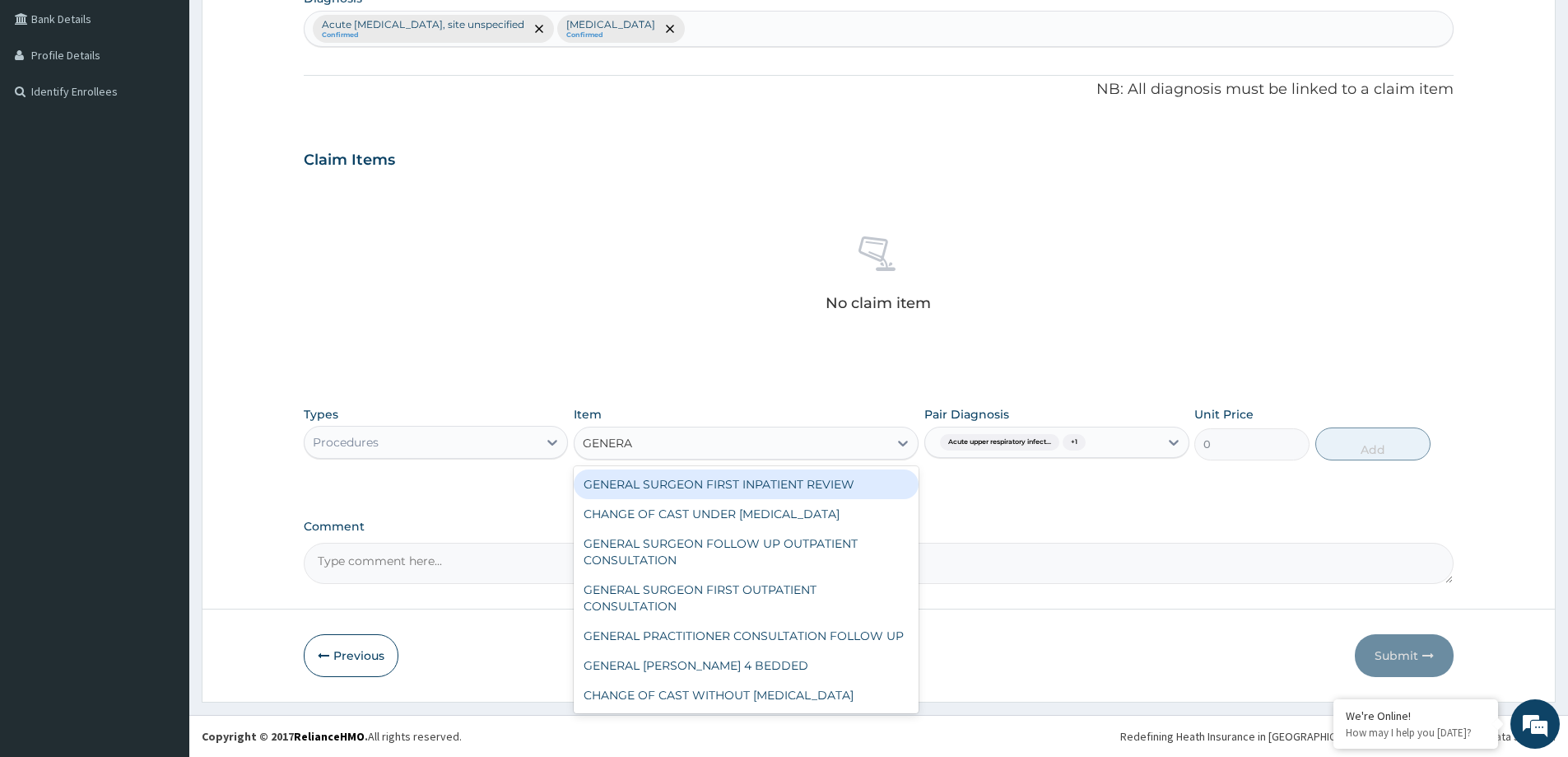
type input "GENERAL"
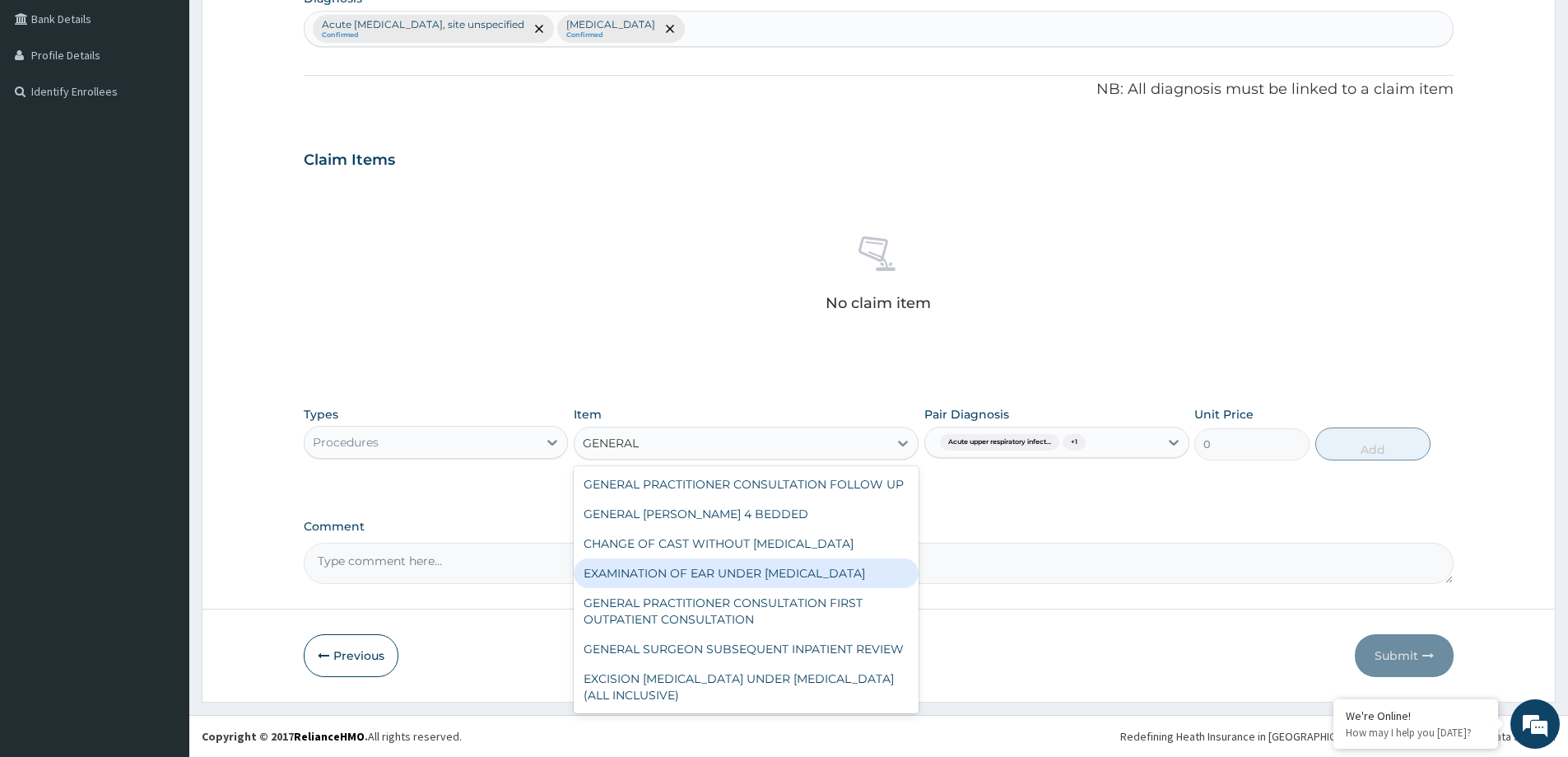
scroll to position [201, 0]
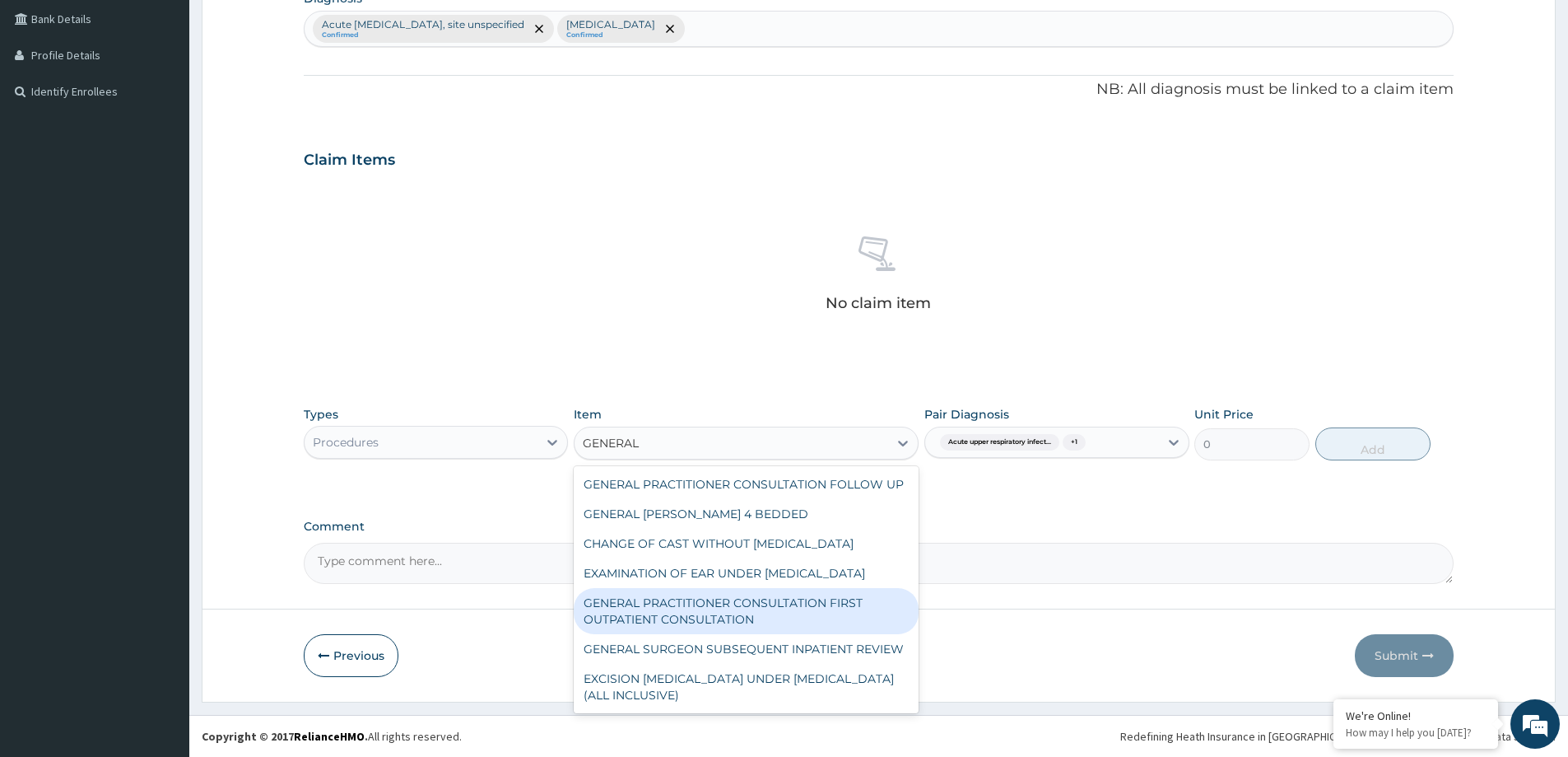
click at [852, 600] on div "GENERAL PRACTITIONER CONSULTATION FIRST OUTPATIENT CONSULTATION" at bounding box center [746, 611] width 345 height 46
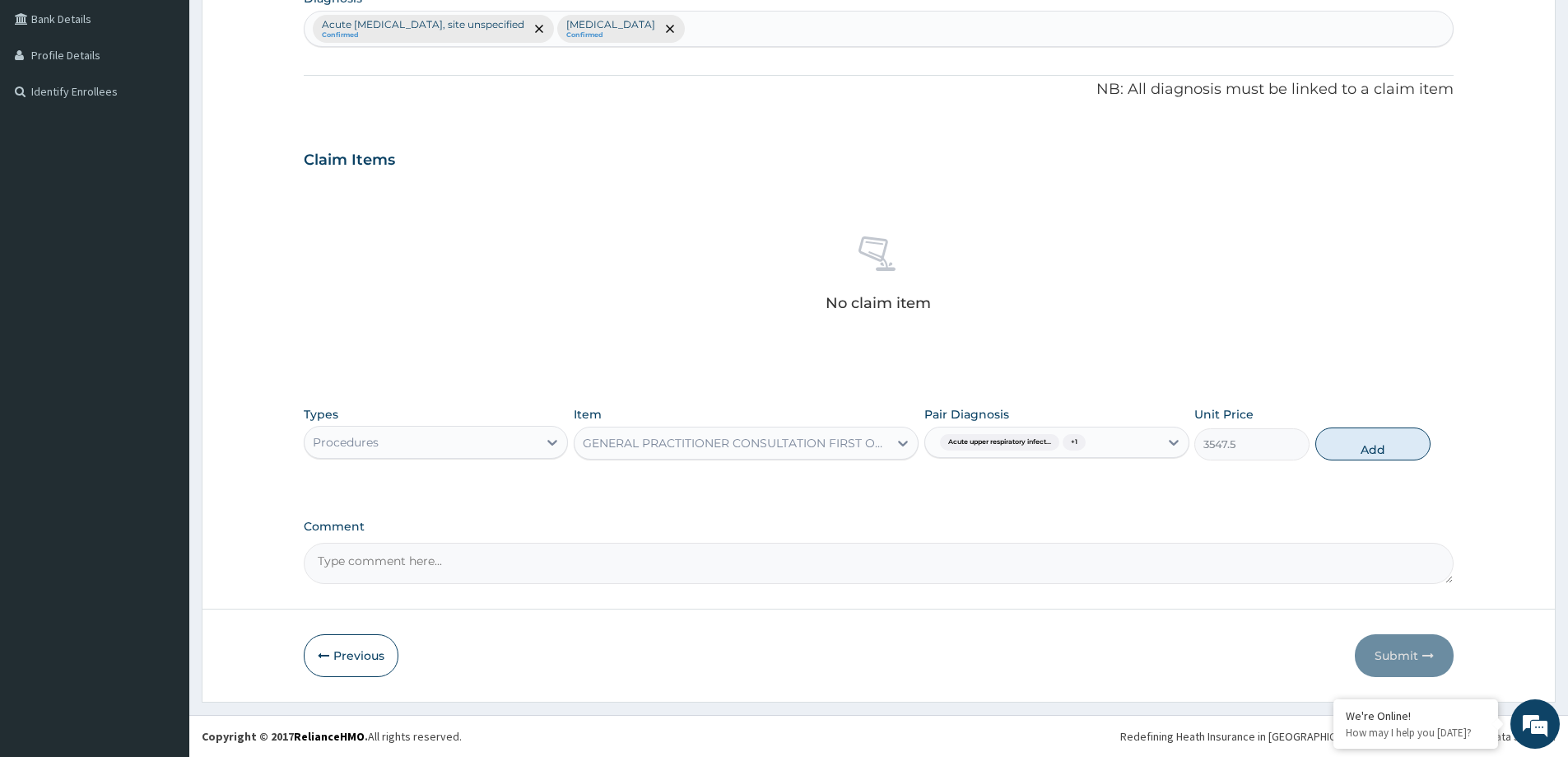
drag, startPoint x: 1373, startPoint y: 446, endPoint x: 900, endPoint y: 522, distance: 479.1
click at [1366, 451] on button "Add" at bounding box center [1373, 444] width 115 height 33
type input "0"
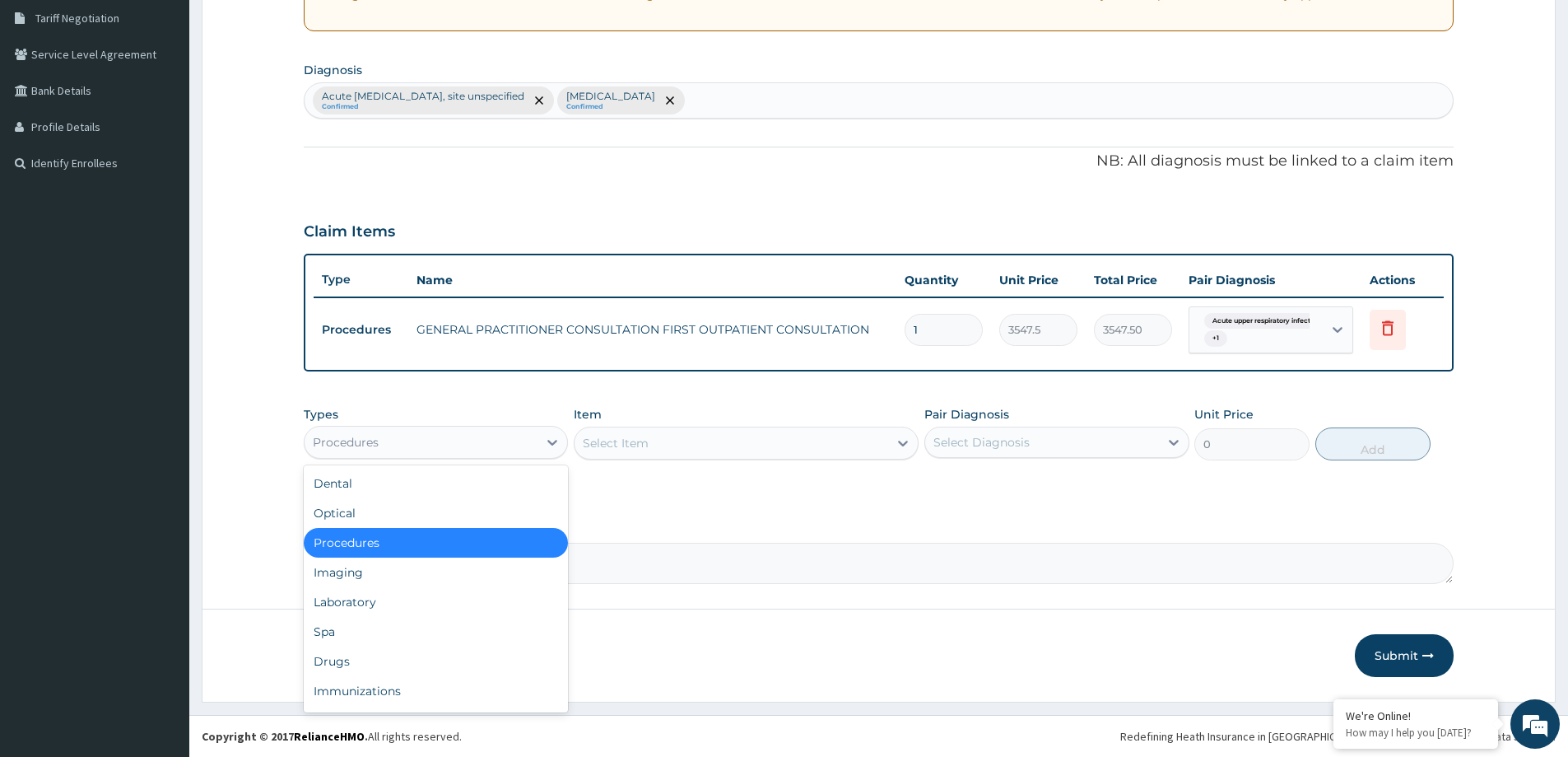
click at [413, 443] on div "Procedures" at bounding box center [421, 443] width 233 height 26
click at [346, 660] on div "Drugs" at bounding box center [435, 662] width 264 height 30
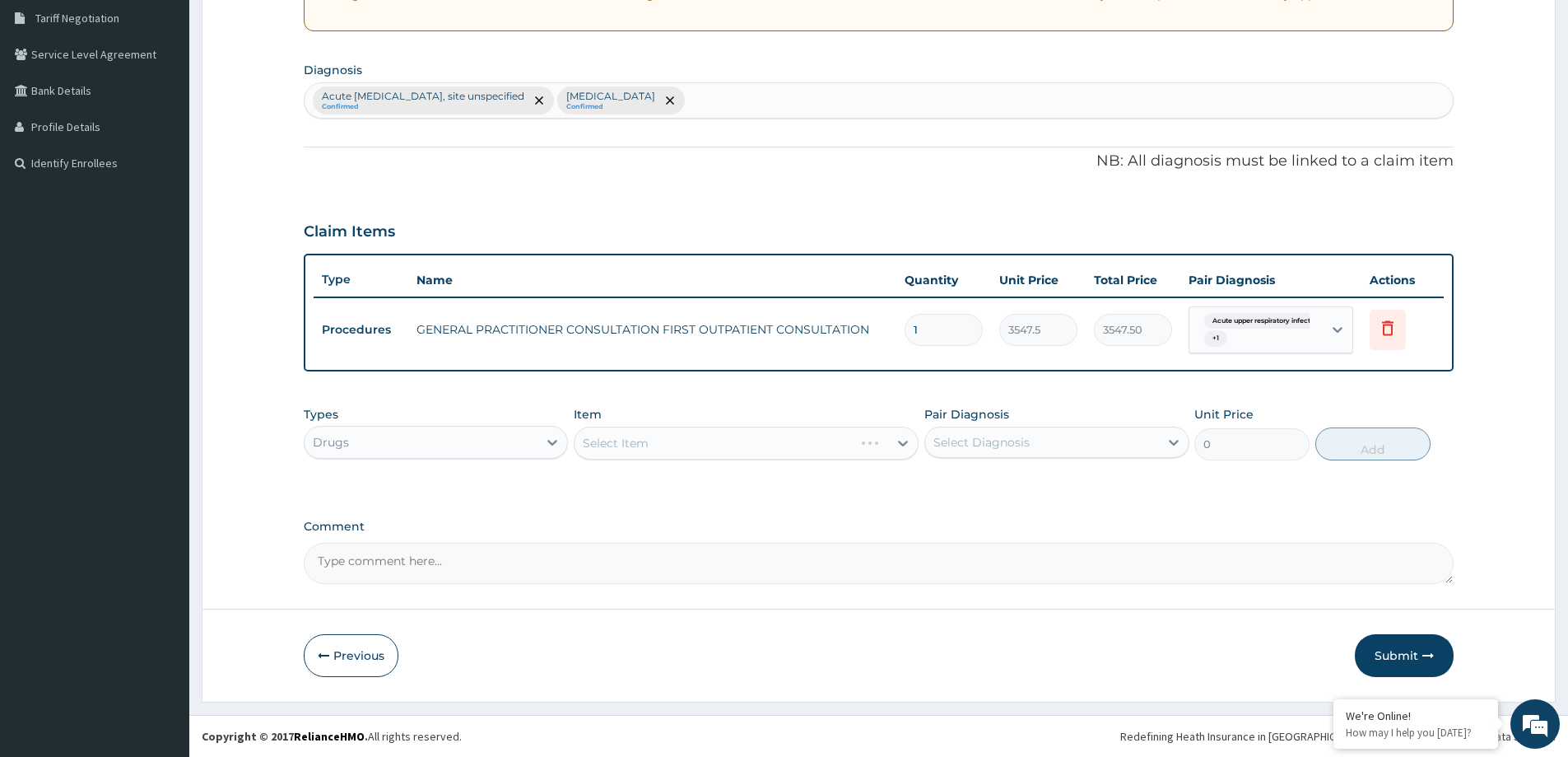
drag, startPoint x: 1041, startPoint y: 430, endPoint x: 1033, endPoint y: 436, distance: 10.0
click at [1040, 430] on div "Select Diagnosis" at bounding box center [1041, 443] width 233 height 26
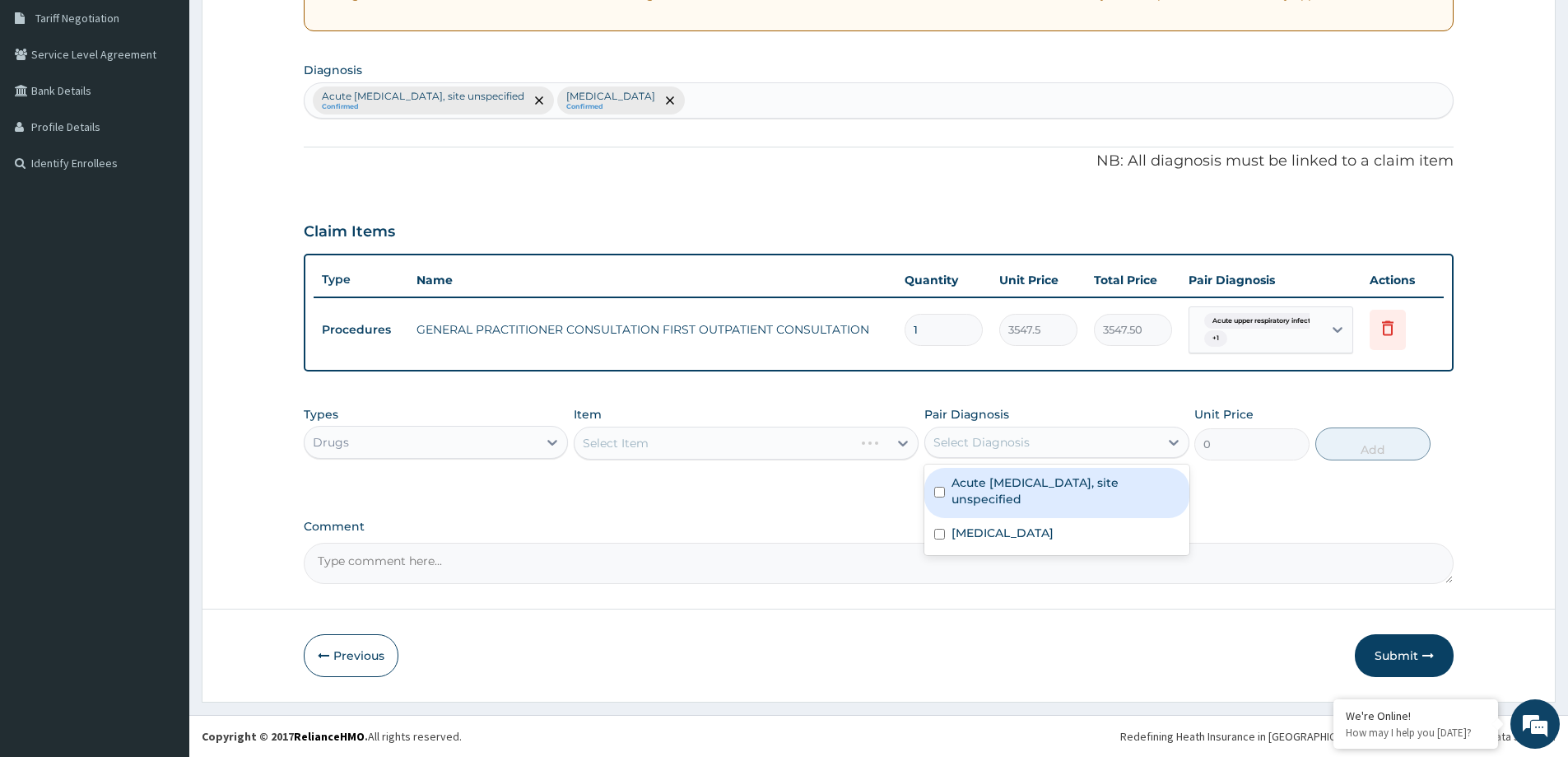
click at [1027, 506] on label "Acute upper respiratory infection, site unspecified" at bounding box center [1065, 491] width 227 height 33
checkbox input "true"
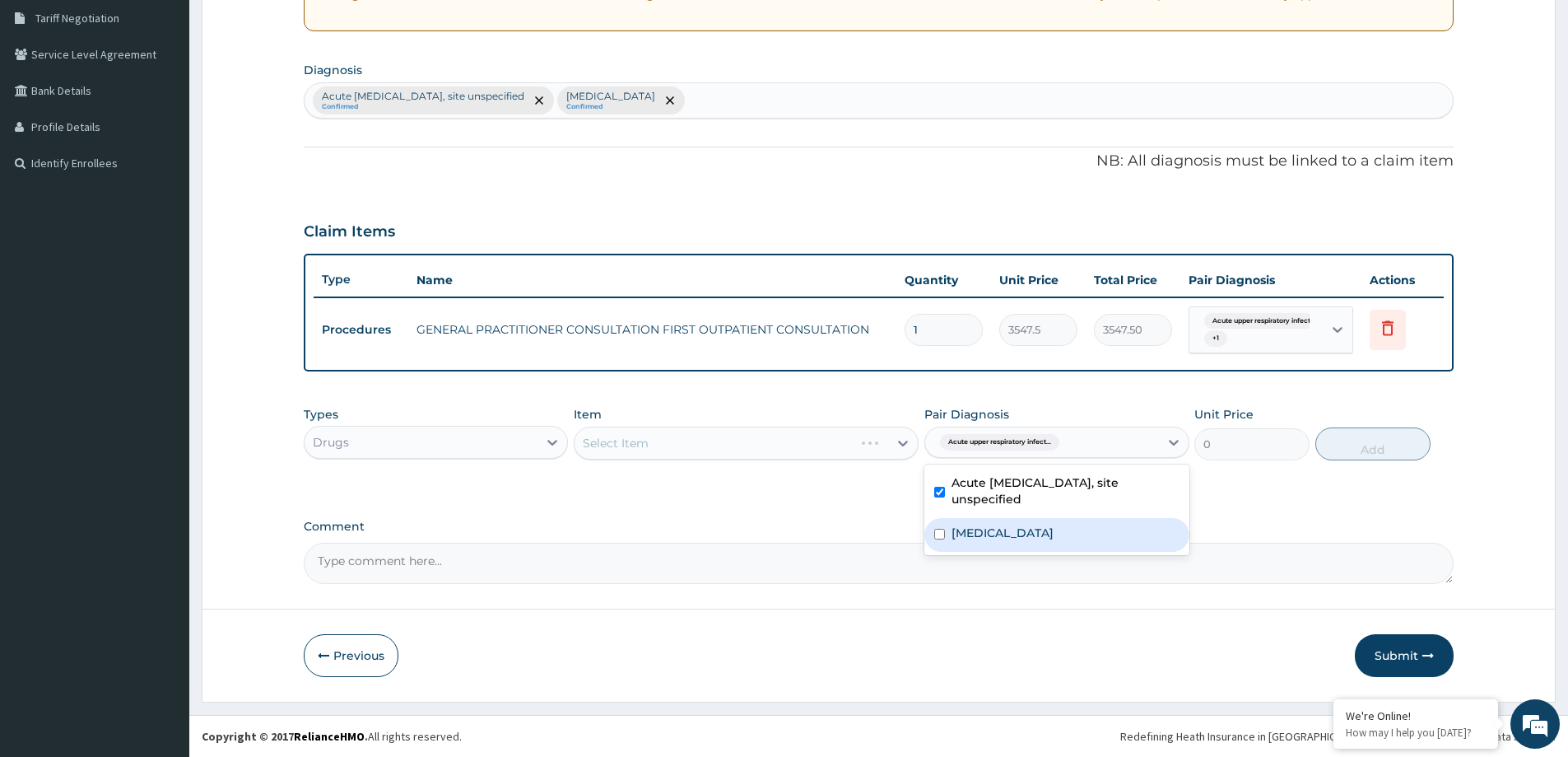
click at [1014, 528] on label "Periapical abscess without sinus" at bounding box center [1003, 533] width 102 height 17
checkbox input "true"
click at [677, 446] on div "Select Item" at bounding box center [731, 443] width 313 height 26
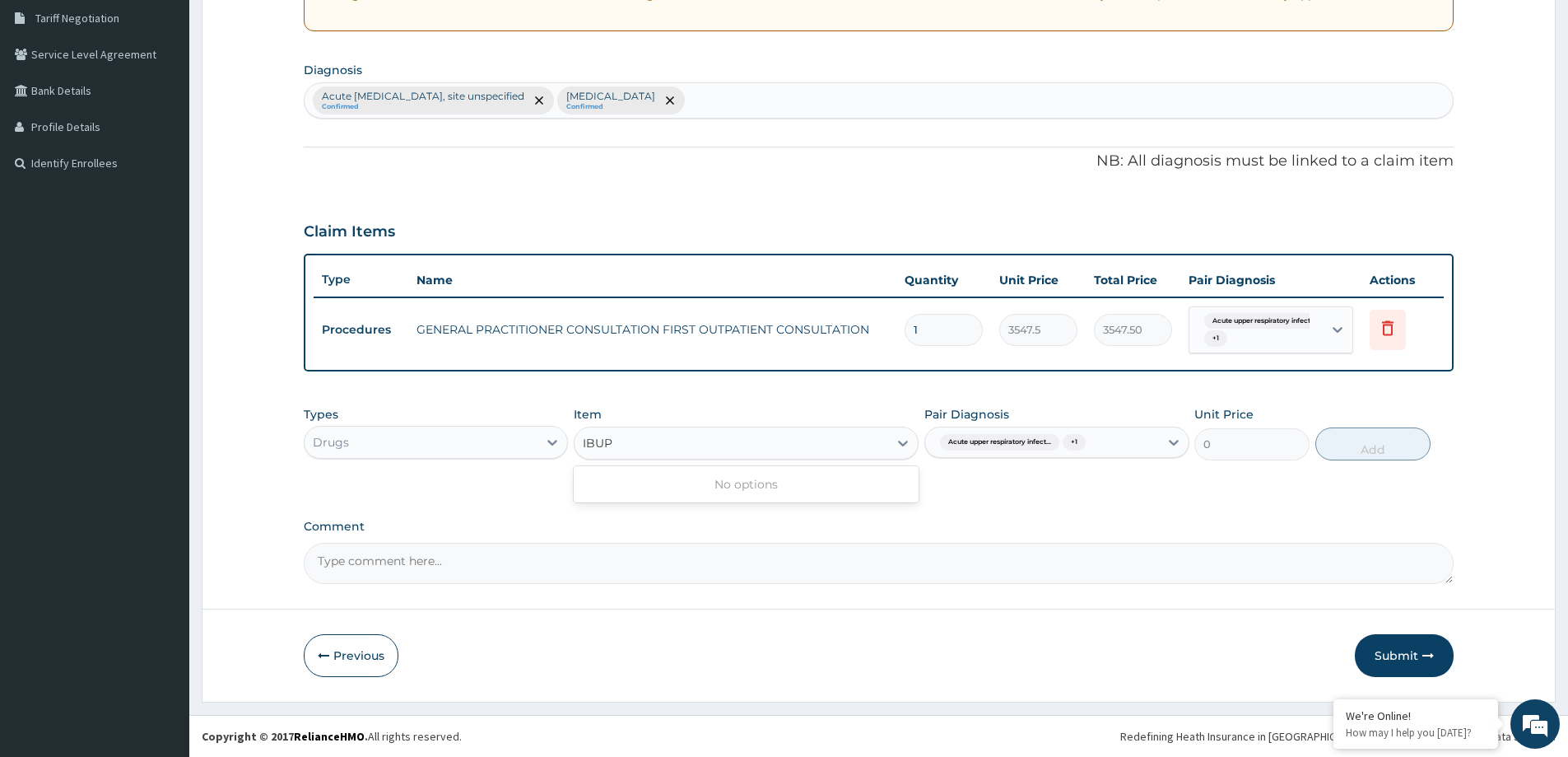
type input "IBU"
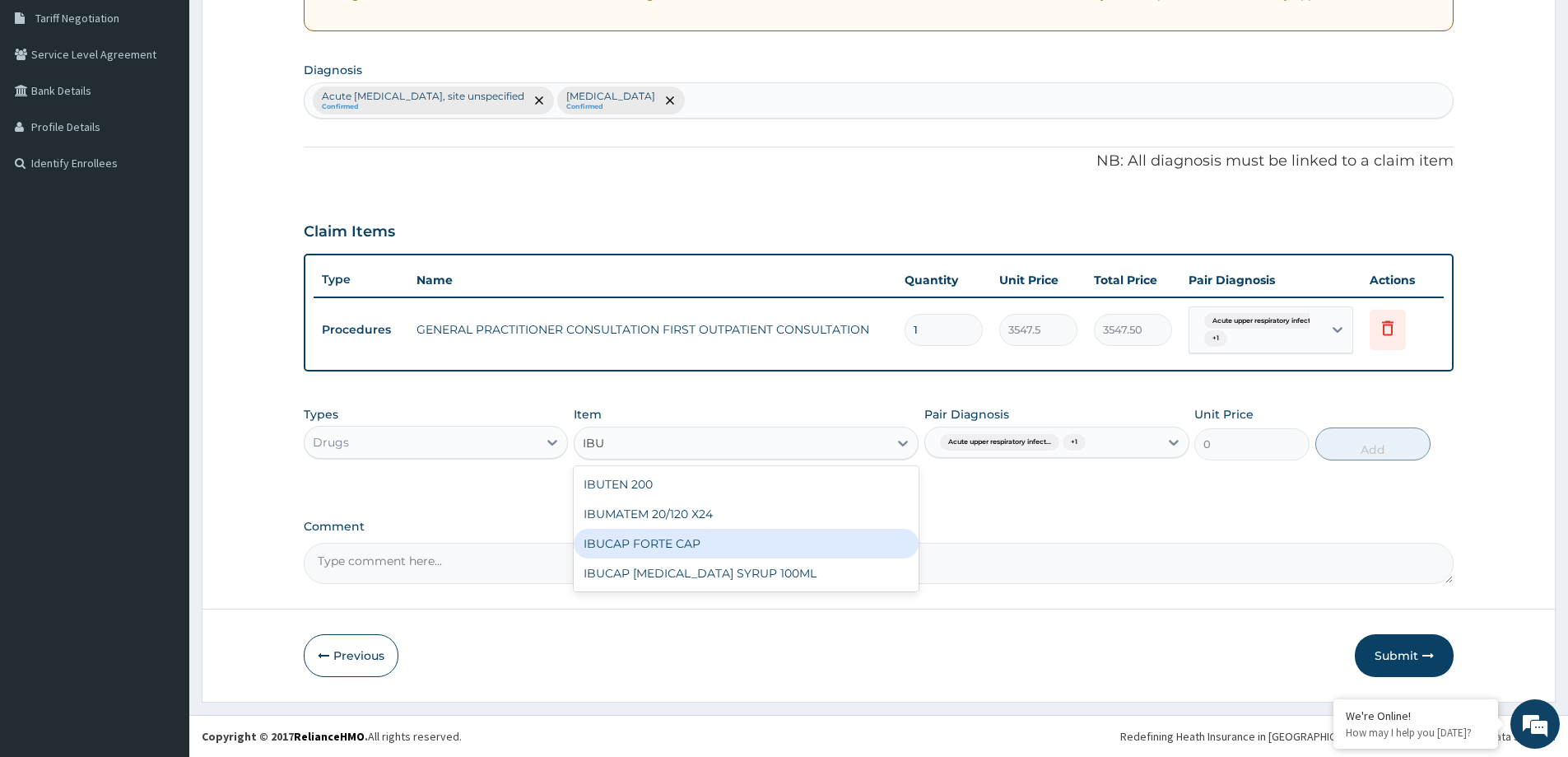
click at [728, 541] on div "IBUCAP FORTE CAP" at bounding box center [746, 544] width 345 height 30
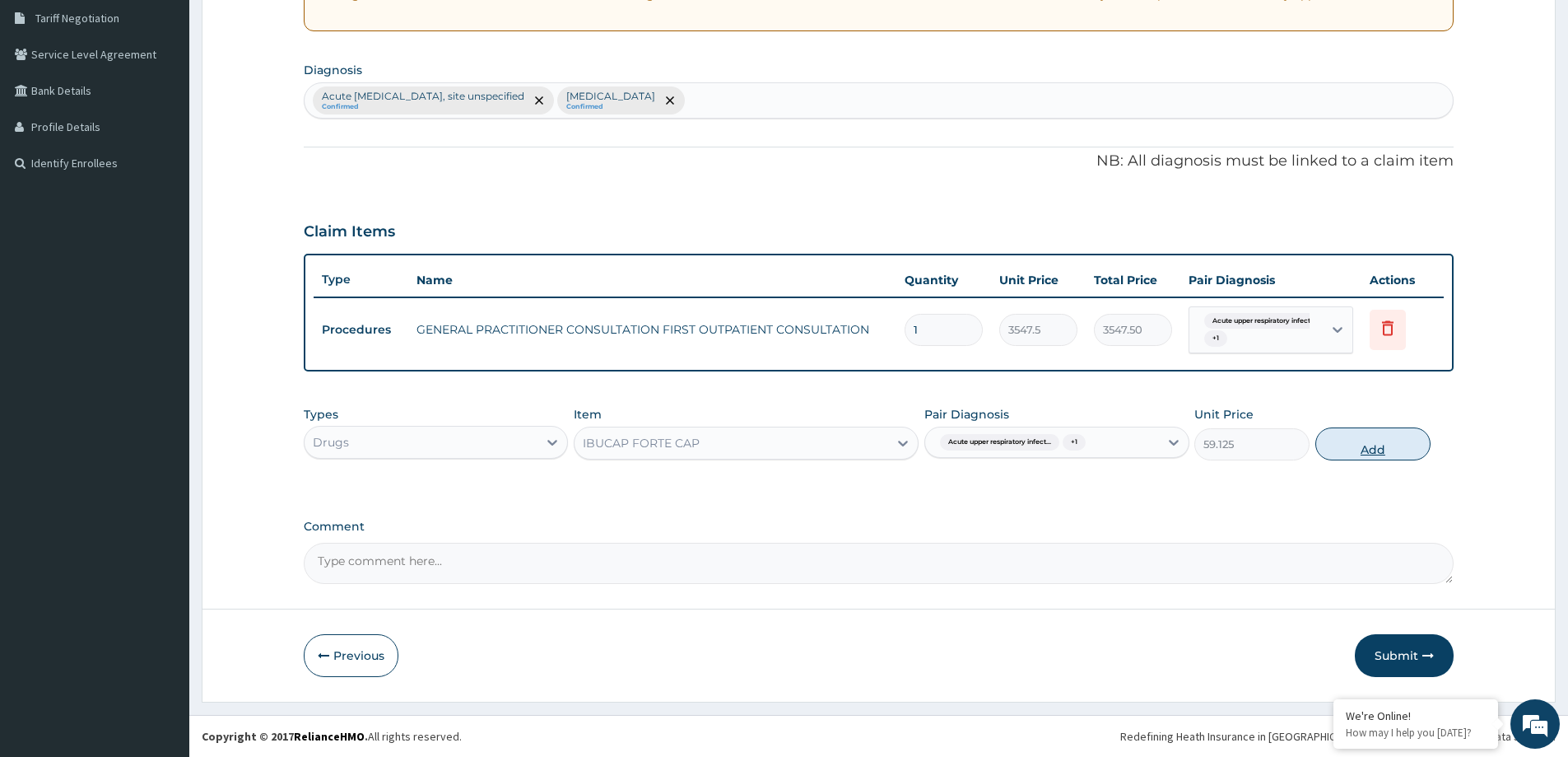
drag, startPoint x: 1434, startPoint y: 449, endPoint x: 1387, endPoint y: 451, distance: 47.0
click at [1424, 449] on div "Types Drugs Item option IBUCAP FORTE CAP, selected. Select is focused ,type to …" at bounding box center [879, 433] width 1150 height 71
click at [1387, 451] on button "Add" at bounding box center [1373, 444] width 115 height 33
type input "0"
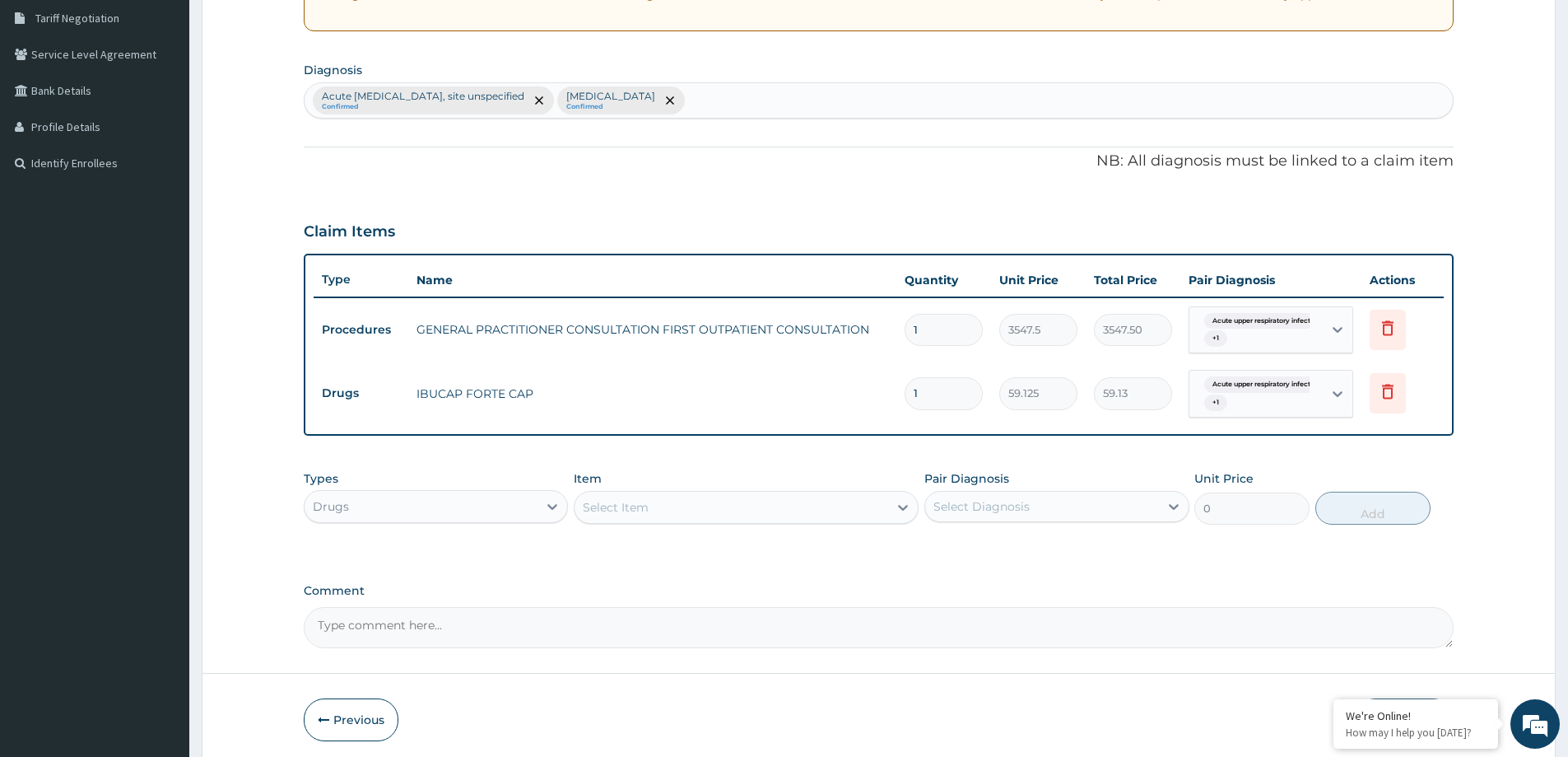
type input "10"
type input "591.25"
type input "10"
click at [717, 475] on div "Item Select Item" at bounding box center [746, 498] width 345 height 54
click at [709, 498] on div "Select Item" at bounding box center [731, 507] width 313 height 26
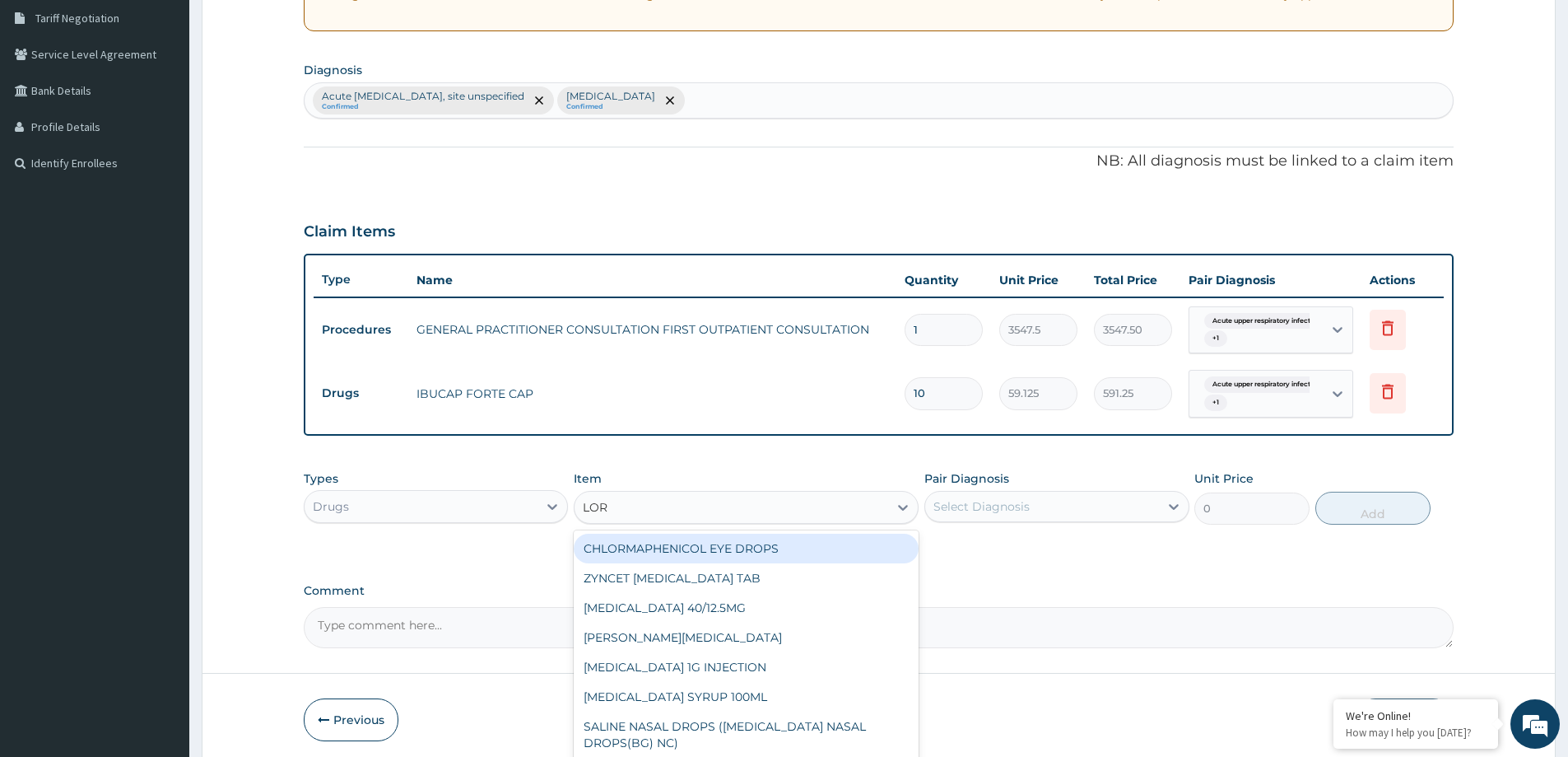
type input "LORA"
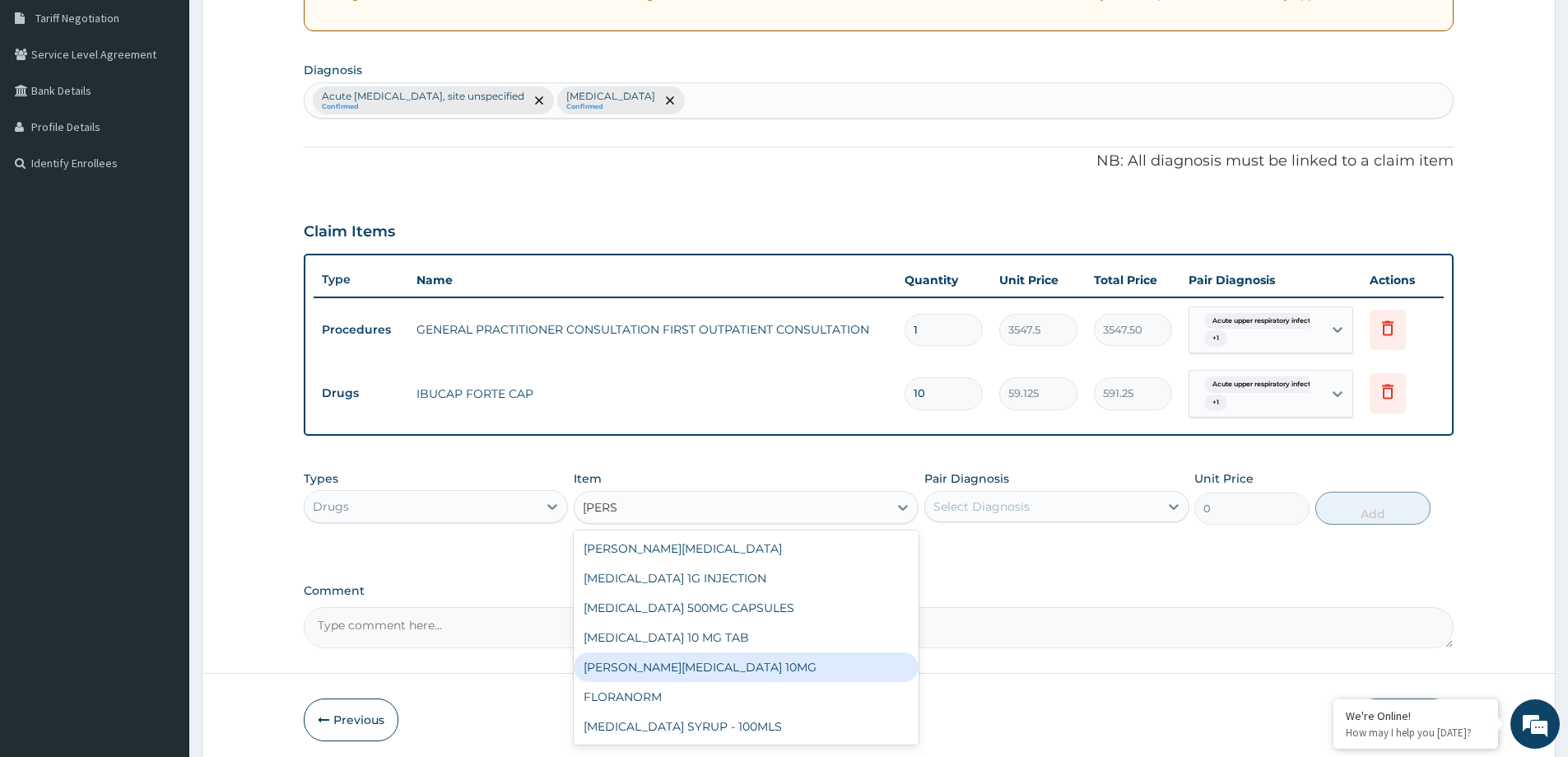
drag, startPoint x: 736, startPoint y: 662, endPoint x: 951, endPoint y: 557, distance: 239.3
click at [738, 660] on div "LORATYN LORATADINE 10MG" at bounding box center [746, 667] width 345 height 30
type input "88.6875"
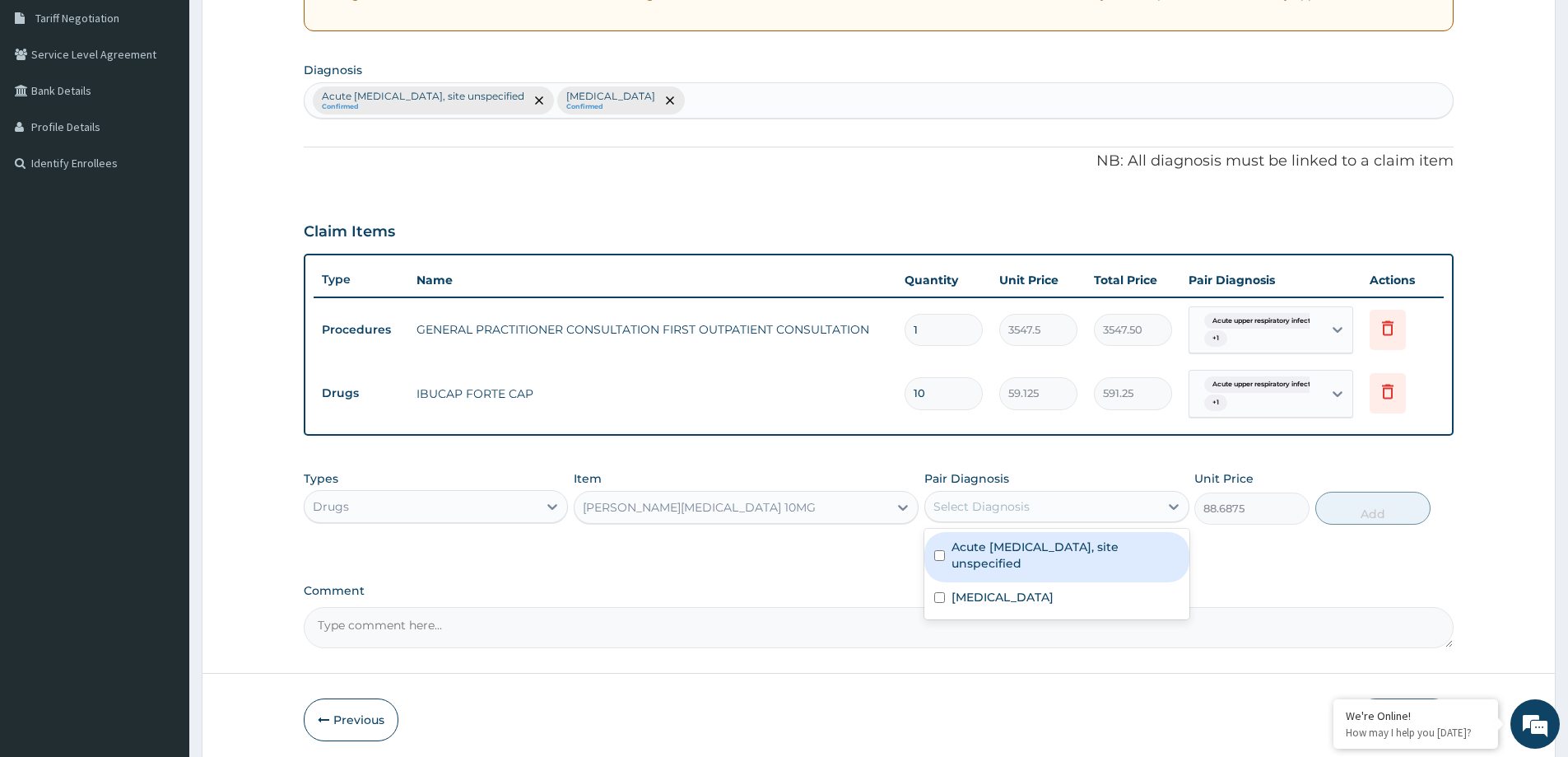
click at [1004, 516] on div "Select Diagnosis" at bounding box center [1041, 506] width 233 height 26
drag, startPoint x: 992, startPoint y: 563, endPoint x: 1017, endPoint y: 540, distance: 34.0
click at [993, 561] on label "Acute upper respiratory infection, site unspecified" at bounding box center [1065, 555] width 227 height 33
checkbox input "true"
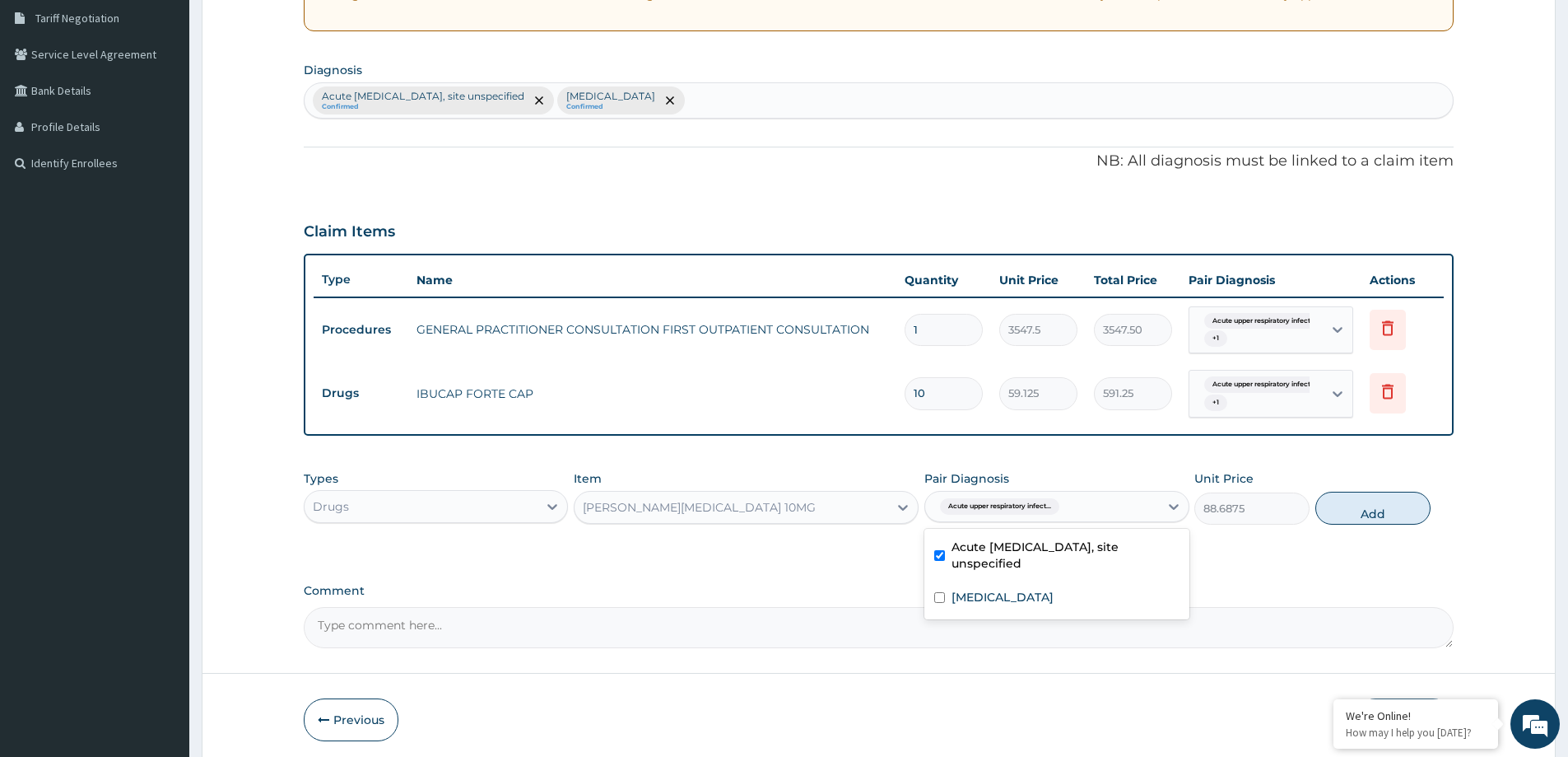
drag, startPoint x: 1373, startPoint y: 507, endPoint x: 1290, endPoint y: 517, distance: 83.6
click at [1351, 512] on button "Add" at bounding box center [1373, 508] width 115 height 33
type input "0"
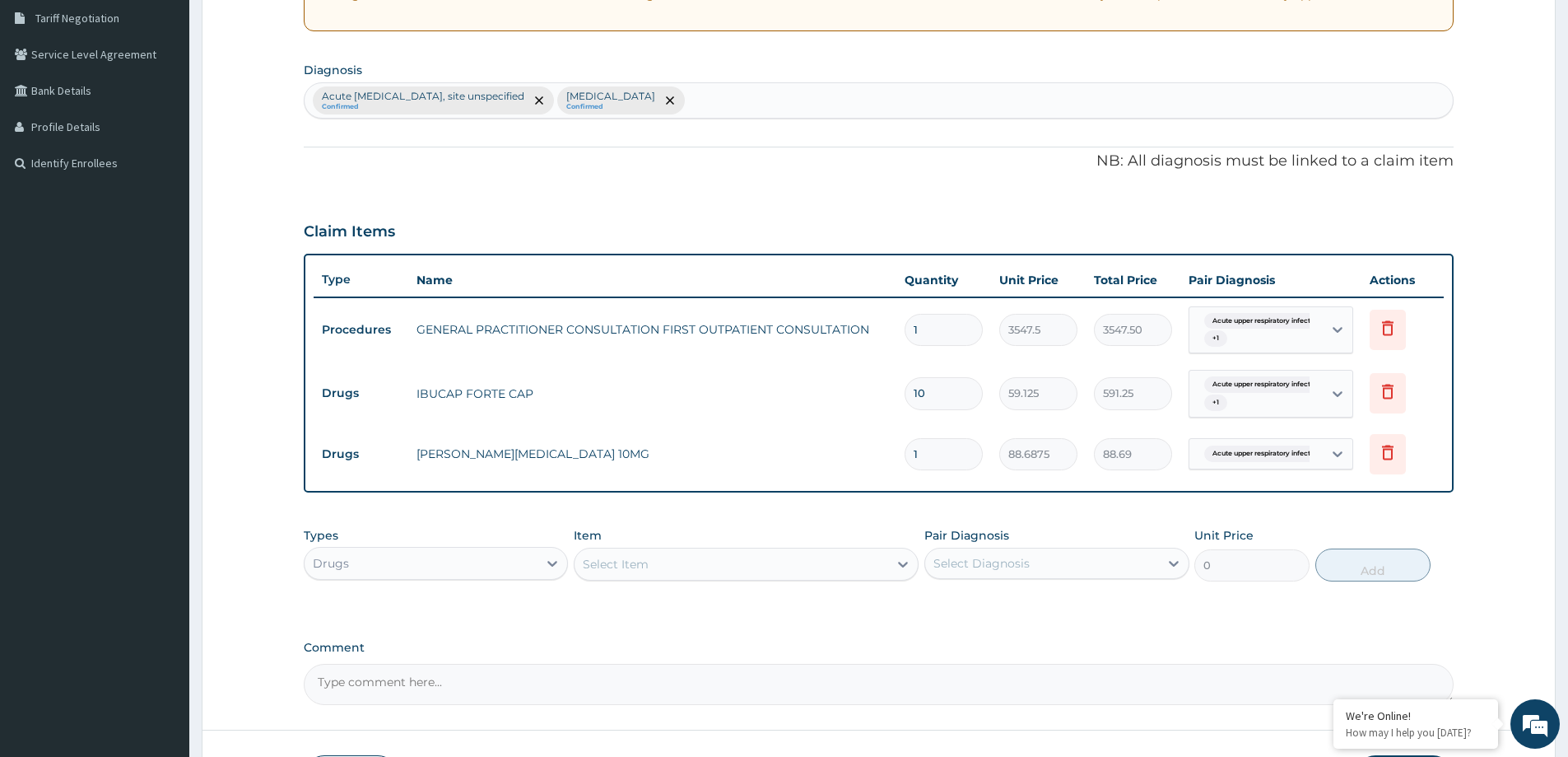
type input "10"
type input "886.88"
type input "10"
click at [710, 571] on div "Select Item" at bounding box center [731, 564] width 313 height 26
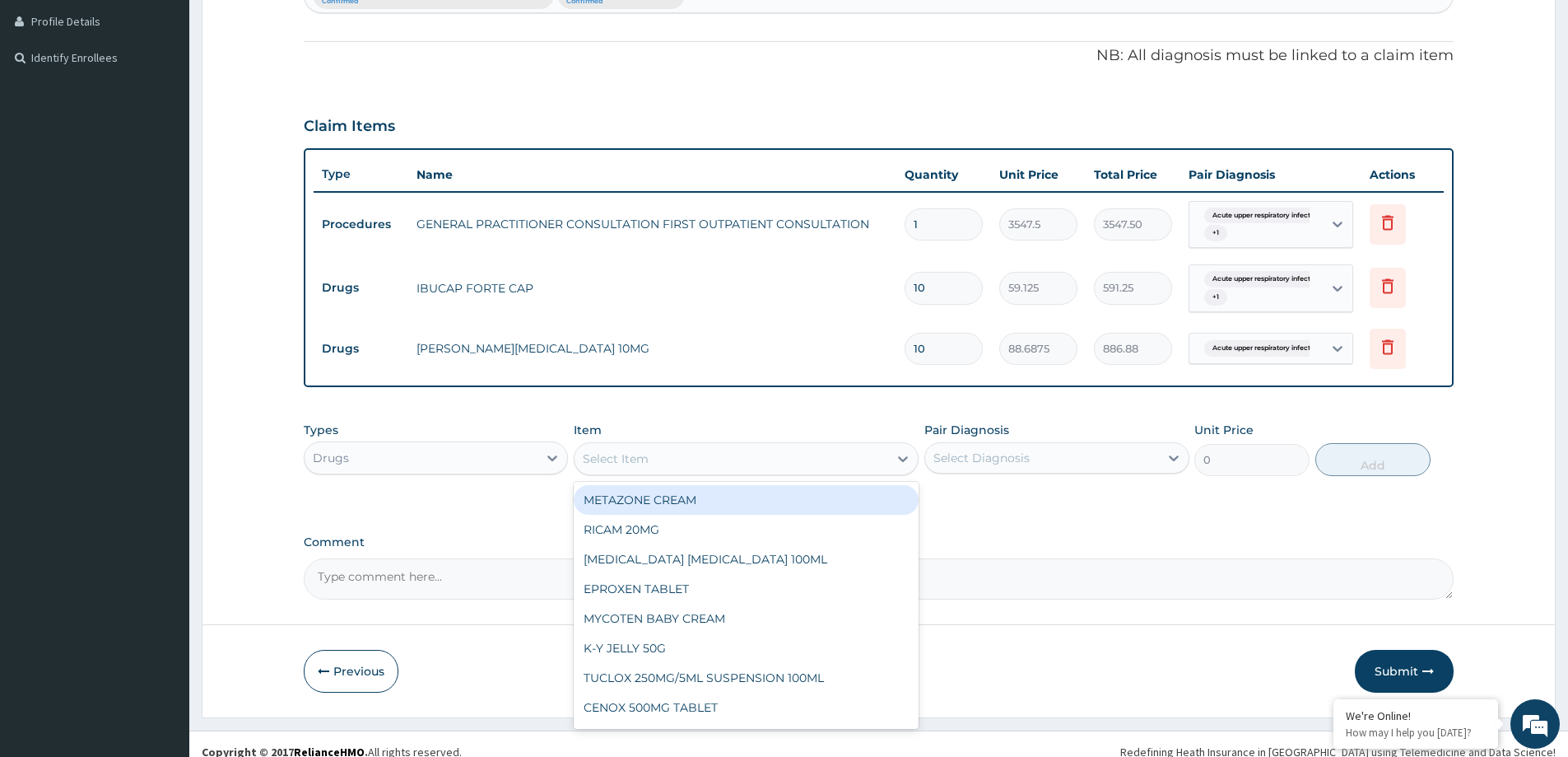
scroll to position [464, 0]
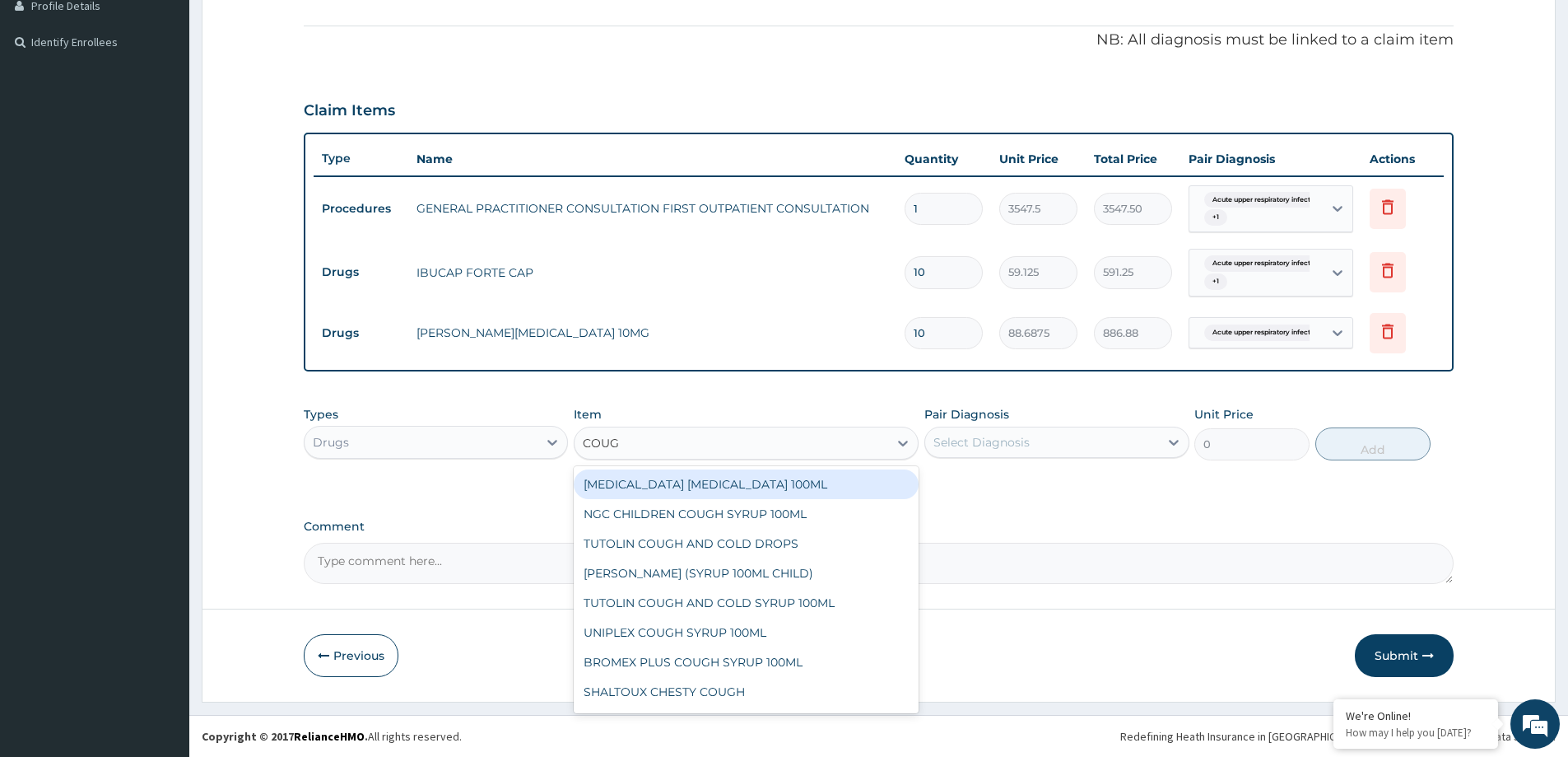
type input "COUGH"
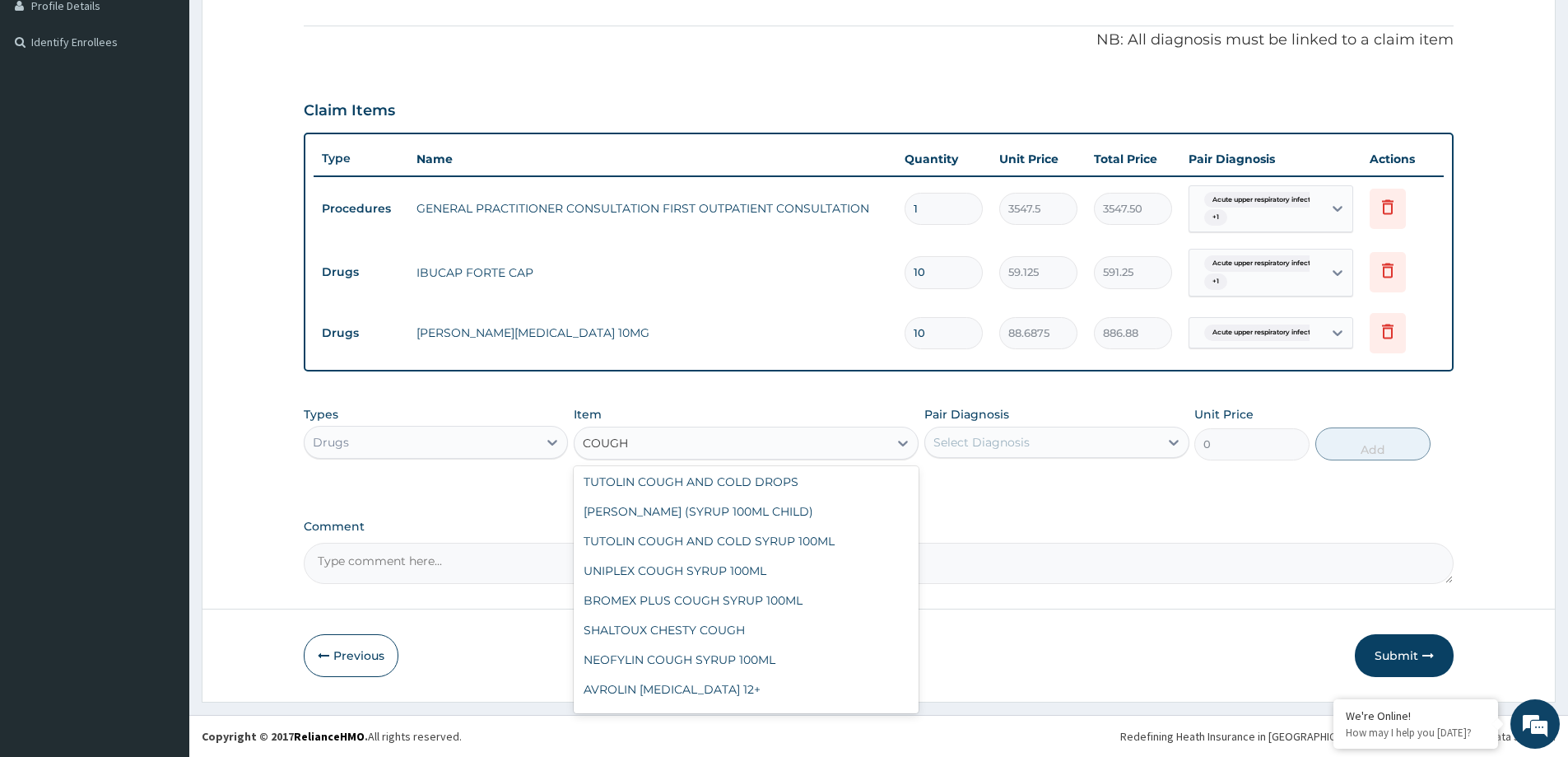
scroll to position [145, 0]
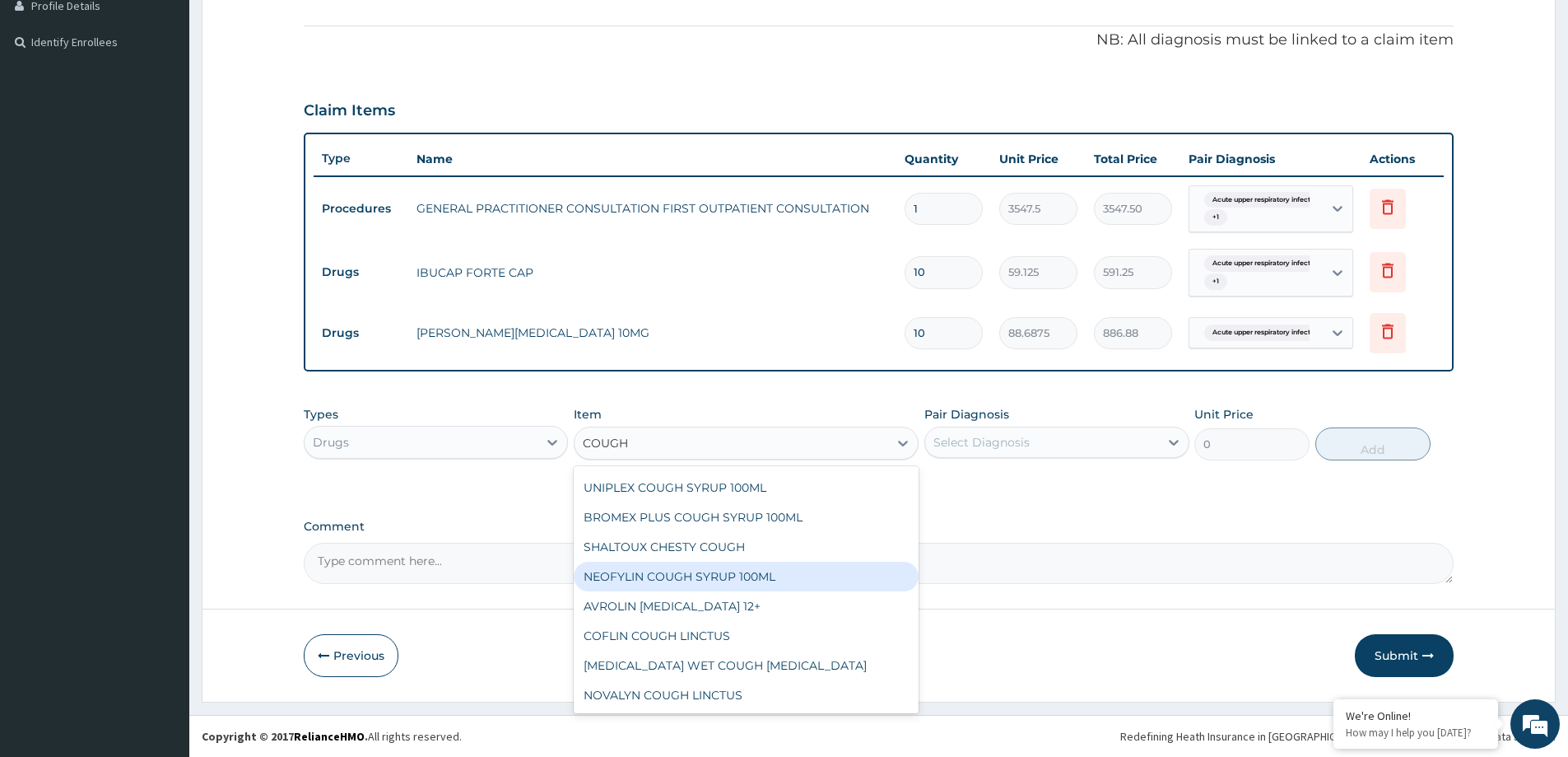
click at [657, 575] on div "NEOFYLIN COUGH SYRUP 100ML" at bounding box center [746, 576] width 345 height 30
type input "1419"
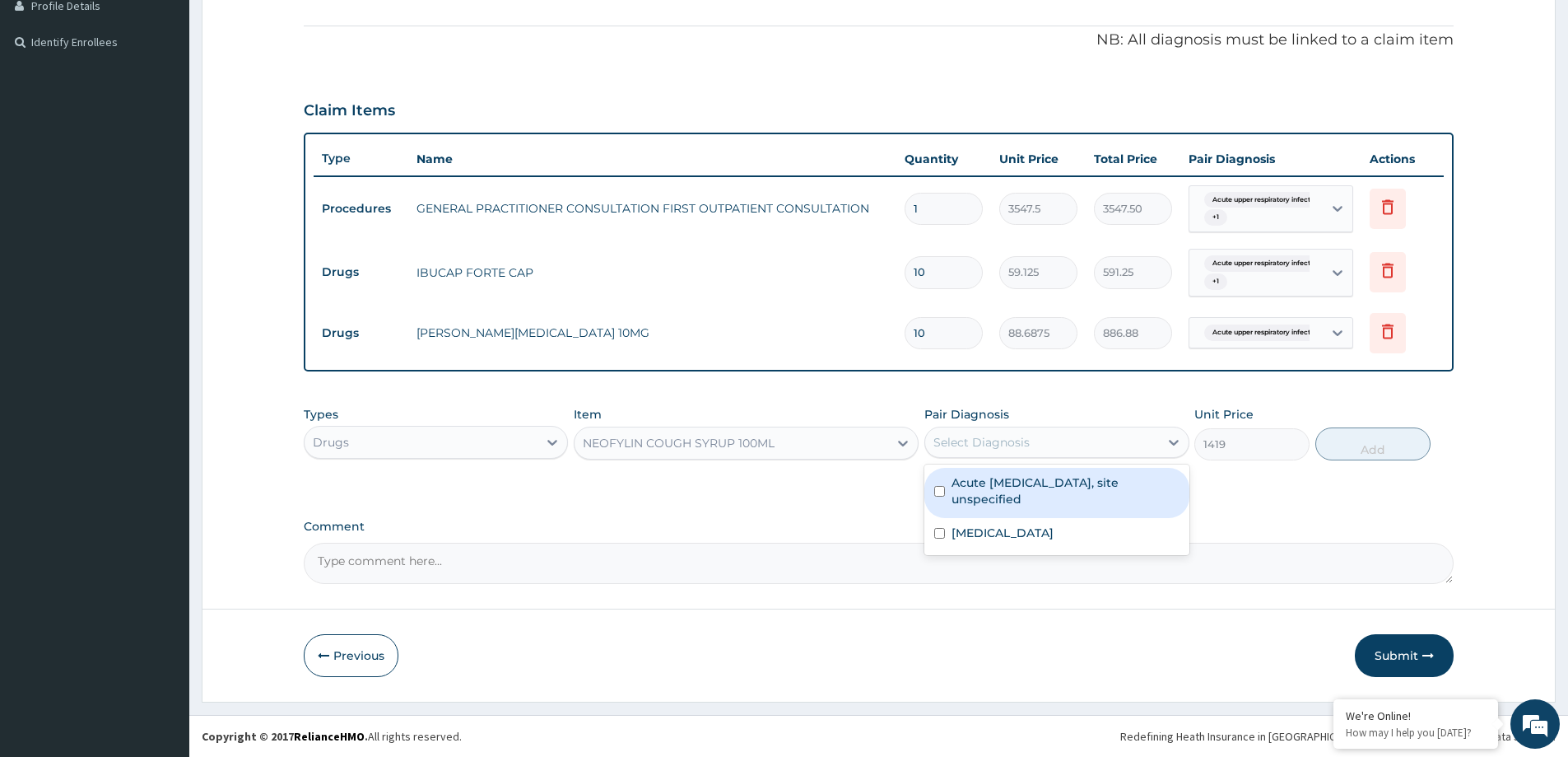
drag, startPoint x: 1101, startPoint y: 434, endPoint x: 1056, endPoint y: 480, distance: 64.4
click at [1100, 436] on div "Select Diagnosis" at bounding box center [1041, 443] width 233 height 26
drag, startPoint x: 1046, startPoint y: 495, endPoint x: 1247, endPoint y: 450, distance: 206.0
click at [1054, 492] on label "Acute upper respiratory infection, site unspecified" at bounding box center [1065, 491] width 227 height 33
checkbox input "true"
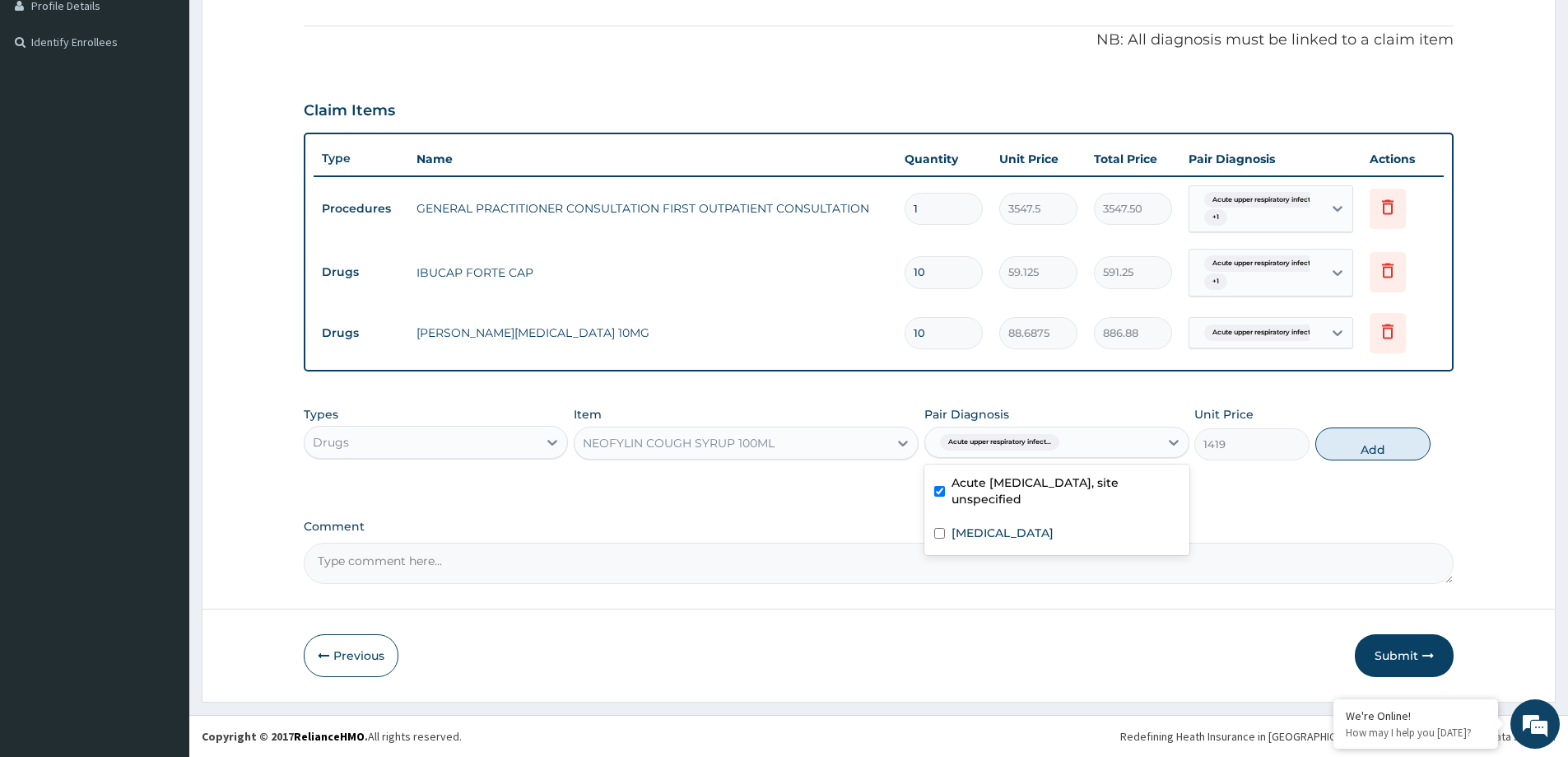
drag, startPoint x: 1388, startPoint y: 435, endPoint x: 1366, endPoint y: 443, distance: 23.4
click at [1378, 439] on button "Add" at bounding box center [1373, 444] width 115 height 33
type input "0"
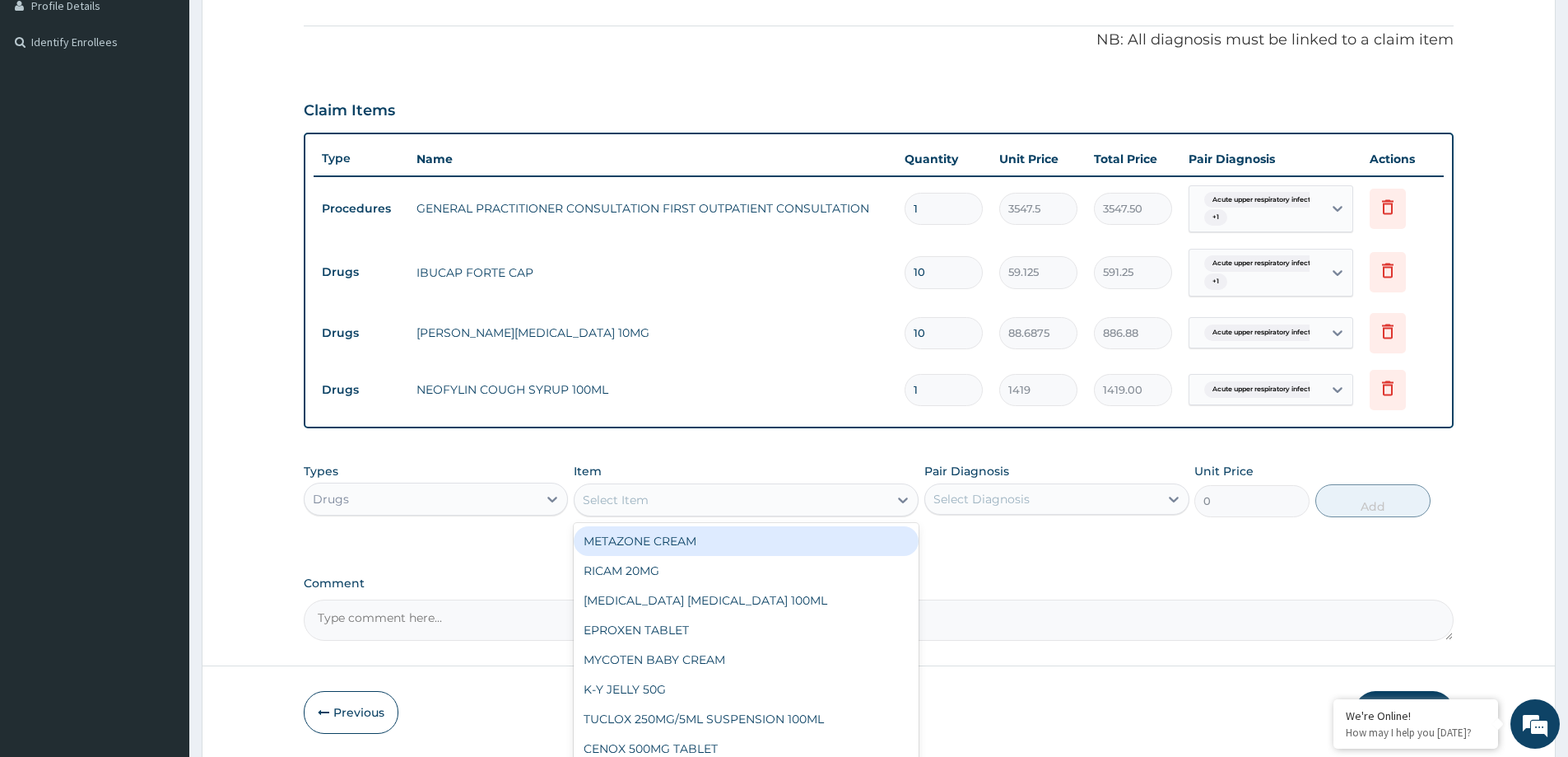
click at [641, 492] on div "Select Item" at bounding box center [615, 499] width 65 height 17
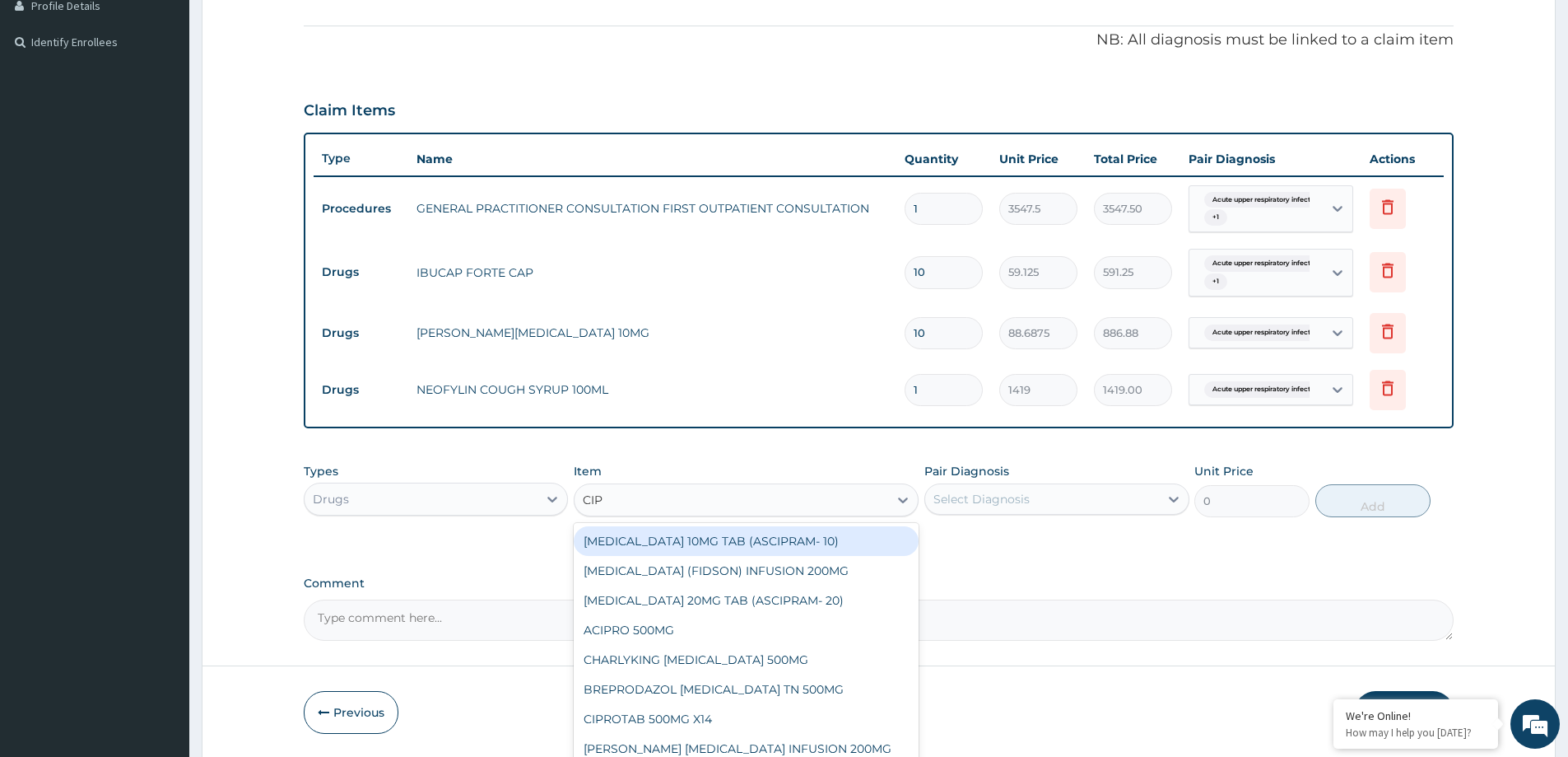
type input "CIPR"
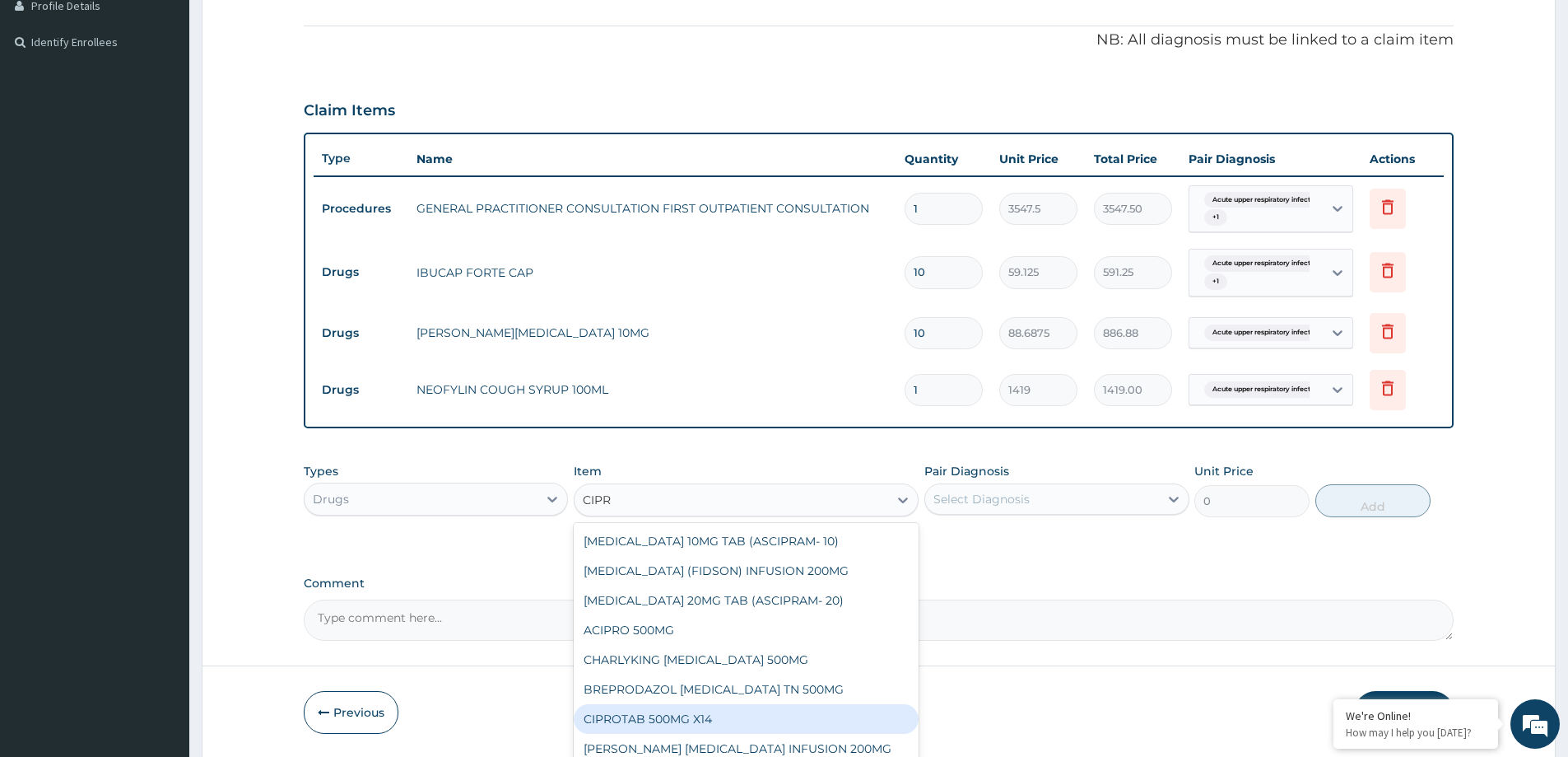
click at [664, 710] on div "CIPROTAB 500MG X14" at bounding box center [746, 719] width 345 height 30
type input "319.2749938964844"
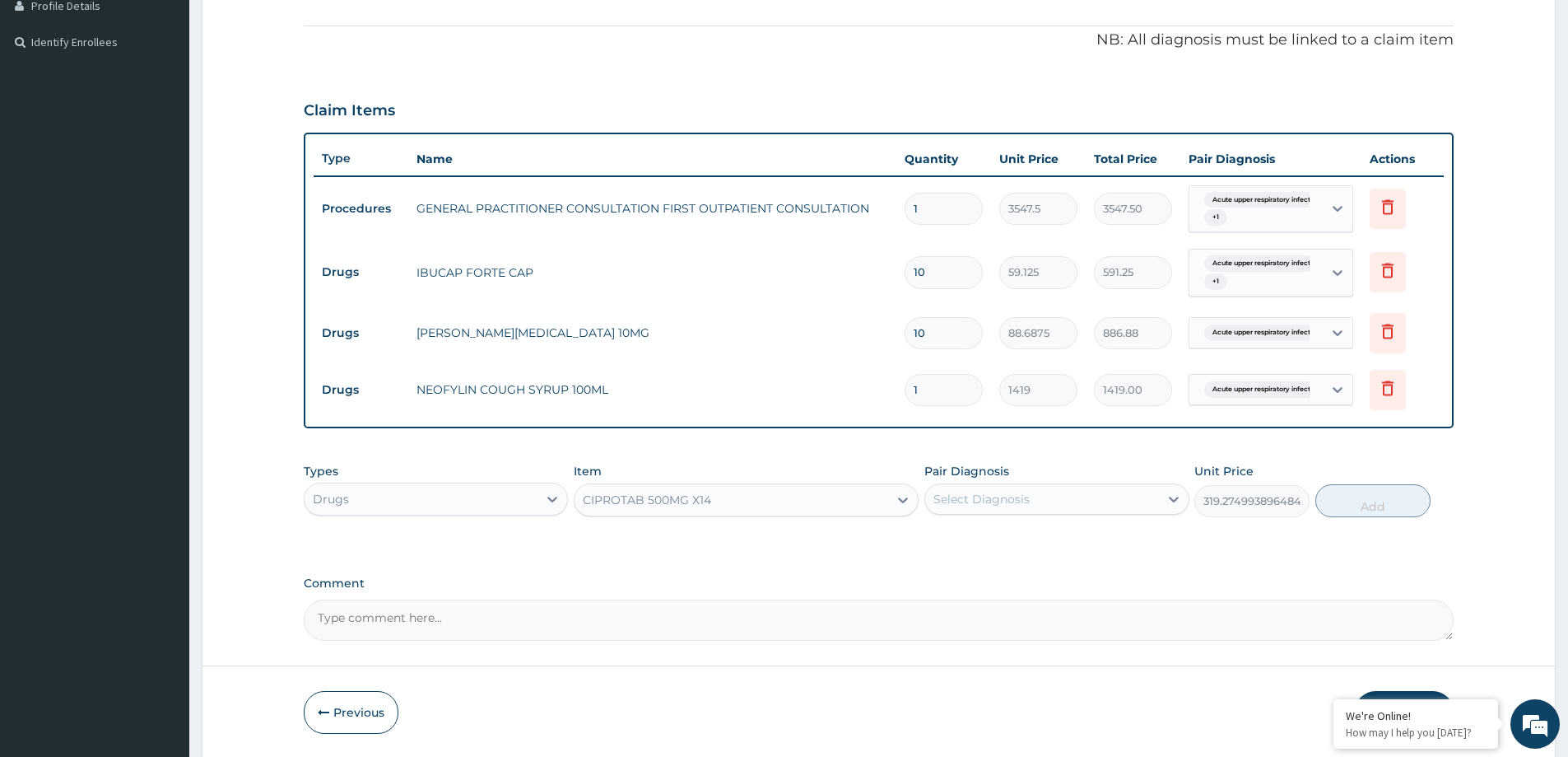
click at [955, 513] on div "Select Diagnosis" at bounding box center [1057, 499] width 264 height 31
drag, startPoint x: 945, startPoint y: 540, endPoint x: 939, endPoint y: 555, distance: 16.2
click at [944, 541] on div "Acute upper respiratory infection, site unspecified" at bounding box center [1057, 550] width 264 height 51
checkbox input "true"
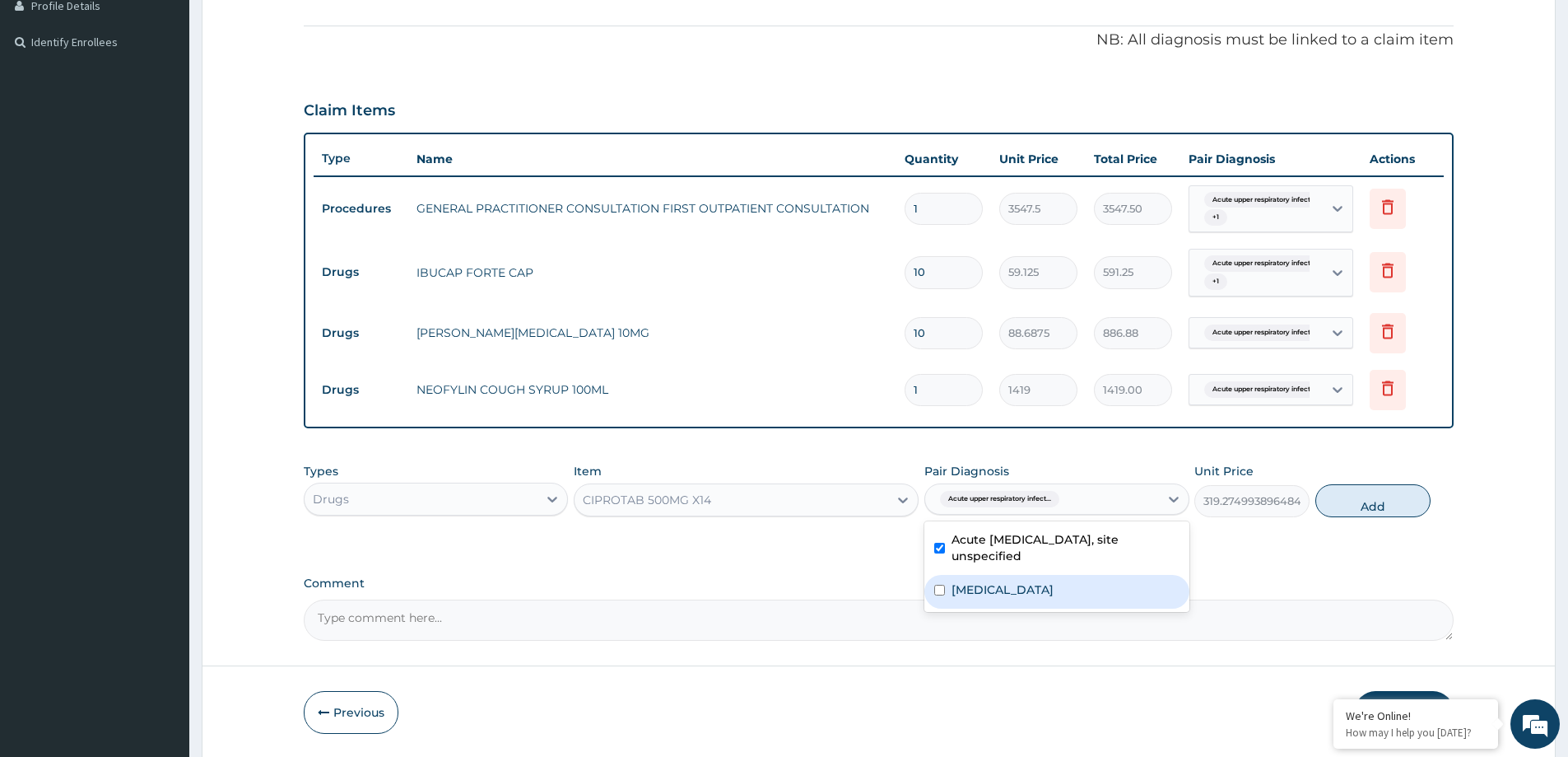
drag, startPoint x: 976, startPoint y: 591, endPoint x: 1219, endPoint y: 533, distance: 249.8
click at [977, 590] on label "Periapical abscess without sinus" at bounding box center [1003, 589] width 102 height 17
checkbox input "true"
click at [1353, 499] on button "Add" at bounding box center [1373, 501] width 115 height 33
type input "0"
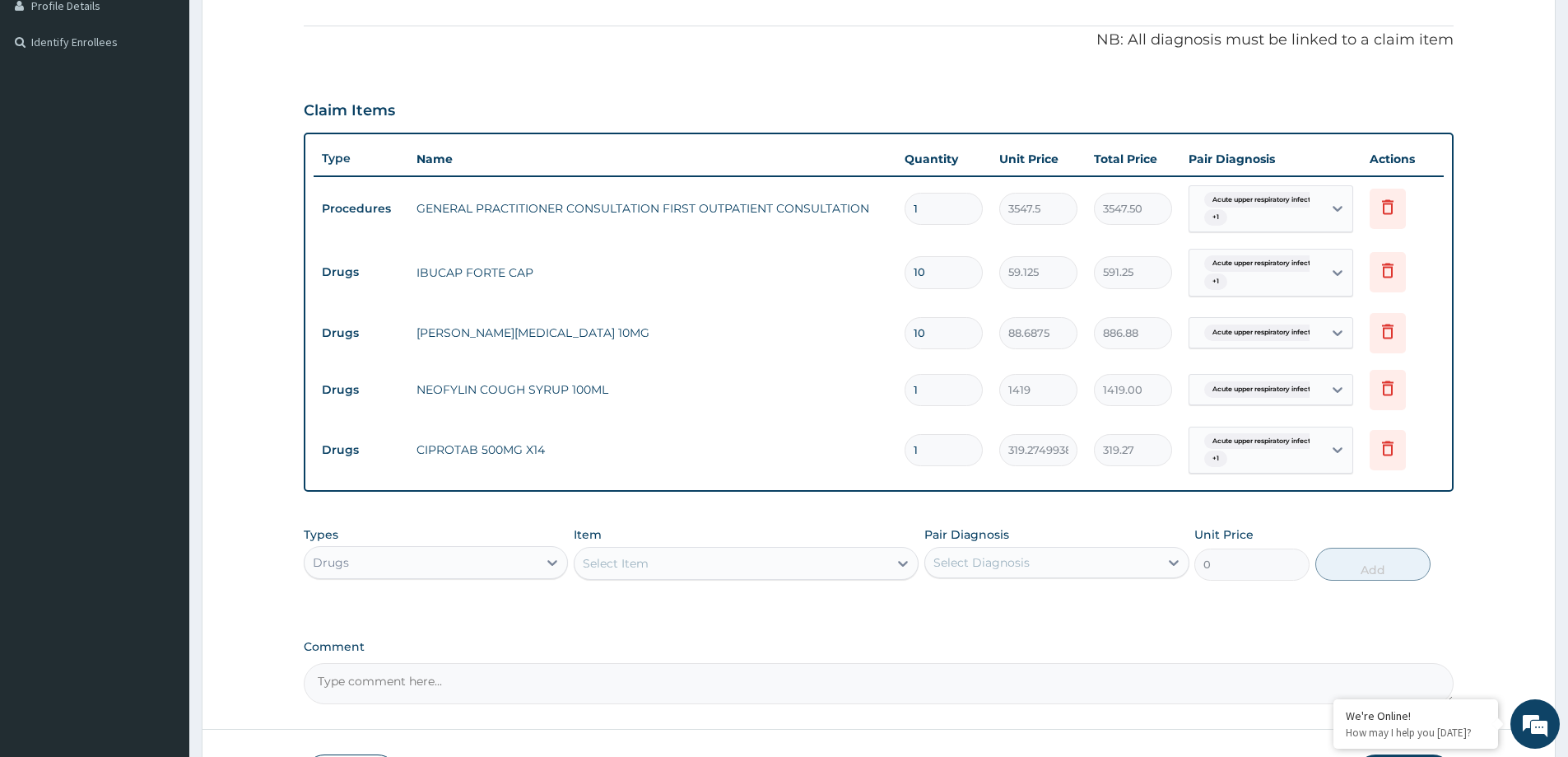
type input "14"
type input "4469.85"
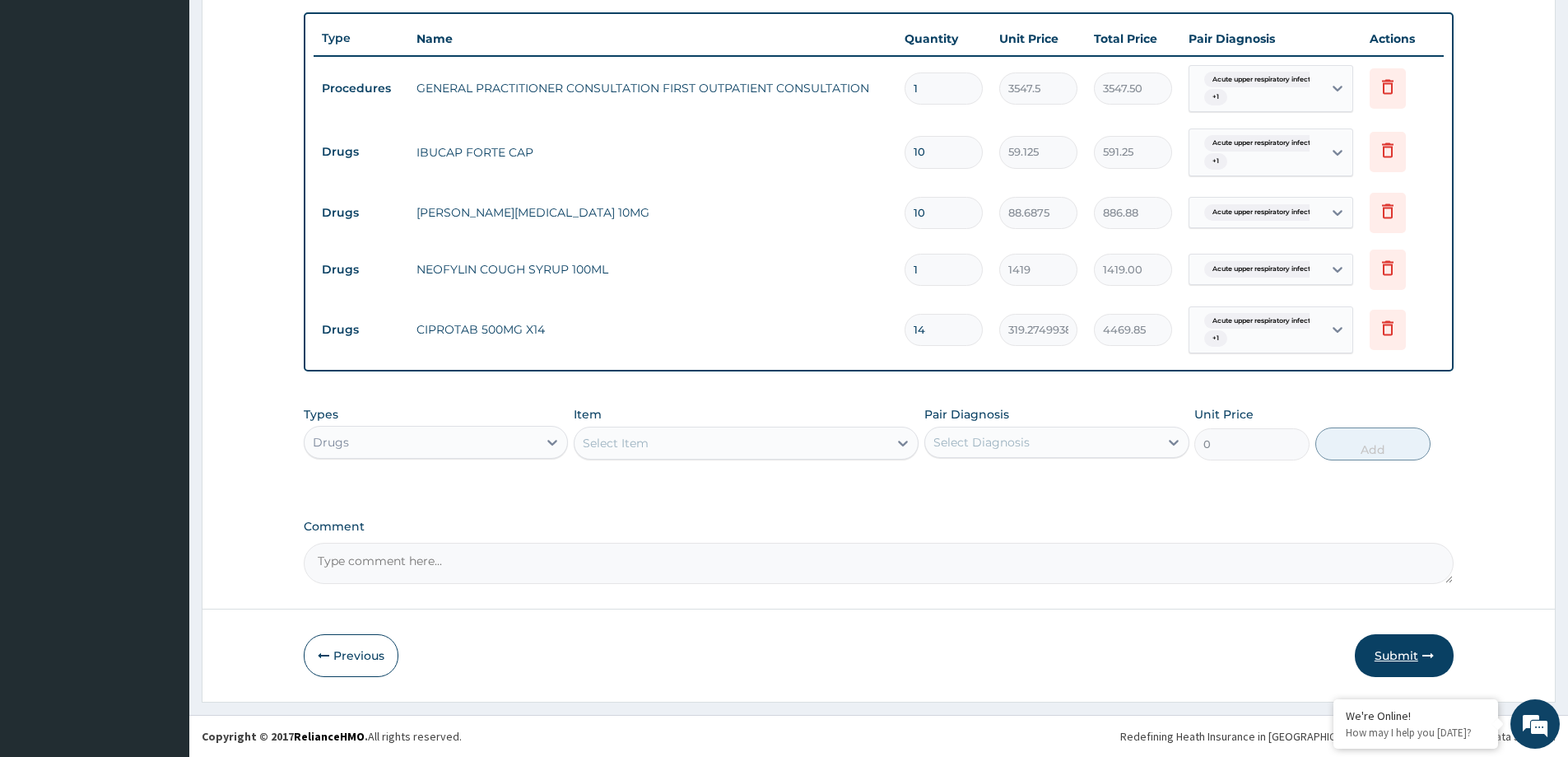
type input "14"
click at [1403, 650] on button "Submit" at bounding box center [1404, 655] width 99 height 43
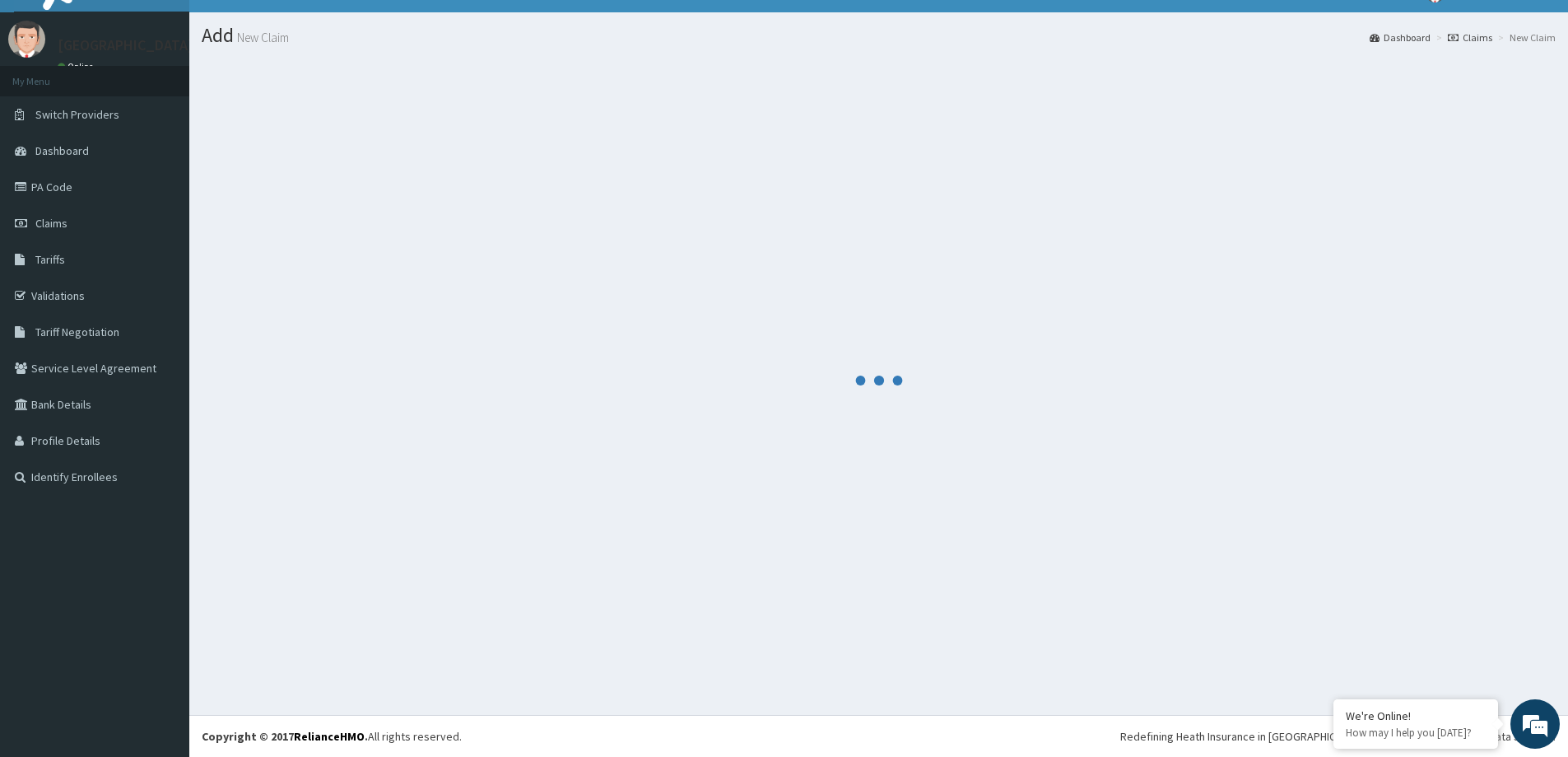
scroll to position [584, 0]
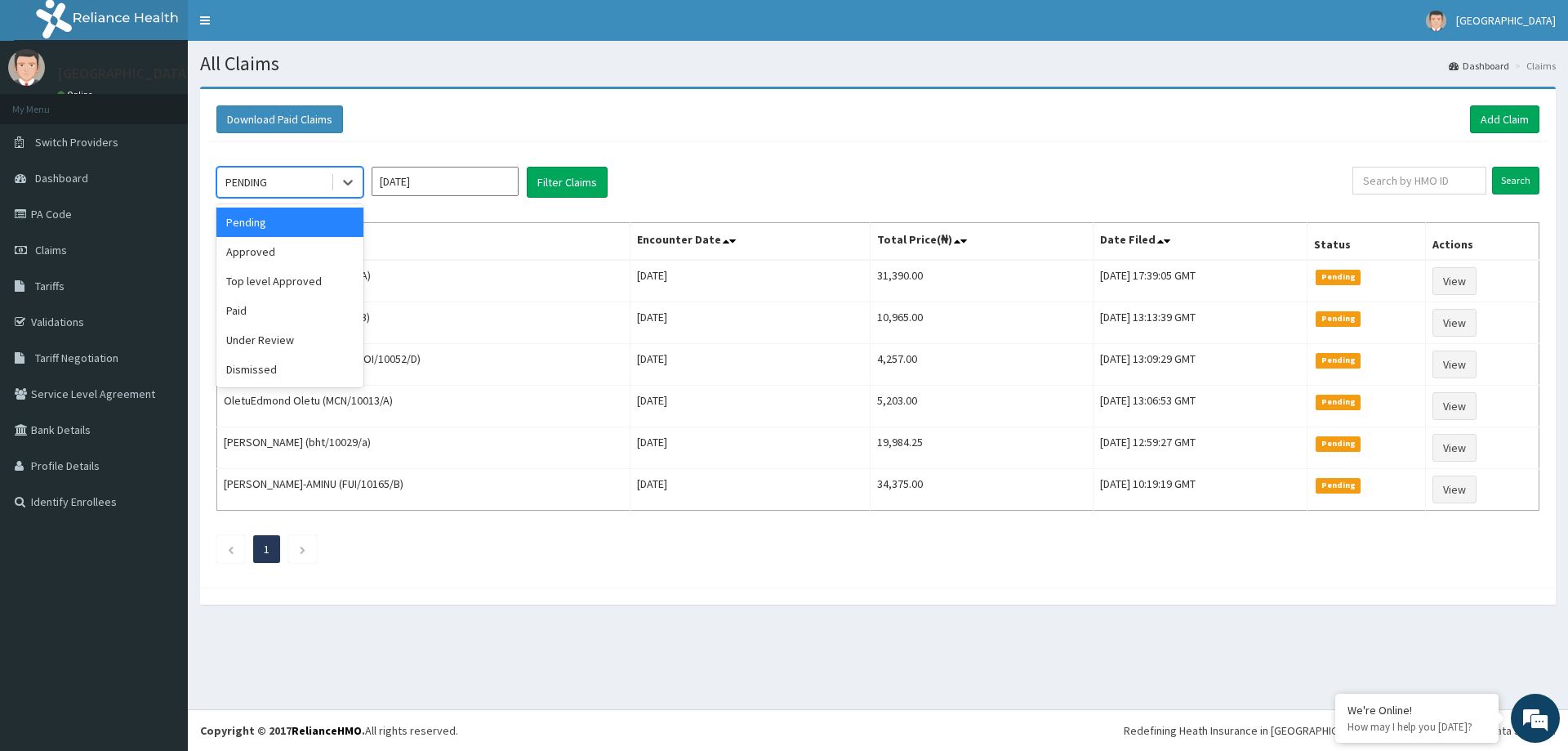
drag, startPoint x: 342, startPoint y: 184, endPoint x: 309, endPoint y: 282, distance: 103.4
click at [339, 189] on div at bounding box center [348, 182] width 29 height 29
drag, startPoint x: 300, startPoint y: 257, endPoint x: 315, endPoint y: 249, distance: 17.0
click at [301, 255] on div "Approved" at bounding box center [290, 252] width 147 height 29
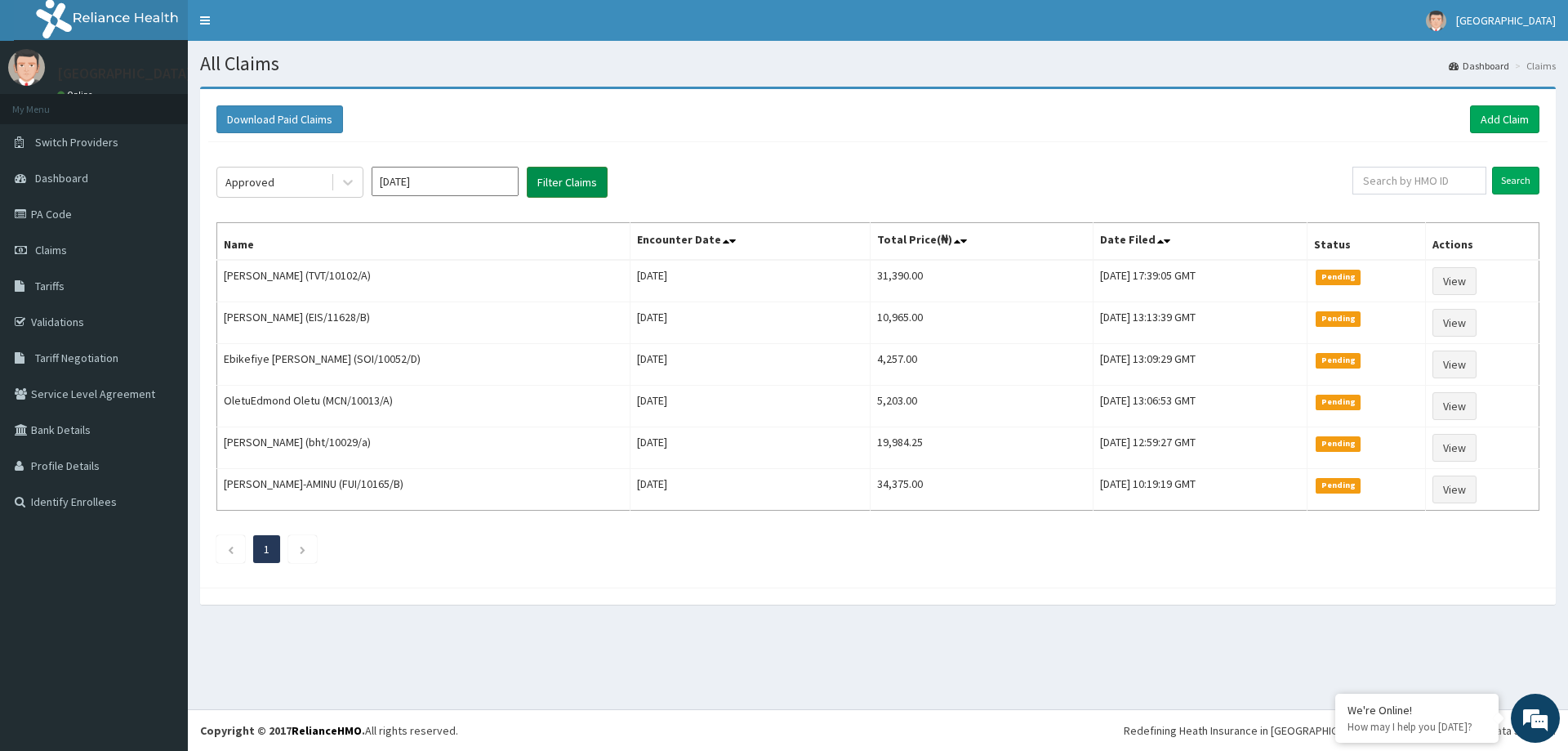
click at [566, 175] on button "Filter Claims" at bounding box center [567, 182] width 81 height 31
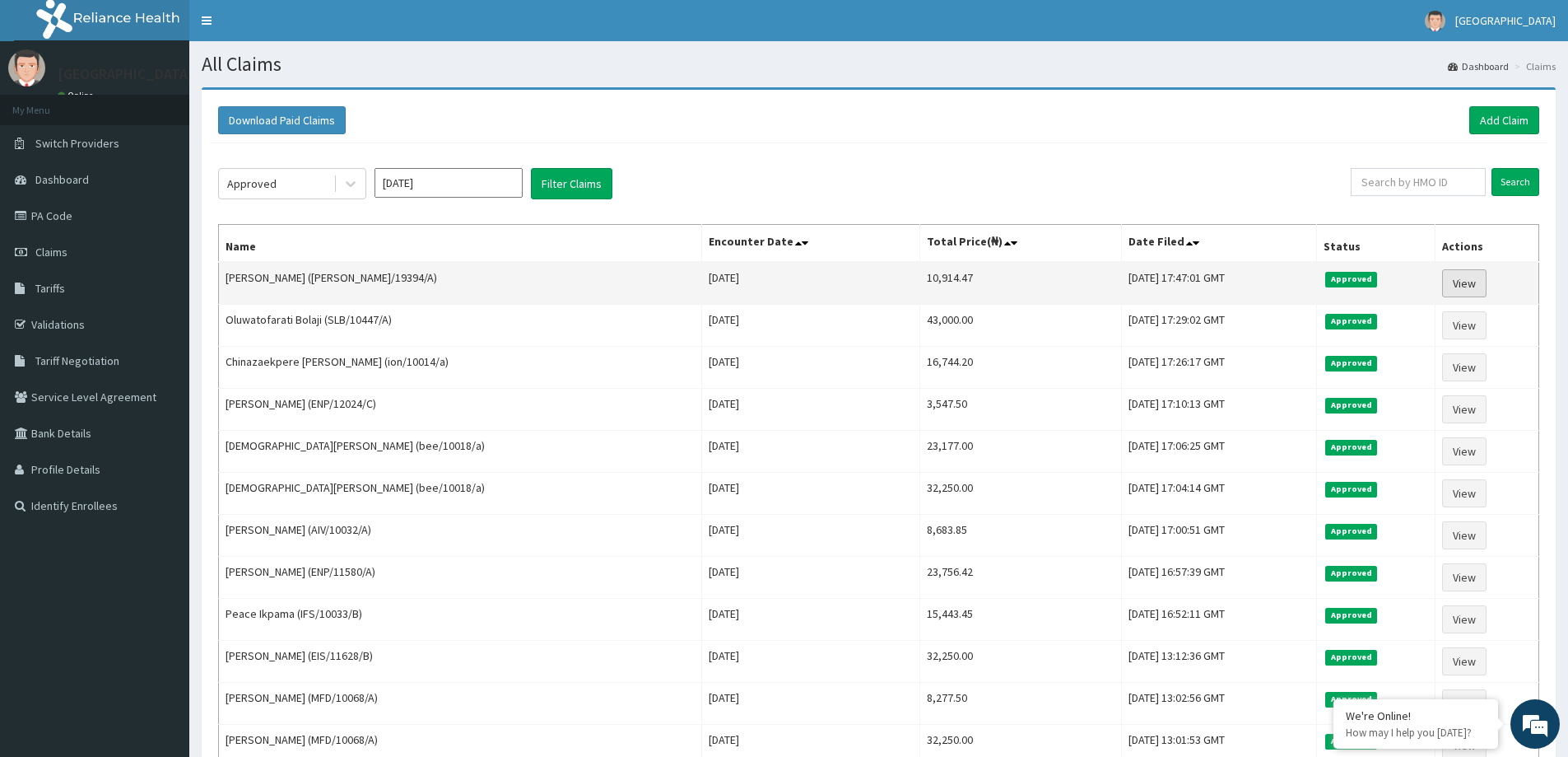
click at [1463, 281] on link "View" at bounding box center [1464, 284] width 45 height 28
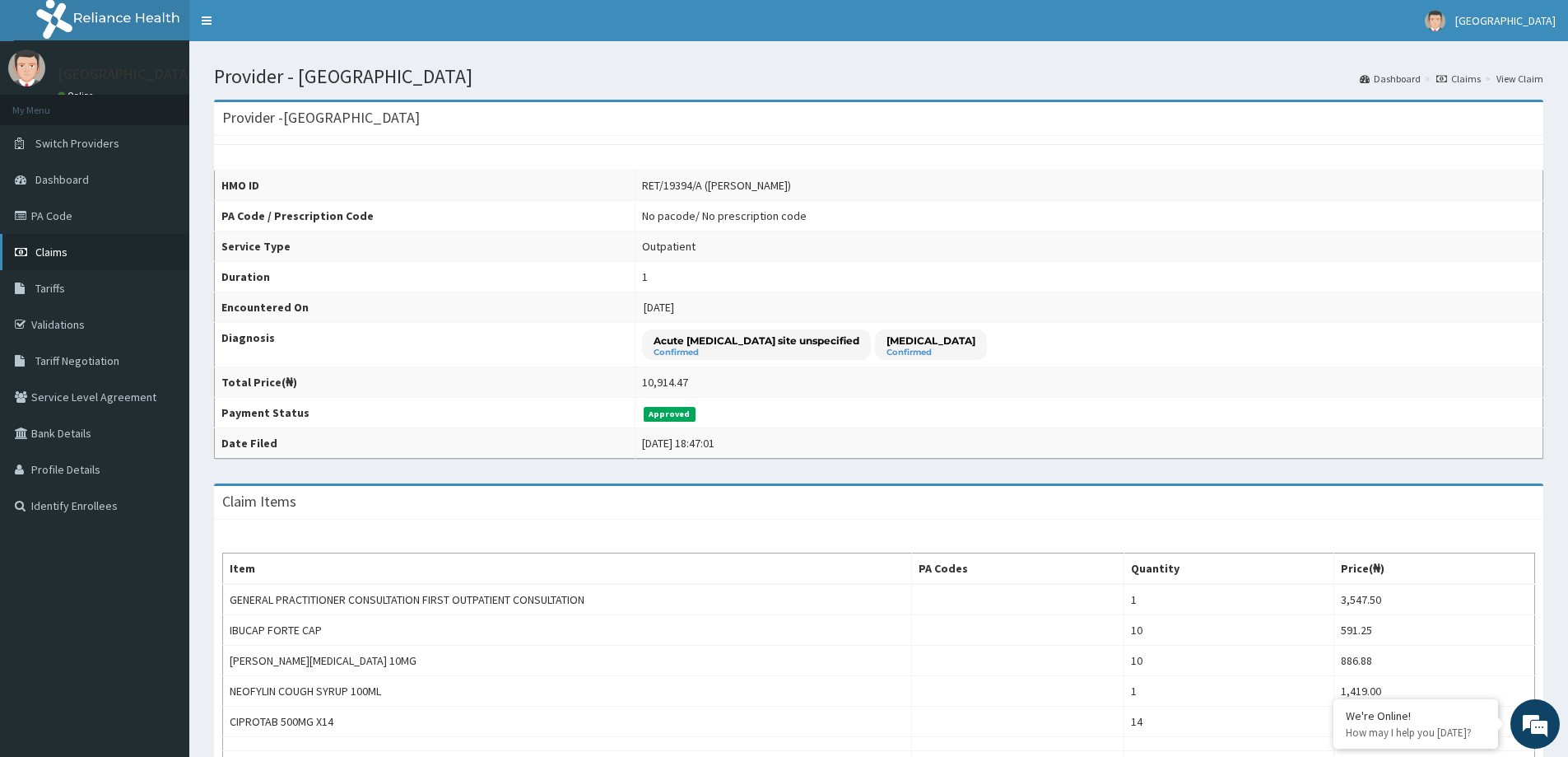
click at [51, 247] on span "Claims" at bounding box center [51, 251] width 32 height 15
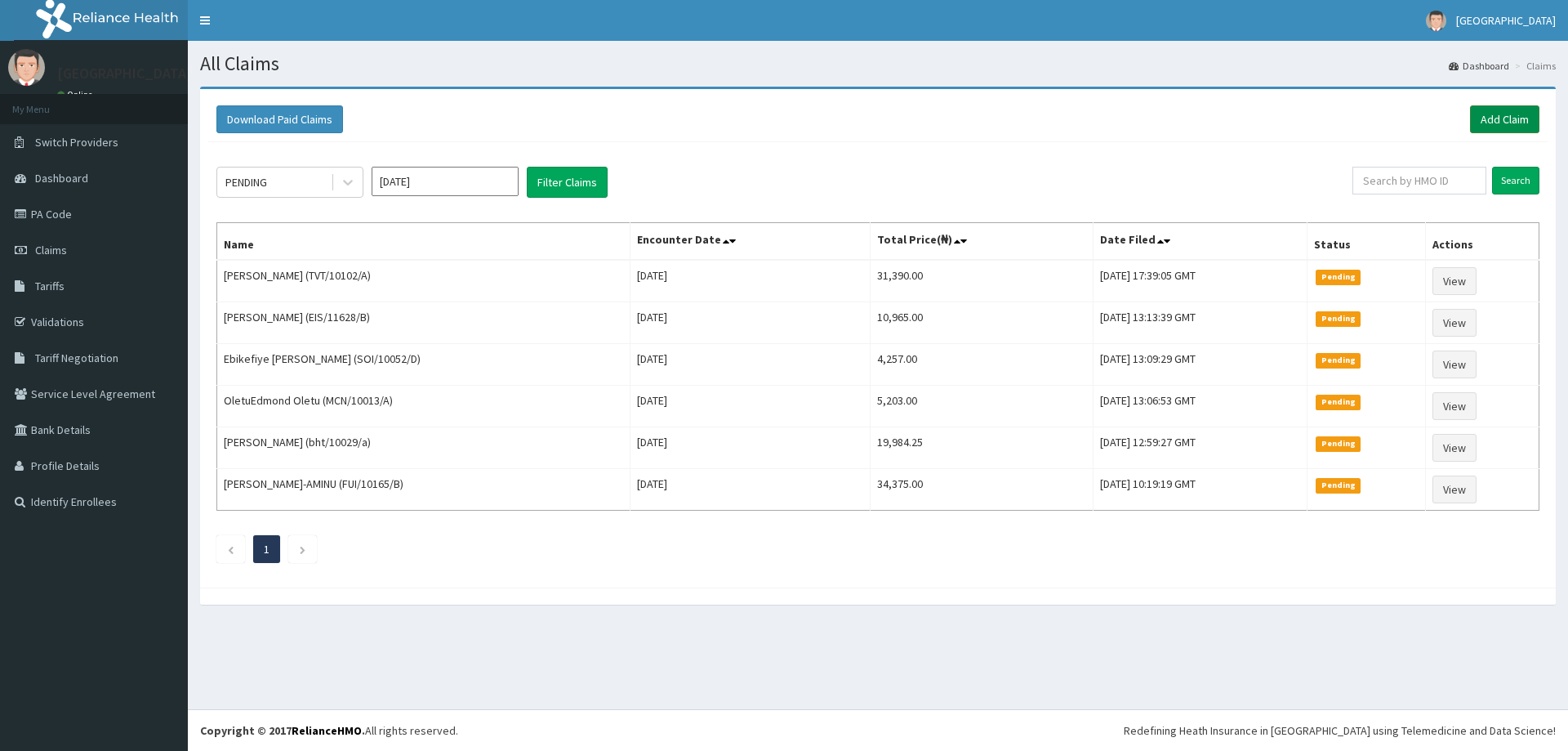
click at [1502, 108] on link "Add Claim" at bounding box center [1505, 120] width 69 height 28
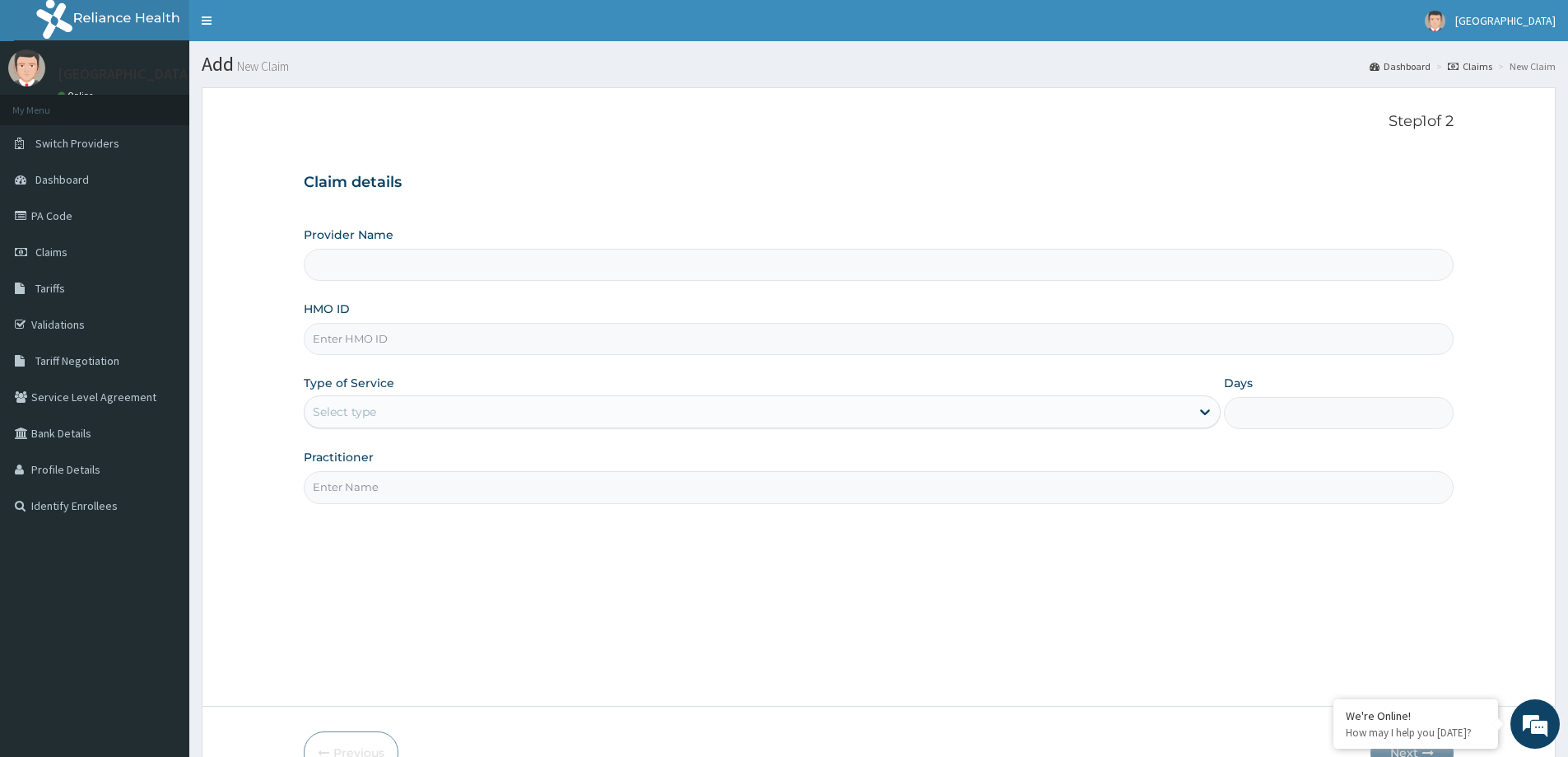
click at [388, 340] on input "HMO ID" at bounding box center [879, 339] width 1150 height 32
type input "[GEOGRAPHIC_DATA]"
paste input "CRR/10010/A"
type input "CRR/10010/A"
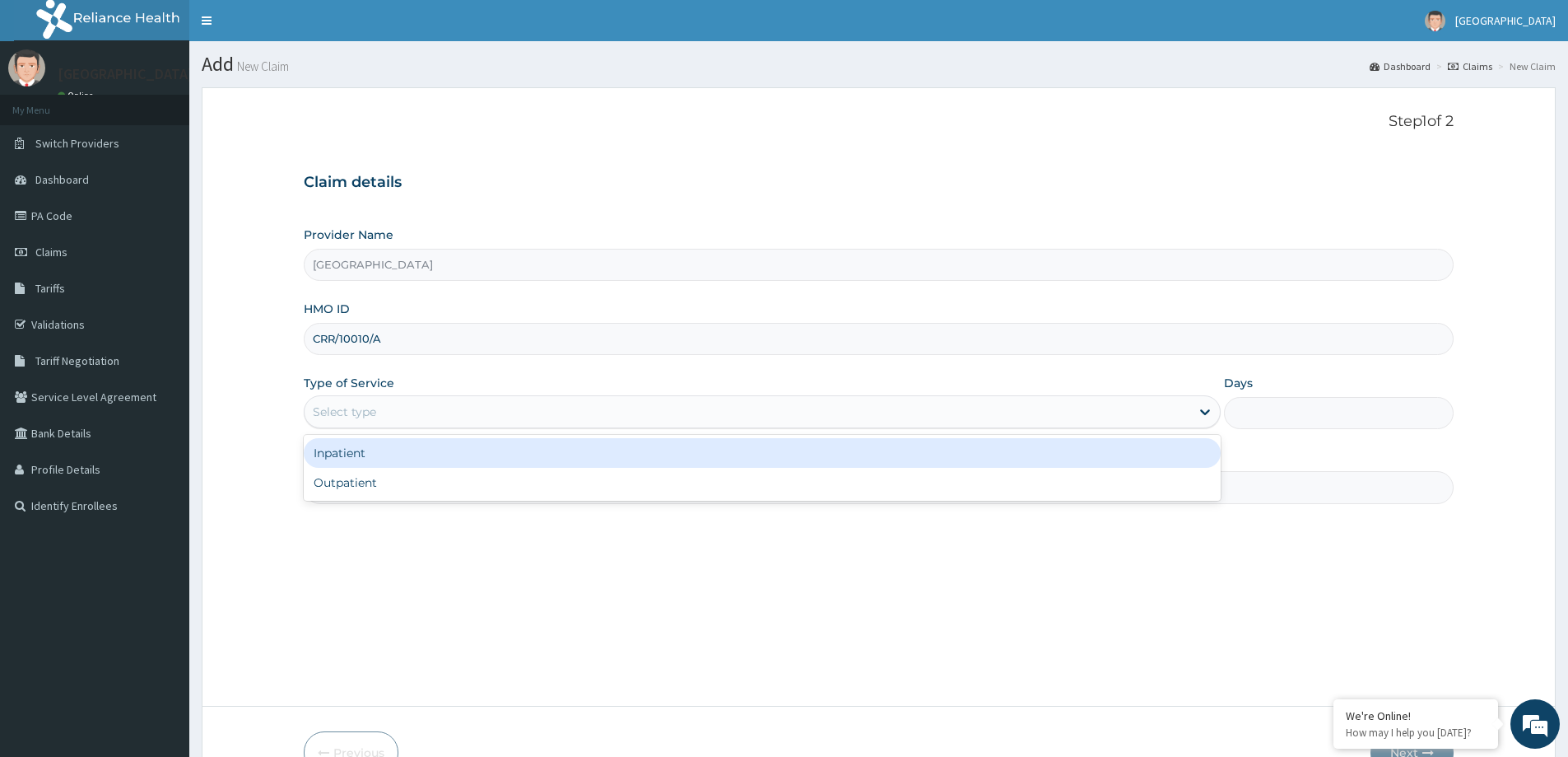
click at [354, 409] on div "Select type" at bounding box center [345, 411] width 64 height 17
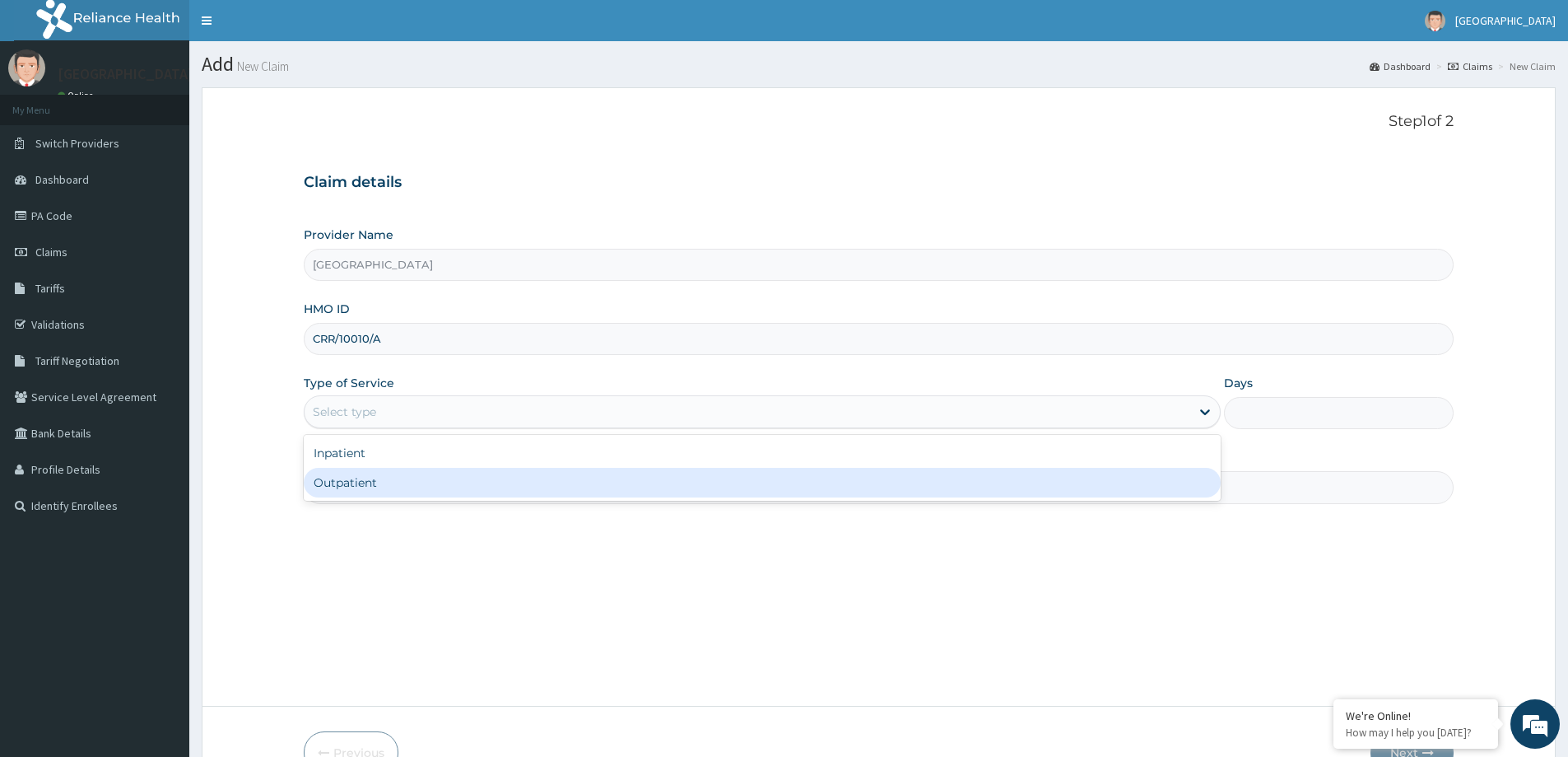
click at [342, 474] on div "Outpatient" at bounding box center [762, 483] width 917 height 30
type input "1"
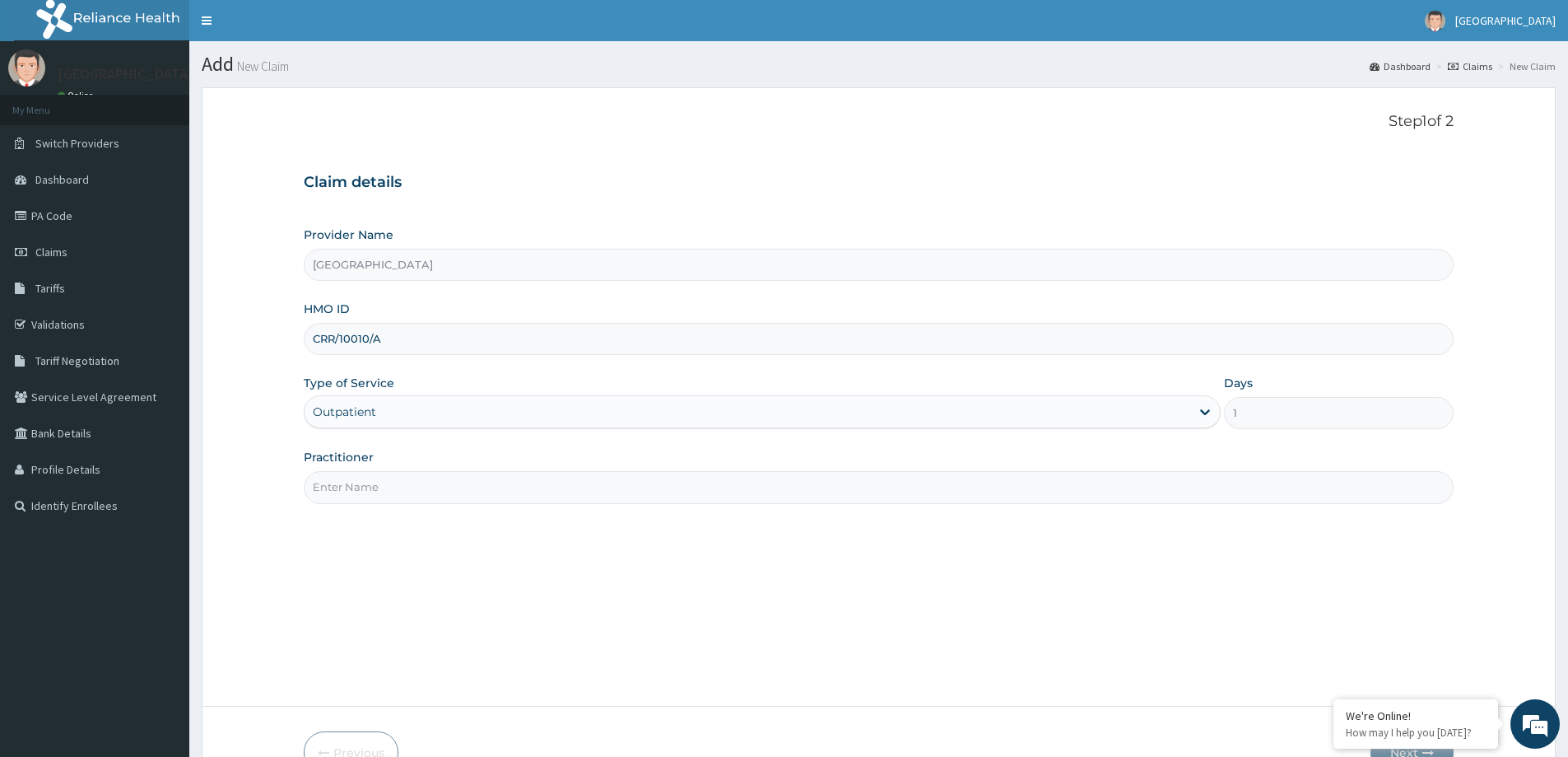
drag, startPoint x: 412, startPoint y: 487, endPoint x: 401, endPoint y: 494, distance: 13.0
click at [403, 492] on input "Practitioner" at bounding box center [879, 487] width 1150 height 32
click at [414, 489] on input "Practitioner" at bounding box center [879, 487] width 1150 height 32
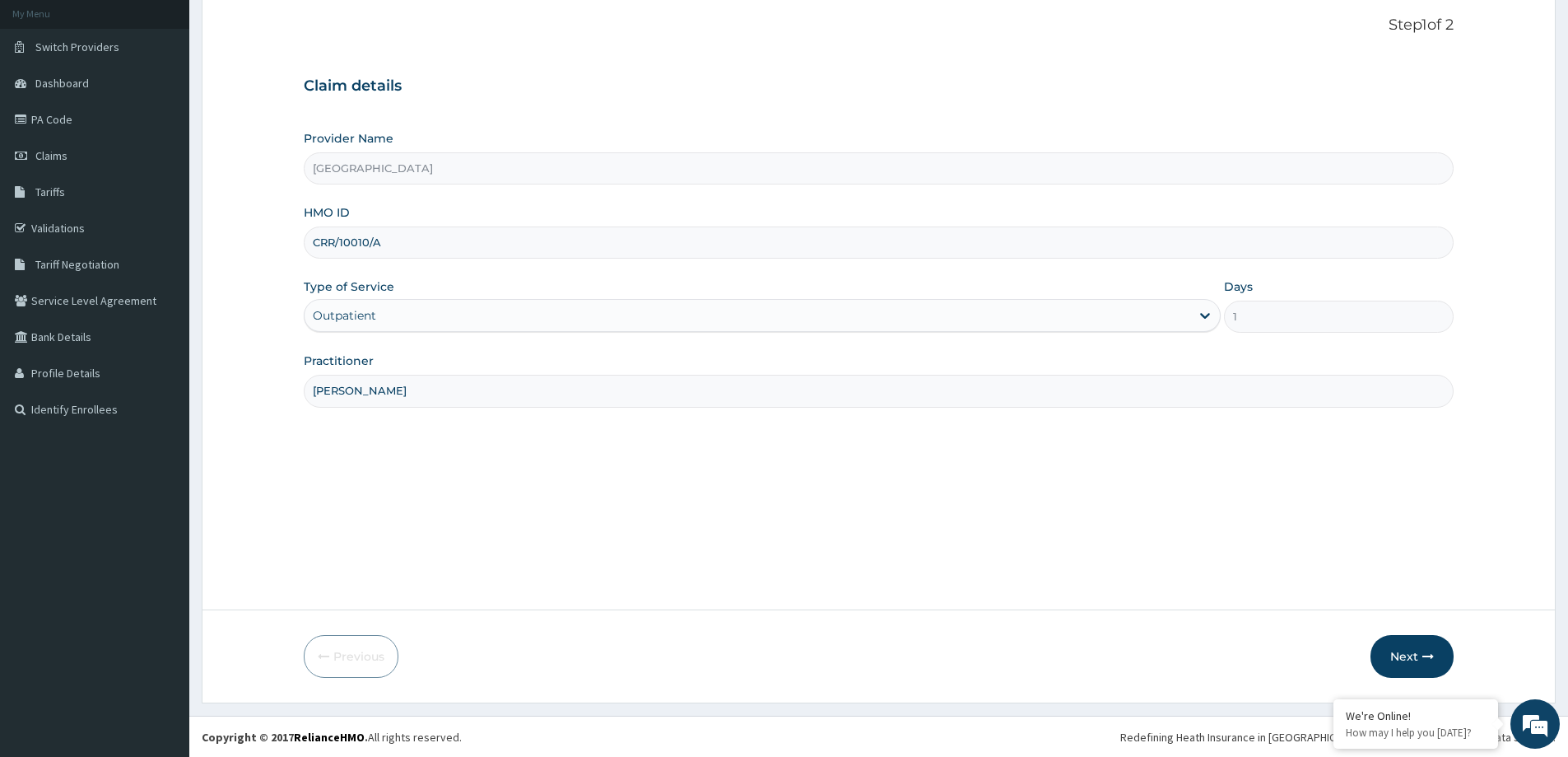
scroll to position [97, 0]
type input "DR OYEYEMI"
click at [1403, 664] on button "Next" at bounding box center [1412, 655] width 83 height 43
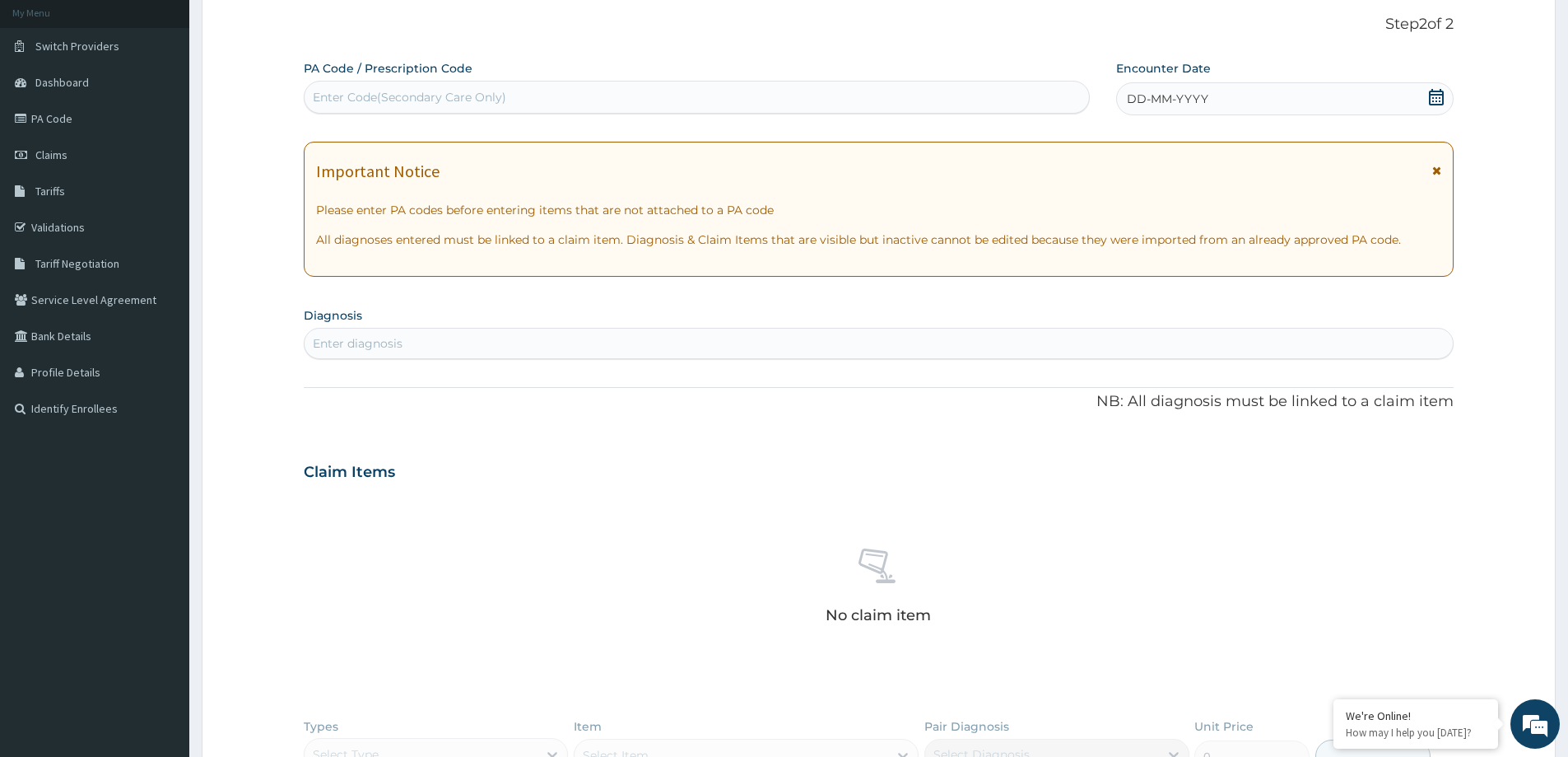
drag, startPoint x: 375, startPoint y: 93, endPoint x: 369, endPoint y: 76, distance: 18.0
click at [373, 93] on div "Enter Code(Secondary Care Only)" at bounding box center [410, 97] width 194 height 17
paste input "PA/7680B6"
type input "PA/7680B6"
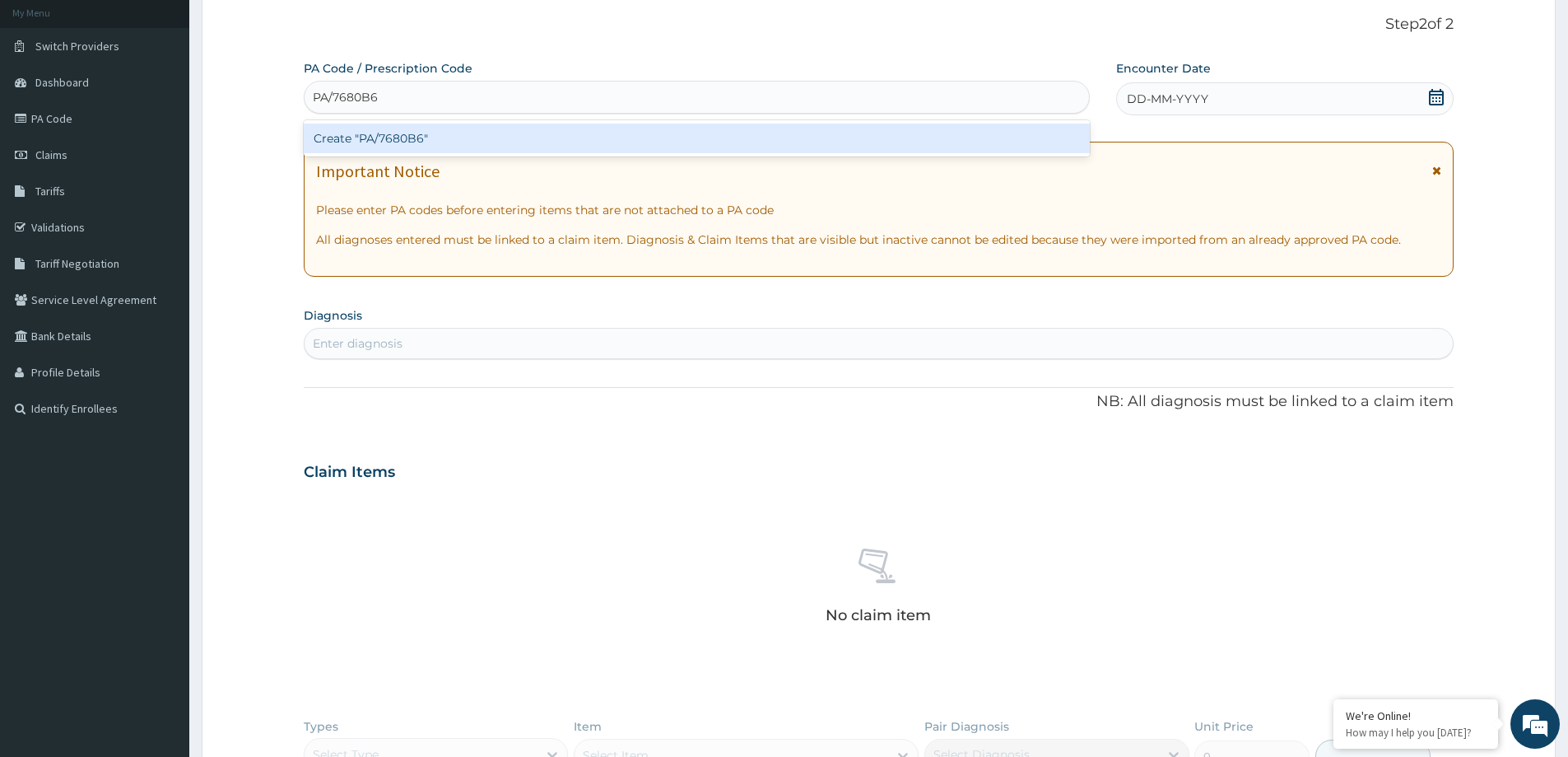
click at [386, 139] on div "Create "PA/7680B6"" at bounding box center [696, 139] width 786 height 30
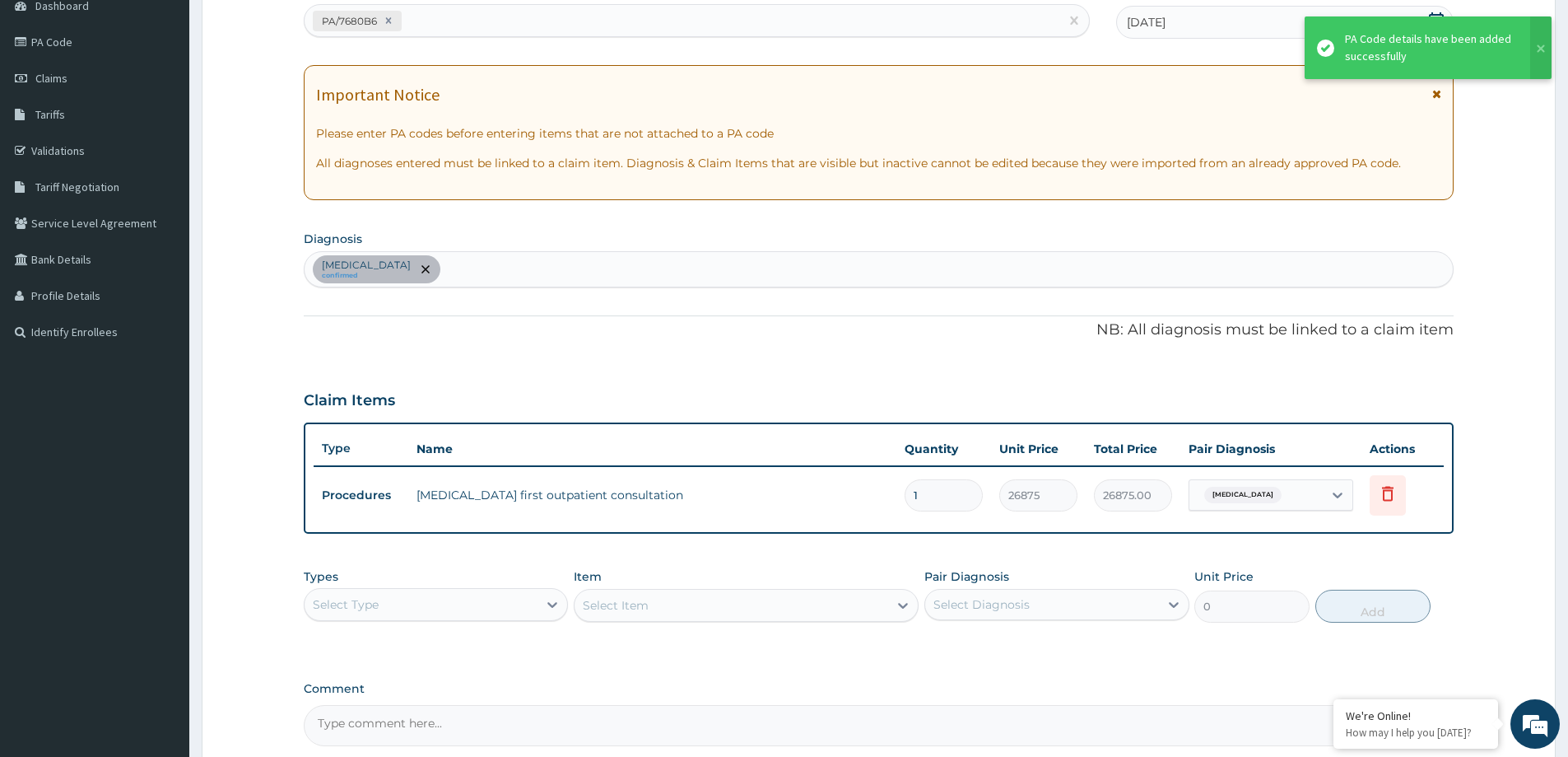
scroll to position [336, 0]
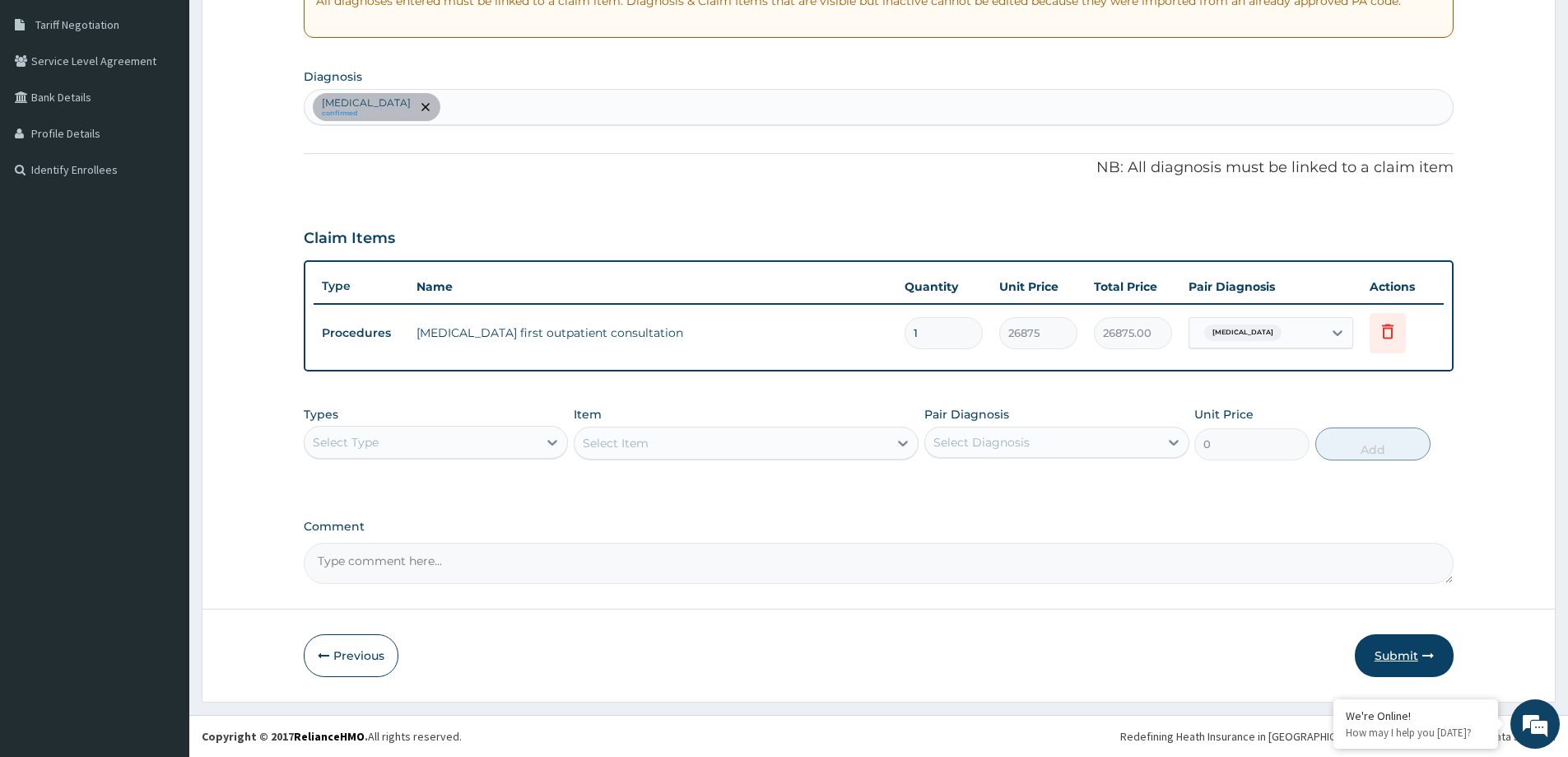
click at [1417, 652] on button "Submit" at bounding box center [1404, 655] width 99 height 43
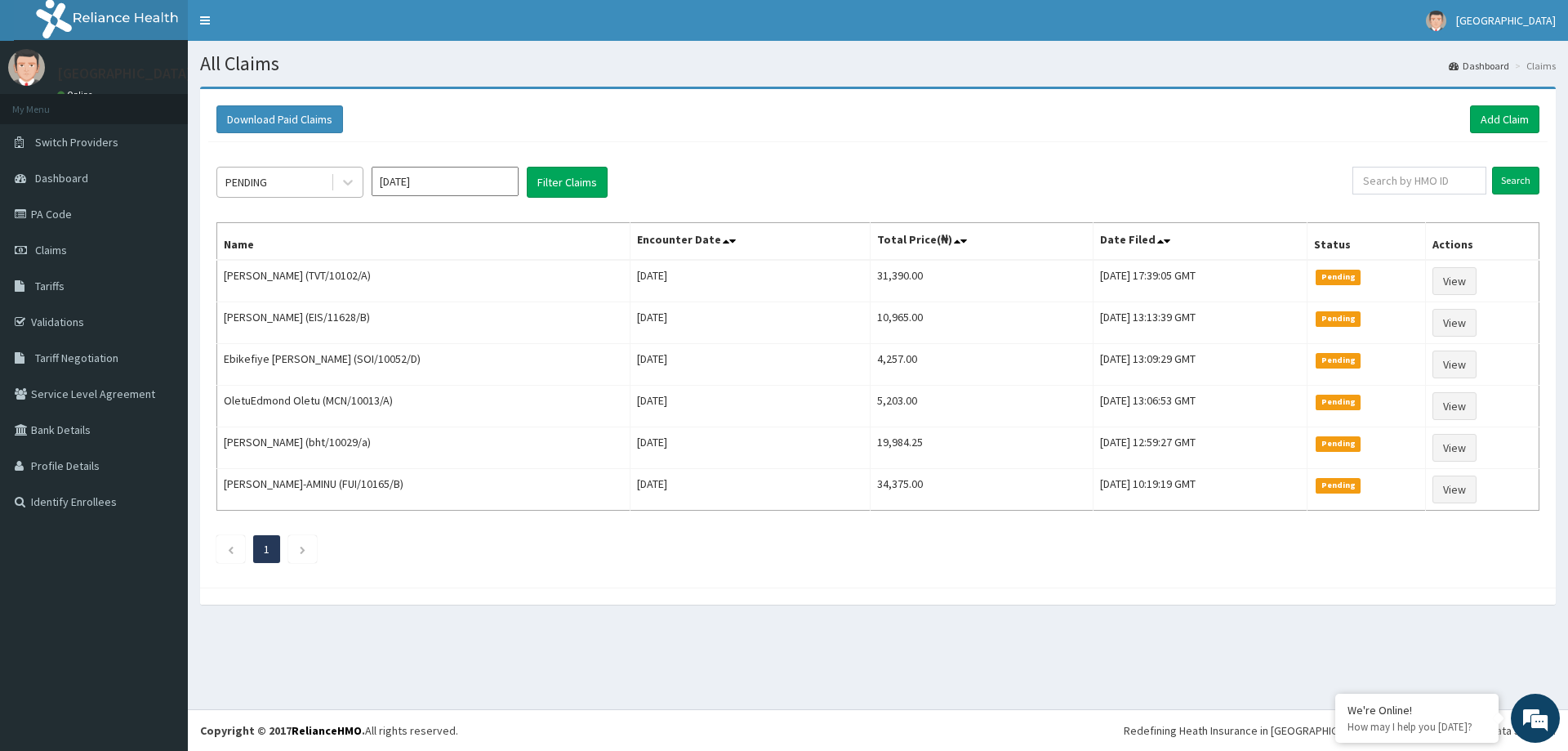
drag, startPoint x: 227, startPoint y: 165, endPoint x: 231, endPoint y: 172, distance: 8.1
click at [231, 167] on div "PENDING [DATE] Filter Claims Search Name Encounter Date Total Price(₦) Date Fil…" at bounding box center [878, 360] width 1339 height 437
click at [231, 178] on div "PENDING" at bounding box center [246, 182] width 42 height 16
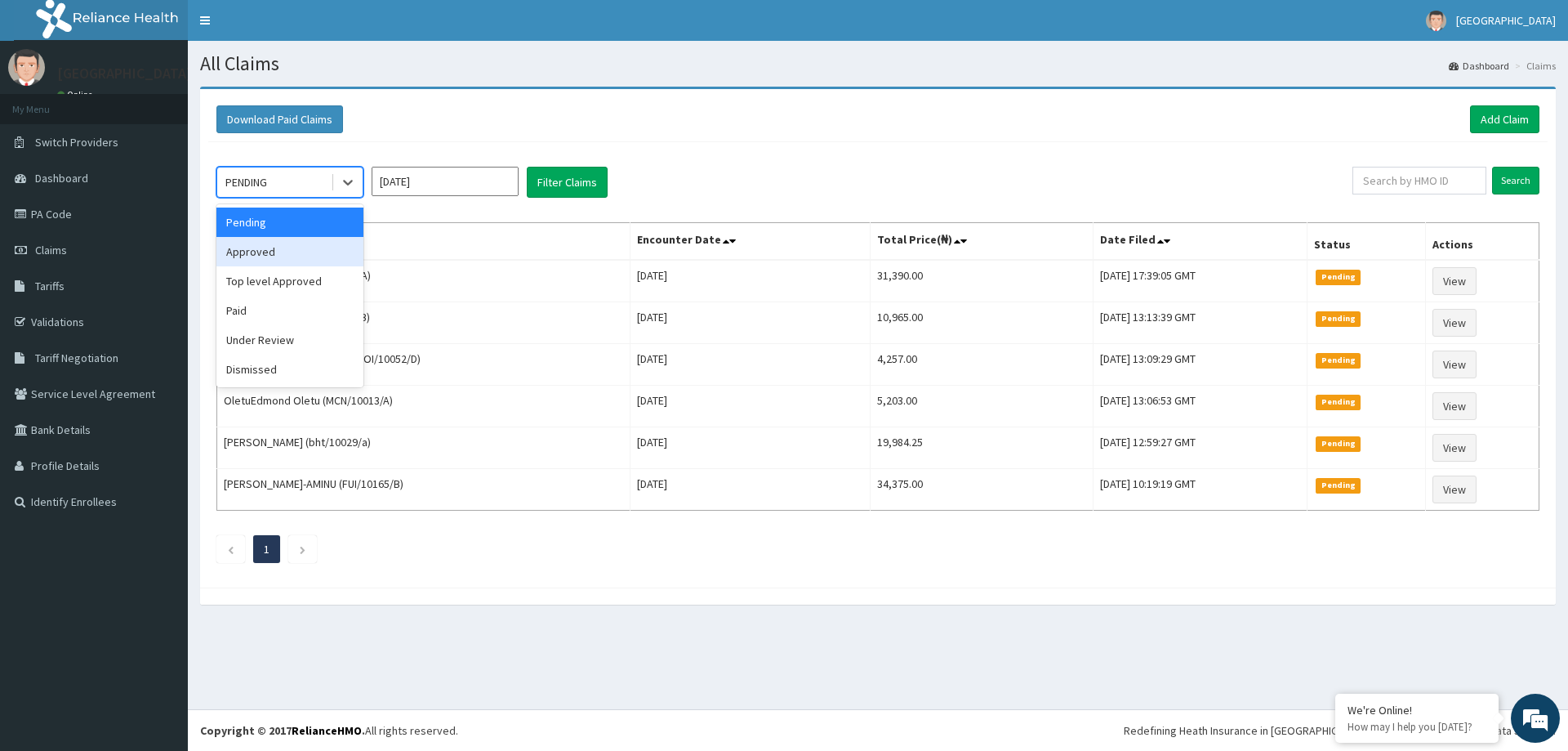
click at [246, 259] on div "Approved" at bounding box center [290, 252] width 147 height 29
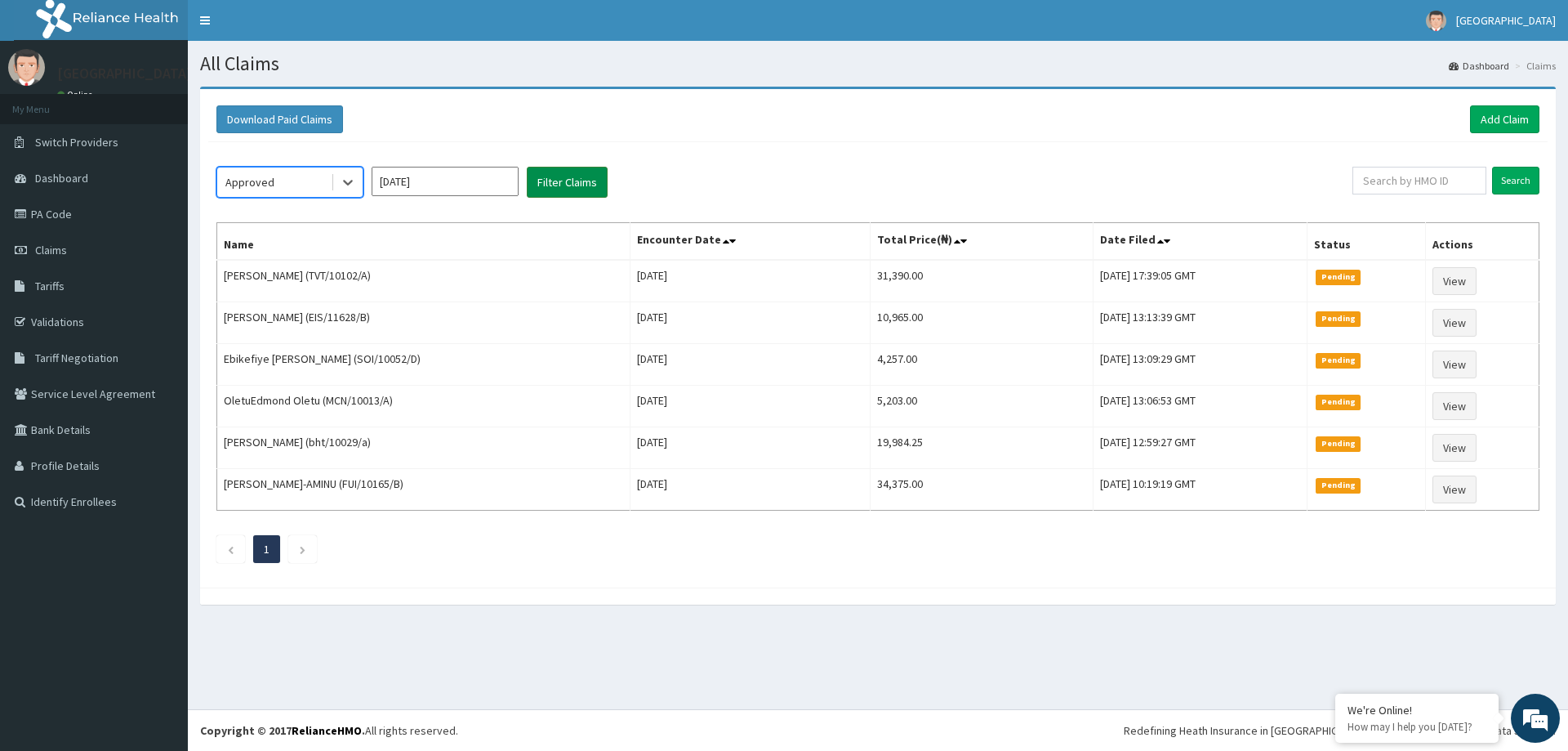
click at [568, 196] on button "Filter Claims" at bounding box center [567, 182] width 81 height 31
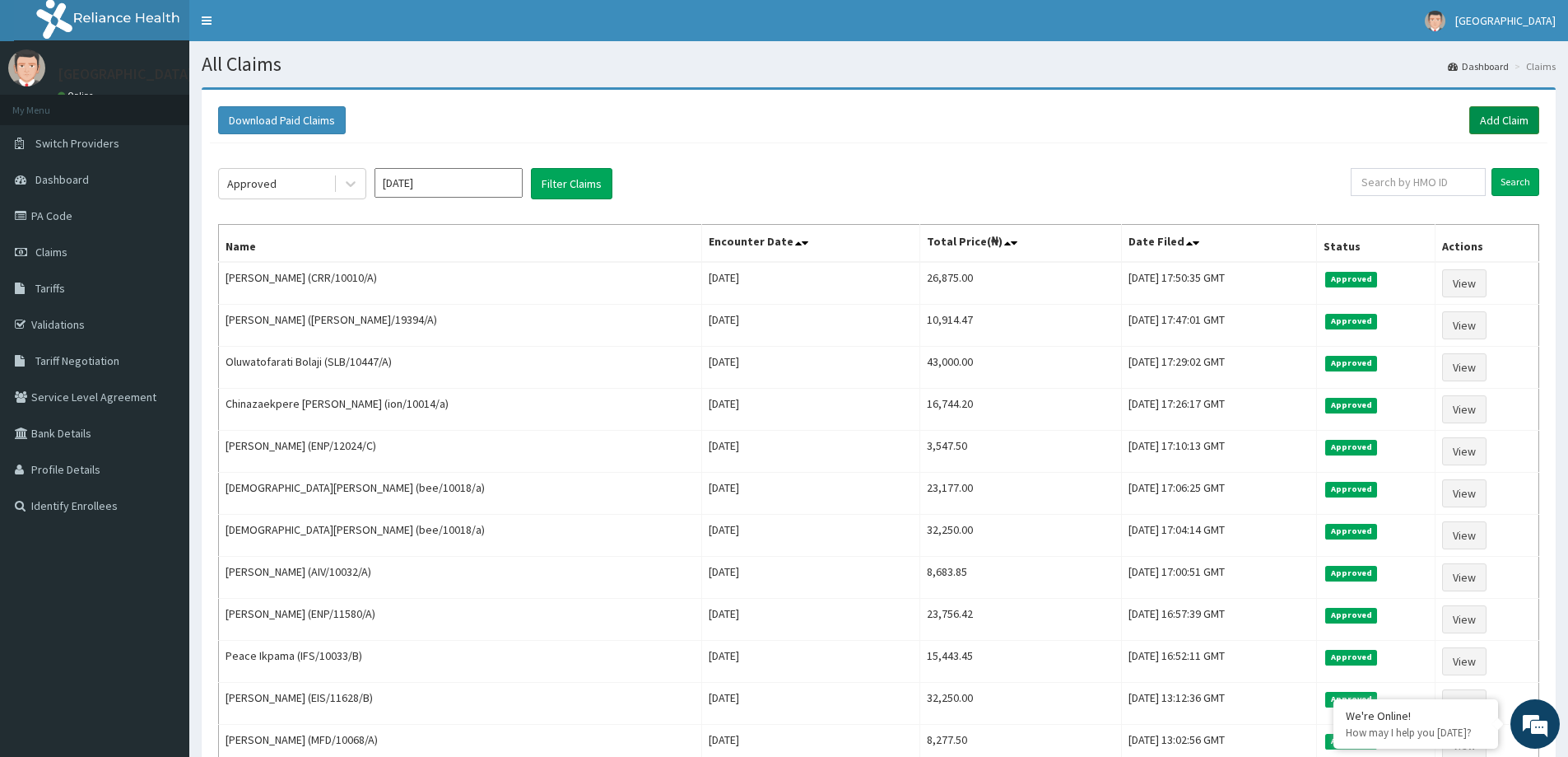
click at [1484, 119] on link "Add Claim" at bounding box center [1504, 120] width 70 height 28
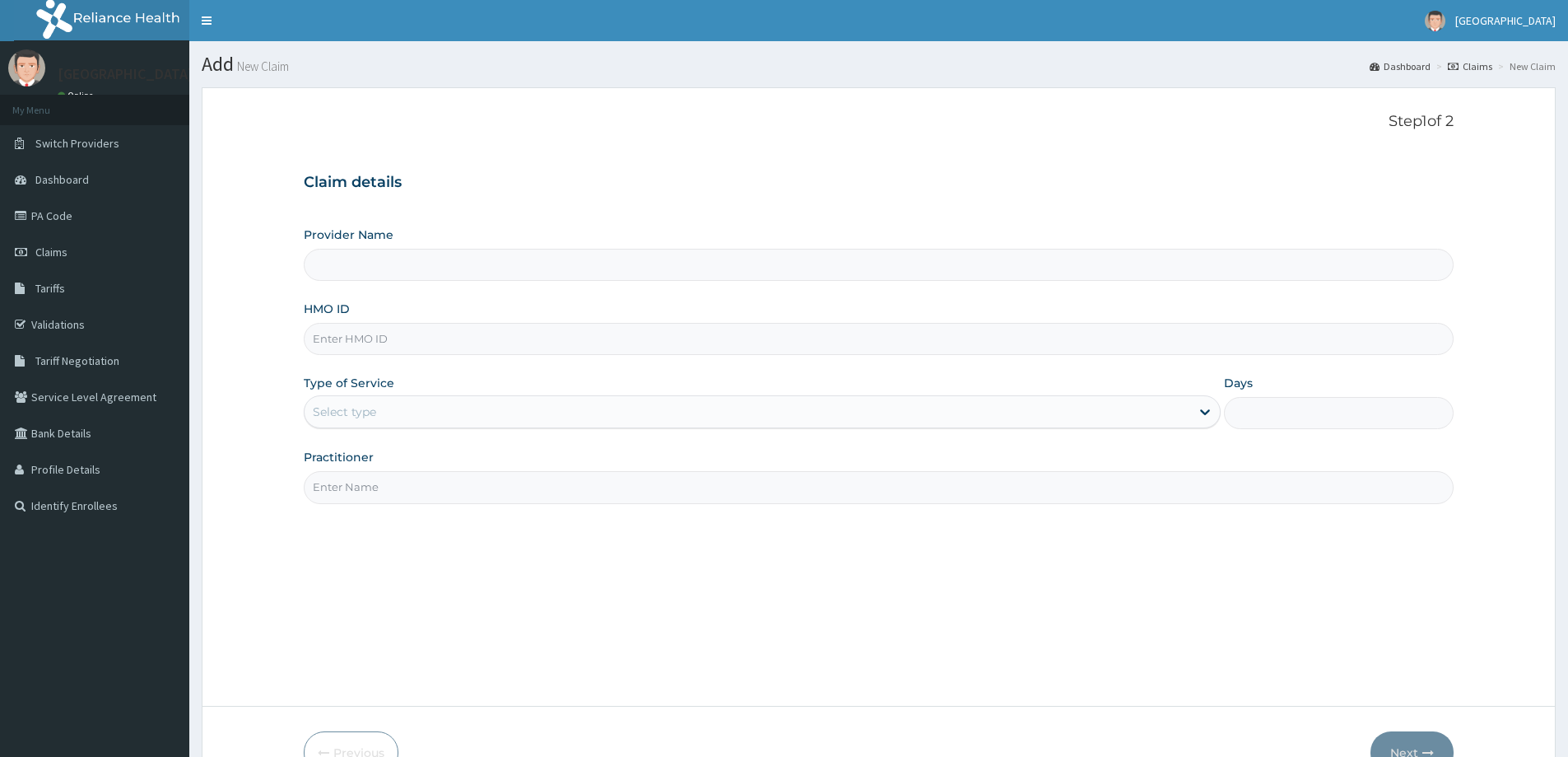
click at [429, 334] on input "HMO ID" at bounding box center [879, 339] width 1150 height 32
type input "[GEOGRAPHIC_DATA]"
paste input "AIV/10032/A"
type input "AIV/10032/A"
drag, startPoint x: 554, startPoint y: 526, endPoint x: 544, endPoint y: 471, distance: 55.9
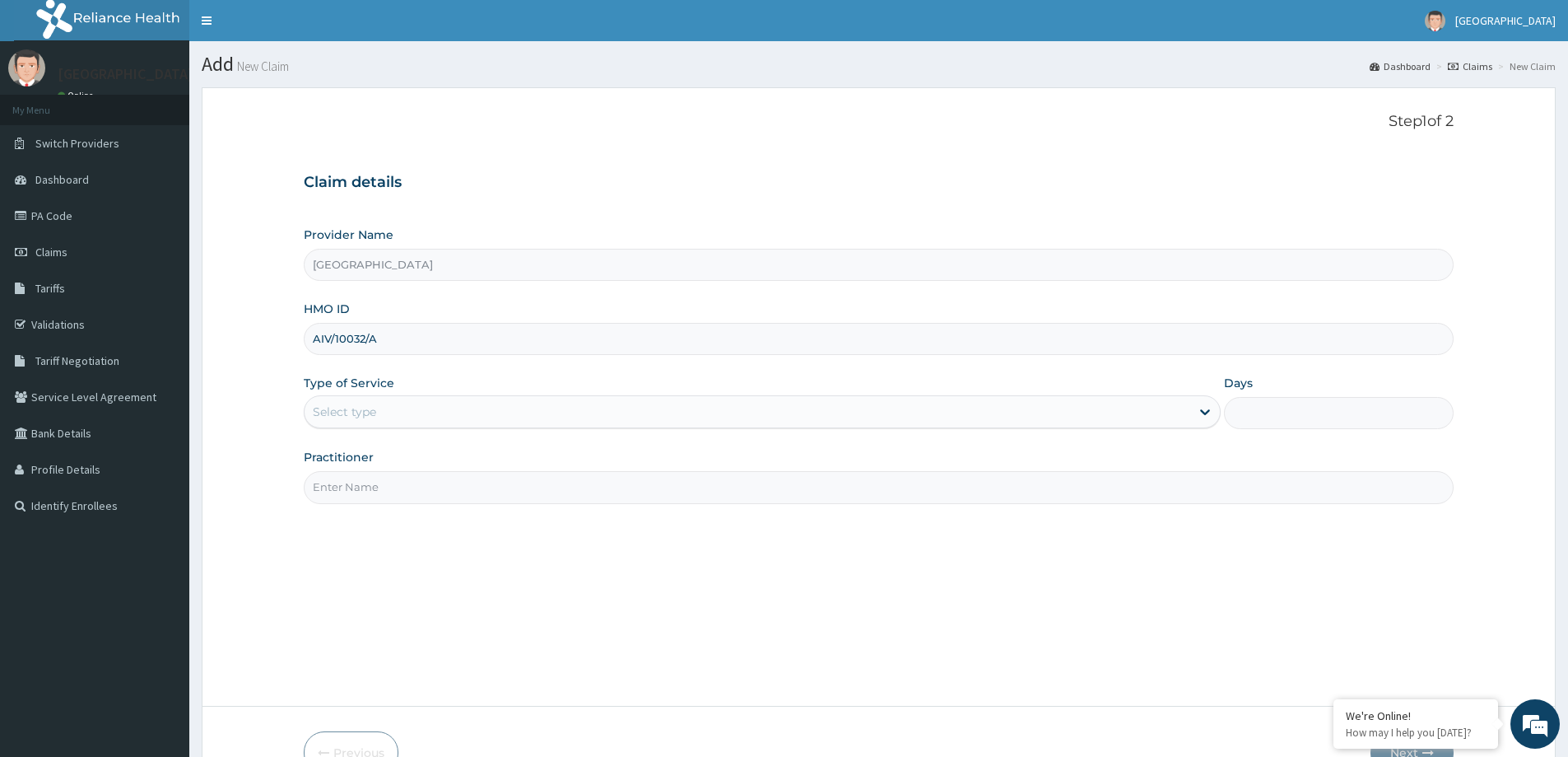
click at [544, 473] on div "Practitioner" at bounding box center [879, 476] width 1150 height 54
click at [514, 421] on div "Select type" at bounding box center [747, 412] width 886 height 26
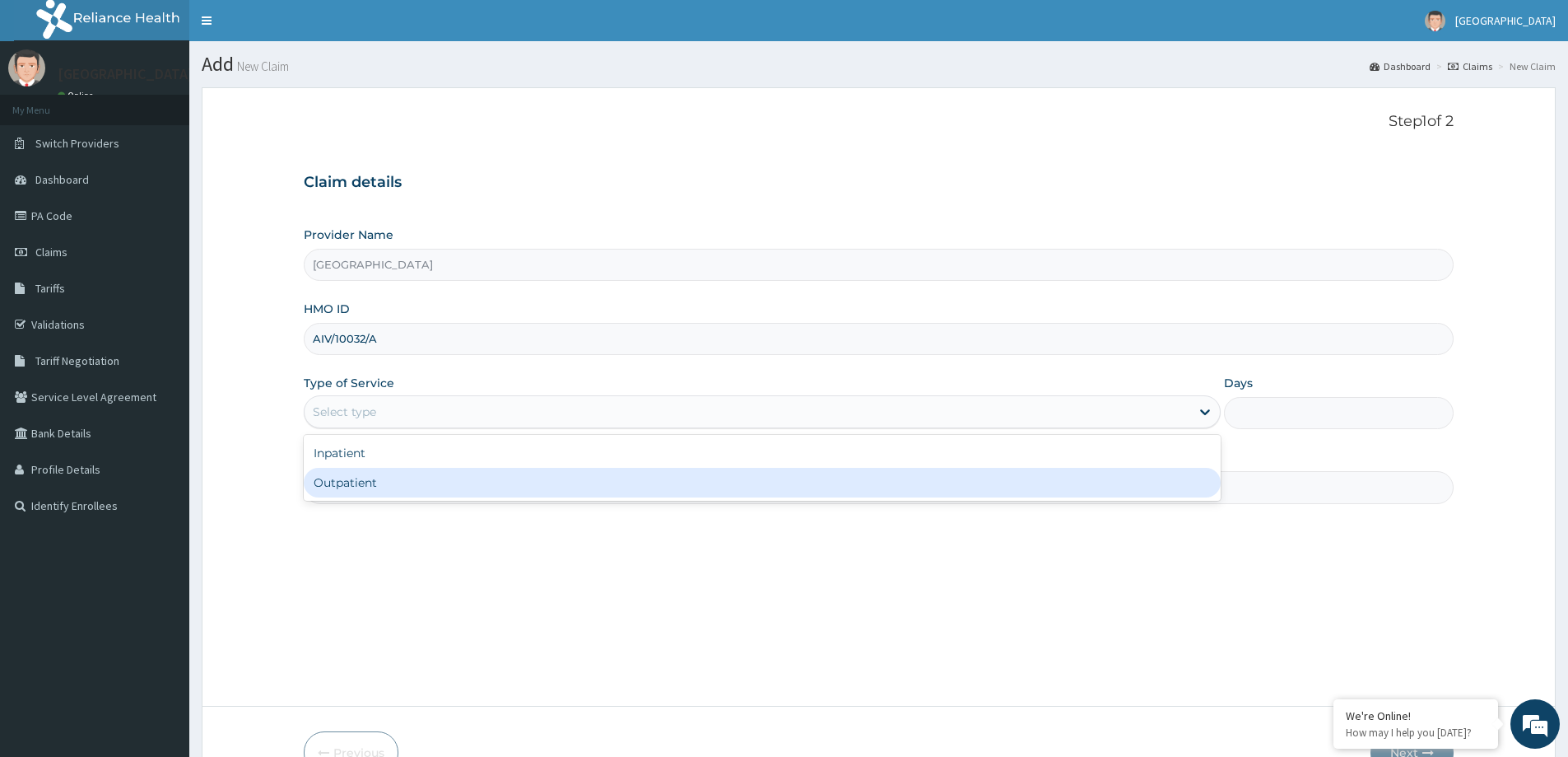
click at [348, 490] on div "Outpatient" at bounding box center [762, 483] width 917 height 30
type input "1"
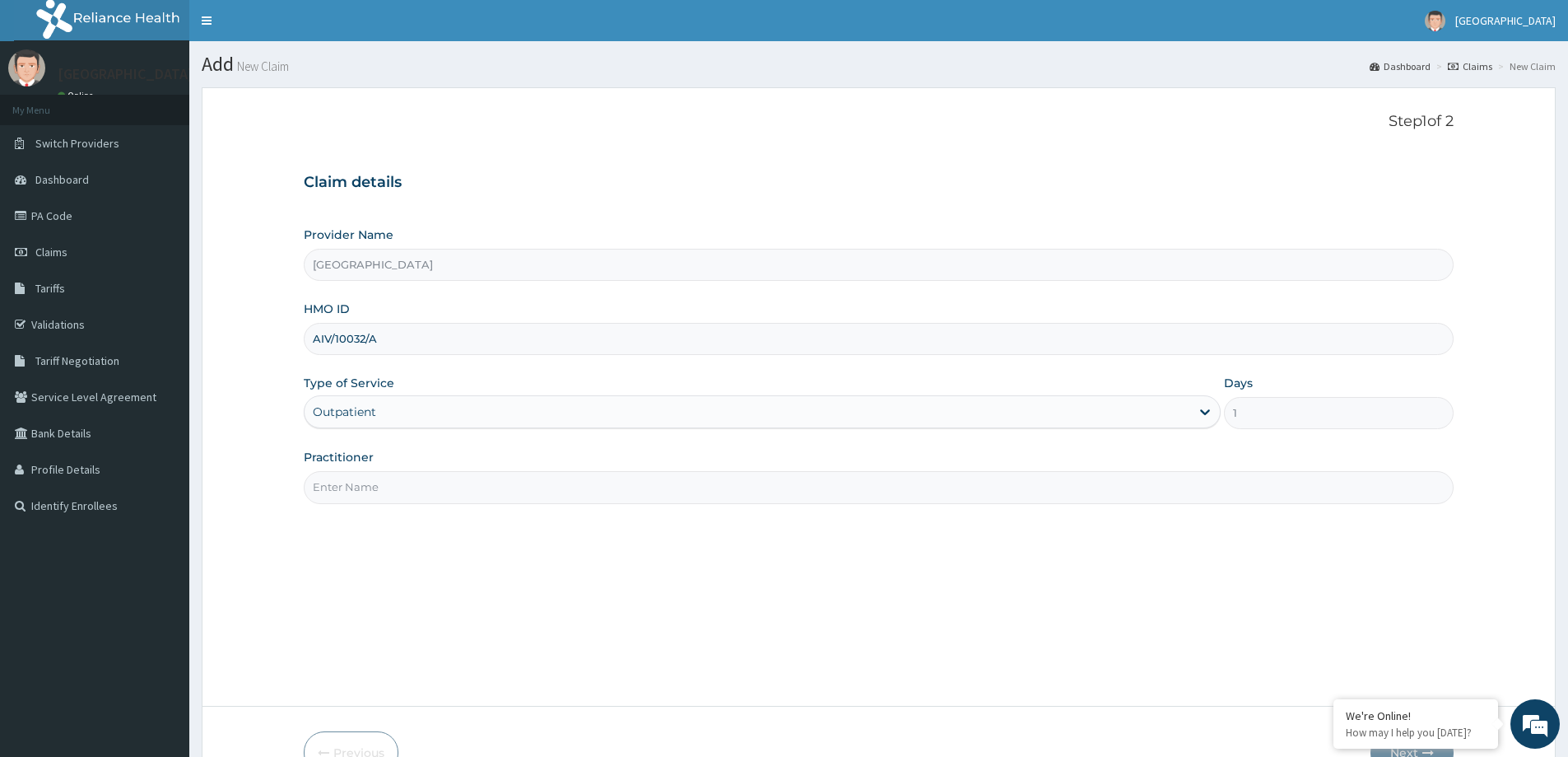
click at [371, 489] on input "Practitioner" at bounding box center [879, 487] width 1150 height 32
drag, startPoint x: 473, startPoint y: 488, endPoint x: 465, endPoint y: 497, distance: 12.0
click at [473, 489] on input "Practitioner" at bounding box center [879, 487] width 1150 height 32
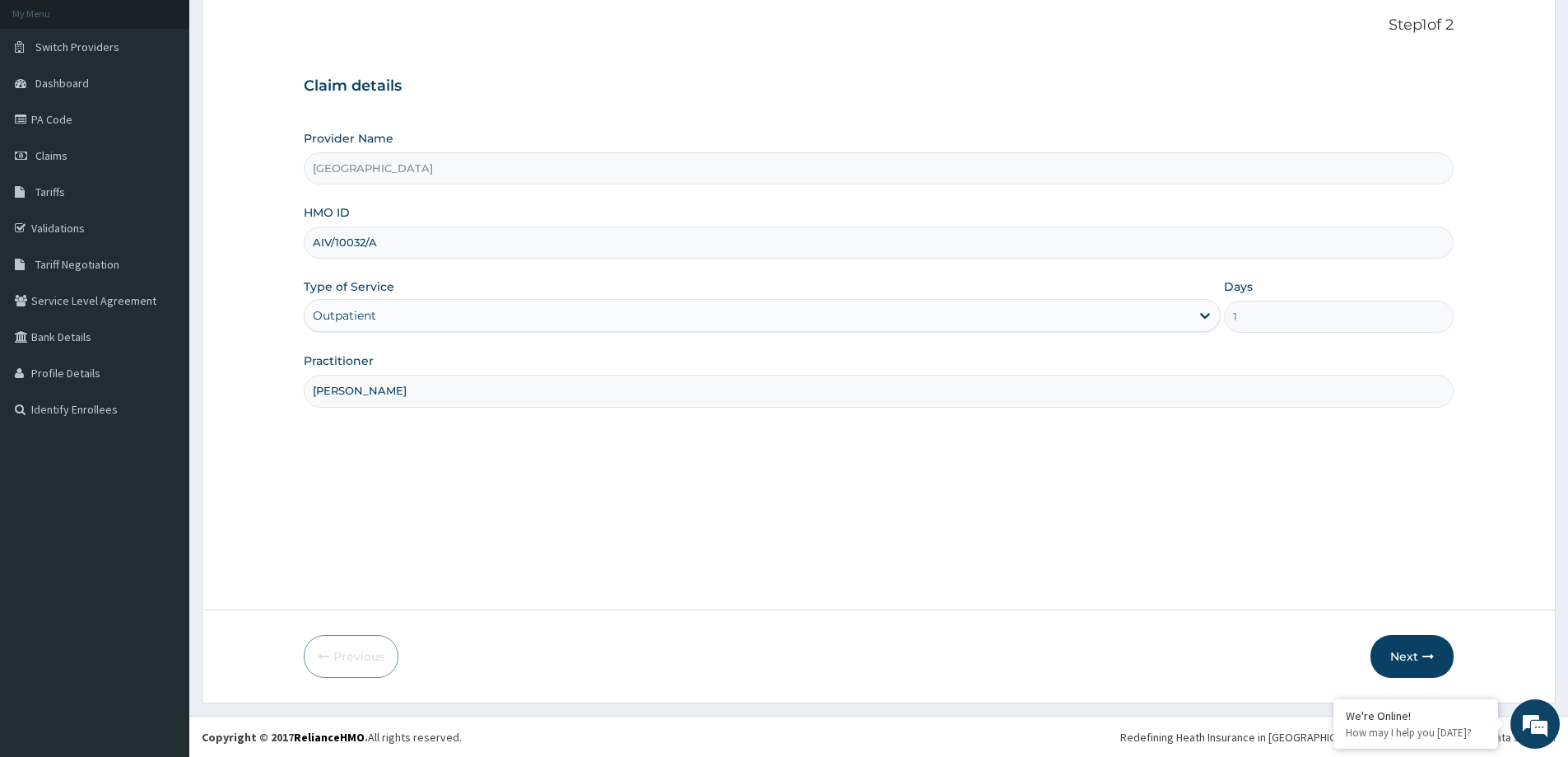
scroll to position [97, 0]
type input "DR OYEYEMI"
click at [1436, 658] on button "Next" at bounding box center [1412, 655] width 83 height 43
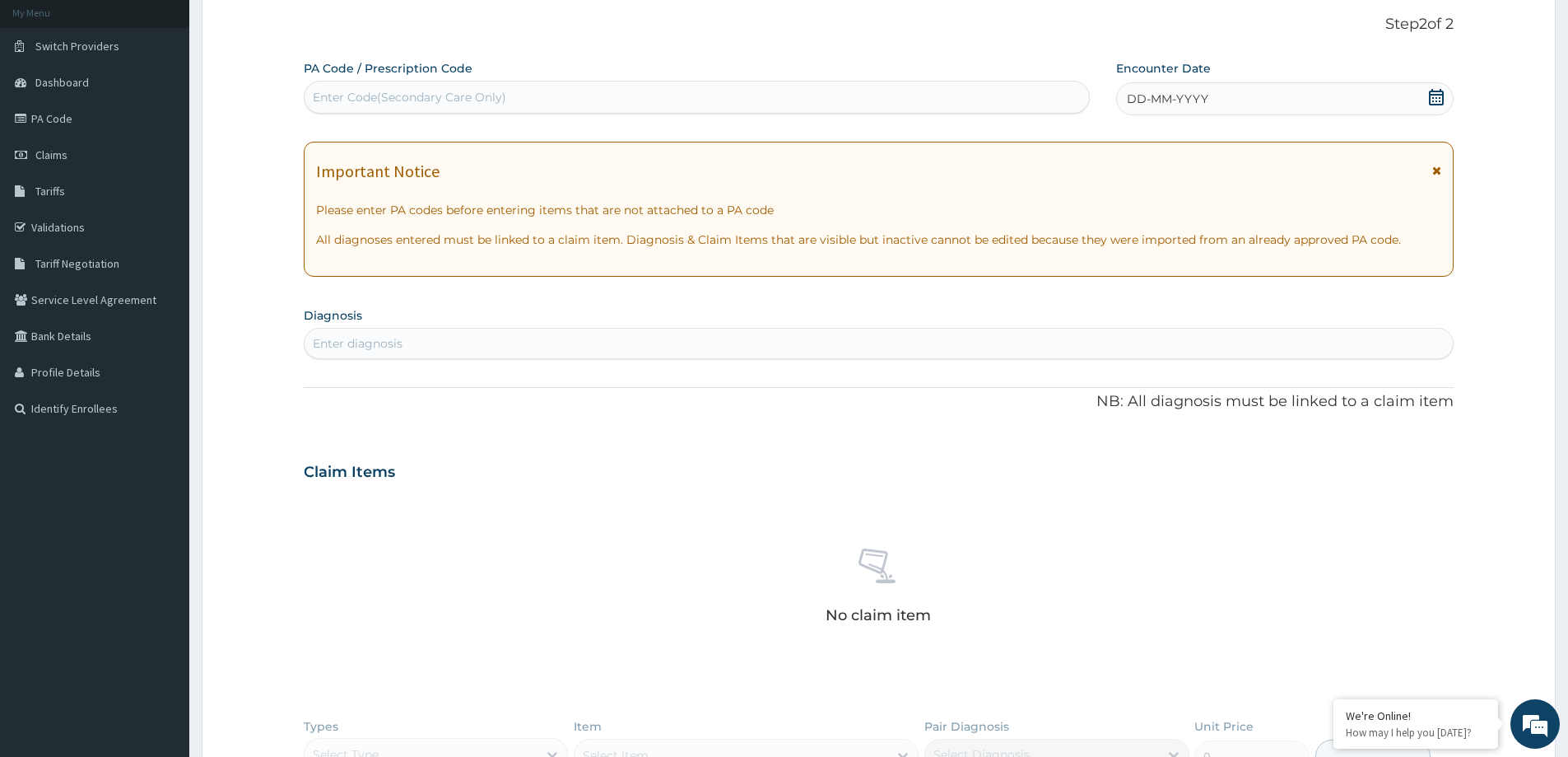
drag, startPoint x: 469, startPoint y: 86, endPoint x: 476, endPoint y: 64, distance: 23.1
click at [466, 80] on div "PA Code / Prescription Code Use Up and Down to choose options, press Enter to s…" at bounding box center [696, 86] width 786 height 53
paste input "AIV/10032/A"
type input "A"
click at [387, 95] on div "Enter Code(Secondary Care Only)" at bounding box center [410, 97] width 194 height 17
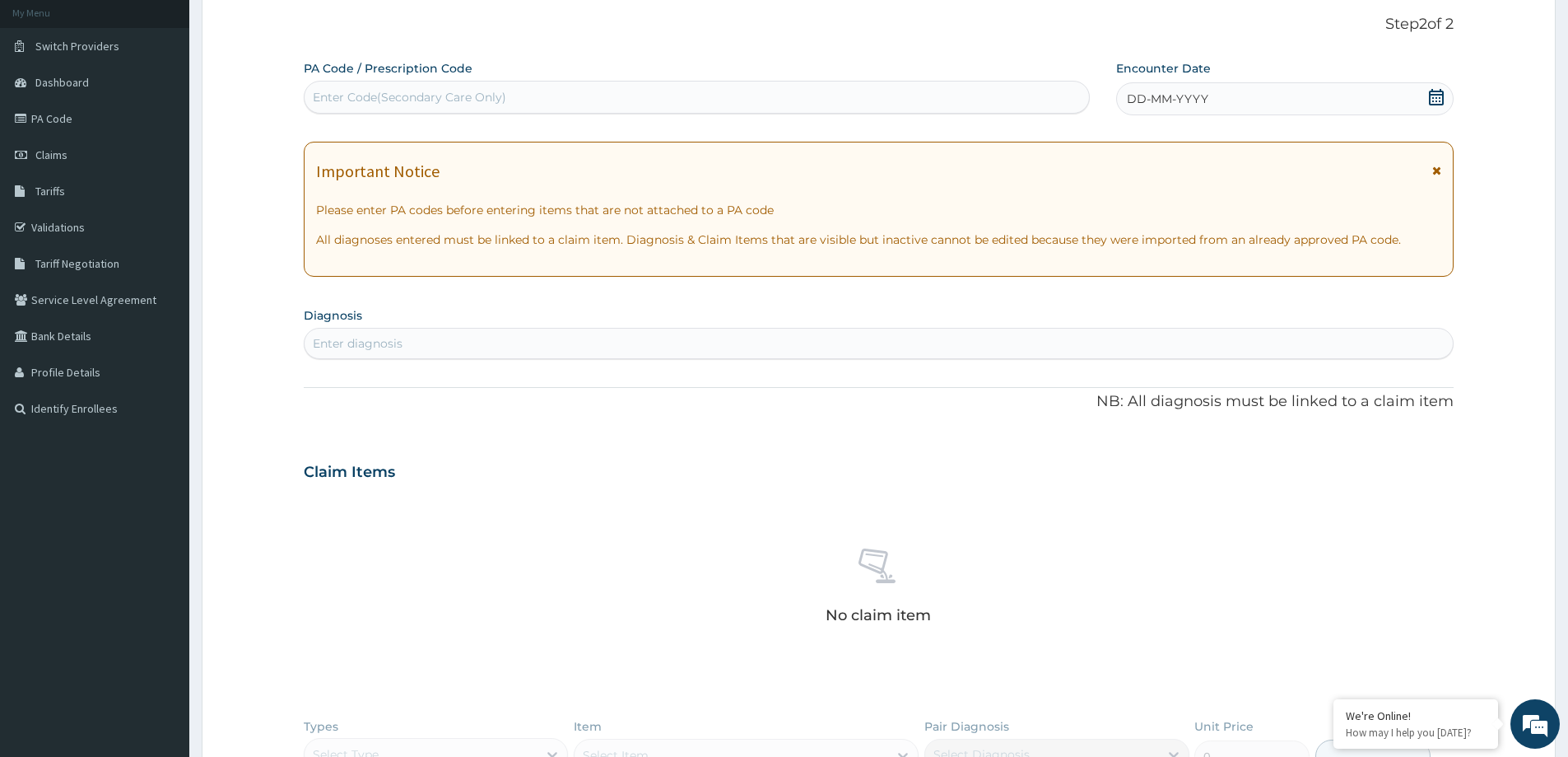
paste input "PA/0914ED"
type input "PA/0914ED"
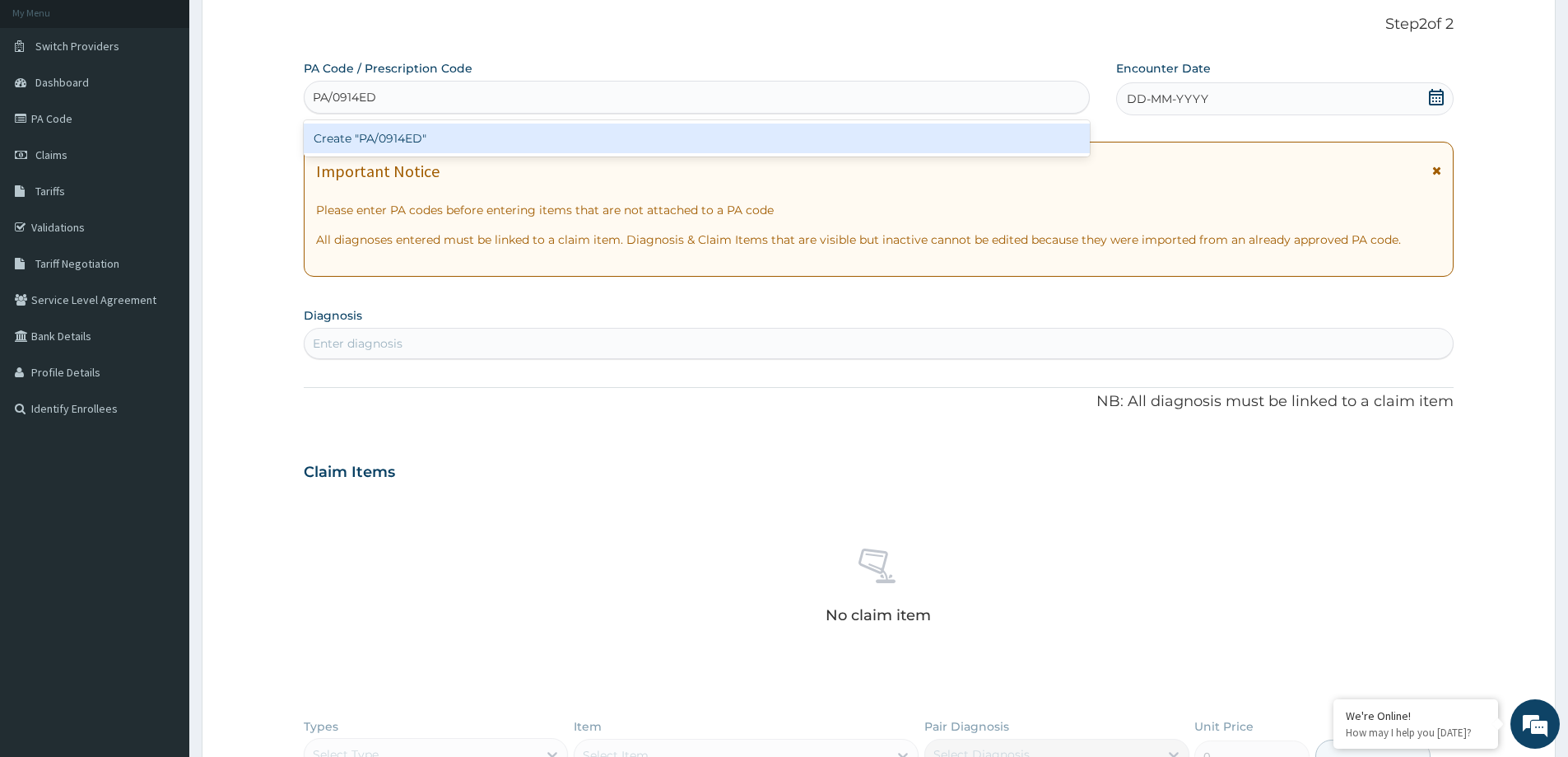
click at [445, 145] on div "Create "PA/0914ED"" at bounding box center [696, 139] width 786 height 30
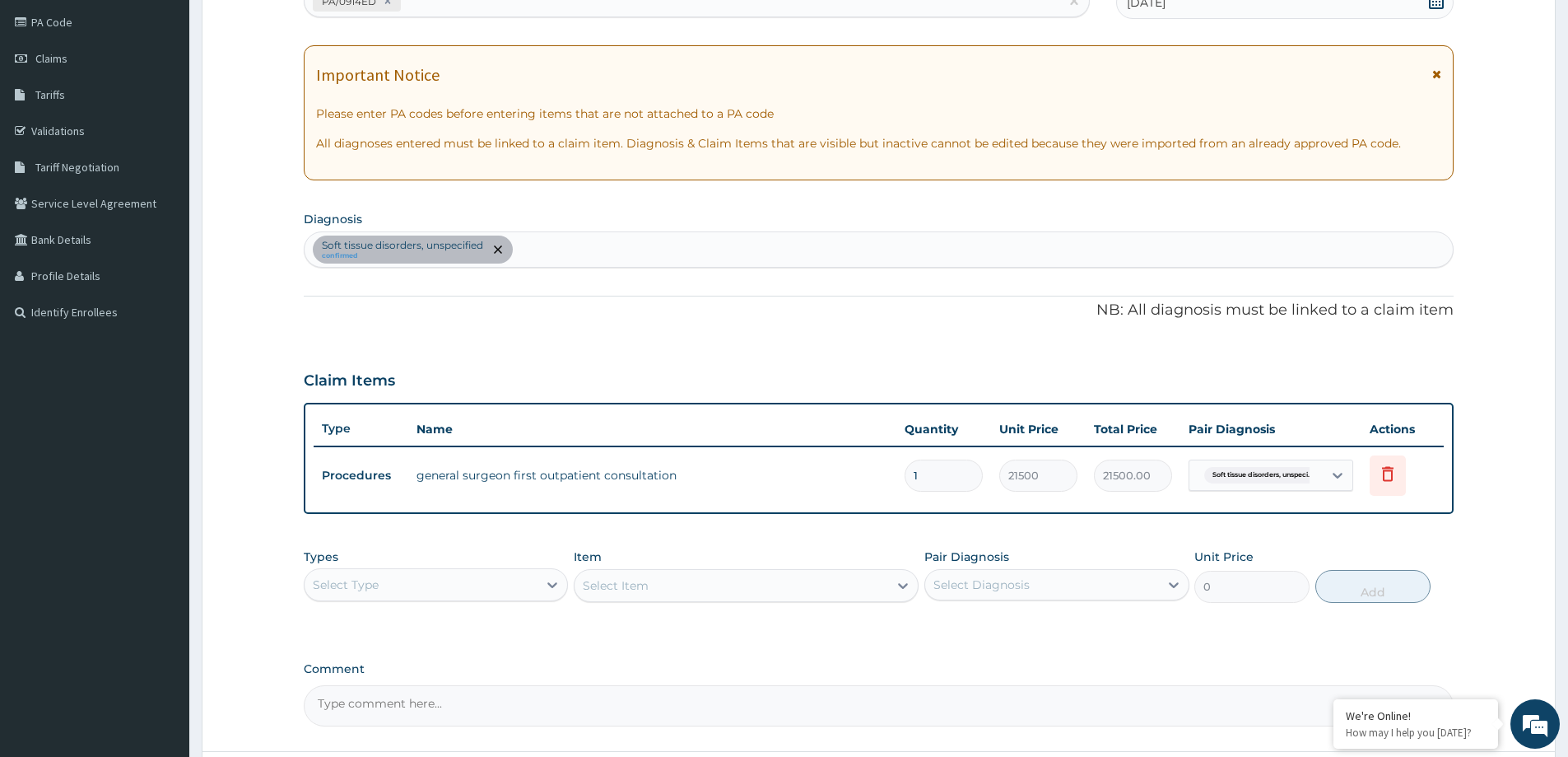
scroll to position [336, 0]
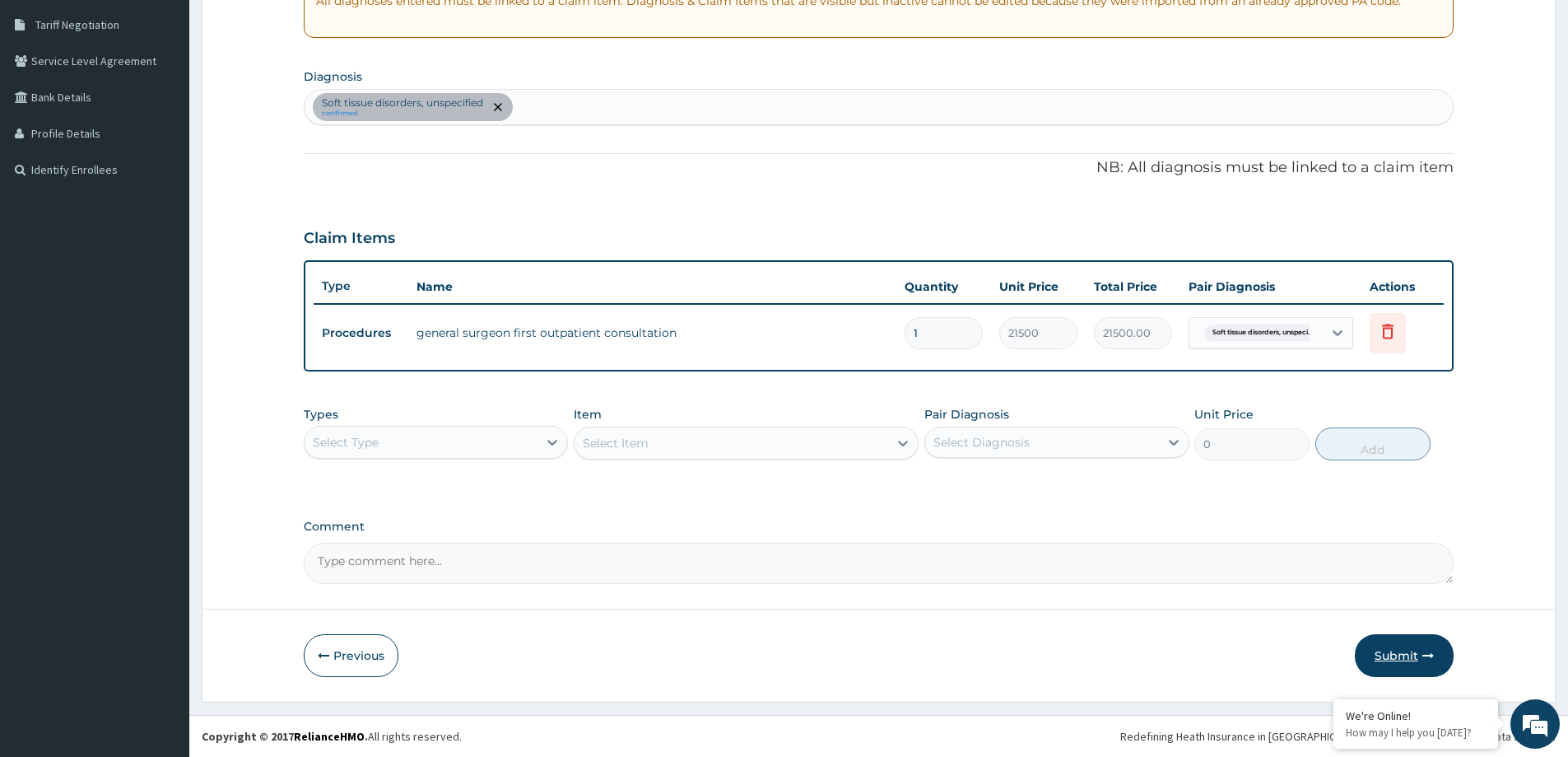
click at [1391, 661] on button "Submit" at bounding box center [1404, 655] width 99 height 43
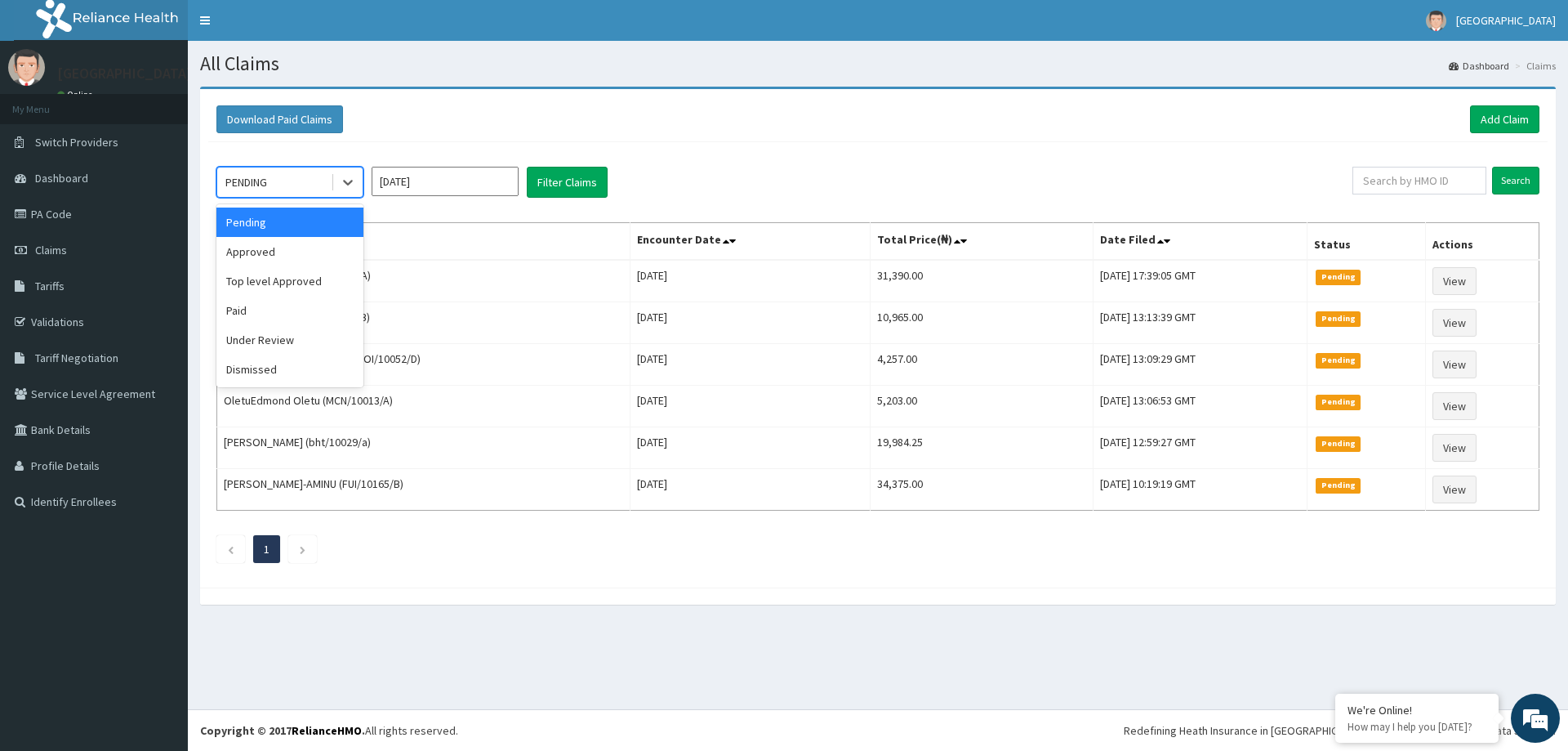
drag, startPoint x: 308, startPoint y: 170, endPoint x: 300, endPoint y: 196, distance: 27.2
click at [307, 171] on div "PENDING" at bounding box center [274, 182] width 113 height 26
drag, startPoint x: 286, startPoint y: 252, endPoint x: 409, endPoint y: 222, distance: 126.6
click at [292, 252] on div "Approved" at bounding box center [290, 252] width 147 height 29
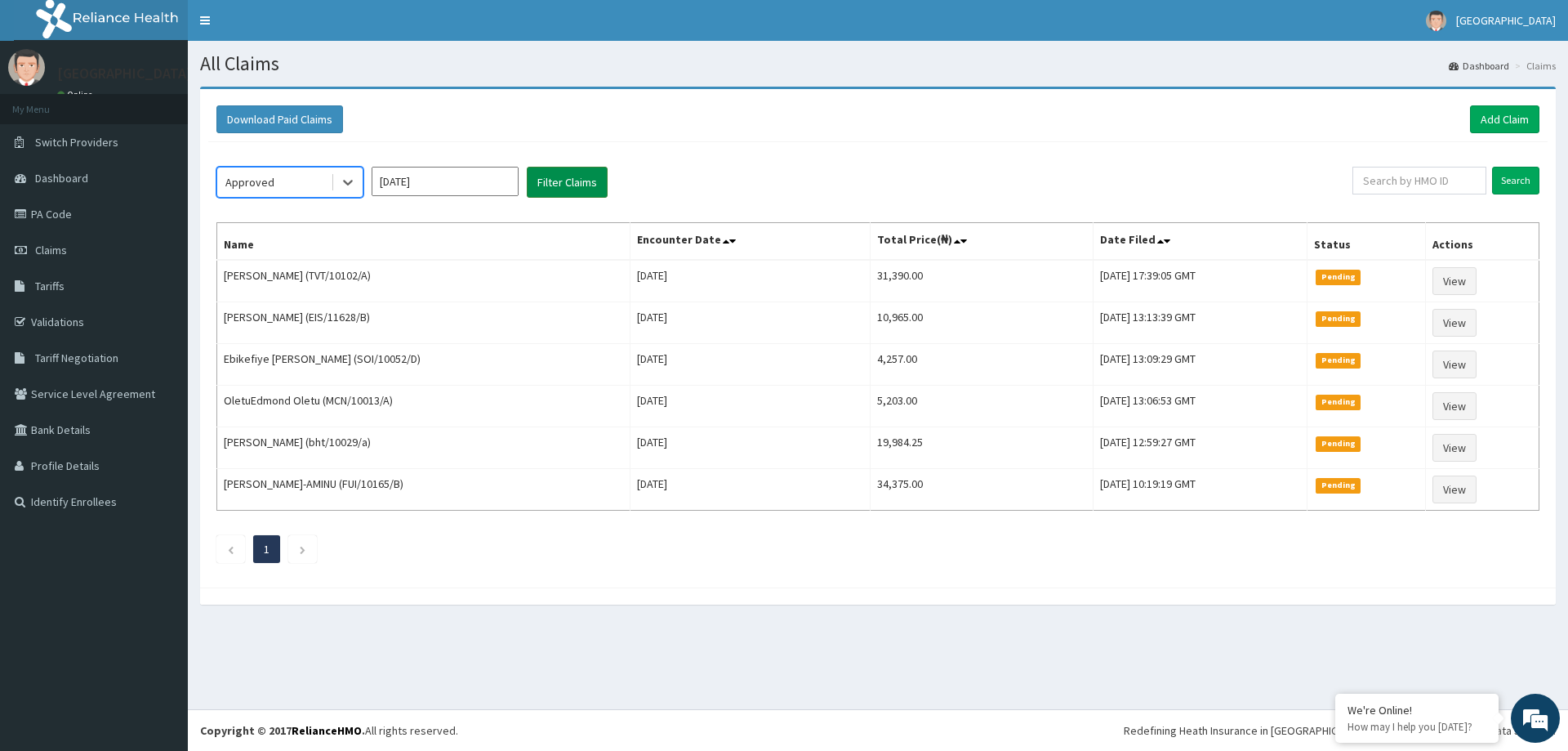
click at [587, 183] on button "Filter Claims" at bounding box center [567, 182] width 81 height 31
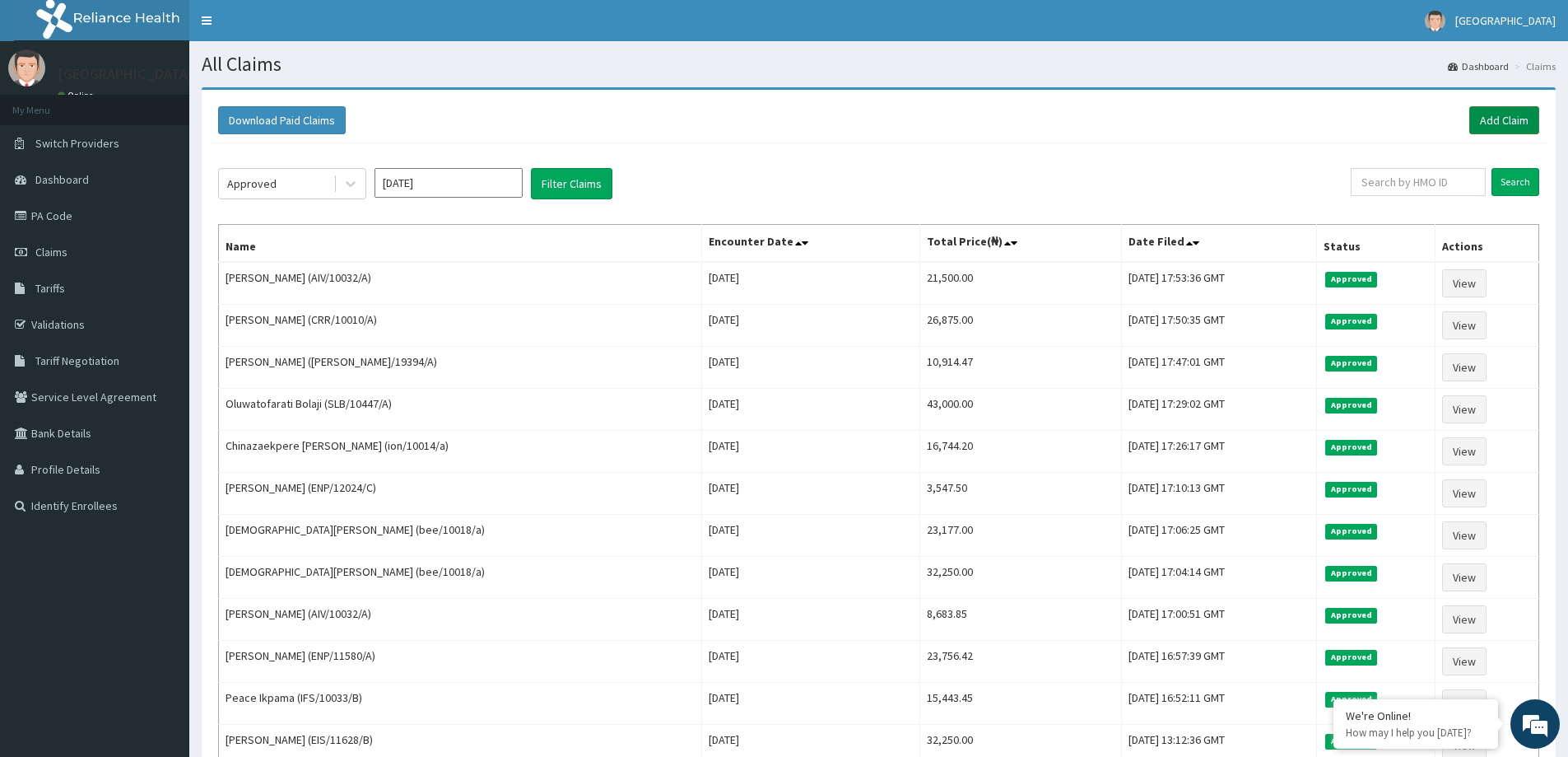
click at [1497, 121] on link "Add Claim" at bounding box center [1504, 120] width 70 height 28
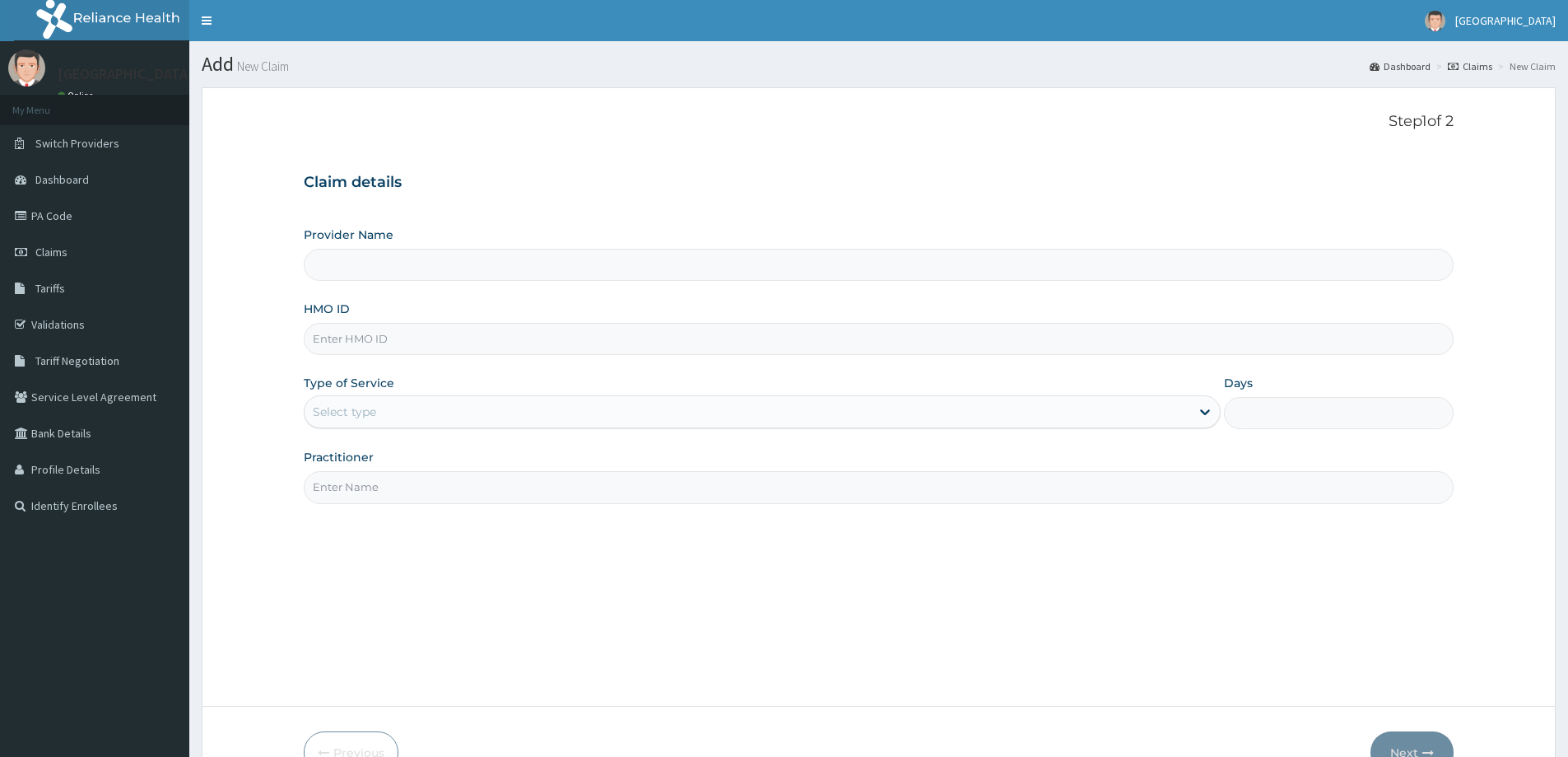
click at [410, 348] on input "HMO ID" at bounding box center [879, 339] width 1150 height 32
type input "[GEOGRAPHIC_DATA]"
paste input "TYM/10009/A"
type input "TYM/10009/A"
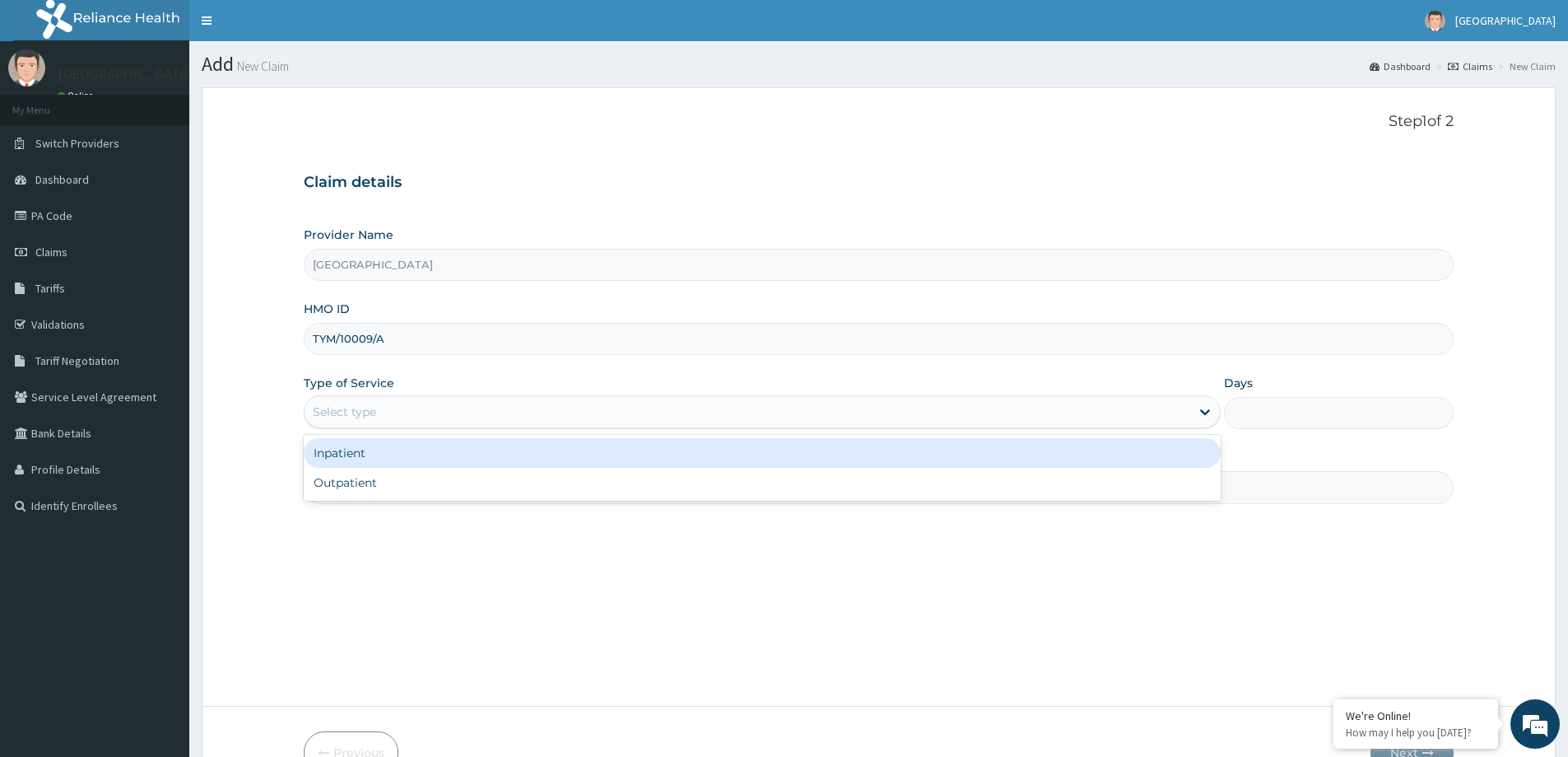
drag, startPoint x: 325, startPoint y: 406, endPoint x: 342, endPoint y: 463, distance: 59.5
click at [326, 413] on div "Select type" at bounding box center [345, 411] width 64 height 17
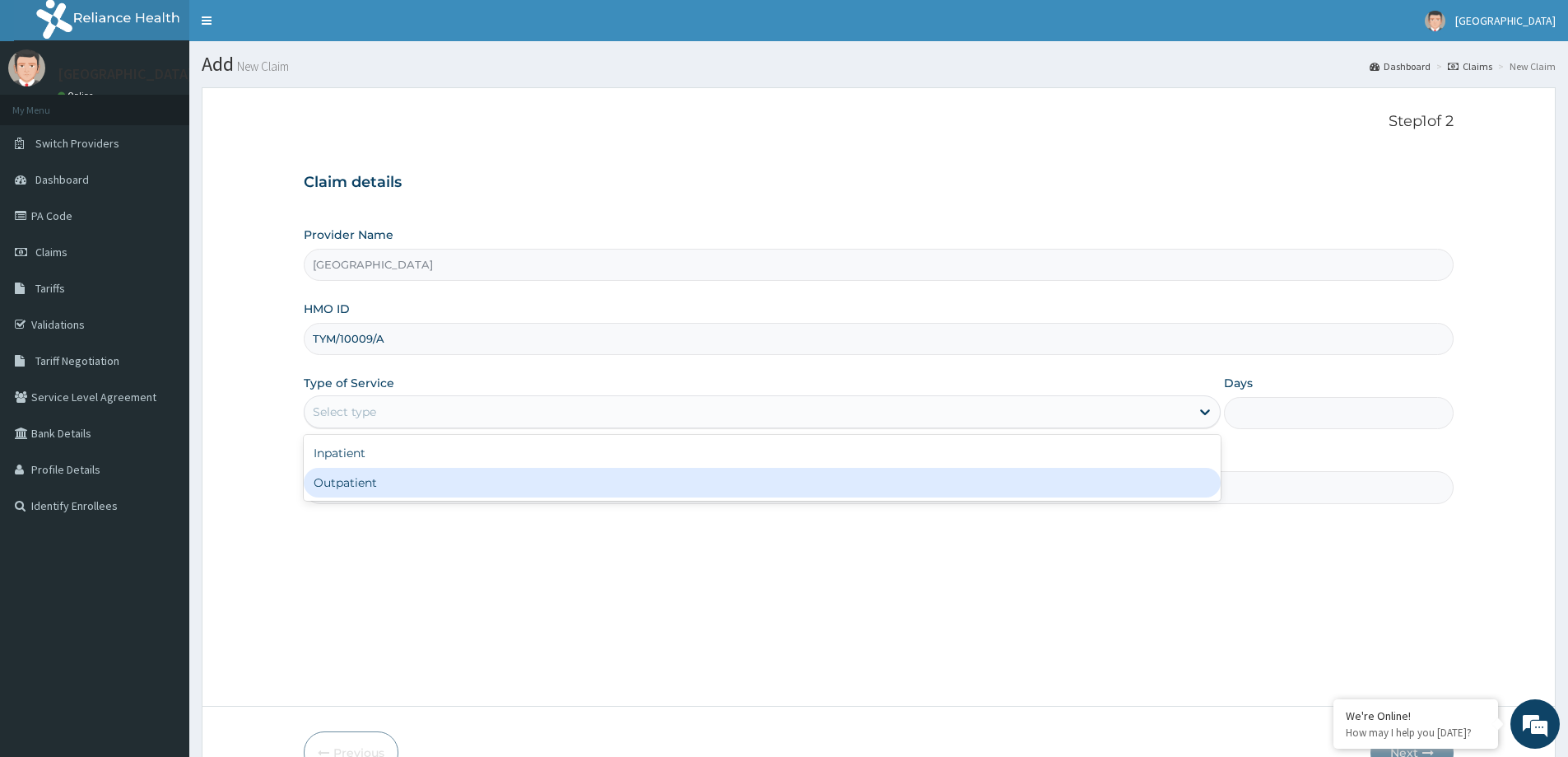
click at [343, 494] on div "Outpatient" at bounding box center [762, 483] width 917 height 30
type input "1"
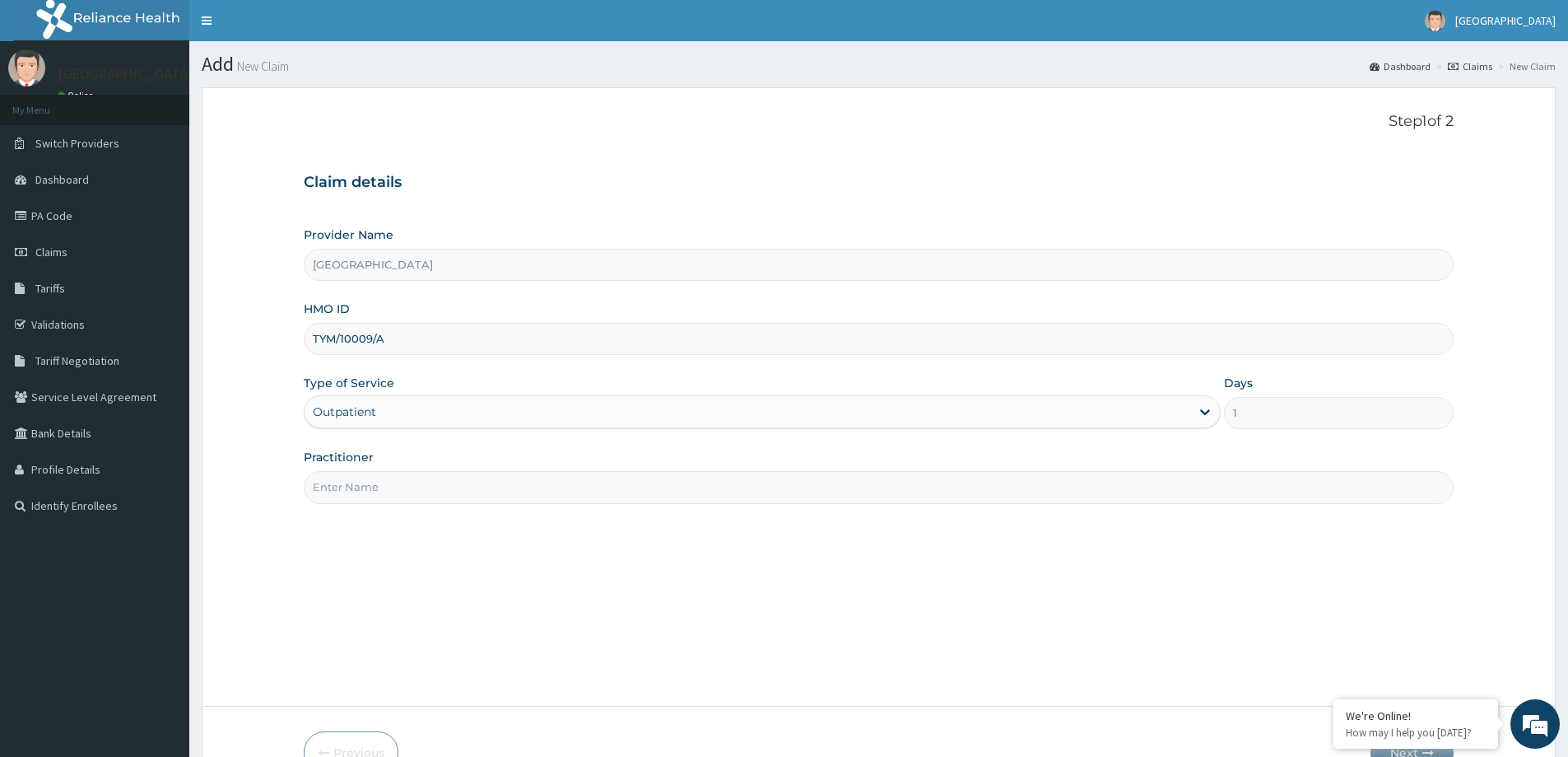
click at [346, 492] on input "Practitioner" at bounding box center [879, 487] width 1150 height 32
click at [361, 496] on input "Practitioner" at bounding box center [879, 487] width 1150 height 32
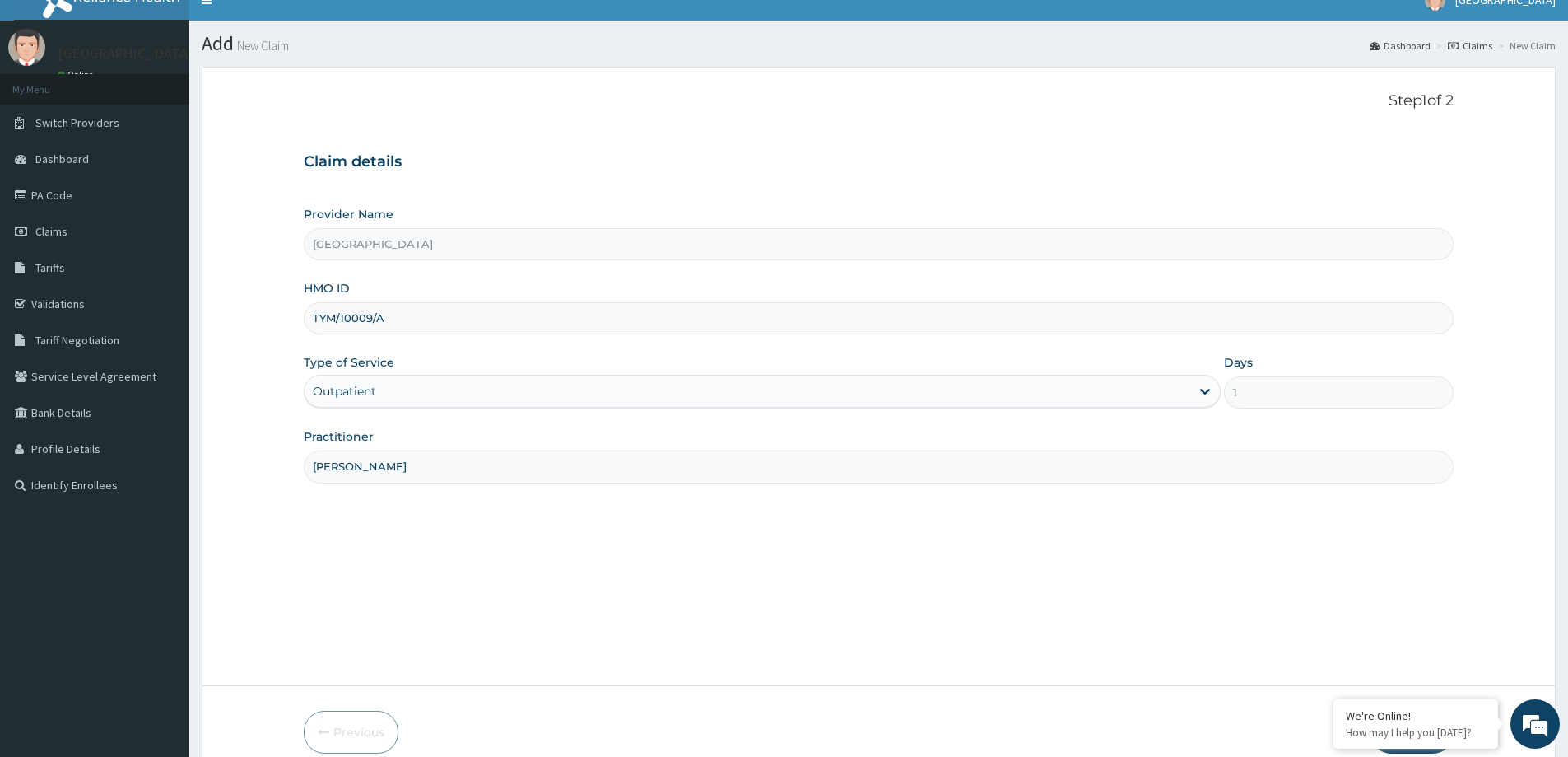
scroll to position [97, 0]
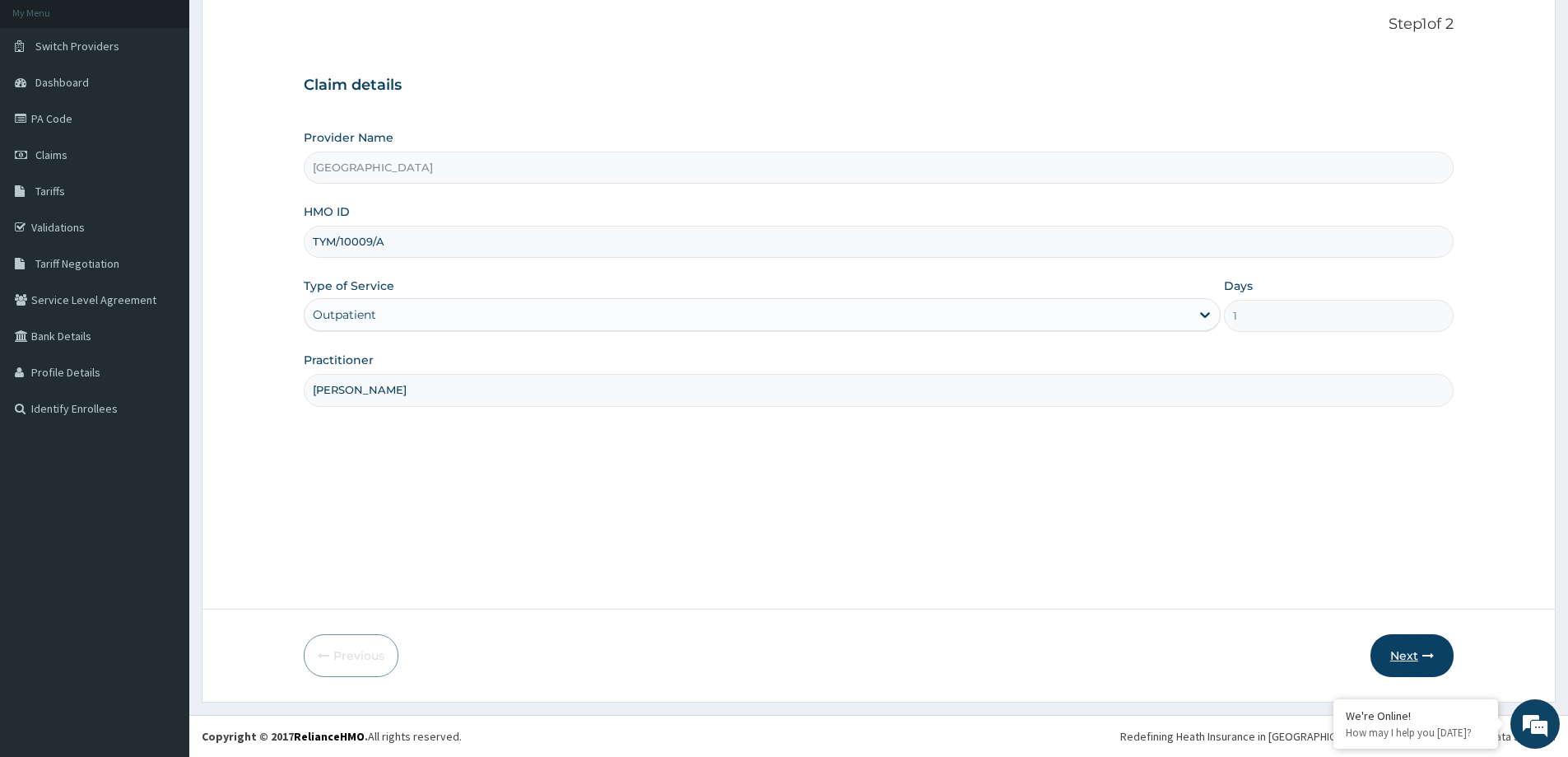
type input "DR OYEYEMI"
click at [1397, 660] on button "Next" at bounding box center [1412, 655] width 83 height 43
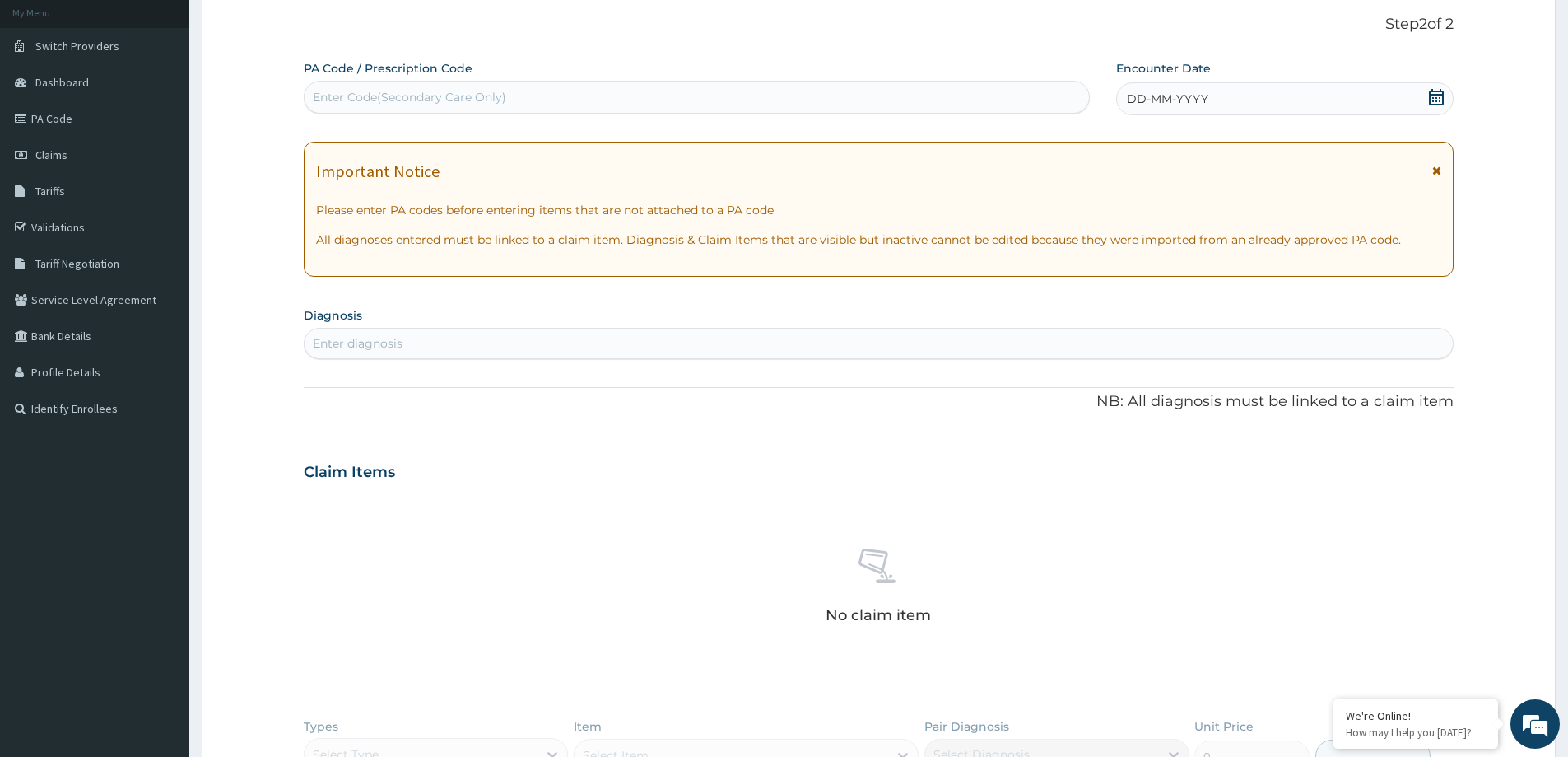
click at [449, 100] on div "Enter Code(Secondary Care Only)" at bounding box center [410, 97] width 194 height 17
paste input "PA/DAC5D3"
type input "PA/DAC5D3"
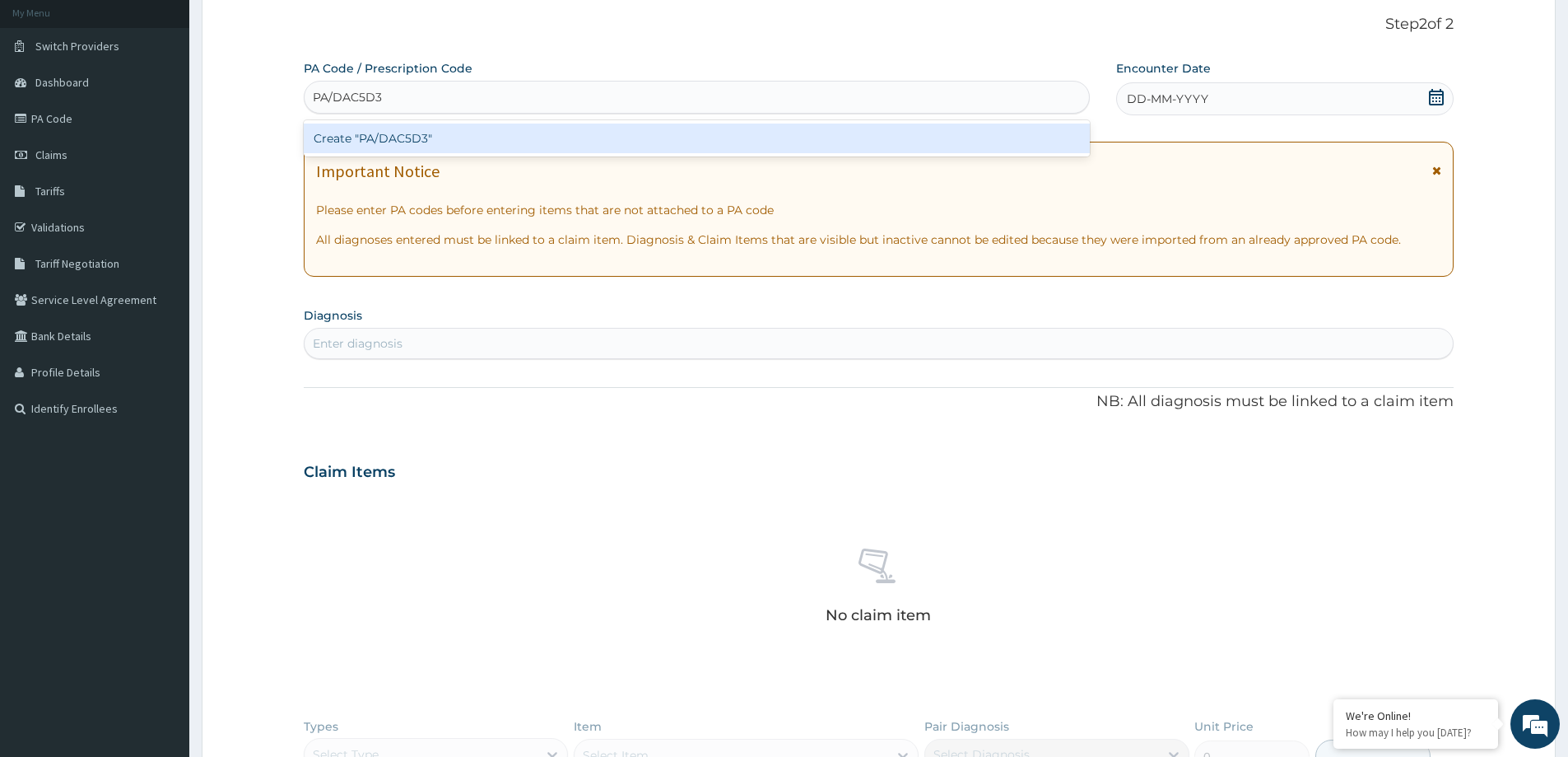
click at [401, 134] on div "Create "PA/DAC5D3"" at bounding box center [696, 139] width 786 height 30
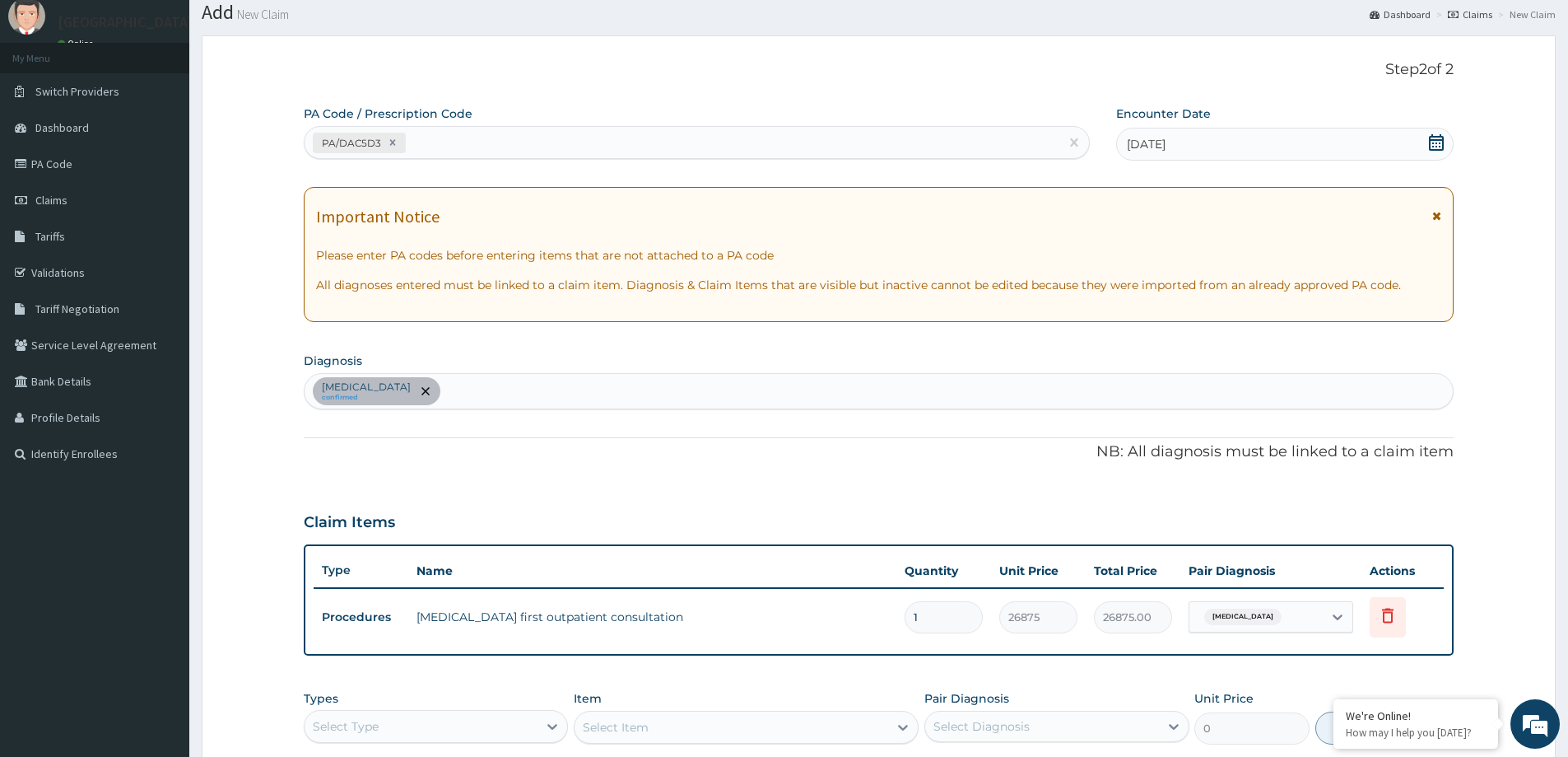
scroll to position [15, 0]
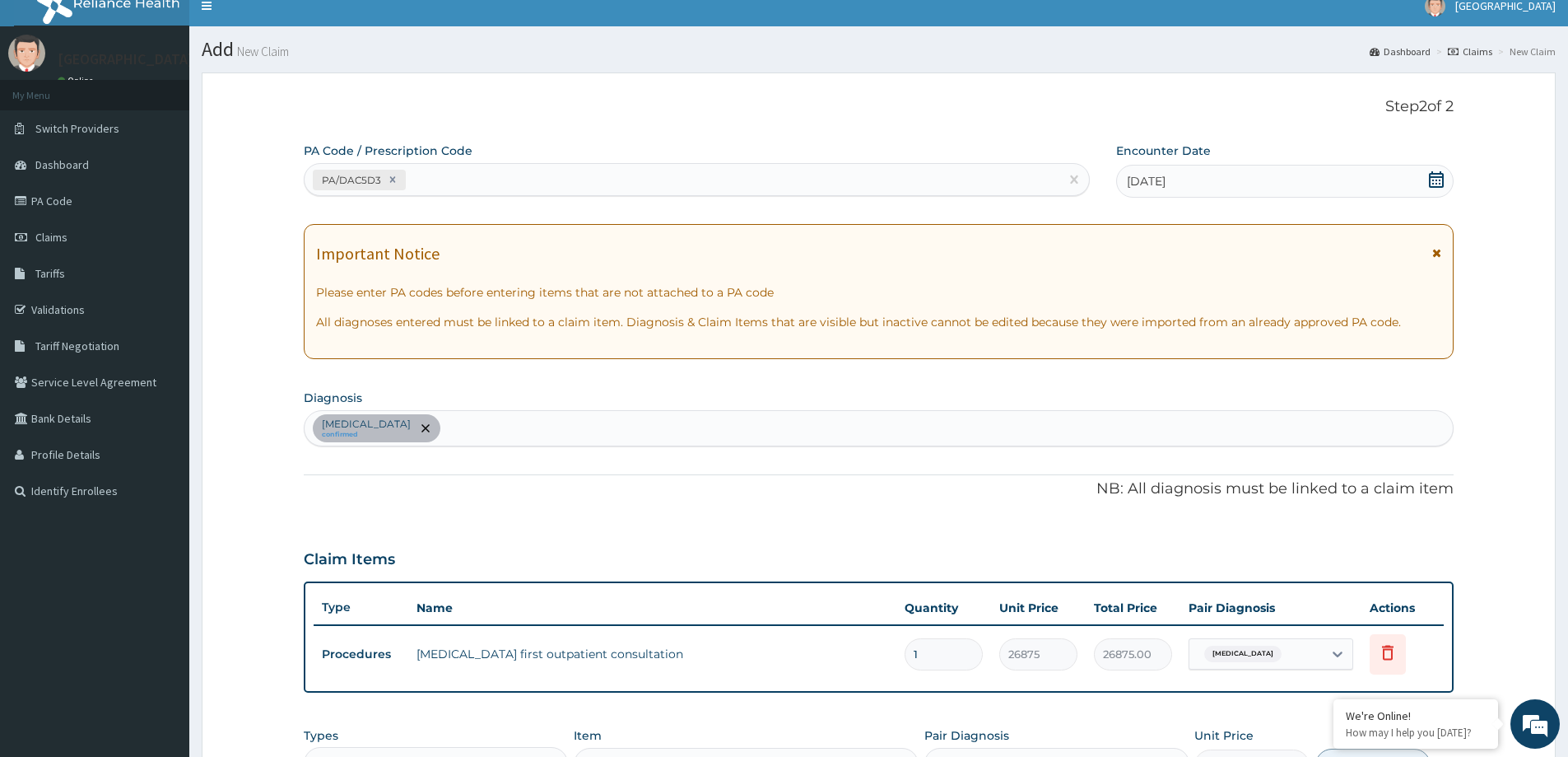
click at [480, 168] on div "PA/DAC5D3" at bounding box center [681, 180] width 755 height 27
paste input "PA/A43693"
type input "PA/A43693"
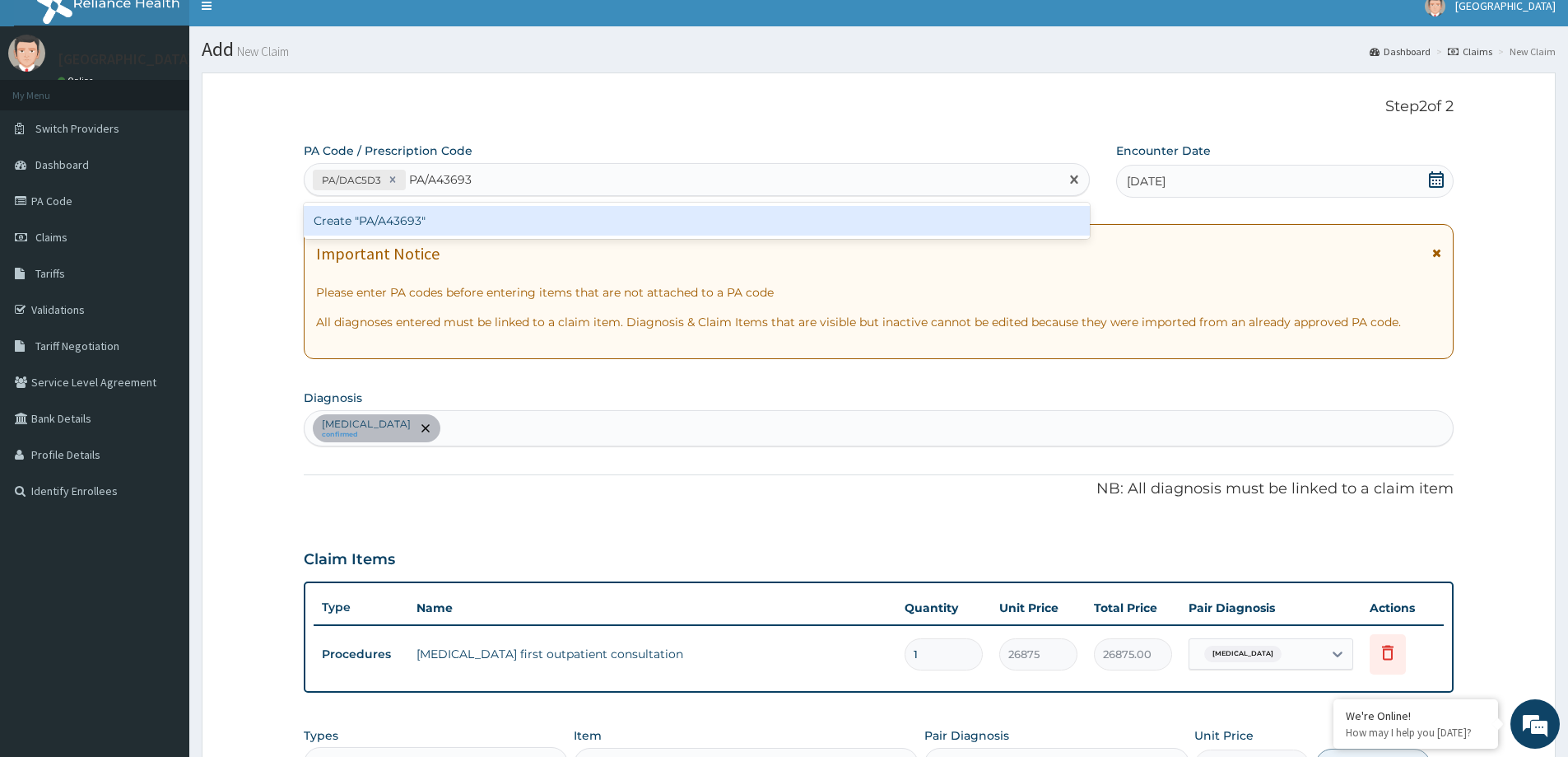
click at [401, 227] on div "Create "PA/A43693"" at bounding box center [696, 221] width 786 height 30
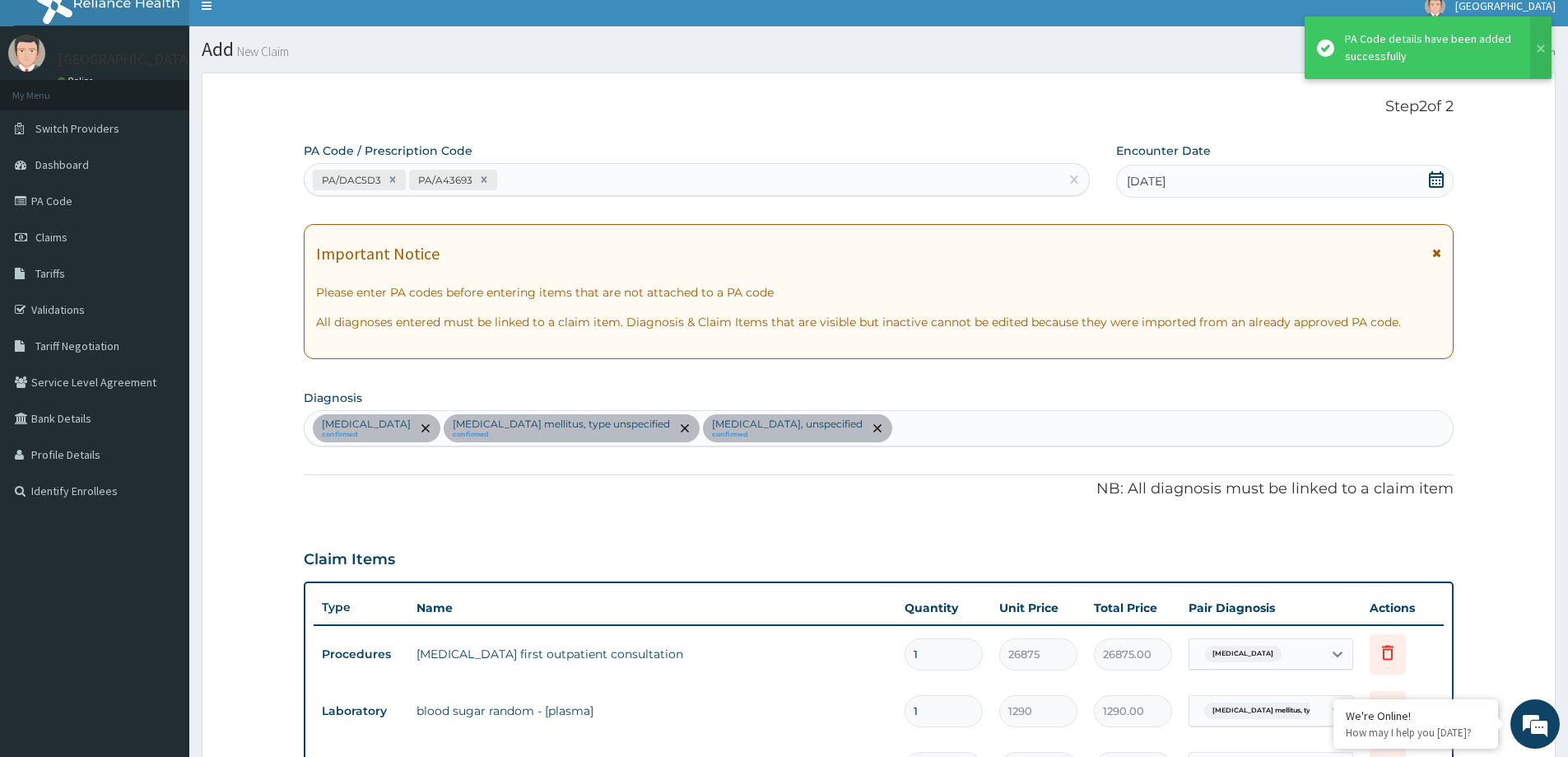
scroll to position [575, 0]
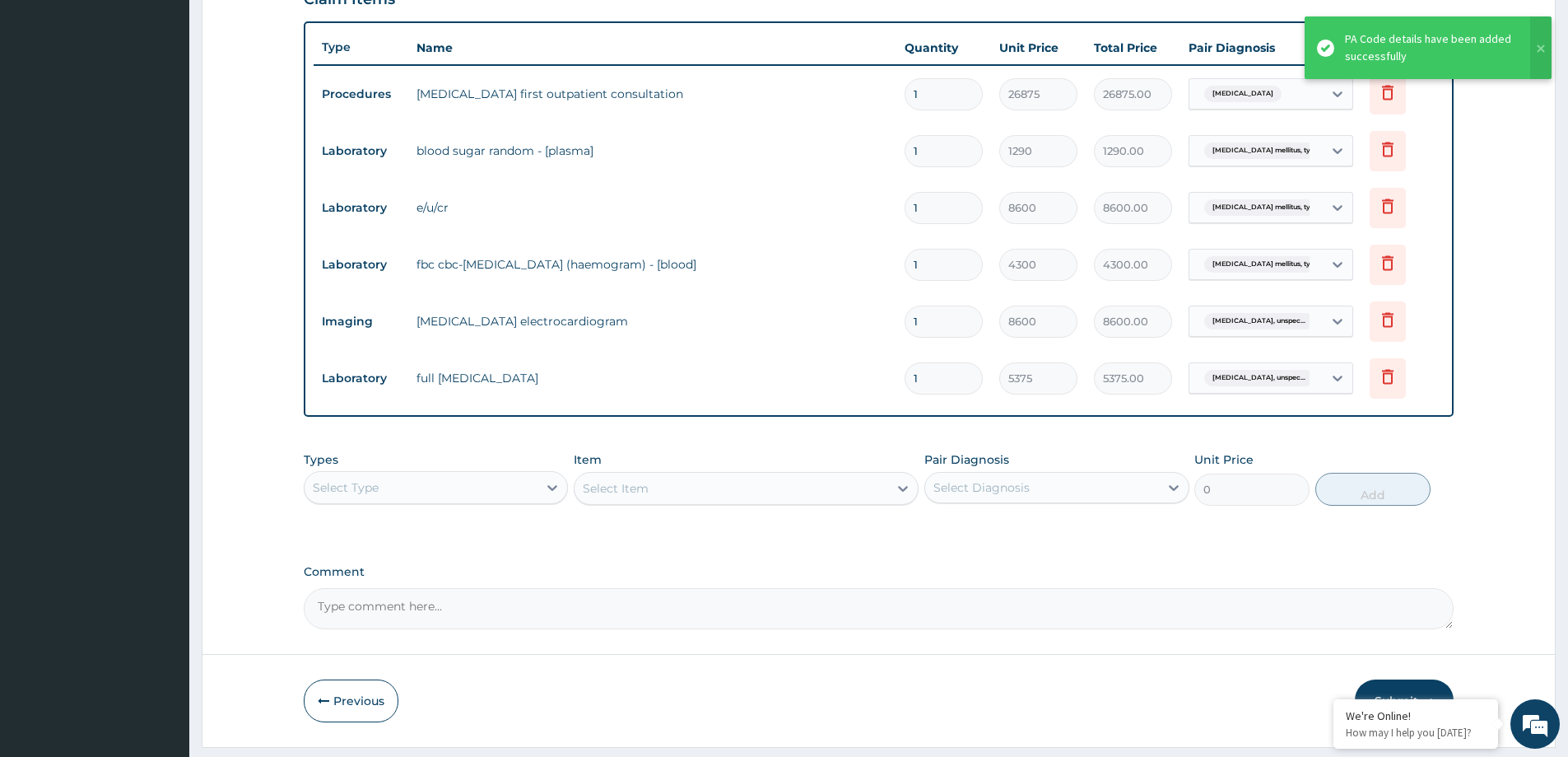
type input "0"
type input "0.00"
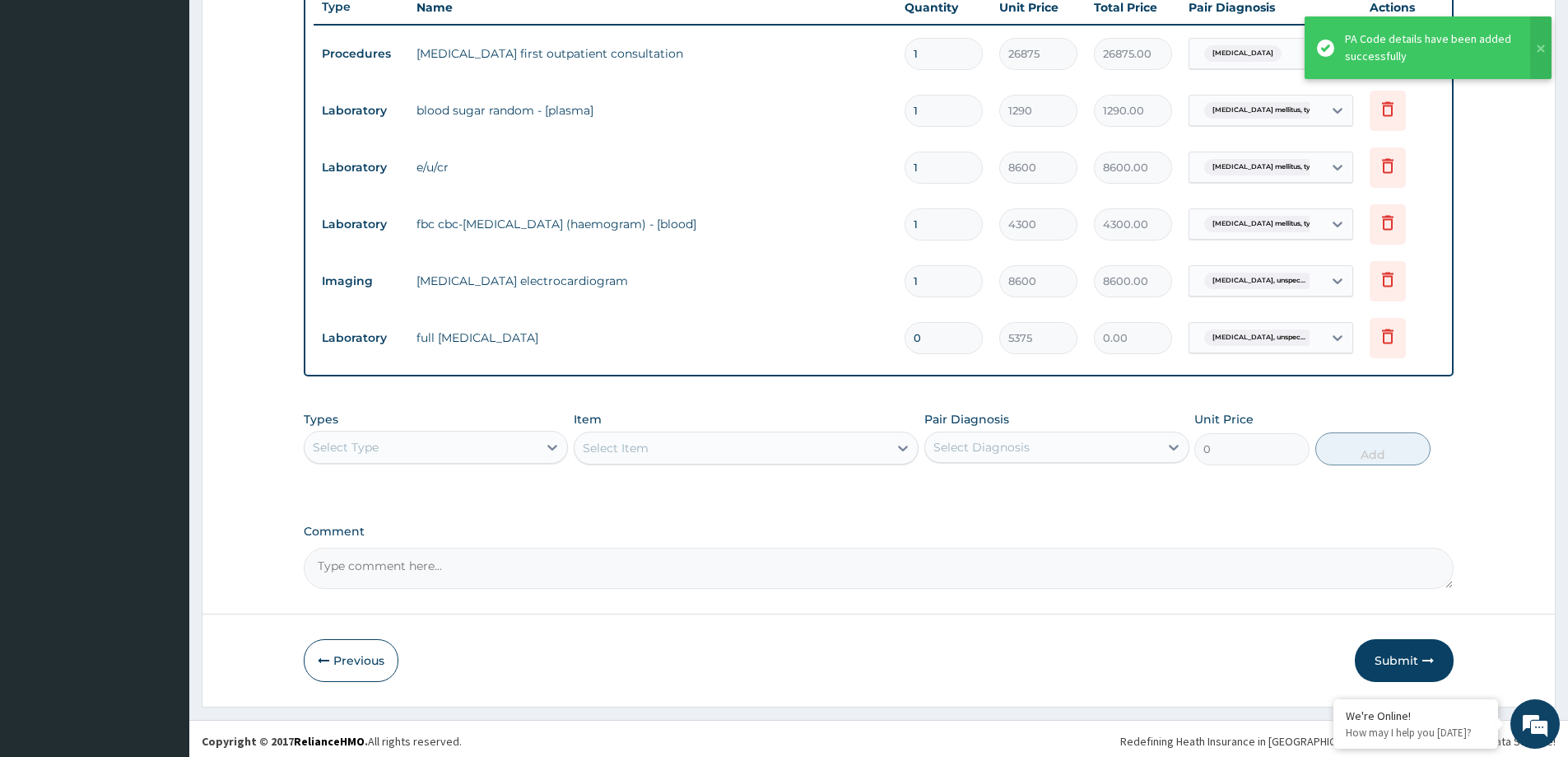
scroll to position [620, 0]
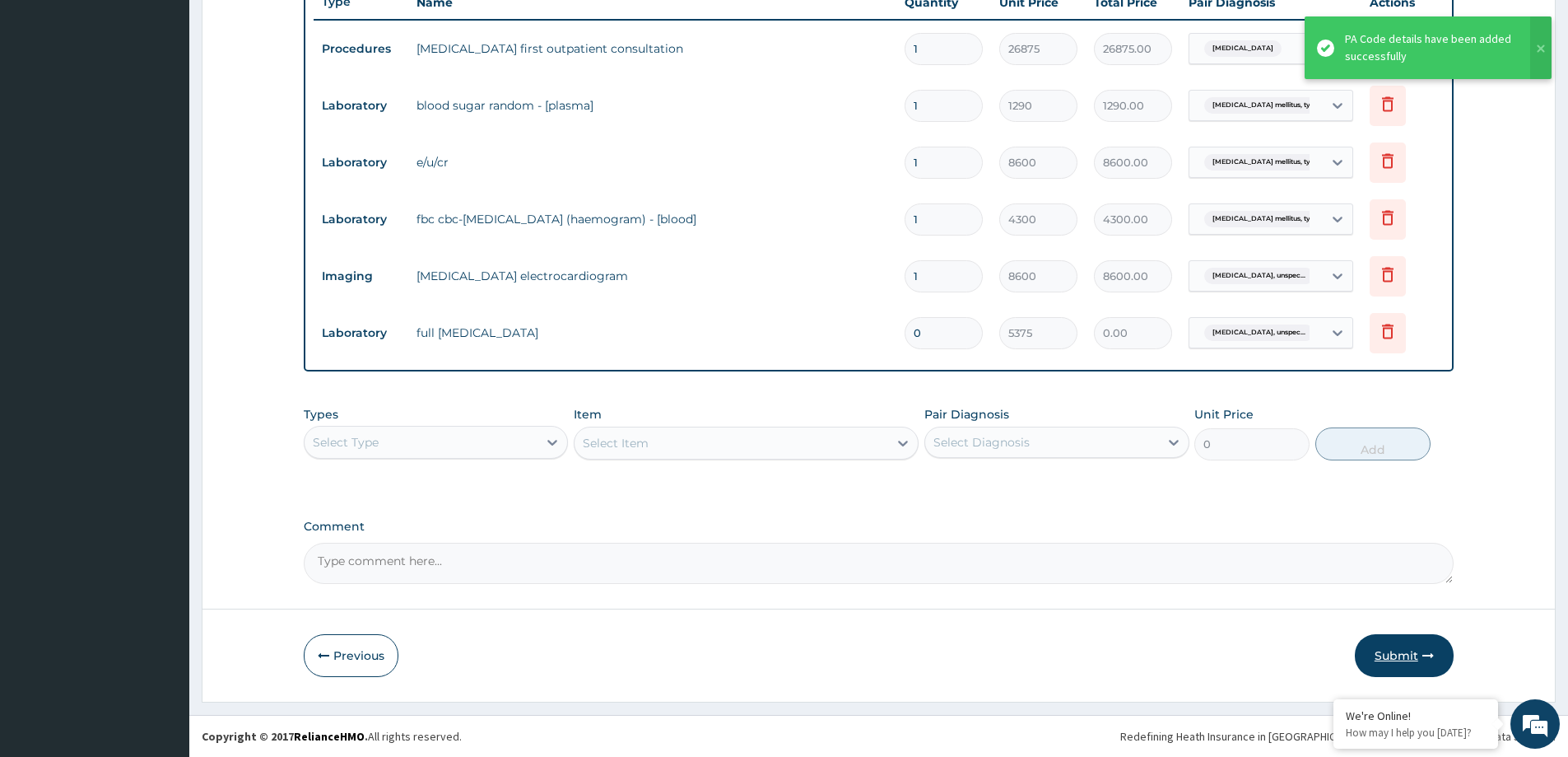
type input "0"
click at [1396, 665] on button "Submit" at bounding box center [1404, 655] width 99 height 43
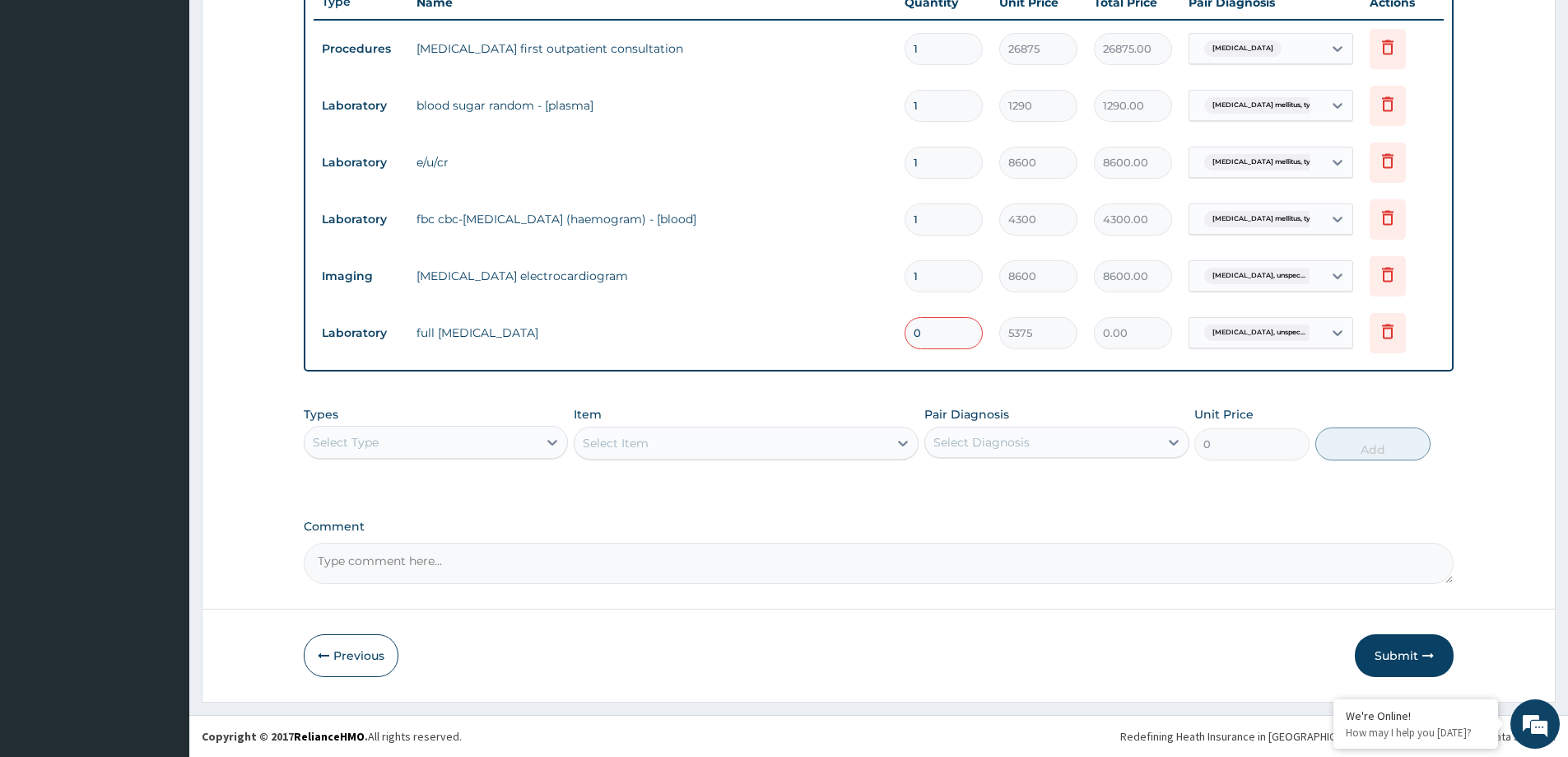
click at [1355, 634] on button "Submit" at bounding box center [1404, 655] width 99 height 43
click at [953, 327] on input "0" at bounding box center [944, 333] width 79 height 32
type input "1"
type input "5375.00"
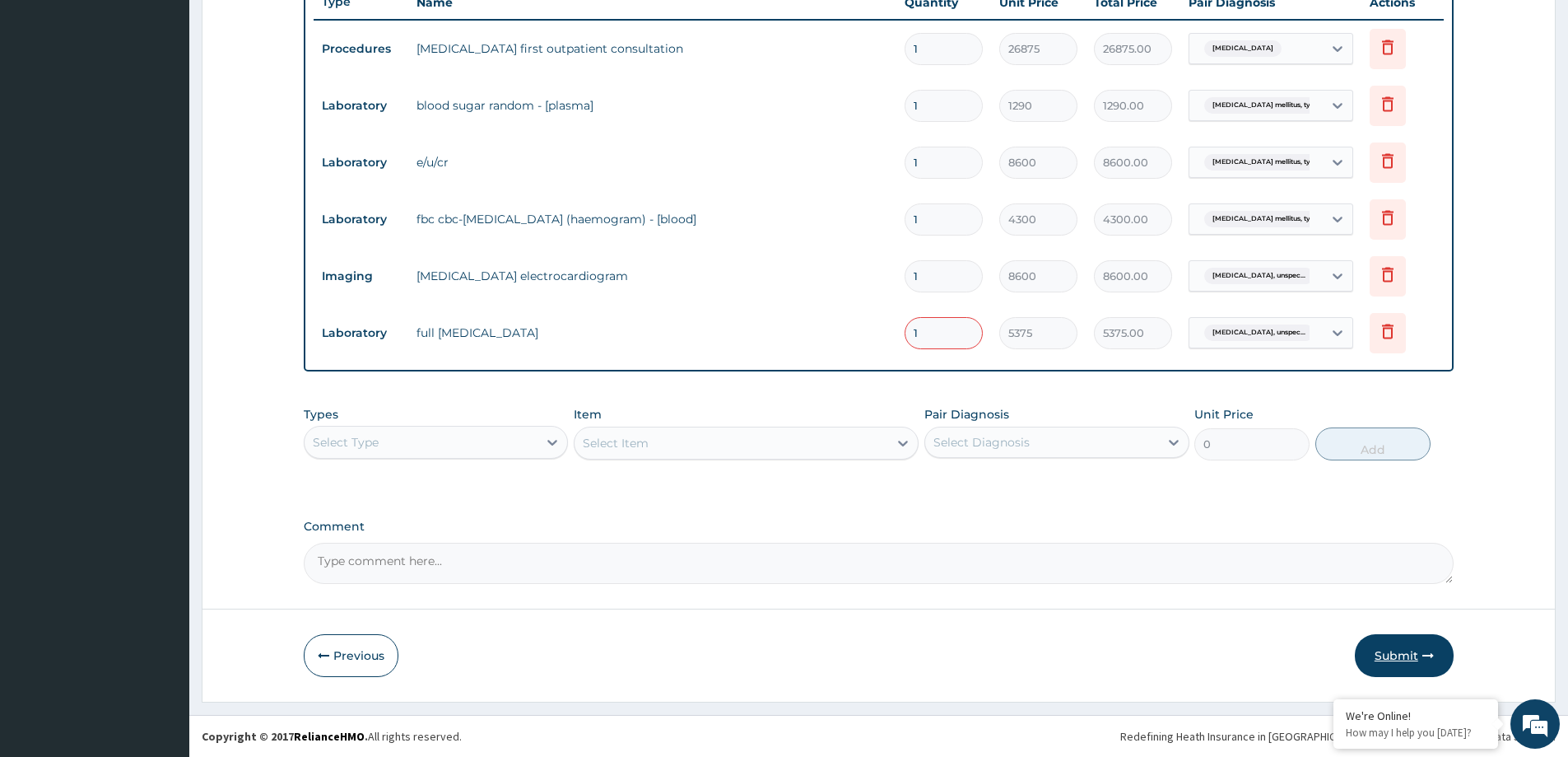
type input "1"
click at [1407, 654] on button "Submit" at bounding box center [1404, 655] width 99 height 43
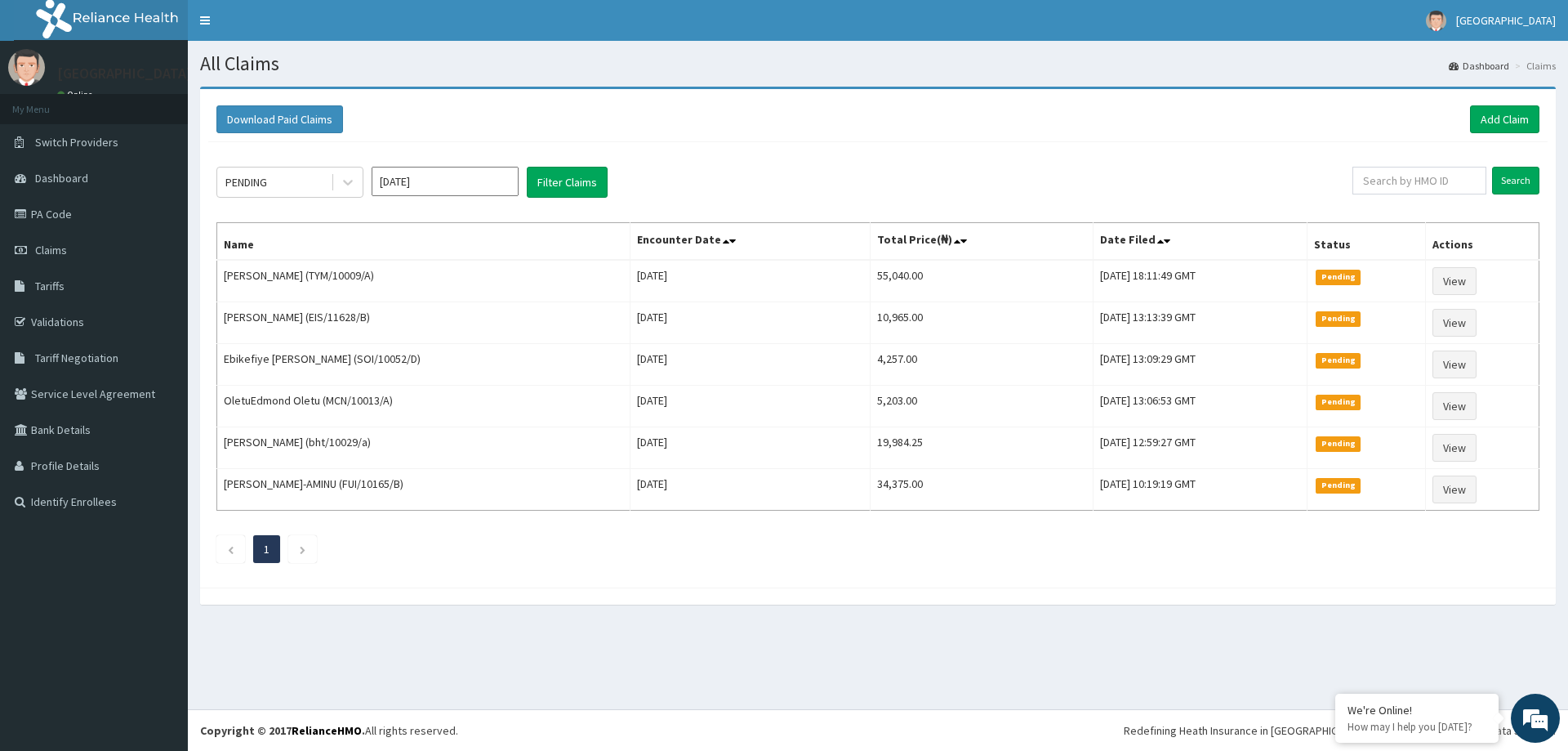
click at [1503, 101] on div "Download Paid Claims Add Claim" at bounding box center [878, 120] width 1339 height 45
click at [1497, 123] on link "Add Claim" at bounding box center [1505, 120] width 69 height 28
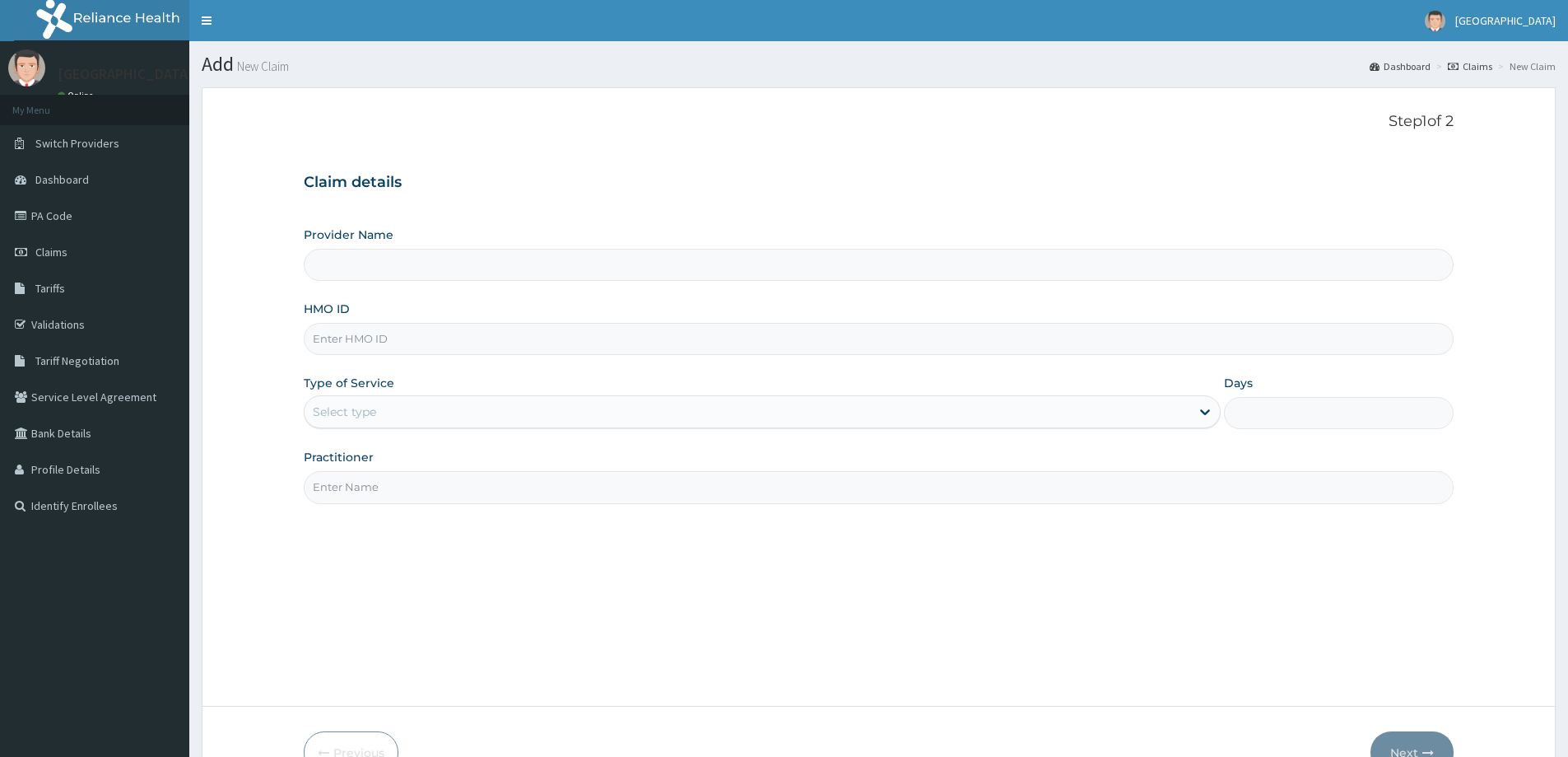
drag, startPoint x: 496, startPoint y: 318, endPoint x: 496, endPoint y: 330, distance: 12.0
click at [496, 330] on div "HMO ID" at bounding box center [879, 327] width 1150 height 54
click at [496, 333] on input "HMO ID" at bounding box center [879, 339] width 1150 height 32
paste input "AIV/10032/A"
type input "AIV/10032/A"
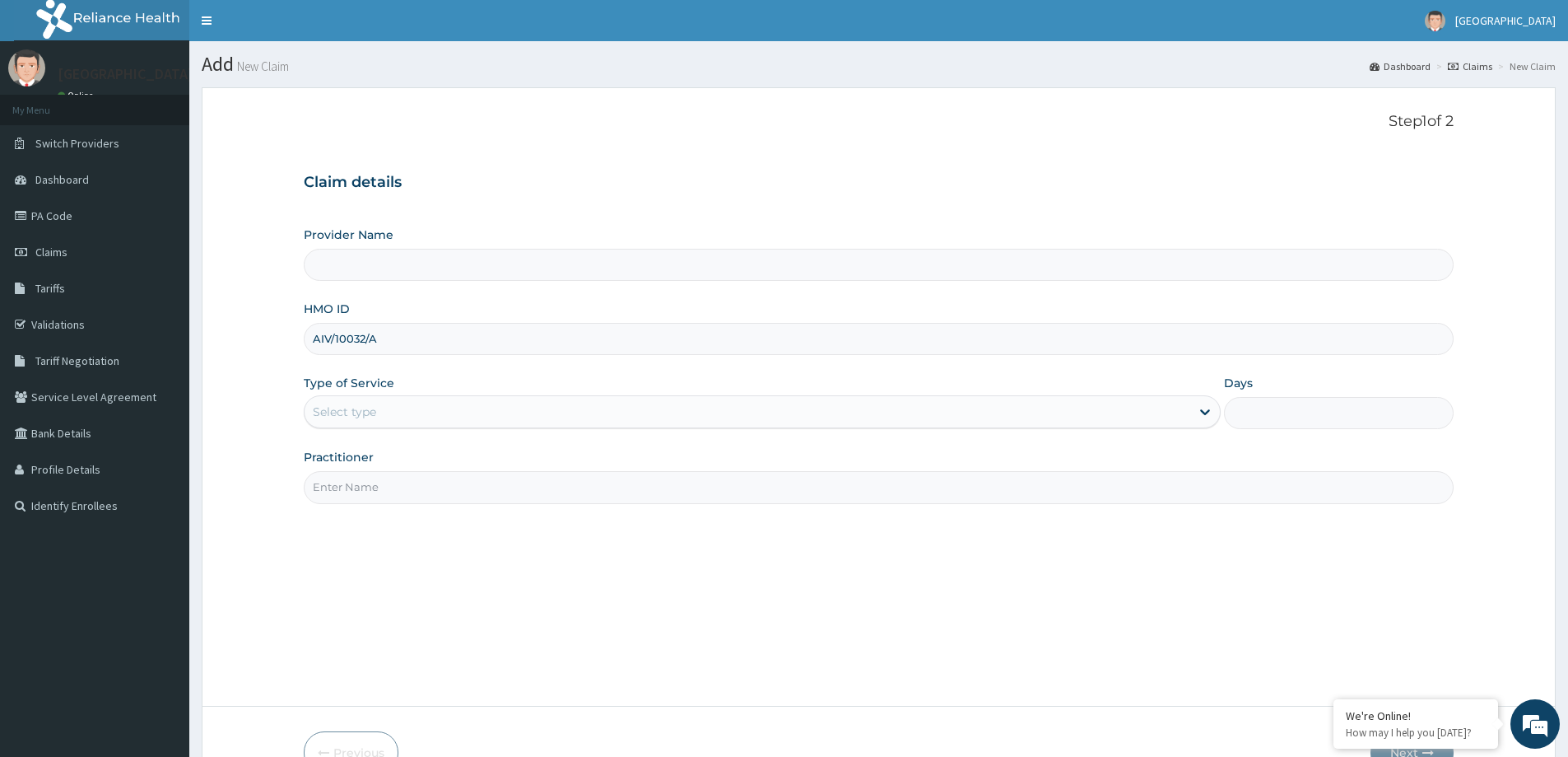
type input "[GEOGRAPHIC_DATA]"
type input "AIV/10032/A"
click at [369, 405] on div "Select type" at bounding box center [747, 412] width 886 height 26
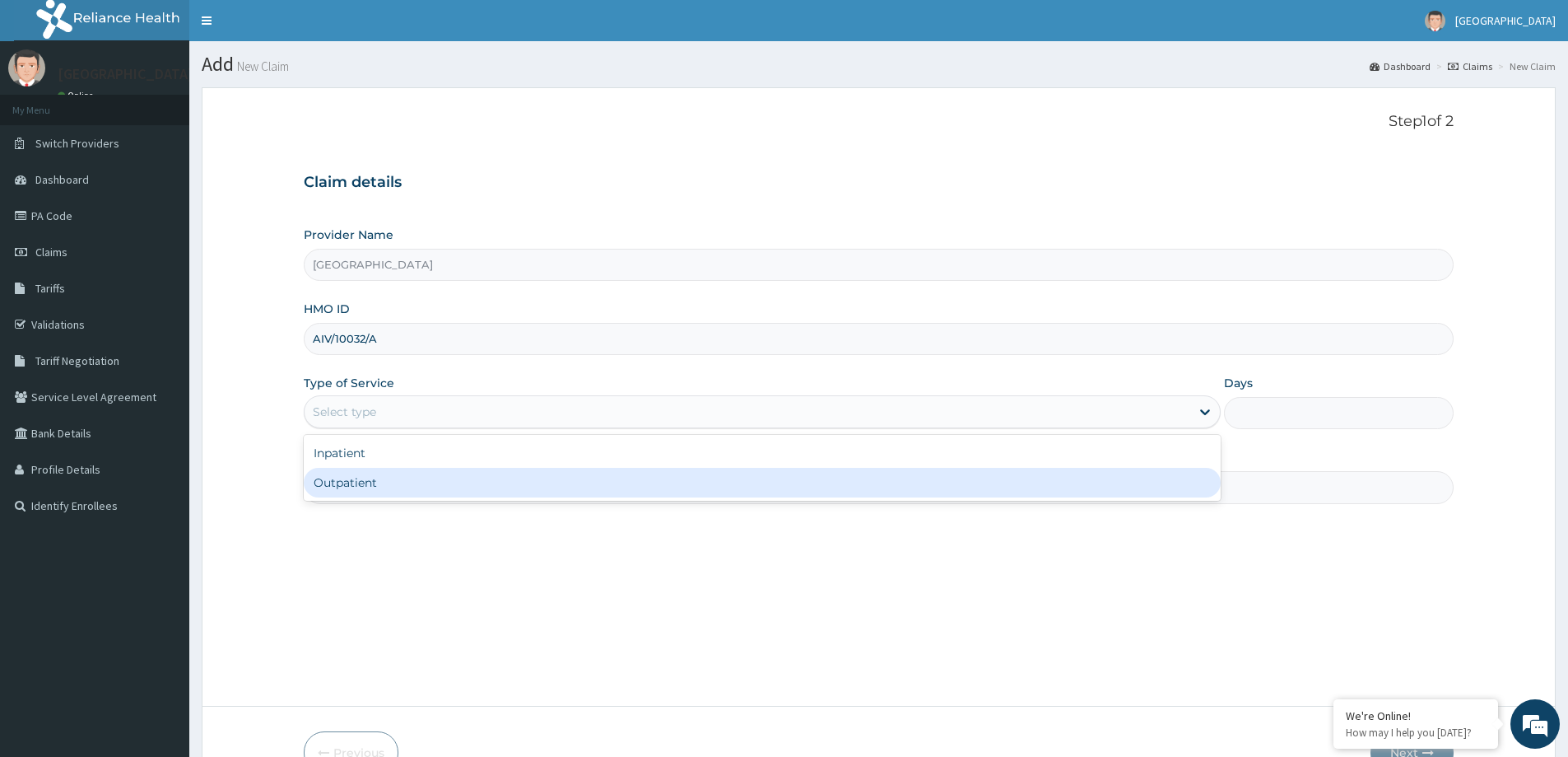
click at [372, 482] on div "Outpatient" at bounding box center [762, 483] width 917 height 30
type input "1"
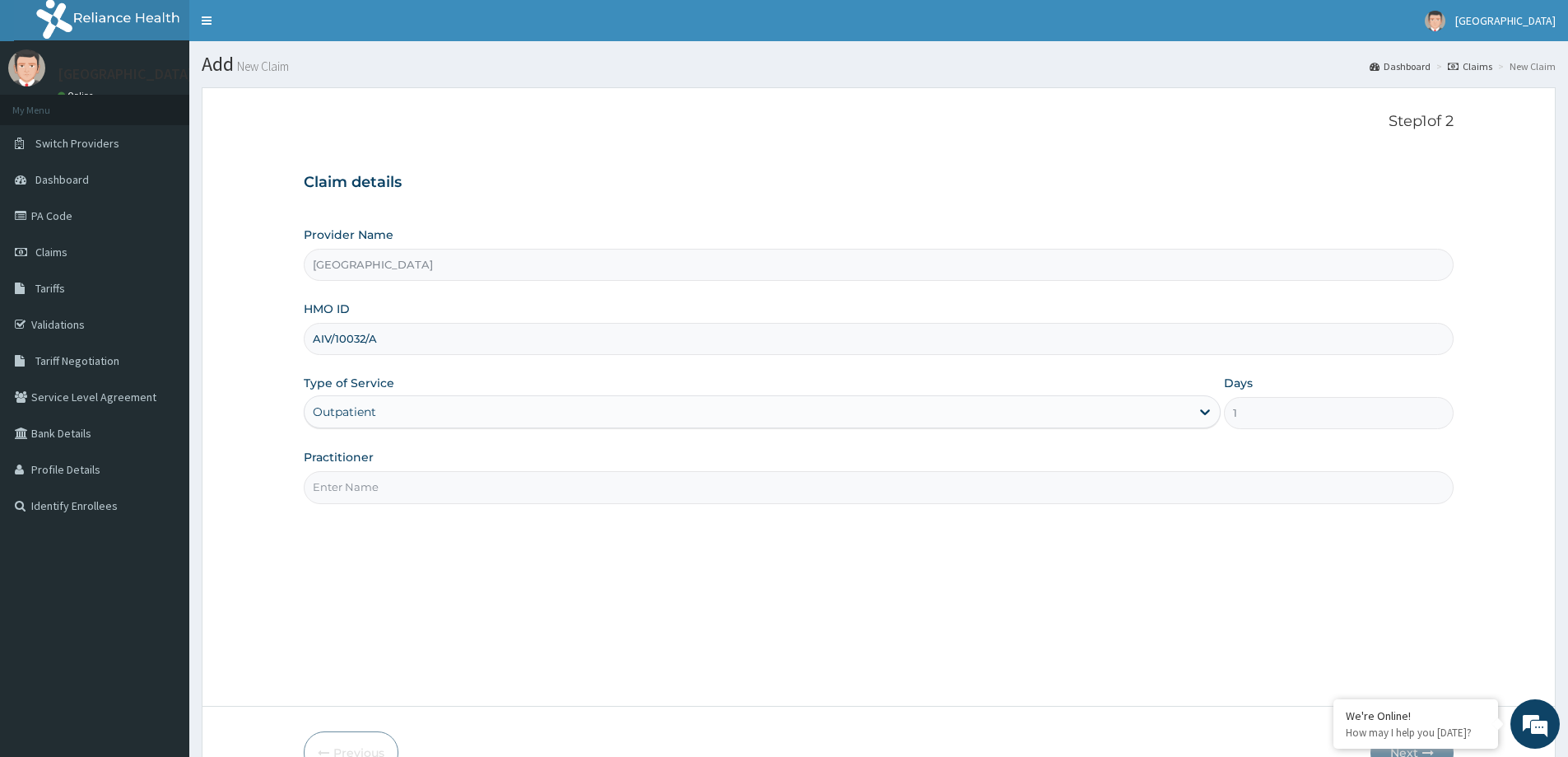
click at [372, 482] on input "Practitioner" at bounding box center [879, 487] width 1150 height 32
click at [384, 494] on input "Practitioner" at bounding box center [879, 487] width 1150 height 32
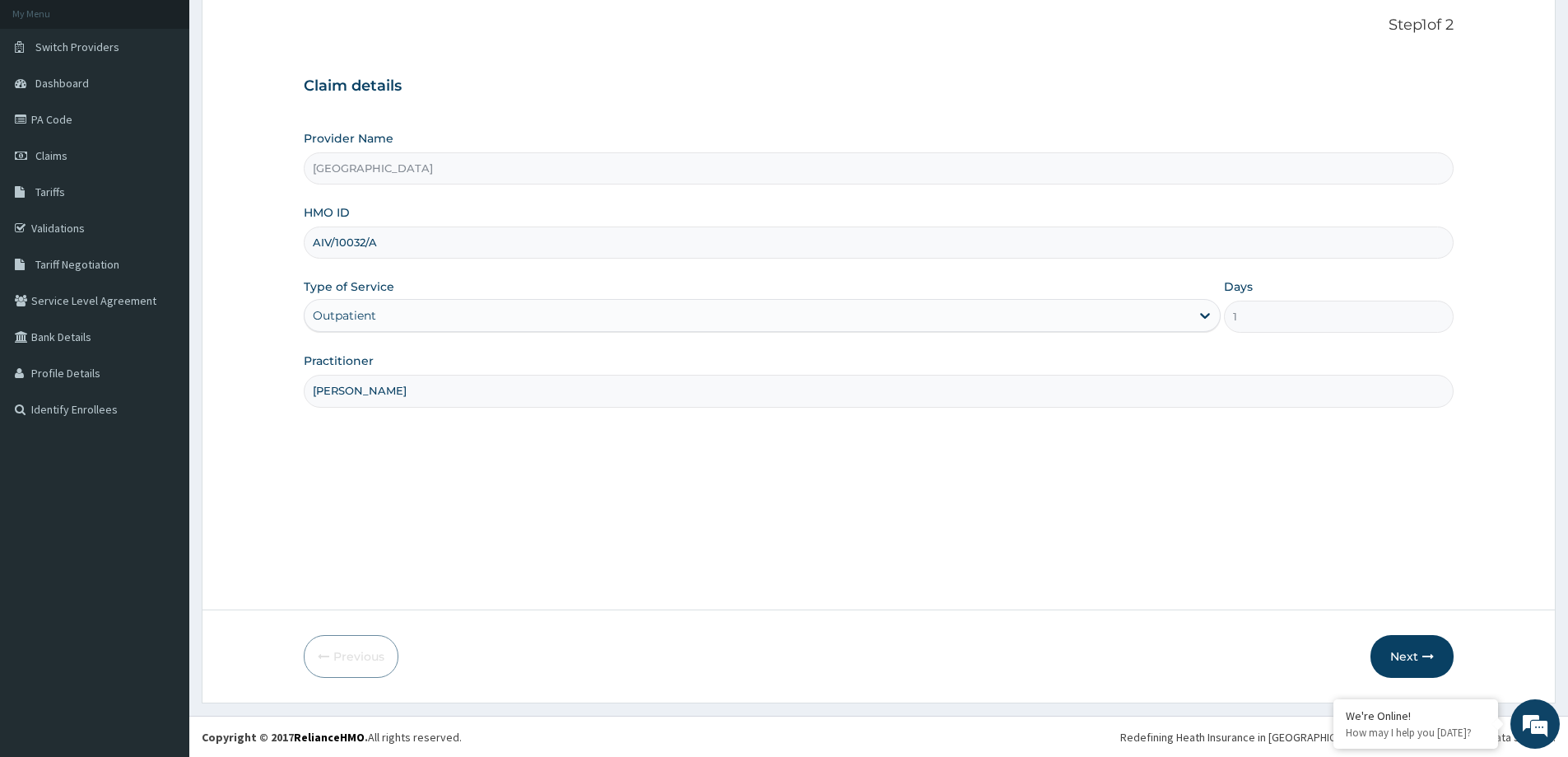
scroll to position [97, 0]
type input "[PERSON_NAME]"
click at [1421, 660] on button "Next" at bounding box center [1412, 655] width 83 height 43
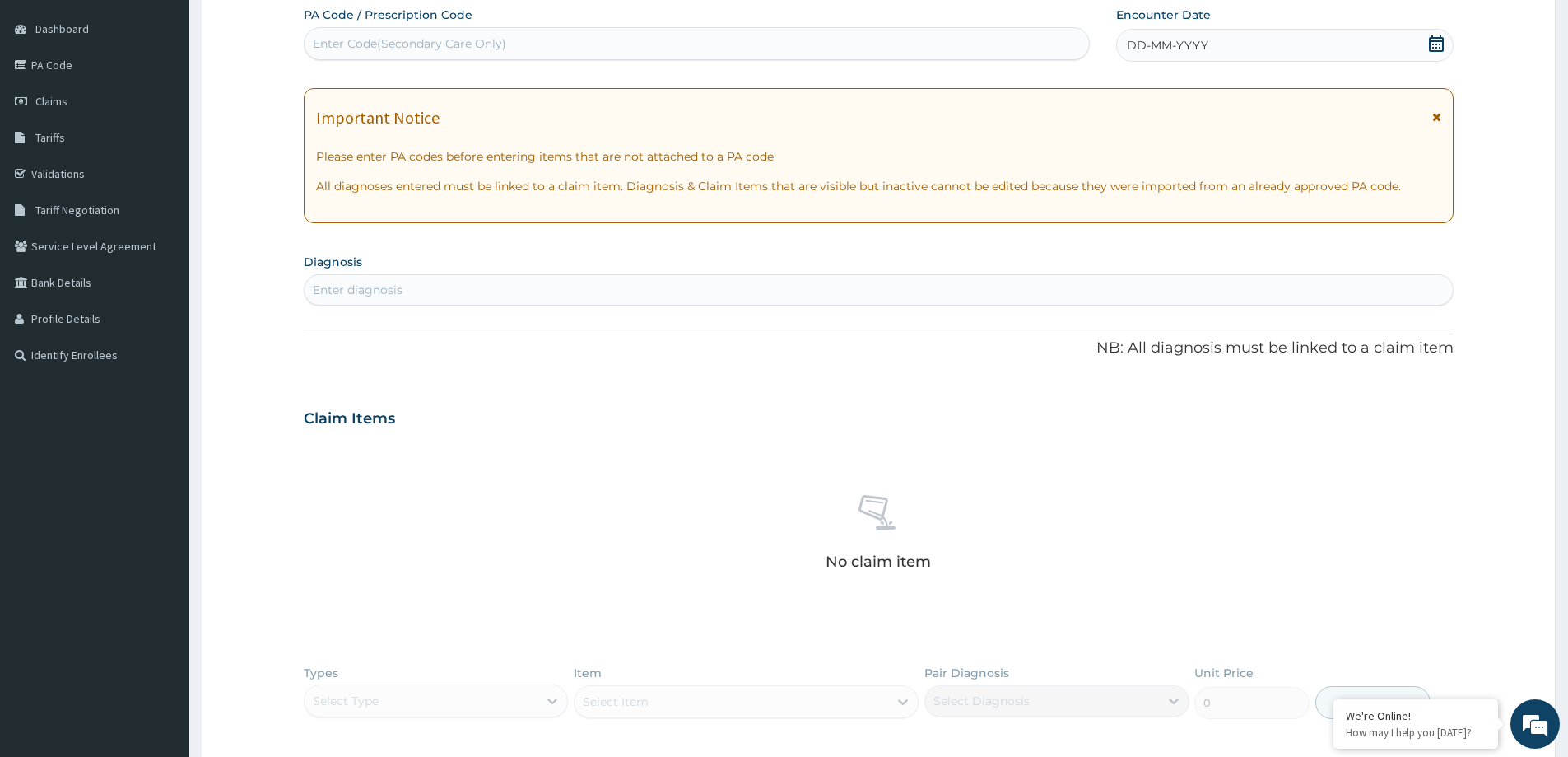
scroll to position [180, 0]
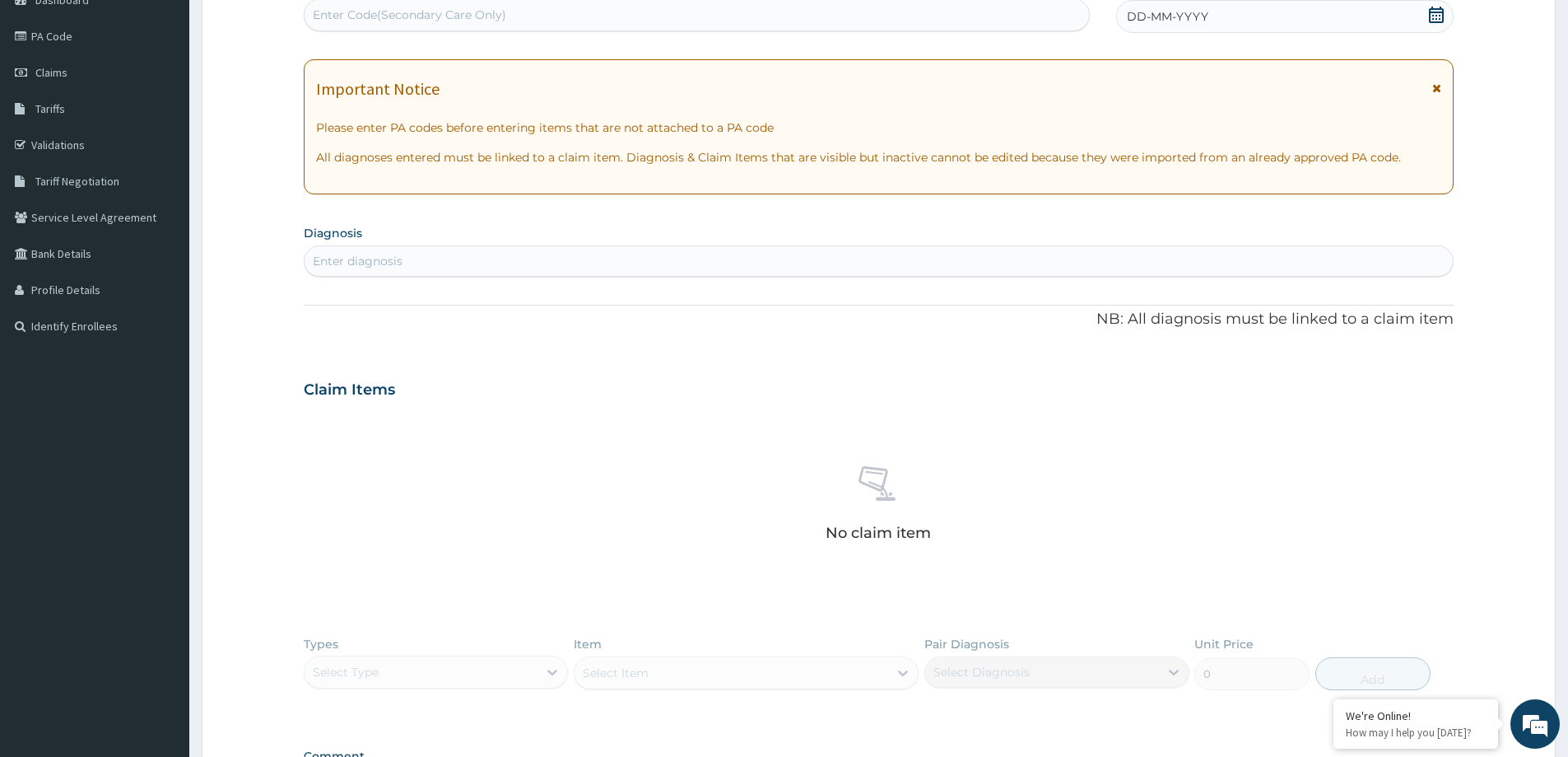
click at [380, 16] on div "Enter Code(Secondary Care Only)" at bounding box center [410, 15] width 194 height 17
paste input "PA/F049A2"
type input "PA/F049A2"
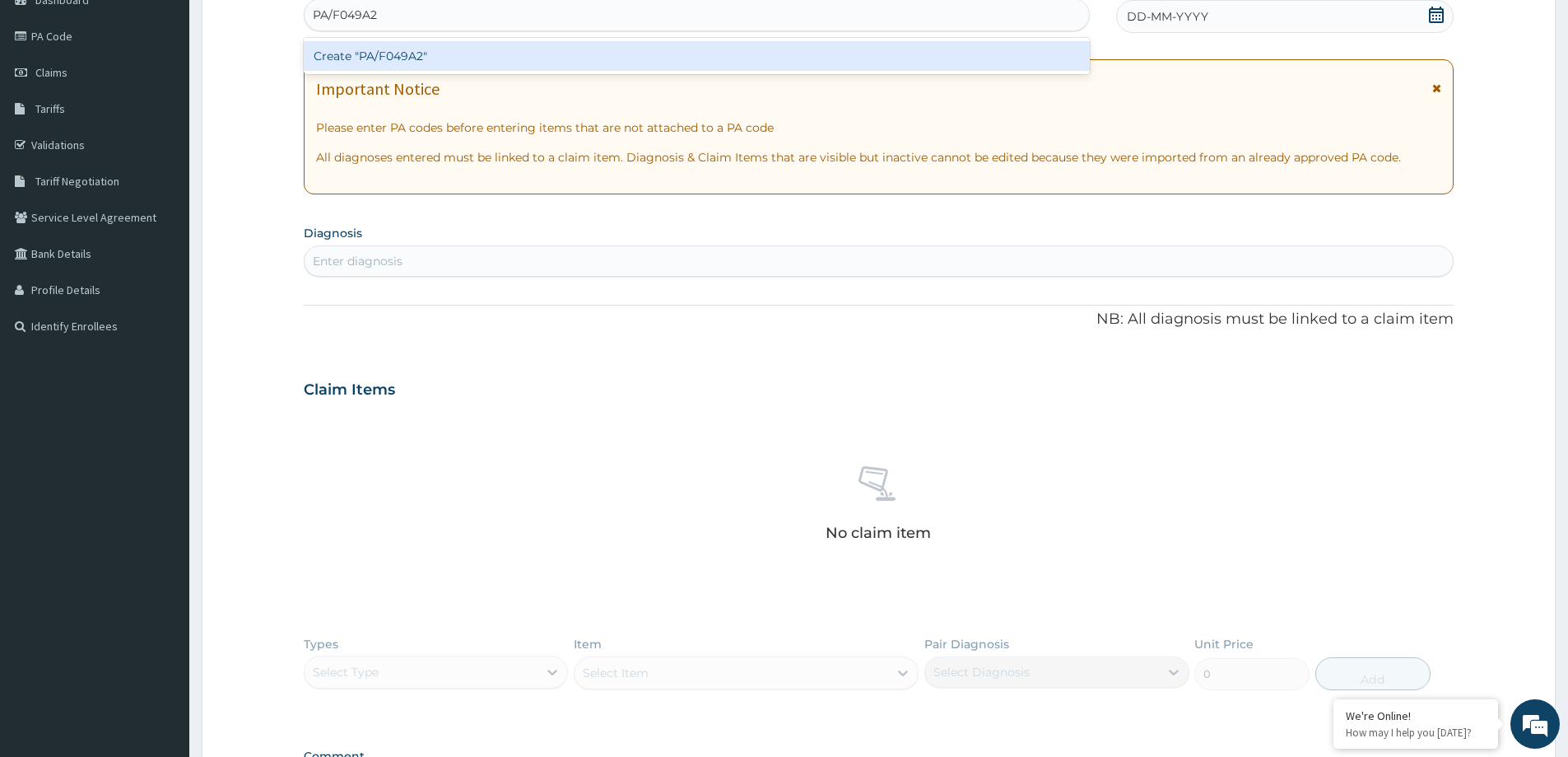
click at [444, 52] on div "Create "PA/F049A2"" at bounding box center [696, 56] width 786 height 30
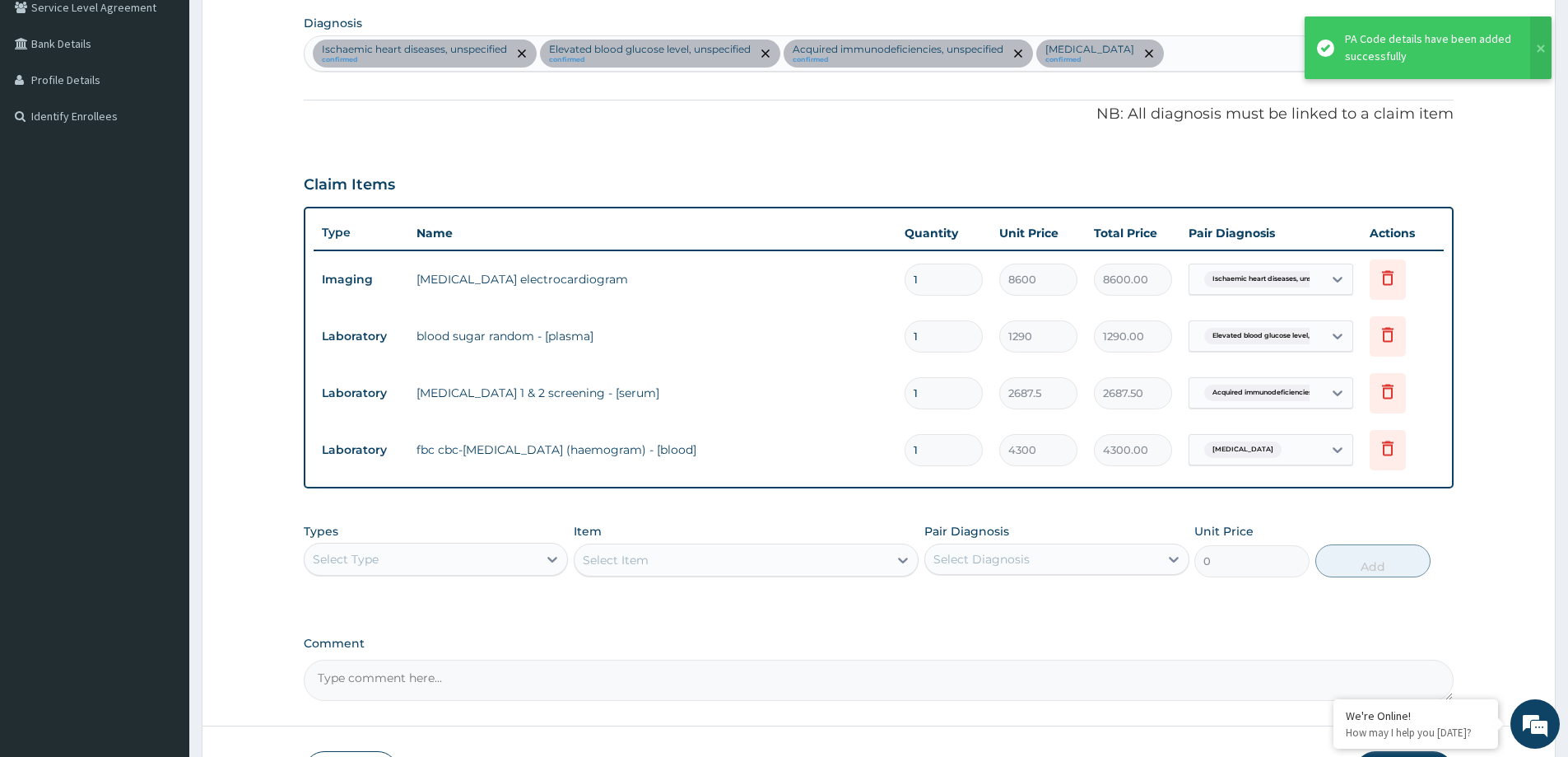
scroll to position [506, 0]
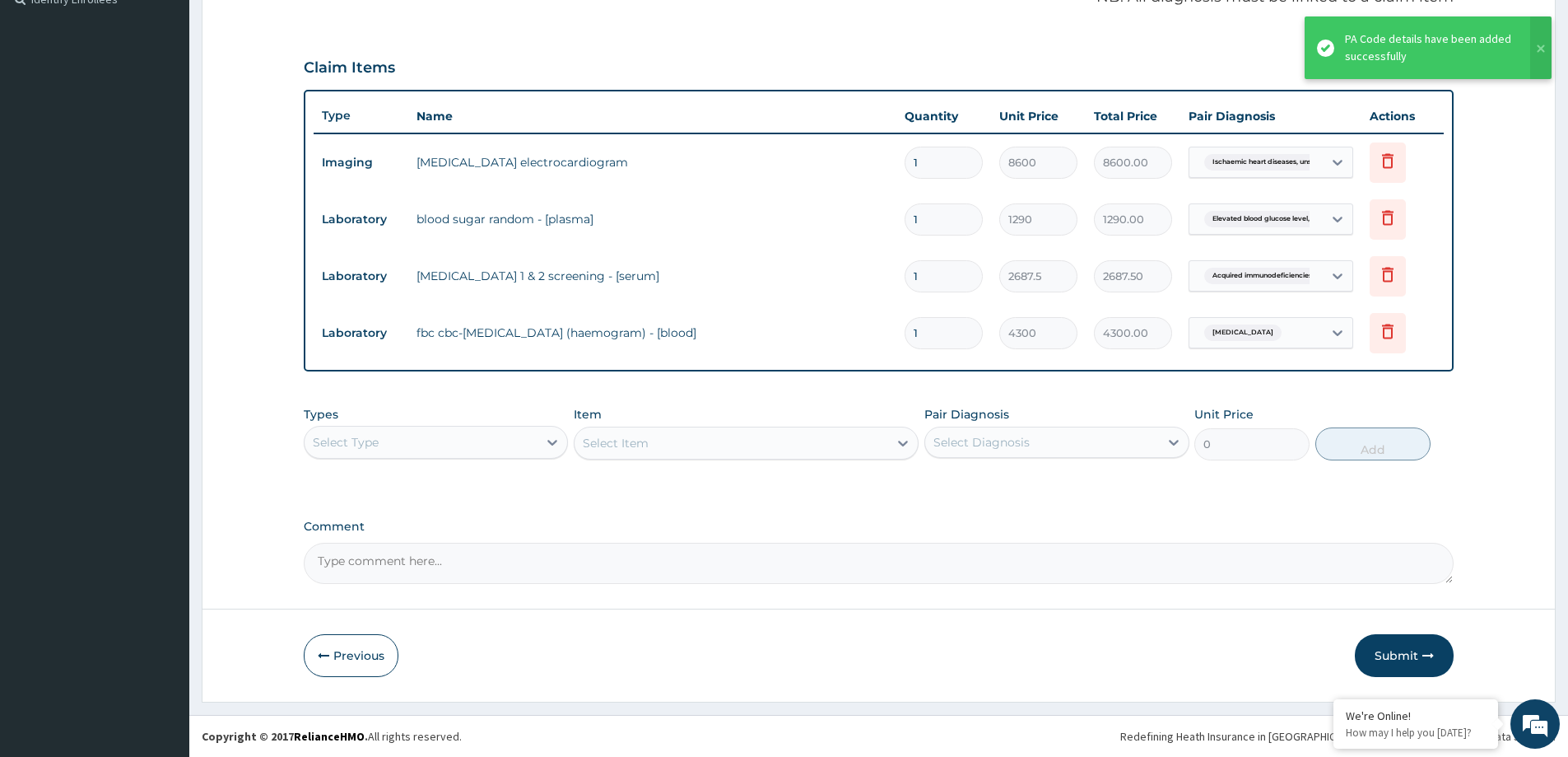
type input "0"
type input "0.00"
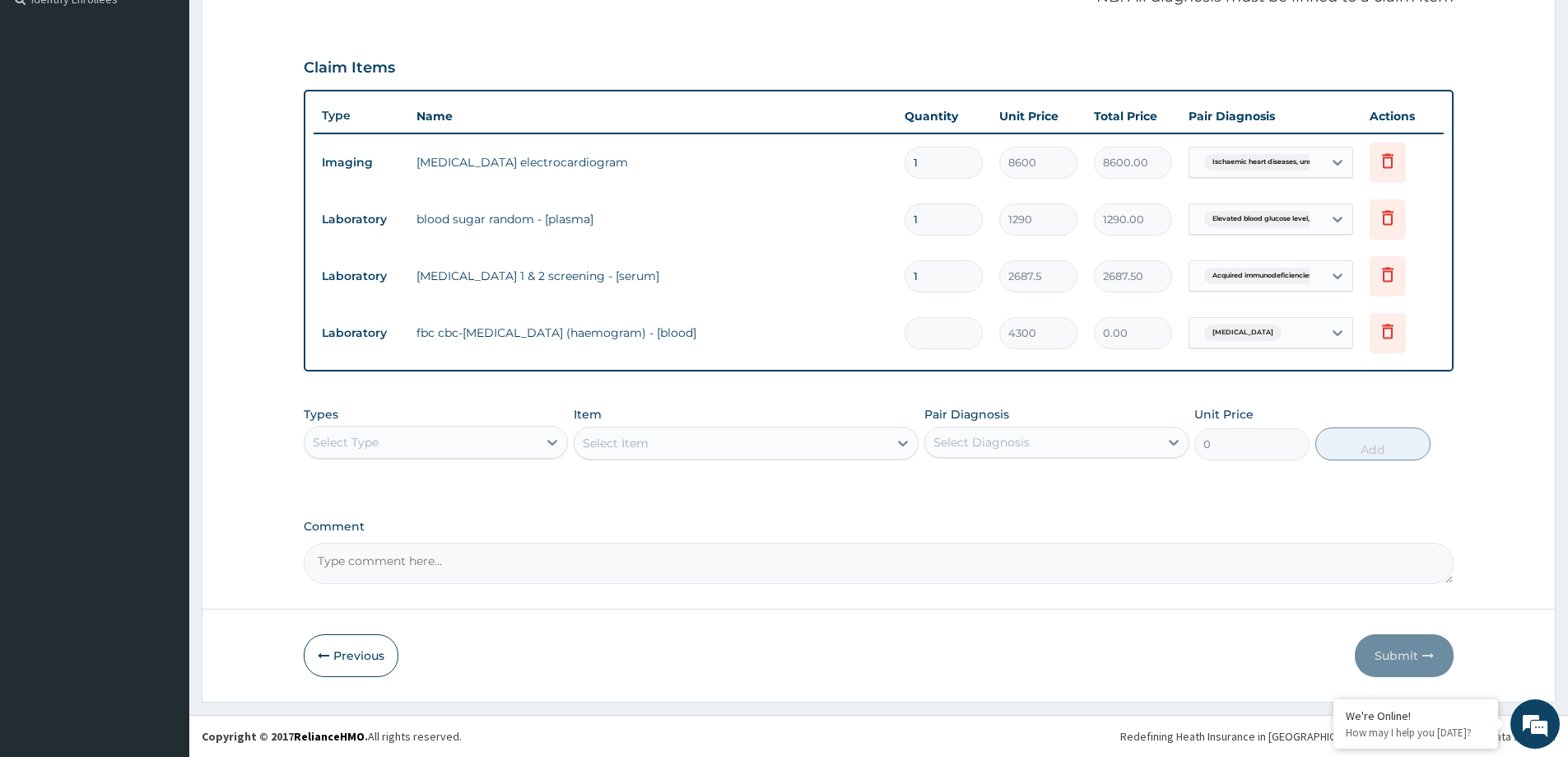
type input "1"
type input "4300.00"
click at [1391, 664] on button "Submit" at bounding box center [1404, 655] width 99 height 43
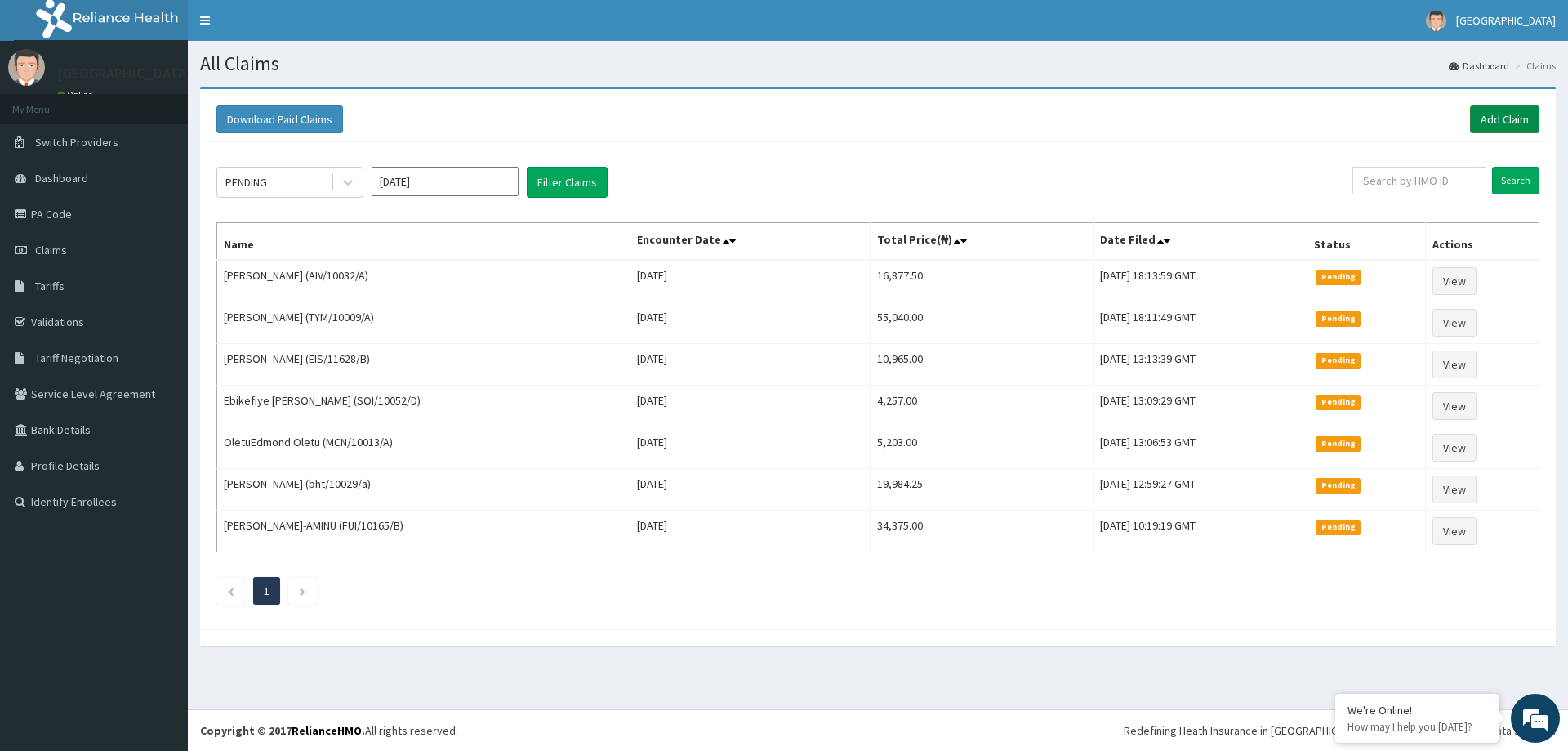
click at [1496, 124] on link "Add Claim" at bounding box center [1505, 120] width 69 height 28
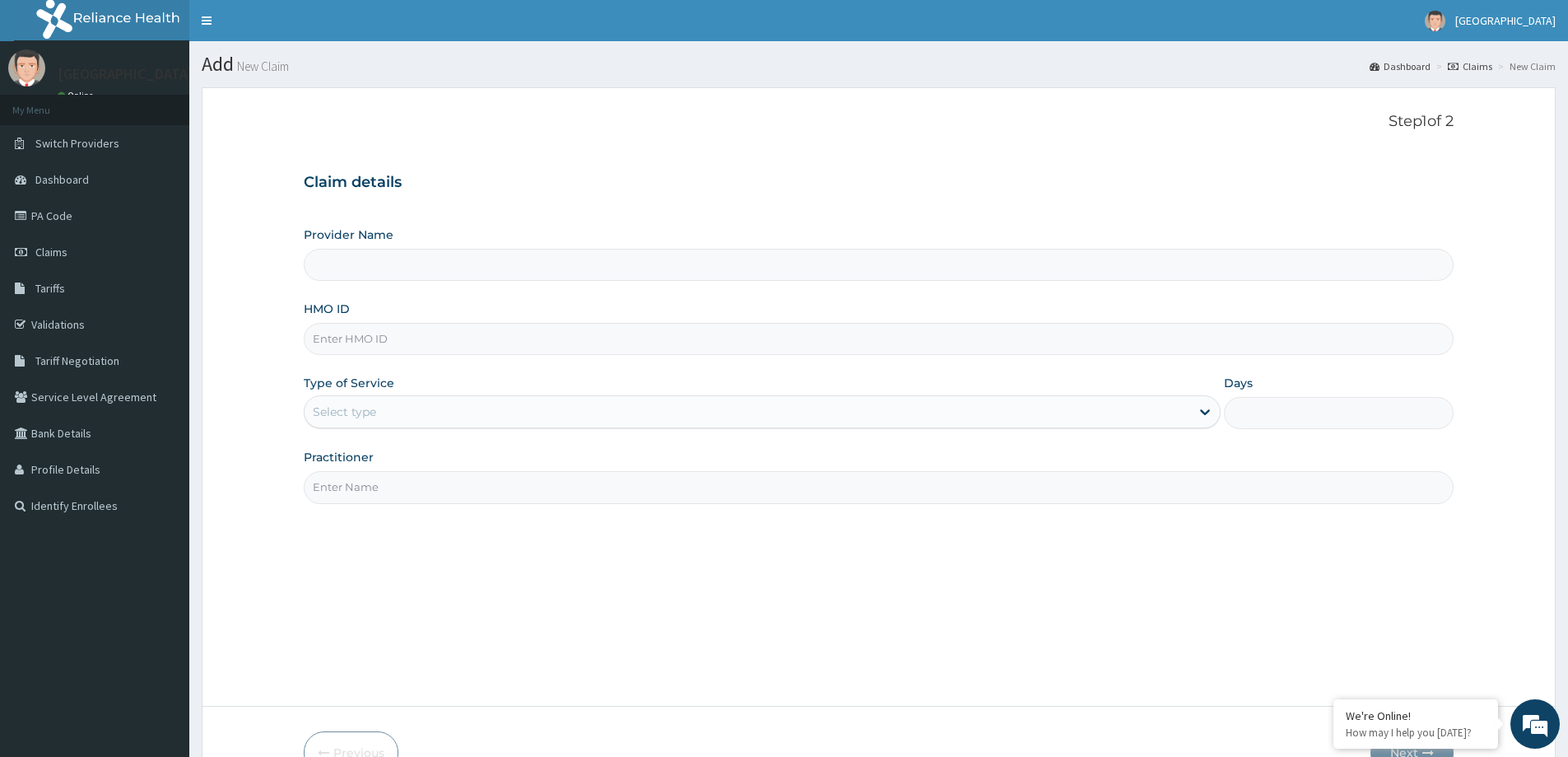
type input "[GEOGRAPHIC_DATA]"
drag, startPoint x: 379, startPoint y: 340, endPoint x: 386, endPoint y: 335, distance: 8.6
click at [378, 340] on input "HMO ID" at bounding box center [879, 339] width 1150 height 32
paste input "FDC/10051/B"
type input "FDC/10051/B"
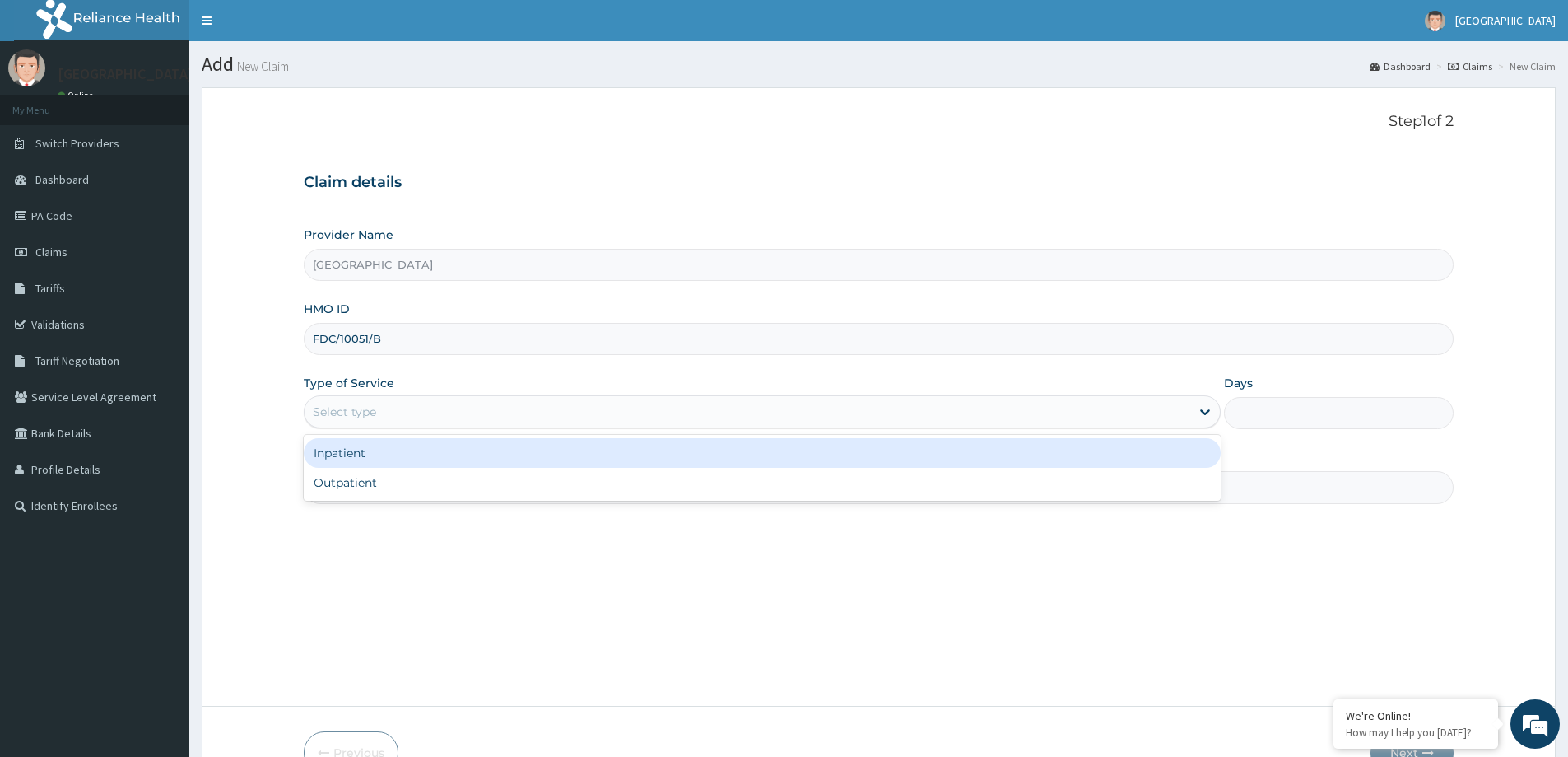
click at [392, 403] on div "Select type" at bounding box center [747, 412] width 886 height 26
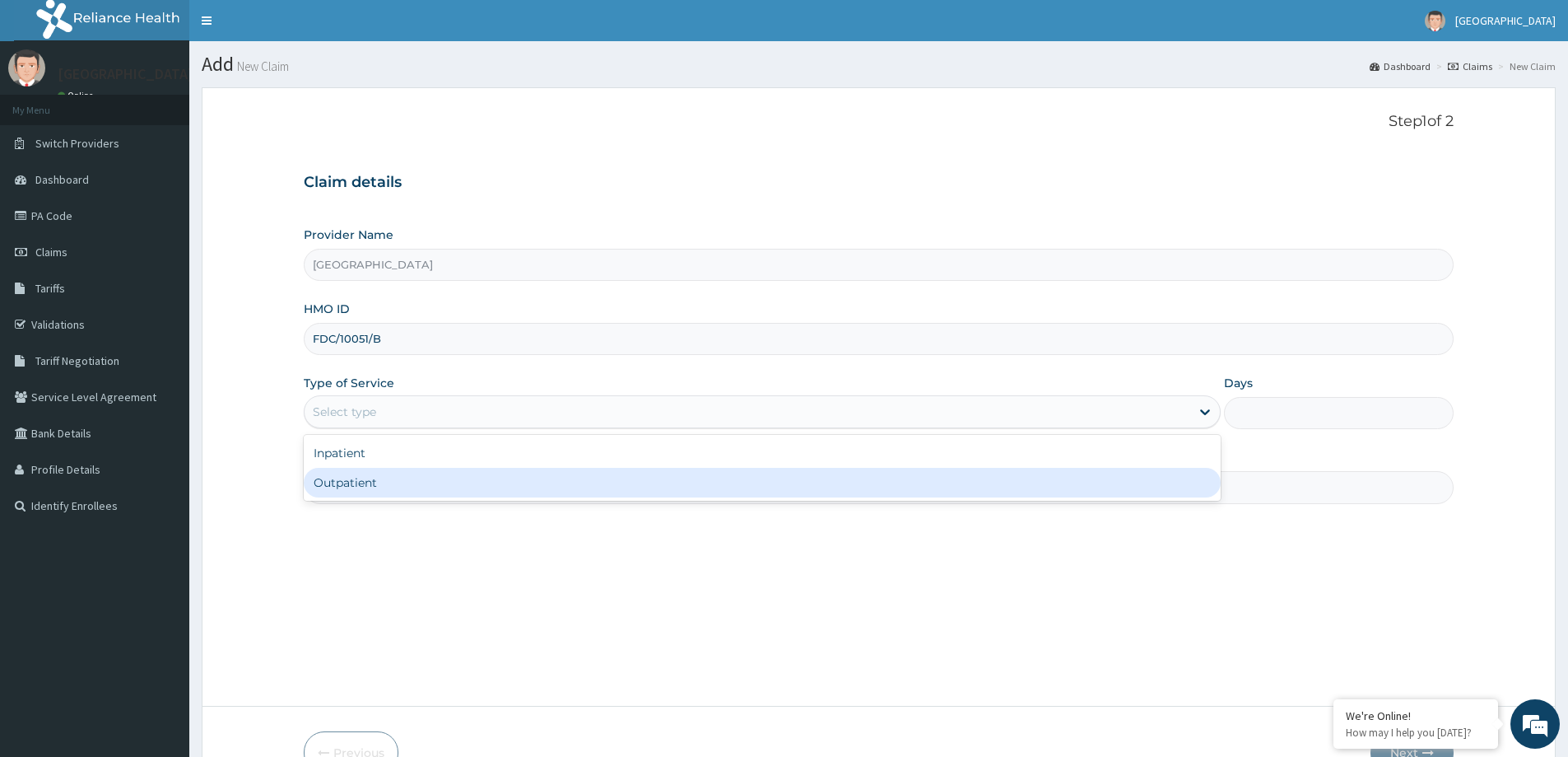
click at [376, 473] on div "Outpatient" at bounding box center [762, 483] width 917 height 30
type input "1"
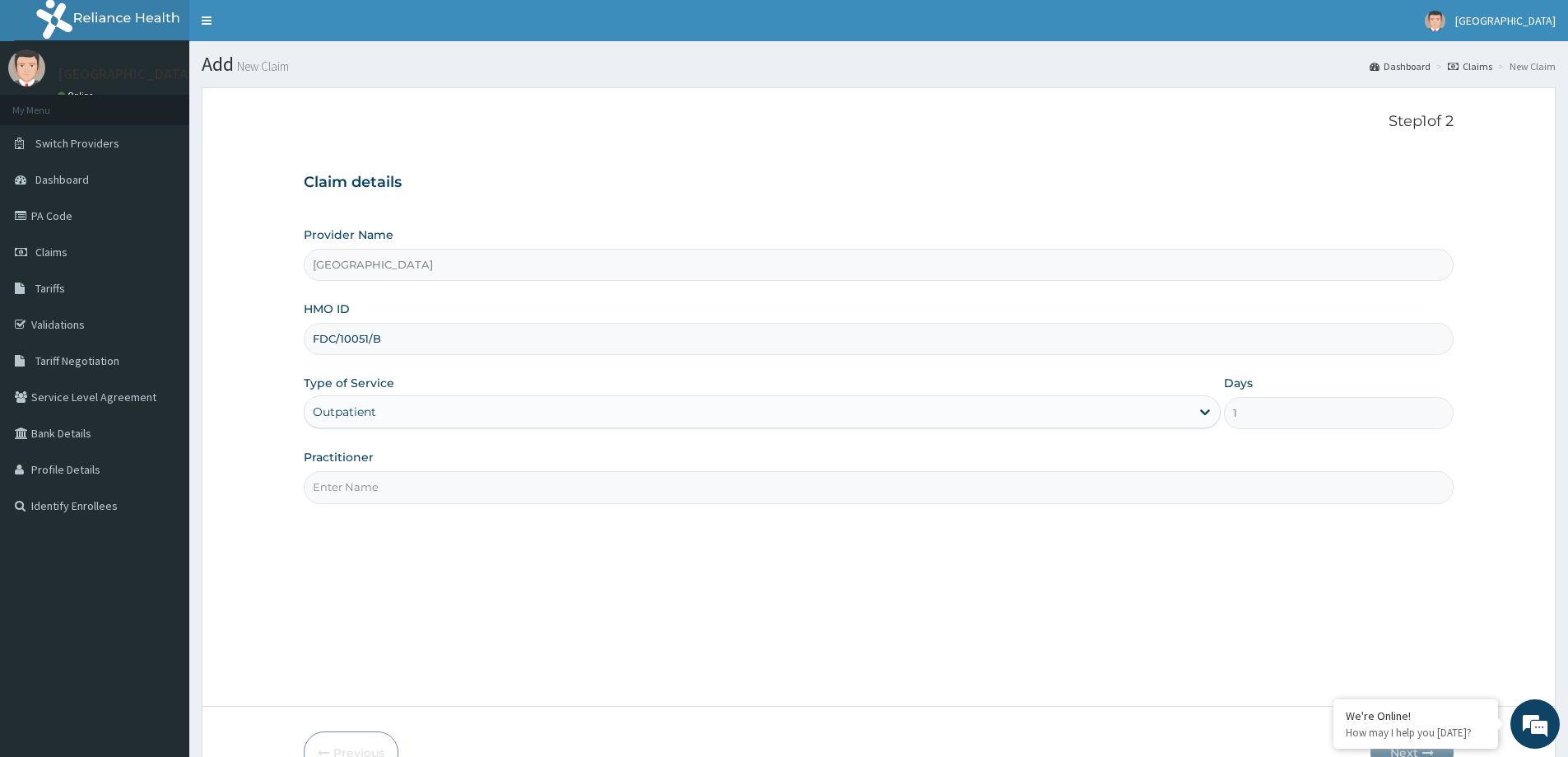
click at [373, 474] on input "Practitioner" at bounding box center [879, 487] width 1150 height 32
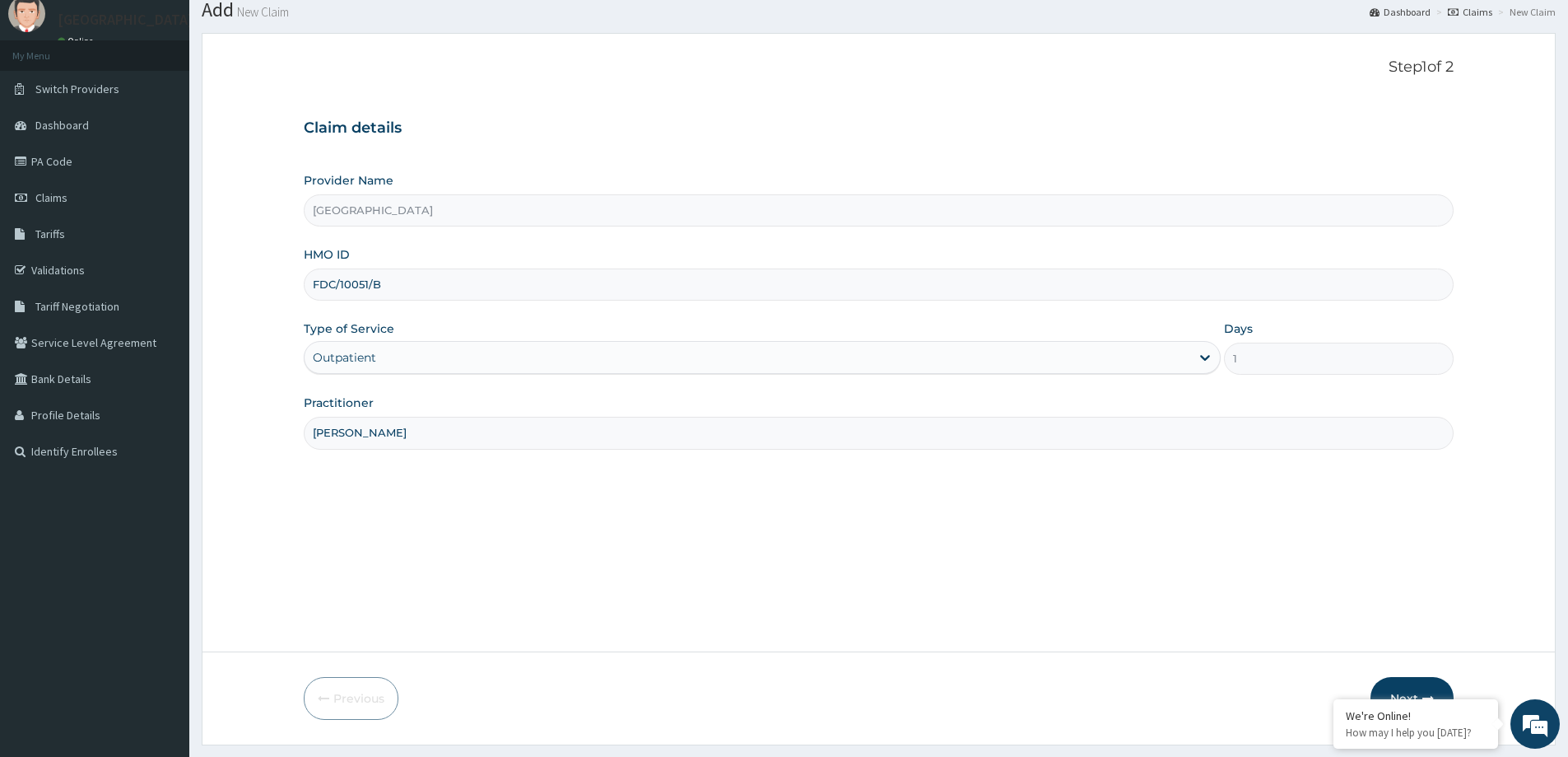
scroll to position [97, 0]
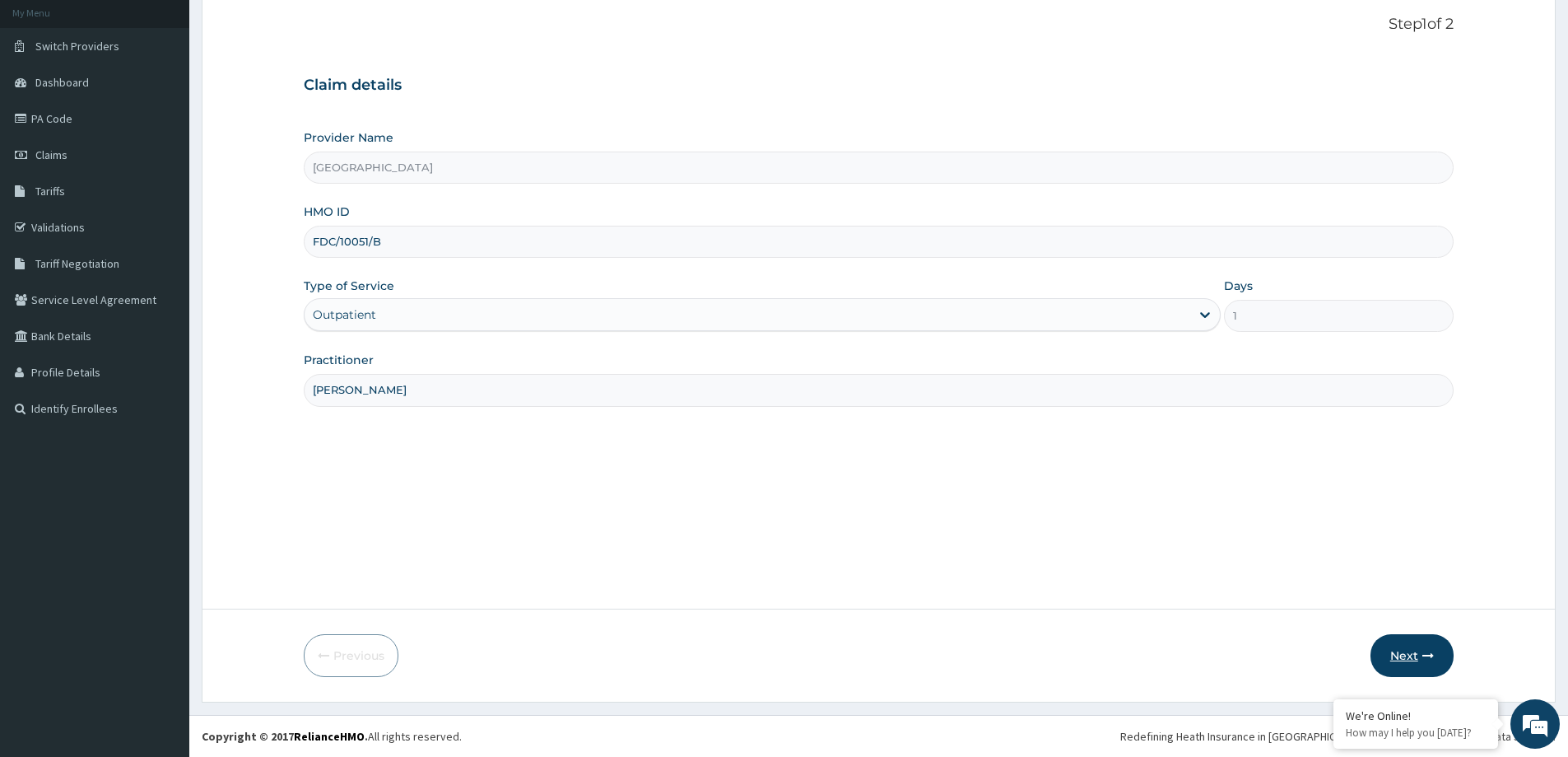
type input "[PERSON_NAME]"
click at [1413, 659] on button "Next" at bounding box center [1412, 655] width 83 height 43
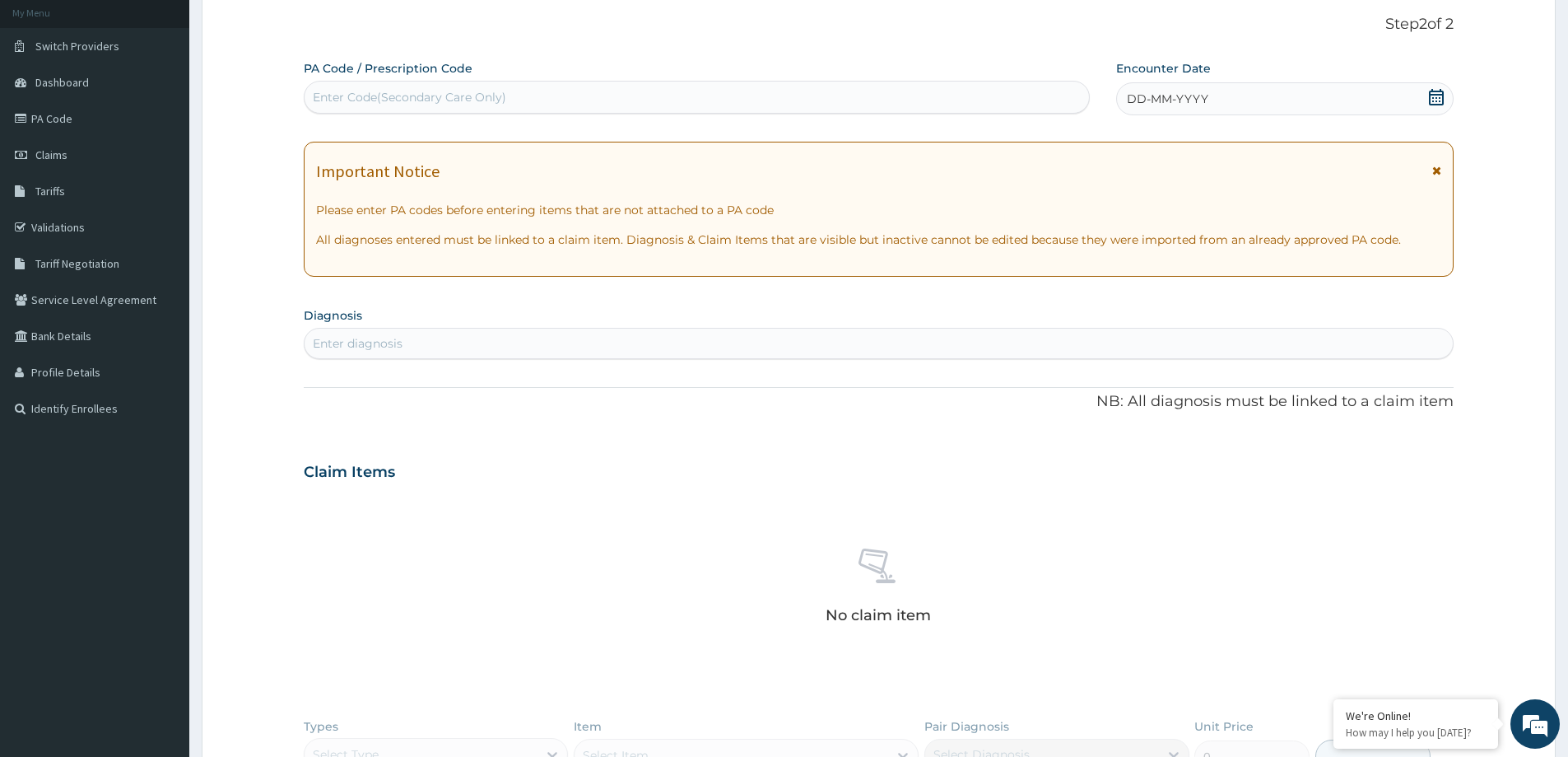
click at [454, 103] on div "Enter Code(Secondary Care Only)" at bounding box center [410, 97] width 194 height 17
paste input "PA/1FB8CC"
type input "PA/1FB8CC"
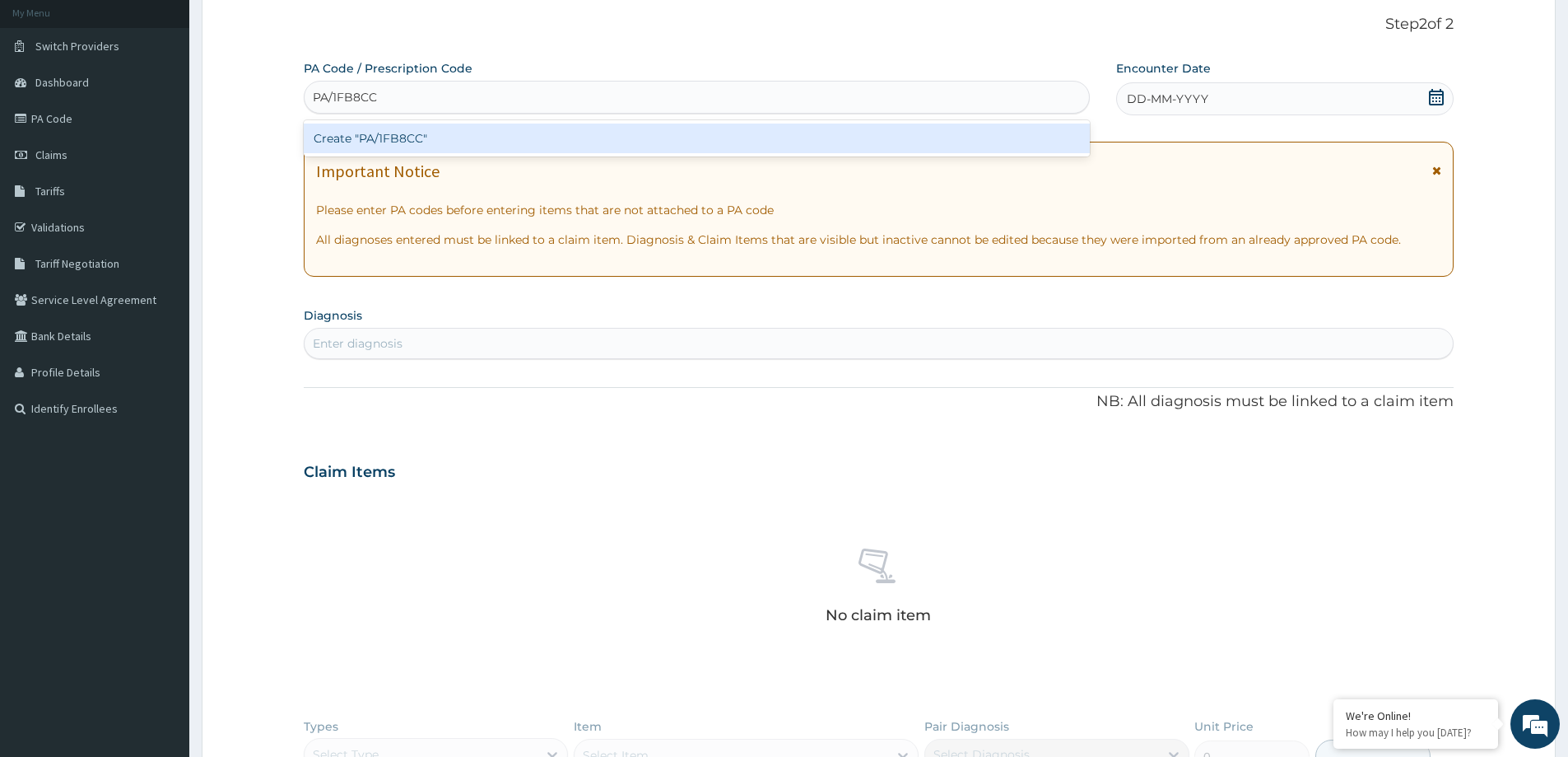
click at [502, 148] on div "Create "PA/1FB8CC"" at bounding box center [696, 139] width 786 height 30
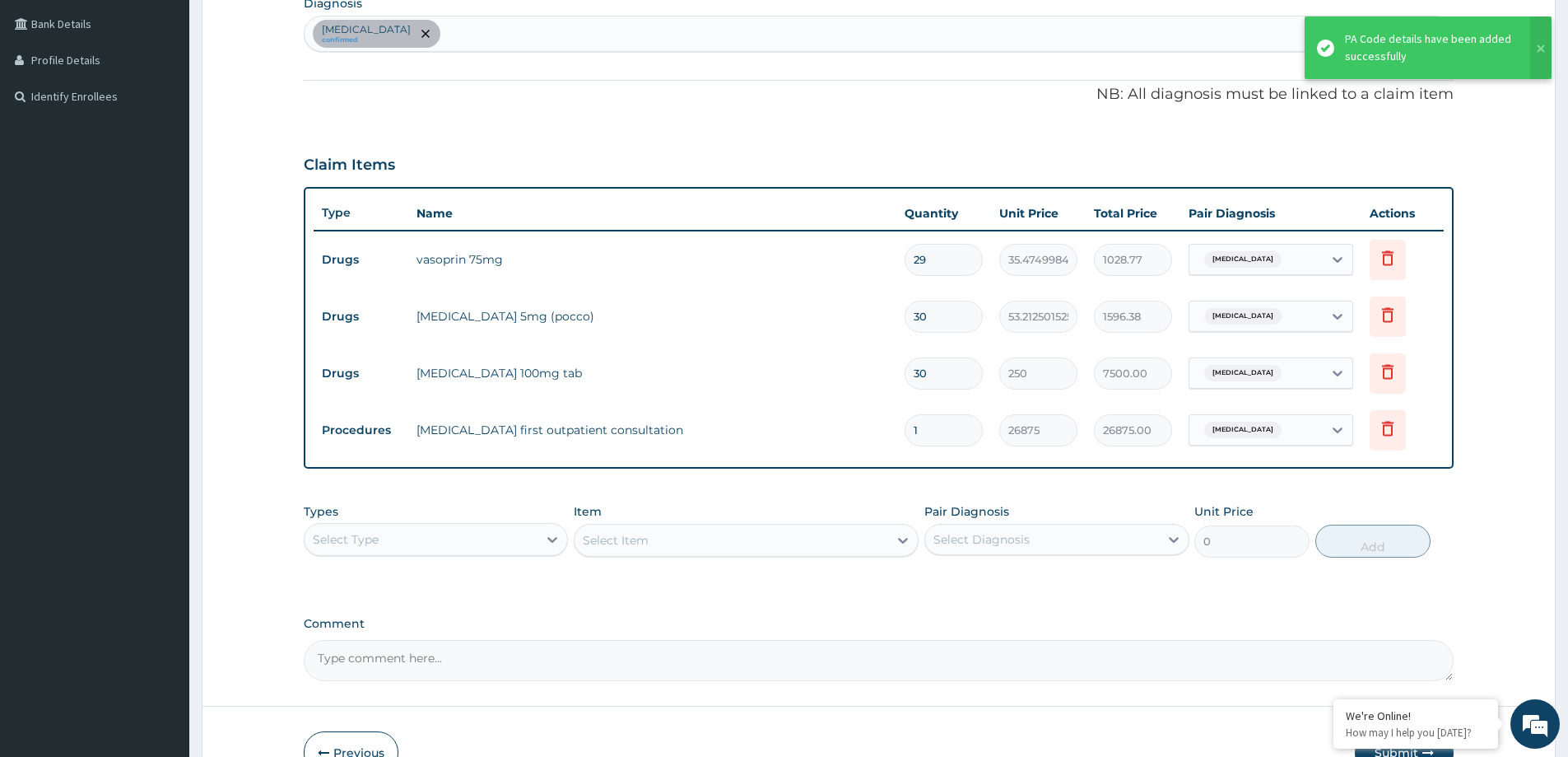
scroll to position [429, 0]
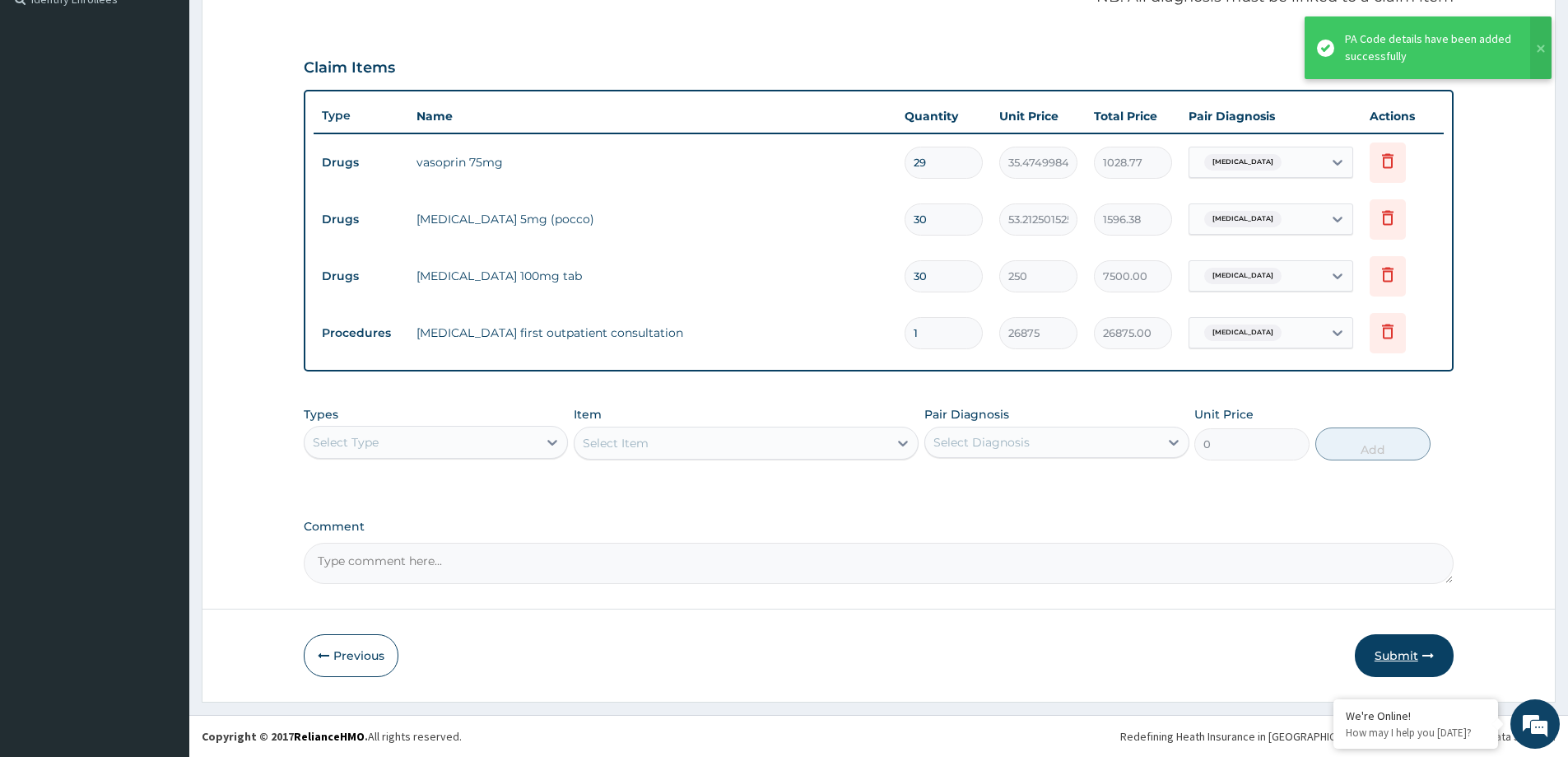
click at [1391, 657] on button "Submit" at bounding box center [1404, 655] width 99 height 43
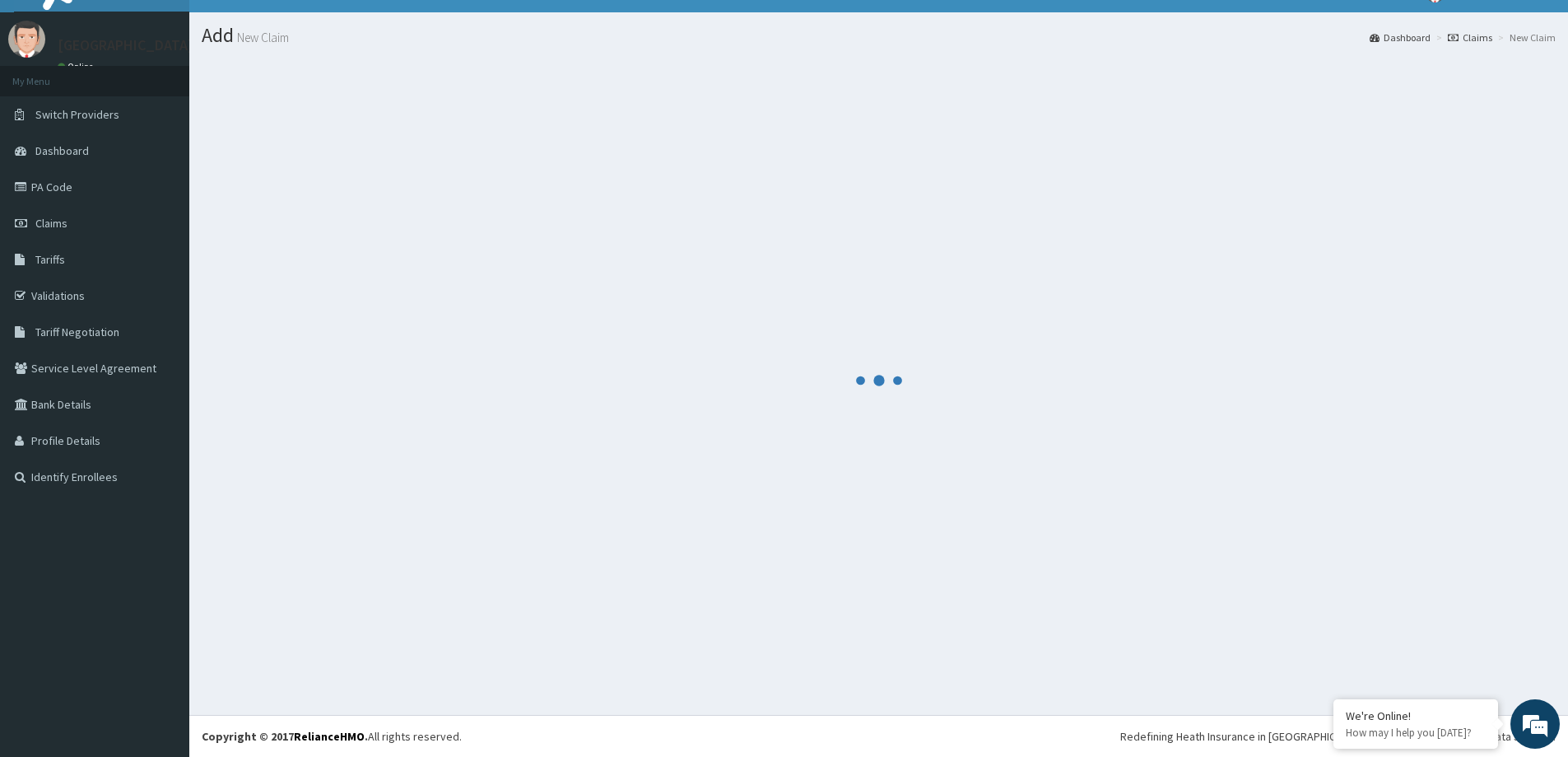
scroll to position [506, 0]
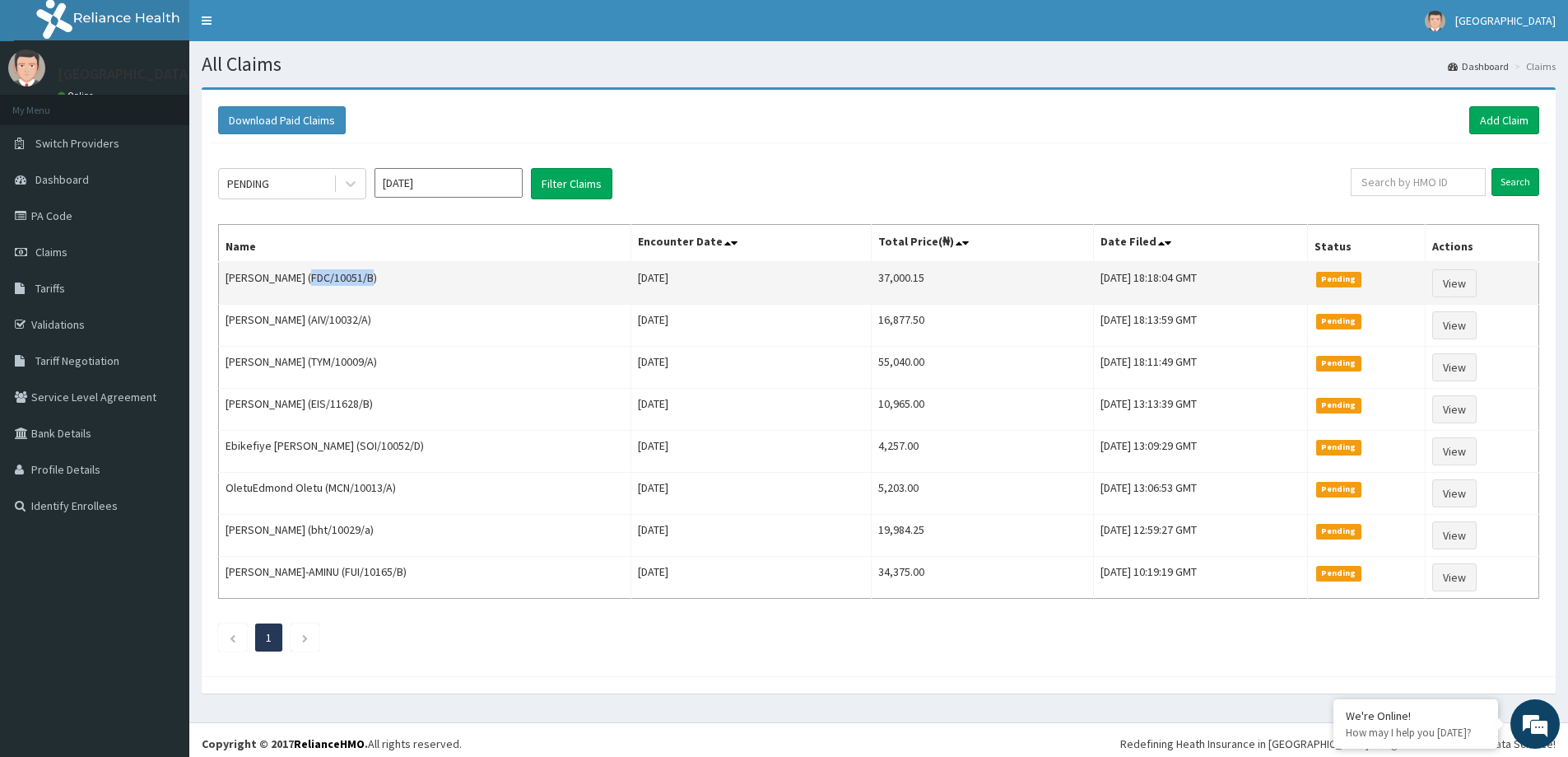
drag, startPoint x: 371, startPoint y: 279, endPoint x: 307, endPoint y: 282, distance: 64.1
click at [307, 282] on td "[PERSON_NAME] (FDC/10051/B)" at bounding box center [425, 283] width 413 height 43
copy td "FDC/10051/B"
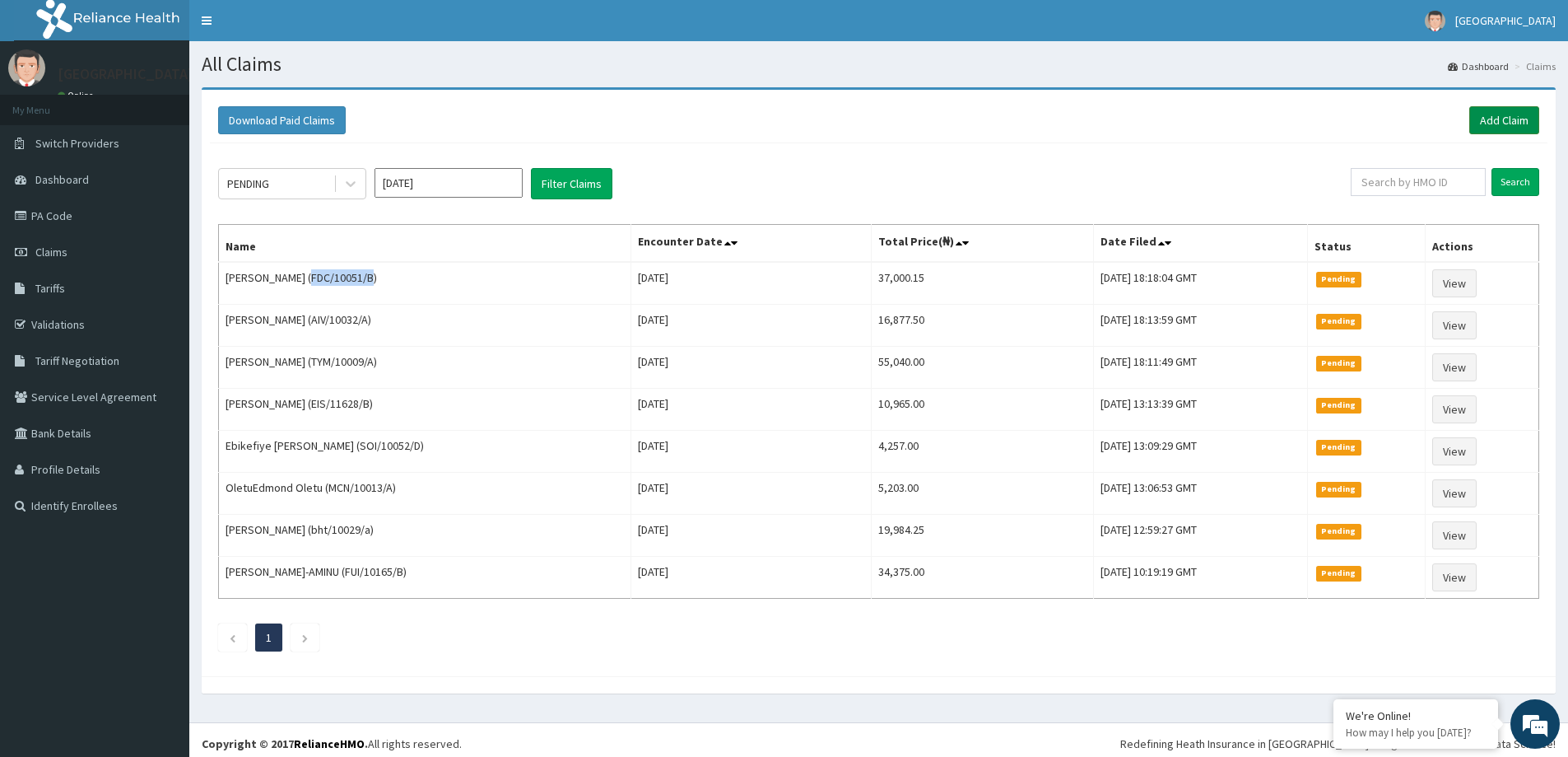
click at [1511, 118] on link "Add Claim" at bounding box center [1504, 120] width 70 height 28
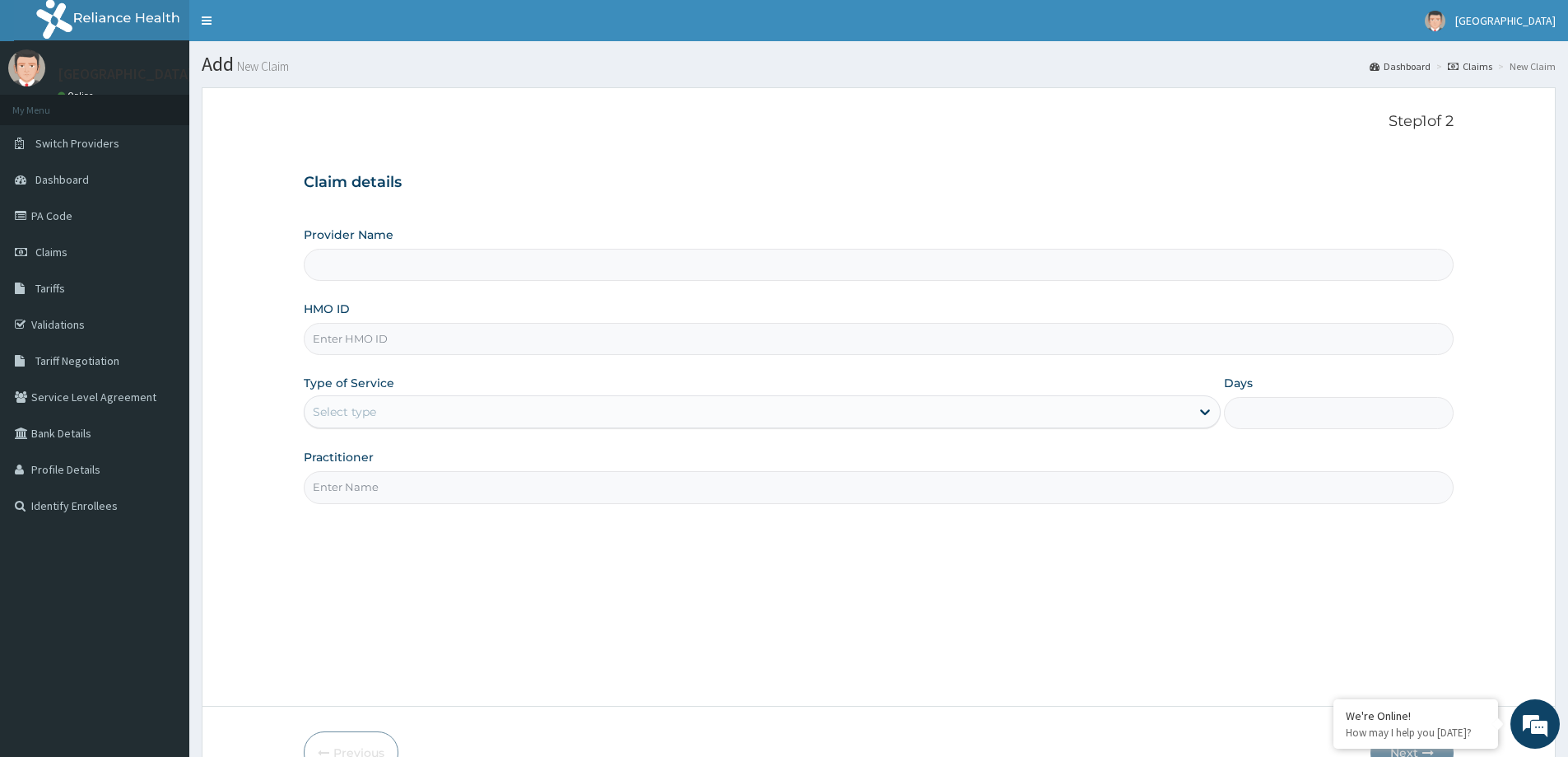
click at [401, 342] on input "HMO ID" at bounding box center [879, 339] width 1150 height 32
type input "[GEOGRAPHIC_DATA]"
paste input "FDC/10051/B"
type input "FDC/10051/B"
click at [595, 409] on div "Select type" at bounding box center [747, 412] width 886 height 26
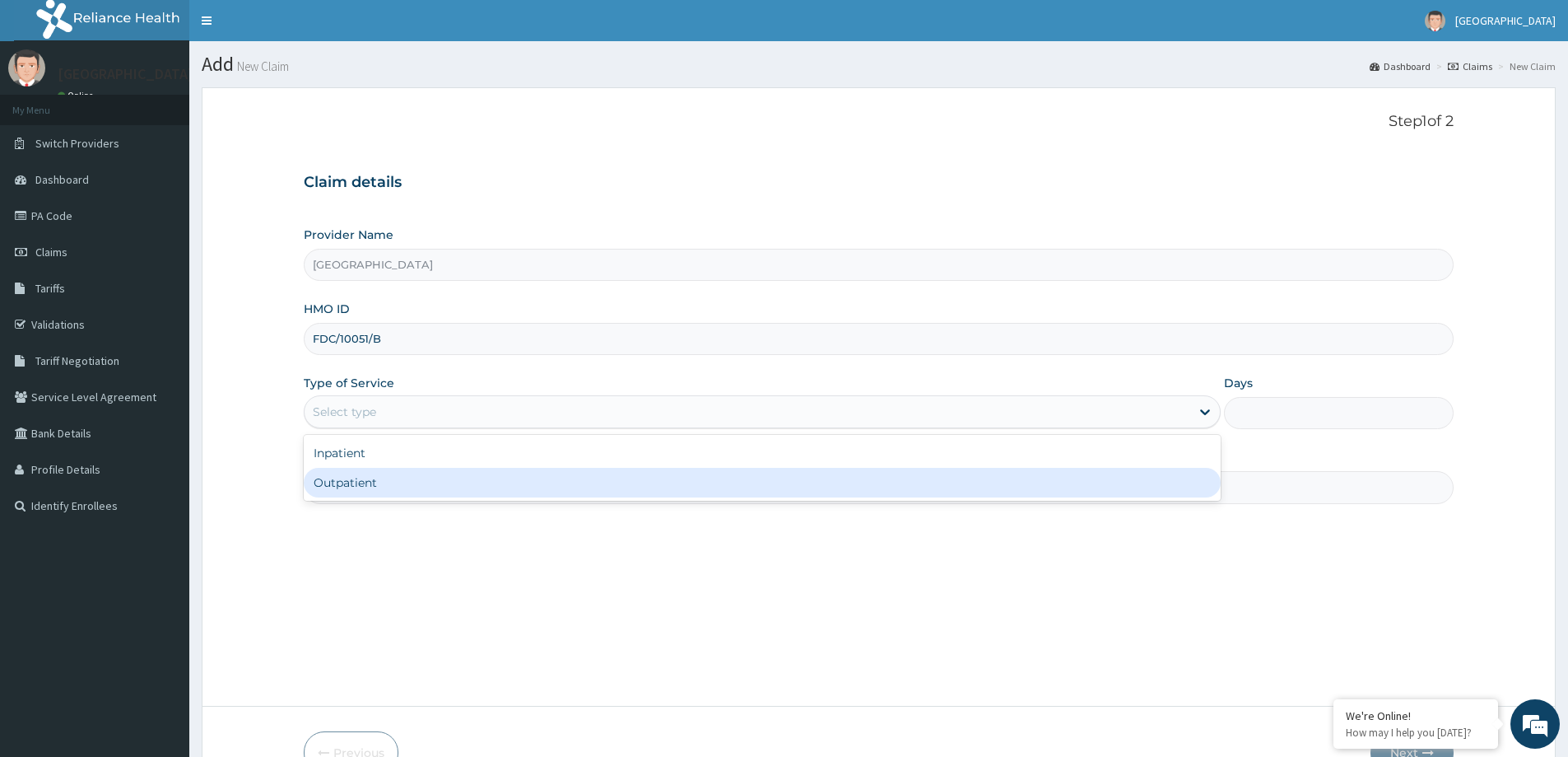
click at [458, 487] on div "Outpatient" at bounding box center [762, 483] width 917 height 30
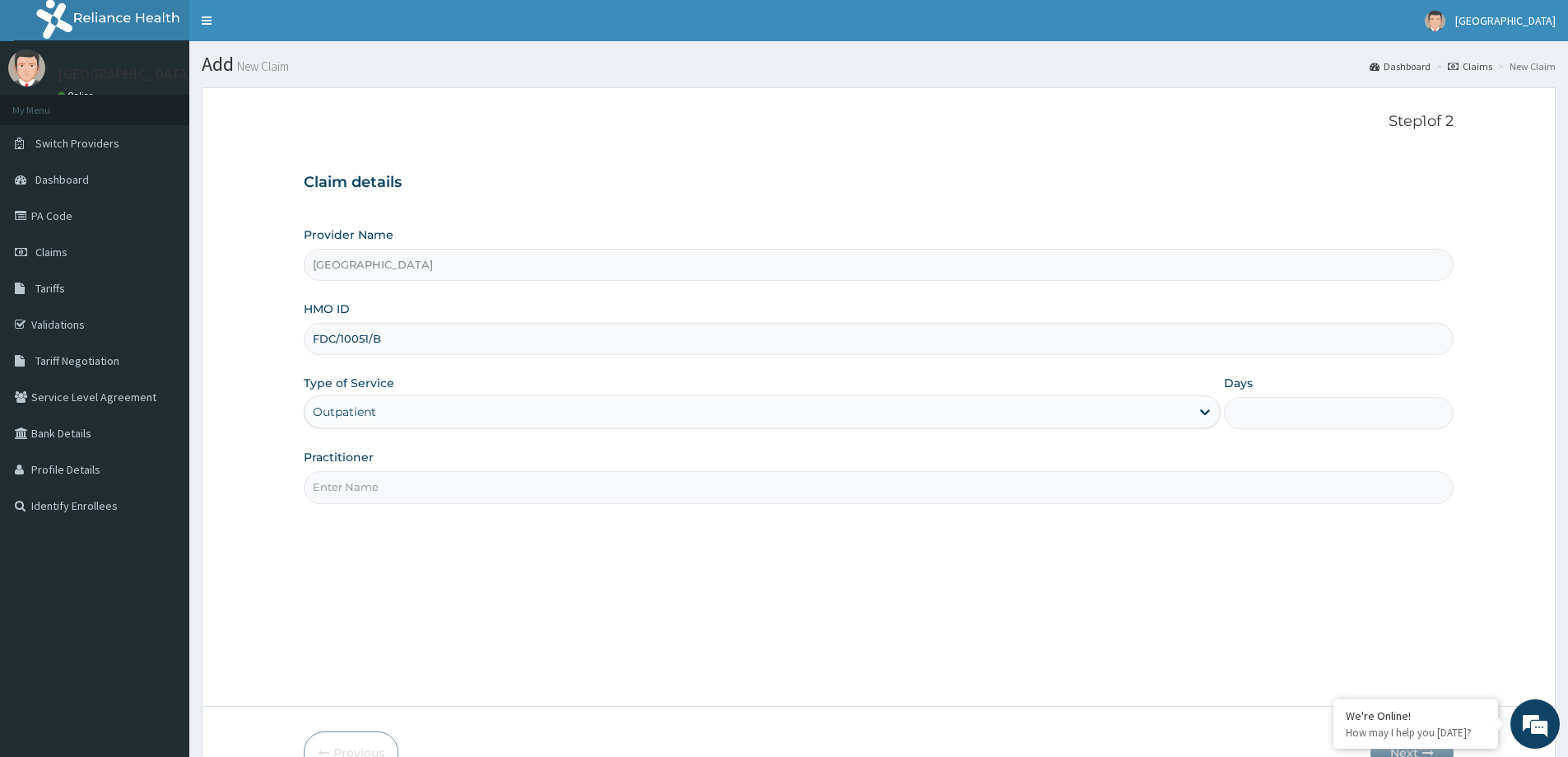
type input "1"
click at [380, 487] on input "Practitioner" at bounding box center [879, 487] width 1150 height 32
click at [511, 497] on input "Practitioner" at bounding box center [879, 487] width 1150 height 32
drag, startPoint x: 321, startPoint y: 489, endPoint x: 383, endPoint y: 498, distance: 62.6
click at [321, 488] on input "FR OYEYEMI" at bounding box center [879, 487] width 1150 height 32
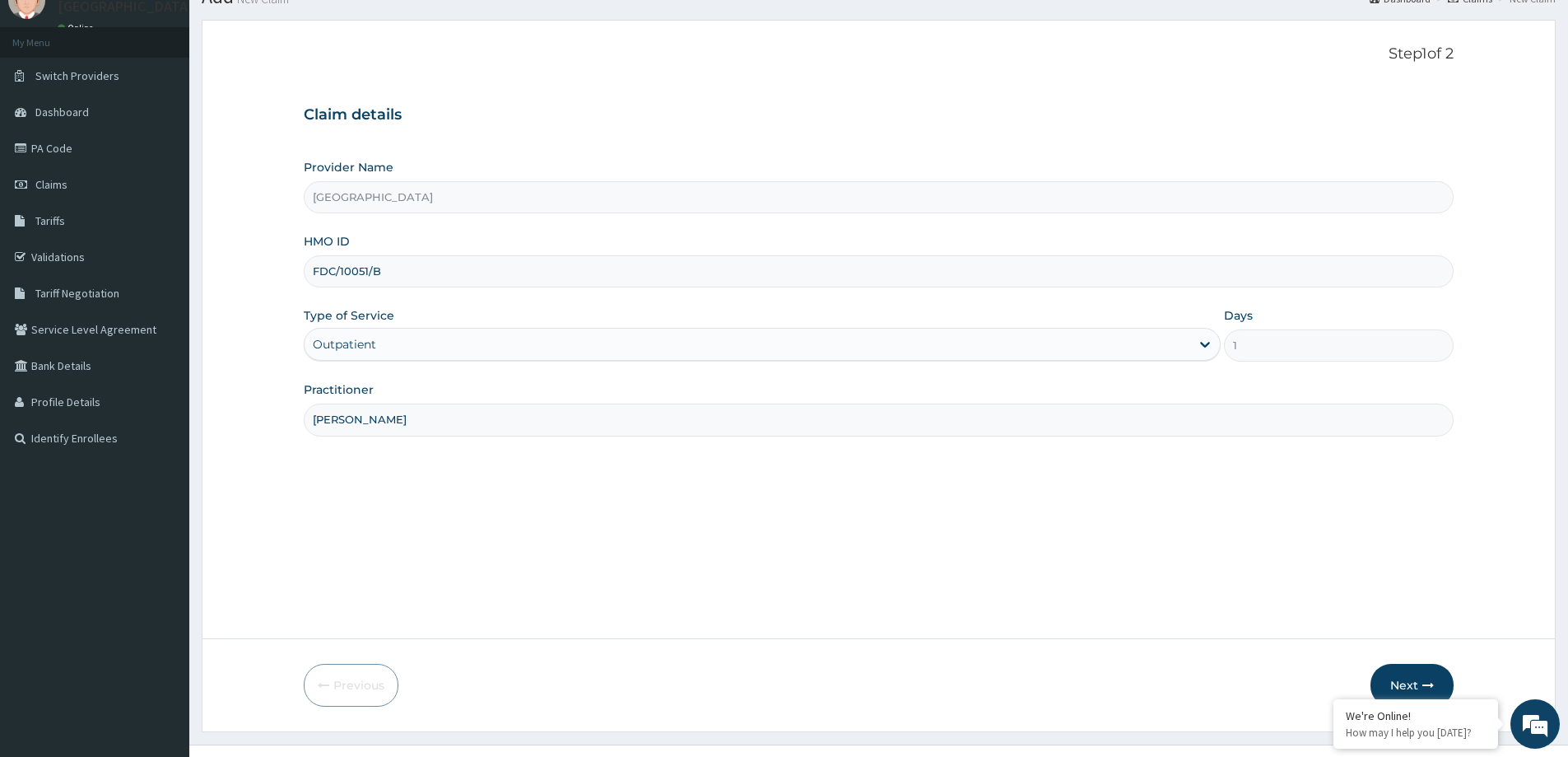
scroll to position [97, 0]
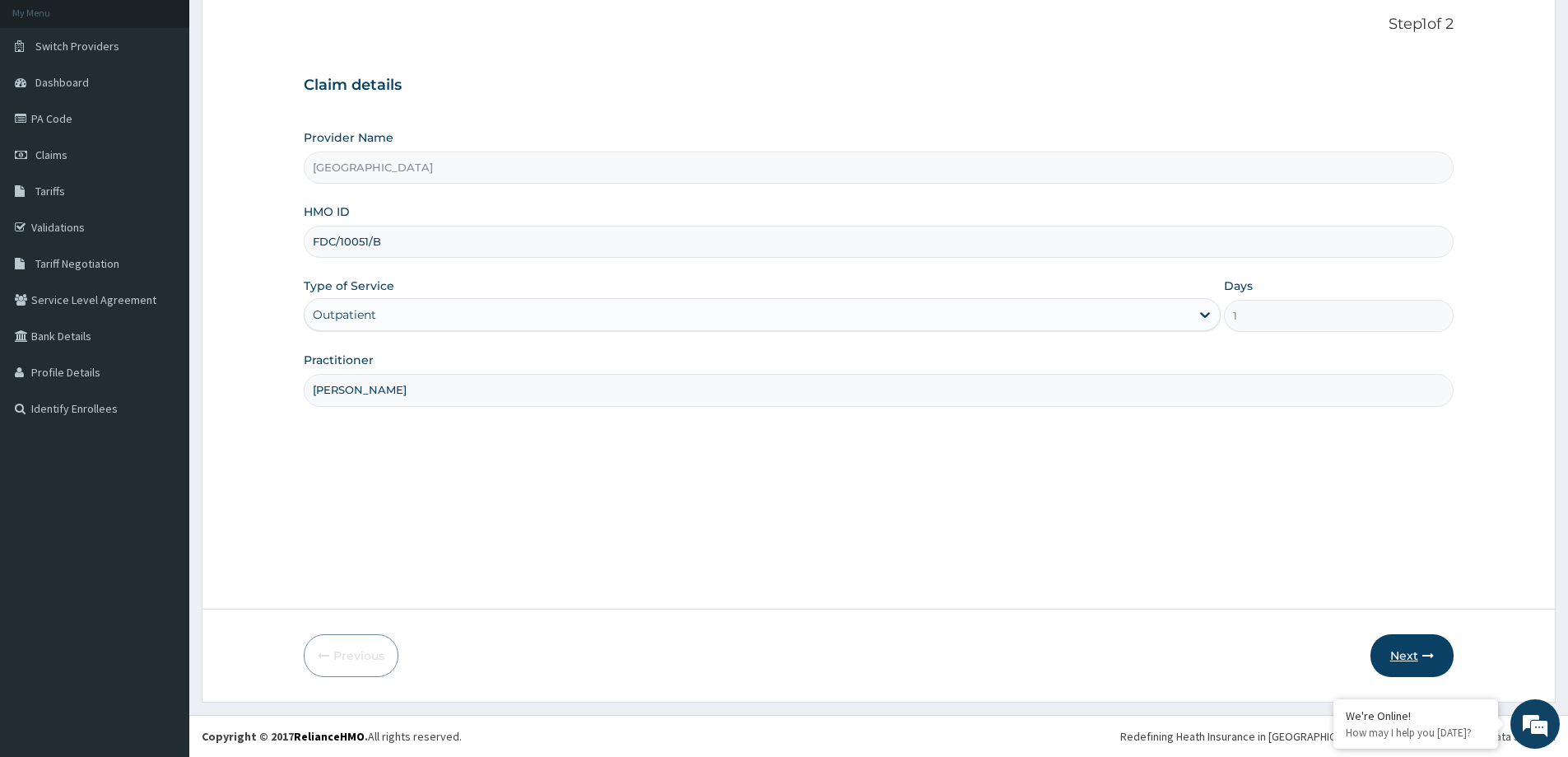
type input "DR OYEYEMI"
click at [1428, 653] on icon "button" at bounding box center [1428, 655] width 11 height 11
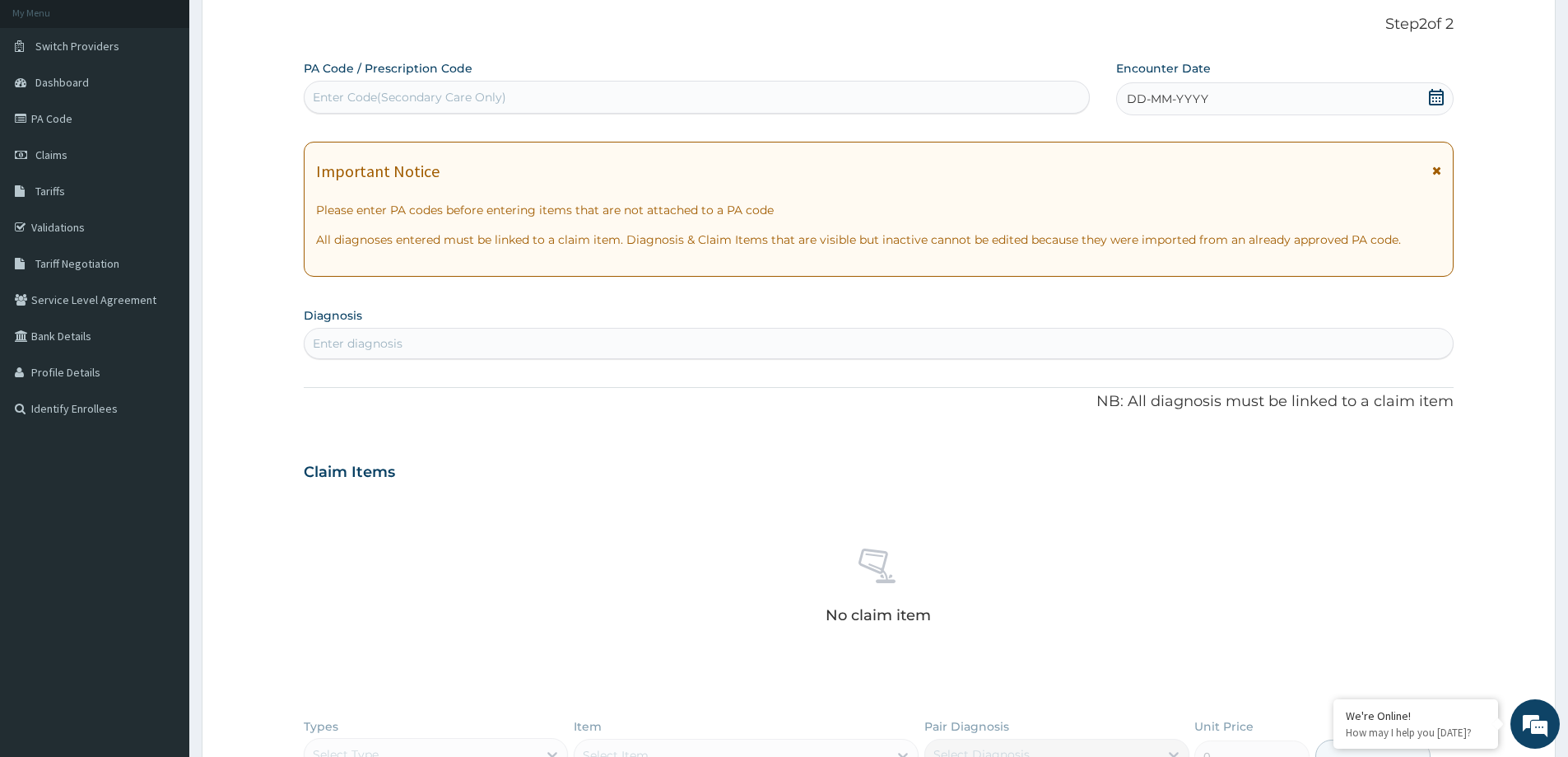
click at [1158, 99] on span "DD-MM-YYYY" at bounding box center [1167, 99] width 81 height 17
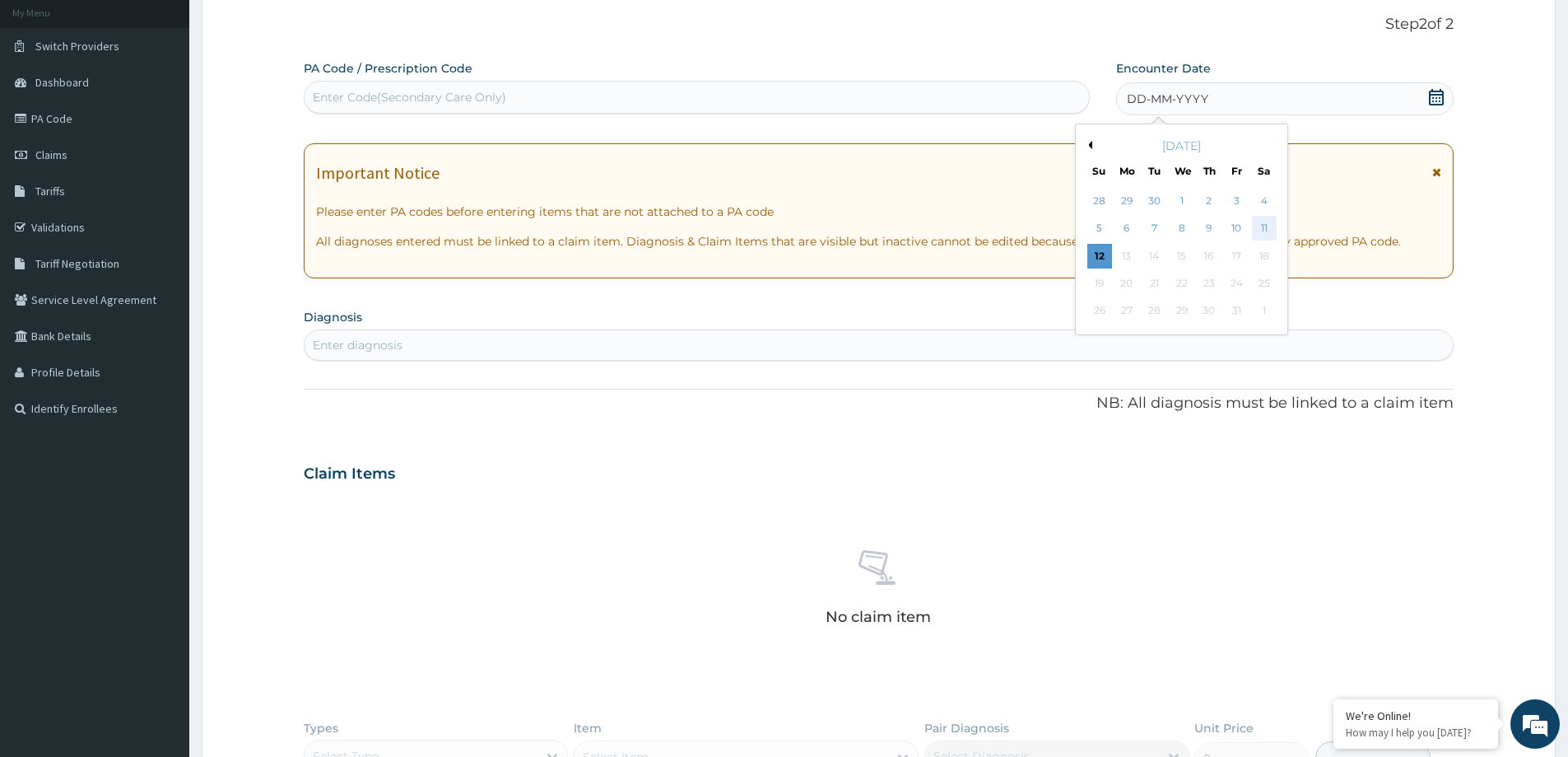
click at [1263, 226] on div "11" at bounding box center [1264, 229] width 24 height 24
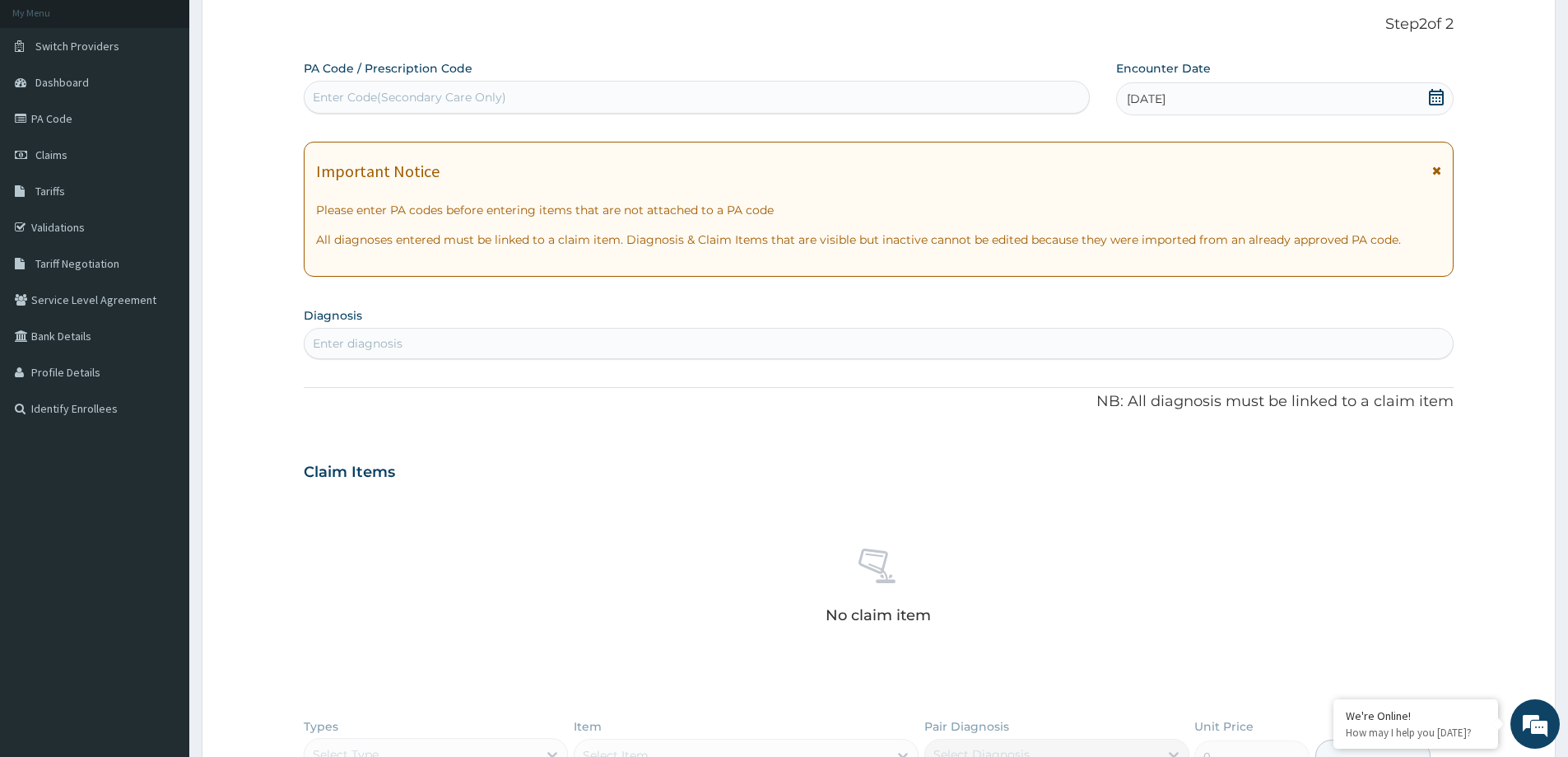
click at [483, 99] on div "Enter Code(Secondary Care Only)" at bounding box center [410, 97] width 194 height 17
click at [387, 94] on div "Enter Code(Secondary Care Only)" at bounding box center [410, 97] width 194 height 17
paste input "PA/3A96E1"
type input "PA/3A96E1"
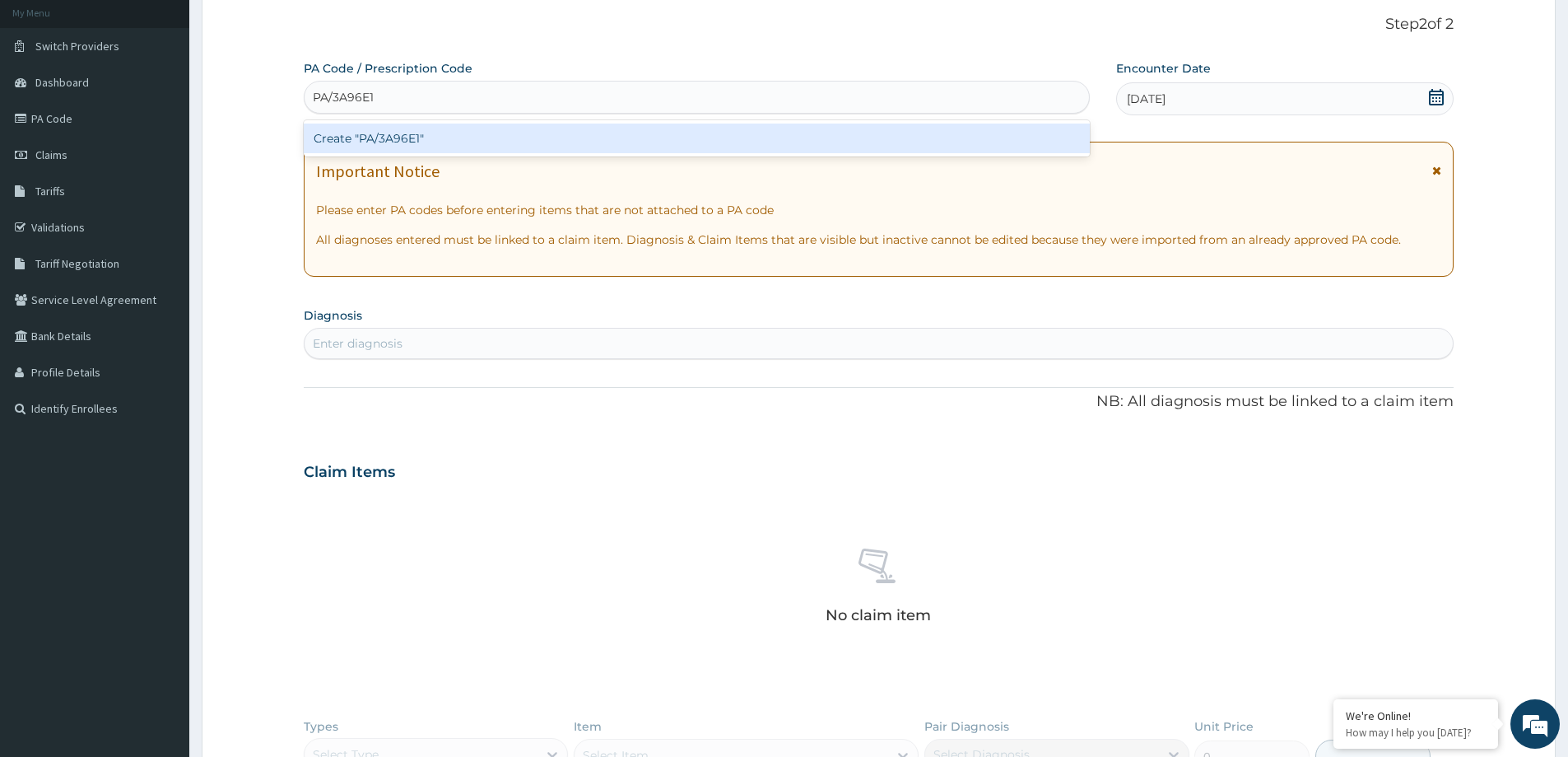
click at [463, 147] on div "Create "PA/3A96E1"" at bounding box center [696, 139] width 786 height 30
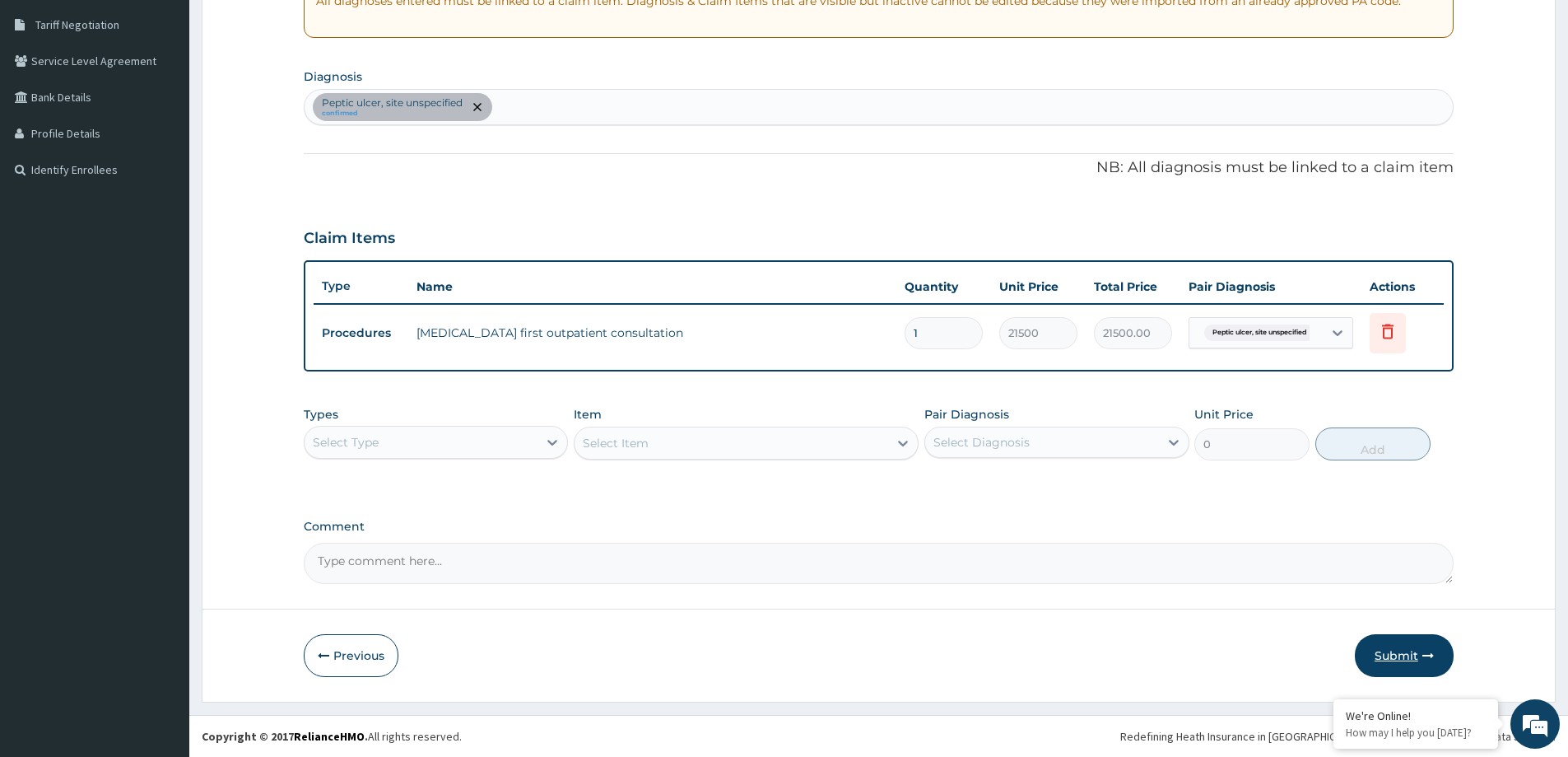
click at [1430, 657] on icon "button" at bounding box center [1428, 655] width 11 height 11
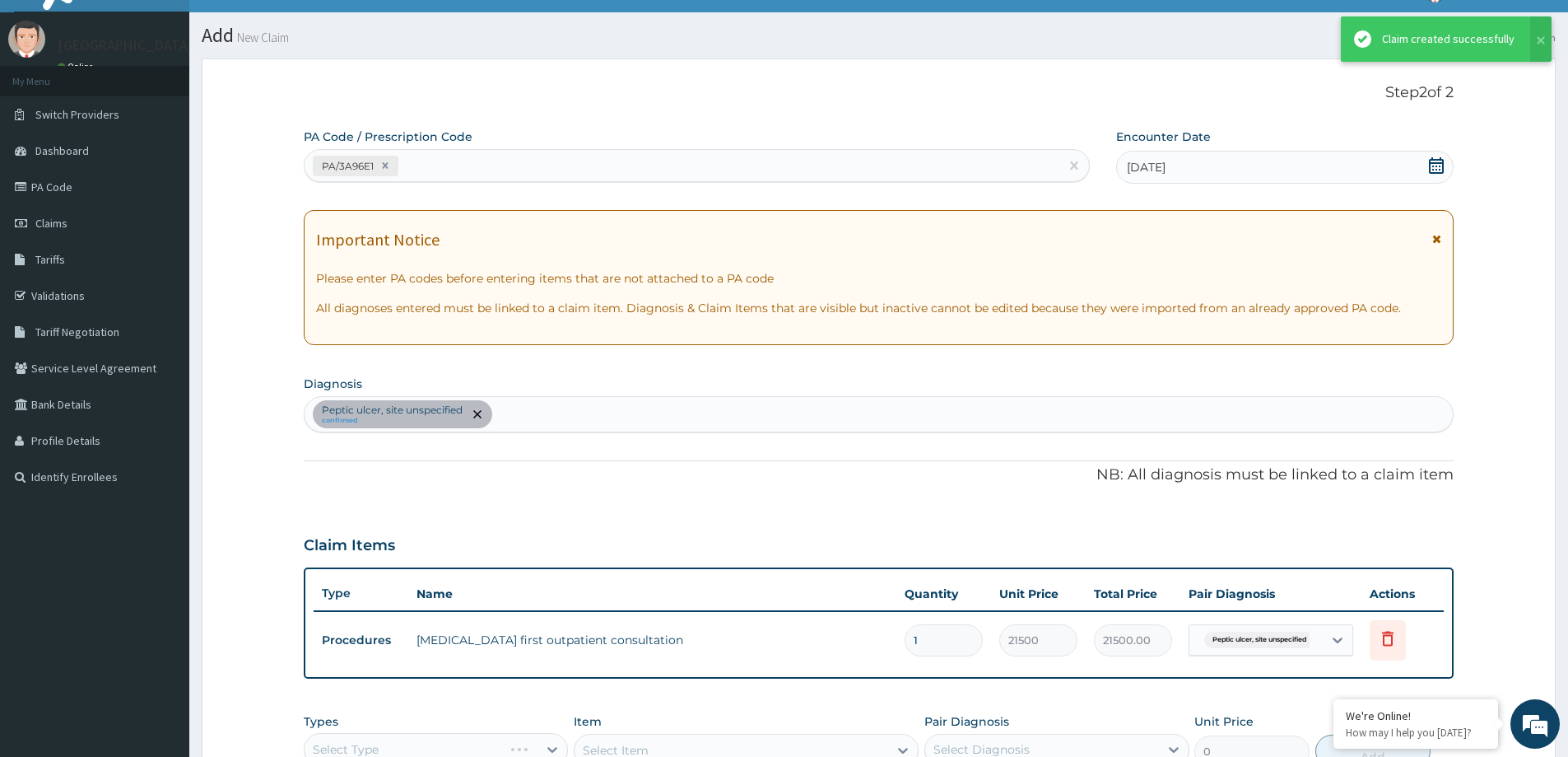
scroll to position [336, 0]
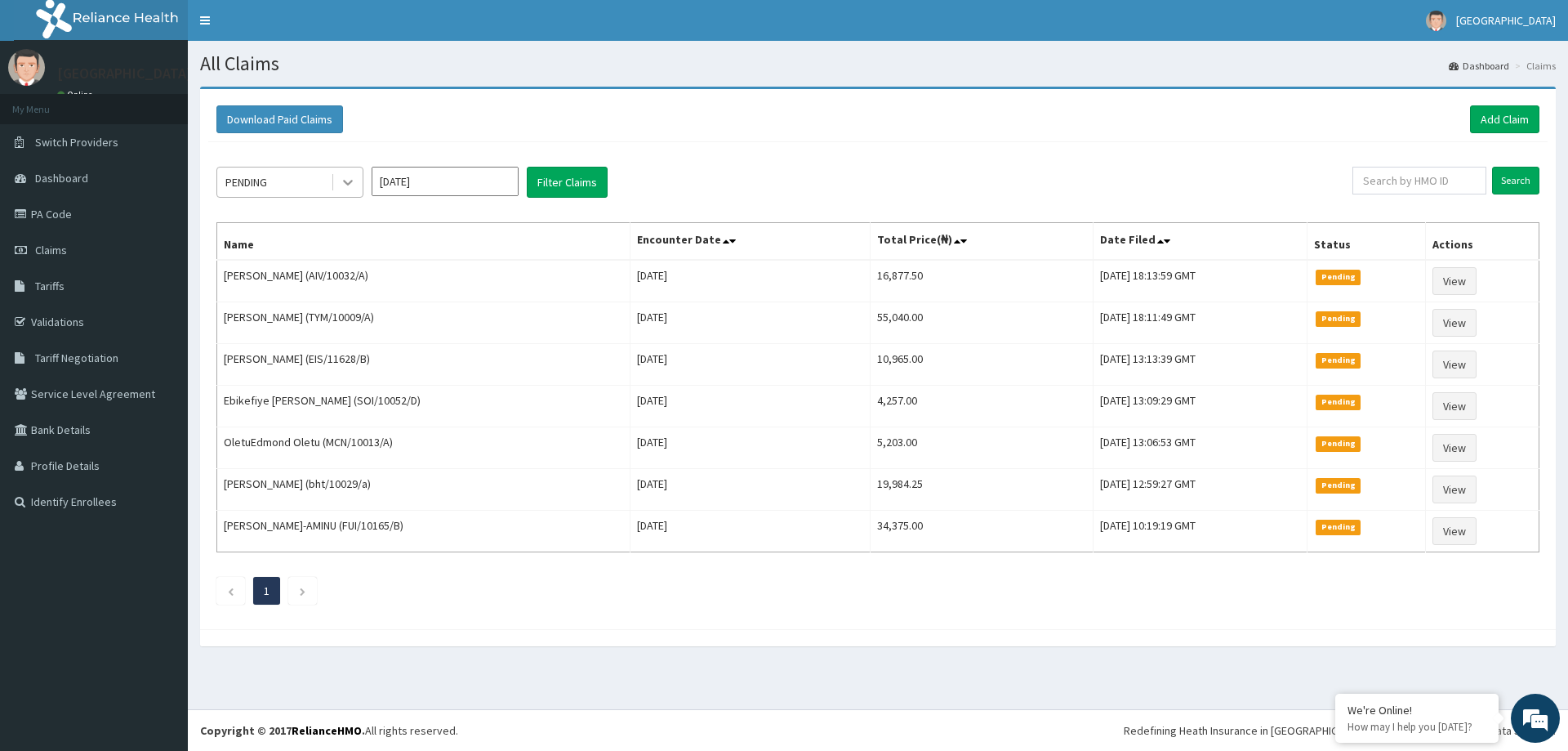
click at [349, 175] on icon at bounding box center [347, 182] width 16 height 16
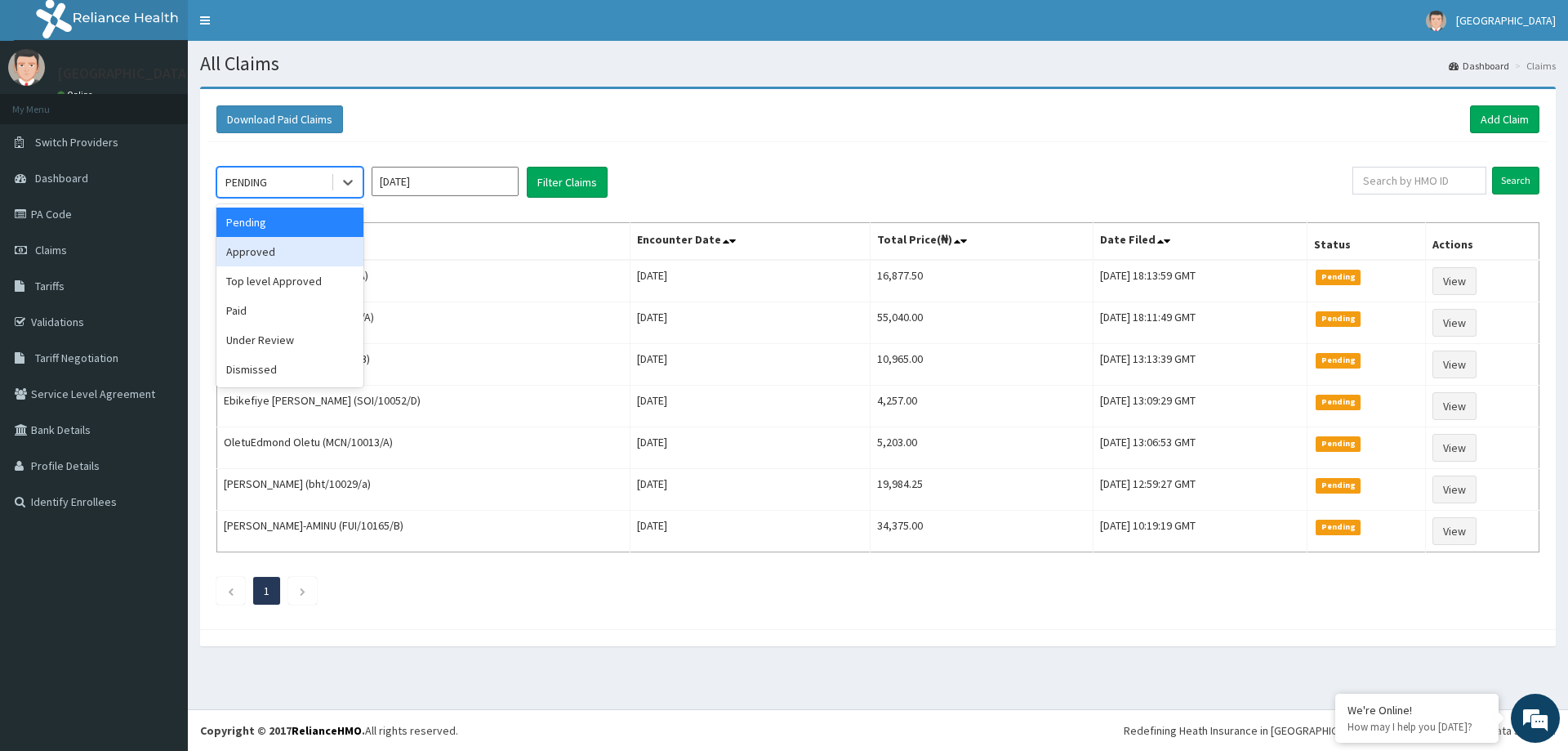
click at [291, 246] on div "Approved" at bounding box center [290, 252] width 147 height 29
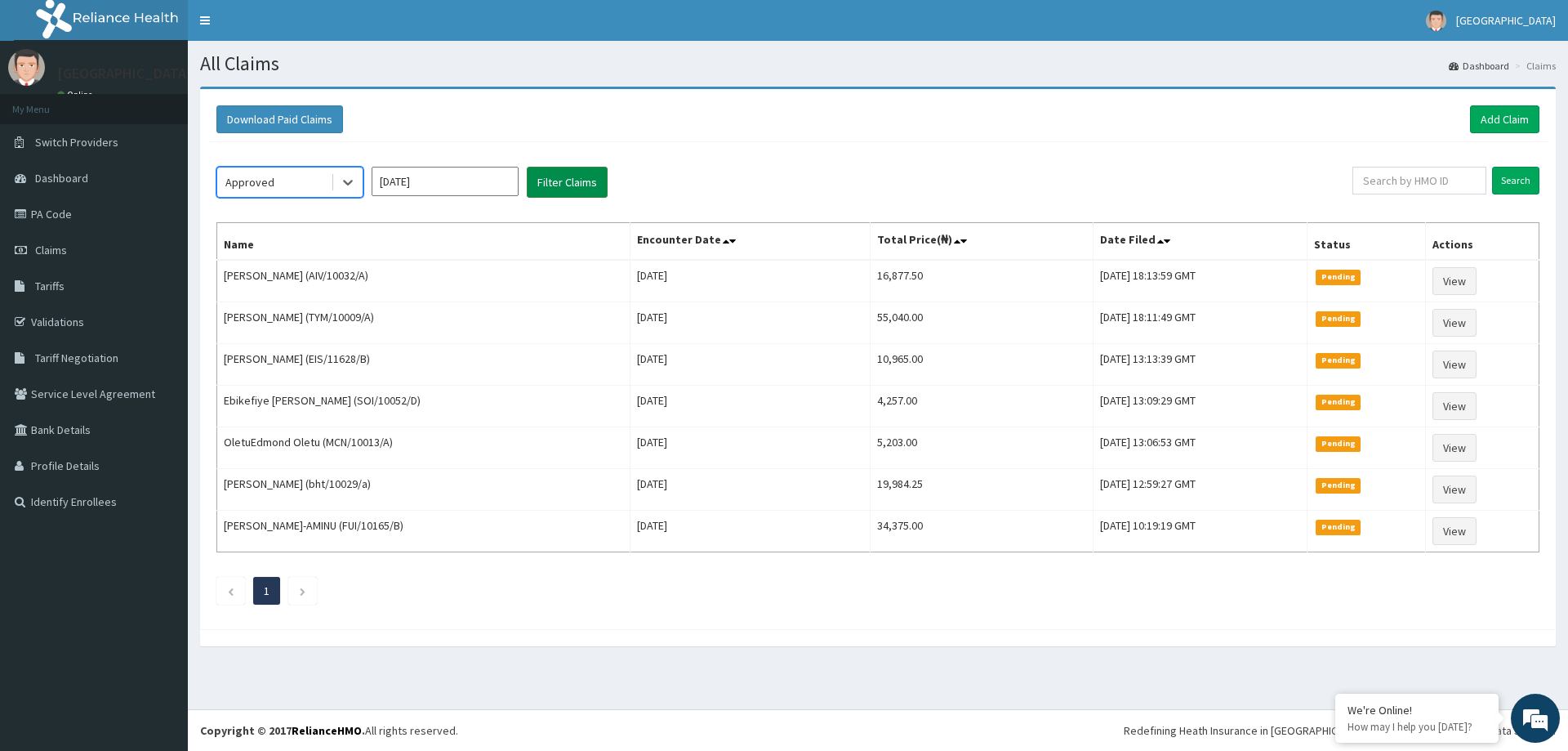
click at [588, 182] on button "Filter Claims" at bounding box center [567, 182] width 81 height 31
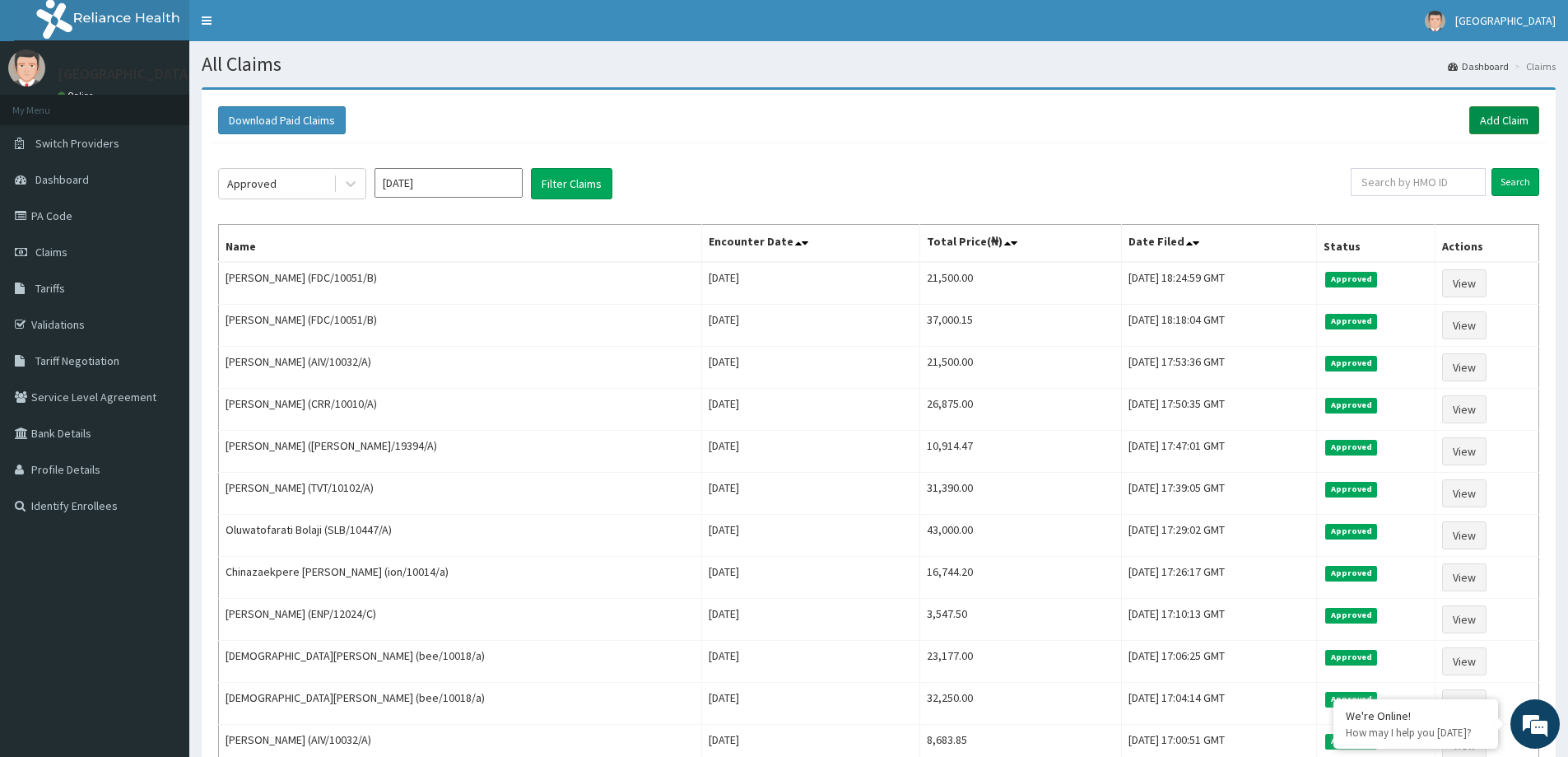
click at [1496, 123] on link "Add Claim" at bounding box center [1504, 120] width 70 height 28
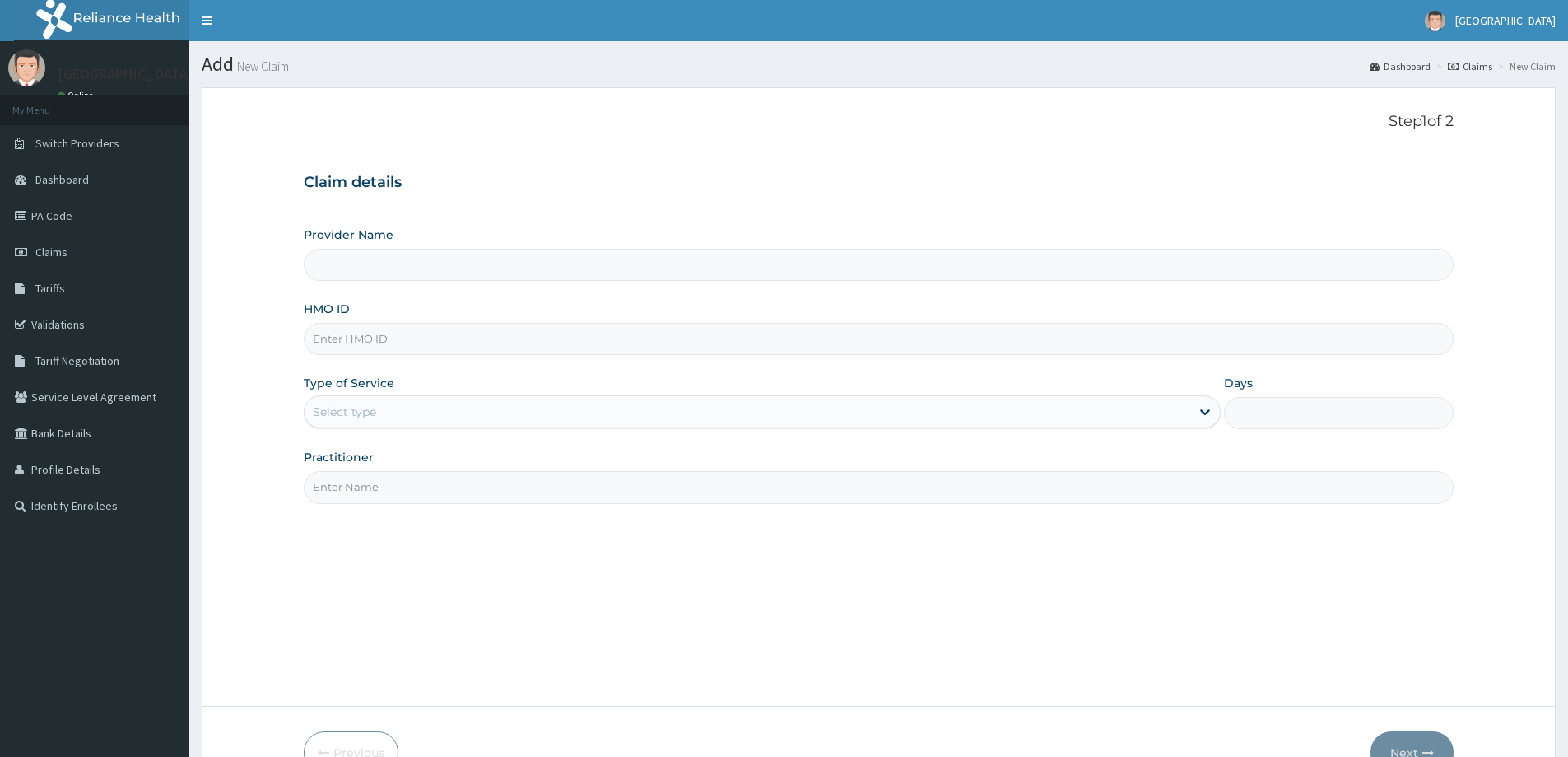
click at [721, 337] on input "HMO ID" at bounding box center [879, 339] width 1150 height 32
paste input "TOO/10301/A"
type input "TOO/10301/A"
type input "[GEOGRAPHIC_DATA]"
type input "TOO/10301/A"
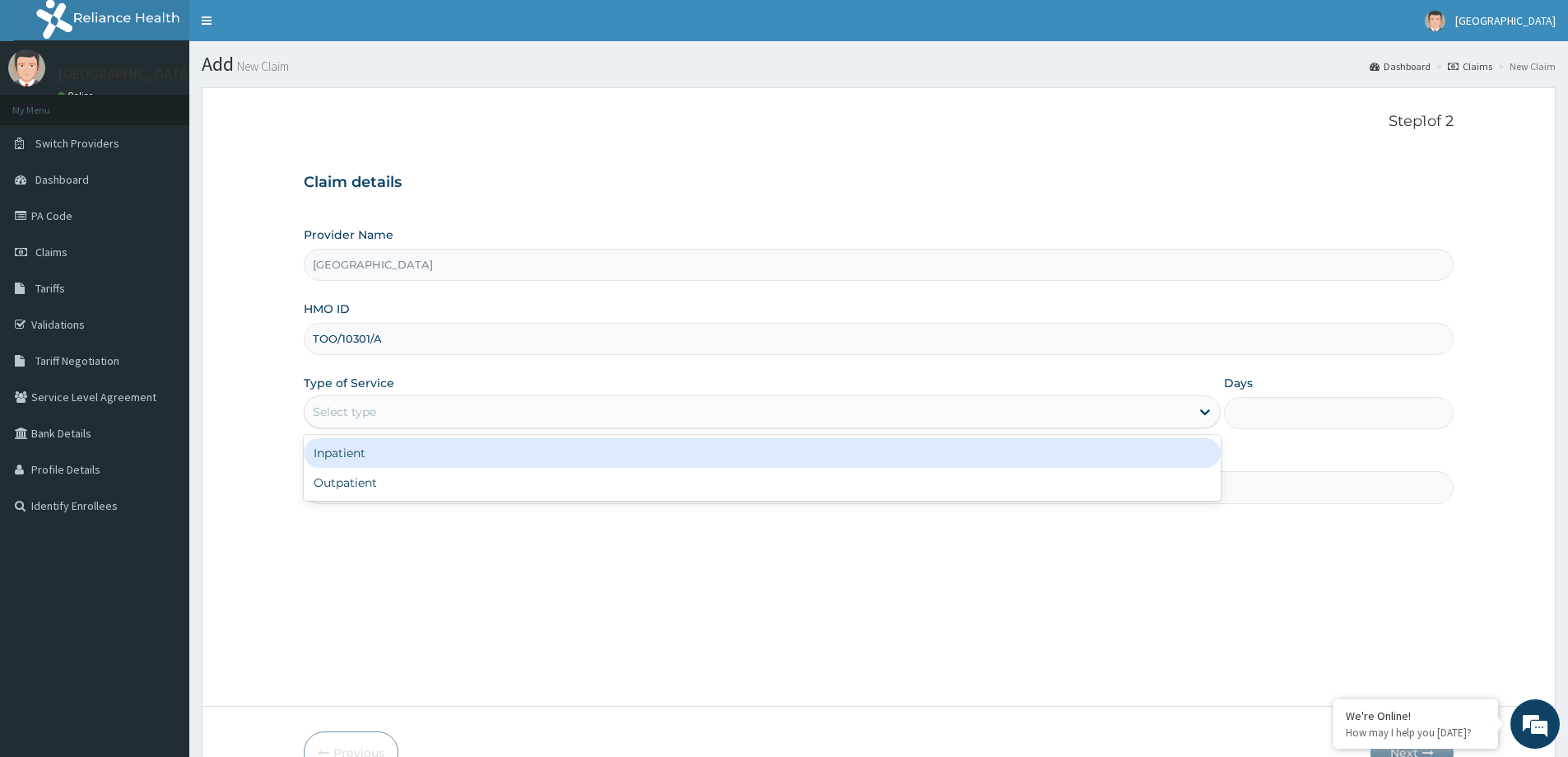
click at [571, 409] on div "Select type" at bounding box center [747, 412] width 886 height 26
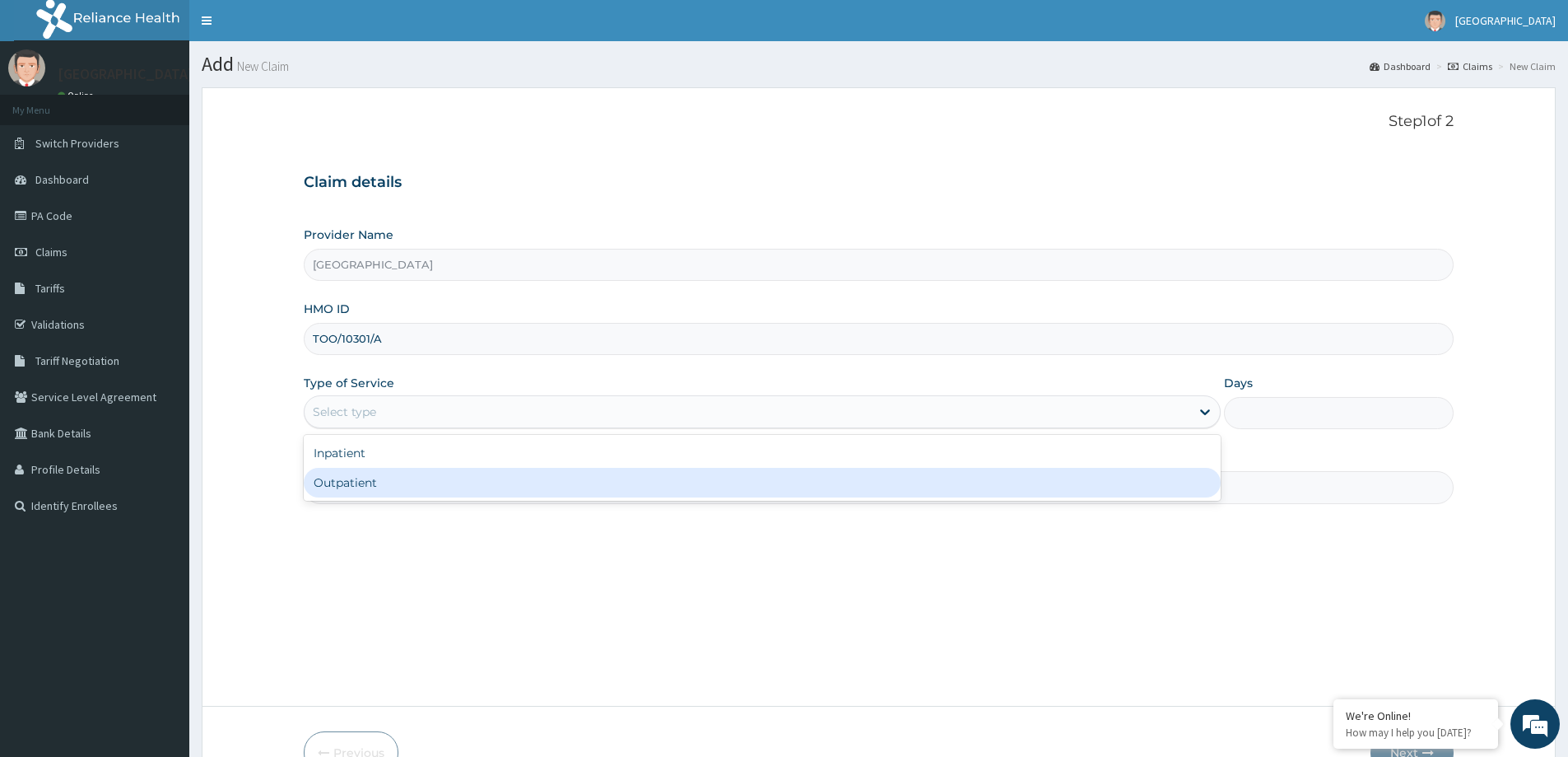
click at [380, 482] on div "Outpatient" at bounding box center [762, 483] width 917 height 30
type input "1"
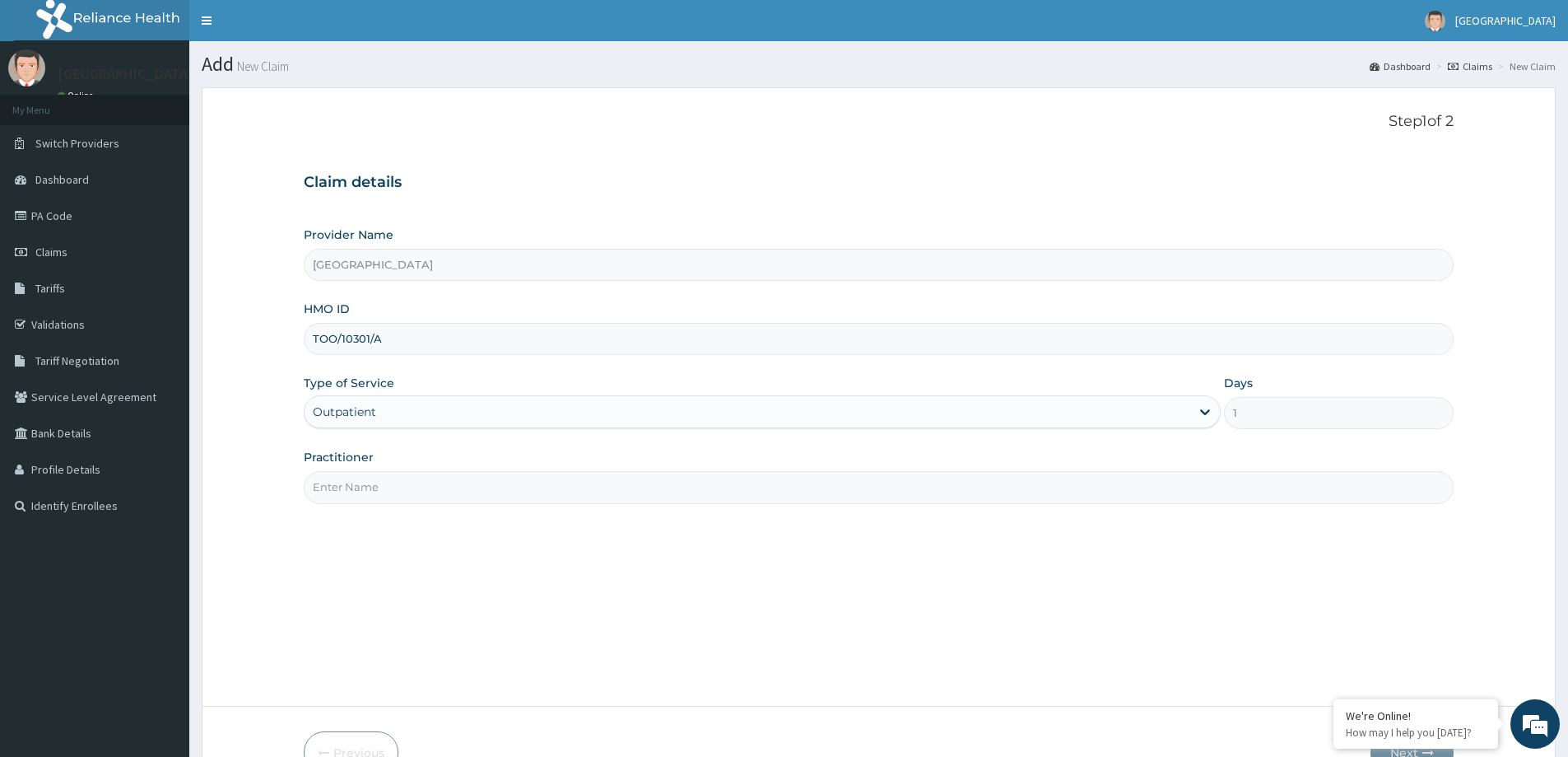
click at [380, 485] on input "Practitioner" at bounding box center [879, 487] width 1150 height 32
type input "DR [PERSON_NAME]"
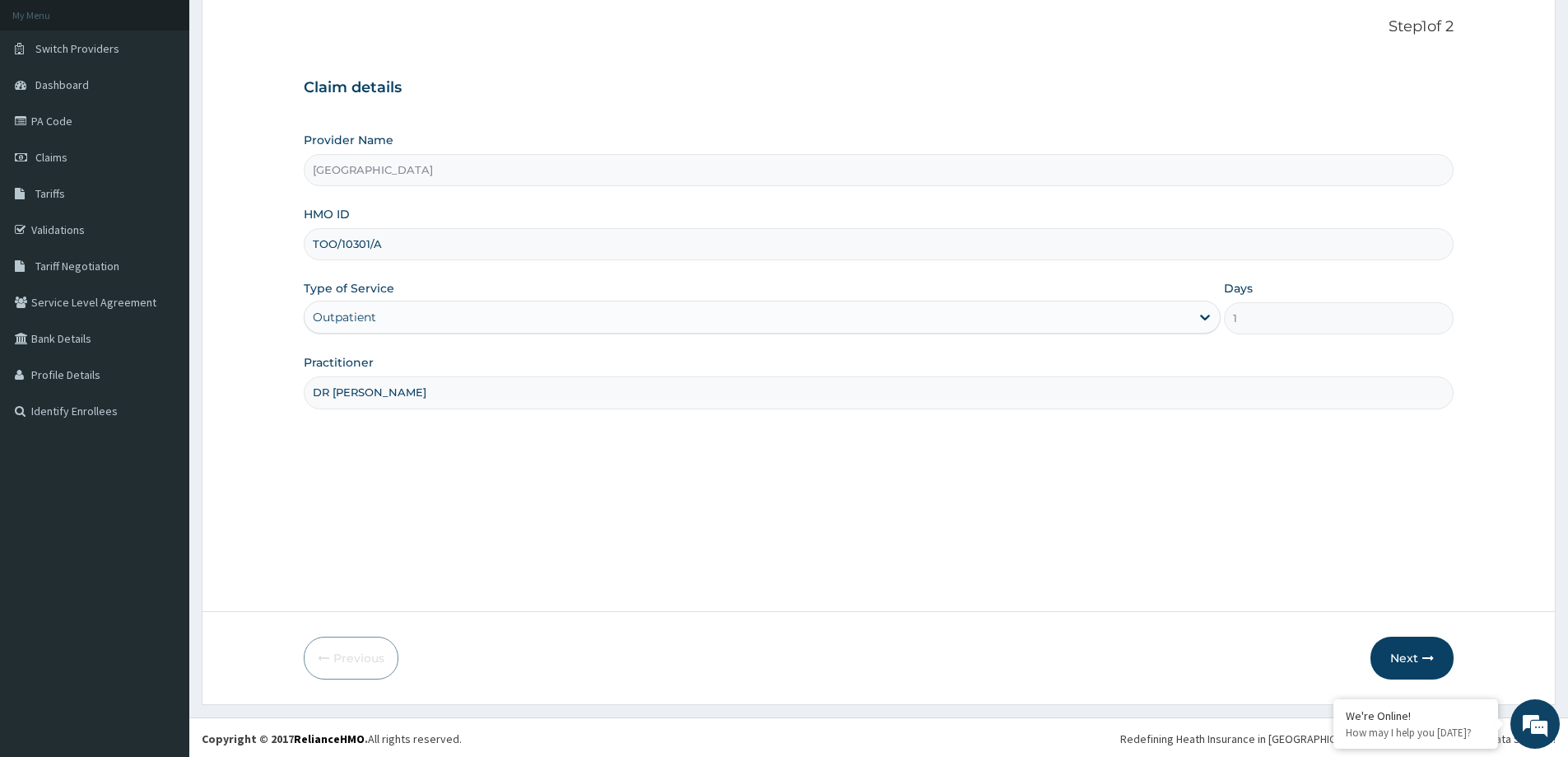
scroll to position [97, 0]
click at [1422, 654] on icon "button" at bounding box center [1428, 655] width 11 height 11
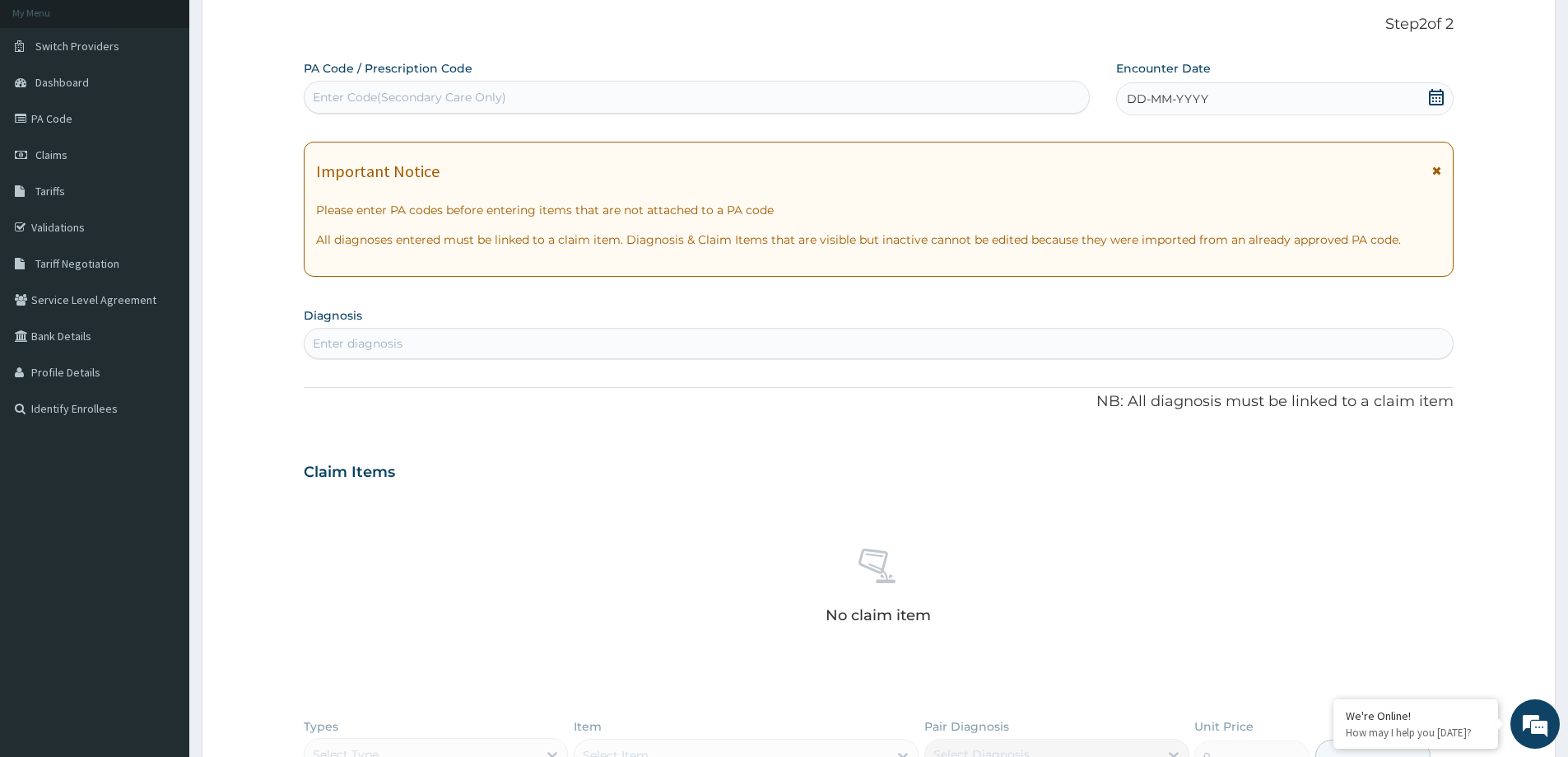
scroll to position [0, 0]
click at [1160, 88] on div "DD-MM-YYYY" at bounding box center [1284, 99] width 337 height 33
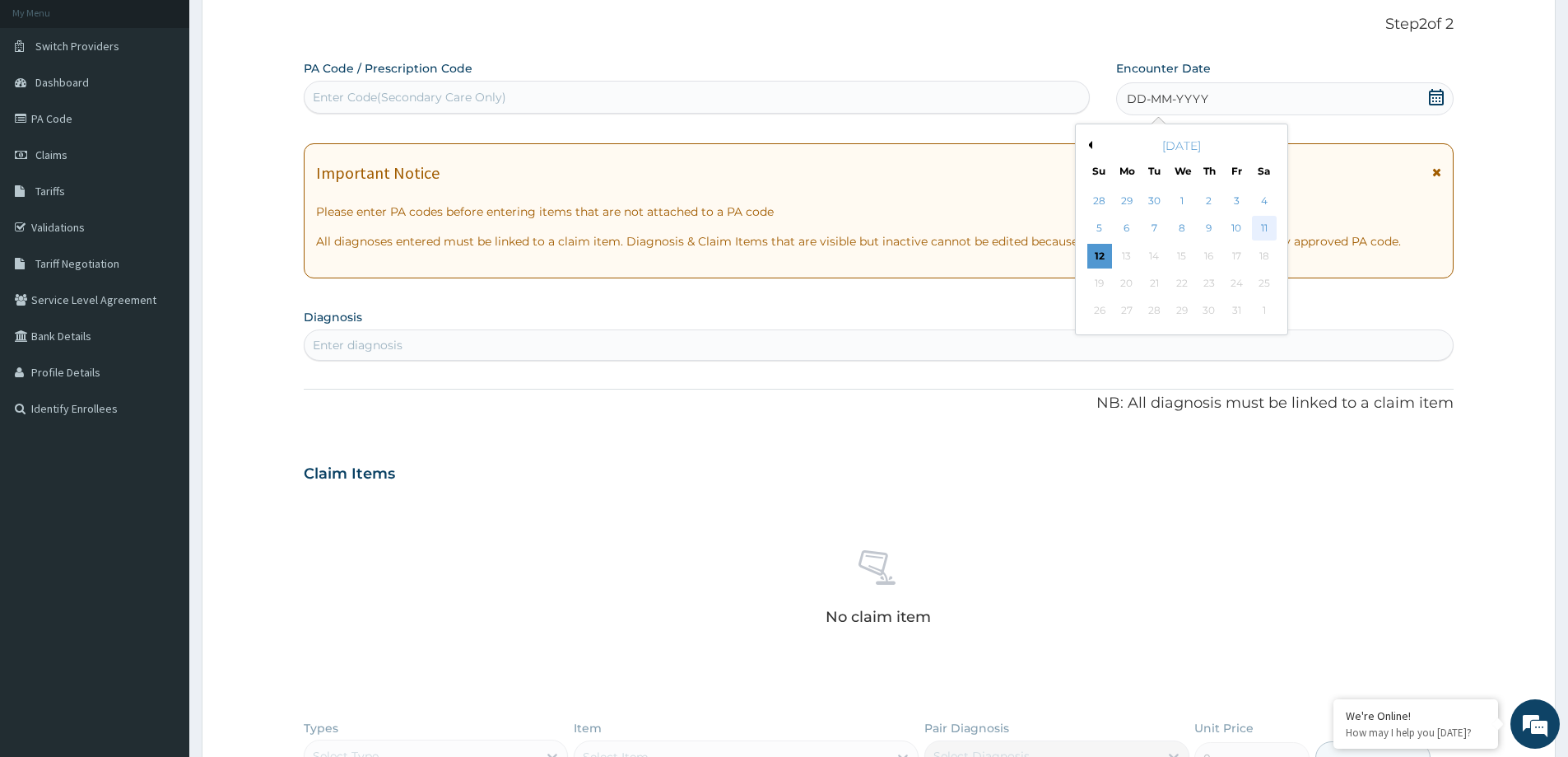
click at [1254, 227] on div "11" at bounding box center [1264, 229] width 24 height 24
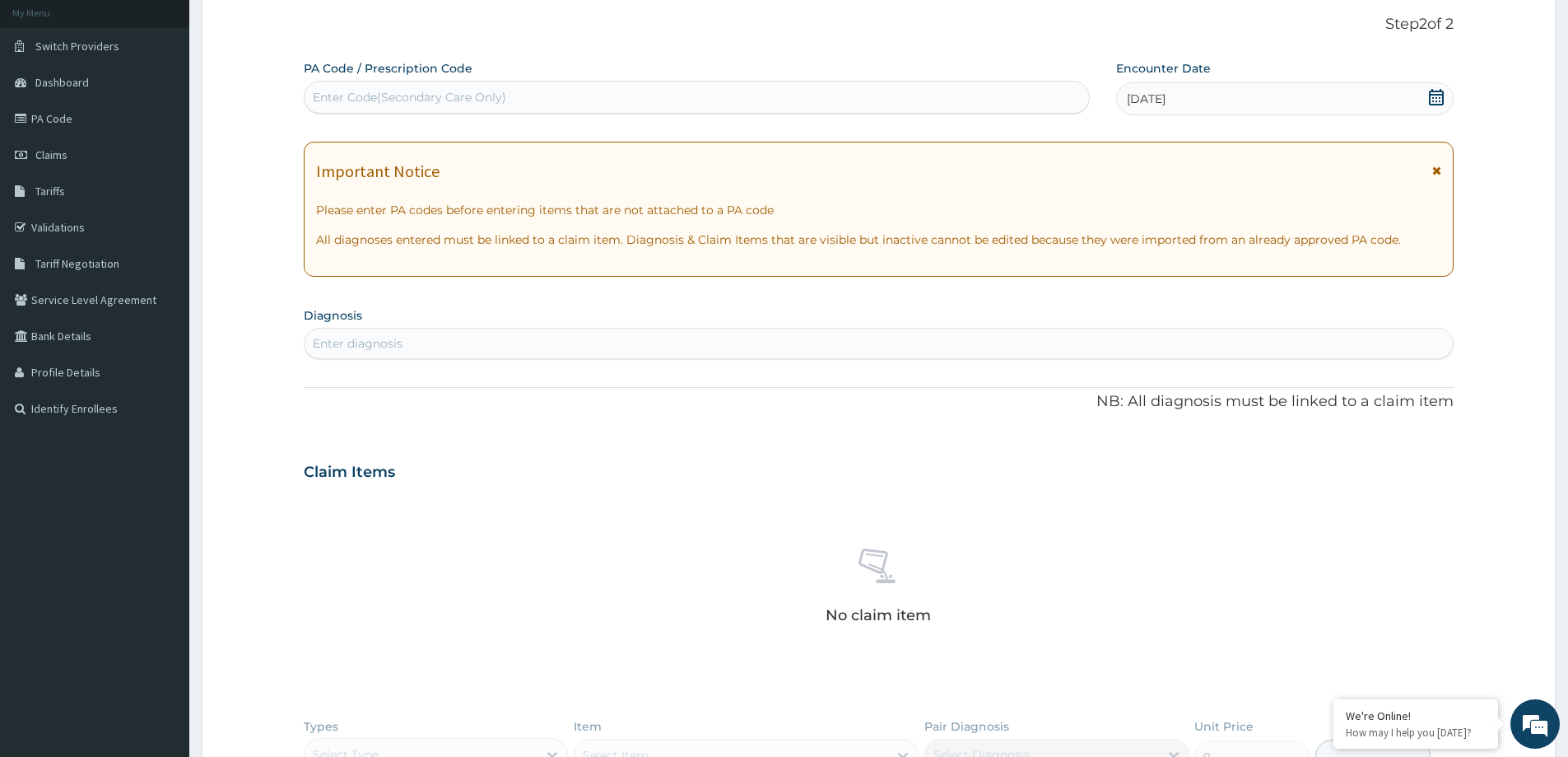
click at [484, 343] on div "Enter diagnosis" at bounding box center [879, 343] width 1148 height 26
type input "A"
type input "PAIN"
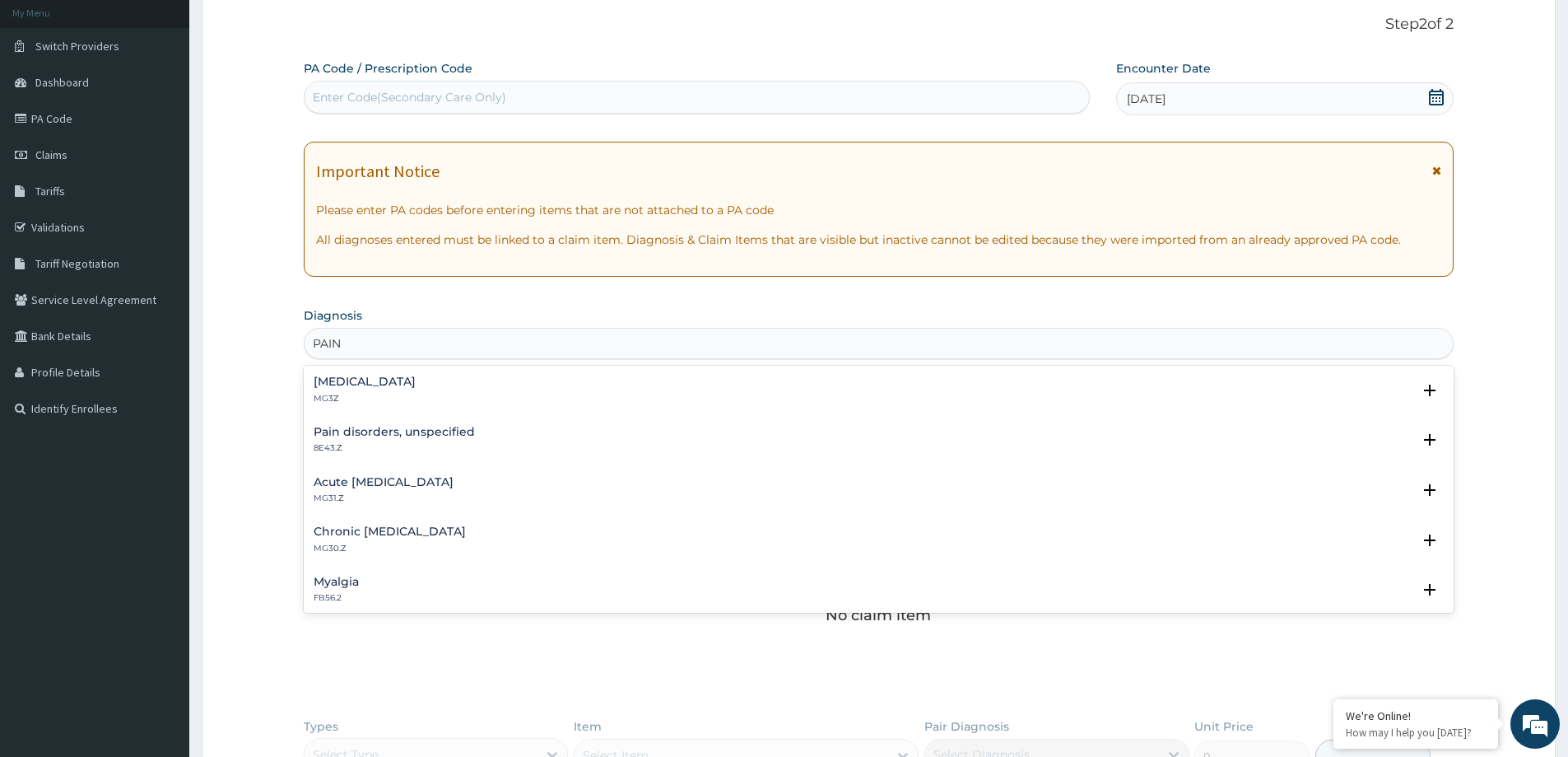
click at [357, 396] on p "MG3Z" at bounding box center [364, 398] width 102 height 11
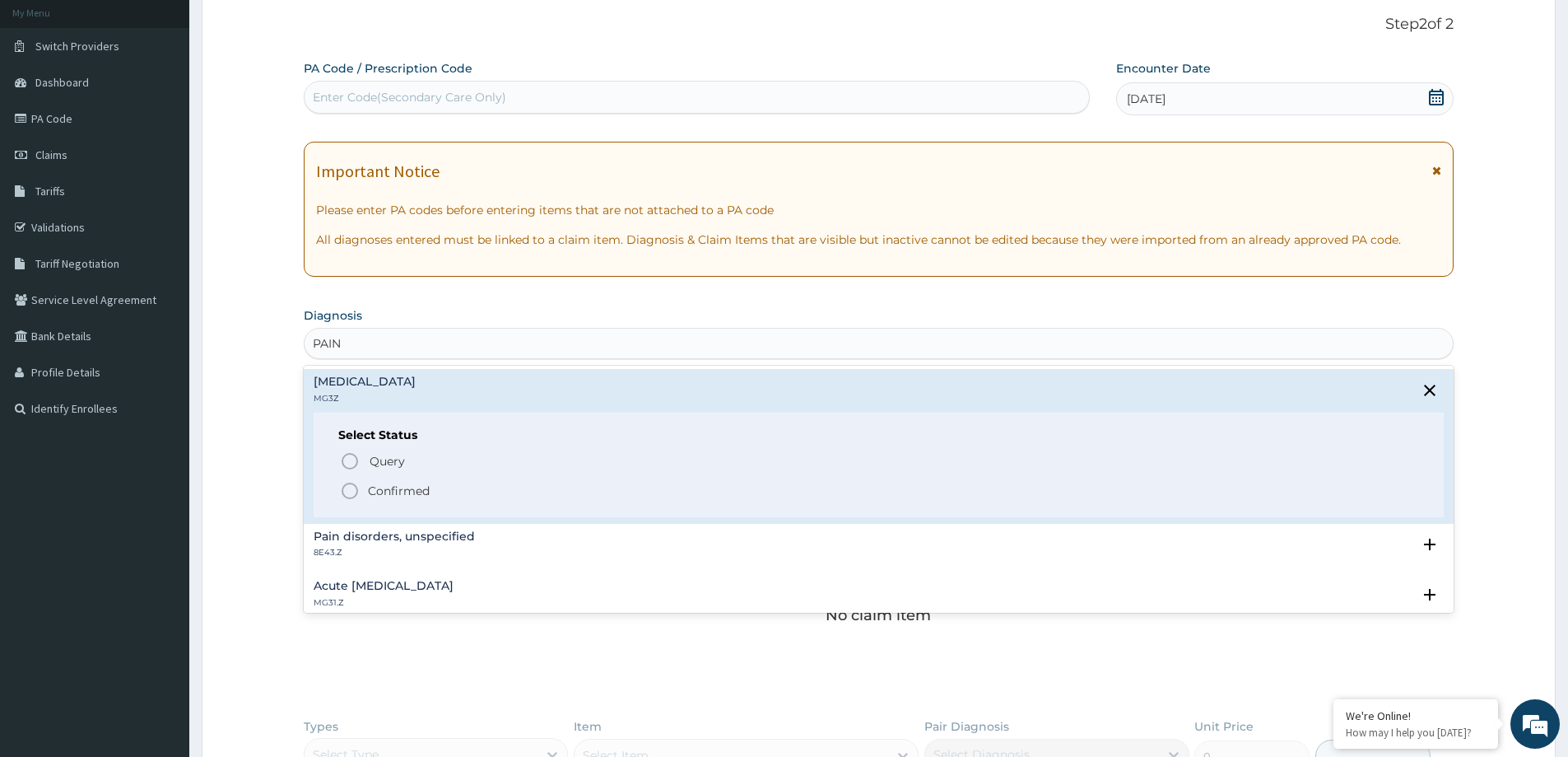
click at [350, 493] on icon "status option filled" at bounding box center [350, 491] width 20 height 20
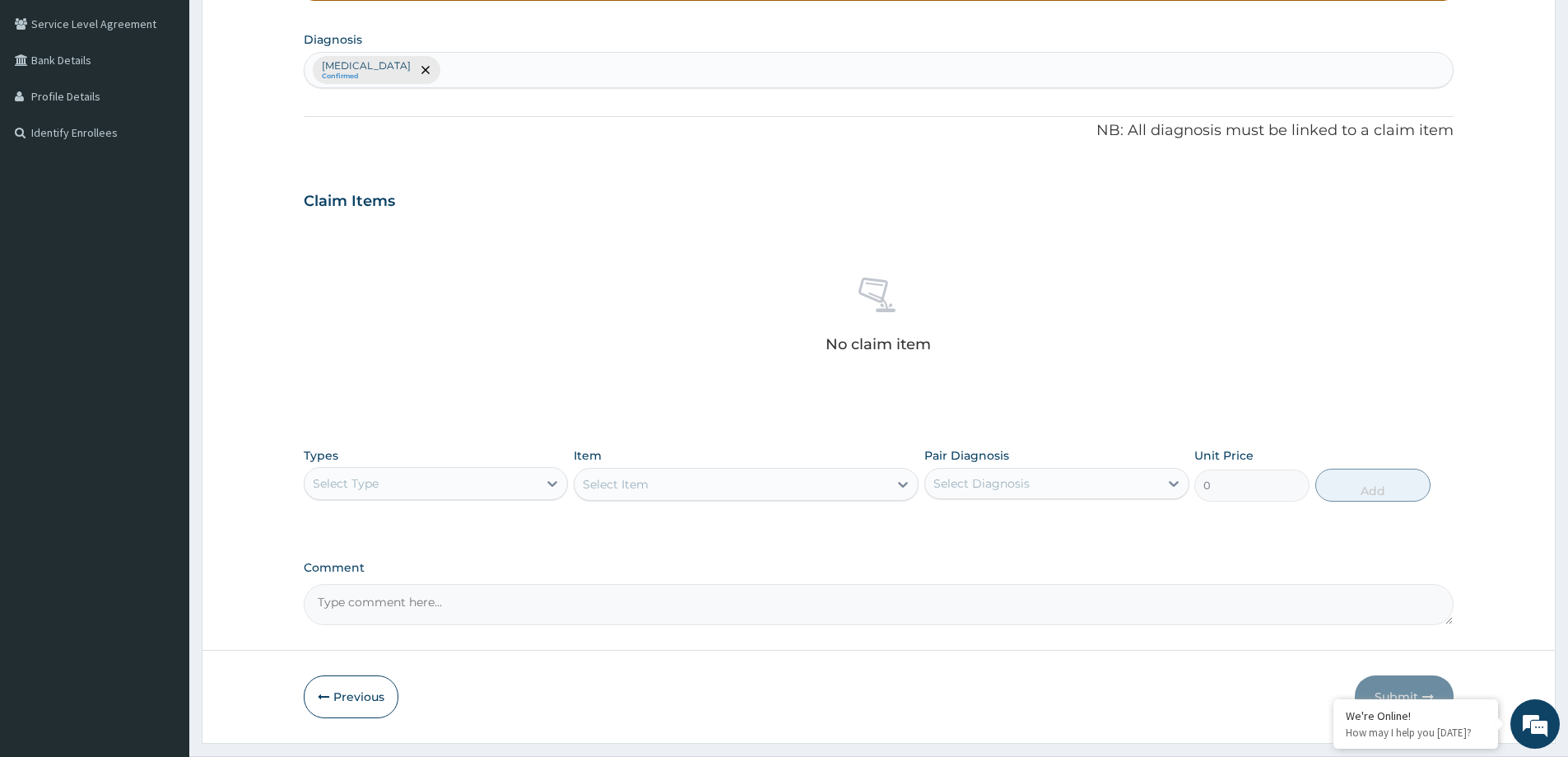
scroll to position [415, 0]
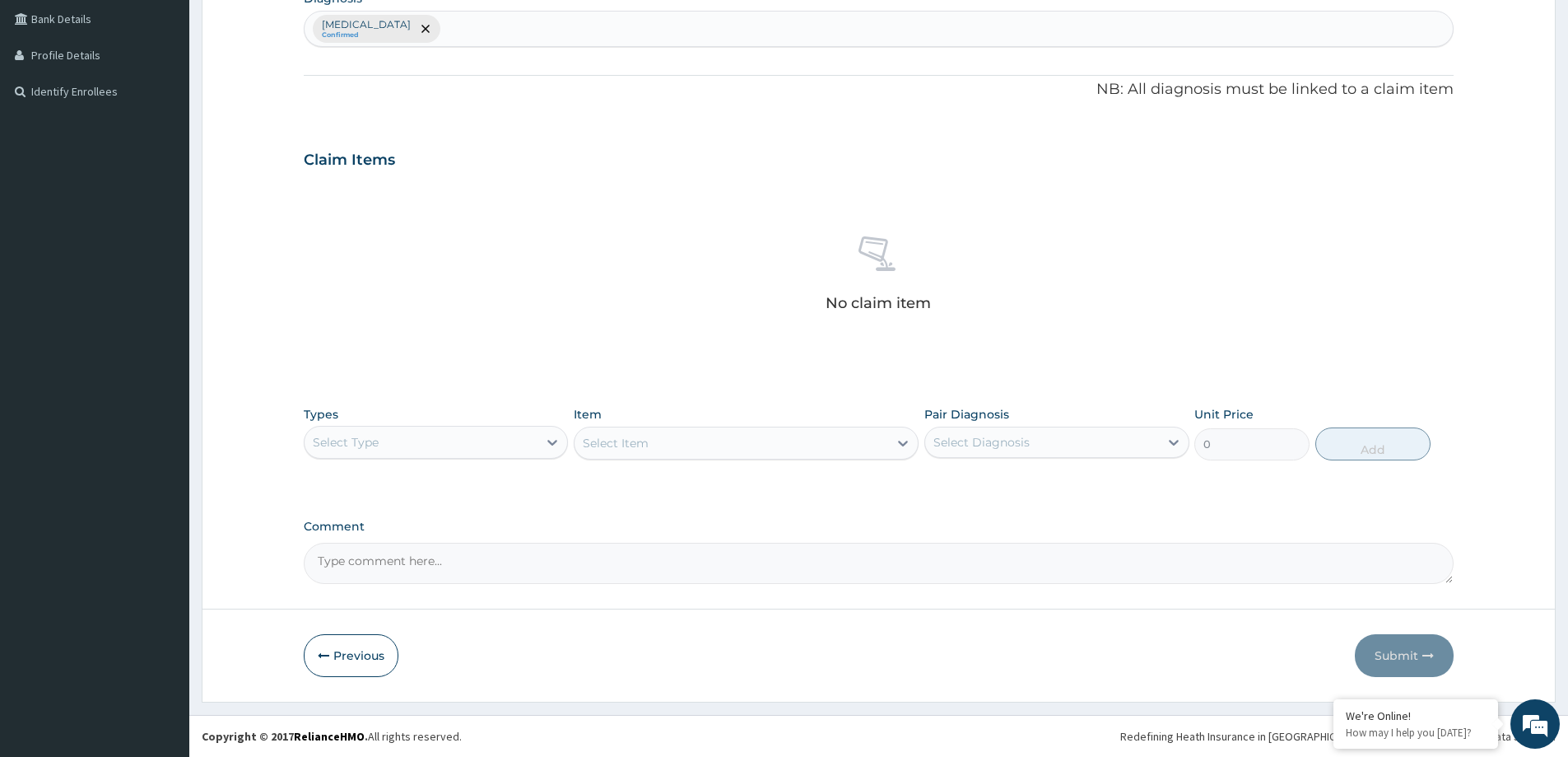
click at [369, 450] on div "Select Type" at bounding box center [346, 442] width 65 height 17
click at [363, 549] on div "Procedures" at bounding box center [435, 543] width 264 height 30
click at [1080, 430] on div "Select Diagnosis" at bounding box center [1041, 443] width 233 height 26
click at [1023, 482] on label "[MEDICAL_DATA]" at bounding box center [1003, 482] width 102 height 17
checkbox input "true"
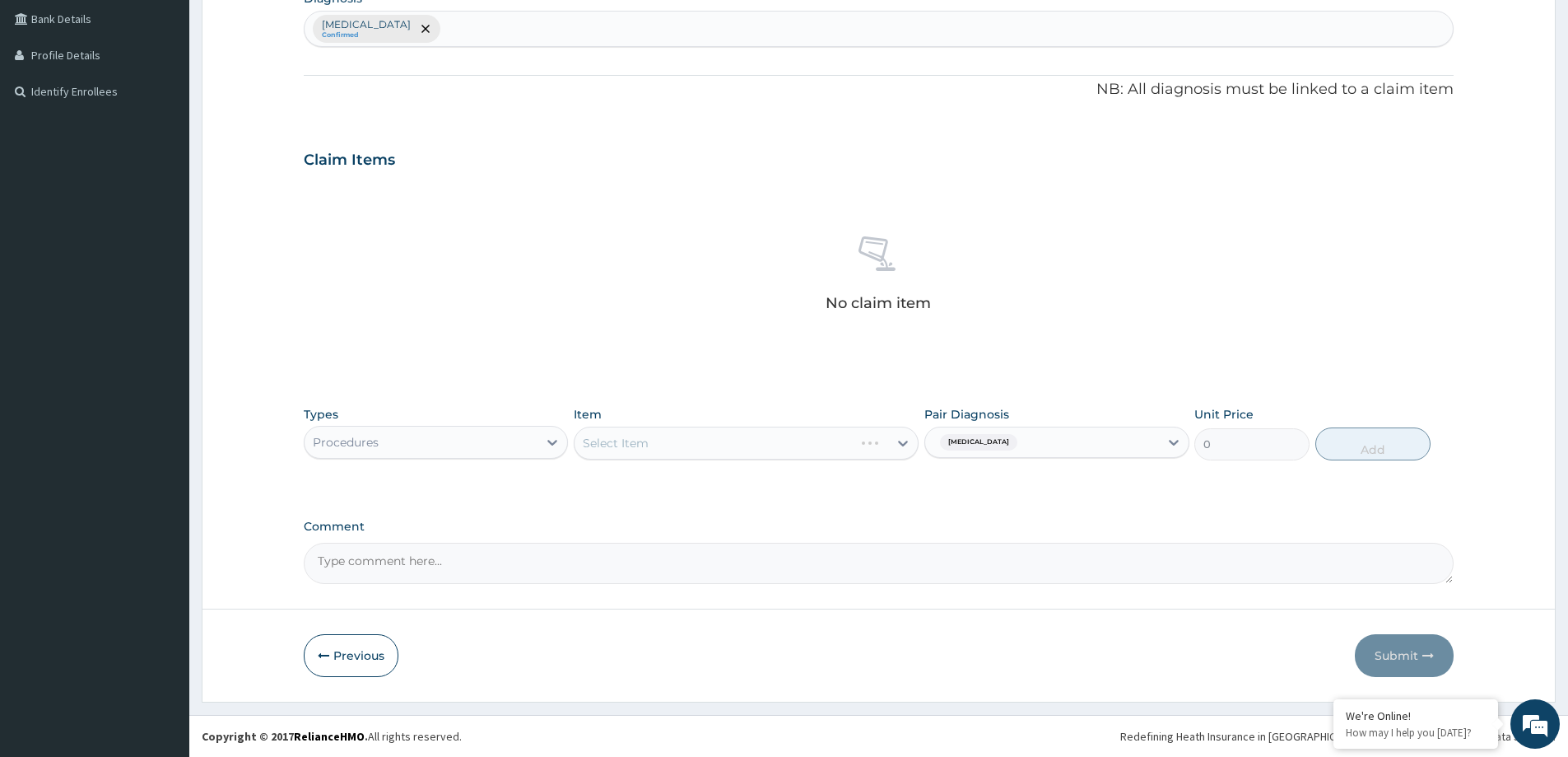
click at [734, 447] on div "Select Item" at bounding box center [746, 444] width 345 height 33
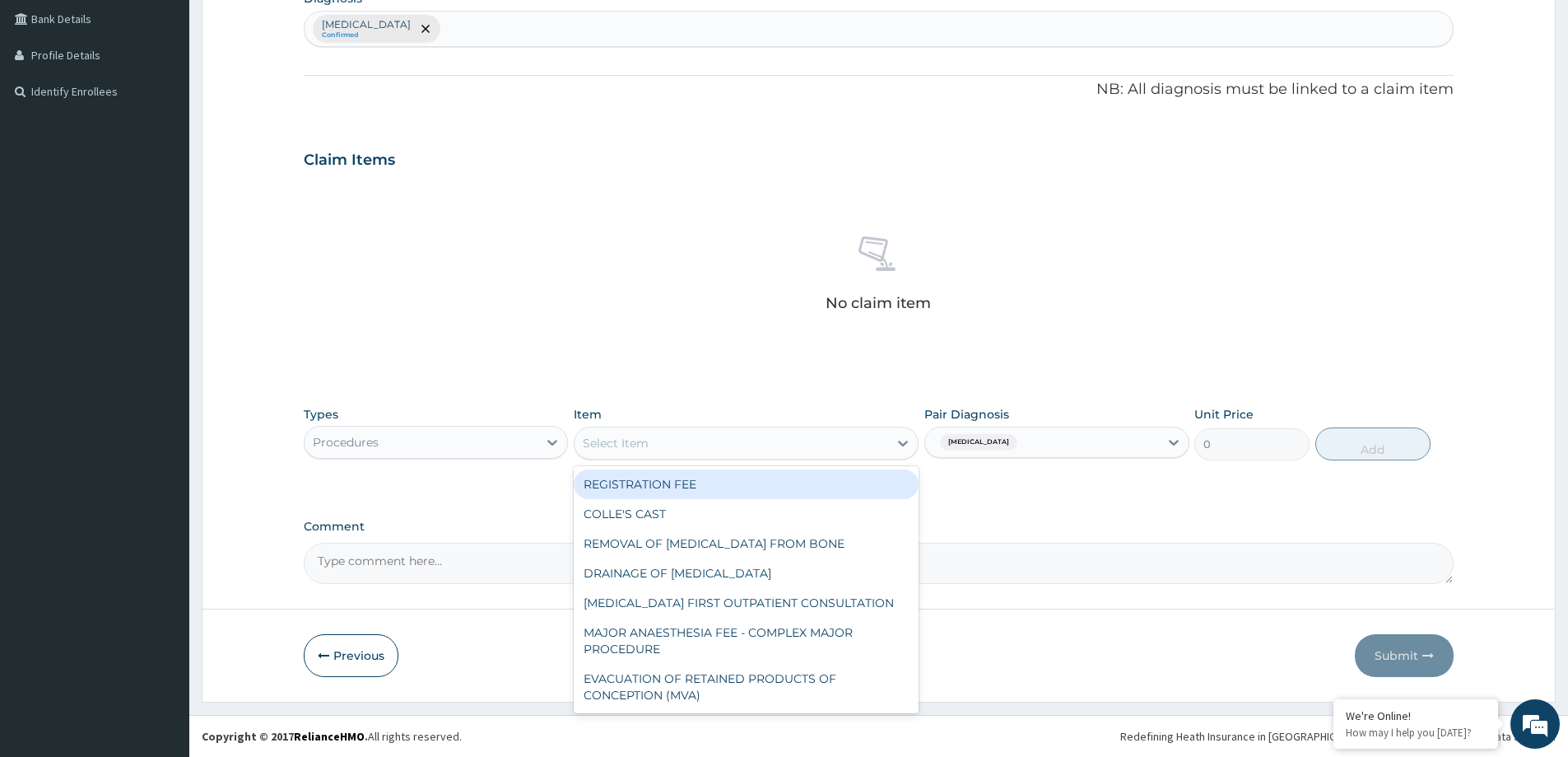
click at [706, 438] on div "Select Item" at bounding box center [731, 443] width 313 height 26
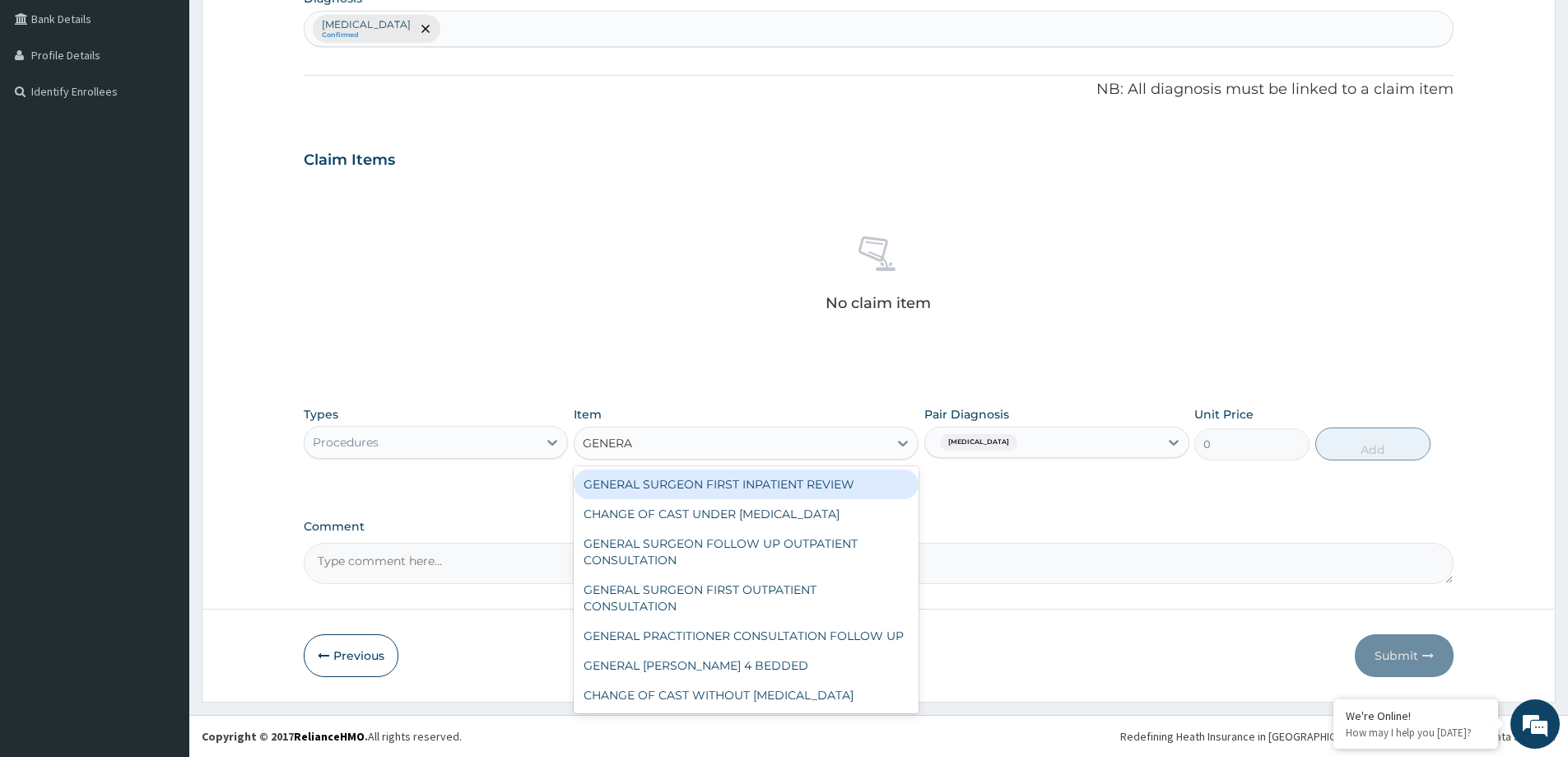
type input "GENERAL"
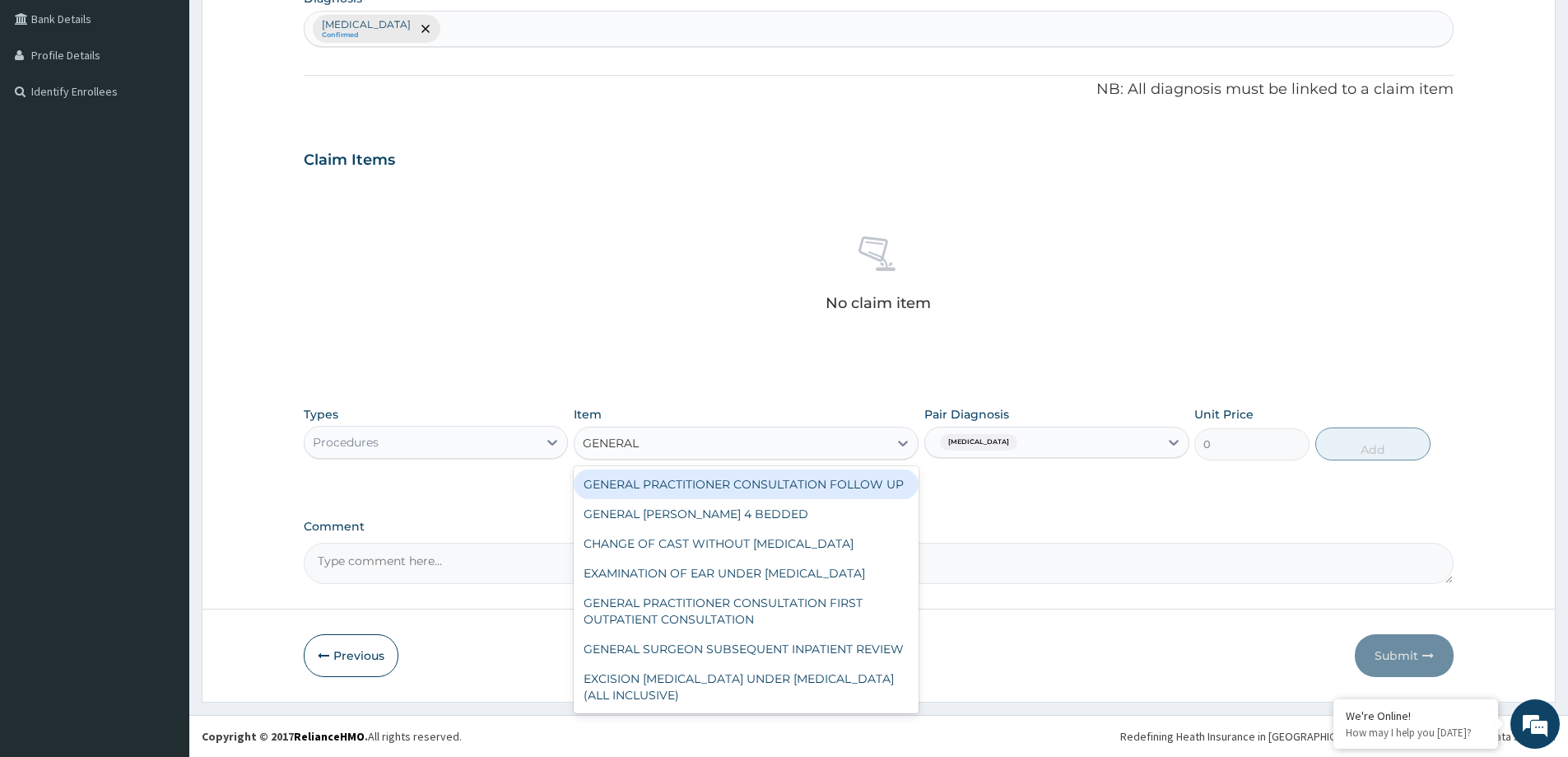
scroll to position [201, 0]
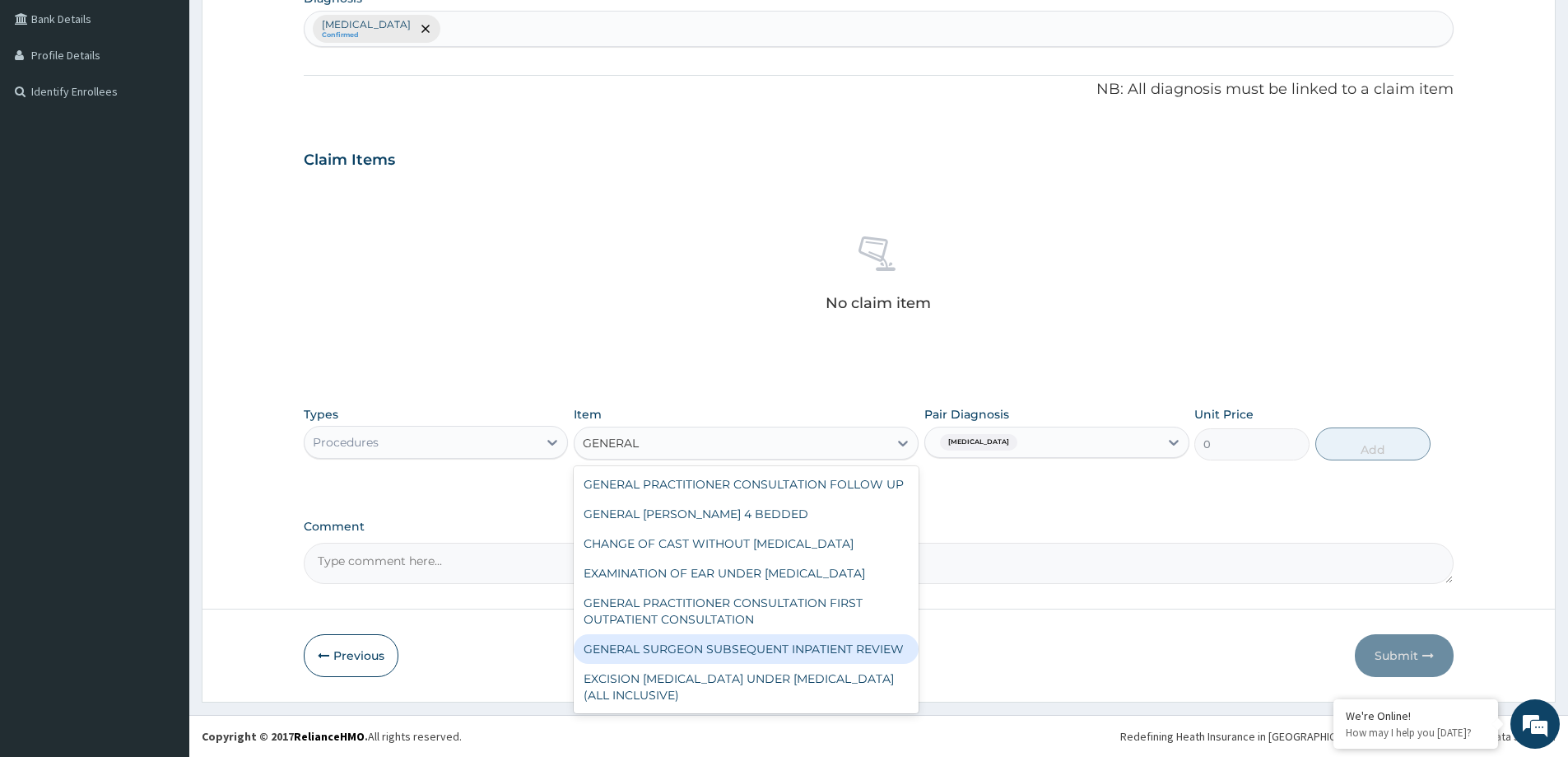
click at [832, 642] on div "GENERAL SURGEON SUBSEQUENT INPATIENT REVIEW" at bounding box center [746, 649] width 345 height 30
type input "5375"
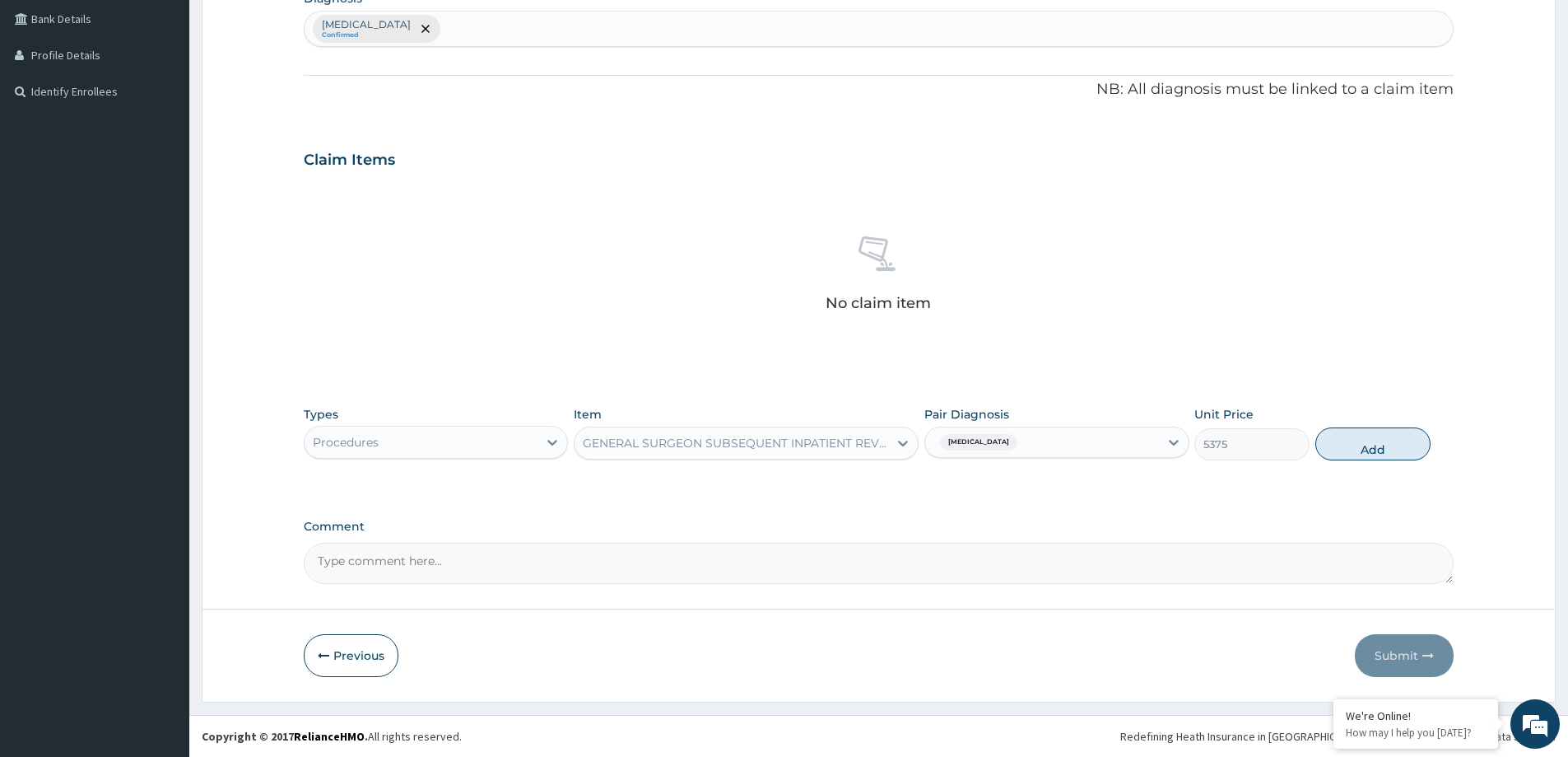
click at [779, 440] on div "GENERAL SURGEON SUBSEQUENT INPATIENT REVIEW" at bounding box center [736, 443] width 307 height 17
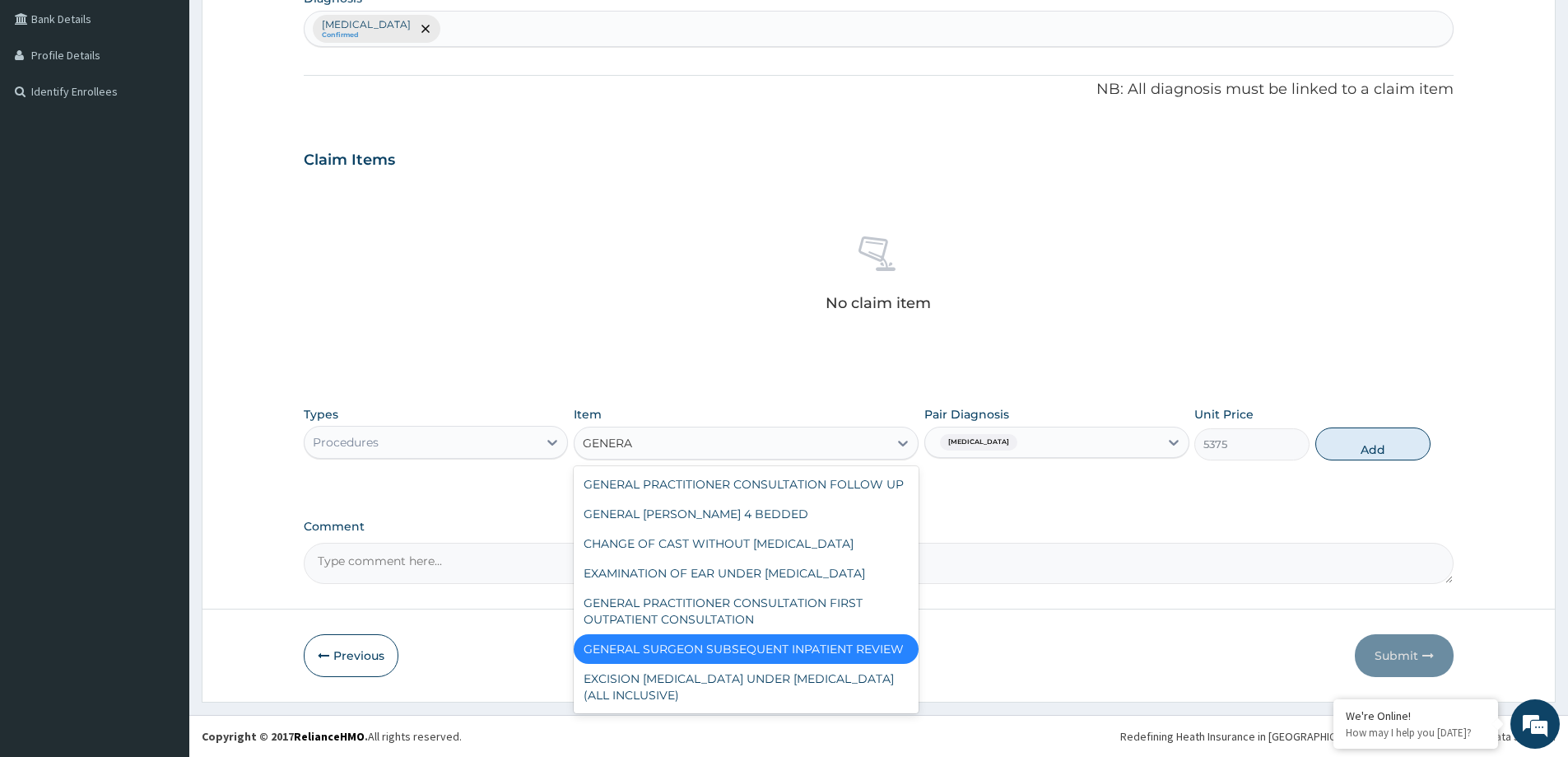
type input "GENERAL"
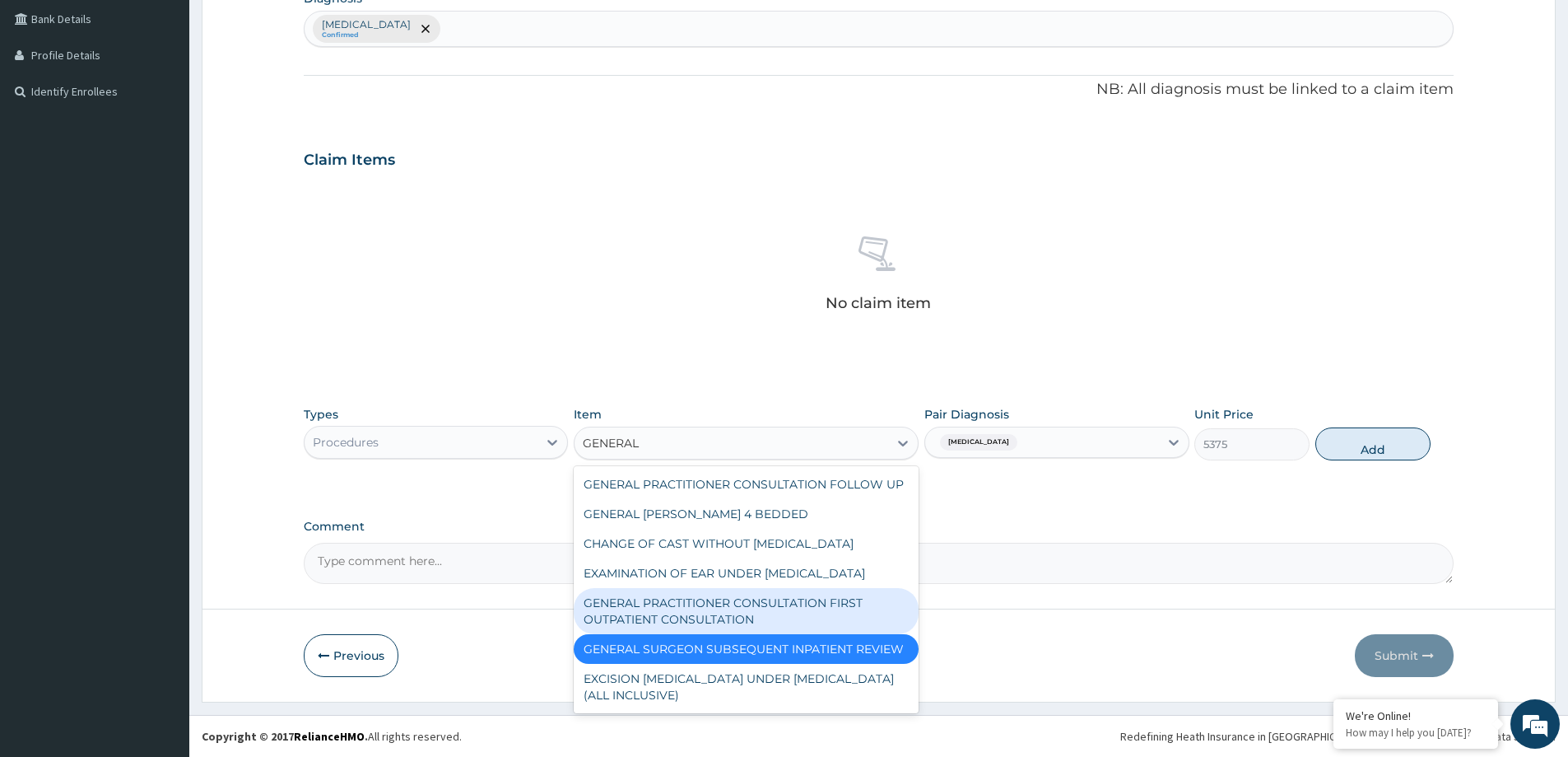
drag, startPoint x: 853, startPoint y: 593, endPoint x: 907, endPoint y: 592, distance: 54.0
click at [852, 592] on div "GENERAL PRACTITIONER CONSULTATION FIRST OUTPATIENT CONSULTATION" at bounding box center [746, 611] width 345 height 46
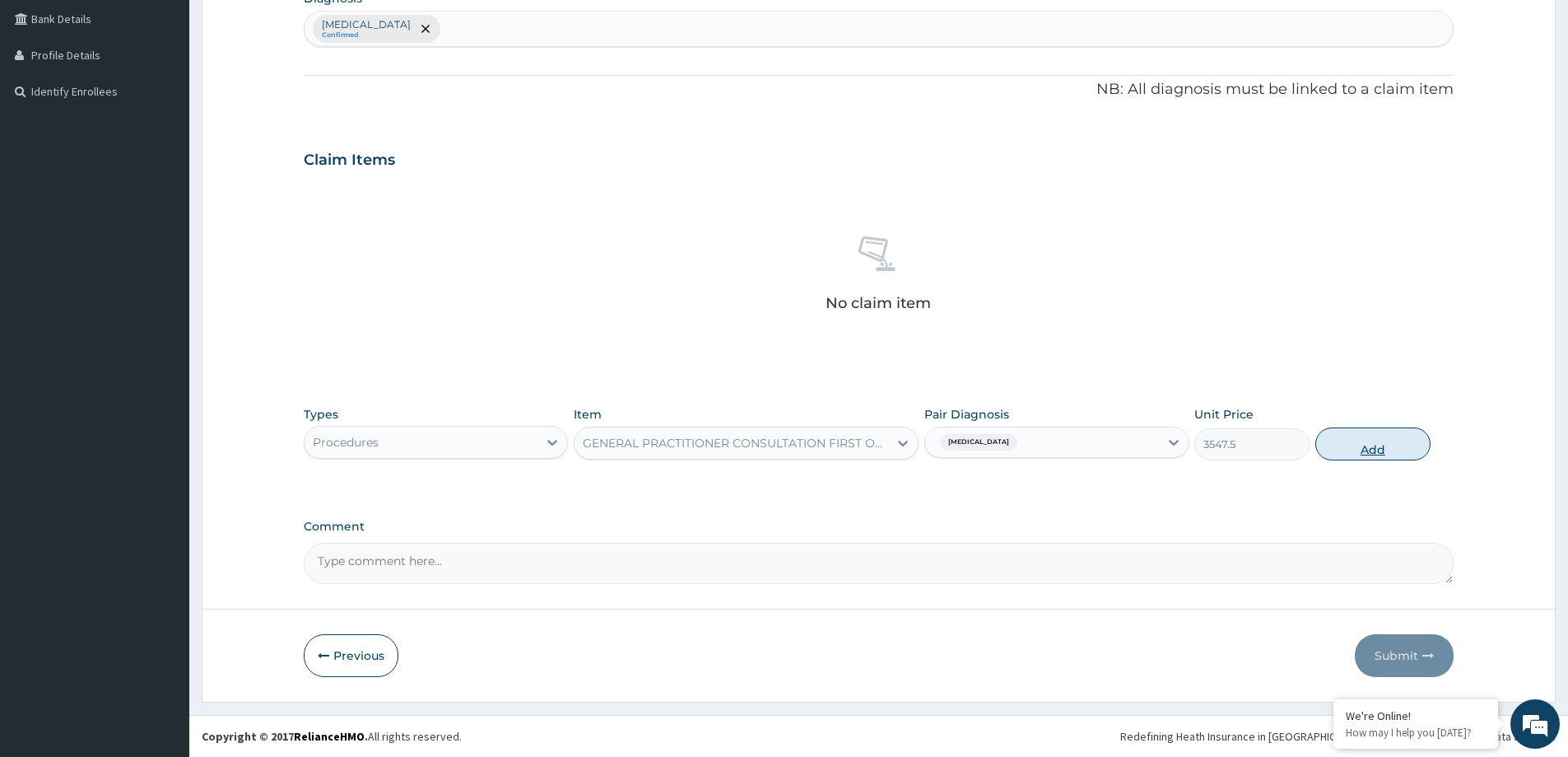
click at [1412, 438] on button "Add" at bounding box center [1373, 444] width 115 height 33
type input "0"
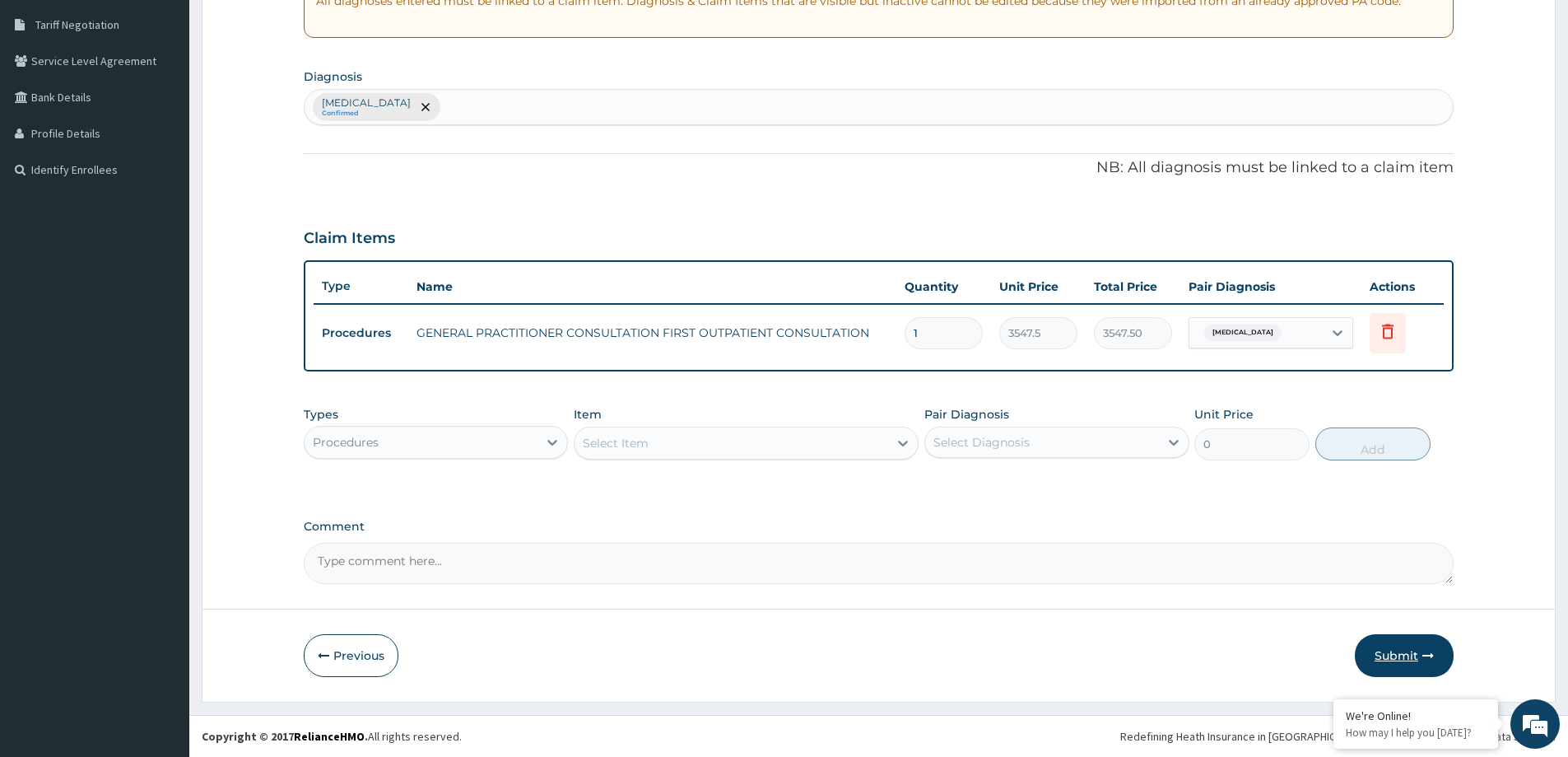
click at [1413, 655] on button "Submit" at bounding box center [1404, 655] width 99 height 43
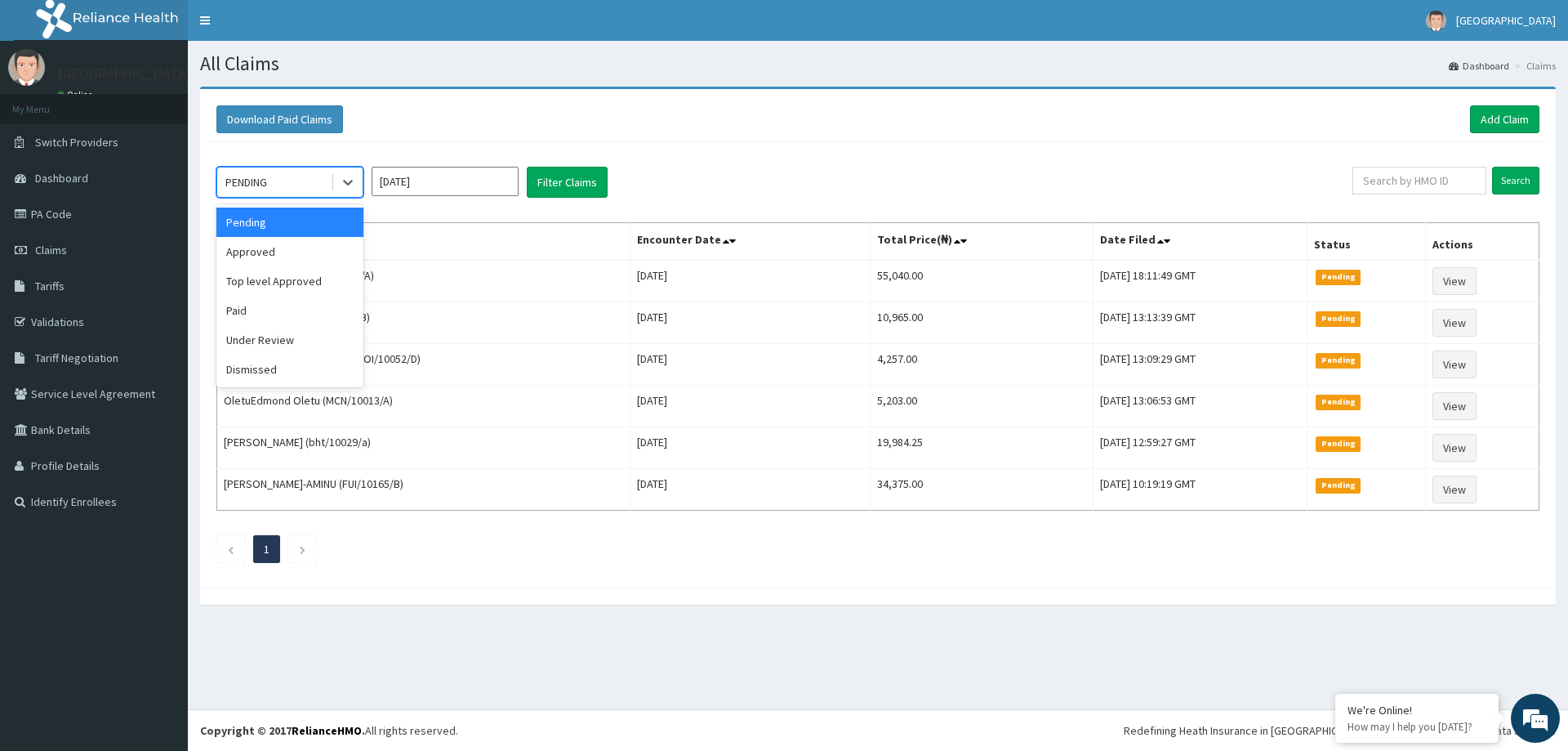
drag, startPoint x: 353, startPoint y: 193, endPoint x: 300, endPoint y: 250, distance: 77.8
click at [350, 194] on div at bounding box center [348, 182] width 29 height 29
click at [296, 257] on div "Approved" at bounding box center [290, 252] width 147 height 29
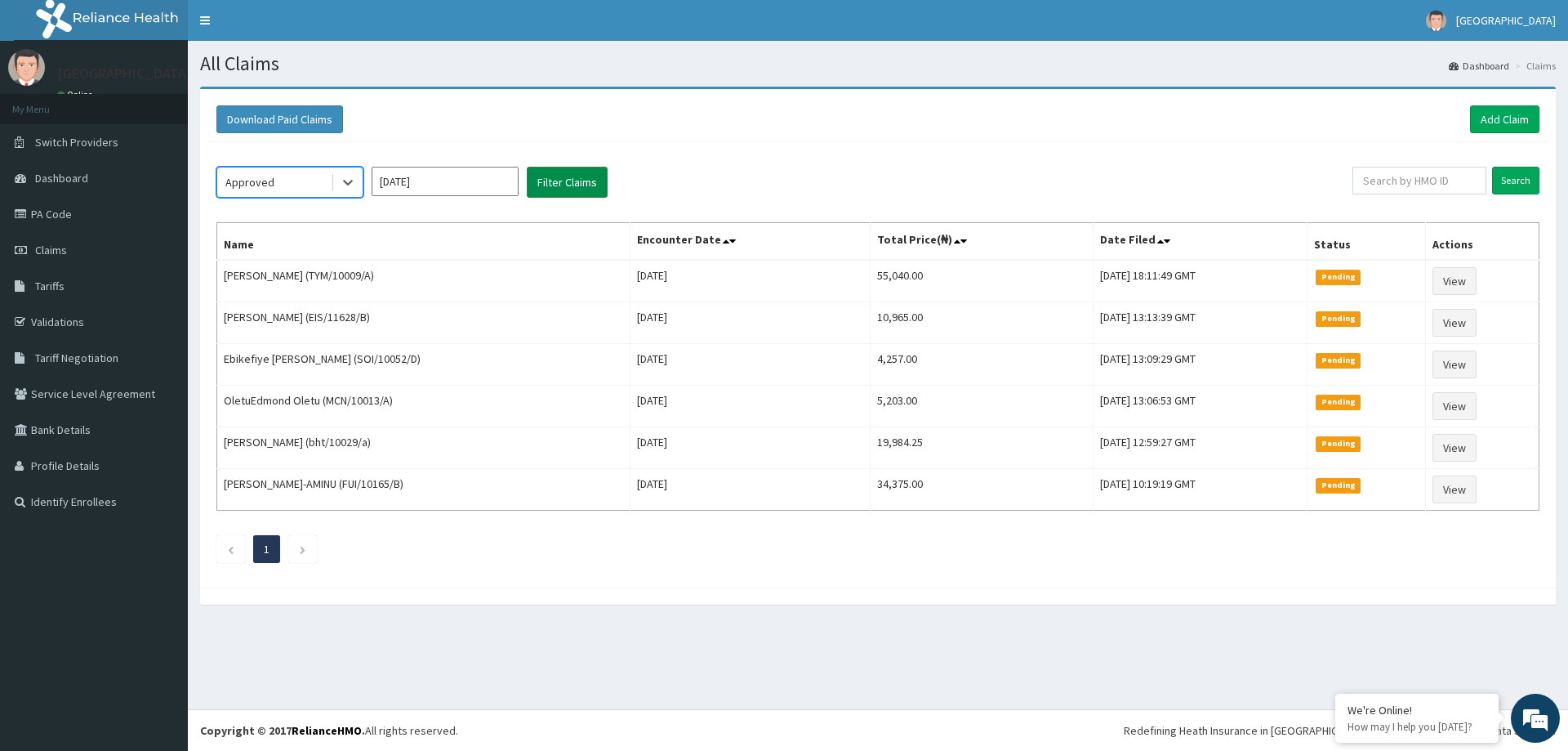
click at [575, 186] on button "Filter Claims" at bounding box center [567, 182] width 81 height 31
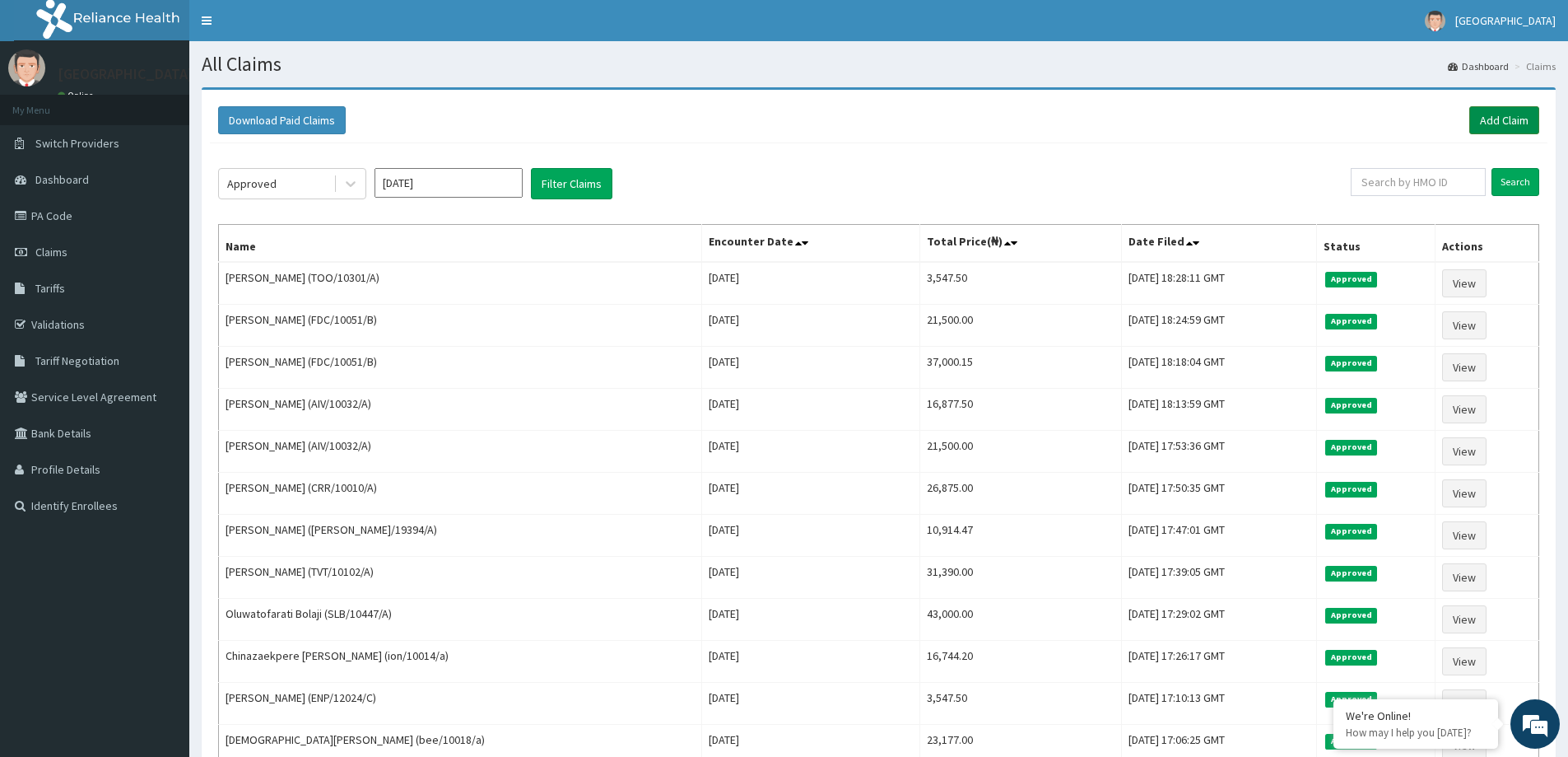
click at [1489, 120] on link "Add Claim" at bounding box center [1504, 120] width 70 height 28
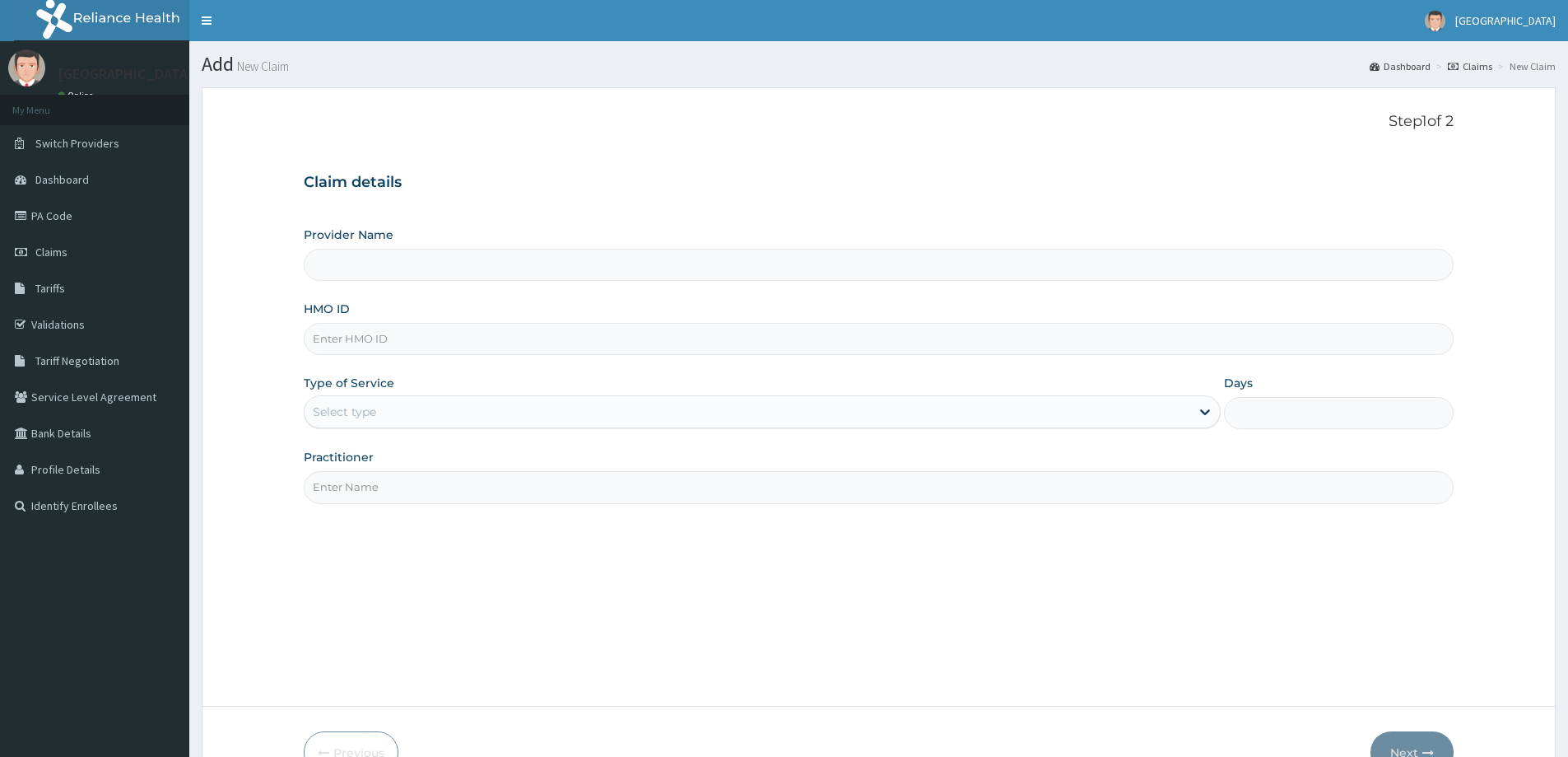
click at [400, 342] on input "HMO ID" at bounding box center [879, 339] width 1150 height 32
type input "[GEOGRAPHIC_DATA]"
type input "EMA/10001/A"
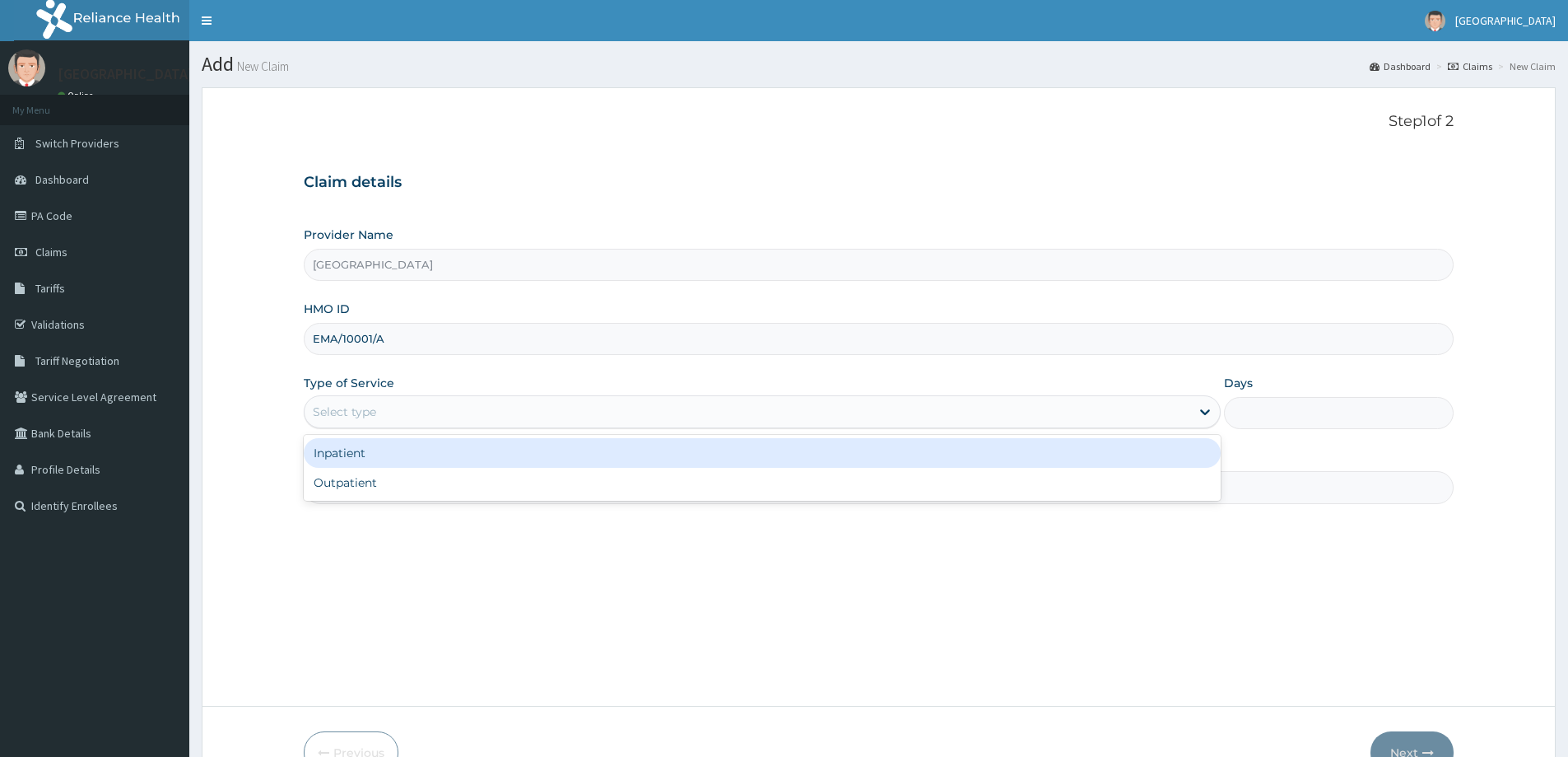
drag, startPoint x: 343, startPoint y: 415, endPoint x: 342, endPoint y: 452, distance: 37.0
click at [342, 417] on div "Select type" at bounding box center [345, 411] width 64 height 17
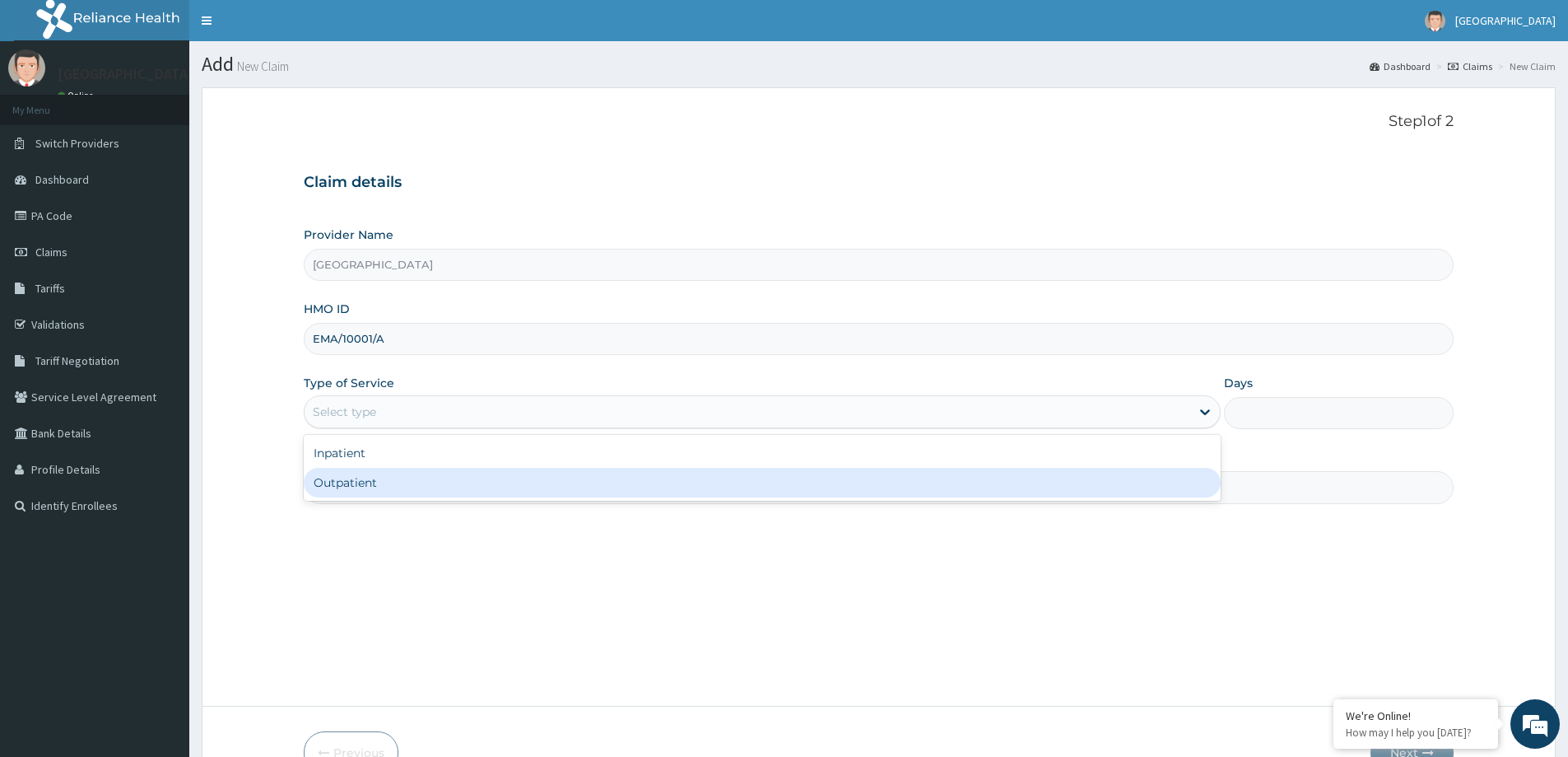
click at [339, 490] on div "Outpatient" at bounding box center [762, 483] width 917 height 30
type input "1"
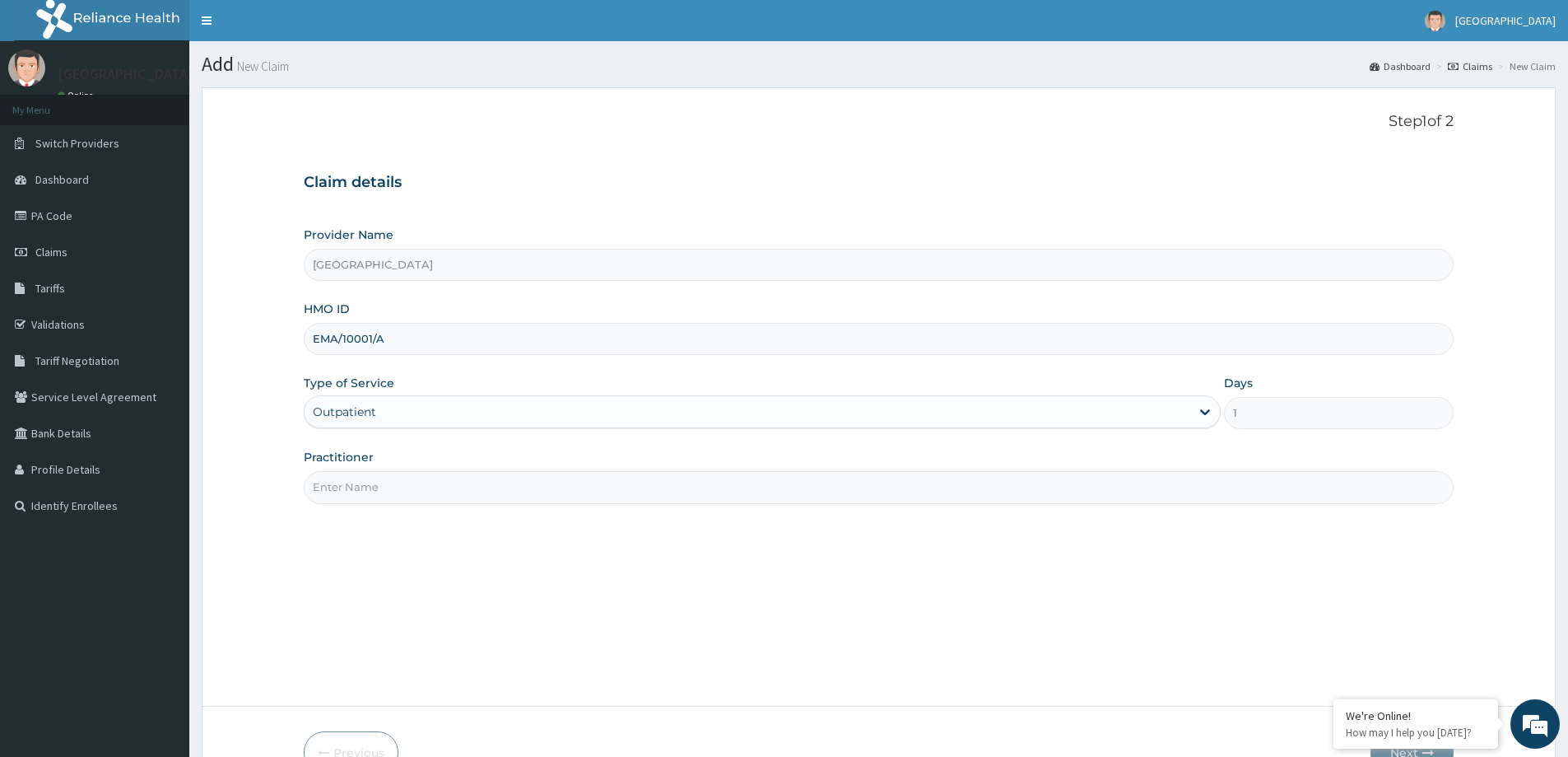
click at [372, 479] on input "Practitioner" at bounding box center [879, 487] width 1150 height 32
type input "[PERSON_NAME]"
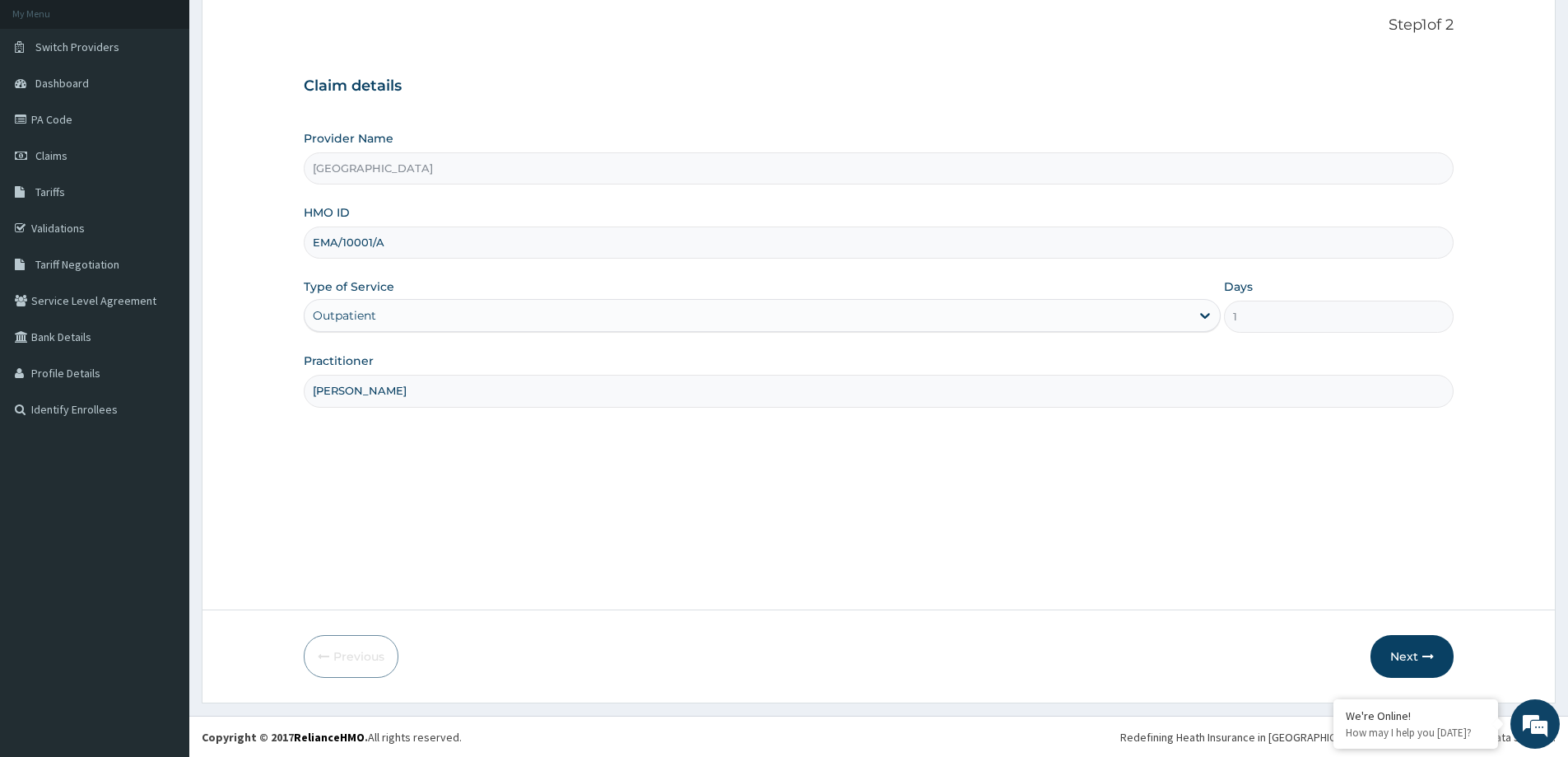
scroll to position [97, 0]
click at [1399, 664] on button "Next" at bounding box center [1412, 655] width 83 height 43
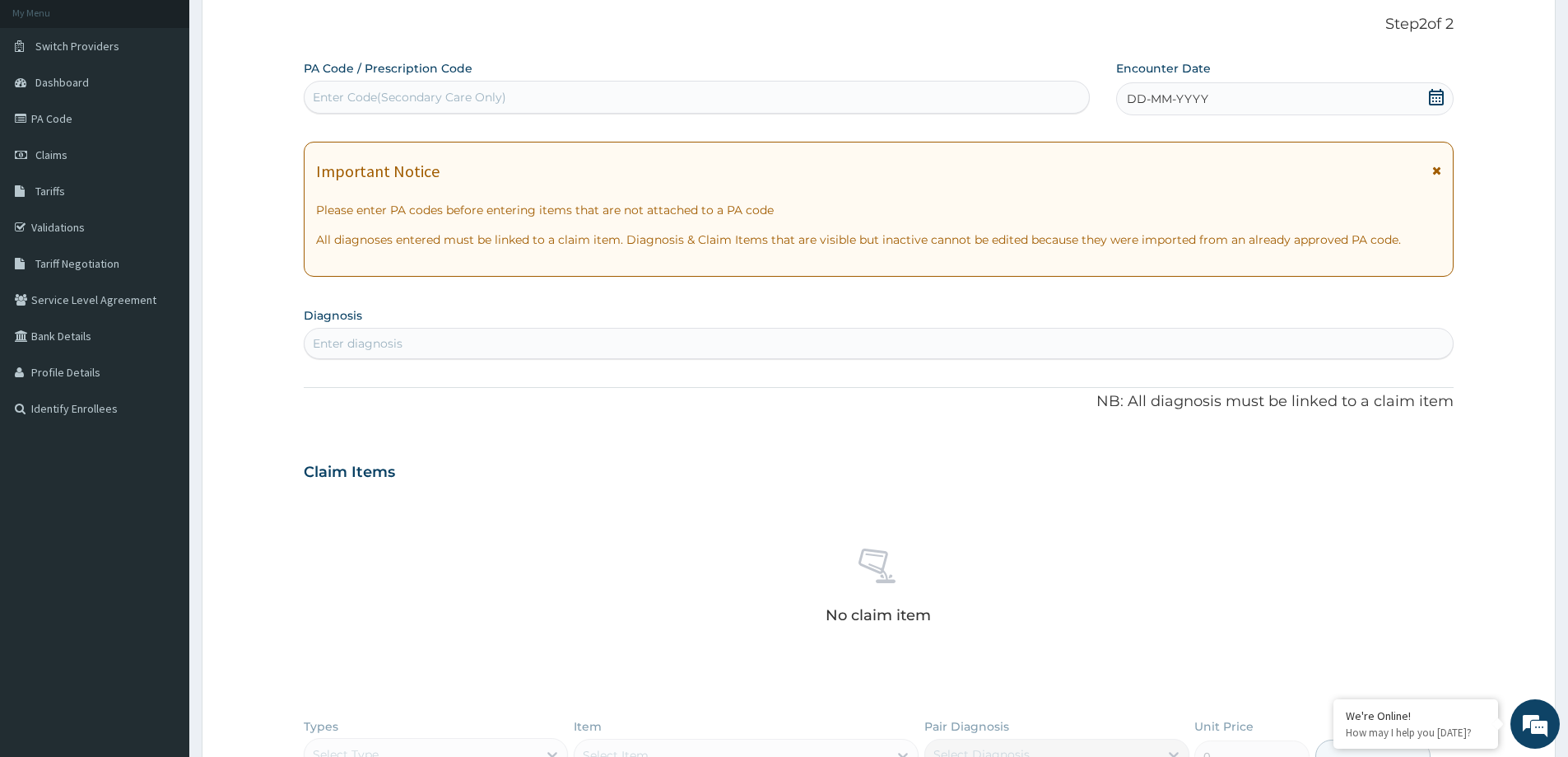
scroll to position [0, 0]
click at [1160, 100] on span "DD-MM-YYYY" at bounding box center [1167, 99] width 81 height 17
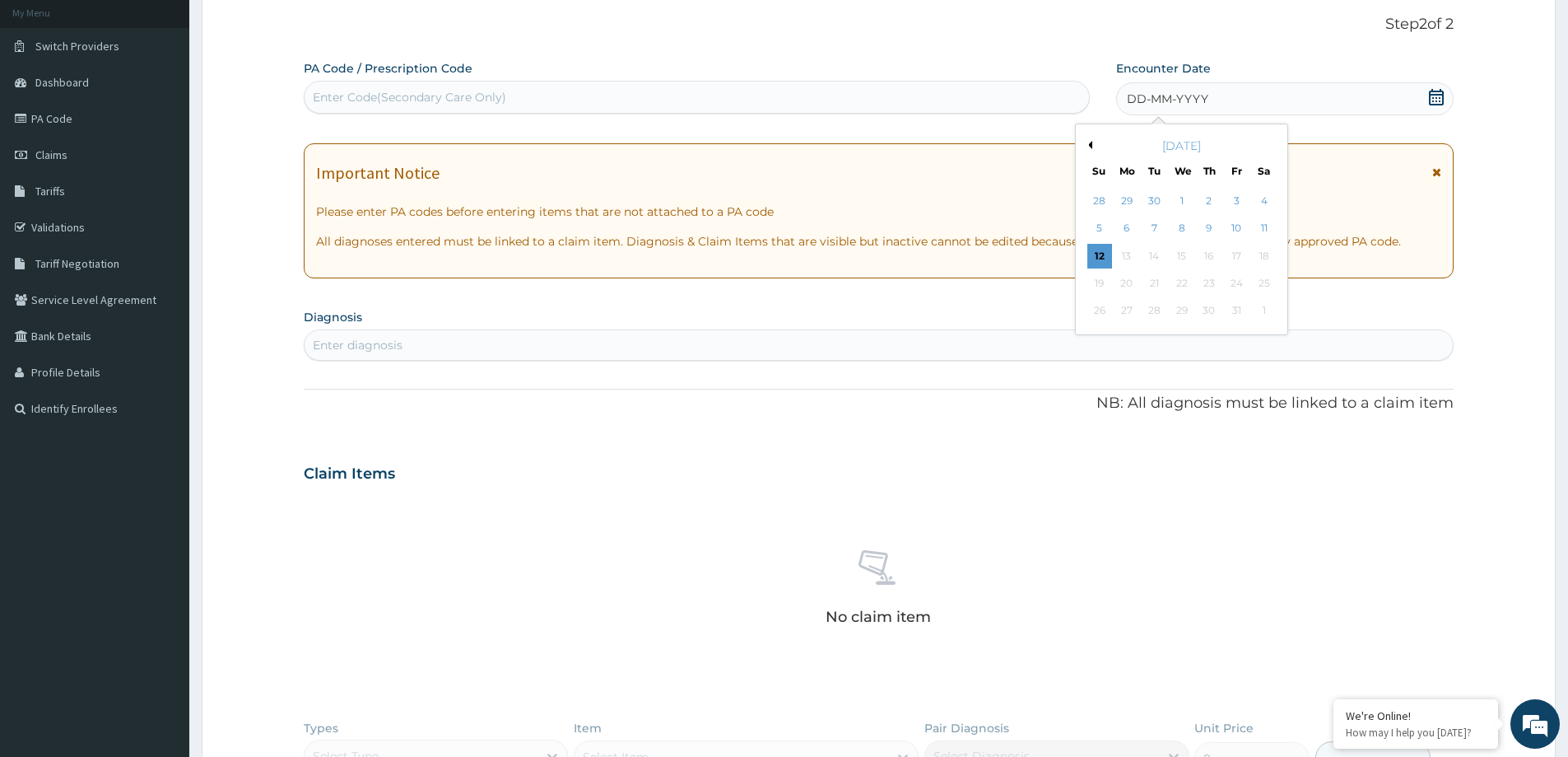
drag, startPoint x: 1103, startPoint y: 256, endPoint x: 1017, endPoint y: 277, distance: 88.5
click at [1094, 256] on div "12" at bounding box center [1099, 256] width 24 height 24
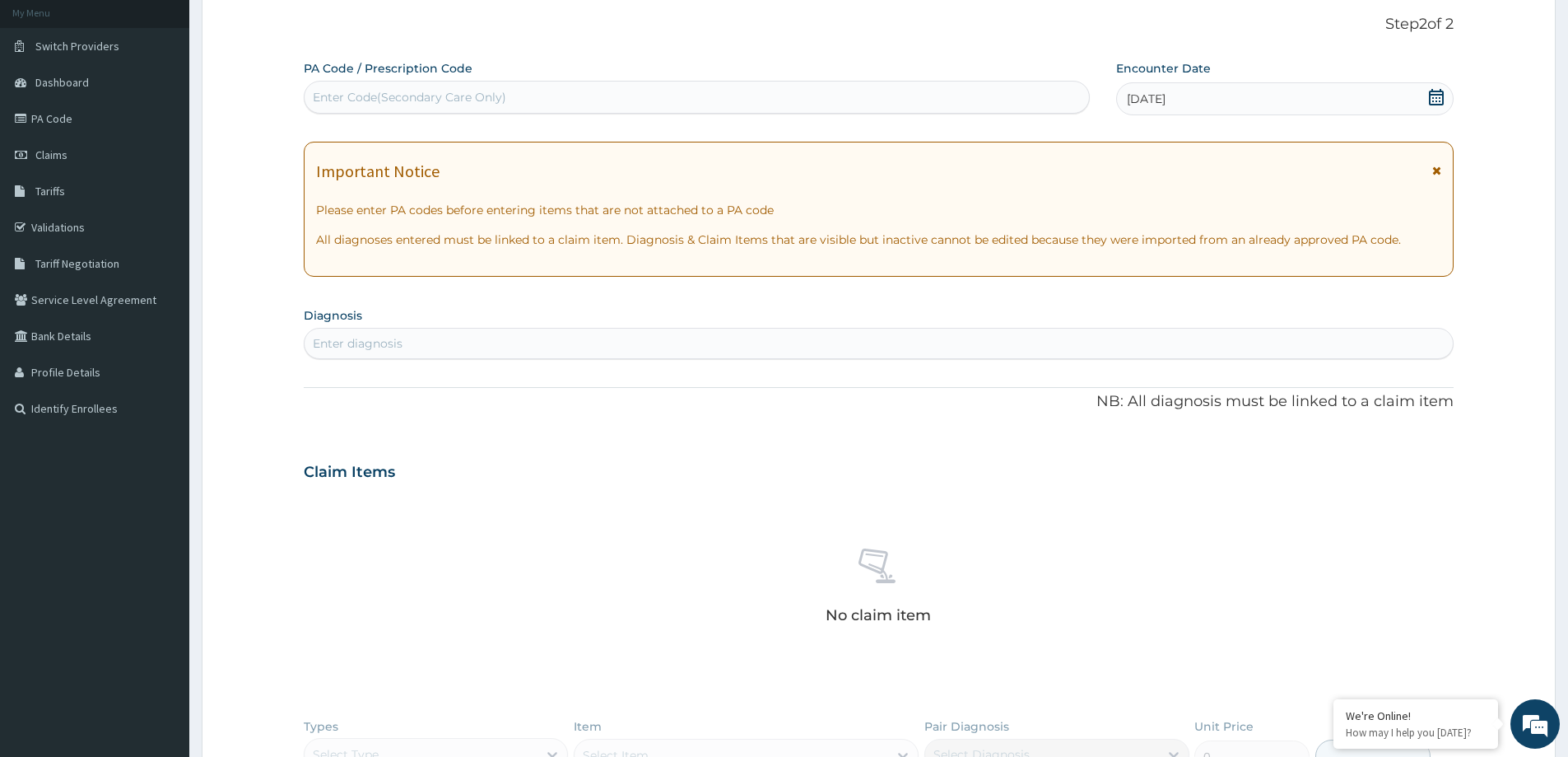
drag, startPoint x: 848, startPoint y: 341, endPoint x: 855, endPoint y: 348, distance: 9.9
click at [850, 342] on div "Enter diagnosis" at bounding box center [879, 343] width 1148 height 26
type input "R"
type input "P"
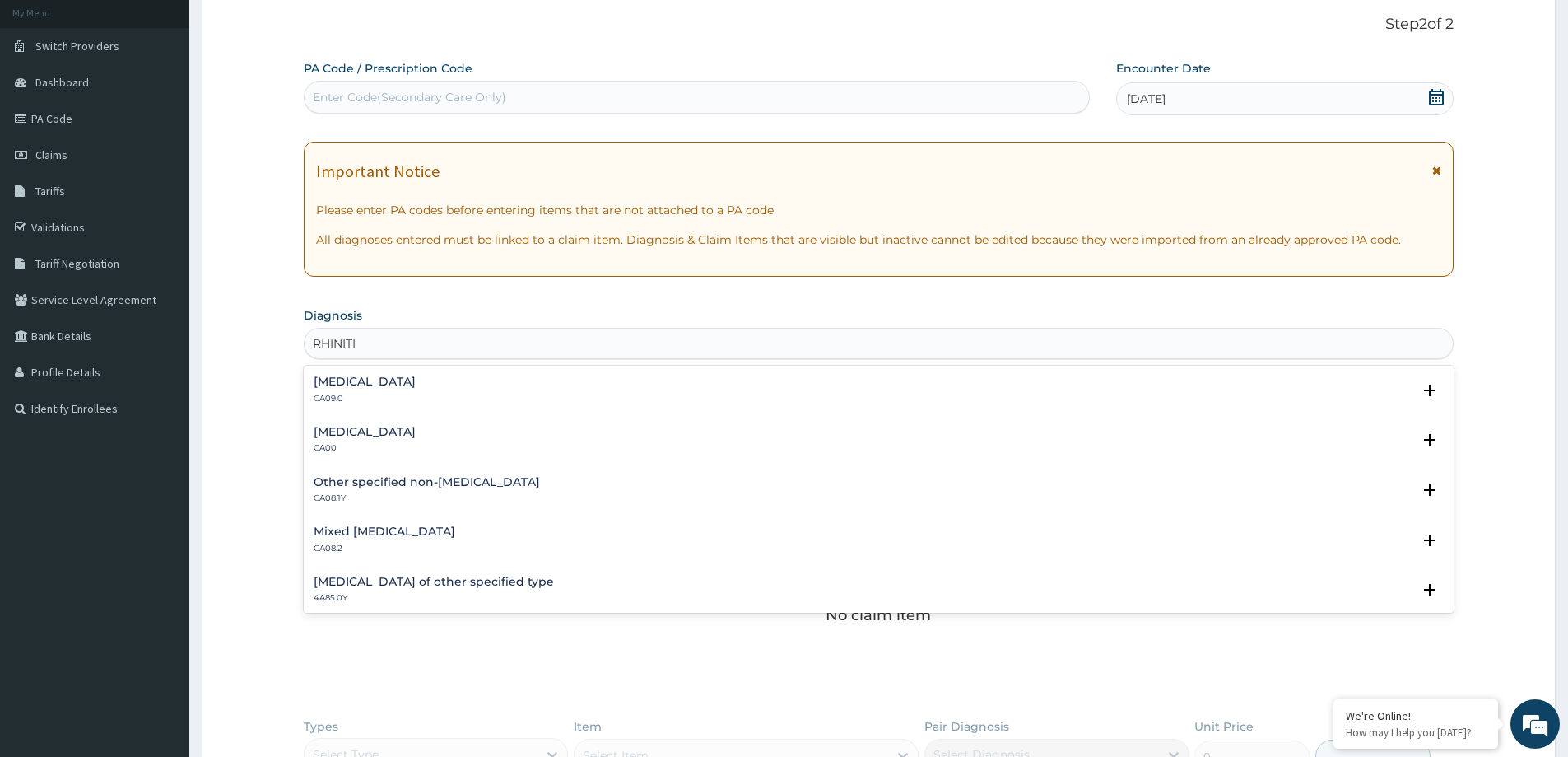
type input "RHINITIS"
click at [380, 437] on h4 "Acute nasopharyngitis" at bounding box center [364, 432] width 102 height 12
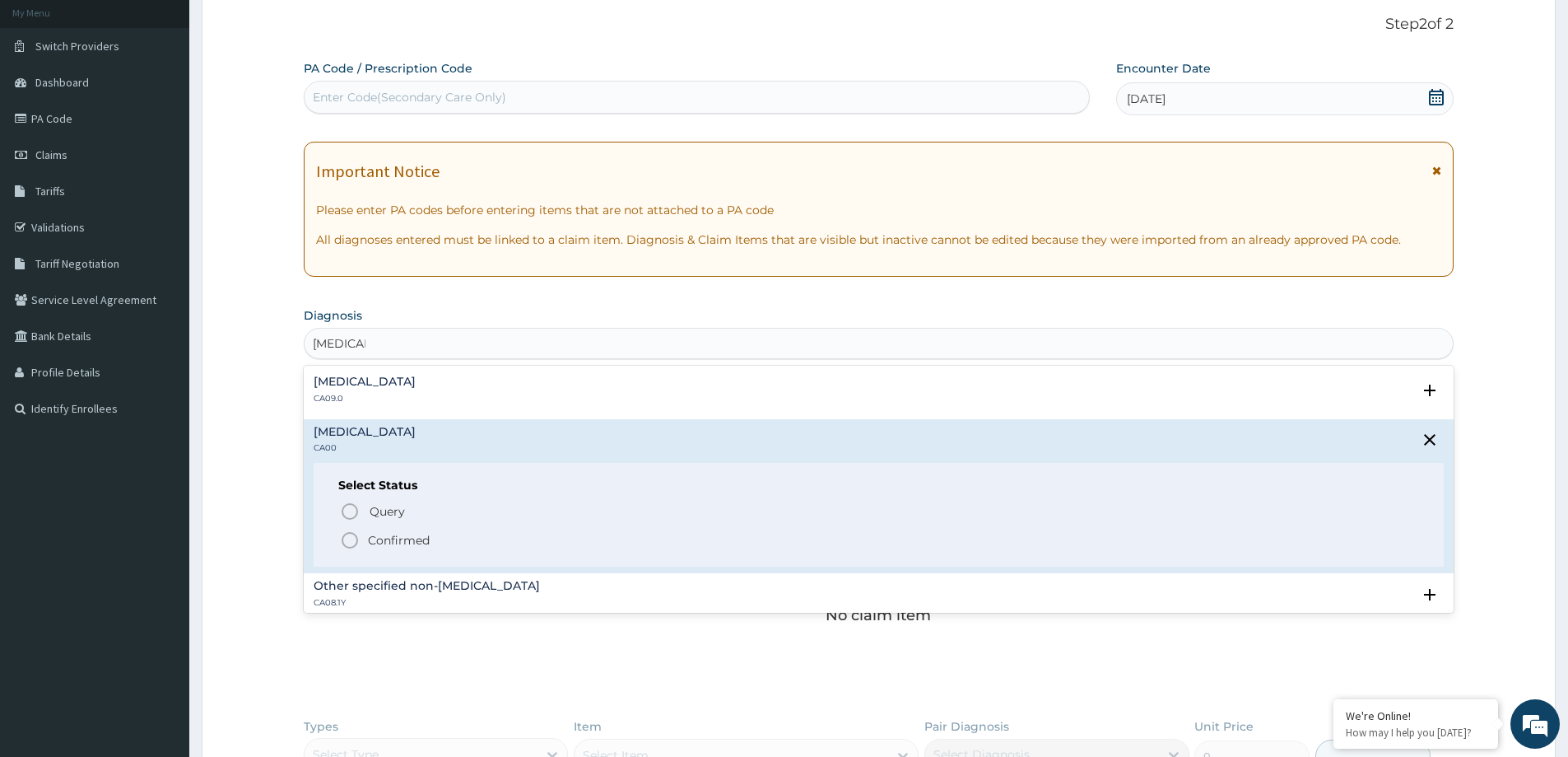
click at [353, 535] on icon "status option filled" at bounding box center [350, 540] width 20 height 20
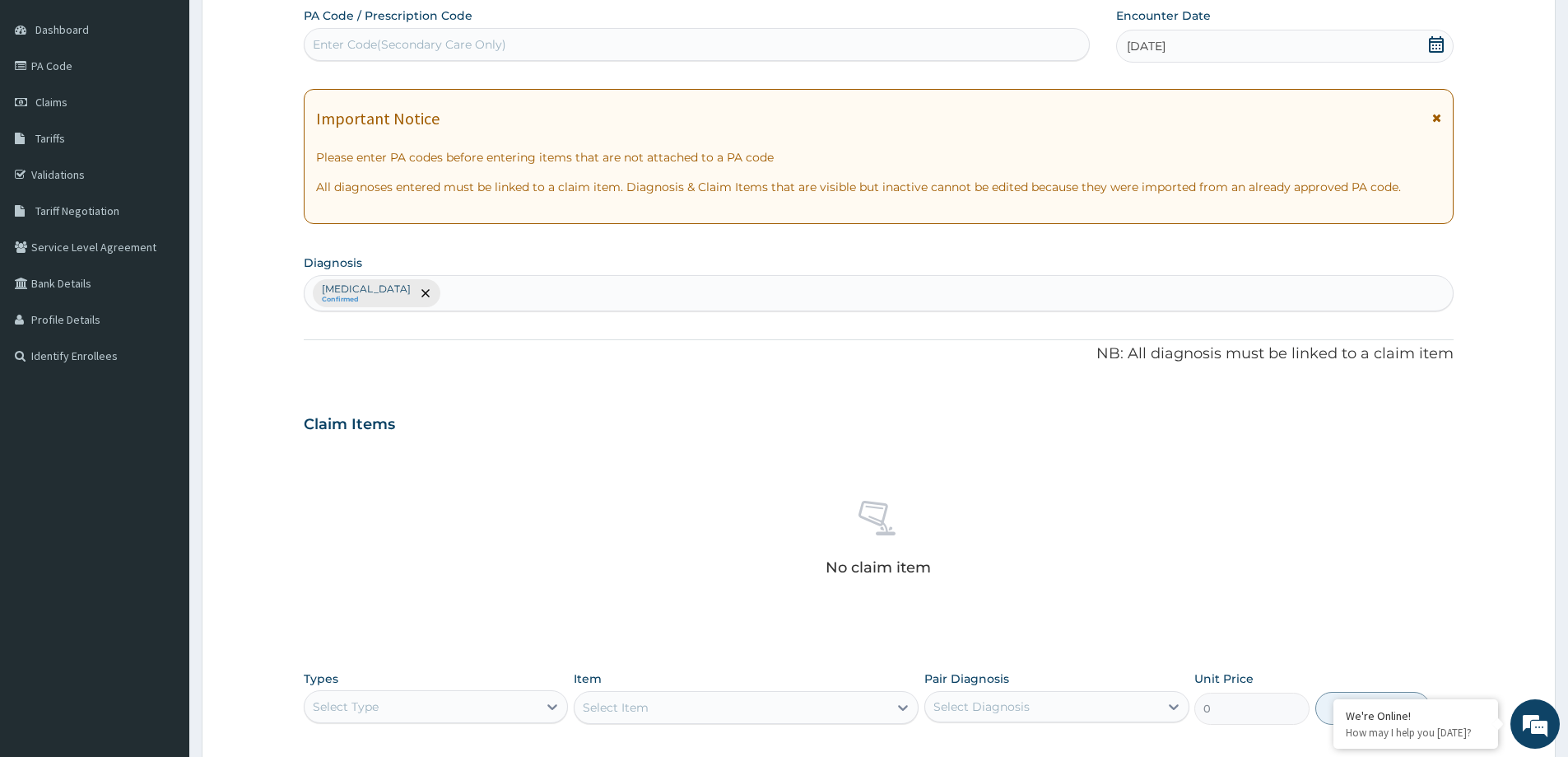
scroll to position [415, 0]
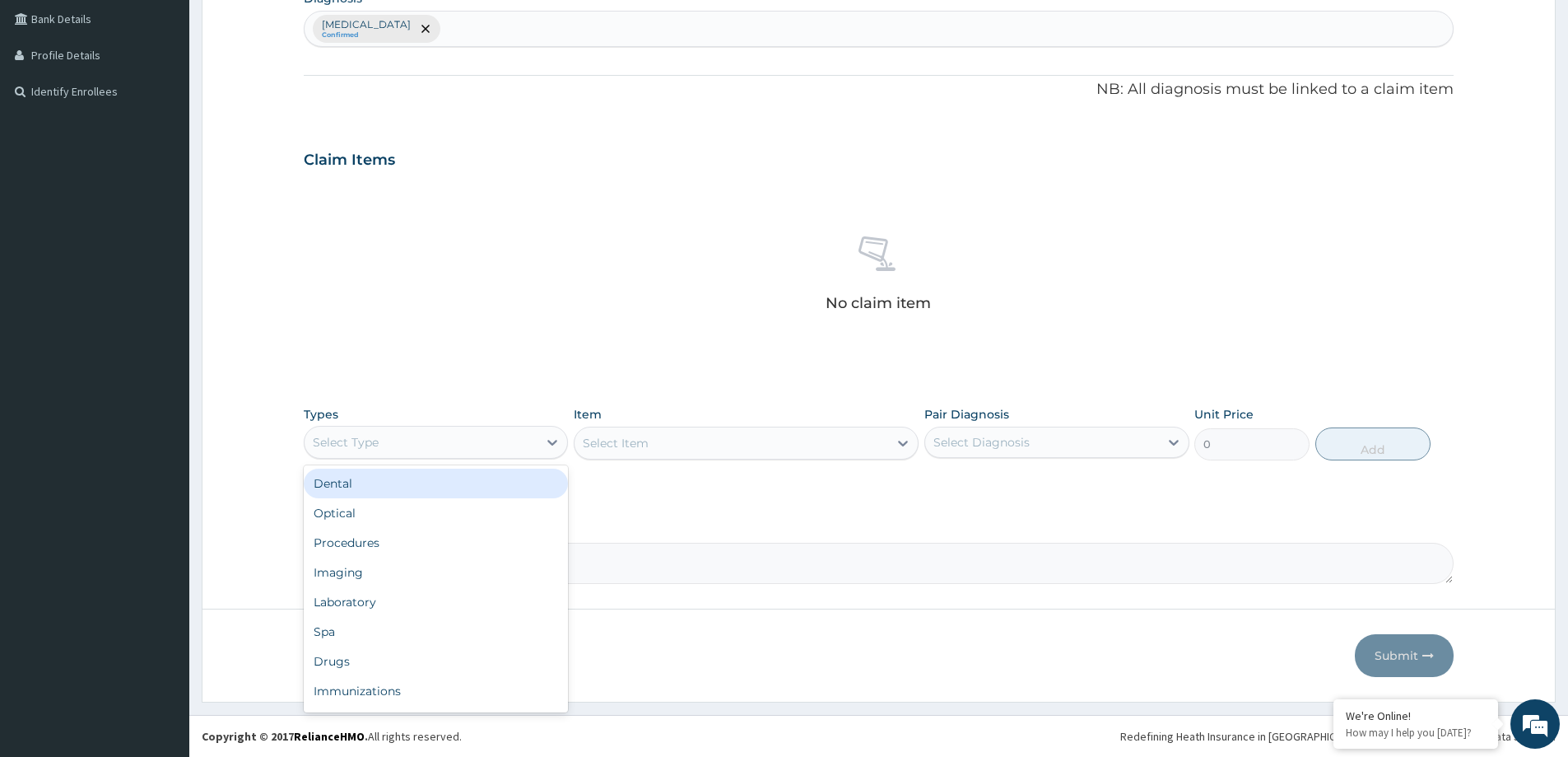
click at [373, 446] on div "Select Type" at bounding box center [346, 442] width 65 height 17
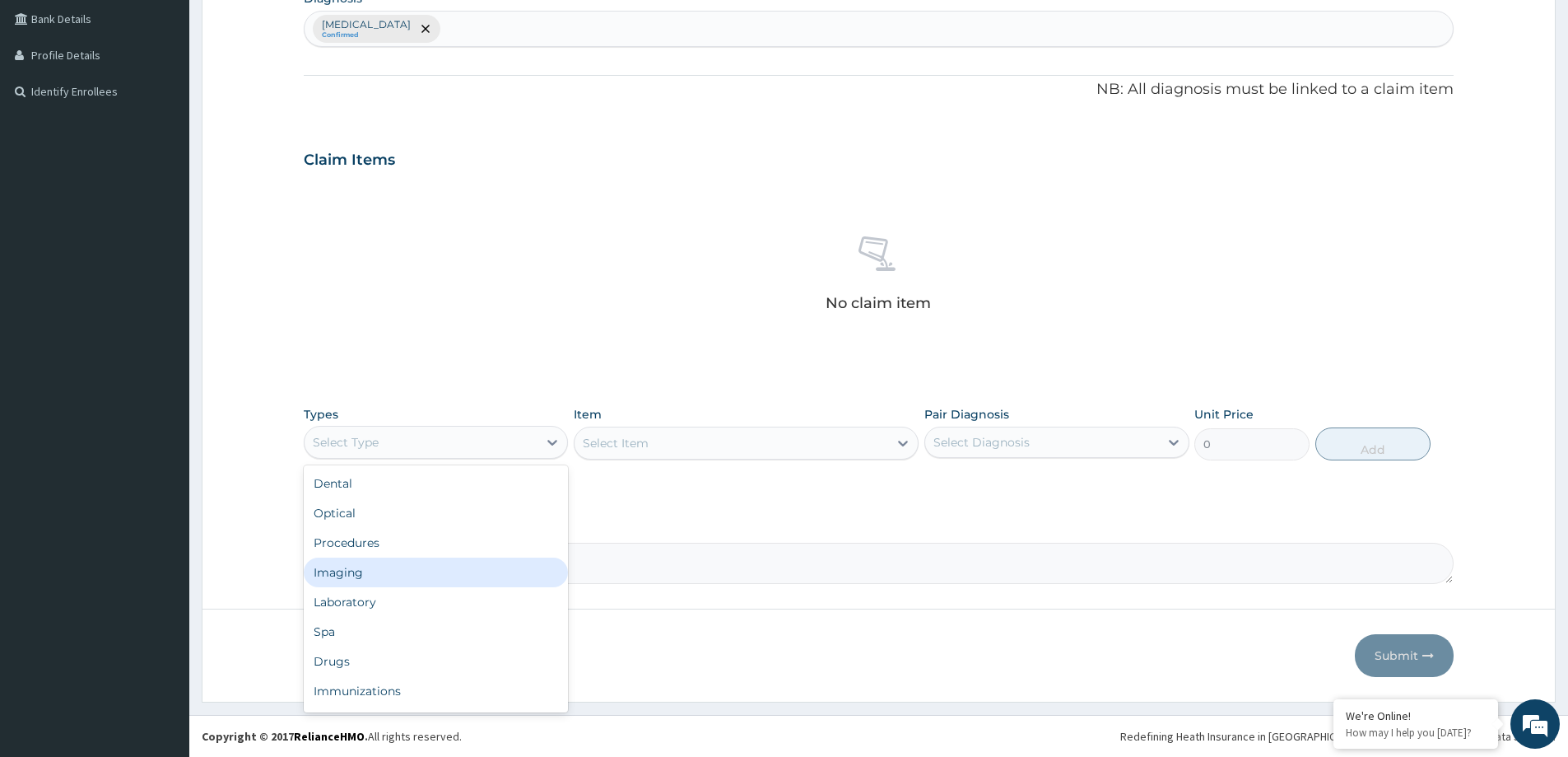
click at [362, 558] on div "Imaging" at bounding box center [435, 573] width 264 height 30
drag, startPoint x: 359, startPoint y: 444, endPoint x: 361, endPoint y: 458, distance: 14.1
click at [361, 452] on div "Imaging" at bounding box center [421, 443] width 233 height 26
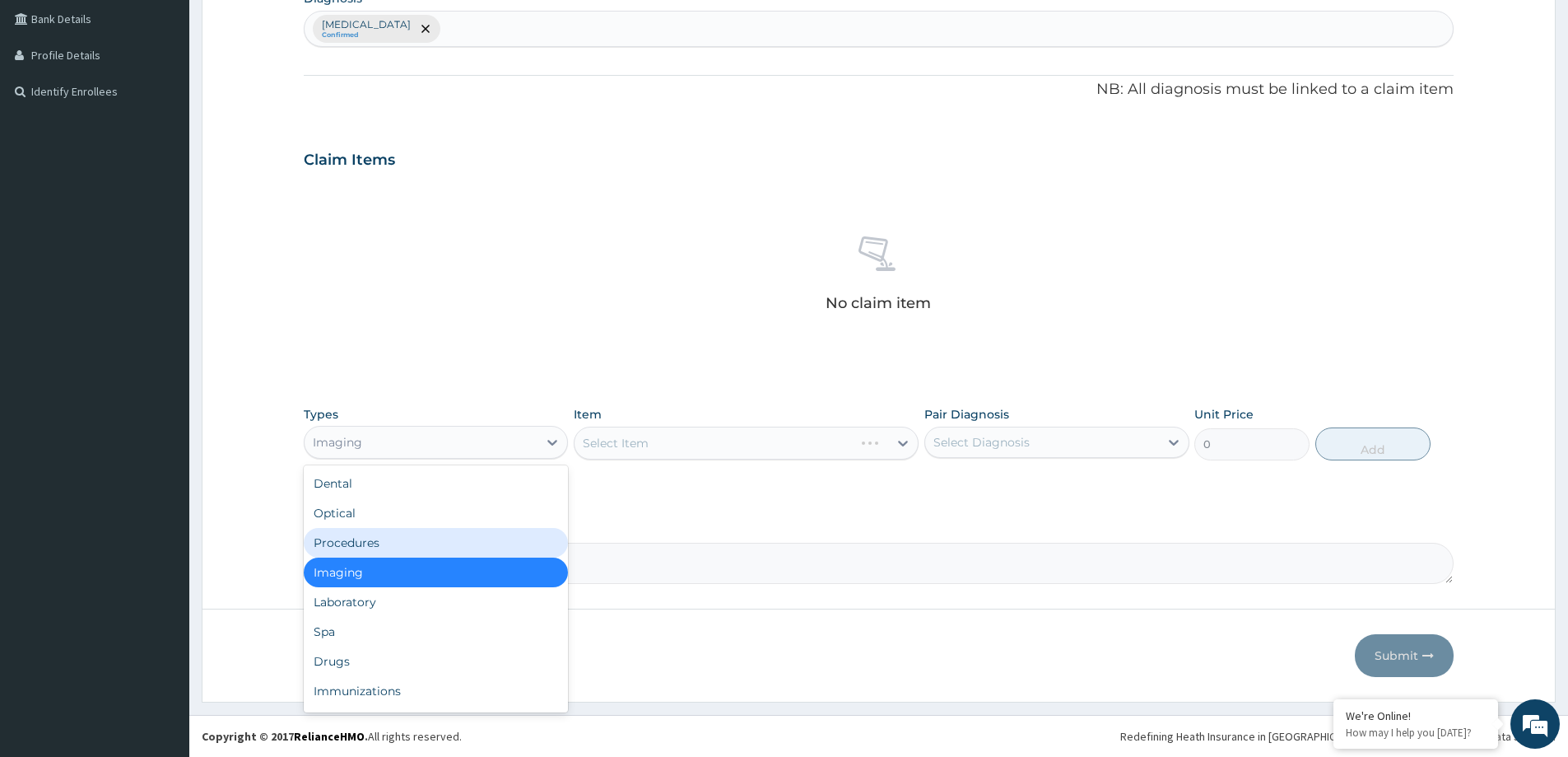
click at [353, 550] on div "Procedures" at bounding box center [435, 543] width 264 height 30
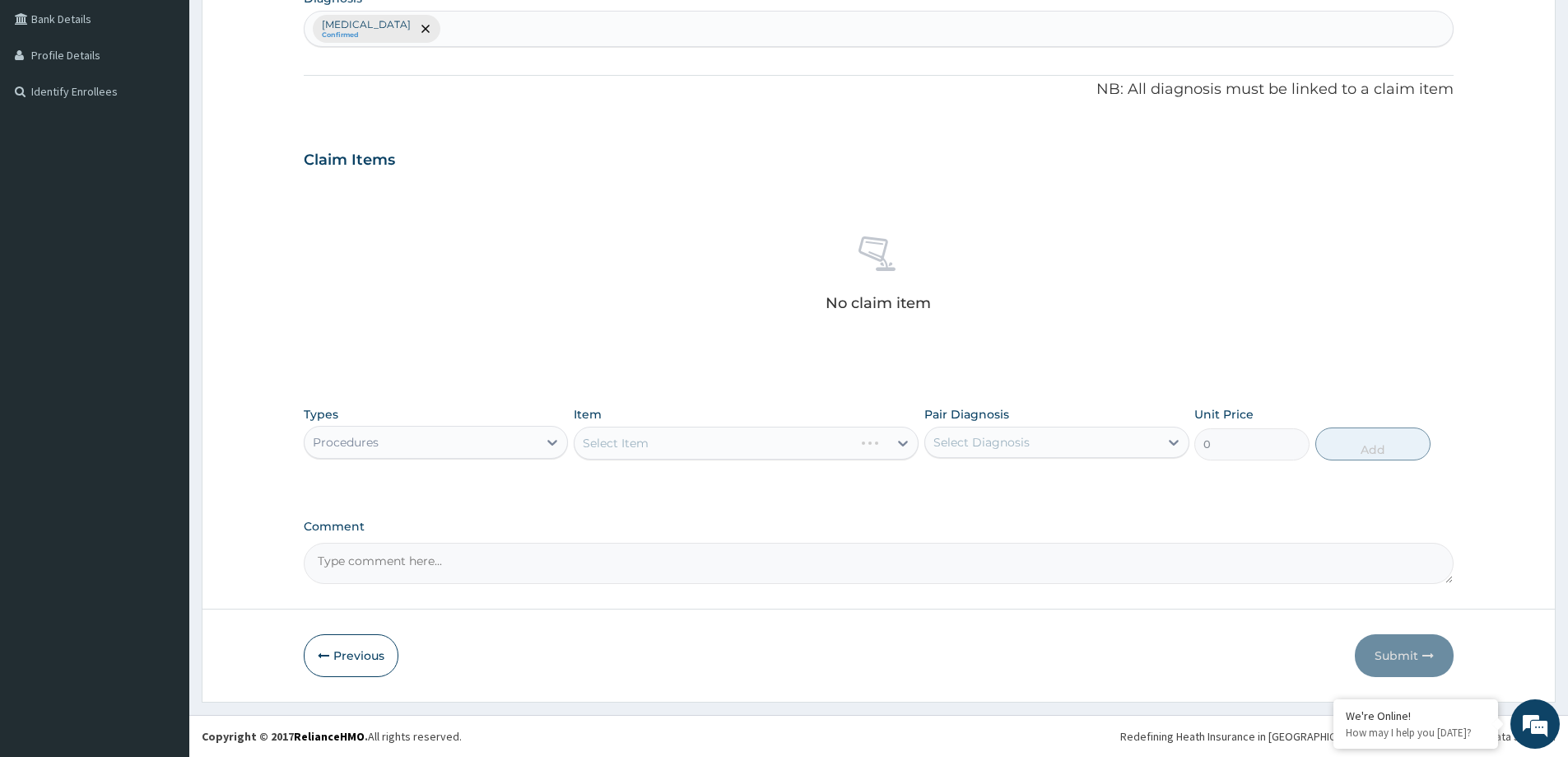
drag, startPoint x: 1012, startPoint y: 434, endPoint x: 1012, endPoint y: 444, distance: 10.0
click at [1012, 439] on div "Select Diagnosis" at bounding box center [982, 442] width 96 height 17
drag, startPoint x: 977, startPoint y: 490, endPoint x: 957, endPoint y: 496, distance: 20.9
click at [969, 497] on div "Acute nasopharyngitis" at bounding box center [1057, 485] width 264 height 34
checkbox input "true"
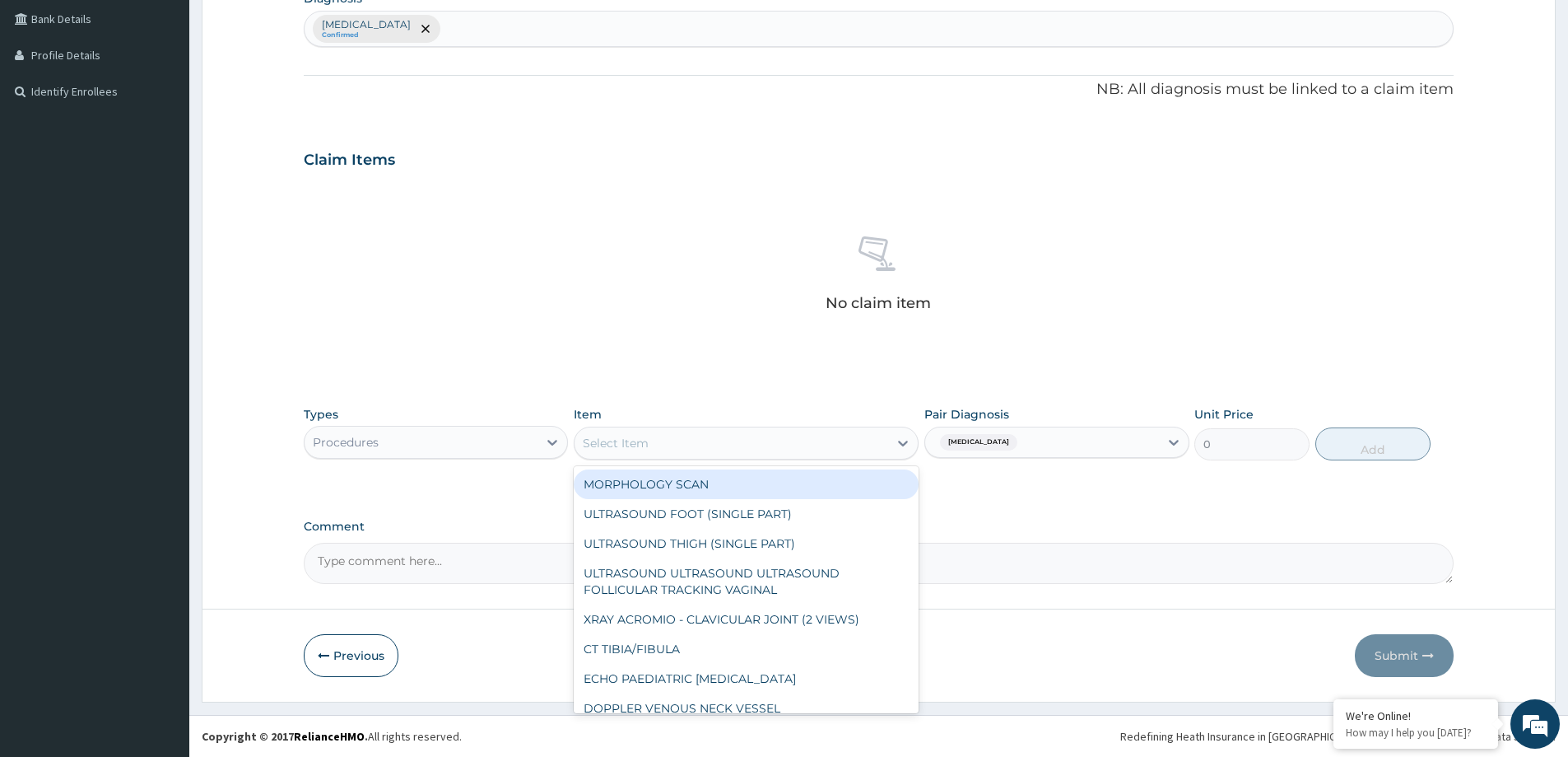
click at [800, 443] on div "Select Item" at bounding box center [731, 443] width 313 height 26
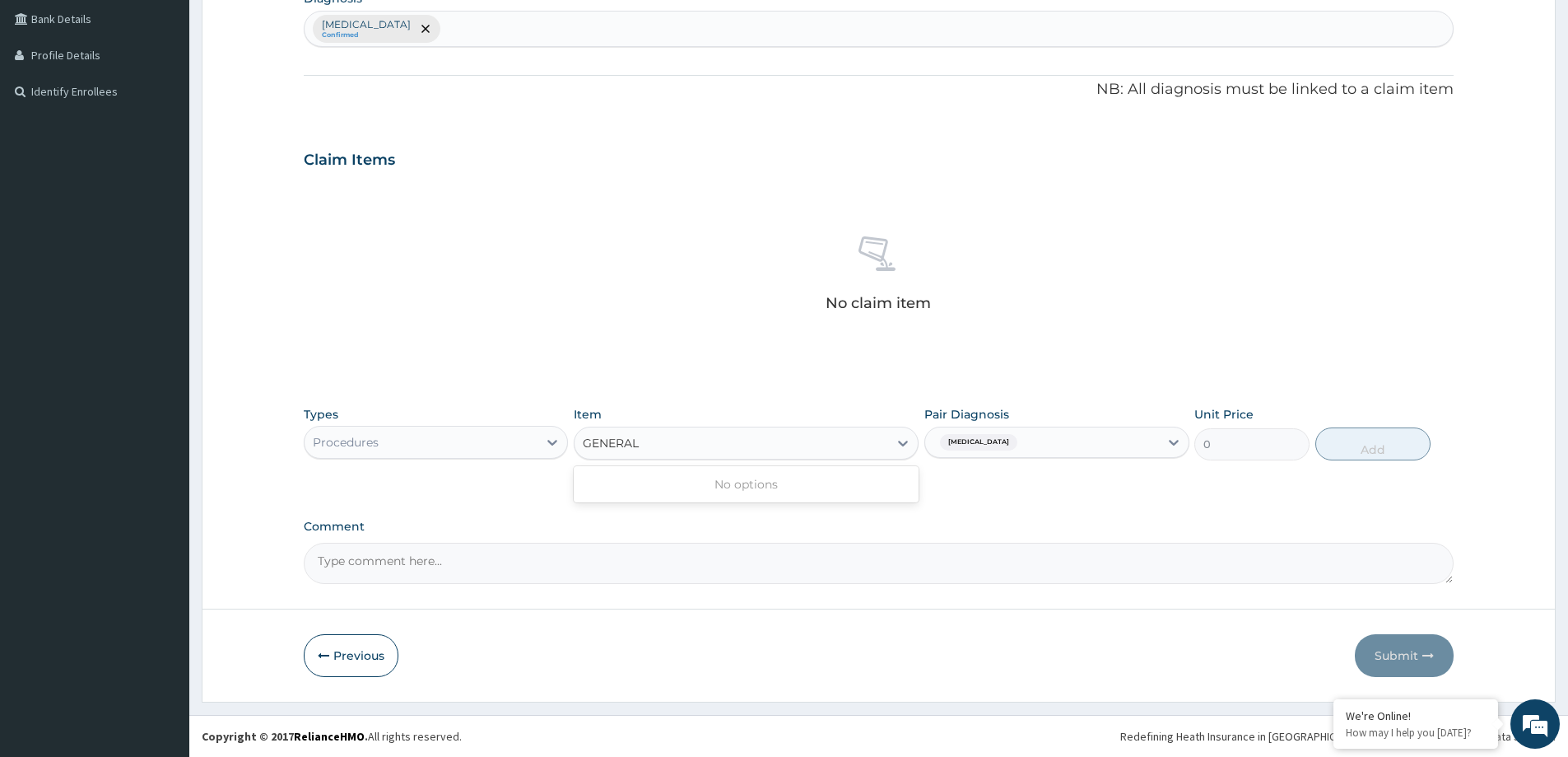
type input "GENERAL"
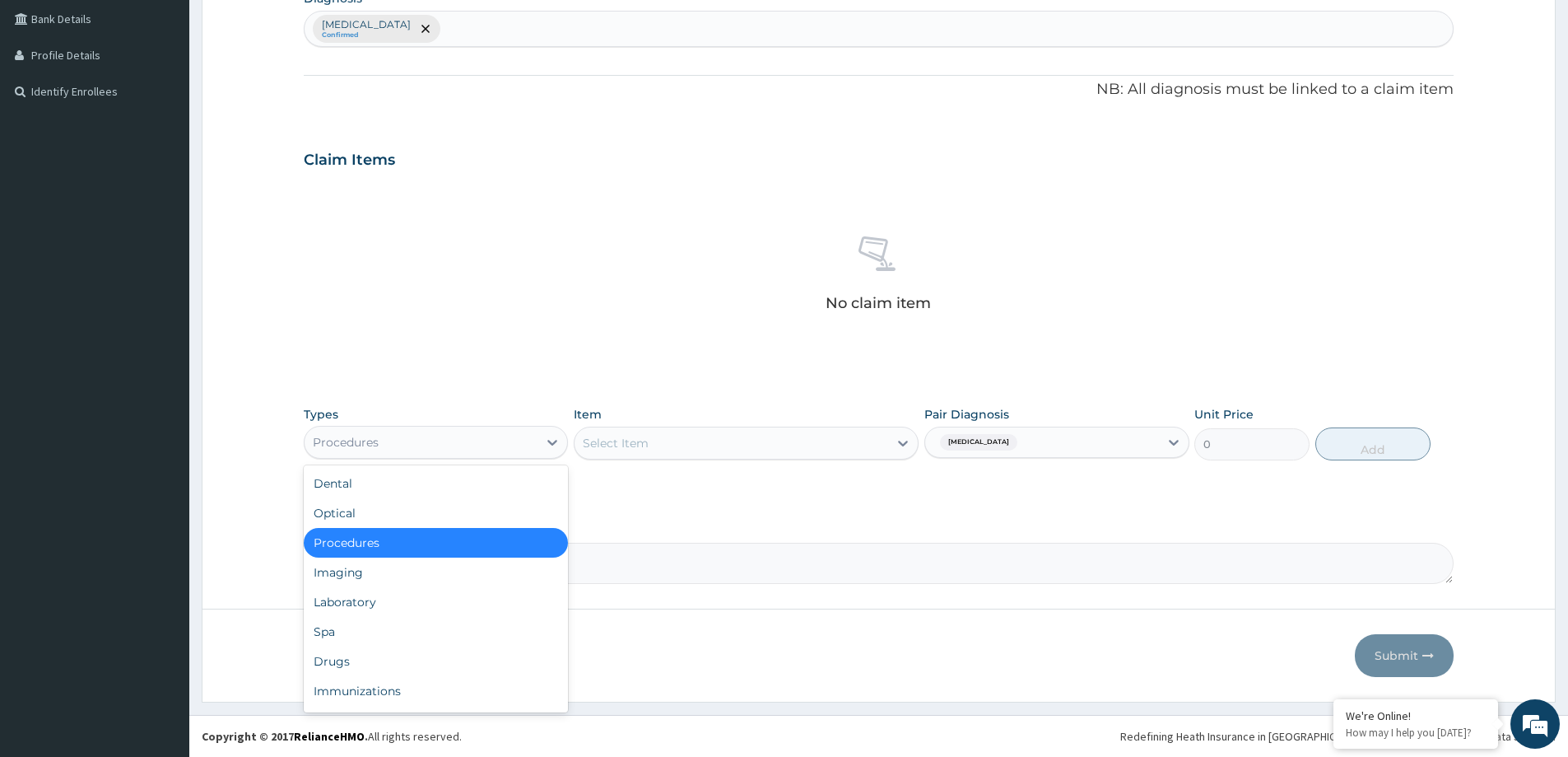
drag, startPoint x: 359, startPoint y: 430, endPoint x: 355, endPoint y: 445, distance: 15.5
click at [359, 430] on div "Procedures" at bounding box center [421, 443] width 233 height 26
click at [346, 541] on div "Procedures" at bounding box center [435, 543] width 264 height 30
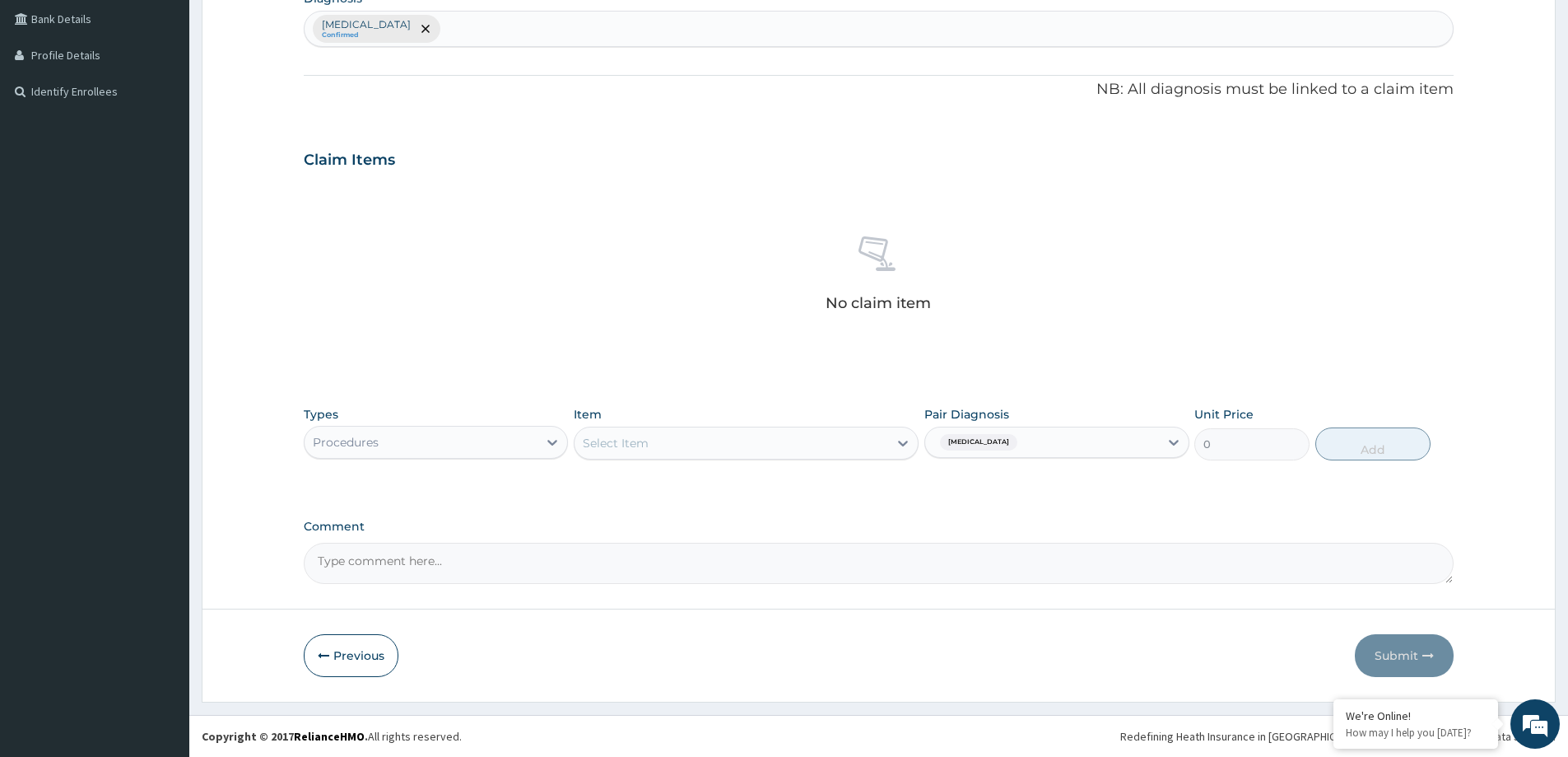
click at [750, 448] on div "Select Item" at bounding box center [731, 443] width 313 height 26
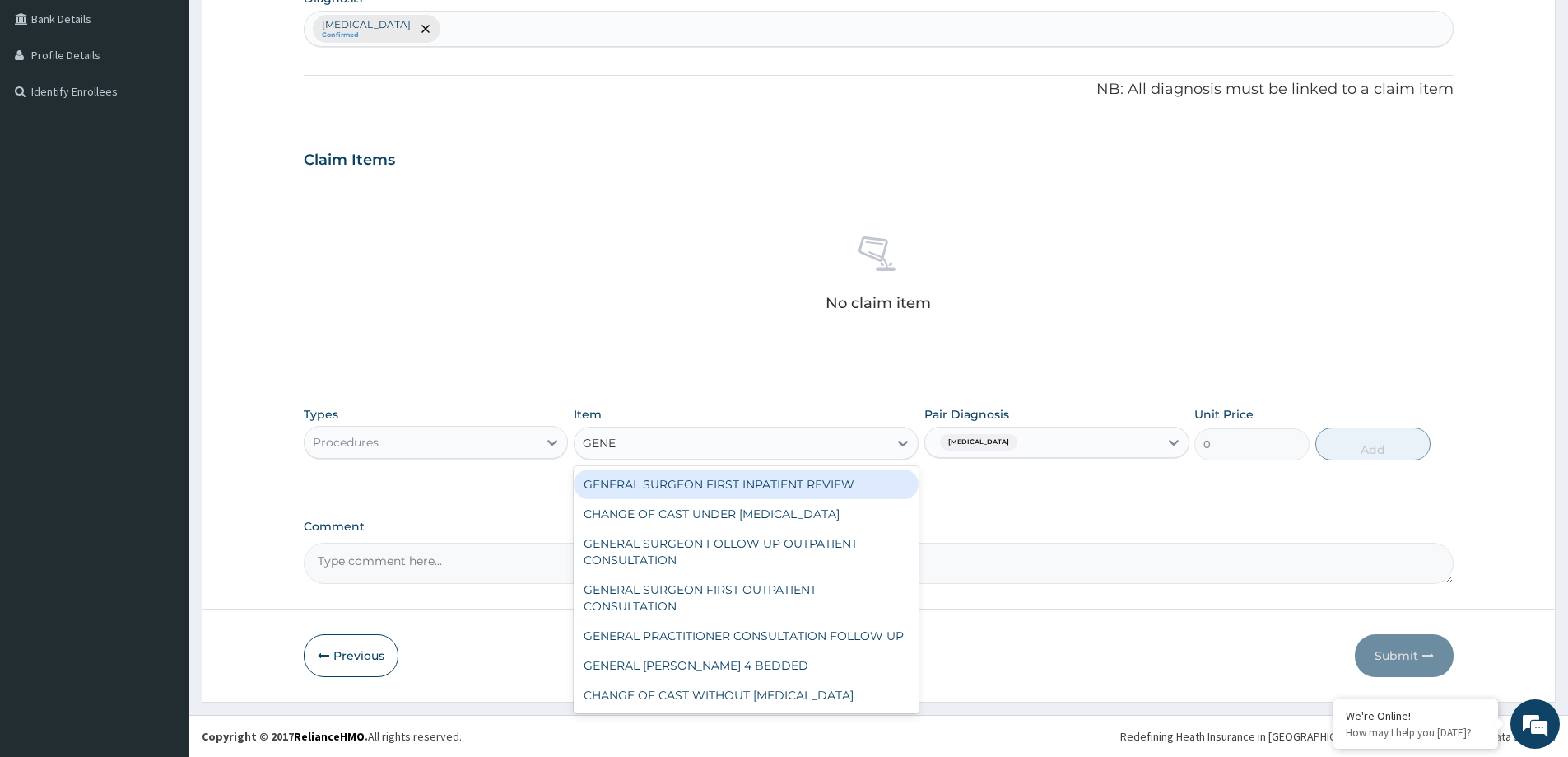
type input "GENER"
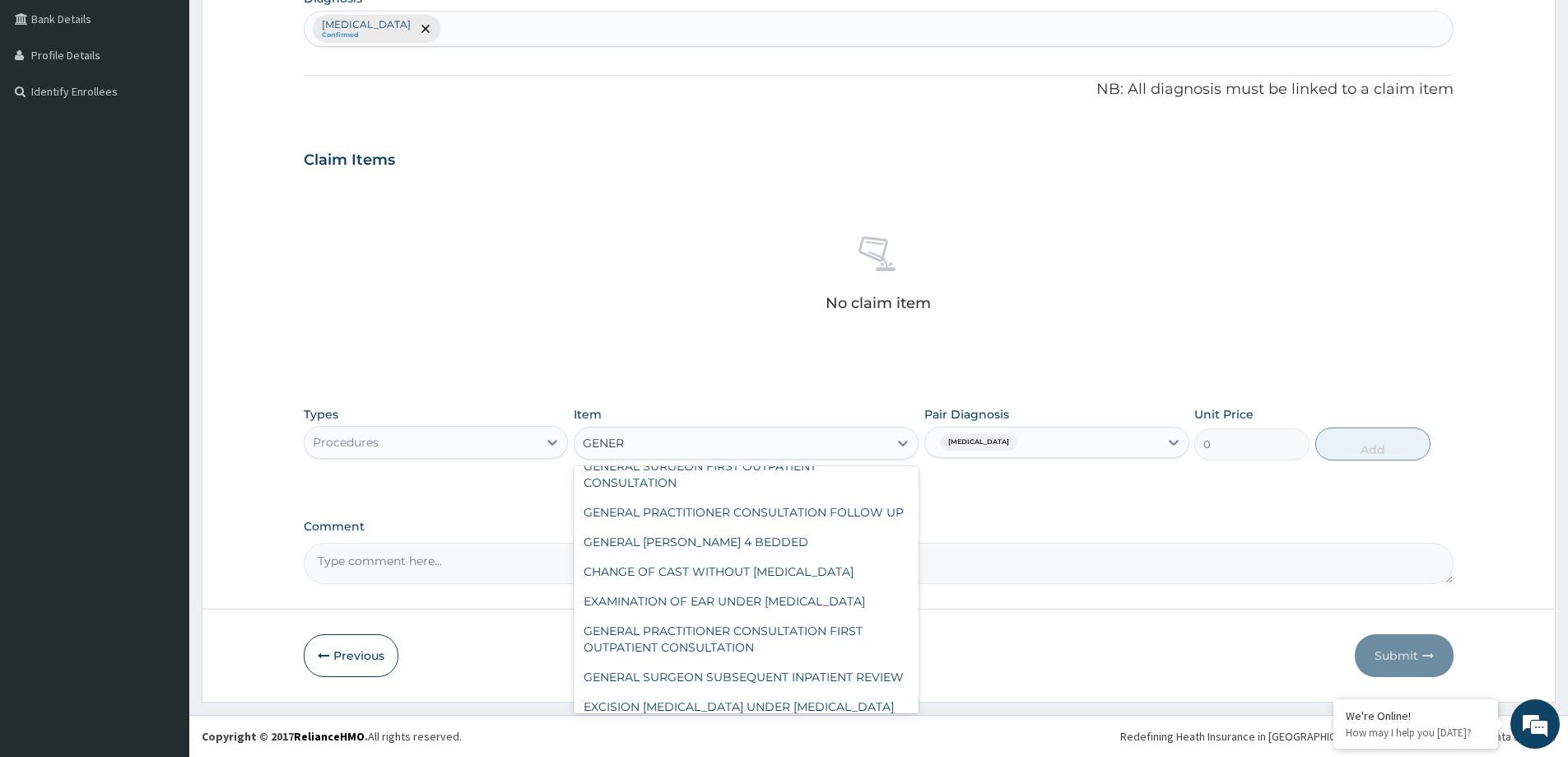
scroll to position [201, 0]
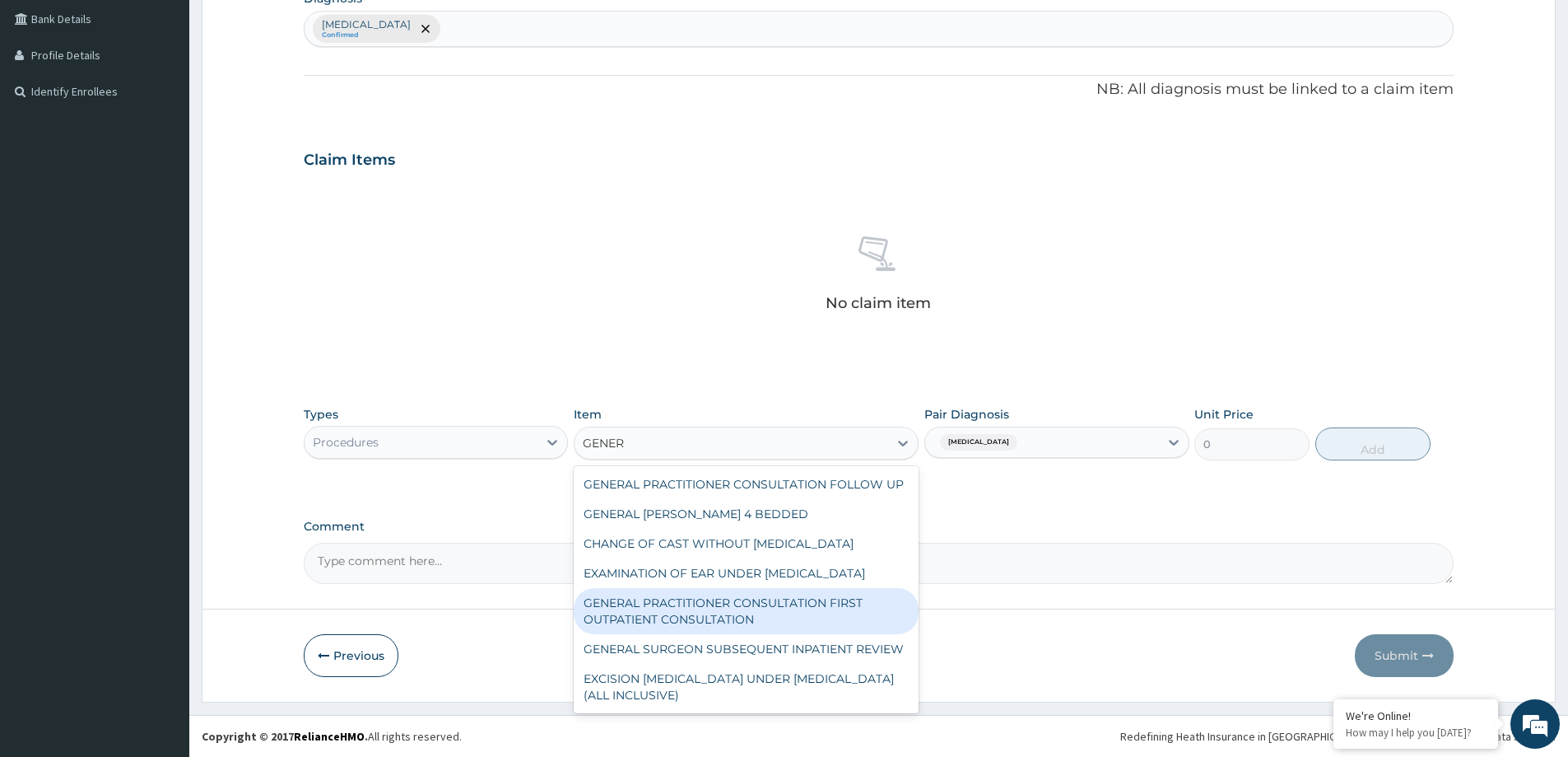
drag, startPoint x: 805, startPoint y: 602, endPoint x: 917, endPoint y: 542, distance: 127.1
click at [805, 604] on div "GENERAL PRACTITIONER CONSULTATION FIRST OUTPATIENT CONSULTATION" at bounding box center [746, 611] width 345 height 46
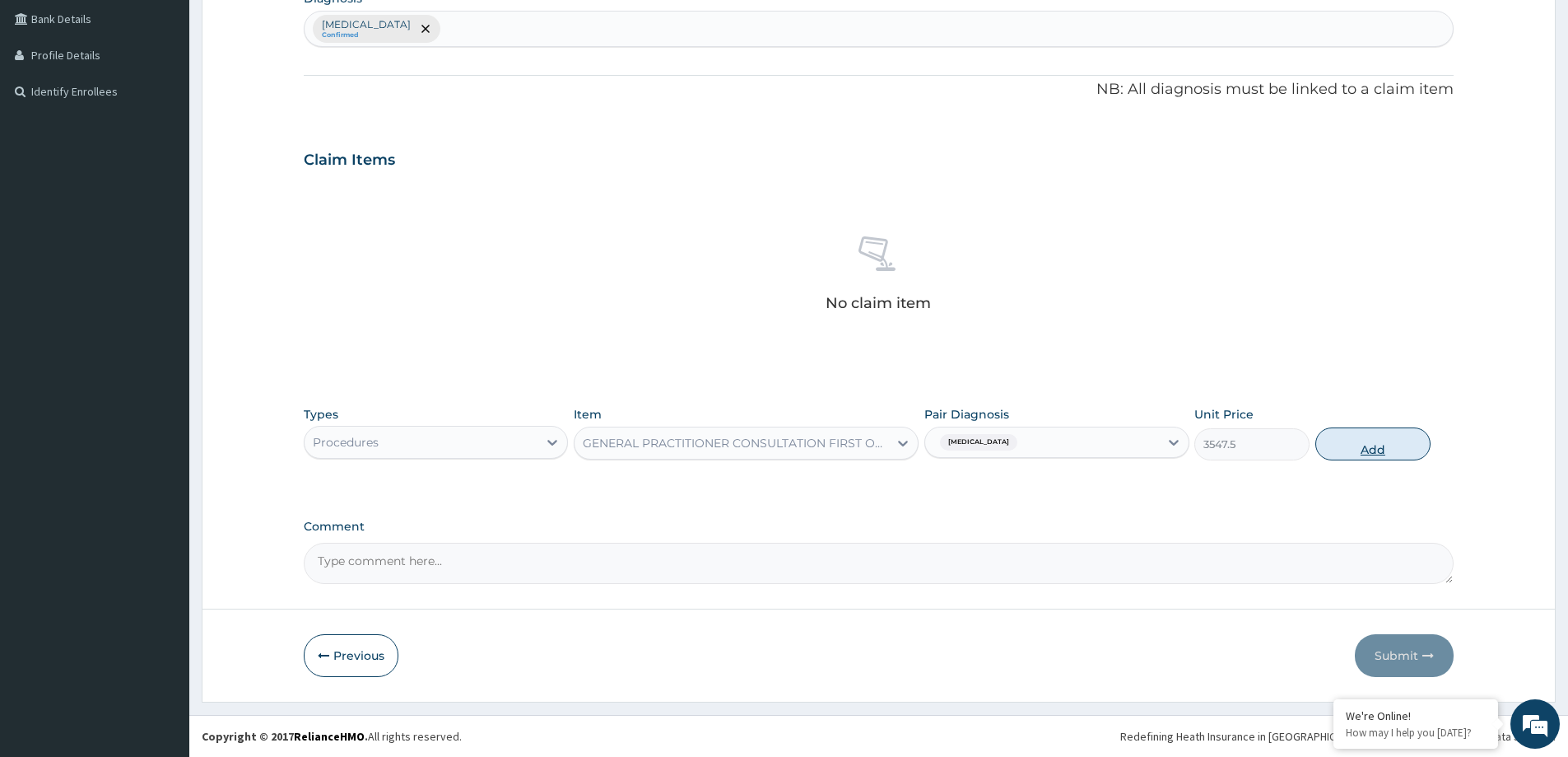
click at [1367, 439] on button "Add" at bounding box center [1373, 444] width 115 height 33
type input "0"
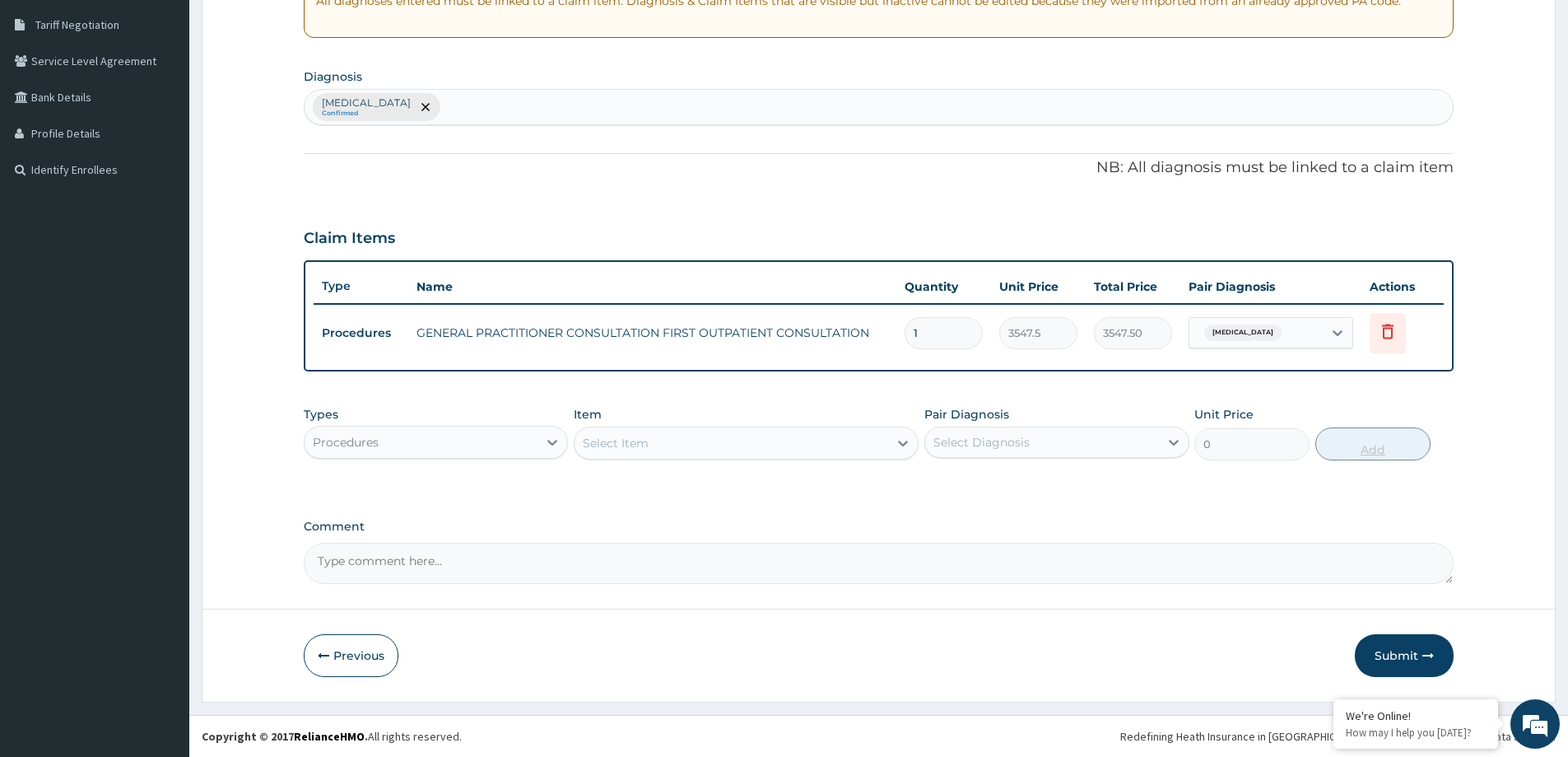
scroll to position [336, 0]
drag, startPoint x: 408, startPoint y: 437, endPoint x: 400, endPoint y: 452, distance: 17.0
click at [404, 444] on div "Procedures" at bounding box center [421, 443] width 233 height 26
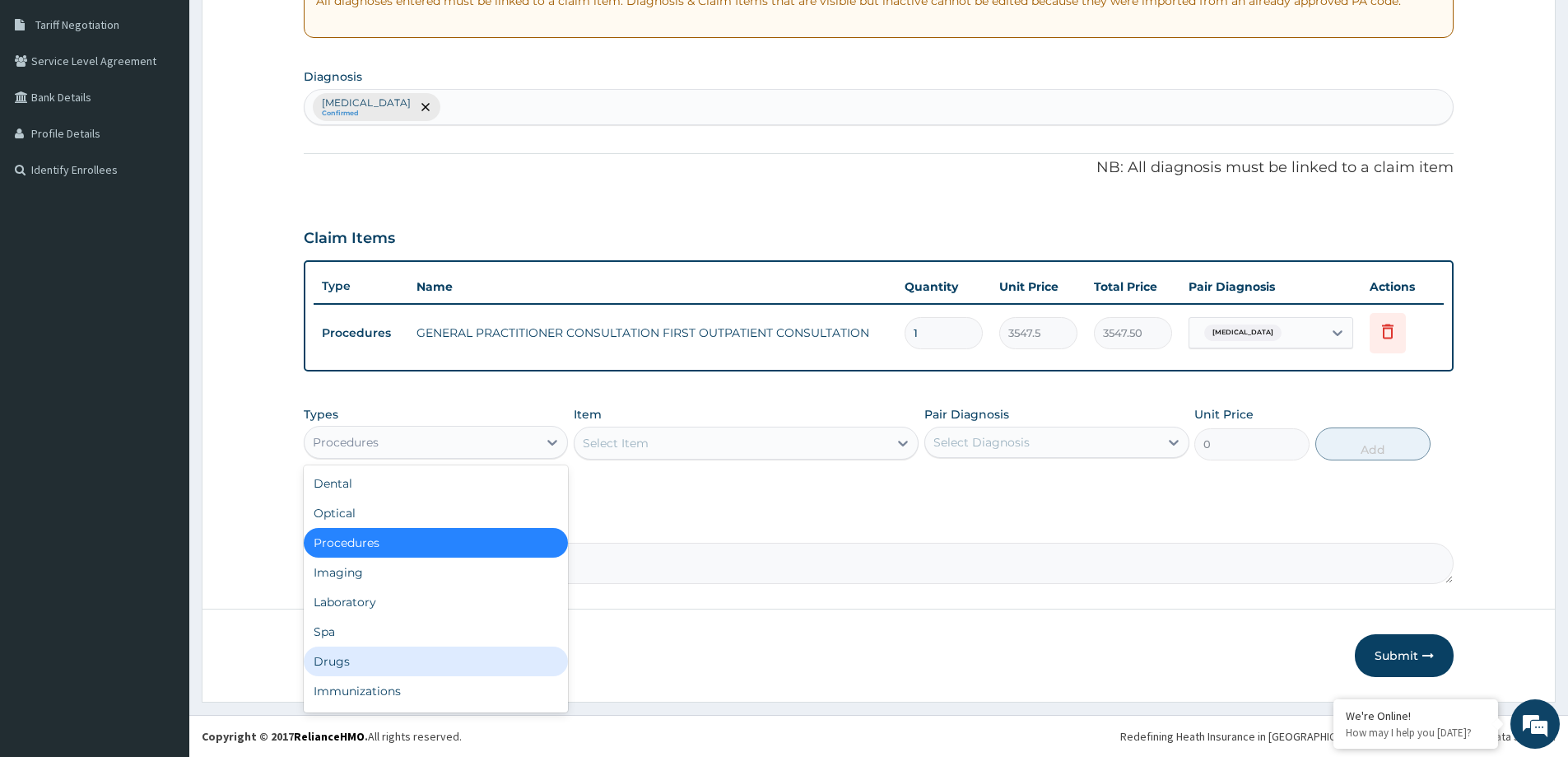
drag, startPoint x: 372, startPoint y: 664, endPoint x: 388, endPoint y: 649, distance: 21.9
click at [372, 663] on div "Drugs" at bounding box center [435, 662] width 264 height 30
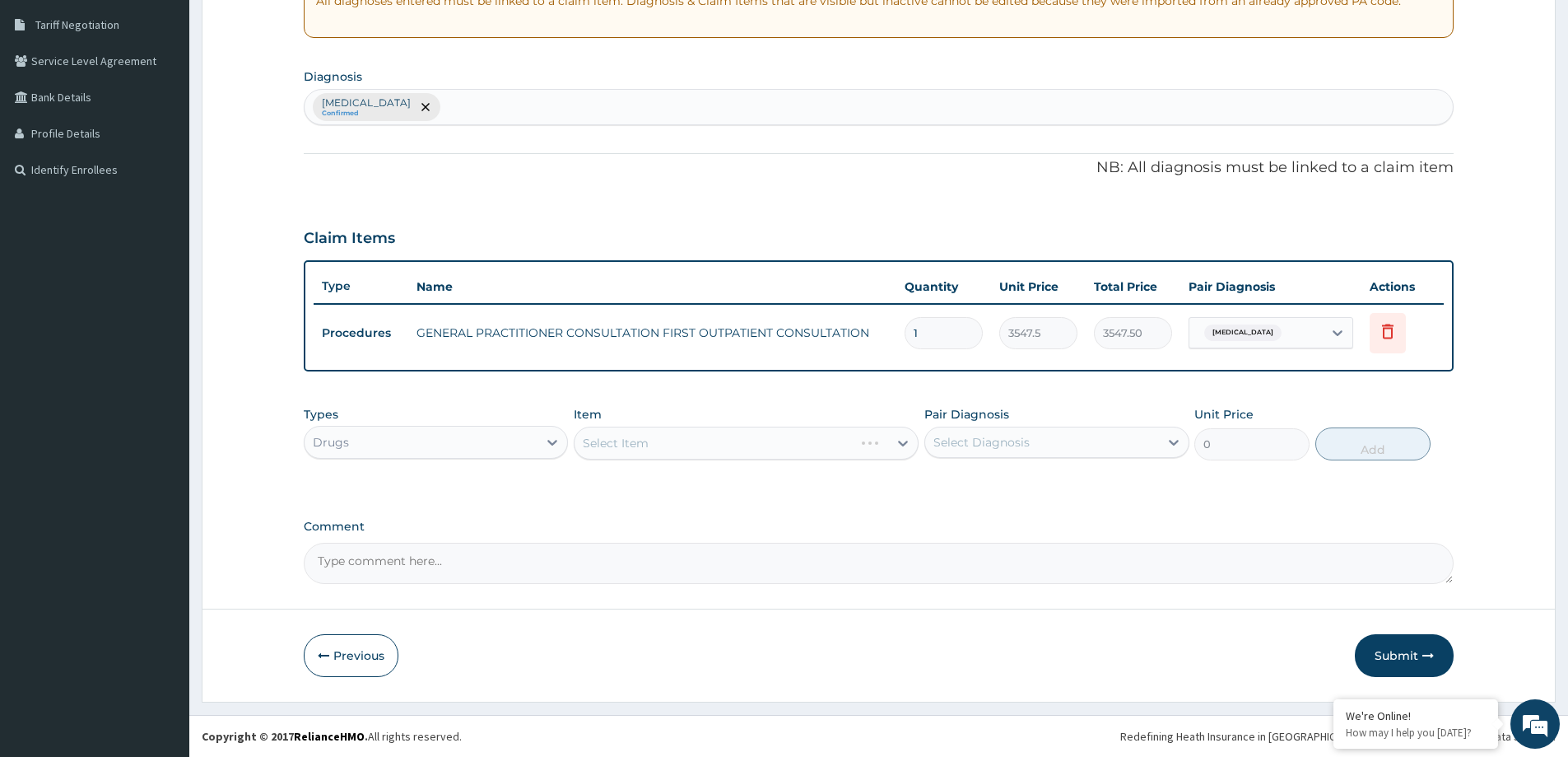
click at [743, 451] on div "Select Item" at bounding box center [746, 444] width 345 height 33
click at [660, 437] on div "Select Item" at bounding box center [746, 444] width 345 height 33
click at [1024, 430] on div "Select Diagnosis" at bounding box center [1057, 443] width 264 height 31
click at [984, 488] on div "Acute nasopharyngitis" at bounding box center [1057, 485] width 264 height 34
checkbox input "true"
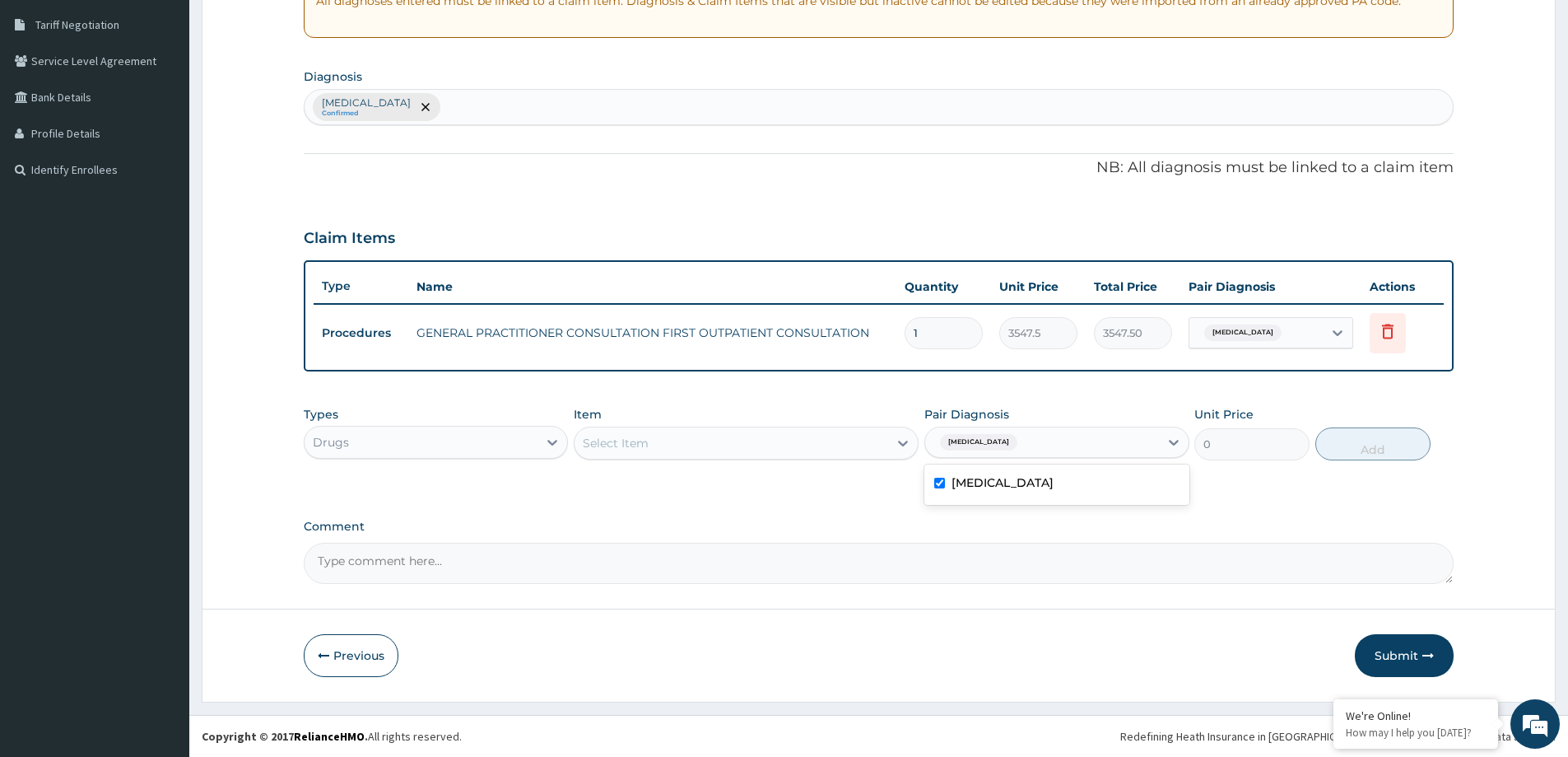
click at [641, 435] on div "Select Item" at bounding box center [615, 443] width 65 height 17
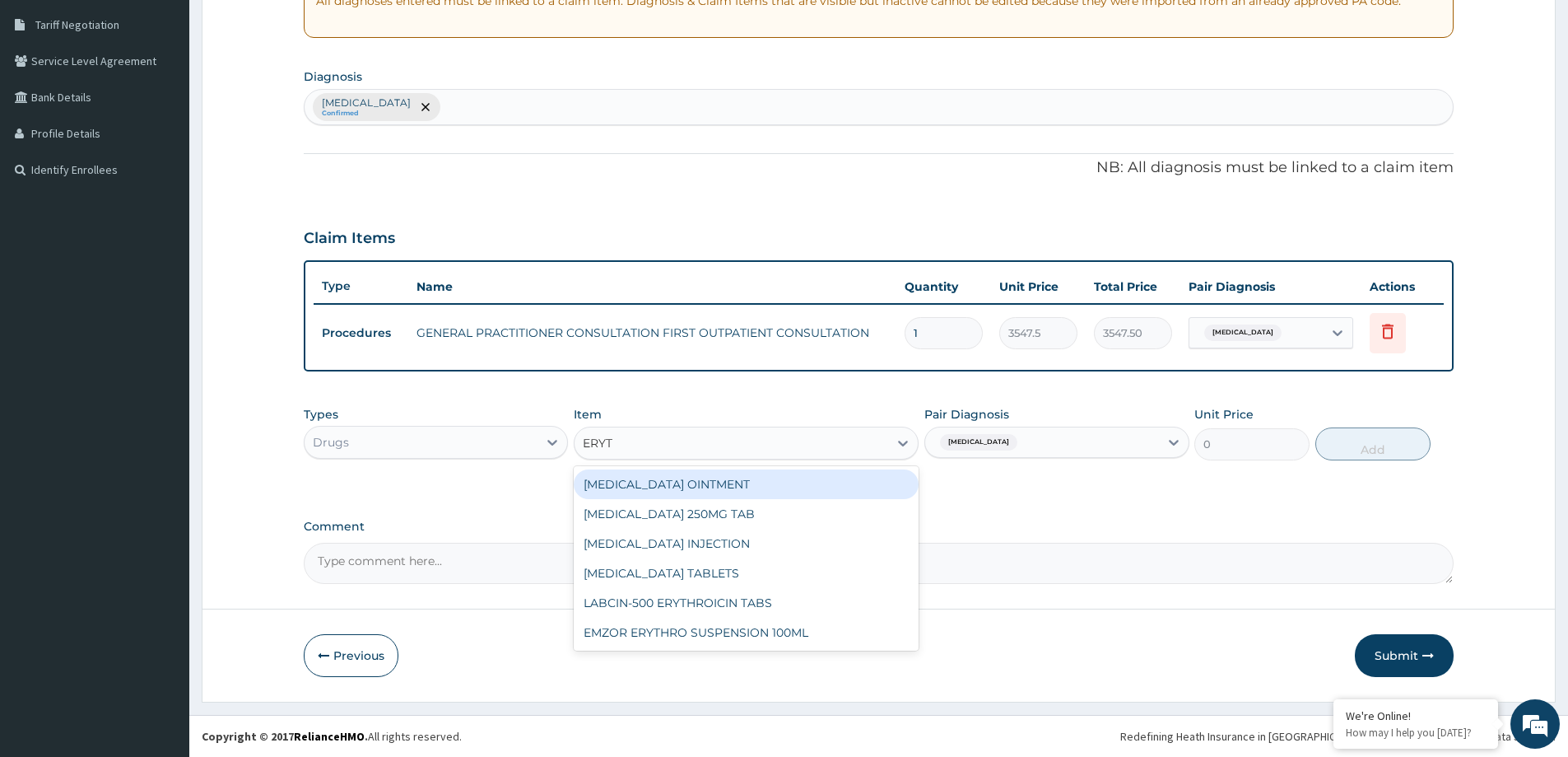
type input "ERYTH"
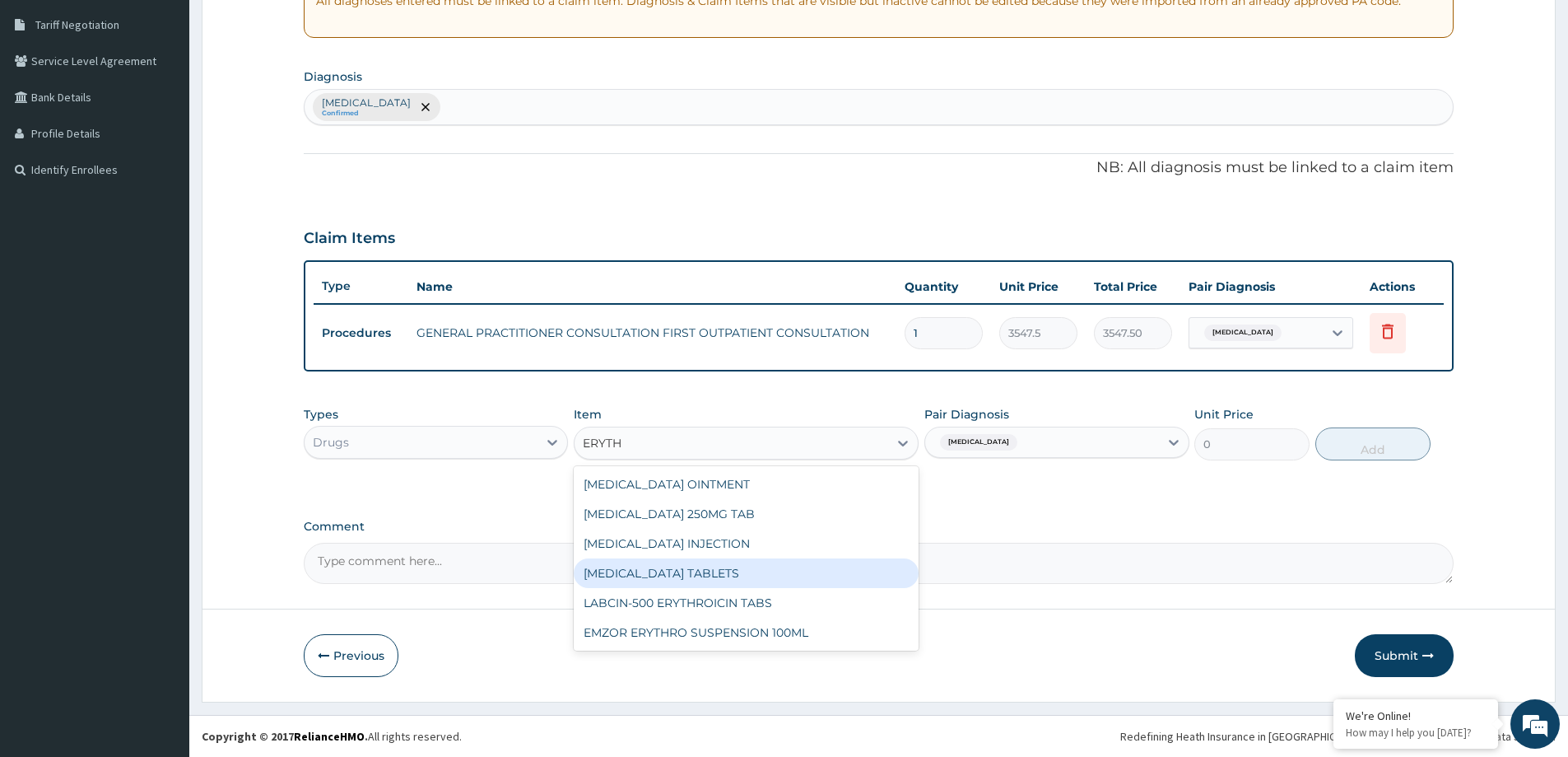
click at [681, 576] on div "ERYTHROMYCIN TABLETS" at bounding box center [746, 574] width 345 height 30
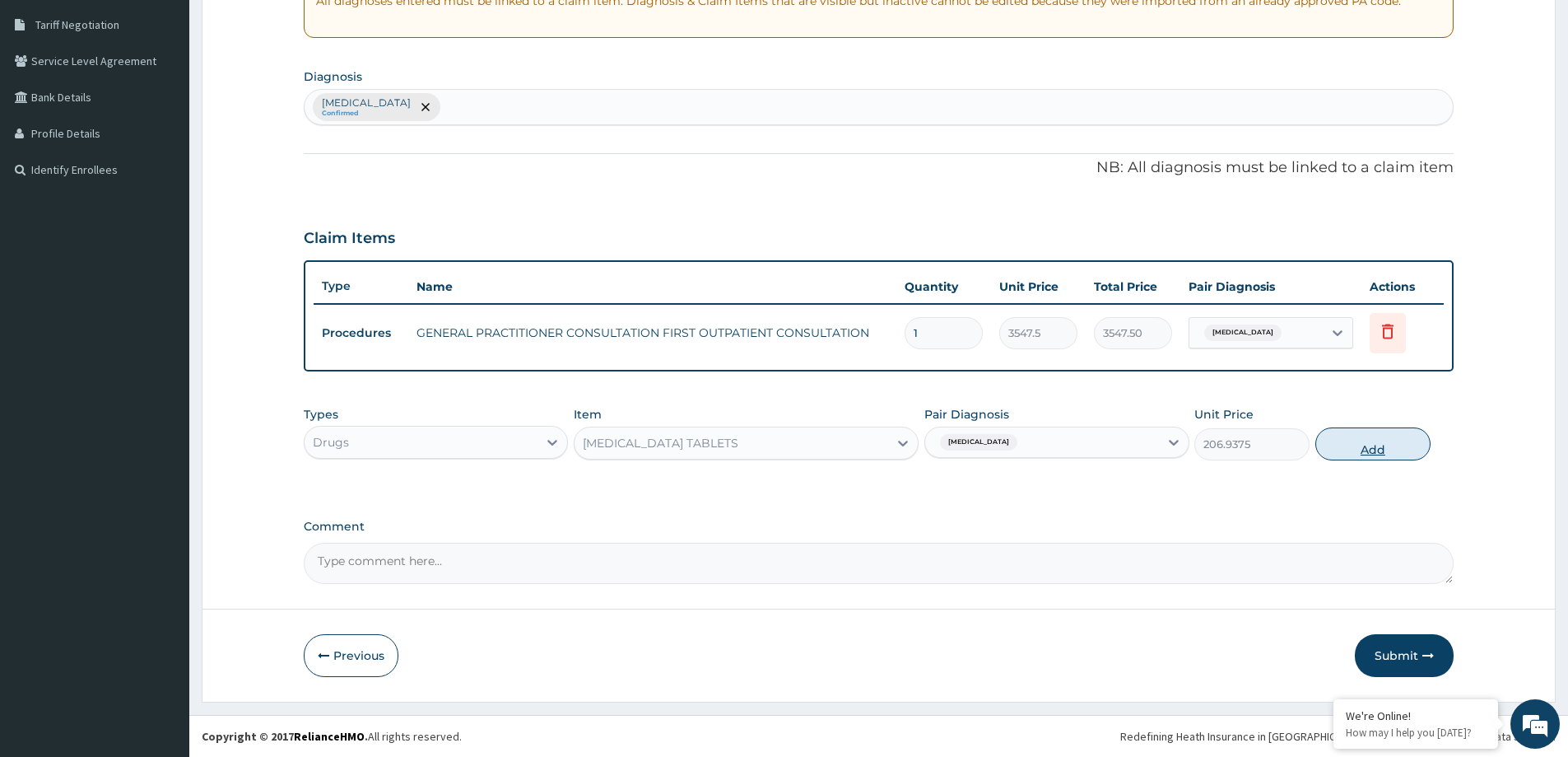
click at [1361, 445] on button "Add" at bounding box center [1373, 444] width 115 height 33
type input "0"
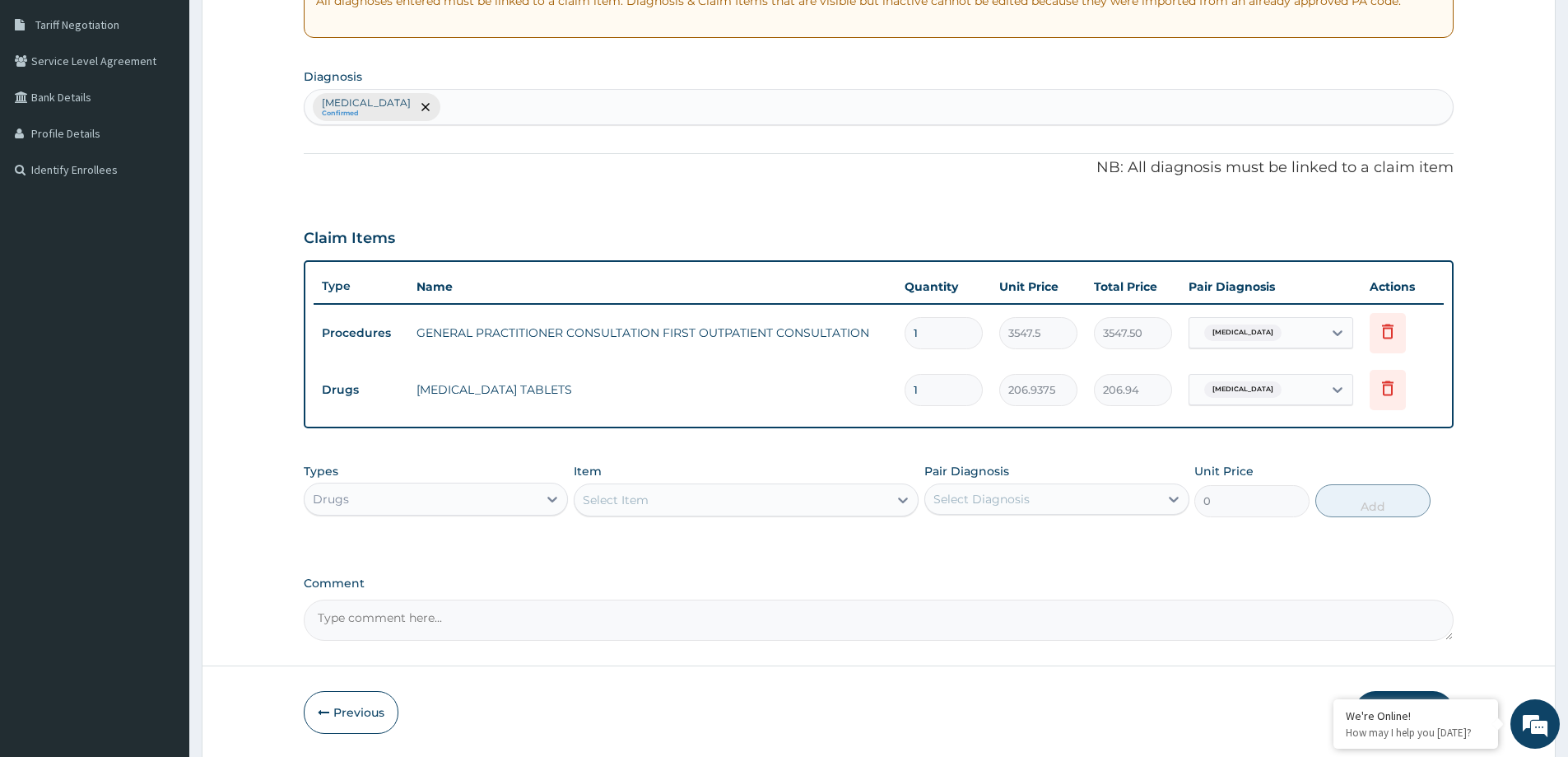
type input "15"
type input "3104.06"
type input "15"
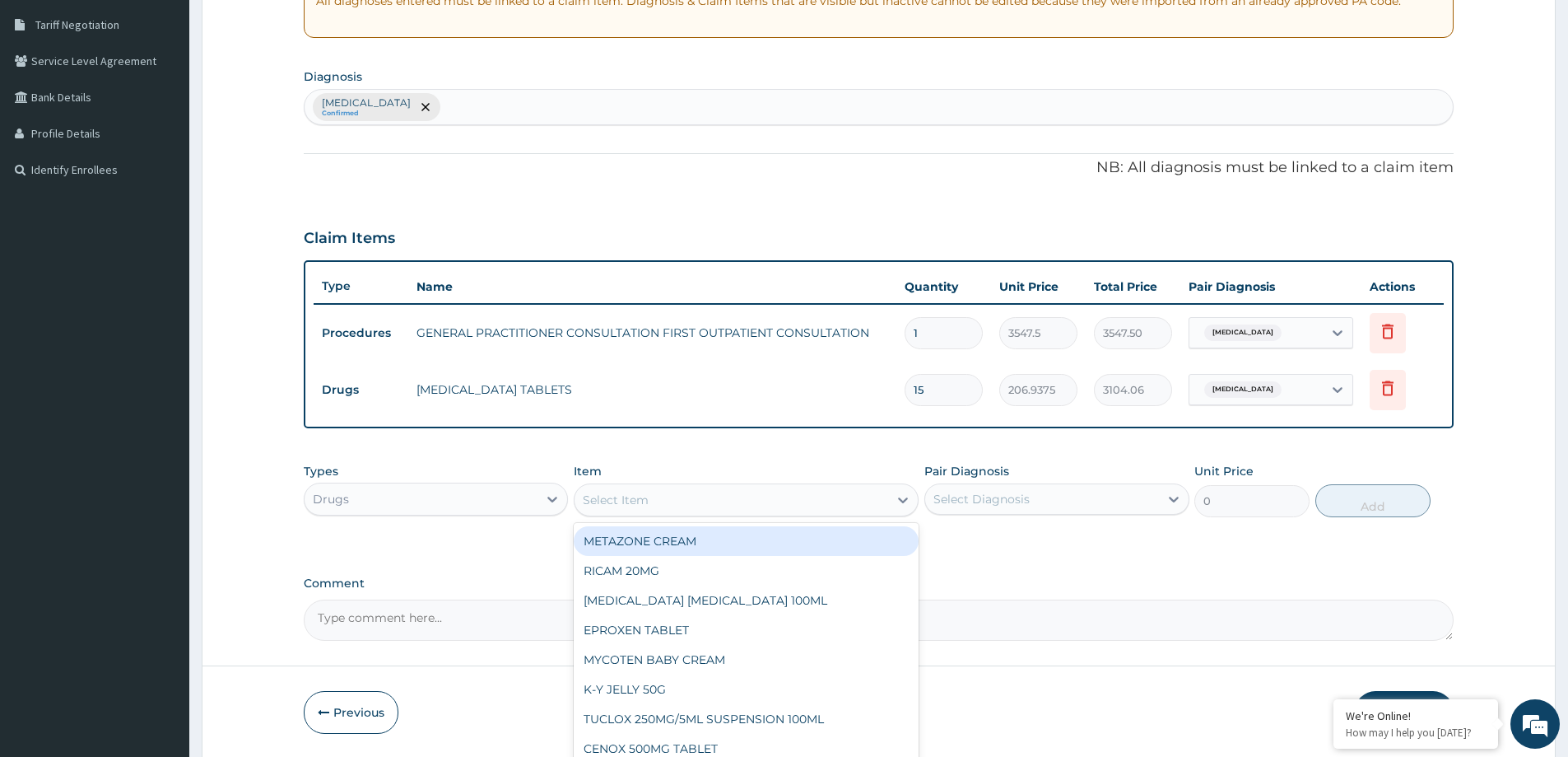
click at [691, 503] on div "Select Item" at bounding box center [731, 500] width 313 height 26
type input "LORA"
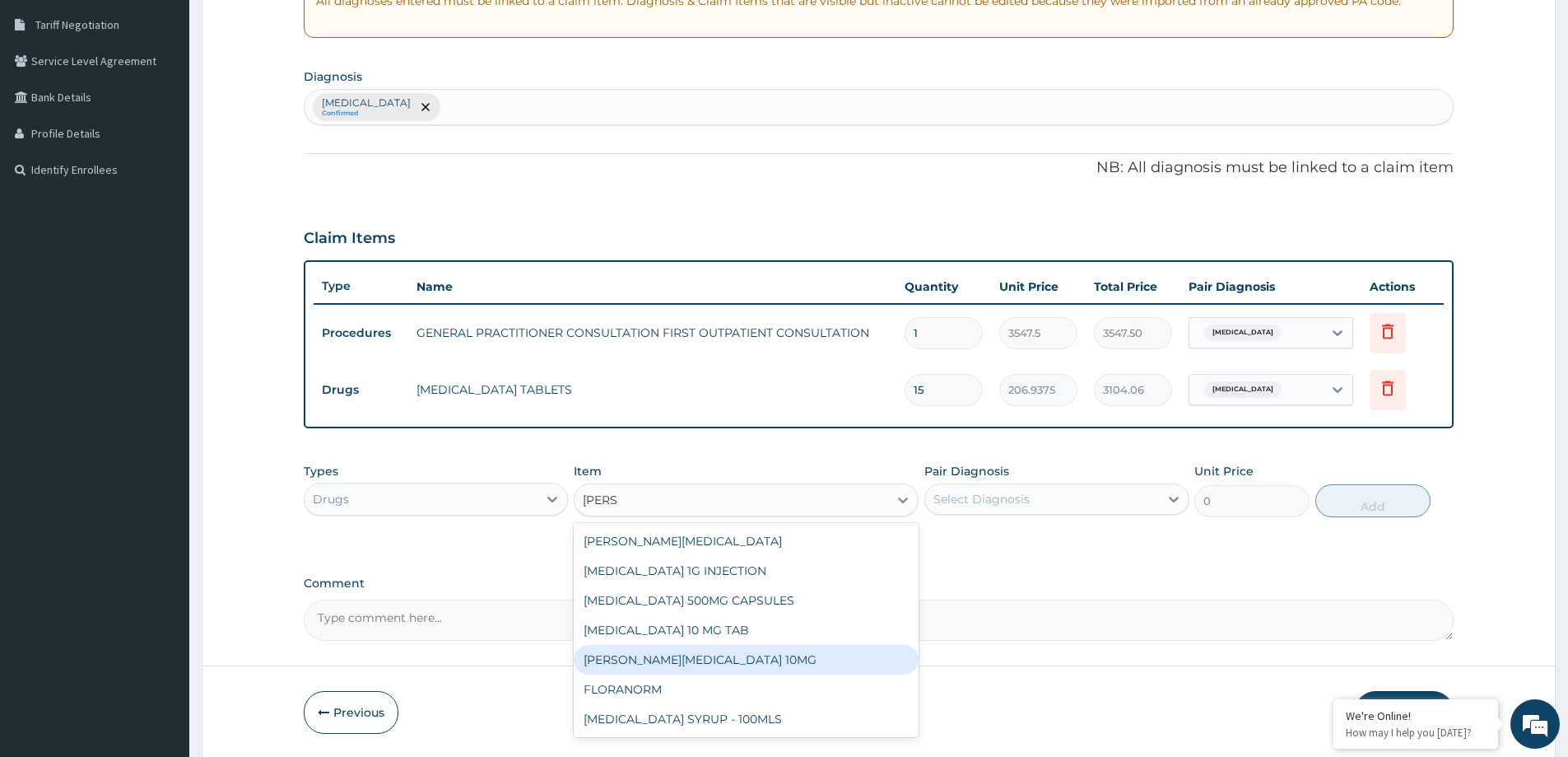
drag, startPoint x: 731, startPoint y: 668, endPoint x: 822, endPoint y: 636, distance: 96.5
click at [732, 663] on div "LORATYN LORATADINE 10MG" at bounding box center [746, 660] width 345 height 30
type input "88.6875"
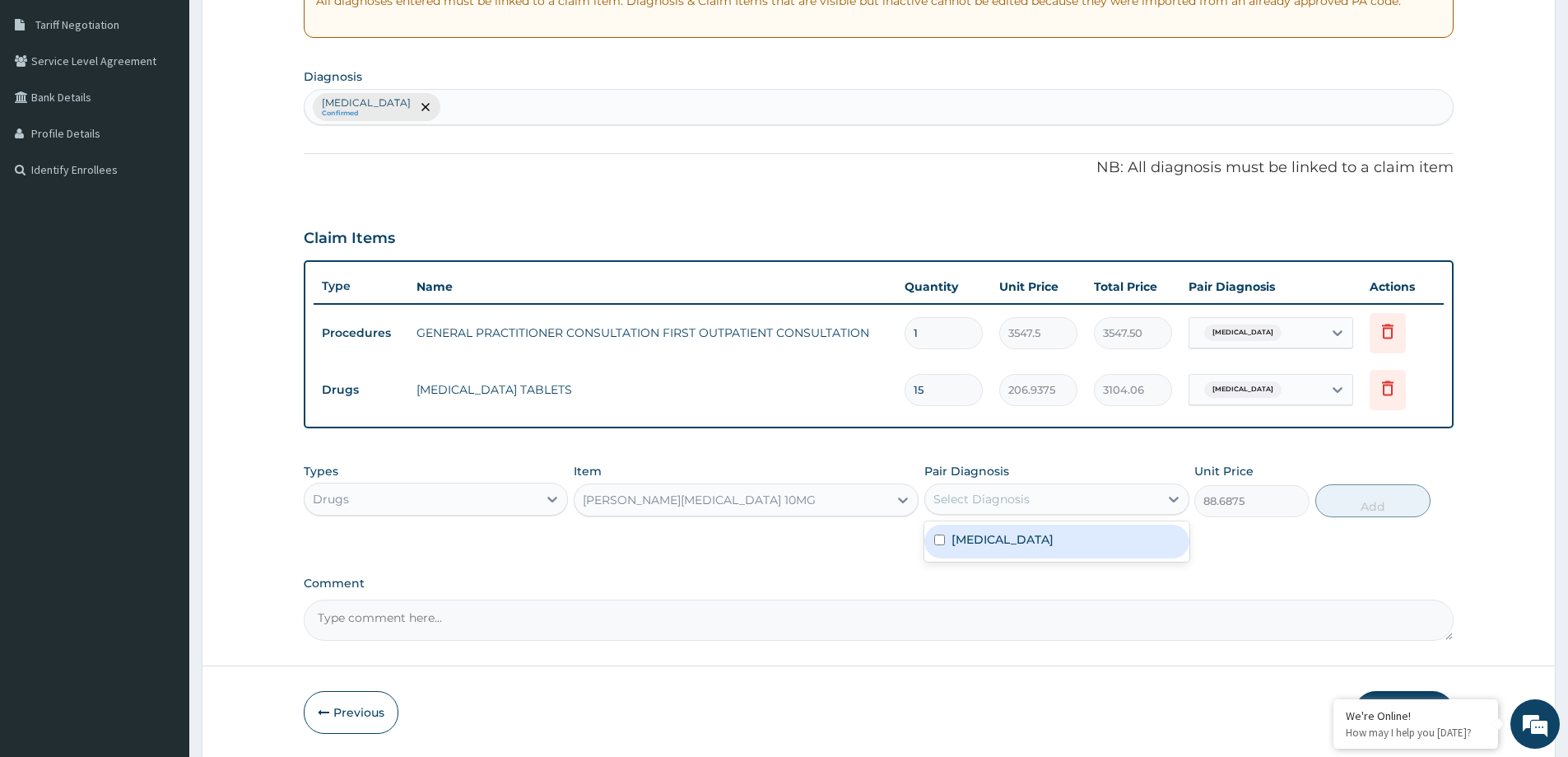
click at [1027, 503] on div "Select Diagnosis" at bounding box center [982, 499] width 96 height 17
drag, startPoint x: 1011, startPoint y: 531, endPoint x: 1236, endPoint y: 531, distance: 225.0
click at [1012, 532] on label "Acute nasopharyngitis" at bounding box center [1003, 540] width 102 height 17
checkbox input "true"
drag, startPoint x: 1338, startPoint y: 503, endPoint x: 1279, endPoint y: 497, distance: 59.3
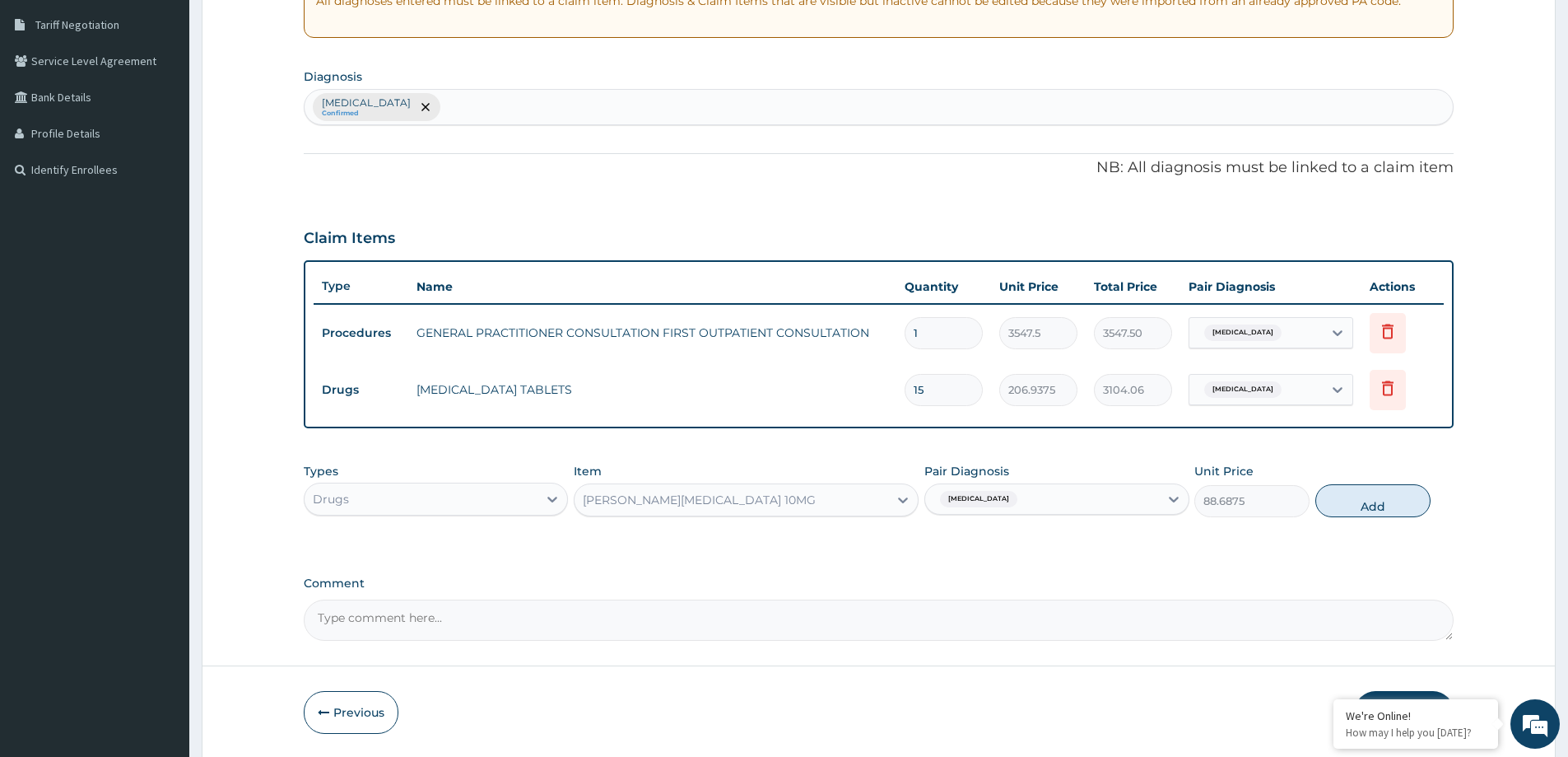
click at [1338, 504] on button "Add" at bounding box center [1373, 501] width 115 height 33
type input "0"
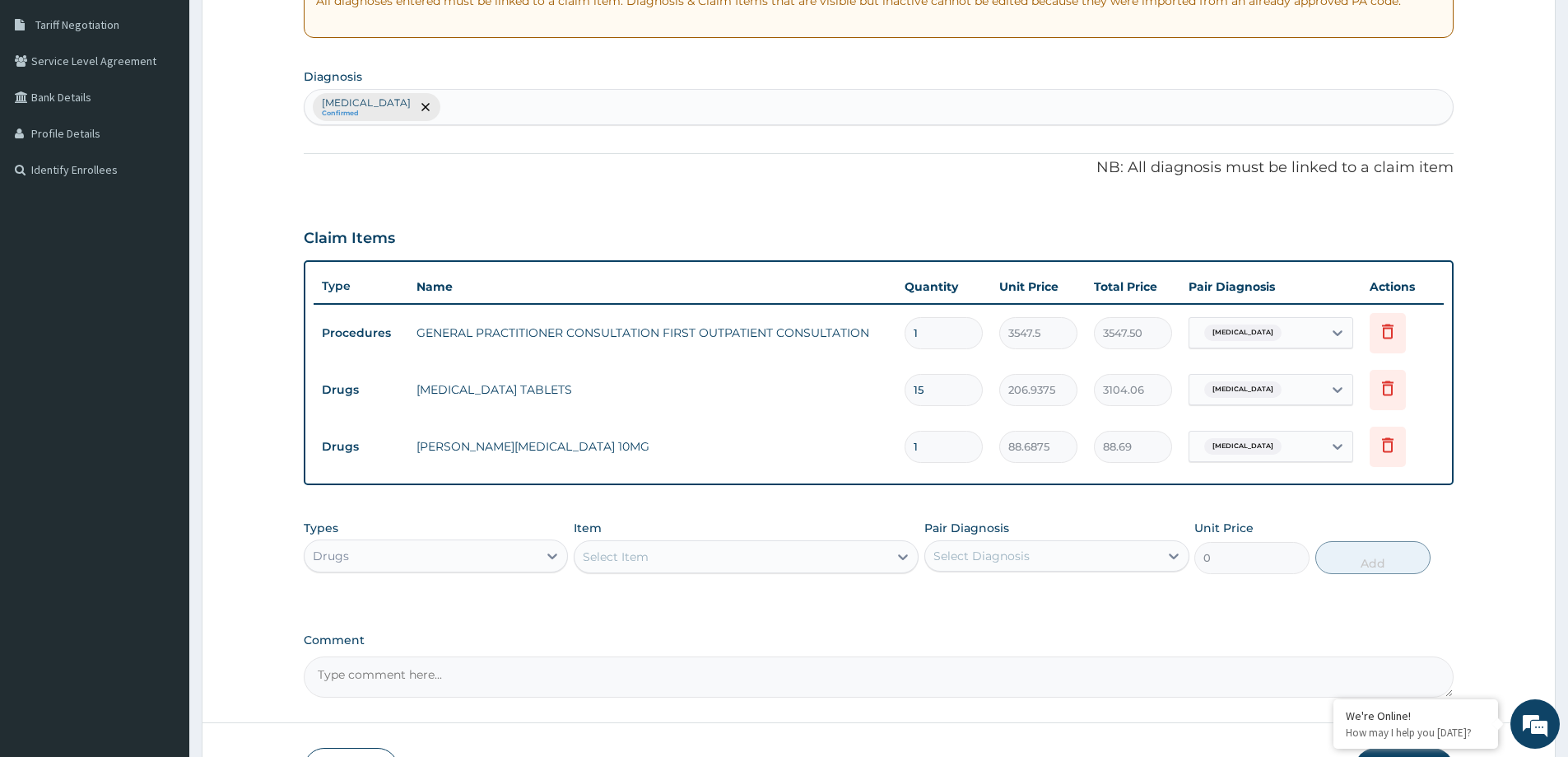
type input "10"
type input "886.88"
type input "10"
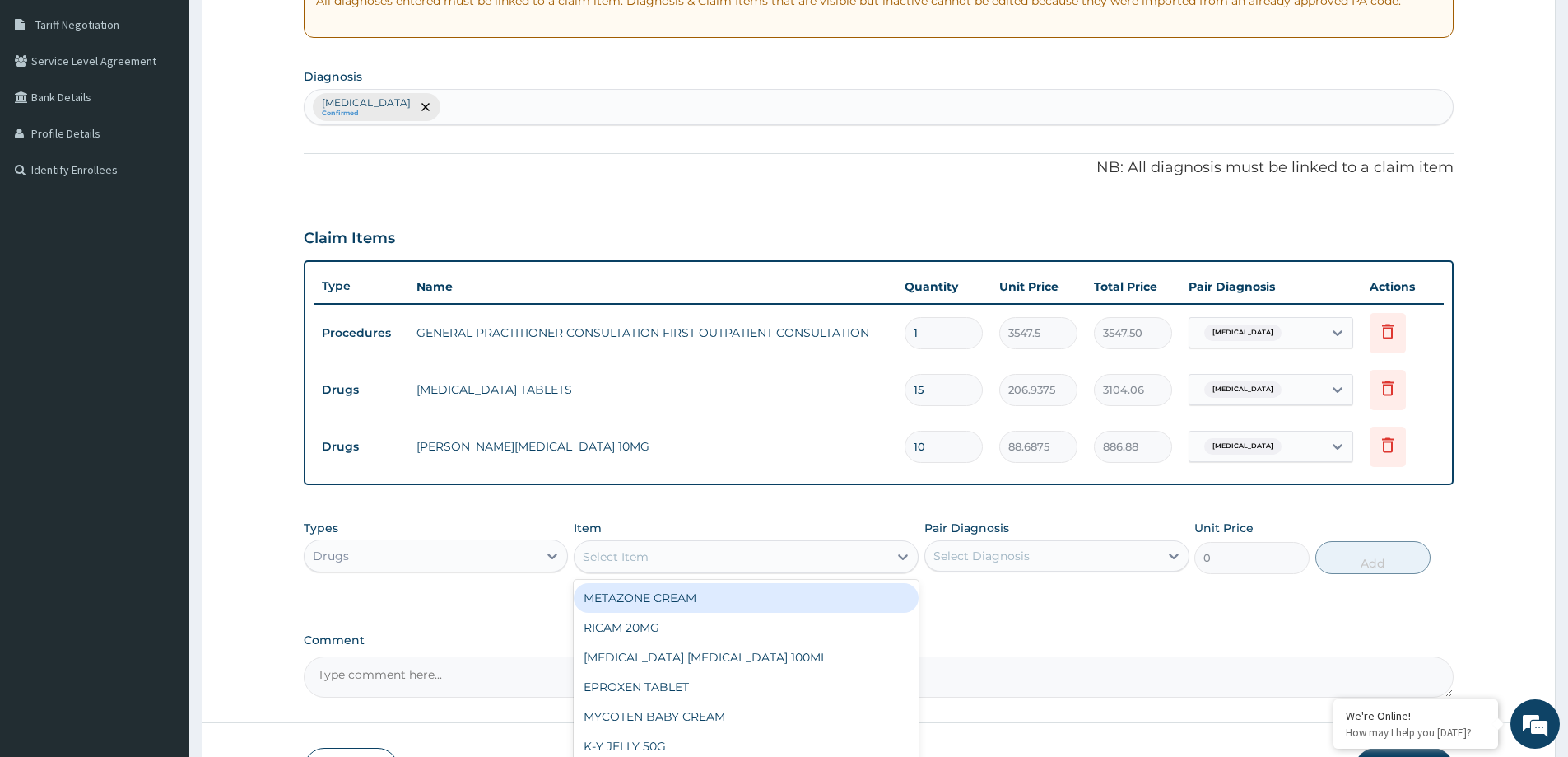
click at [786, 553] on div "Select Item" at bounding box center [731, 557] width 313 height 26
type input "PARACE"
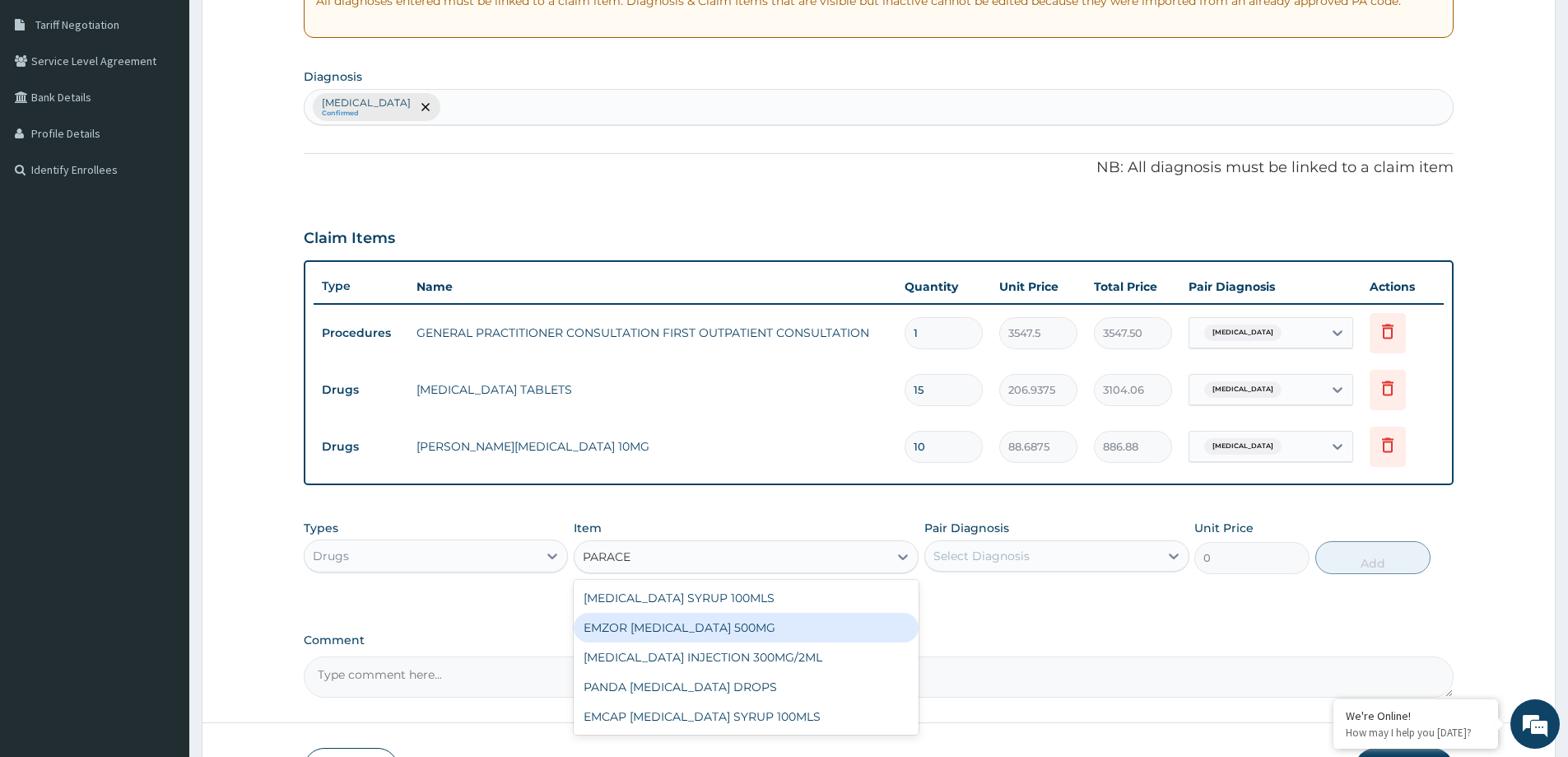
click at [746, 633] on div "EMZOR PARACETAMOL 500MG" at bounding box center [746, 628] width 345 height 30
type input "23.64999961853027"
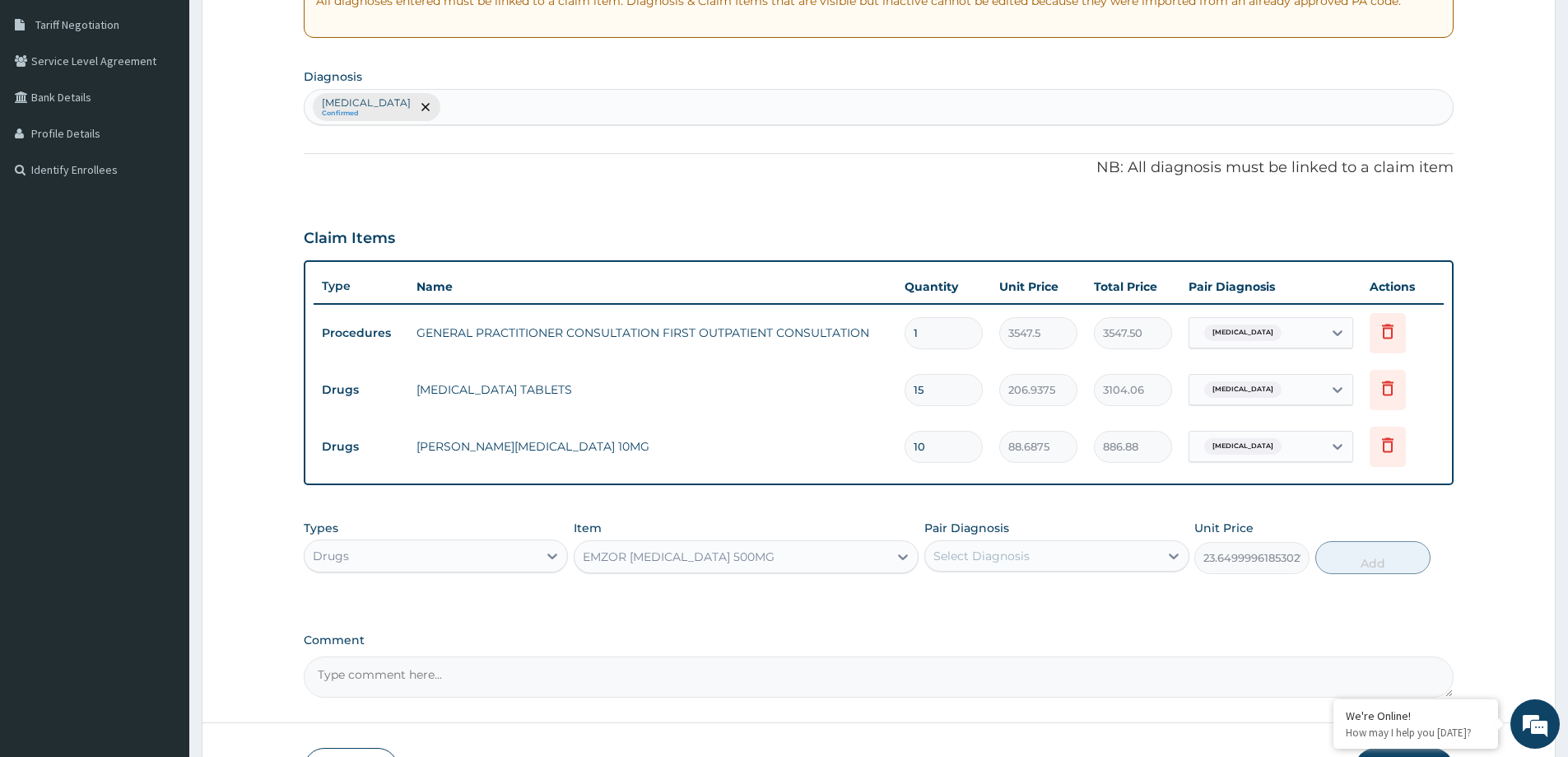
drag, startPoint x: 1042, startPoint y: 545, endPoint x: 1030, endPoint y: 572, distance: 29.5
click at [1037, 552] on div "Select Diagnosis" at bounding box center [1041, 556] width 233 height 26
click at [1017, 603] on label "Acute nasopharyngitis" at bounding box center [1003, 596] width 102 height 17
checkbox input "true"
click at [1357, 555] on button "Add" at bounding box center [1373, 558] width 115 height 33
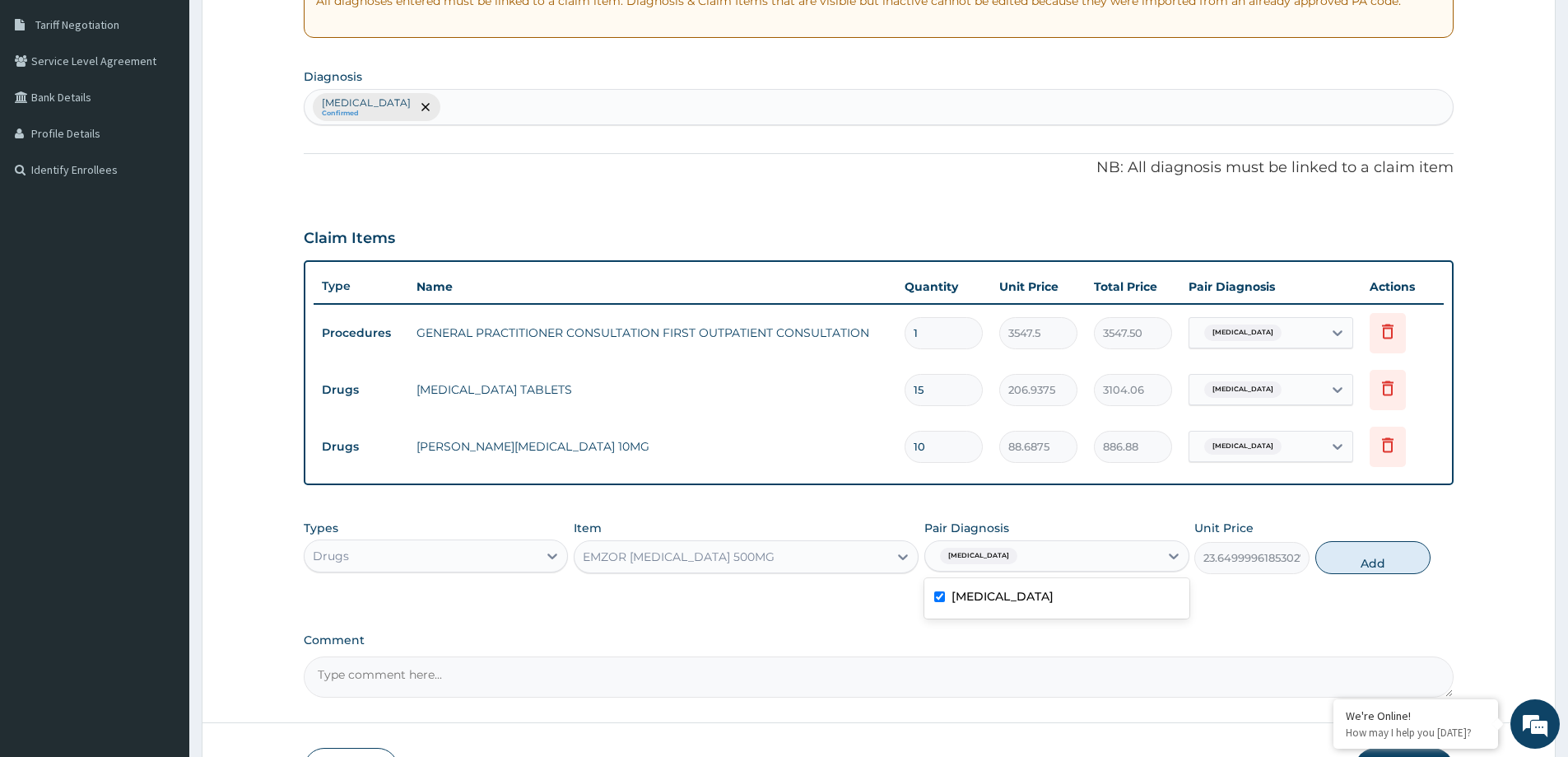
type input "0"
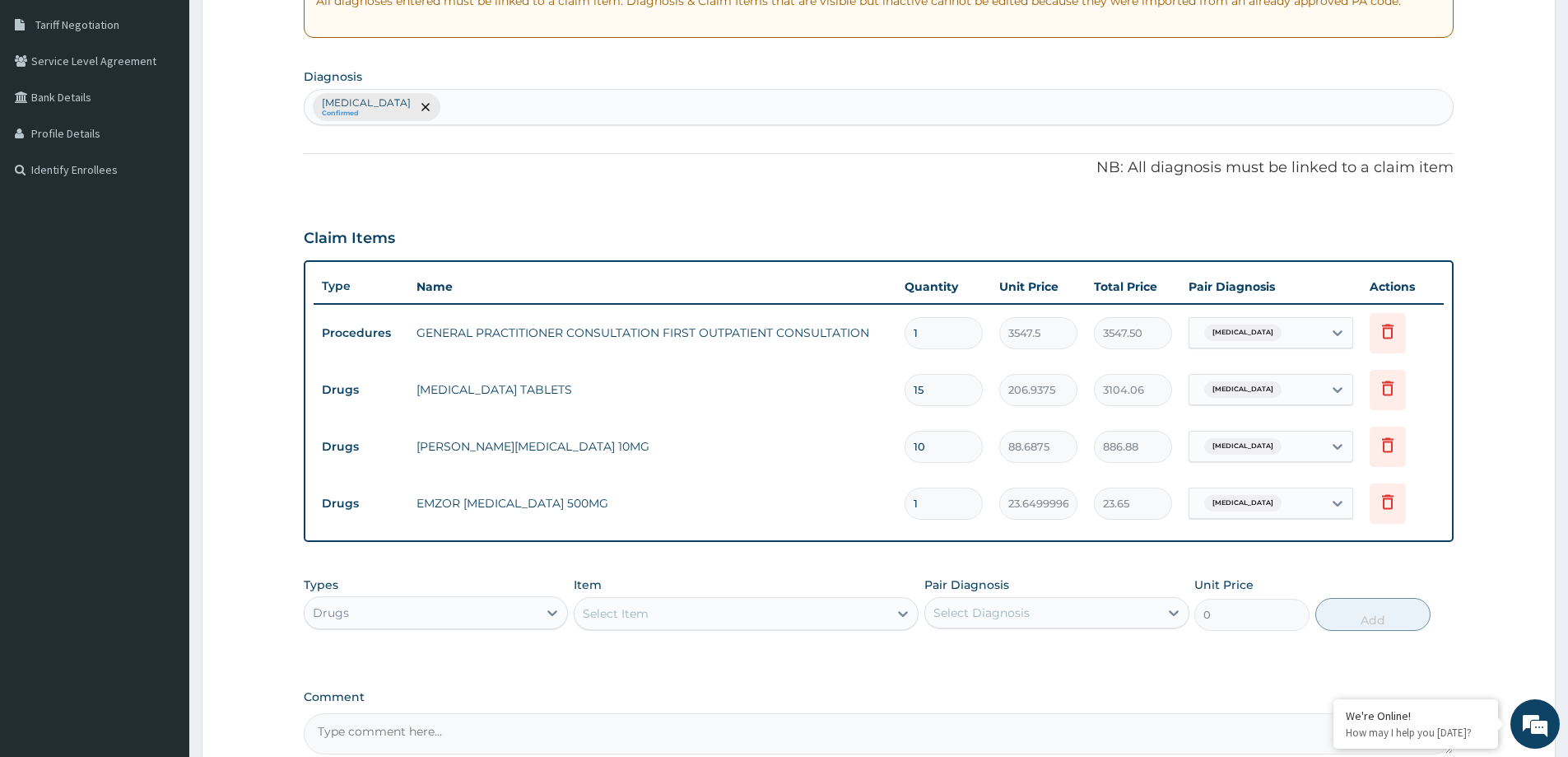
type input "18"
type input "425.70"
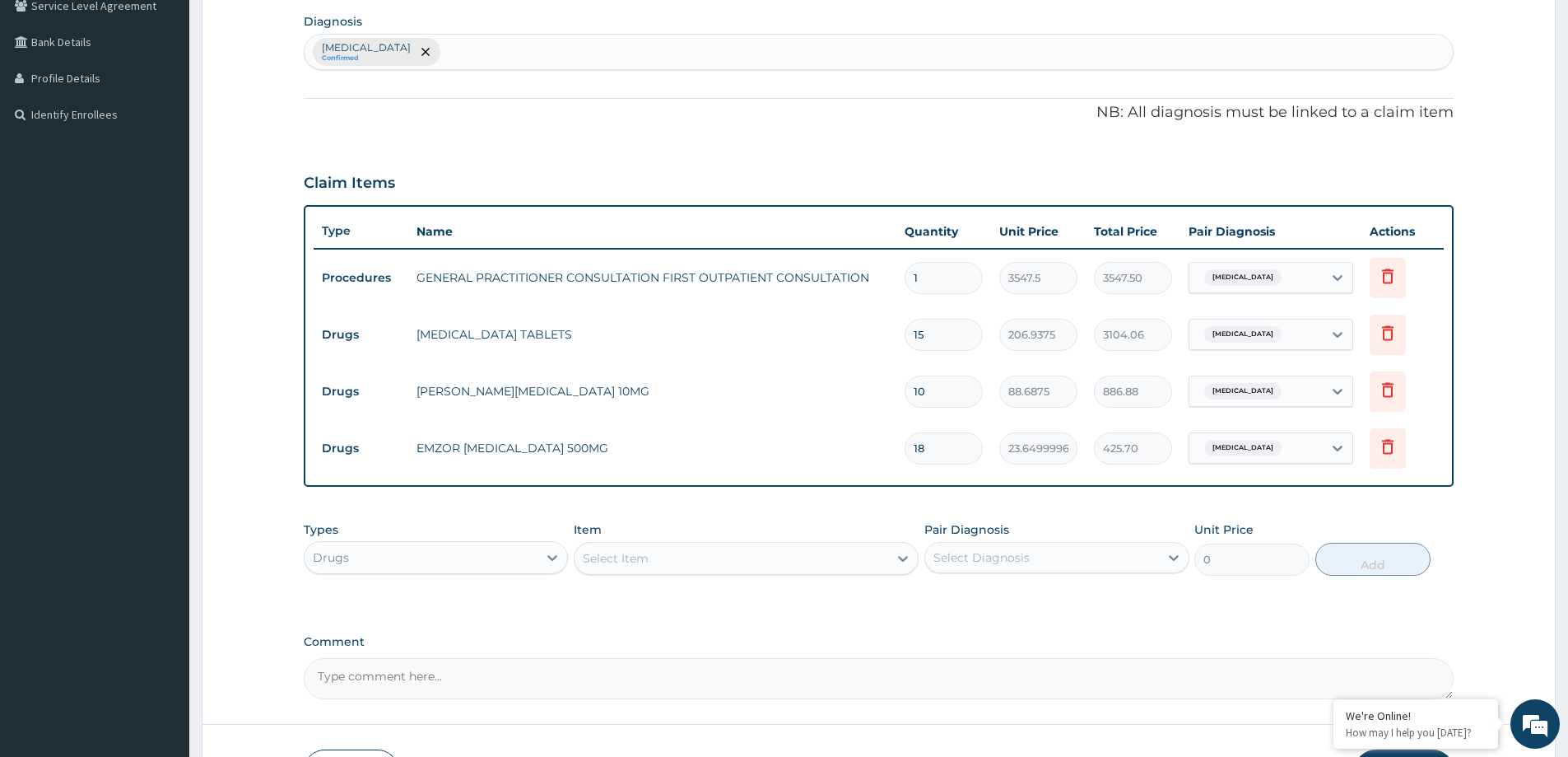
scroll to position [418, 0]
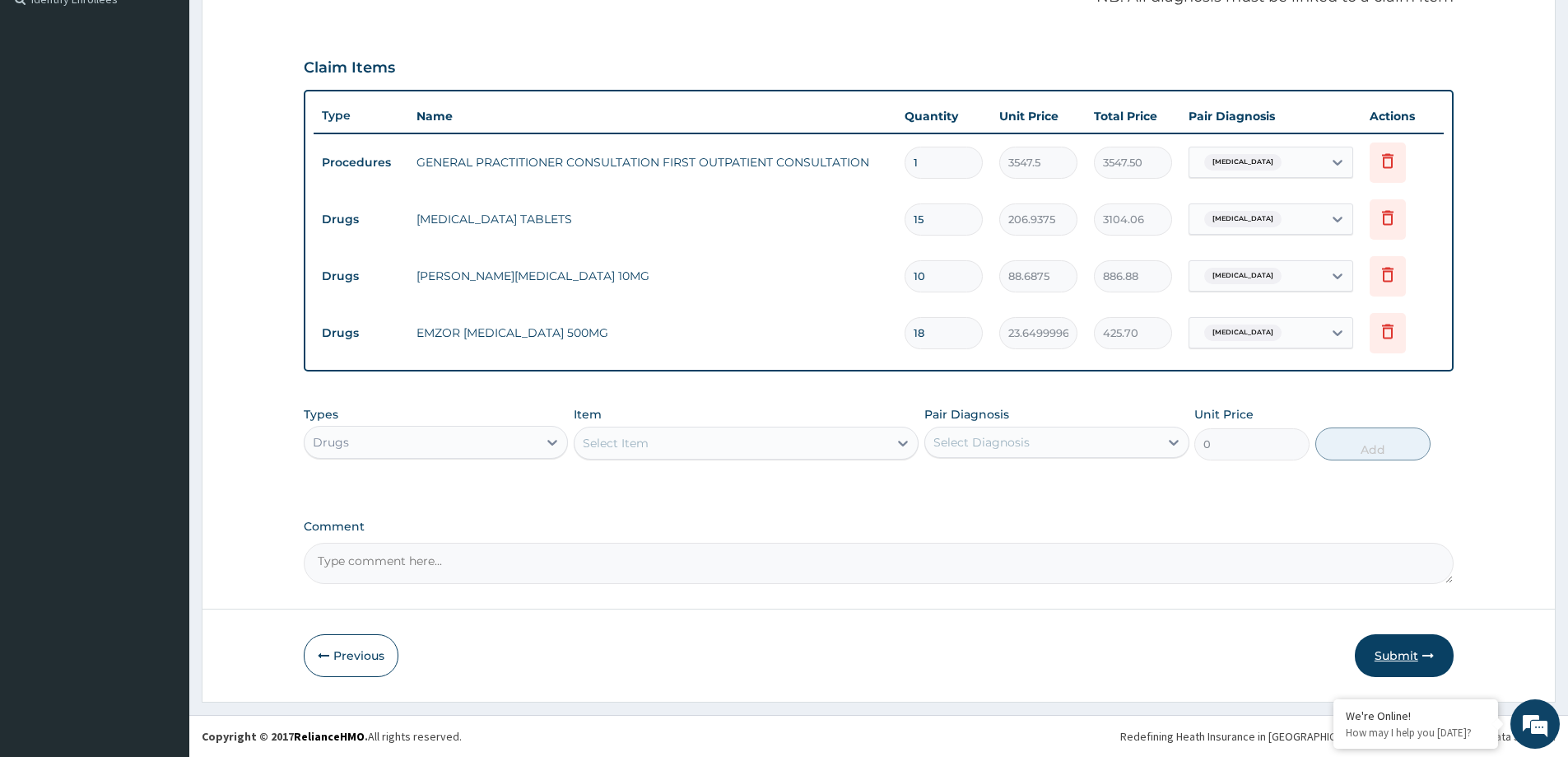
type input "18"
drag, startPoint x: 1405, startPoint y: 654, endPoint x: 1396, endPoint y: 661, distance: 11.4
click at [1405, 657] on button "Submit" at bounding box center [1404, 655] width 99 height 43
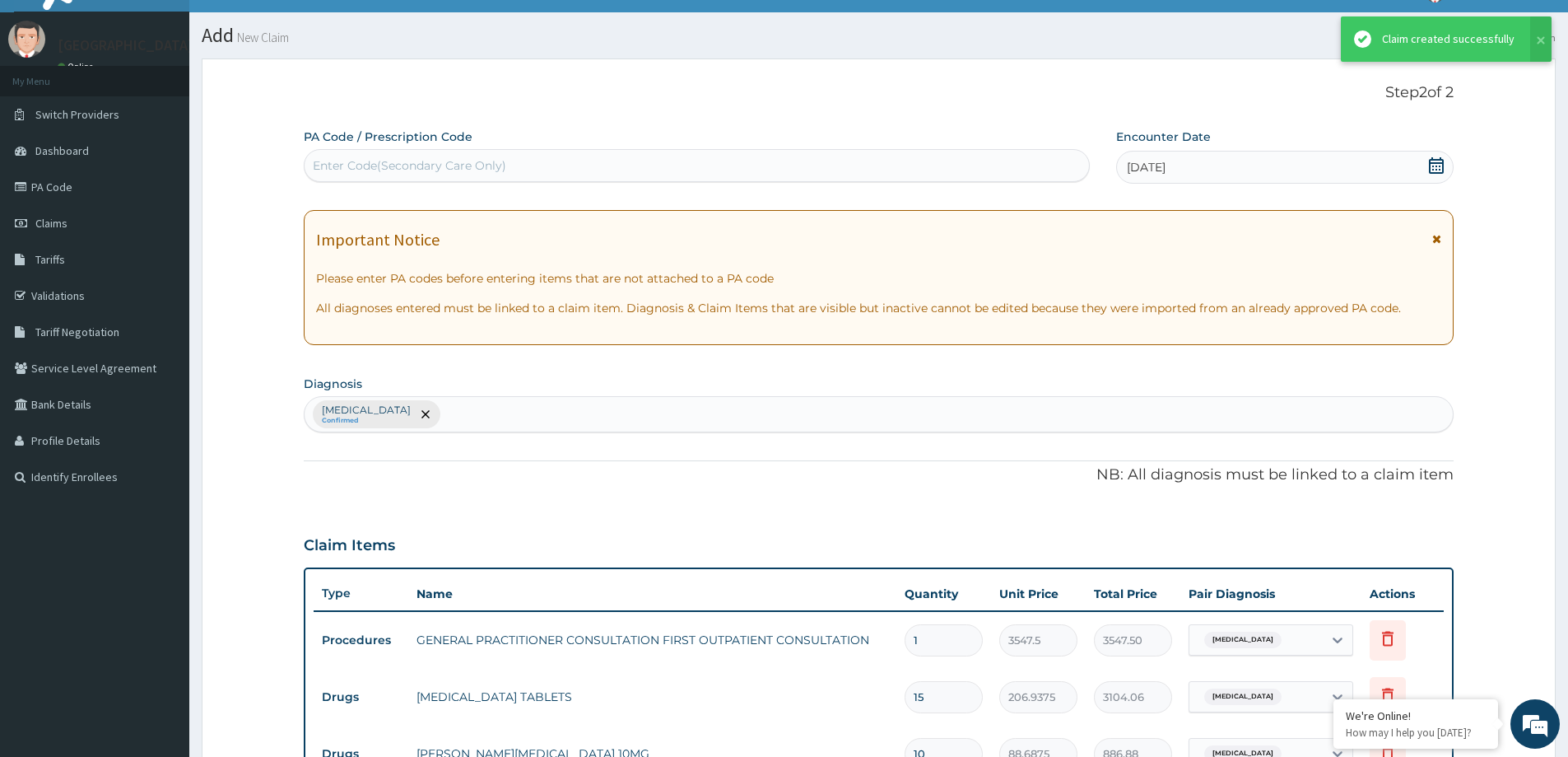
scroll to position [506, 0]
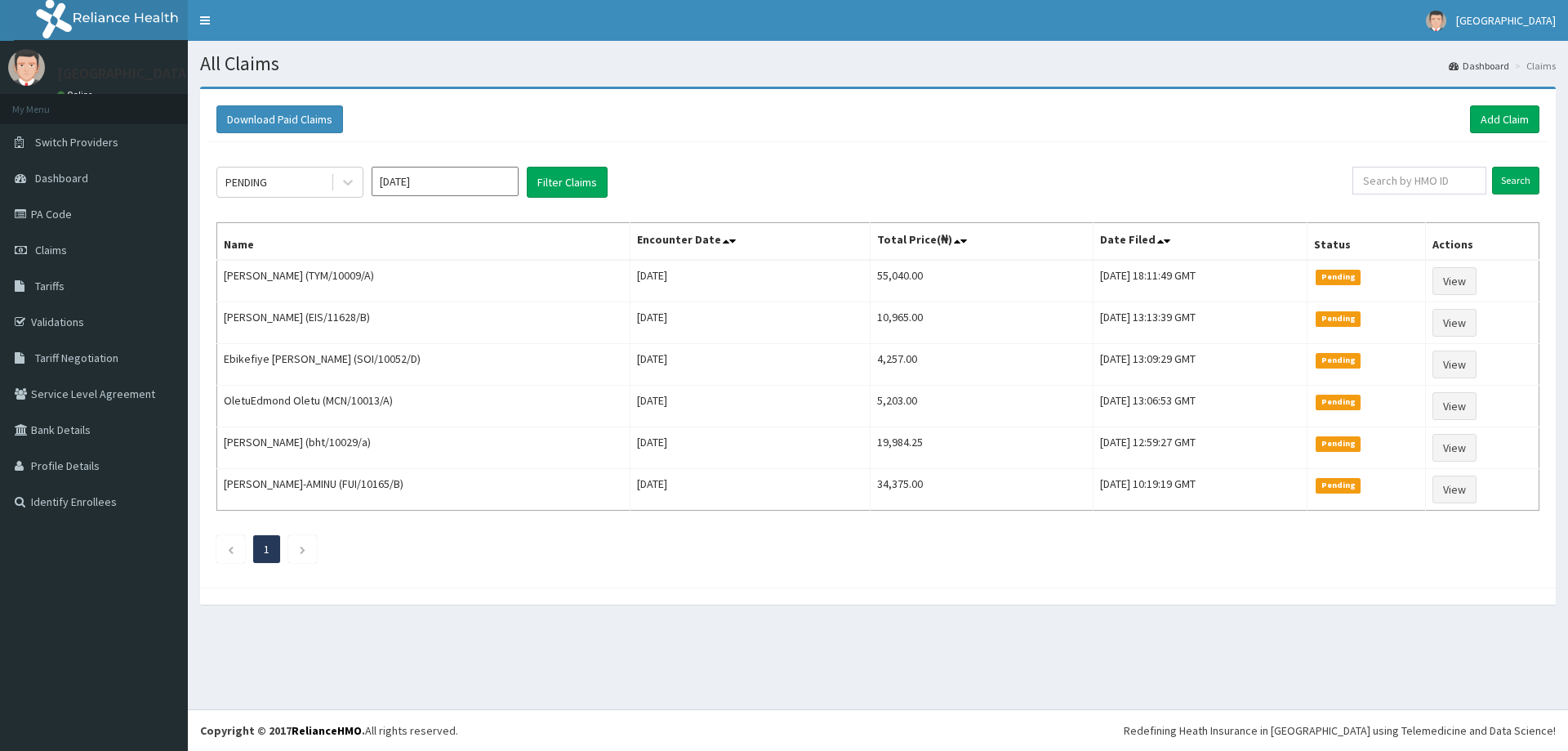
click at [294, 158] on div "PENDING [DATE] Filter Claims Search Name Encounter Date Total Price(₦) Date Fil…" at bounding box center [878, 360] width 1339 height 437
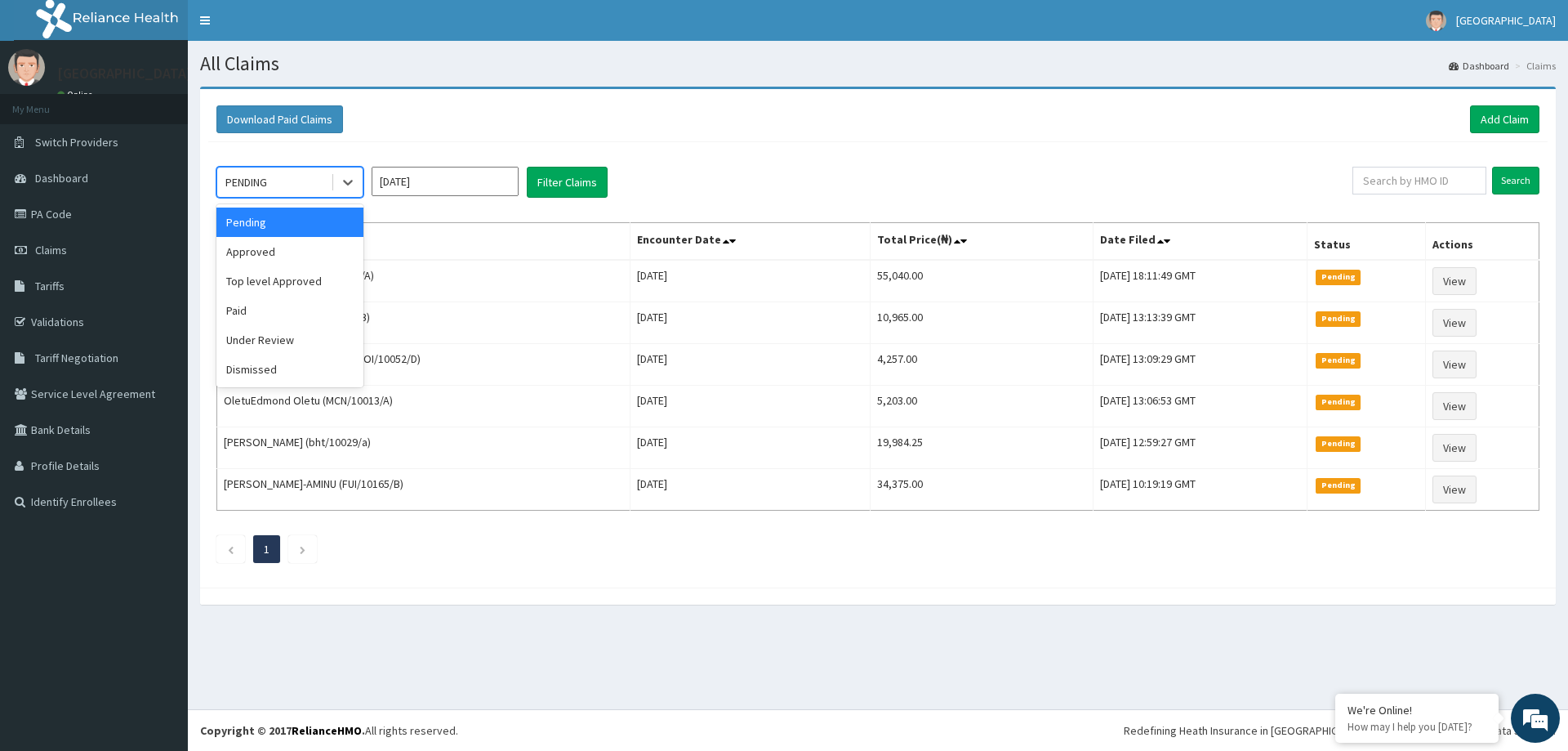
drag, startPoint x: 349, startPoint y: 179, endPoint x: 315, endPoint y: 233, distance: 63.8
click at [346, 182] on icon at bounding box center [347, 182] width 16 height 16
drag, startPoint x: 308, startPoint y: 250, endPoint x: 366, endPoint y: 233, distance: 60.4
click at [312, 249] on div "Approved" at bounding box center [290, 252] width 147 height 29
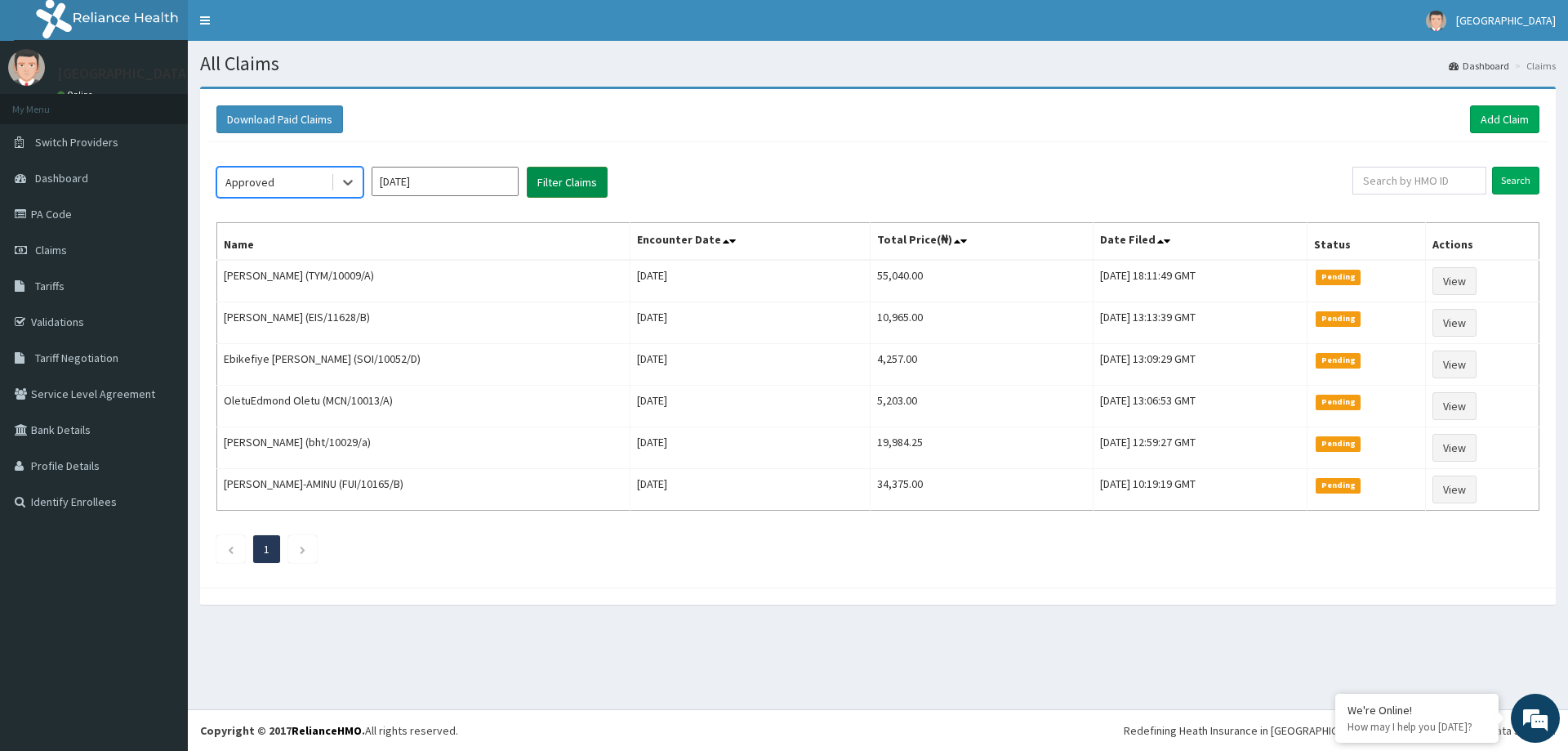
click at [575, 183] on button "Filter Claims" at bounding box center [567, 182] width 81 height 31
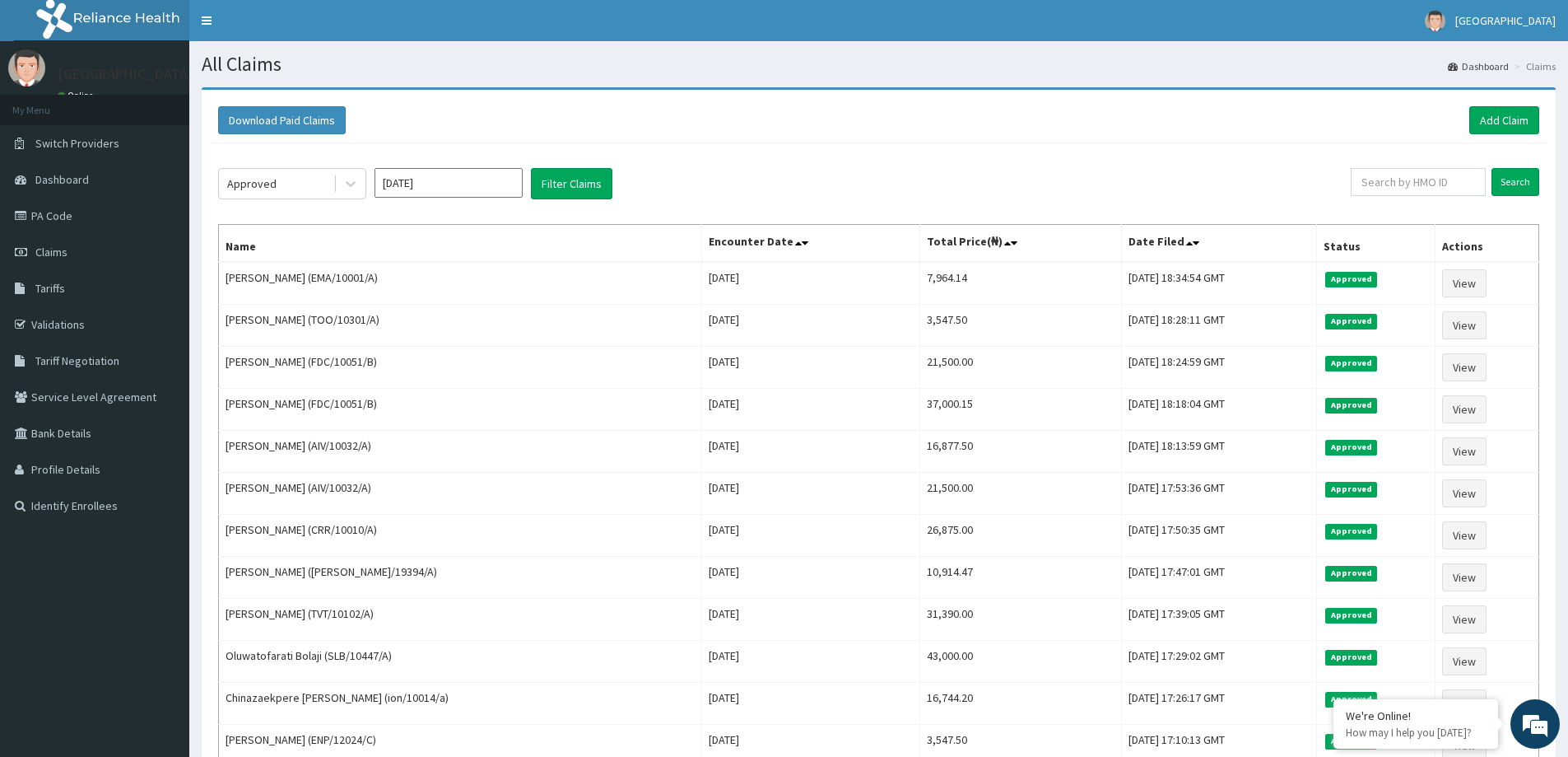
drag, startPoint x: 1334, startPoint y: 550, endPoint x: 1007, endPoint y: 64, distance: 585.8
drag, startPoint x: 1312, startPoint y: 132, endPoint x: 1362, endPoint y: 141, distance: 50.8
click at [1315, 132] on div "Download Paid Claims Add Claim" at bounding box center [879, 120] width 1321 height 28
click at [1497, 123] on link "Add Claim" at bounding box center [1504, 120] width 70 height 28
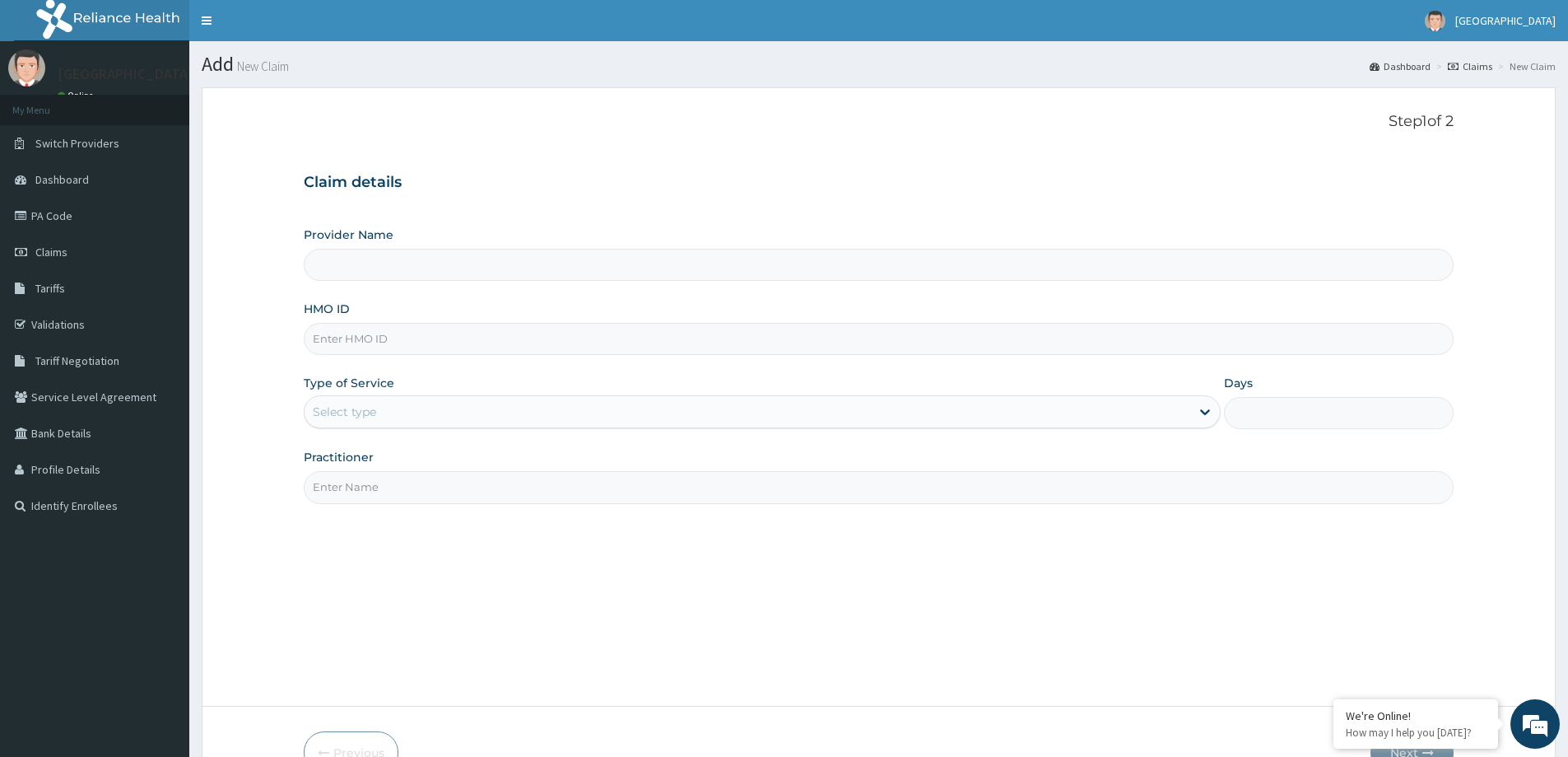
type input "[GEOGRAPHIC_DATA]"
click at [352, 342] on input "HMO ID" at bounding box center [879, 339] width 1150 height 32
type input "TOO/10301/A"
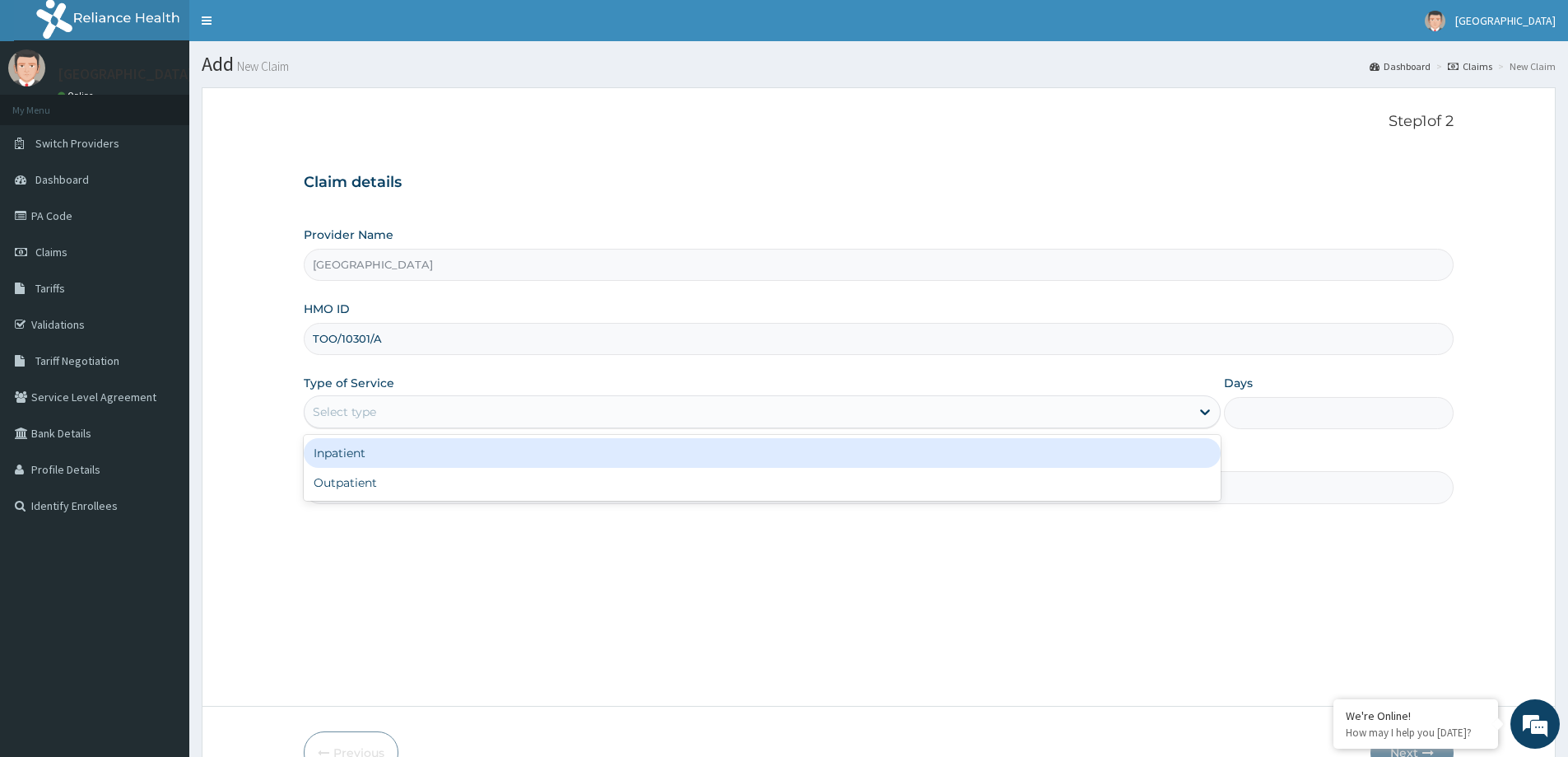
click at [490, 403] on div "Select type" at bounding box center [747, 412] width 886 height 26
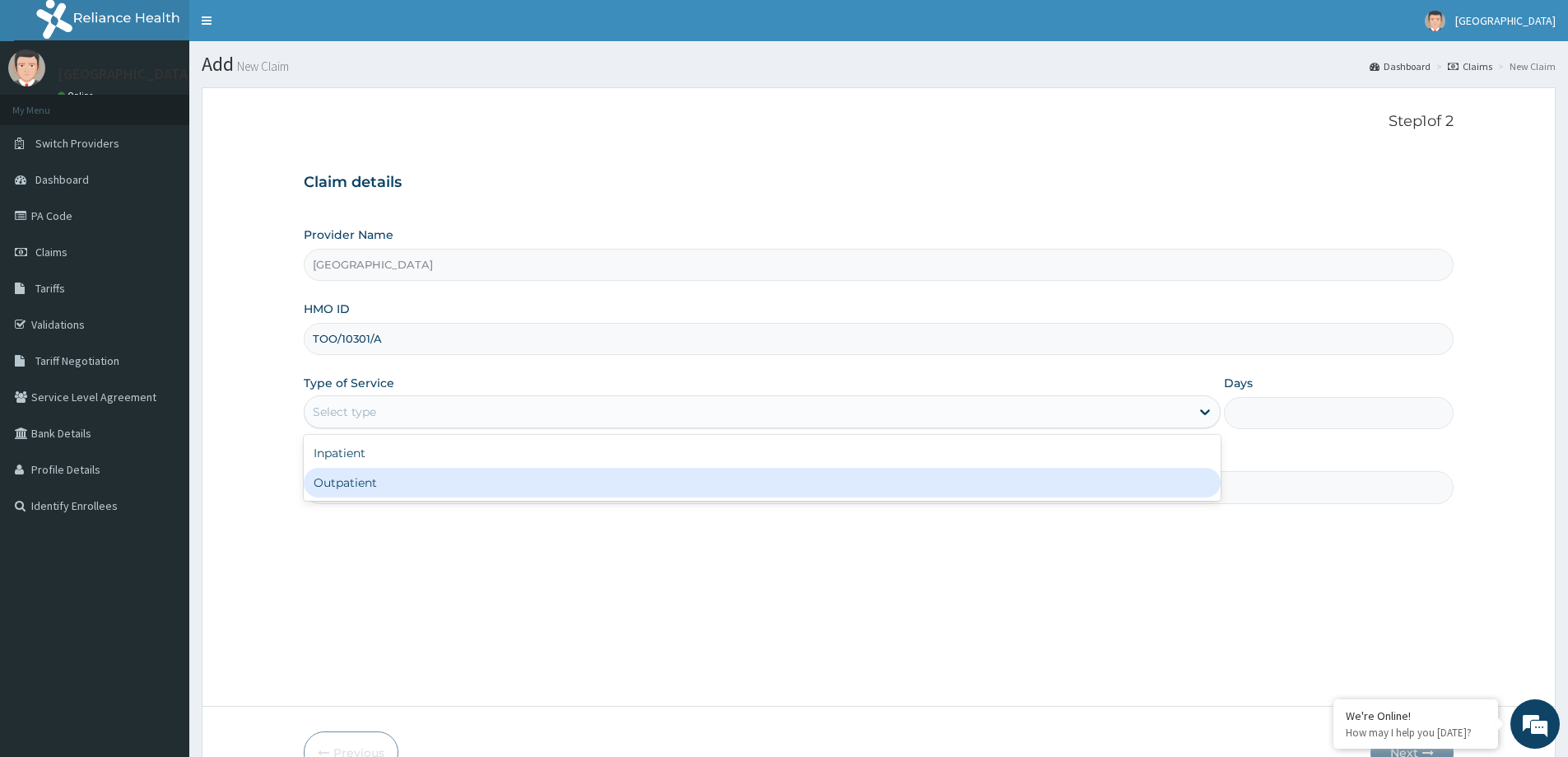
drag, startPoint x: 462, startPoint y: 482, endPoint x: 455, endPoint y: 485, distance: 7.6
click at [461, 482] on div "Outpatient" at bounding box center [762, 483] width 917 height 30
type input "1"
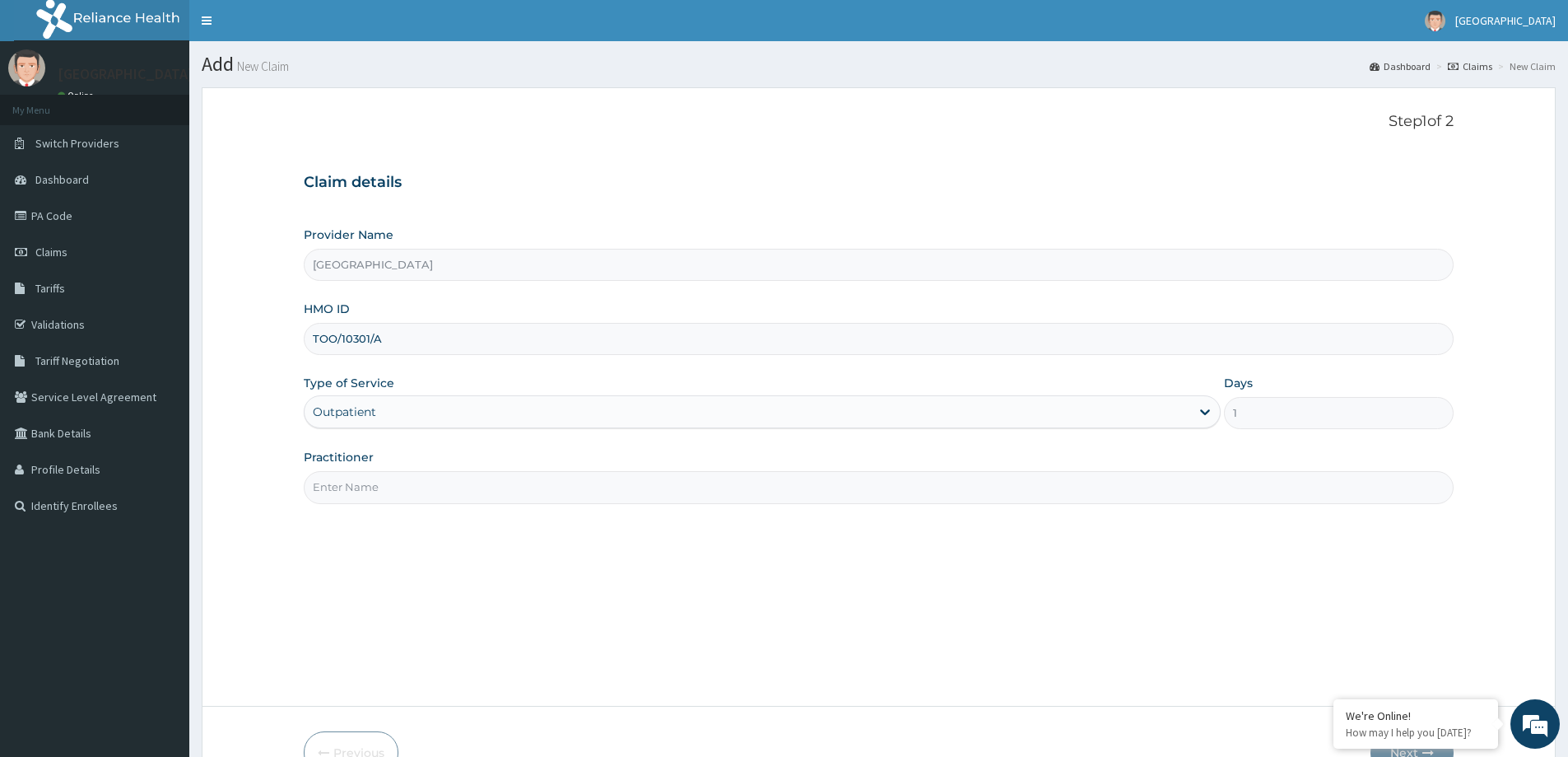
drag, startPoint x: 446, startPoint y: 483, endPoint x: 438, endPoint y: 487, distance: 8.9
click at [442, 484] on input "Practitioner" at bounding box center [879, 487] width 1150 height 32
type input "DR JONATHAN"
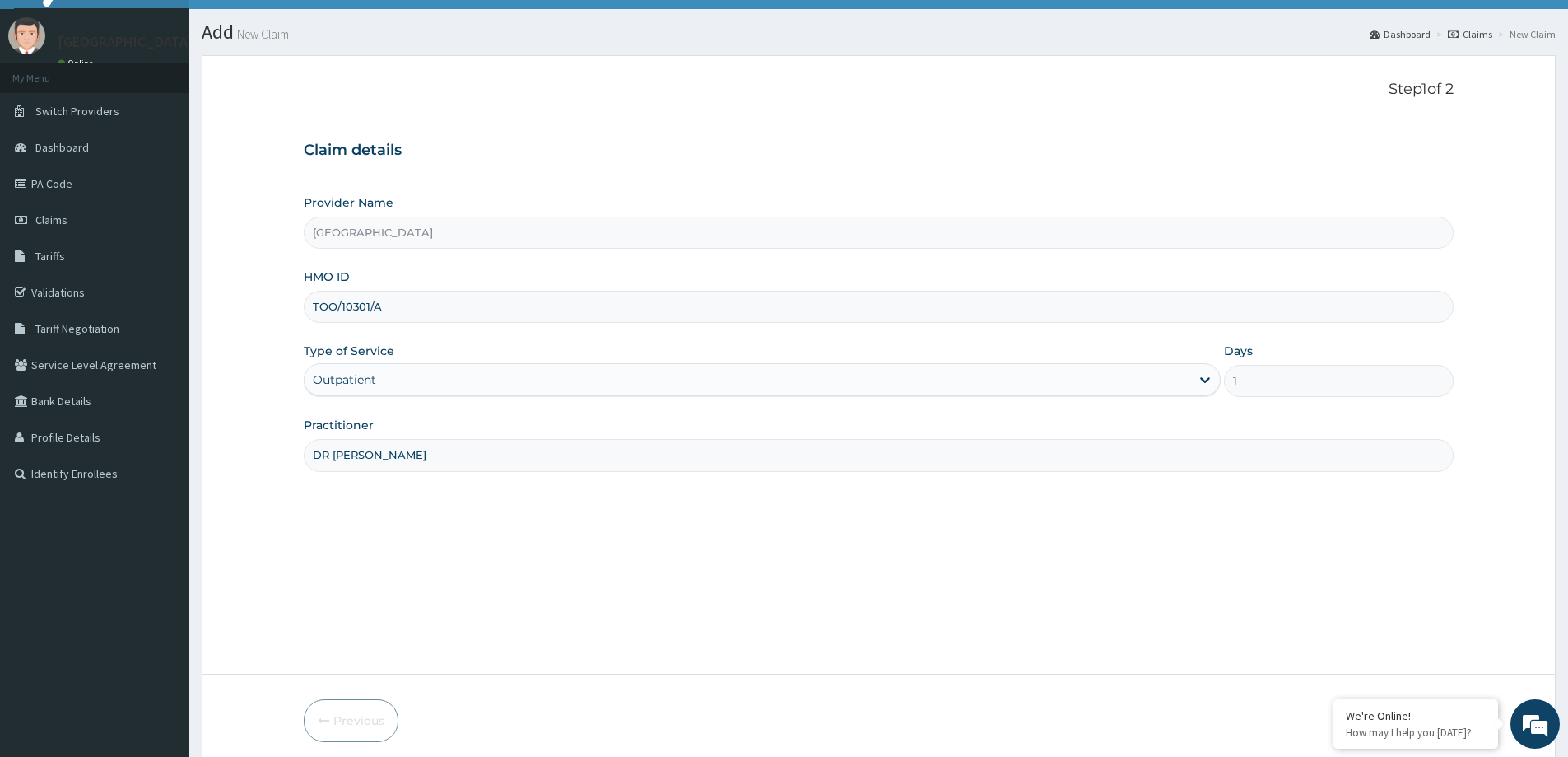
scroll to position [97, 0]
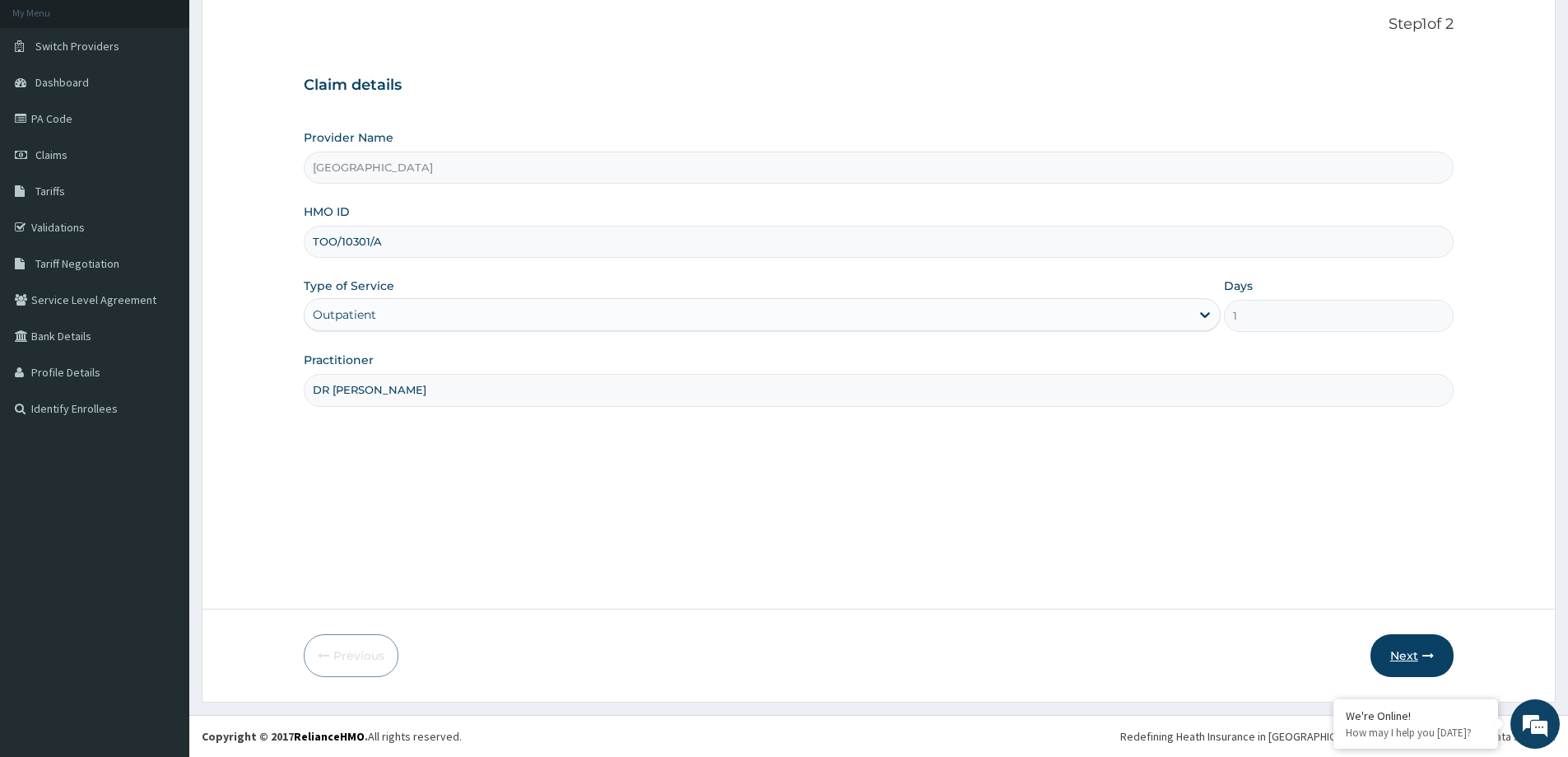
click at [1385, 657] on button "Next" at bounding box center [1412, 655] width 83 height 43
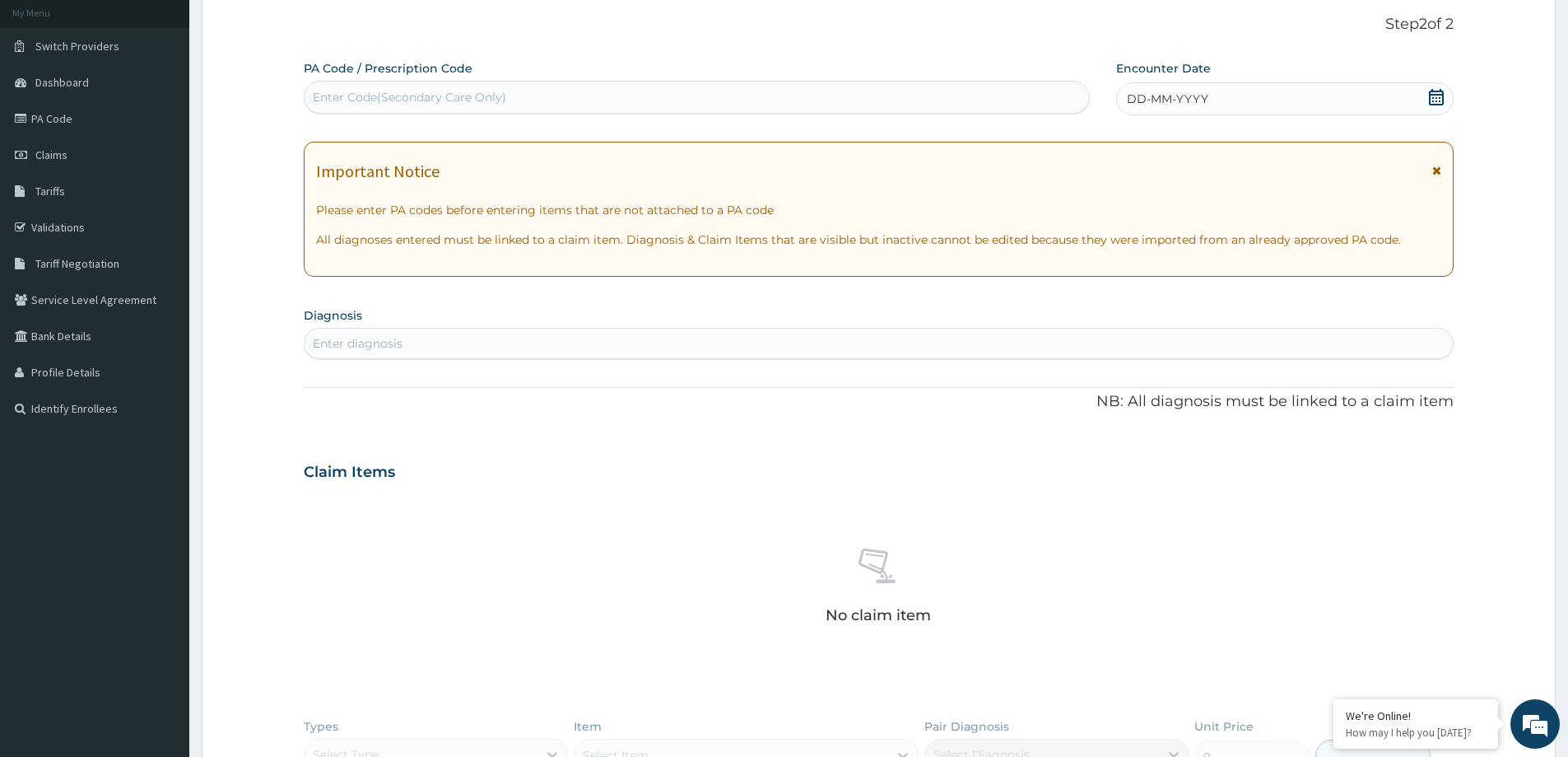
drag, startPoint x: 1193, startPoint y: 95, endPoint x: 1175, endPoint y: 102, distance: 19.3
click at [1191, 95] on span "DD-MM-YYYY" at bounding box center [1167, 99] width 81 height 17
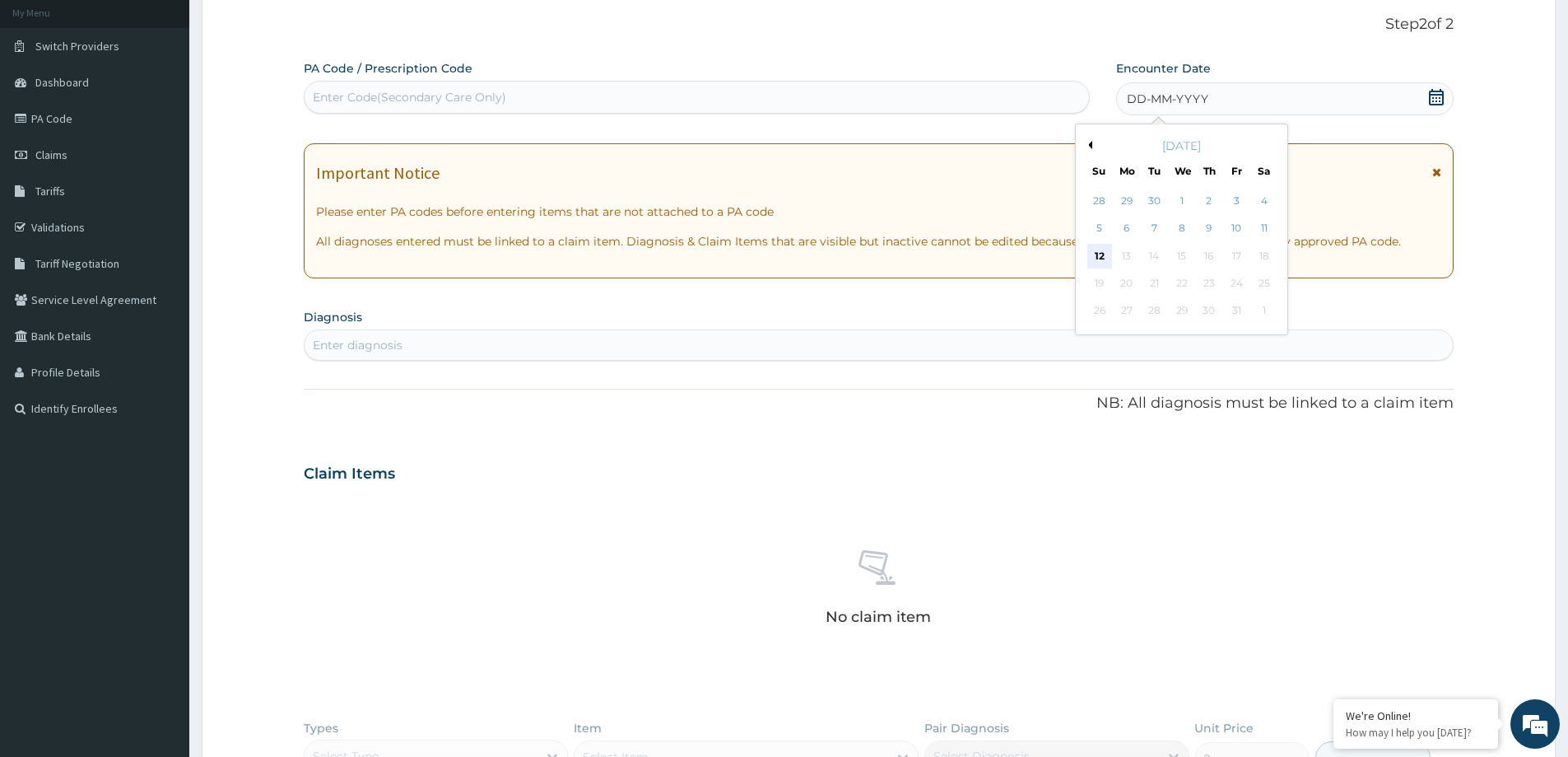
click at [1099, 258] on div "12" at bounding box center [1099, 256] width 24 height 24
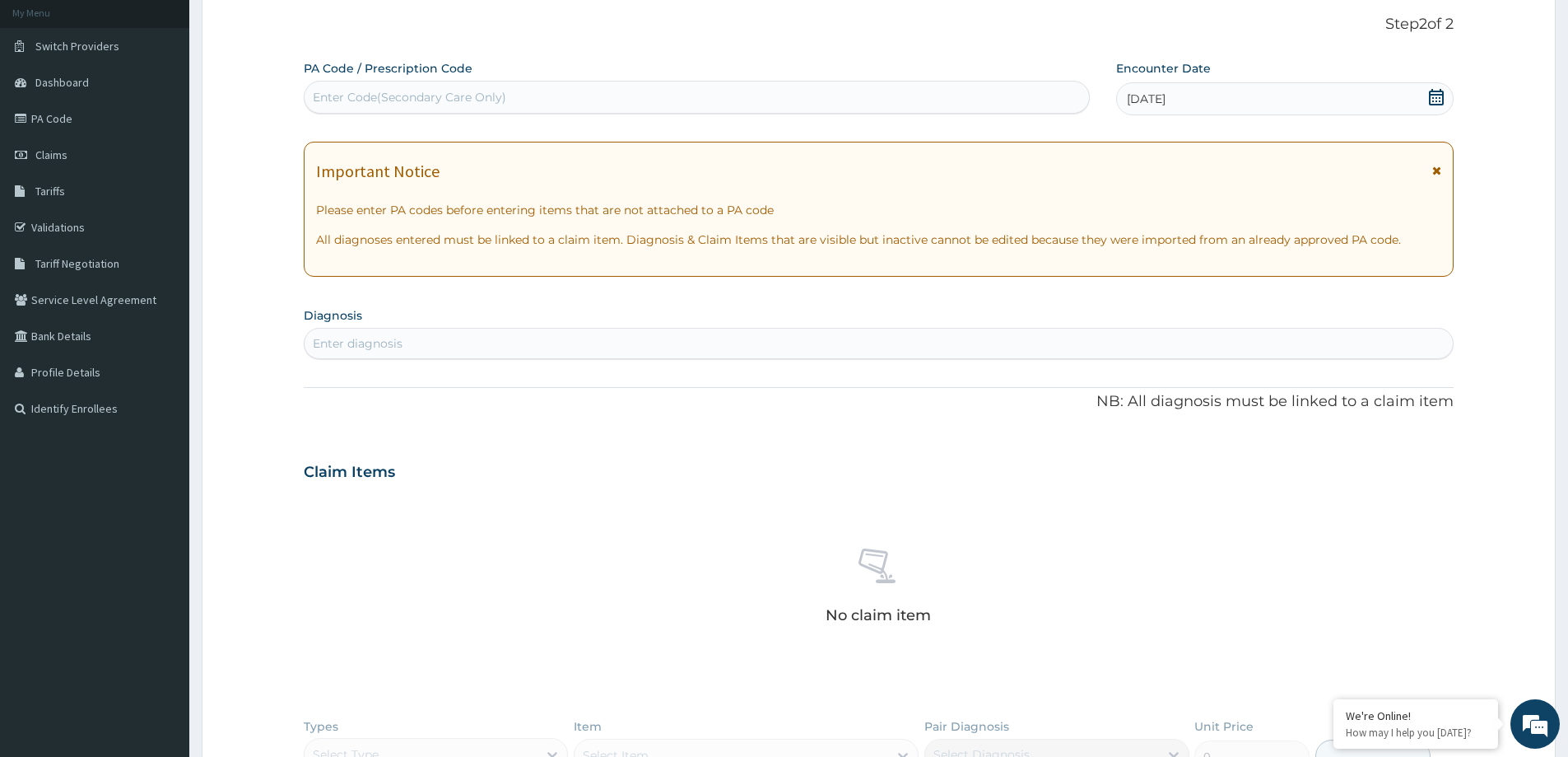
click at [1048, 346] on div "Enter diagnosis" at bounding box center [879, 343] width 1148 height 26
type input "R"
type input "PELVIC"
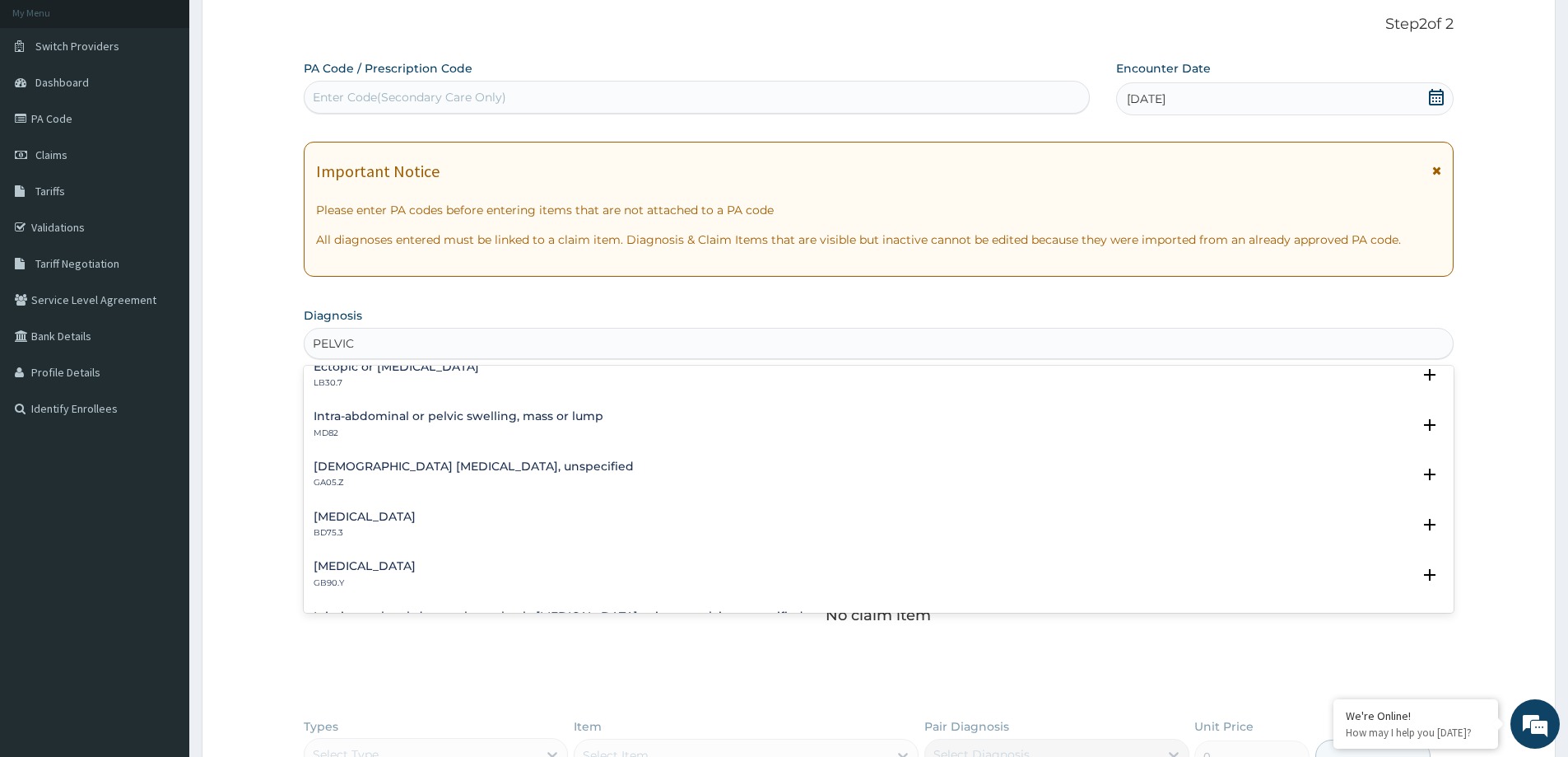
scroll to position [165, 0]
click at [424, 571] on h4 "Injuries to the abdomen, lower back, lumbar spine or pelvis, unspecified" at bounding box center [558, 568] width 490 height 12
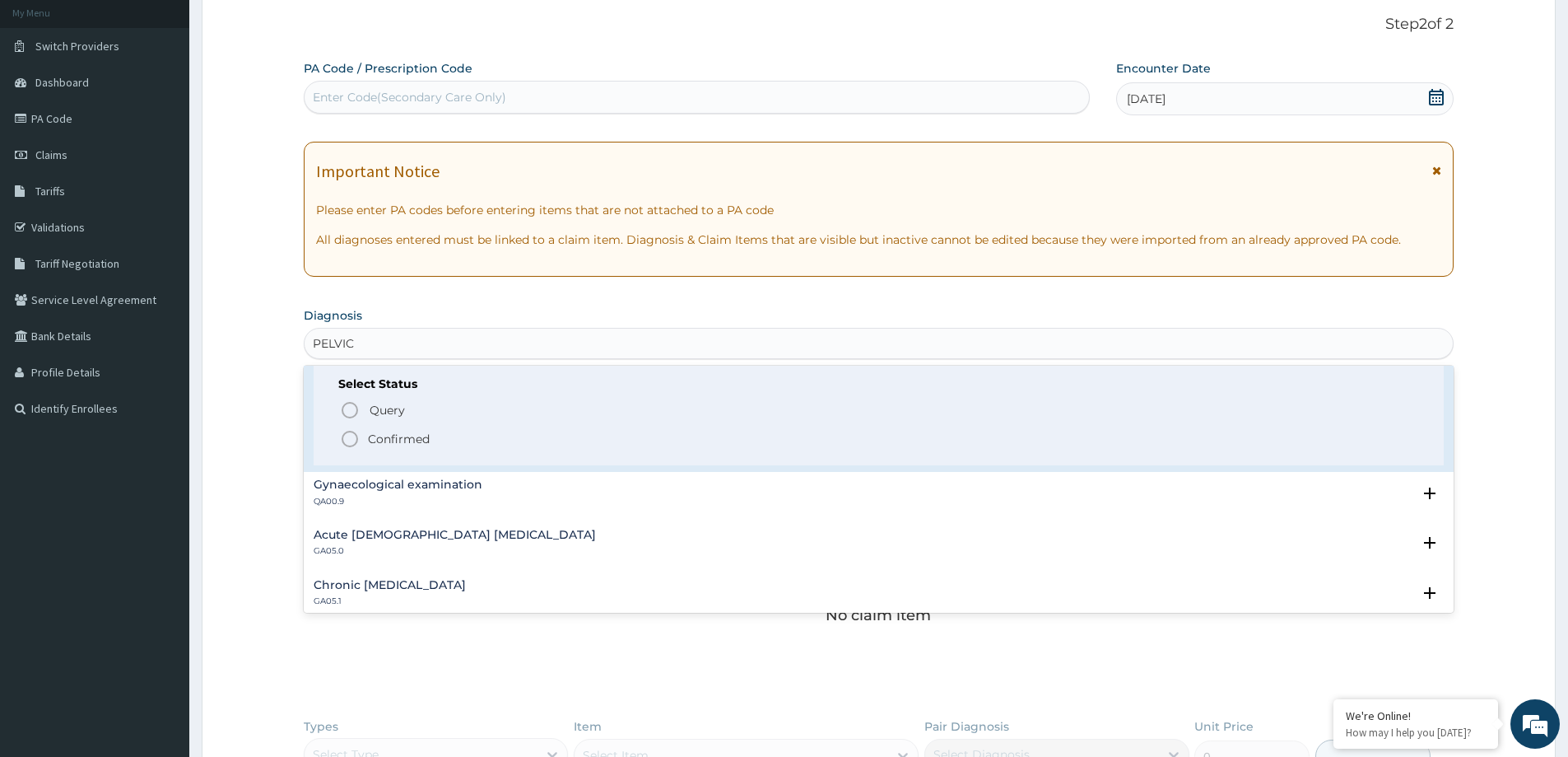
scroll to position [412, 0]
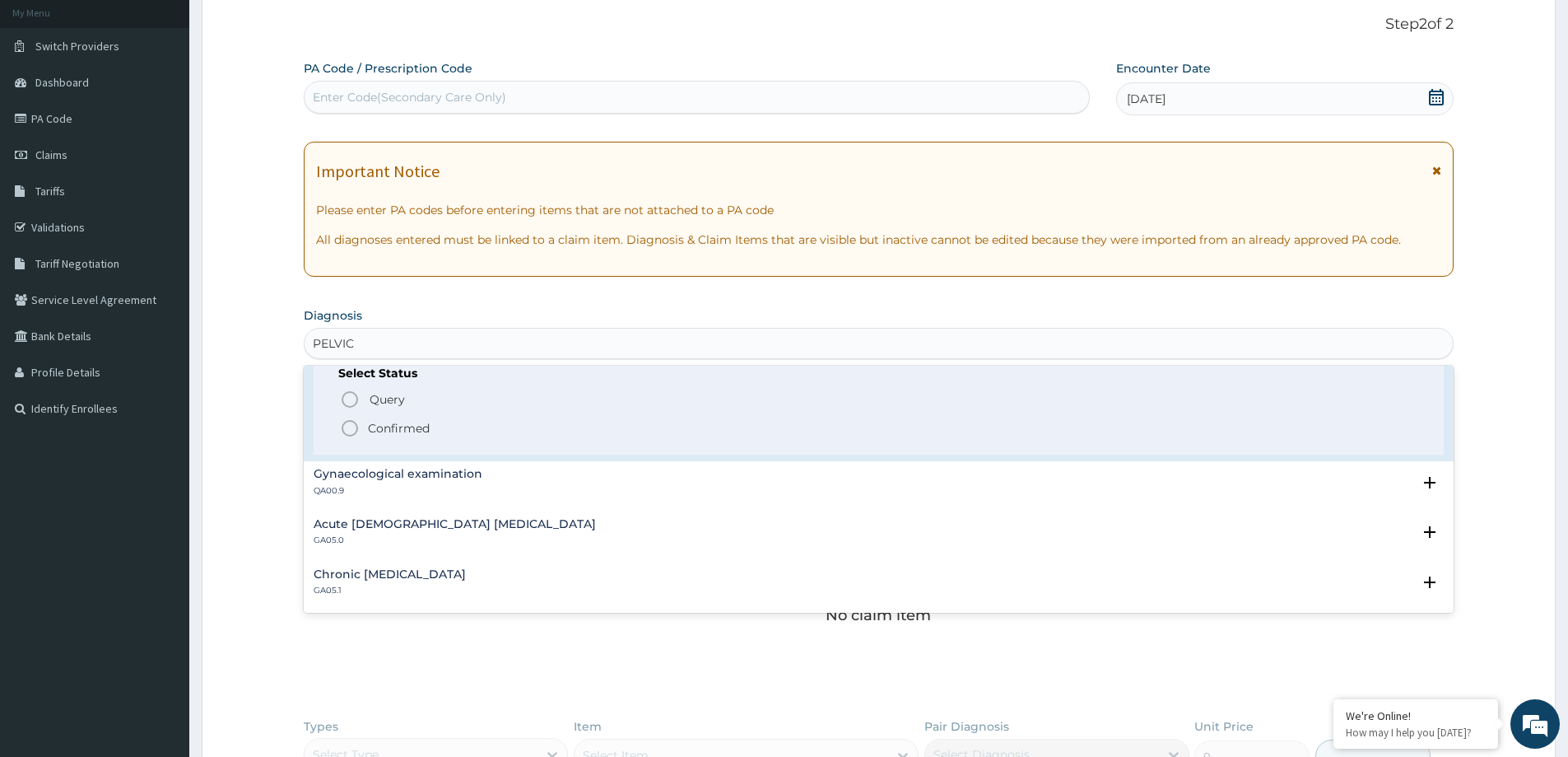
click at [350, 430] on icon "status option filled" at bounding box center [350, 428] width 20 height 20
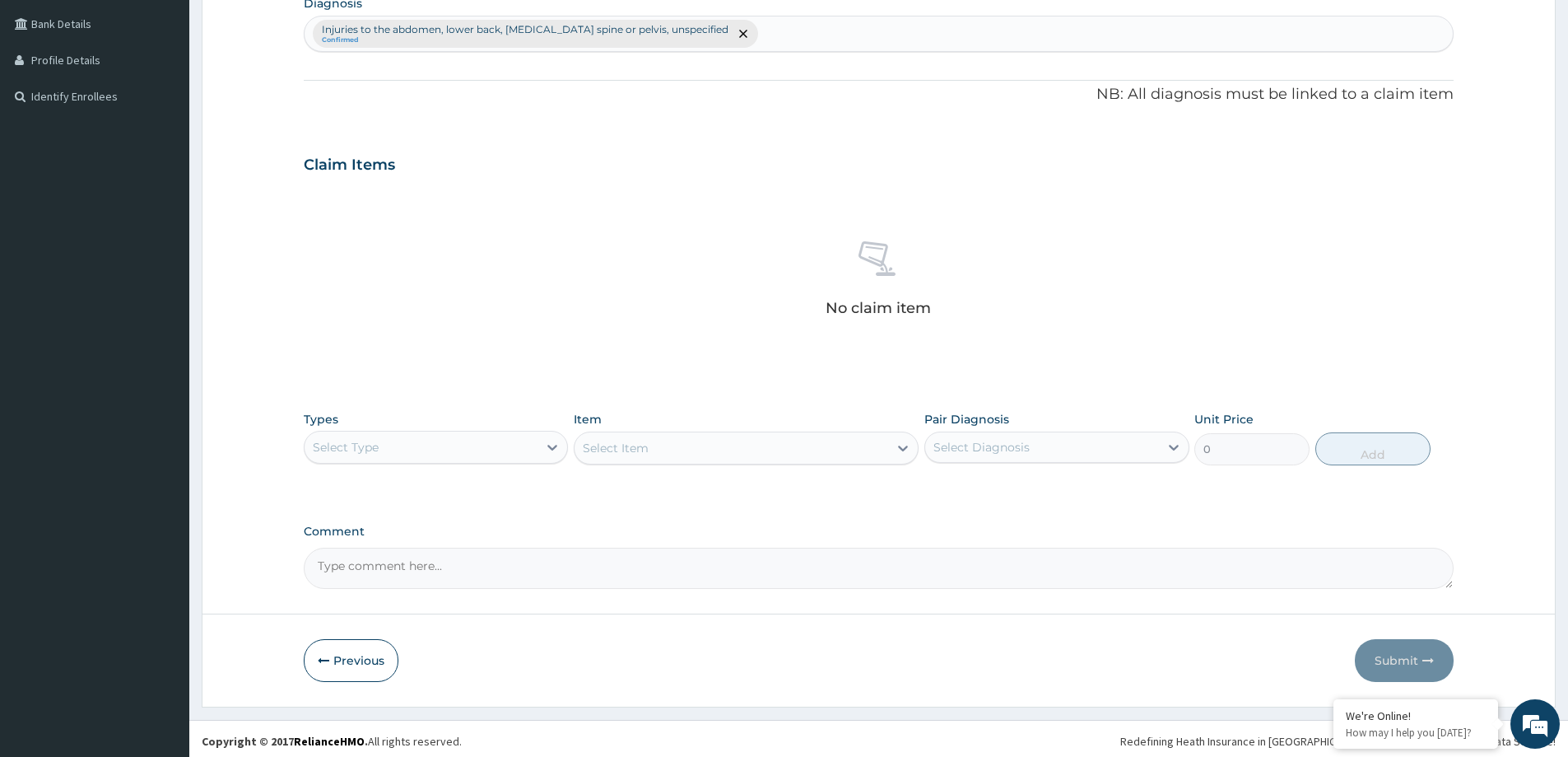
scroll to position [415, 0]
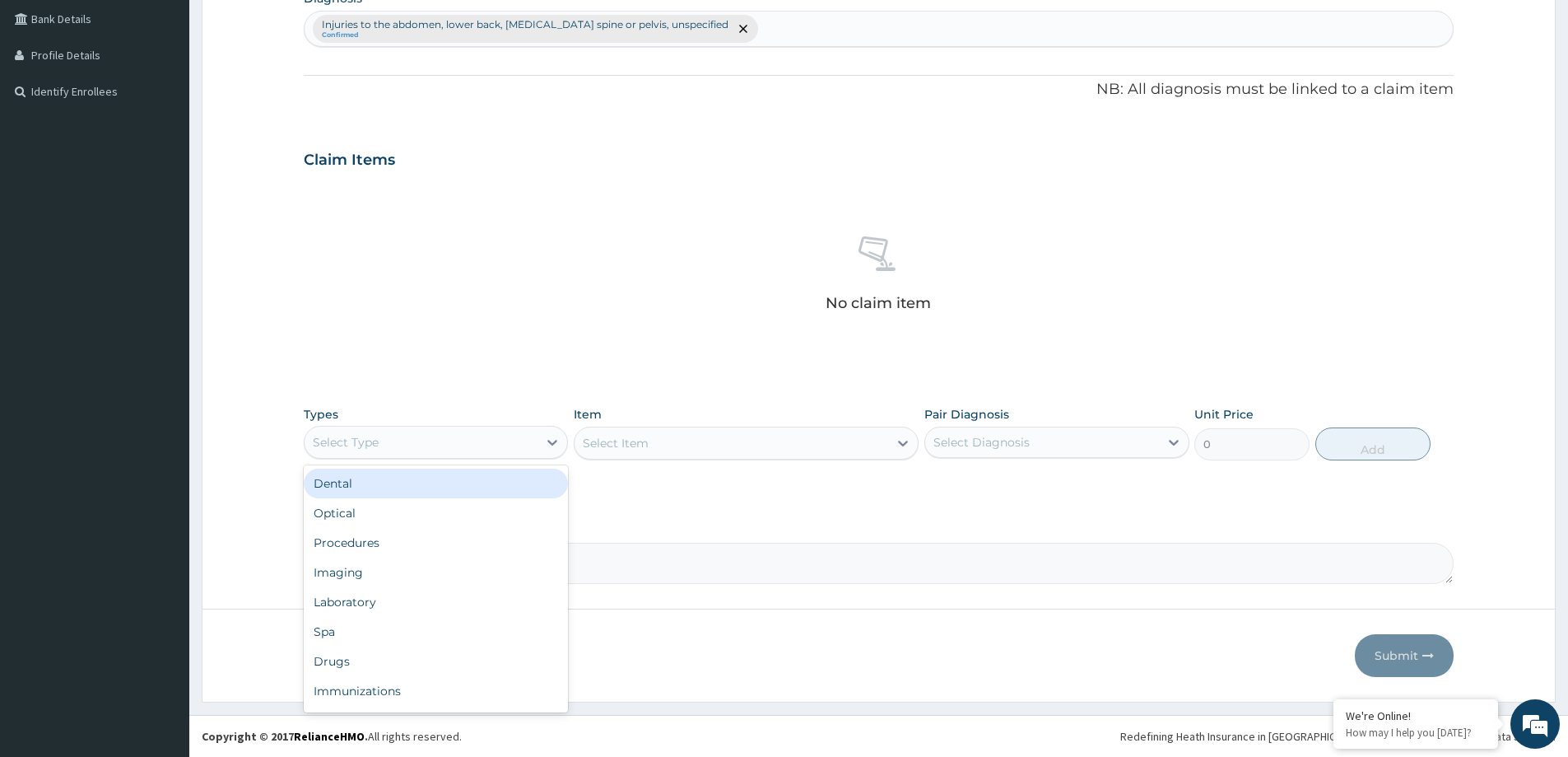
drag, startPoint x: 398, startPoint y: 458, endPoint x: 399, endPoint y: 449, distance: 9.1
click at [399, 450] on div "Select Type" at bounding box center [435, 443] width 264 height 33
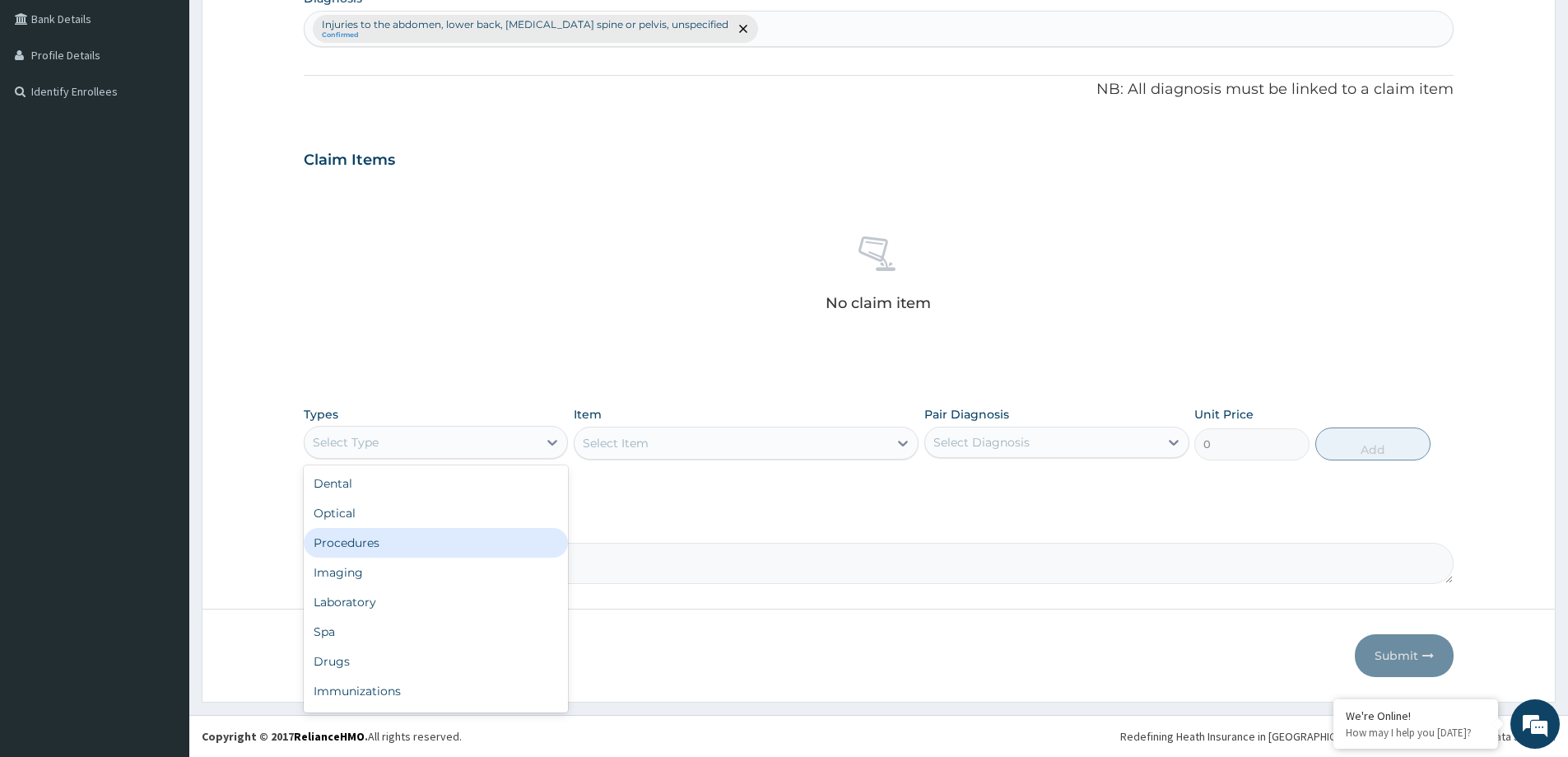
drag, startPoint x: 398, startPoint y: 548, endPoint x: 446, endPoint y: 526, distance: 52.8
click at [401, 548] on div "Procedures" at bounding box center [435, 543] width 264 height 30
click at [979, 445] on div "Select Diagnosis" at bounding box center [982, 442] width 96 height 17
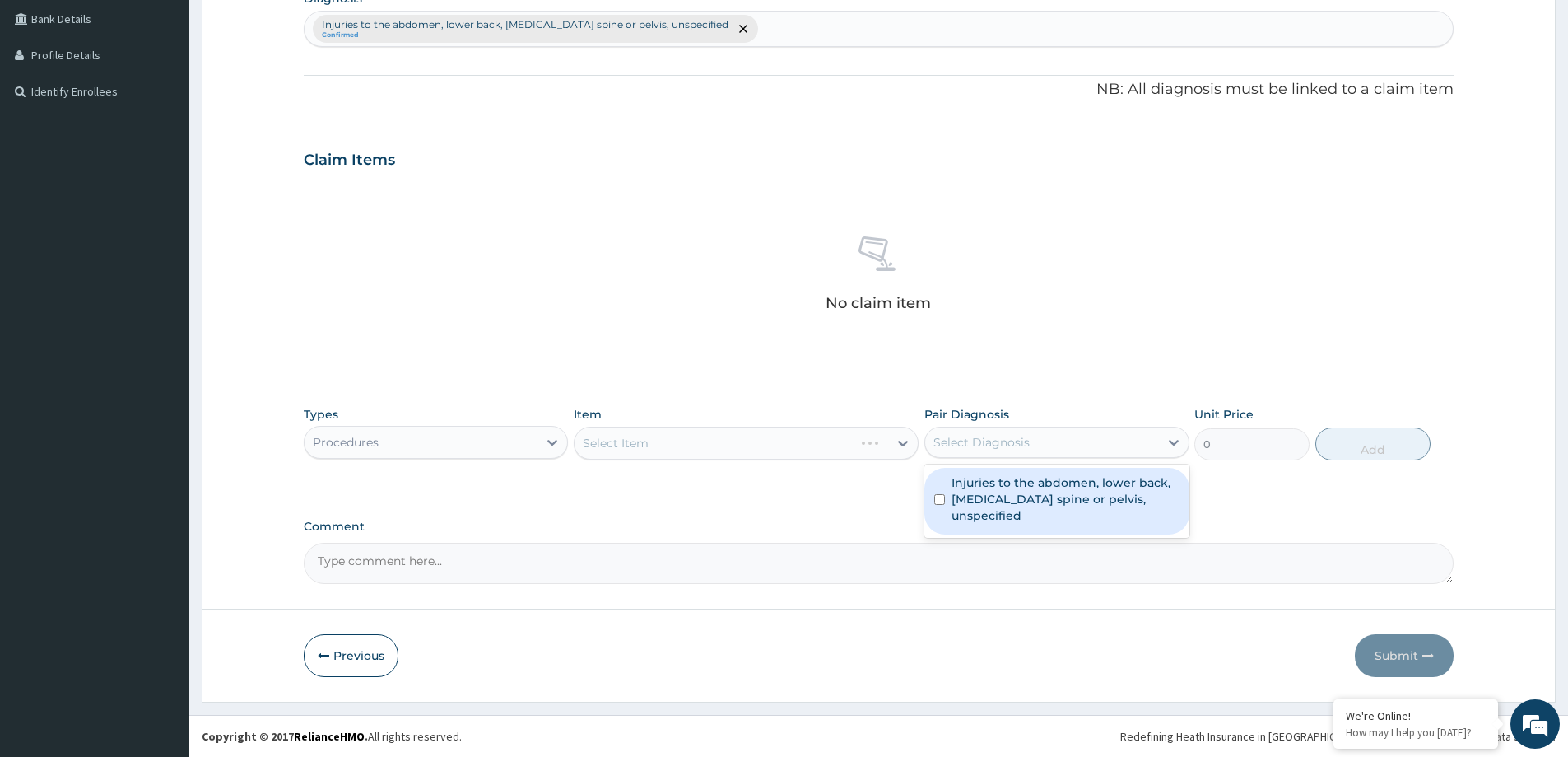
click at [964, 477] on label "Injuries to the abdomen, lower back, lumbar spine or pelvis, unspecified" at bounding box center [1065, 499] width 227 height 50
checkbox input "true"
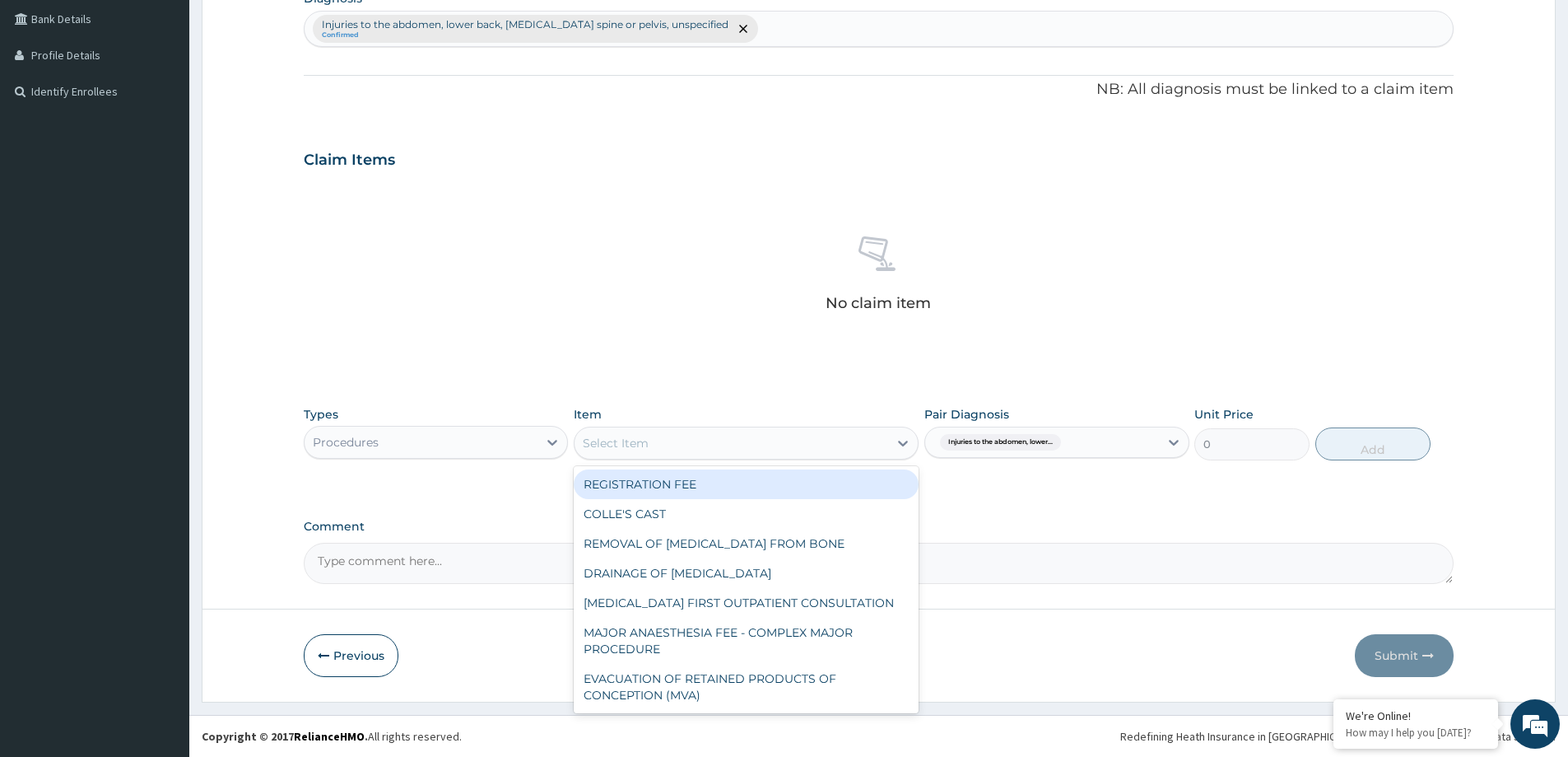
click at [675, 444] on div "Select Item" at bounding box center [731, 443] width 313 height 26
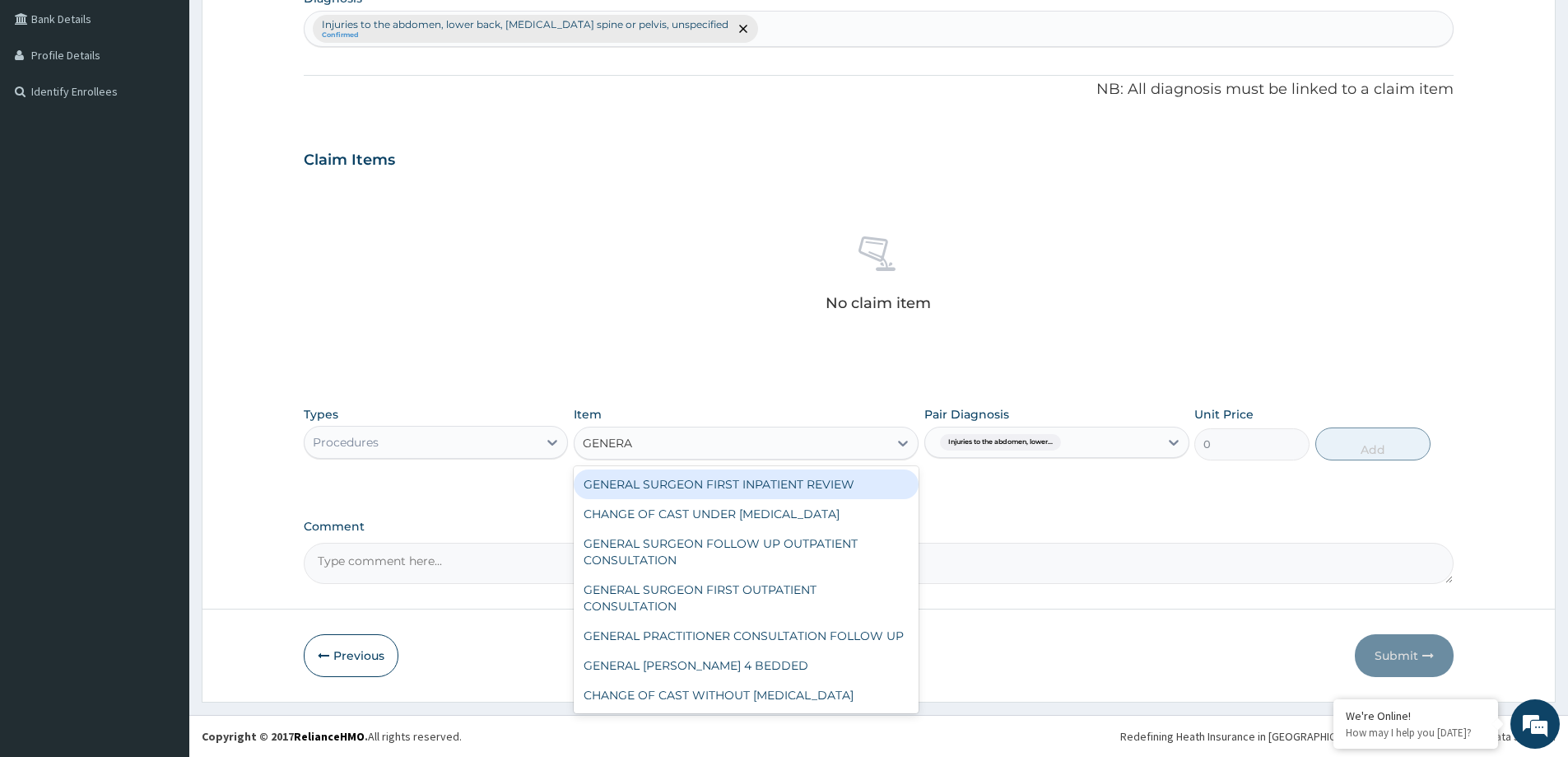
type input "GENERAL"
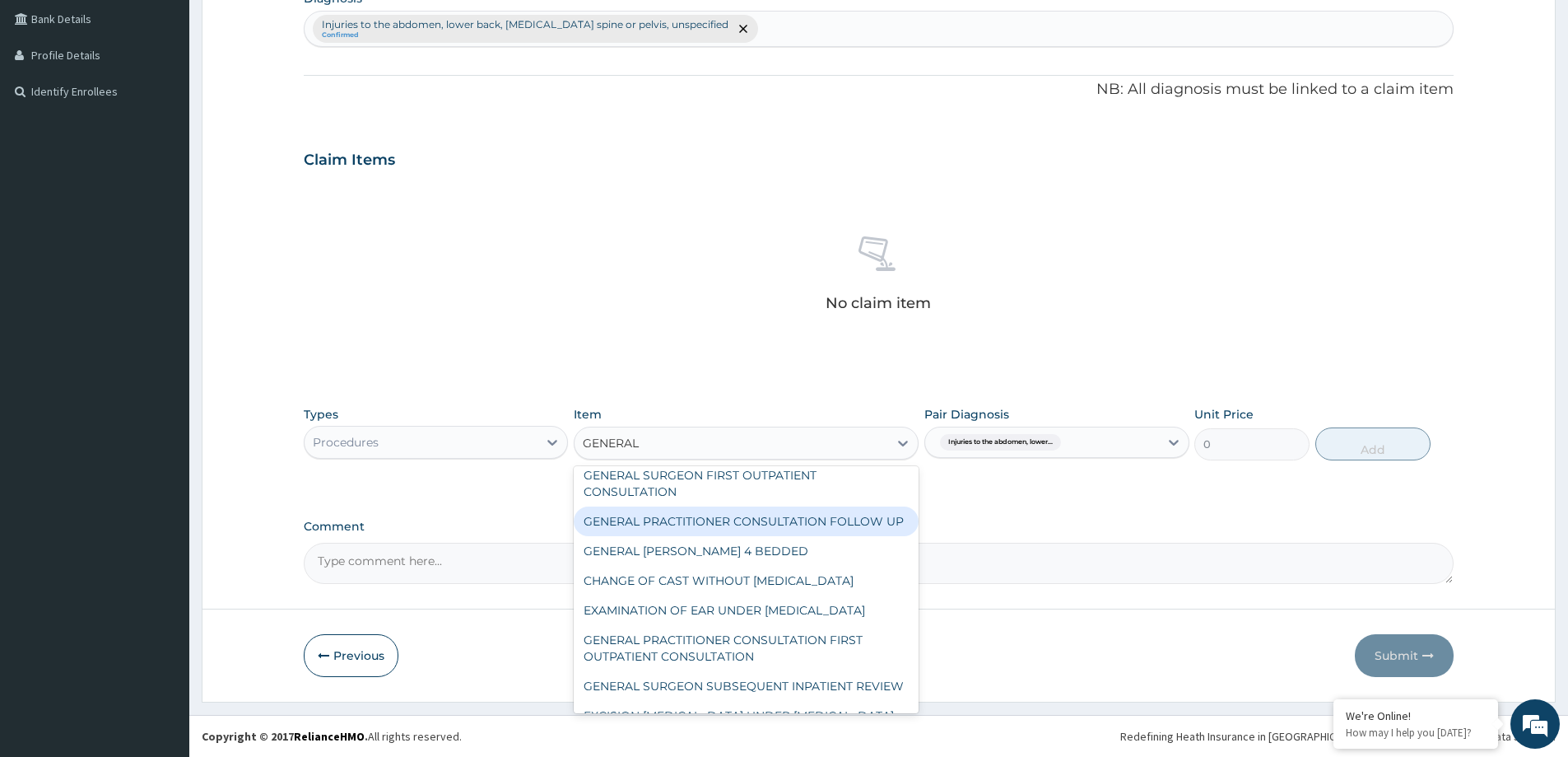
scroll to position [201, 0]
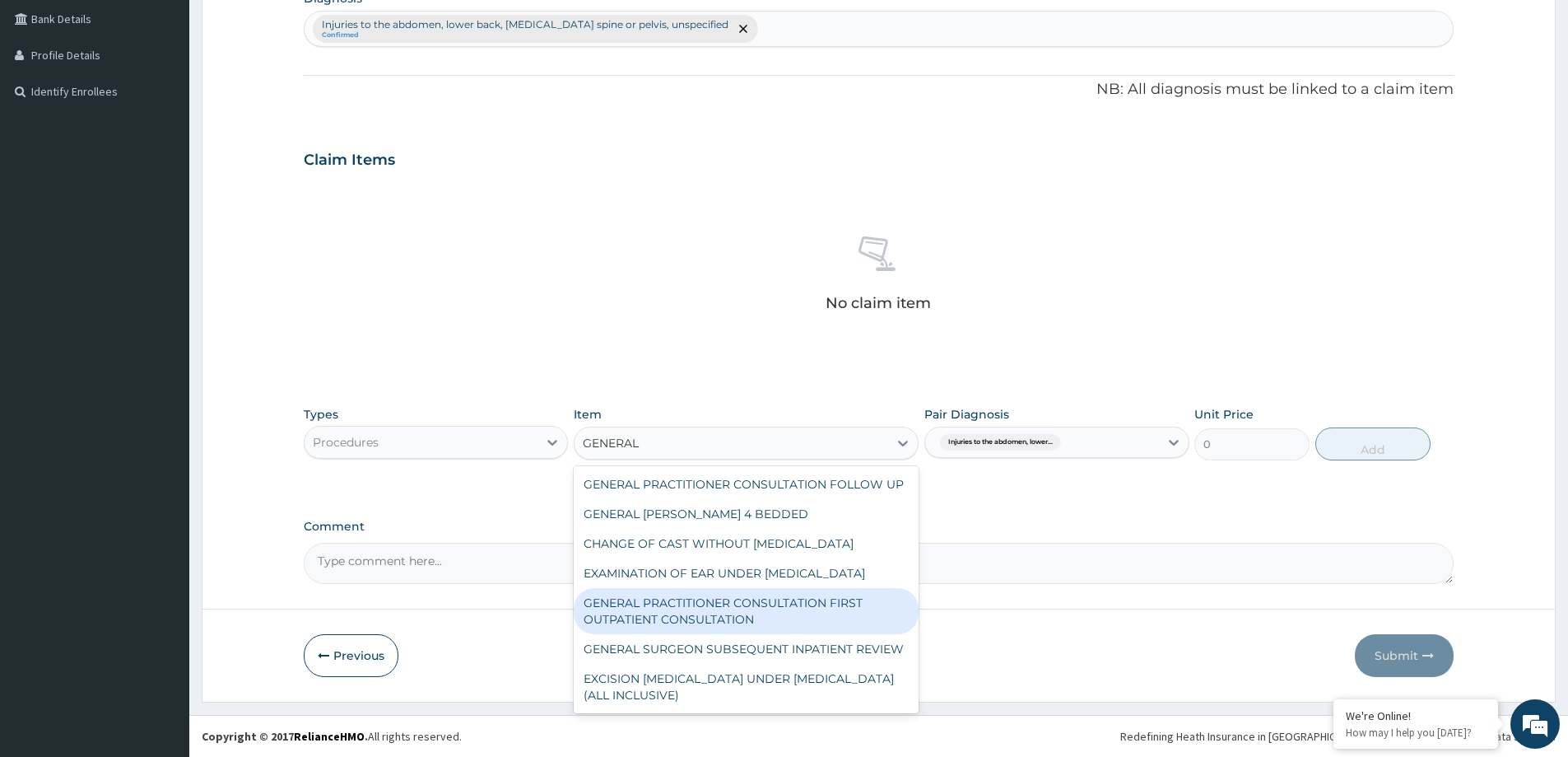
click at [817, 605] on div "GENERAL PRACTITIONER CONSULTATION FIRST OUTPATIENT CONSULTATION" at bounding box center [746, 611] width 345 height 46
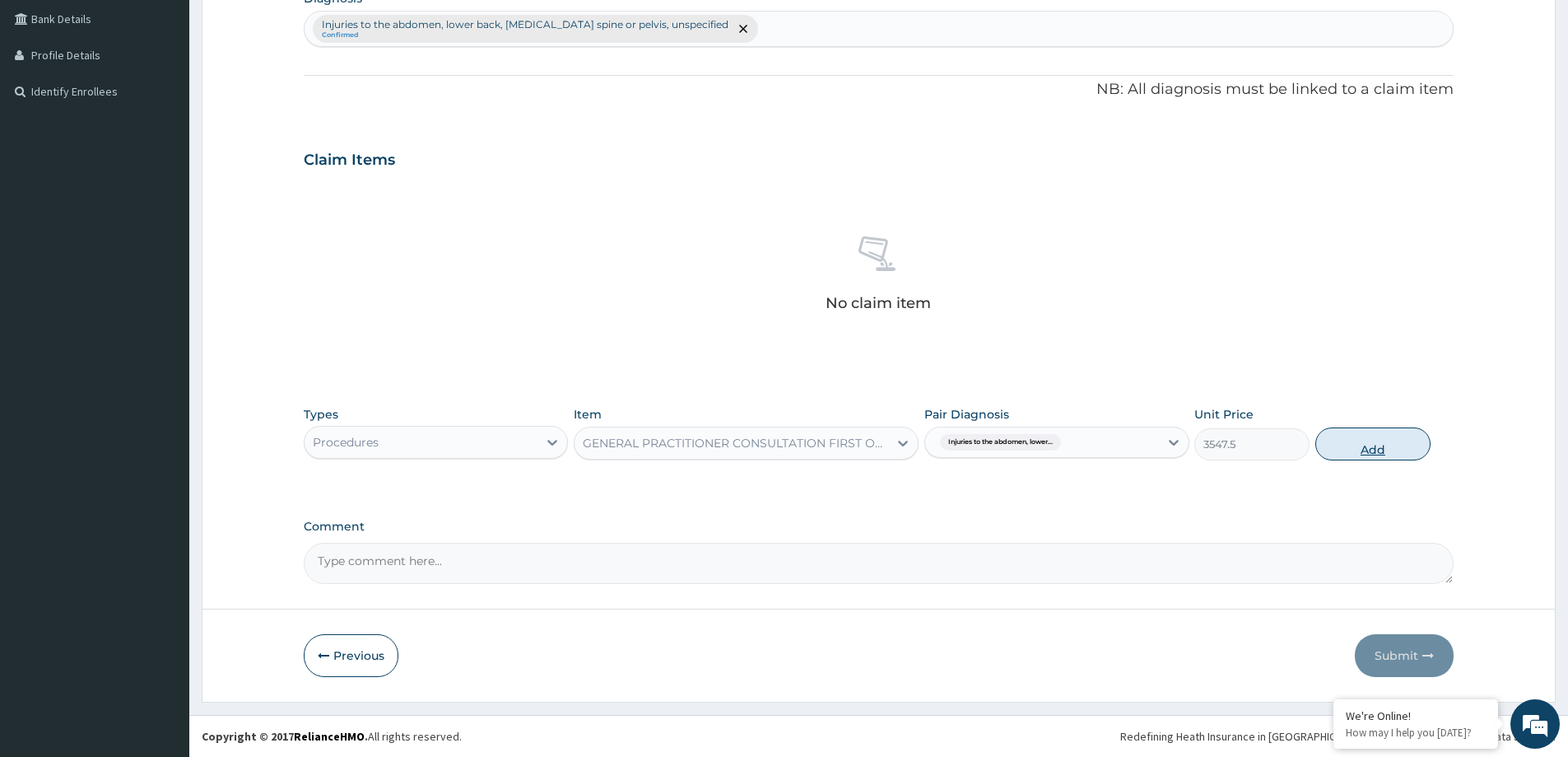
click at [1345, 437] on button "Add" at bounding box center [1373, 444] width 115 height 33
type input "0"
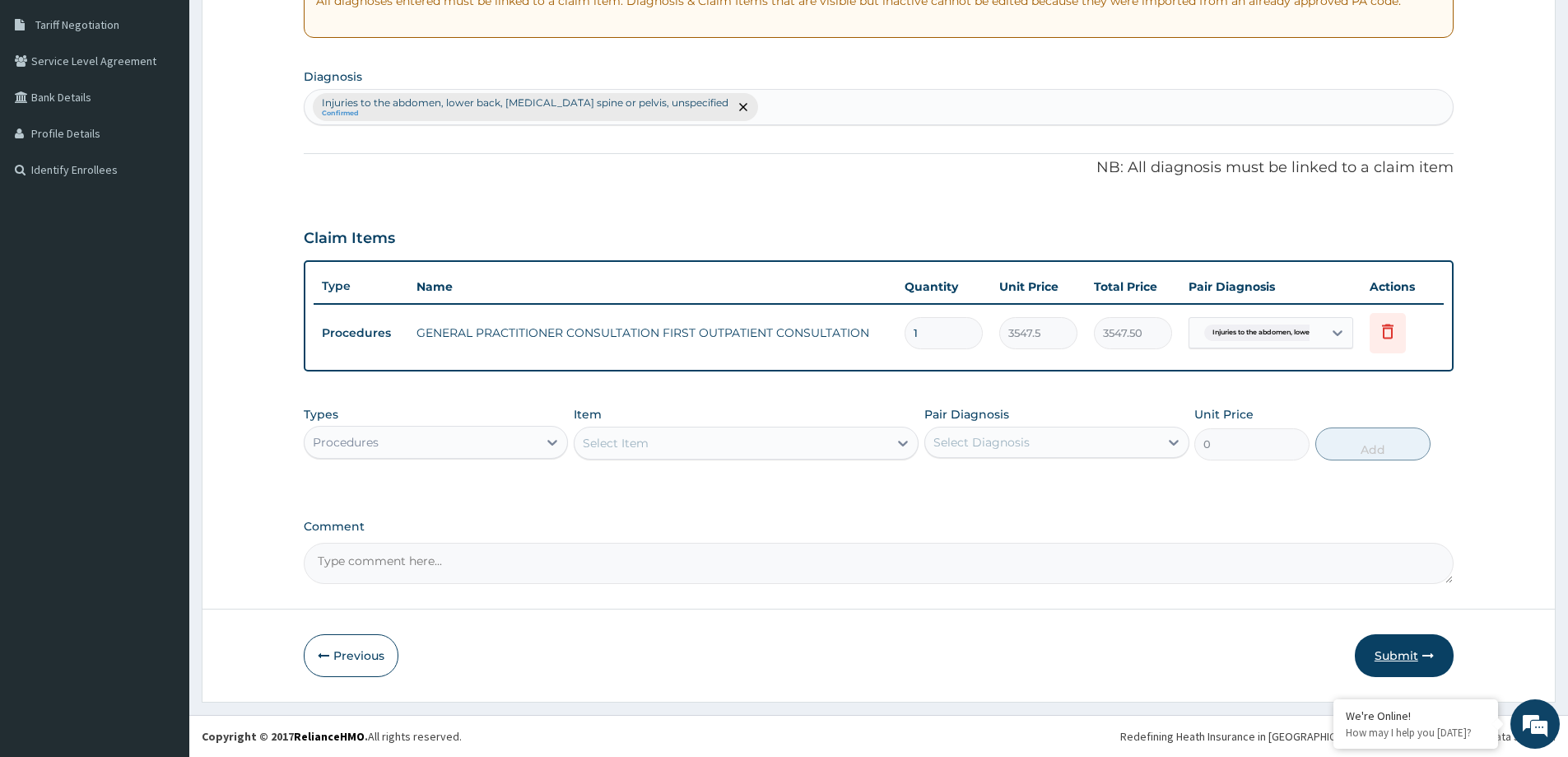
click at [1405, 654] on button "Submit" at bounding box center [1404, 655] width 99 height 43
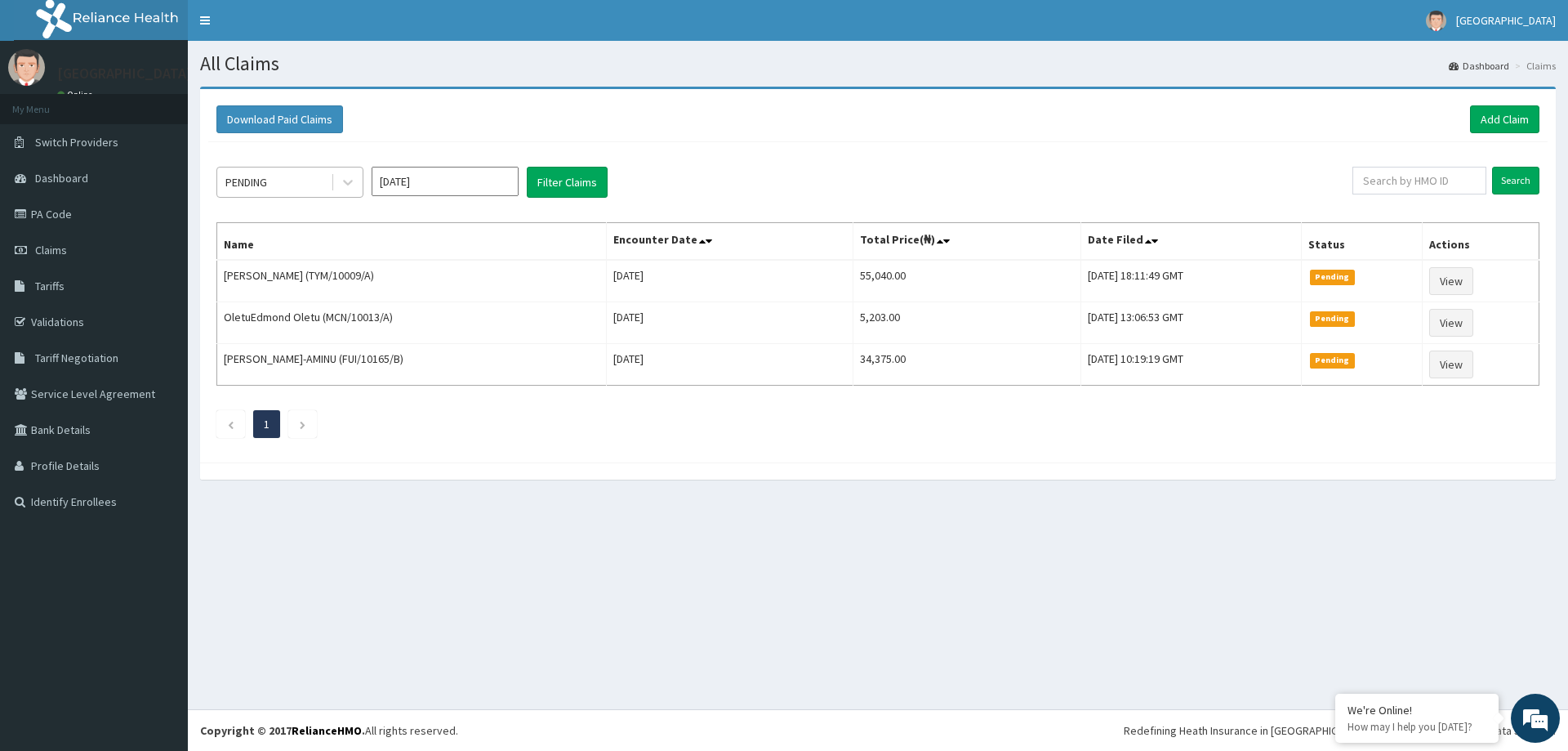
click at [287, 178] on div "PENDING" at bounding box center [274, 182] width 113 height 26
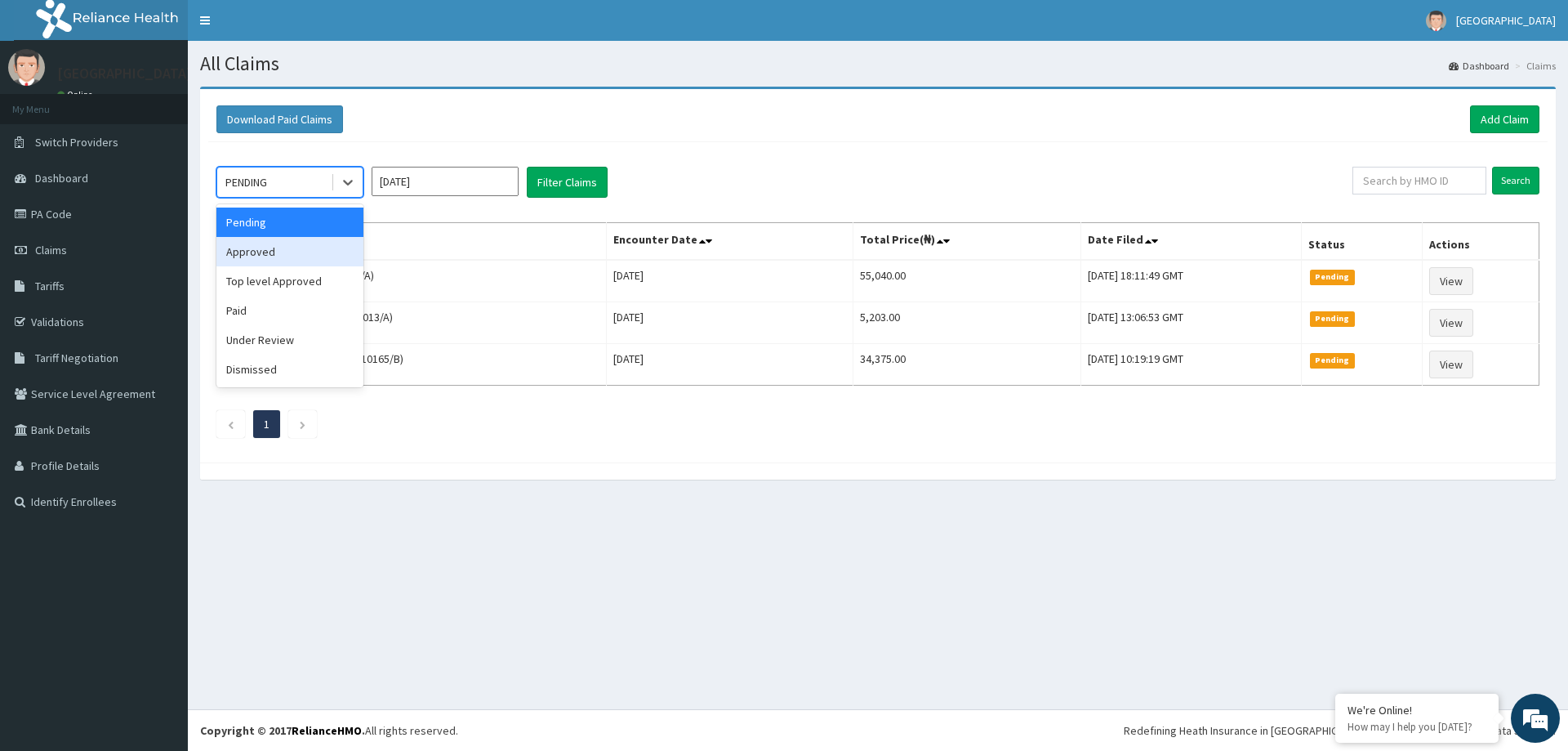
click at [284, 259] on div "Approved" at bounding box center [290, 252] width 147 height 29
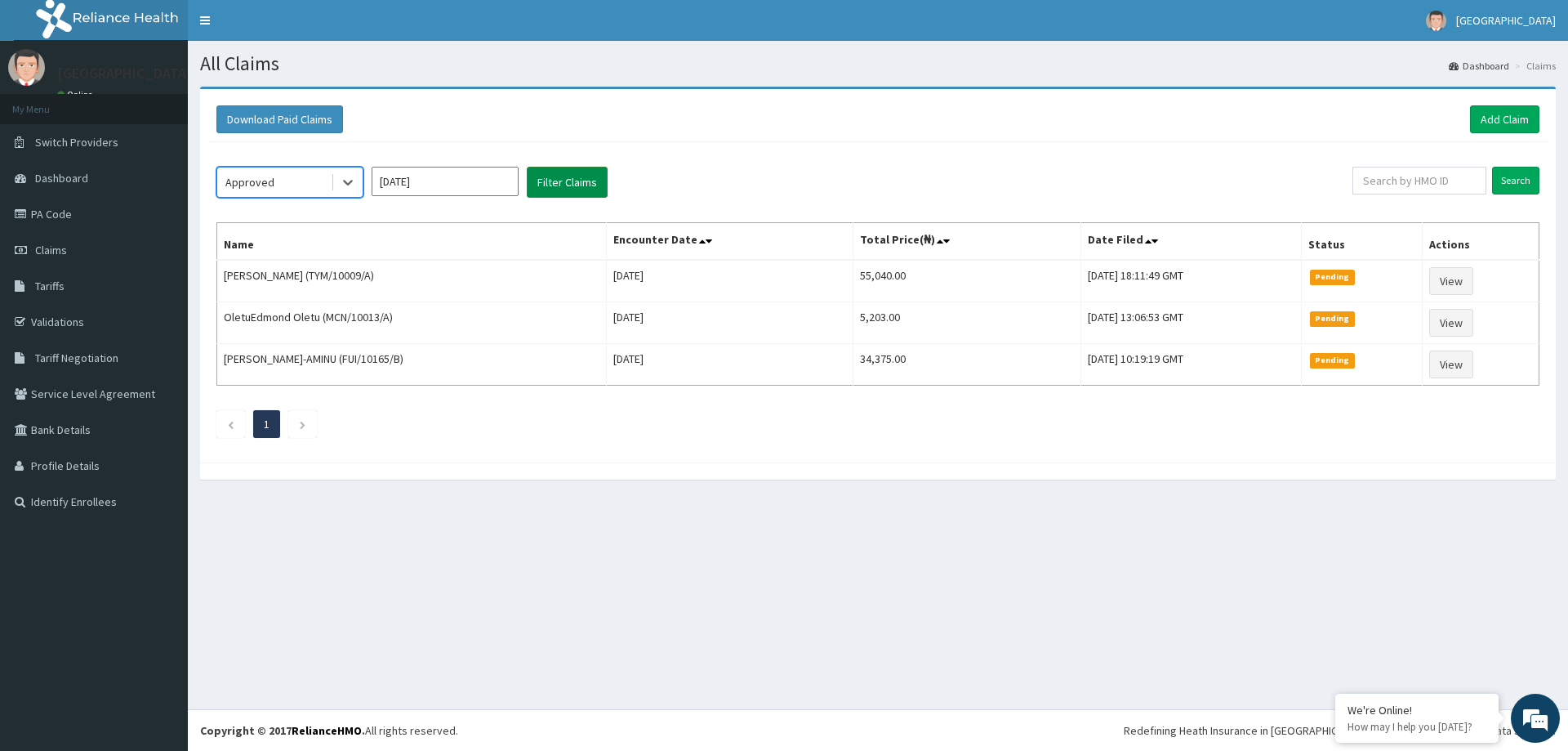
click at [551, 178] on button "Filter Claims" at bounding box center [567, 182] width 81 height 31
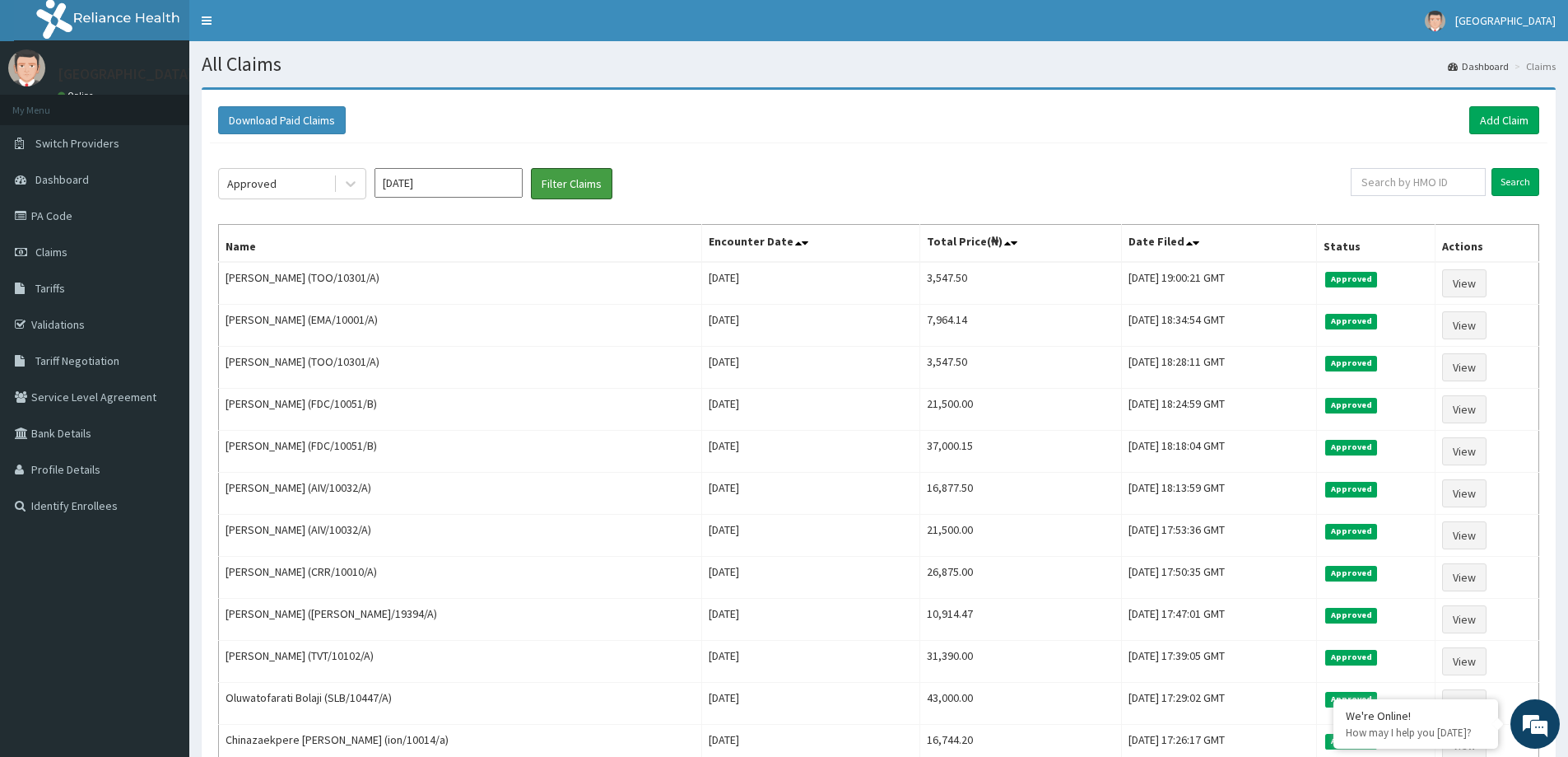
click at [531, 168] on button "Filter Claims" at bounding box center [572, 183] width 81 height 31
